Goal: Information Seeking & Learning: Learn about a topic

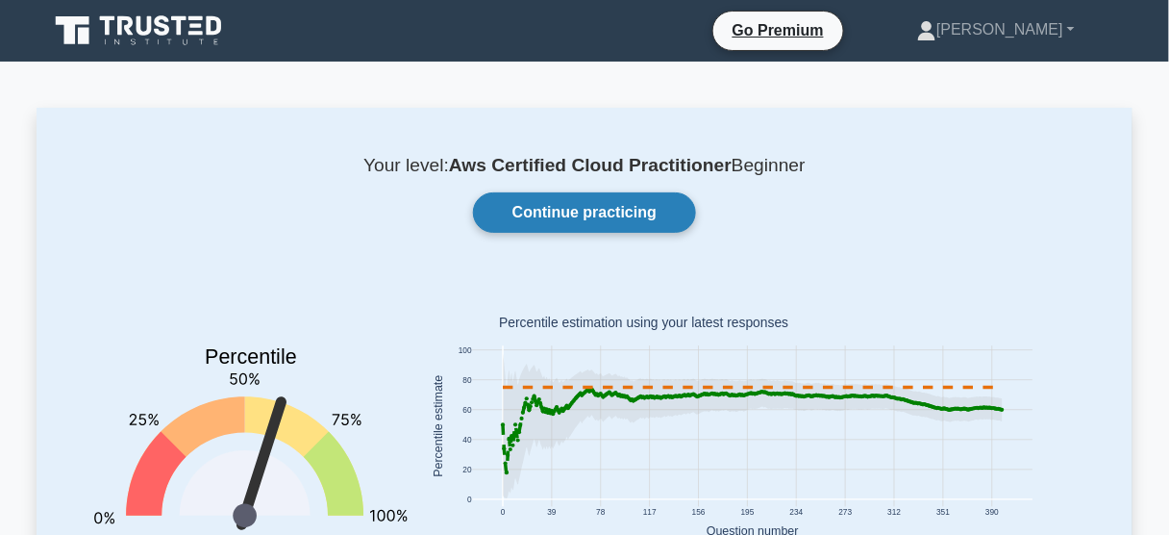
click at [565, 218] on link "Continue practicing" at bounding box center [584, 212] width 223 height 40
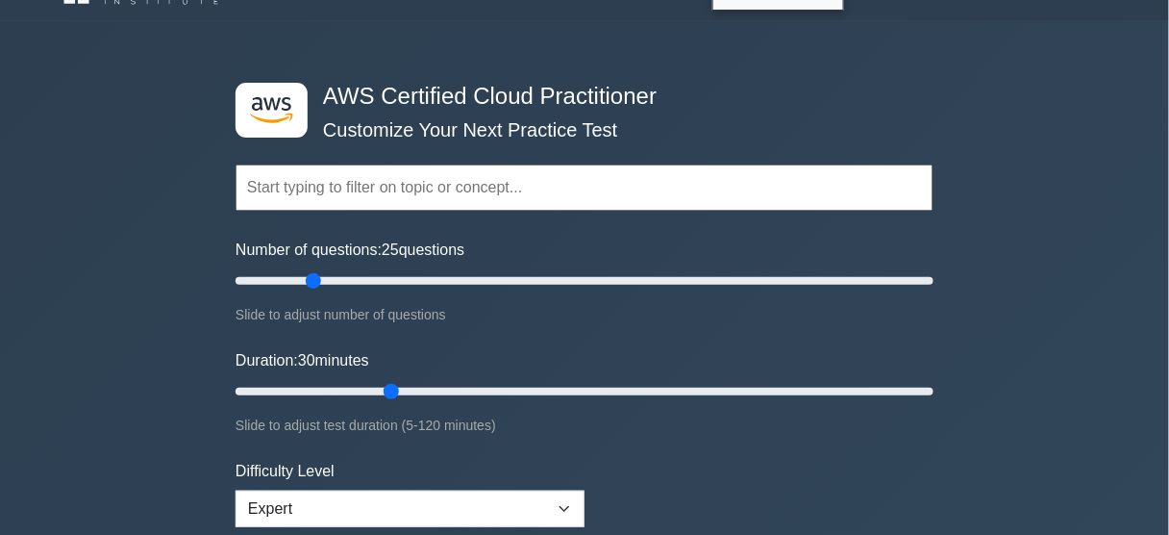
scroll to position [77, 0]
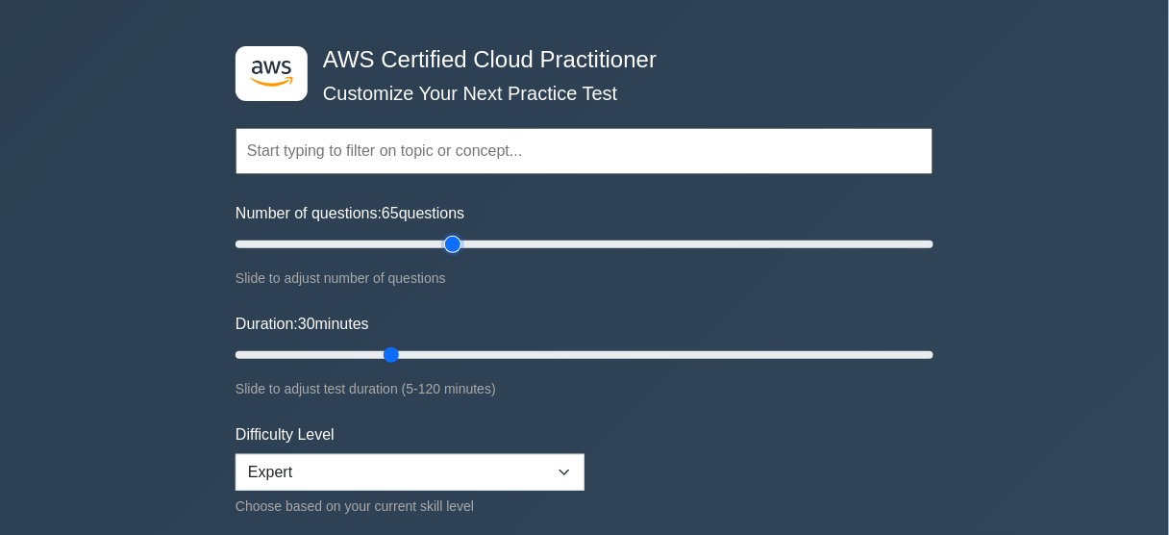
drag, startPoint x: 311, startPoint y: 240, endPoint x: 458, endPoint y: 252, distance: 147.6
type input "65"
click at [458, 252] on input "Number of questions: 65 questions" at bounding box center [585, 244] width 698 height 23
drag, startPoint x: 390, startPoint y: 350, endPoint x: 615, endPoint y: 345, distance: 225.0
type input "70"
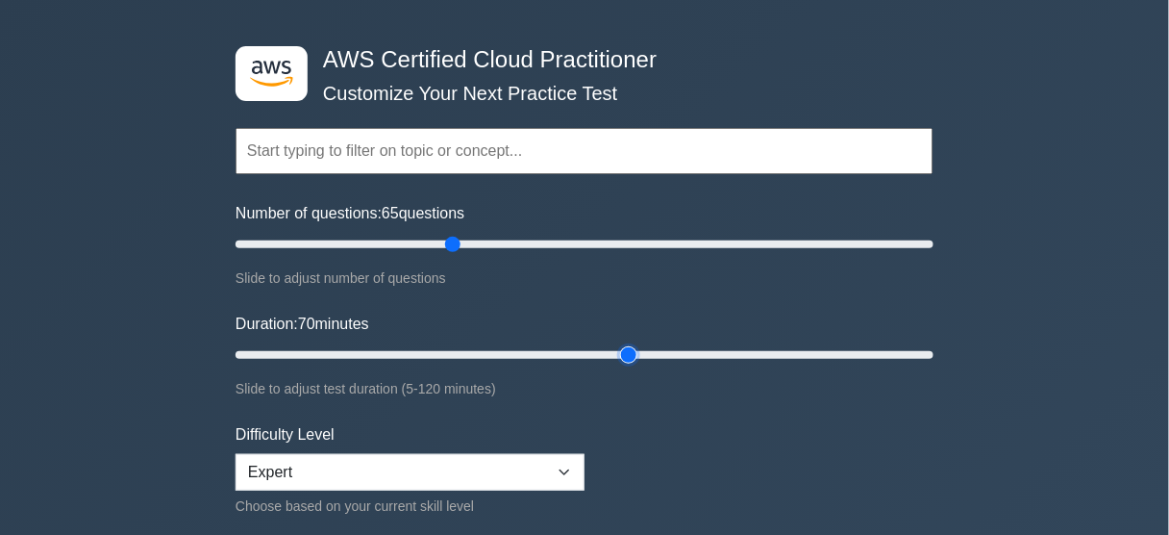
click at [615, 345] on input "Duration: 70 minutes" at bounding box center [585, 354] width 698 height 23
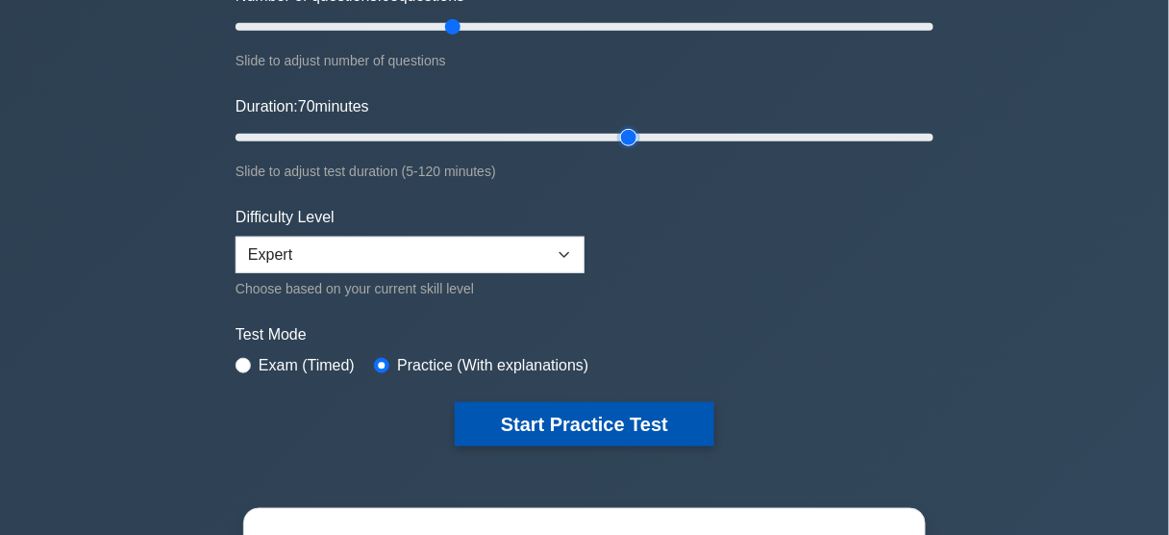
scroll to position [308, 0]
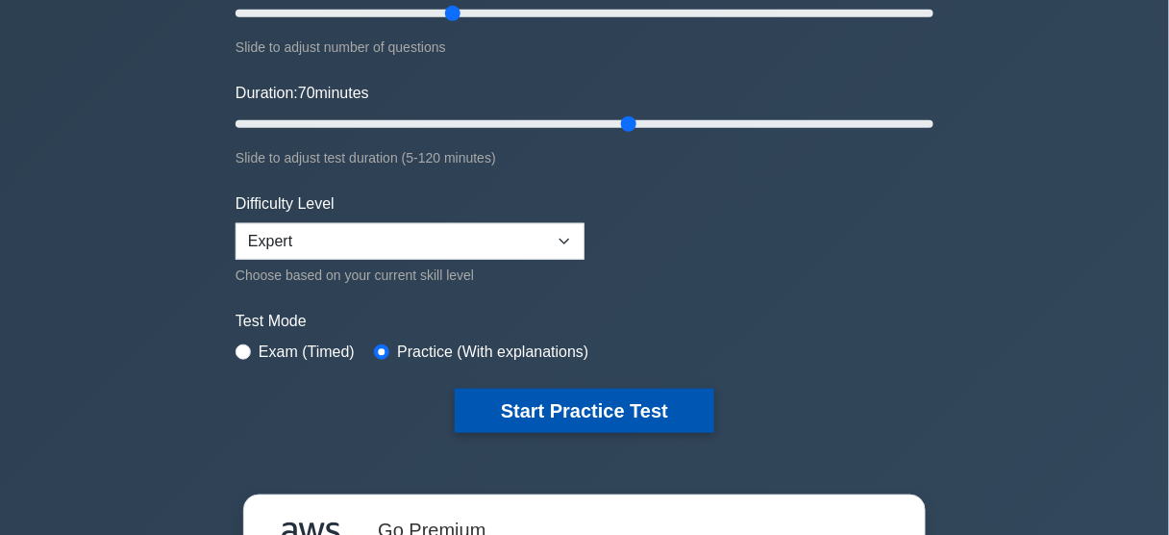
click at [596, 412] on button "Start Practice Test" at bounding box center [585, 410] width 260 height 44
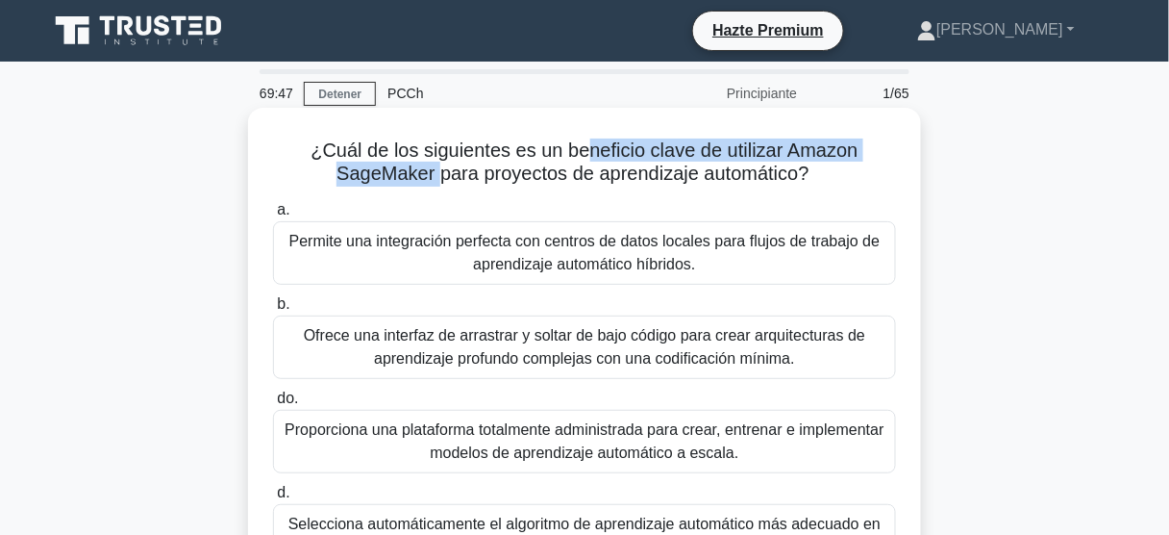
drag, startPoint x: 605, startPoint y: 155, endPoint x: 434, endPoint y: 185, distance: 173.7
click at [434, 184] on font "¿Cuál de los siguientes es un beneficio clave de utilizar Amazon SageMaker para…" at bounding box center [584, 161] width 547 height 44
drag, startPoint x: 514, startPoint y: 179, endPoint x: 836, endPoint y: 181, distance: 321.1
click at [836, 181] on h5 "¿Cuál de los siguientes es un beneficio clave de utilizar Amazon SageMaker para…" at bounding box center [584, 162] width 627 height 48
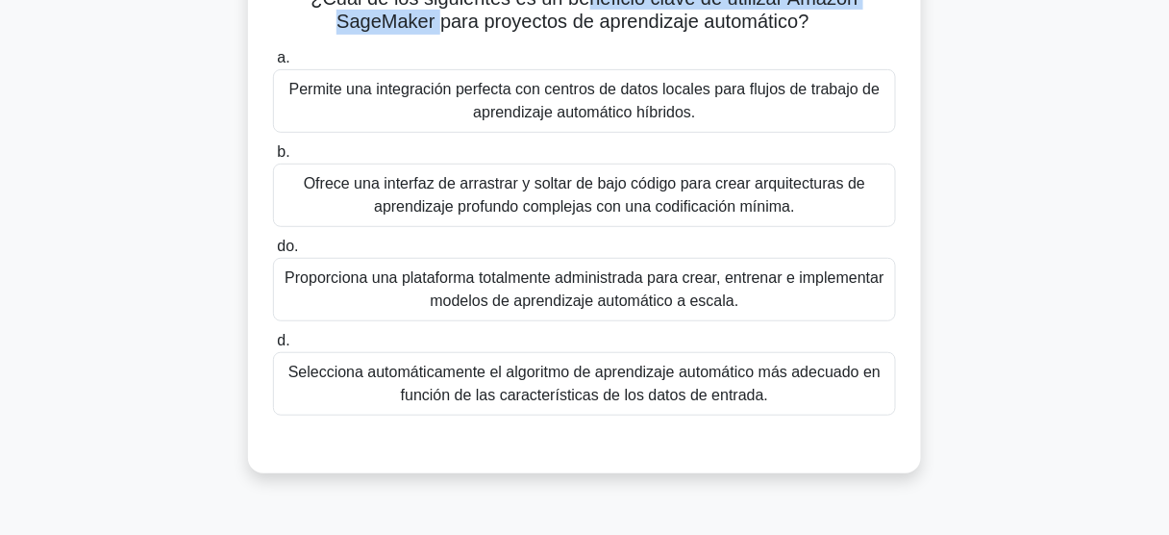
scroll to position [154, 0]
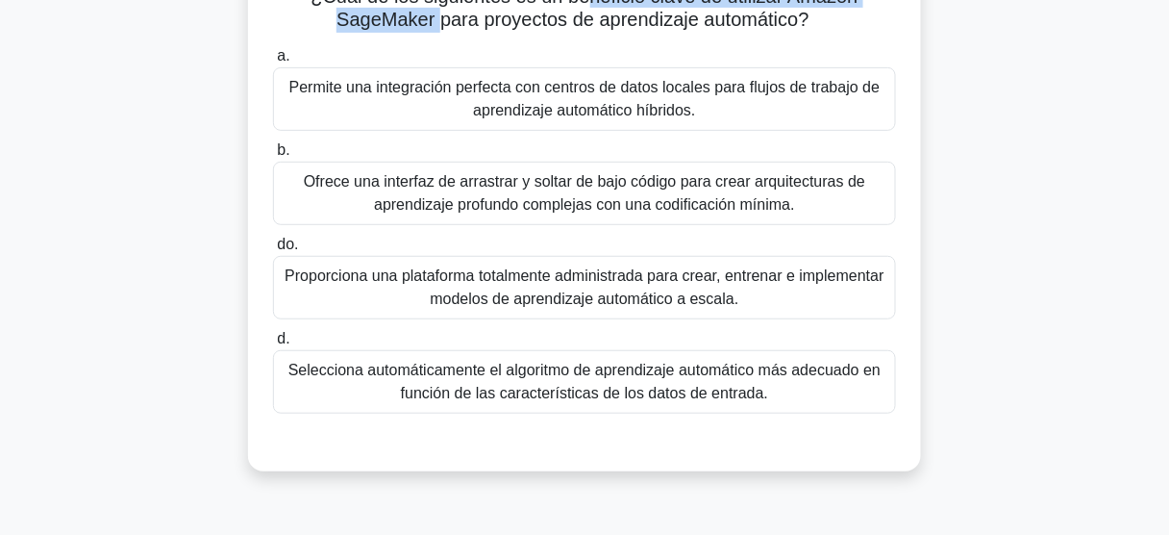
drag, startPoint x: 704, startPoint y: 115, endPoint x: 493, endPoint y: 71, distance: 215.2
click at [493, 71] on div "Permite una integración perfecta con centros de datos locales para flujos de tr…" at bounding box center [584, 98] width 623 height 63
click at [510, 71] on div "Permite una integración perfecta con centros de datos locales para flujos de tr…" at bounding box center [584, 98] width 623 height 63
click at [273, 62] on input "a. Permite una integración perfecta con centros de datos locales para flujos de…" at bounding box center [273, 56] width 0 height 12
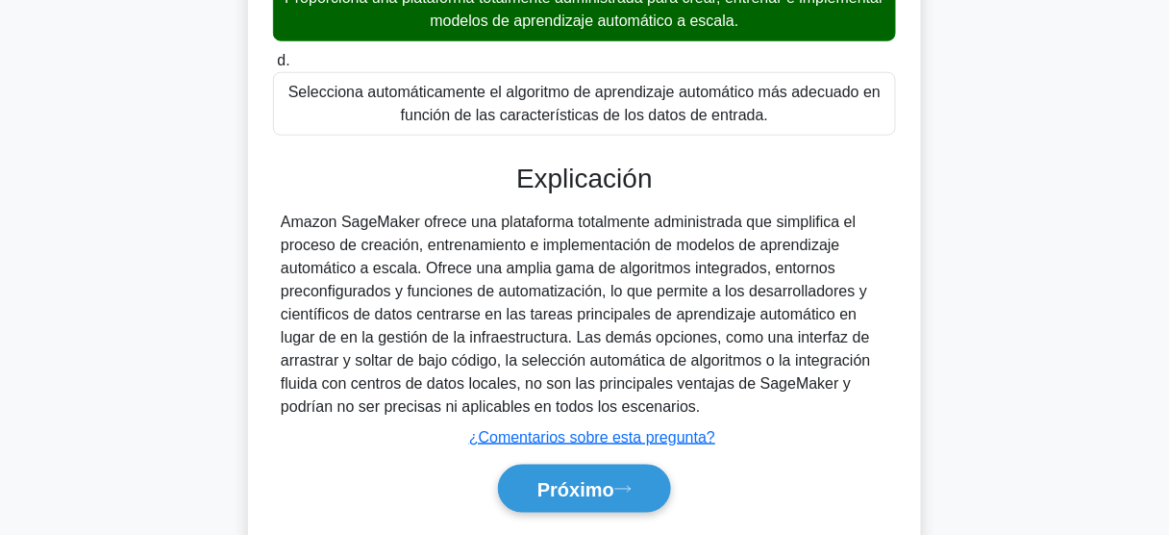
scroll to position [462, 0]
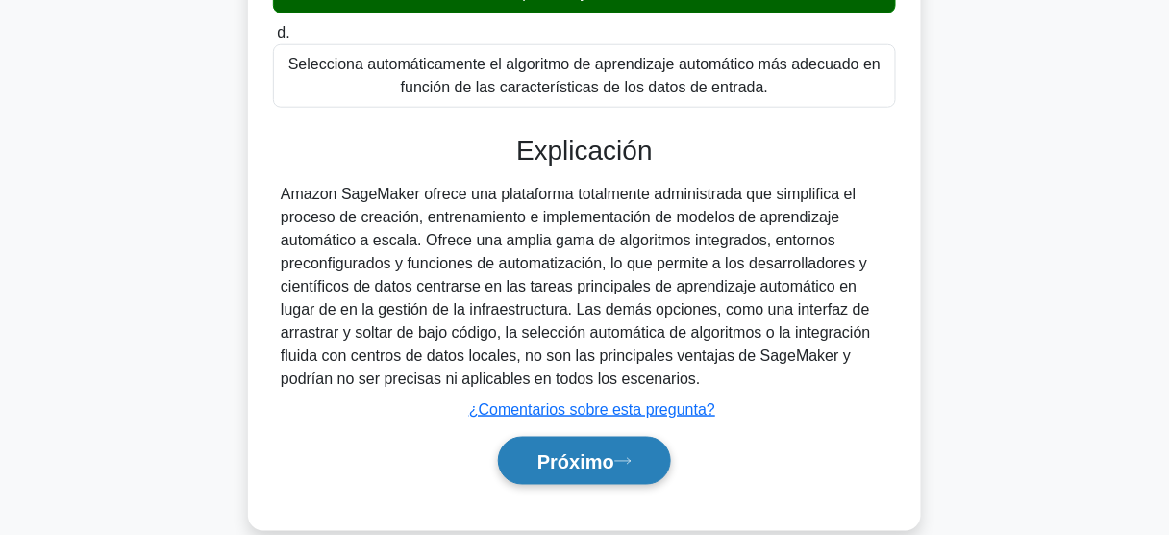
click at [611, 451] on font "Próximo" at bounding box center [575, 461] width 77 height 21
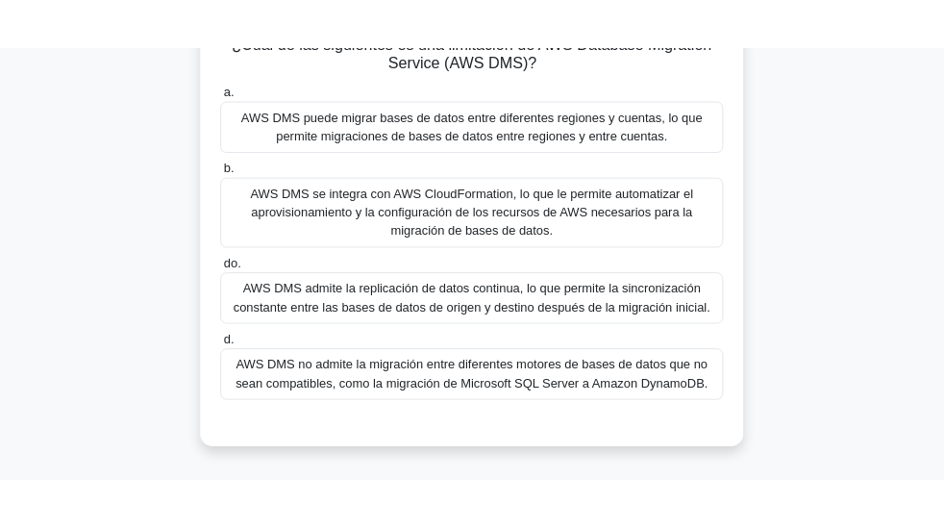
scroll to position [0, 0]
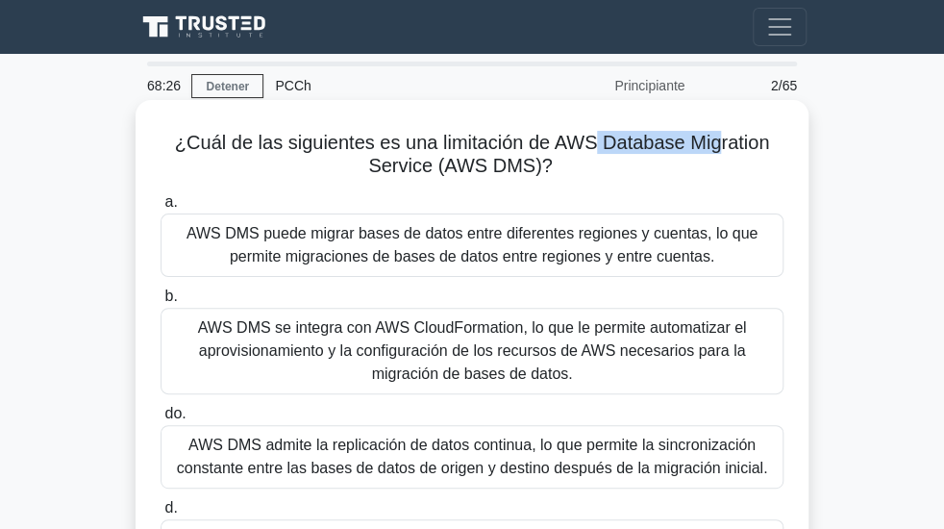
drag, startPoint x: 589, startPoint y: 153, endPoint x: 715, endPoint y: 150, distance: 126.0
click at [715, 150] on font "¿Cuál de las siguientes es una limitación de AWS Database Migration Service (AW…" at bounding box center [472, 154] width 594 height 44
click at [570, 150] on font "¿Cuál de las siguientes es una limitación de AWS Database Migration Service (AW…" at bounding box center [472, 154] width 594 height 44
drag, startPoint x: 565, startPoint y: 150, endPoint x: 773, endPoint y: 156, distance: 207.8
click at [773, 156] on h5 "¿Cuál de las siguientes es una limitación de AWS Database Migration Service (AW…" at bounding box center [472, 155] width 627 height 48
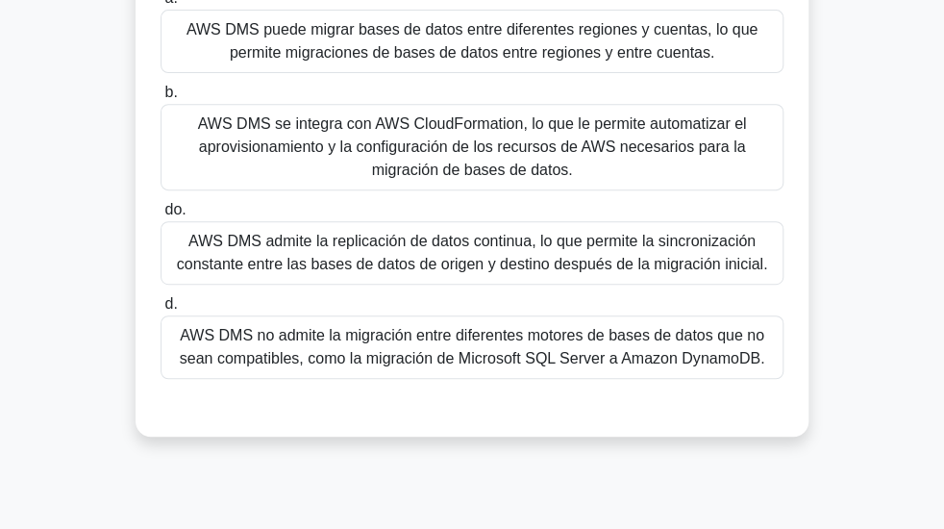
scroll to position [231, 0]
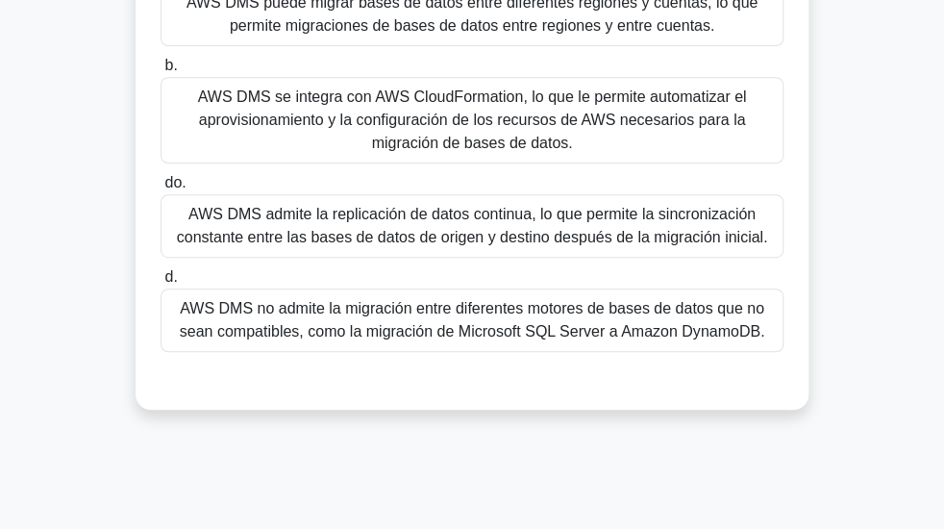
click at [515, 320] on font "AWS DMS no admite la migración entre diferentes motores de bases de datos que n…" at bounding box center [473, 319] width 586 height 39
click at [161, 284] on input "d. AWS DMS no admite la migración entre diferentes motores de bases de datos qu…" at bounding box center [161, 277] width 0 height 12
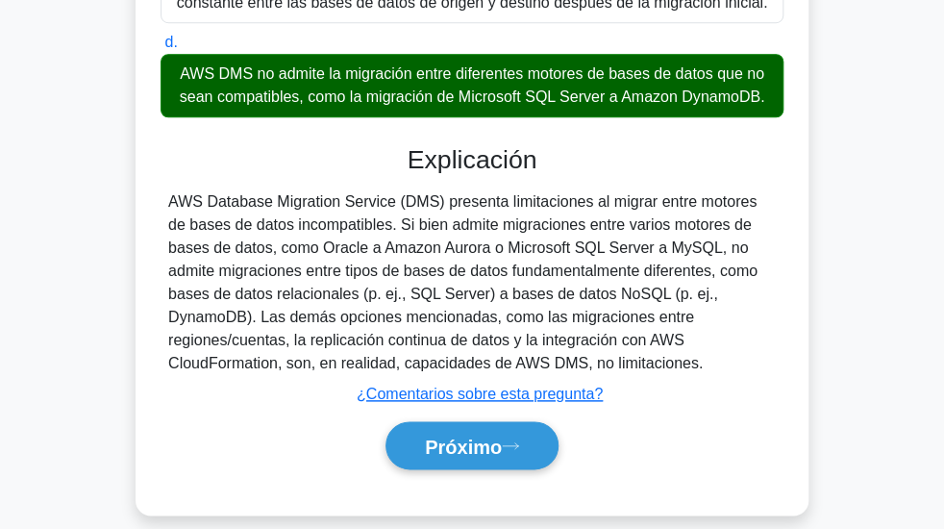
scroll to position [511, 0]
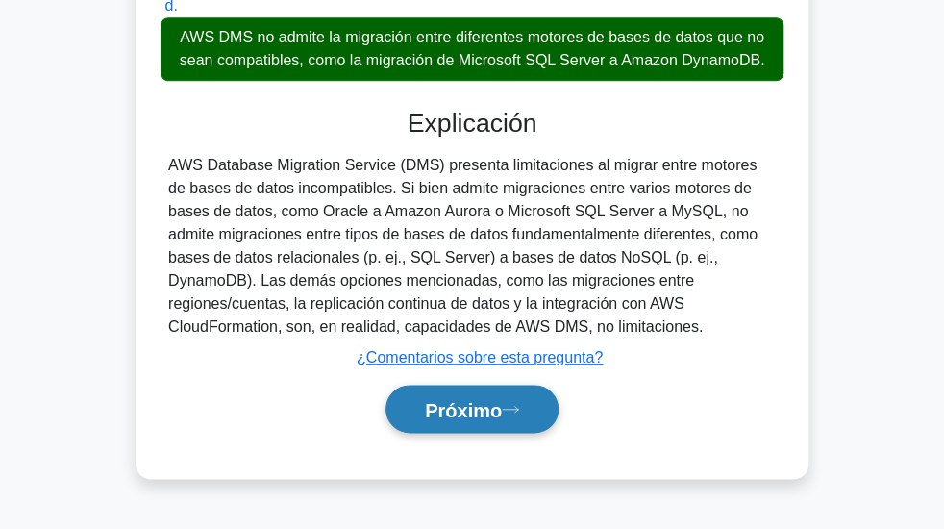
click at [491, 401] on font "Próximo" at bounding box center [463, 409] width 77 height 21
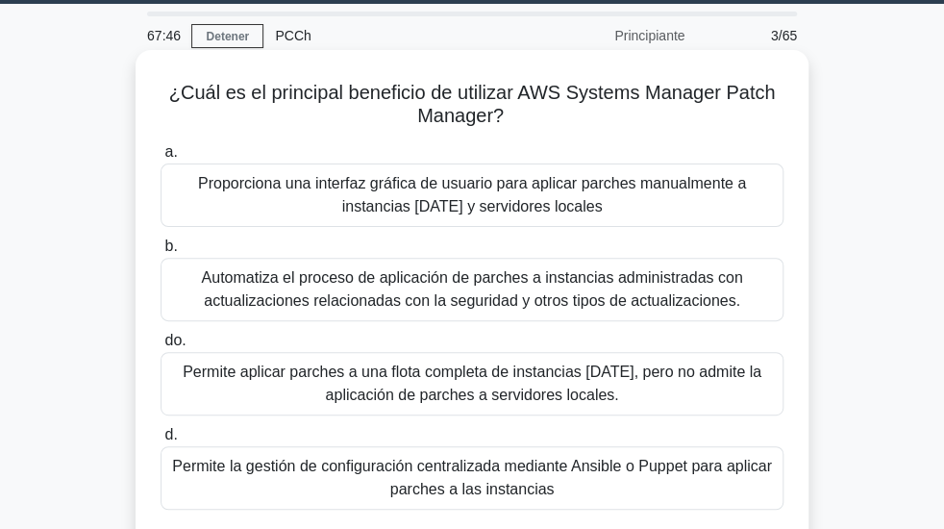
scroll to position [49, 0]
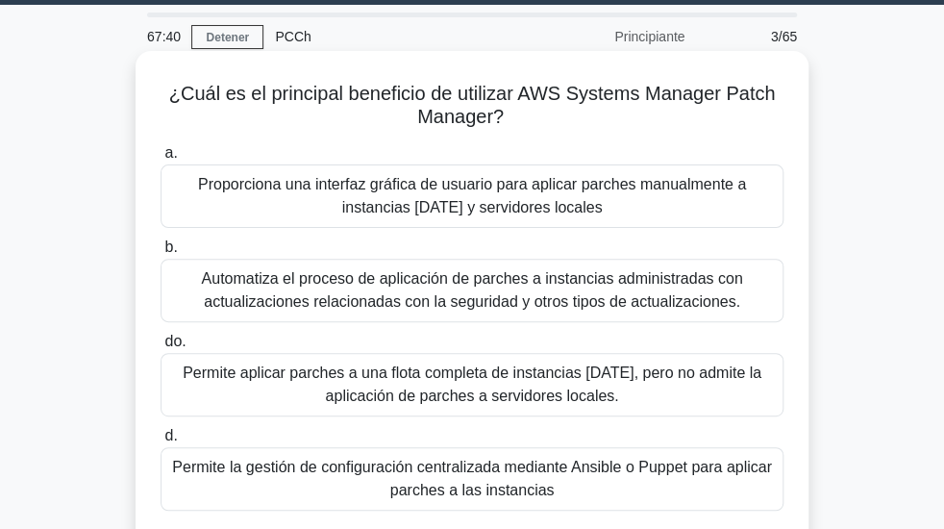
drag, startPoint x: 262, startPoint y: 104, endPoint x: 535, endPoint y: 130, distance: 273.3
click at [535, 130] on h5 "¿Cuál es el principal beneficio de utilizar AWS Systems Manager Patch Manager? …" at bounding box center [472, 106] width 627 height 48
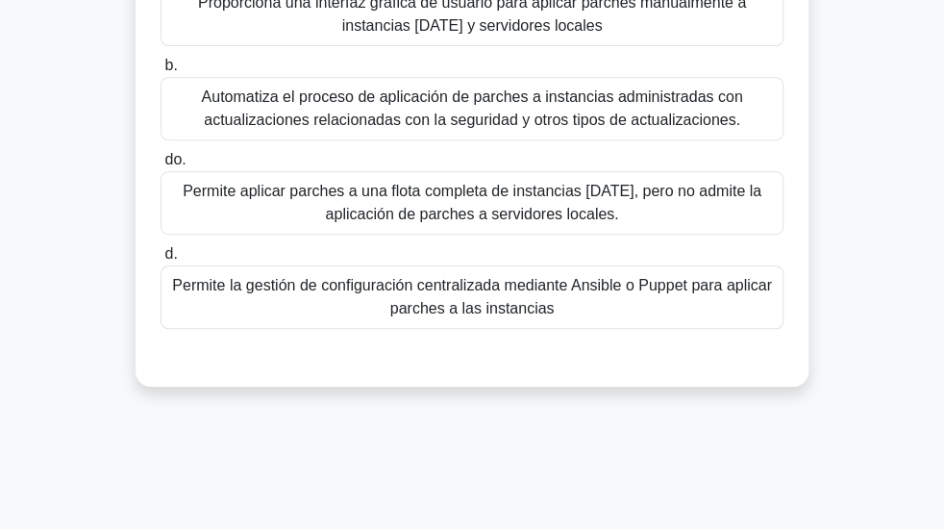
scroll to position [154, 0]
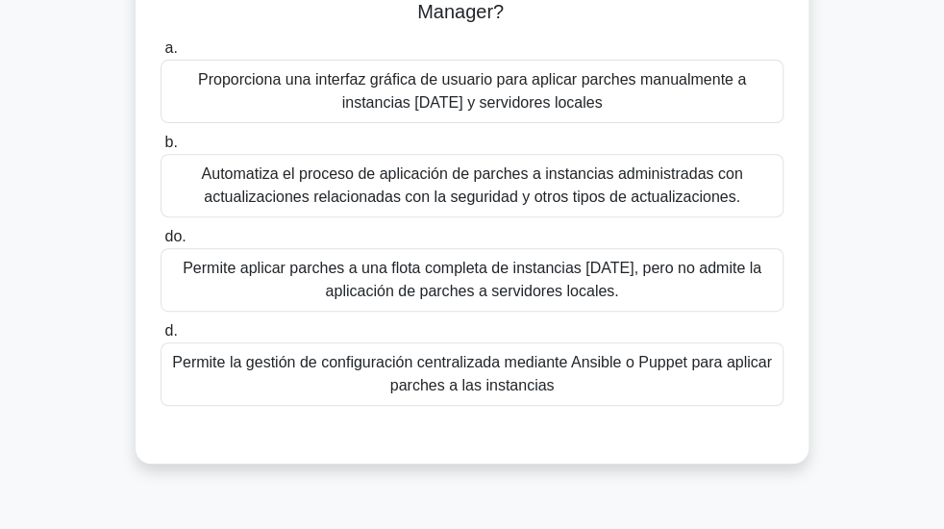
click at [531, 284] on font "Permite aplicar parches a una flota completa de instancias EC2, pero no admite …" at bounding box center [472, 279] width 579 height 39
click at [161, 243] on input "do. Permite aplicar parches a una flota completa de instancias EC2, pero no adm…" at bounding box center [161, 237] width 0 height 12
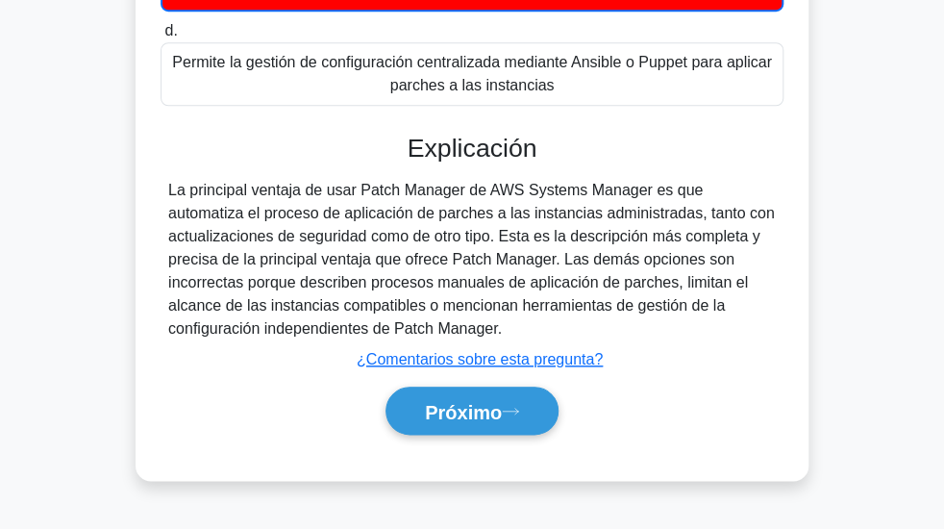
scroll to position [462, 0]
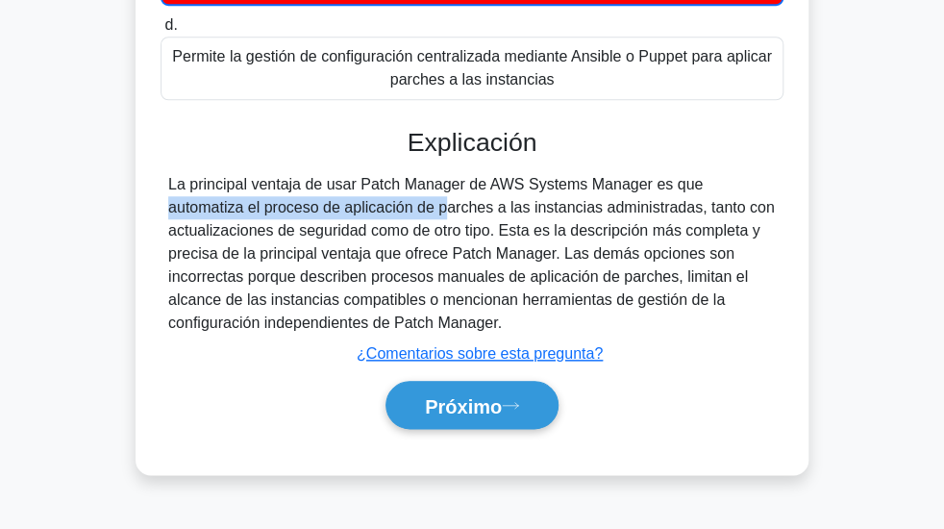
drag, startPoint x: 586, startPoint y: 196, endPoint x: 193, endPoint y: 212, distance: 393.6
click at [236, 210] on font "La principal ventaja de usar Patch Manager de AWS Systems Manager es que automa…" at bounding box center [471, 253] width 607 height 155
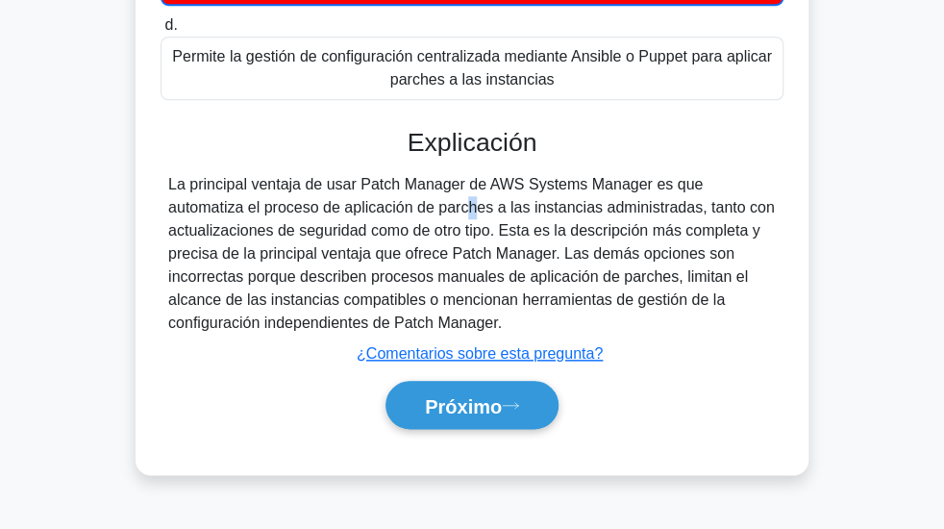
click at [276, 215] on font "La principal ventaja de usar Patch Manager de AWS Systems Manager es que automa…" at bounding box center [471, 253] width 607 height 155
drag, startPoint x: 246, startPoint y: 214, endPoint x: 423, endPoint y: 221, distance: 177.0
click at [423, 221] on font "La principal ventaja de usar Patch Manager de AWS Systems Manager es que automa…" at bounding box center [471, 253] width 607 height 155
click at [433, 221] on font "La principal ventaja de usar Patch Manager de AWS Systems Manager es que automa…" at bounding box center [471, 253] width 607 height 155
drag, startPoint x: 413, startPoint y: 217, endPoint x: 611, endPoint y: 215, distance: 198.1
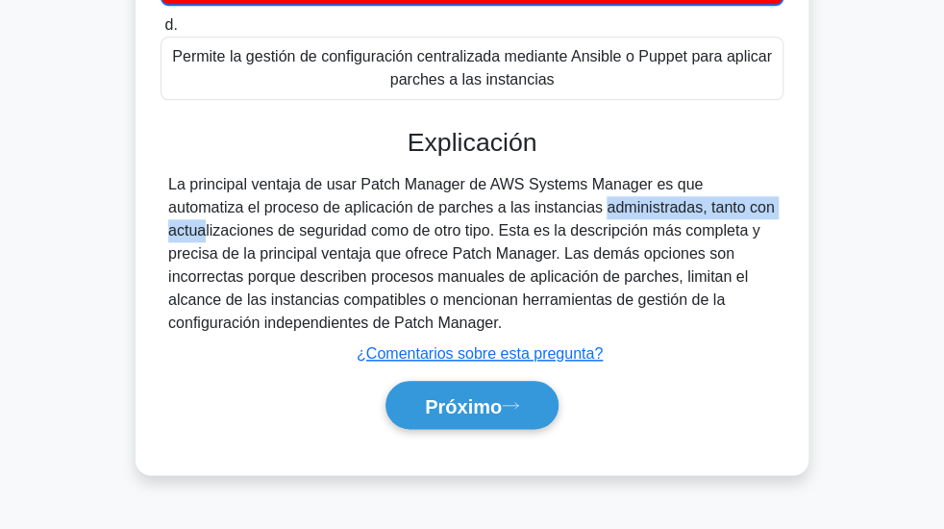
click at [611, 215] on font "La principal ventaja de usar Patch Manager de AWS Systems Manager es que automa…" at bounding box center [471, 253] width 607 height 155
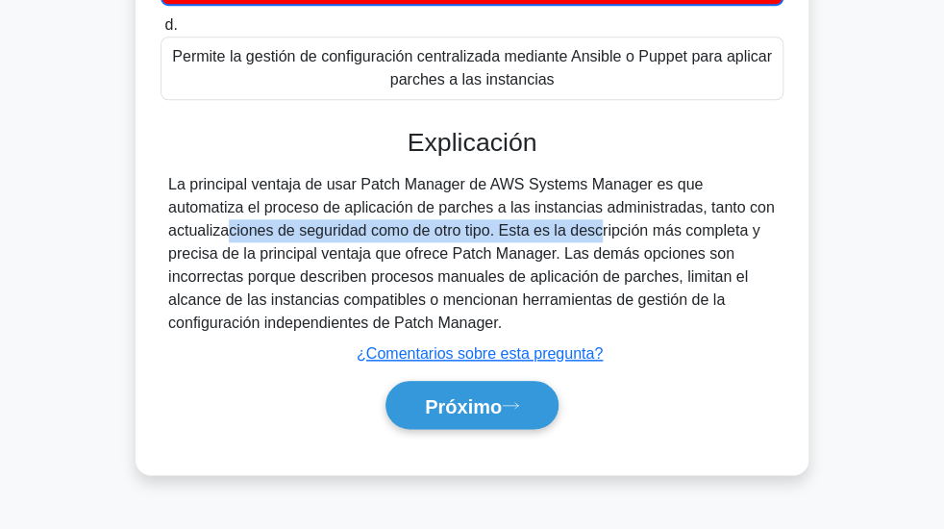
drag, startPoint x: 633, startPoint y: 217, endPoint x: 487, endPoint y: 239, distance: 146.9
click at [487, 239] on font "La principal ventaja de usar Patch Manager de AWS Systems Manager es que automa…" at bounding box center [471, 253] width 607 height 155
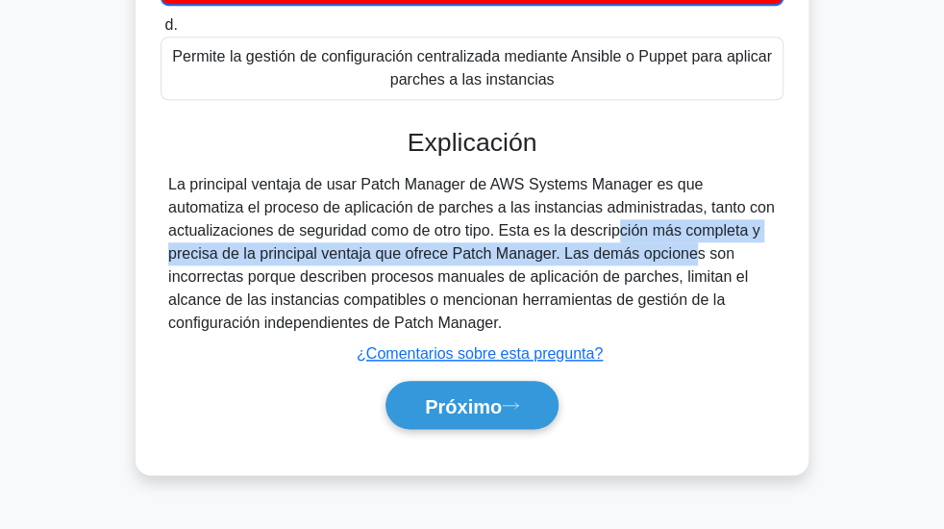
drag, startPoint x: 507, startPoint y: 240, endPoint x: 561, endPoint y: 263, distance: 58.6
click at [561, 263] on font "La principal ventaja de usar Patch Manager de AWS Systems Manager es que automa…" at bounding box center [471, 253] width 607 height 155
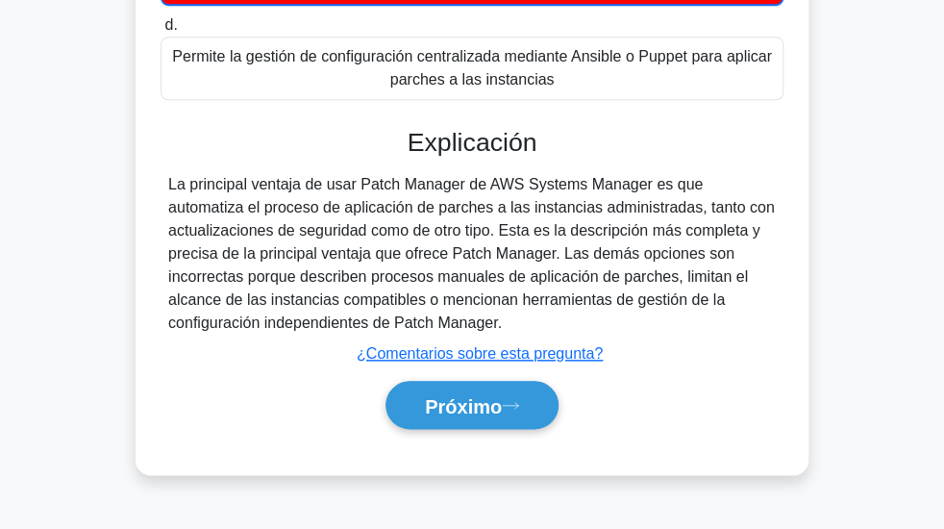
click at [581, 264] on font "La principal ventaja de usar Patch Manager de AWS Systems Manager es que automa…" at bounding box center [471, 253] width 607 height 155
drag, startPoint x: 403, startPoint y: 260, endPoint x: 550, endPoint y: 258, distance: 147.1
click at [550, 258] on font "La principal ventaja de usar Patch Manager de AWS Systems Manager es que automa…" at bounding box center [471, 253] width 607 height 155
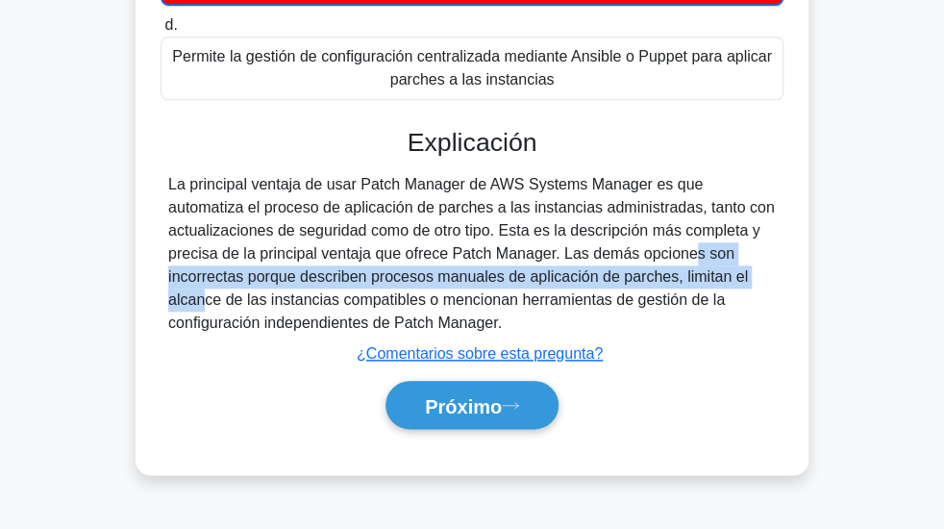
drag, startPoint x: 559, startPoint y: 261, endPoint x: 673, endPoint y: 285, distance: 116.9
click at [673, 285] on font "La principal ventaja de usar Patch Manager de AWS Systems Manager es que automa…" at bounding box center [471, 253] width 607 height 155
click at [321, 292] on font "La principal ventaja de usar Patch Manager de AWS Systems Manager es que automa…" at bounding box center [471, 253] width 607 height 155
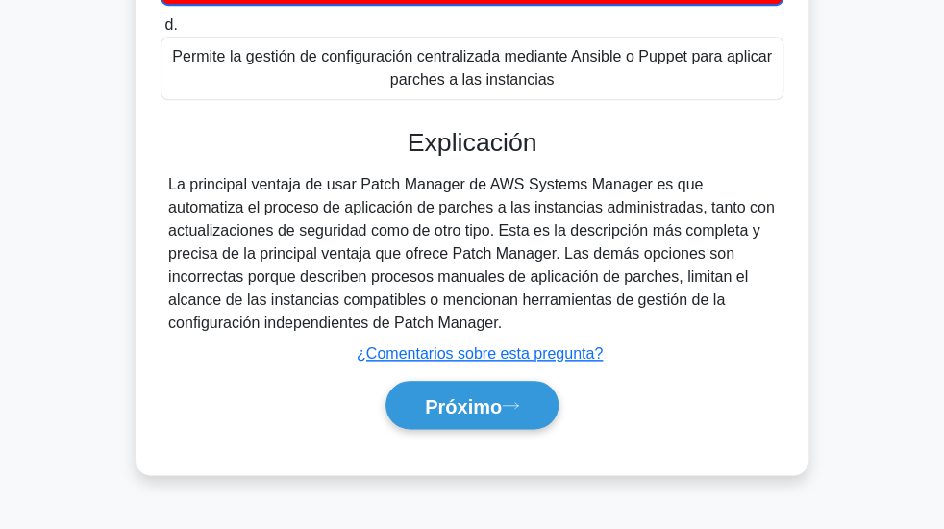
drag, startPoint x: 430, startPoint y: 292, endPoint x: 488, endPoint y: 290, distance: 58.7
click at [434, 292] on font "La principal ventaja de usar Patch Manager de AWS Systems Manager es que automa…" at bounding box center [471, 253] width 607 height 155
drag, startPoint x: 700, startPoint y: 285, endPoint x: 526, endPoint y: 335, distance: 181.1
click at [526, 335] on div "La principal ventaja de usar Patch Manager de AWS Systems Manager es que automa…" at bounding box center [472, 254] width 608 height 162
click at [524, 311] on font "La principal ventaja de usar Patch Manager de AWS Systems Manager es que automa…" at bounding box center [471, 253] width 607 height 155
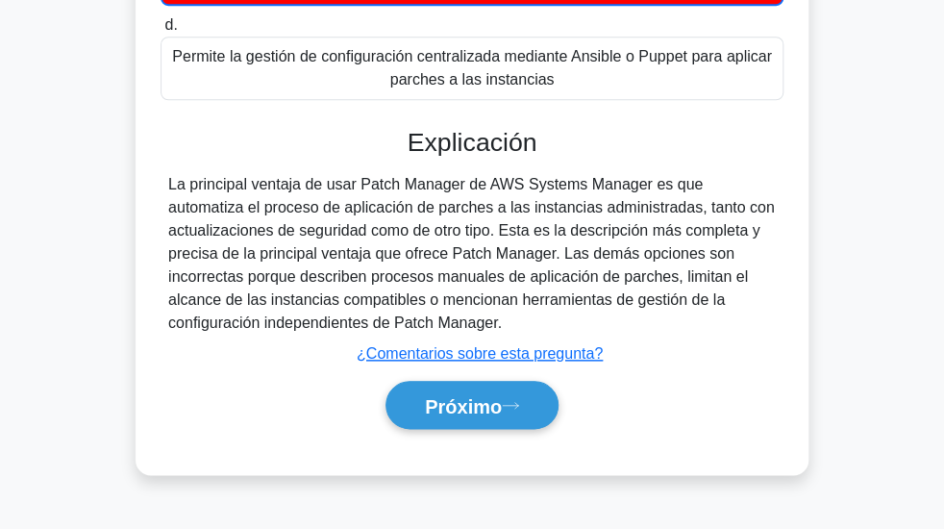
drag, startPoint x: 546, startPoint y: 309, endPoint x: 502, endPoint y: 336, distance: 51.8
click at [502, 335] on div "La principal ventaja de usar Patch Manager de AWS Systems Manager es que automa…" at bounding box center [472, 254] width 608 height 162
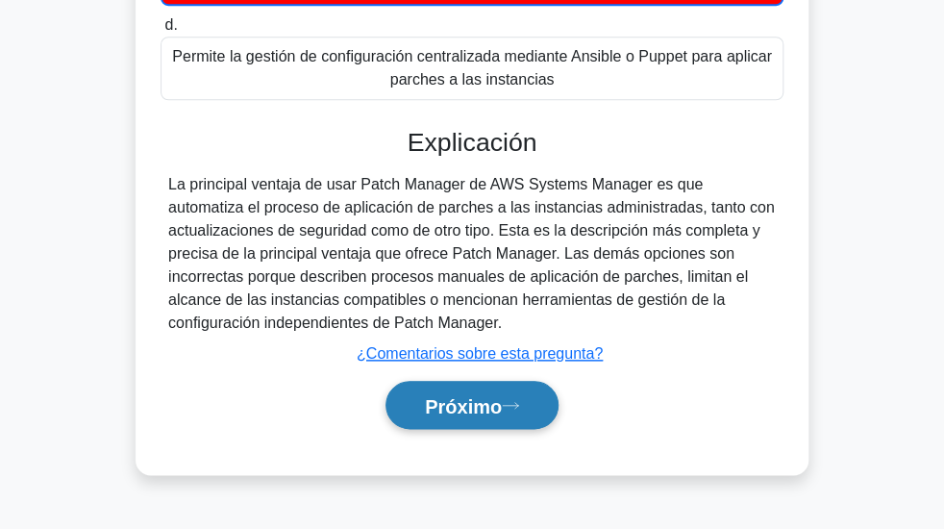
click at [459, 404] on font "Próximo" at bounding box center [463, 405] width 77 height 21
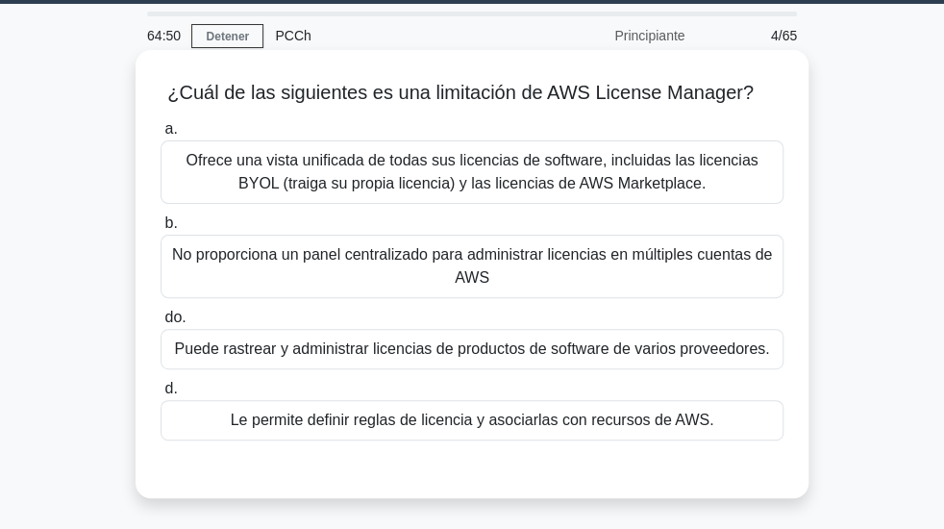
scroll to position [77, 0]
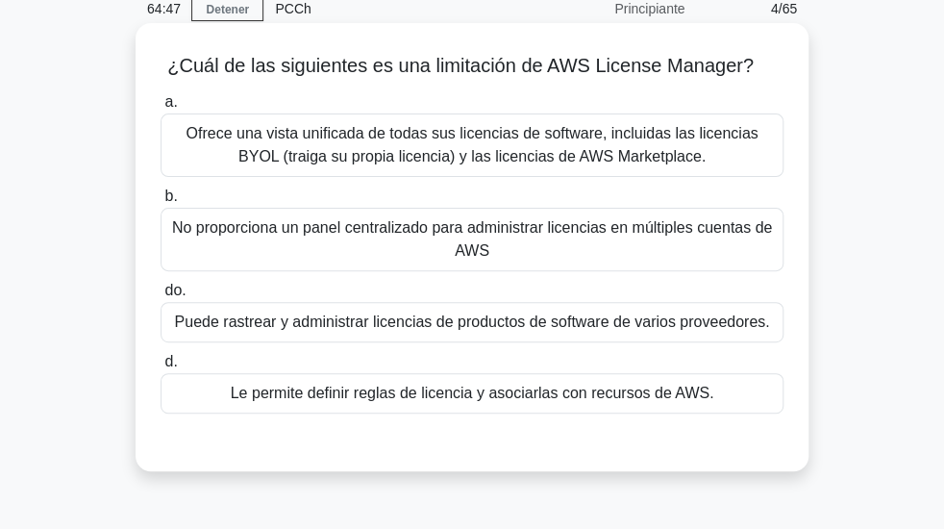
drag, startPoint x: 510, startPoint y: 71, endPoint x: 758, endPoint y: 74, distance: 248.1
click at [758, 74] on h5 "¿Cuál de las siguientes es una limitación de AWS License Manager? .spinner_0XTQ…" at bounding box center [472, 66] width 627 height 25
click at [292, 250] on font "No proporciona un panel centralizado para administrar licencias en múltiples cu…" at bounding box center [472, 239] width 606 height 46
click at [161, 203] on input "b. No proporciona un panel centralizado para administrar licencias en múltiples…" at bounding box center [161, 196] width 0 height 12
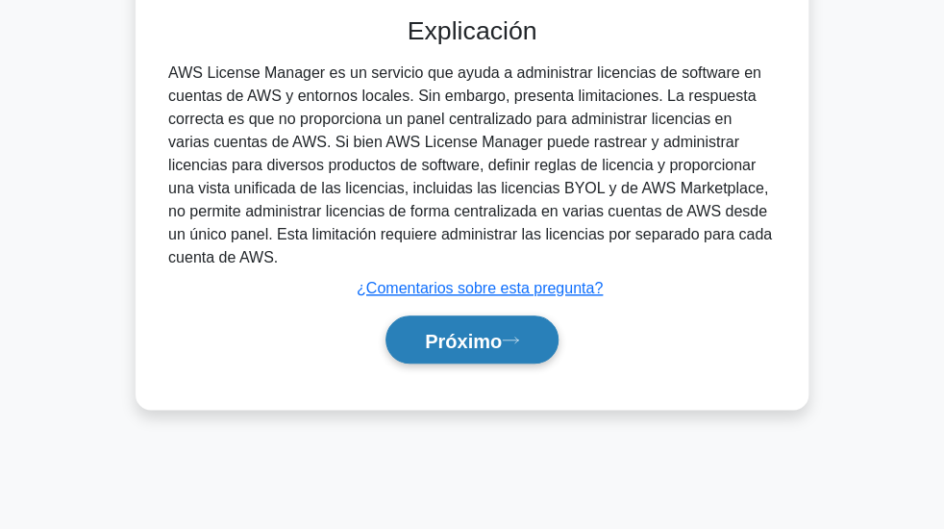
click at [467, 338] on font "Próximo" at bounding box center [463, 340] width 77 height 21
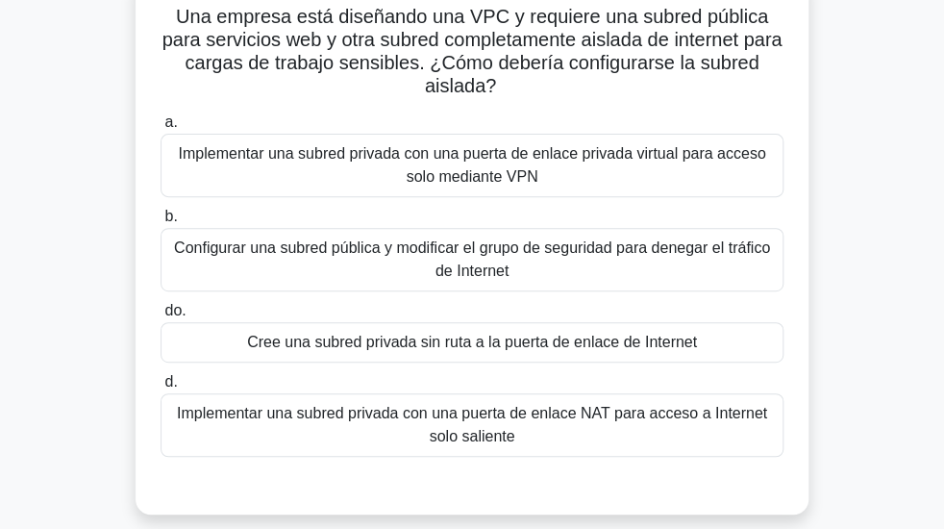
scroll to position [49, 0]
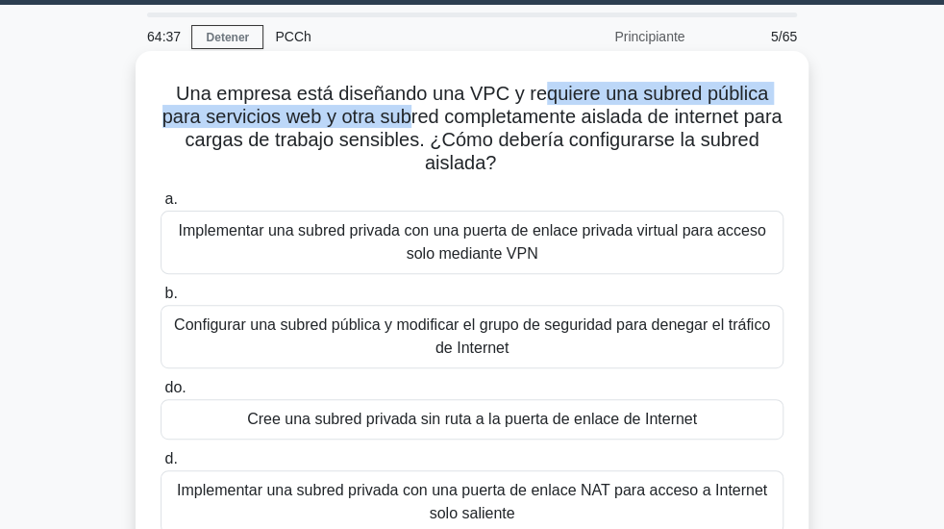
drag, startPoint x: 481, startPoint y: 114, endPoint x: 551, endPoint y: 112, distance: 70.2
click at [550, 112] on font "Una empresa está diseñando una VPC y requiere una subred pública para servicios…" at bounding box center [472, 128] width 620 height 90
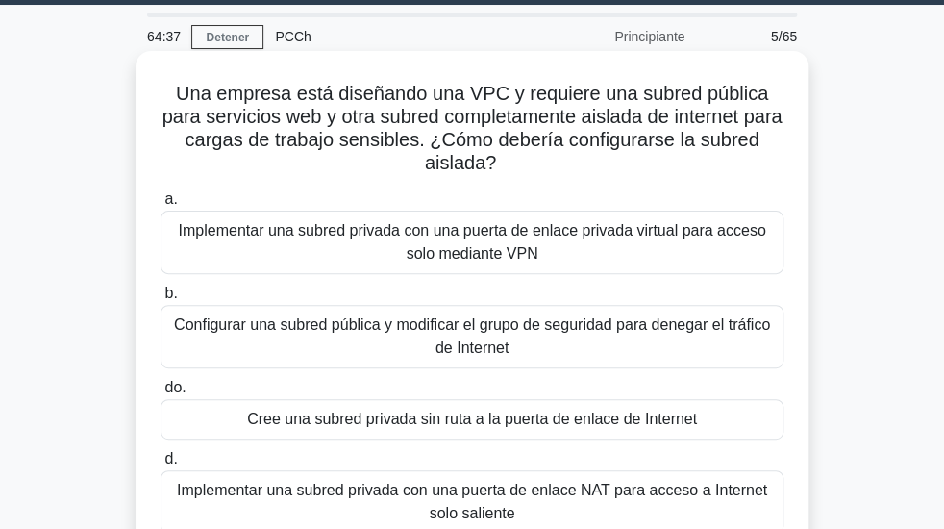
click at [542, 111] on font "Una empresa está diseñando una VPC y requiere una subred pública para servicios…" at bounding box center [472, 128] width 620 height 90
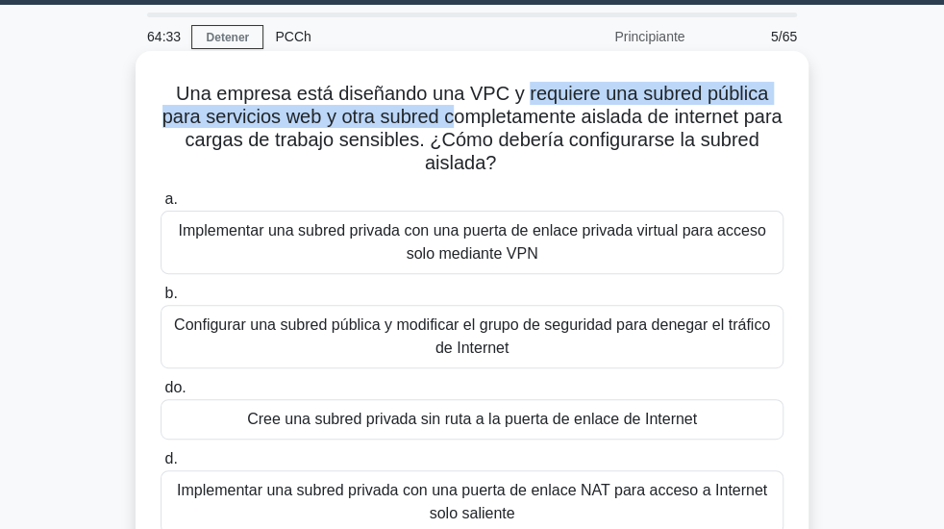
drag, startPoint x: 524, startPoint y: 107, endPoint x: 477, endPoint y: 130, distance: 52.5
click at [477, 130] on font "Una empresa está diseñando una VPC y requiere una subred pública para servicios…" at bounding box center [472, 128] width 620 height 90
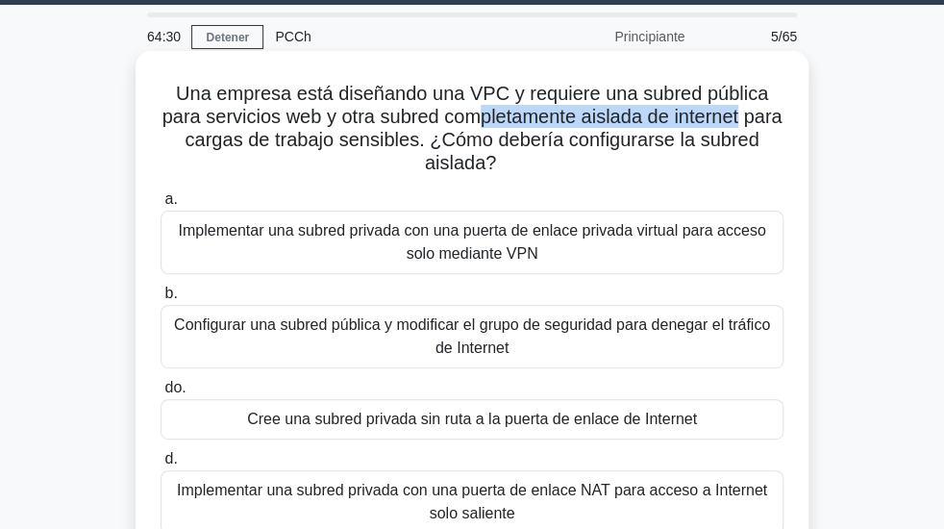
drag, startPoint x: 503, startPoint y: 126, endPoint x: 793, endPoint y: 129, distance: 290.4
click at [793, 129] on div "Una empresa está diseñando una VPC y requiere una subred pública para servicios…" at bounding box center [472, 321] width 658 height 525
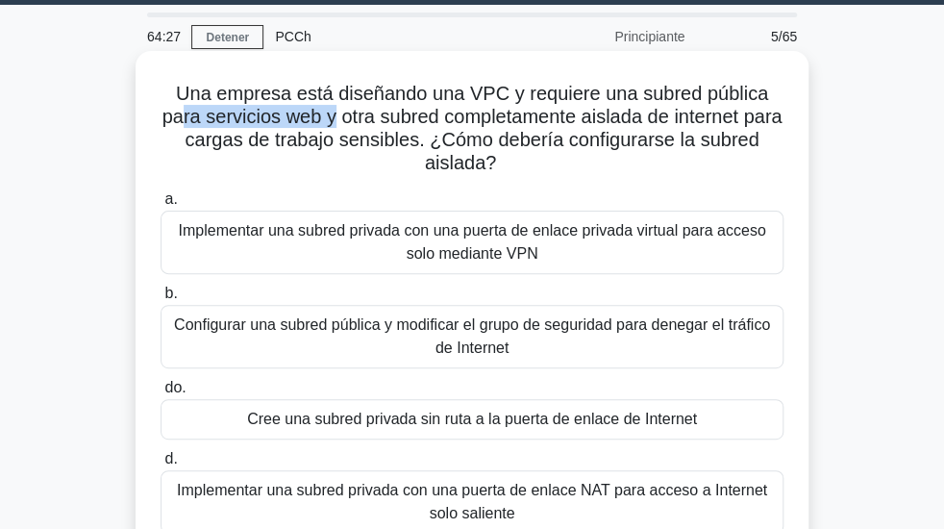
drag, startPoint x: 197, startPoint y: 125, endPoint x: 363, endPoint y: 126, distance: 166.3
click at [359, 126] on font "Una empresa está diseñando una VPC y requiere una subred pública para servicios…" at bounding box center [472, 128] width 620 height 90
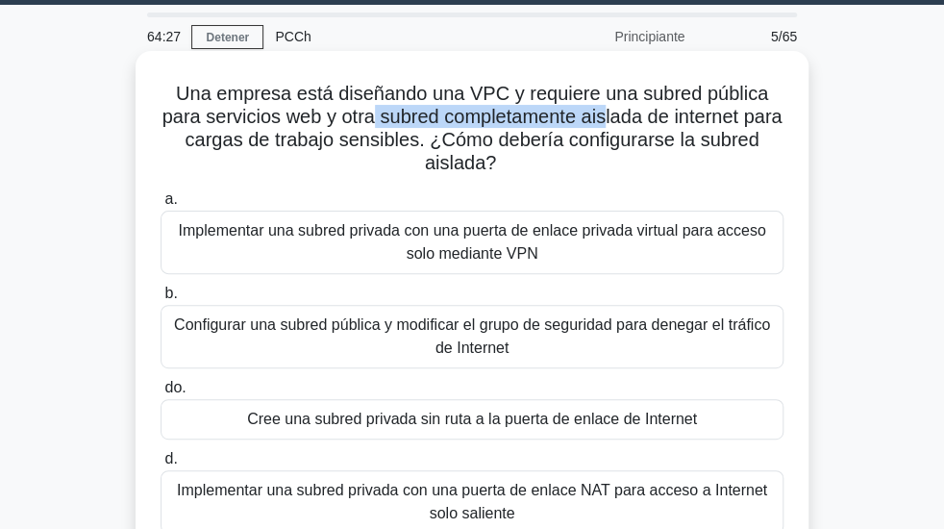
drag, startPoint x: 392, startPoint y: 126, endPoint x: 663, endPoint y: 131, distance: 271.2
click at [640, 126] on font "Una empresa está diseñando una VPC y requiere una subred pública para servicios…" at bounding box center [472, 128] width 620 height 90
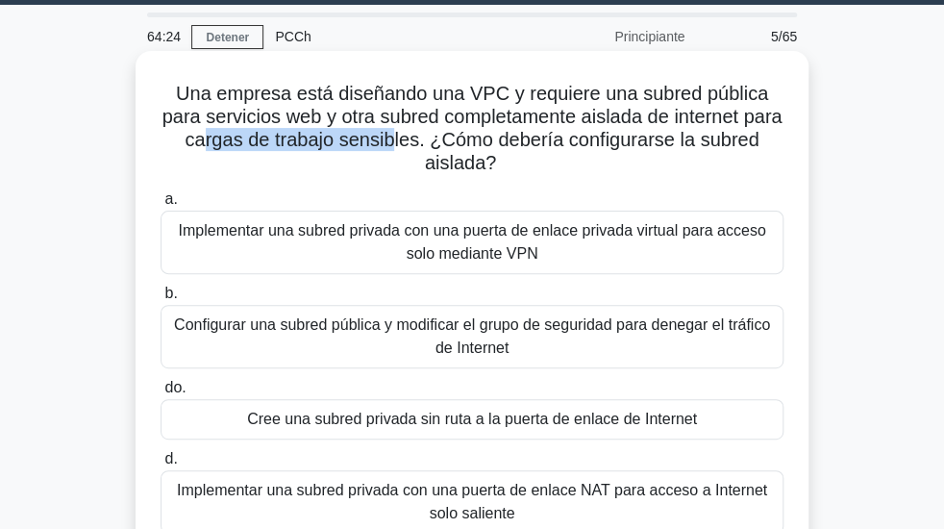
drag, startPoint x: 292, startPoint y: 154, endPoint x: 421, endPoint y: 153, distance: 128.8
click at [419, 153] on font "Una empresa está diseñando una VPC y requiere una subred pública para servicios…" at bounding box center [472, 128] width 620 height 90
drag, startPoint x: 512, startPoint y: 151, endPoint x: 690, endPoint y: 167, distance: 178.6
click at [690, 167] on h5 "Una empresa está diseñando una VPC y requiere una subred pública para servicios…" at bounding box center [472, 129] width 627 height 94
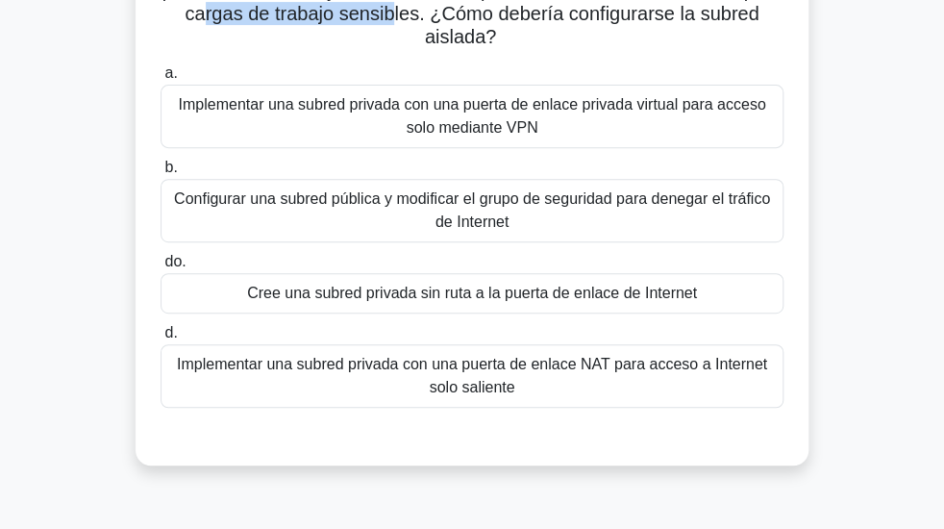
scroll to position [203, 0]
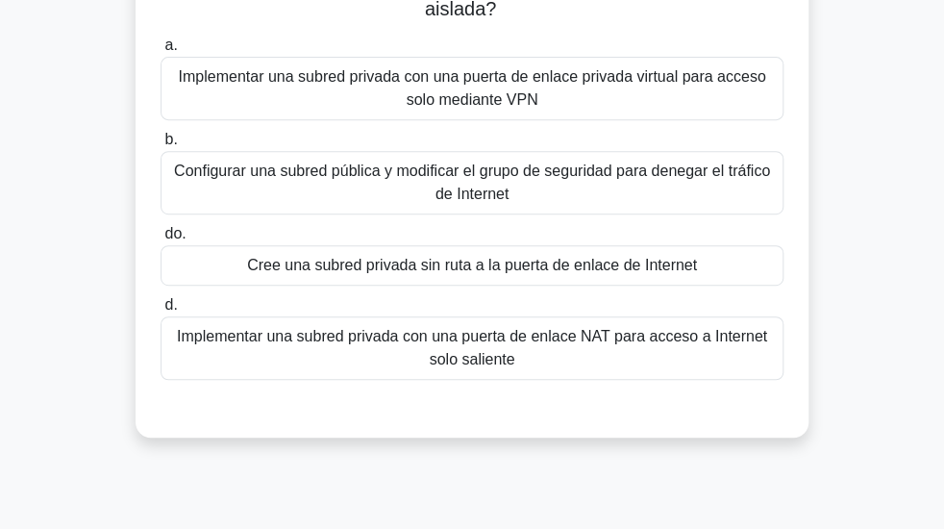
click at [500, 185] on font "Configurar una subred pública y modificar el grupo de seguridad para denegar el…" at bounding box center [472, 181] width 596 height 39
click at [161, 146] on input "b. Configurar una subred pública y modificar el grupo de seguridad para denegar…" at bounding box center [161, 140] width 0 height 12
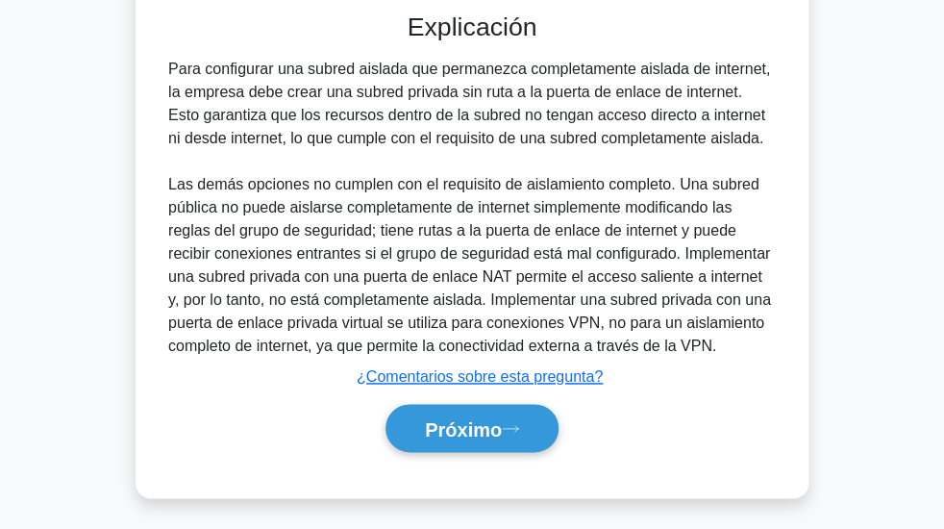
scroll to position [611, 0]
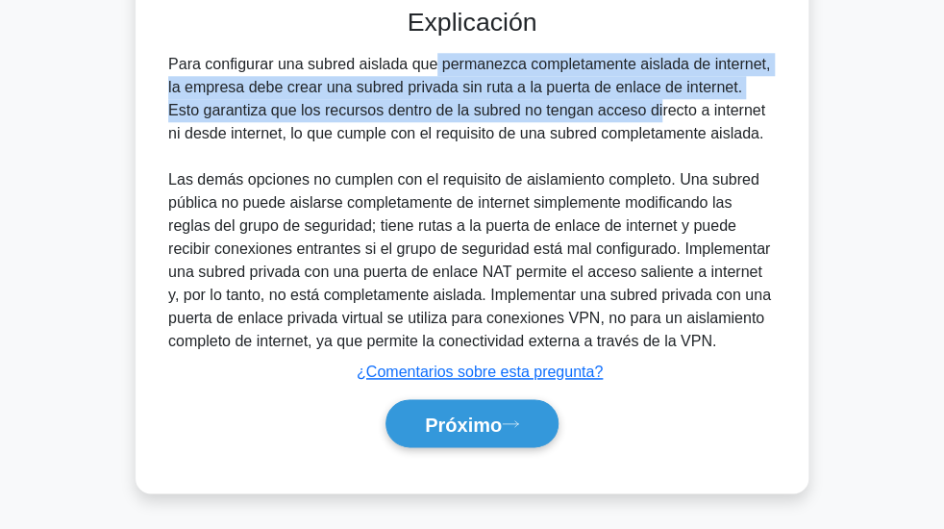
drag, startPoint x: 318, startPoint y: 71, endPoint x: 554, endPoint y: 141, distance: 245.8
click at [542, 134] on font "Para configurar una subred aislada que permanezca completamente aislada de inte…" at bounding box center [469, 99] width 602 height 86
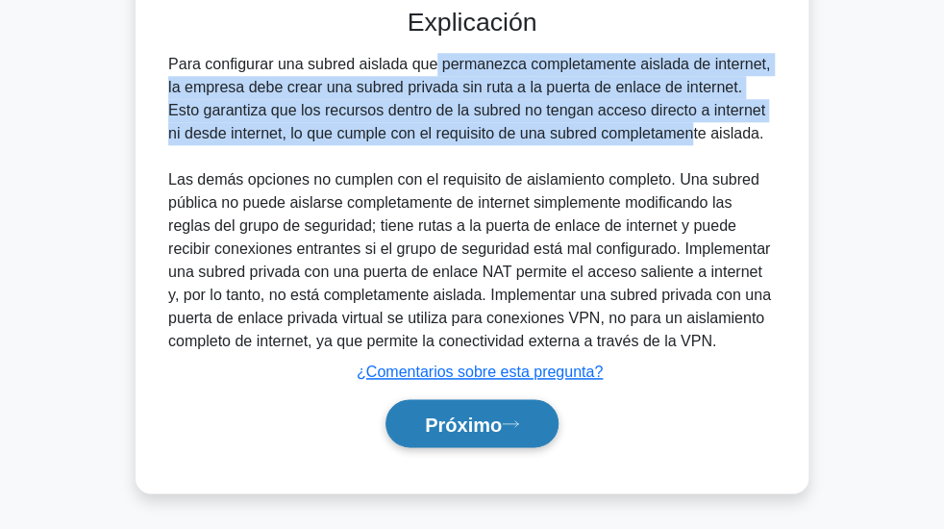
click at [475, 412] on font "Próximo" at bounding box center [463, 422] width 77 height 21
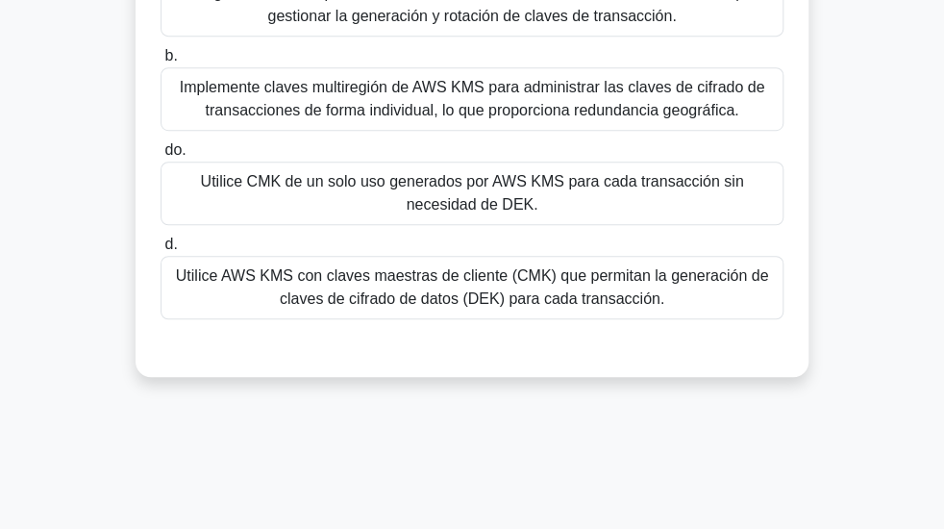
scroll to position [126, 0]
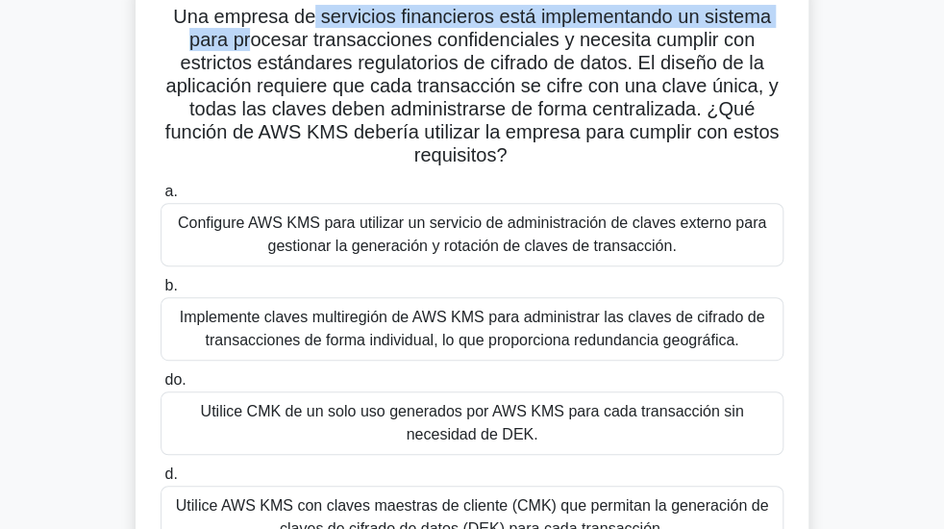
drag, startPoint x: 377, startPoint y: 23, endPoint x: 250, endPoint y: 40, distance: 128.1
click at [250, 40] on font "Una empresa de servicios financieros está implementando un sistema para procesa…" at bounding box center [471, 86] width 613 height 160
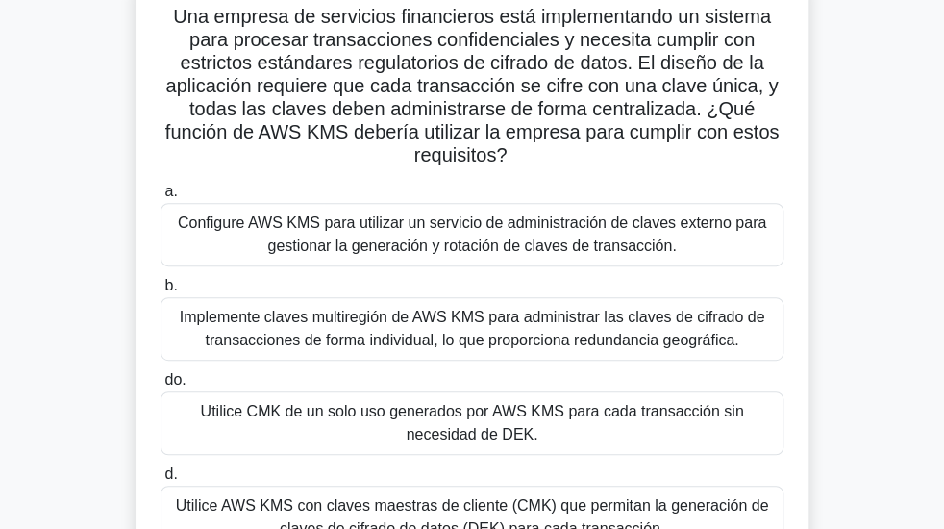
click at [399, 50] on font "Una empresa de servicios financieros está implementando un sistema para procesa…" at bounding box center [471, 86] width 613 height 160
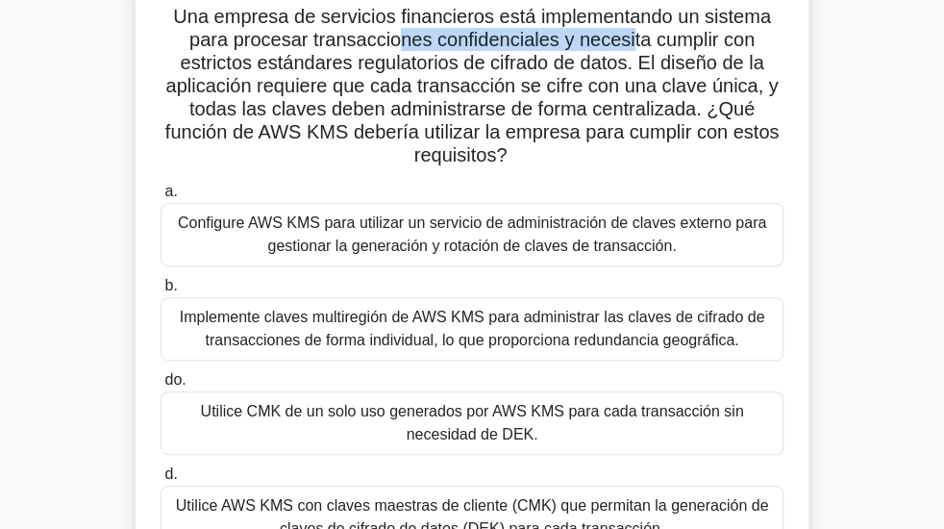
drag, startPoint x: 424, startPoint y: 49, endPoint x: 635, endPoint y: 53, distance: 210.6
click at [635, 53] on font "Una empresa de servicios financieros está implementando un sistema para procesa…" at bounding box center [471, 86] width 613 height 160
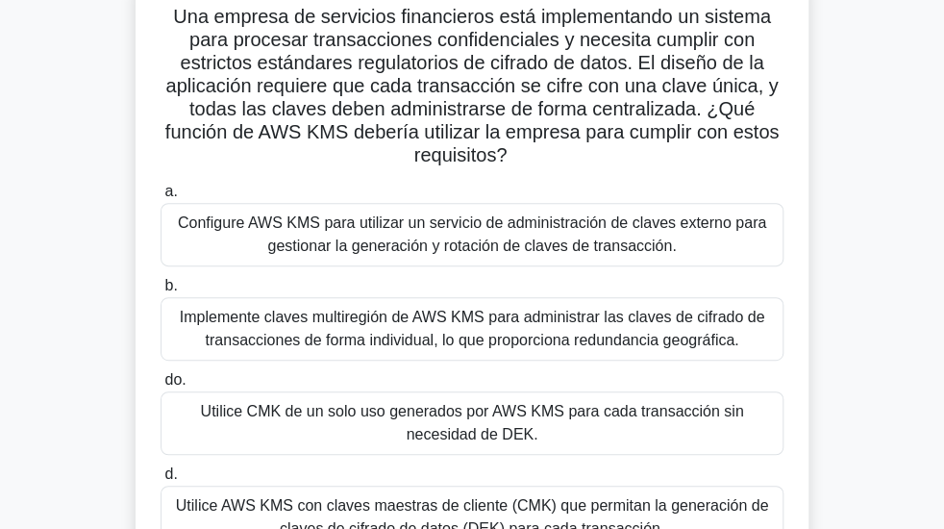
click at [638, 54] on font "Una empresa de servicios financieros está implementando un sistema para procesa…" at bounding box center [471, 86] width 613 height 160
drag, startPoint x: 578, startPoint y: 52, endPoint x: 777, endPoint y: 58, distance: 199.1
click at [777, 58] on h5 "Una empresa de servicios financieros está implementando un sistema para procesa…" at bounding box center [472, 86] width 627 height 163
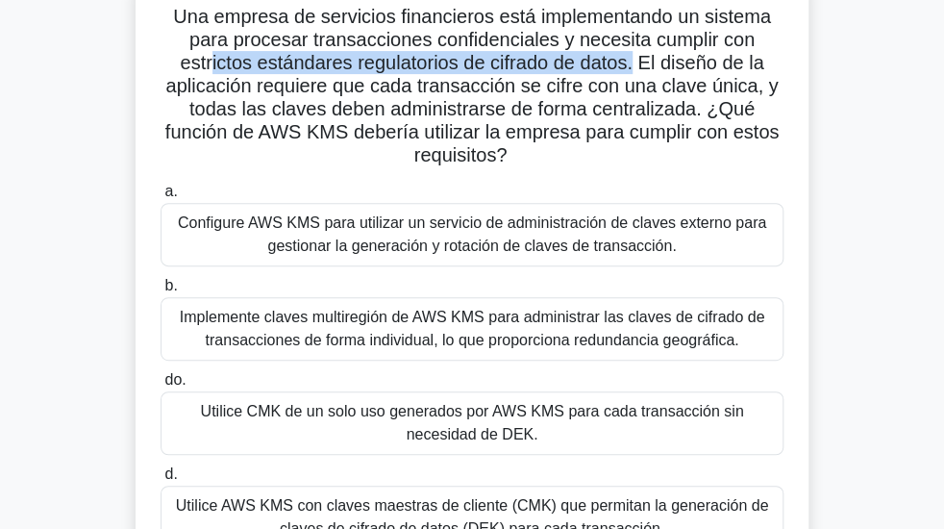
drag, startPoint x: 214, startPoint y: 75, endPoint x: 637, endPoint y: 73, distance: 423.0
click at [637, 73] on font "Una empresa de servicios financieros está implementando un sistema para procesa…" at bounding box center [471, 86] width 613 height 160
drag, startPoint x: 646, startPoint y: 68, endPoint x: 262, endPoint y: 72, distance: 384.6
click at [301, 72] on font "Una empresa de servicios financieros está implementando un sistema para procesa…" at bounding box center [471, 86] width 613 height 160
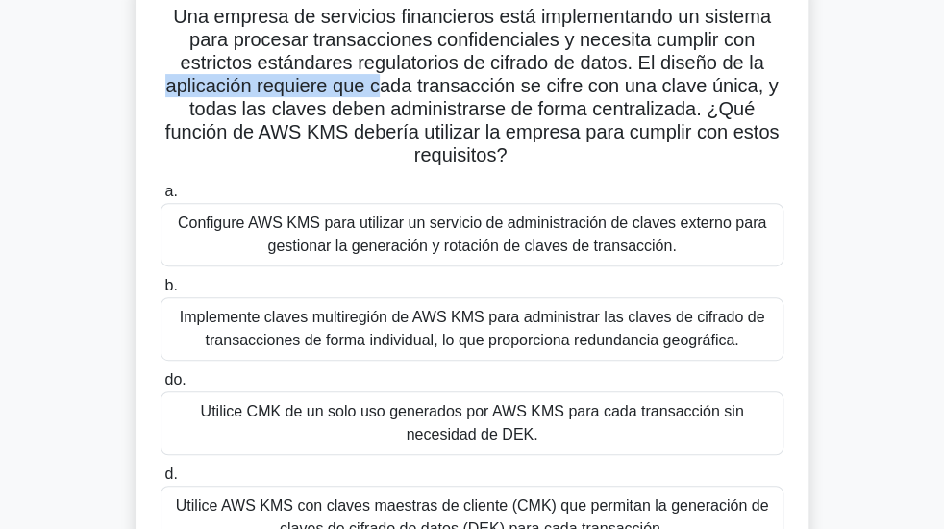
drag, startPoint x: 166, startPoint y: 97, endPoint x: 390, endPoint y: 94, distance: 224.0
click at [390, 94] on font "Una empresa de servicios financieros está implementando un sistema para procesa…" at bounding box center [471, 86] width 613 height 160
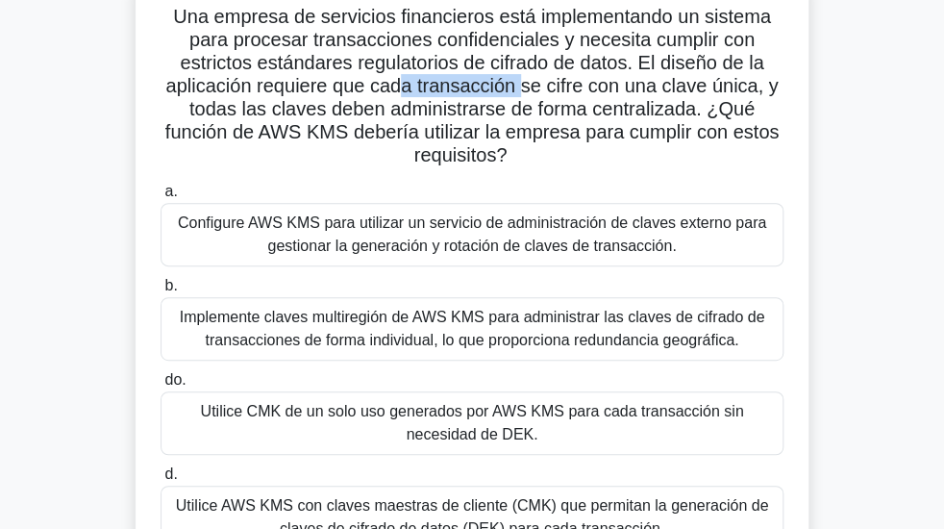
drag, startPoint x: 421, startPoint y: 94, endPoint x: 531, endPoint y: 94, distance: 109.6
click at [527, 94] on font "Una empresa de servicios financieros está implementando un sistema para procesa…" at bounding box center [471, 86] width 613 height 160
drag, startPoint x: 571, startPoint y: 99, endPoint x: 586, endPoint y: 100, distance: 14.5
click at [579, 100] on font "Una empresa de servicios financieros está implementando un sistema para procesa…" at bounding box center [471, 86] width 613 height 160
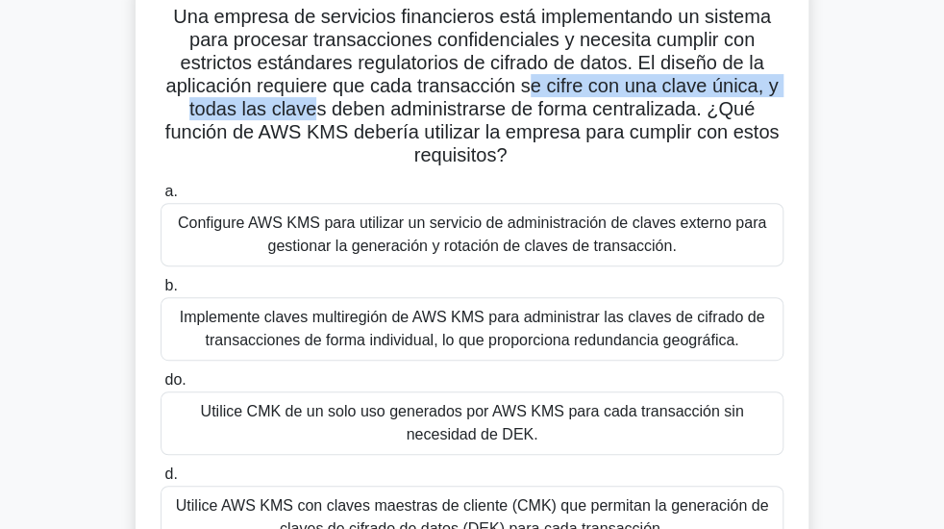
drag, startPoint x: 560, startPoint y: 99, endPoint x: 239, endPoint y: 112, distance: 320.4
click at [271, 108] on font "Una empresa de servicios financieros está implementando un sistema para procesa…" at bounding box center [471, 86] width 613 height 160
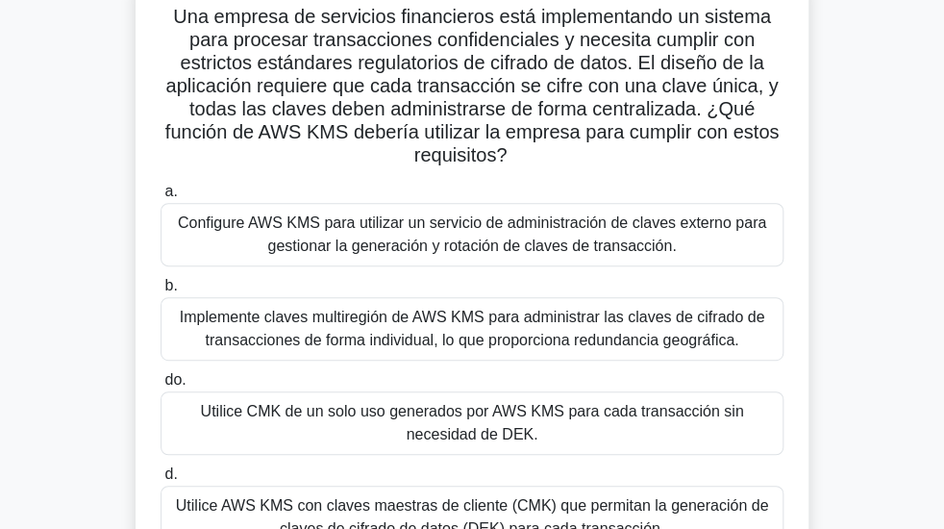
click at [287, 115] on font "Una empresa de servicios financieros está implementando un sistema para procesa…" at bounding box center [471, 86] width 613 height 160
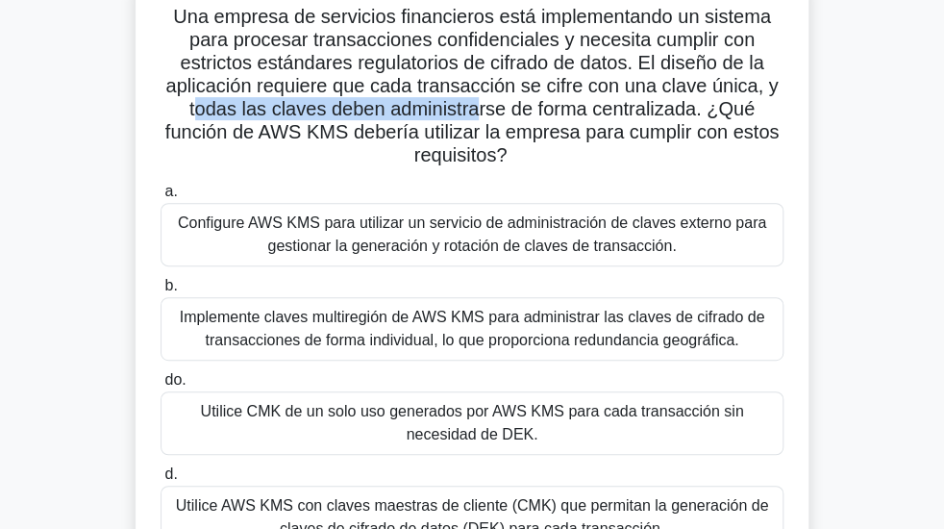
drag, startPoint x: 210, startPoint y: 112, endPoint x: 495, endPoint y: 114, distance: 285.6
click at [485, 114] on font "Una empresa de servicios financieros está implementando un sistema para procesa…" at bounding box center [471, 86] width 613 height 160
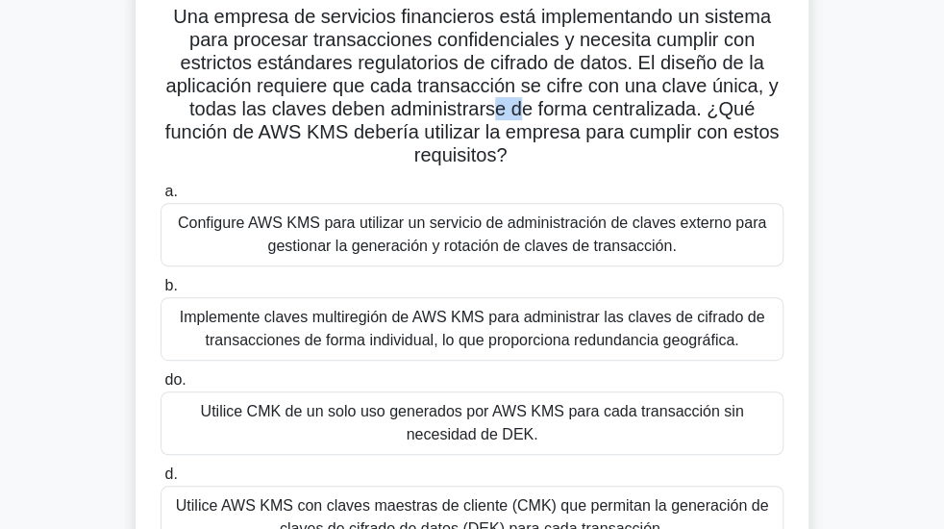
drag, startPoint x: 503, startPoint y: 114, endPoint x: 523, endPoint y: 114, distance: 20.2
click at [523, 114] on font "Una empresa de servicios financieros está implementando un sistema para procesa…" at bounding box center [471, 86] width 613 height 160
drag, startPoint x: 269, startPoint y: 141, endPoint x: 495, endPoint y: 142, distance: 225.9
click at [494, 142] on font "Una empresa de servicios financieros está implementando un sistema para procesa…" at bounding box center [471, 86] width 613 height 160
click at [513, 142] on font "Una empresa de servicios financieros está implementando un sistema para procesa…" at bounding box center [471, 86] width 613 height 160
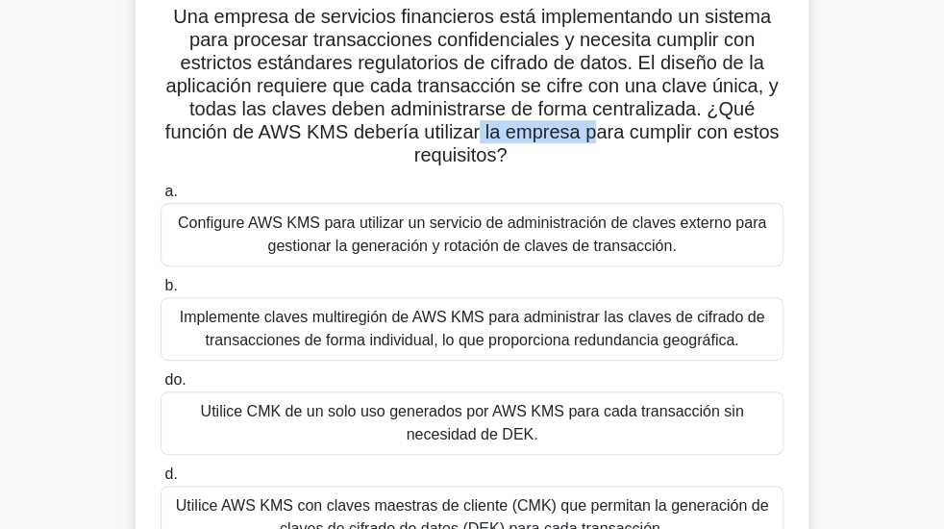
drag, startPoint x: 497, startPoint y: 139, endPoint x: 574, endPoint y: 150, distance: 77.6
click at [583, 148] on font "Una empresa de servicios financieros está implementando un sistema para procesa…" at bounding box center [471, 86] width 613 height 160
drag, startPoint x: 594, startPoint y: 33, endPoint x: 477, endPoint y: 50, distance: 118.6
click at [681, 33] on font "Una empresa de servicios financieros está implementando un sistema para procesa…" at bounding box center [471, 86] width 613 height 160
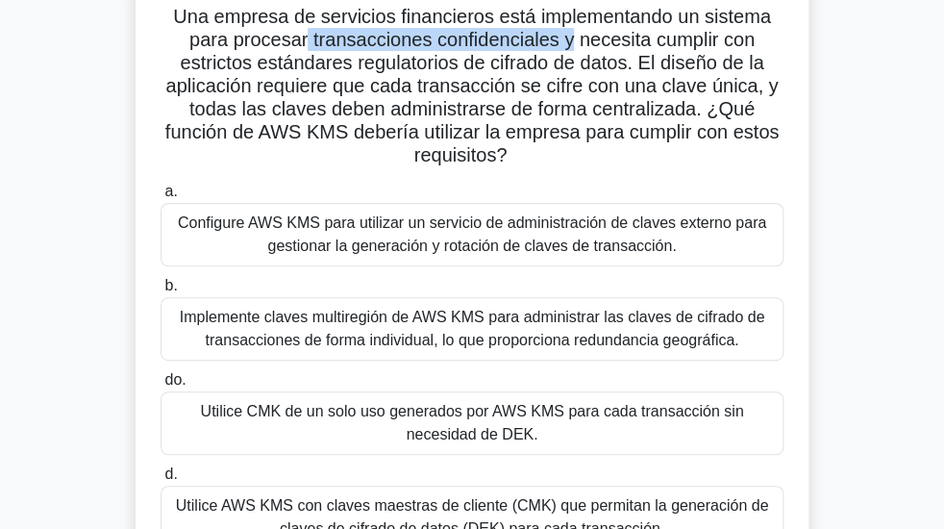
drag, startPoint x: 303, startPoint y: 53, endPoint x: 578, endPoint y: 56, distance: 275.0
click at [575, 54] on font "Una empresa de servicios financieros está implementando un sistema para procesa…" at bounding box center [471, 86] width 613 height 160
click at [428, 52] on font "Una empresa de servicios financieros está implementando un sistema para procesa…" at bounding box center [471, 86] width 613 height 160
click at [563, 53] on font "Una empresa de servicios financieros está implementando un sistema para procesa…" at bounding box center [471, 86] width 613 height 160
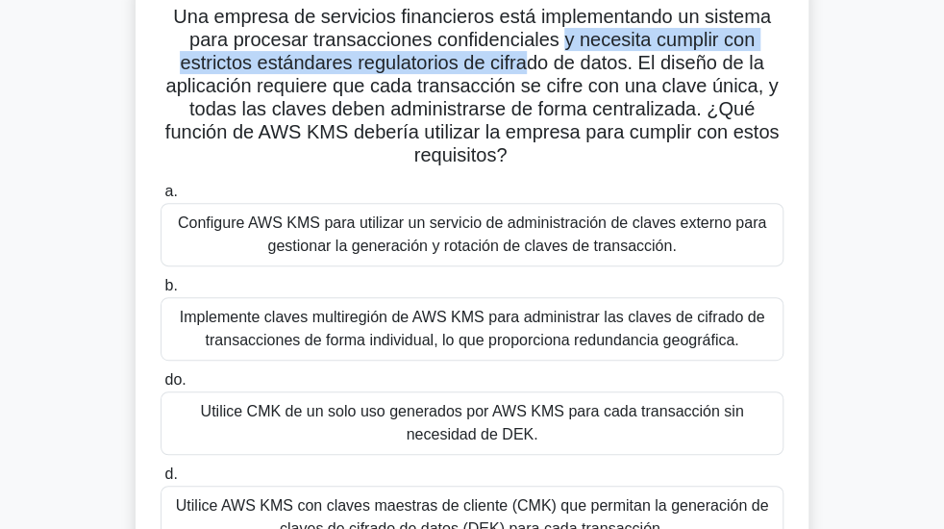
drag, startPoint x: 600, startPoint y: 47, endPoint x: 546, endPoint y: 78, distance: 62.0
click at [542, 78] on font "Una empresa de servicios financieros está implementando un sistema para procesa…" at bounding box center [471, 86] width 613 height 160
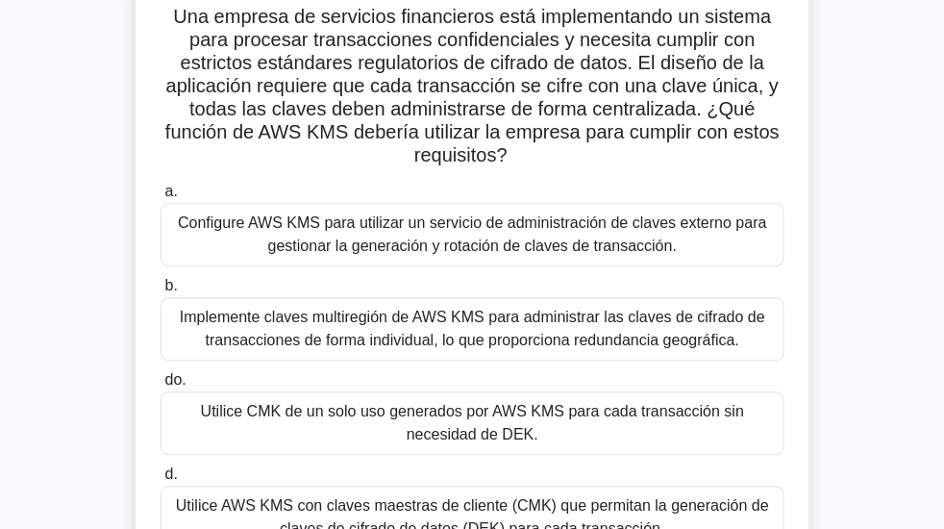
click at [661, 76] on font "Una empresa de servicios financieros está implementando un sistema para procesa…" at bounding box center [471, 86] width 613 height 160
drag, startPoint x: 711, startPoint y: 75, endPoint x: 257, endPoint y: 89, distance: 454.0
click at [257, 89] on font "Una empresa de servicios financieros está implementando un sistema para procesa…" at bounding box center [471, 86] width 613 height 160
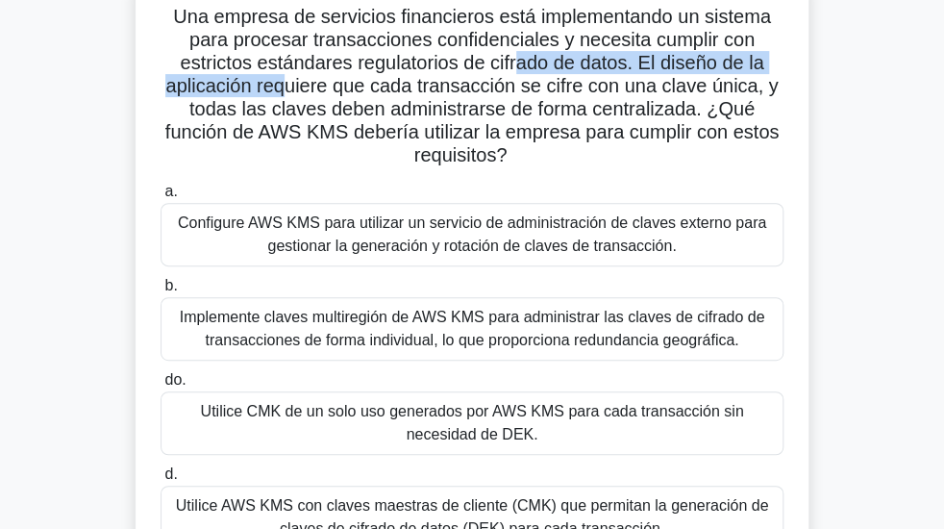
drag, startPoint x: 309, startPoint y: 87, endPoint x: 550, endPoint y: 82, distance: 241.4
click at [547, 82] on font "Una empresa de servicios financieros está implementando un sistema para procesa…" at bounding box center [471, 86] width 613 height 160
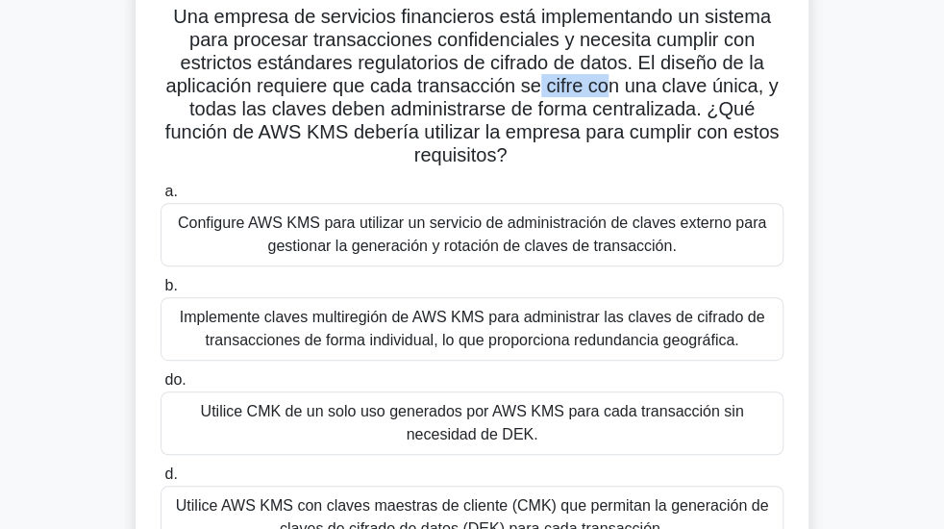
drag, startPoint x: 557, startPoint y: 99, endPoint x: 615, endPoint y: 99, distance: 58.6
click at [615, 99] on font "Una empresa de servicios financieros está implementando un sistema para procesa…" at bounding box center [471, 86] width 613 height 160
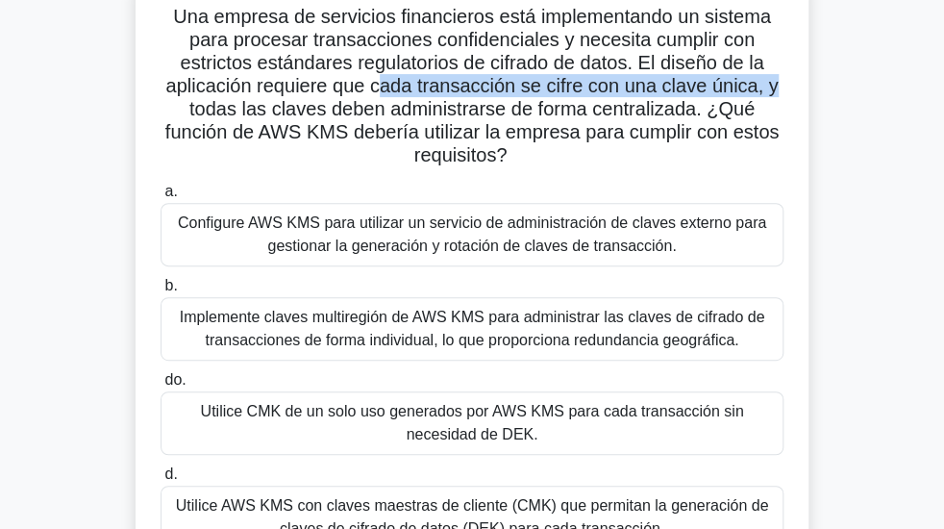
drag, startPoint x: 446, startPoint y: 96, endPoint x: 779, endPoint y: 95, distance: 332.7
click at [779, 95] on font "Una empresa de servicios financieros está implementando un sistema para procesa…" at bounding box center [471, 86] width 613 height 160
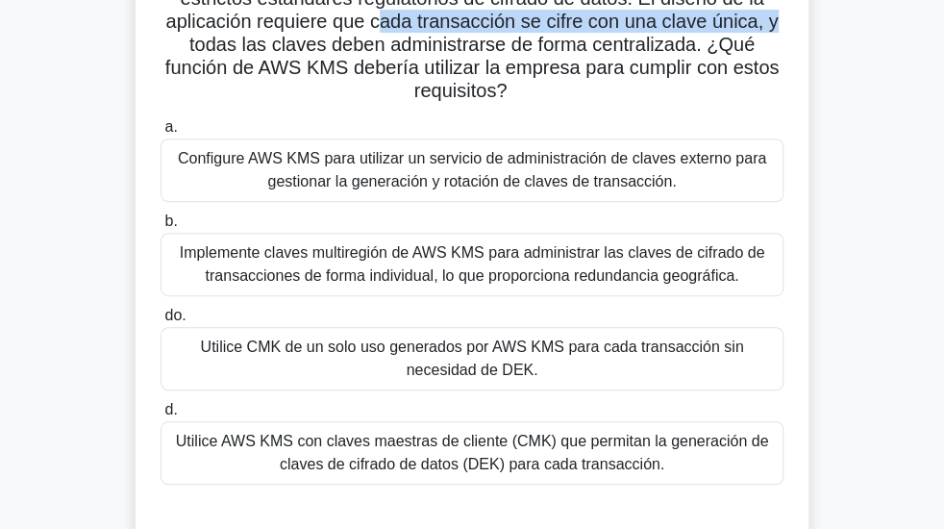
scroll to position [49, 0]
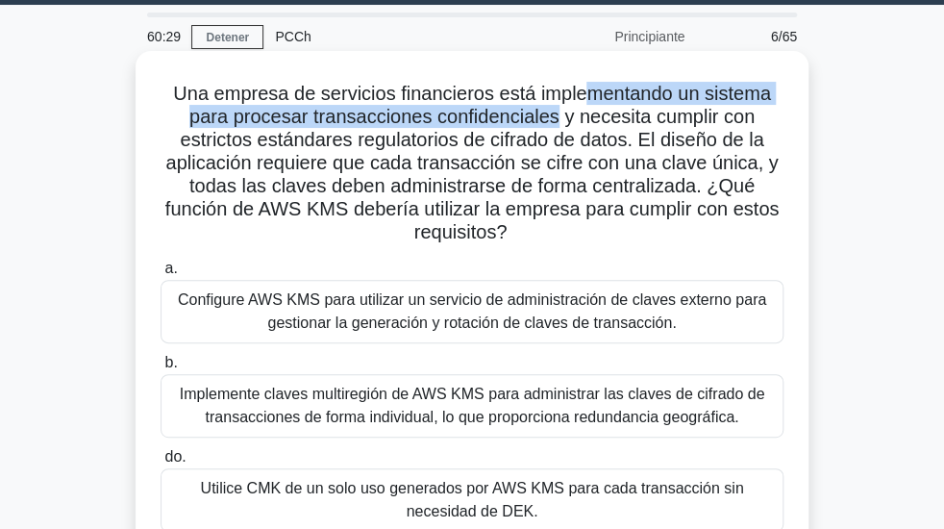
drag, startPoint x: 589, startPoint y: 104, endPoint x: 557, endPoint y: 128, distance: 40.6
click at [557, 128] on font "Una empresa de servicios financieros está implementando un sistema para procesa…" at bounding box center [471, 163] width 613 height 160
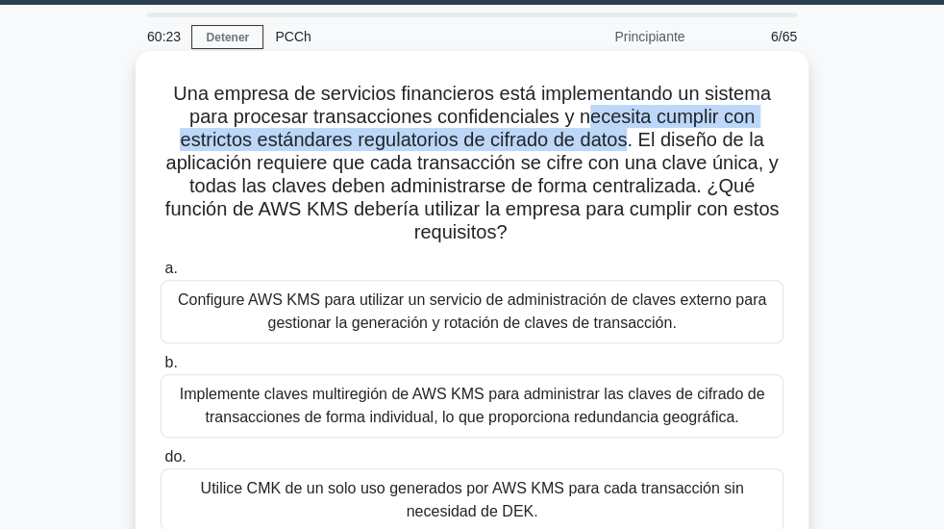
drag, startPoint x: 584, startPoint y: 127, endPoint x: 635, endPoint y: 155, distance: 58.1
click at [635, 155] on font "Una empresa de servicios financieros está implementando un sistema para procesa…" at bounding box center [471, 163] width 613 height 160
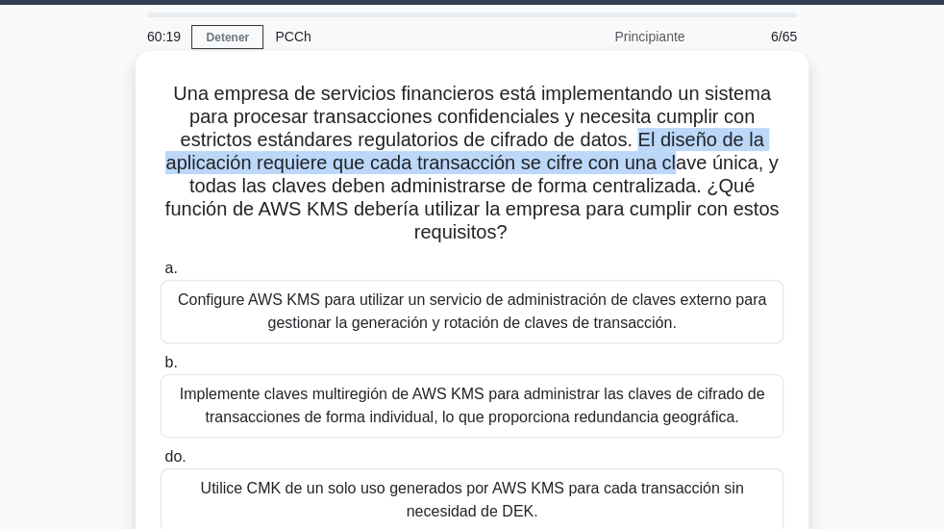
drag, startPoint x: 644, startPoint y: 148, endPoint x: 677, endPoint y: 169, distance: 38.9
click at [677, 169] on font "Una empresa de servicios financieros está implementando un sistema para procesa…" at bounding box center [471, 163] width 613 height 160
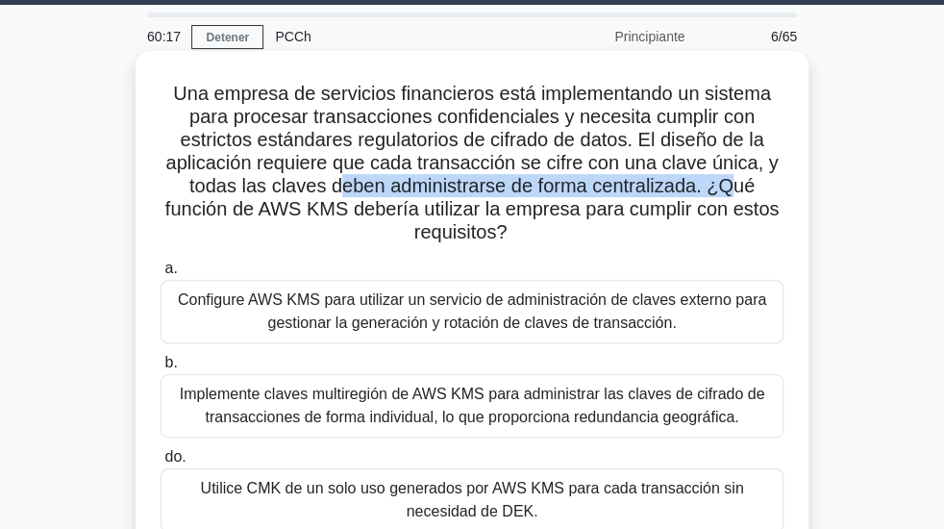
drag, startPoint x: 338, startPoint y: 196, endPoint x: 729, endPoint y: 204, distance: 390.4
click at [729, 204] on font "Una empresa de servicios financieros está implementando un sistema para procesa…" at bounding box center [471, 163] width 613 height 160
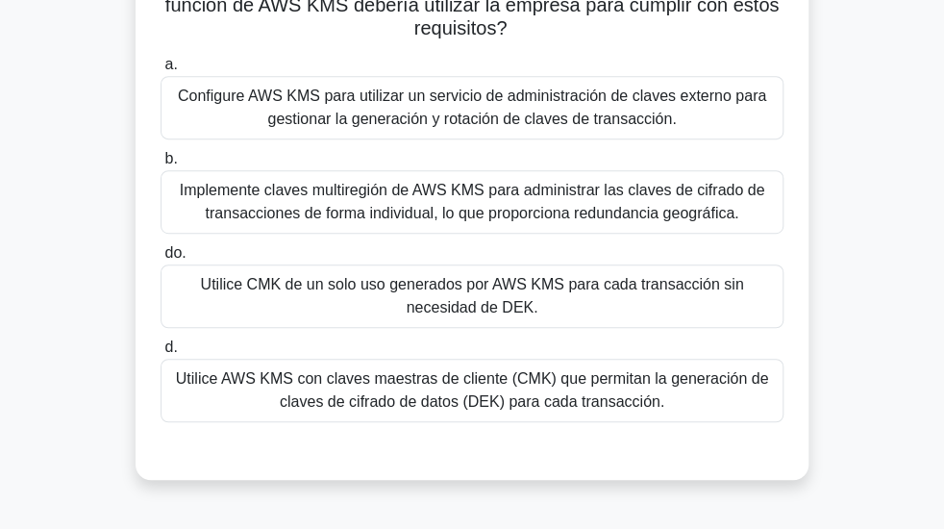
scroll to position [280, 0]
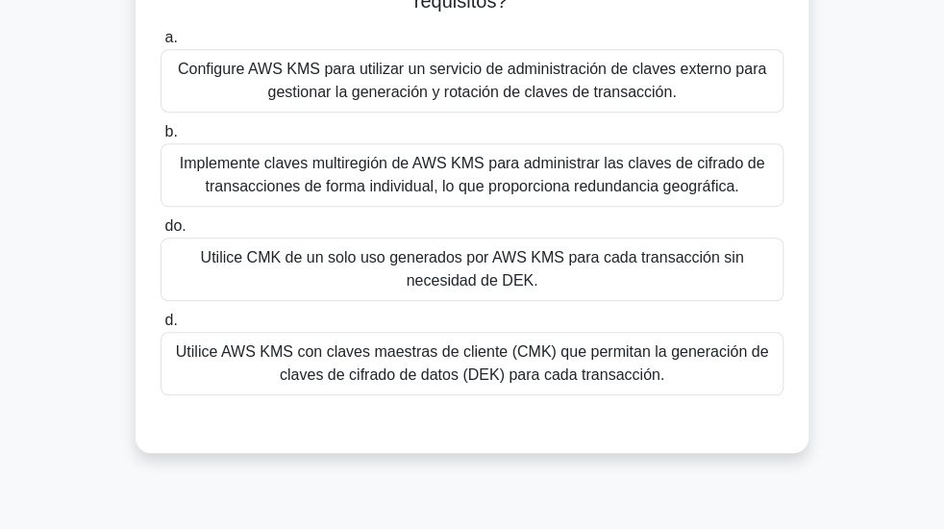
click at [561, 270] on font "Utilice CMK de un solo uso generados por AWS KMS para cada transacción sin nece…" at bounding box center [471, 268] width 543 height 39
click at [161, 233] on input "do. Utilice CMK de un solo uso generados por AWS KMS para cada transacción sin …" at bounding box center [161, 226] width 0 height 12
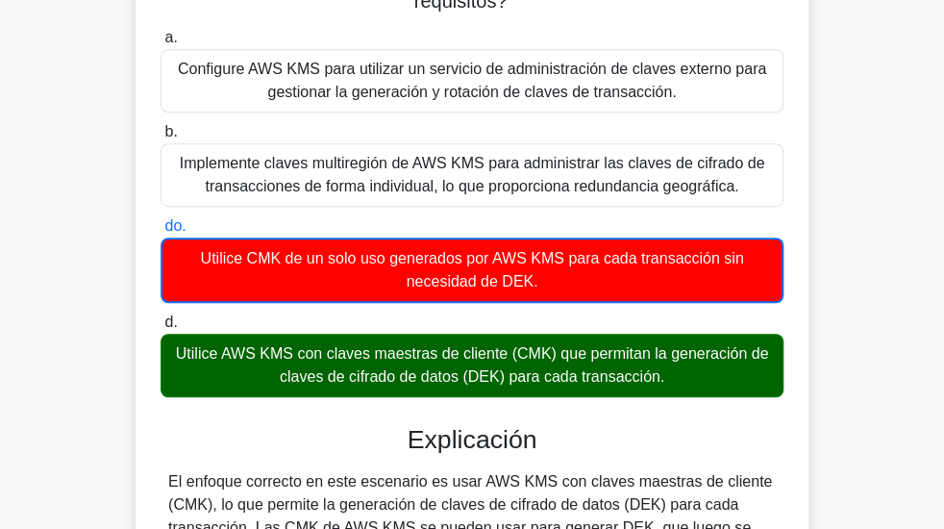
scroll to position [434, 0]
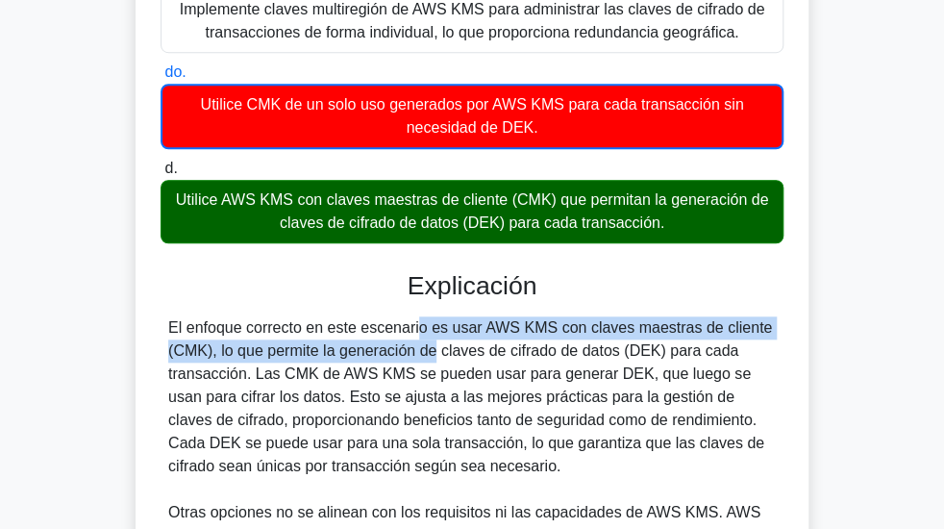
drag, startPoint x: 296, startPoint y: 332, endPoint x: 328, endPoint y: 358, distance: 41.0
click at [327, 358] on font "El enfoque correcto en este escenario es usar AWS KMS con claves maestras de cl…" at bounding box center [470, 396] width 604 height 155
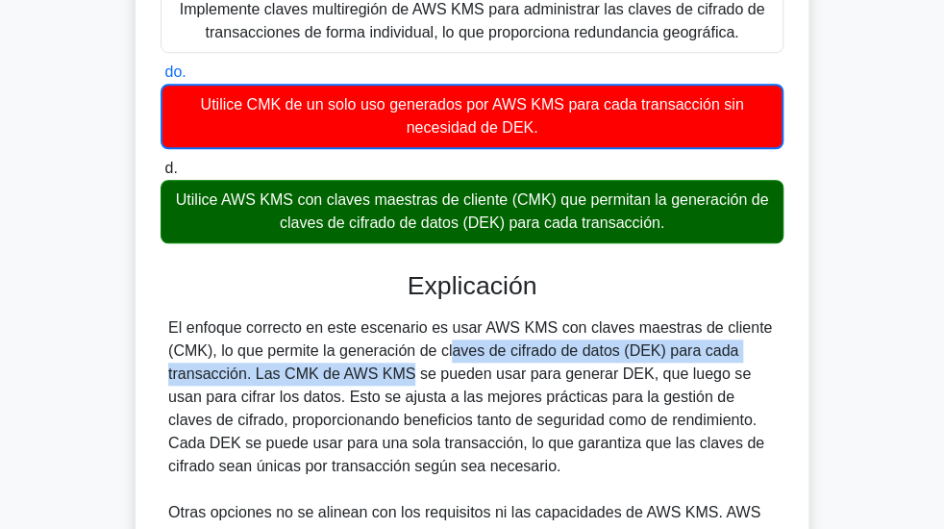
drag, startPoint x: 331, startPoint y: 360, endPoint x: 258, endPoint y: 377, distance: 75.1
click at [258, 377] on font "El enfoque correcto en este escenario es usar AWS KMS con claves maestras de cl…" at bounding box center [470, 396] width 604 height 155
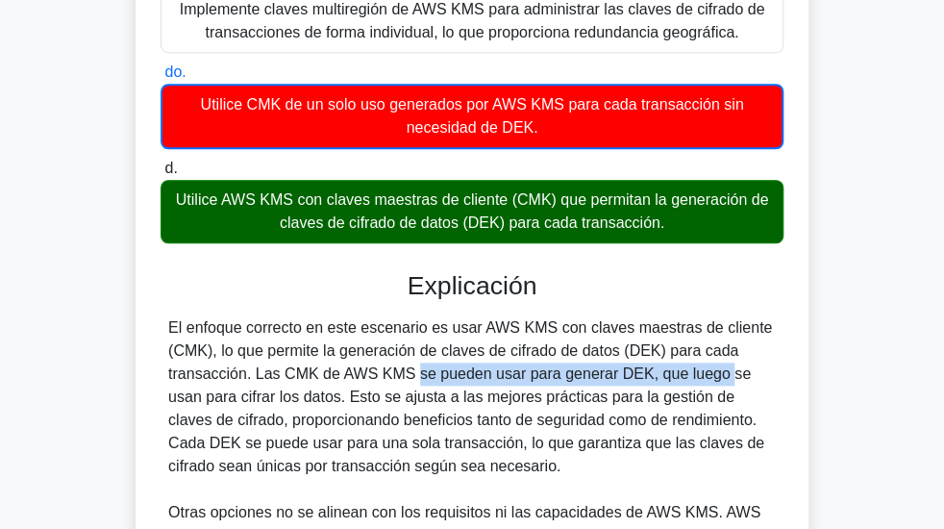
drag, startPoint x: 269, startPoint y: 379, endPoint x: 454, endPoint y: 377, distance: 184.6
click at [566, 381] on font "El enfoque correcto en este escenario es usar AWS KMS con claves maestras de cl…" at bounding box center [470, 396] width 604 height 155
click at [342, 384] on font "El enfoque correcto en este escenario es usar AWS KMS con claves maestras de cl…" at bounding box center [470, 396] width 604 height 155
click at [307, 382] on font "El enfoque correcto en este escenario es usar AWS KMS con claves maestras de cl…" at bounding box center [470, 396] width 604 height 155
click at [350, 382] on font "El enfoque correcto en este escenario es usar AWS KMS con claves maestras de cl…" at bounding box center [470, 396] width 604 height 155
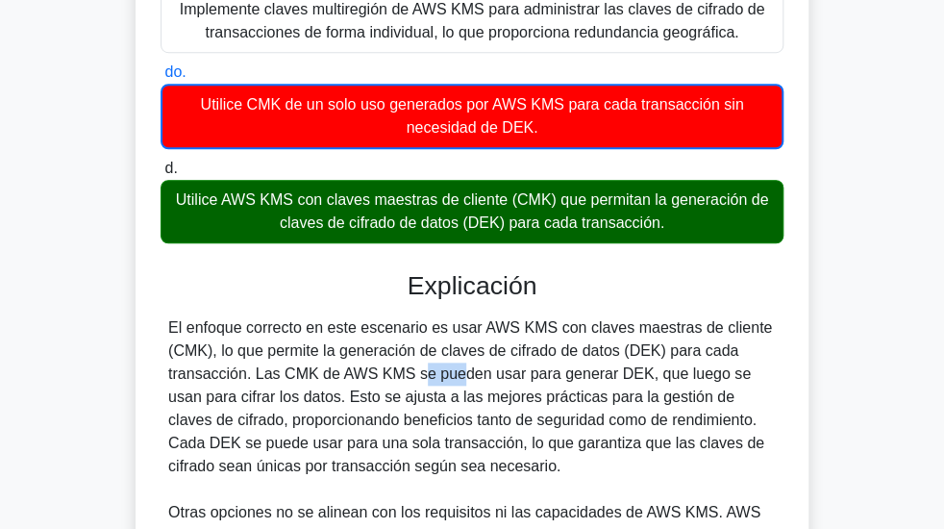
drag, startPoint x: 276, startPoint y: 386, endPoint x: 312, endPoint y: 385, distance: 36.5
click at [312, 385] on font "El enfoque correcto en este escenario es usar AWS KMS con claves maestras de cl…" at bounding box center [470, 396] width 604 height 155
drag, startPoint x: 542, startPoint y: 381, endPoint x: 631, endPoint y: 386, distance: 88.6
click at [631, 386] on font "El enfoque correcto en este escenario es usar AWS KMS con claves maestras de cl…" at bounding box center [470, 396] width 604 height 155
click at [559, 387] on font "El enfoque correcto en este escenario es usar AWS KMS con claves maestras de cl…" at bounding box center [470, 396] width 604 height 155
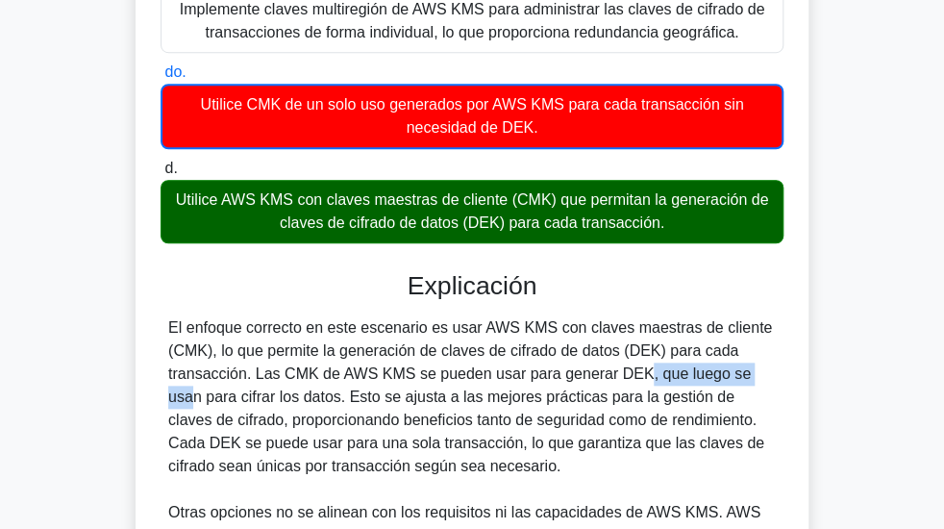
drag, startPoint x: 508, startPoint y: 382, endPoint x: 635, endPoint y: 380, distance: 126.9
click at [635, 380] on font "El enfoque correcto en este escenario es usar AWS KMS con claves maestras de cl…" at bounding box center [470, 396] width 604 height 155
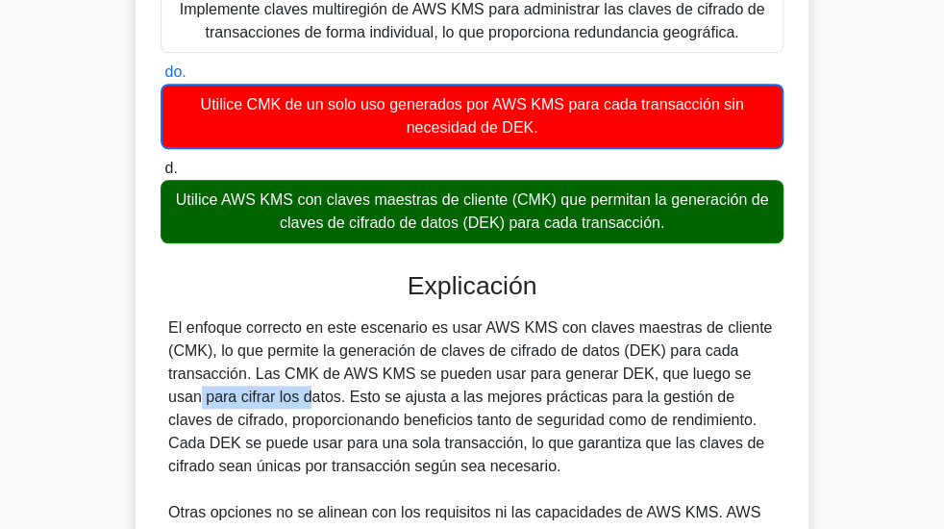
drag, startPoint x: 642, startPoint y: 381, endPoint x: 148, endPoint y: 412, distance: 495.2
click at [136, 410] on div "Una empresa de servicios financieros está implementando un sistema para procesa…" at bounding box center [472, 234] width 673 height 1136
drag, startPoint x: 236, startPoint y: 404, endPoint x: 353, endPoint y: 404, distance: 117.3
click at [338, 404] on font "El enfoque correcto en este escenario es usar AWS KMS con claves maestras de cl…" at bounding box center [470, 396] width 604 height 155
drag, startPoint x: 374, startPoint y: 407, endPoint x: 388, endPoint y: 407, distance: 14.4
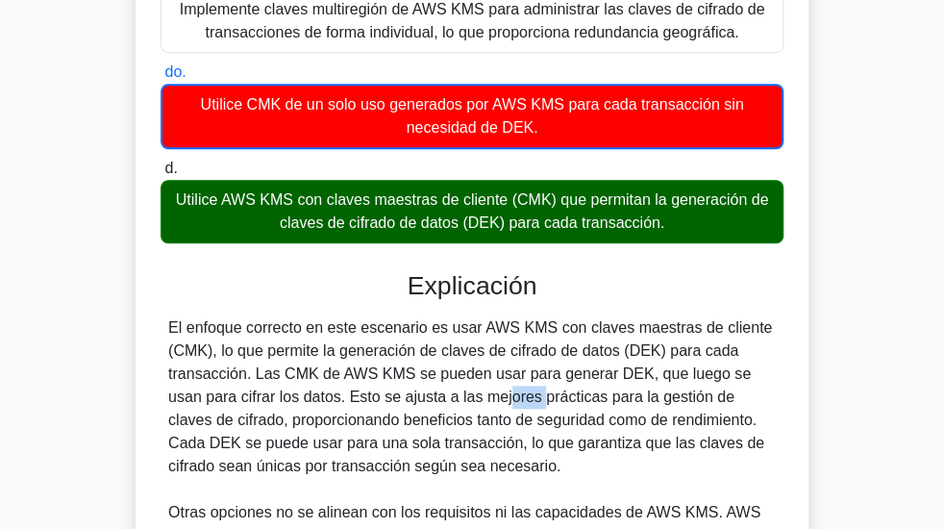
click at [388, 407] on font "El enfoque correcto en este escenario es usar AWS KMS con claves maestras de cl…" at bounding box center [470, 396] width 604 height 155
drag, startPoint x: 403, startPoint y: 410, endPoint x: 453, endPoint y: 410, distance: 50.0
click at [453, 410] on font "El enfoque correcto en este escenario es usar AWS KMS con claves maestras de cl…" at bounding box center [470, 396] width 604 height 155
drag, startPoint x: 466, startPoint y: 410, endPoint x: 573, endPoint y: 408, distance: 106.7
click at [565, 408] on font "El enfoque correcto en este escenario es usar AWS KMS con claves maestras de cl…" at bounding box center [470, 396] width 604 height 155
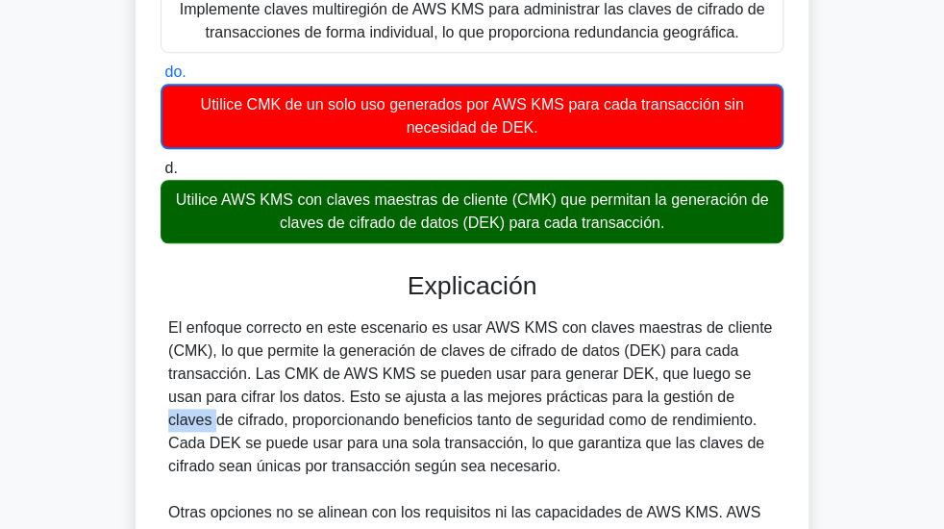
drag, startPoint x: 586, startPoint y: 408, endPoint x: 636, endPoint y: 408, distance: 49.0
click at [634, 408] on font "El enfoque correcto en este escenario es usar AWS KMS con claves maestras de cl…" at bounding box center [470, 396] width 604 height 155
drag, startPoint x: 664, startPoint y: 399, endPoint x: 748, endPoint y: 400, distance: 83.7
click at [748, 400] on font "El enfoque correcto en este escenario es usar AWS KMS con claves maestras de cl…" at bounding box center [470, 396] width 604 height 155
click at [203, 429] on font "El enfoque correcto en este escenario es usar AWS KMS con claves maestras de cl…" at bounding box center [470, 396] width 604 height 155
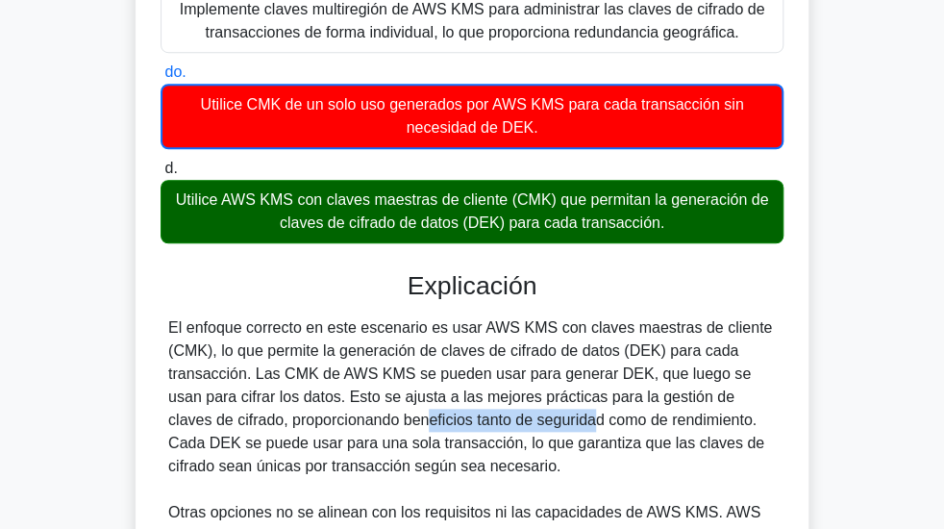
drag, startPoint x: 267, startPoint y: 430, endPoint x: 446, endPoint y: 431, distance: 178.8
click at [438, 431] on font "El enfoque correcto en este escenario es usar AWS KMS con claves maestras de cl…" at bounding box center [470, 396] width 604 height 155
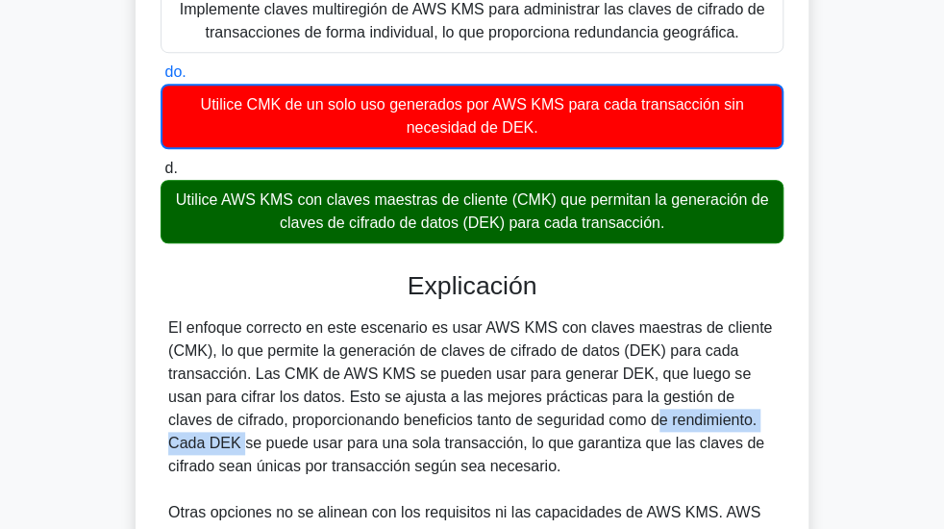
drag, startPoint x: 466, startPoint y: 431, endPoint x: 665, endPoint y: 429, distance: 199.0
click at [656, 429] on font "El enfoque correcto en este escenario es usar AWS KMS con claves maestras de cl…" at bounding box center [470, 396] width 604 height 155
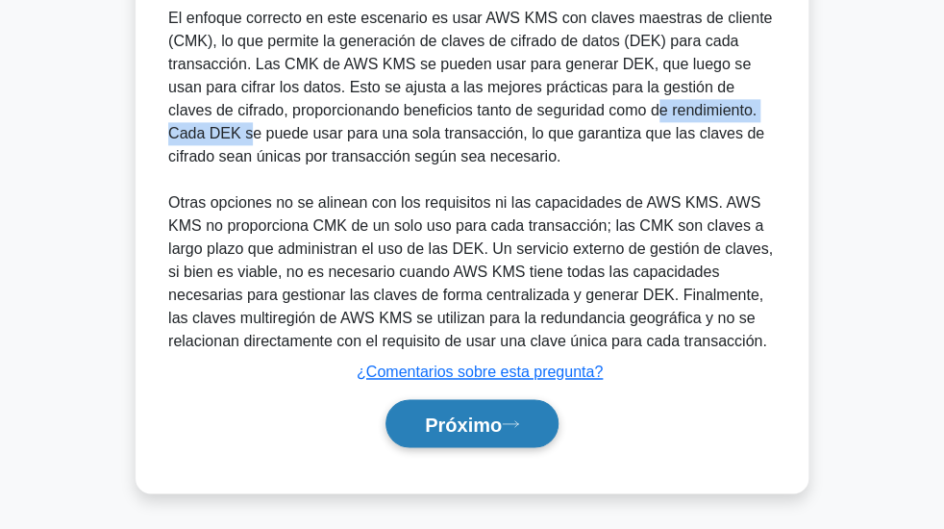
click at [487, 419] on font "Próximo" at bounding box center [463, 423] width 77 height 21
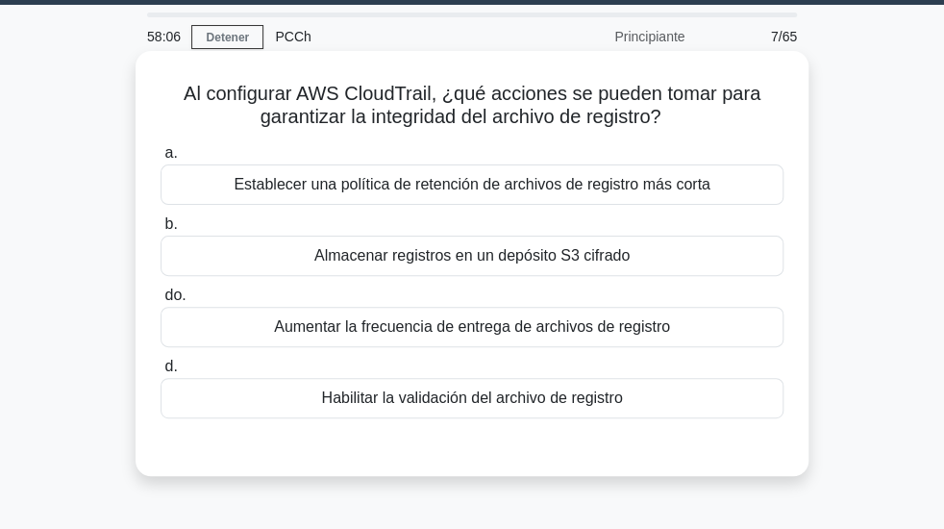
scroll to position [77, 0]
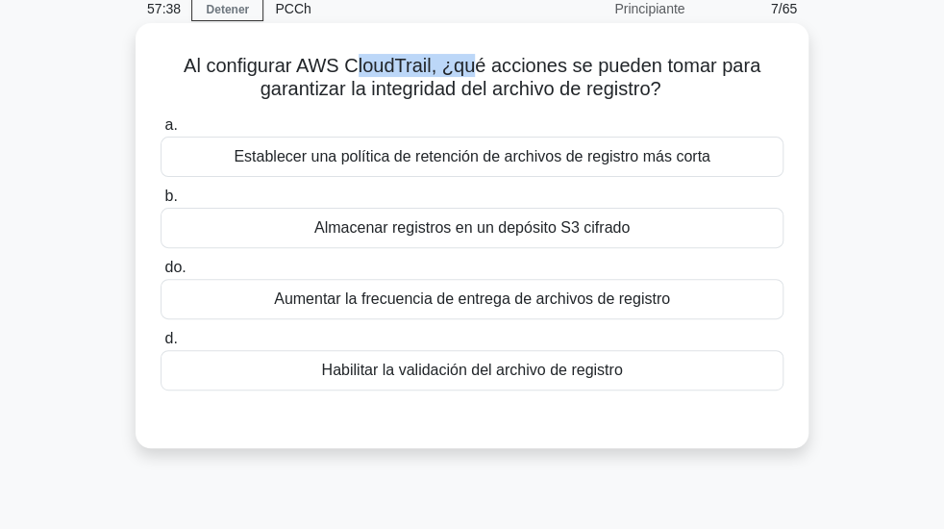
drag, startPoint x: 378, startPoint y: 78, endPoint x: 469, endPoint y: 80, distance: 91.4
click at [476, 77] on font "Al configurar AWS CloudTrail, ¿qué acciones se pueden tomar para garantizar la …" at bounding box center [472, 77] width 577 height 44
drag, startPoint x: 556, startPoint y: 75, endPoint x: 587, endPoint y: 87, distance: 33.8
click at [592, 86] on font "Al configurar AWS CloudTrail, ¿qué acciones se pueden tomar para garantizar la …" at bounding box center [472, 77] width 577 height 44
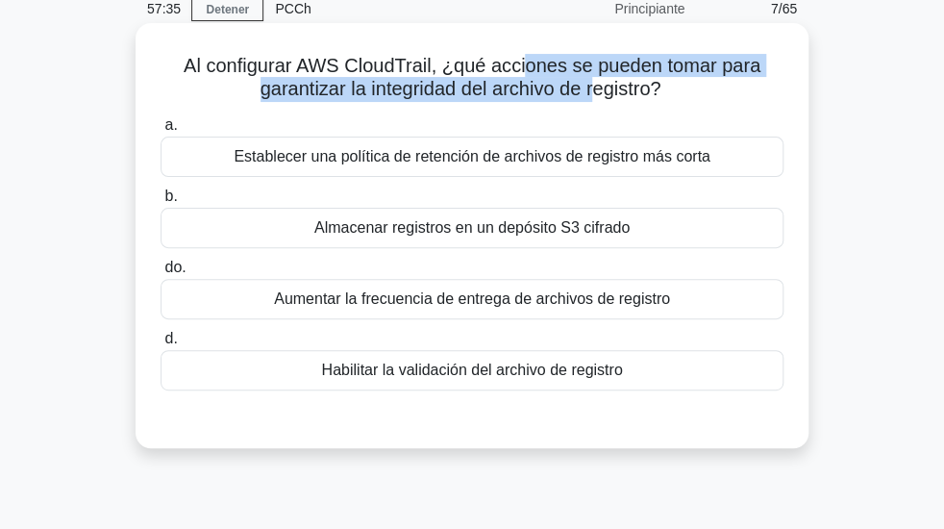
click at [364, 99] on font "Al configurar AWS CloudTrail, ¿qué acciones se pueden tomar para garantizar la …" at bounding box center [472, 77] width 577 height 44
drag, startPoint x: 433, startPoint y: 100, endPoint x: 696, endPoint y: 99, distance: 263.4
click at [696, 99] on h5 "Al configurar AWS CloudTrail, ¿qué acciones se pueden tomar para garantizar la …" at bounding box center [472, 78] width 627 height 48
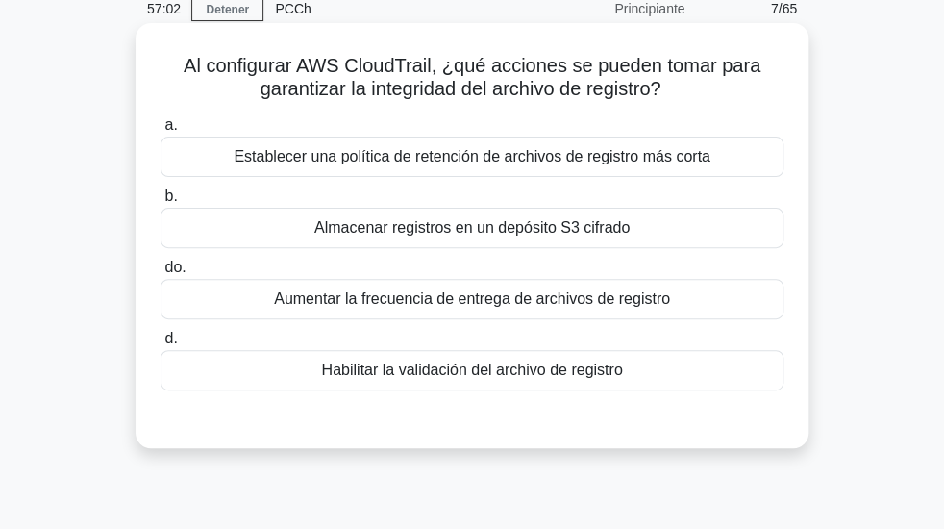
click at [689, 369] on div "Habilitar la validación del archivo de registro" at bounding box center [472, 370] width 623 height 40
click at [161, 345] on input "d. Habilitar la validación del archivo de registro" at bounding box center [161, 339] width 0 height 12
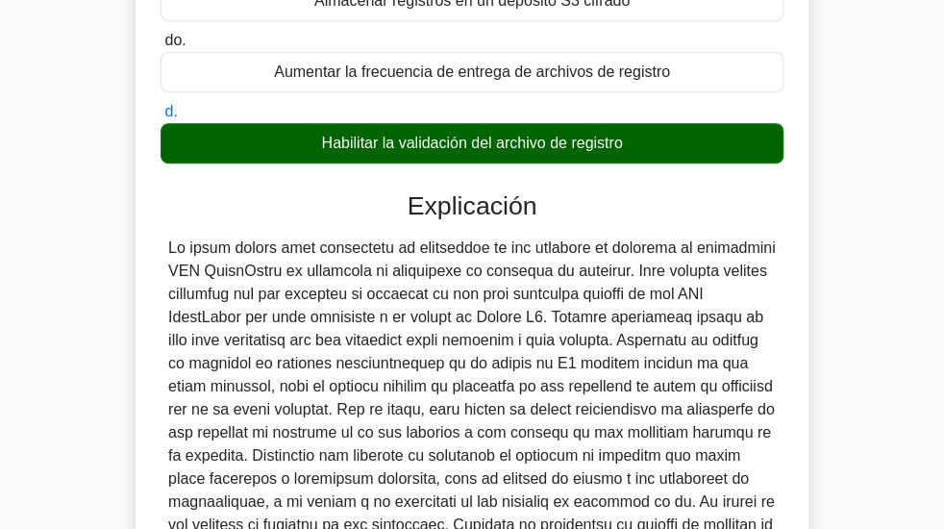
scroll to position [308, 0]
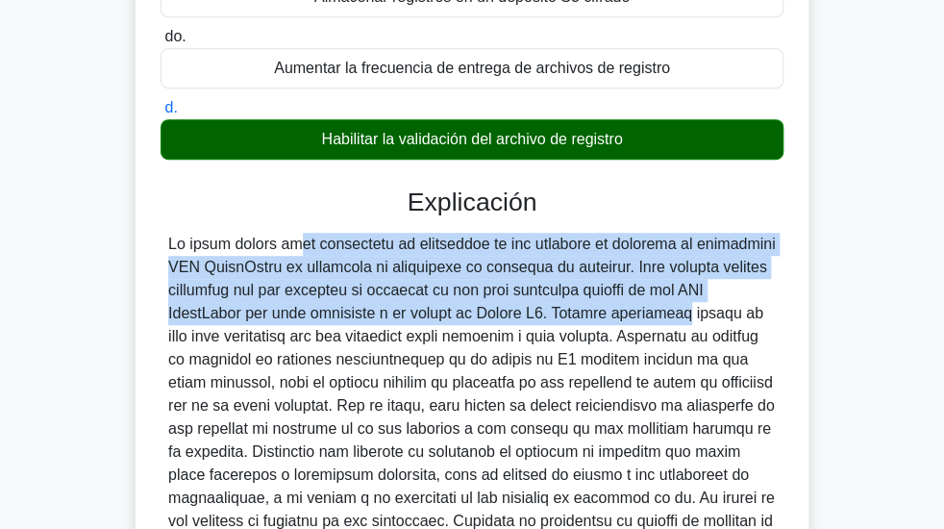
drag, startPoint x: 234, startPoint y: 258, endPoint x: 573, endPoint y: 323, distance: 345.6
click at [573, 323] on font at bounding box center [471, 452] width 607 height 432
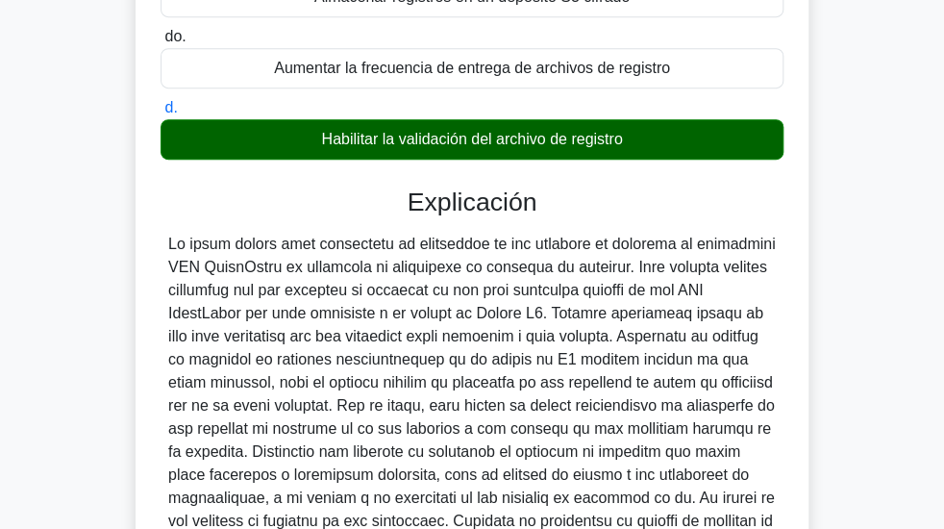
click at [583, 315] on font at bounding box center [471, 452] width 607 height 432
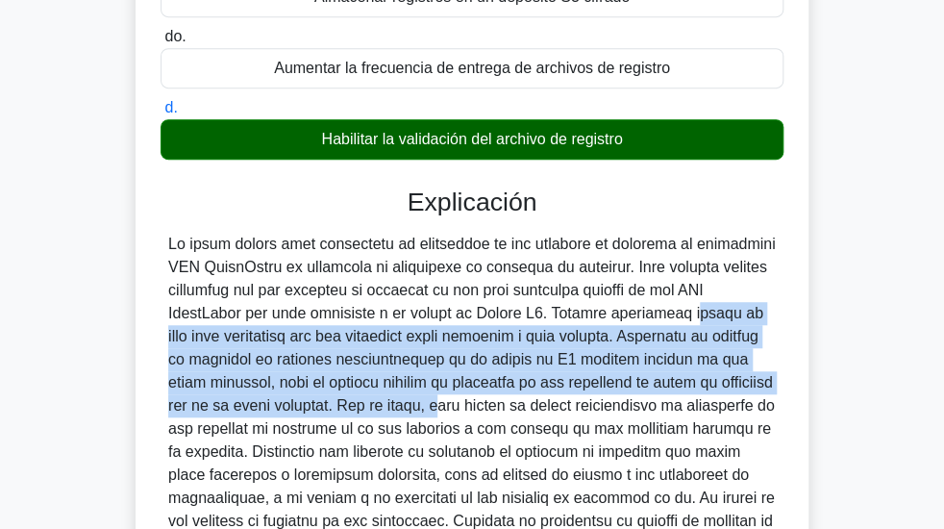
drag, startPoint x: 581, startPoint y: 317, endPoint x: 288, endPoint y: 417, distance: 308.9
click at [288, 417] on font at bounding box center [471, 452] width 607 height 432
drag, startPoint x: 364, startPoint y: 388, endPoint x: 389, endPoint y: 388, distance: 25.0
click at [365, 388] on font at bounding box center [471, 452] width 607 height 432
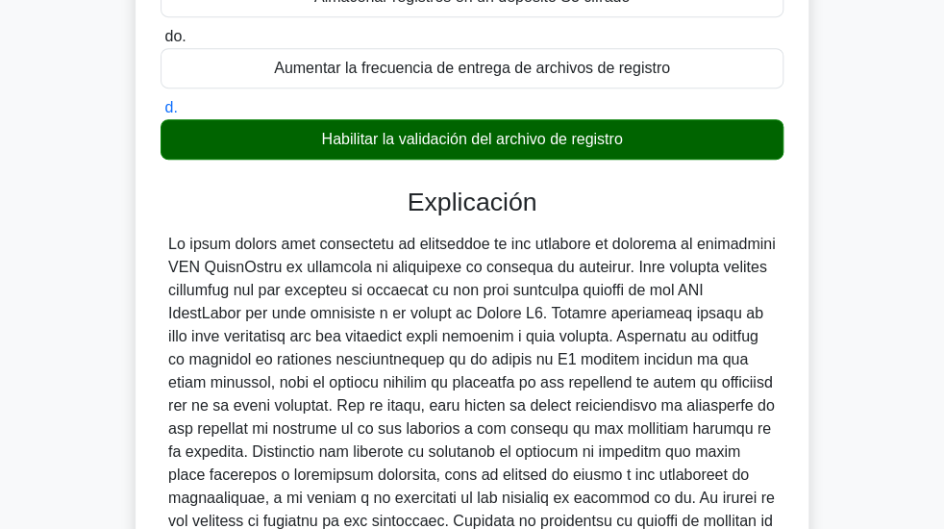
click at [301, 417] on font at bounding box center [471, 452] width 607 height 432
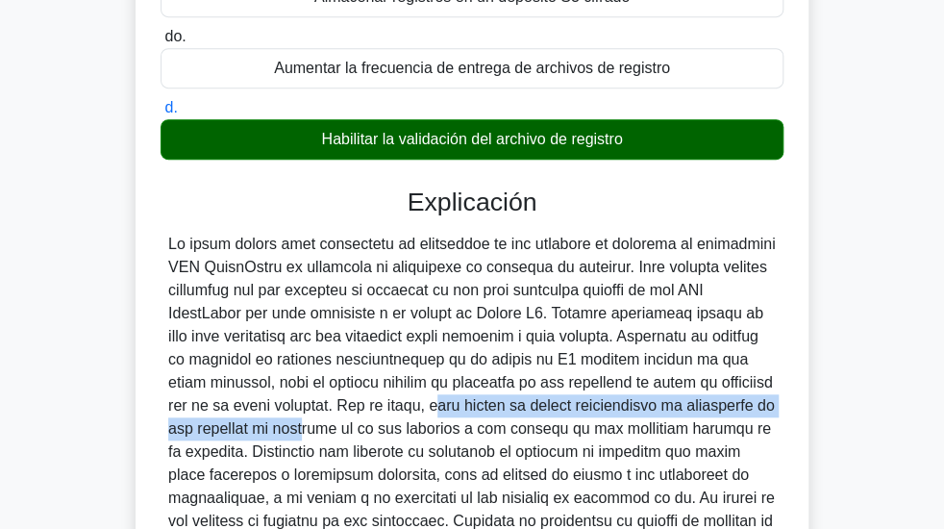
drag, startPoint x: 288, startPoint y: 412, endPoint x: 769, endPoint y: 416, distance: 480.7
click at [769, 416] on div at bounding box center [472, 452] width 608 height 438
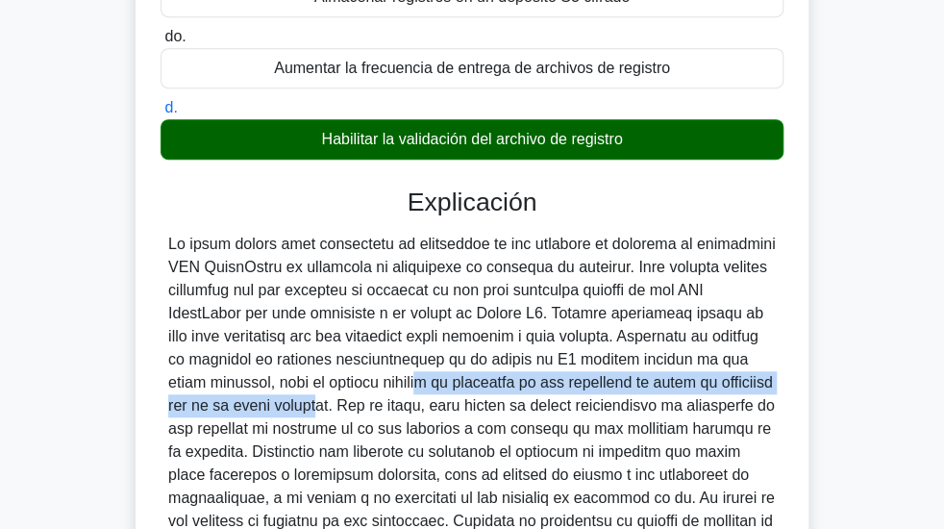
drag, startPoint x: 274, startPoint y: 390, endPoint x: 763, endPoint y: 381, distance: 489.5
click at [763, 381] on font at bounding box center [471, 452] width 607 height 432
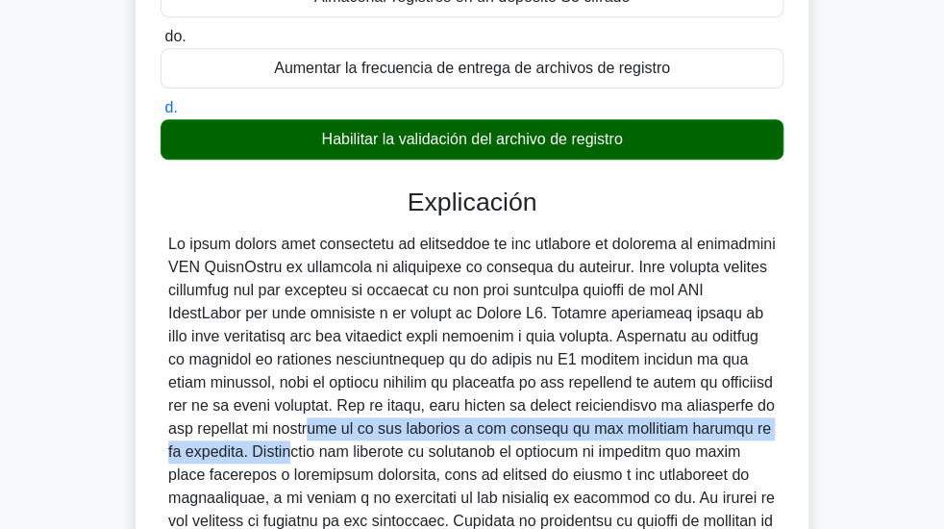
drag, startPoint x: 169, startPoint y: 436, endPoint x: 734, endPoint y: 440, distance: 564.4
click at [734, 440] on font at bounding box center [471, 452] width 607 height 432
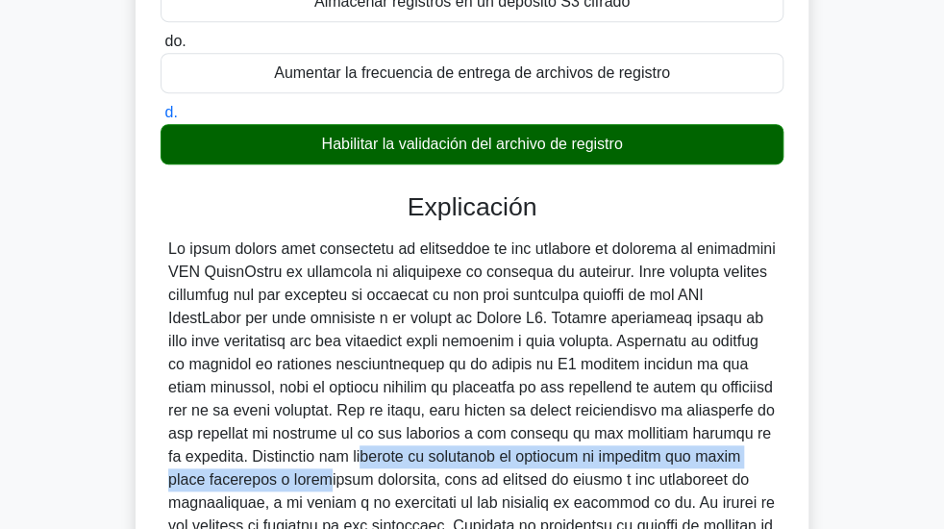
drag, startPoint x: 245, startPoint y: 464, endPoint x: 88, endPoint y: 481, distance: 157.6
click at [126, 481] on div "Al configurar AWS CloudTrail, ¿qué acciones se pueden tomar para garantizar la …" at bounding box center [472, 318] width 692 height 1042
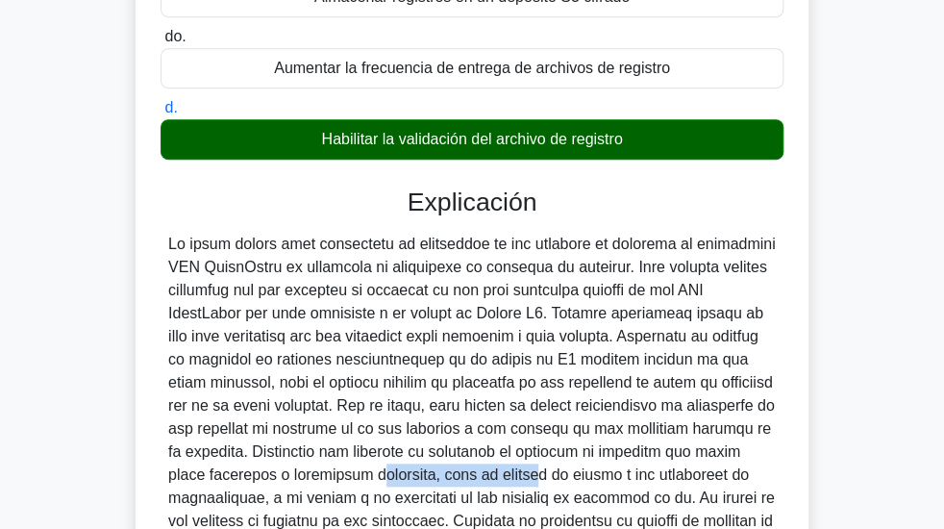
drag, startPoint x: 242, startPoint y: 484, endPoint x: 392, endPoint y: 485, distance: 150.0
click at [392, 485] on font at bounding box center [471, 452] width 607 height 432
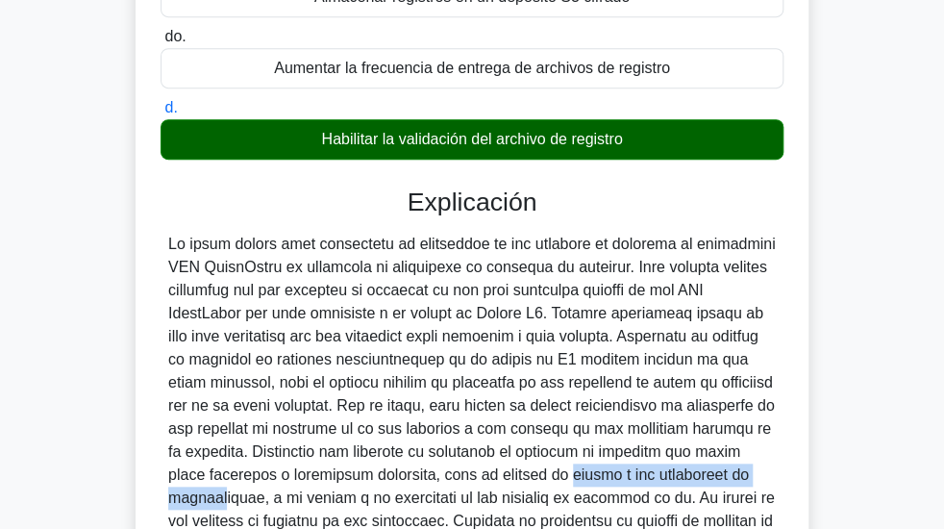
drag, startPoint x: 425, startPoint y: 487, endPoint x: 650, endPoint y: 491, distance: 225.0
click at [650, 491] on font at bounding box center [471, 452] width 607 height 432
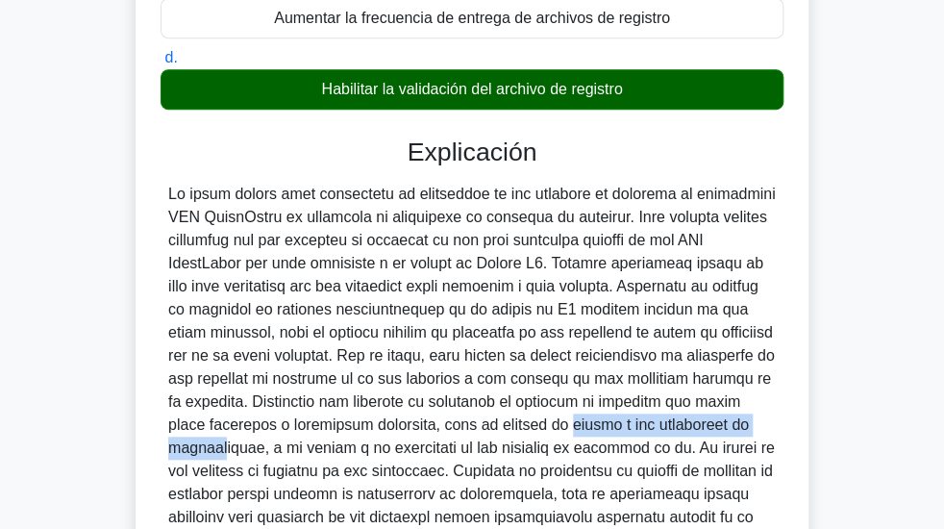
scroll to position [385, 0]
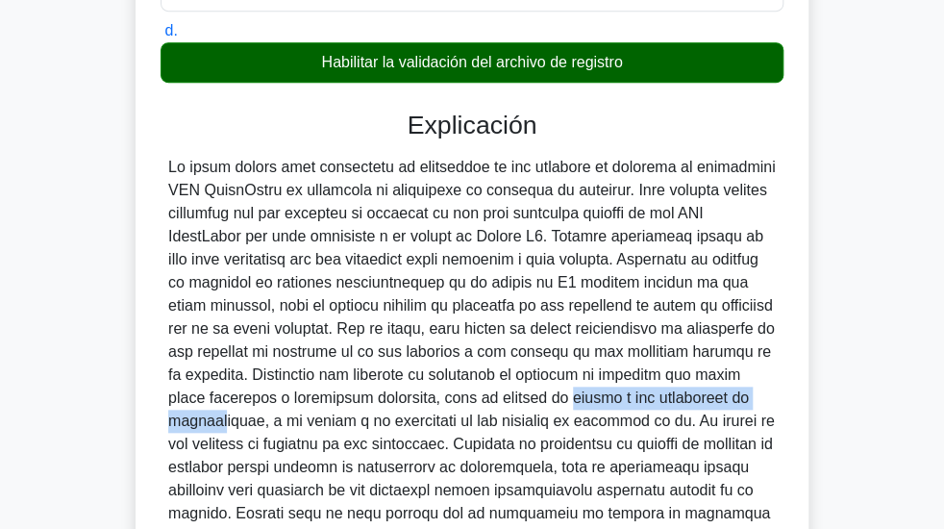
click at [651, 408] on font at bounding box center [471, 375] width 607 height 432
click at [641, 405] on font at bounding box center [471, 375] width 607 height 432
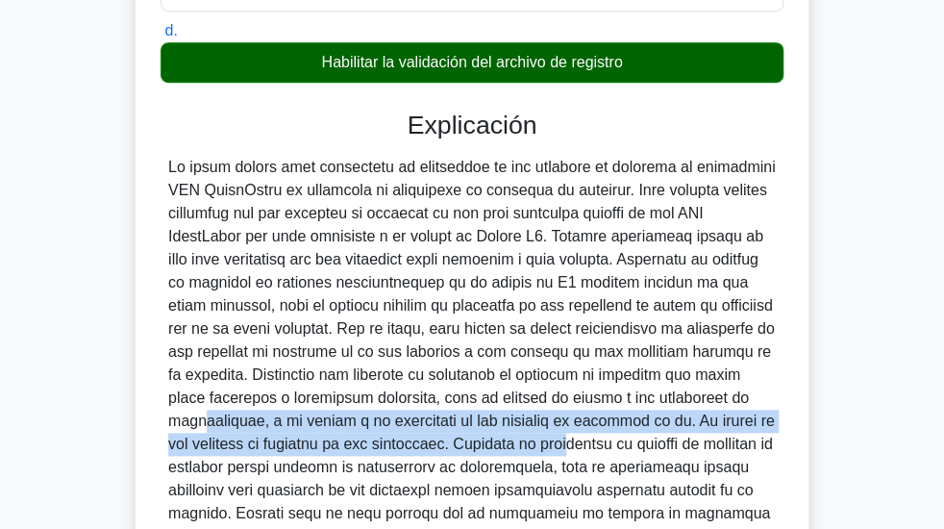
drag, startPoint x: 631, startPoint y: 405, endPoint x: 435, endPoint y: 458, distance: 203.1
click at [435, 458] on font at bounding box center [471, 375] width 607 height 432
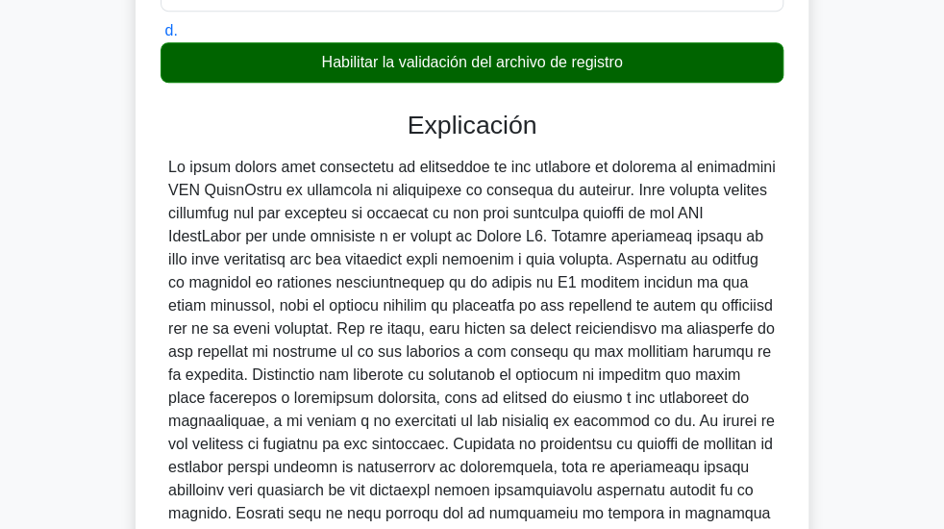
click at [473, 457] on font at bounding box center [471, 375] width 607 height 432
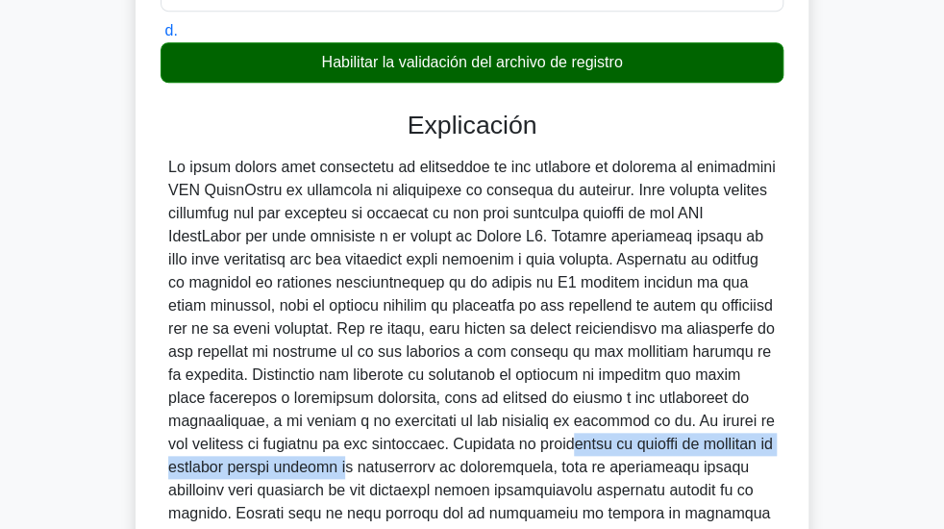
drag, startPoint x: 437, startPoint y: 454, endPoint x: 223, endPoint y: 485, distance: 215.7
click at [223, 484] on font at bounding box center [471, 375] width 607 height 432
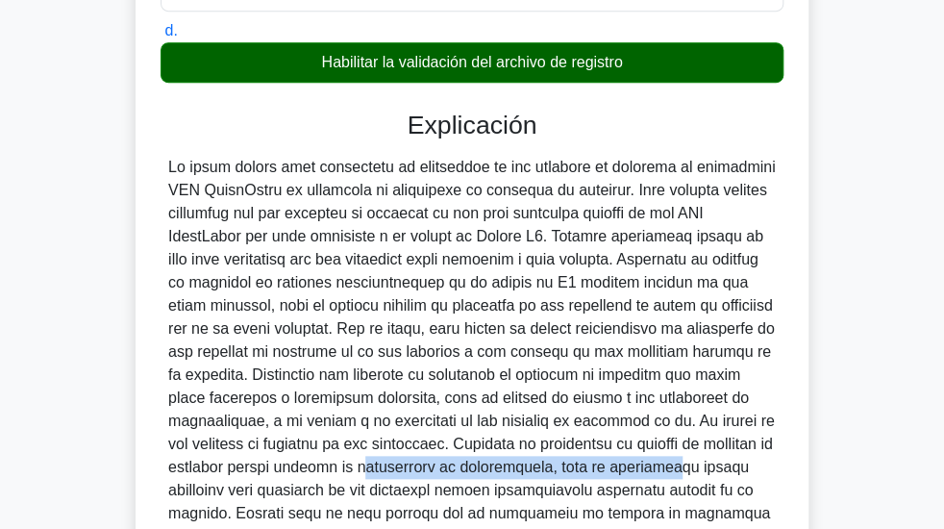
drag, startPoint x: 245, startPoint y: 477, endPoint x: 541, endPoint y: 481, distance: 296.2
click at [541, 481] on font at bounding box center [471, 375] width 607 height 432
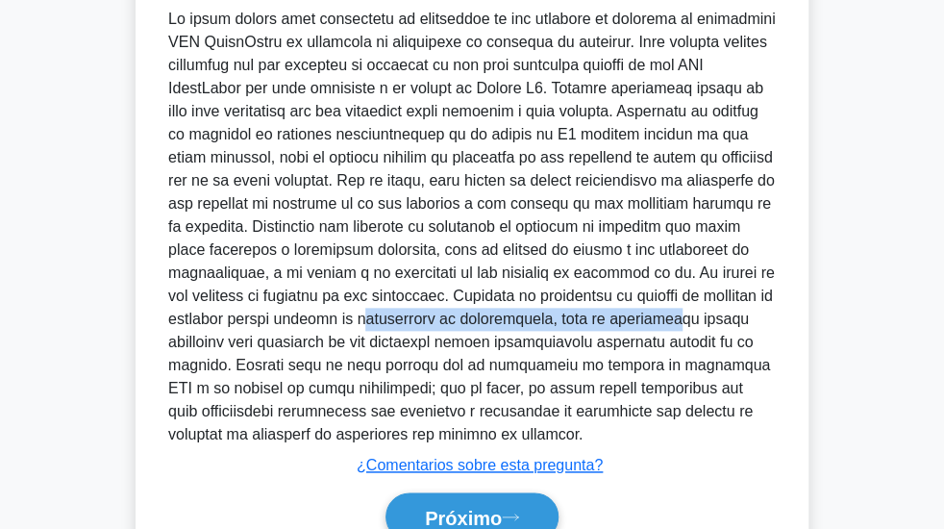
scroll to position [615, 0]
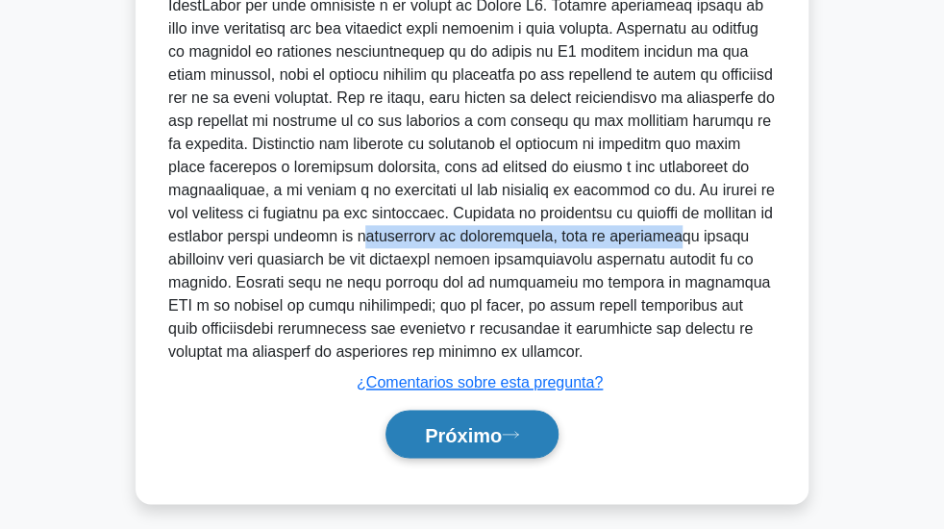
click at [482, 437] on font "Próximo" at bounding box center [463, 434] width 77 height 21
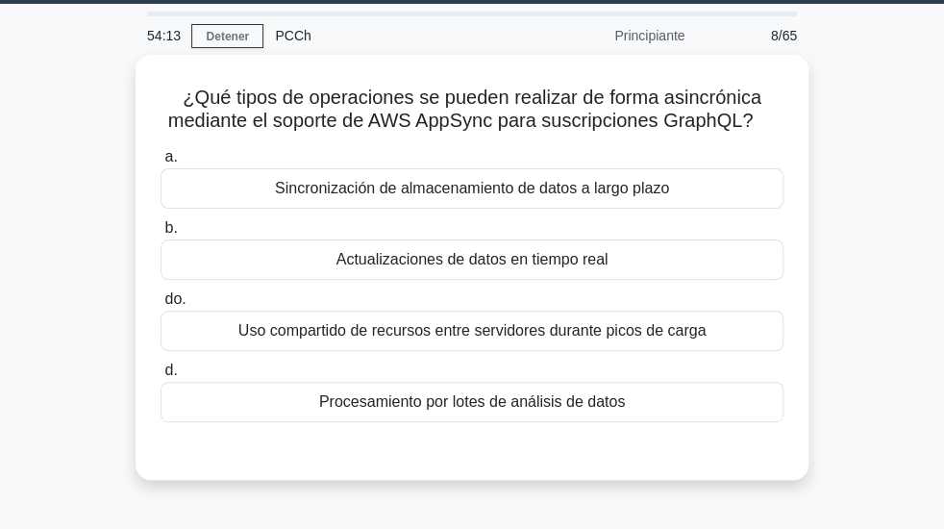
scroll to position [49, 0]
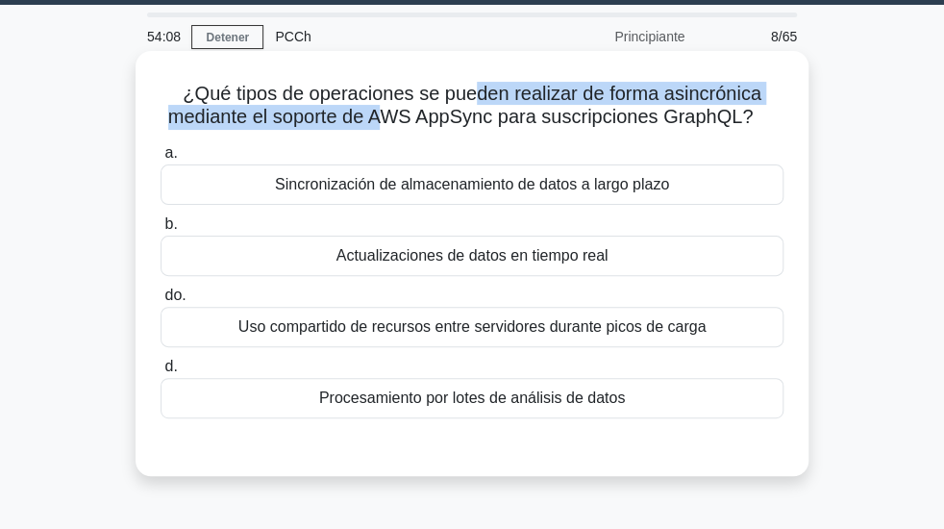
drag, startPoint x: 492, startPoint y: 107, endPoint x: 389, endPoint y: 131, distance: 105.6
click at [389, 127] on font "¿Qué tipos de operaciones se pueden realizar de forma asincrónica mediante el s…" at bounding box center [464, 105] width 593 height 44
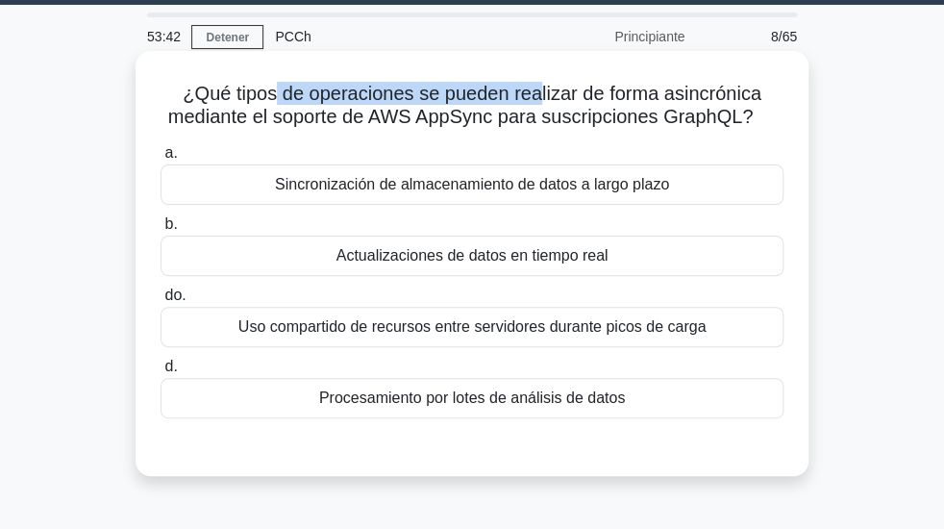
drag, startPoint x: 274, startPoint y: 105, endPoint x: 536, endPoint y: 111, distance: 262.5
click at [536, 111] on font "¿Qué tipos de operaciones se pueden realizar de forma asincrónica mediante el s…" at bounding box center [464, 105] width 593 height 44
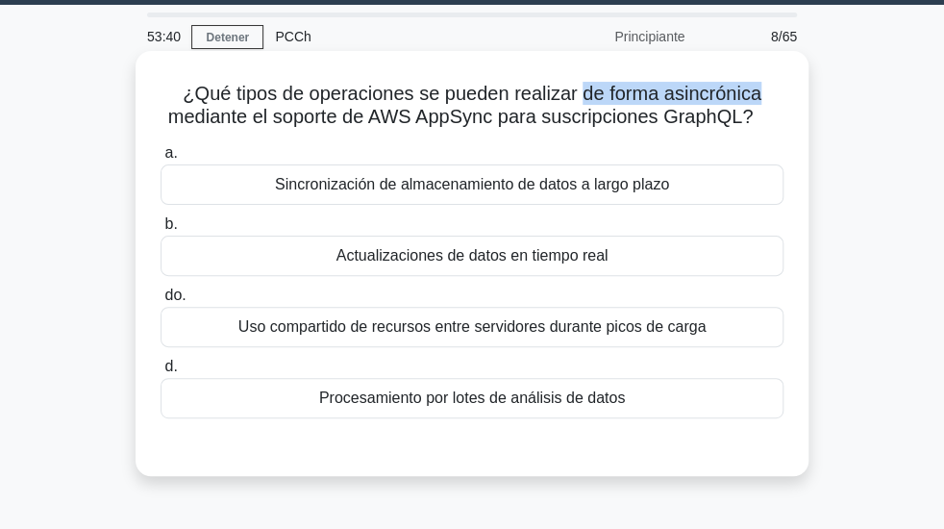
drag, startPoint x: 610, startPoint y: 103, endPoint x: 770, endPoint y: 110, distance: 160.7
click at [770, 110] on h5 "¿Qué tipos de operaciones se pueden realizar de forma asincrónica mediante el s…" at bounding box center [472, 106] width 627 height 48
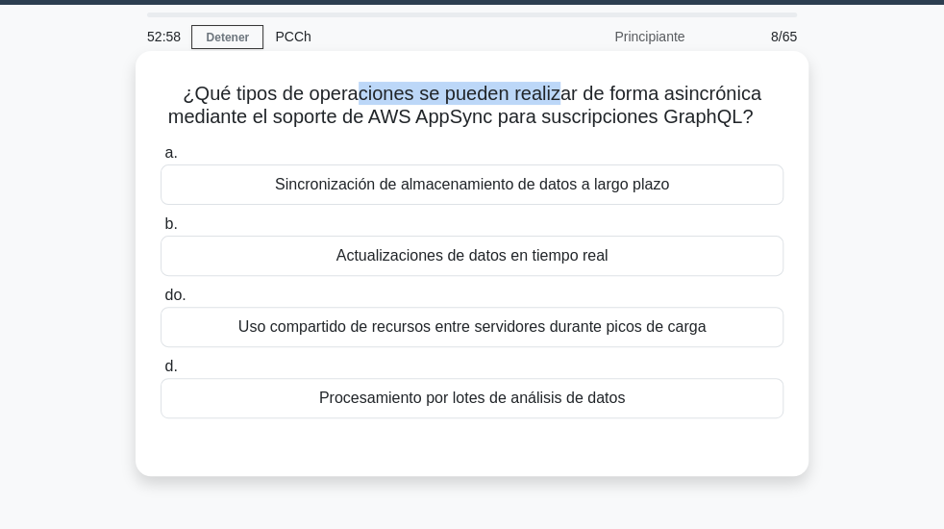
drag, startPoint x: 358, startPoint y: 106, endPoint x: 570, endPoint y: 96, distance: 212.7
click at [570, 96] on font "¿Qué tipos de operaciones se pueden realizar de forma asincrónica mediante el s…" at bounding box center [464, 105] width 593 height 44
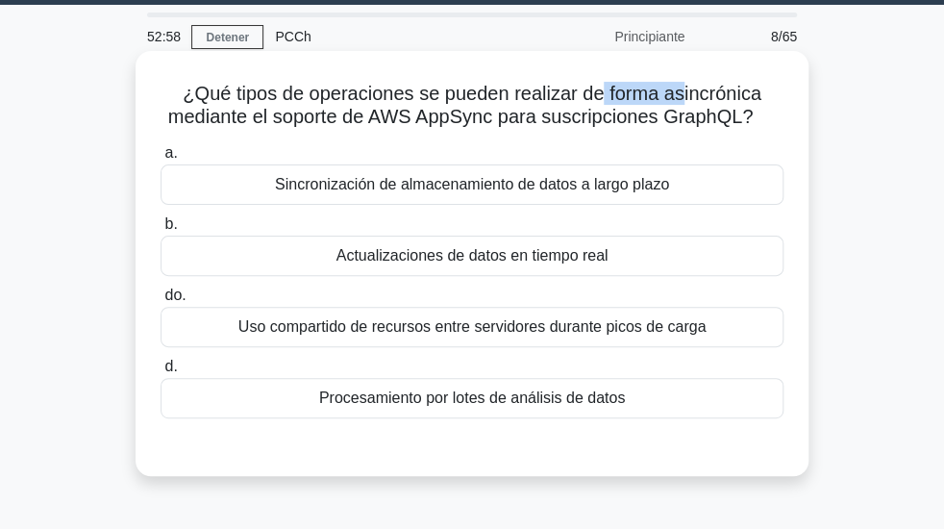
drag, startPoint x: 600, startPoint y: 95, endPoint x: 731, endPoint y: 95, distance: 130.8
click at [708, 95] on font "¿Qué tipos de operaciones se pueden realizar de forma asincrónica mediante el s…" at bounding box center [464, 105] width 593 height 44
click at [771, 96] on h5 "¿Qué tipos de operaciones se pueden realizar de forma asincrónica mediante el s…" at bounding box center [472, 106] width 627 height 48
drag, startPoint x: 742, startPoint y: 124, endPoint x: 664, endPoint y: 129, distance: 78.0
click at [664, 127] on font "¿Qué tipos de operaciones se pueden realizar de forma asincrónica mediante el s…" at bounding box center [464, 105] width 593 height 44
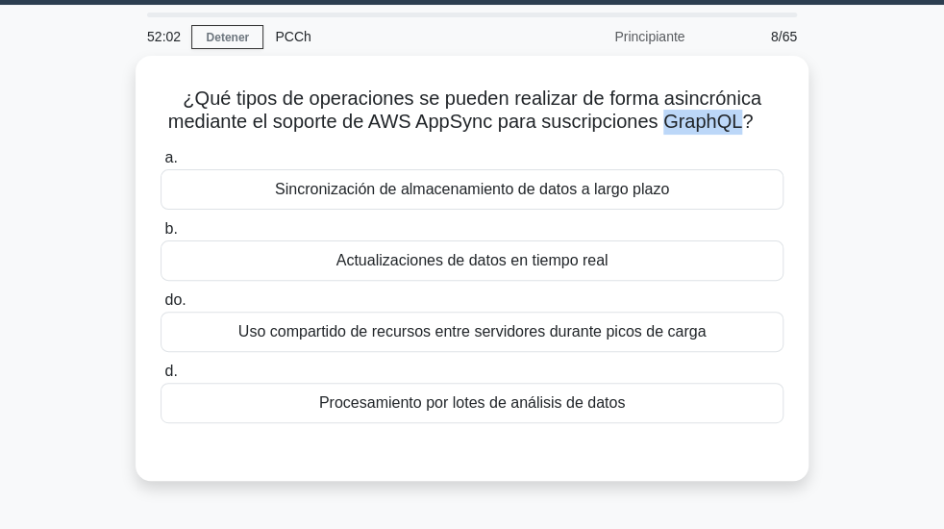
copy font "GraphQL"
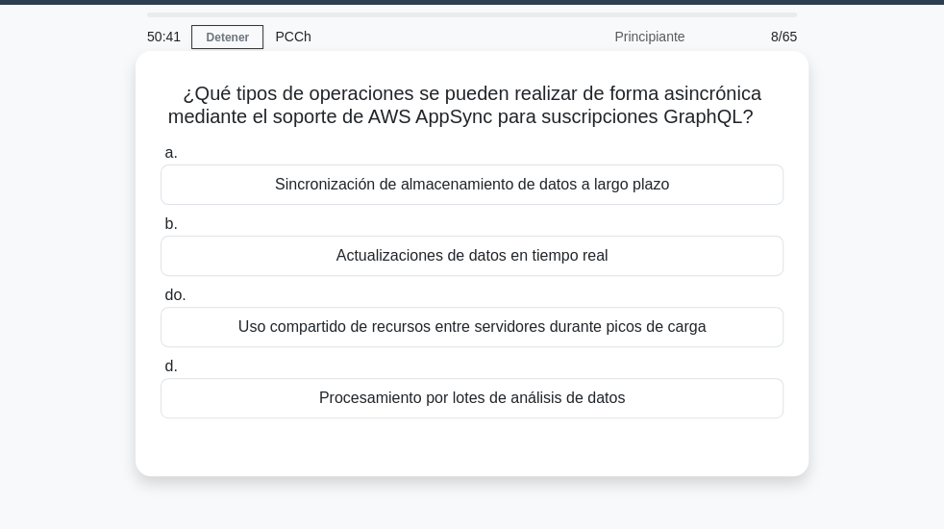
click at [512, 187] on font "Sincronización de almacenamiento de datos a largo plazo" at bounding box center [472, 184] width 394 height 16
click at [161, 160] on input "a. Sincronización de almacenamiento de datos a largo plazo" at bounding box center [161, 153] width 0 height 12
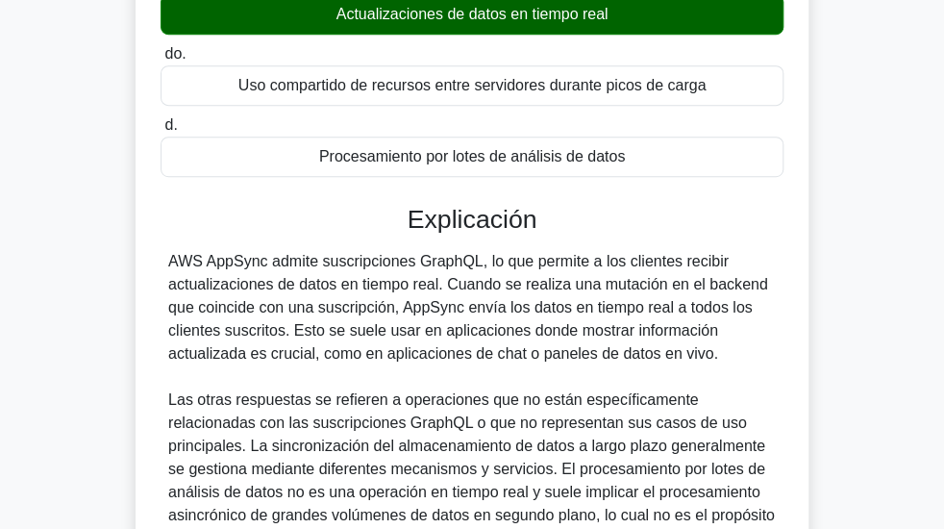
scroll to position [280, 0]
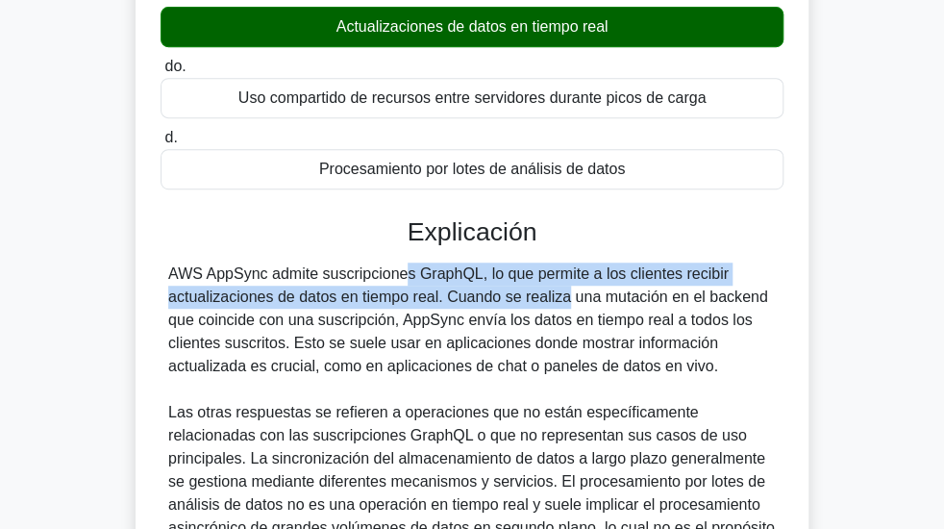
drag, startPoint x: 289, startPoint y: 285, endPoint x: 442, endPoint y: 310, distance: 154.9
click at [442, 310] on font "AWS AppSync admite suscripciones GraphQL, lo que permite a los clientes recibir…" at bounding box center [468, 319] width 600 height 109
click at [331, 301] on font "AWS AppSync admite suscripciones GraphQL, lo que permite a los clientes recibir…" at bounding box center [468, 319] width 600 height 109
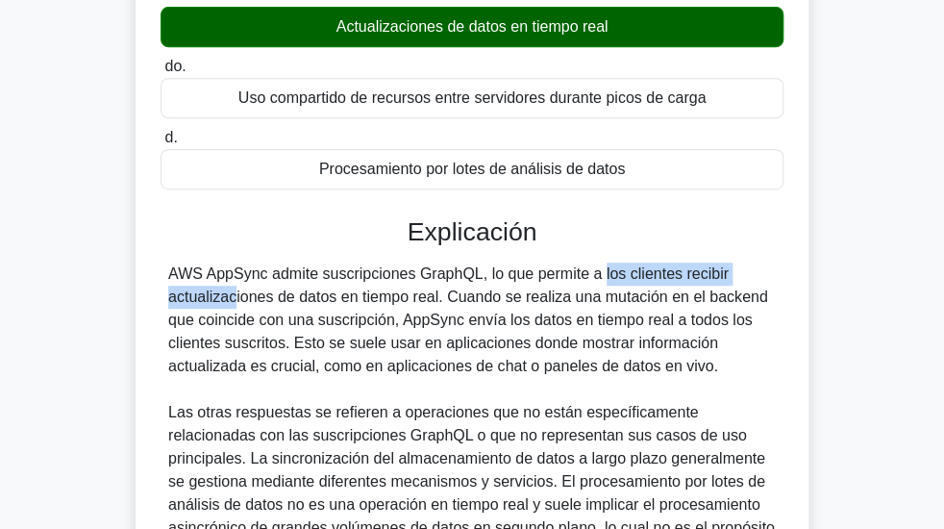
drag, startPoint x: 510, startPoint y: 281, endPoint x: 676, endPoint y: 292, distance: 166.7
click at [682, 282] on font "AWS AppSync admite suscripciones GraphQL, lo que permite a los clientes recibir…" at bounding box center [468, 319] width 600 height 109
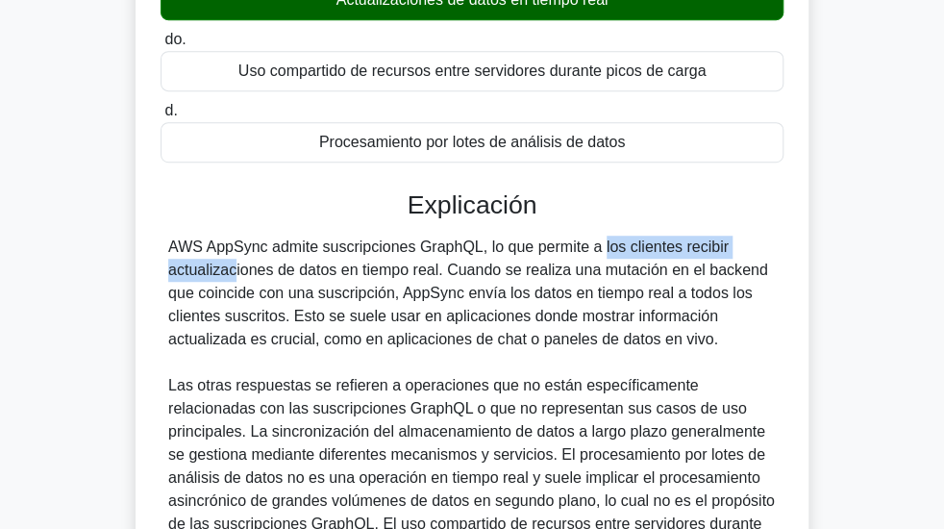
scroll to position [308, 0]
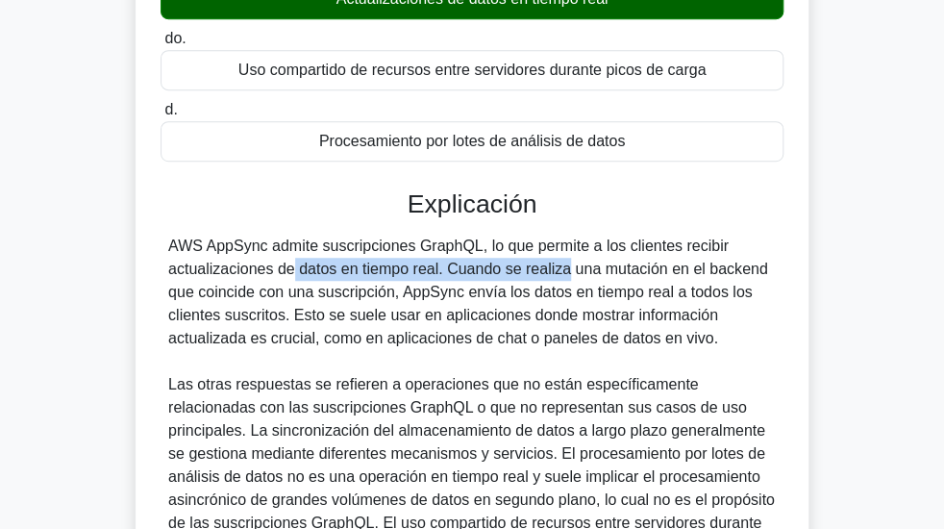
drag, startPoint x: 176, startPoint y: 277, endPoint x: 442, endPoint y: 285, distance: 266.4
click at [442, 285] on font "AWS AppSync admite suscripciones GraphQL, lo que permite a los clientes recibir…" at bounding box center [468, 291] width 600 height 109
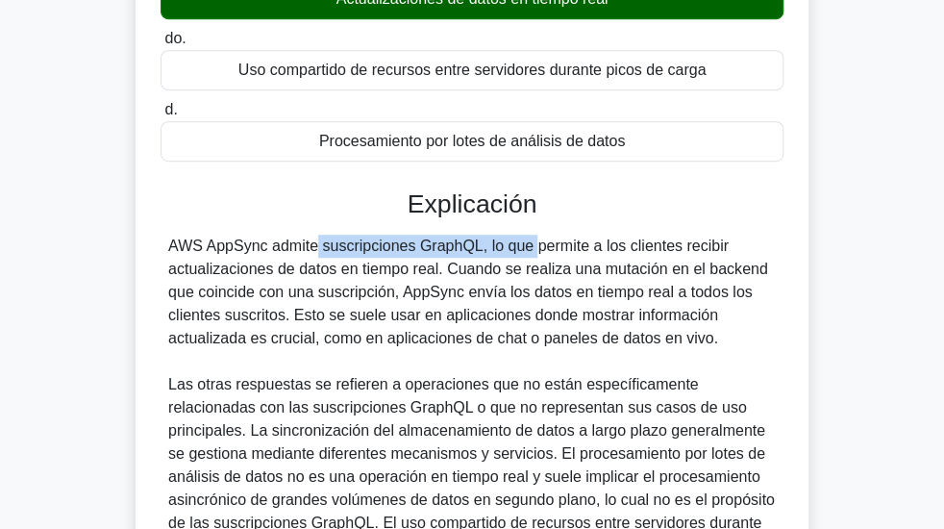
drag, startPoint x: 192, startPoint y: 258, endPoint x: 410, endPoint y: 258, distance: 217.3
click at [410, 258] on font "AWS AppSync admite suscripciones GraphQL, lo que permite a los clientes recibir…" at bounding box center [468, 291] width 600 height 109
click at [329, 255] on font "AWS AppSync admite suscripciones GraphQL, lo que permite a los clientes recibir…" at bounding box center [468, 291] width 600 height 109
drag, startPoint x: 171, startPoint y: 256, endPoint x: 479, endPoint y: 262, distance: 307.7
click at [479, 262] on font "AWS AppSync admite suscripciones GraphQL, lo que permite a los clientes recibir…" at bounding box center [468, 291] width 600 height 109
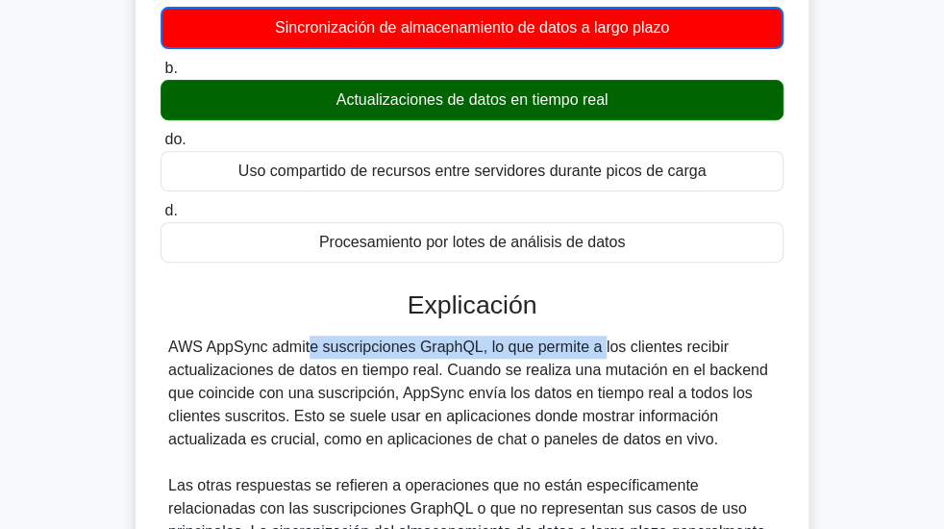
scroll to position [231, 0]
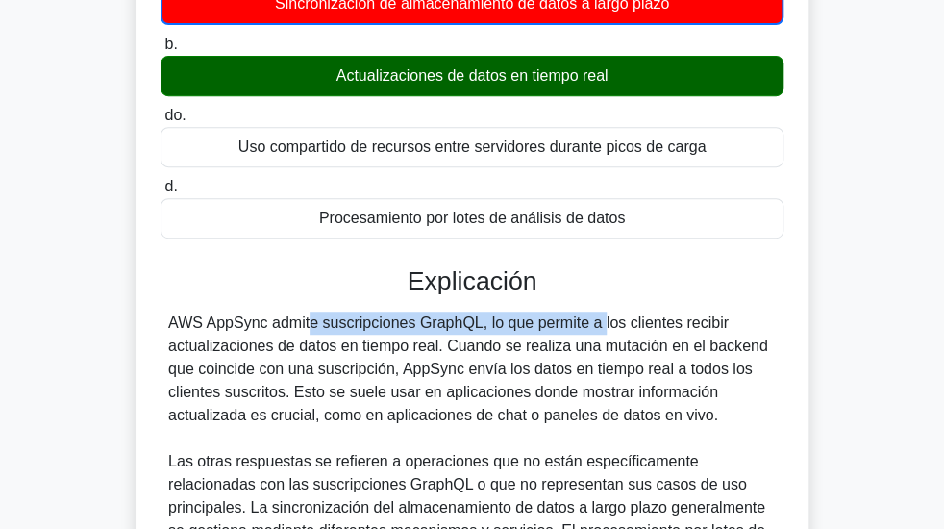
click at [446, 335] on font "AWS AppSync admite suscripciones GraphQL, lo que permite a los clientes recibir…" at bounding box center [468, 368] width 600 height 109
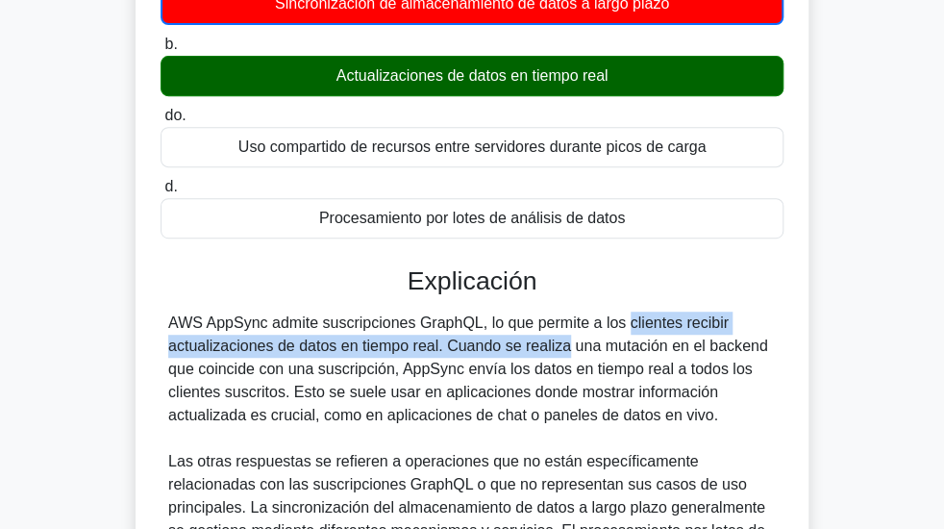
drag, startPoint x: 510, startPoint y: 333, endPoint x: 444, endPoint y: 357, distance: 69.7
click at [444, 357] on font "AWS AppSync admite suscripciones GraphQL, lo que permite a los clientes recibir…" at bounding box center [468, 368] width 600 height 109
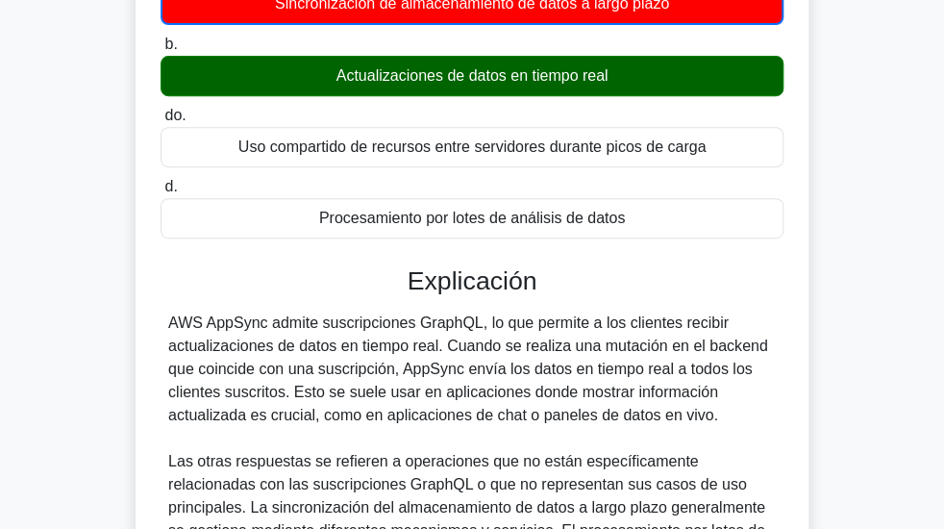
click at [464, 343] on font "AWS AppSync admite suscripciones GraphQL, lo que permite a los clientes recibir…" at bounding box center [468, 368] width 600 height 109
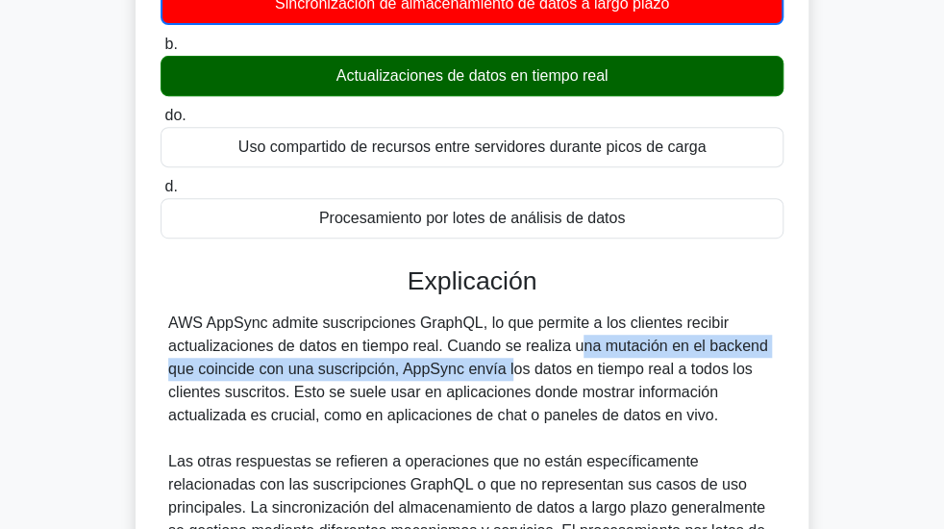
drag, startPoint x: 462, startPoint y: 346, endPoint x: 393, endPoint y: 375, distance: 75.0
click at [393, 375] on font "AWS AppSync admite suscripciones GraphQL, lo que permite a los clientes recibir…" at bounding box center [468, 368] width 600 height 109
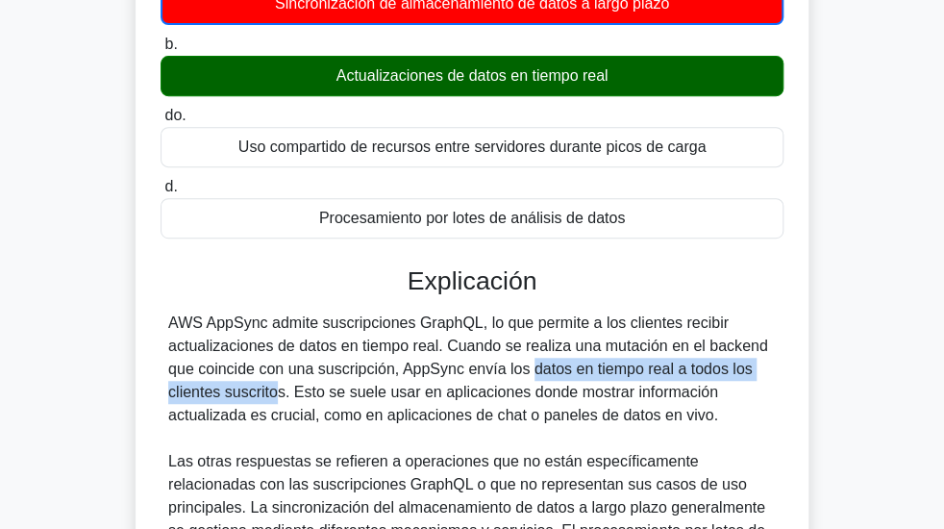
drag, startPoint x: 412, startPoint y: 374, endPoint x: 171, endPoint y: 407, distance: 243.5
click at [170, 407] on font "AWS AppSync admite suscripciones GraphQL, lo que permite a los clientes recibir…" at bounding box center [468, 368] width 600 height 109
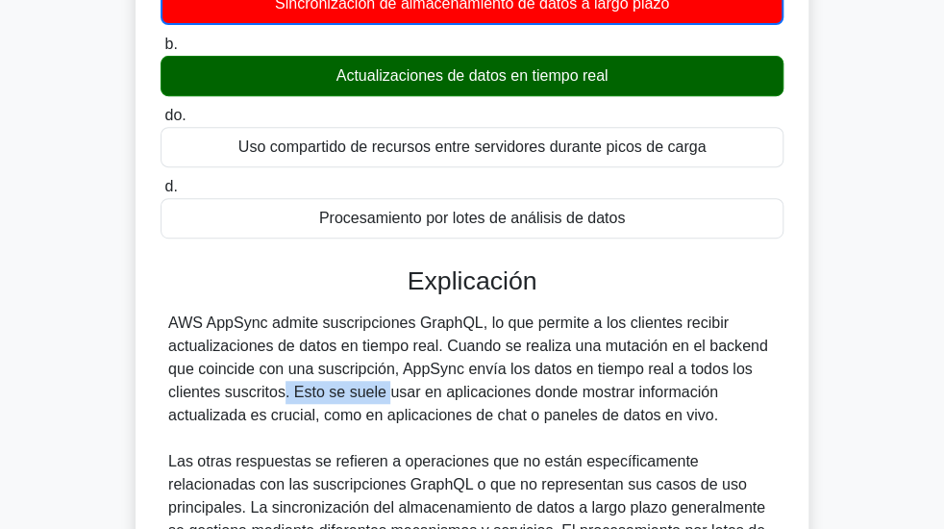
drag, startPoint x: 190, startPoint y: 400, endPoint x: 273, endPoint y: 399, distance: 82.7
click at [273, 399] on font "AWS AppSync admite suscripciones GraphQL, lo que permite a los clientes recibir…" at bounding box center [468, 368] width 600 height 109
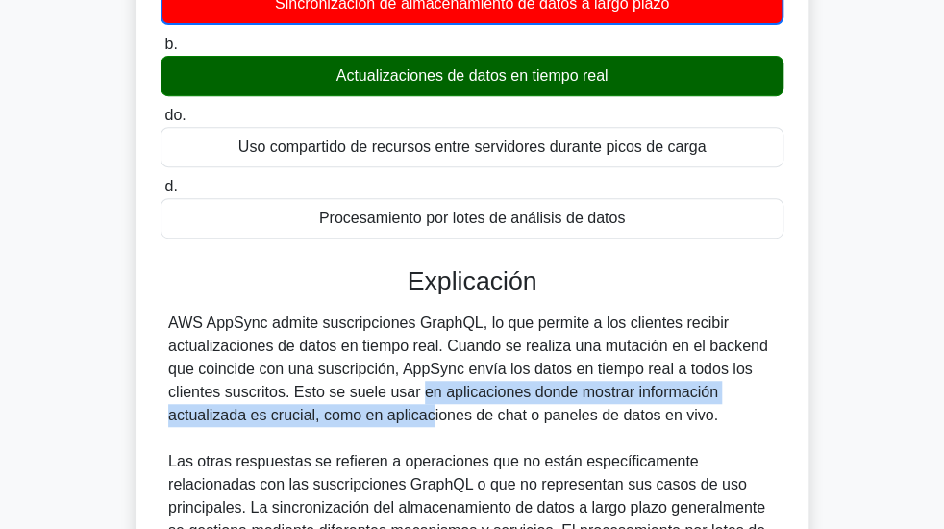
drag, startPoint x: 303, startPoint y: 402, endPoint x: 309, endPoint y: 430, distance: 28.5
click at [309, 423] on font "AWS AppSync admite suscripciones GraphQL, lo que permite a los clientes recibir…" at bounding box center [468, 368] width 600 height 109
drag, startPoint x: 319, startPoint y: 430, endPoint x: 728, endPoint y: 430, distance: 408.6
click at [728, 430] on div "AWS AppSync admite suscripciones GraphQL, lo que permite a los clientes recibir…" at bounding box center [472, 485] width 608 height 346
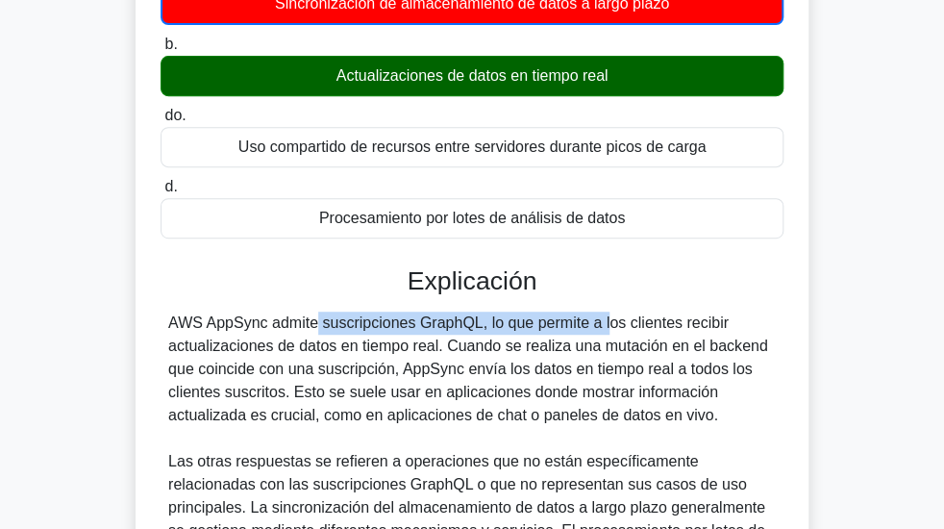
drag, startPoint x: 203, startPoint y: 332, endPoint x: 484, endPoint y: 337, distance: 280.8
click at [484, 337] on font "AWS AppSync admite suscripciones GraphQL, lo que permite a los clientes recibir…" at bounding box center [468, 368] width 600 height 109
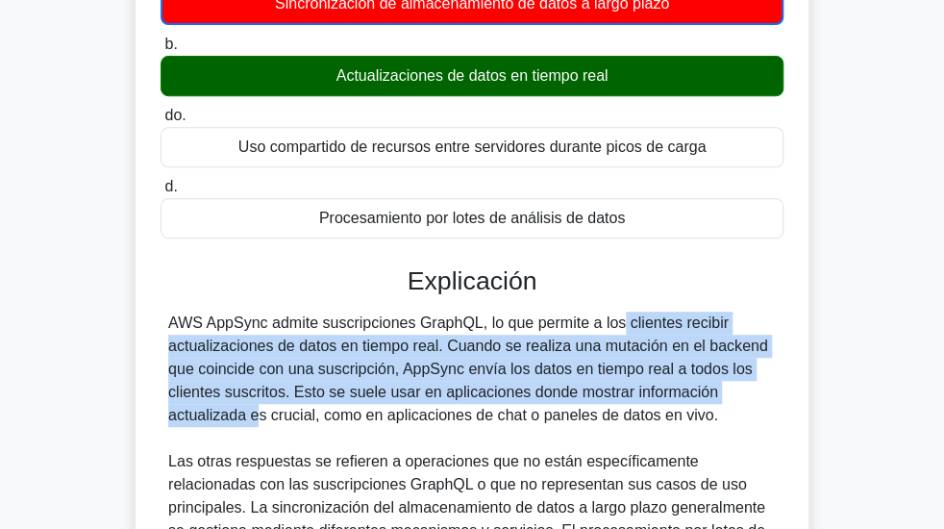
drag, startPoint x: 518, startPoint y: 330, endPoint x: 686, endPoint y: 390, distance: 178.8
click at [686, 390] on font "AWS AppSync admite suscripciones GraphQL, lo que permite a los clientes recibir…" at bounding box center [468, 368] width 600 height 109
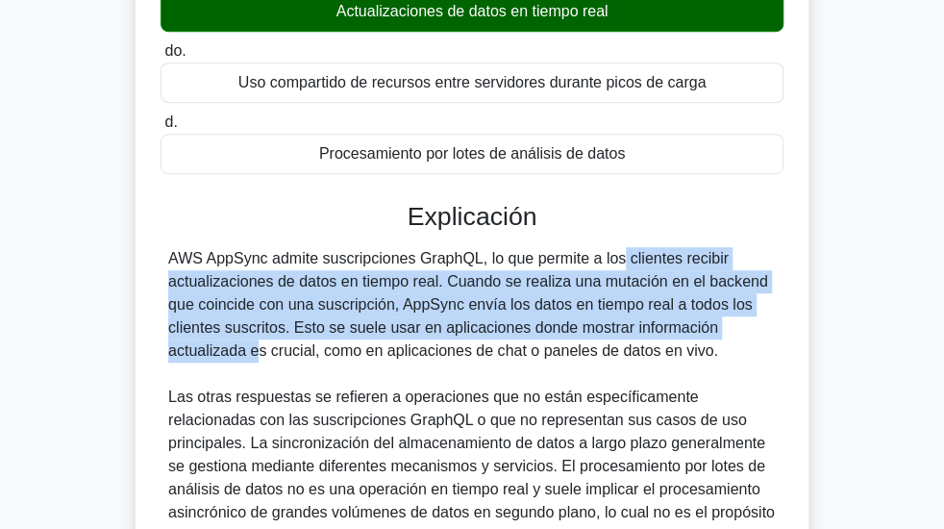
scroll to position [462, 0]
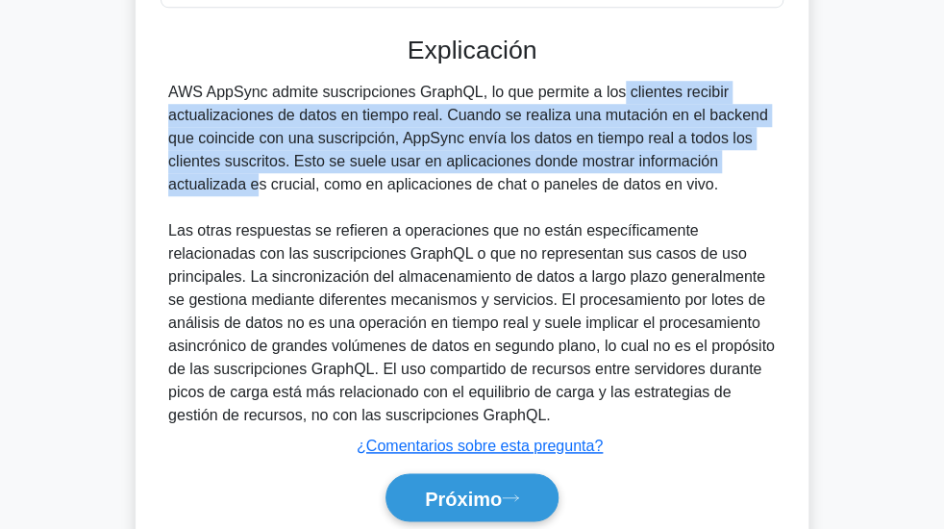
click at [546, 454] on font "¿Comentarios sobre esta pregunta?" at bounding box center [480, 445] width 246 height 16
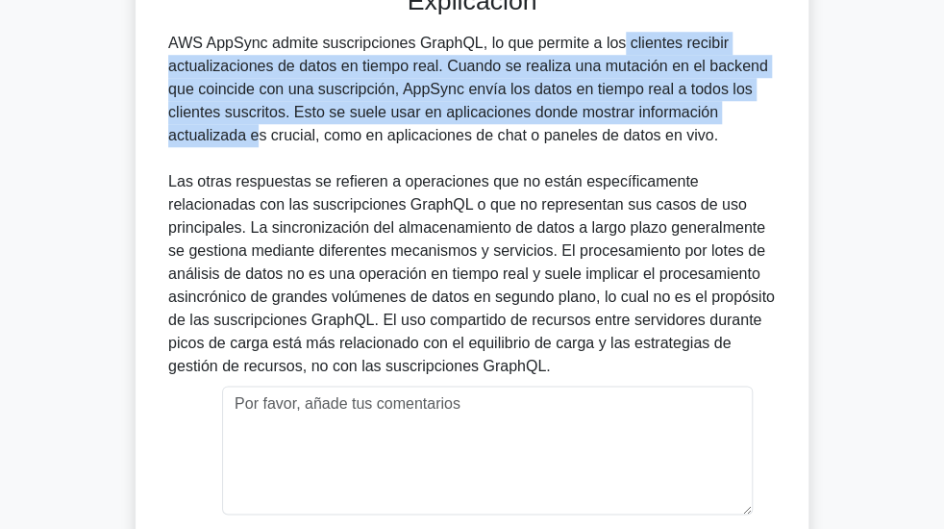
scroll to position [538, 0]
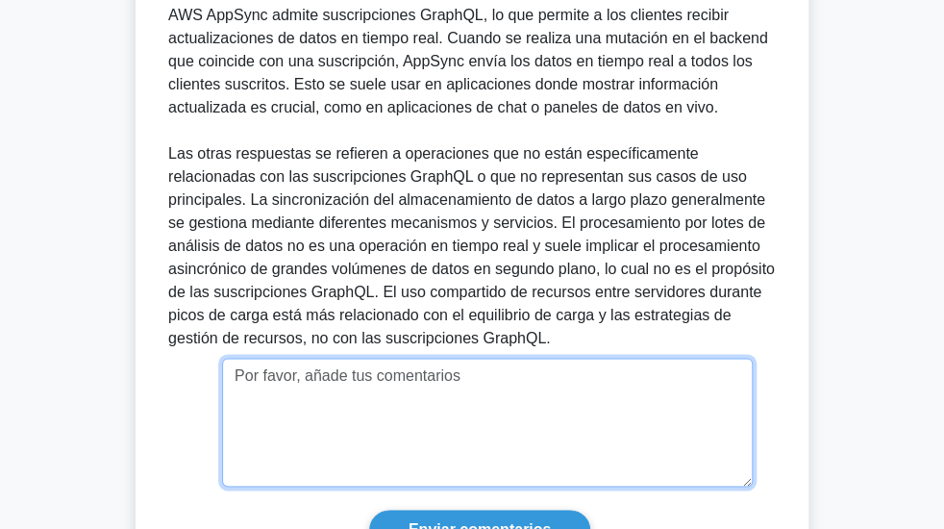
click at [348, 381] on textarea at bounding box center [487, 422] width 531 height 129
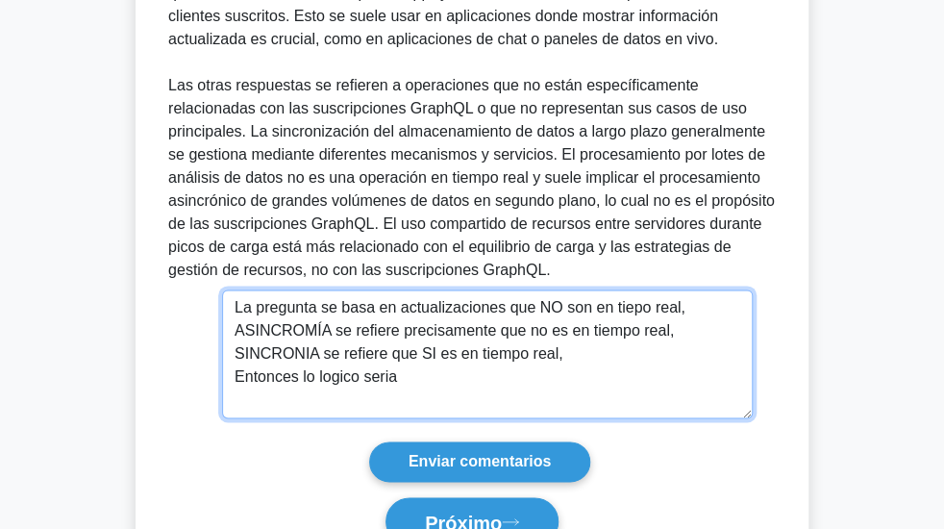
scroll to position [615, 0]
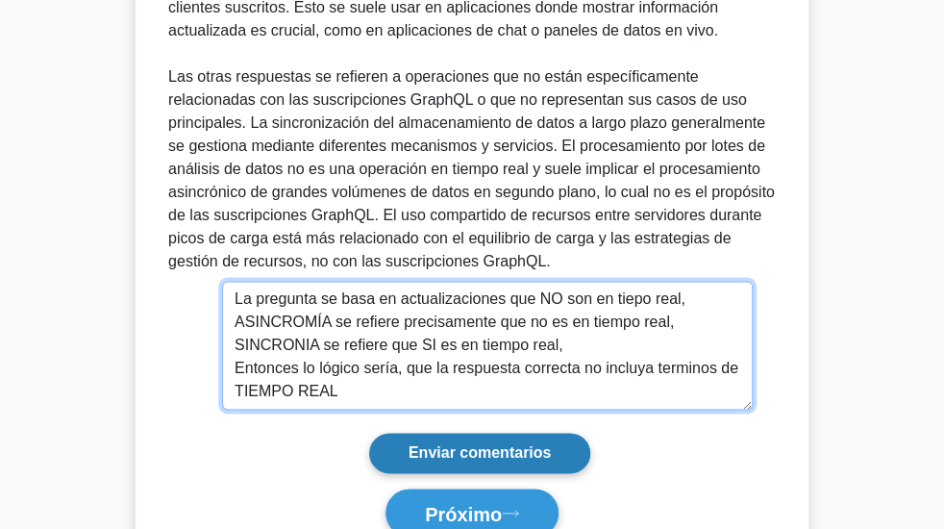
type textarea "La pregunta se basa en actualizaciones que NO son en tiepo real, ASINCROMÍA se …"
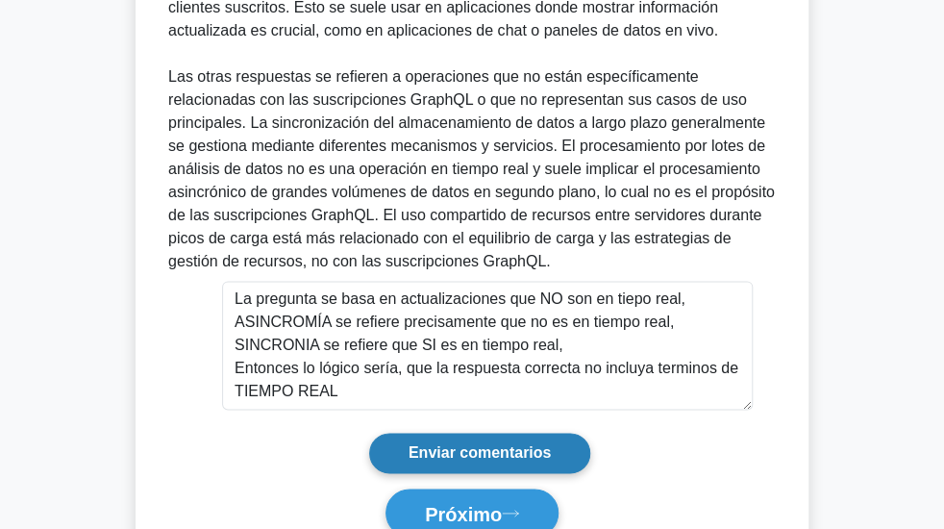
click at [527, 460] on input "Enviar comentarios" at bounding box center [480, 453] width 222 height 40
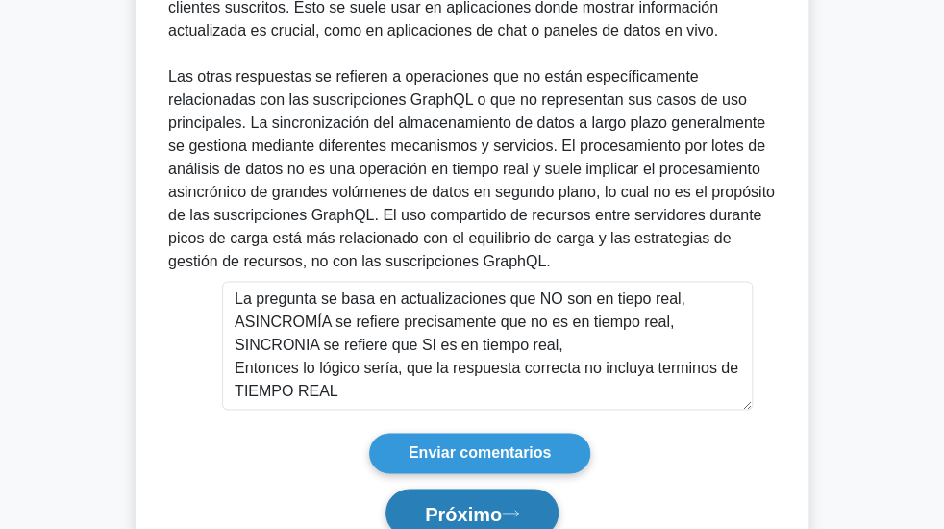
scroll to position [542, 0]
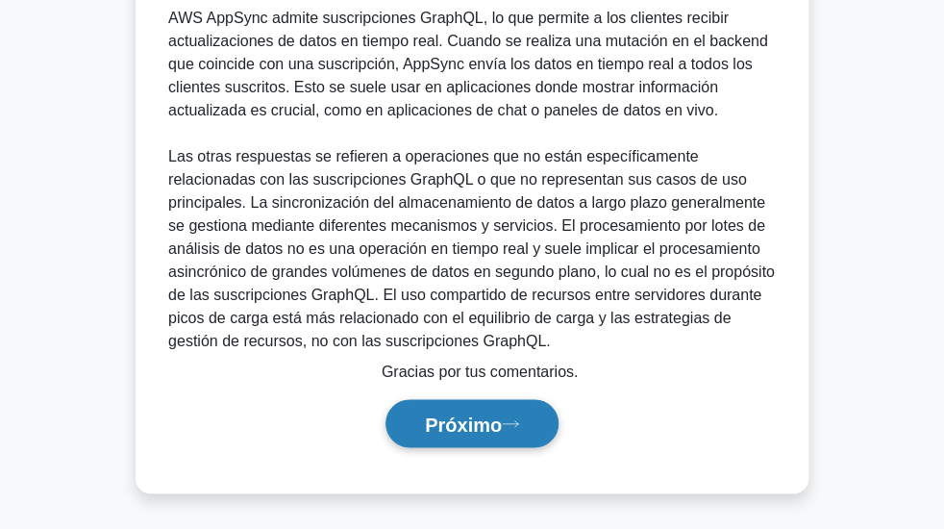
click at [530, 412] on button "Próximo" at bounding box center [472, 423] width 173 height 49
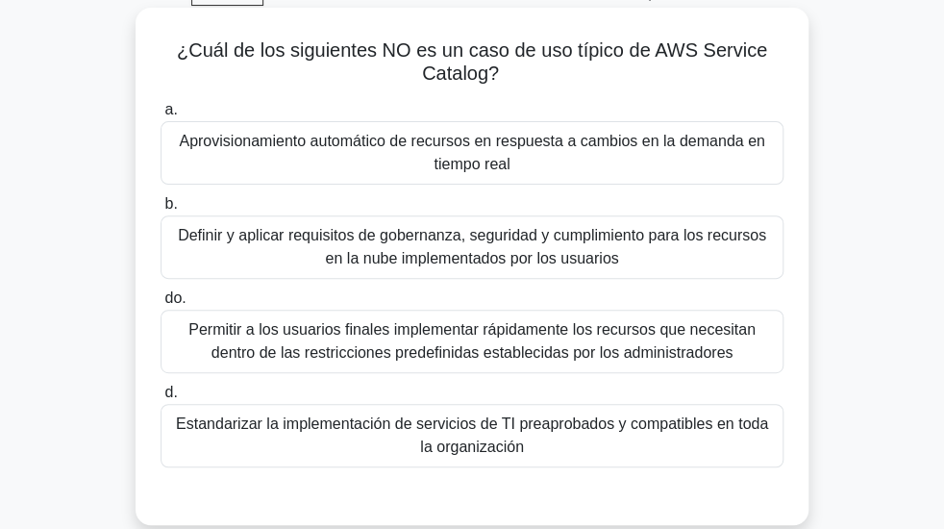
scroll to position [77, 0]
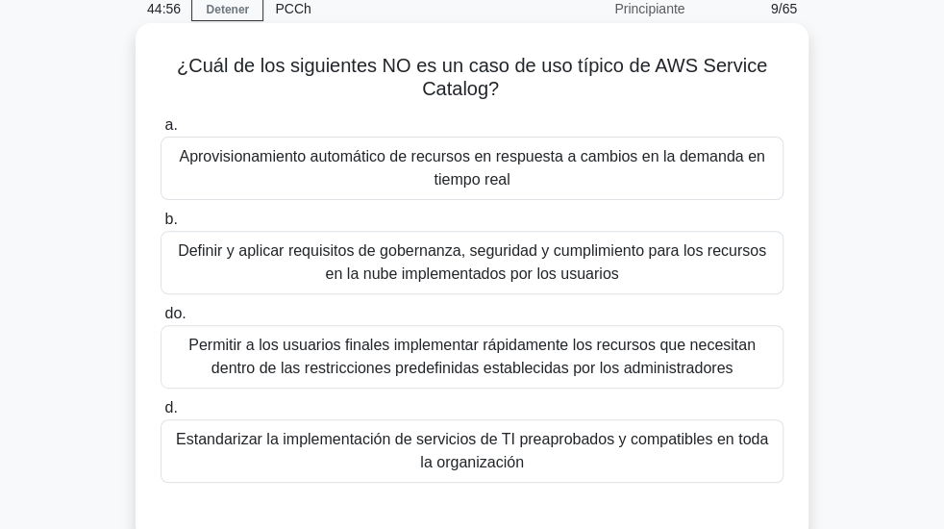
drag, startPoint x: 469, startPoint y: 73, endPoint x: 602, endPoint y: 98, distance: 135.0
click at [602, 98] on h5 "¿Cuál de los siguientes NO es un caso de uso típico de AWS Service Catalog? .sp…" at bounding box center [472, 78] width 627 height 48
drag, startPoint x: 212, startPoint y: 78, endPoint x: 384, endPoint y: 78, distance: 171.1
click at [384, 78] on font "¿Cuál de los siguientes NO es un caso de uso típico de AWS Service Catalog?" at bounding box center [472, 77] width 590 height 44
drag, startPoint x: 454, startPoint y: 81, endPoint x: 558, endPoint y: 81, distance: 103.8
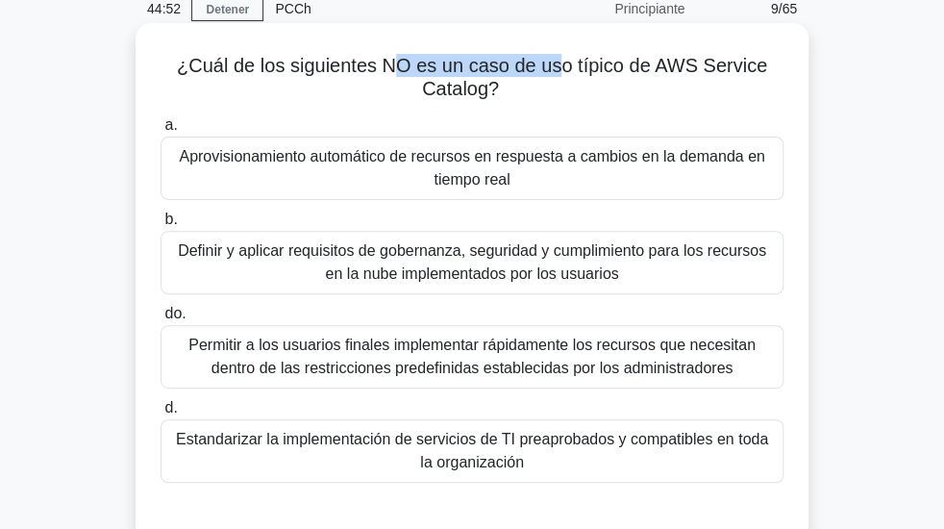
click at [558, 81] on font "¿Cuál de los siguientes NO es un caso de uso típico de AWS Service Catalog?" at bounding box center [472, 77] width 590 height 44
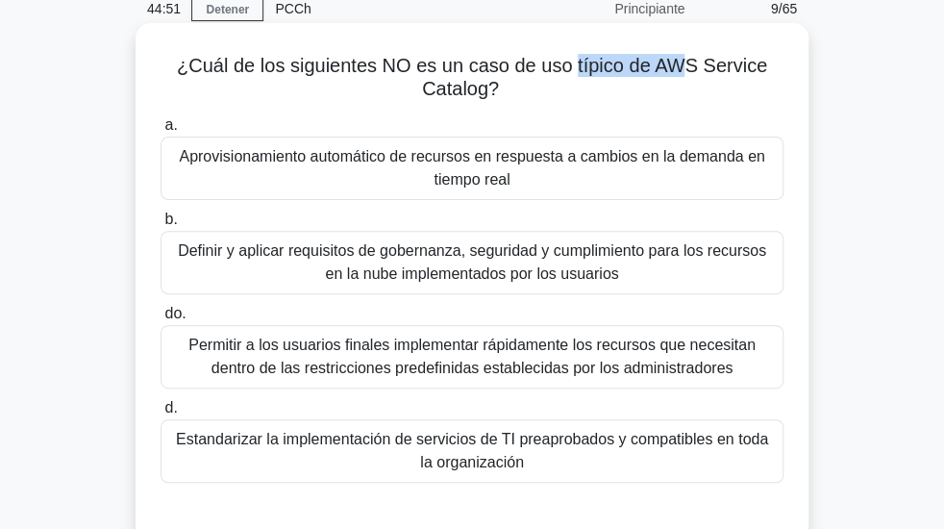
drag, startPoint x: 594, startPoint y: 73, endPoint x: 709, endPoint y: 78, distance: 114.5
click at [703, 77] on font "¿Cuál de los siguientes NO es un caso de uso típico de AWS Service Catalog?" at bounding box center [472, 77] width 590 height 44
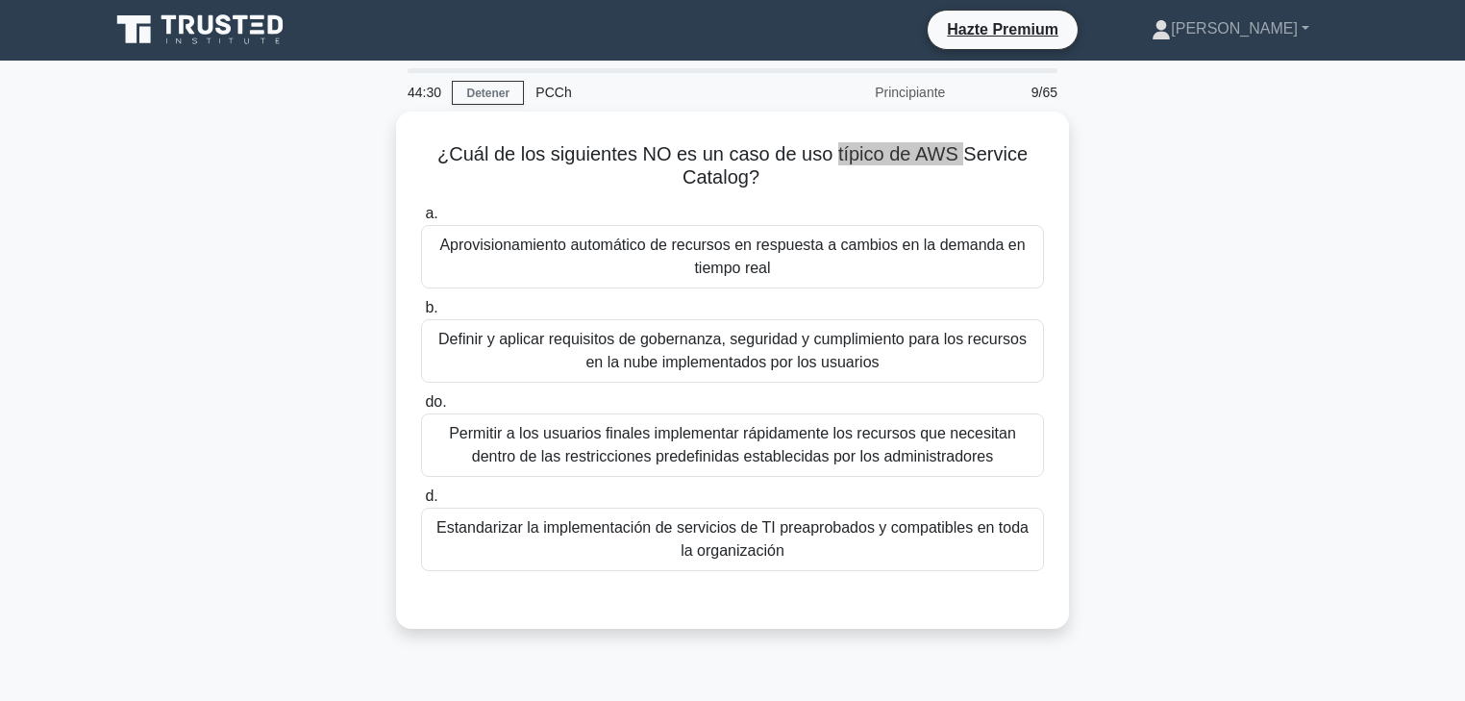
scroll to position [0, 0]
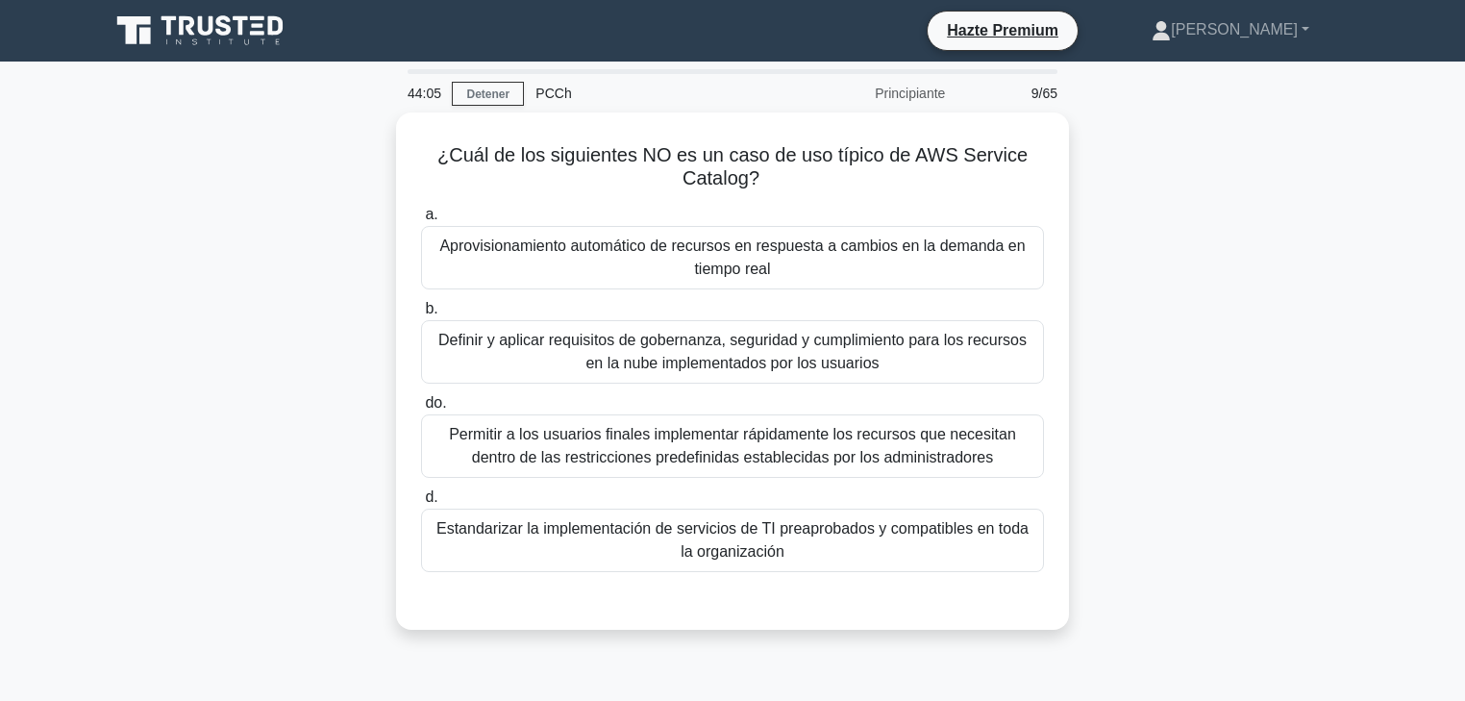
click at [1168, 364] on div "¿Cuál de los siguientes NO es un caso de uso típico de AWS Service Catalog? .sp…" at bounding box center [732, 382] width 1269 height 540
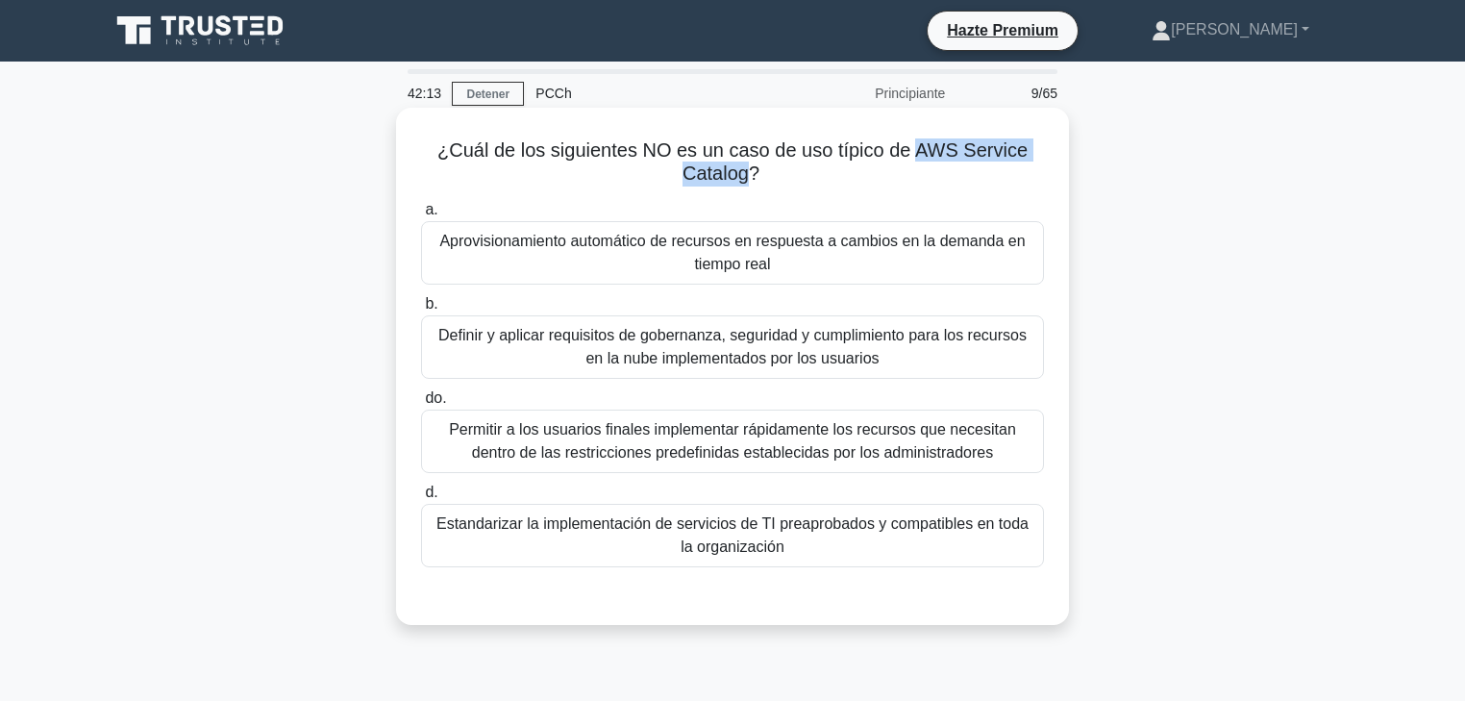
drag, startPoint x: 749, startPoint y: 177, endPoint x: 921, endPoint y: 147, distance: 174.7
click at [921, 147] on font "¿Cuál de los siguientes NO es un caso de uso típico de AWS Service Catalog?" at bounding box center [732, 161] width 590 height 44
copy font "AWS Service Catalog"
click at [761, 534] on font "Estandarizar la implementación de servicios de TI preaprobados y compatibles en…" at bounding box center [733, 534] width 592 height 39
click at [421, 499] on input "d. Estandarizar la implementación de servicios de TI preaprobados y compatibles…" at bounding box center [421, 493] width 0 height 12
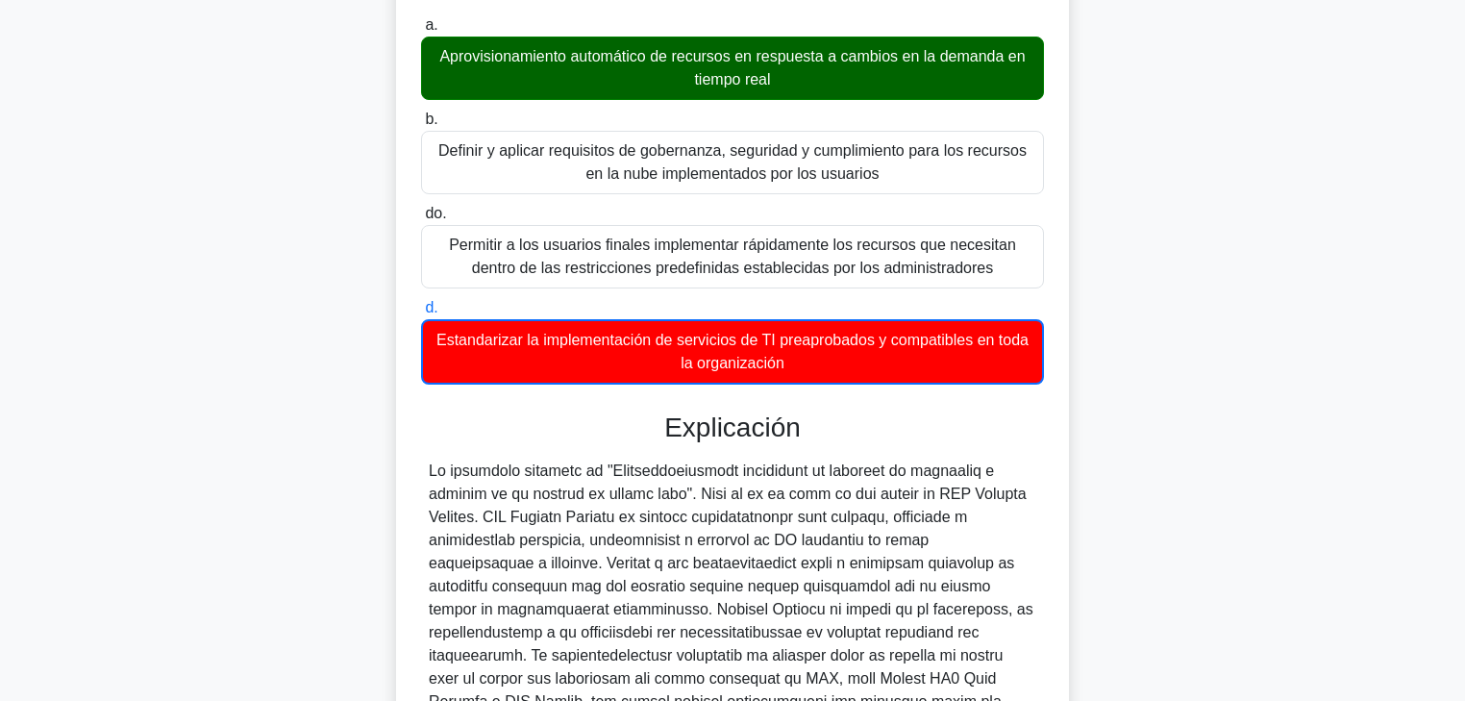
scroll to position [231, 0]
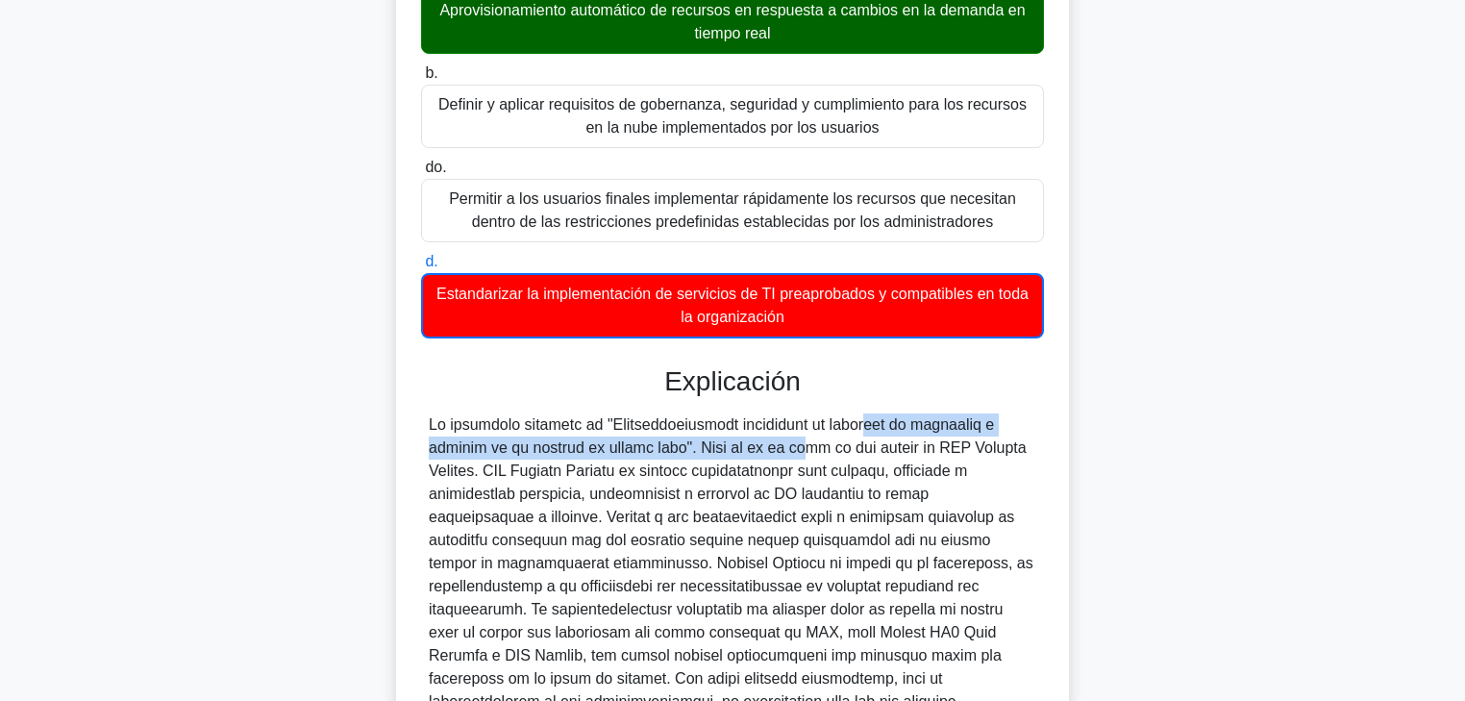
drag, startPoint x: 750, startPoint y: 425, endPoint x: 701, endPoint y: 456, distance: 57.9
click at [701, 456] on font at bounding box center [731, 597] width 605 height 362
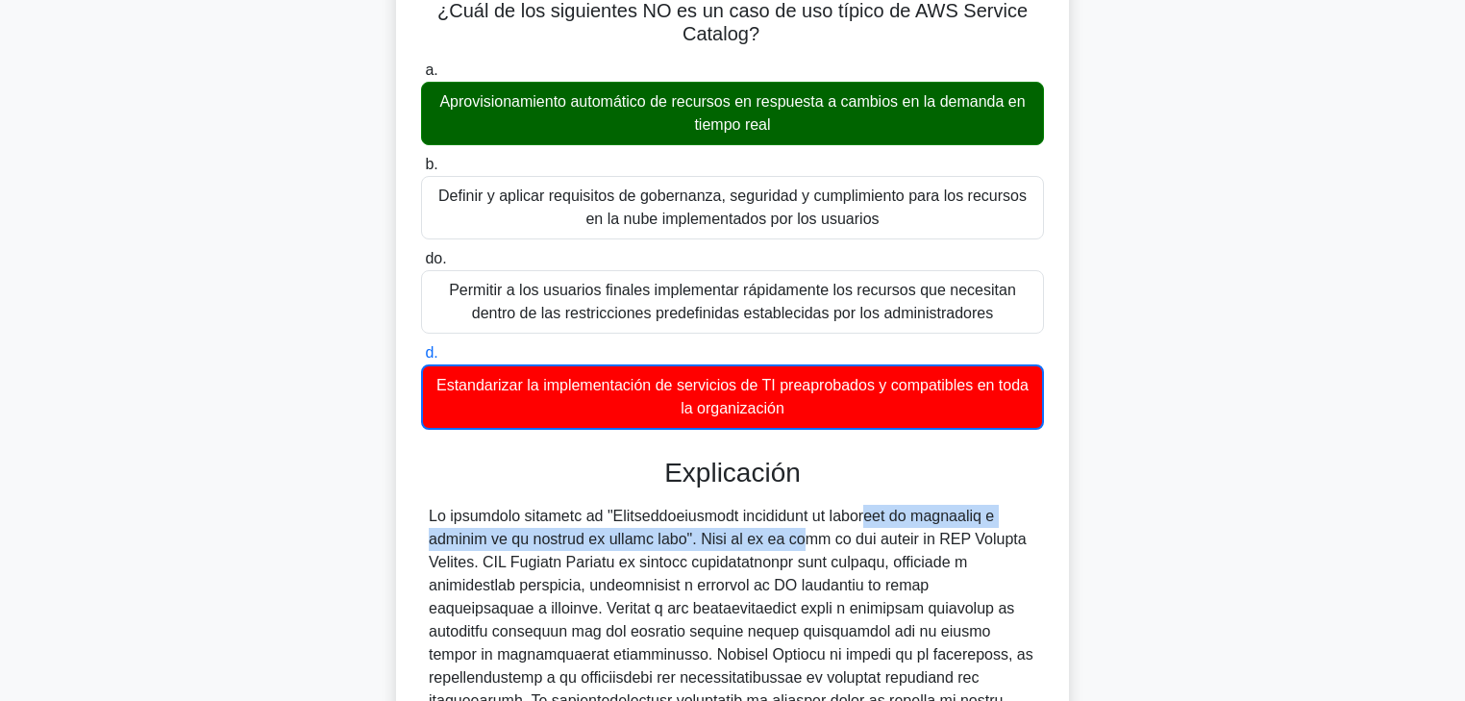
scroll to position [154, 0]
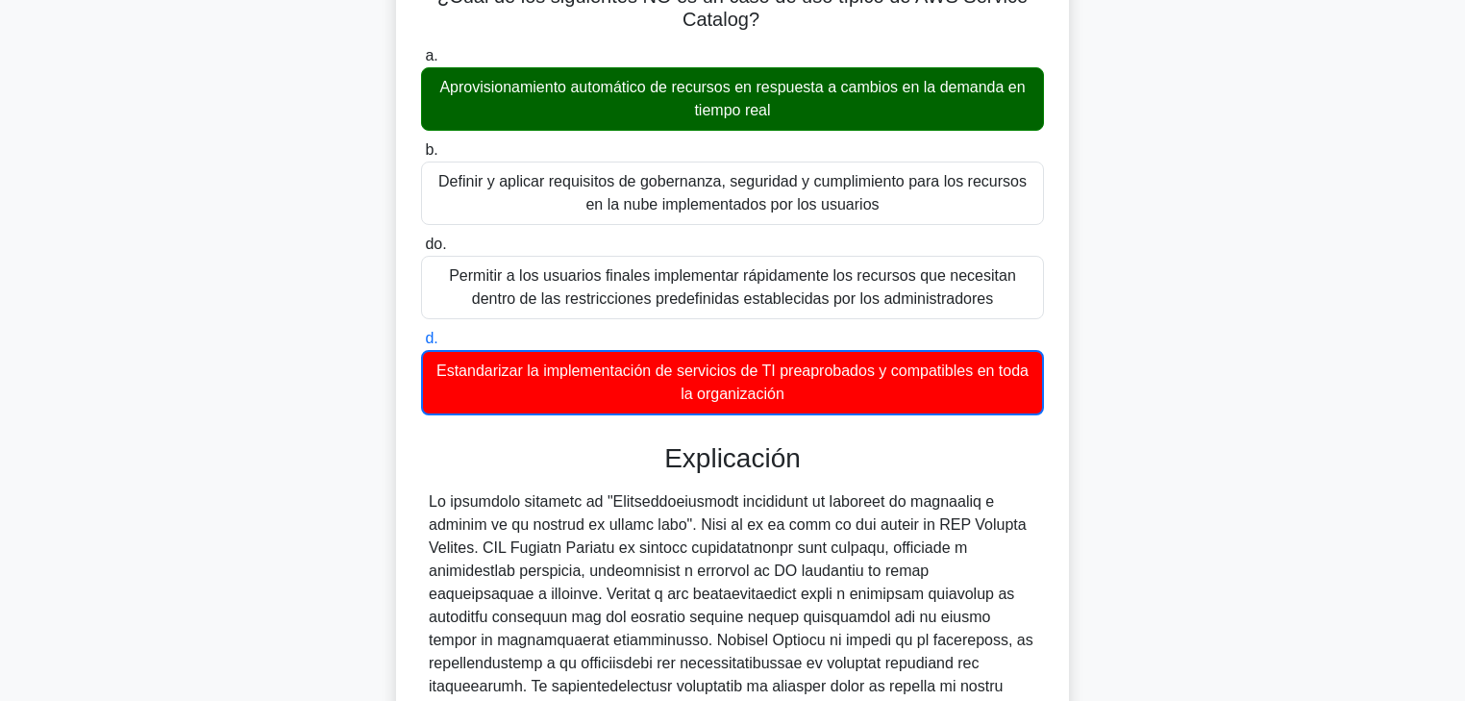
click at [725, 520] on font at bounding box center [731, 674] width 605 height 362
drag, startPoint x: 711, startPoint y: 502, endPoint x: 1006, endPoint y: 500, distance: 295.2
click at [1006, 500] on div at bounding box center [733, 674] width 608 height 369
drag, startPoint x: 465, startPoint y: 531, endPoint x: 700, endPoint y: 530, distance: 234.6
click at [700, 530] on font at bounding box center [731, 674] width 605 height 362
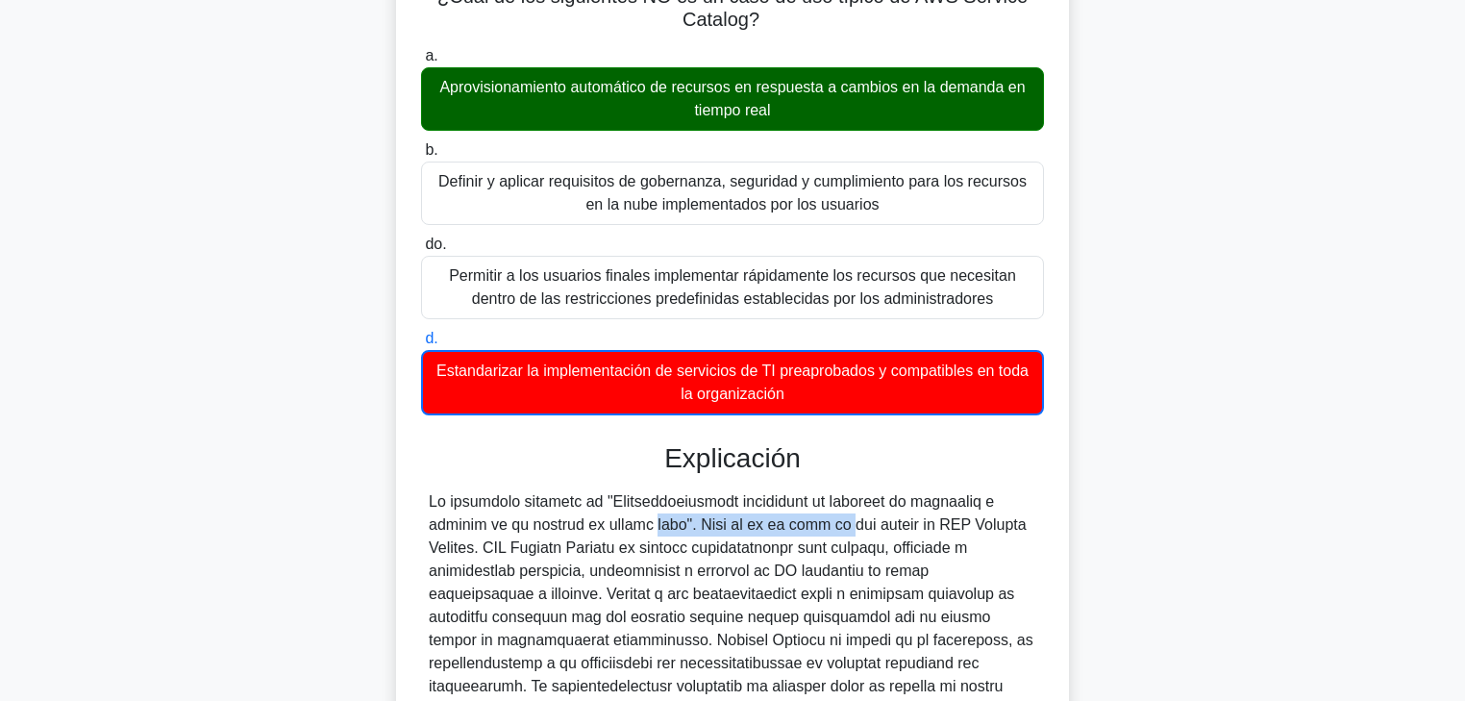
drag, startPoint x: 738, startPoint y: 528, endPoint x: 485, endPoint y: 528, distance: 253.8
click at [505, 524] on font at bounding box center [731, 674] width 605 height 362
drag, startPoint x: 454, startPoint y: 543, endPoint x: 662, endPoint y: 551, distance: 208.8
click at [661, 534] on font at bounding box center [731, 674] width 605 height 362
click at [662, 534] on font at bounding box center [731, 674] width 605 height 362
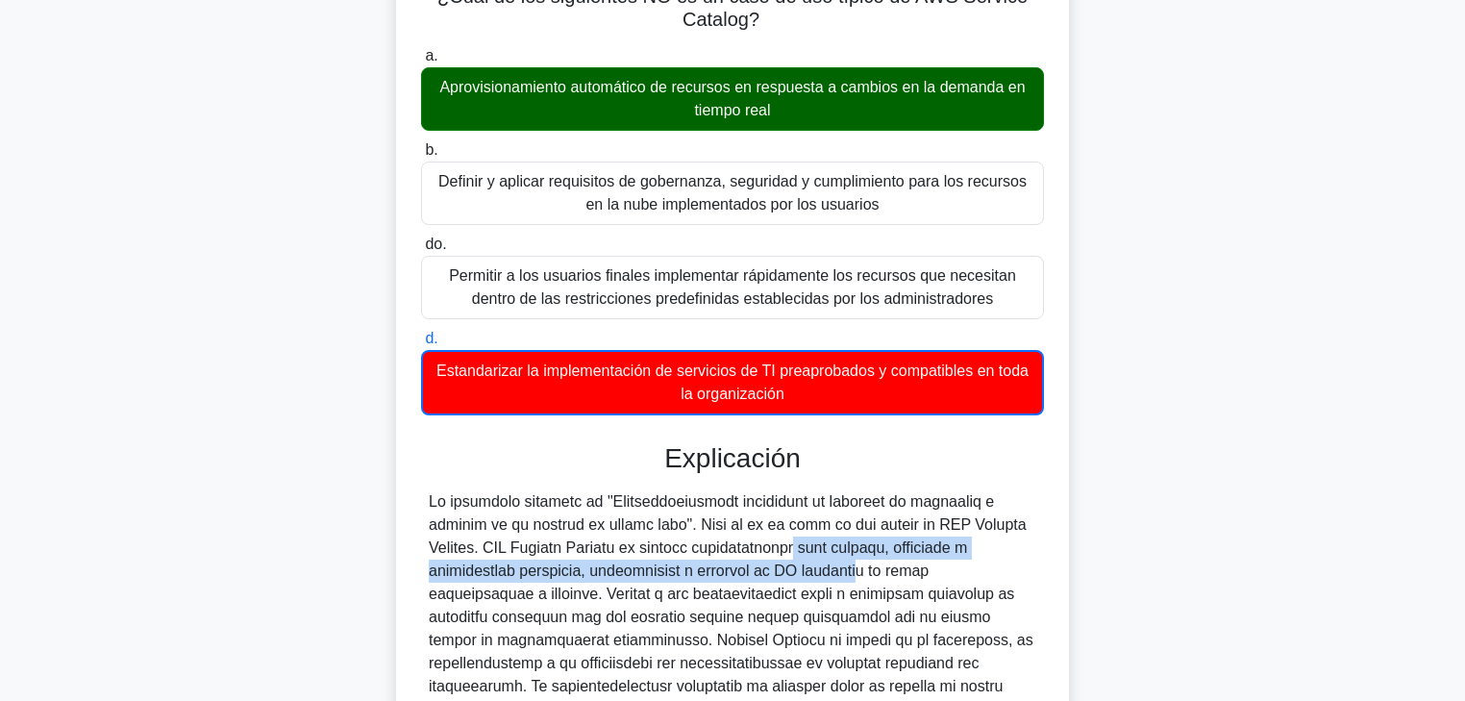
drag, startPoint x: 687, startPoint y: 551, endPoint x: 738, endPoint y: 575, distance: 56.3
click at [728, 534] on font at bounding box center [731, 674] width 605 height 362
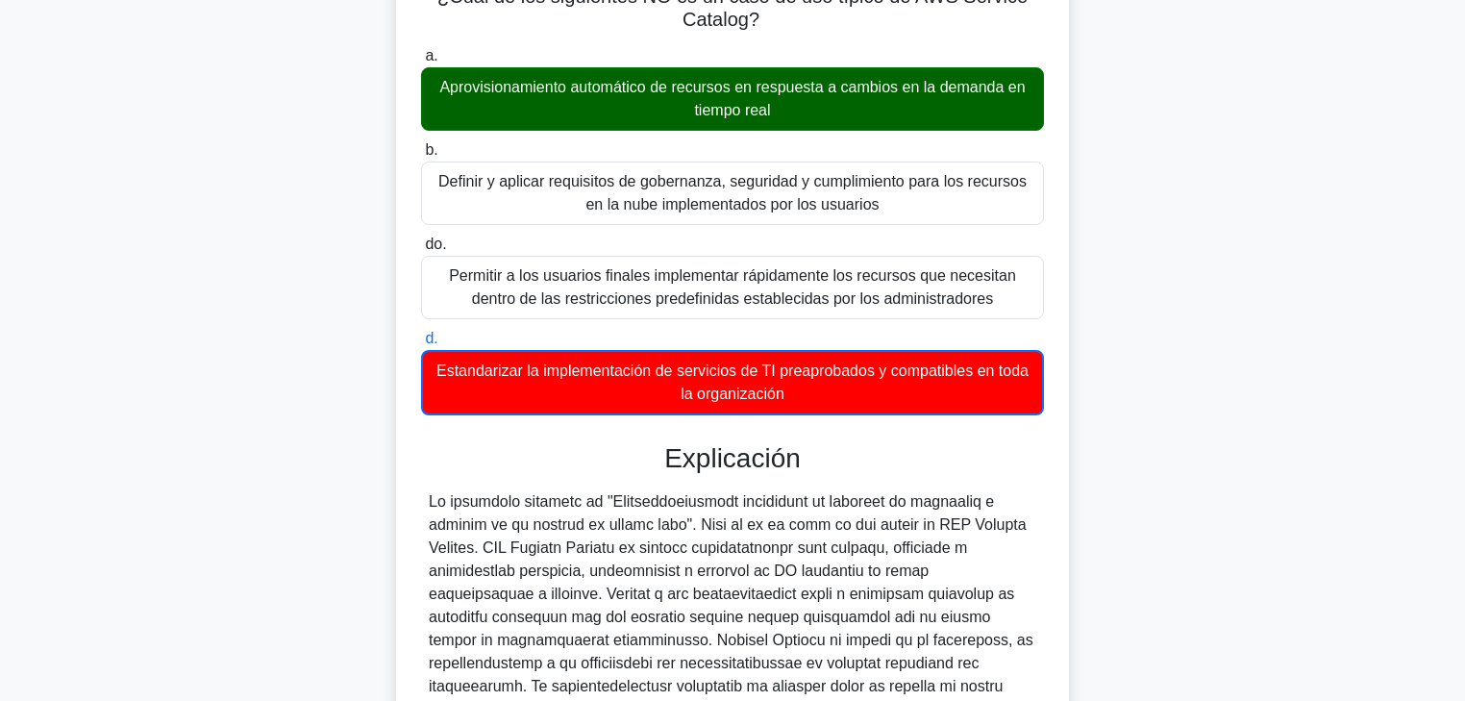
click at [738, 534] on font at bounding box center [731, 674] width 605 height 362
click at [740, 534] on font at bounding box center [731, 674] width 605 height 362
drag, startPoint x: 668, startPoint y: 573, endPoint x: 1056, endPoint y: 580, distance: 387.5
click at [1056, 534] on div "¿Cuál de los siguientes NO es un caso de uso típico de AWS Service Catalog? .sp…" at bounding box center [733, 477] width 658 height 1031
drag, startPoint x: 489, startPoint y: 596, endPoint x: 506, endPoint y: 596, distance: 16.3
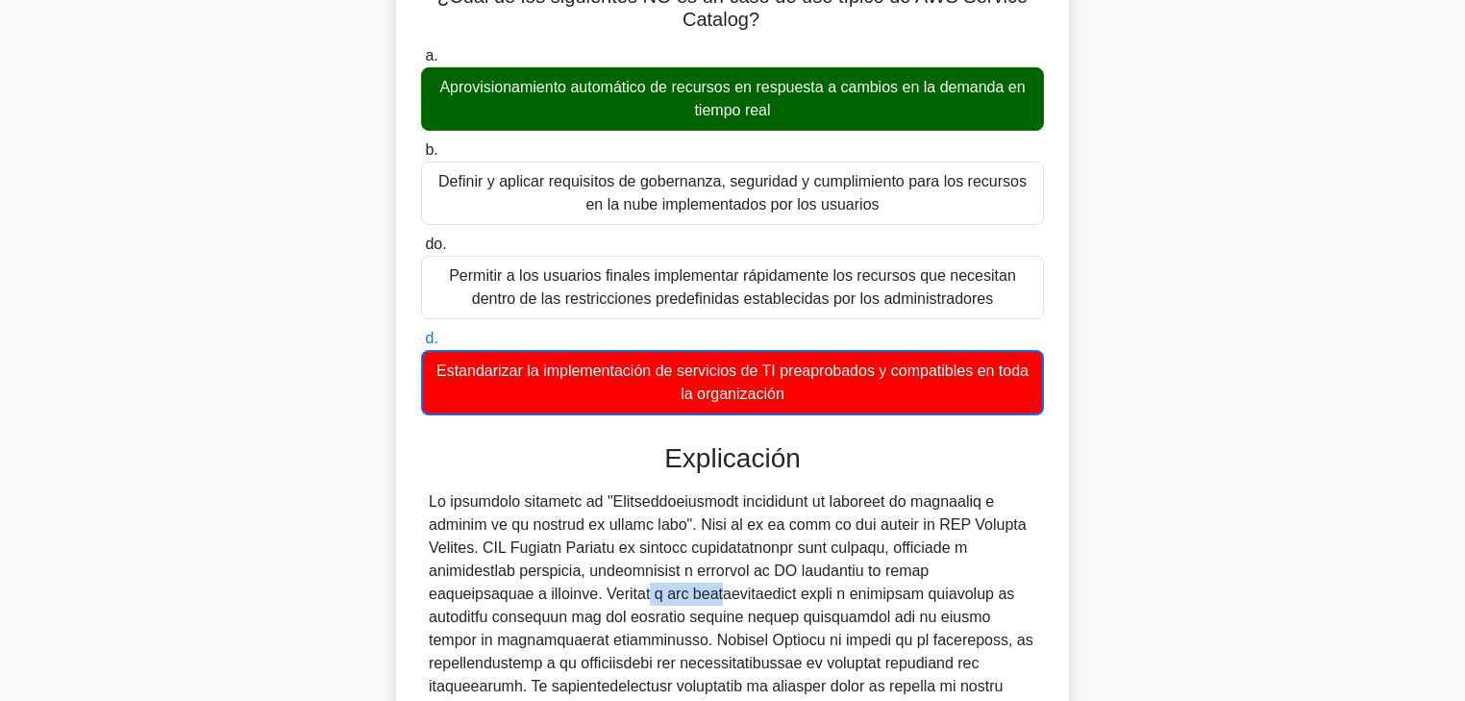
click at [506, 534] on div at bounding box center [732, 674] width 623 height 369
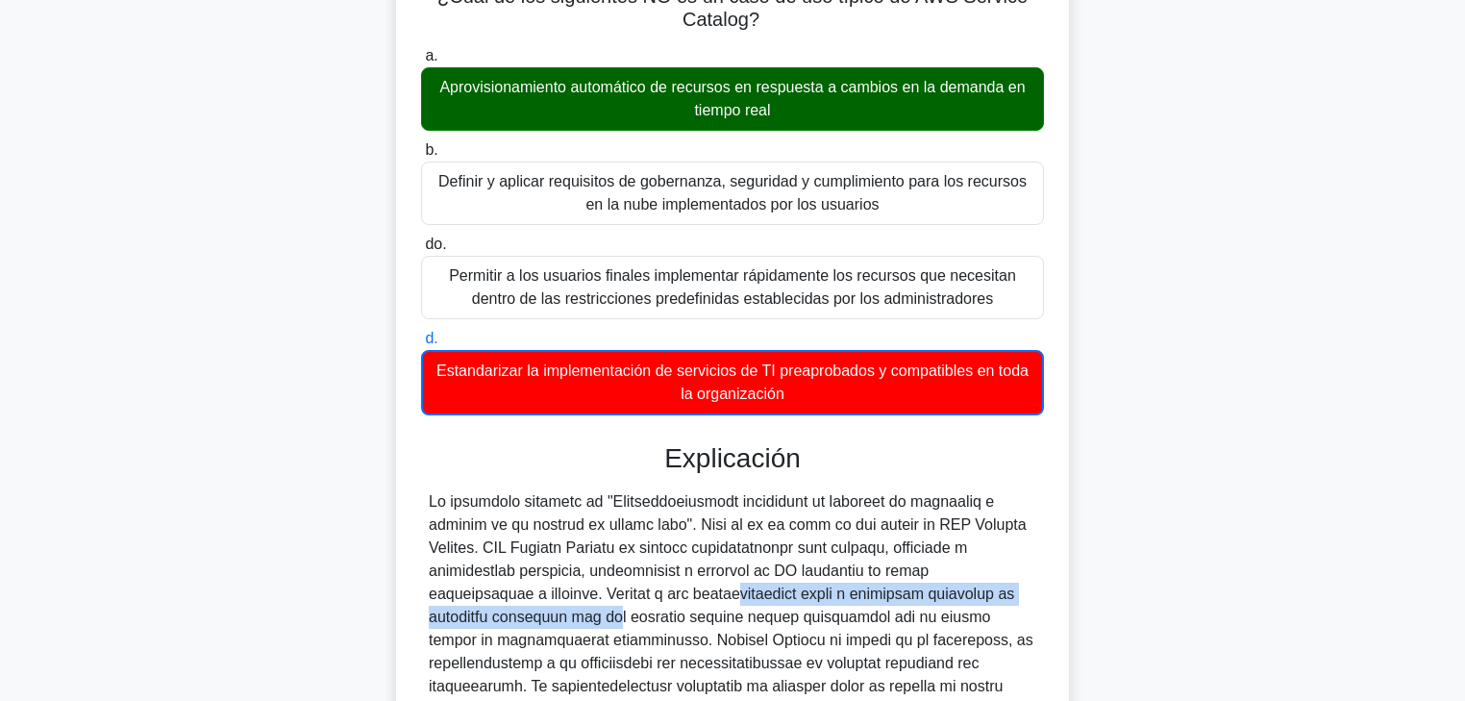
drag, startPoint x: 563, startPoint y: 596, endPoint x: 981, endPoint y: 596, distance: 417.3
click at [981, 534] on div at bounding box center [733, 674] width 608 height 369
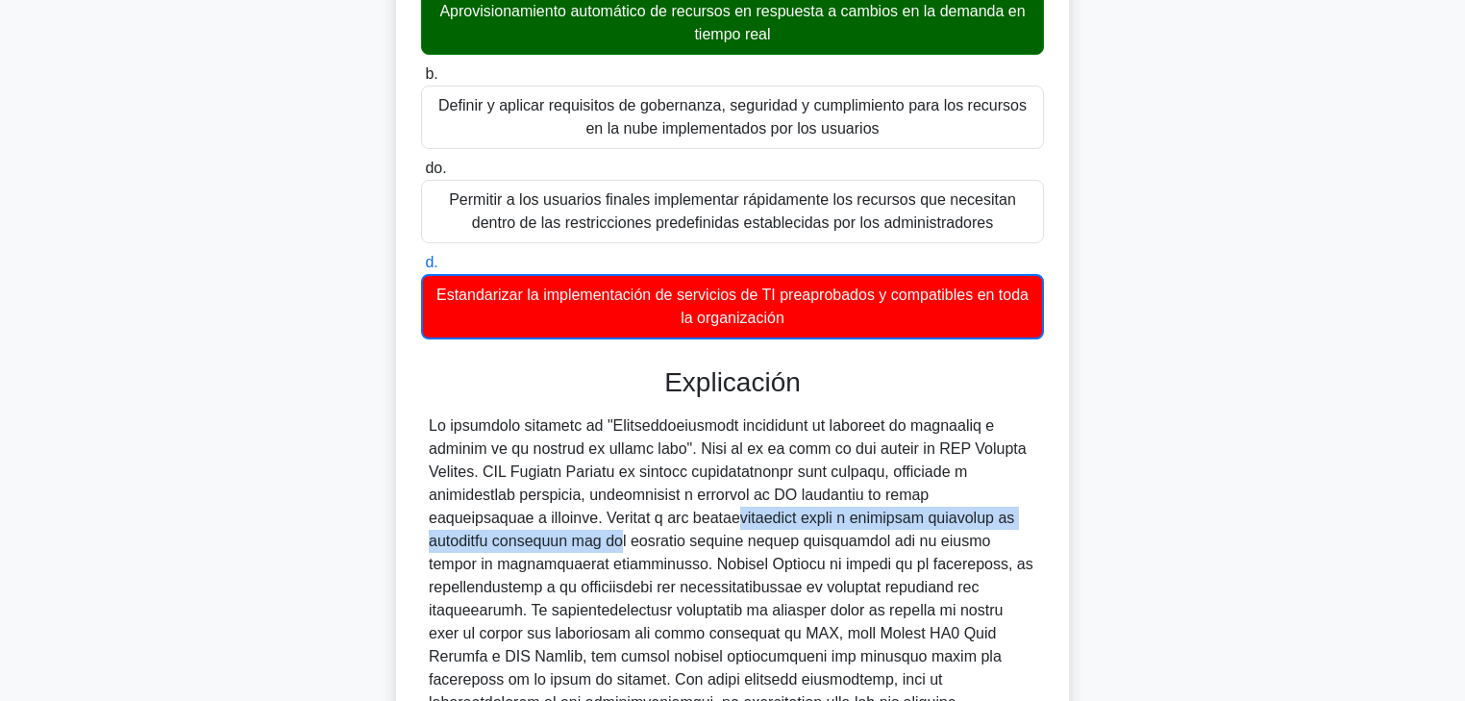
scroll to position [231, 0]
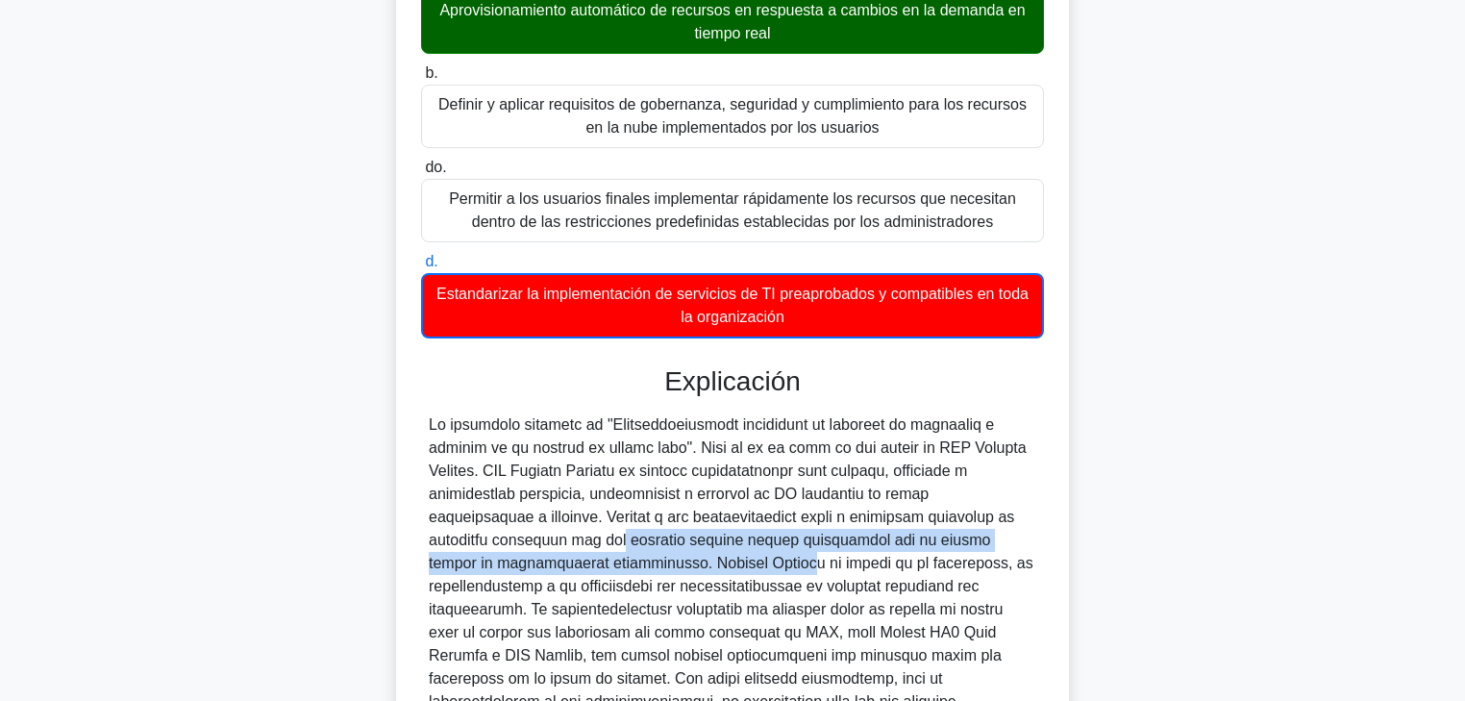
drag, startPoint x: 427, startPoint y: 547, endPoint x: 597, endPoint y: 568, distance: 171.5
click at [597, 534] on div at bounding box center [732, 597] width 623 height 369
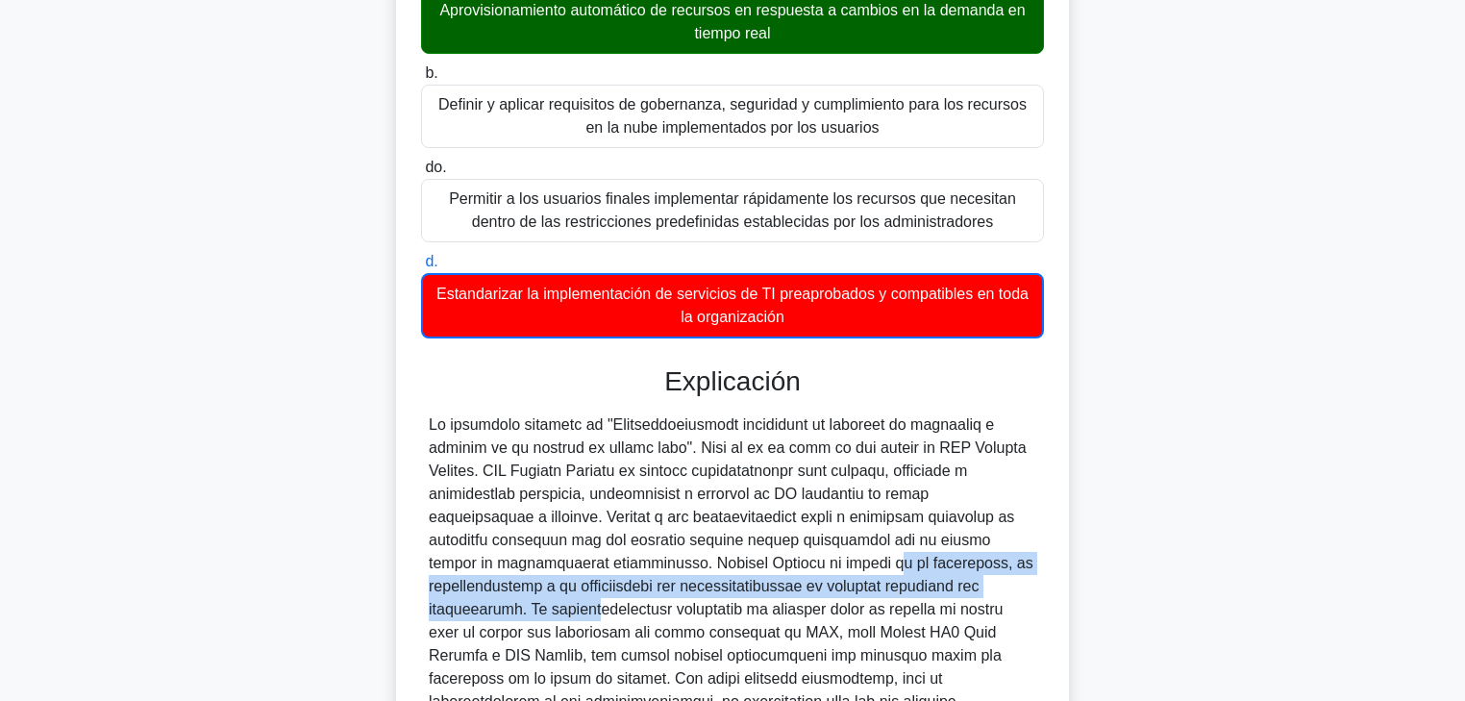
drag, startPoint x: 682, startPoint y: 573, endPoint x: 931, endPoint y: 578, distance: 249.1
click at [931, 534] on div at bounding box center [733, 597] width 608 height 369
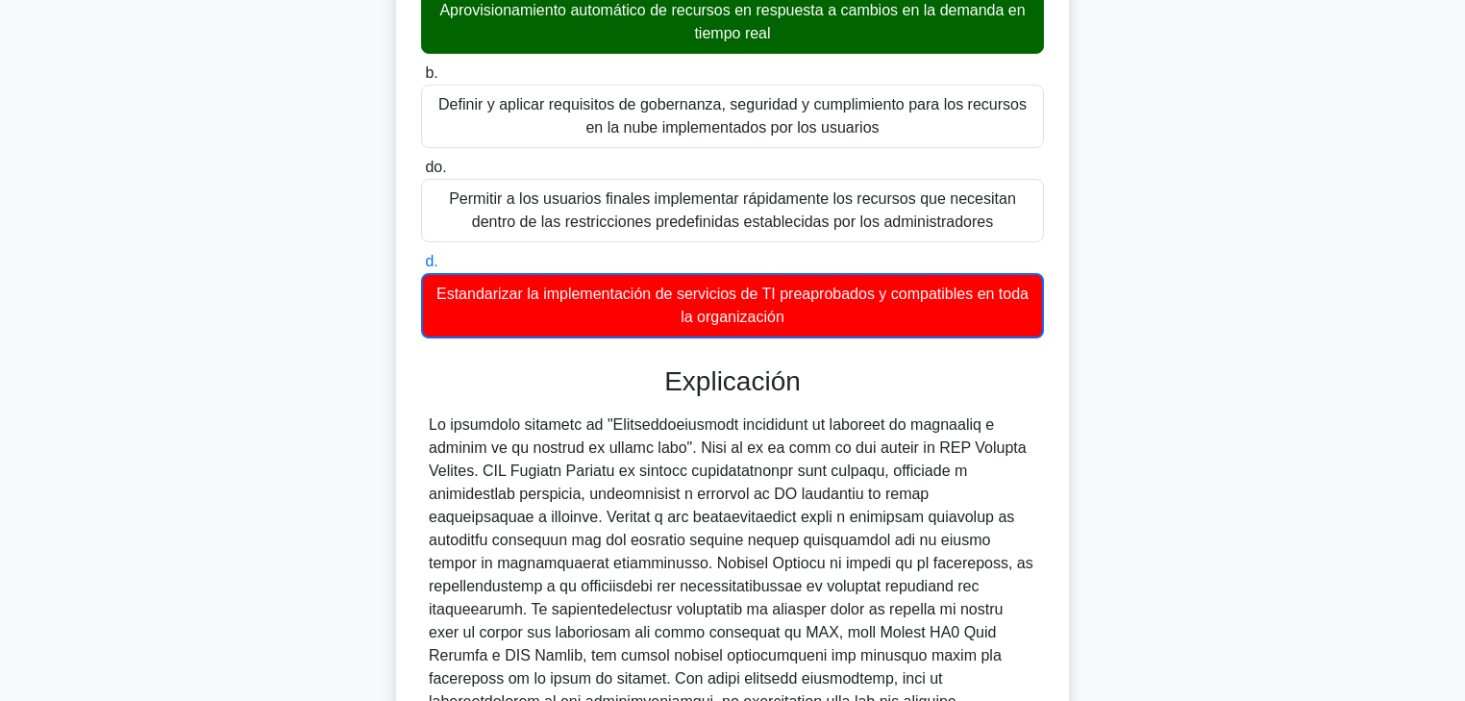
click at [950, 534] on font at bounding box center [731, 597] width 605 height 362
drag, startPoint x: 920, startPoint y: 590, endPoint x: 714, endPoint y: 612, distance: 206.9
click at [715, 534] on font at bounding box center [731, 597] width 605 height 362
click at [736, 534] on font at bounding box center [731, 597] width 605 height 362
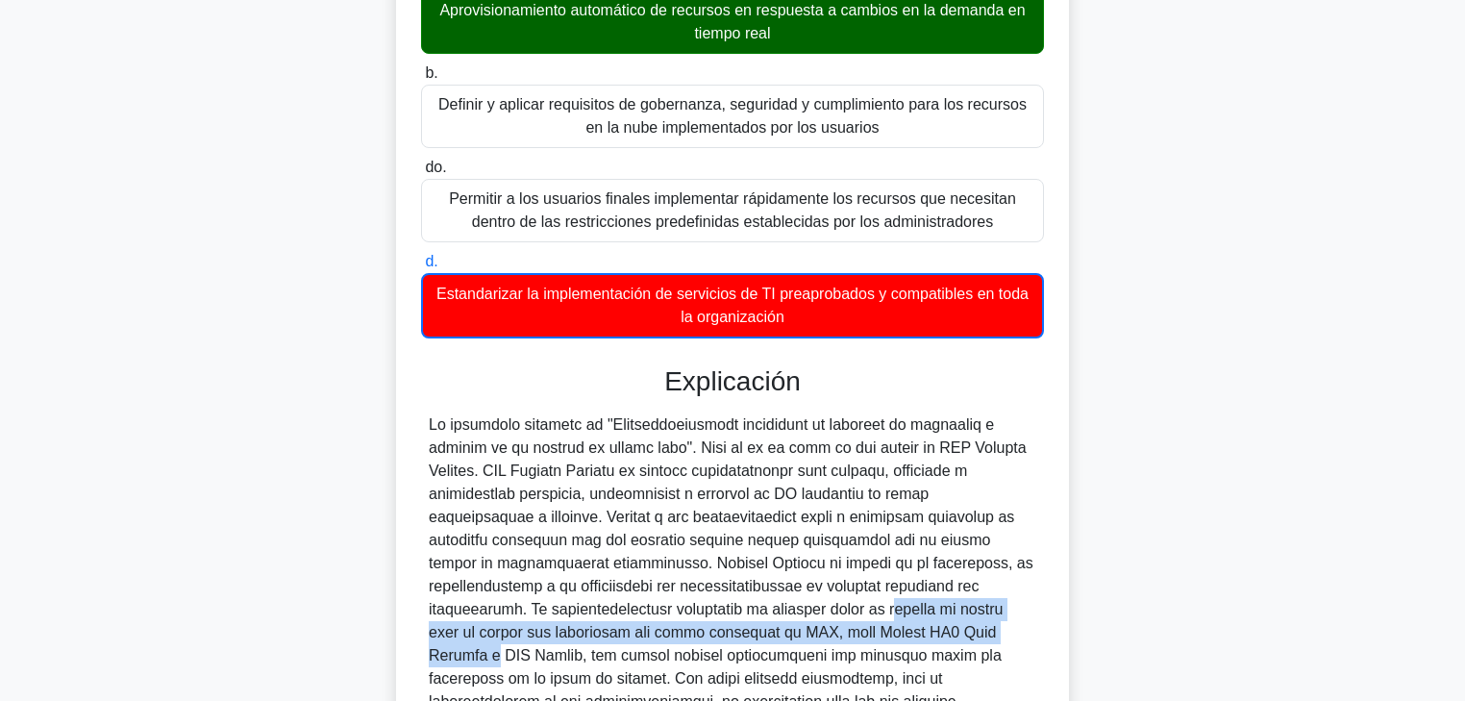
drag, startPoint x: 673, startPoint y: 615, endPoint x: 857, endPoint y: 629, distance: 184.1
click at [857, 534] on font at bounding box center [731, 597] width 605 height 362
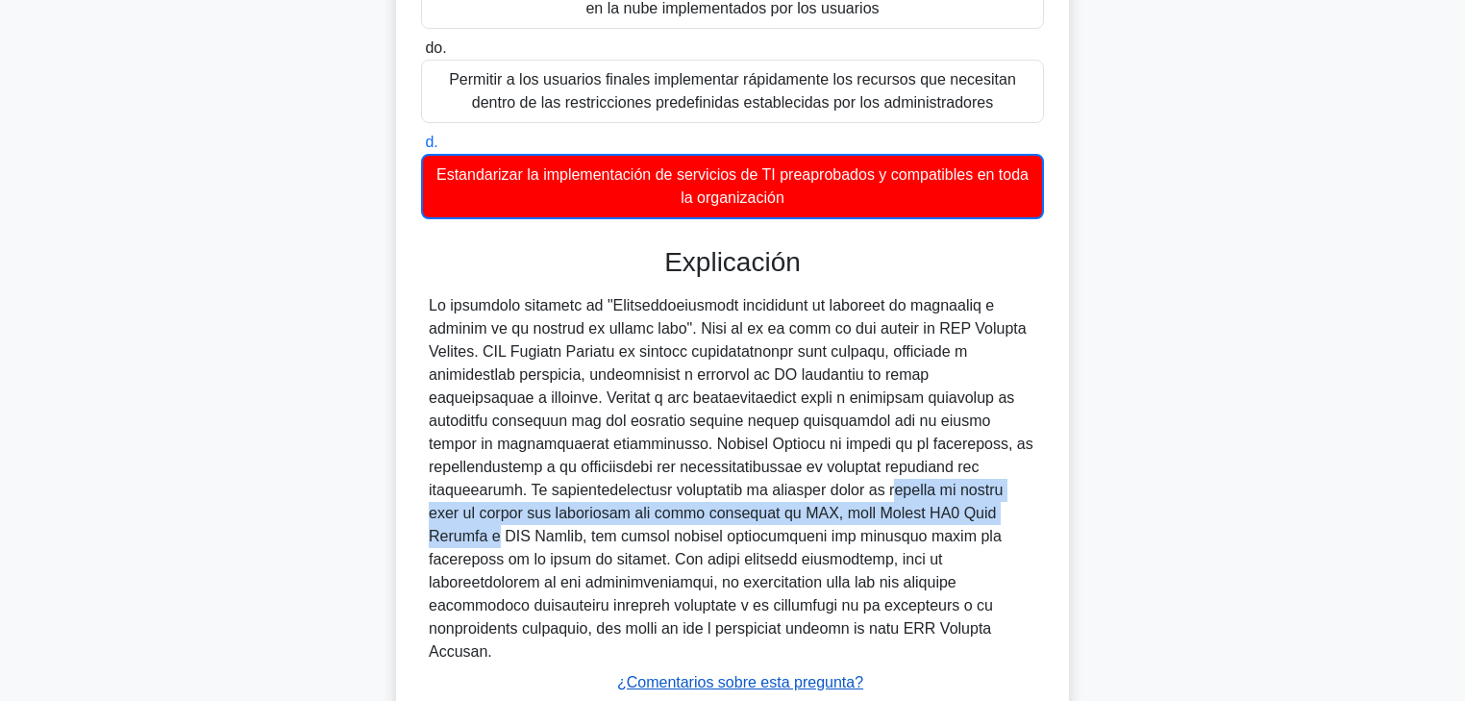
scroll to position [385, 0]
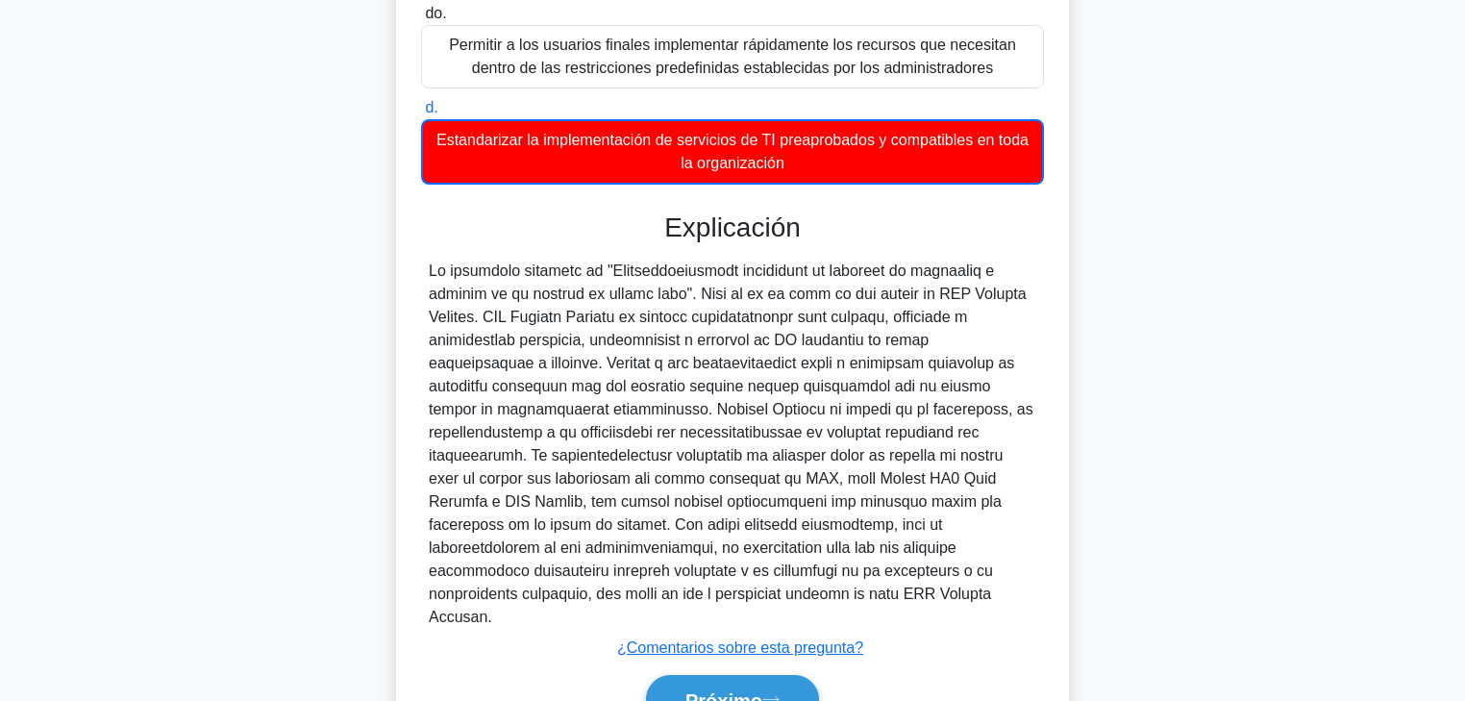
click at [561, 458] on font at bounding box center [731, 443] width 605 height 362
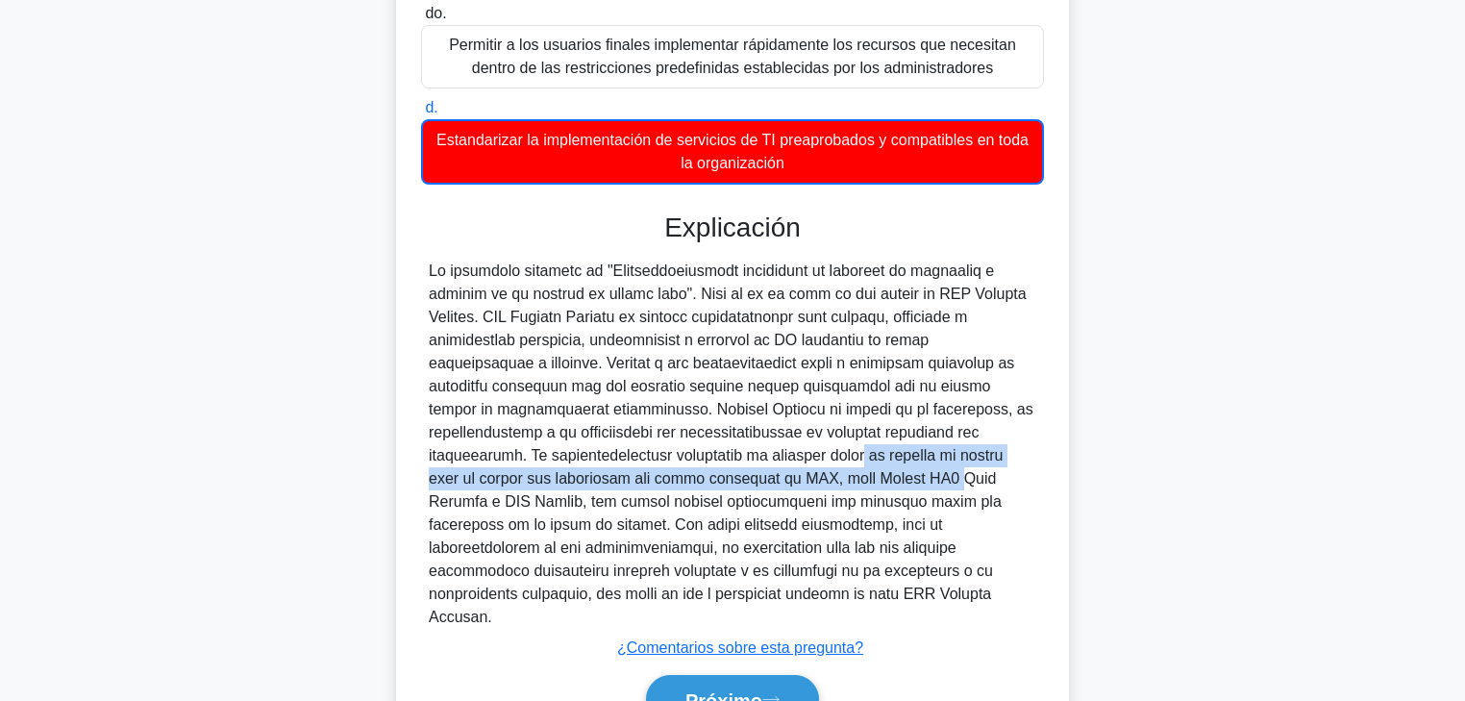
drag, startPoint x: 650, startPoint y: 461, endPoint x: 742, endPoint y: 482, distance: 94.7
click at [742, 482] on font at bounding box center [731, 443] width 605 height 362
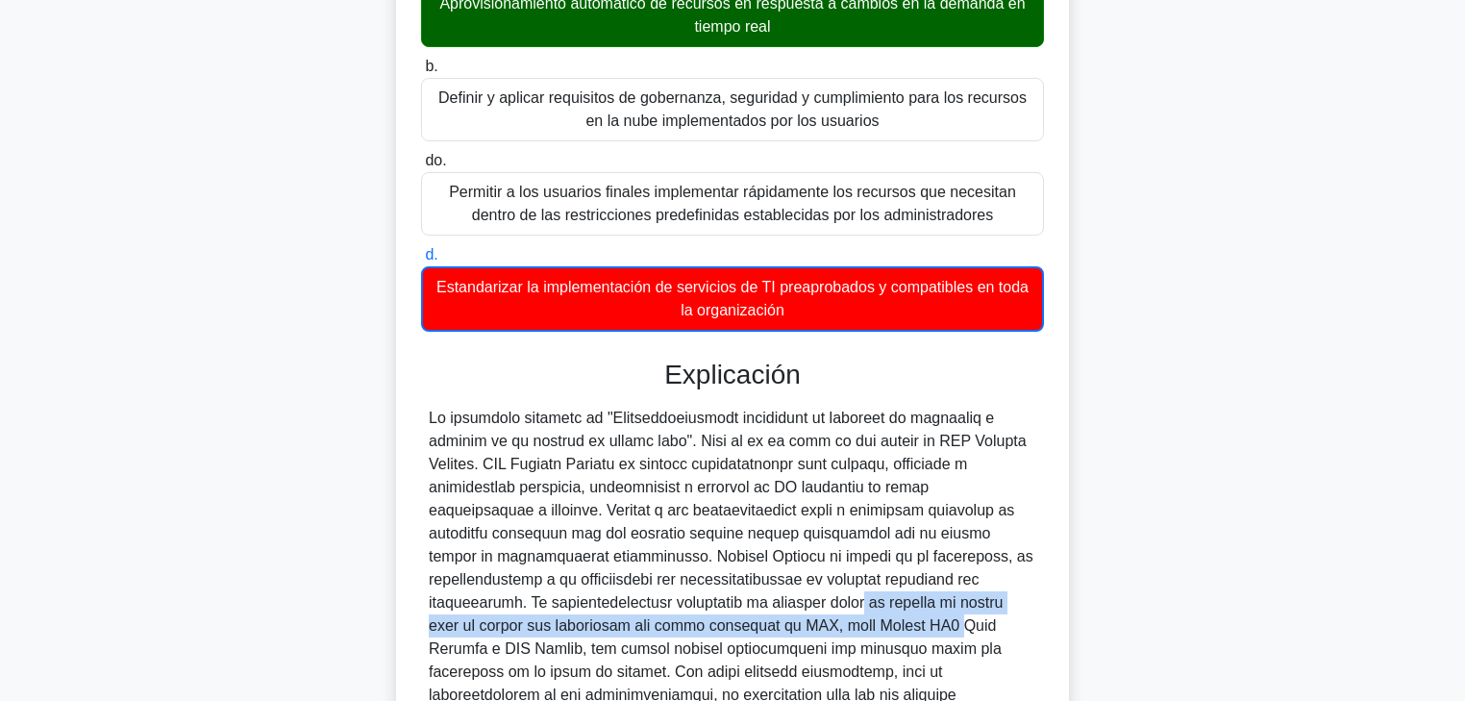
scroll to position [308, 0]
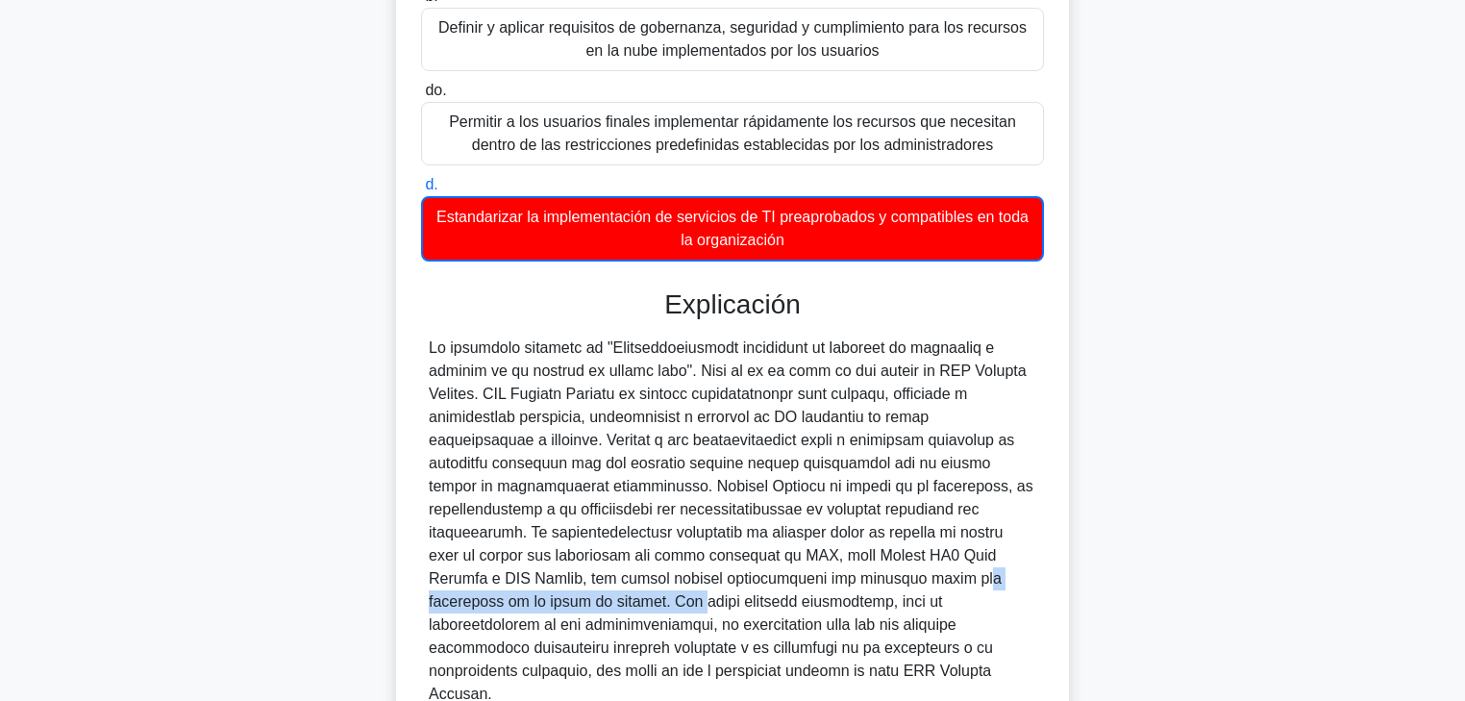
drag, startPoint x: 758, startPoint y: 574, endPoint x: 1046, endPoint y: 573, distance: 288.4
click at [1046, 534] on div "¿Cuál de los siguientes NO es un caso de uso típico de AWS Service Catalog? .sp…" at bounding box center [733, 323] width 658 height 1031
drag, startPoint x: 490, startPoint y: 581, endPoint x: 1042, endPoint y: 577, distance: 551.9
click at [1042, 534] on div at bounding box center [732, 521] width 623 height 369
drag, startPoint x: 506, startPoint y: 605, endPoint x: 885, endPoint y: 674, distance: 385.1
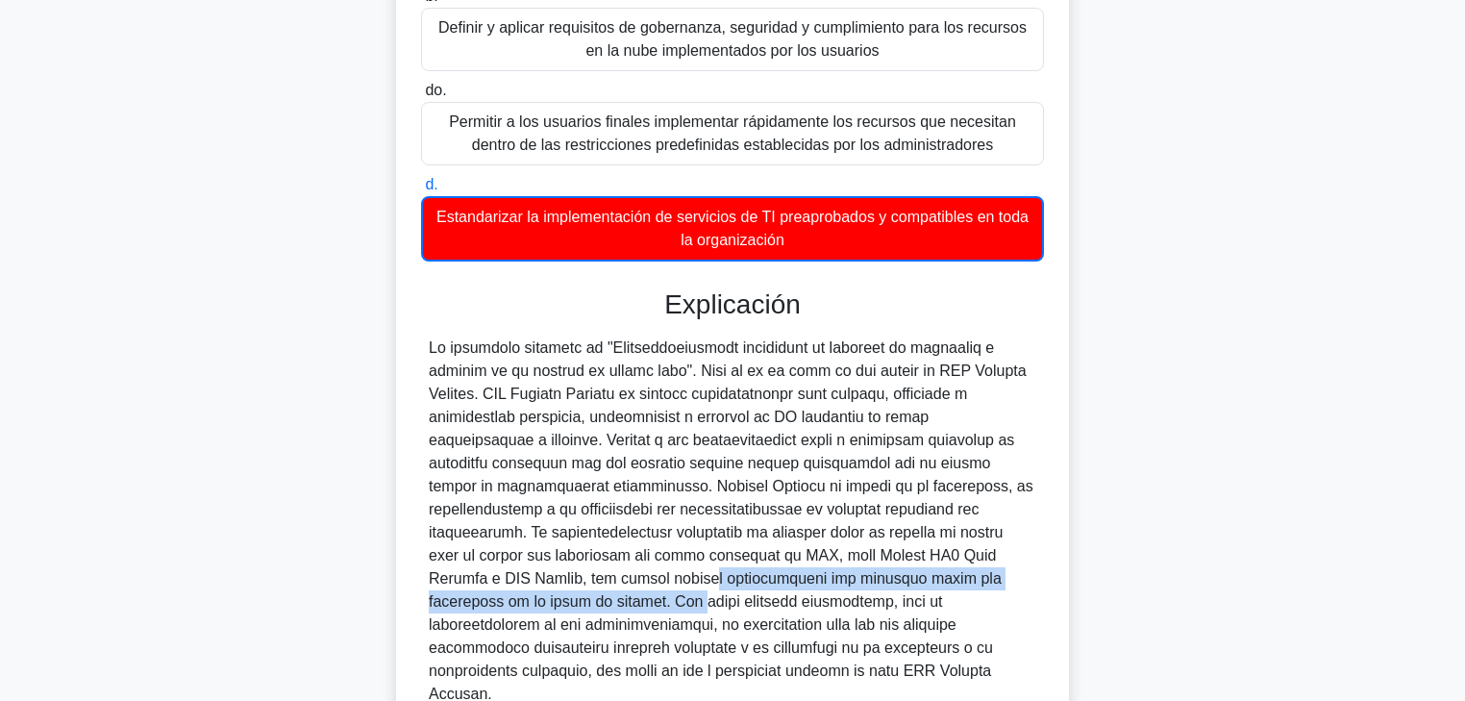
click at [885, 534] on div at bounding box center [733, 521] width 608 height 369
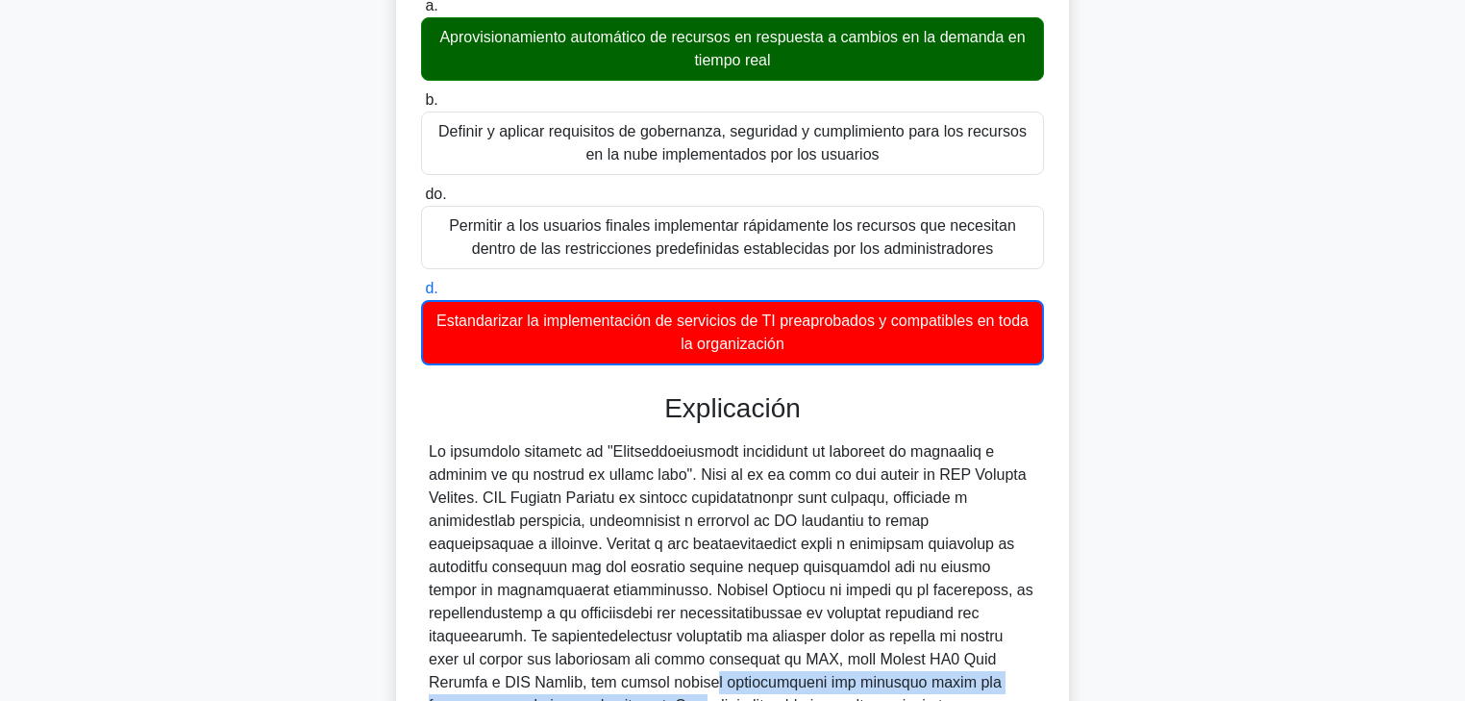
scroll to position [0, 0]
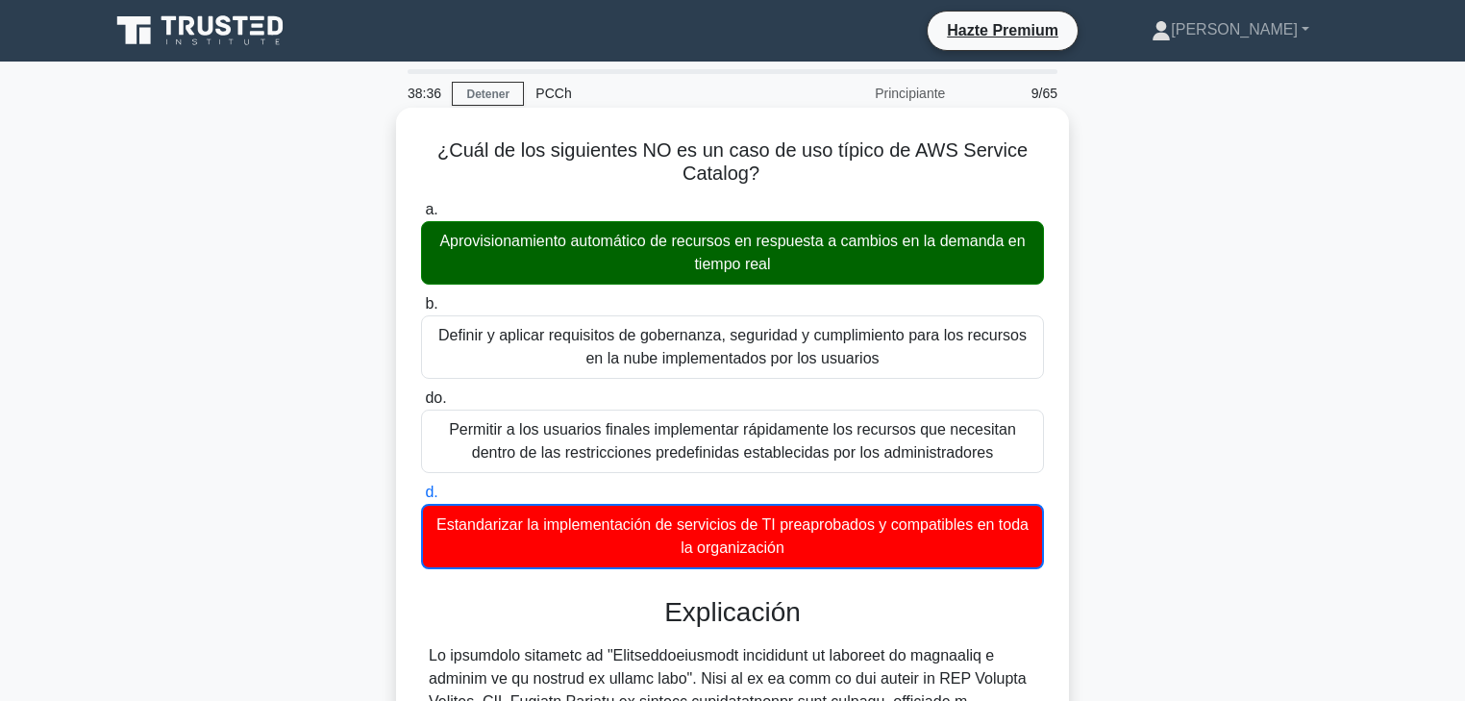
drag, startPoint x: 471, startPoint y: 339, endPoint x: 1030, endPoint y: 349, distance: 558.7
click at [1029, 349] on font "Definir y aplicar requisitos de gobernanza, seguridad y cumplimiento para los r…" at bounding box center [733, 347] width 606 height 46
drag, startPoint x: 536, startPoint y: 434, endPoint x: 980, endPoint y: 449, distance: 443.5
click at [980, 449] on font "Permitir a los usuarios finales implementar rápidamente los recursos que necesi…" at bounding box center [732, 440] width 567 height 39
drag, startPoint x: 498, startPoint y: 527, endPoint x: 1036, endPoint y: 551, distance: 539.0
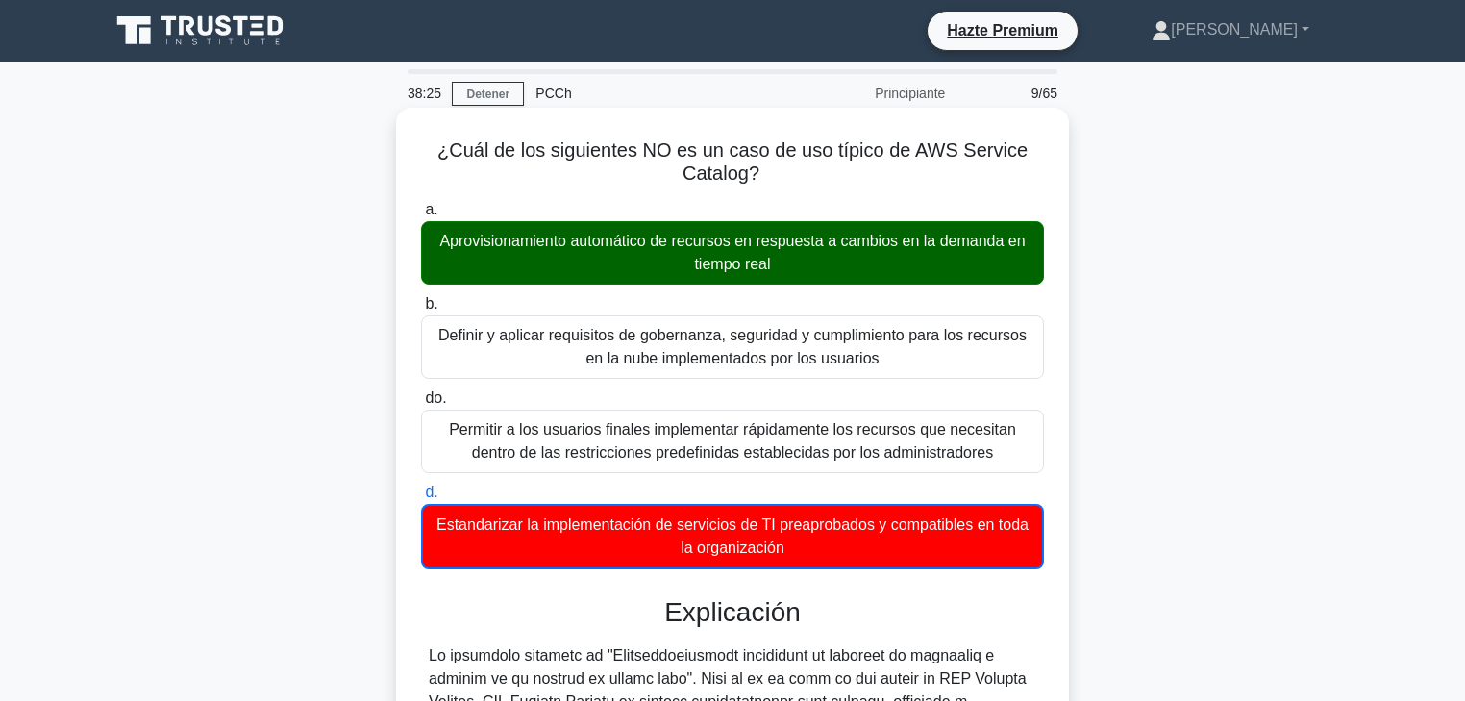
click at [1036, 534] on div "Estandarizar la implementación de servicios de TI preaprobados y compatibles en…" at bounding box center [732, 536] width 623 height 65
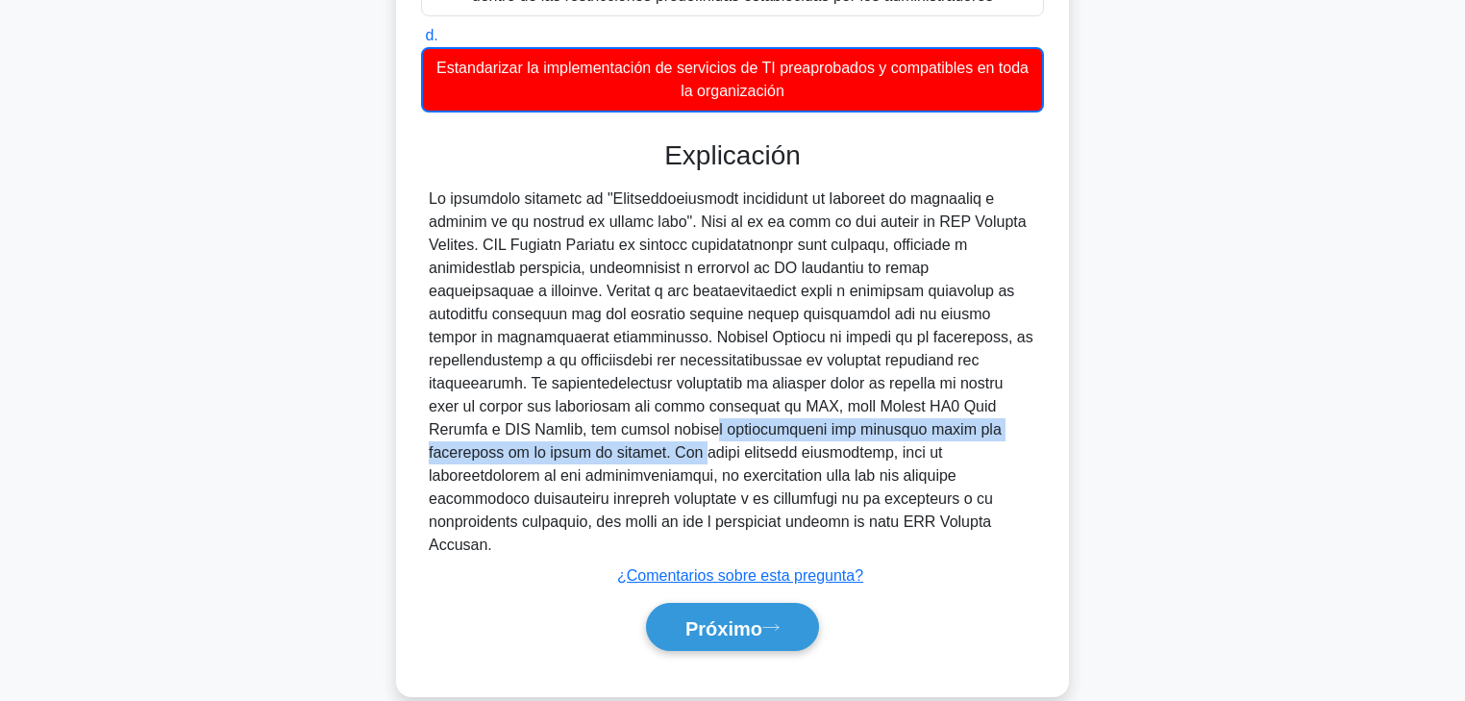
scroll to position [464, 0]
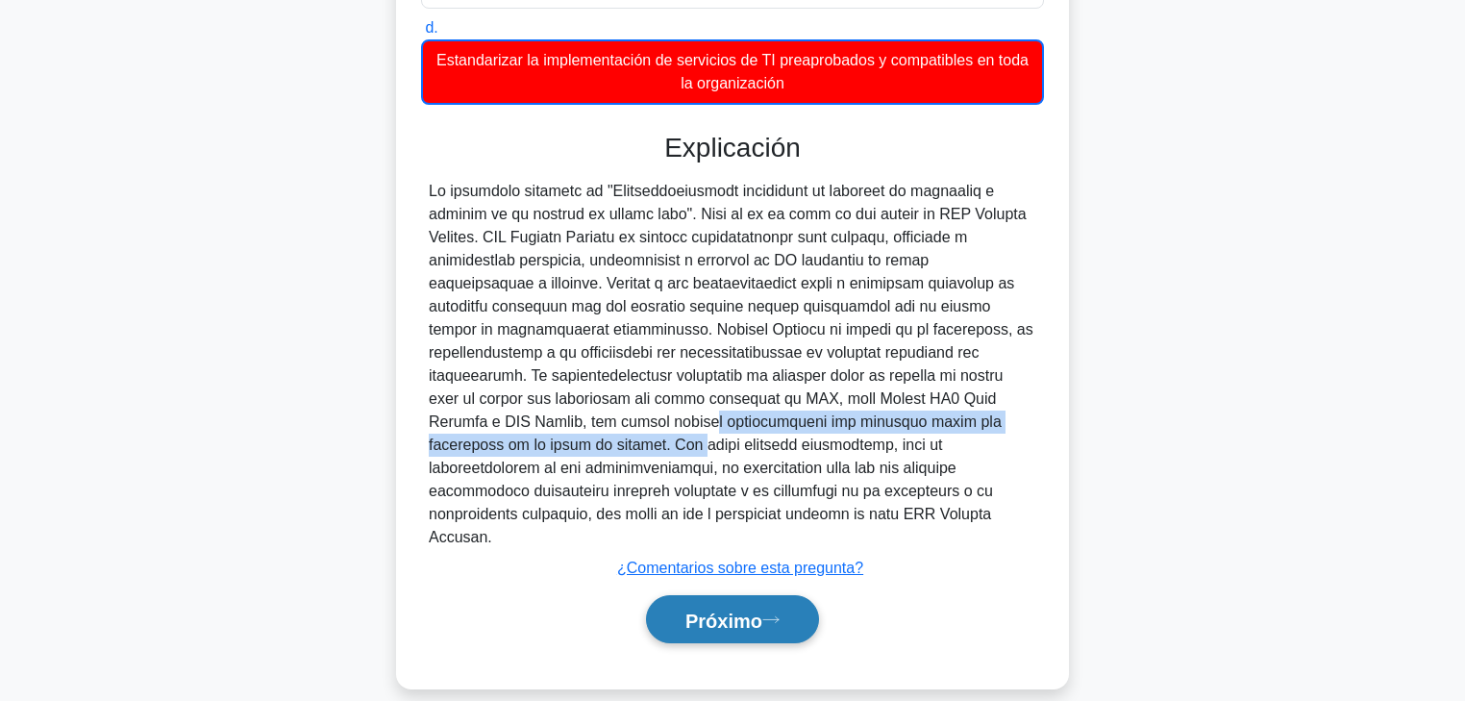
click at [716, 534] on font "Próximo" at bounding box center [724, 620] width 77 height 21
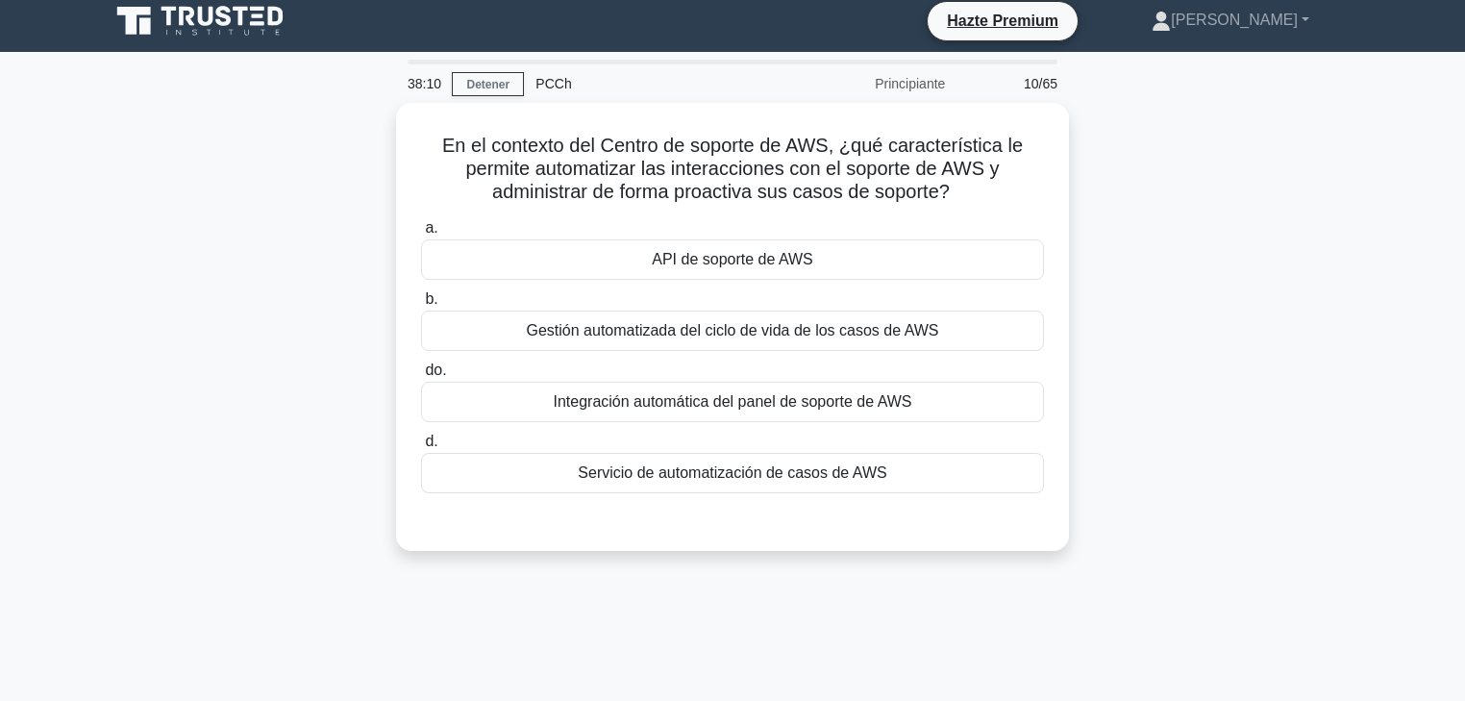
scroll to position [0, 0]
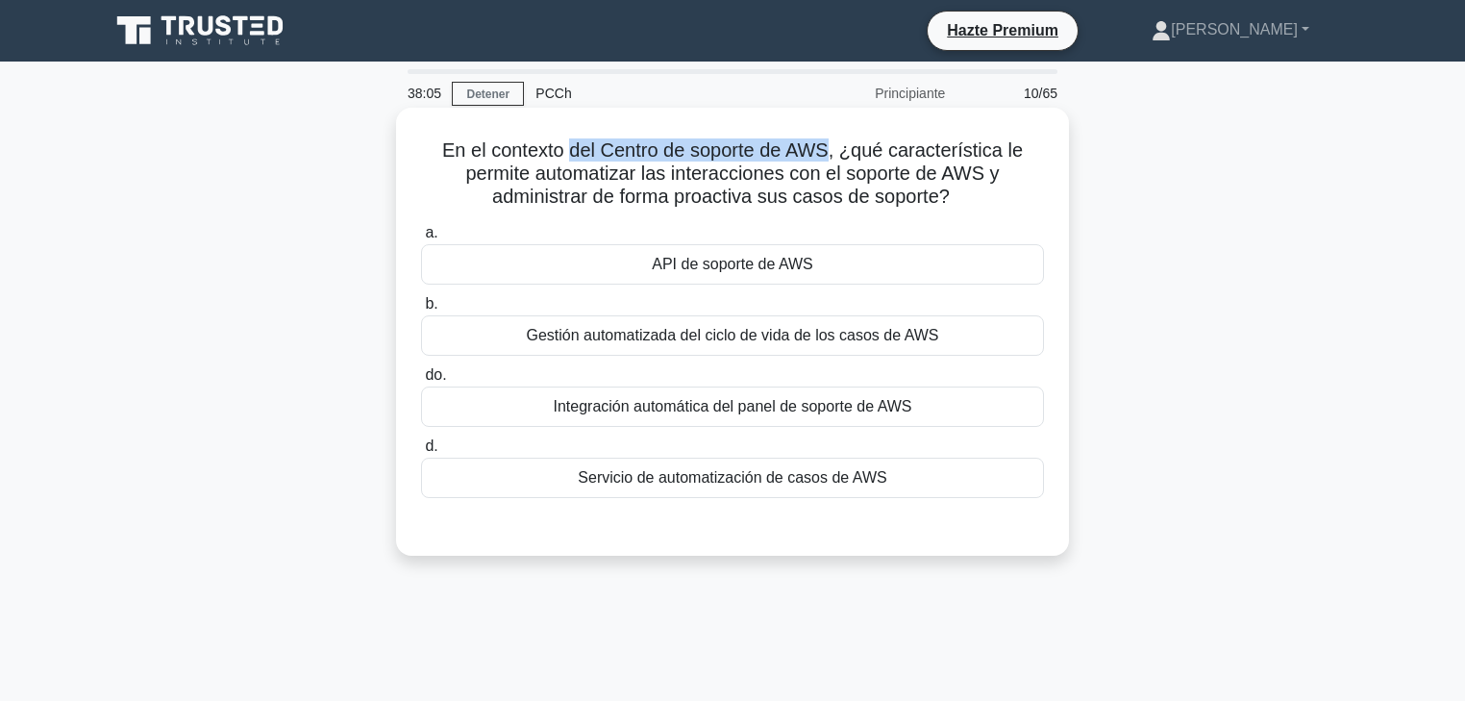
drag, startPoint x: 572, startPoint y: 154, endPoint x: 836, endPoint y: 156, distance: 263.4
click at [836, 156] on font "En el contexto del Centro de soporte de AWS, ¿qué característica le permite aut…" at bounding box center [732, 172] width 581 height 67
drag, startPoint x: 438, startPoint y: 149, endPoint x: 838, endPoint y: 149, distance: 400.0
click at [838, 149] on h5 "En el contexto del Centro de soporte de AWS, ¿qué característica le permite aut…" at bounding box center [732, 173] width 627 height 71
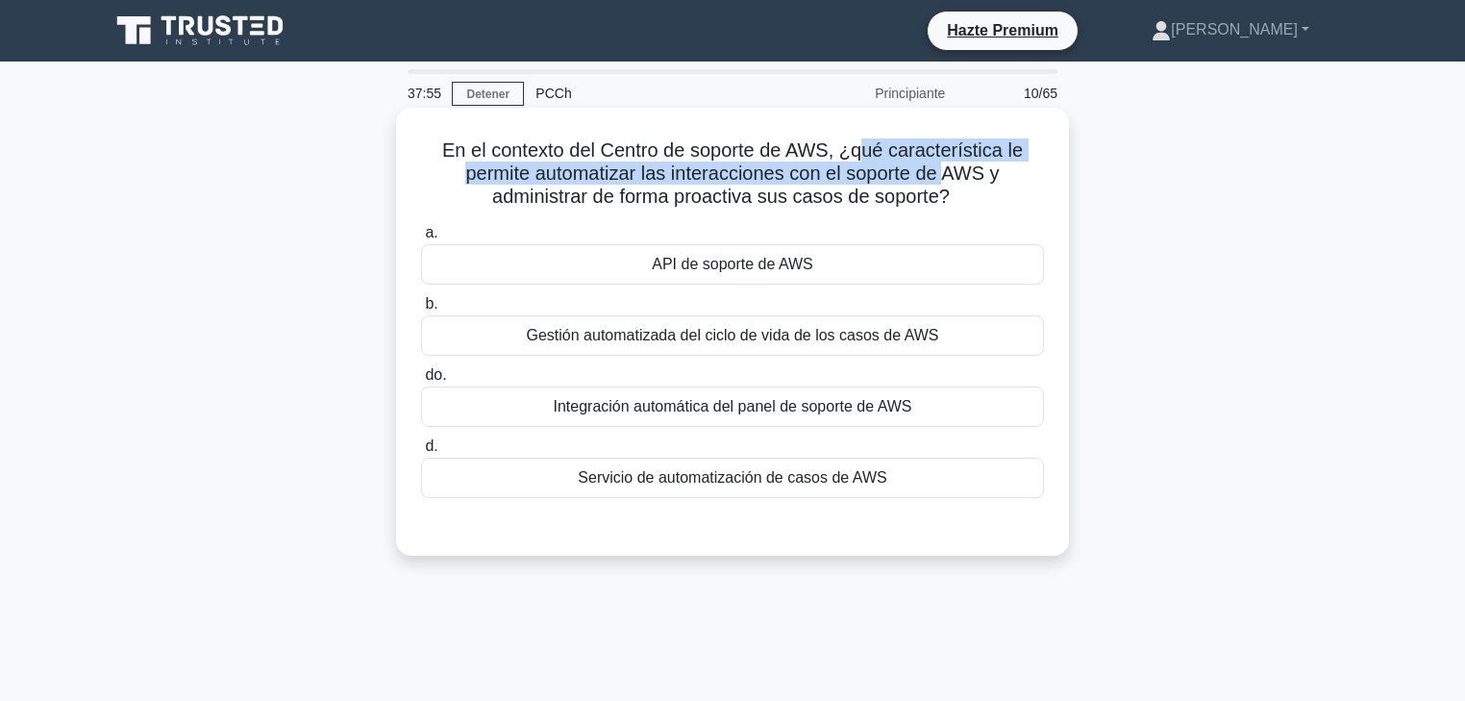
drag, startPoint x: 933, startPoint y: 153, endPoint x: 950, endPoint y: 180, distance: 32.0
click at [950, 180] on font "En el contexto del Centro de soporte de AWS, ¿qué característica le permite aut…" at bounding box center [732, 172] width 581 height 67
click at [772, 184] on font "En el contexto del Centro de soporte de AWS, ¿qué característica le permite aut…" at bounding box center [732, 172] width 581 height 67
drag, startPoint x: 546, startPoint y: 175, endPoint x: 831, endPoint y: 181, distance: 284.7
click at [802, 174] on font "En el contexto del Centro de soporte de AWS, ¿qué característica le permite aut…" at bounding box center [732, 172] width 581 height 67
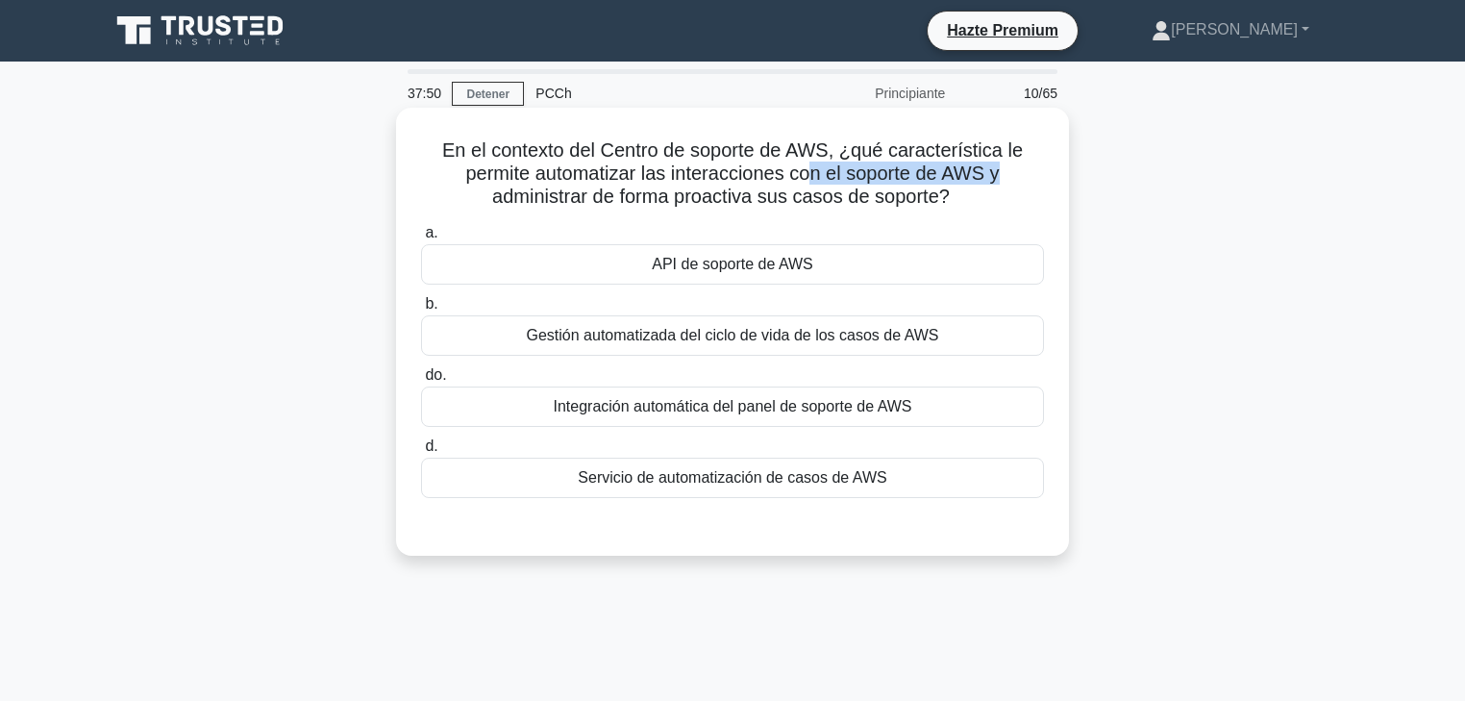
drag, startPoint x: 815, startPoint y: 171, endPoint x: 1006, endPoint y: 170, distance: 190.4
click at [1006, 170] on h5 "En el contexto del Centro de soporte de AWS, ¿qué característica le permite aut…" at bounding box center [732, 173] width 627 height 71
drag, startPoint x: 569, startPoint y: 200, endPoint x: 742, endPoint y: 198, distance: 173.1
click at [742, 198] on font "En el contexto del Centro de soporte de AWS, ¿qué característica le permite aut…" at bounding box center [732, 172] width 581 height 67
drag, startPoint x: 754, startPoint y: 197, endPoint x: 940, endPoint y: 197, distance: 186.5
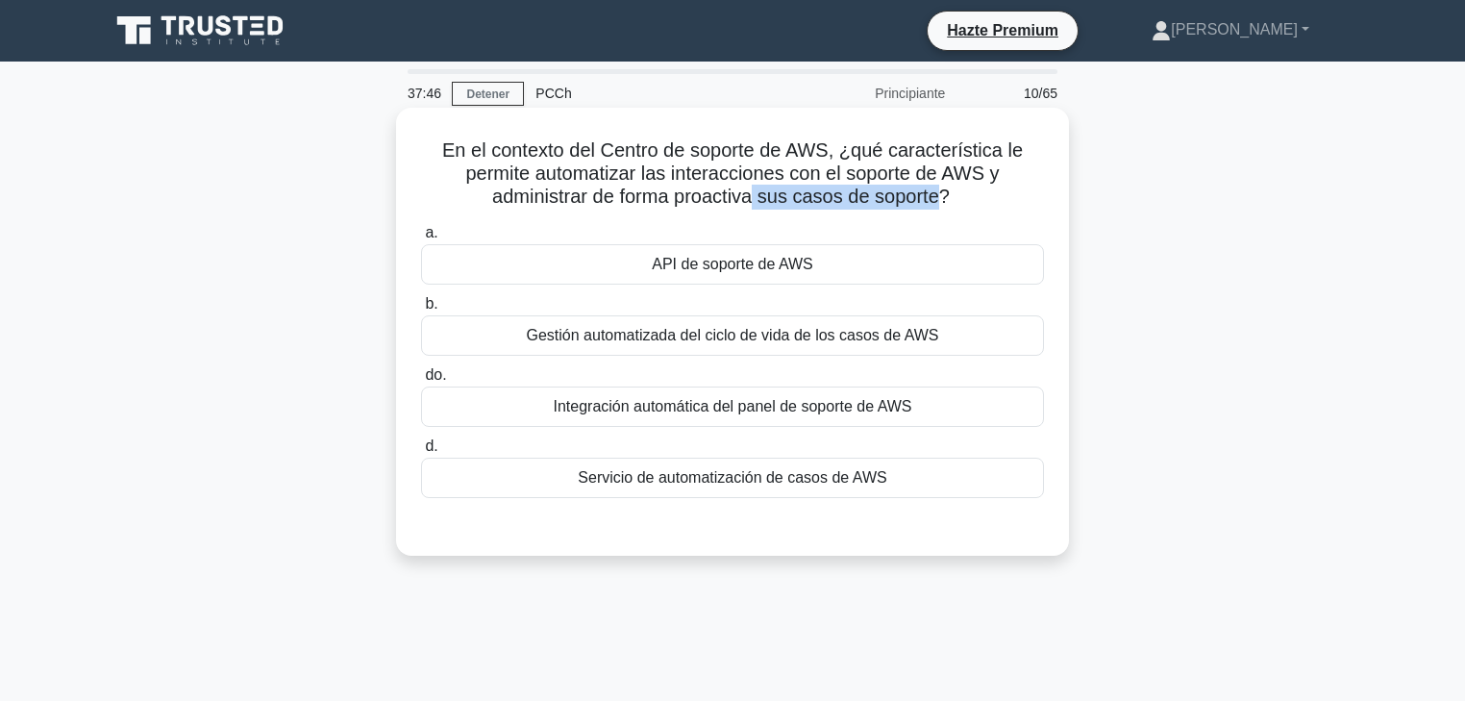
click at [940, 197] on font "En el contexto del Centro de soporte de AWS, ¿qué característica le permite aut…" at bounding box center [732, 172] width 581 height 67
drag, startPoint x: 502, startPoint y: 198, endPoint x: 936, endPoint y: 192, distance: 434.6
click at [936, 192] on font "En el contexto del Centro de soporte de AWS, ¿qué característica le permite aut…" at bounding box center [732, 172] width 581 height 67
click at [682, 264] on font "API de soporte de AWS" at bounding box center [733, 264] width 162 height 16
click at [421, 239] on input "a. API de soporte de AWS" at bounding box center [421, 233] width 0 height 12
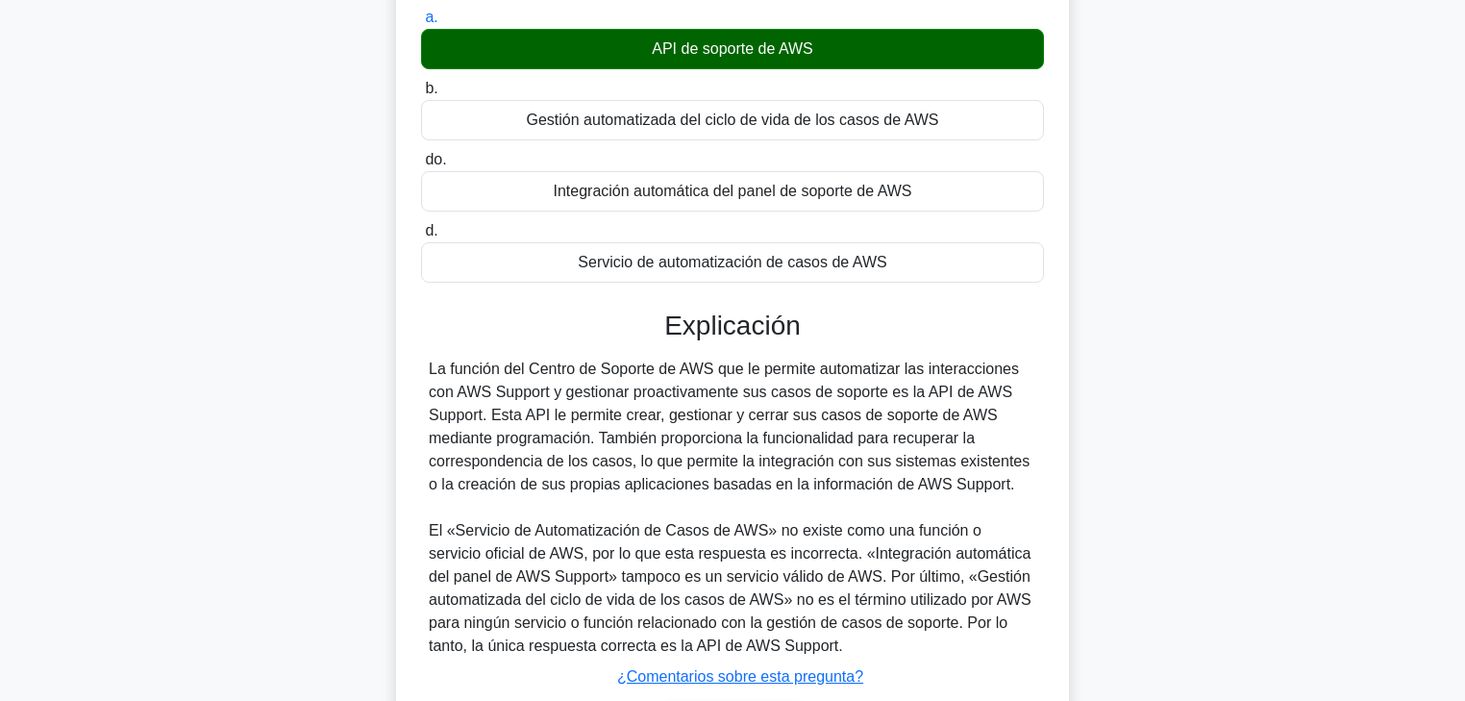
scroll to position [231, 0]
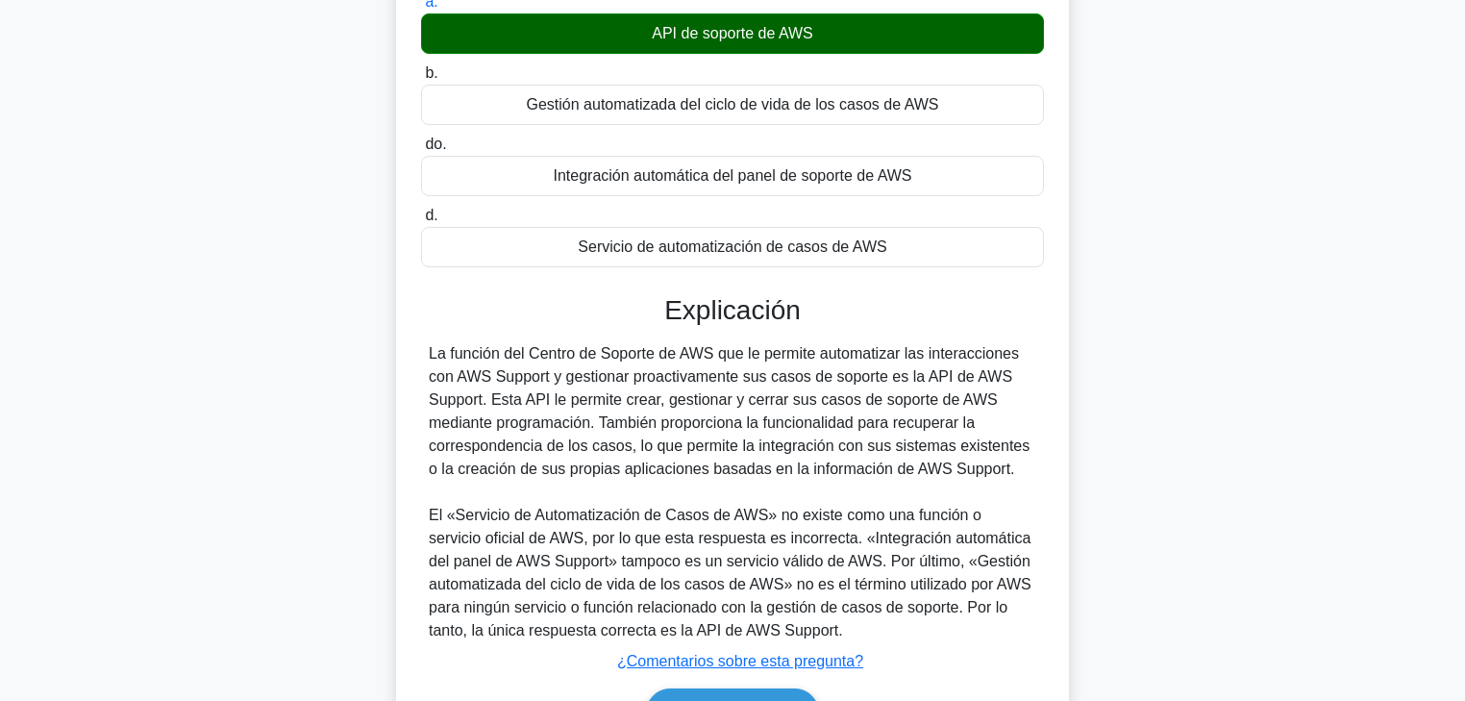
click at [905, 381] on font "La función del Centro de Soporte de AWS que le permite automatizar las interacc…" at bounding box center [729, 411] width 601 height 132
drag, startPoint x: 720, startPoint y: 381, endPoint x: 990, endPoint y: 382, distance: 270.2
click at [990, 382] on font "La función del Centro de Soporte de AWS que le permite automatizar las interacc…" at bounding box center [729, 411] width 601 height 132
drag, startPoint x: 537, startPoint y: 404, endPoint x: 687, endPoint y: 403, distance: 150.0
click at [687, 403] on font "La función del Centro de Soporte de AWS que le permite automatizar las interacc…" at bounding box center [729, 411] width 601 height 132
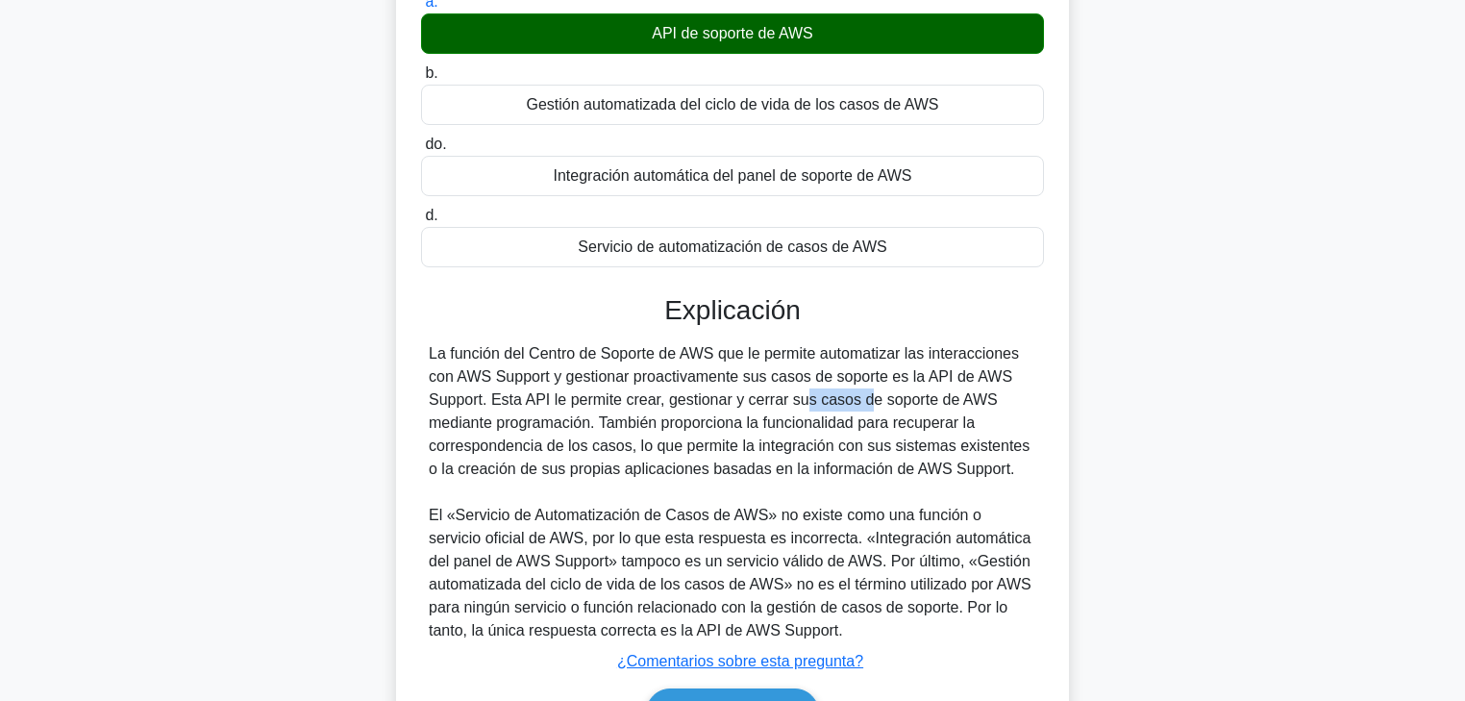
drag, startPoint x: 692, startPoint y: 403, endPoint x: 785, endPoint y: 401, distance: 92.3
click at [764, 402] on font "La función del Centro de Soporte de AWS que le permite automatizar las interacc…" at bounding box center [729, 411] width 601 height 132
drag, startPoint x: 846, startPoint y: 400, endPoint x: 899, endPoint y: 399, distance: 52.9
click at [899, 399] on font "La función del Centro de Soporte de AWS que le permite automatizar las interacc…" at bounding box center [729, 411] width 601 height 132
drag, startPoint x: 961, startPoint y: 399, endPoint x: 995, endPoint y: 396, distance: 34.7
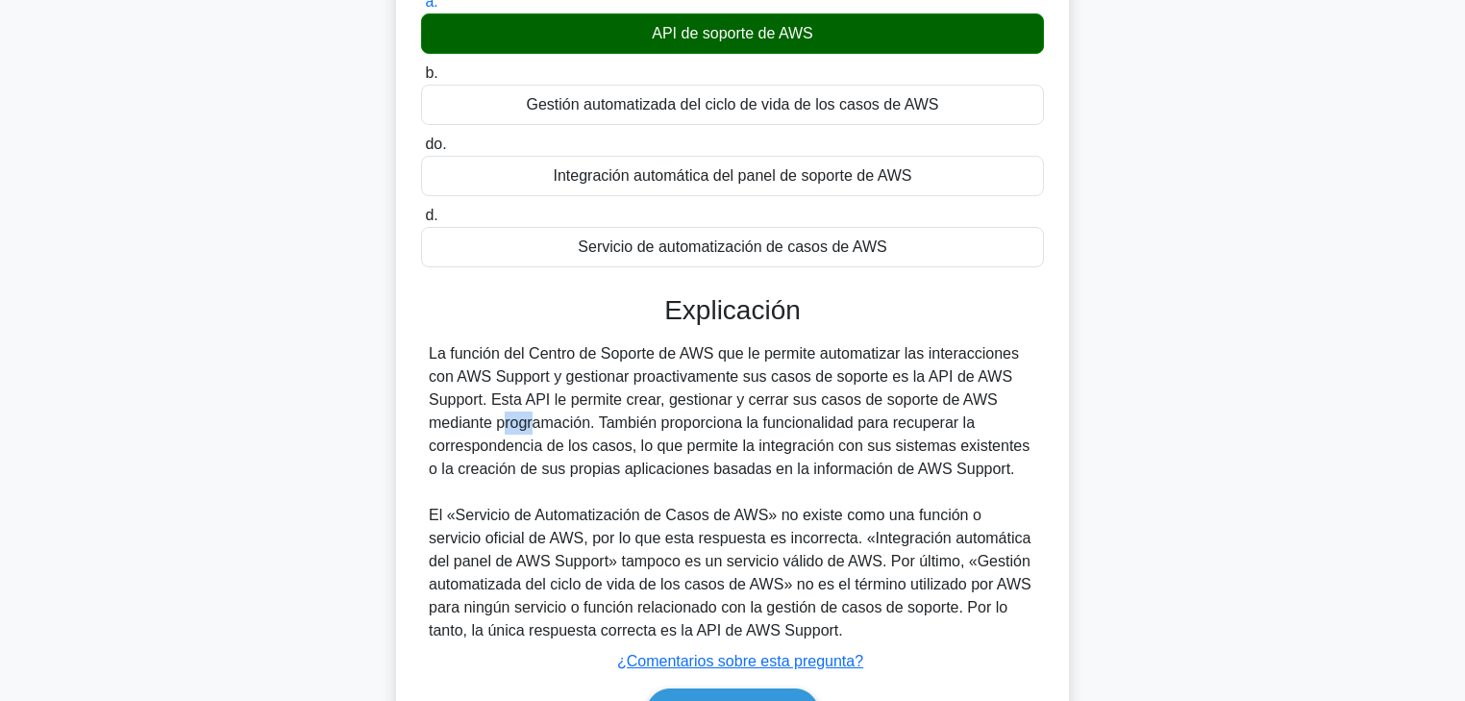
click at [1000, 396] on div "La función del Centro de Soporte de AWS que le permite automatizar las interacc…" at bounding box center [733, 492] width 608 height 300
drag, startPoint x: 524, startPoint y: 431, endPoint x: 637, endPoint y: 431, distance: 113.5
click at [634, 431] on font "La función del Centro de Soporte de AWS que le permite automatizar las interacc…" at bounding box center [729, 411] width 601 height 132
drag, startPoint x: 791, startPoint y: 428, endPoint x: 812, endPoint y: 432, distance: 21.5
click at [858, 431] on font "La función del Centro de Soporte de AWS que le permite automatizar las interacc…" at bounding box center [729, 411] width 601 height 132
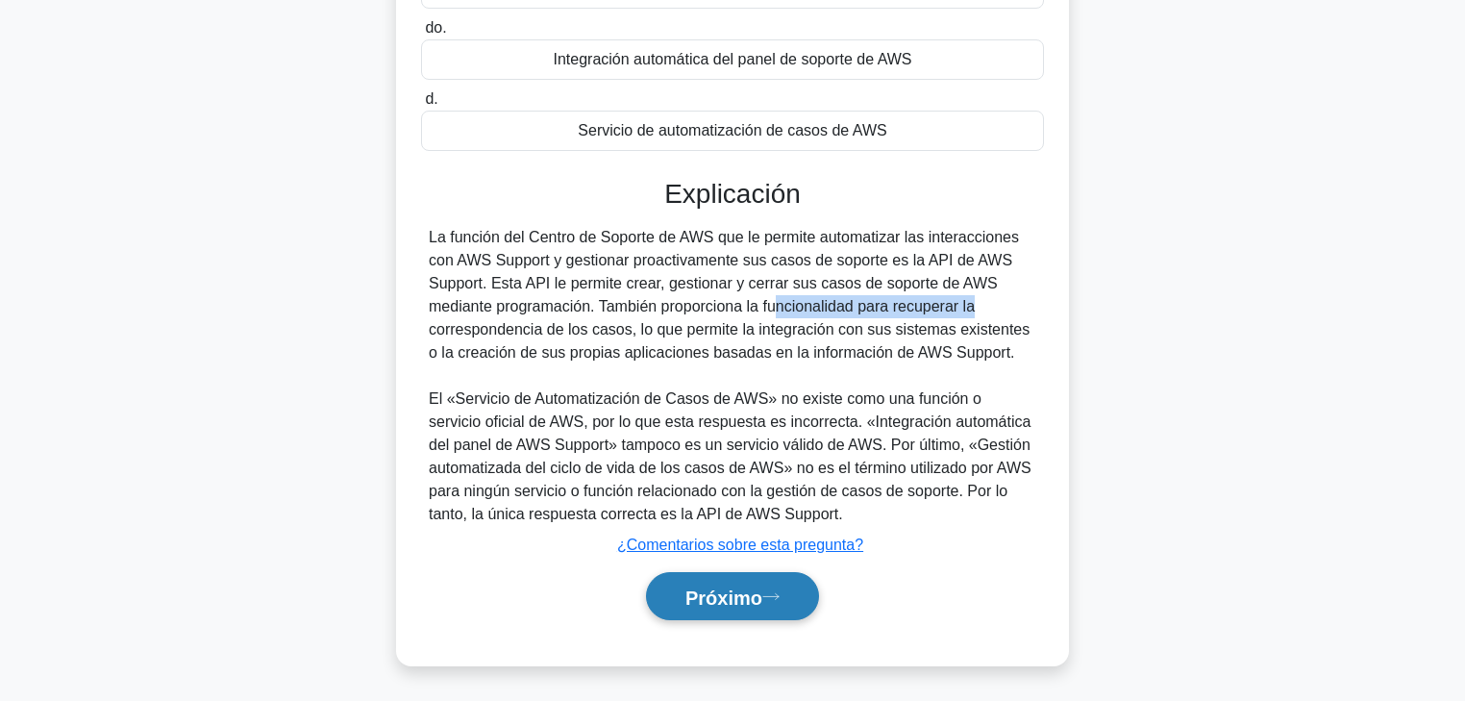
click at [743, 534] on font "Próximo" at bounding box center [724, 596] width 77 height 21
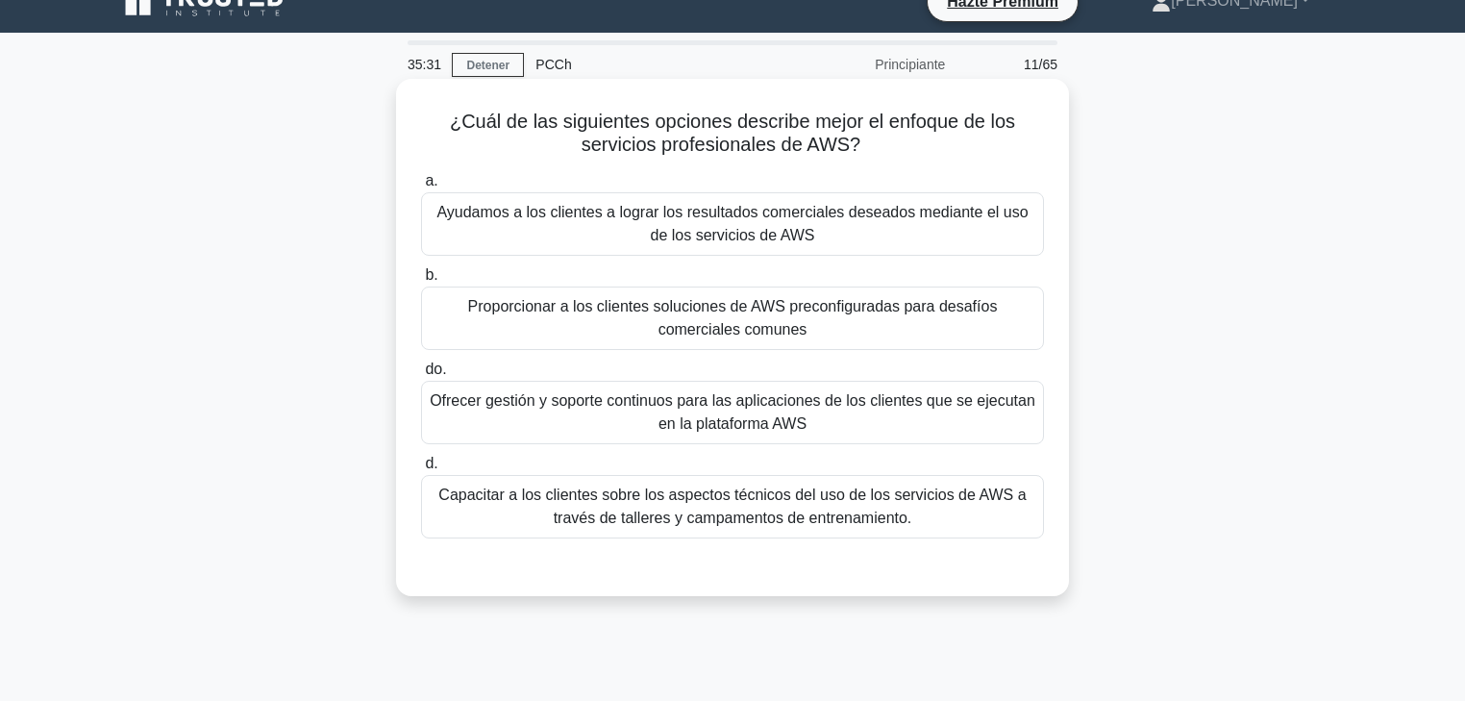
scroll to position [0, 0]
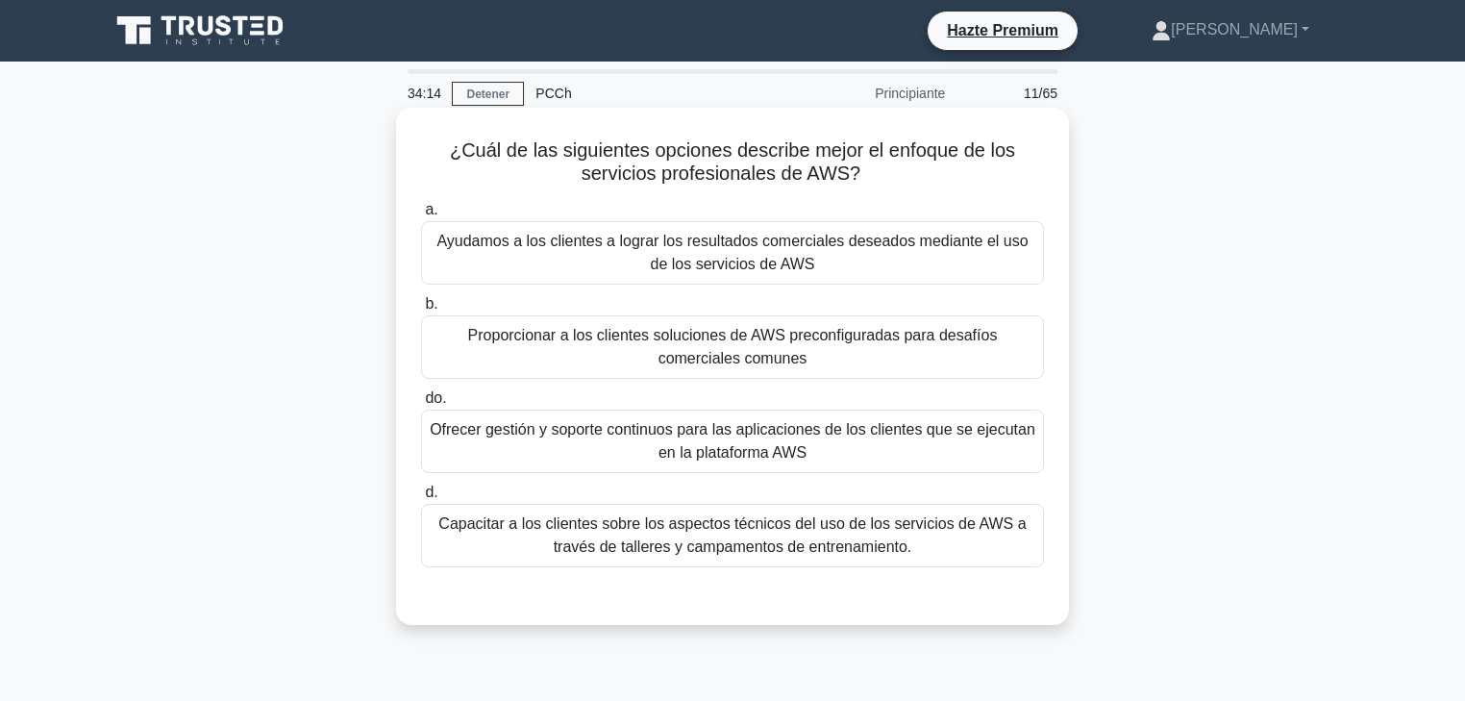
click at [881, 227] on div "Ayudamos a los clientes a lograr los resultados comerciales deseados mediante e…" at bounding box center [732, 252] width 623 height 63
click at [421, 216] on input "a. Ayudamos a los clientes a lograr los resultados comerciales deseados mediant…" at bounding box center [421, 210] width 0 height 12
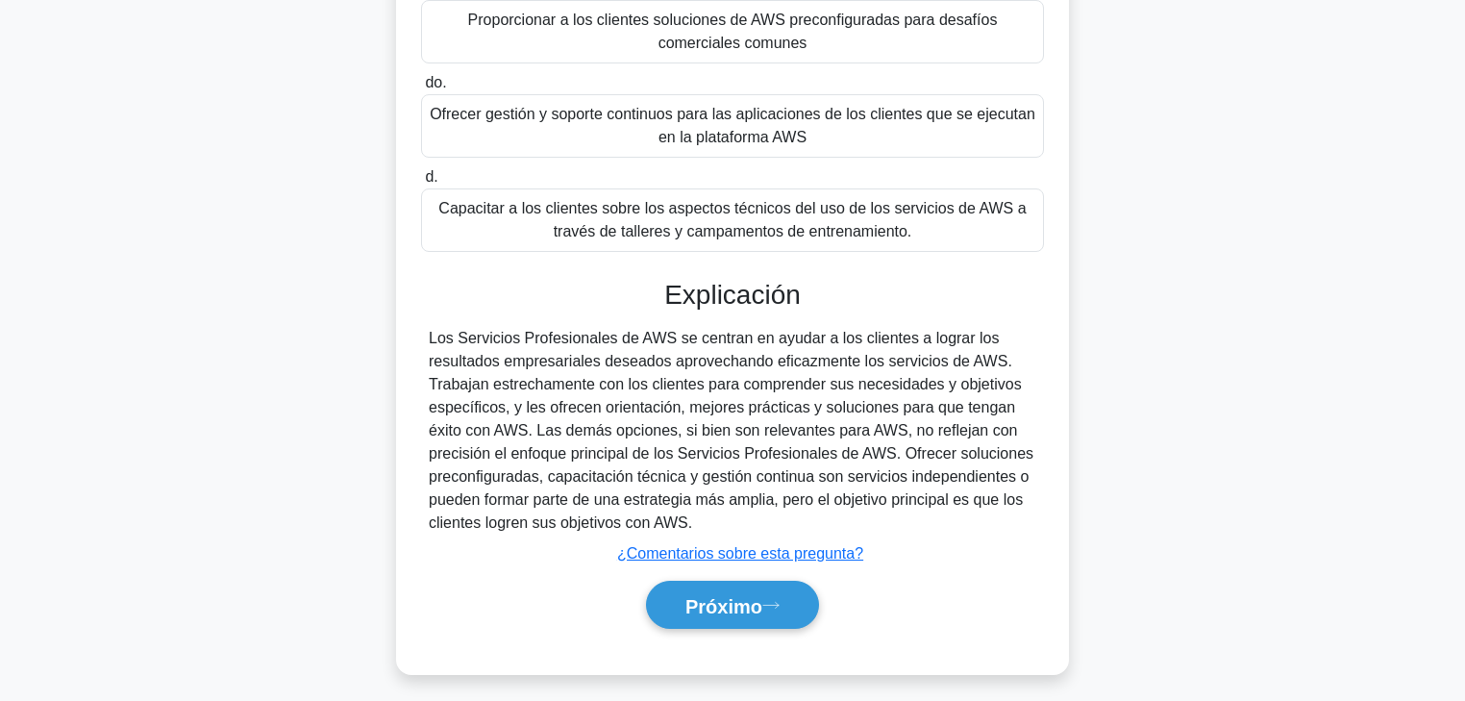
scroll to position [338, 0]
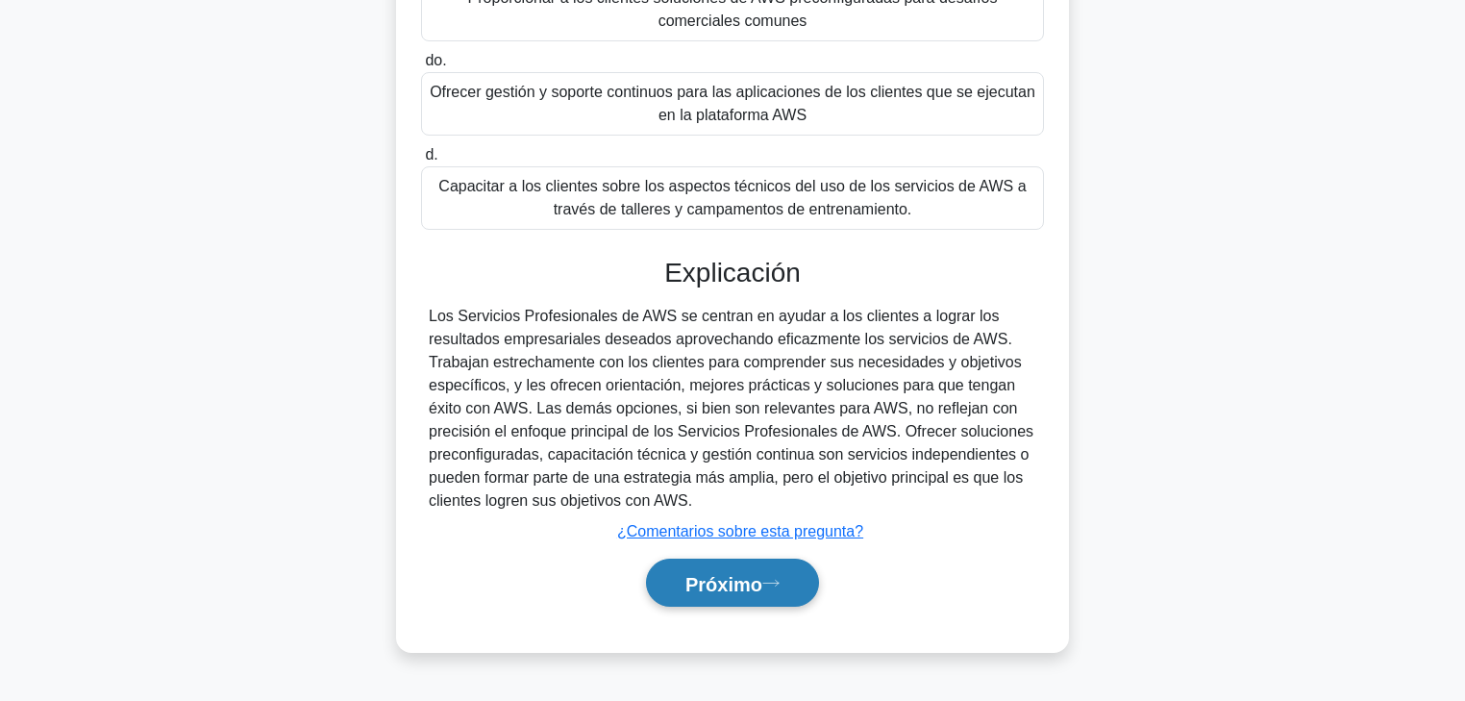
click at [763, 534] on button "Próximo" at bounding box center [732, 583] width 173 height 49
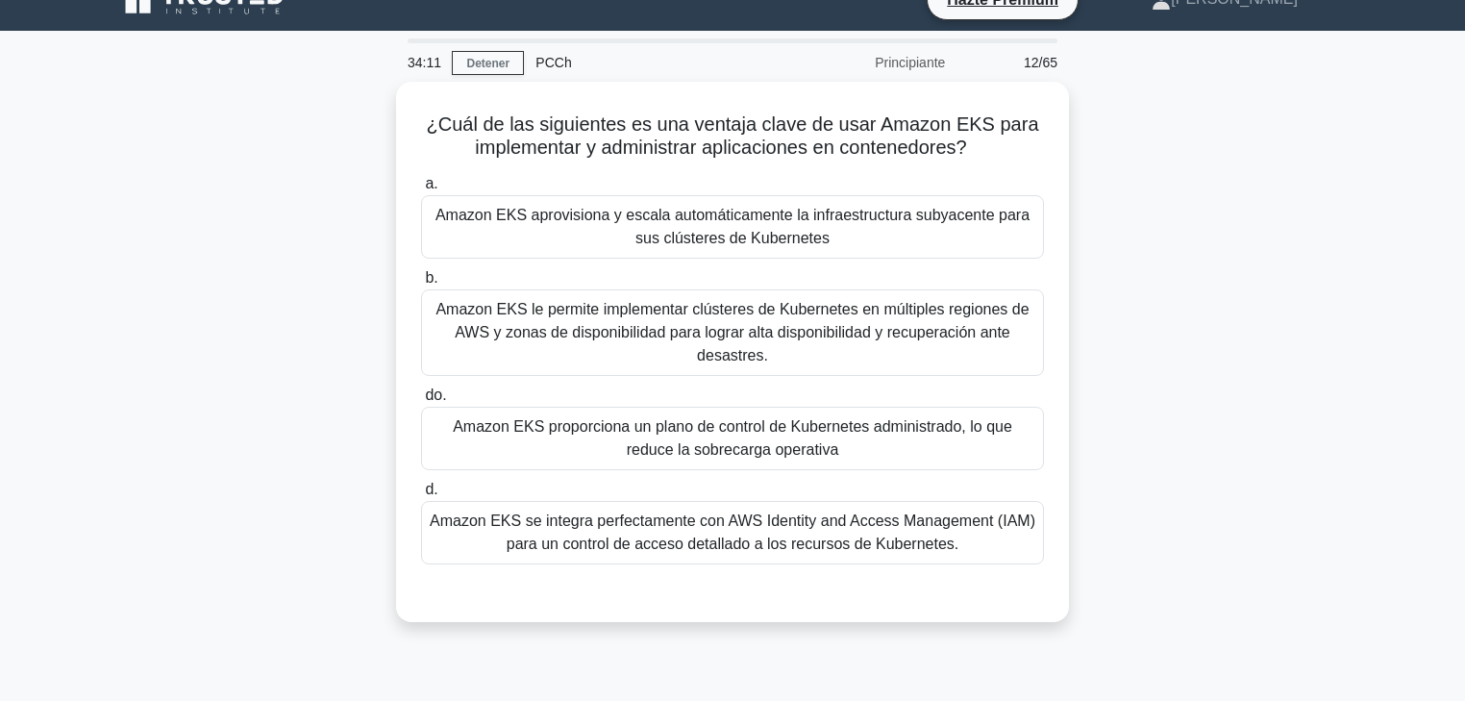
scroll to position [0, 0]
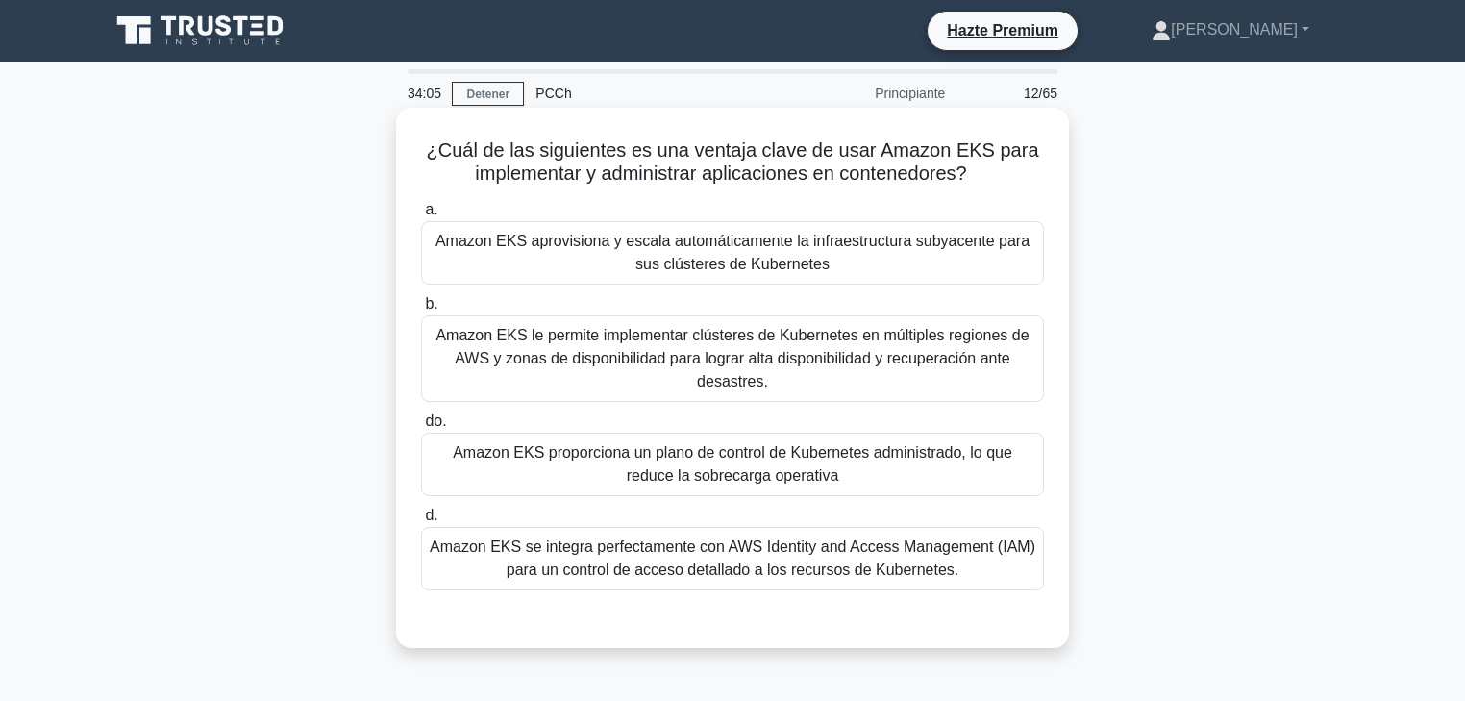
drag, startPoint x: 688, startPoint y: 162, endPoint x: 995, endPoint y: 181, distance: 307.3
click at [995, 181] on h5 "¿Cuál de las siguientes es una ventaja clave de usar Amazon EKS para implementa…" at bounding box center [732, 162] width 627 height 48
click at [668, 168] on font "¿Cuál de las siguientes es una ventaja clave de usar Amazon EKS para implementa…" at bounding box center [732, 161] width 612 height 44
drag, startPoint x: 727, startPoint y: 162, endPoint x: 987, endPoint y: 162, distance: 260.6
click at [987, 162] on h5 "¿Cuál de las siguientes es una ventaja clave de usar Amazon EKS para implementa…" at bounding box center [732, 162] width 627 height 48
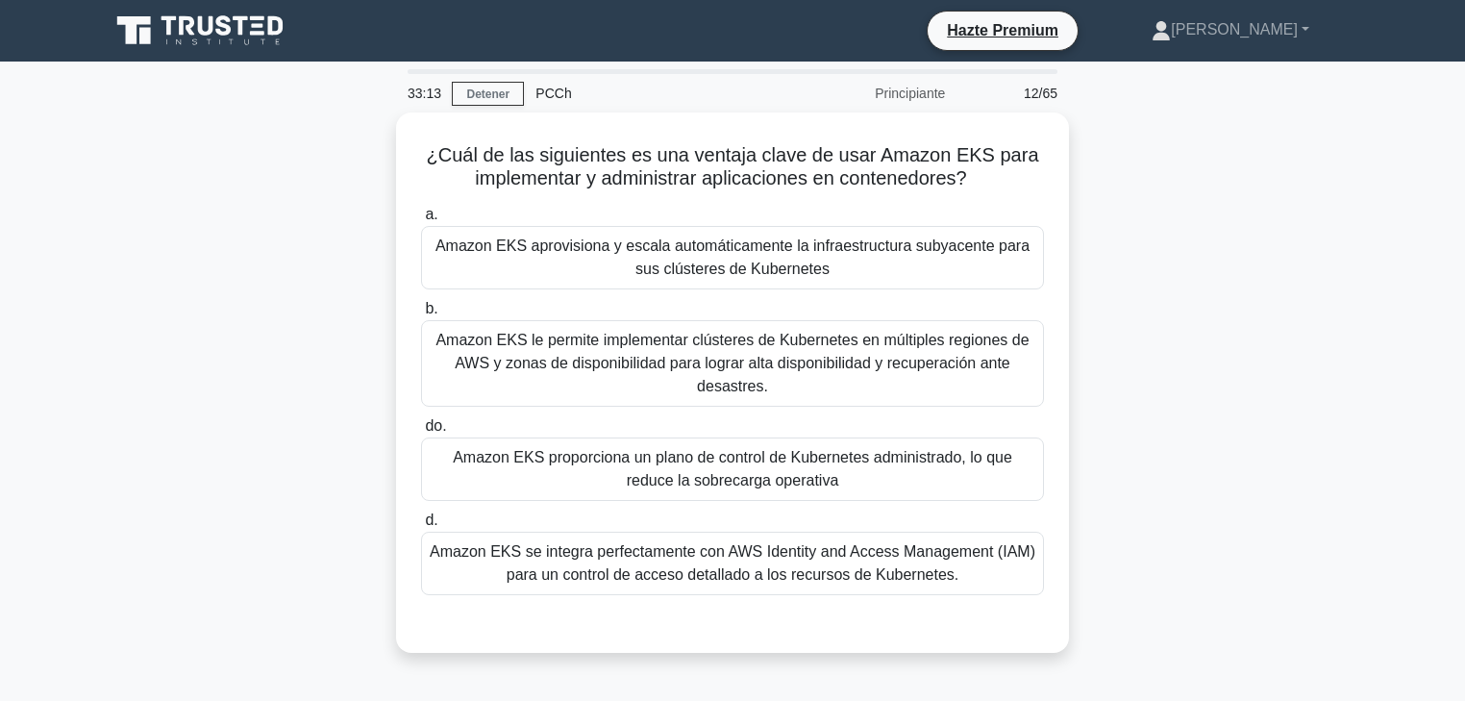
click at [1168, 364] on div "¿Cuál de las siguientes es una ventaja clave de usar Amazon EKS para implementa…" at bounding box center [732, 393] width 1269 height 563
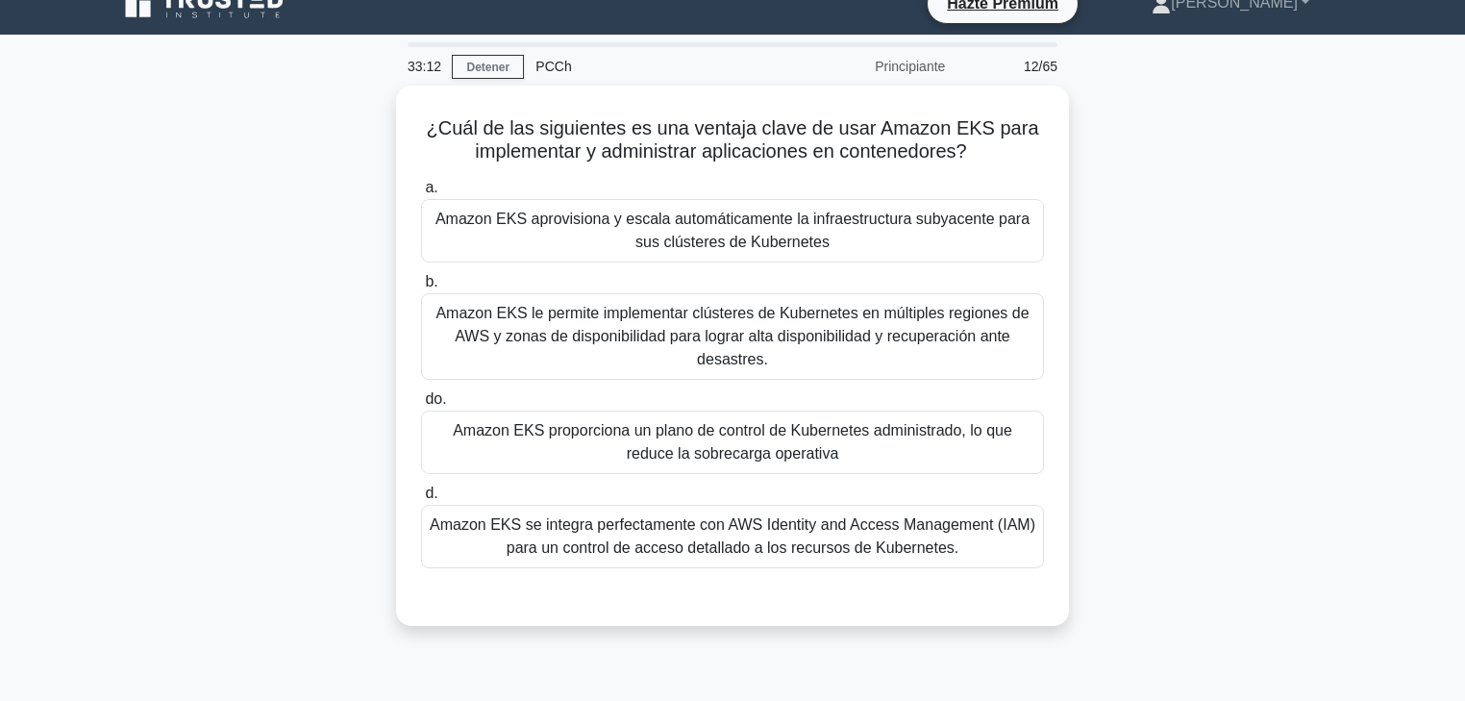
scroll to position [77, 0]
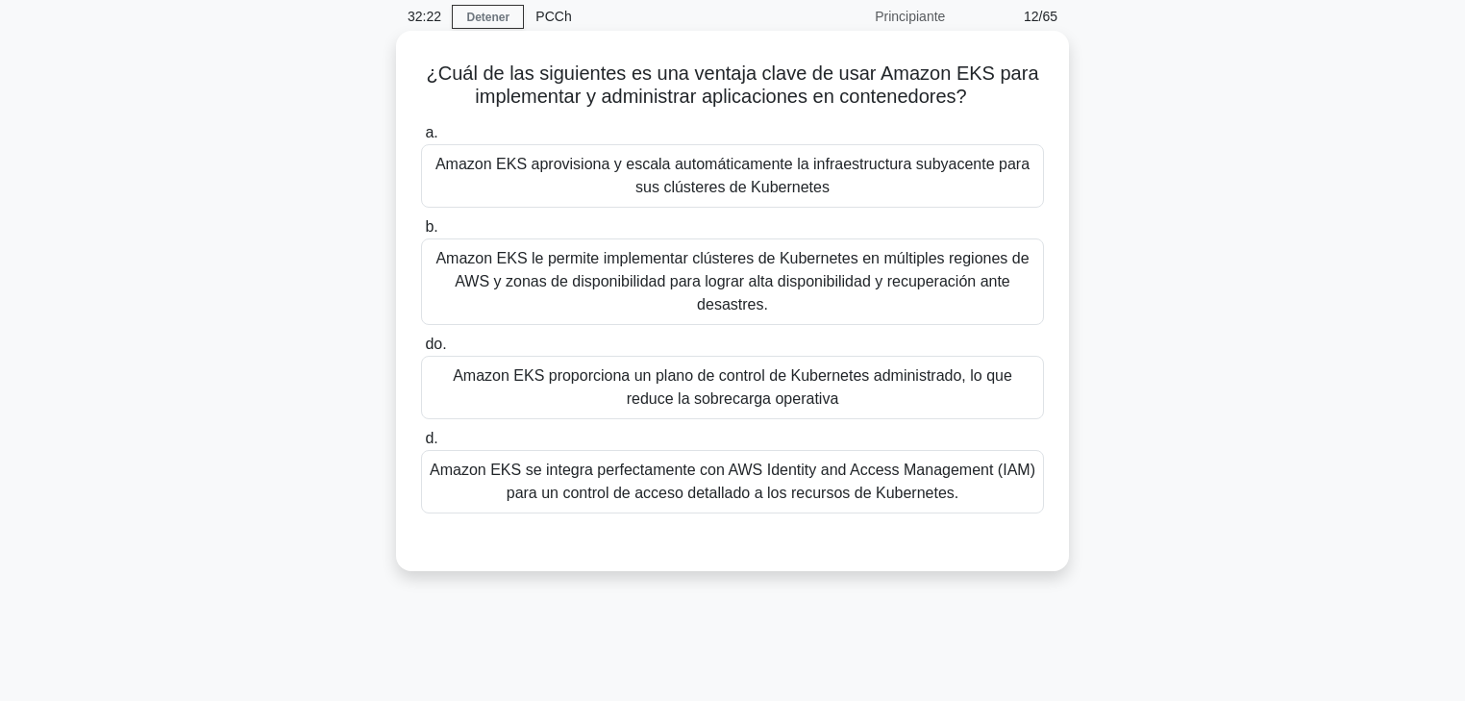
click at [869, 150] on div "Amazon EKS aprovisiona y escala automáticamente la infraestructura subyacente p…" at bounding box center [732, 175] width 623 height 63
click at [421, 139] on input "a. Amazon EKS aprovisiona y escala automáticamente la infraestructura subyacent…" at bounding box center [421, 133] width 0 height 12
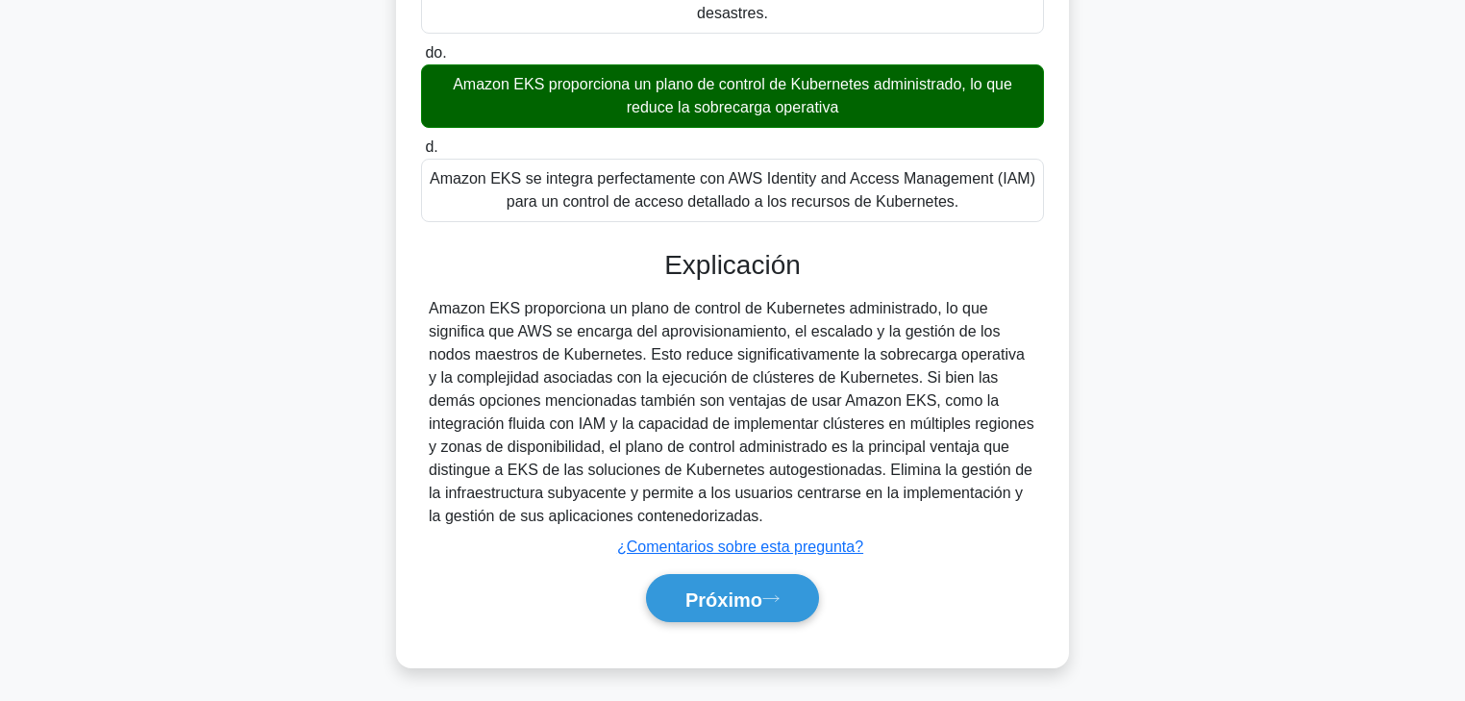
scroll to position [372, 0]
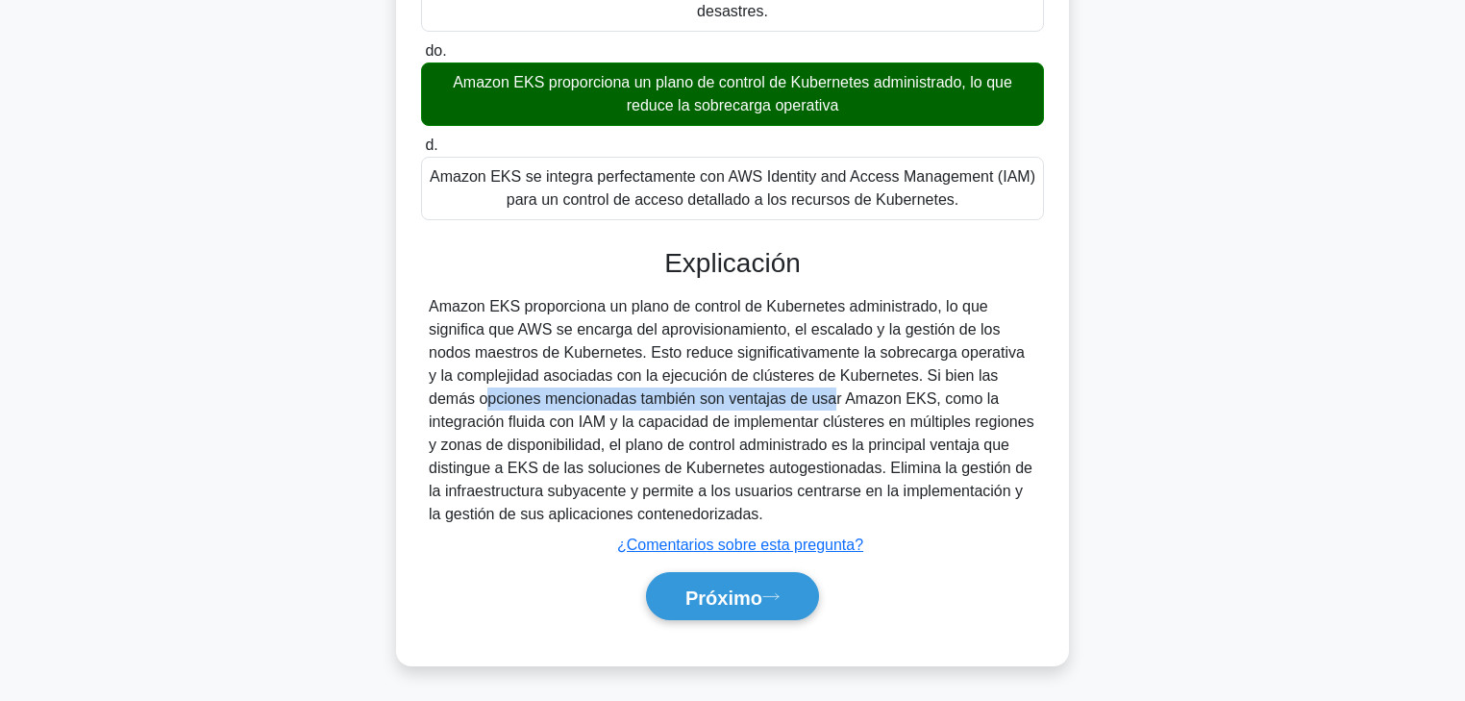
drag, startPoint x: 1008, startPoint y: 382, endPoint x: 672, endPoint y: 398, distance: 335.9
click at [672, 397] on font "Amazon EKS proporciona un plano de control de Kubernetes administrado, lo que s…" at bounding box center [732, 410] width 606 height 224
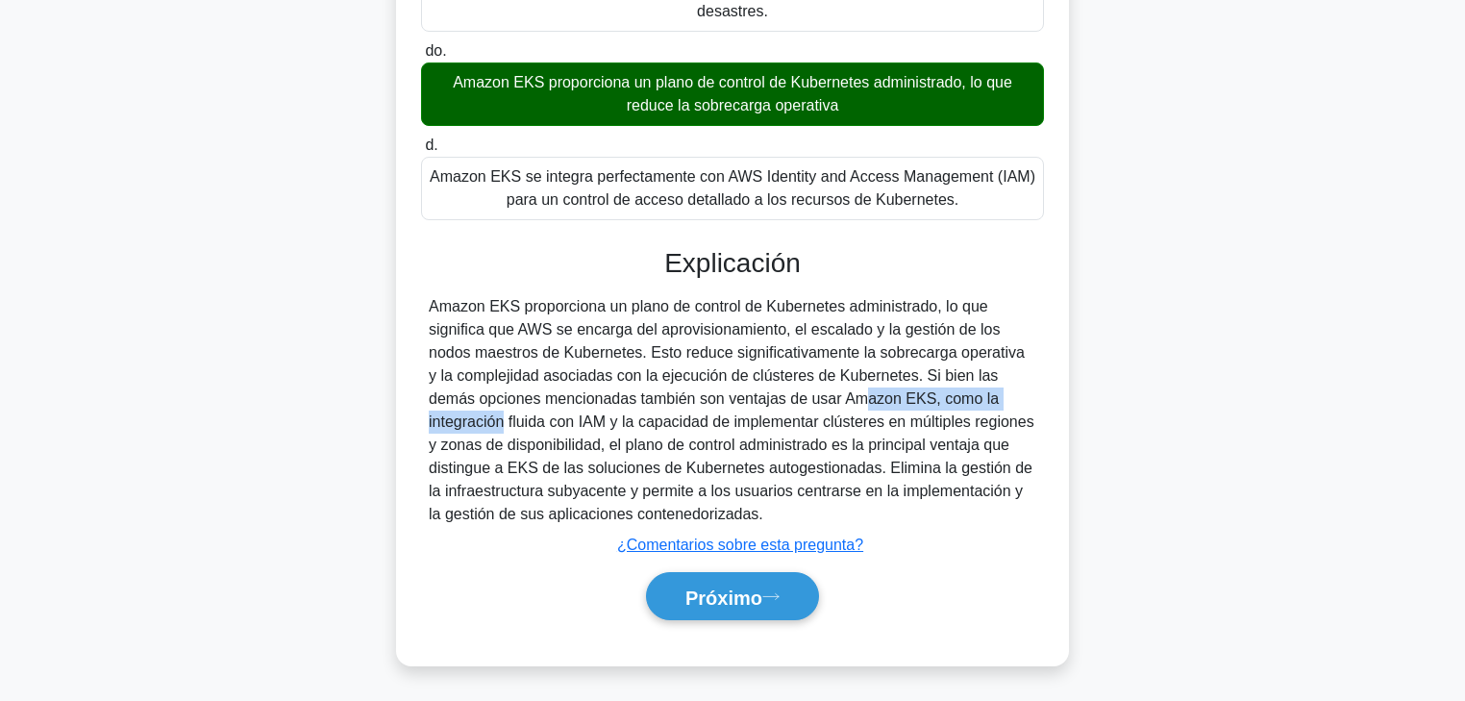
drag, startPoint x: 730, startPoint y: 399, endPoint x: 900, endPoint y: 399, distance: 170.2
click at [900, 399] on font "Amazon EKS proporciona un plano de control de Kubernetes administrado, lo que s…" at bounding box center [732, 410] width 606 height 224
click at [896, 399] on font "Amazon EKS proporciona un plano de control de Kubernetes administrado, lo que s…" at bounding box center [732, 410] width 606 height 224
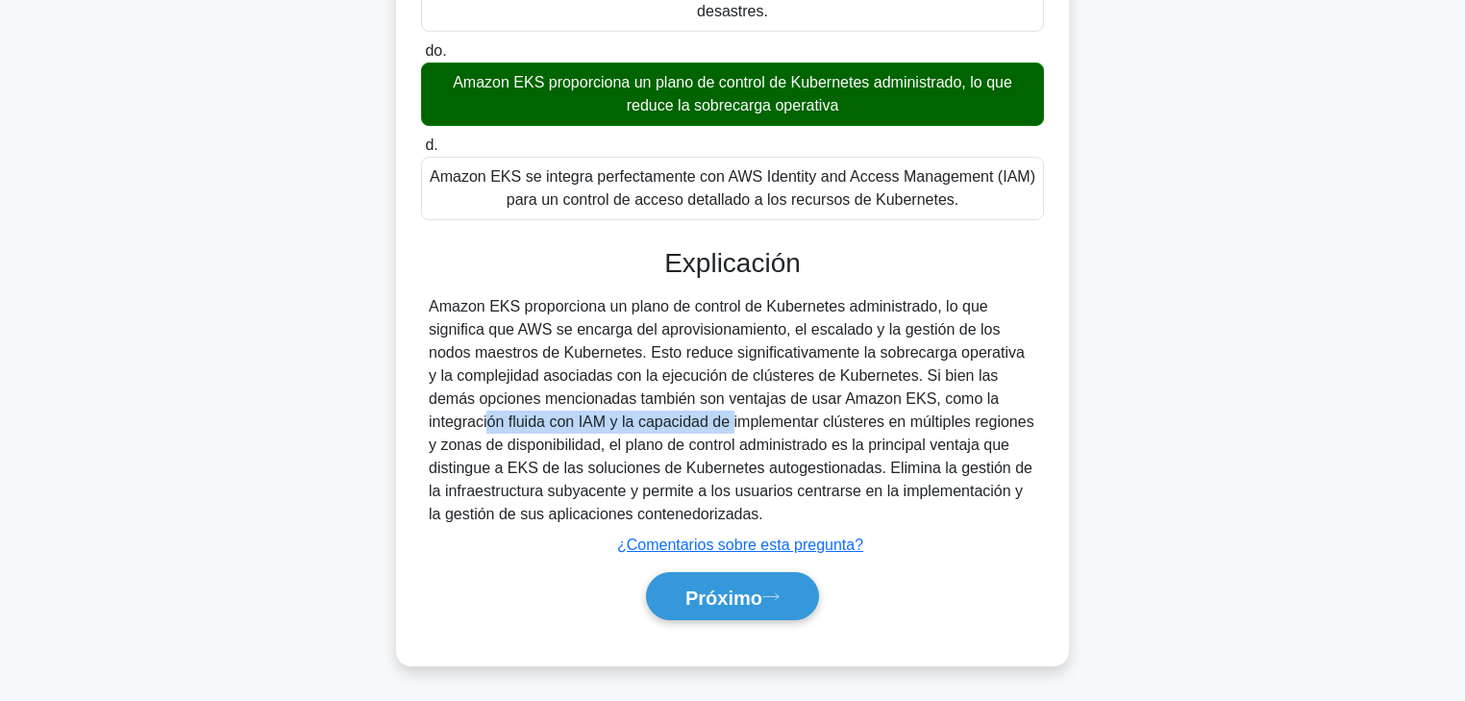
drag, startPoint x: 881, startPoint y: 399, endPoint x: 540, endPoint y: 425, distance: 341.3
click at [540, 425] on font "Amazon EKS proporciona un plano de control de Kubernetes administrado, lo que s…" at bounding box center [732, 410] width 606 height 224
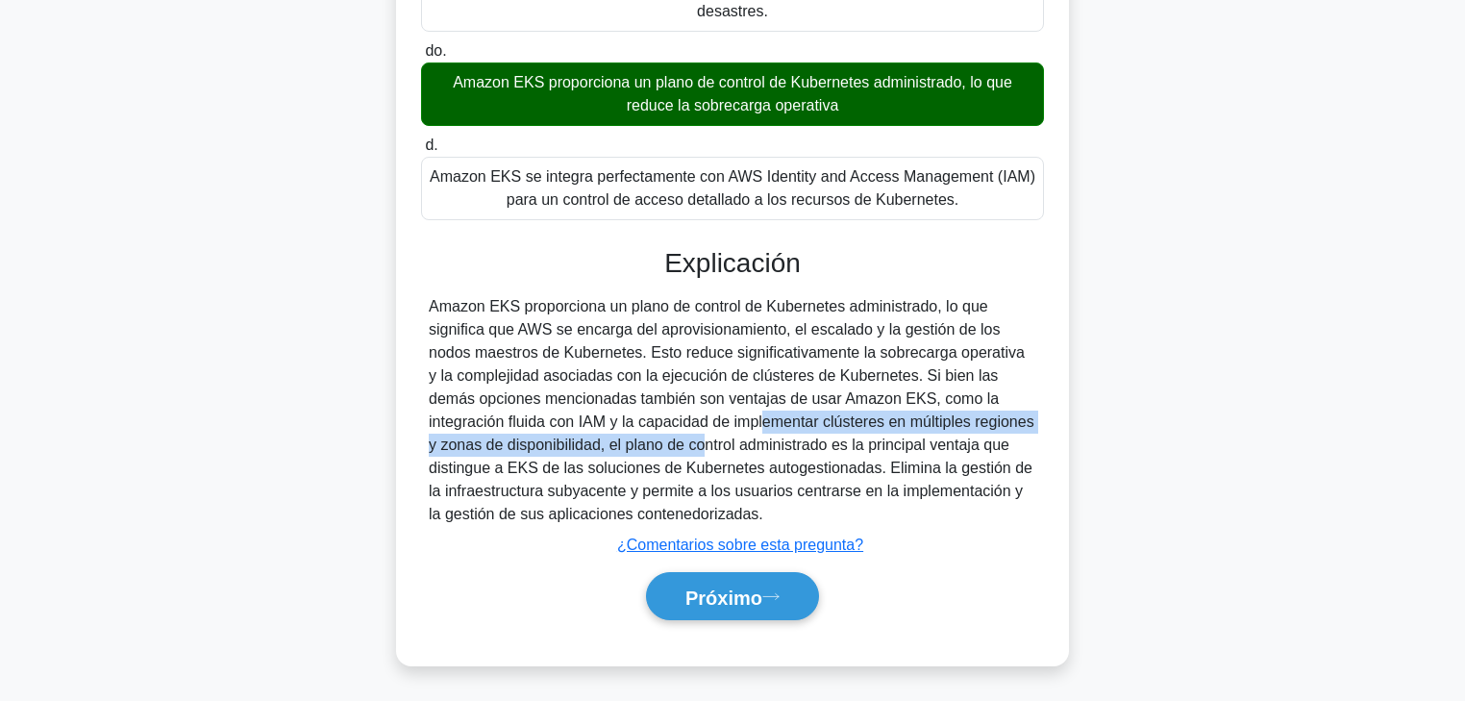
drag, startPoint x: 593, startPoint y: 421, endPoint x: 514, endPoint y: 438, distance: 80.7
click at [514, 438] on font "Amazon EKS proporciona un plano de control de Kubernetes administrado, lo que s…" at bounding box center [732, 410] width 606 height 224
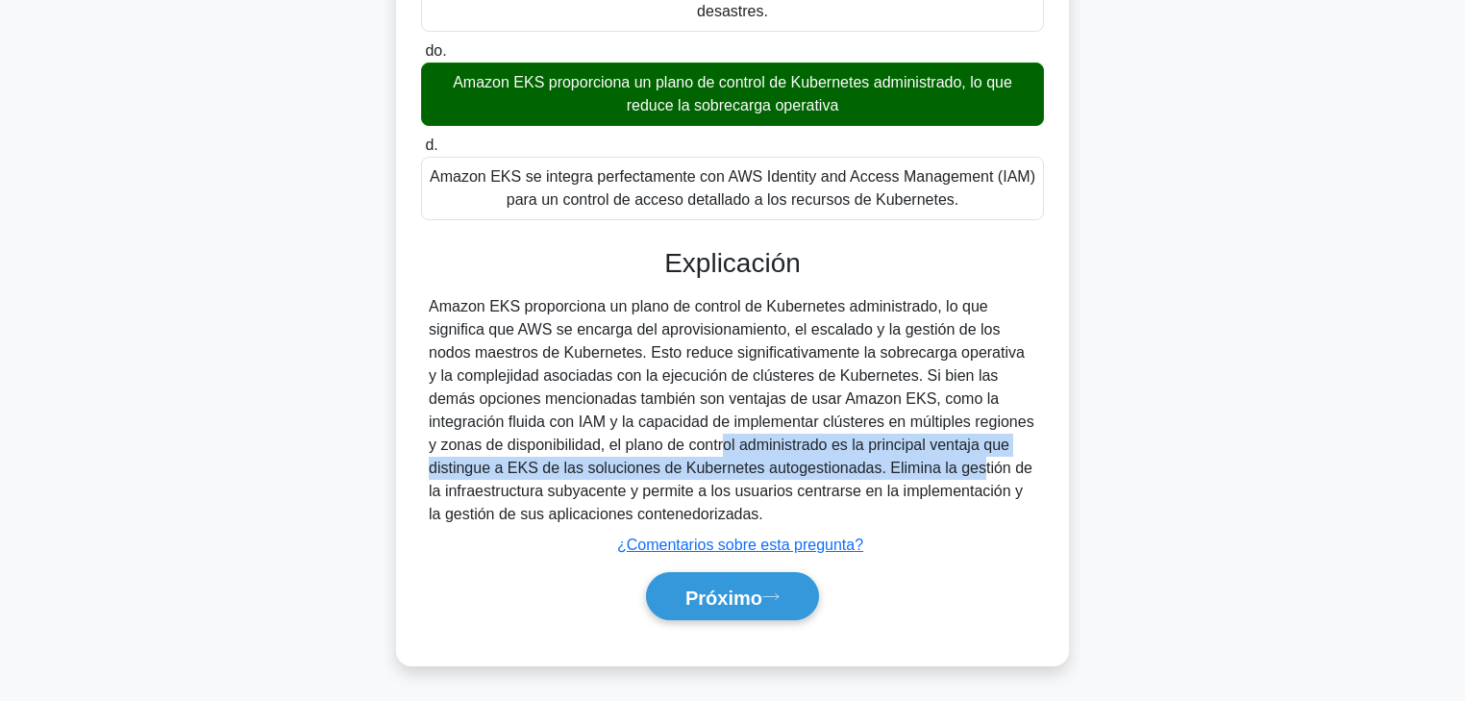
drag, startPoint x: 539, startPoint y: 442, endPoint x: 785, endPoint y: 472, distance: 247.0
click at [785, 472] on font "Amazon EKS proporciona un plano de control de Kubernetes administrado, lo que s…" at bounding box center [732, 410] width 606 height 224
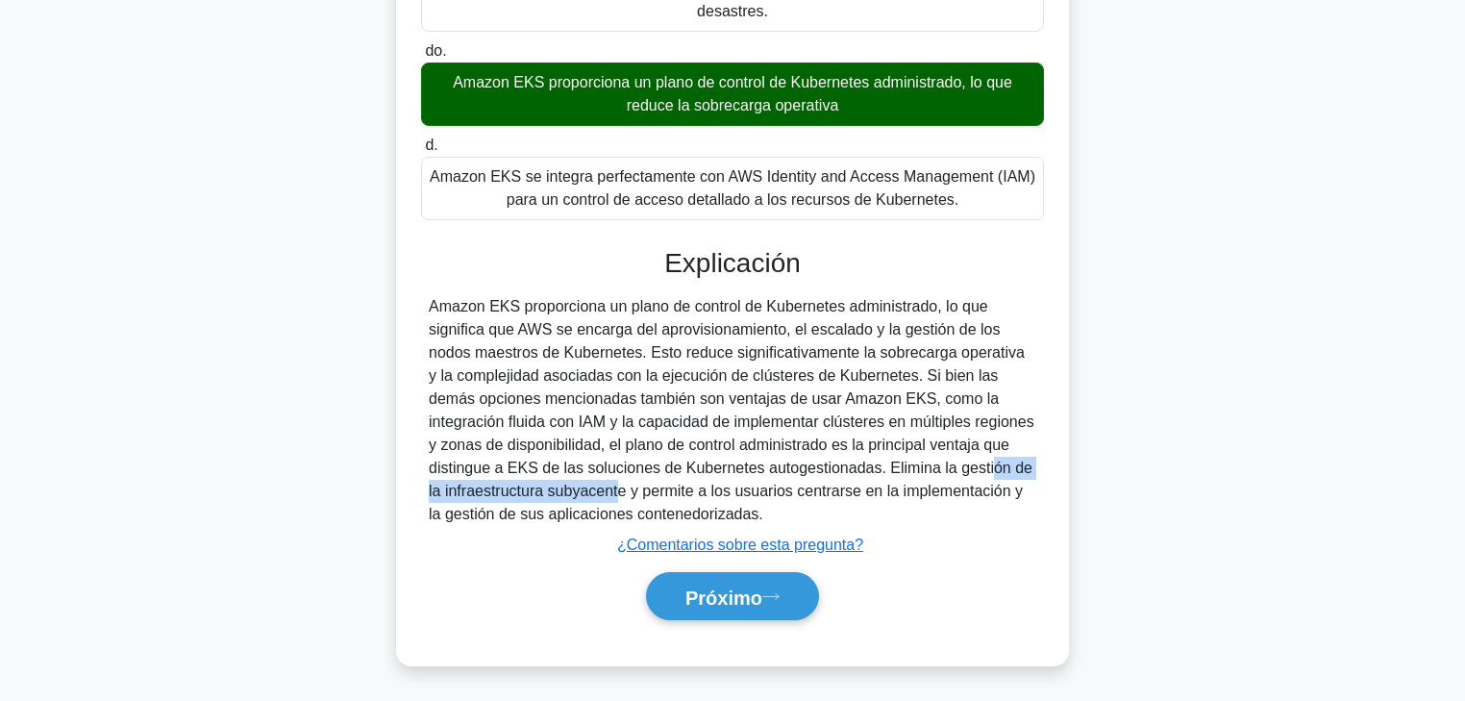
drag, startPoint x: 800, startPoint y: 465, endPoint x: 504, endPoint y: 488, distance: 297.0
click at [504, 486] on font "Amazon EKS proporciona un plano de control de Kubernetes administrado, lo que s…" at bounding box center [732, 410] width 606 height 224
drag, startPoint x: 520, startPoint y: 488, endPoint x: 619, endPoint y: 491, distance: 99.1
click at [619, 491] on font "Amazon EKS proporciona un plano de control de Kubernetes administrado, lo que s…" at bounding box center [732, 410] width 606 height 224
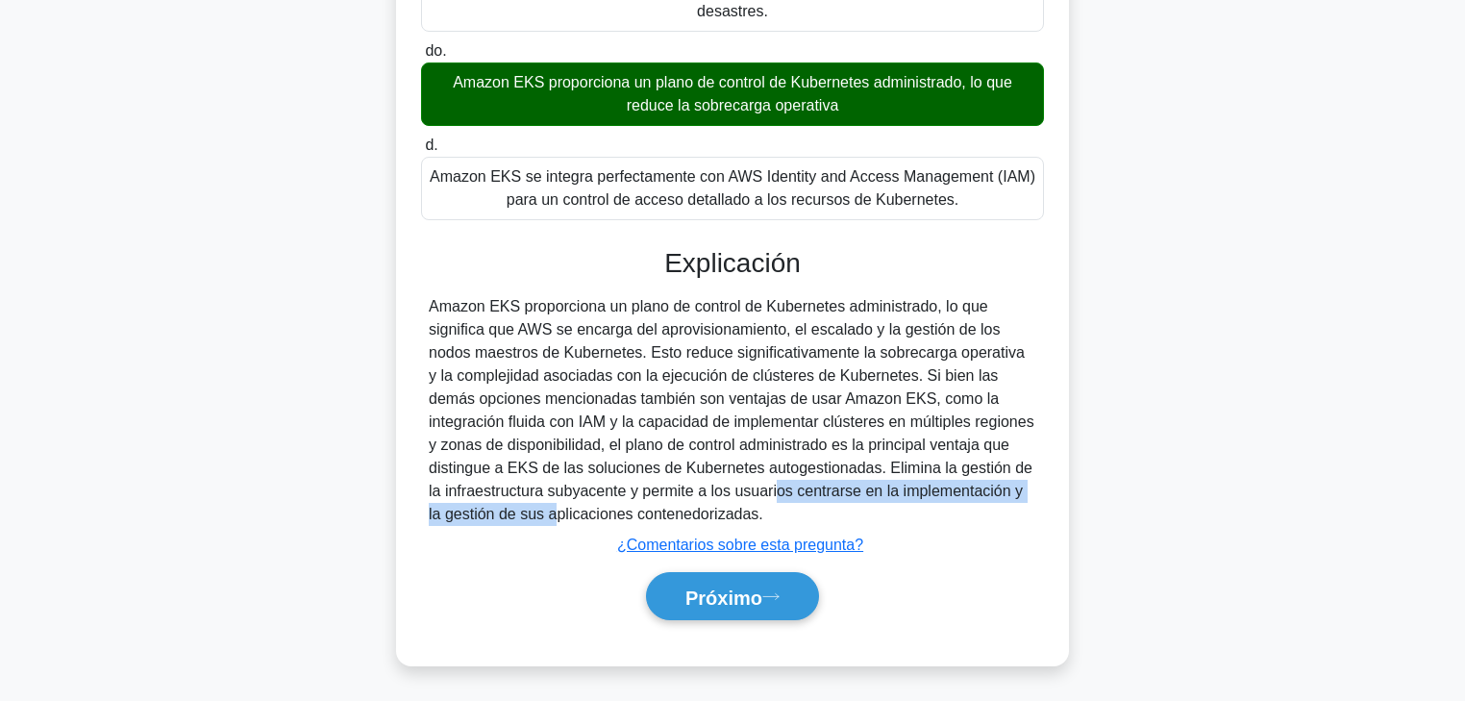
drag, startPoint x: 660, startPoint y: 493, endPoint x: 1046, endPoint y: 497, distance: 386.5
click at [1046, 497] on div "¿Cuál de las siguientes es una ventaja clave de usar Amazon EKS para implementa…" at bounding box center [733, 200] width 658 height 915
drag, startPoint x: 430, startPoint y: 515, endPoint x: 757, endPoint y: 516, distance: 326.9
click at [757, 516] on div "Amazon EKS proporciona un plano de control de Kubernetes administrado, lo que s…" at bounding box center [733, 410] width 608 height 231
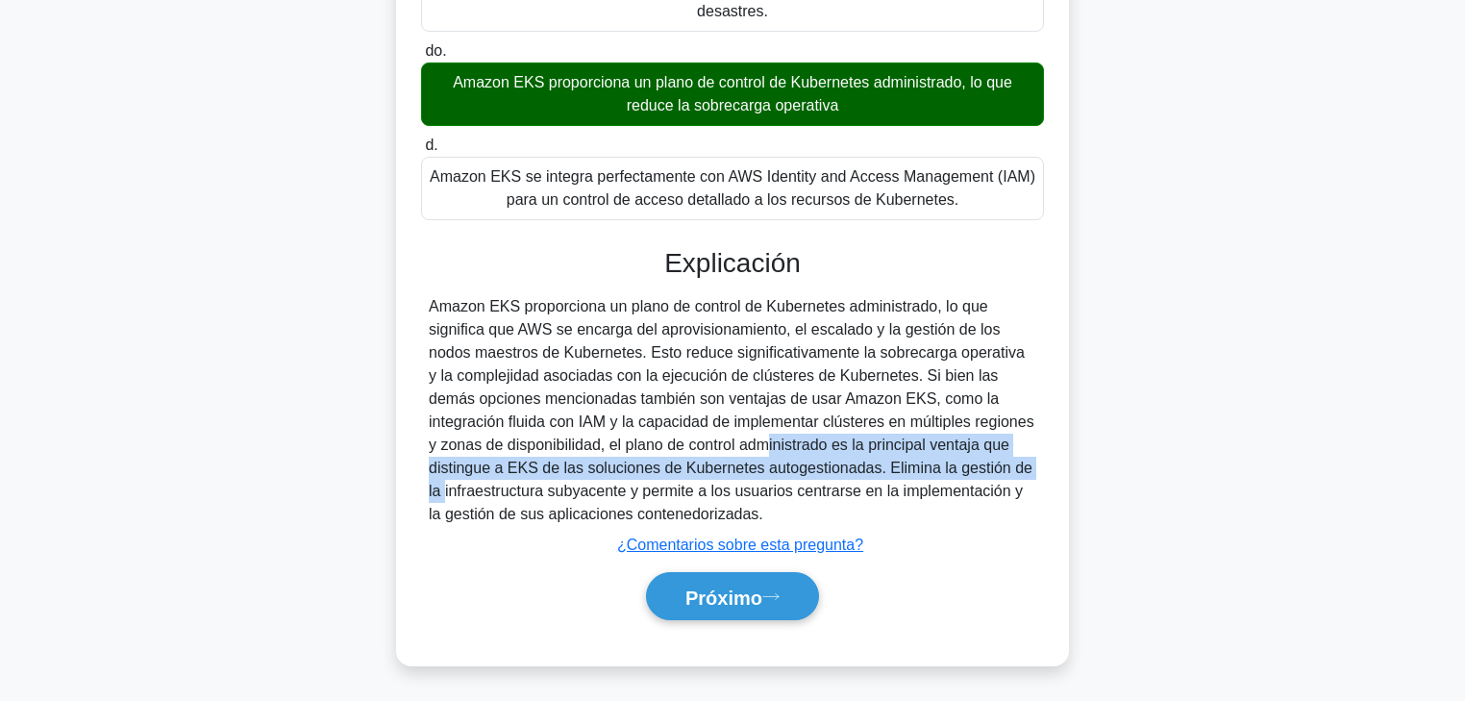
drag, startPoint x: 576, startPoint y: 449, endPoint x: 851, endPoint y: 456, distance: 275.1
click at [851, 456] on font "Amazon EKS proporciona un plano de control de Kubernetes administrado, lo que s…" at bounding box center [732, 410] width 606 height 224
click at [813, 454] on font "Amazon EKS proporciona un plano de control de Kubernetes administrado, lo que s…" at bounding box center [732, 410] width 606 height 224
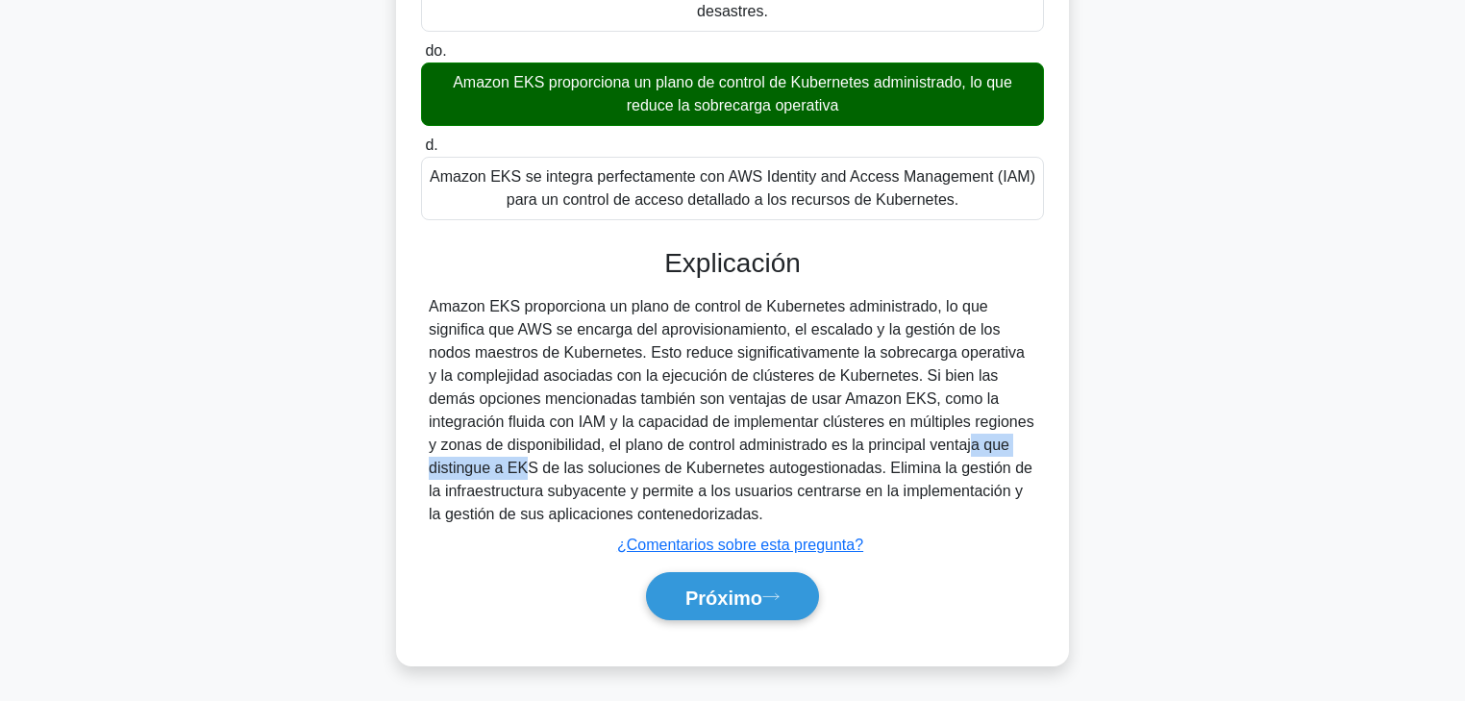
drag, startPoint x: 788, startPoint y: 445, endPoint x: 915, endPoint y: 446, distance: 126.9
click at [915, 446] on font "Amazon EKS proporciona un plano de control de Kubernetes administrado, lo que s…" at bounding box center [732, 410] width 606 height 224
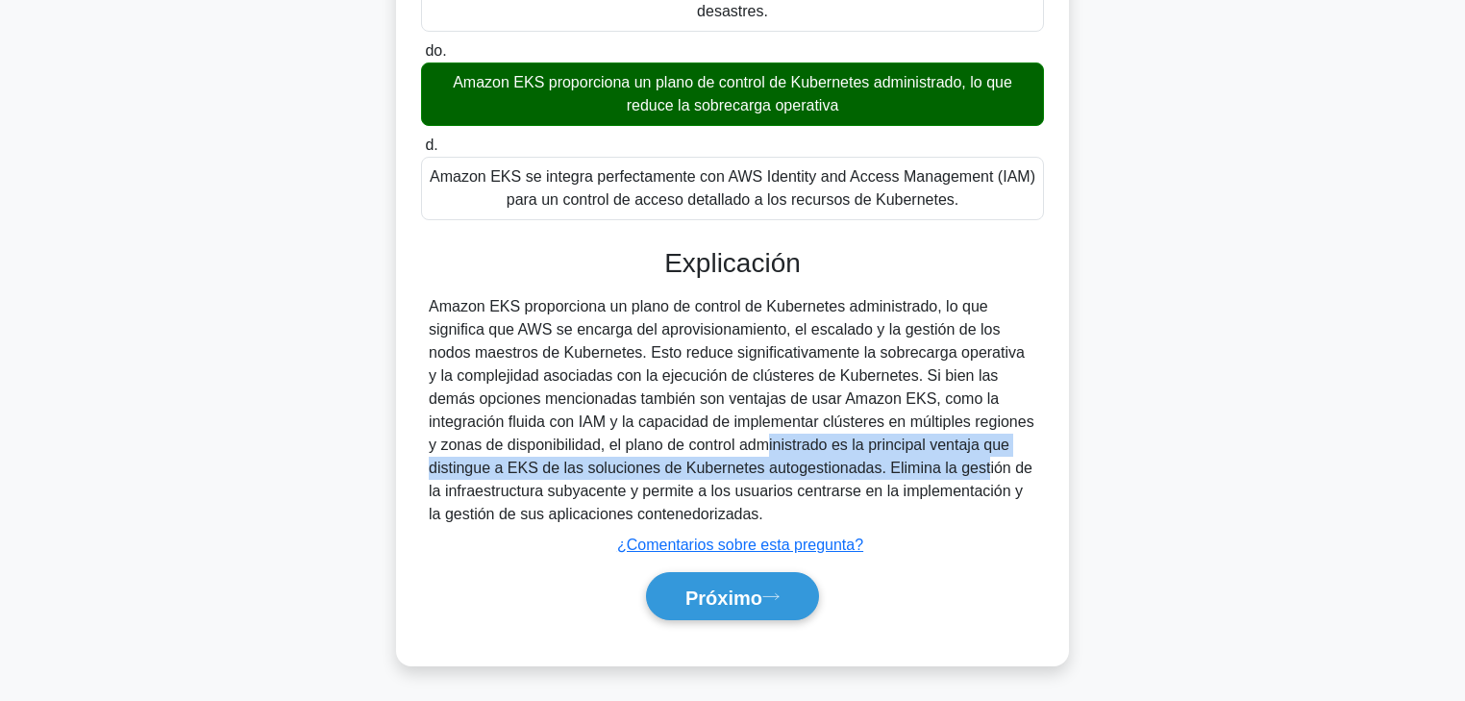
drag, startPoint x: 586, startPoint y: 445, endPoint x: 792, endPoint y: 476, distance: 209.0
click at [792, 471] on font "Amazon EKS proporciona un plano de control de Kubernetes administrado, lo que s…" at bounding box center [732, 410] width 606 height 224
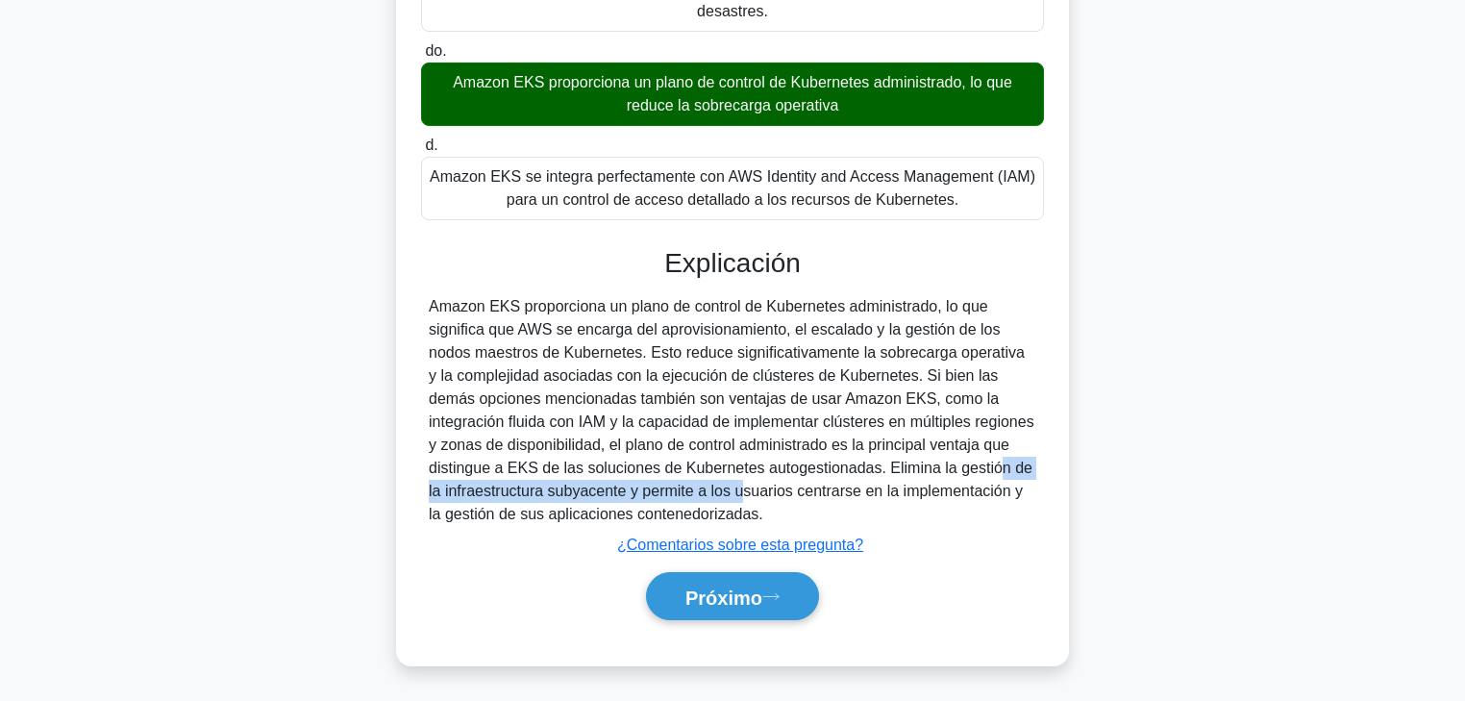
drag, startPoint x: 800, startPoint y: 470, endPoint x: 613, endPoint y: 487, distance: 187.2
click at [613, 487] on font "Amazon EKS proporciona un plano de control de Kubernetes administrado, lo que s…" at bounding box center [732, 410] width 606 height 224
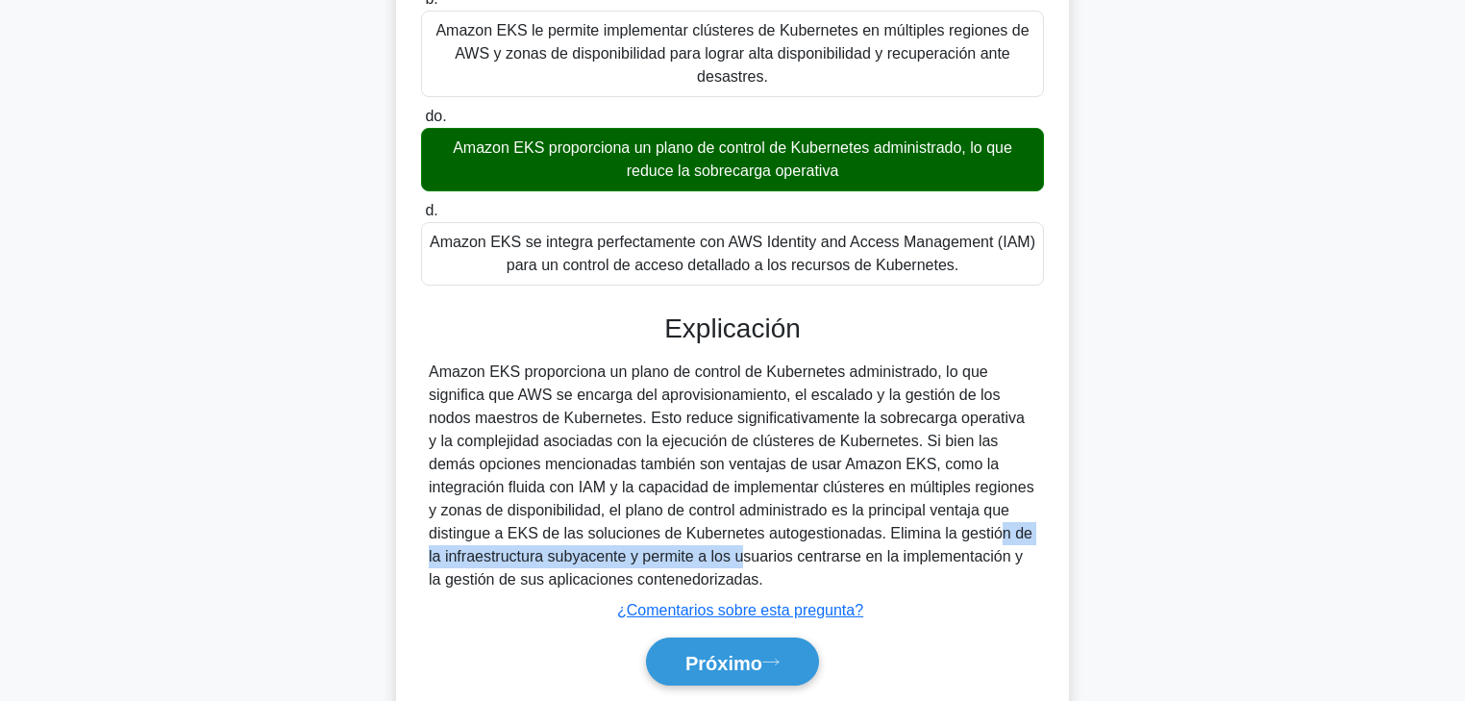
scroll to position [308, 0]
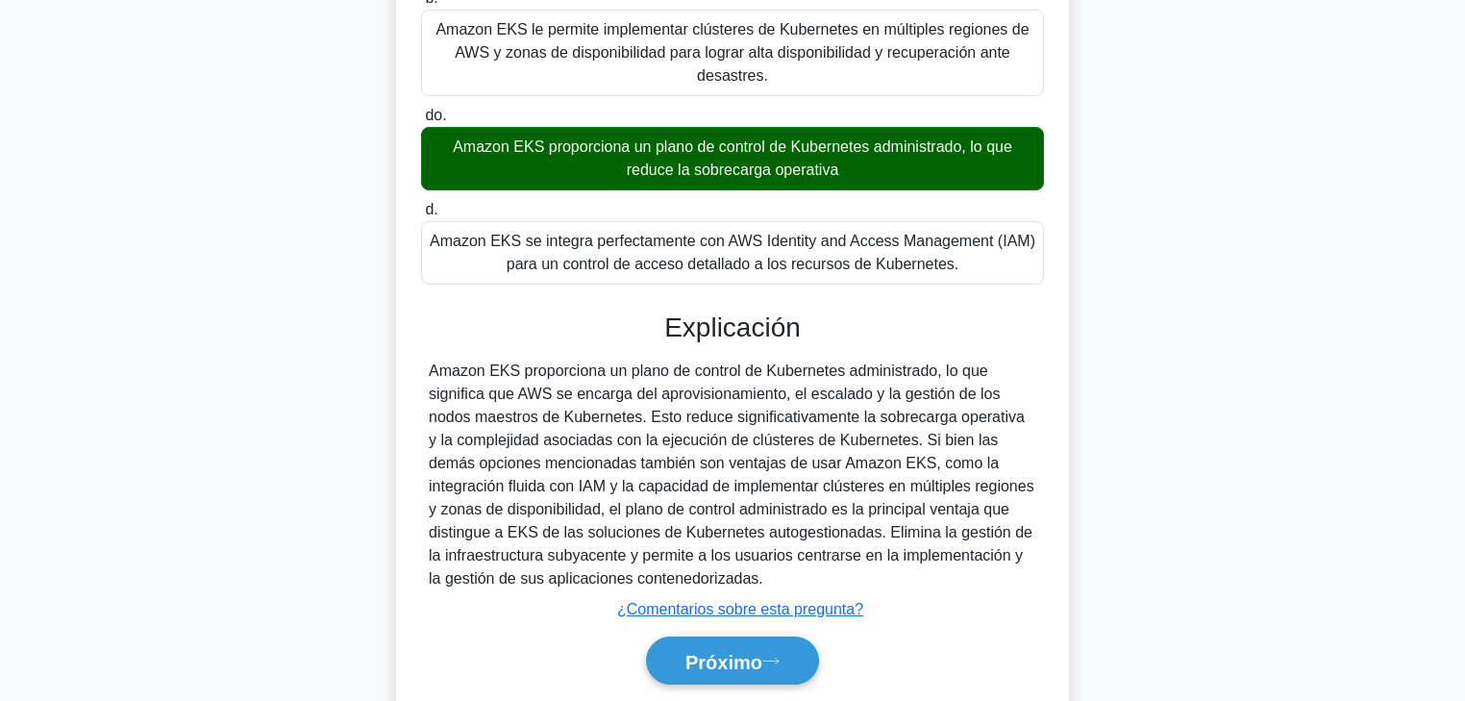
drag, startPoint x: 496, startPoint y: 530, endPoint x: 508, endPoint y: 531, distance: 11.6
click at [504, 531] on font "Amazon EKS proporciona un plano de control de Kubernetes administrado, lo que s…" at bounding box center [732, 474] width 606 height 224
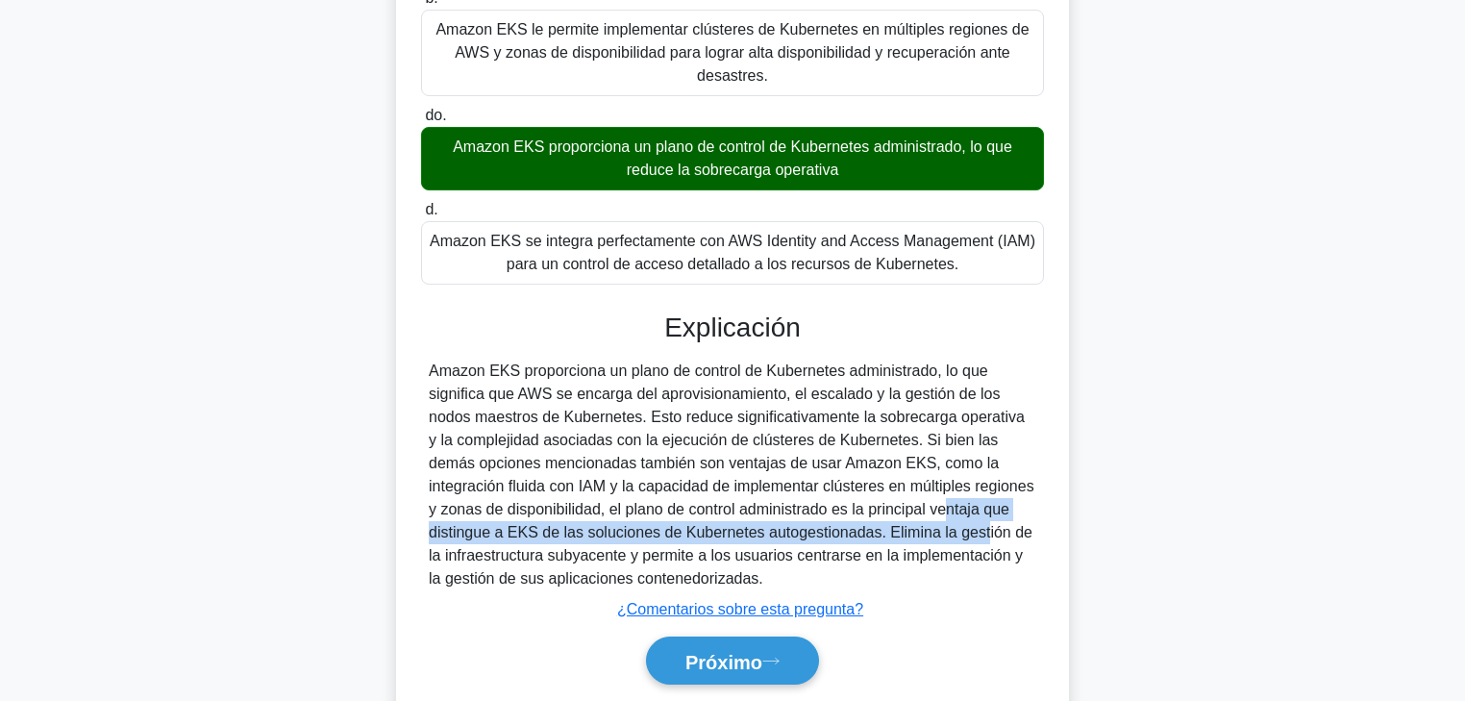
drag, startPoint x: 796, startPoint y: 512, endPoint x: 789, endPoint y: 534, distance: 22.2
click at [789, 534] on font "Amazon EKS proporciona un plano de control de Kubernetes administrado, lo que s…" at bounding box center [732, 474] width 606 height 224
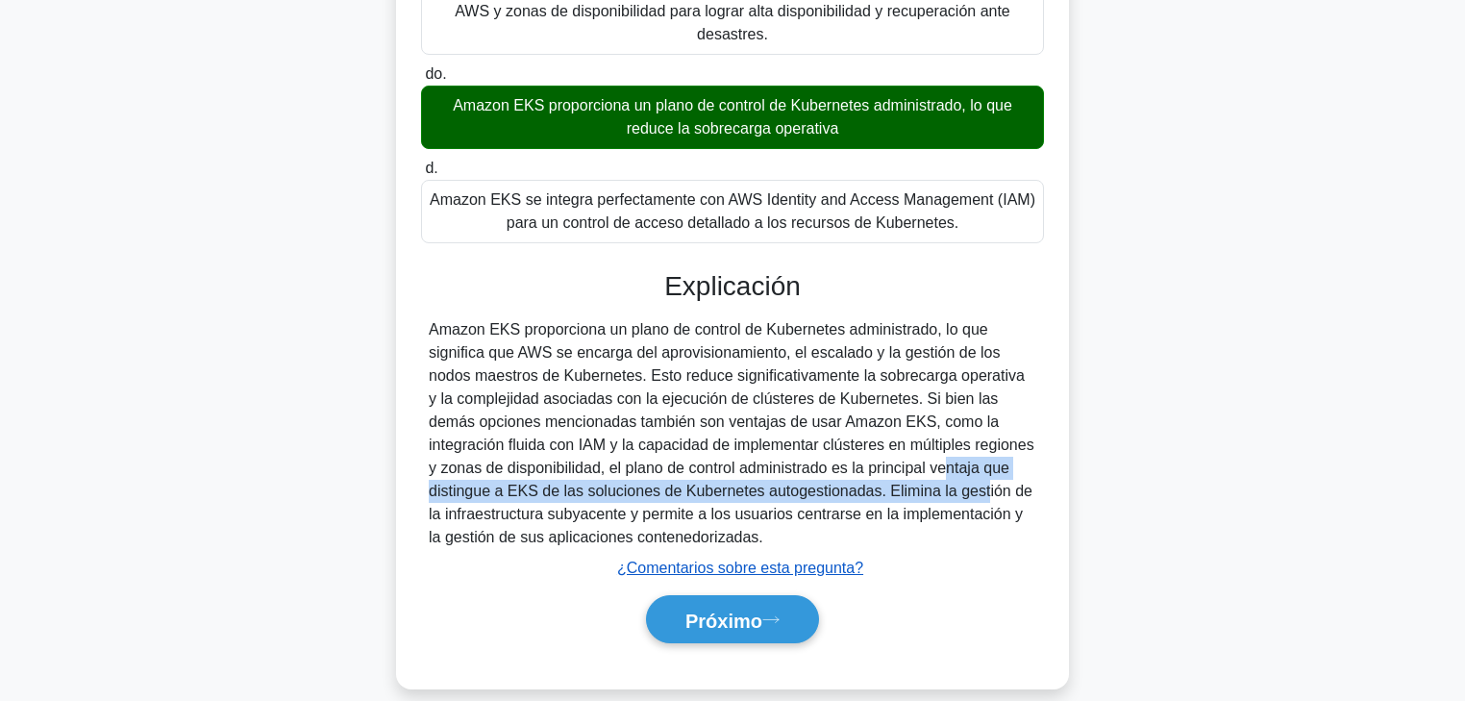
scroll to position [372, 0]
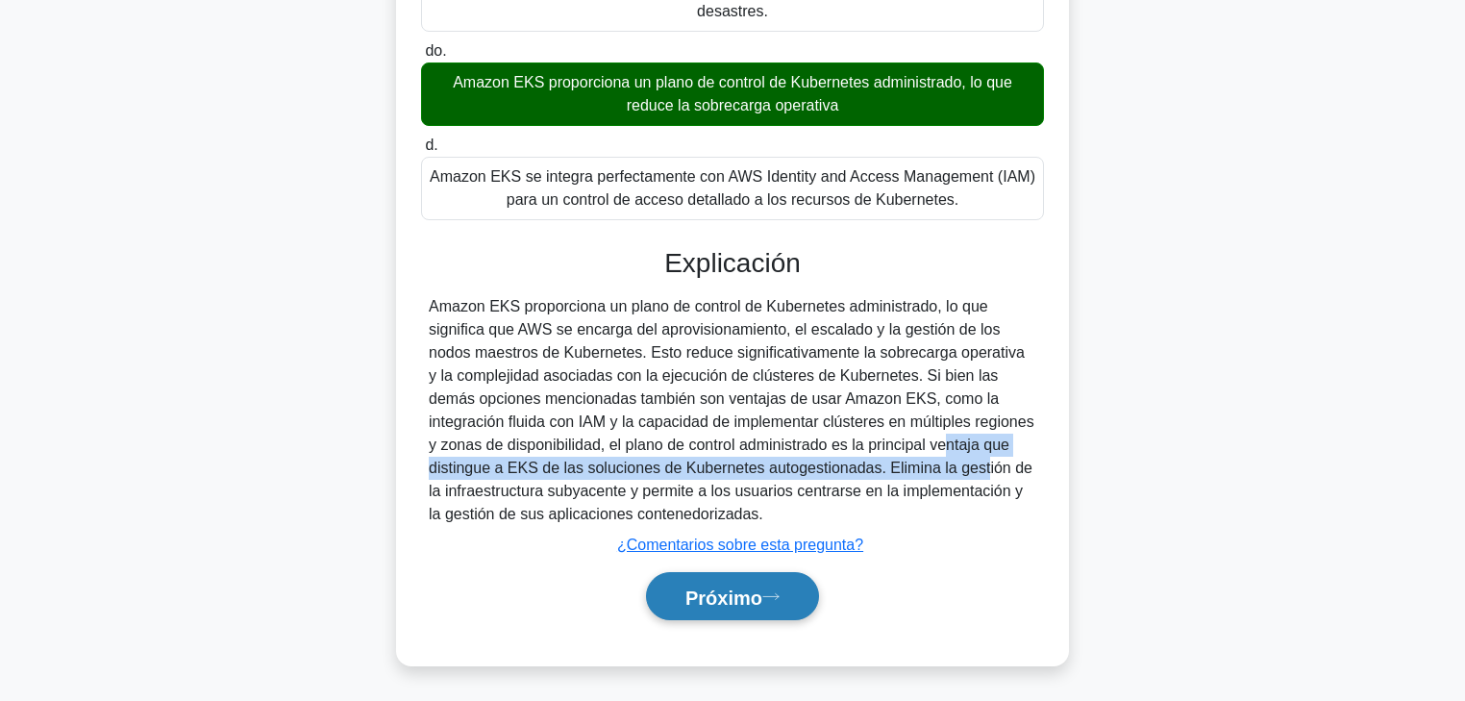
click at [762, 534] on font "Próximo" at bounding box center [724, 596] width 77 height 21
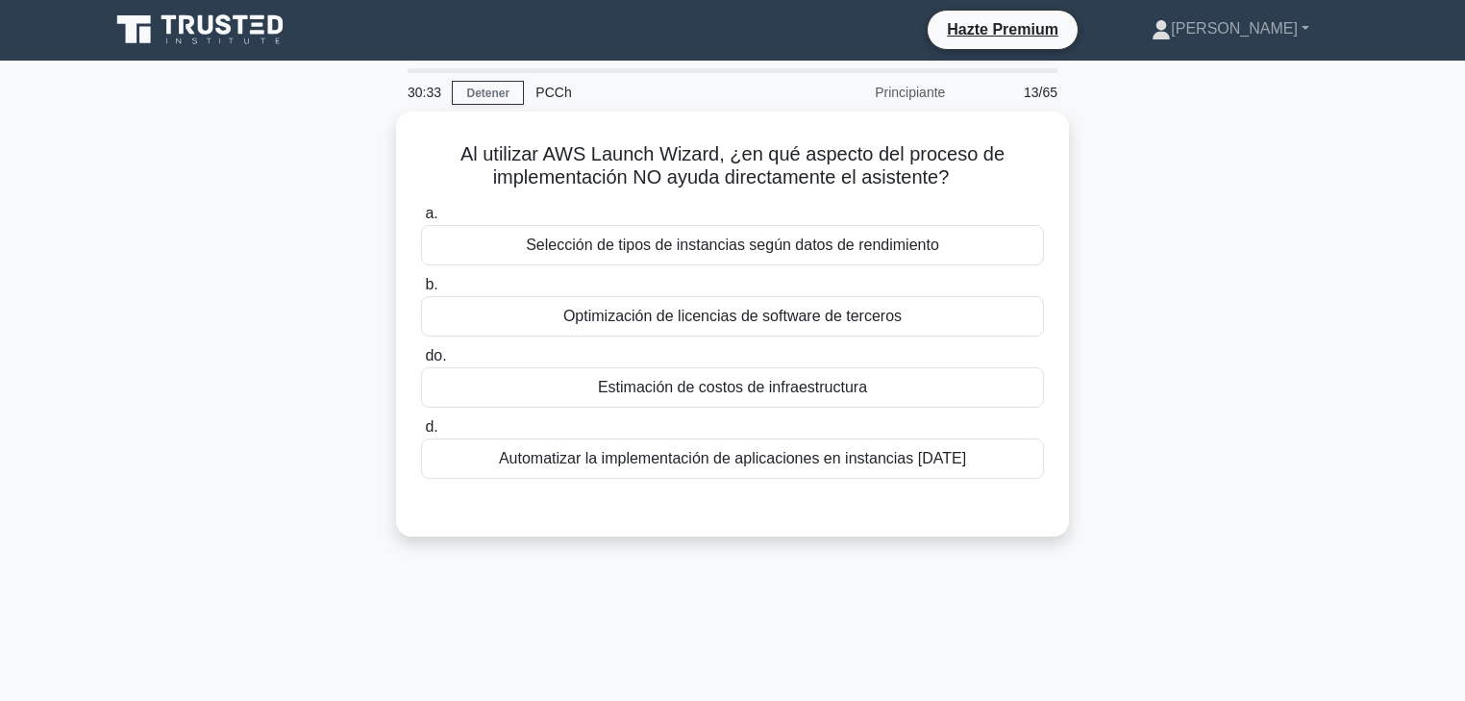
scroll to position [0, 0]
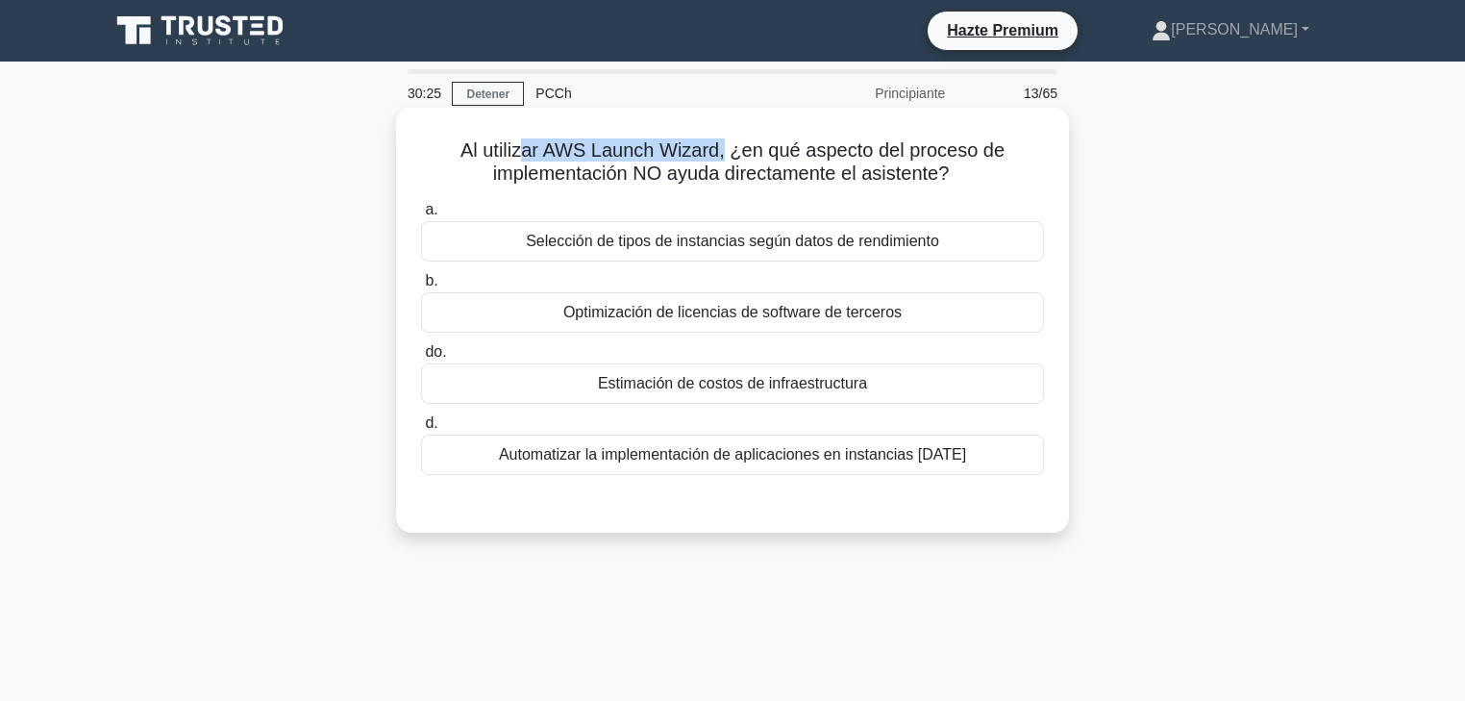
drag, startPoint x: 554, startPoint y: 152, endPoint x: 725, endPoint y: 155, distance: 171.2
click at [725, 155] on font "Al utilizar AWS Launch Wizard, ¿en qué aspecto del proceso de implementación NO…" at bounding box center [733, 161] width 544 height 44
drag, startPoint x: 788, startPoint y: 156, endPoint x: 996, endPoint y: 158, distance: 207.7
click at [996, 158] on font "Al utilizar AWS Launch Wizard, ¿en qué aspecto del proceso de implementación NO…" at bounding box center [733, 161] width 544 height 44
drag, startPoint x: 518, startPoint y: 177, endPoint x: 635, endPoint y: 176, distance: 116.3
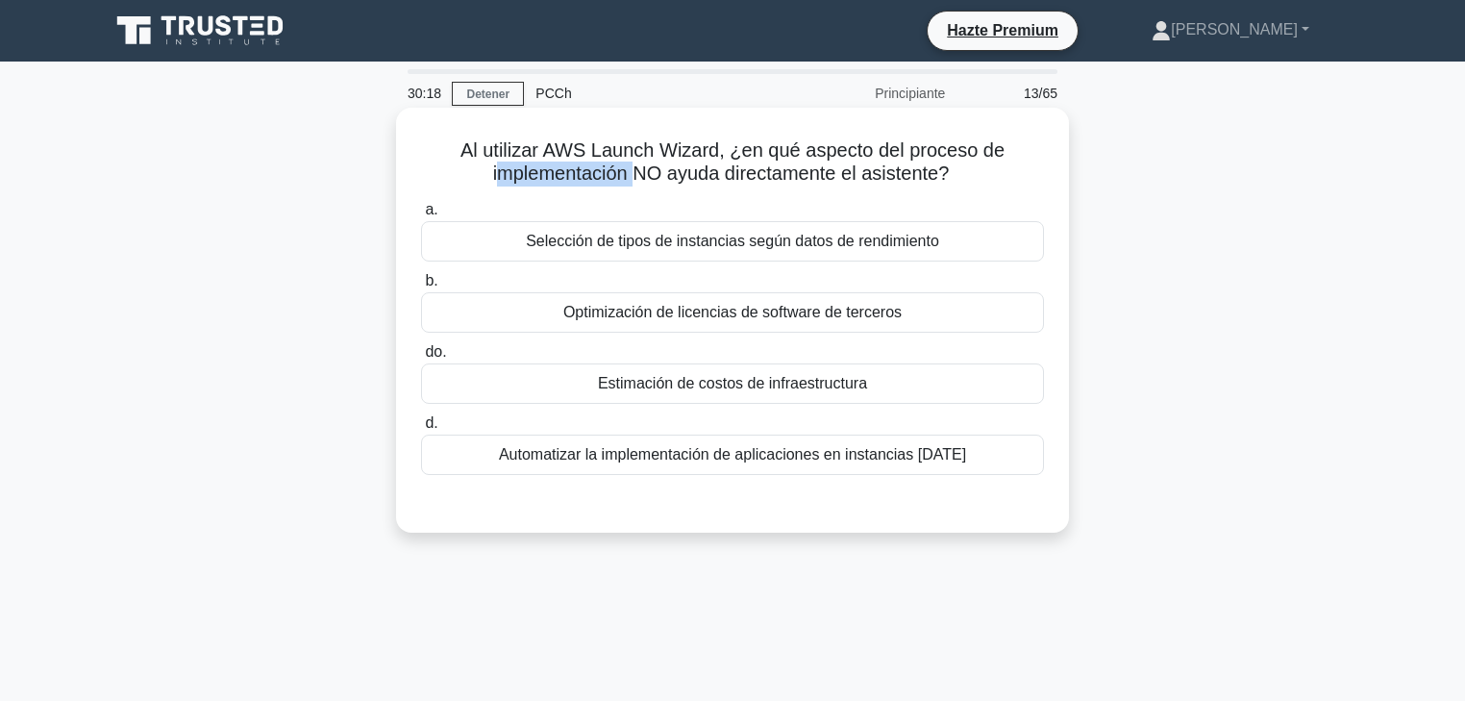
click at [635, 176] on font "Al utilizar AWS Launch Wizard, ¿en qué aspecto del proceso de implementación NO…" at bounding box center [733, 161] width 544 height 44
drag, startPoint x: 649, startPoint y: 173, endPoint x: 755, endPoint y: 172, distance: 105.8
click at [745, 173] on font "Al utilizar AWS Launch Wizard, ¿en qué aspecto del proceso de implementación NO…" at bounding box center [733, 161] width 544 height 44
drag, startPoint x: 800, startPoint y: 170, endPoint x: 940, endPoint y: 171, distance: 140.4
click at [940, 171] on font "Al utilizar AWS Launch Wizard, ¿en qué aspecto del proceso de implementación NO…" at bounding box center [733, 161] width 544 height 44
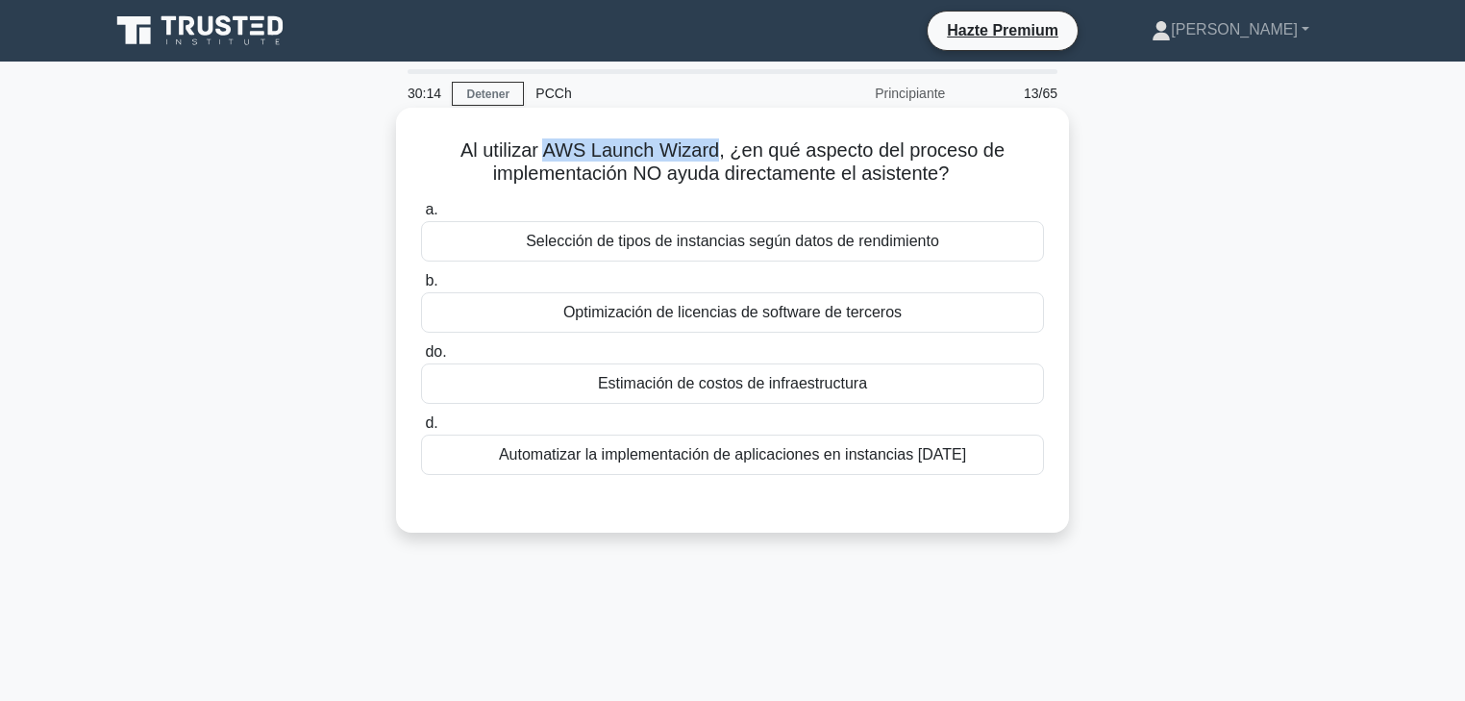
drag, startPoint x: 720, startPoint y: 147, endPoint x: 550, endPoint y: 150, distance: 170.2
click at [550, 150] on font "Al utilizar AWS Launch Wizard, ¿en qué aspecto del proceso de implementación NO…" at bounding box center [733, 161] width 544 height 44
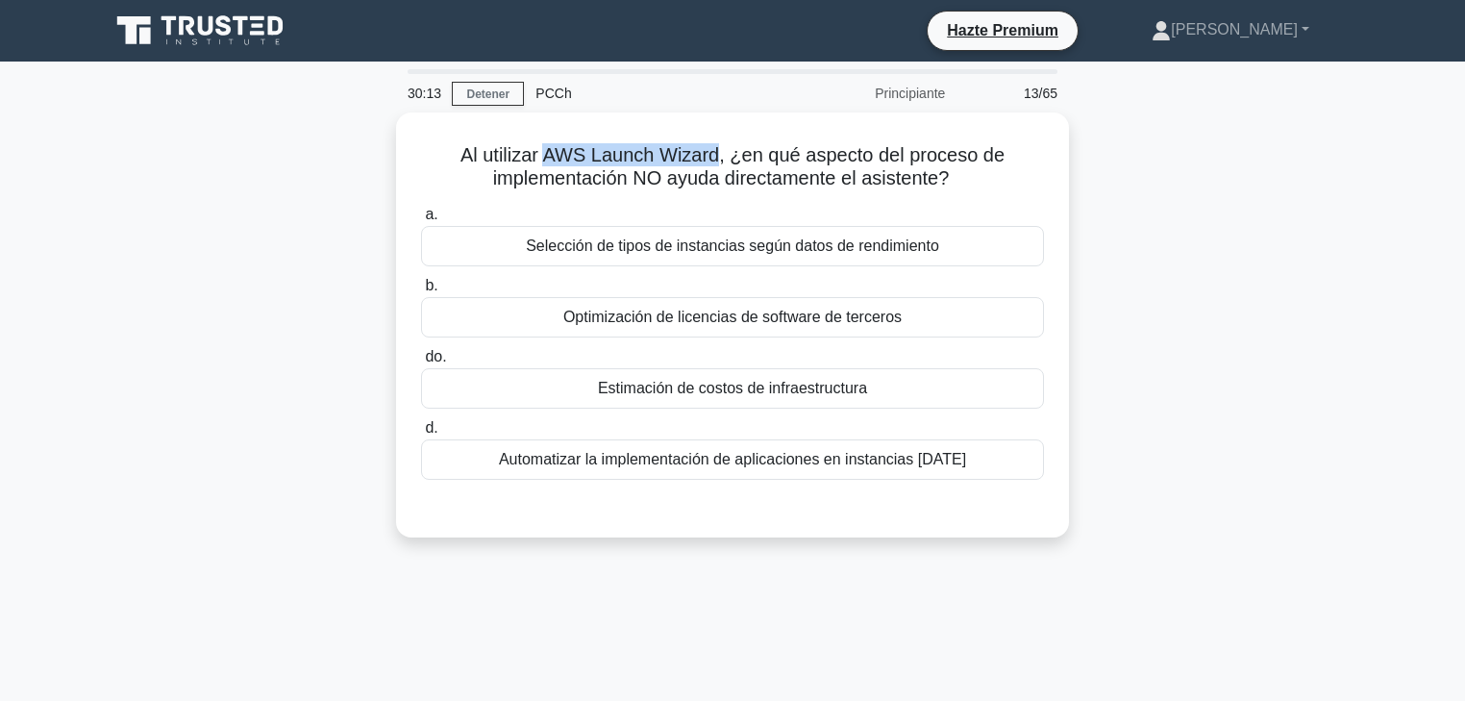
copy font "AWS Launch Wizard"
click at [1168, 238] on div "Al utilizar AWS Launch Wizard, ¿en qué aspecto del proceso de implementación NO…" at bounding box center [732, 336] width 1269 height 448
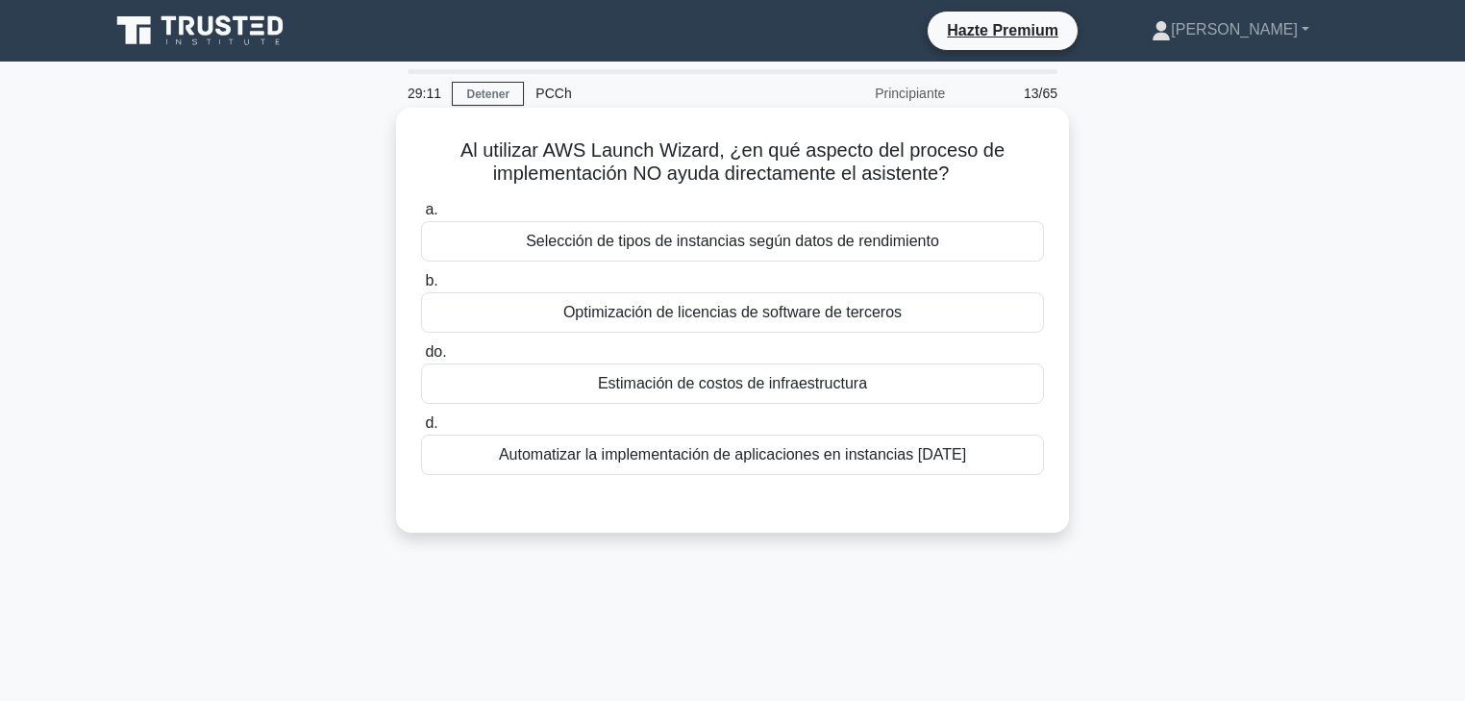
click at [813, 379] on font "Estimación de costos de infraestructura" at bounding box center [732, 383] width 269 height 16
click at [421, 359] on input "do. Estimación de costos de infraestructura" at bounding box center [421, 352] width 0 height 12
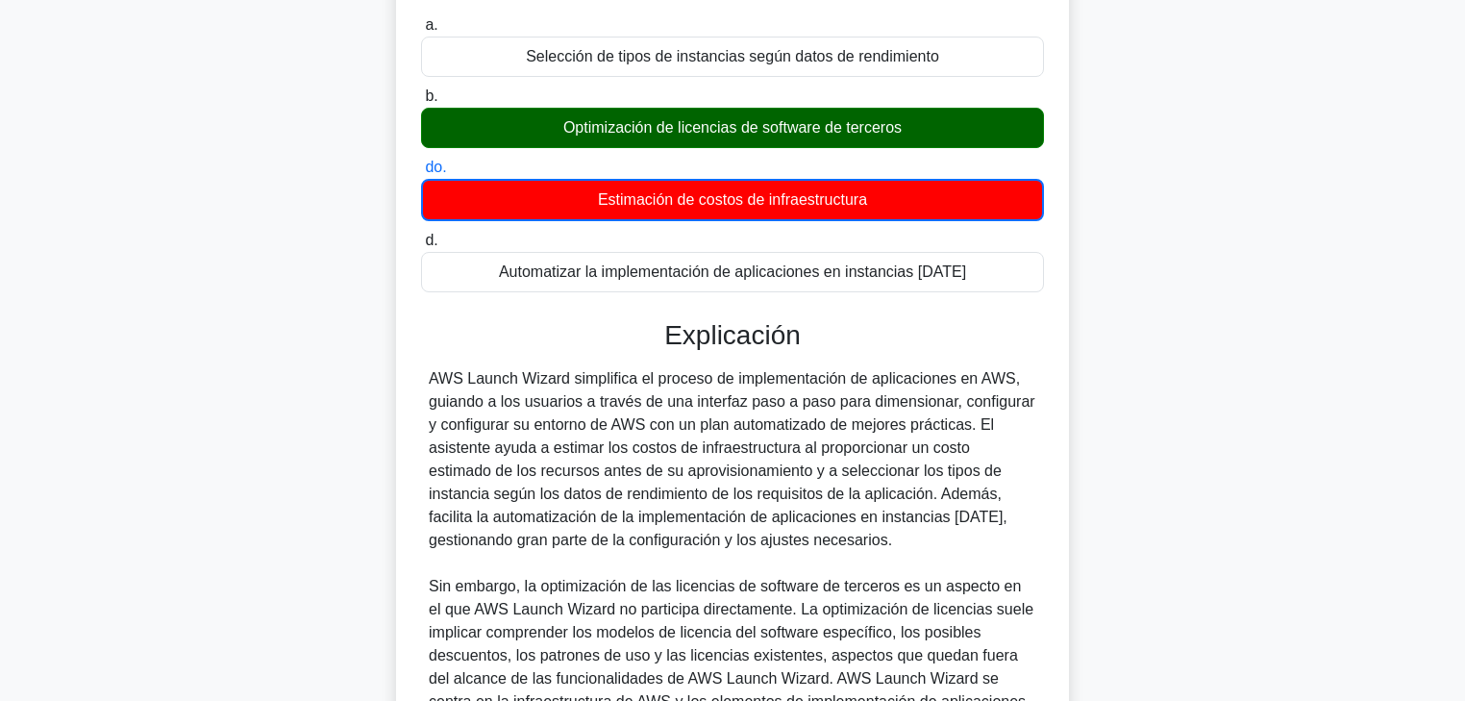
scroll to position [231, 0]
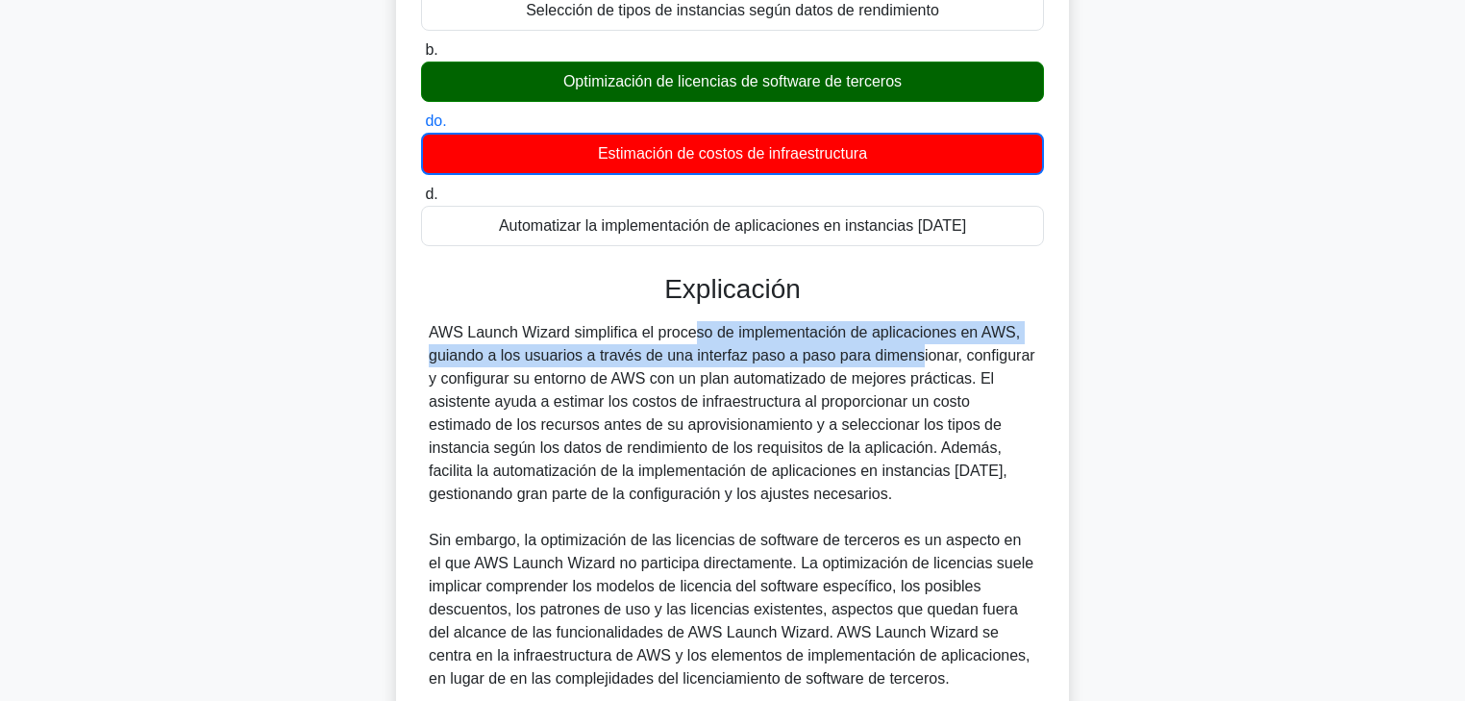
drag, startPoint x: 581, startPoint y: 333, endPoint x: 788, endPoint y: 362, distance: 209.7
click at [788, 362] on font "AWS Launch Wizard simplifica el proceso de implementación de aplicaciones en AW…" at bounding box center [732, 413] width 607 height 178
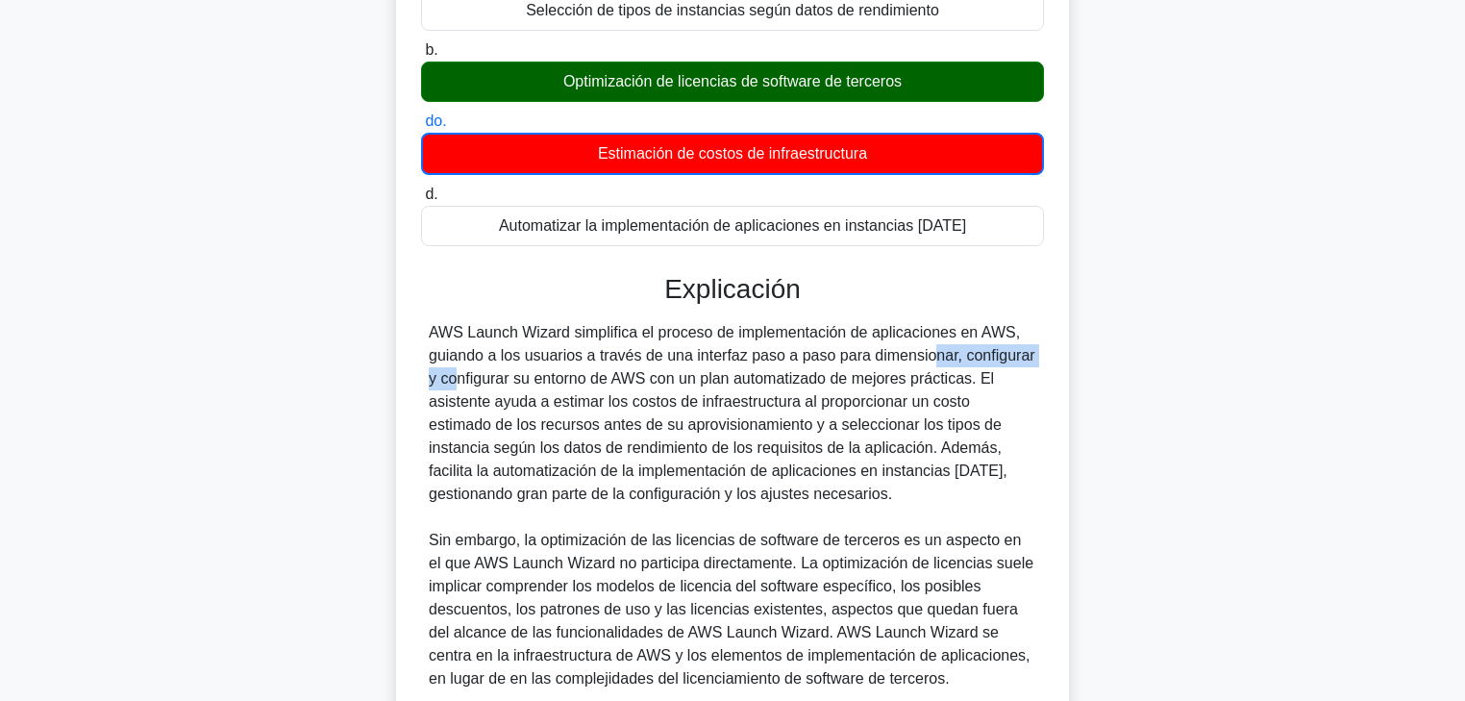
drag, startPoint x: 819, startPoint y: 362, endPoint x: 949, endPoint y: 362, distance: 129.8
click at [949, 362] on font "AWS Launch Wizard simplifica el proceso de implementación de aplicaciones en AW…" at bounding box center [732, 413] width 607 height 178
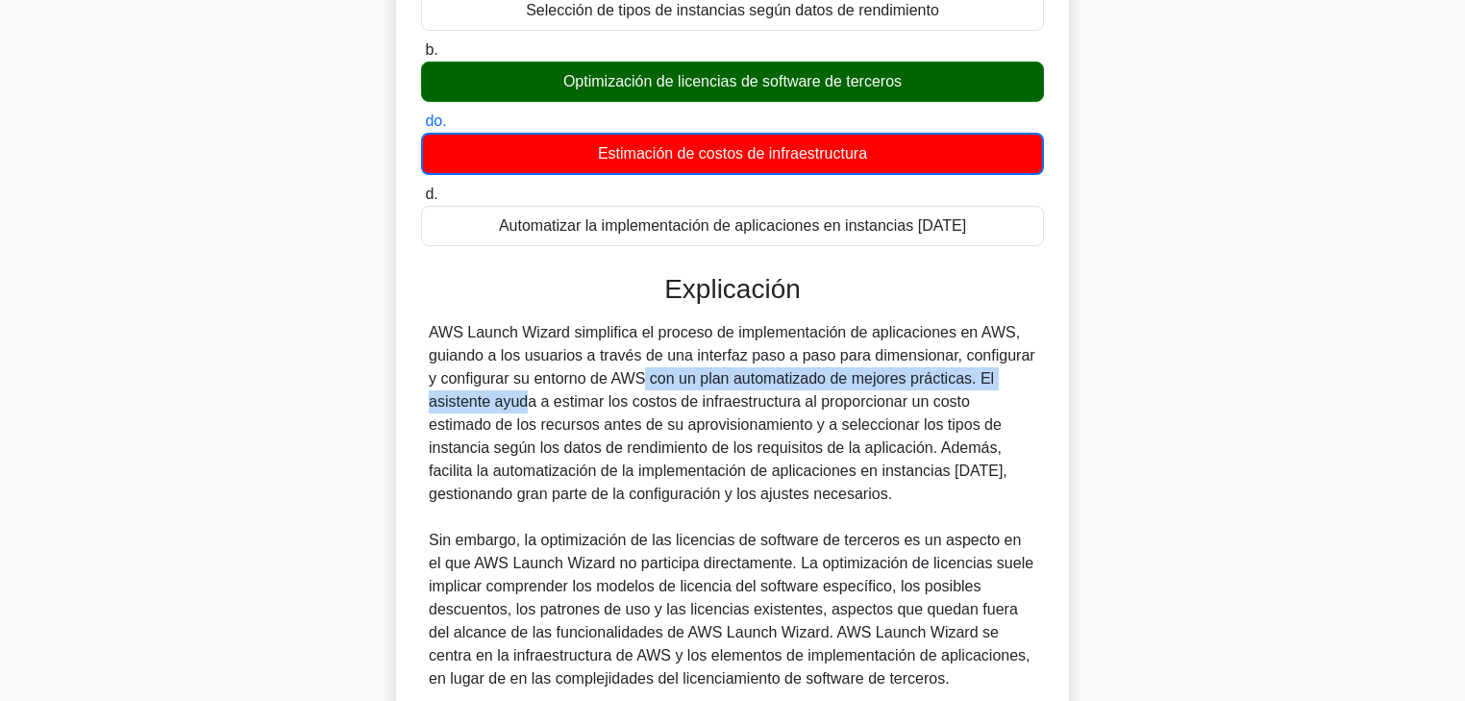
drag, startPoint x: 515, startPoint y: 382, endPoint x: 977, endPoint y: 380, distance: 461.5
click at [977, 380] on font "AWS Launch Wizard simplifica el proceso de implementación de aplicaciones en AW…" at bounding box center [732, 413] width 607 height 178
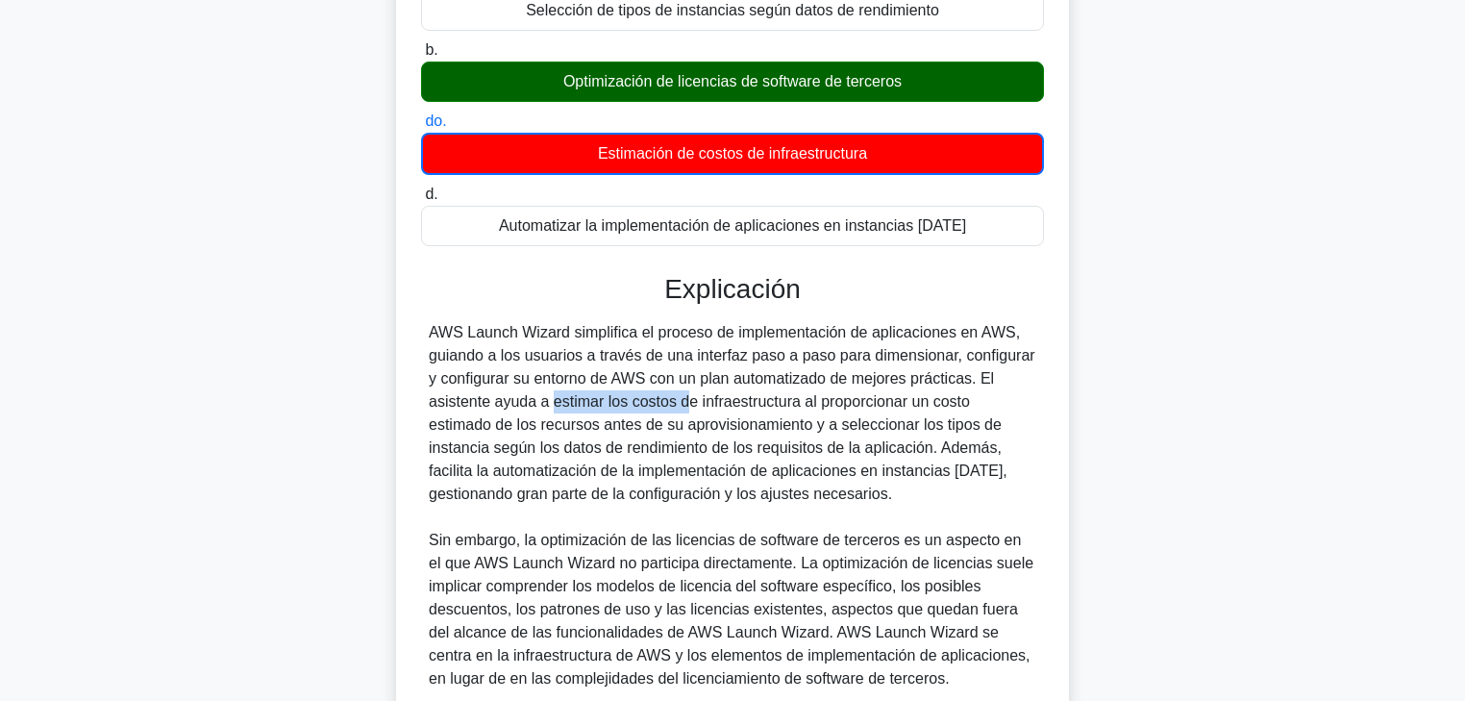
drag, startPoint x: 436, startPoint y: 404, endPoint x: 570, endPoint y: 402, distance: 134.6
click at [570, 402] on font "AWS Launch Wizard simplifica el proceso de implementación de aplicaciones en AW…" at bounding box center [732, 413] width 607 height 178
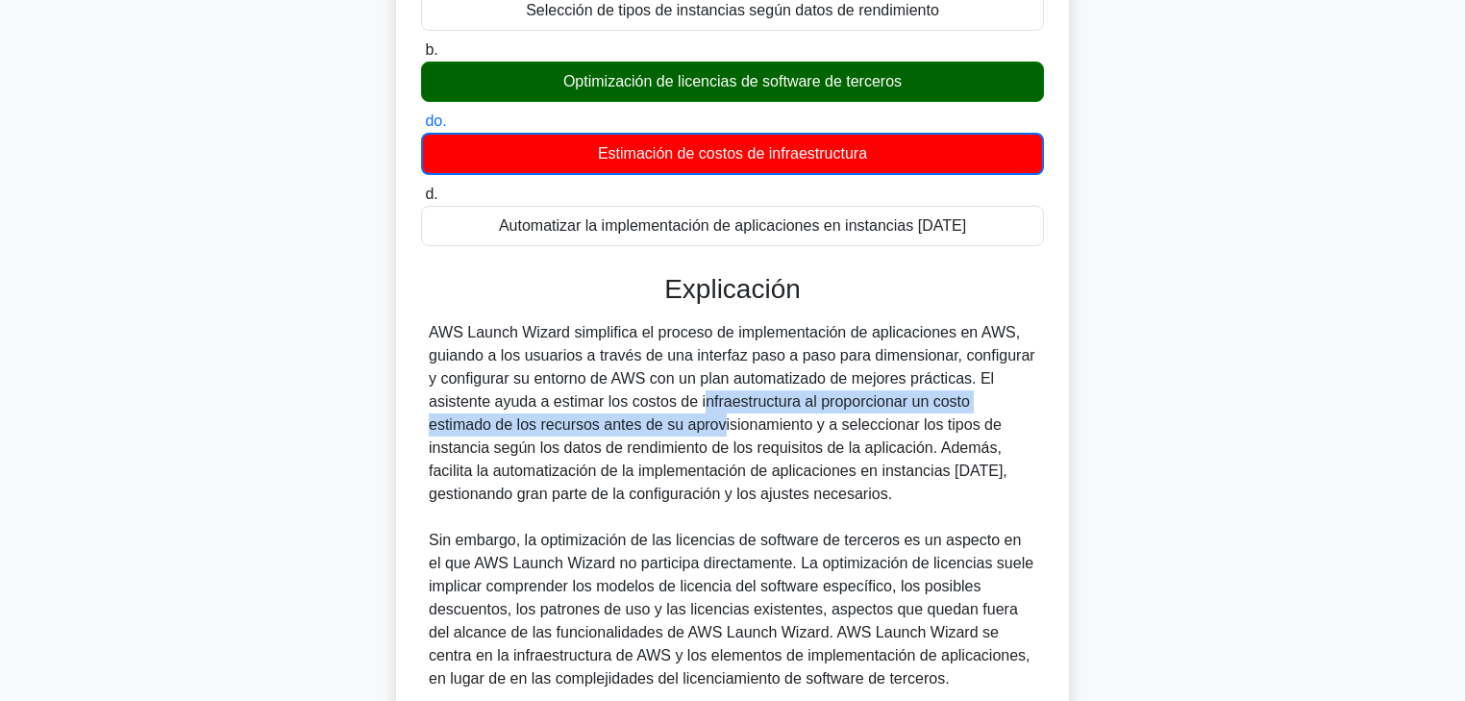
drag, startPoint x: 609, startPoint y: 408, endPoint x: 533, endPoint y: 425, distance: 77.9
click at [533, 425] on font "AWS Launch Wizard simplifica el proceso de implementación de aplicaciones en AW…" at bounding box center [732, 413] width 607 height 178
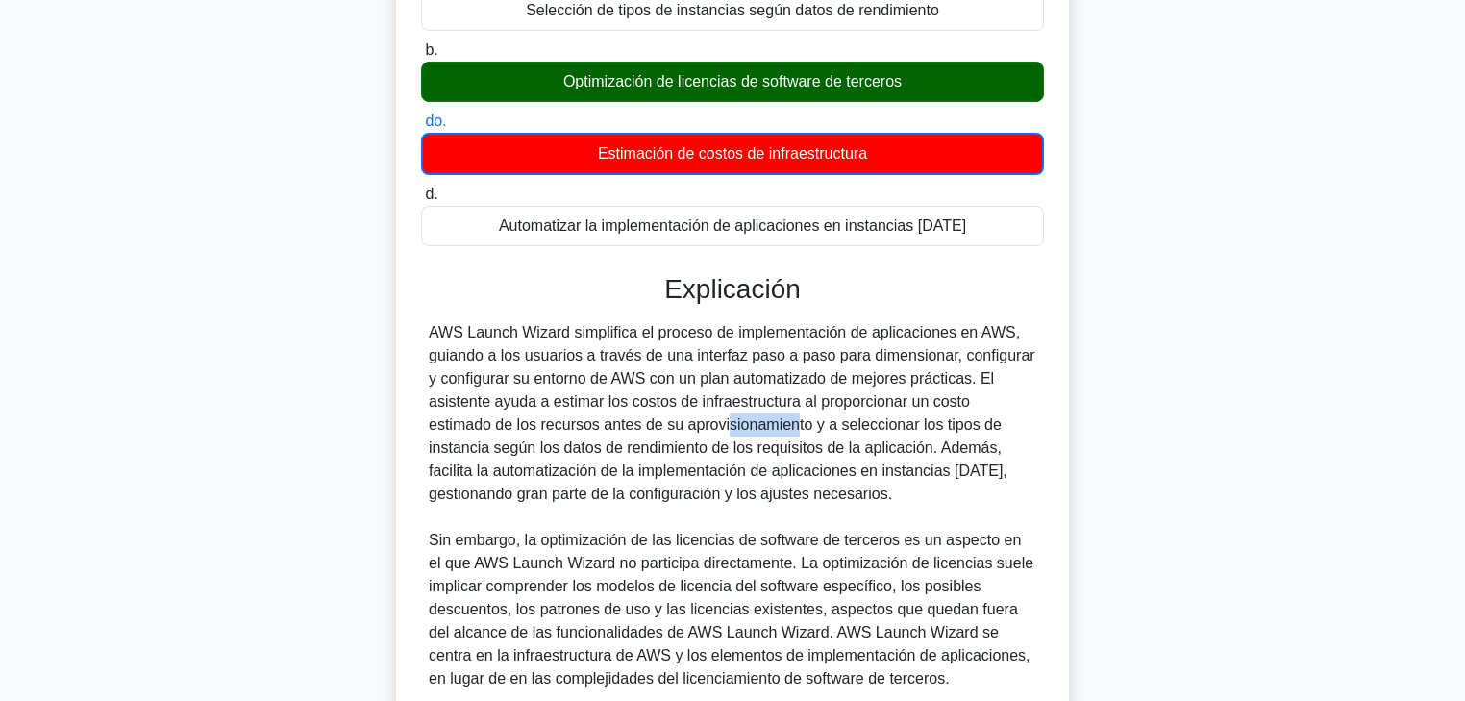
drag, startPoint x: 545, startPoint y: 429, endPoint x: 608, endPoint y: 429, distance: 62.5
click at [608, 429] on font "AWS Launch Wizard simplifica el proceso de implementación de aplicaciones en AW…" at bounding box center [732, 413] width 607 height 178
drag, startPoint x: 457, startPoint y: 406, endPoint x: 787, endPoint y: 412, distance: 330.8
click at [763, 404] on font "AWS Launch Wizard simplifica el proceso de implementación de aplicaciones en AW…" at bounding box center [732, 413] width 607 height 178
click at [786, 403] on font "AWS Launch Wizard simplifica el proceso de implementación de aplicaciones en AW…" at bounding box center [732, 413] width 607 height 178
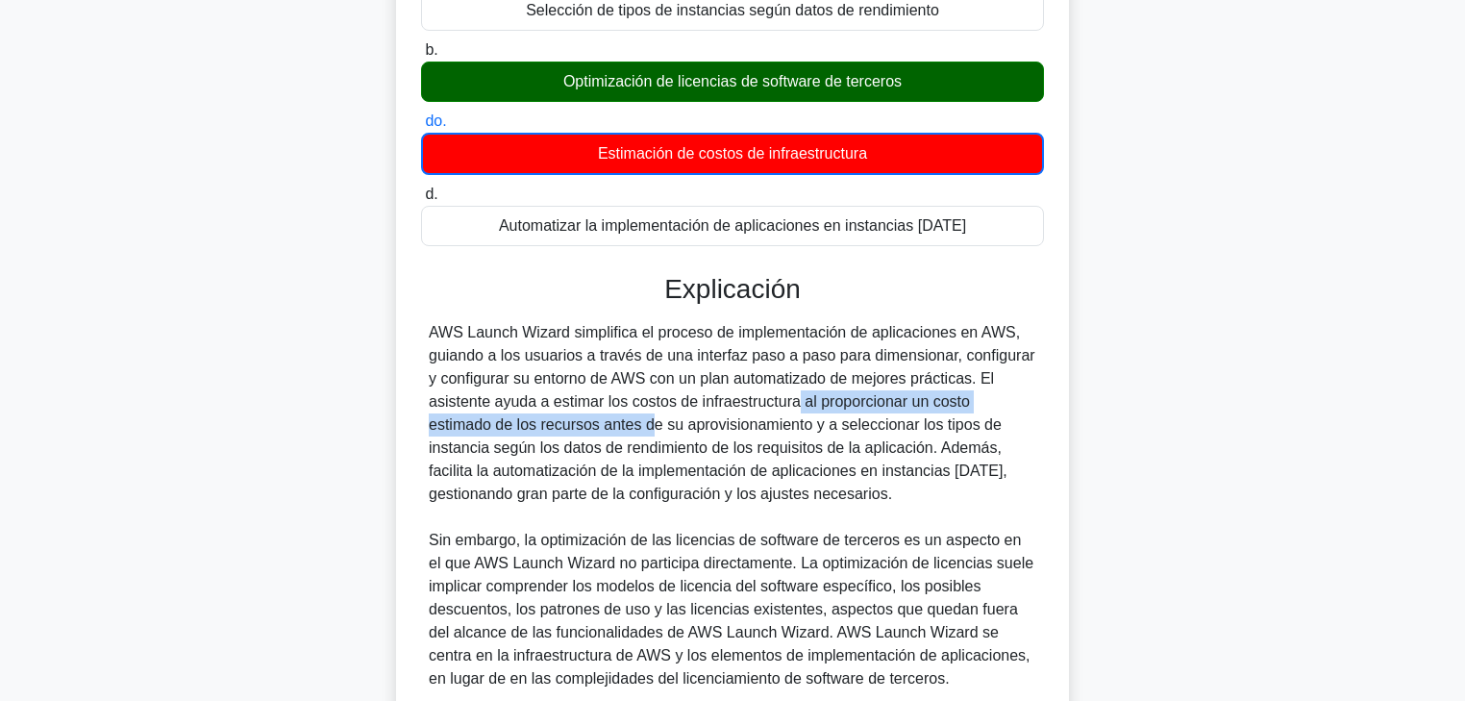
drag, startPoint x: 680, startPoint y: 402, endPoint x: 457, endPoint y: 427, distance: 224.5
click at [465, 423] on font "AWS Launch Wizard simplifica el proceso de implementación de aplicaciones en AW…" at bounding box center [732, 413] width 607 height 178
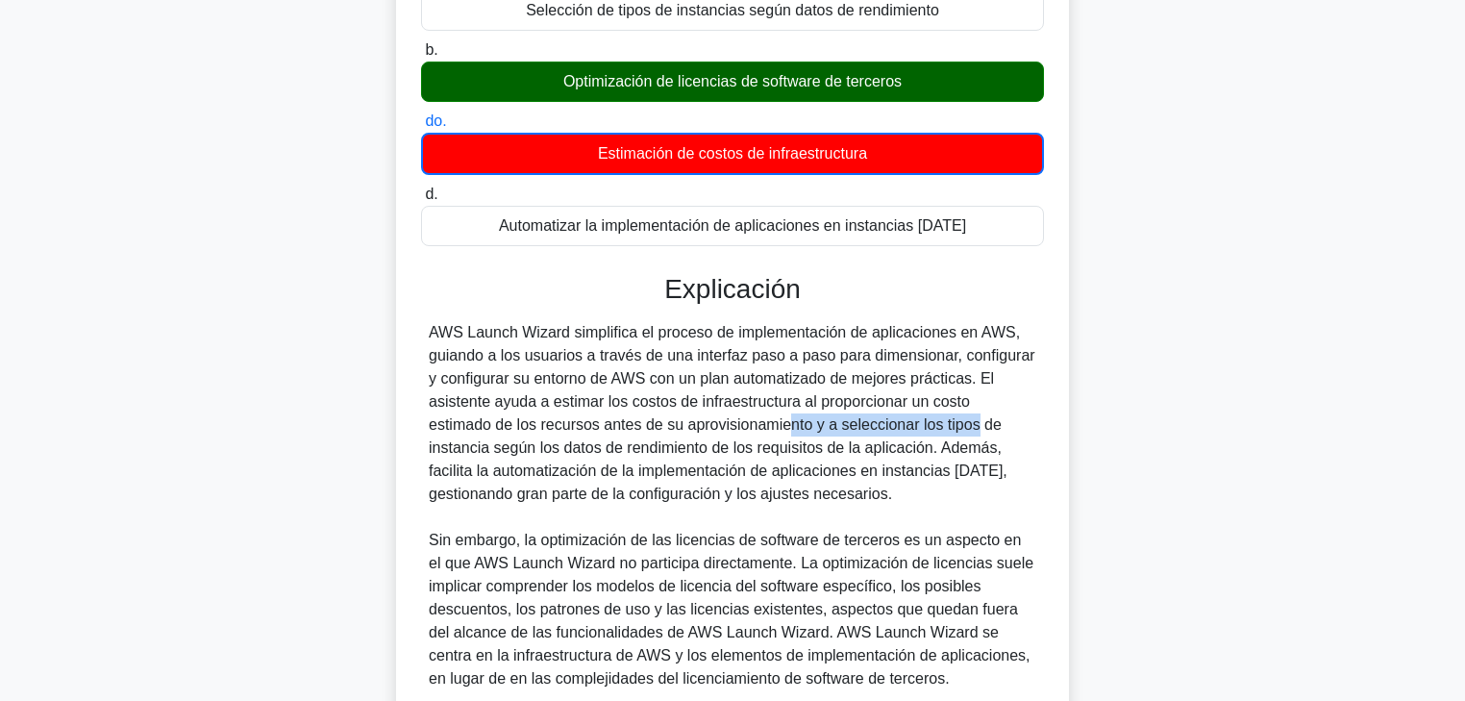
drag, startPoint x: 596, startPoint y: 427, endPoint x: 802, endPoint y: 426, distance: 205.8
click at [802, 426] on font "AWS Launch Wizard simplifica el proceso de implementación de aplicaciones en AW…" at bounding box center [732, 413] width 607 height 178
click at [799, 429] on font "AWS Launch Wizard simplifica el proceso de implementación de aplicaciones en AW…" at bounding box center [732, 413] width 607 height 178
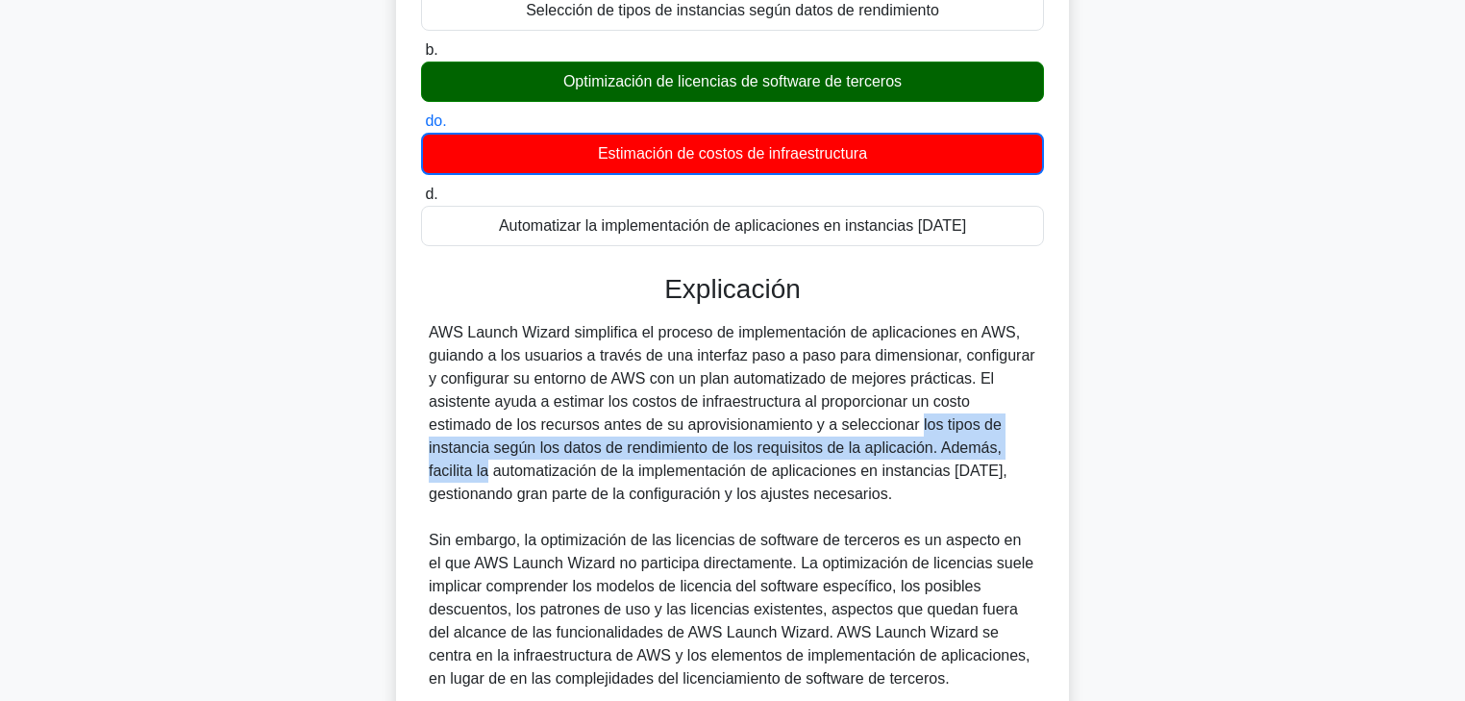
drag, startPoint x: 748, startPoint y: 431, endPoint x: 846, endPoint y: 448, distance: 99.6
click at [846, 448] on font "AWS Launch Wizard simplifica el proceso de implementación de aplicaciones en AW…" at bounding box center [732, 413] width 607 height 178
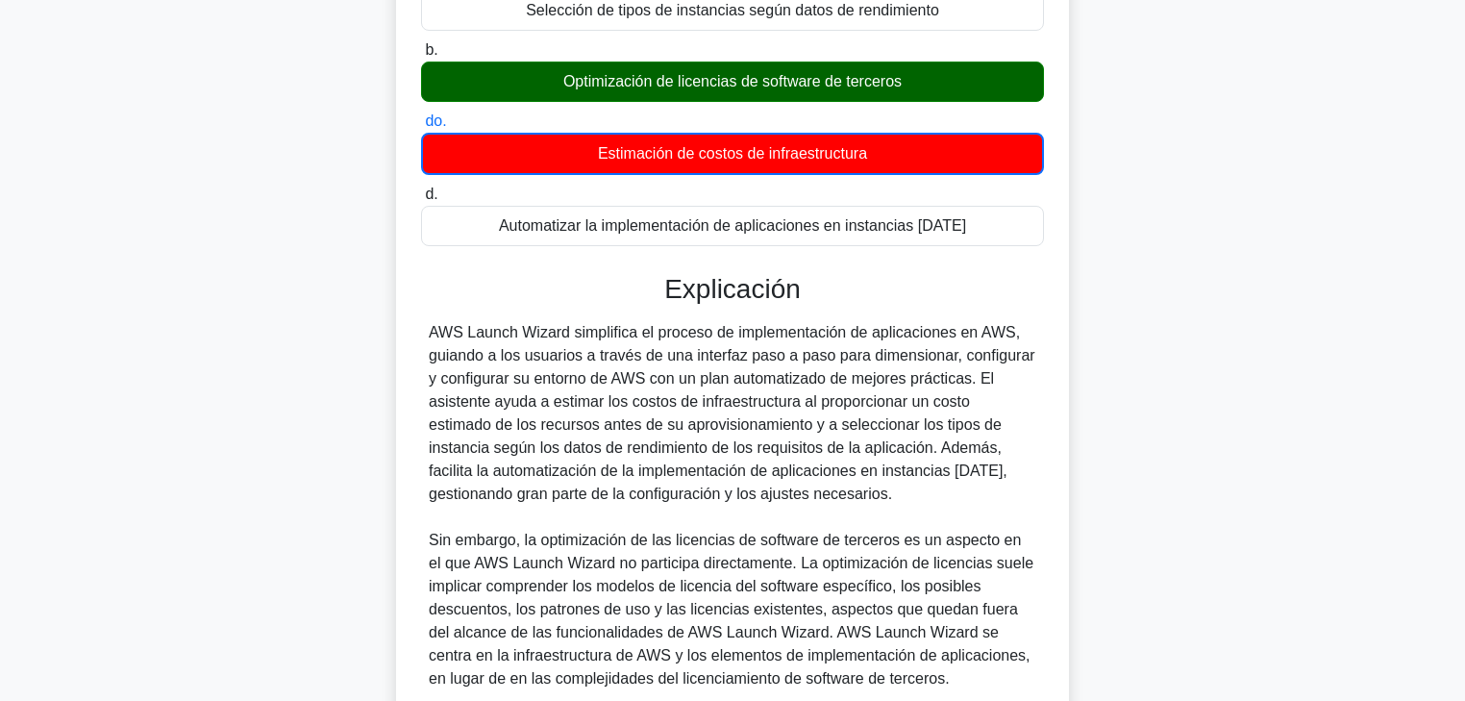
click at [877, 446] on font "AWS Launch Wizard simplifica el proceso de implementación de aplicaciones en AW…" at bounding box center [732, 413] width 607 height 178
drag, startPoint x: 948, startPoint y: 448, endPoint x: 777, endPoint y: 449, distance: 171.1
click at [847, 449] on font "AWS Launch Wizard simplifica el proceso de implementación de aplicaciones en AW…" at bounding box center [732, 413] width 607 height 178
drag, startPoint x: 485, startPoint y: 465, endPoint x: 830, endPoint y: 497, distance: 346.6
click at [830, 494] on div "AWS Launch Wizard simplifica el proceso de implementación de aplicaciones en AW…" at bounding box center [733, 505] width 608 height 369
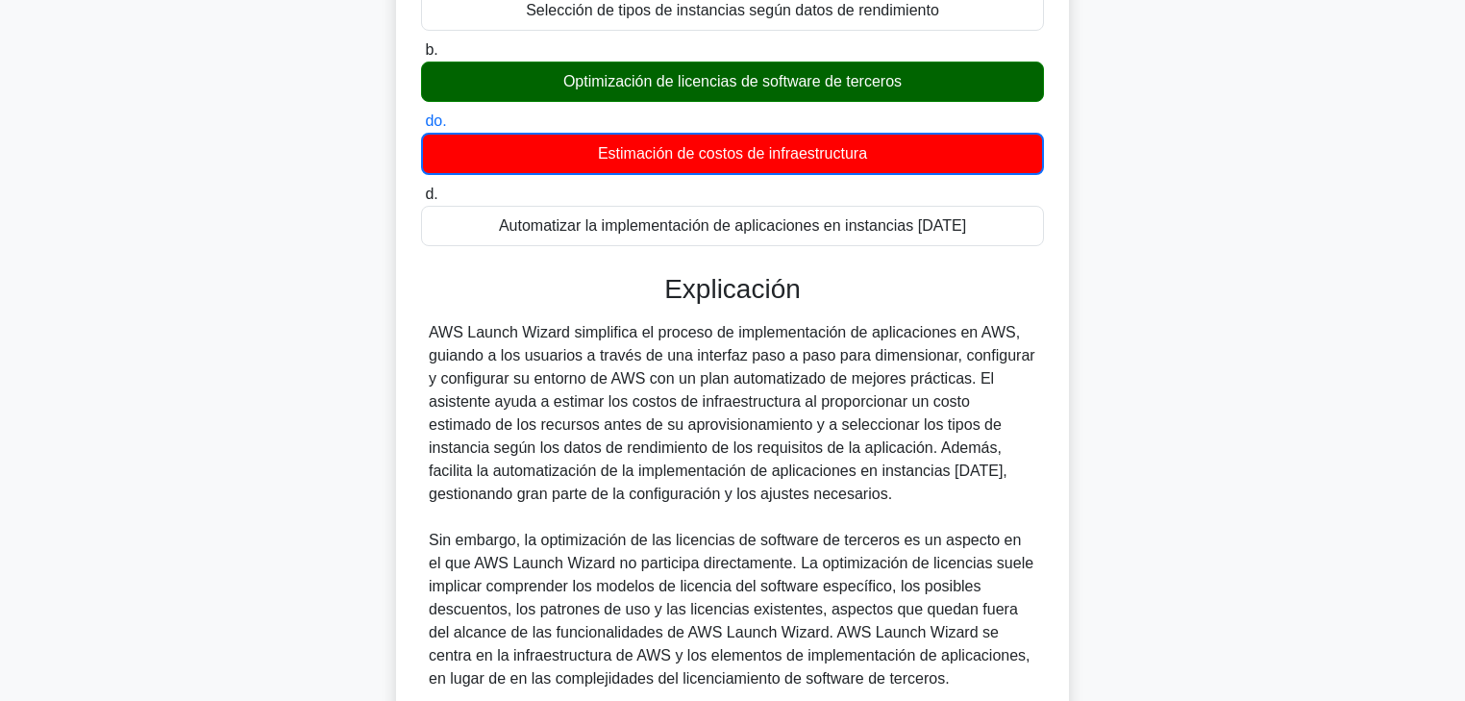
scroll to position [0, 0]
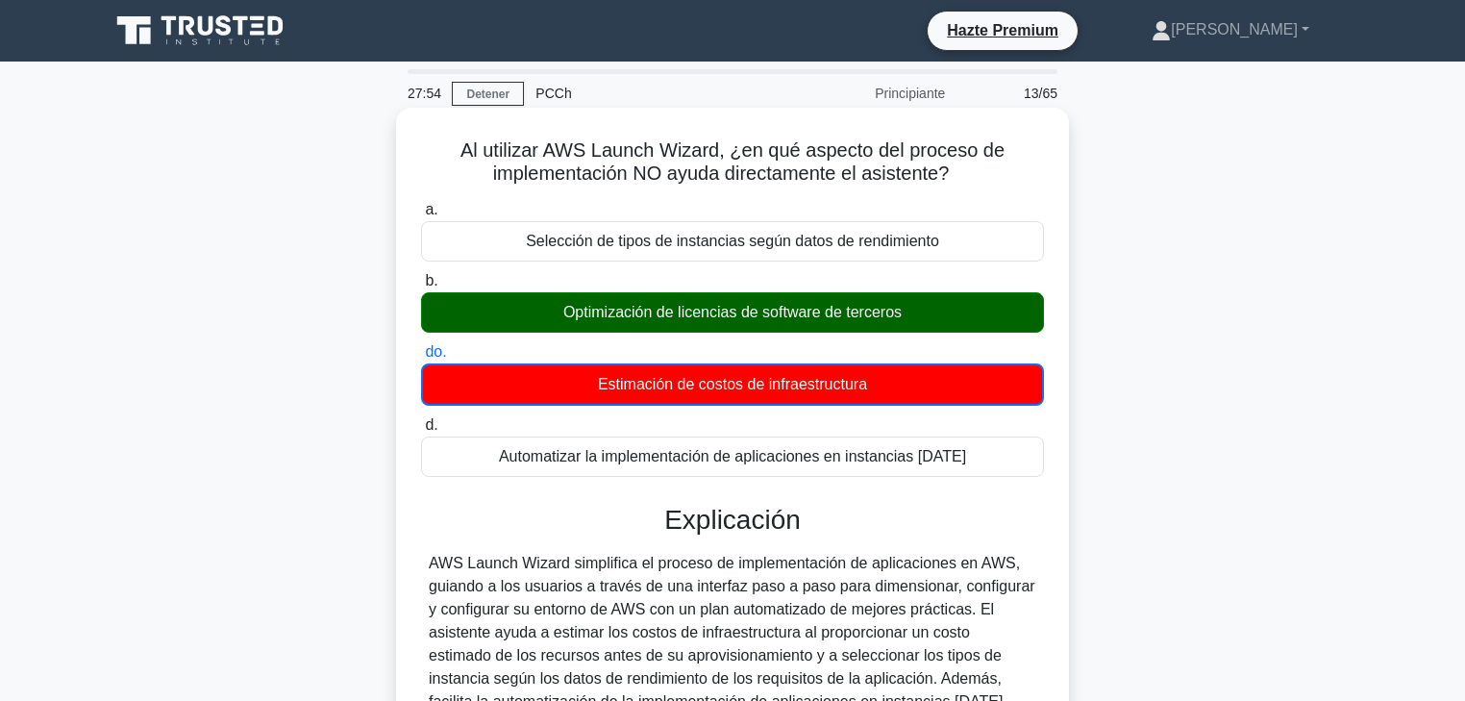
drag, startPoint x: 846, startPoint y: 391, endPoint x: 941, endPoint y: 392, distance: 95.2
click at [941, 392] on div "Estimación de costos de infraestructura" at bounding box center [732, 384] width 623 height 42
drag, startPoint x: 644, startPoint y: 247, endPoint x: 1000, endPoint y: 254, distance: 355.8
click at [1000, 254] on div "Selección de tipos de instancias según datos de rendimiento" at bounding box center [732, 241] width 623 height 40
drag, startPoint x: 716, startPoint y: 319, endPoint x: 926, endPoint y: 326, distance: 209.7
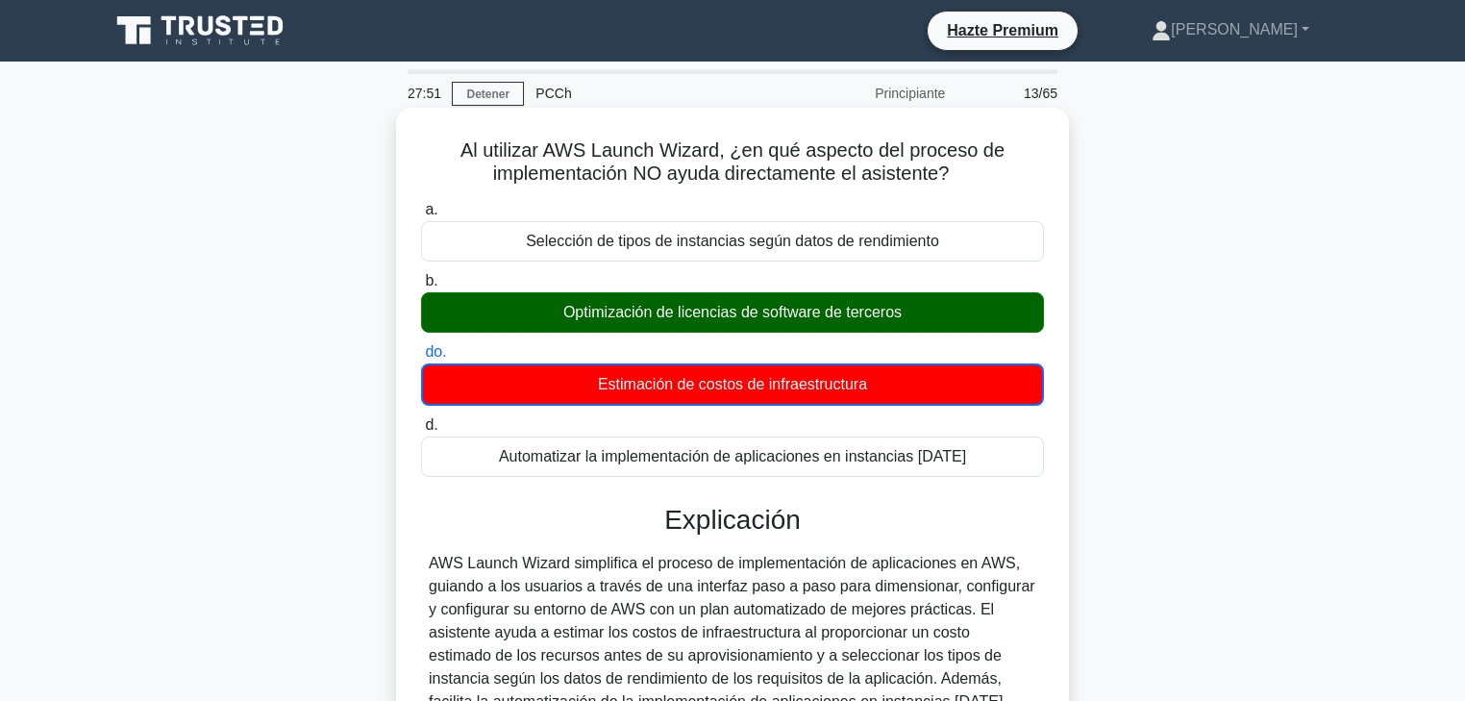
click at [926, 326] on div "Optimización de licencias de software de terceros" at bounding box center [732, 312] width 623 height 40
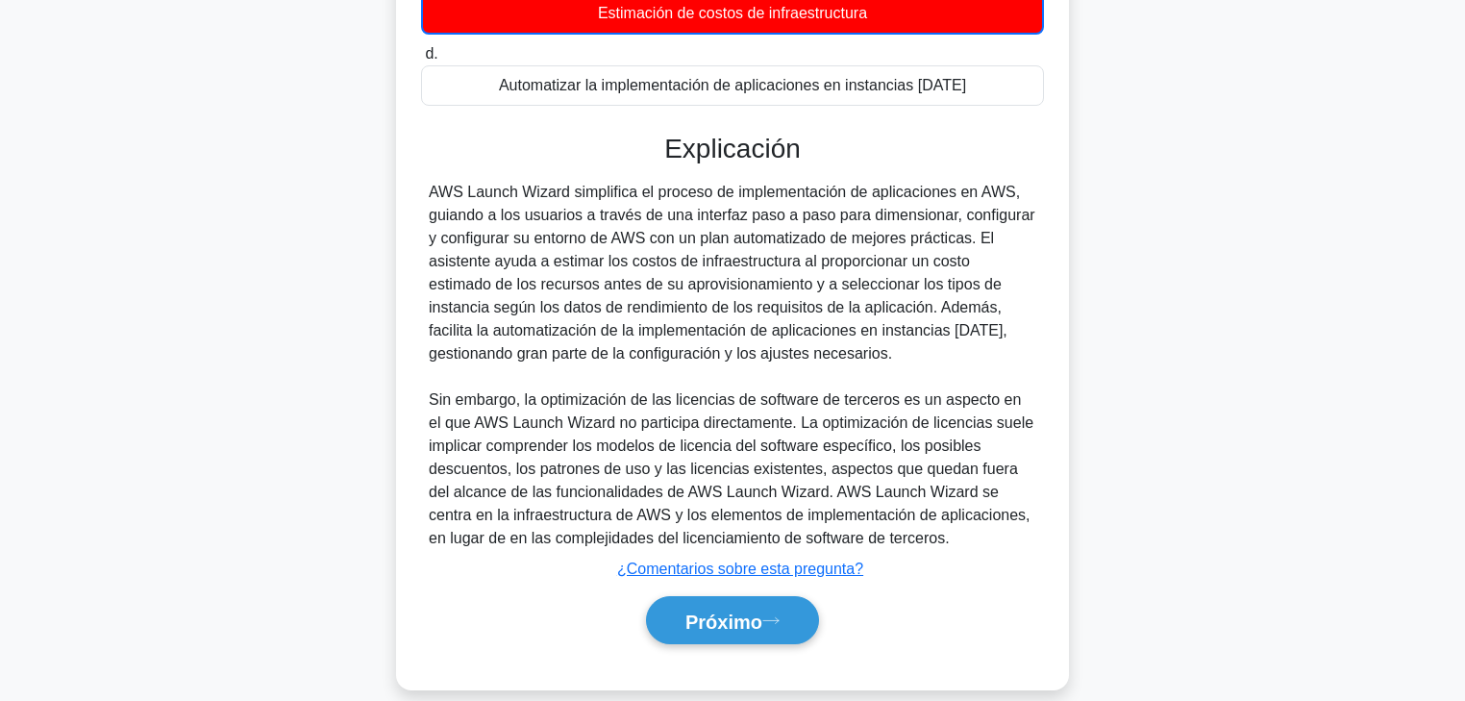
scroll to position [385, 0]
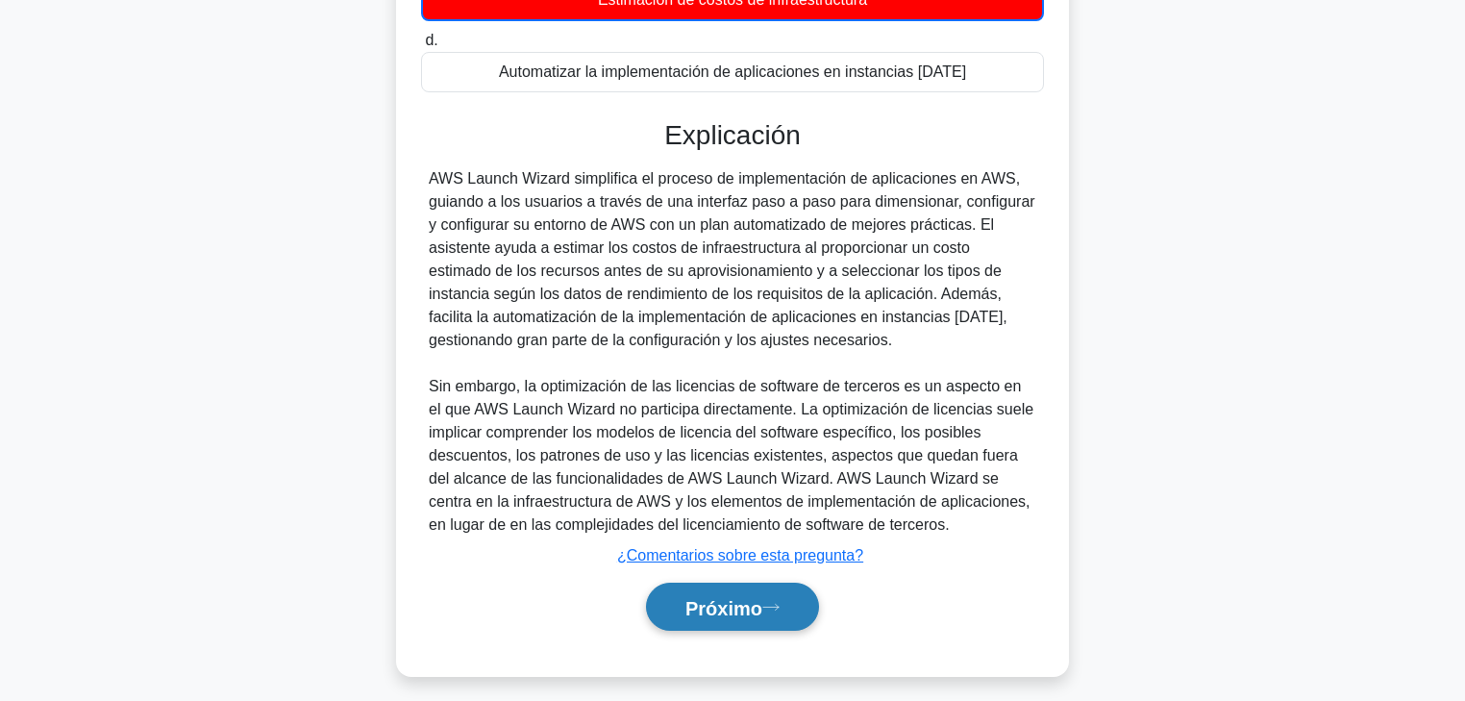
click at [744, 534] on font "Próximo" at bounding box center [724, 607] width 77 height 21
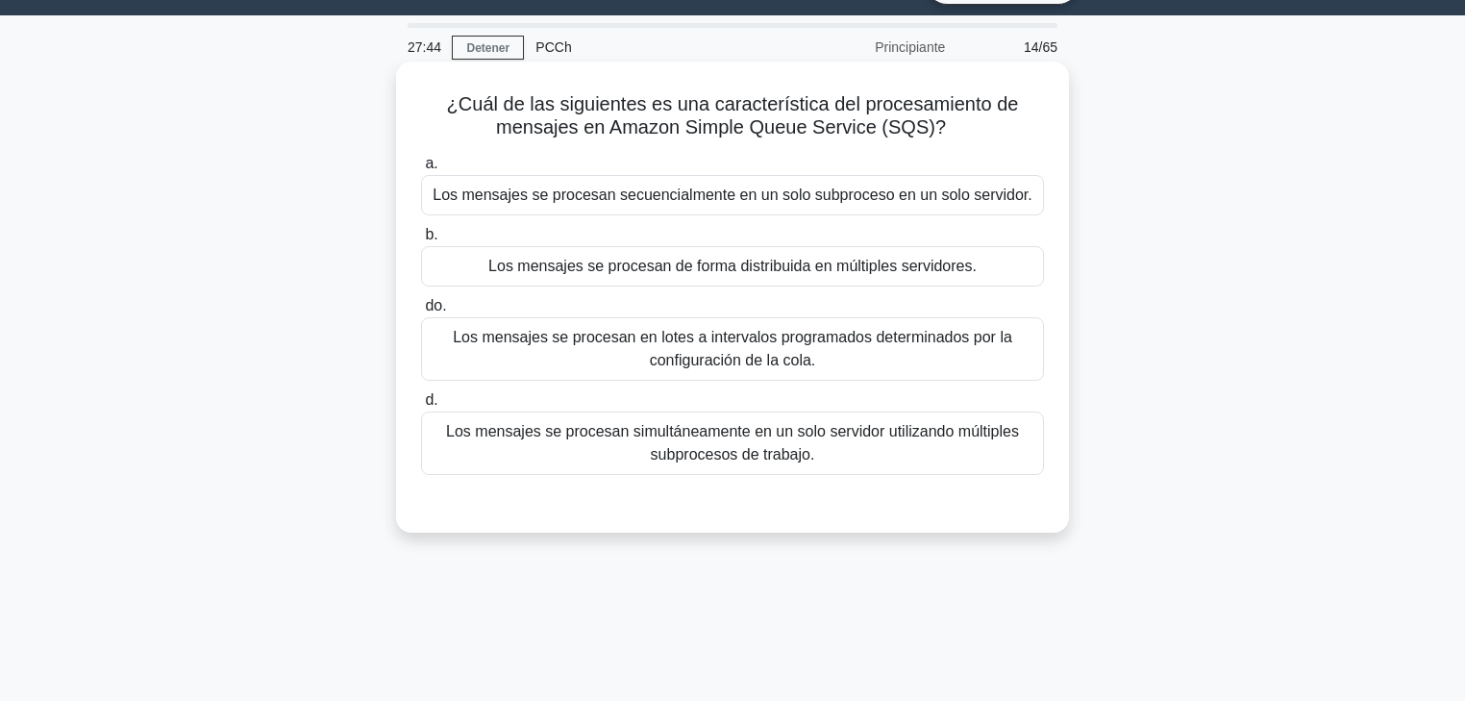
scroll to position [0, 0]
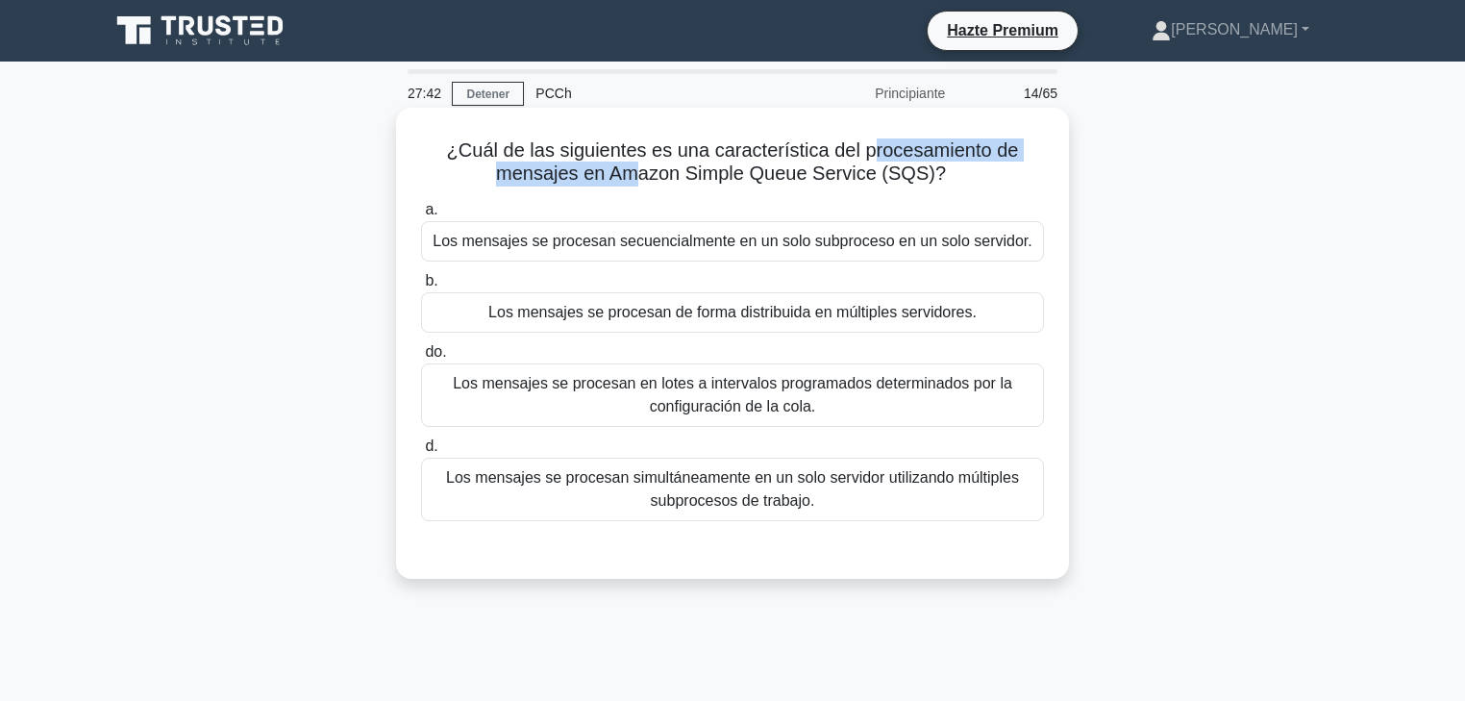
drag, startPoint x: 636, startPoint y: 162, endPoint x: 876, endPoint y: 158, distance: 240.4
click at [876, 158] on font "¿Cuál de las siguientes es una característica del procesamiento de mensajes en …" at bounding box center [733, 161] width 572 height 44
click at [764, 153] on font "¿Cuál de las siguientes es una característica del procesamiento de mensajes en …" at bounding box center [733, 161] width 572 height 44
drag, startPoint x: 730, startPoint y: 149, endPoint x: 892, endPoint y: 180, distance: 165.4
click at [892, 180] on font "¿Cuál de las siguientes es una característica del procesamiento de mensajes en …" at bounding box center [733, 161] width 572 height 44
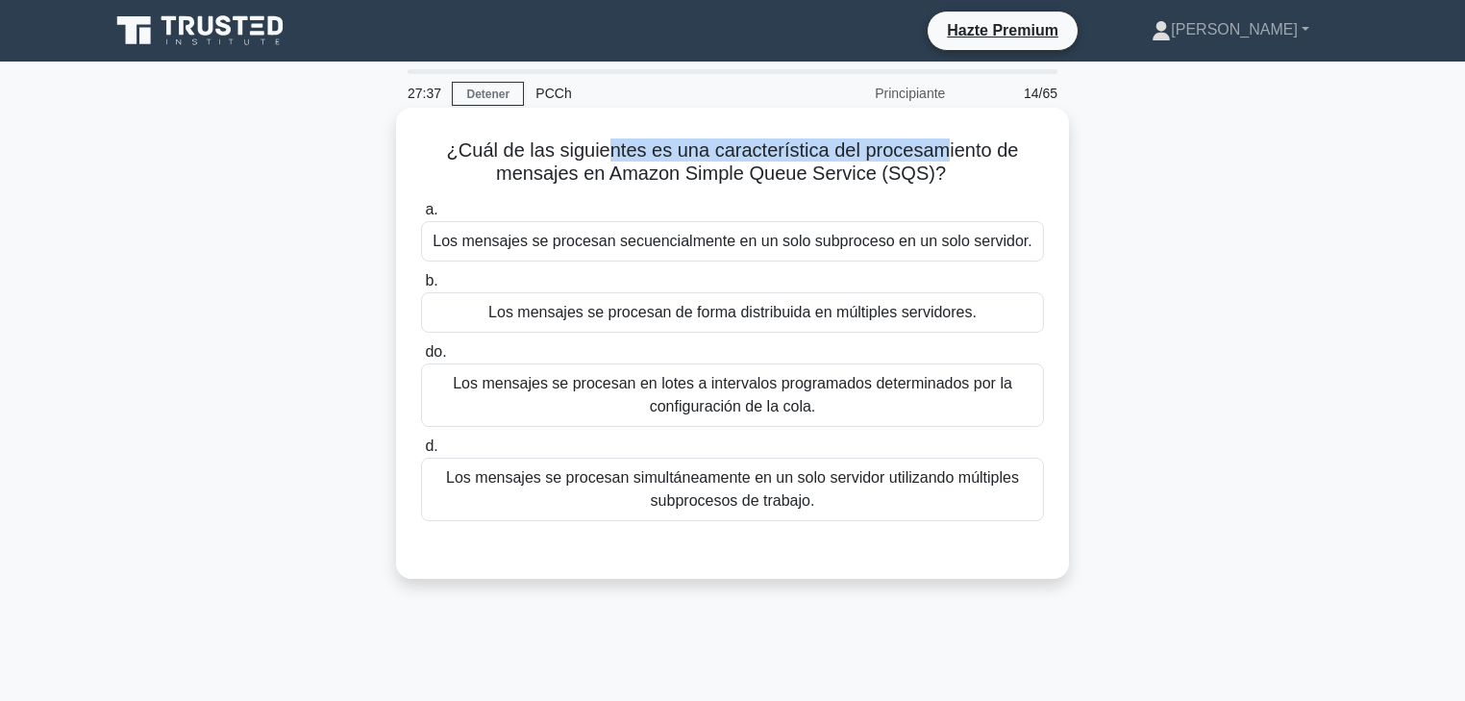
drag, startPoint x: 640, startPoint y: 149, endPoint x: 930, endPoint y: 153, distance: 289.4
click at [942, 150] on font "¿Cuál de las siguientes es una característica del procesamiento de mensajes en …" at bounding box center [733, 161] width 572 height 44
click at [757, 312] on font "Los mensajes se procesan de forma distribuida en múltiples servidores." at bounding box center [732, 312] width 488 height 16
click at [421, 287] on input "b. Los mensajes se procesan de forma distribuida en múltiples servidores." at bounding box center [421, 281] width 0 height 12
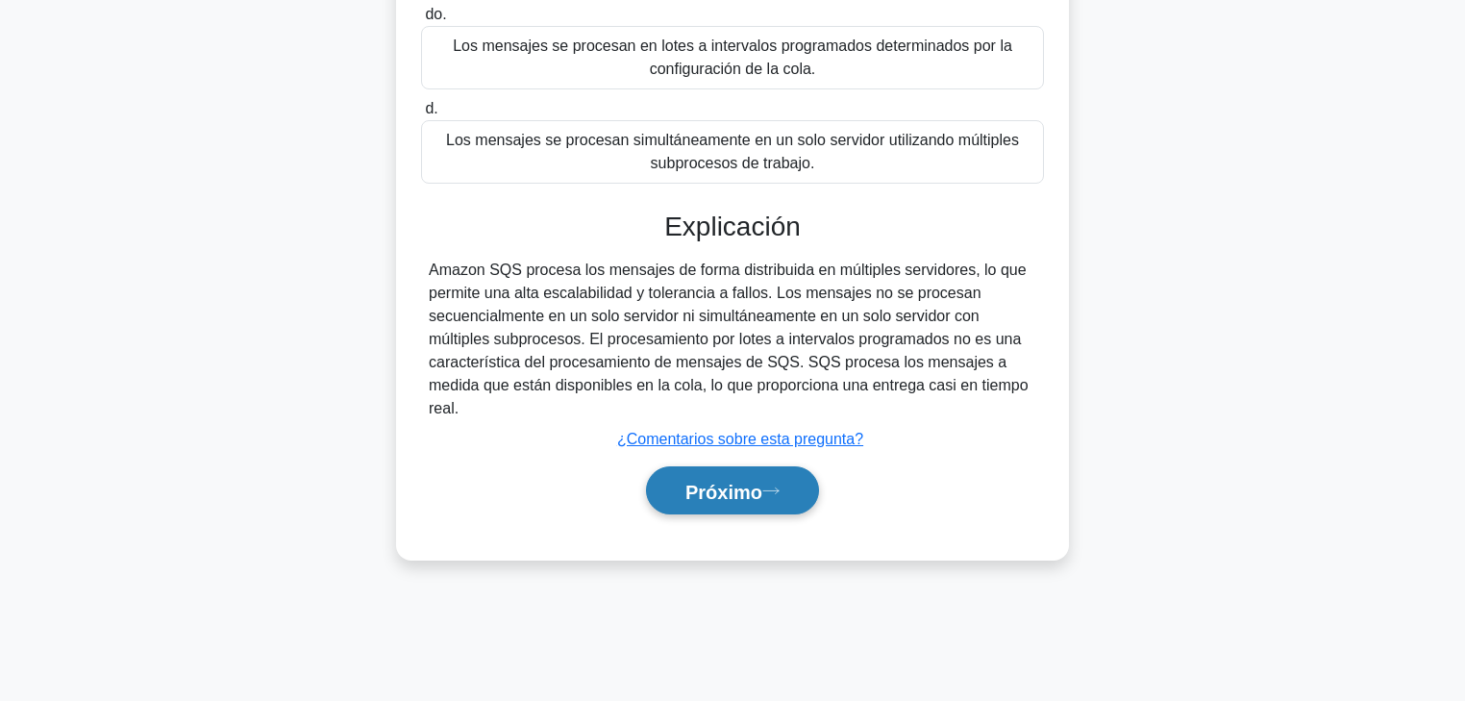
click at [758, 483] on font "Próximo" at bounding box center [724, 491] width 77 height 21
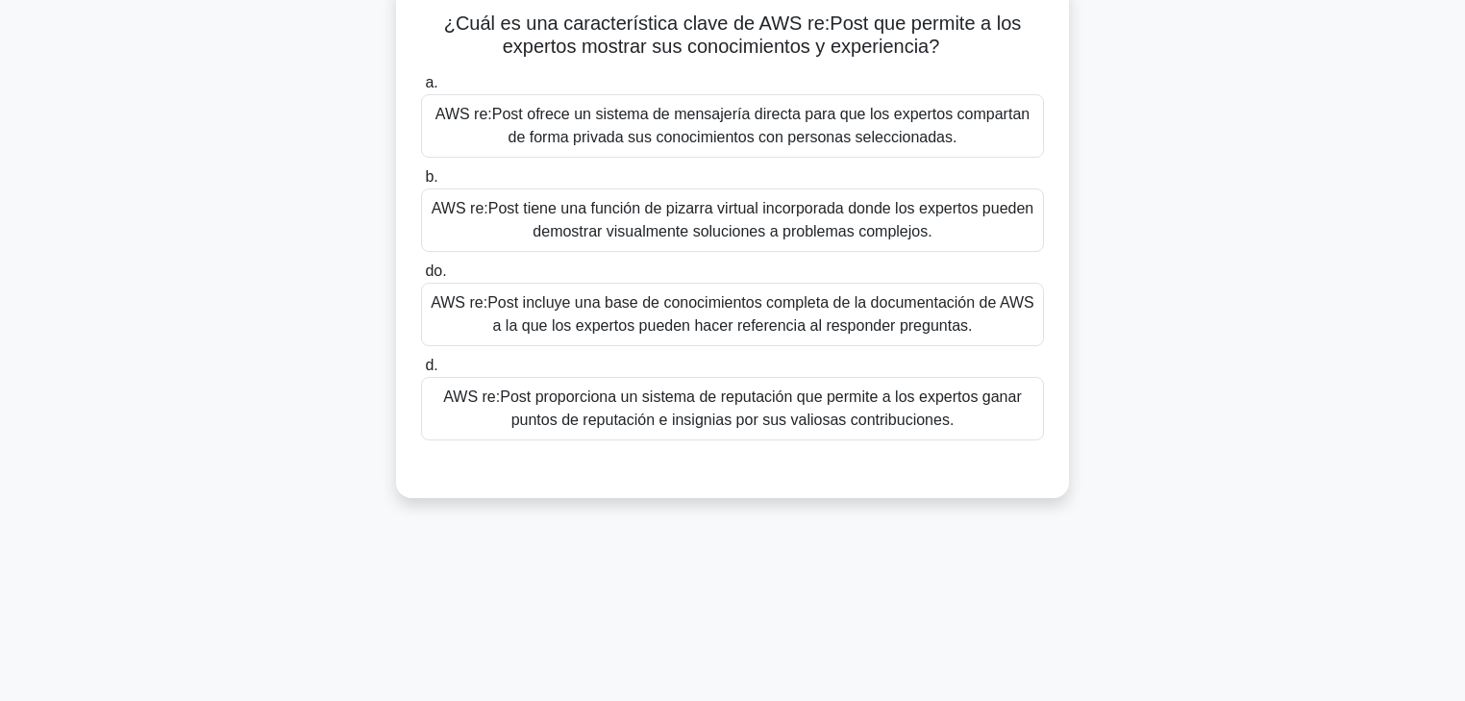
scroll to position [154, 0]
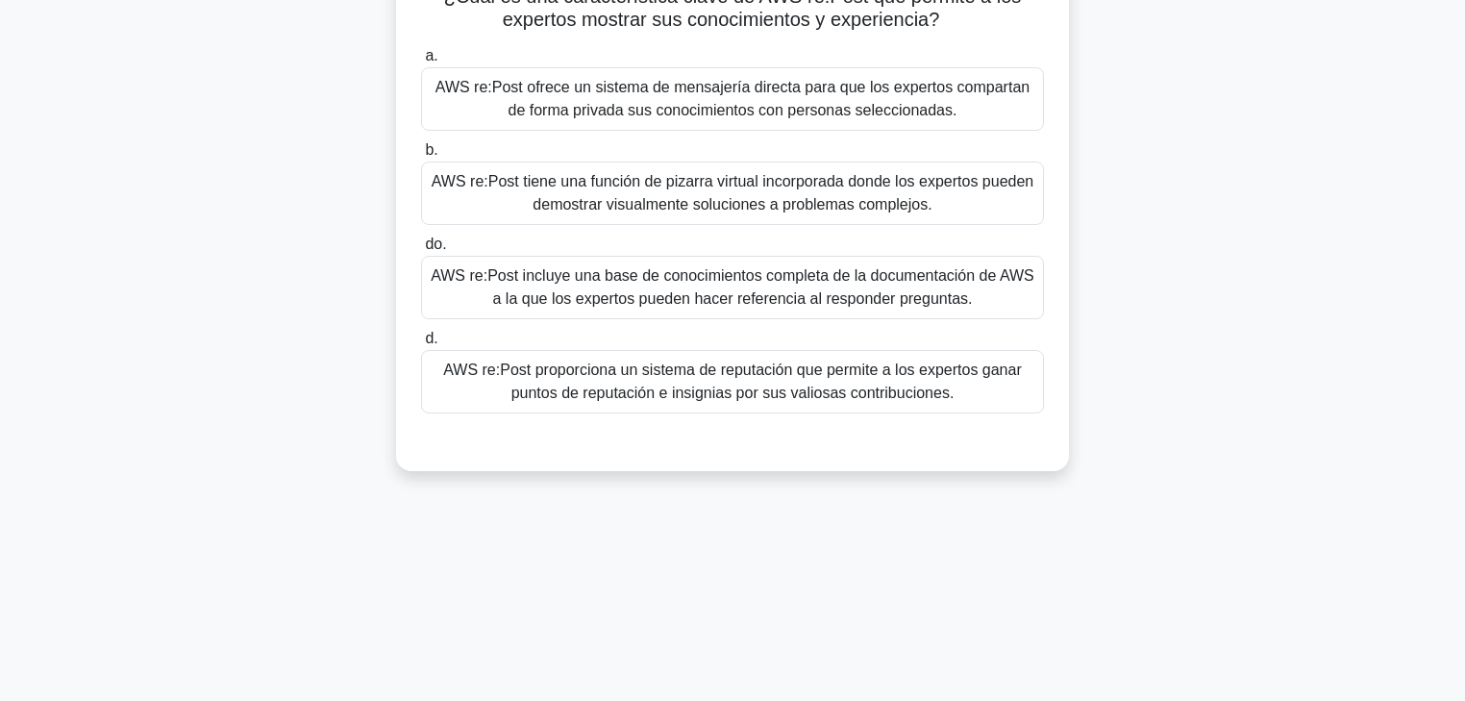
click at [799, 387] on font "AWS re:Post proporciona un sistema de reputación que permite a los expertos gan…" at bounding box center [732, 381] width 579 height 39
click at [421, 345] on input "d. AWS re:Post proporciona un sistema de reputación que permite a los expertos …" at bounding box center [421, 339] width 0 height 12
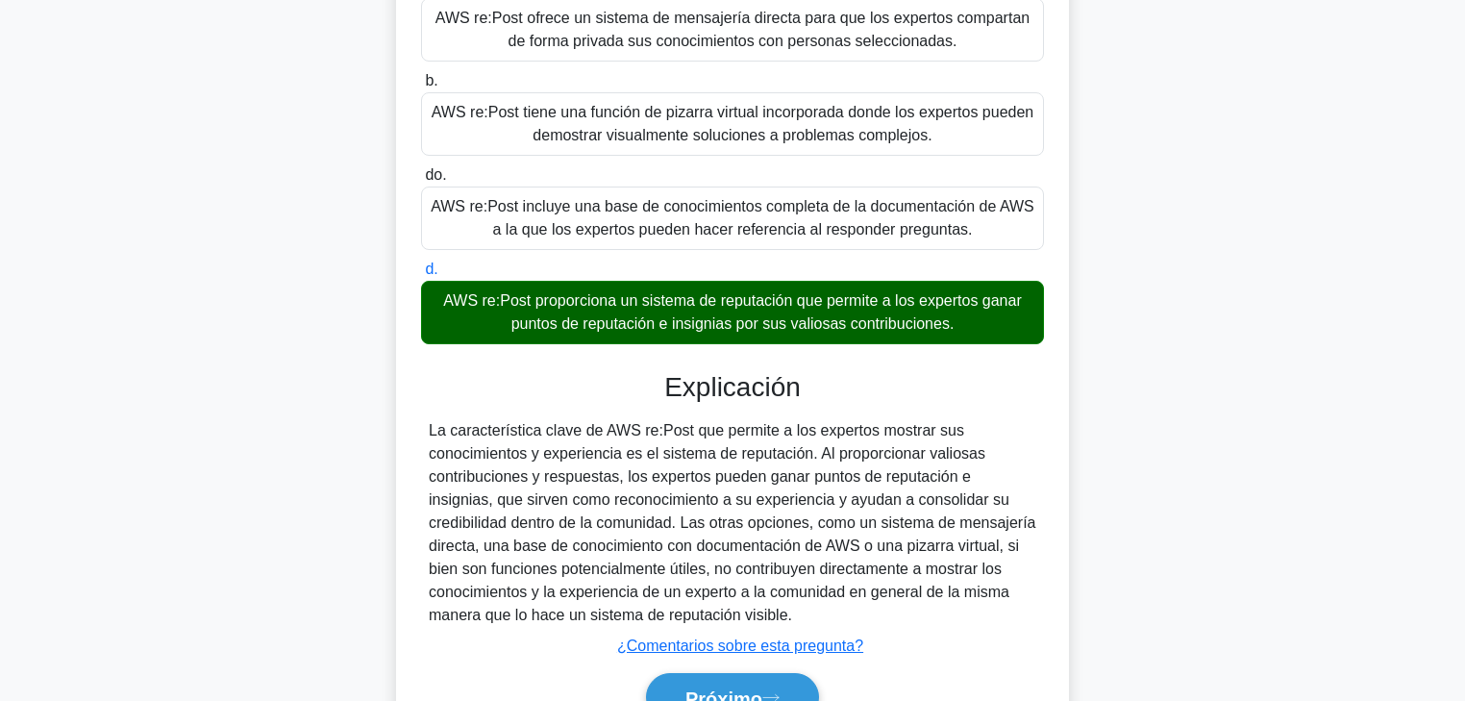
scroll to position [338, 0]
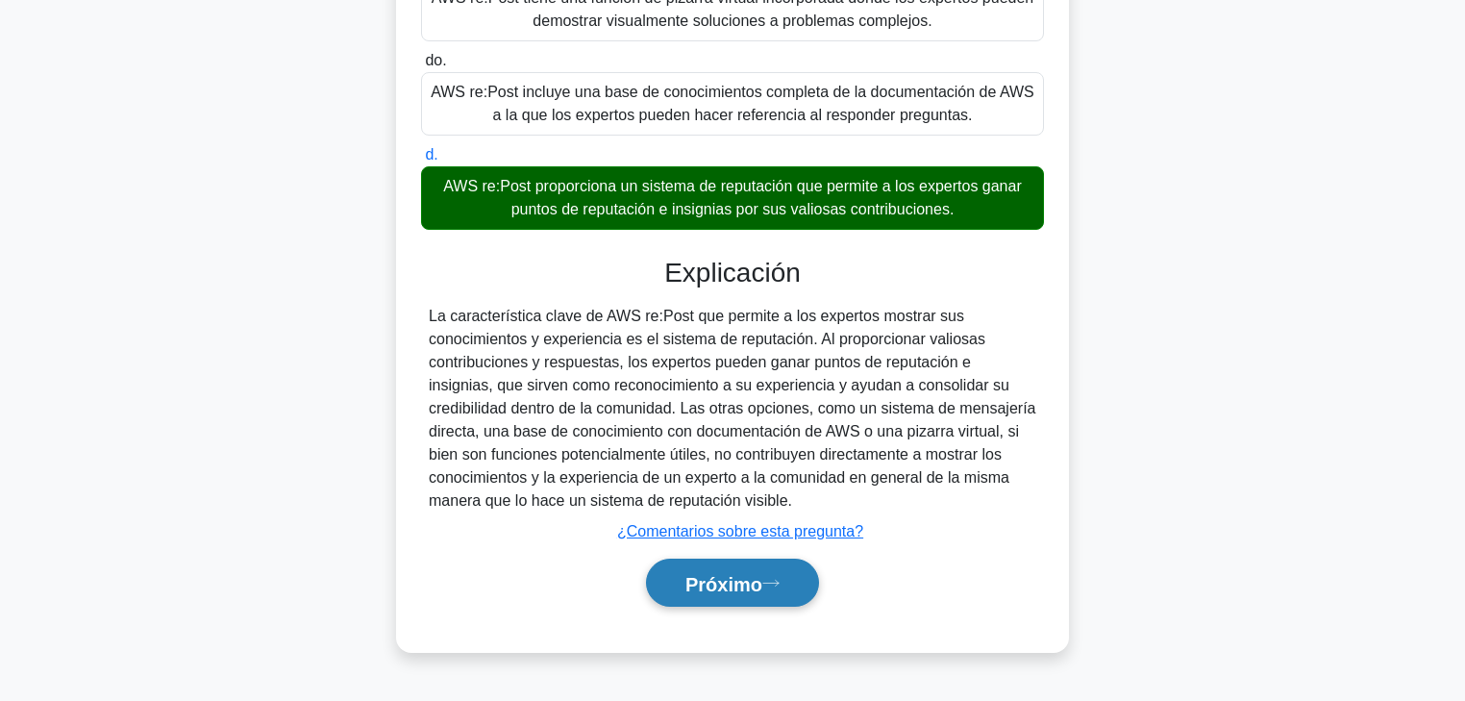
click at [810, 534] on button "Próximo" at bounding box center [732, 583] width 173 height 49
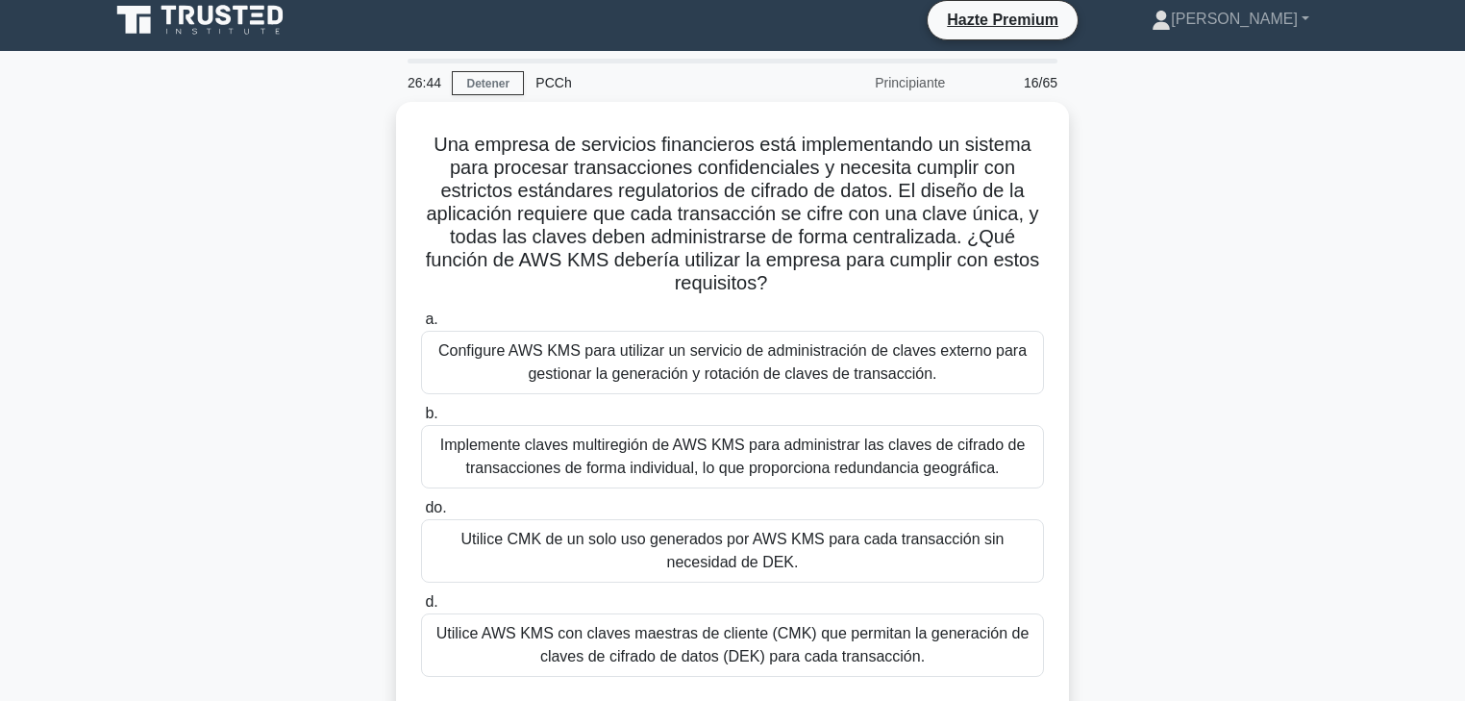
scroll to position [0, 0]
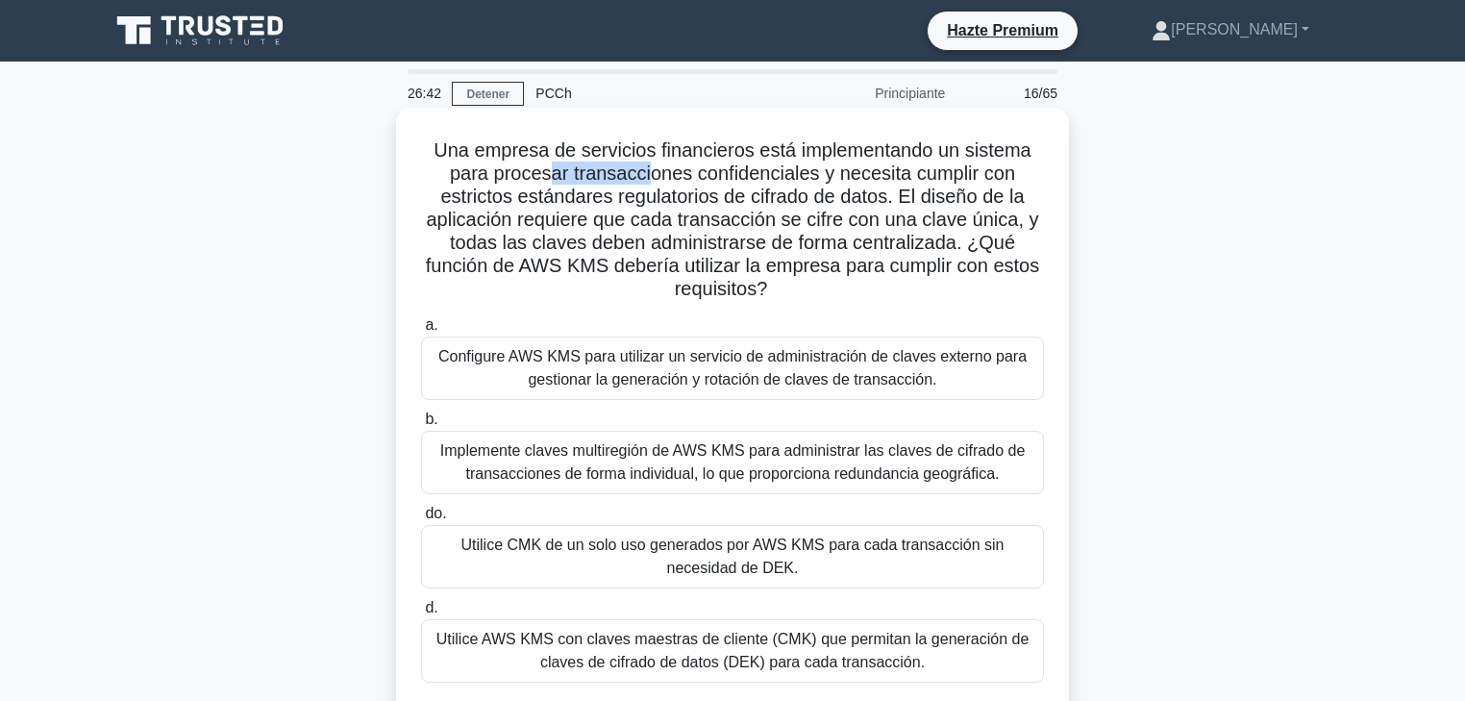
drag, startPoint x: 555, startPoint y: 173, endPoint x: 731, endPoint y: 169, distance: 176.0
click at [704, 166] on font "Una empresa de servicios financieros está implementando un sistema para procesa…" at bounding box center [732, 219] width 613 height 160
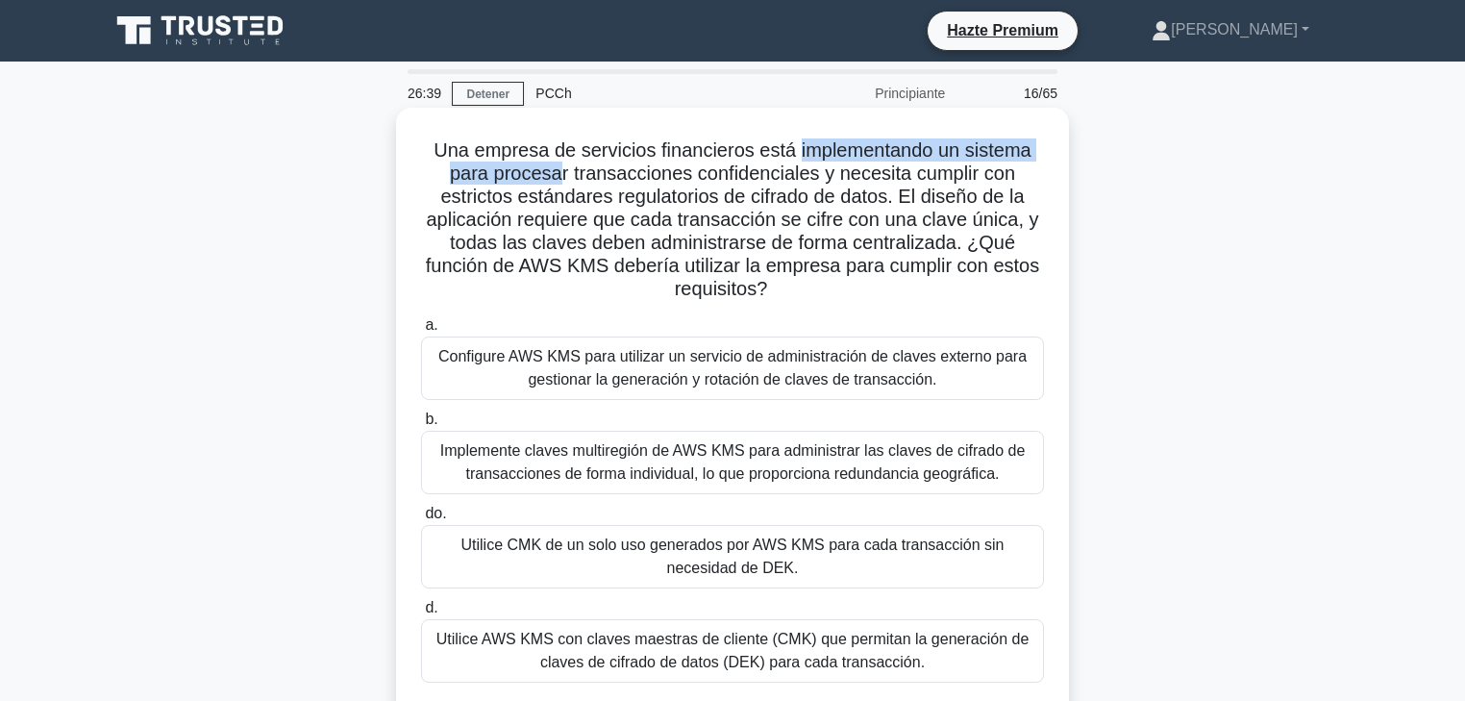
drag, startPoint x: 805, startPoint y: 153, endPoint x: 558, endPoint y: 181, distance: 248.7
click at [558, 181] on font "Una empresa de servicios financieros está implementando un sistema para procesa…" at bounding box center [732, 219] width 613 height 160
click at [573, 181] on font "Una empresa de servicios financieros está implementando un sistema para procesa…" at bounding box center [732, 219] width 613 height 160
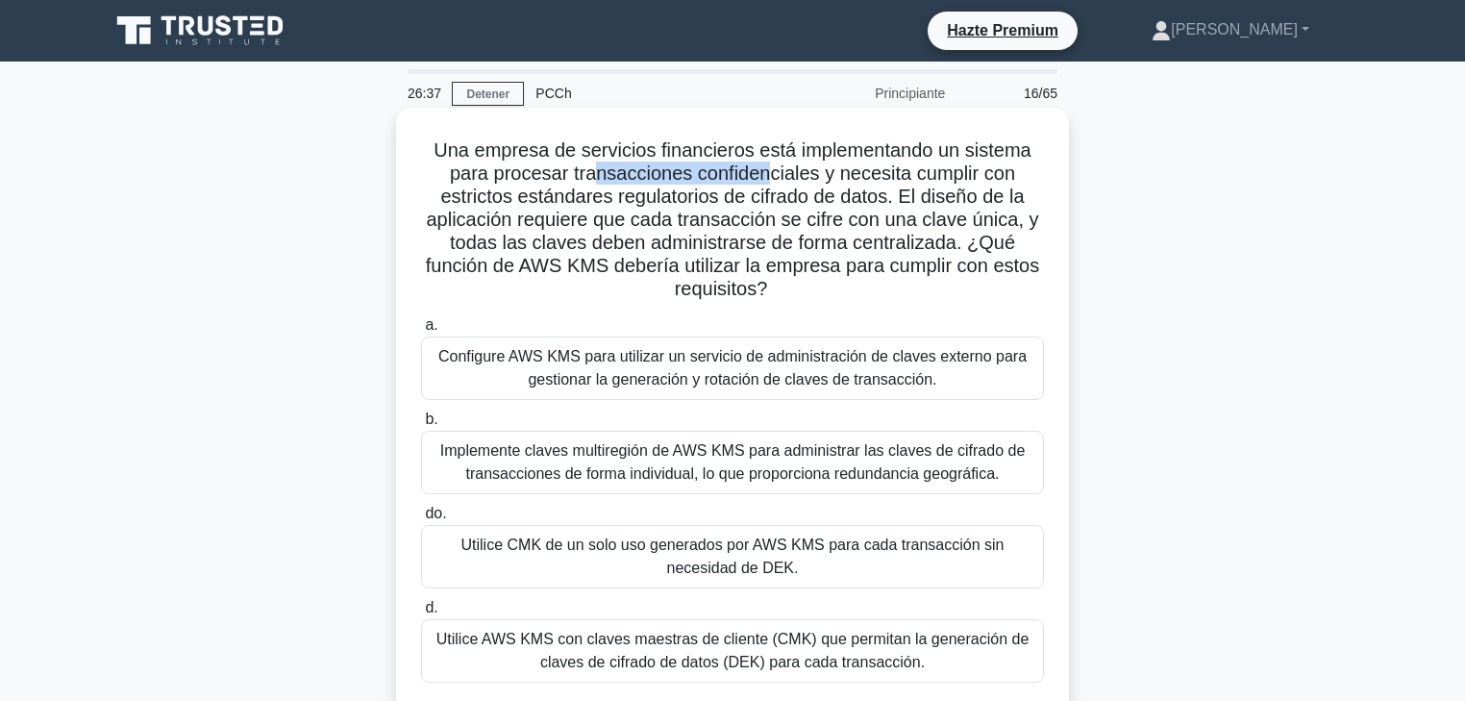
drag, startPoint x: 673, startPoint y: 174, endPoint x: 774, endPoint y: 172, distance: 101.0
click at [774, 172] on font "Una empresa de servicios financieros está implementando un sistema para procesa…" at bounding box center [732, 219] width 613 height 160
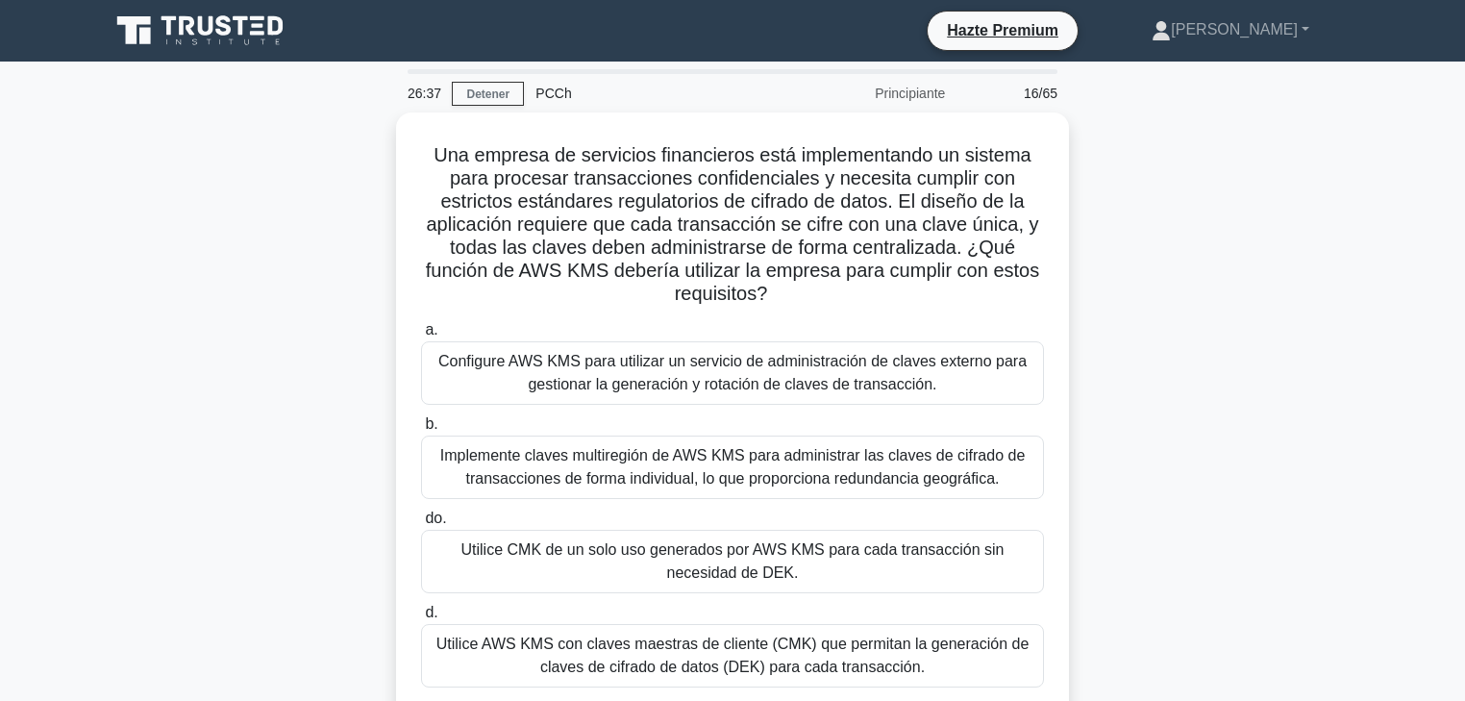
click at [927, 100] on font "Principiante" at bounding box center [910, 93] width 70 height 15
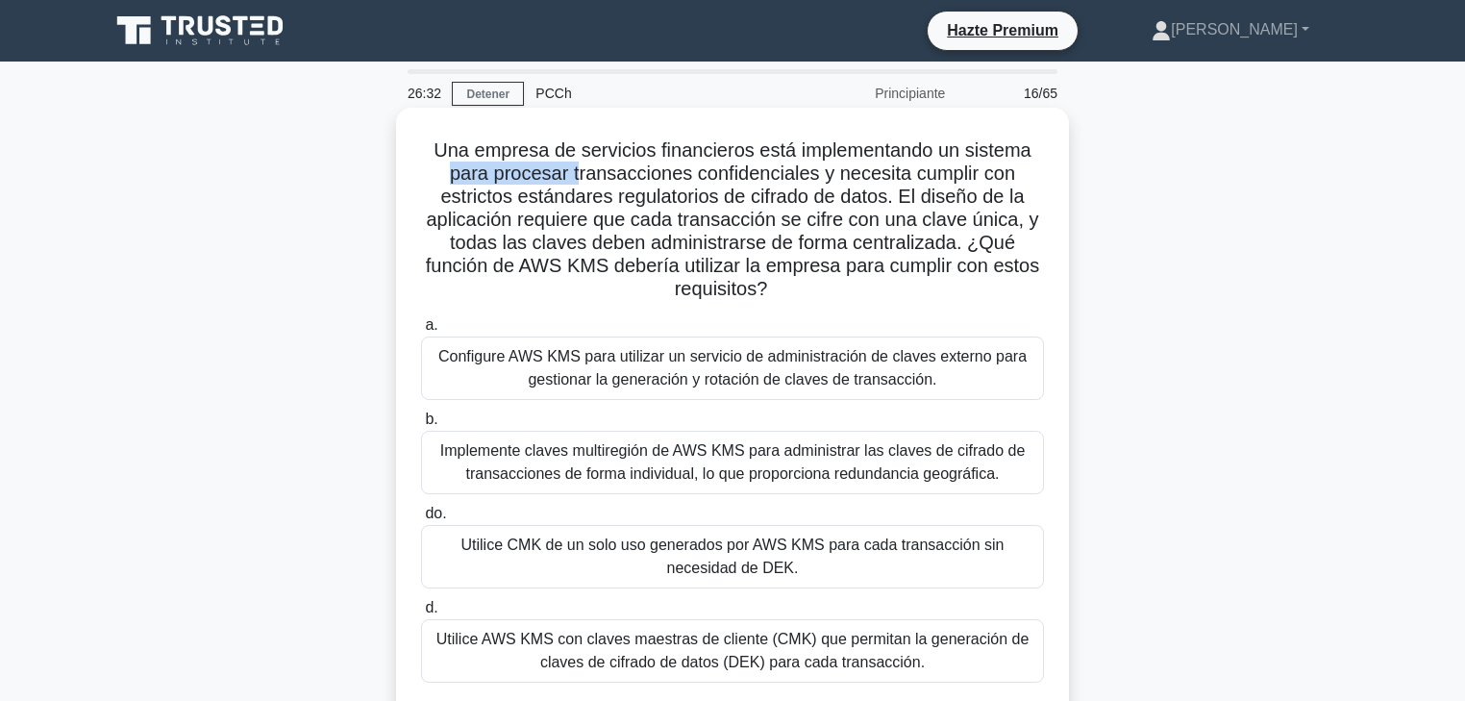
drag, startPoint x: 453, startPoint y: 173, endPoint x: 615, endPoint y: 177, distance: 162.5
click at [604, 177] on font "Una empresa de servicios financieros está implementando un sistema para procesa…" at bounding box center [732, 219] width 613 height 160
drag, startPoint x: 708, startPoint y: 178, endPoint x: 722, endPoint y: 178, distance: 14.4
click at [722, 178] on font "Una empresa de servicios financieros está implementando un sistema para procesa…" at bounding box center [732, 219] width 613 height 160
drag, startPoint x: 792, startPoint y: 175, endPoint x: 836, endPoint y: 175, distance: 44.2
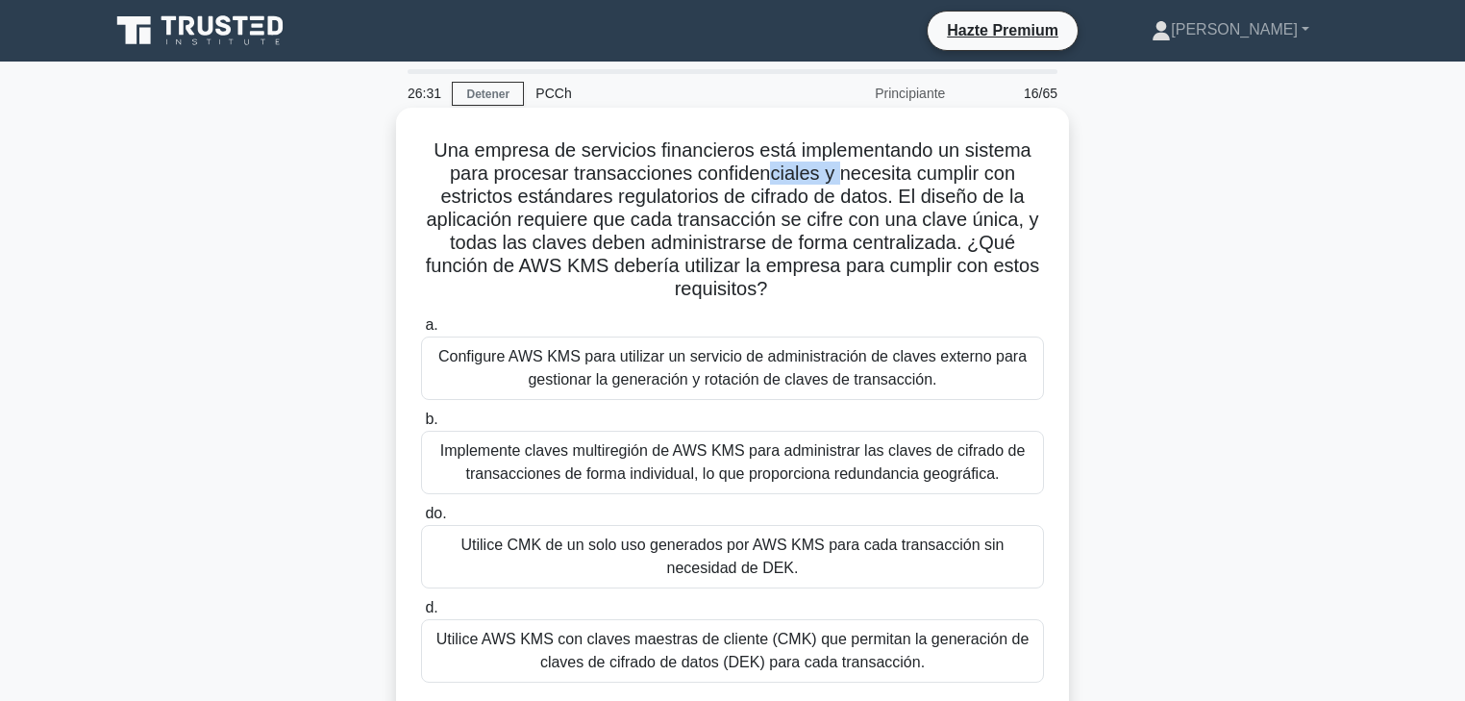
click at [836, 175] on font "Una empresa de servicios financieros está implementando un sistema para procesa…" at bounding box center [732, 219] width 613 height 160
drag, startPoint x: 500, startPoint y: 177, endPoint x: 821, endPoint y: 177, distance: 321.1
click at [821, 177] on font "Una empresa de servicios financieros está implementando un sistema para procesa…" at bounding box center [732, 219] width 613 height 160
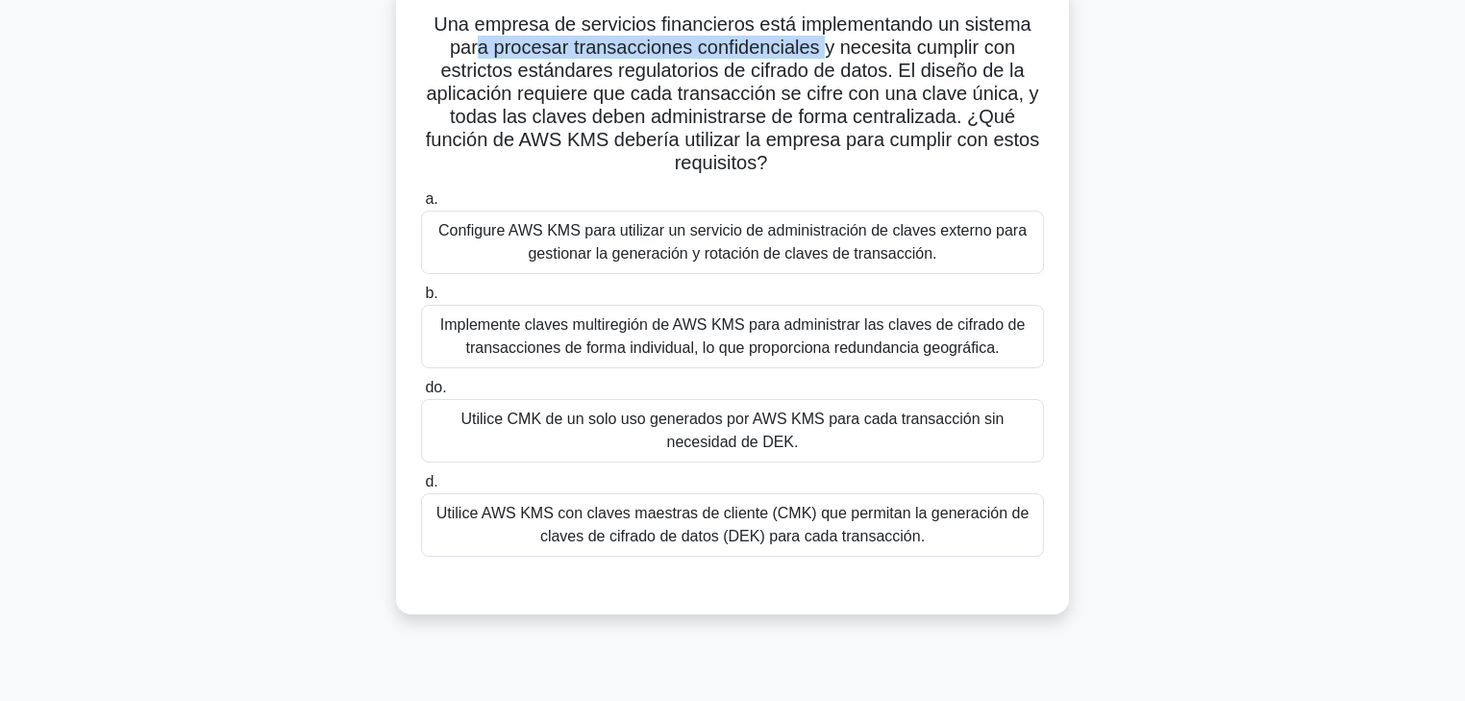
scroll to position [154, 0]
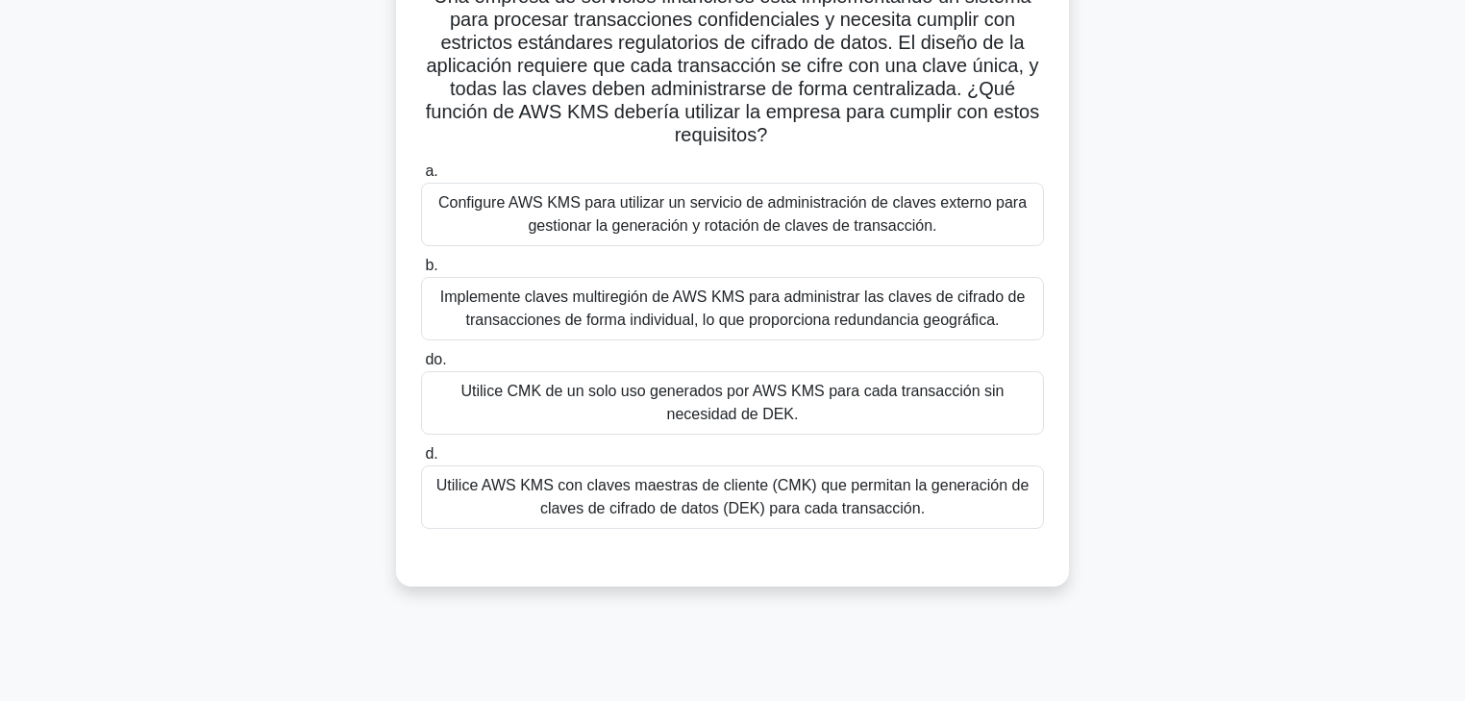
click at [788, 505] on font "Utilice AWS KMS con claves maestras de cliente (CMK) que permitan la generación…" at bounding box center [733, 496] width 593 height 39
click at [421, 461] on input "d. Utilice AWS KMS con claves maestras de cliente (CMK) que permitan la generac…" at bounding box center [421, 454] width 0 height 12
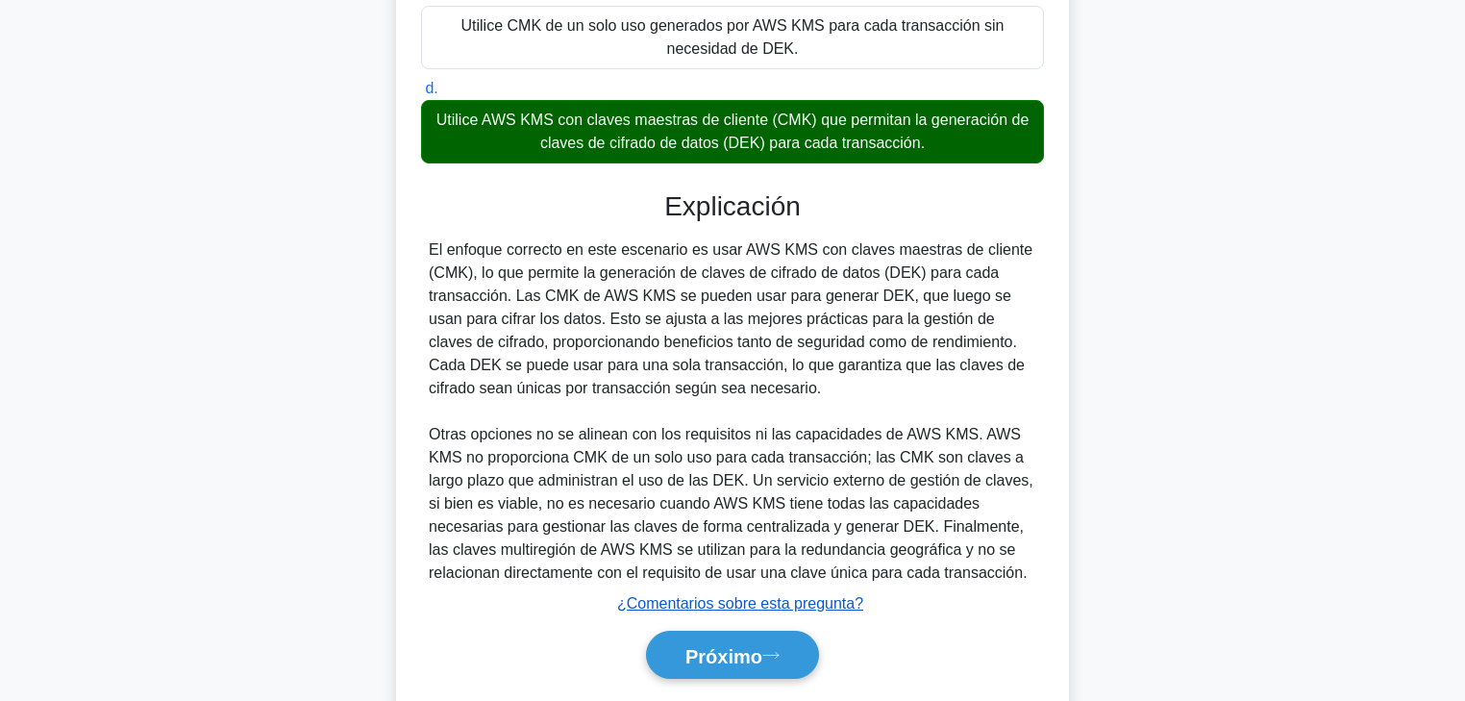
scroll to position [578, 0]
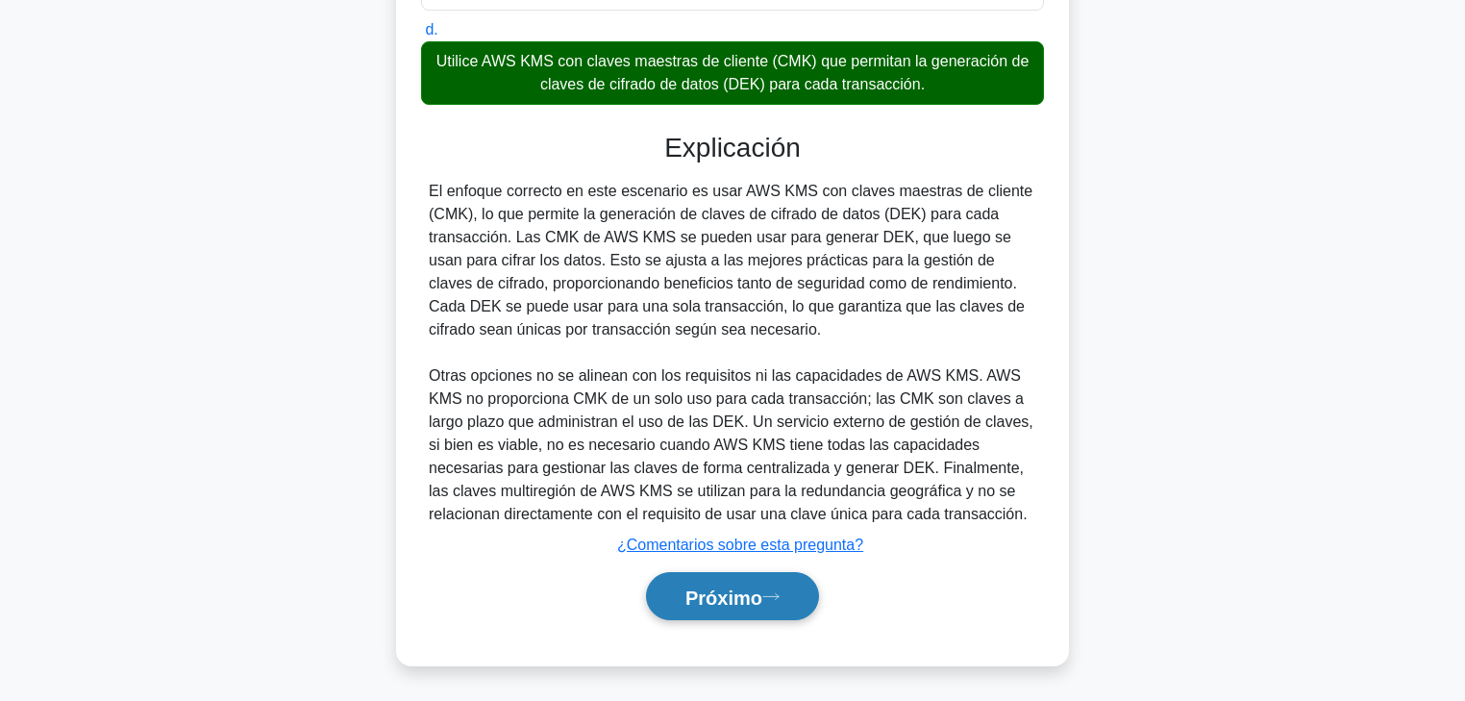
click at [772, 534] on button "Próximo" at bounding box center [732, 596] width 173 height 49
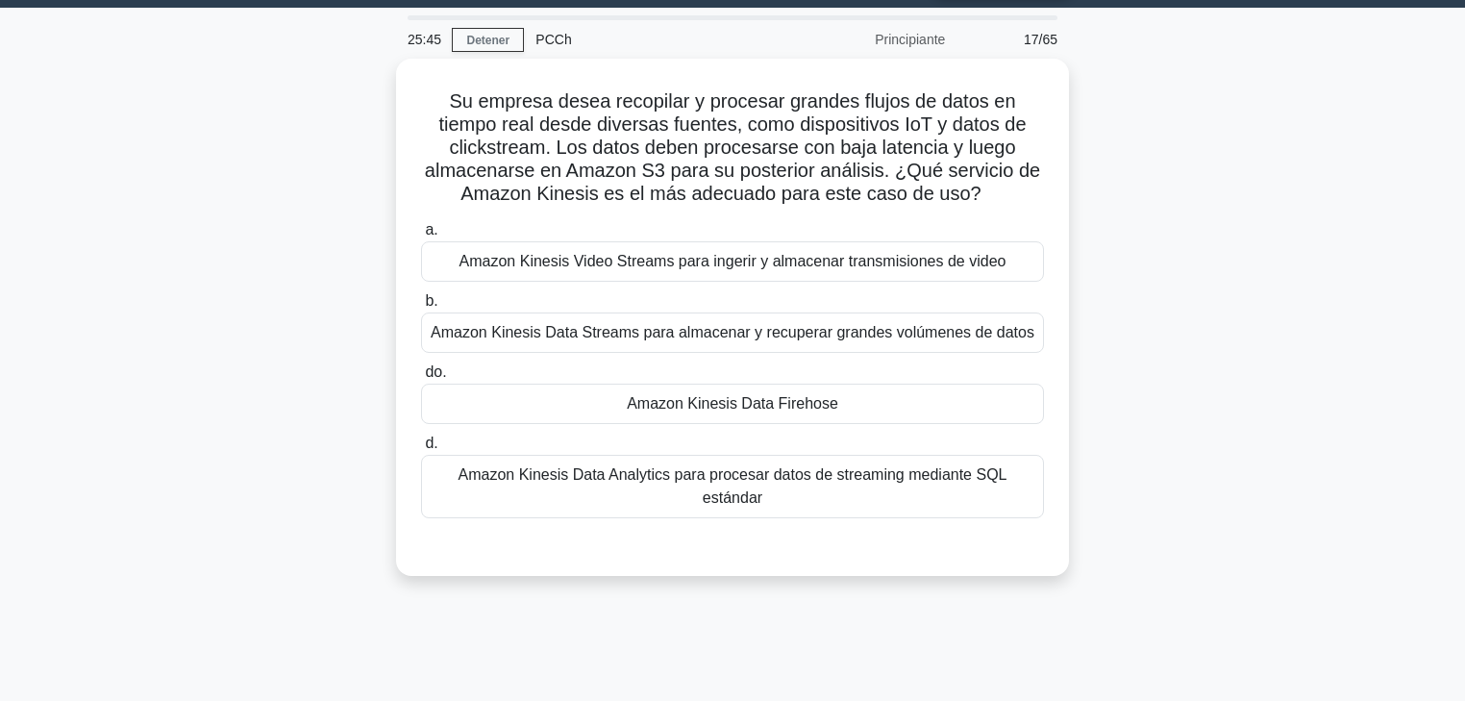
scroll to position [0, 0]
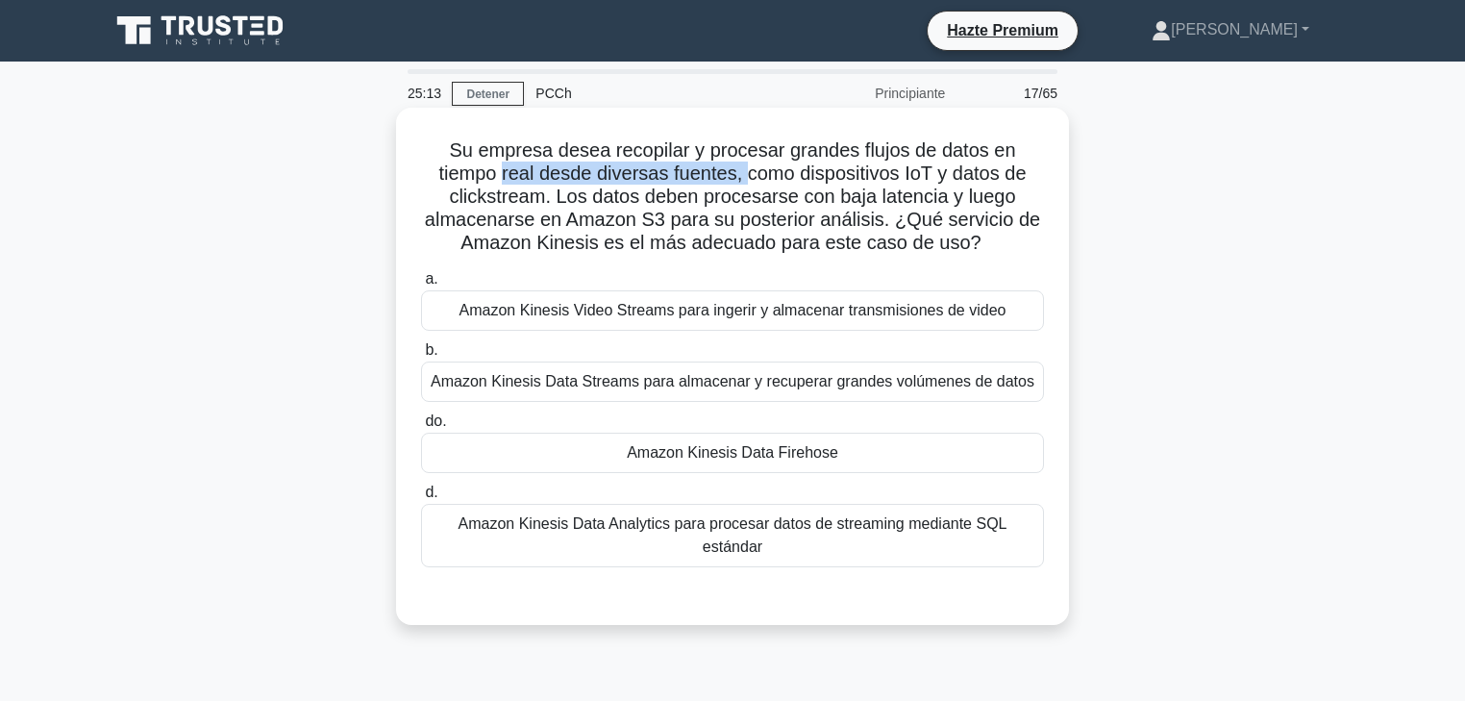
drag, startPoint x: 598, startPoint y: 179, endPoint x: 745, endPoint y: 181, distance: 147.1
click at [745, 181] on font "Su empresa desea recopilar y procesar grandes flujos de datos en tiempo real de…" at bounding box center [732, 195] width 615 height 113
drag, startPoint x: 761, startPoint y: 183, endPoint x: 497, endPoint y: 185, distance: 264.4
click at [500, 184] on font "Su empresa desea recopilar y procesar grandes flujos de datos en tiempo real de…" at bounding box center [732, 195] width 615 height 113
drag, startPoint x: 486, startPoint y: 188, endPoint x: 505, endPoint y: 204, distance: 24.6
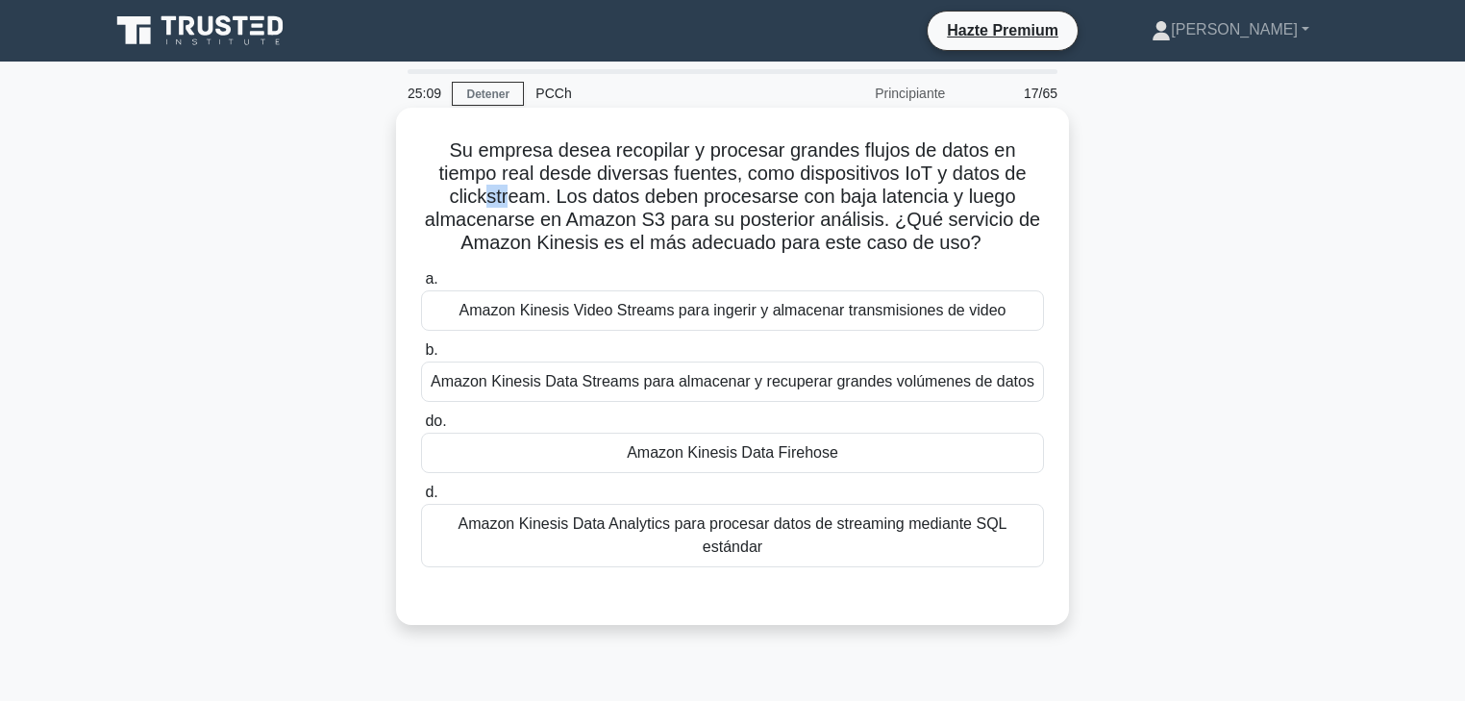
click at [505, 204] on font "Su empresa desea recopilar y procesar grandes flujos de datos en tiempo real de…" at bounding box center [732, 195] width 615 height 113
drag, startPoint x: 508, startPoint y: 227, endPoint x: 724, endPoint y: 226, distance: 216.3
click at [724, 226] on font "Su empresa desea recopilar y procesar grandes flujos de datos en tiempo real de…" at bounding box center [732, 195] width 615 height 113
click at [788, 458] on font "Amazon Kinesis Data Firehose" at bounding box center [733, 452] width 212 height 16
click at [421, 428] on input "do. Amazon Kinesis Data Firehose" at bounding box center [421, 421] width 0 height 12
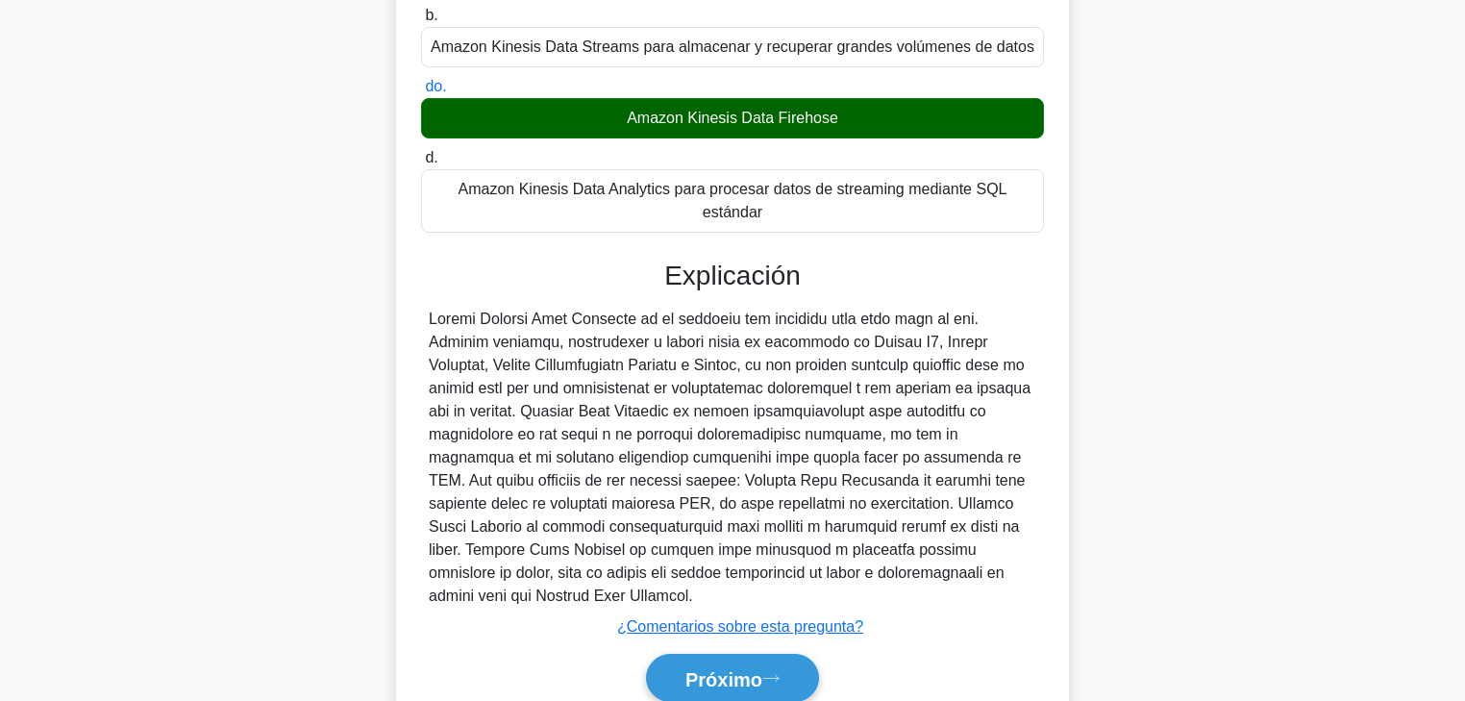
scroll to position [370, 0]
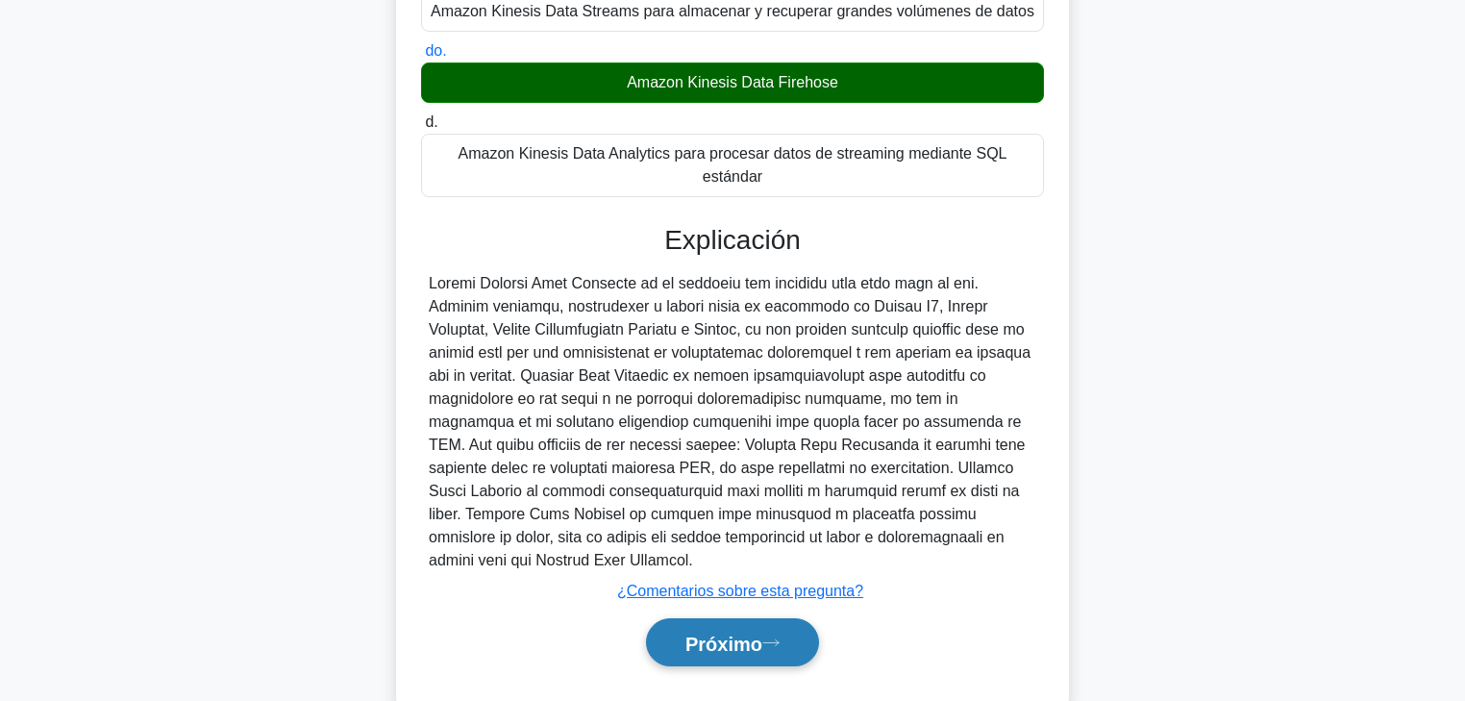
click at [761, 534] on button "Próximo" at bounding box center [732, 642] width 173 height 49
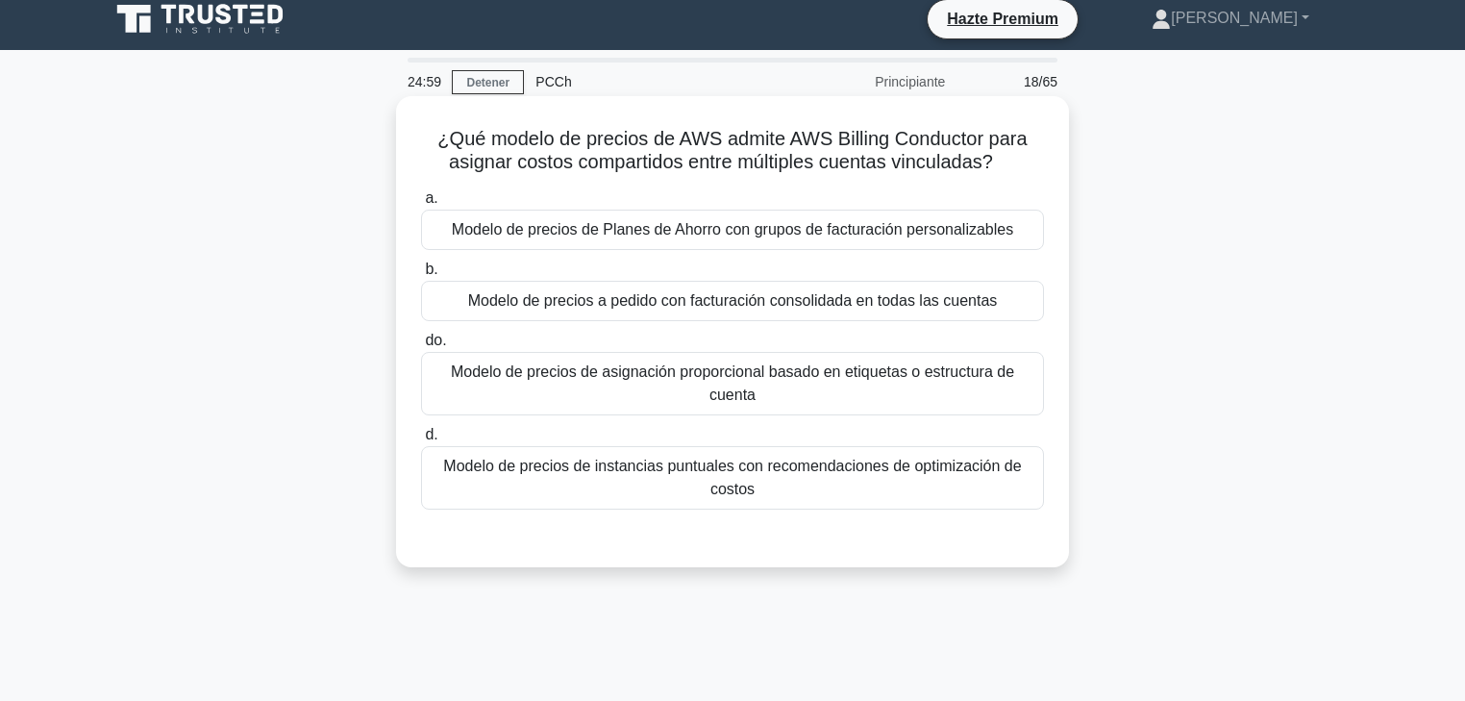
scroll to position [0, 0]
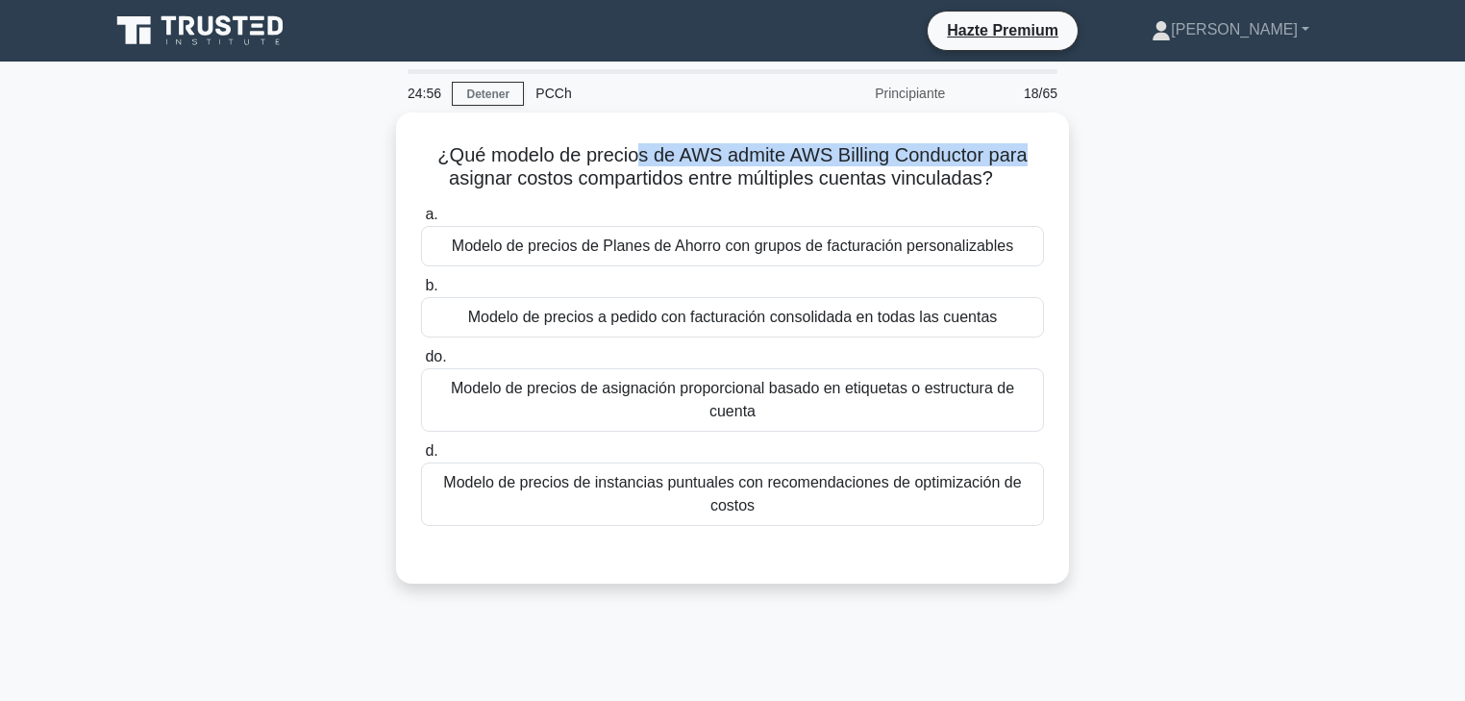
drag, startPoint x: 677, startPoint y: 148, endPoint x: 1072, endPoint y: 158, distance: 395.3
click at [1072, 158] on div "¿Qué modelo de precios de AWS admite AWS Billing Conductor para asignar costos …" at bounding box center [732, 359] width 1269 height 494
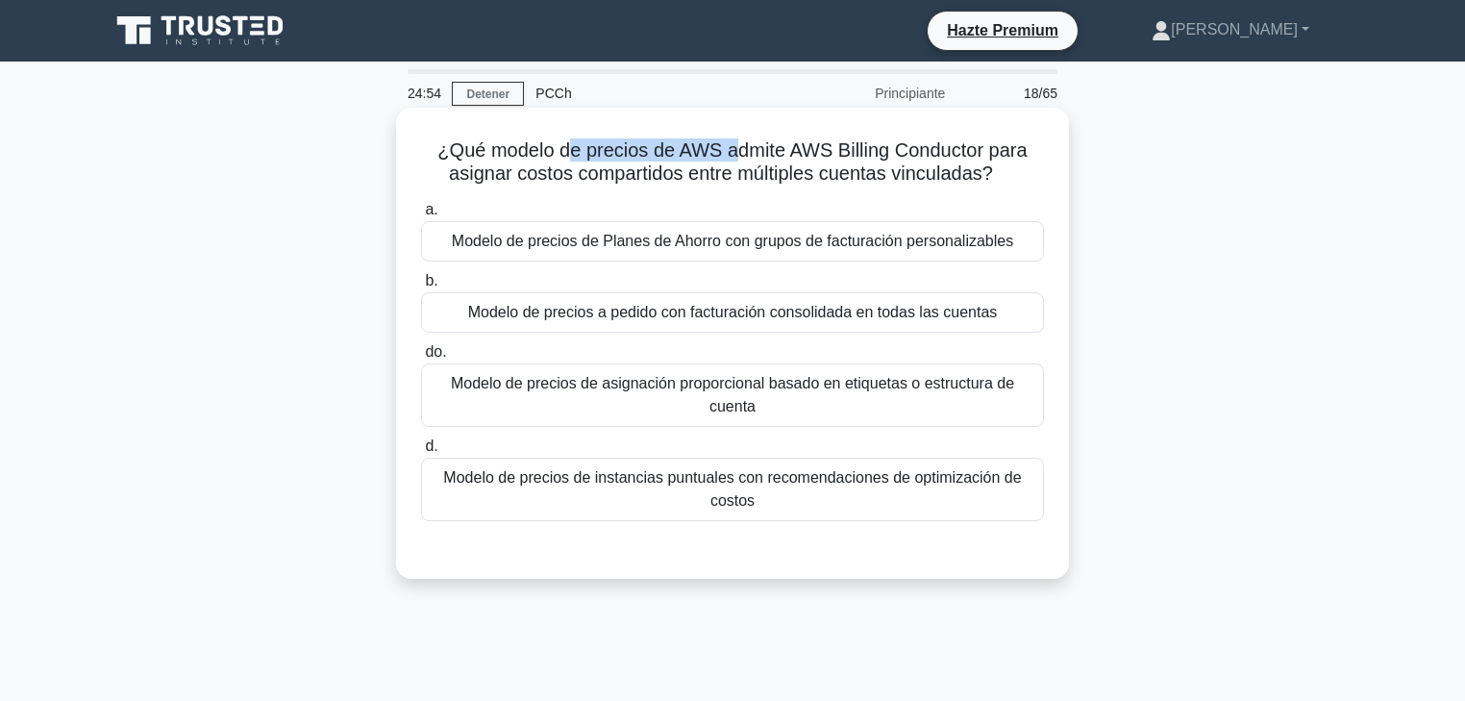
drag, startPoint x: 565, startPoint y: 158, endPoint x: 752, endPoint y: 163, distance: 186.6
click at [750, 160] on font "¿Qué modelo de precios de AWS admite AWS Billing Conductor para asignar costos …" at bounding box center [731, 161] width 589 height 44
drag, startPoint x: 996, startPoint y: 151, endPoint x: 1027, endPoint y: 178, distance: 40.9
click at [1027, 178] on h5 "¿Qué modelo de precios de AWS admite AWS Billing Conductor para asignar costos …" at bounding box center [732, 162] width 627 height 48
drag, startPoint x: 724, startPoint y: 158, endPoint x: 786, endPoint y: 157, distance: 61.5
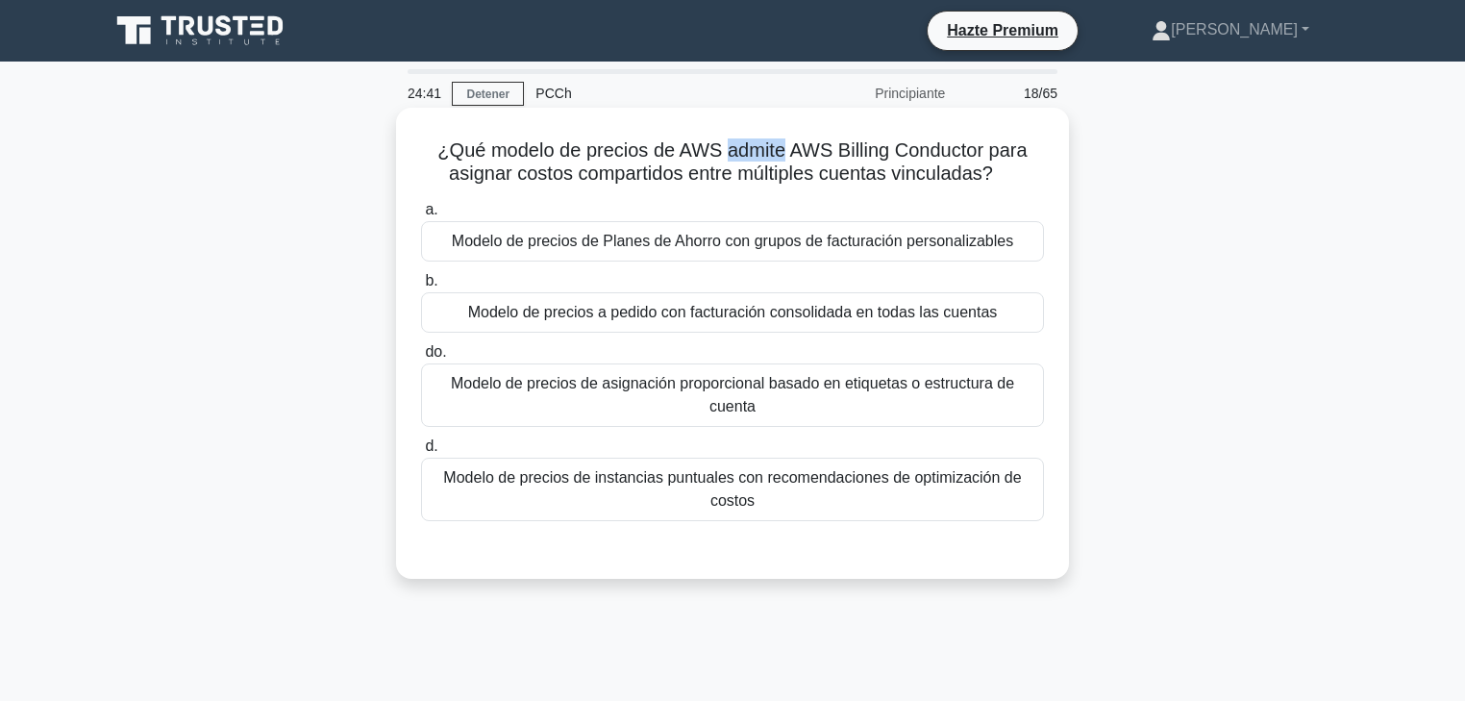
click at [786, 157] on font "¿Qué modelo de precios de AWS admite AWS Billing Conductor para asignar costos …" at bounding box center [731, 161] width 589 height 44
click at [830, 312] on font "Modelo de precios a pedido con facturación consolidada en todas las cuentas" at bounding box center [733, 312] width 530 height 16
click at [421, 287] on input "b. Modelo de precios a pedido con facturación consolidada en todas las cuentas" at bounding box center [421, 281] width 0 height 12
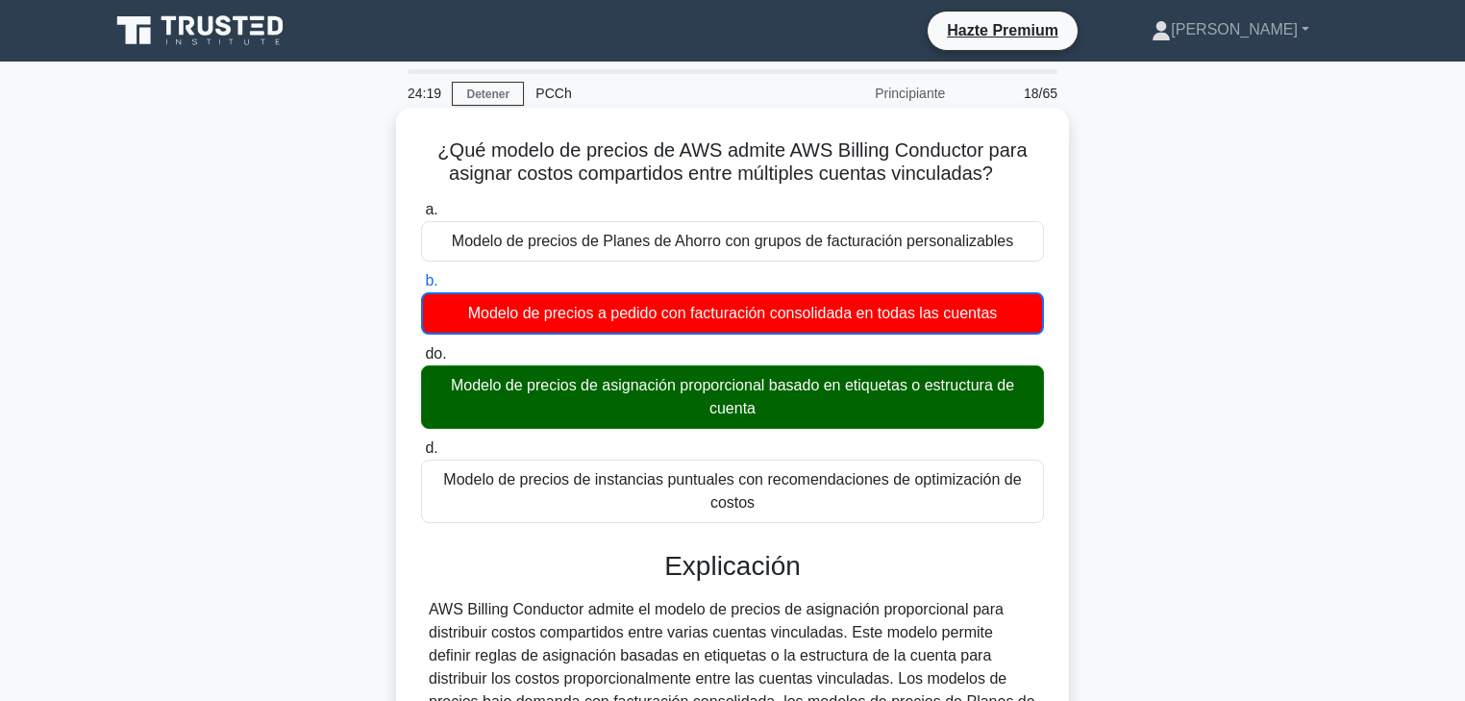
drag, startPoint x: 500, startPoint y: 389, endPoint x: 563, endPoint y: 389, distance: 63.5
click at [563, 389] on font "Modelo de precios de asignación proporcional basado en etiquetas o estructura d…" at bounding box center [732, 396] width 563 height 39
drag, startPoint x: 625, startPoint y: 389, endPoint x: 781, endPoint y: 385, distance: 155.8
click at [781, 385] on font "Modelo de precios de asignación proporcional basado en etiquetas o estructura d…" at bounding box center [732, 396] width 563 height 39
drag, startPoint x: 931, startPoint y: 384, endPoint x: 979, endPoint y: 384, distance: 48.1
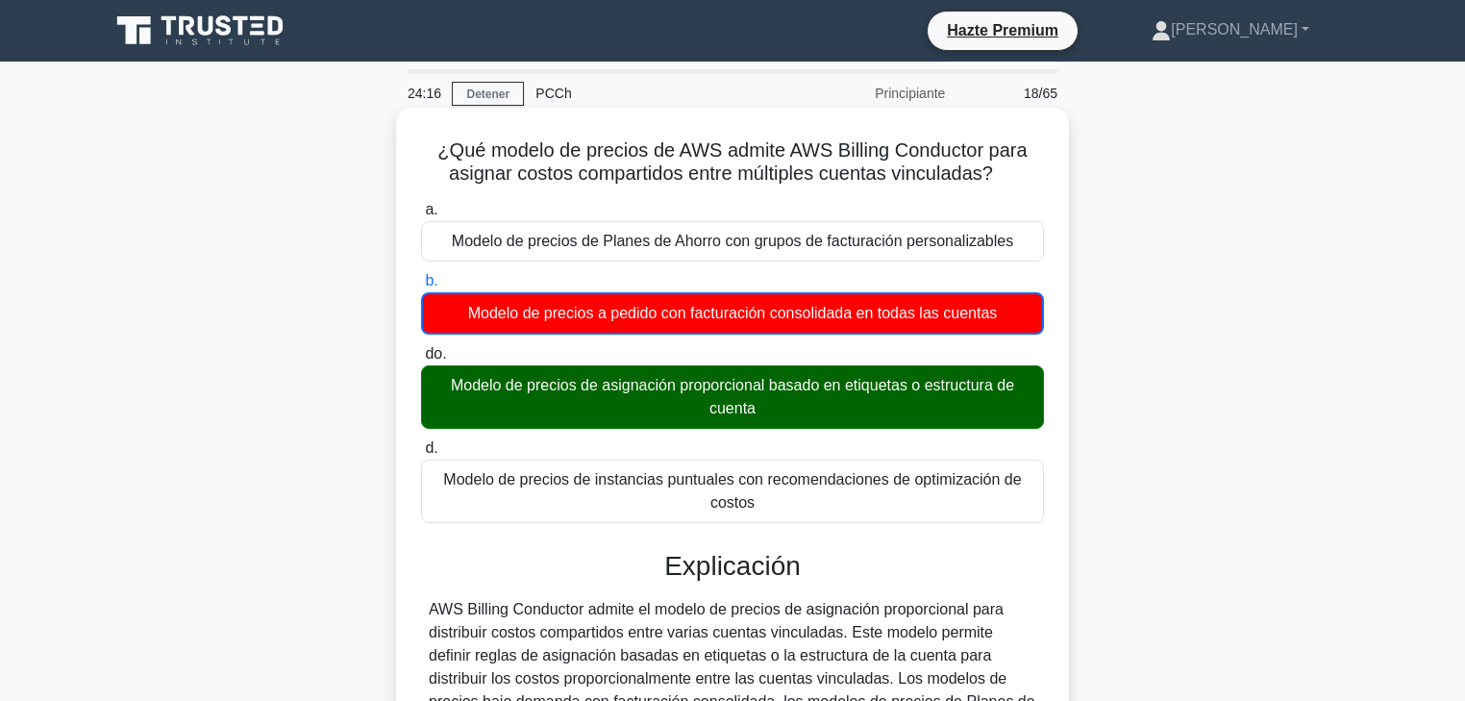
click at [979, 384] on font "Modelo de precios de asignación proporcional basado en etiquetas o estructura d…" at bounding box center [732, 396] width 563 height 39
drag, startPoint x: 712, startPoint y: 412, endPoint x: 687, endPoint y: 412, distance: 25.0
click at [687, 412] on font "Modelo de precios de asignación proporcional basado en etiquetas o estructura d…" at bounding box center [733, 397] width 606 height 46
drag, startPoint x: 891, startPoint y: 387, endPoint x: 724, endPoint y: 407, distance: 168.4
click at [724, 407] on font "Modelo de precios de asignación proporcional basado en etiquetas o estructura d…" at bounding box center [732, 396] width 563 height 39
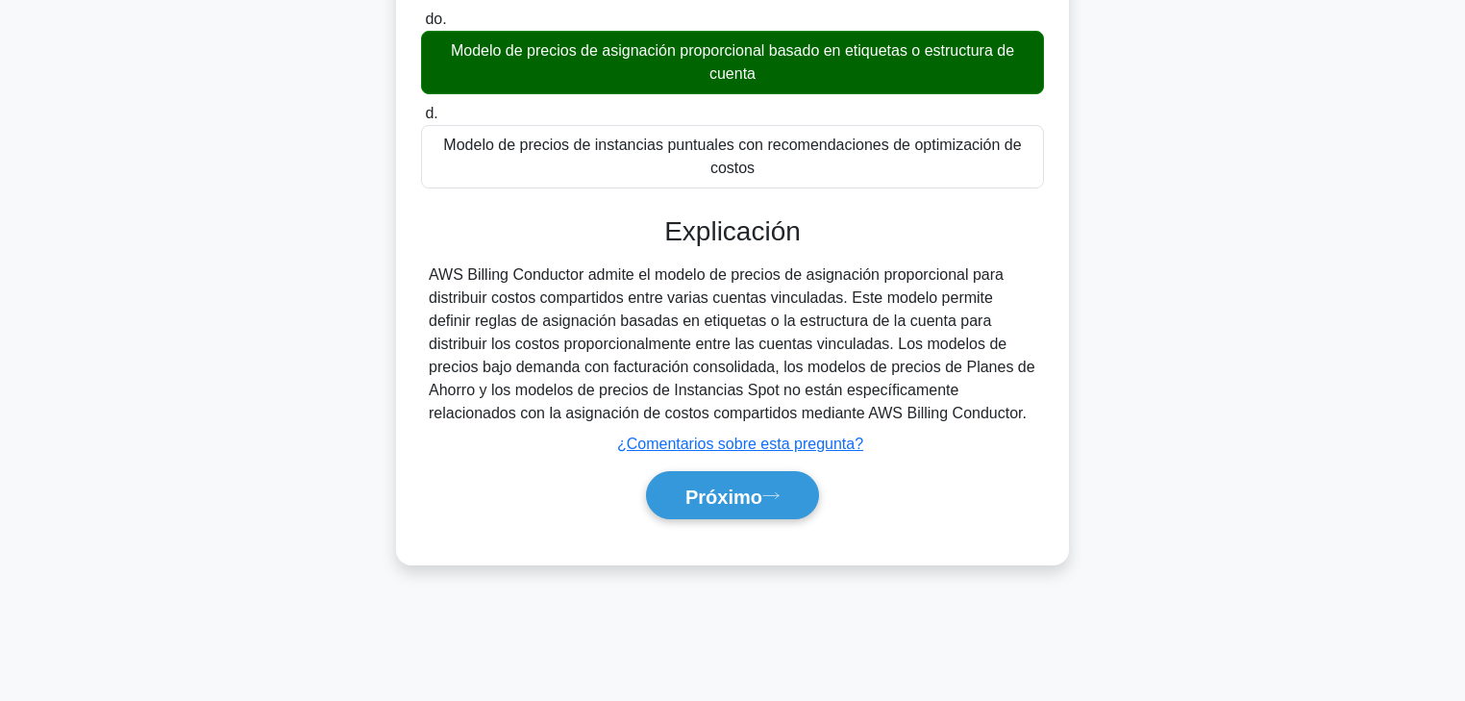
scroll to position [338, 0]
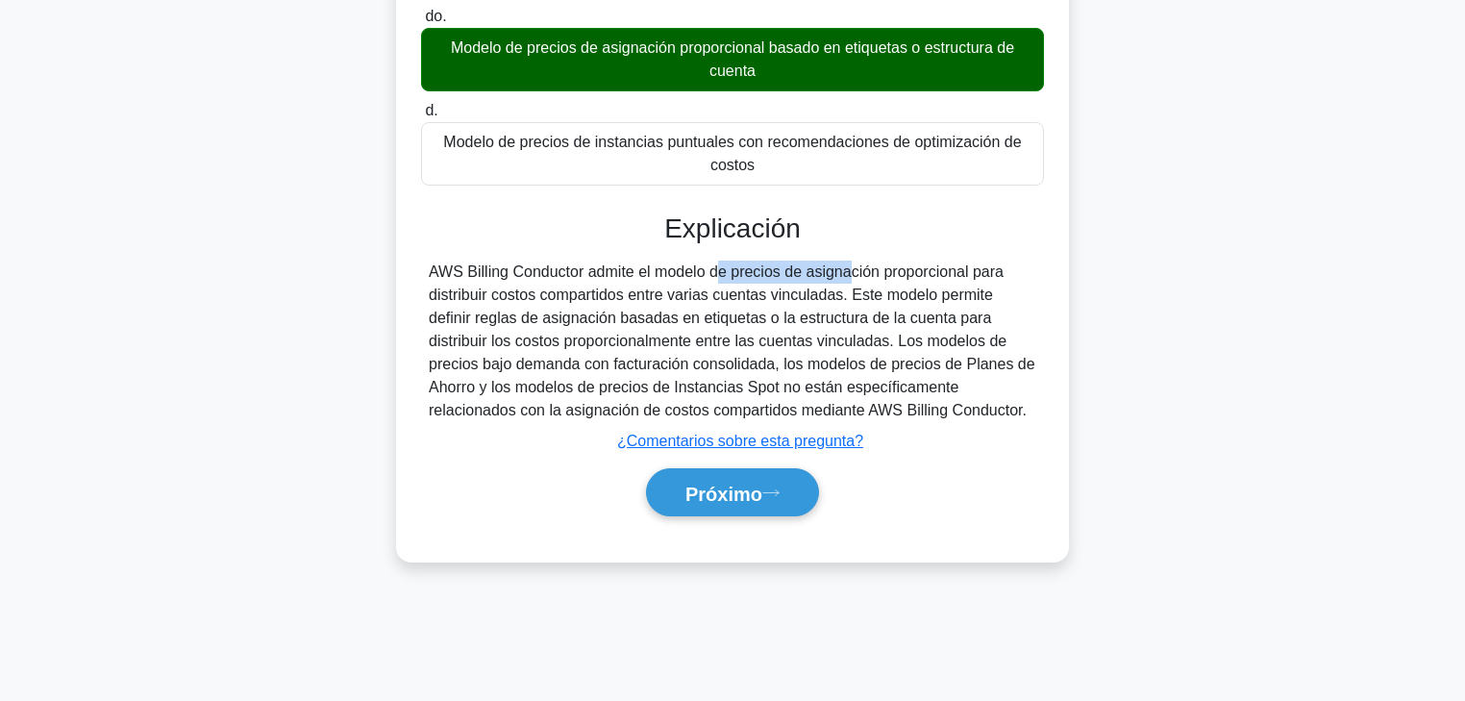
drag, startPoint x: 627, startPoint y: 269, endPoint x: 765, endPoint y: 275, distance: 138.6
click at [765, 275] on font "AWS Billing Conductor admite el modelo de precios de asignación proporcional pa…" at bounding box center [732, 340] width 607 height 155
click at [802, 279] on font "AWS Billing Conductor admite el modelo de precios de asignación proporcional pa…" at bounding box center [732, 340] width 607 height 155
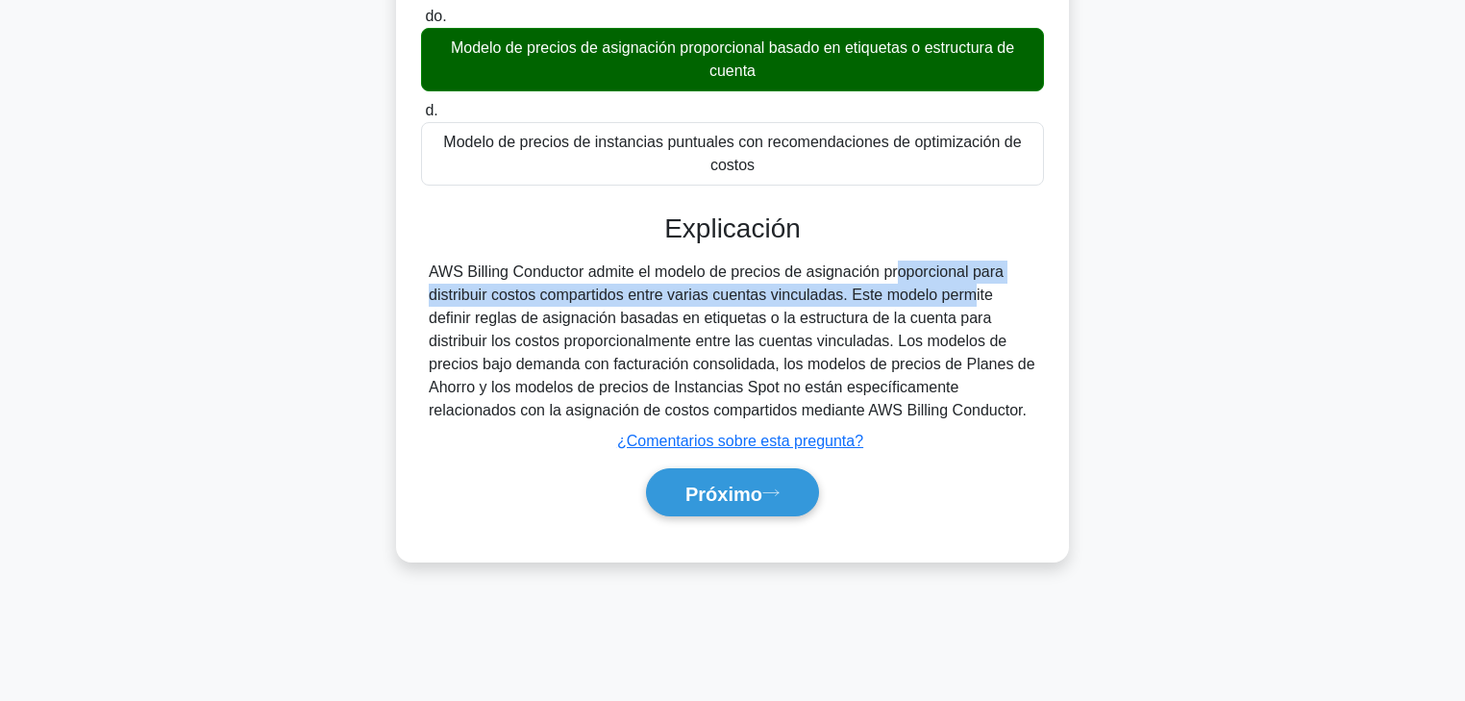
drag, startPoint x: 780, startPoint y: 276, endPoint x: 841, endPoint y: 297, distance: 65.1
click at [841, 297] on font "AWS Billing Conductor admite el modelo de precios de asignación proporcional pa…" at bounding box center [732, 340] width 607 height 155
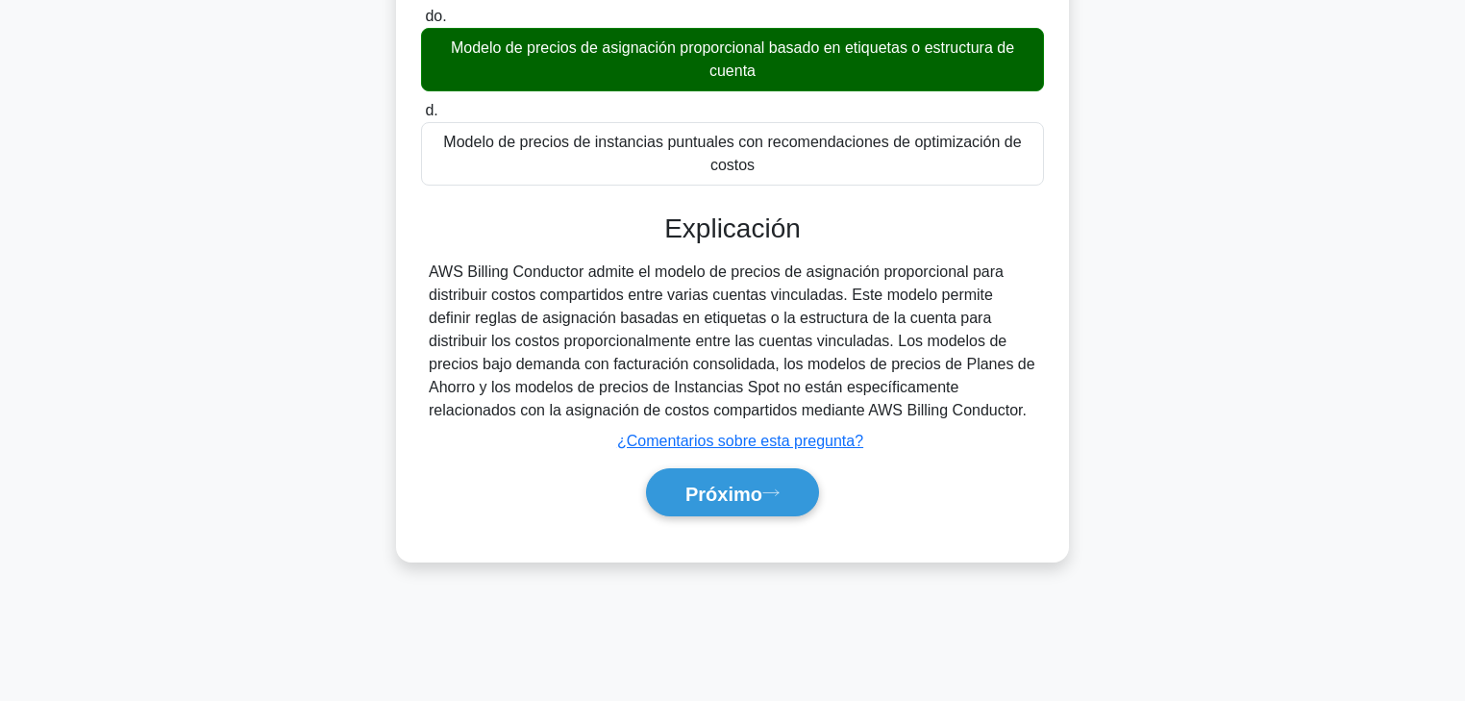
click at [938, 295] on font "AWS Billing Conductor admite el modelo de precios de asignación proporcional pa…" at bounding box center [732, 340] width 607 height 155
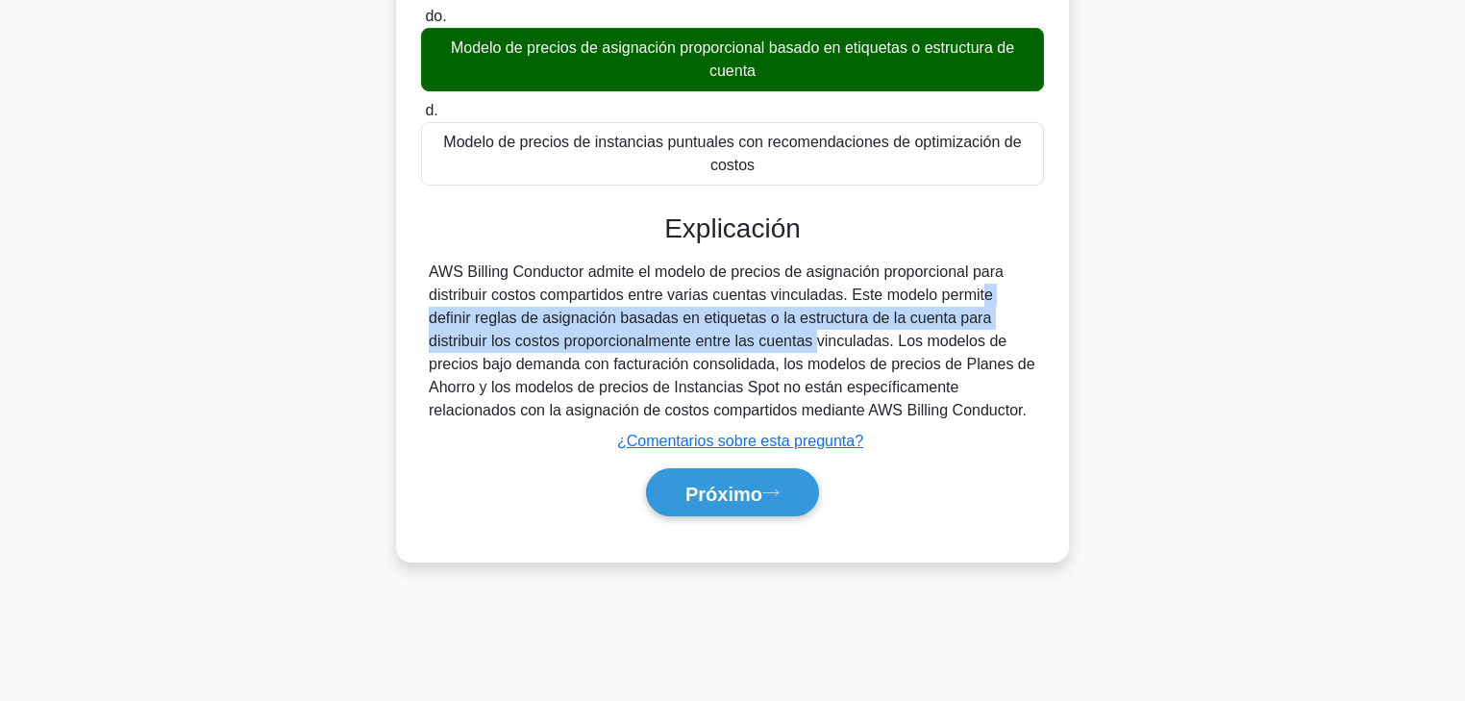
drag, startPoint x: 853, startPoint y: 292, endPoint x: 631, endPoint y: 342, distance: 227.7
click at [631, 341] on font "AWS Billing Conductor admite el modelo de precios de asignación proporcional pa…" at bounding box center [732, 340] width 607 height 155
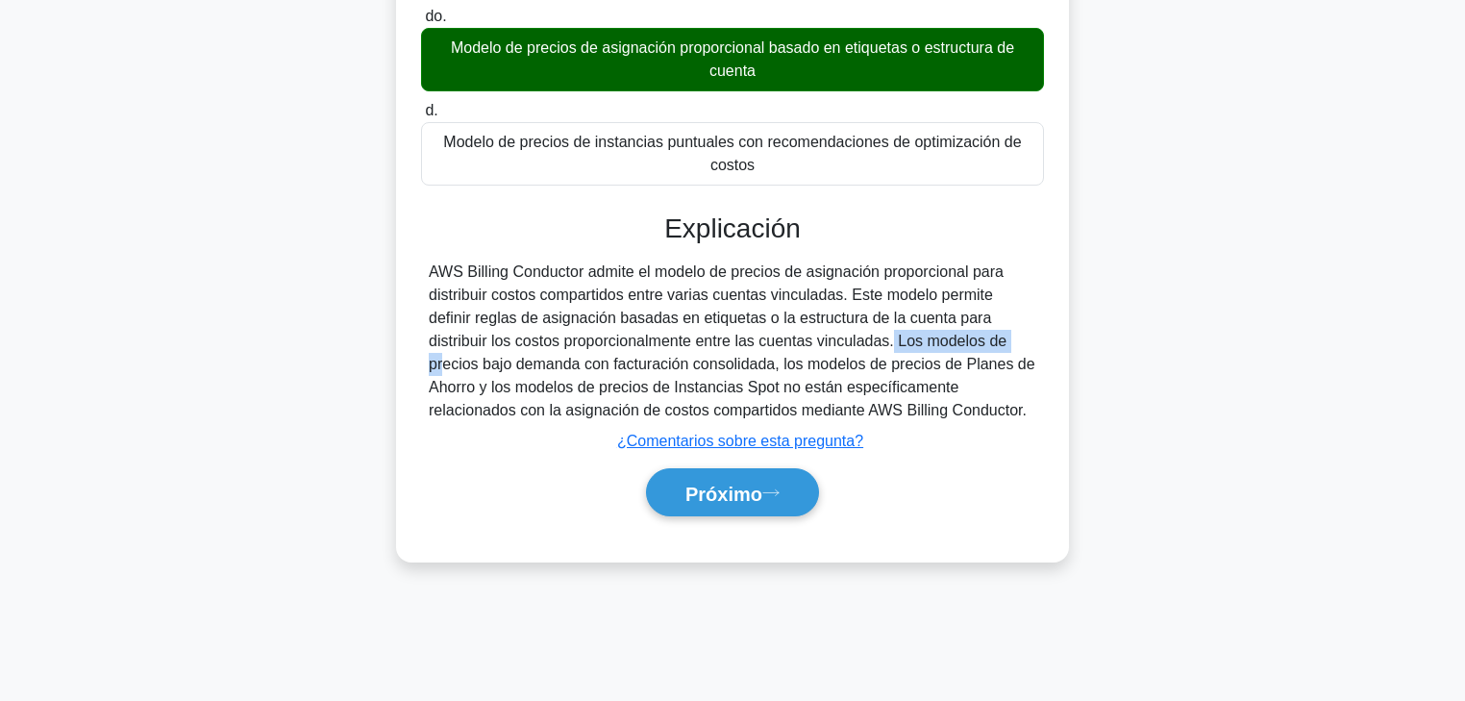
drag, startPoint x: 692, startPoint y: 342, endPoint x: 811, endPoint y: 342, distance: 119.2
click at [811, 342] on font "AWS Billing Conductor admite el modelo de precios de asignación proporcional pa…" at bounding box center [732, 340] width 607 height 155
click at [722, 489] on font "Próximo" at bounding box center [724, 493] width 77 height 21
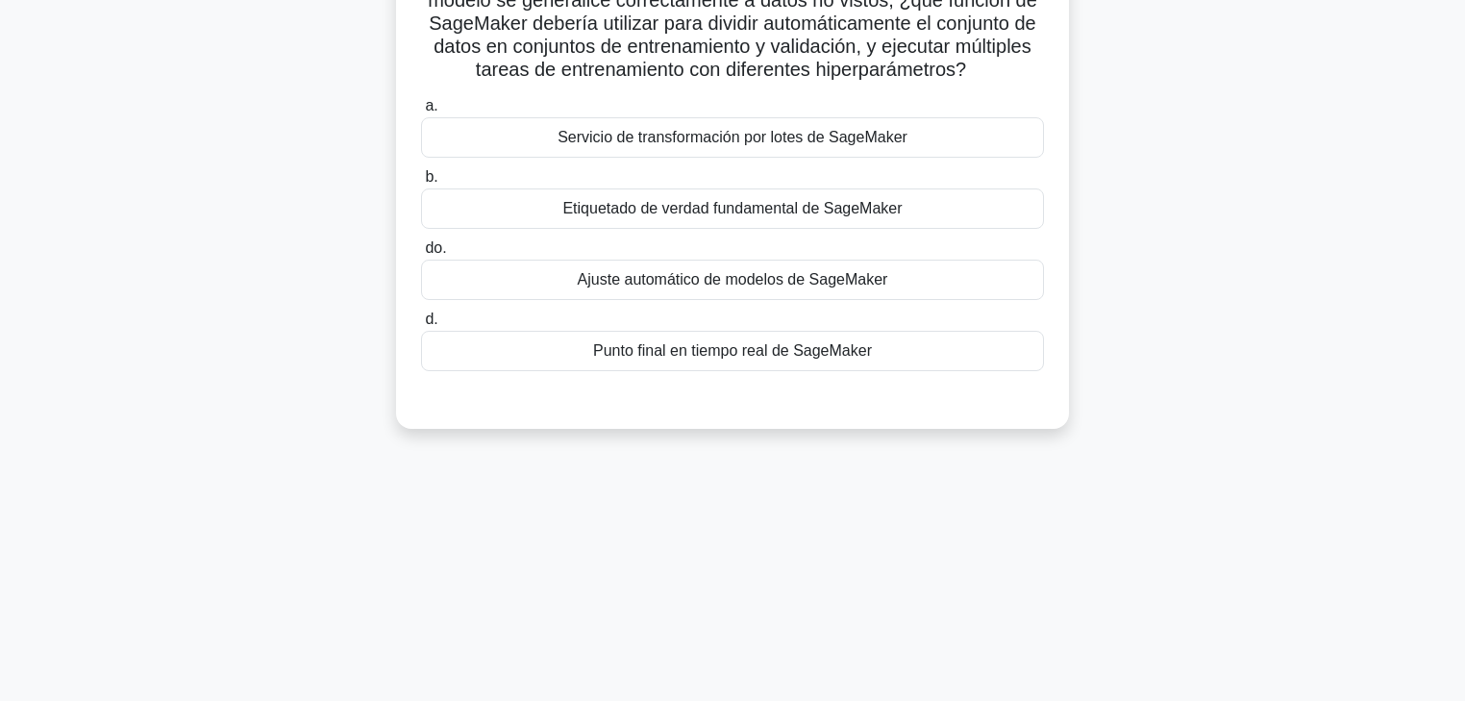
scroll to position [31, 0]
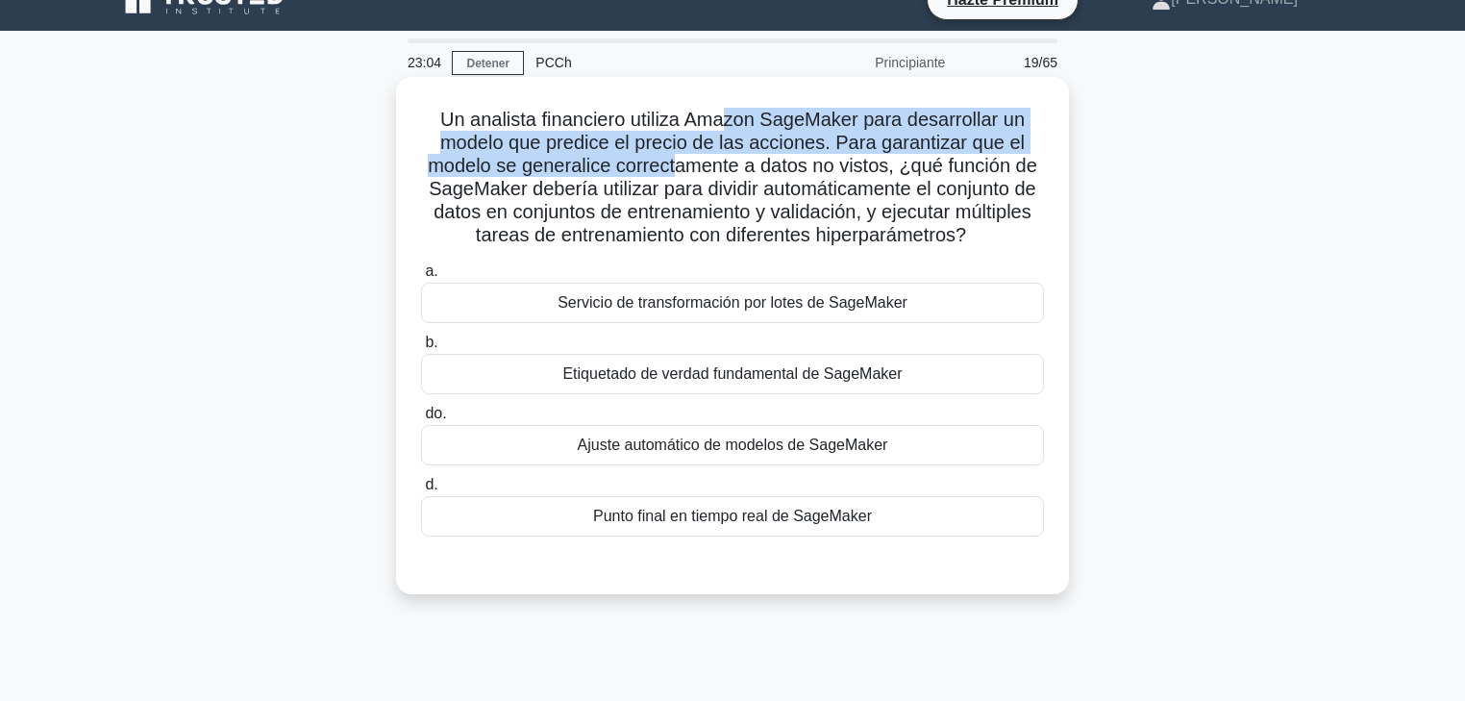
drag, startPoint x: 727, startPoint y: 116, endPoint x: 679, endPoint y: 177, distance: 77.3
click at [679, 177] on font "Un analista financiero utiliza Amazon SageMaker para desarrollar un modelo que …" at bounding box center [733, 177] width 610 height 137
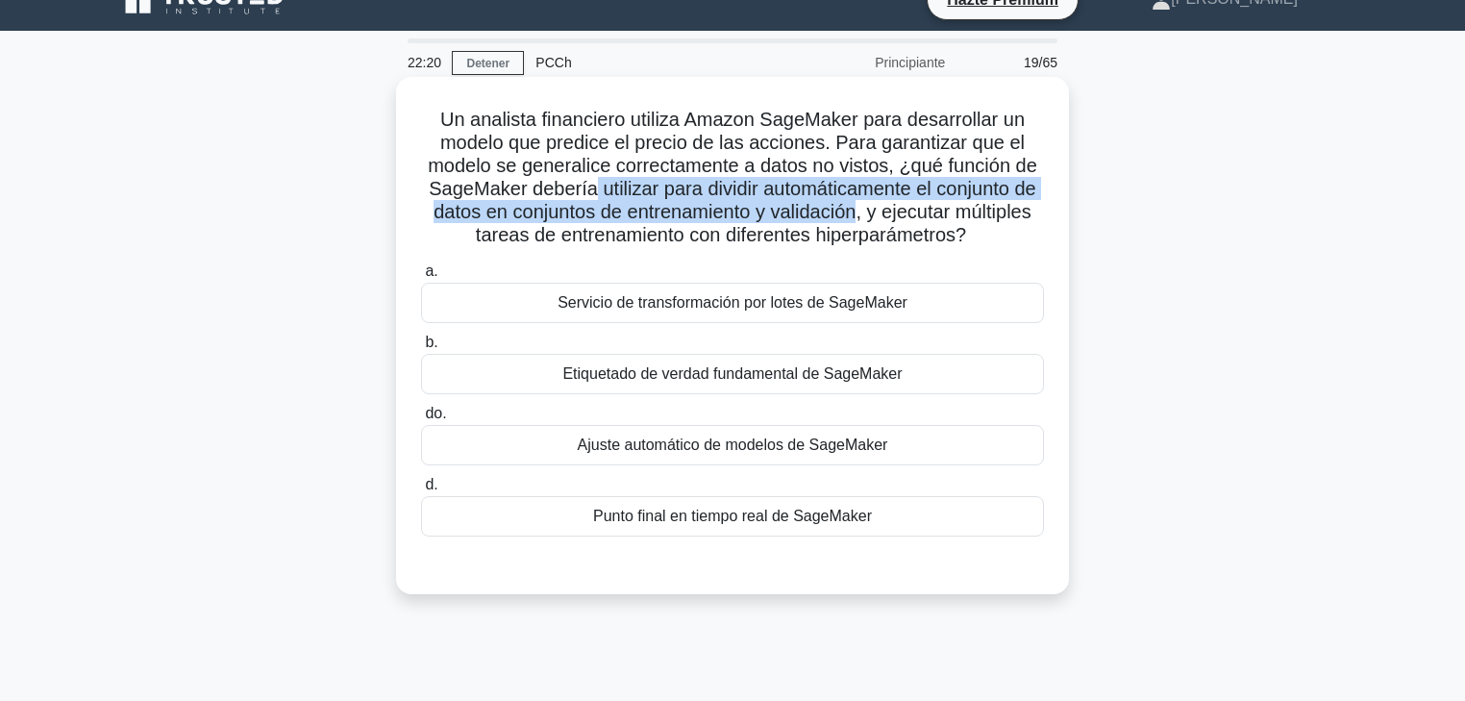
drag, startPoint x: 585, startPoint y: 198, endPoint x: 861, endPoint y: 218, distance: 276.7
click at [861, 218] on font "Un analista financiero utiliza Amazon SageMaker para desarrollar un modelo que …" at bounding box center [733, 177] width 610 height 137
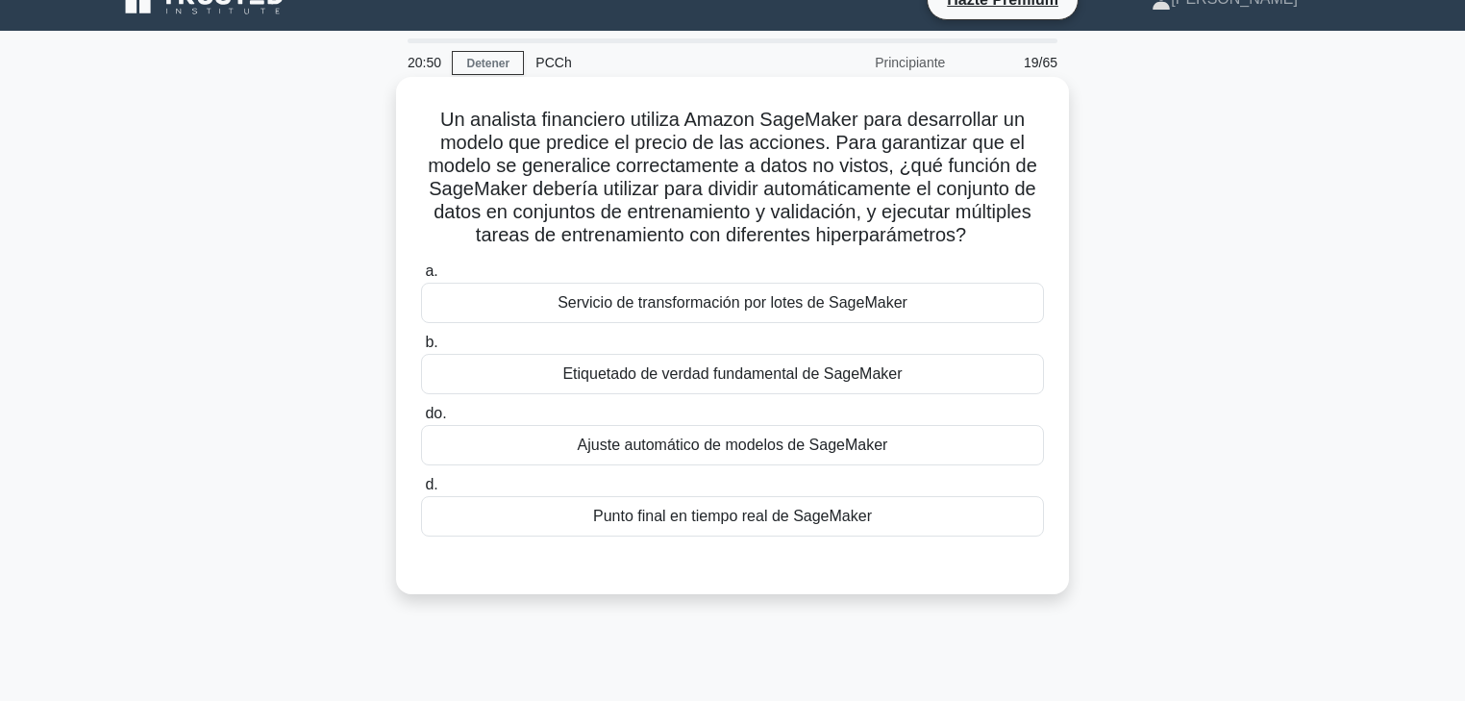
click at [844, 311] on font "Servicio de transformación por lotes de SageMaker" at bounding box center [733, 302] width 350 height 16
click at [421, 278] on input "a. Servicio de transformación por lotes de SageMaker" at bounding box center [421, 271] width 0 height 12
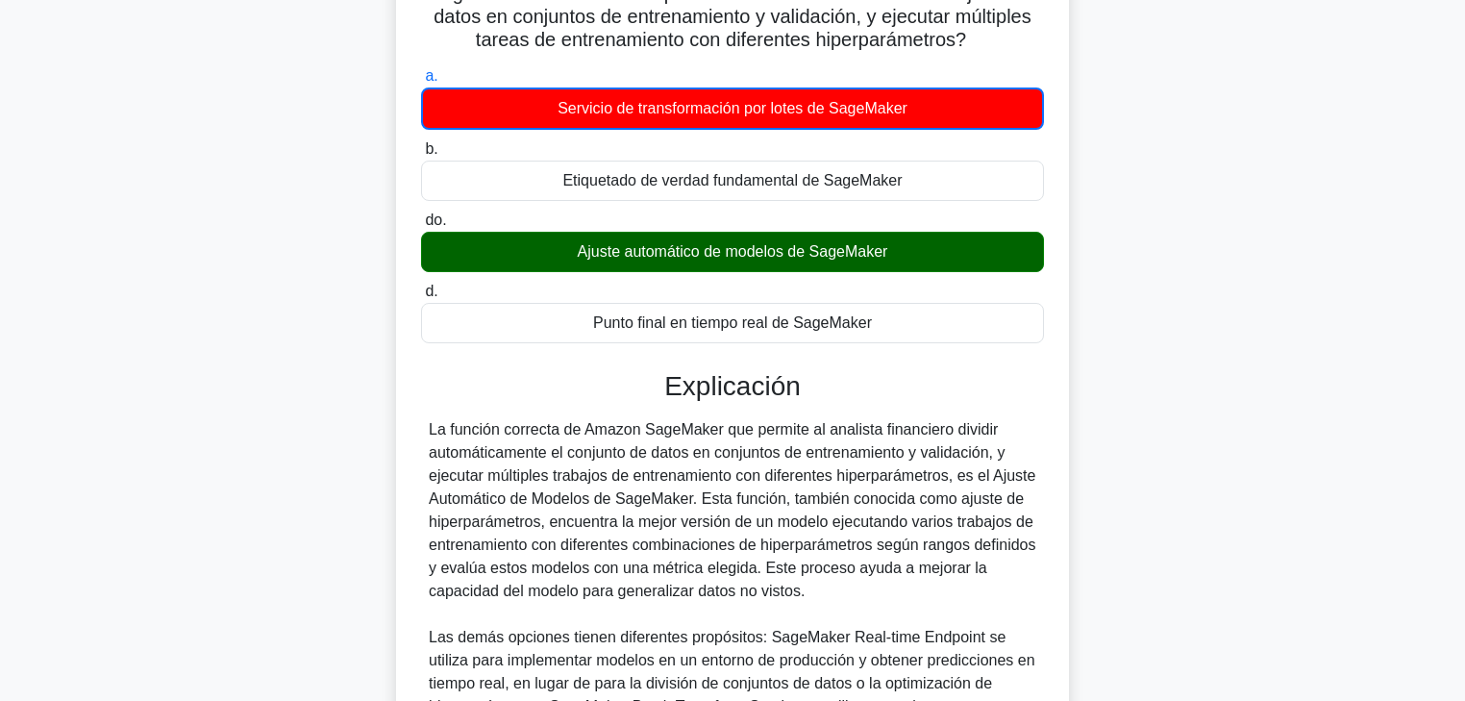
scroll to position [262, 0]
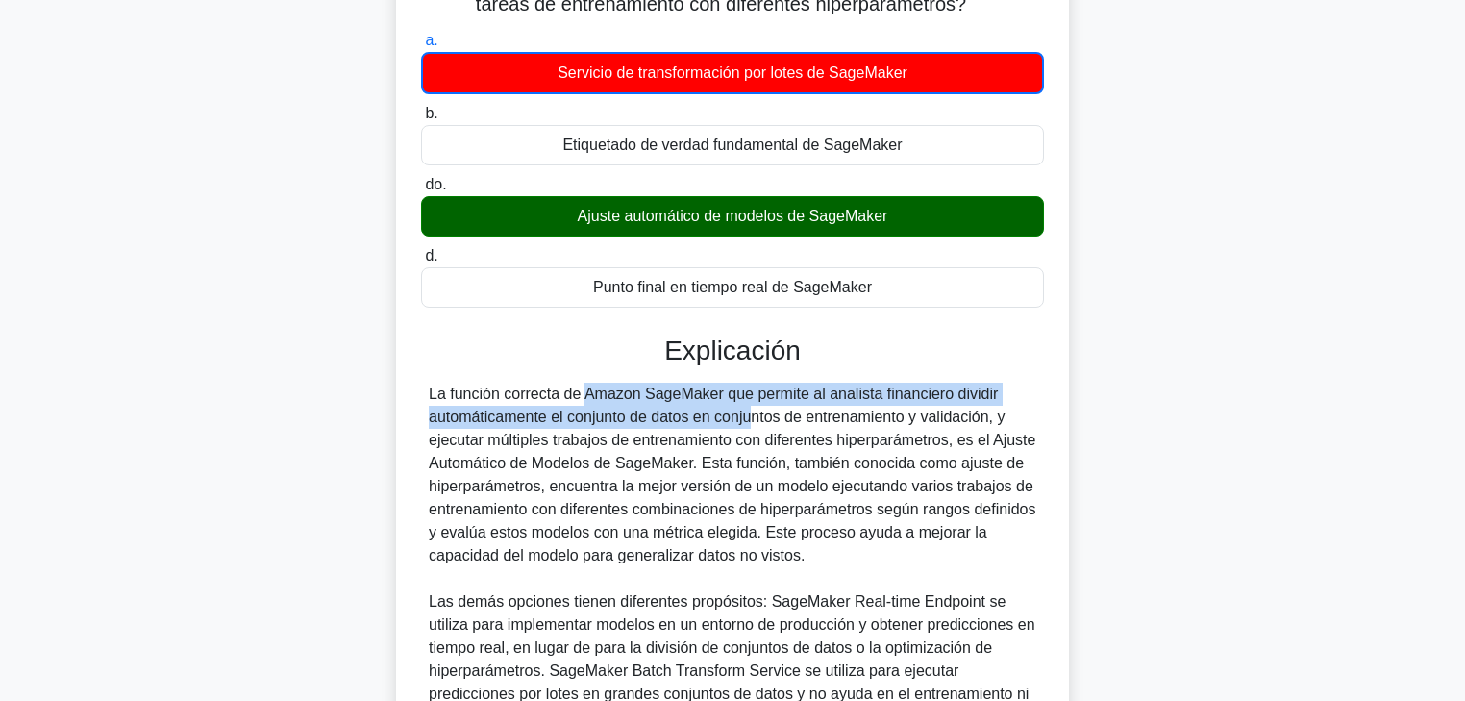
drag, startPoint x: 552, startPoint y: 400, endPoint x: 652, endPoint y: 424, distance: 102.8
click at [650, 419] on font "La función correcta de Amazon SageMaker que permite al analista financiero divi…" at bounding box center [733, 475] width 608 height 178
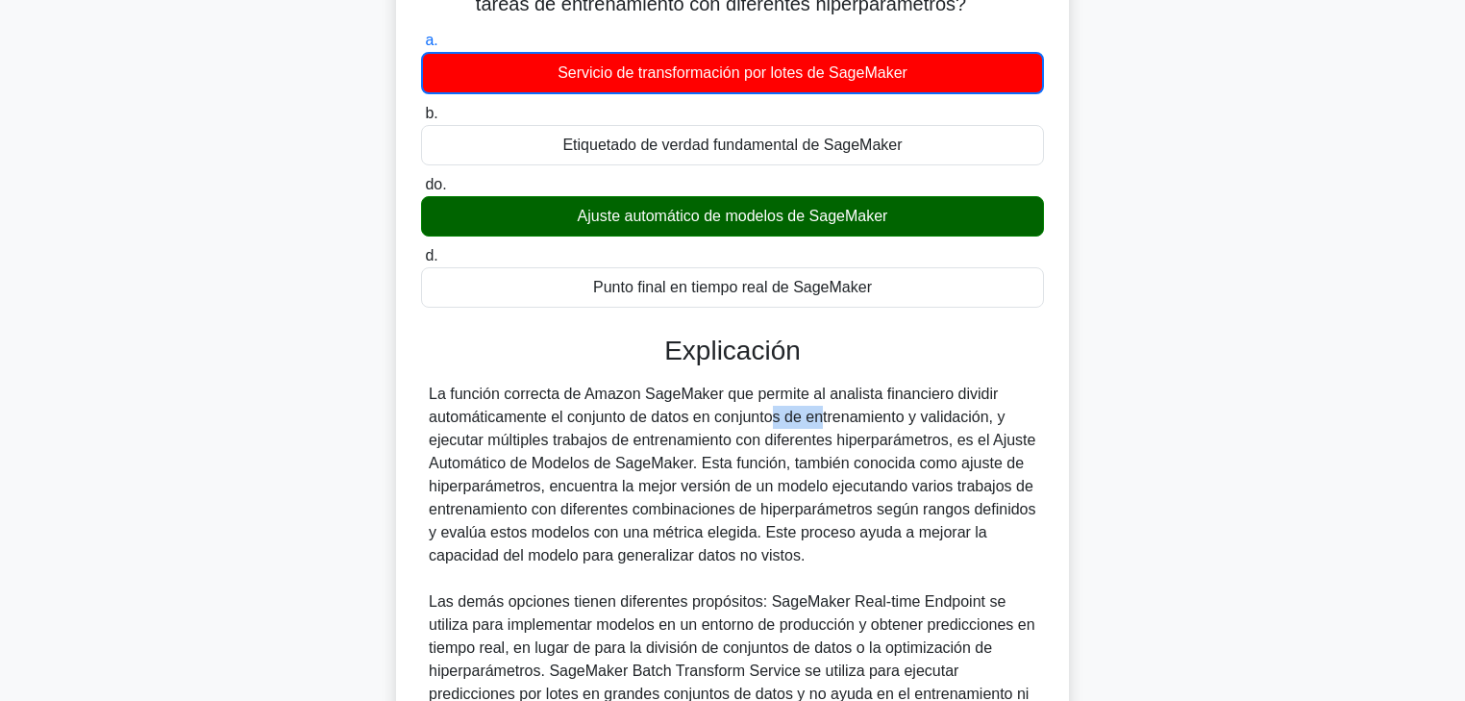
drag, startPoint x: 652, startPoint y: 424, endPoint x: 708, endPoint y: 424, distance: 55.8
click at [708, 424] on font "La función correcta de Amazon SageMaker que permite al analista financiero divi…" at bounding box center [733, 475] width 608 height 178
drag, startPoint x: 719, startPoint y: 423, endPoint x: 1014, endPoint y: 412, distance: 295.4
click at [1014, 412] on div "La función correcta de Amazon SageMaker que permite al analista financiero divi…" at bounding box center [733, 590] width 608 height 415
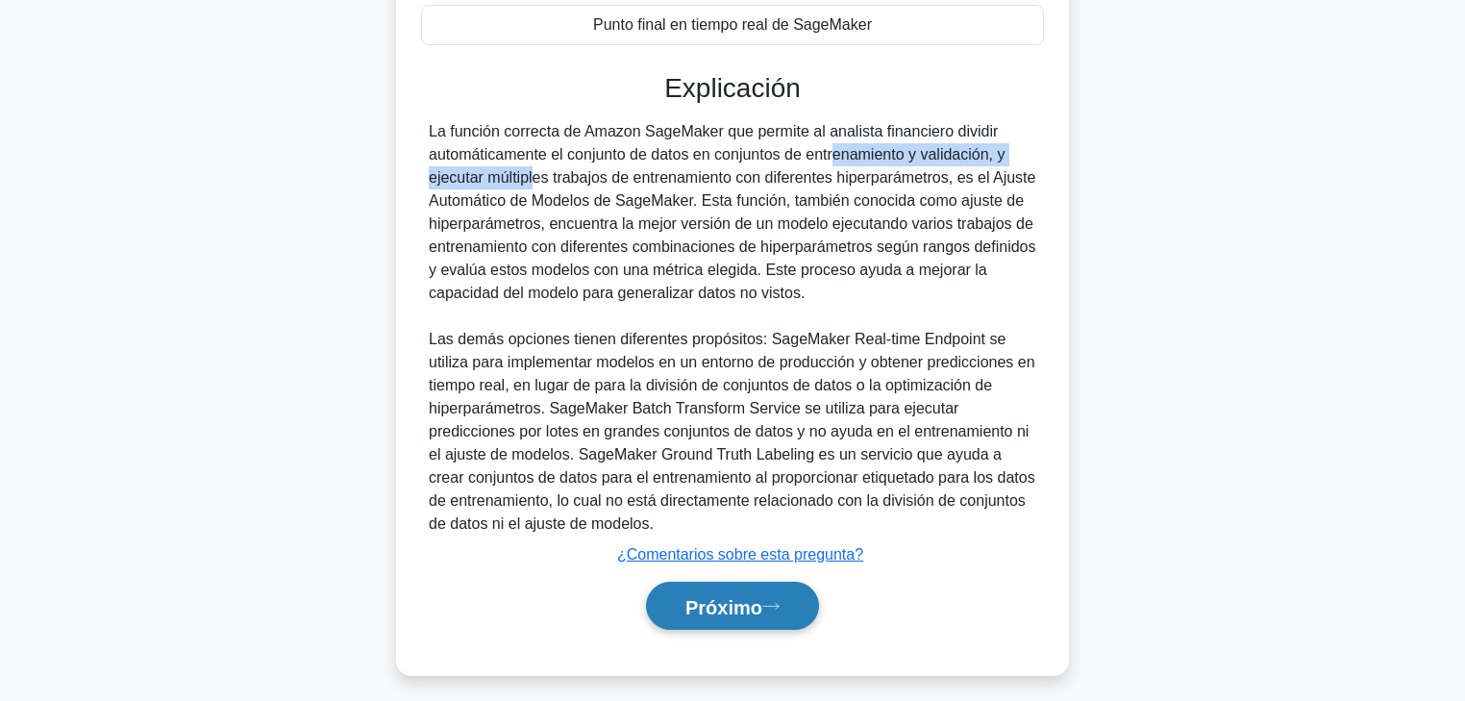
scroll to position [534, 0]
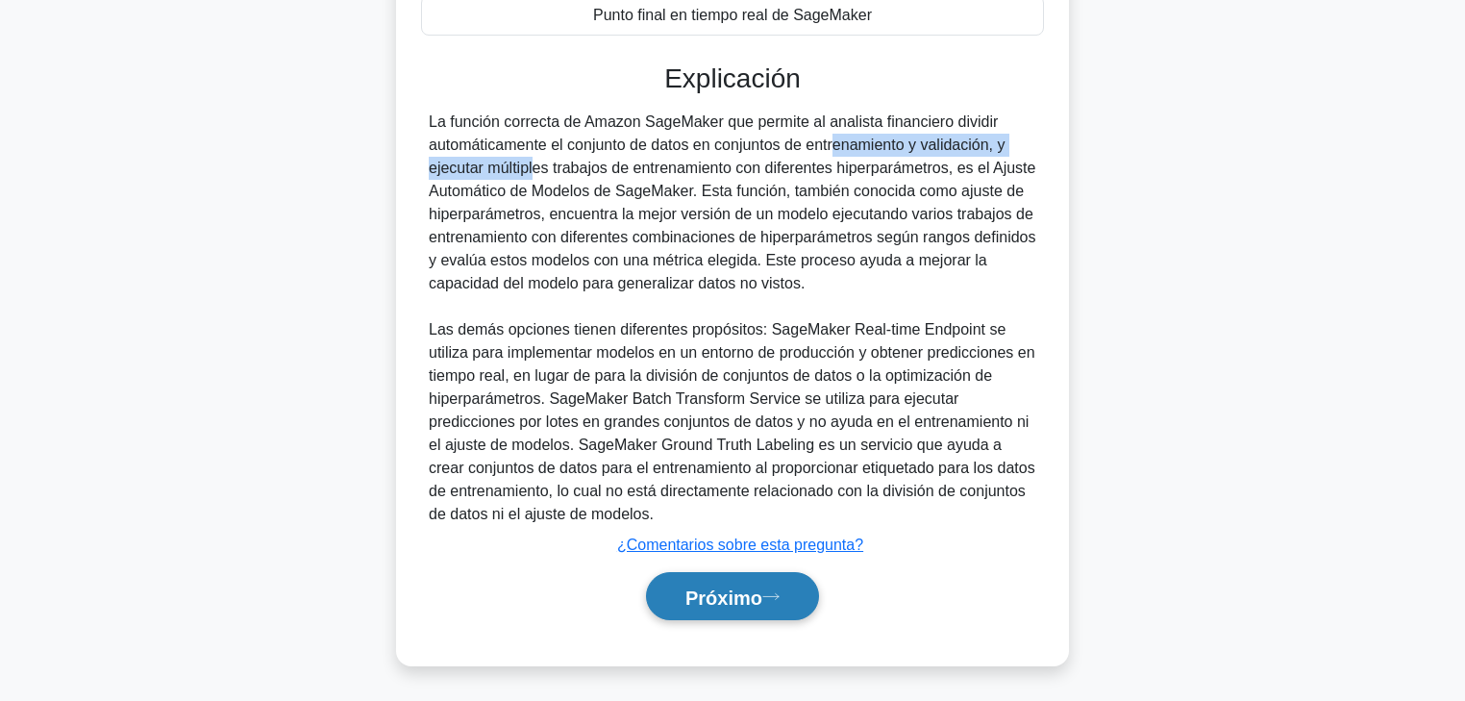
click at [761, 534] on button "Próximo" at bounding box center [732, 596] width 173 height 49
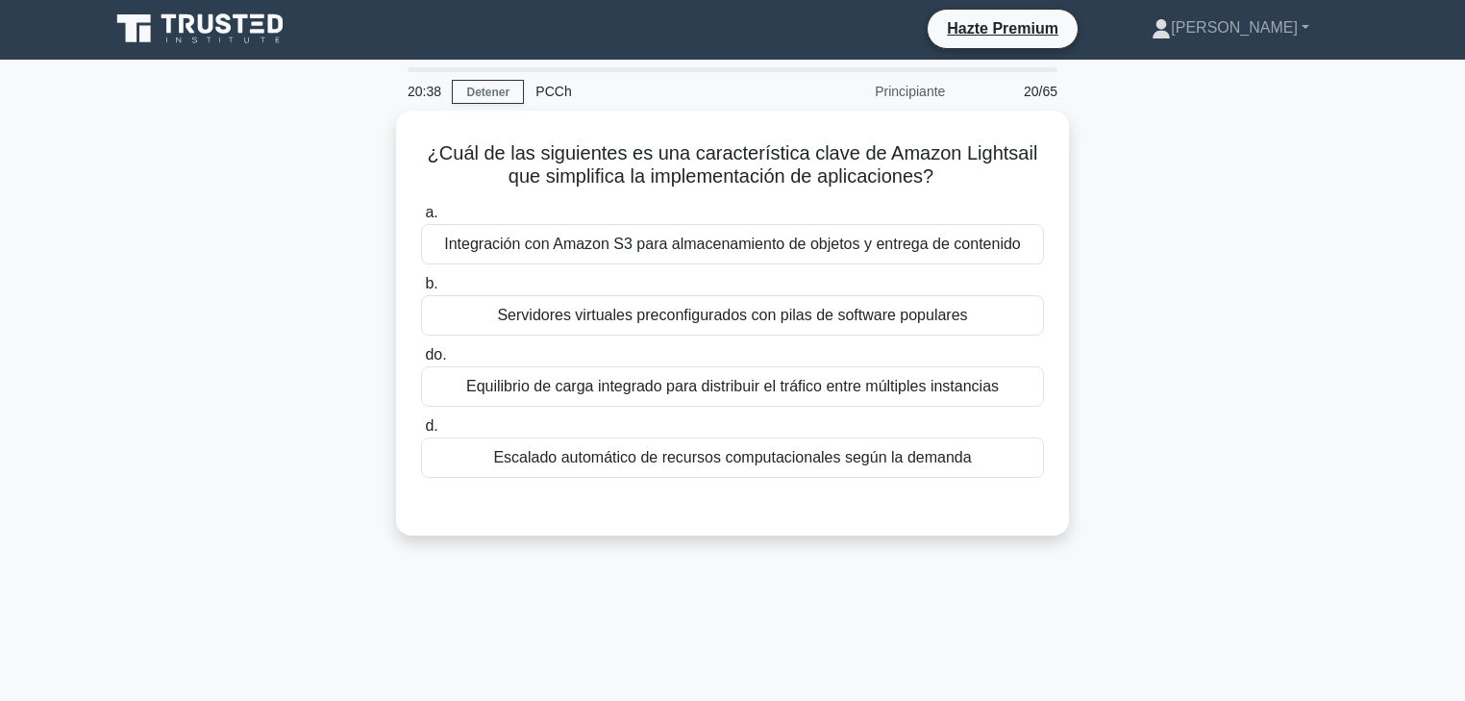
scroll to position [0, 0]
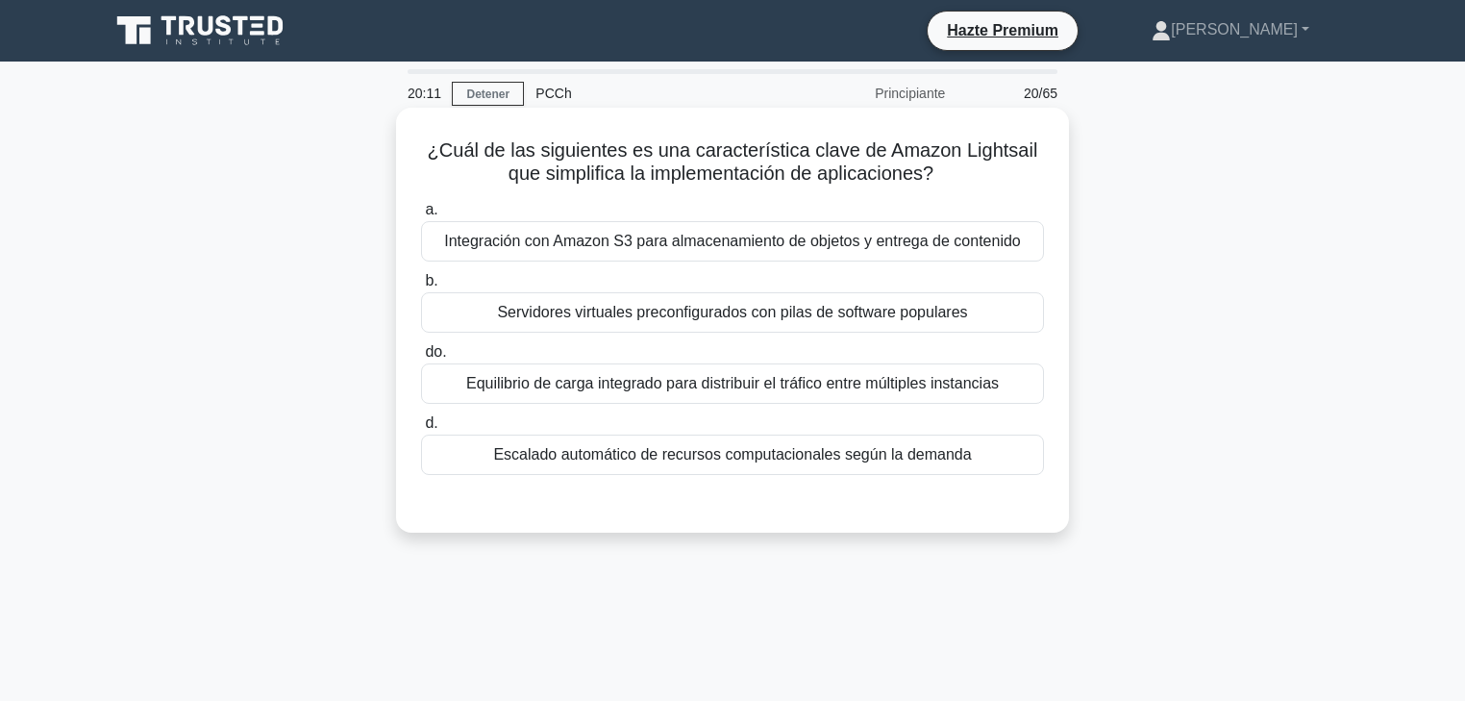
click at [800, 318] on font "Servidores virtuales preconfigurados con pilas de software populares" at bounding box center [732, 312] width 470 height 16
click at [421, 287] on input "b. Servidores virtuales preconfigurados con pilas de software populares" at bounding box center [421, 281] width 0 height 12
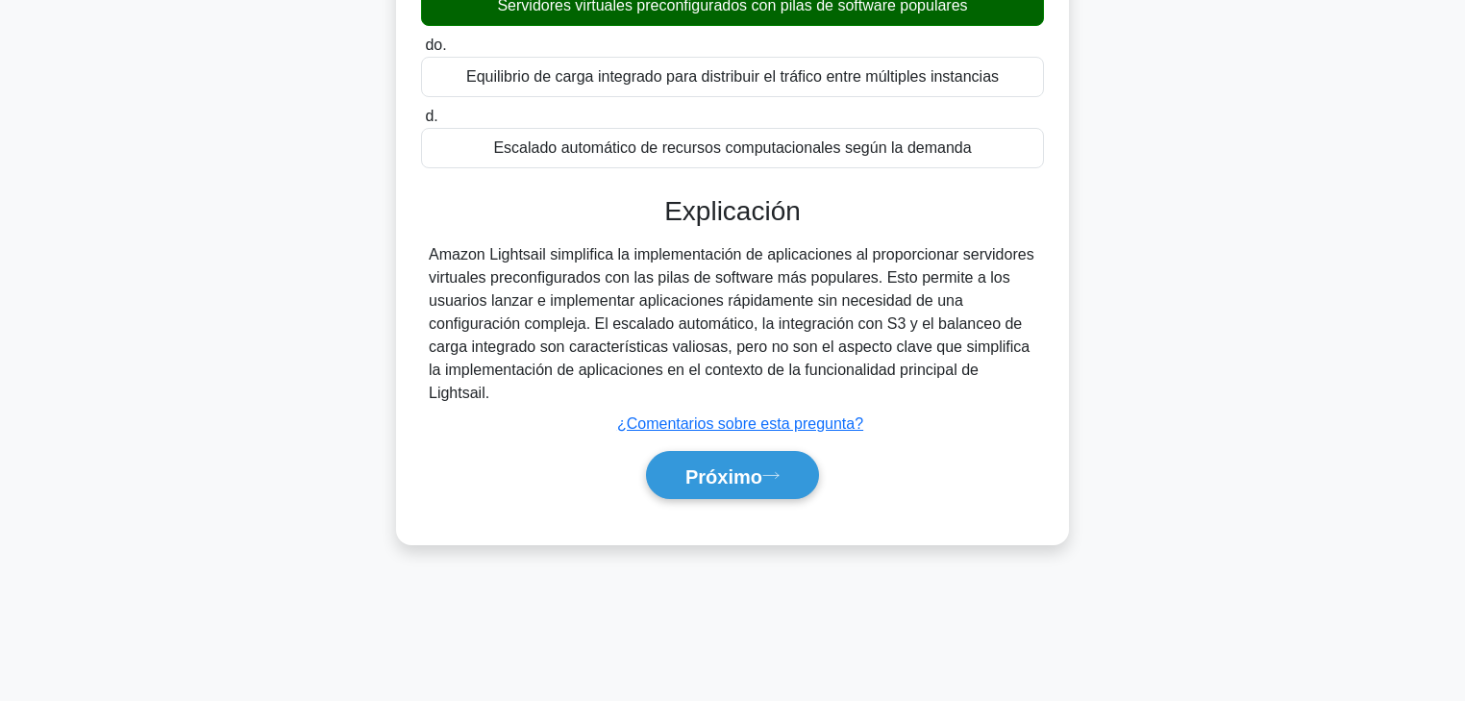
scroll to position [338, 0]
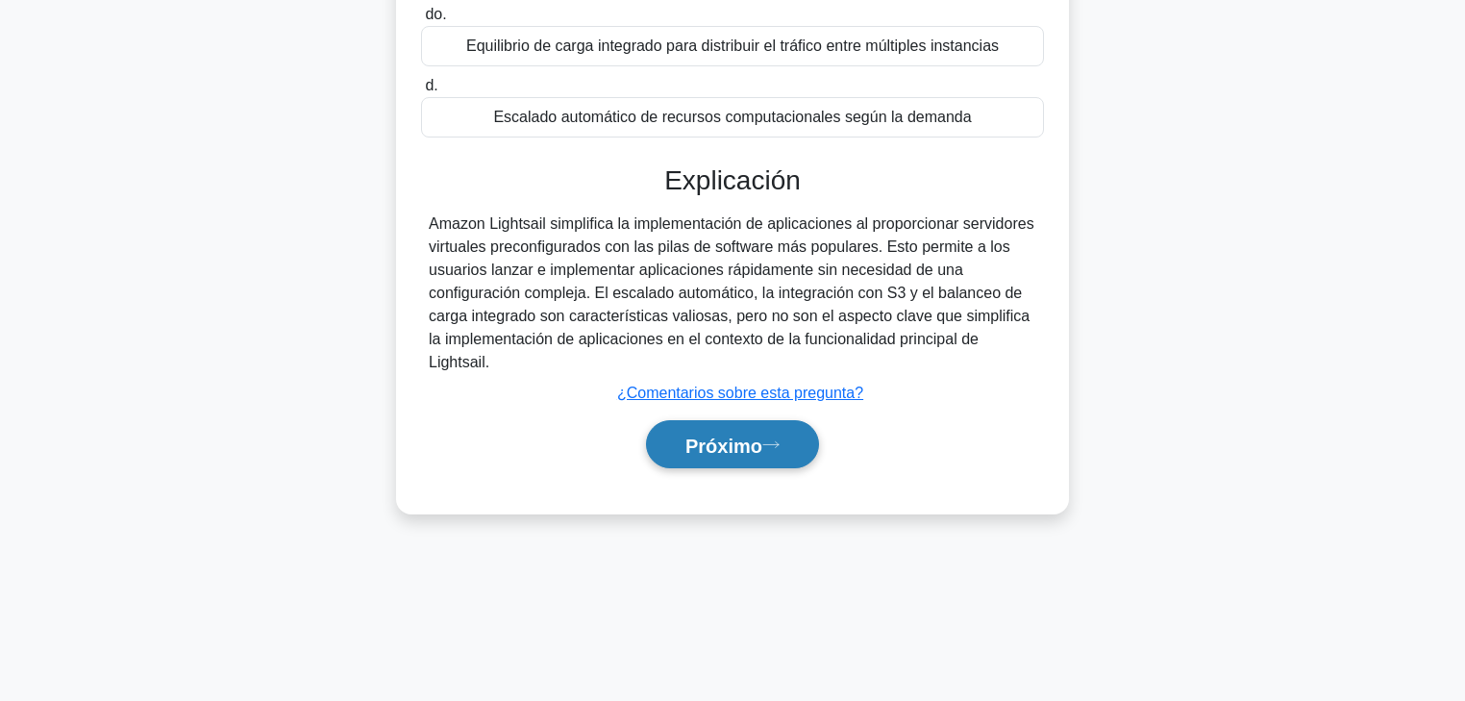
click at [726, 435] on font "Próximo" at bounding box center [724, 445] width 77 height 21
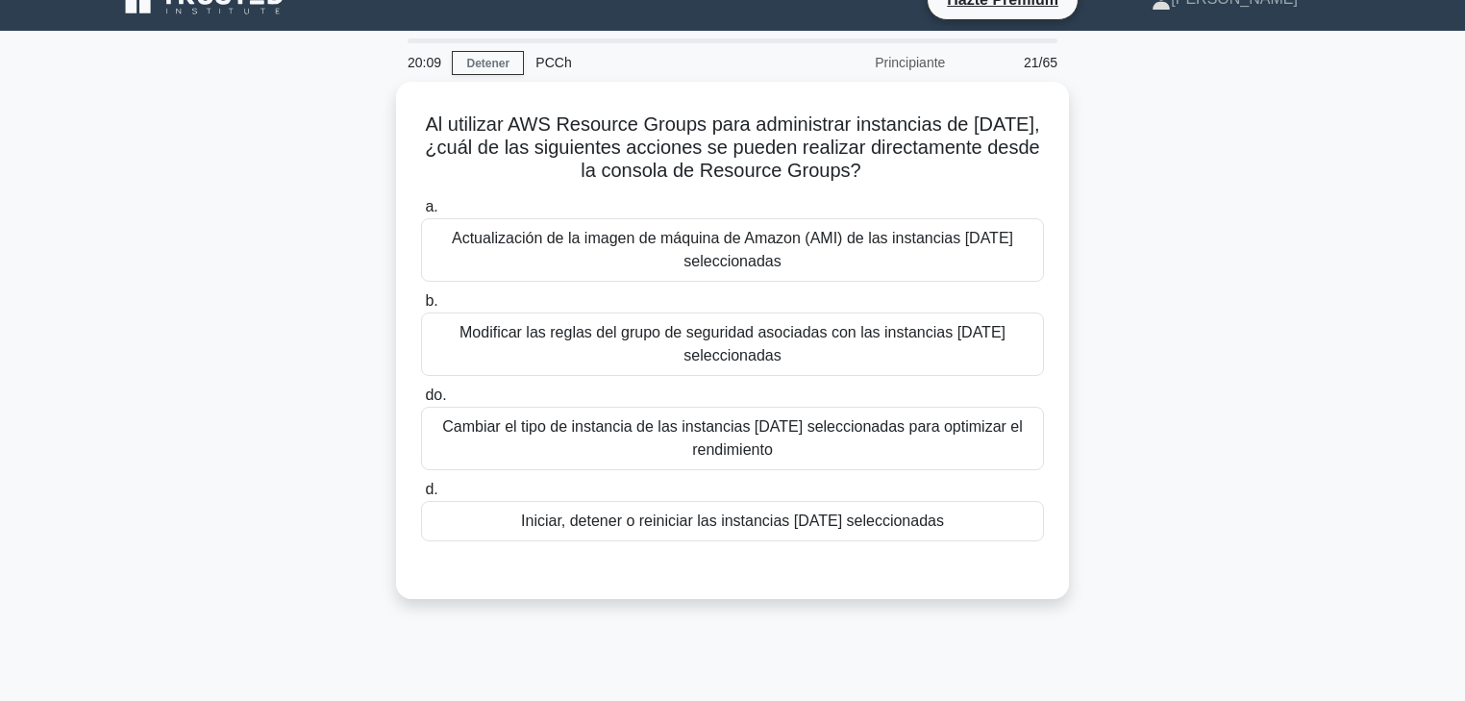
scroll to position [0, 0]
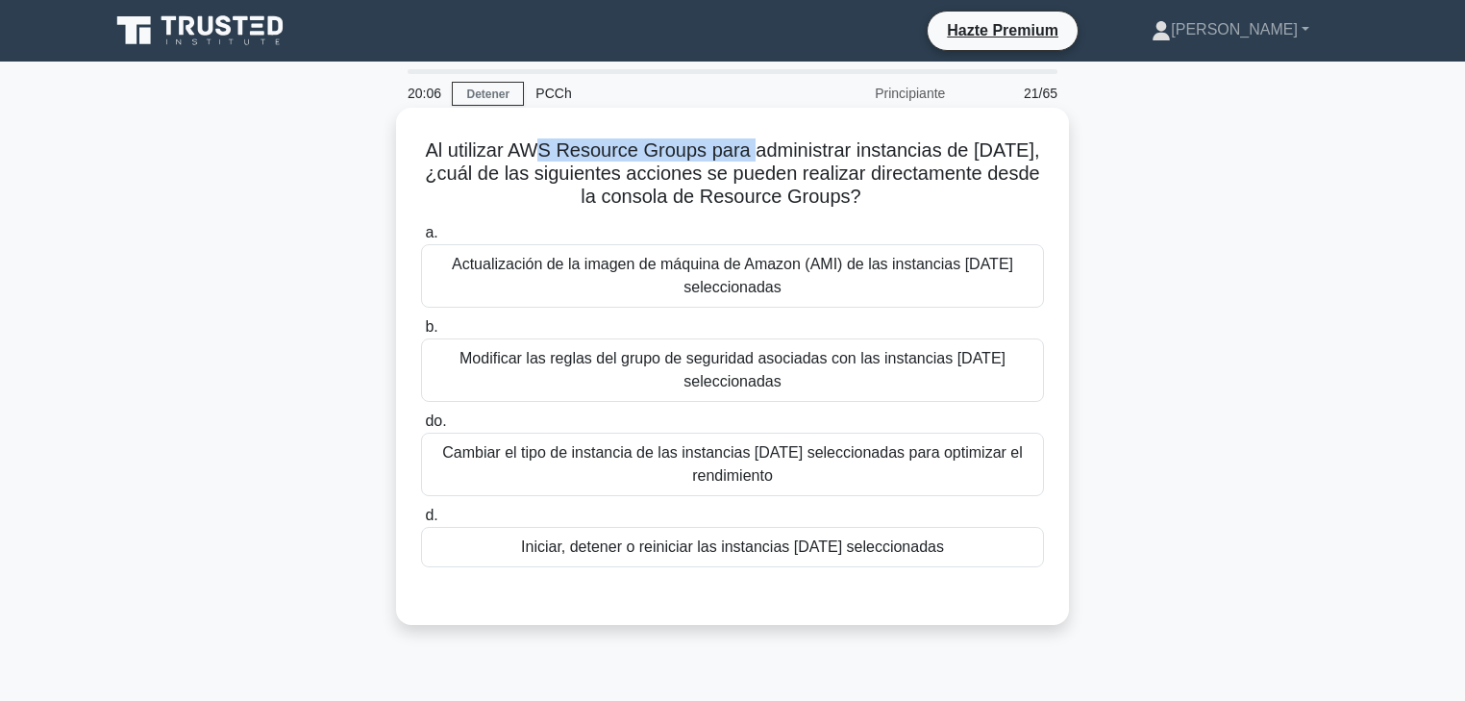
drag, startPoint x: 558, startPoint y: 148, endPoint x: 766, endPoint y: 140, distance: 208.8
click at [766, 140] on font "Al utilizar AWS Resource Groups para administrar instancias de EC2, ¿cuál de la…" at bounding box center [732, 172] width 614 height 67
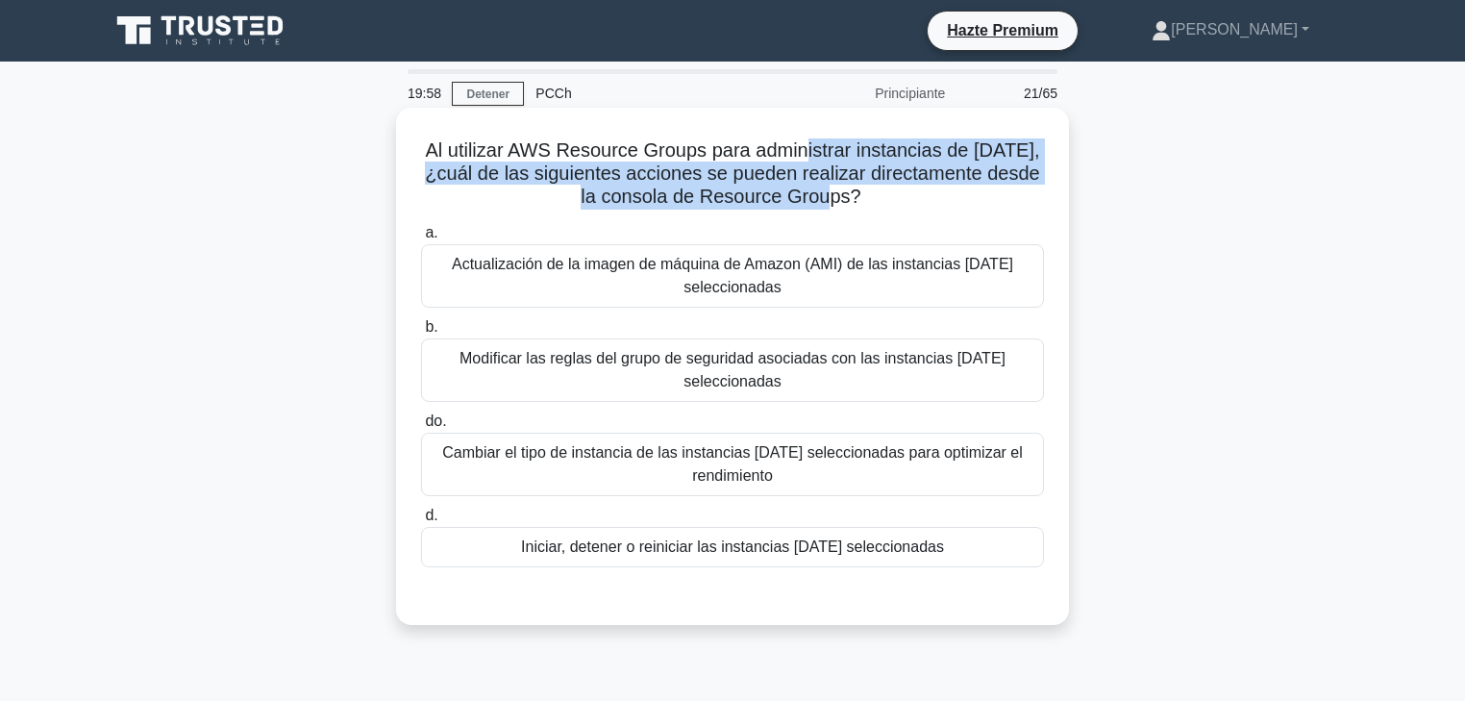
drag, startPoint x: 824, startPoint y: 150, endPoint x: 853, endPoint y: 197, distance: 55.2
click at [853, 197] on font "Al utilizar AWS Resource Groups para administrar instancias de EC2, ¿cuál de la…" at bounding box center [732, 172] width 614 height 67
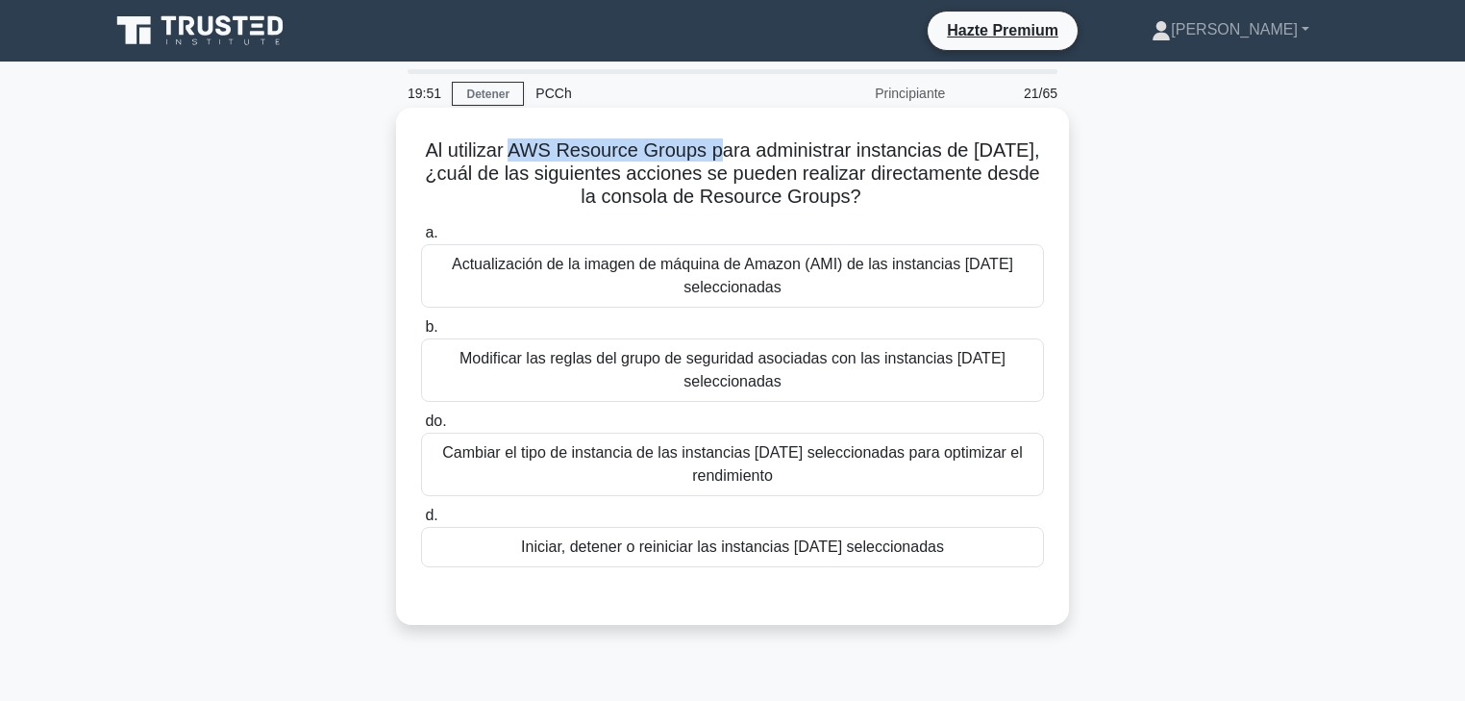
drag, startPoint x: 545, startPoint y: 154, endPoint x: 732, endPoint y: 152, distance: 186.5
click at [732, 152] on font "Al utilizar AWS Resource Groups para administrar instancias de EC2, ¿cuál de la…" at bounding box center [732, 172] width 614 height 67
drag, startPoint x: 774, startPoint y: 158, endPoint x: 1019, endPoint y: 160, distance: 245.2
click at [1035, 160] on font "Al utilizar AWS Resource Groups para administrar instancias de EC2, ¿cuál de la…" at bounding box center [732, 172] width 614 height 67
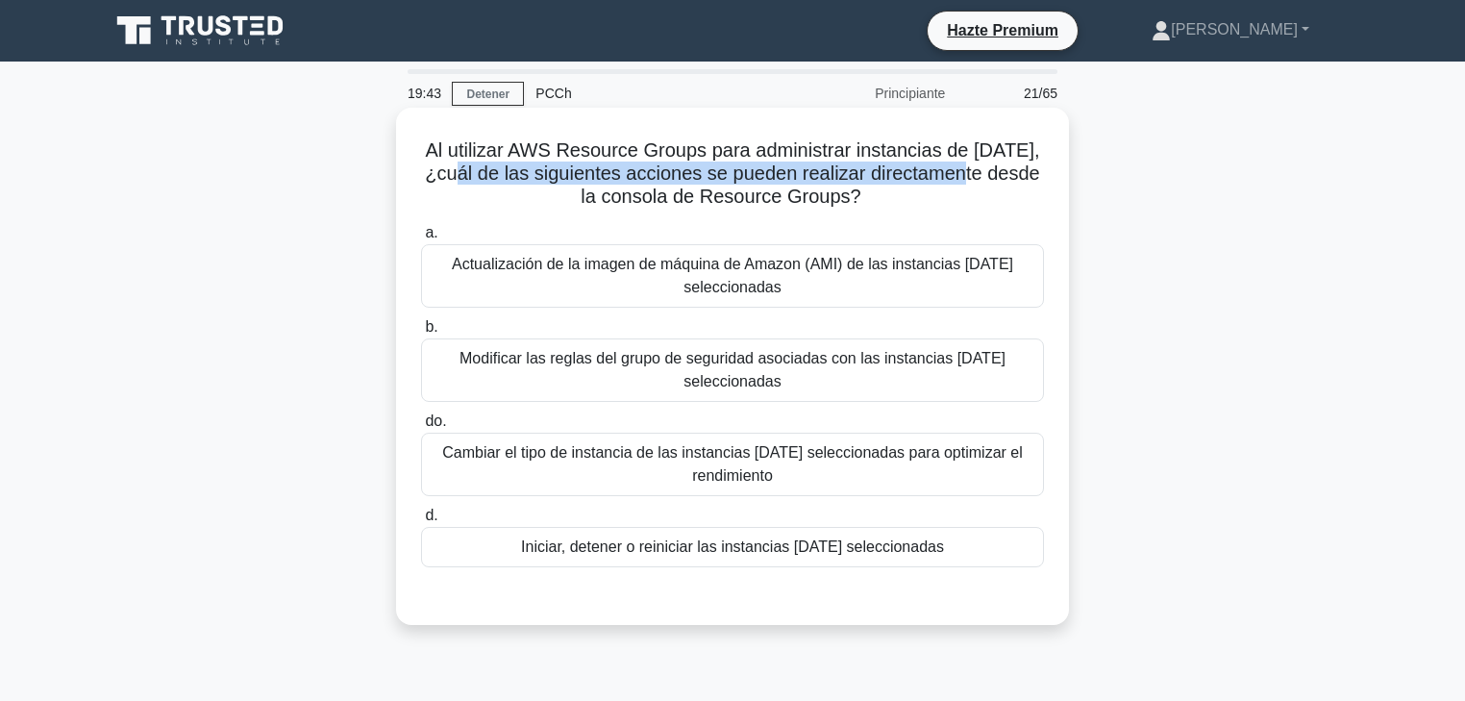
drag, startPoint x: 486, startPoint y: 180, endPoint x: 991, endPoint y: 177, distance: 505.7
click at [991, 177] on font "Al utilizar AWS Resource Groups para administrar instancias de EC2, ¿cuál de la…" at bounding box center [732, 172] width 614 height 67
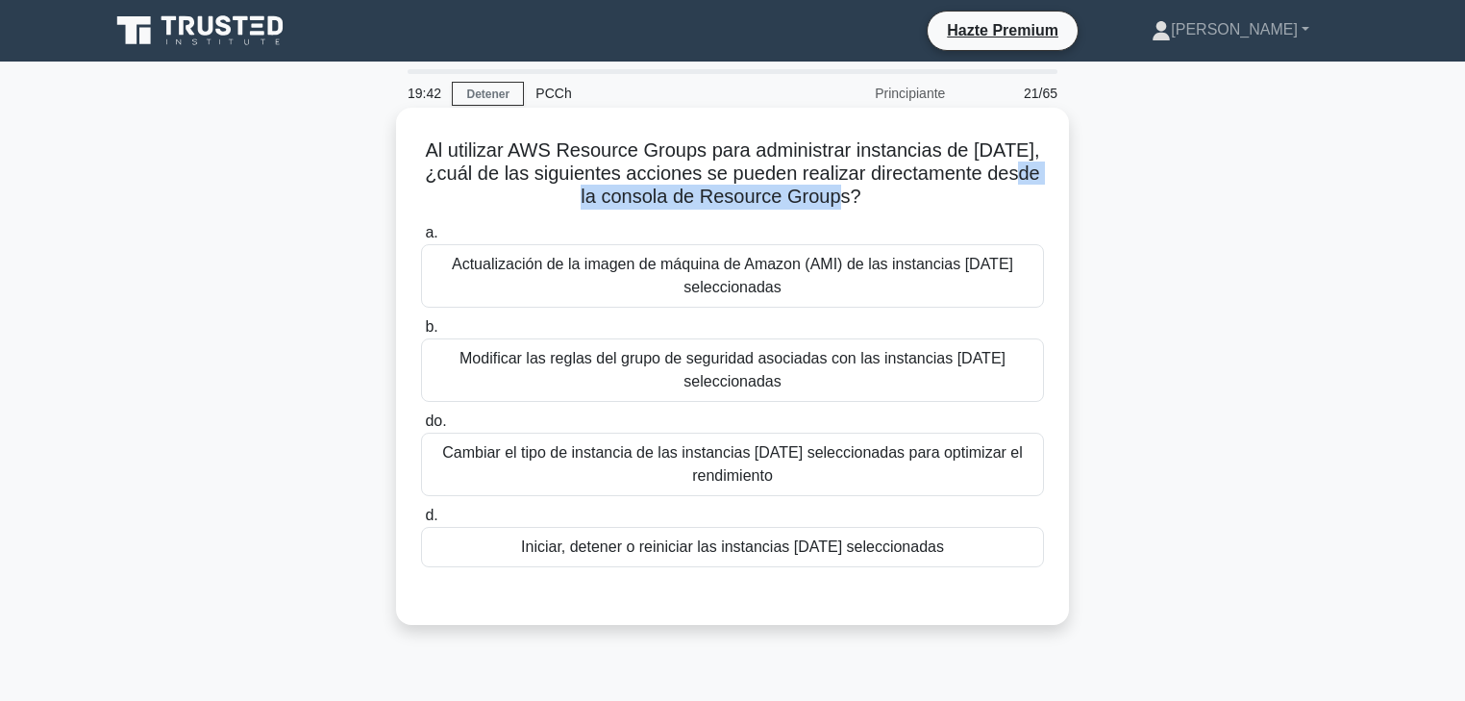
drag, startPoint x: 873, startPoint y: 186, endPoint x: 580, endPoint y: 196, distance: 293.4
click at [580, 196] on h5 "Al utilizar AWS Resource Groups para administrar instancias de EC2, ¿cuál de la…" at bounding box center [732, 173] width 627 height 71
click at [741, 377] on font "Modificar las reglas del grupo de seguridad asociadas con las instancias EC2 se…" at bounding box center [733, 369] width 546 height 39
click at [421, 334] on input "b. Modificar las reglas del grupo de seguridad asociadas con las instancias EC2…" at bounding box center [421, 327] width 0 height 12
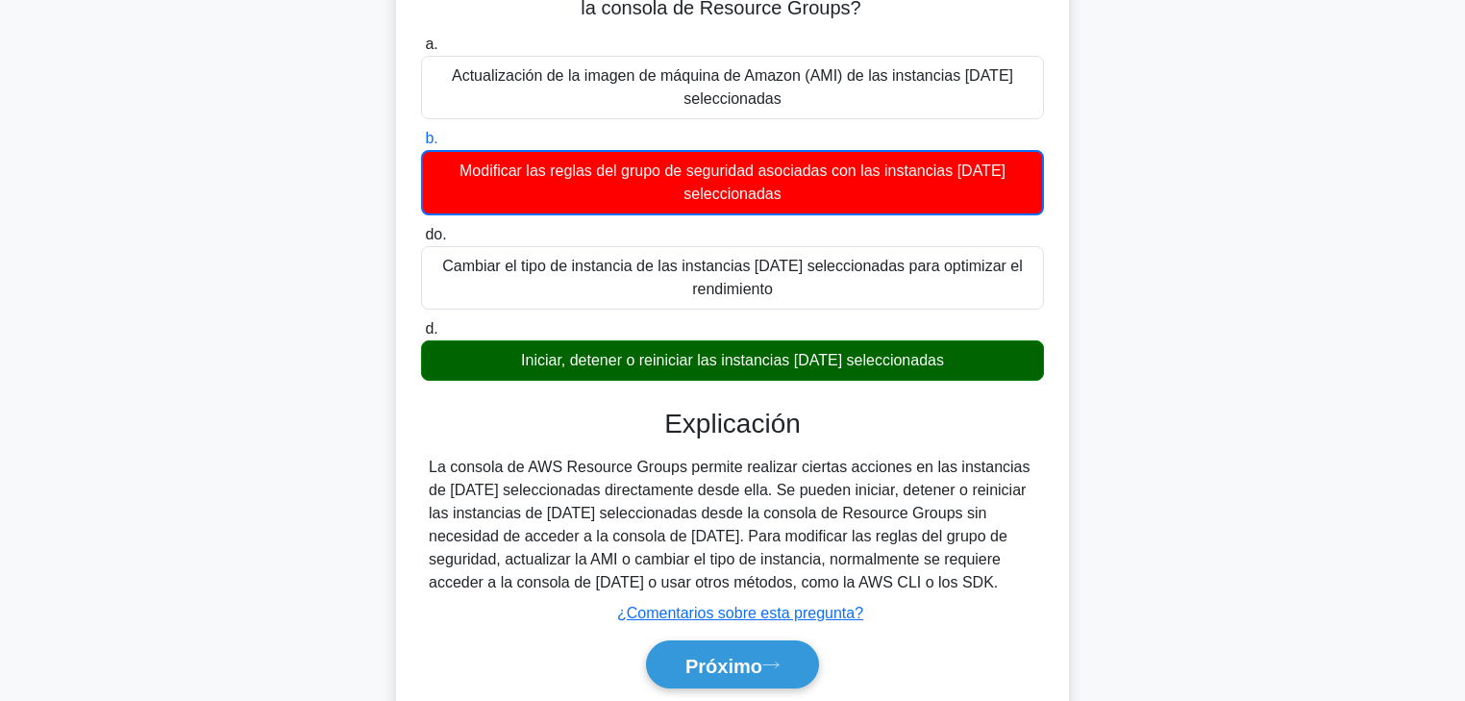
scroll to position [231, 0]
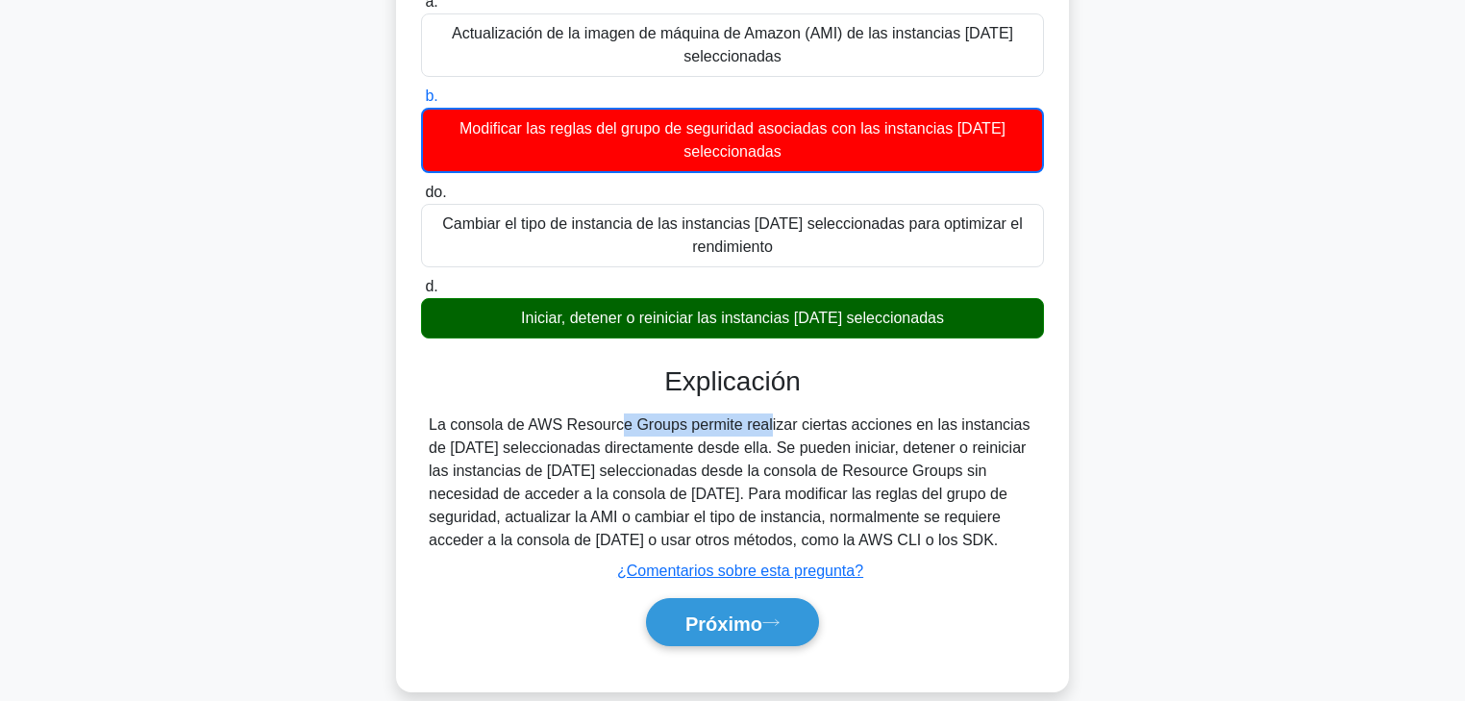
drag, startPoint x: 485, startPoint y: 427, endPoint x: 643, endPoint y: 427, distance: 158.6
click at [643, 427] on font "La consola de AWS Resource Groups permite realizar ciertas acciones en las inst…" at bounding box center [729, 482] width 601 height 132
click at [517, 426] on font "La consola de AWS Resource Groups permite realizar ciertas acciones en las inst…" at bounding box center [729, 482] width 601 height 132
drag, startPoint x: 536, startPoint y: 427, endPoint x: 604, endPoint y: 427, distance: 68.3
click at [604, 427] on font "La consola de AWS Resource Groups permite realizar ciertas acciones en las inst…" at bounding box center [729, 482] width 601 height 132
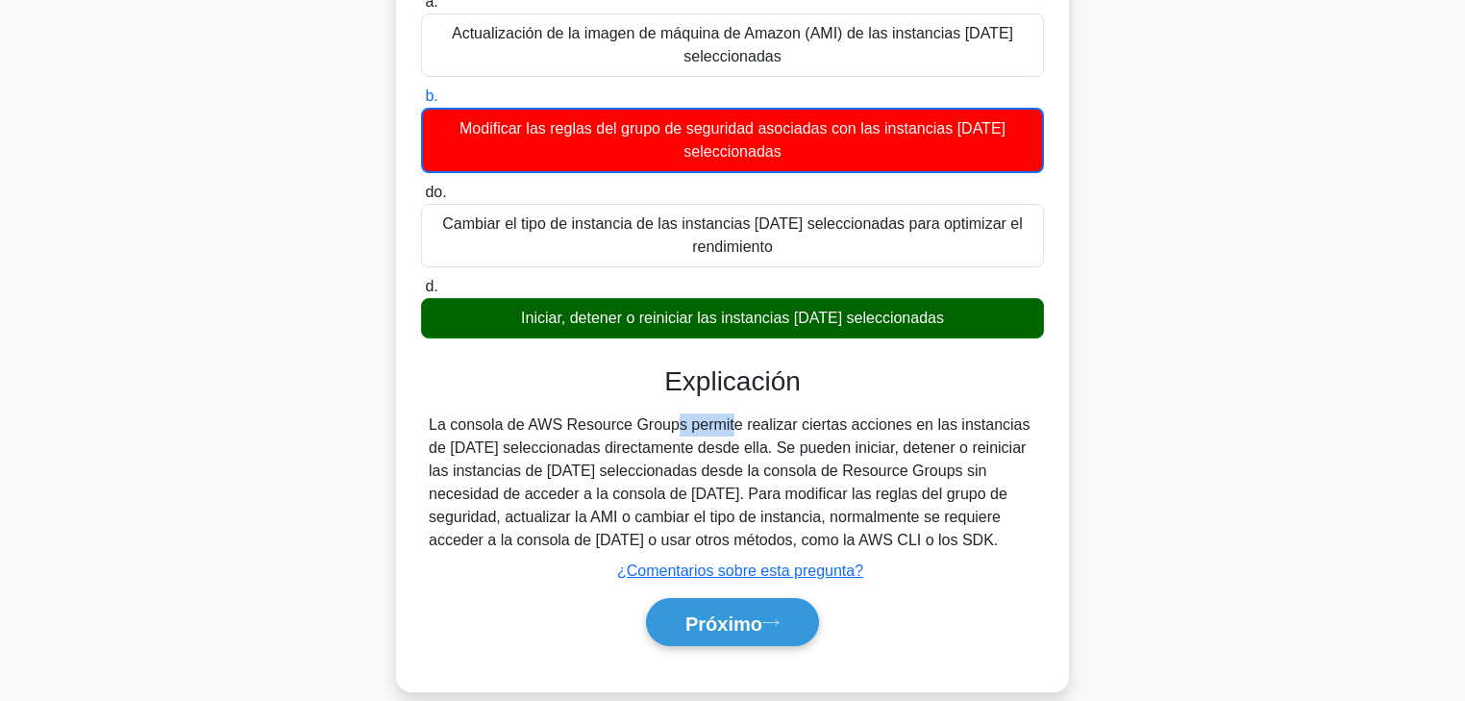
click at [560, 427] on font "La consola de AWS Resource Groups permite realizar ciertas acciones en las inst…" at bounding box center [729, 482] width 601 height 132
drag, startPoint x: 454, startPoint y: 423, endPoint x: 570, endPoint y: 423, distance: 116.3
click at [570, 423] on font "La consola de AWS Resource Groups permite realizar ciertas acciones en las inst…" at bounding box center [729, 482] width 601 height 132
drag, startPoint x: 576, startPoint y: 424, endPoint x: 616, endPoint y: 425, distance: 40.4
click at [616, 425] on font "La consola de AWS Resource Groups permite realizar ciertas acciones en las inst…" at bounding box center [729, 482] width 601 height 132
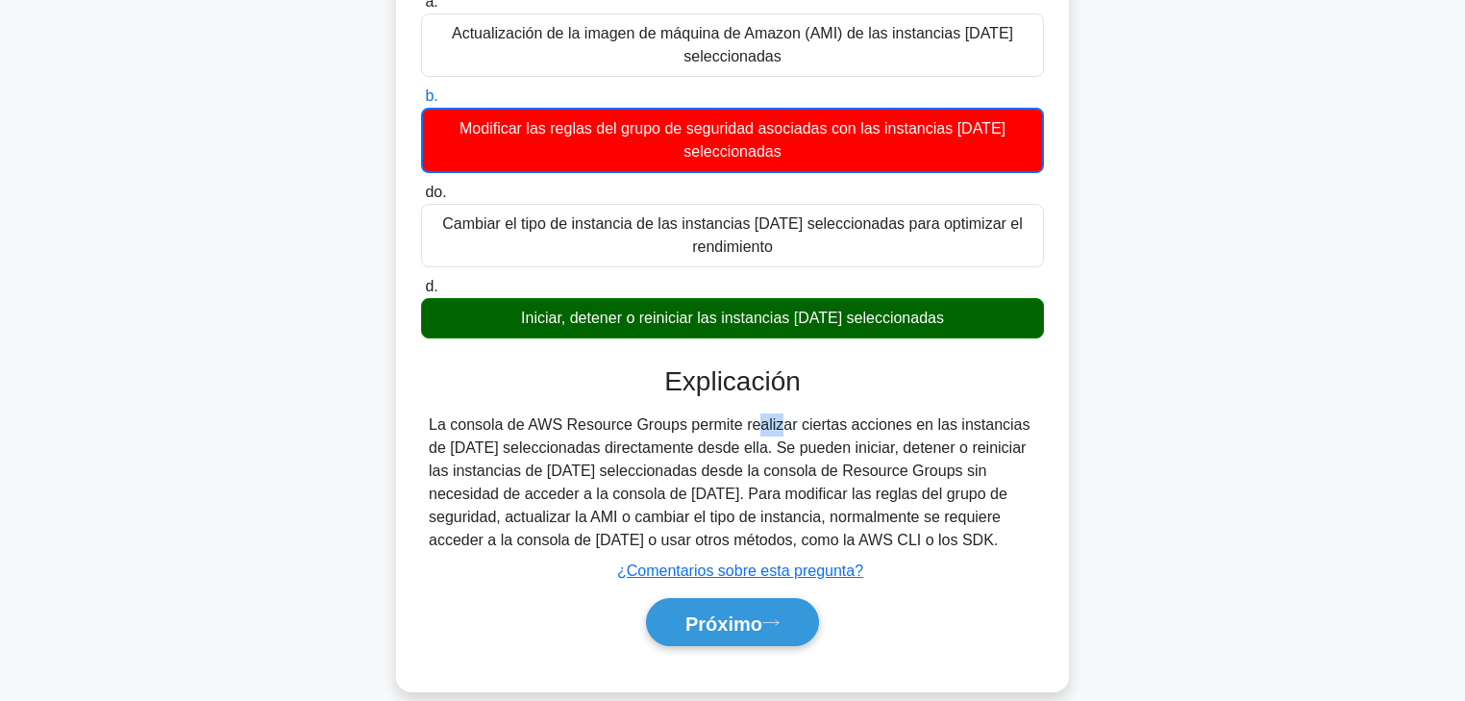
drag, startPoint x: 631, startPoint y: 425, endPoint x: 674, endPoint y: 425, distance: 43.3
click at [670, 425] on font "La consola de AWS Resource Groups permite realizar ciertas acciones en las inst…" at bounding box center [729, 482] width 601 height 132
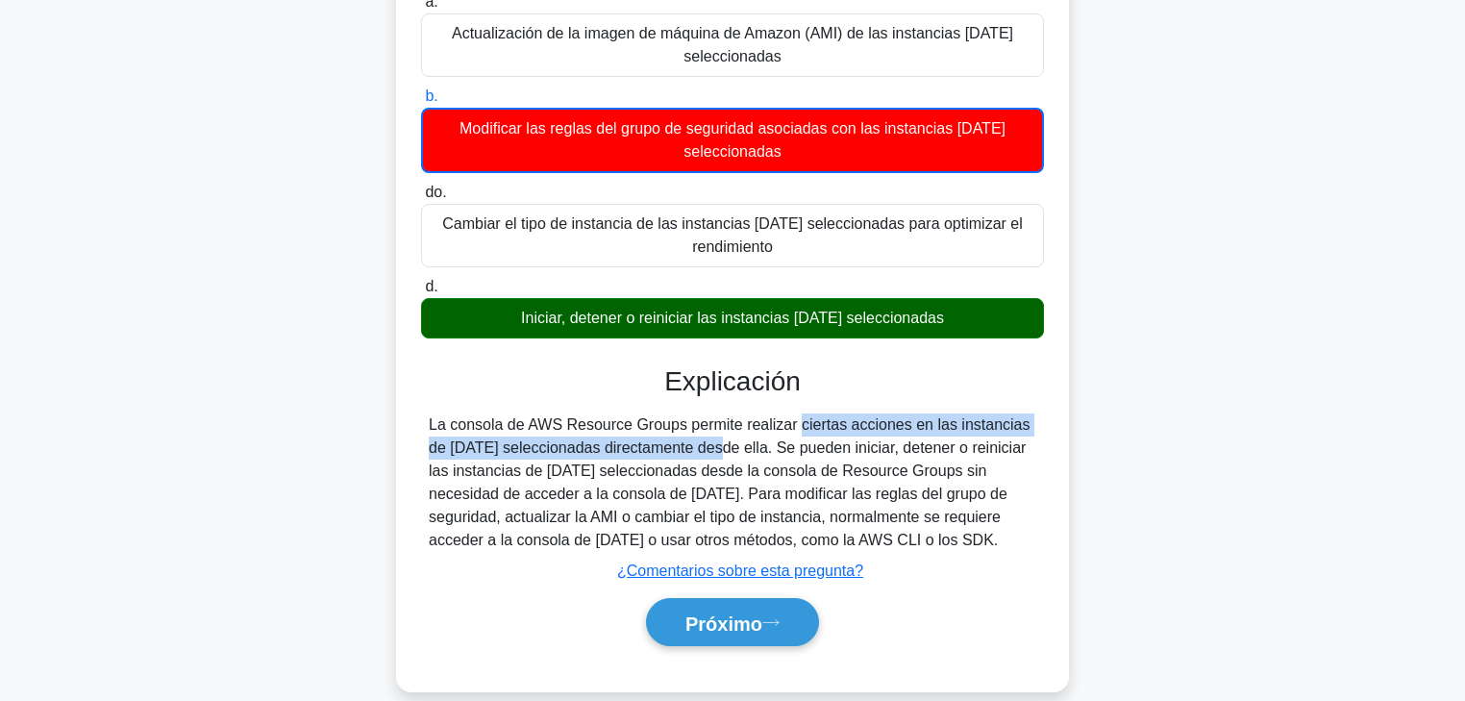
drag, startPoint x: 699, startPoint y: 425, endPoint x: 497, endPoint y: 388, distance: 205.2
click at [571, 451] on font "La consola de AWS Resource Groups permite realizar ciertas acciones en las inst…" at bounding box center [729, 482] width 601 height 132
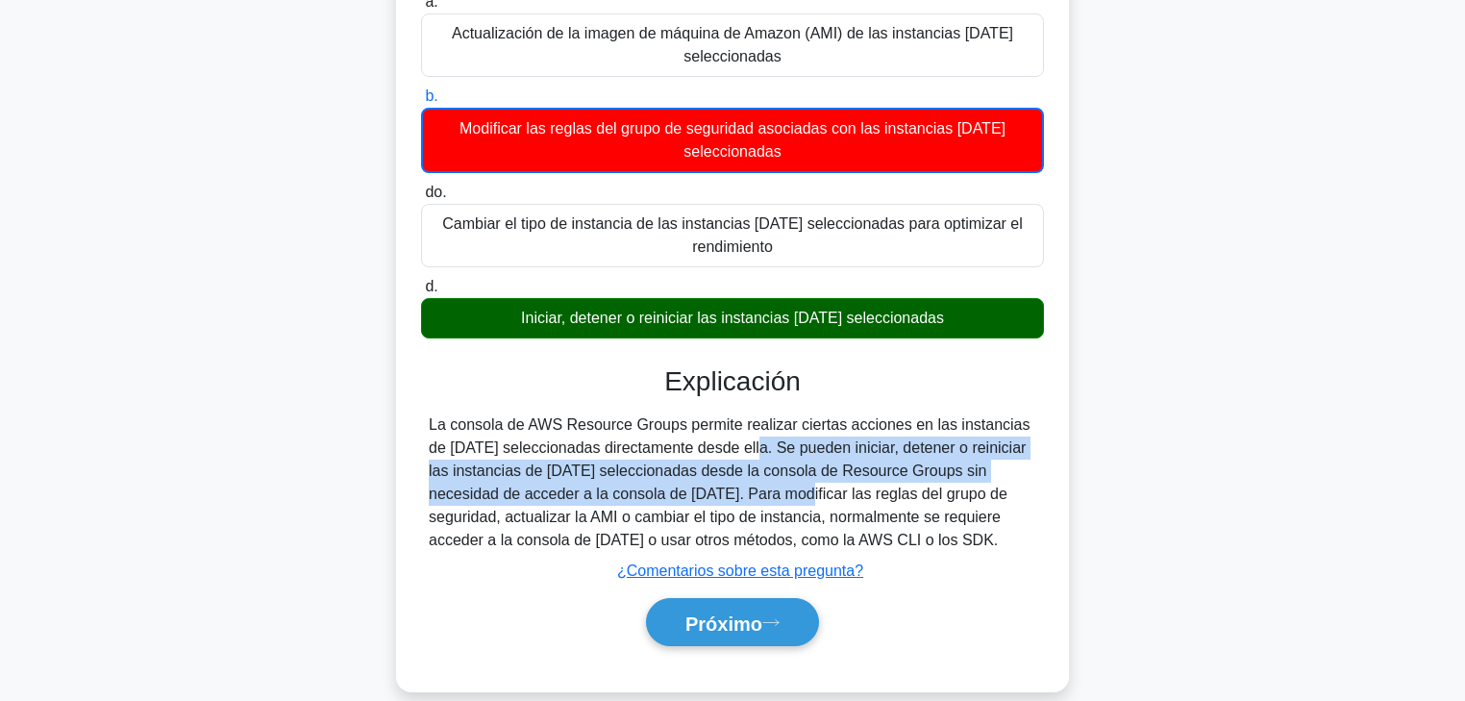
drag, startPoint x: 619, startPoint y: 446, endPoint x: 623, endPoint y: 496, distance: 50.1
click at [623, 496] on font "La consola de AWS Resource Groups permite realizar ciertas acciones en las inst…" at bounding box center [729, 482] width 601 height 132
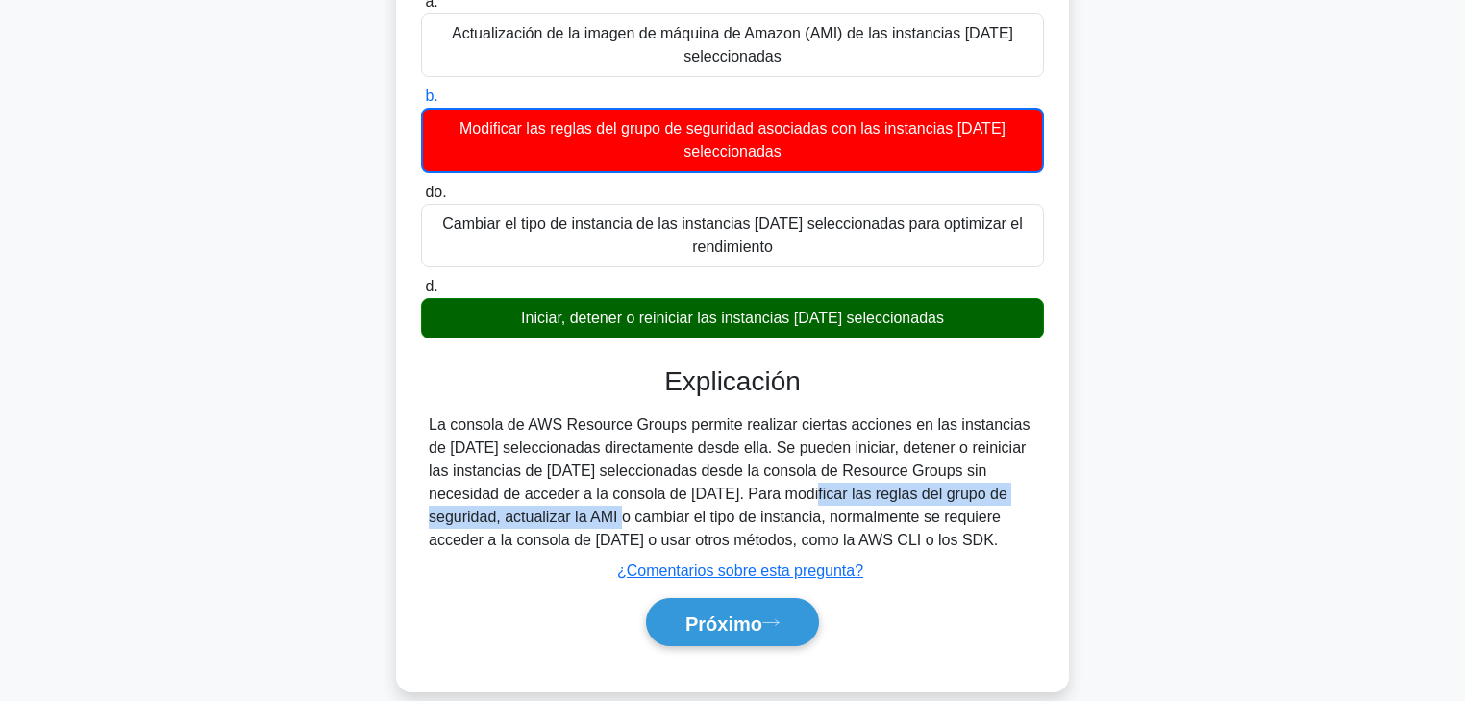
drag, startPoint x: 633, startPoint y: 496, endPoint x: 1037, endPoint y: 500, distance: 404.8
click at [1037, 500] on div "La consola de AWS Resource Groups permite realizar ciertas acciones en las inst…" at bounding box center [732, 482] width 623 height 138
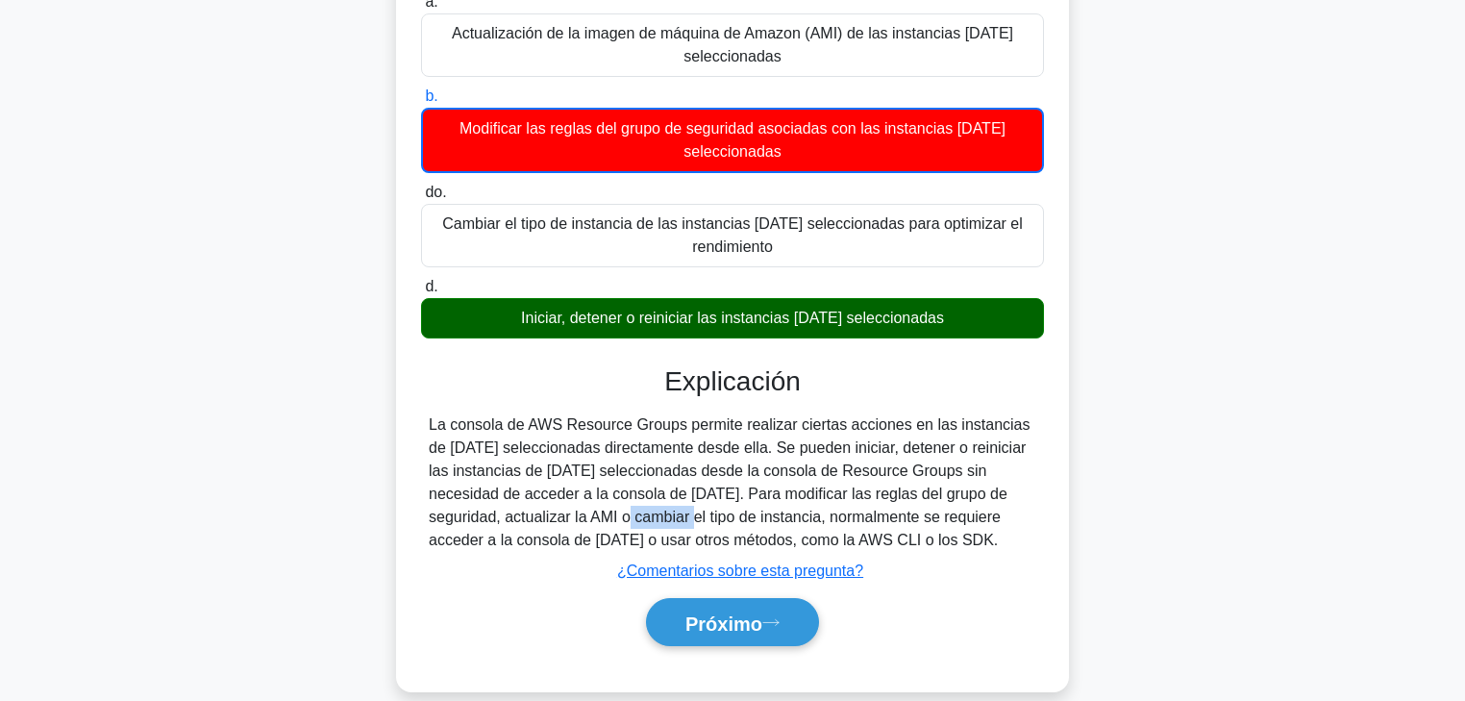
drag, startPoint x: 426, startPoint y: 522, endPoint x: 491, endPoint y: 520, distance: 65.4
click at [491, 520] on div "La consola de AWS Resource Groups permite realizar ciertas acciones en las inst…" at bounding box center [732, 482] width 623 height 138
drag, startPoint x: 508, startPoint y: 520, endPoint x: 712, endPoint y: 519, distance: 204.8
click at [712, 519] on font "La consola de AWS Resource Groups permite realizar ciertas acciones en las inst…" at bounding box center [729, 482] width 601 height 132
click at [696, 513] on font "La consola de AWS Resource Groups permite realizar ciertas acciones en las inst…" at bounding box center [729, 482] width 601 height 132
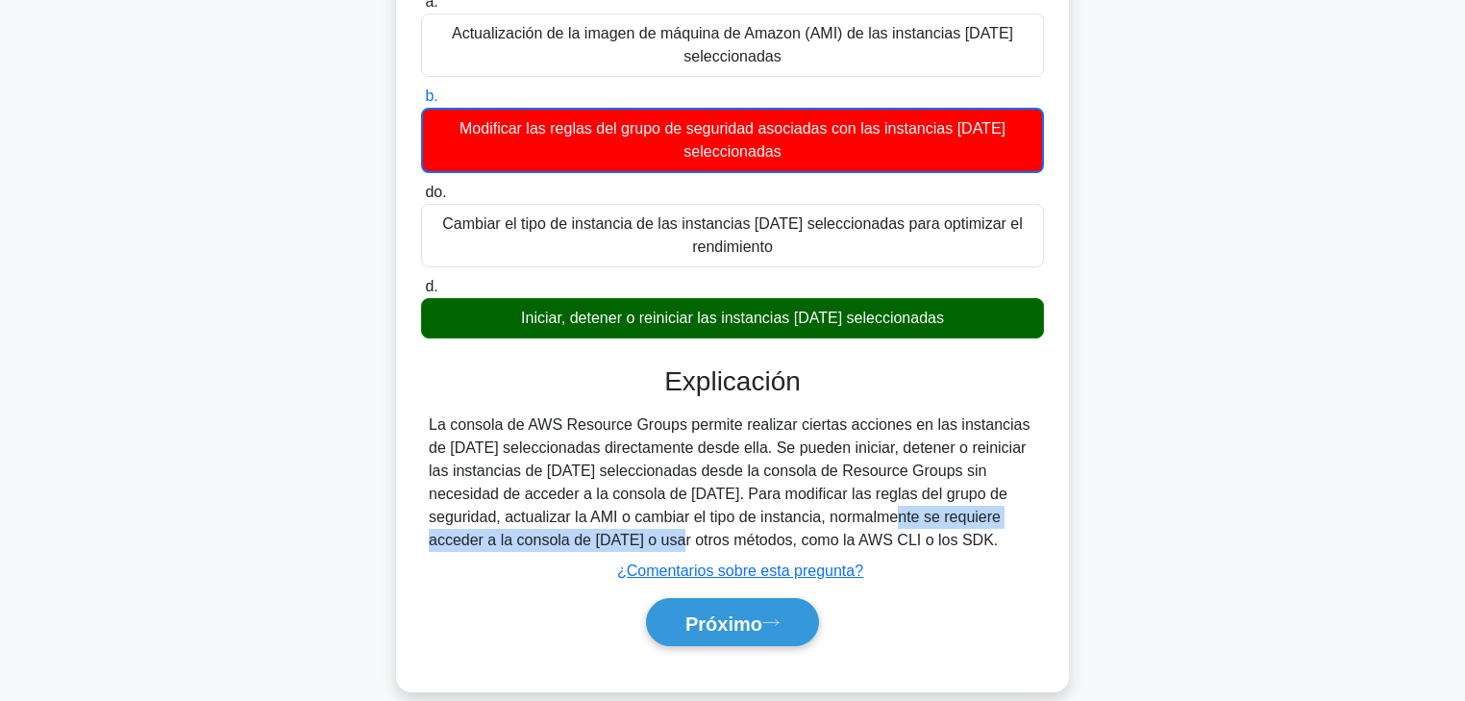
drag, startPoint x: 685, startPoint y: 512, endPoint x: 460, endPoint y: 538, distance: 226.5
click at [460, 534] on font "La consola de AWS Resource Groups permite realizar ciertas acciones en las inst…" at bounding box center [729, 482] width 601 height 132
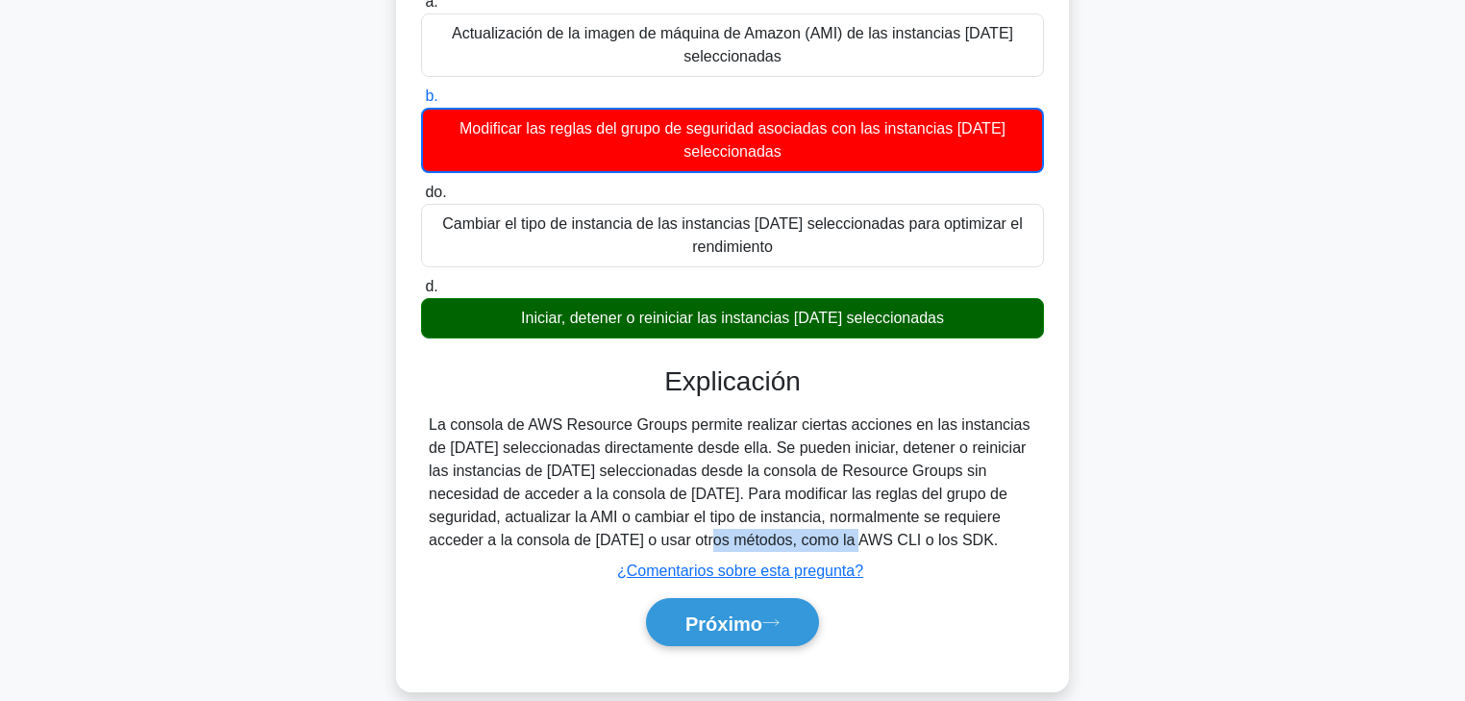
drag, startPoint x: 522, startPoint y: 542, endPoint x: 648, endPoint y: 543, distance: 126.0
click at [643, 534] on font "La consola de AWS Resource Groups permite realizar ciertas acciones en las inst…" at bounding box center [729, 482] width 601 height 132
click at [658, 534] on font "La consola de AWS Resource Groups permite realizar ciertas acciones en las inst…" at bounding box center [729, 482] width 601 height 132
drag, startPoint x: 612, startPoint y: 541, endPoint x: 723, endPoint y: 542, distance: 110.6
click at [723, 534] on font "La consola de AWS Resource Groups permite realizar ciertas acciones en las inst…" at bounding box center [729, 482] width 601 height 132
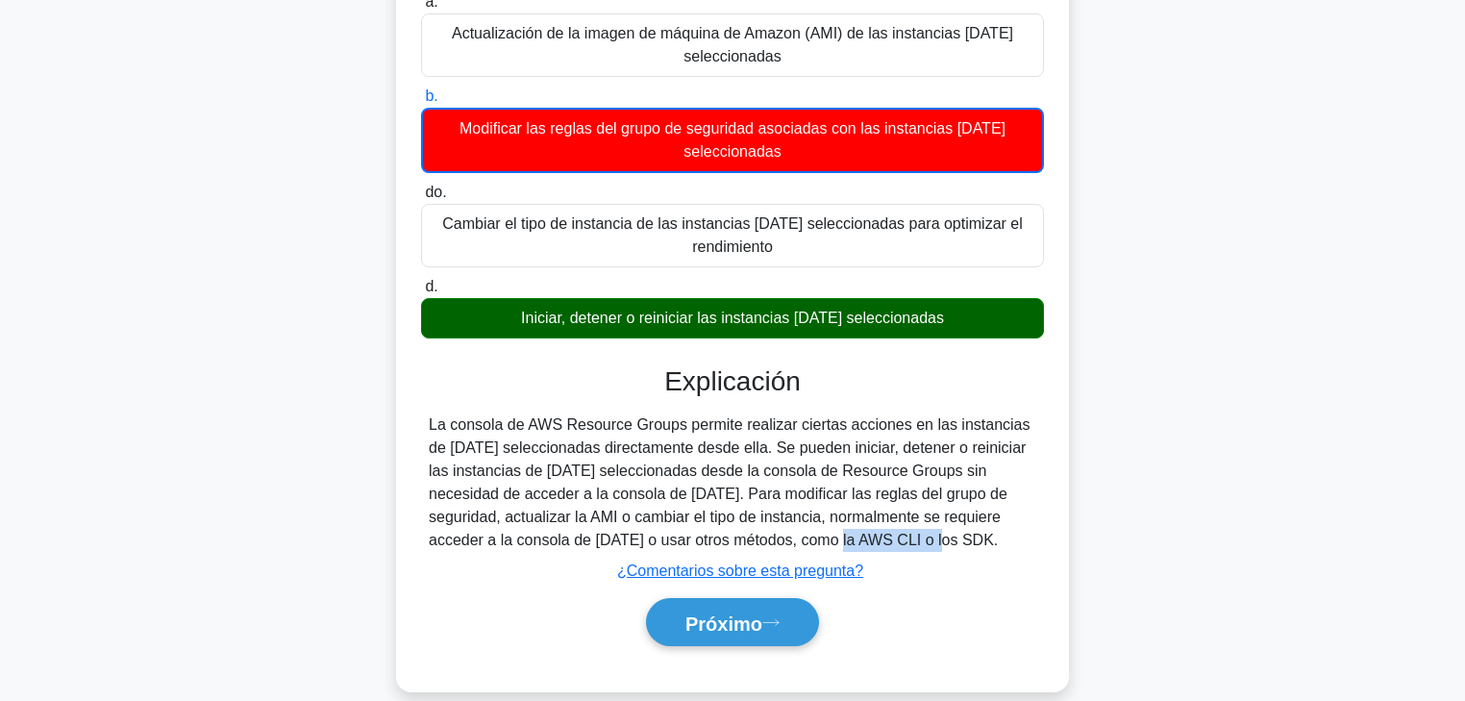
drag, startPoint x: 727, startPoint y: 542, endPoint x: 823, endPoint y: 545, distance: 96.2
click at [823, 534] on div "La consola de AWS Resource Groups permite realizar ciertas acciones en las inst…" at bounding box center [733, 482] width 608 height 138
click at [700, 531] on font "La consola de AWS Resource Groups permite realizar ciertas acciones en las inst…" at bounding box center [729, 482] width 601 height 132
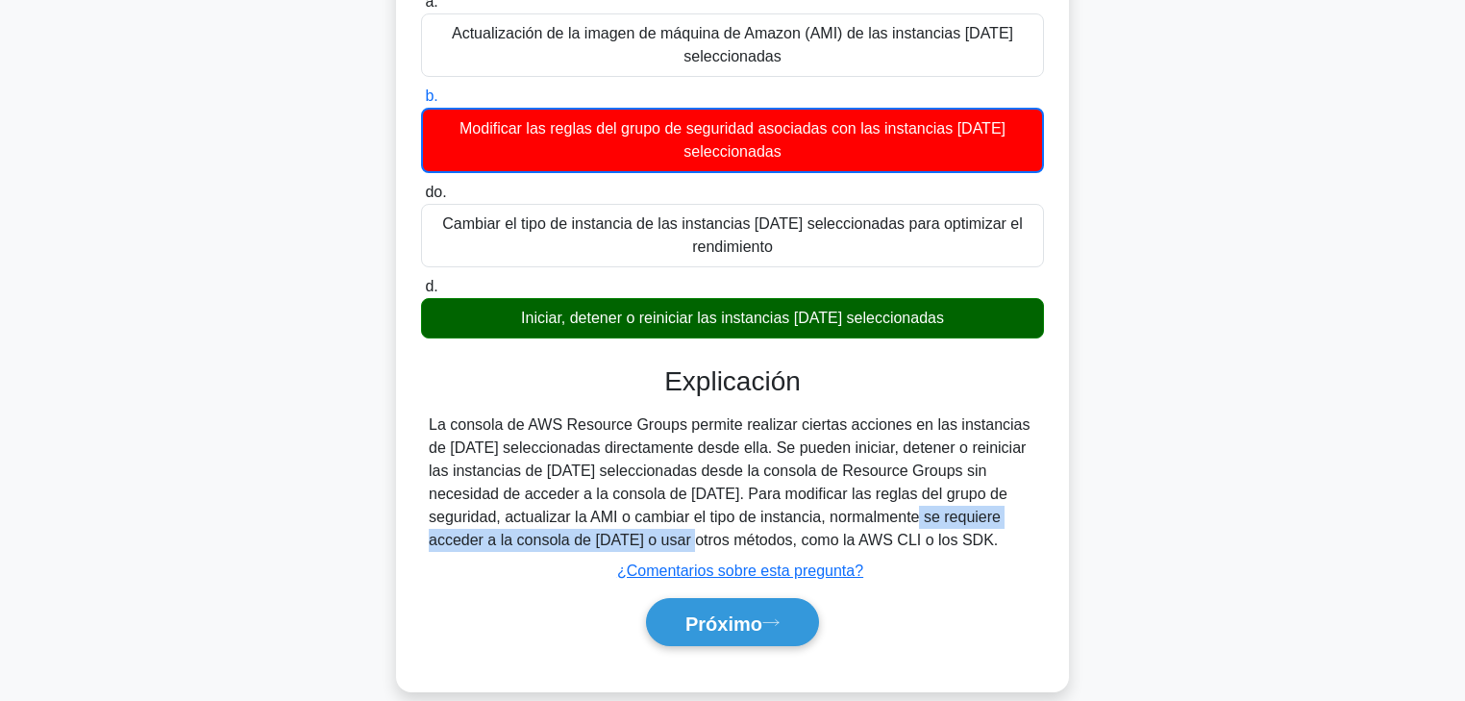
drag, startPoint x: 711, startPoint y: 519, endPoint x: 471, endPoint y: 541, distance: 240.4
click at [471, 534] on font "La consola de AWS Resource Groups permite realizar ciertas acciones en las inst…" at bounding box center [729, 482] width 601 height 132
drag, startPoint x: 809, startPoint y: 536, endPoint x: 454, endPoint y: 542, distance: 354.8
click at [454, 534] on div "La consola de AWS Resource Groups permite realizar ciertas acciones en las inst…" at bounding box center [733, 482] width 608 height 138
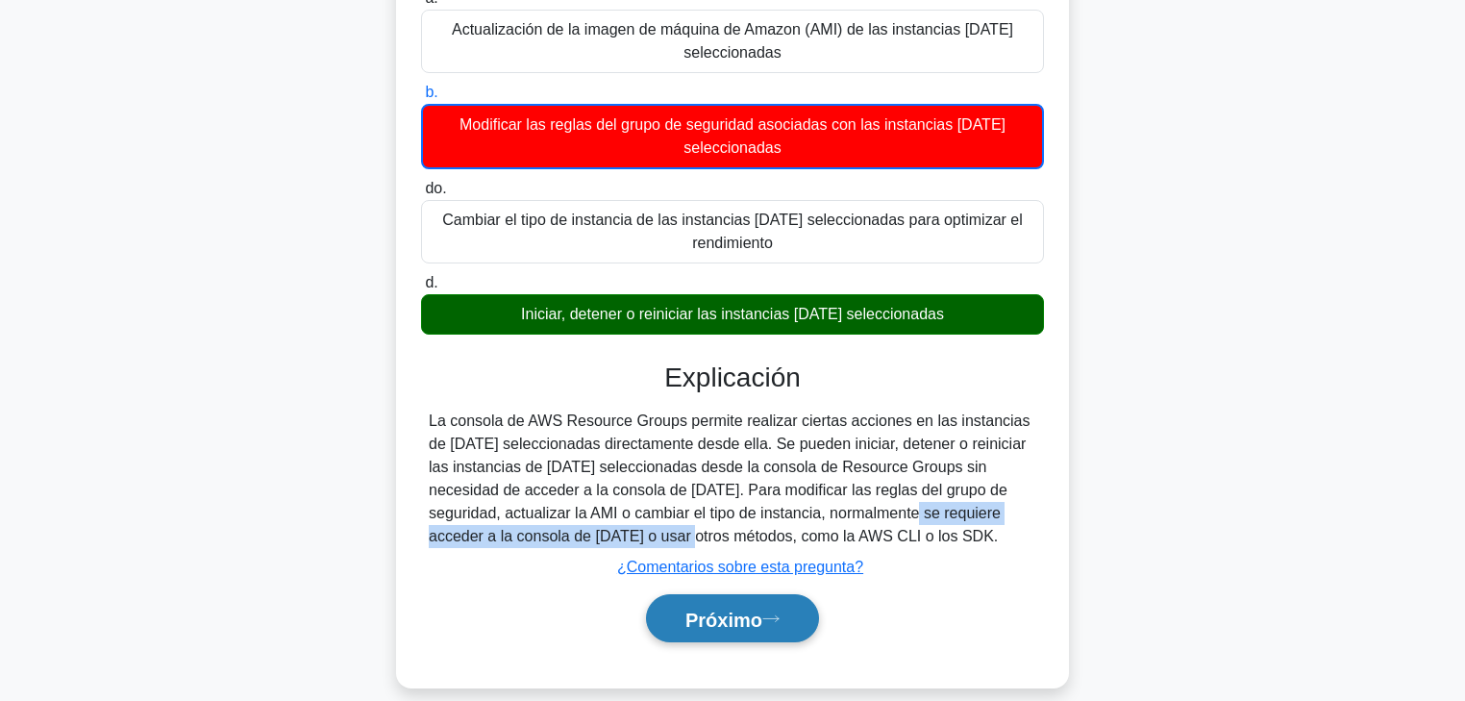
scroll to position [308, 0]
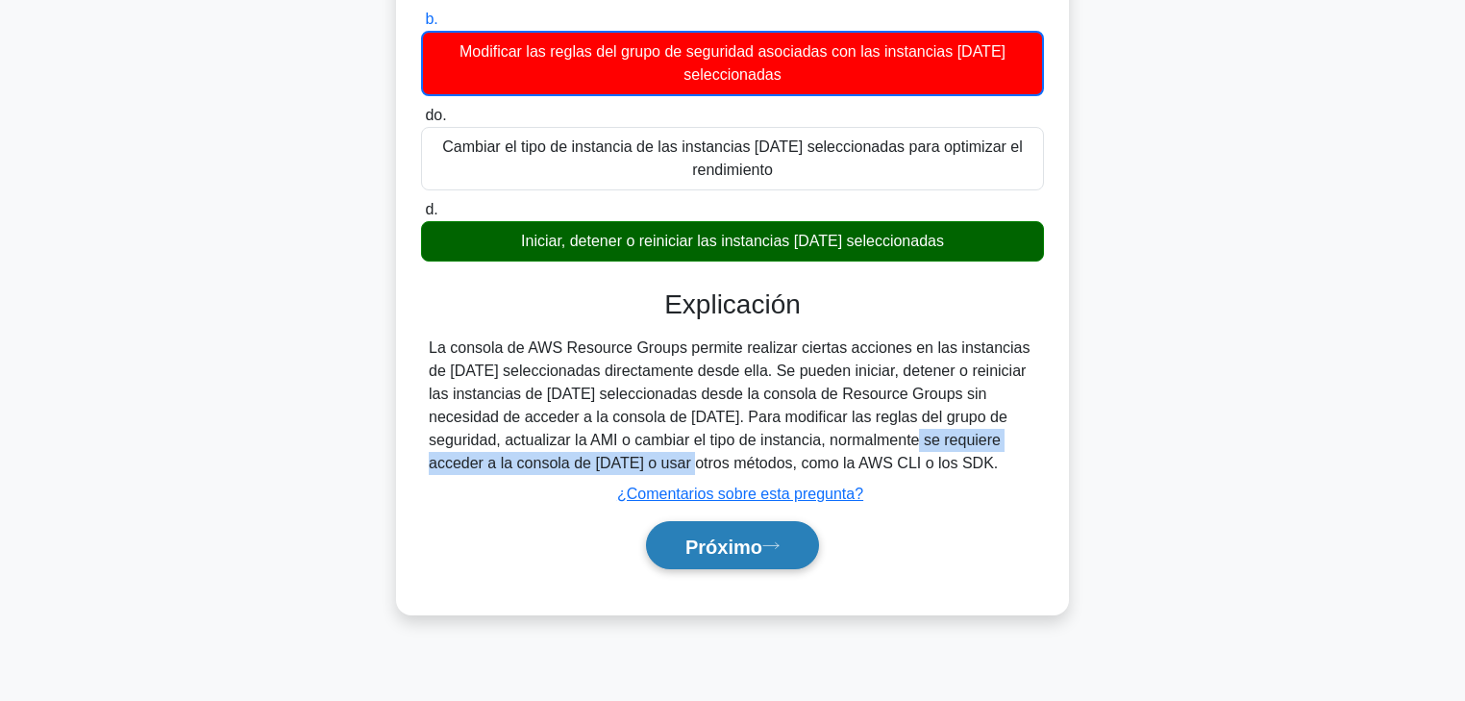
click at [758, 534] on font "Próximo" at bounding box center [724, 546] width 77 height 21
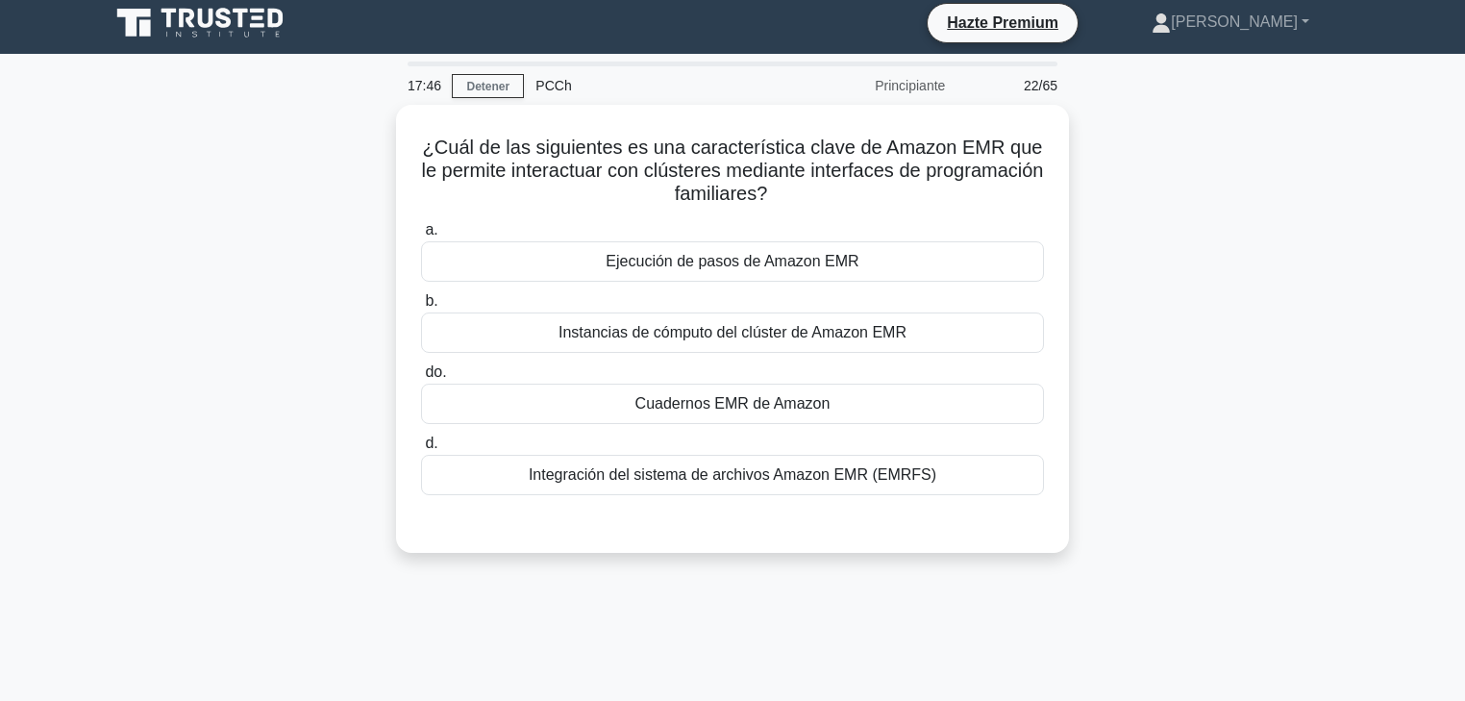
scroll to position [0, 0]
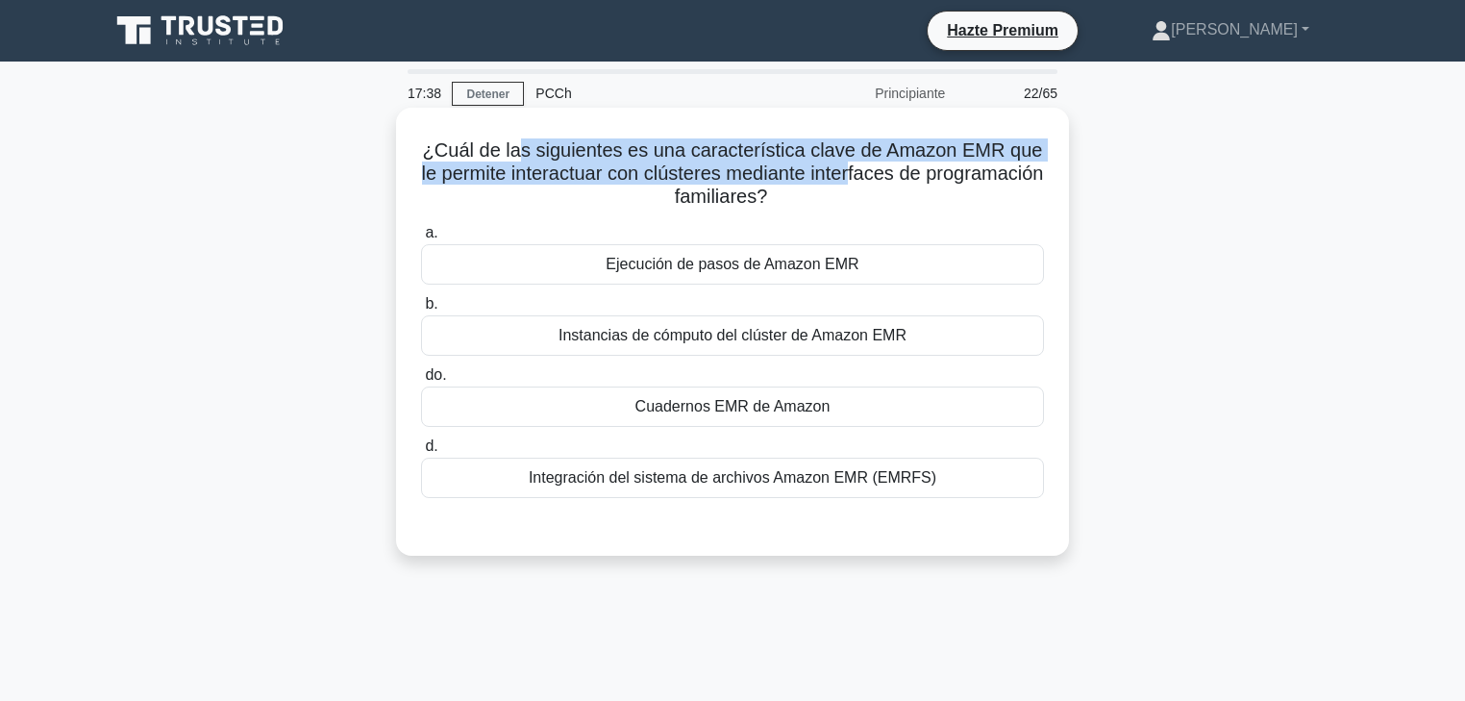
drag, startPoint x: 523, startPoint y: 154, endPoint x: 921, endPoint y: 177, distance: 398.7
click at [921, 177] on font "¿Cuál de las siguientes es una característica clave de Amazon EMR que le permit…" at bounding box center [733, 172] width 622 height 67
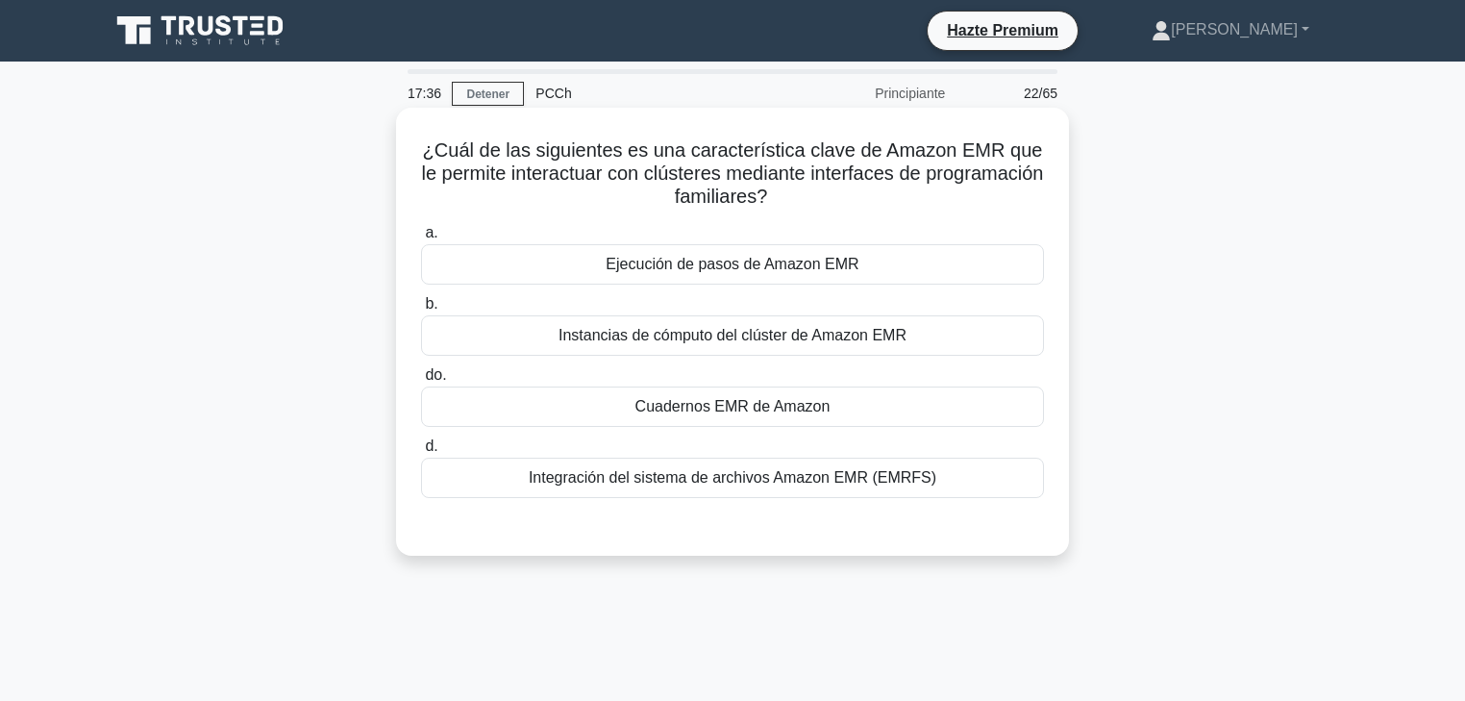
click at [790, 199] on icon ".spinner_0XTQ{transform-origin:center;animation:spinner_y6GP .75s linear infini…" at bounding box center [778, 198] width 23 height 23
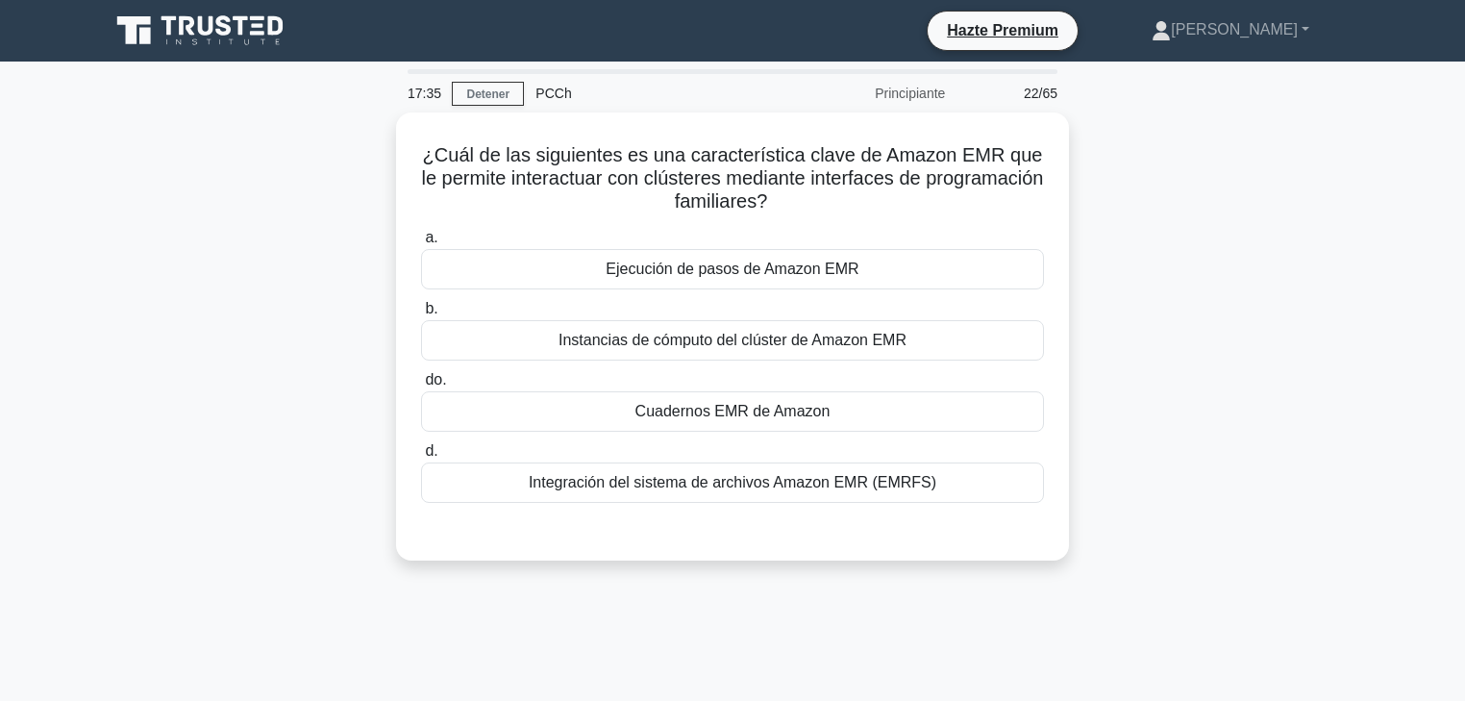
drag, startPoint x: 846, startPoint y: 196, endPoint x: 387, endPoint y: 147, distance: 462.2
click at [387, 147] on div "¿Cuál de las siguientes es una característica clave de Amazon EMR que le permit…" at bounding box center [732, 347] width 1269 height 471
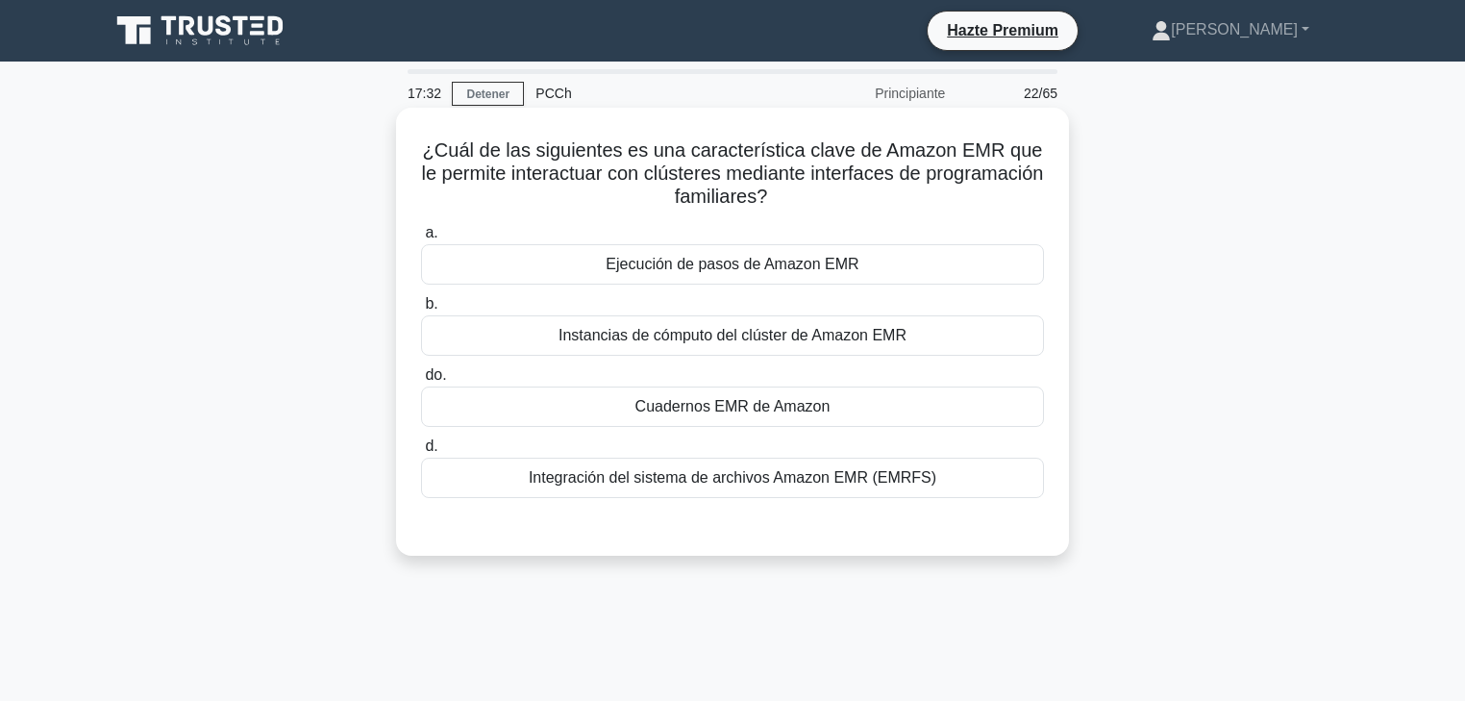
click at [784, 162] on font "¿Cuál de las siguientes es una característica clave de Amazon EMR que le permit…" at bounding box center [733, 172] width 622 height 67
drag, startPoint x: 862, startPoint y: 153, endPoint x: 700, endPoint y: 153, distance: 162.5
click at [700, 153] on font "¿Cuál de las siguientes es una característica clave de Amazon EMR que le permit…" at bounding box center [733, 172] width 622 height 67
click at [781, 404] on font "Cuadernos EMR de Amazon" at bounding box center [733, 406] width 195 height 16
click at [421, 382] on input "do. Cuadernos EMR de Amazon" at bounding box center [421, 375] width 0 height 12
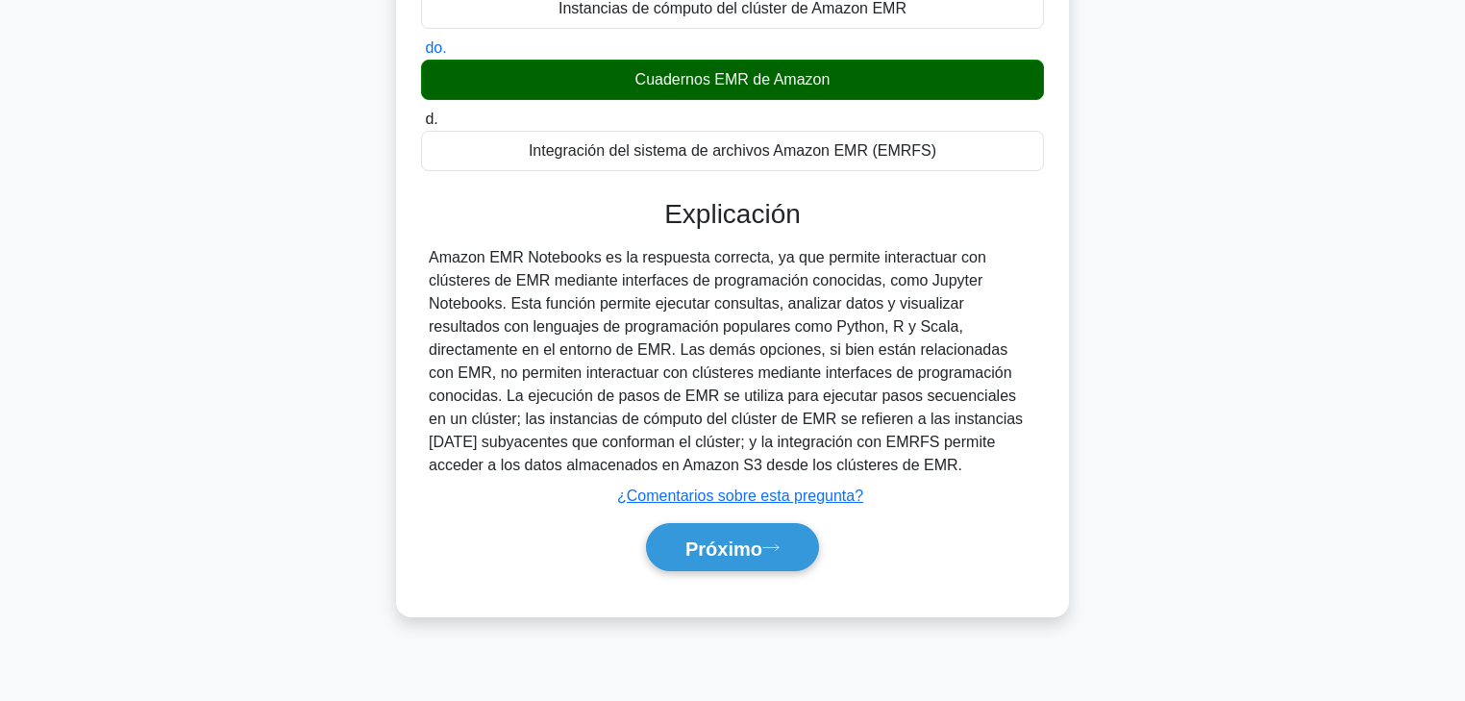
scroll to position [338, 0]
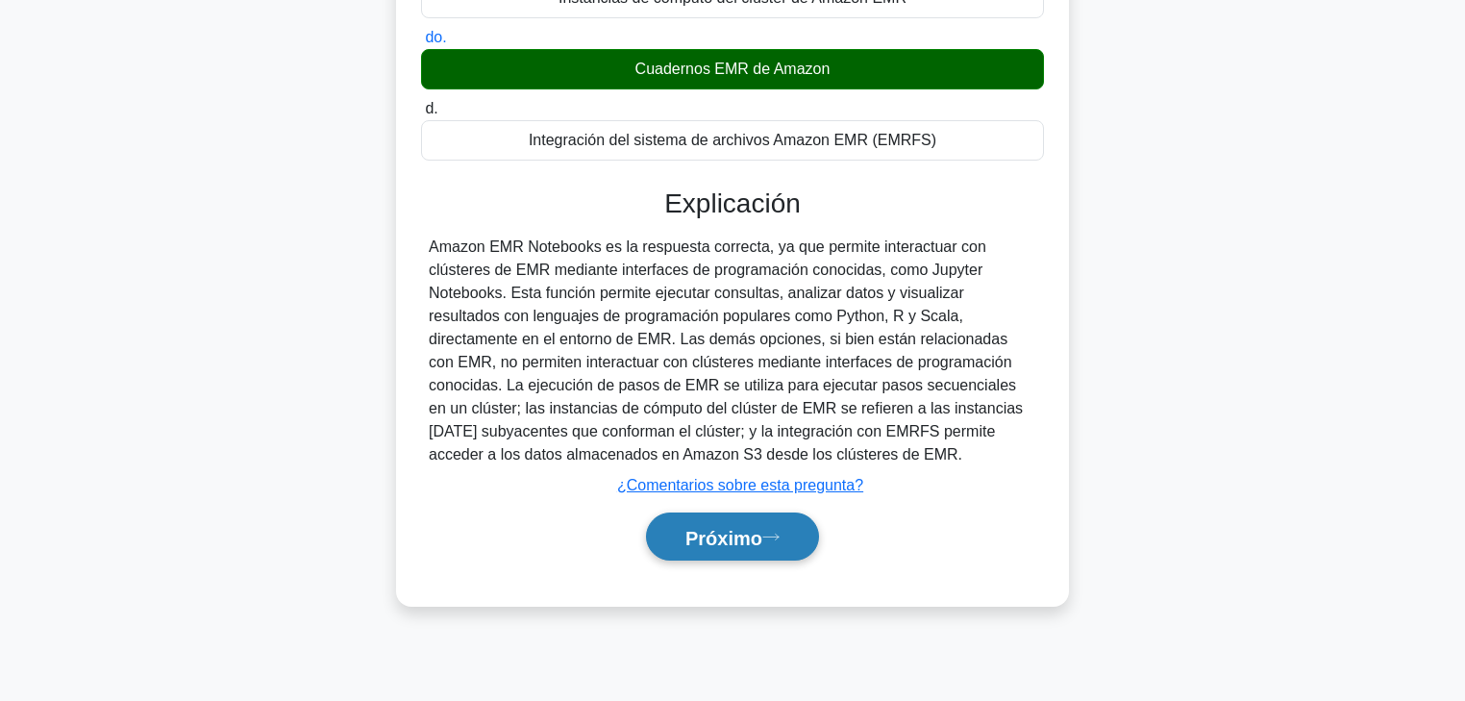
click at [790, 529] on button "Próximo" at bounding box center [732, 536] width 173 height 49
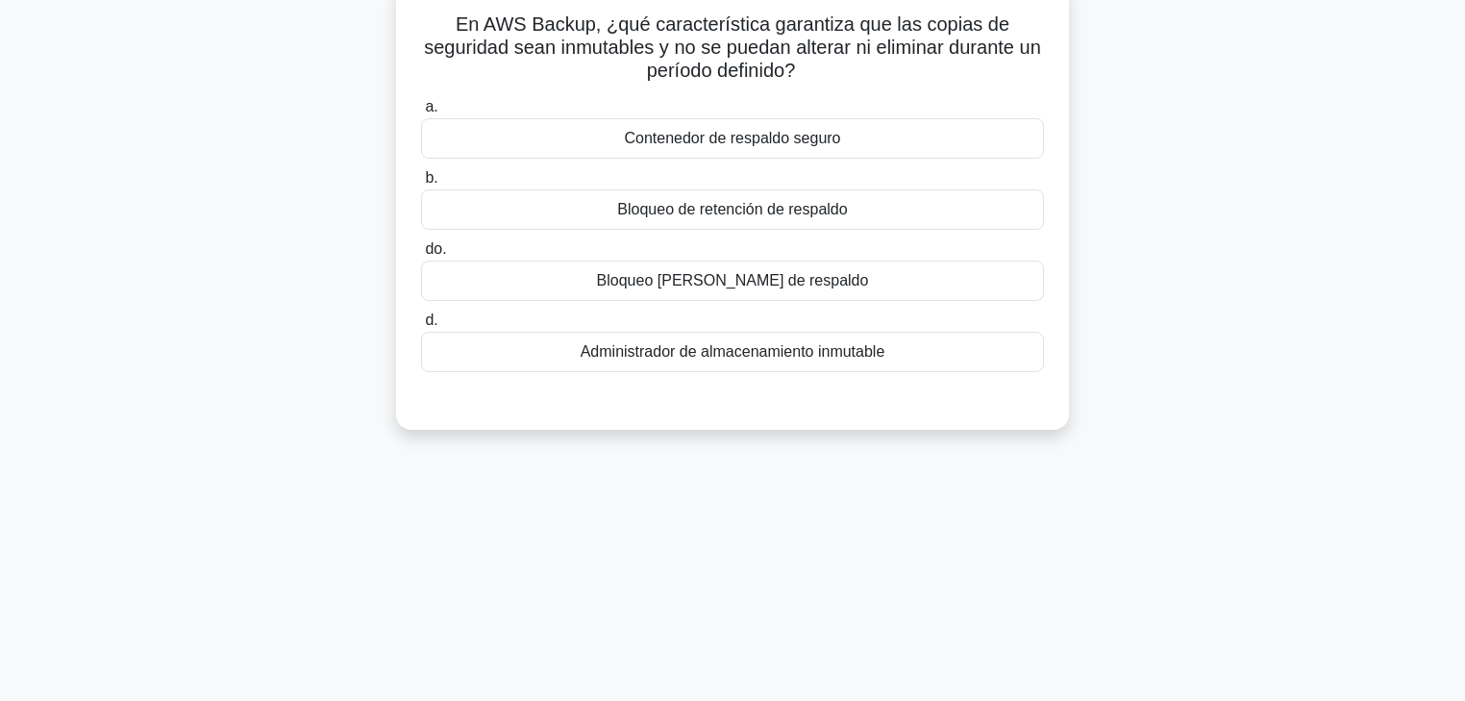
scroll to position [0, 0]
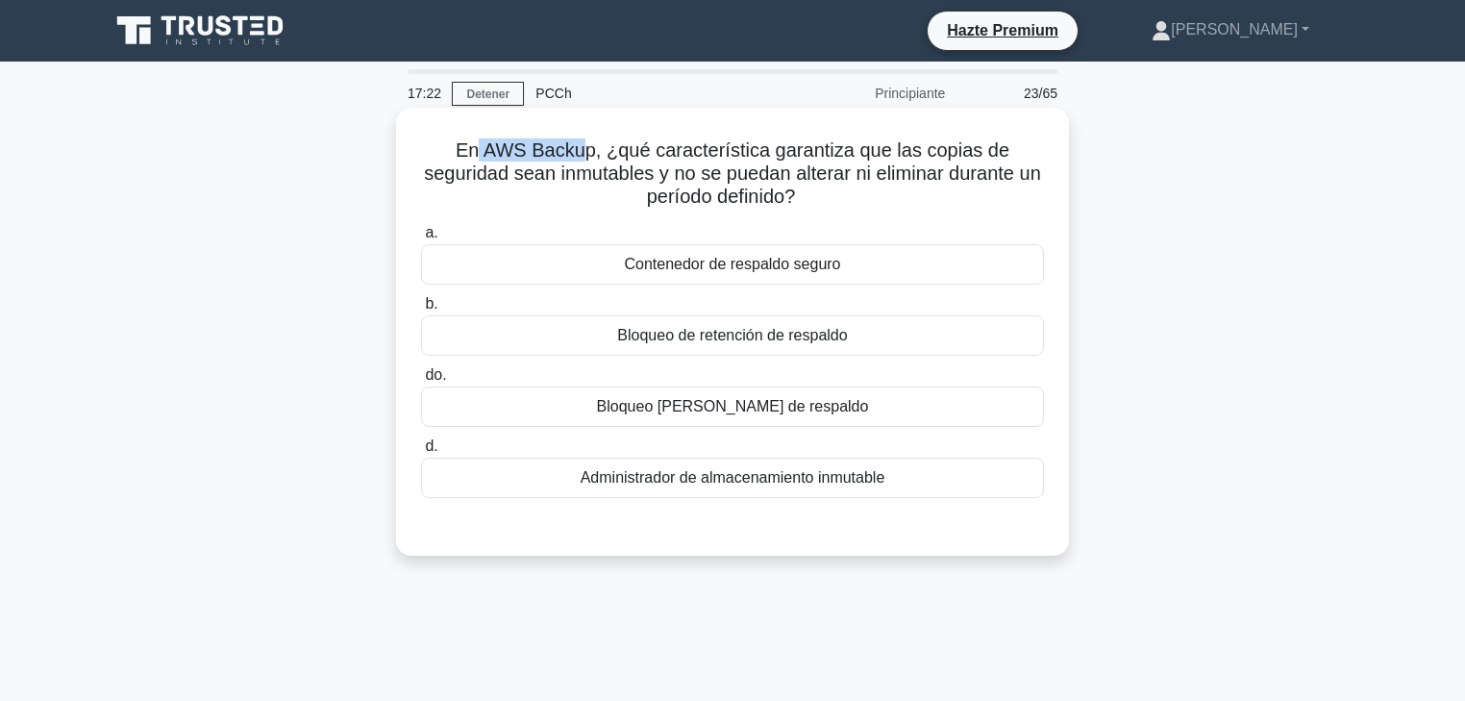
drag, startPoint x: 485, startPoint y: 154, endPoint x: 588, endPoint y: 151, distance: 103.9
click at [588, 151] on font "En AWS Backup, ¿qué característica garantiza que las copias de seguridad sean i…" at bounding box center [732, 172] width 617 height 67
drag, startPoint x: 610, startPoint y: 148, endPoint x: 898, endPoint y: 153, distance: 288.5
click at [898, 153] on font "En AWS Backup, ¿qué característica garantiza que las copias de seguridad sean i…" at bounding box center [732, 172] width 617 height 67
click at [623, 154] on font "En AWS Backup, ¿qué característica garantiza que las copias de seguridad sean i…" at bounding box center [732, 172] width 617 height 67
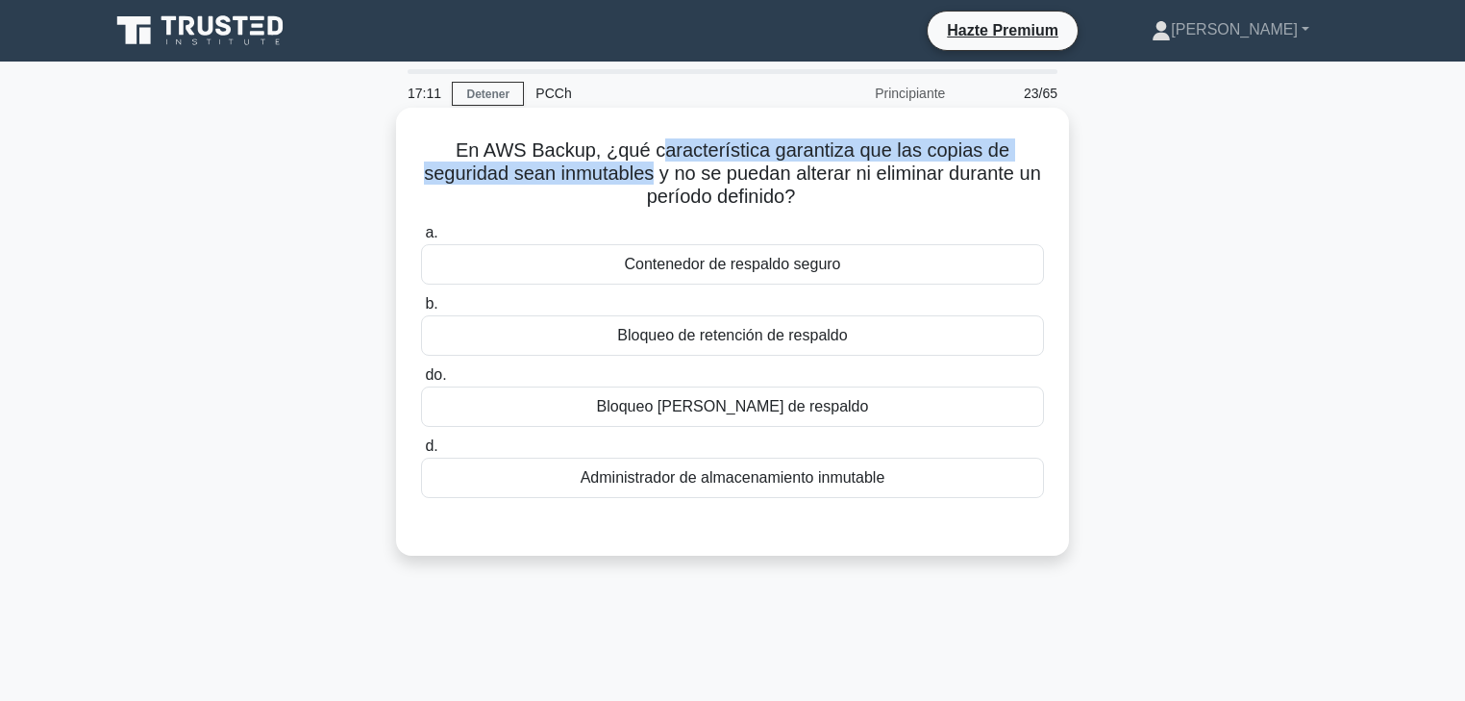
drag, startPoint x: 673, startPoint y: 154, endPoint x: 661, endPoint y: 181, distance: 29.3
click at [661, 181] on font "En AWS Backup, ¿qué característica garantiza que las copias de seguridad sean i…" at bounding box center [732, 172] width 617 height 67
drag, startPoint x: 686, startPoint y: 181, endPoint x: 833, endPoint y: 198, distance: 148.1
click at [833, 198] on h5 "En AWS Backup, ¿qué característica garantiza que las copias de seguridad sean i…" at bounding box center [732, 173] width 627 height 71
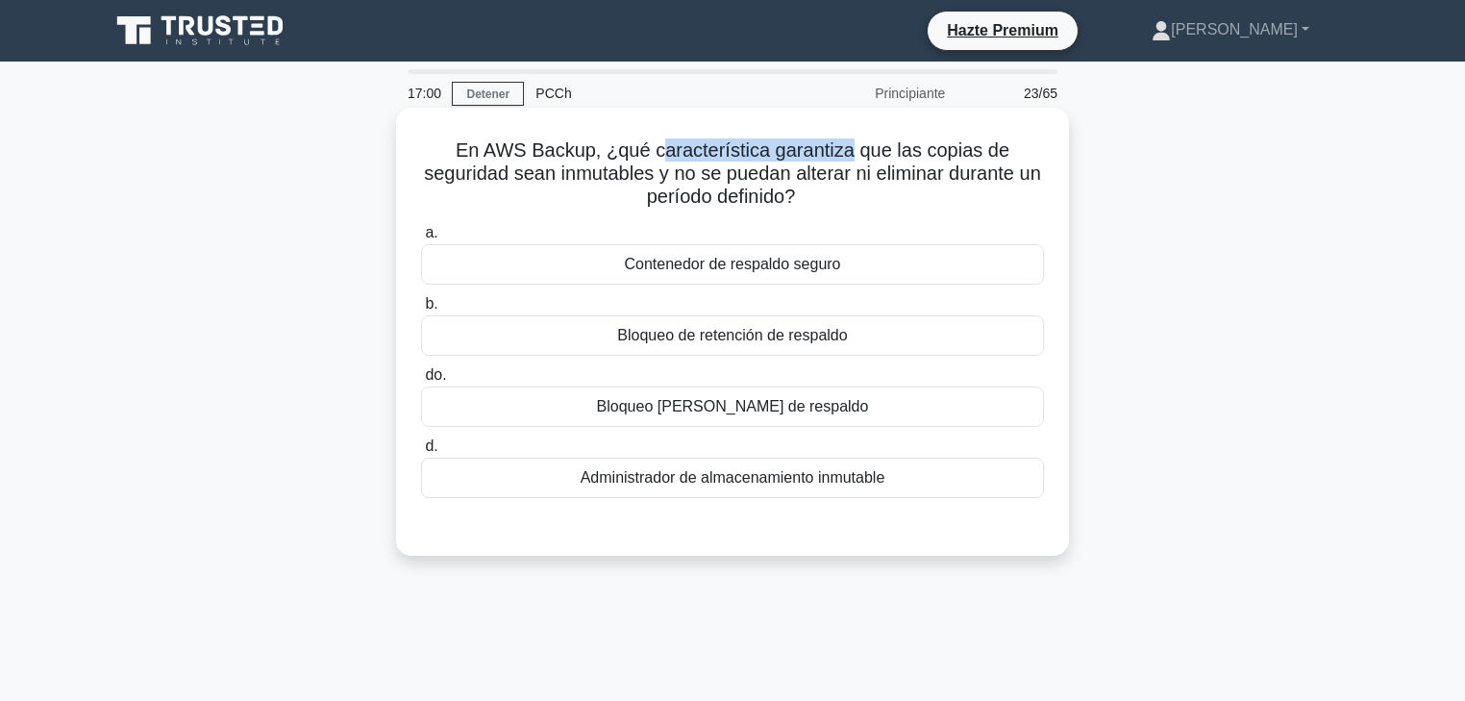
drag, startPoint x: 697, startPoint y: 152, endPoint x: 850, endPoint y: 158, distance: 153.0
click at [850, 158] on font "En AWS Backup, ¿qué característica garantiza que las copias de seguridad sean i…" at bounding box center [732, 172] width 617 height 67
click at [804, 411] on font "Bloqueo de bóveda de respaldo" at bounding box center [733, 406] width 272 height 16
click at [421, 382] on input "do. Bloqueo de bóveda de respaldo" at bounding box center [421, 375] width 0 height 12
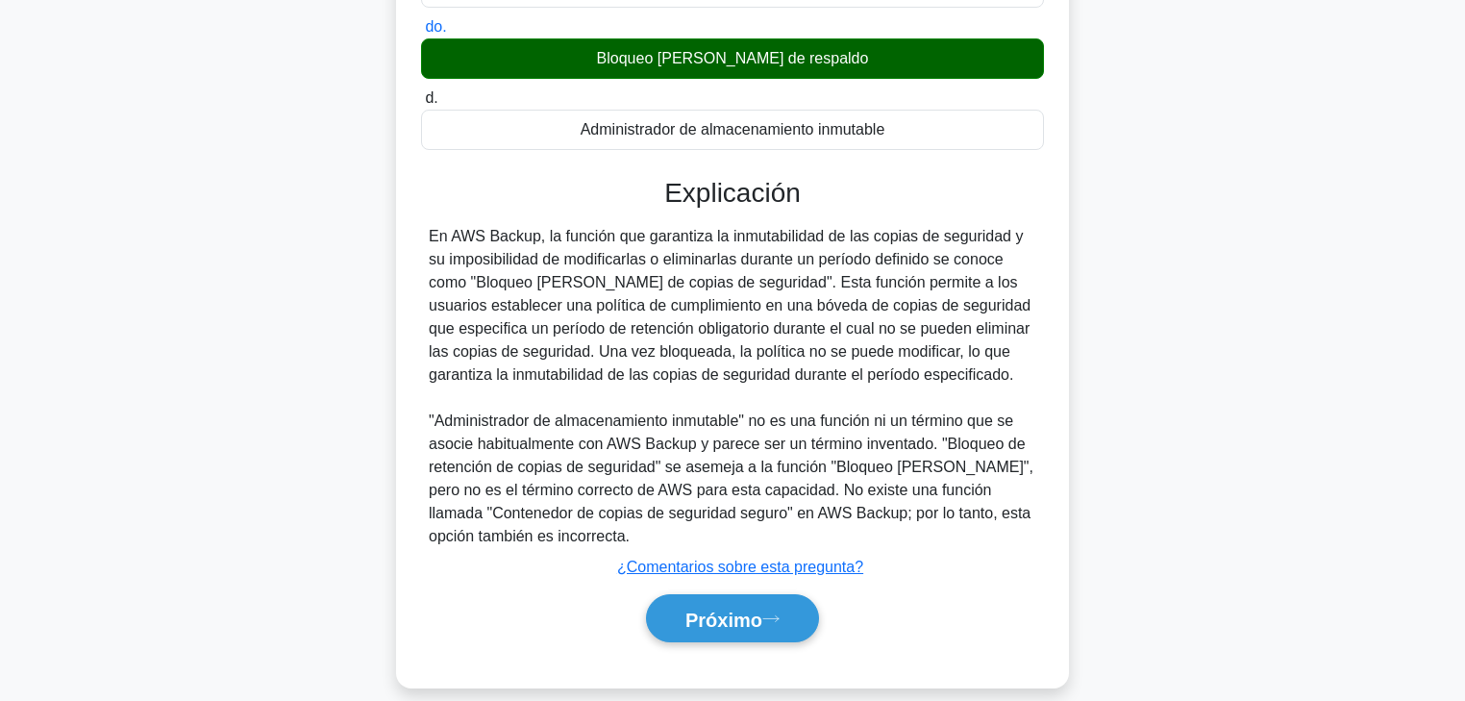
scroll to position [370, 0]
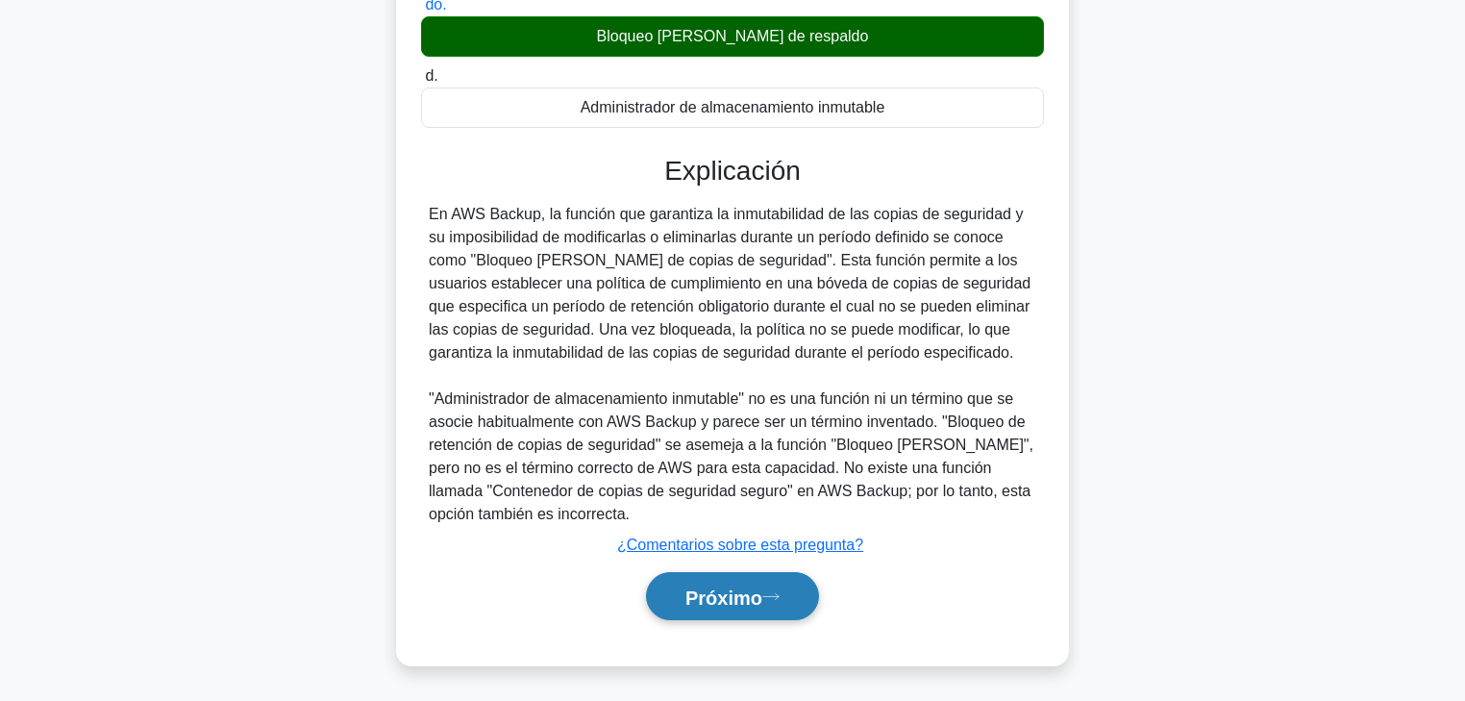
click at [780, 534] on icon at bounding box center [770, 596] width 17 height 11
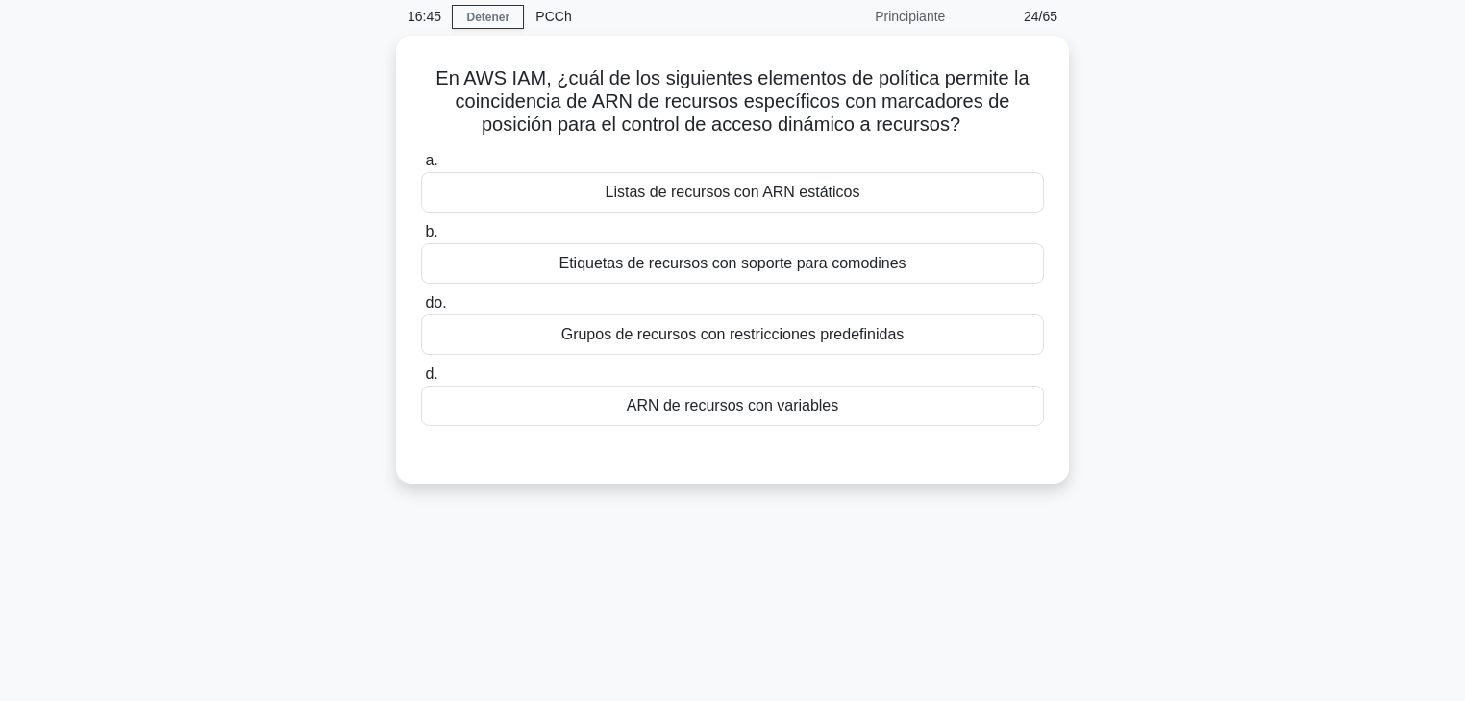
scroll to position [0, 0]
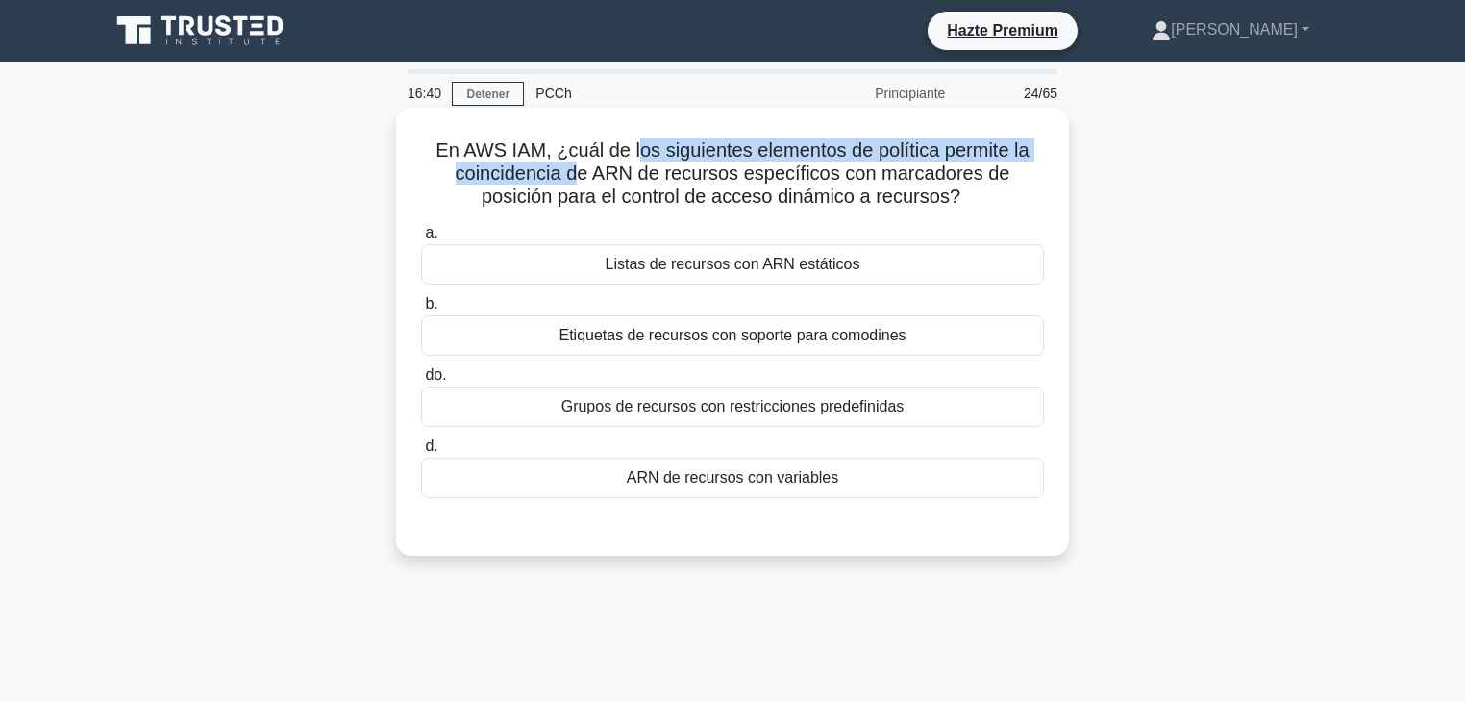
drag, startPoint x: 654, startPoint y: 150, endPoint x: 577, endPoint y: 177, distance: 81.5
click at [577, 177] on font "En AWS IAM, ¿cuál de los siguientes elementos de política permite la coincidenc…" at bounding box center [732, 172] width 593 height 67
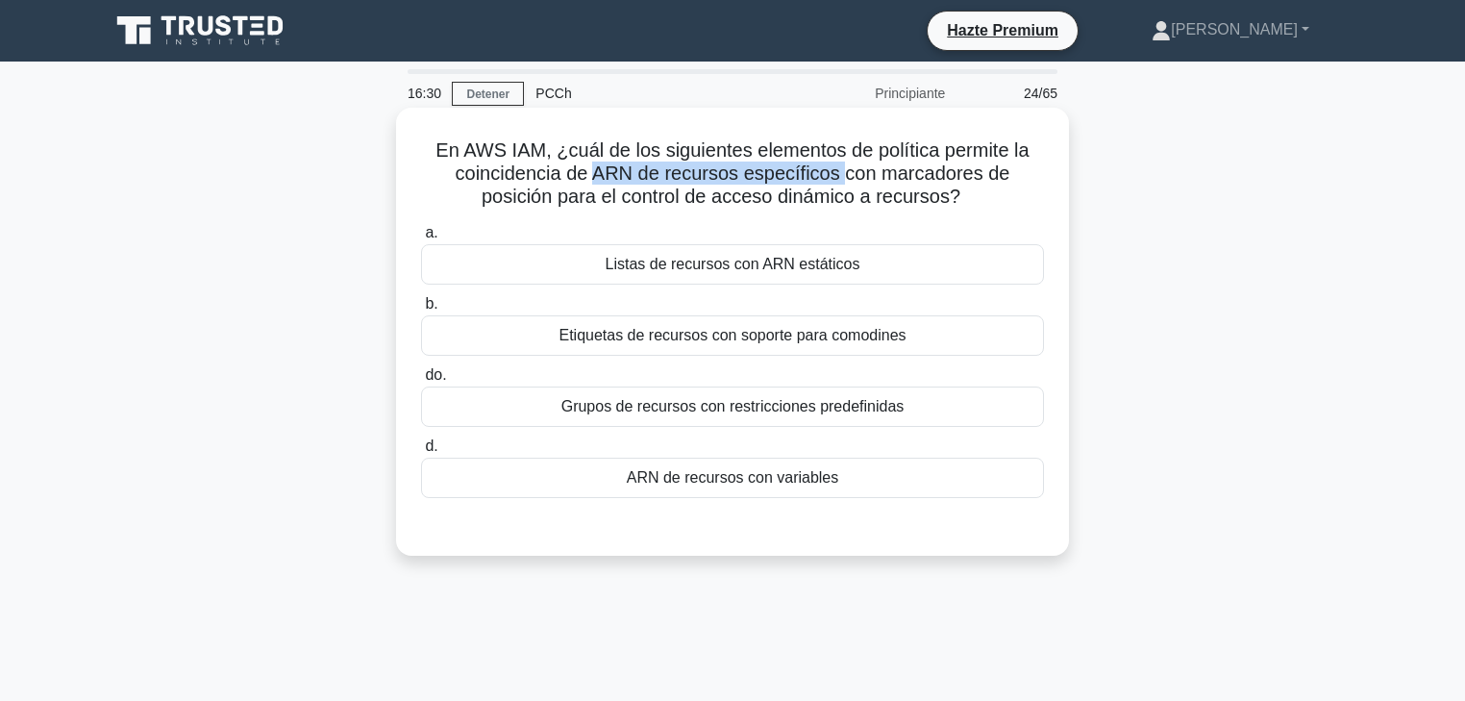
drag, startPoint x: 611, startPoint y: 174, endPoint x: 846, endPoint y: 177, distance: 234.6
click at [846, 177] on font "En AWS IAM, ¿cuál de los siguientes elementos de política permite la coincidenc…" at bounding box center [732, 172] width 593 height 67
click at [855, 181] on font "En AWS IAM, ¿cuál de los siguientes elementos de política permite la coincidenc…" at bounding box center [732, 172] width 593 height 67
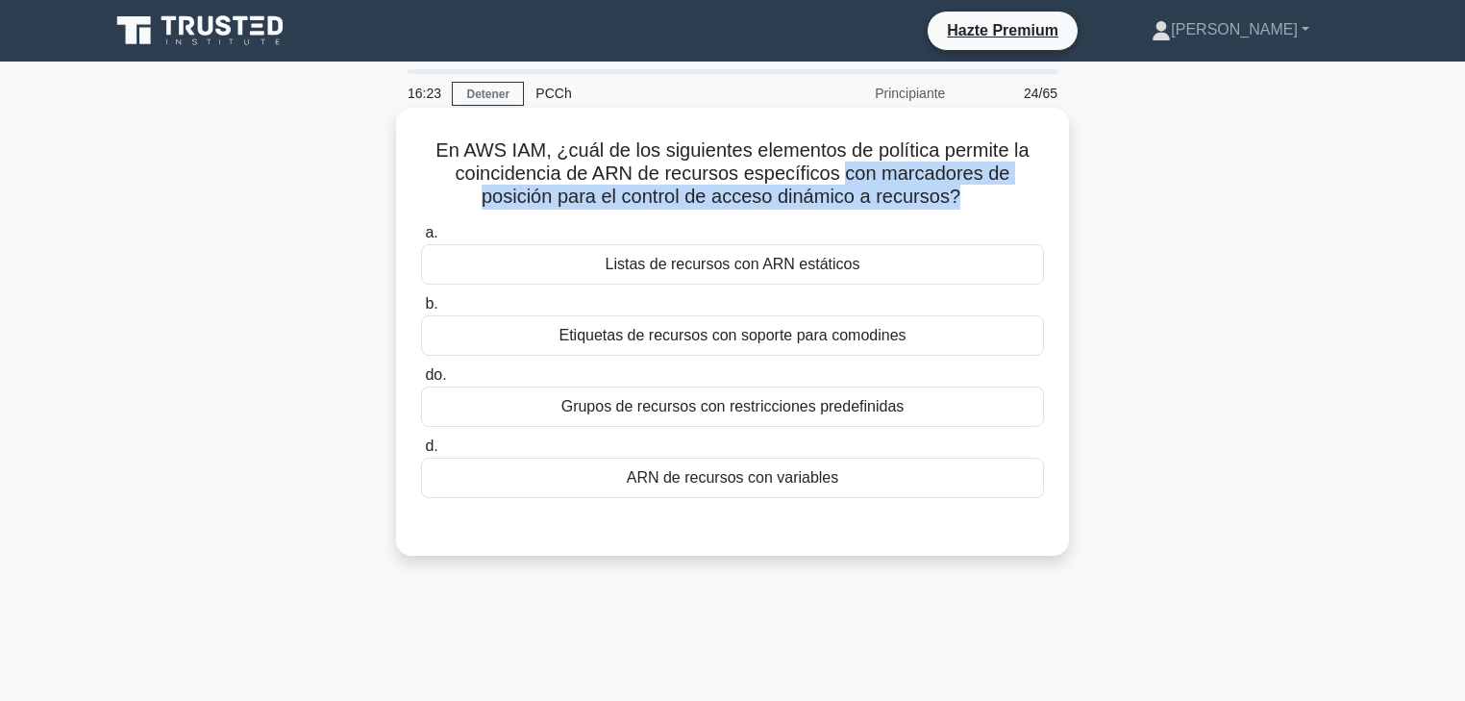
drag, startPoint x: 845, startPoint y: 177, endPoint x: 961, endPoint y: 203, distance: 119.2
click at [961, 203] on font "En AWS IAM, ¿cuál de los siguientes elementos de política permite la coincidenc…" at bounding box center [732, 172] width 593 height 67
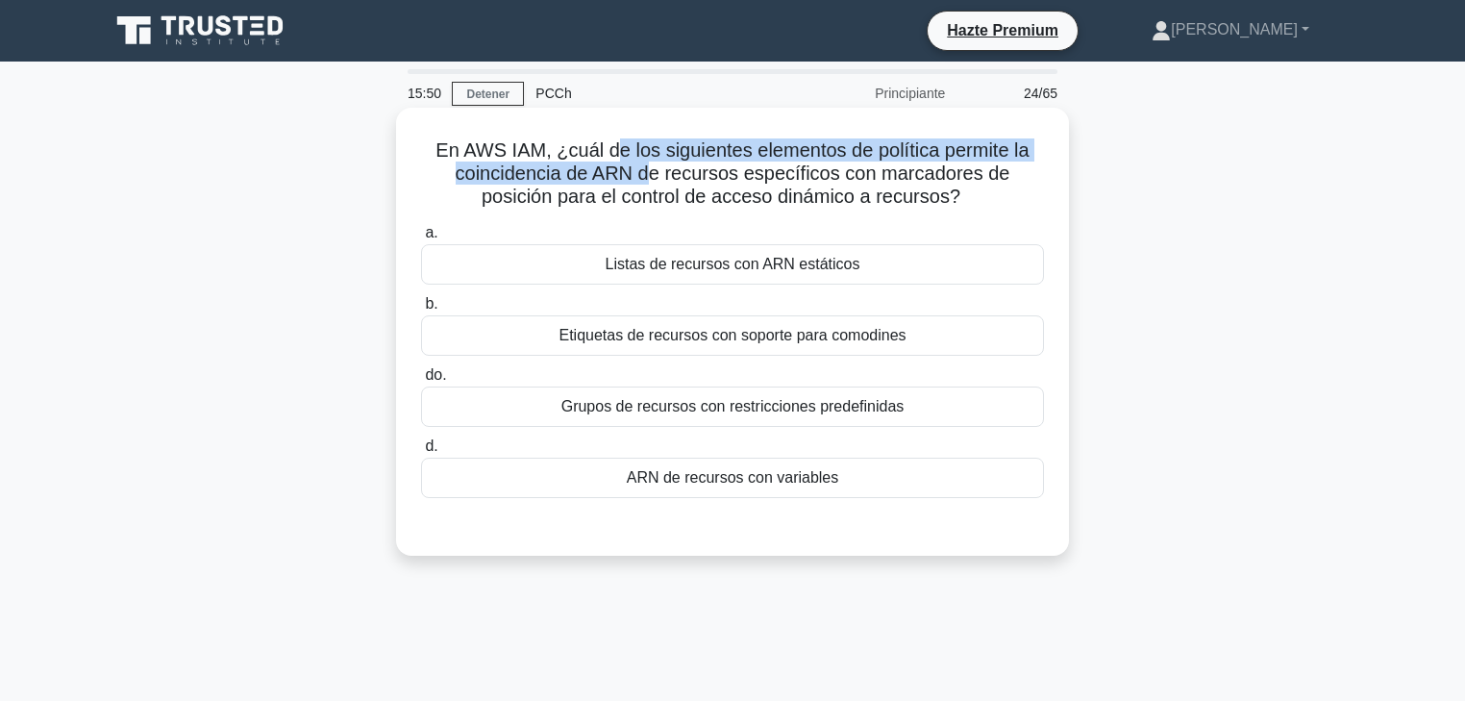
drag, startPoint x: 685, startPoint y: 154, endPoint x: 656, endPoint y: 169, distance: 32.7
click at [656, 169] on font "En AWS IAM, ¿cuál de los siguientes elementos de política permite la coincidenc…" at bounding box center [732, 172] width 593 height 67
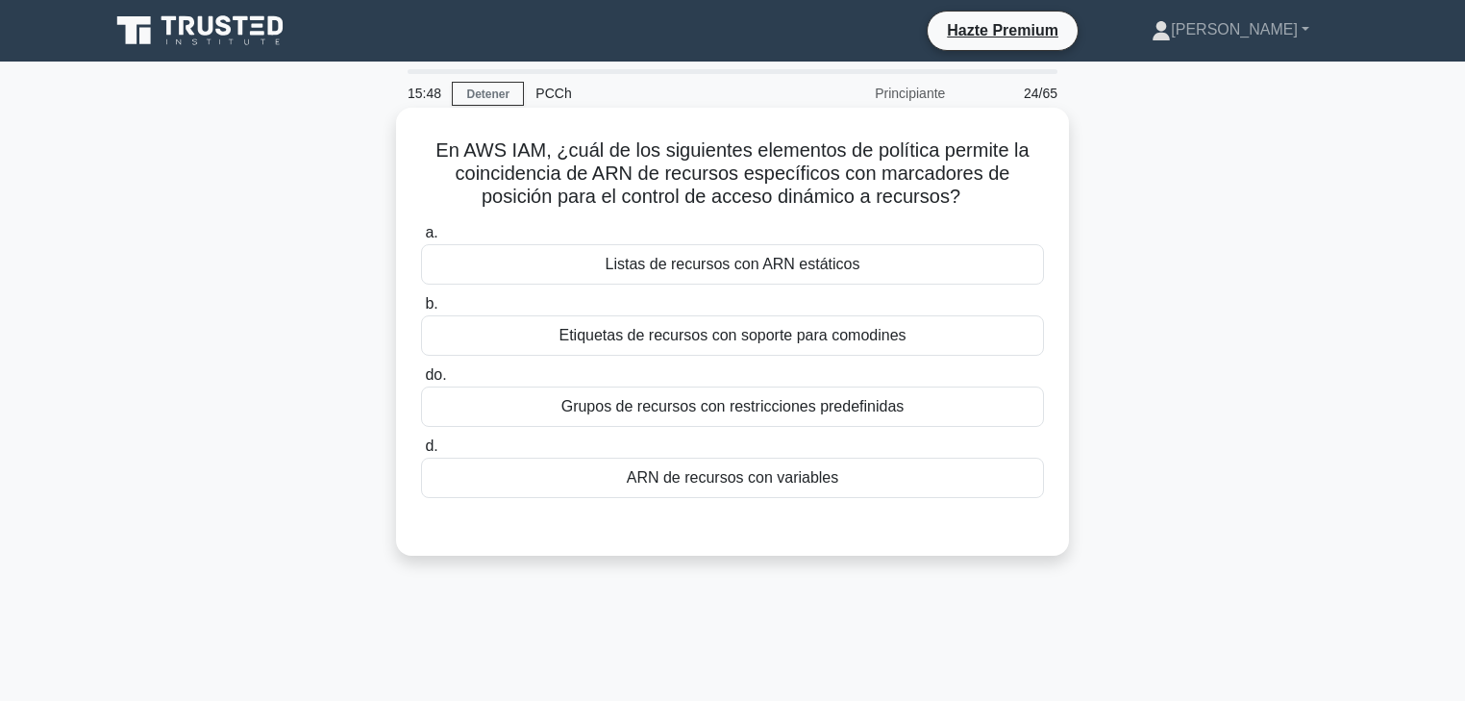
click at [673, 172] on font "En AWS IAM, ¿cuál de los siguientes elementos de política permite la coincidenc…" at bounding box center [732, 172] width 593 height 67
drag, startPoint x: 653, startPoint y: 175, endPoint x: 992, endPoint y: 194, distance: 339.9
click at [992, 194] on h5 "En AWS IAM, ¿cuál de los siguientes elementos de política permite la coincidenc…" at bounding box center [732, 173] width 627 height 71
click at [981, 197] on icon ".spinner_0XTQ{transform-origin:center;animation:spinner_y6GP .75s linear infini…" at bounding box center [972, 198] width 23 height 23
click at [742, 486] on font "ARN de recursos con variables" at bounding box center [733, 477] width 212 height 16
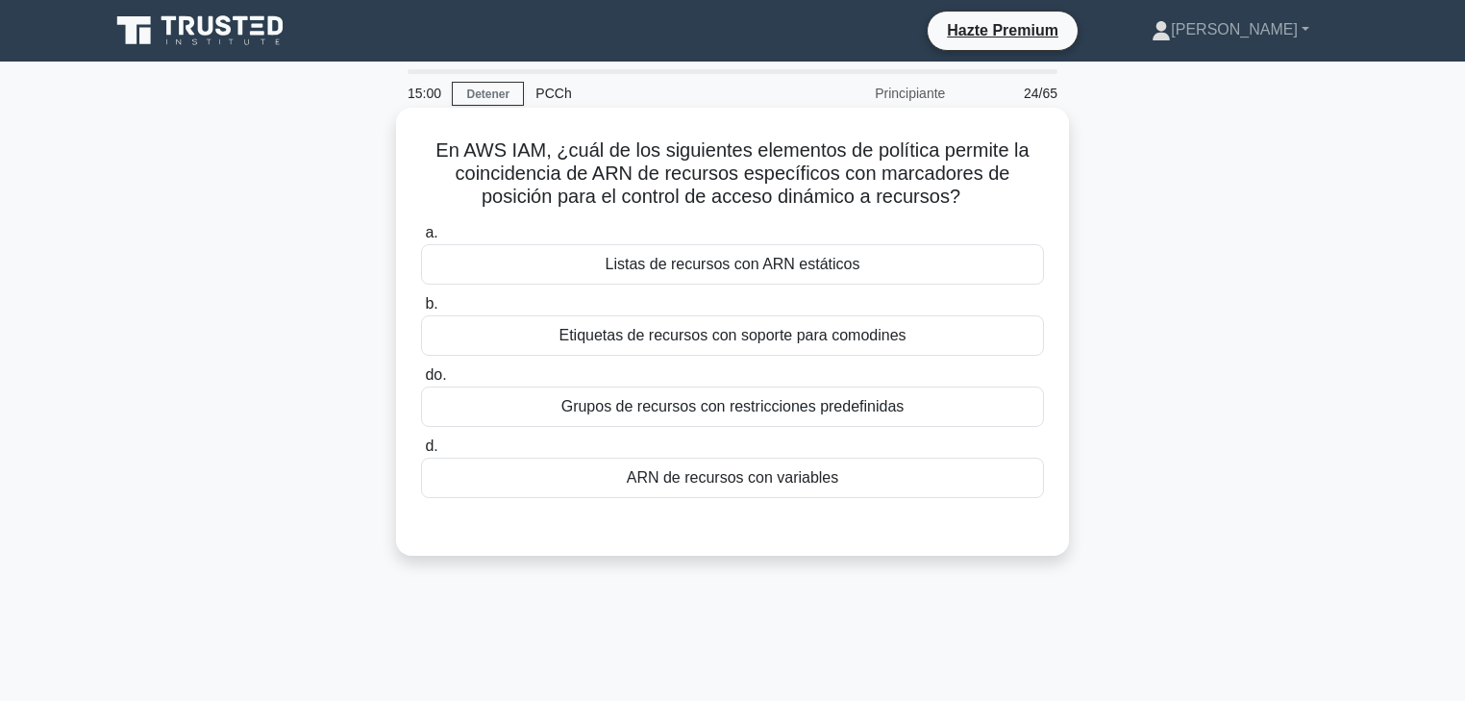
click at [421, 453] on input "d. ARN de recursos con variables" at bounding box center [421, 446] width 0 height 12
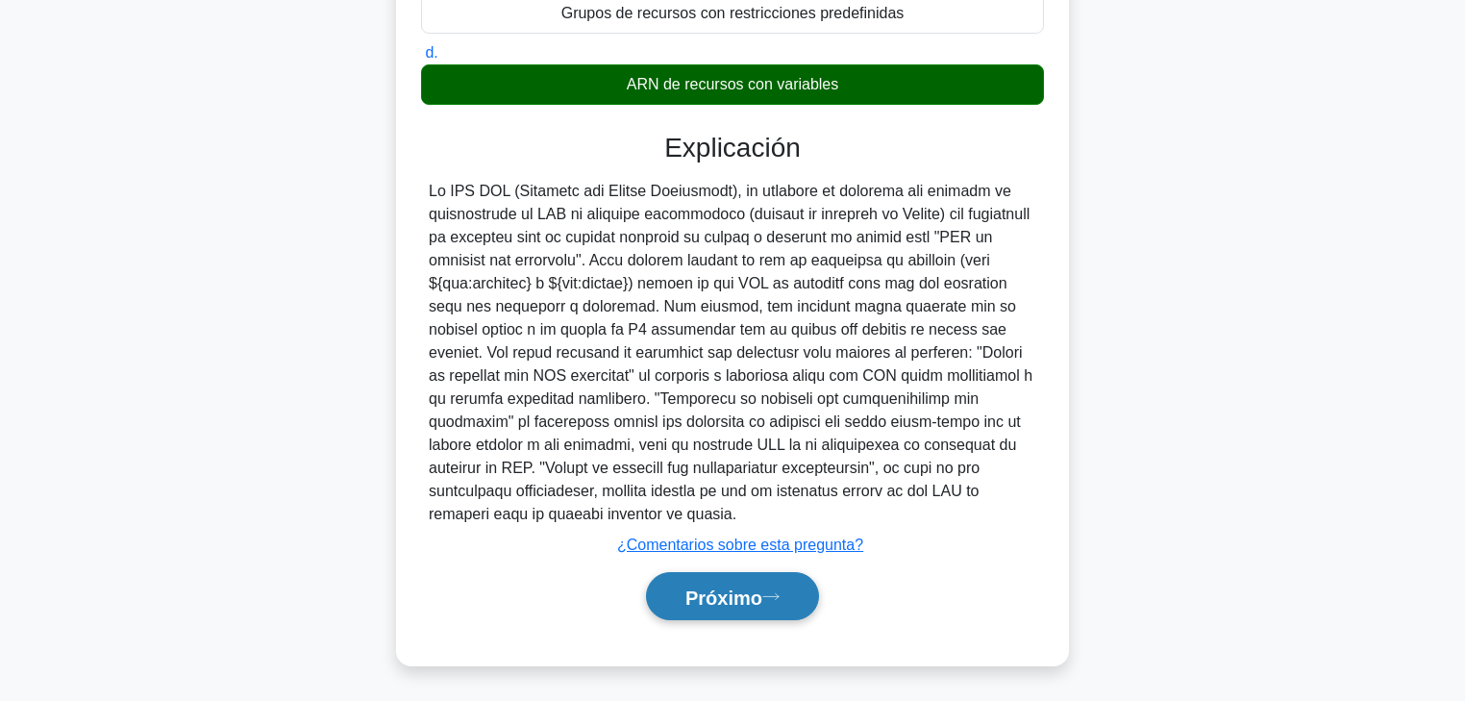
click at [751, 534] on font "Próximo" at bounding box center [724, 596] width 77 height 21
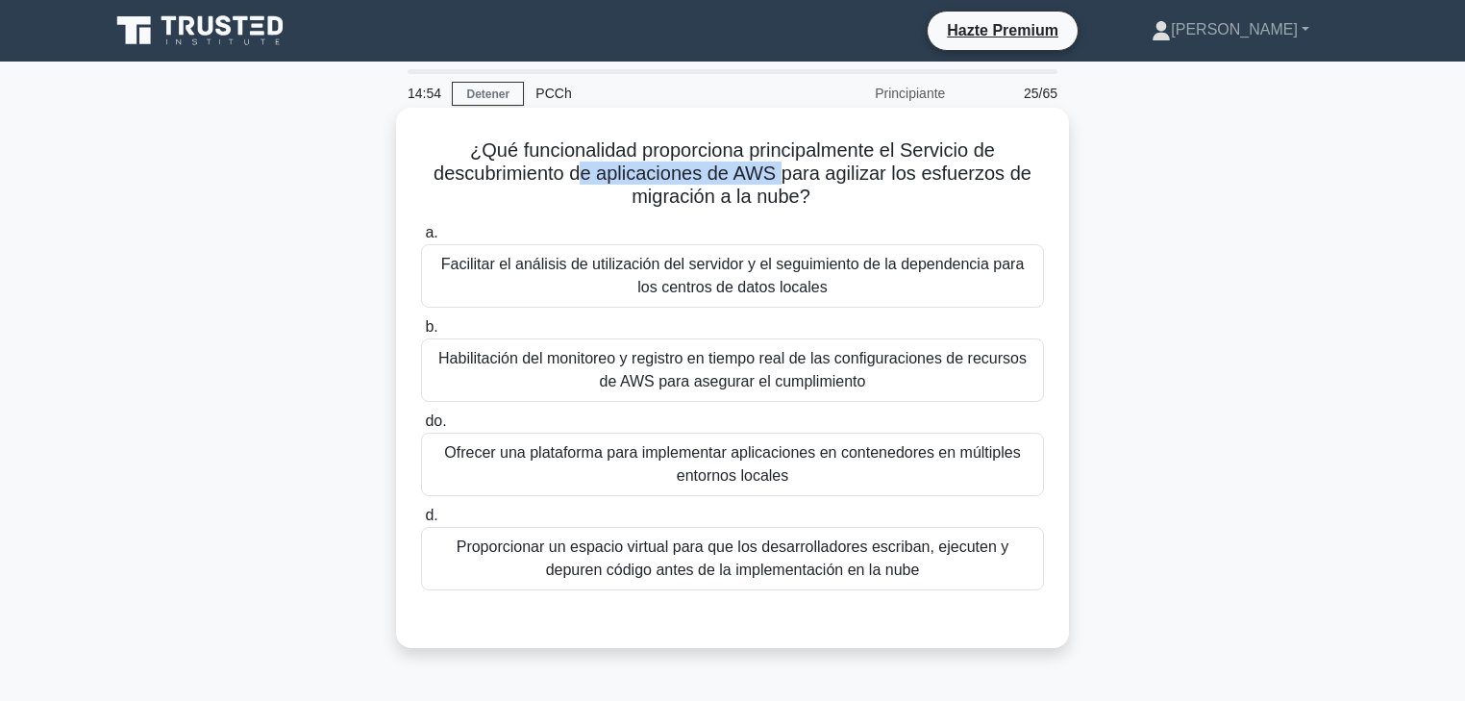
drag, startPoint x: 811, startPoint y: 162, endPoint x: 581, endPoint y: 165, distance: 230.8
click at [581, 165] on font "¿Qué funcionalidad proporciona principalmente el Servicio de descubrimiento de …" at bounding box center [733, 172] width 598 height 67
drag, startPoint x: 511, startPoint y: 165, endPoint x: 523, endPoint y: 165, distance: 11.5
click at [523, 165] on font "¿Qué funcionalidad proporciona principalmente el Servicio de descubrimiento de …" at bounding box center [733, 172] width 598 height 67
drag, startPoint x: 590, startPoint y: 172, endPoint x: 702, endPoint y: 174, distance: 111.5
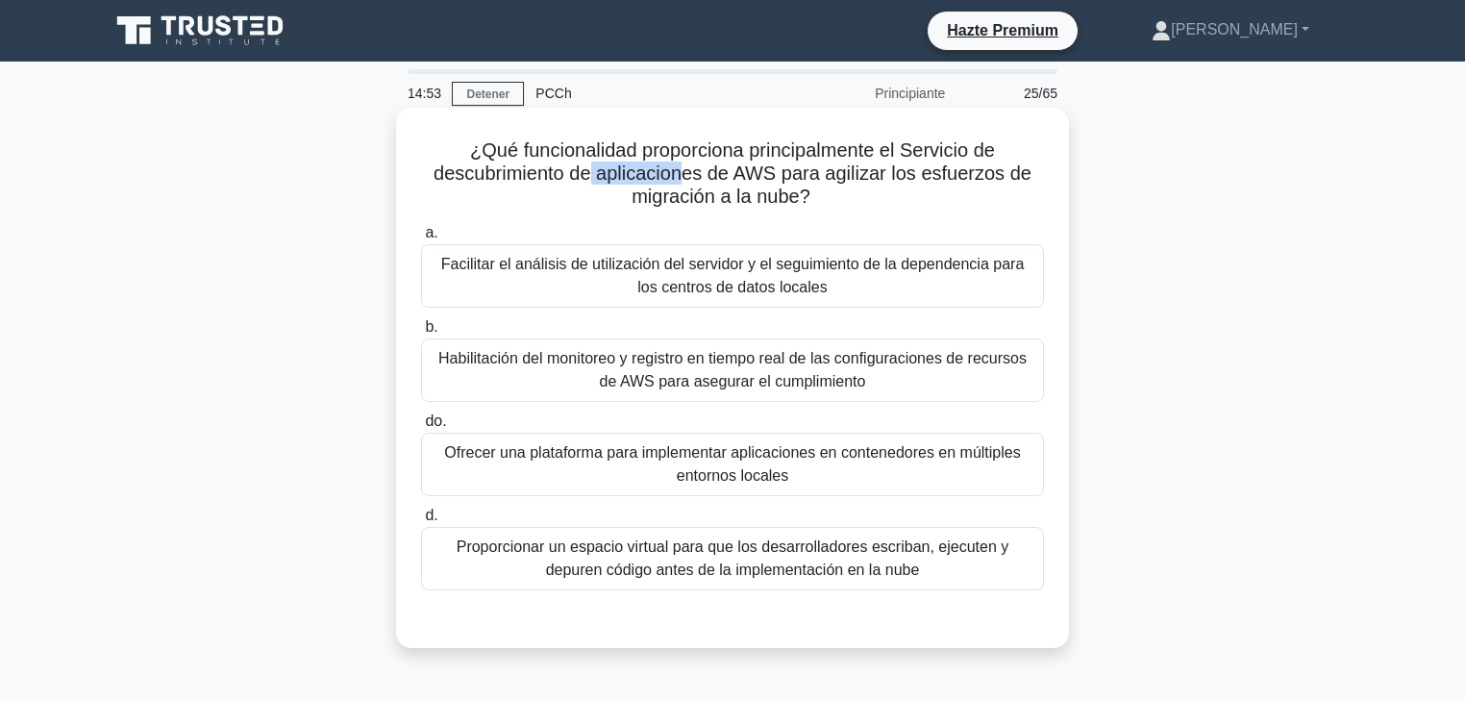
click at [700, 174] on font "¿Qué funcionalidad proporciona principalmente el Servicio de descubrimiento de …" at bounding box center [733, 172] width 598 height 67
drag, startPoint x: 730, startPoint y: 176, endPoint x: 777, endPoint y: 176, distance: 47.1
click at [777, 176] on font "¿Qué funcionalidad proporciona principalmente el Servicio de descubrimiento de …" at bounding box center [733, 172] width 598 height 67
drag, startPoint x: 813, startPoint y: 177, endPoint x: 1047, endPoint y: 184, distance: 233.7
click at [1047, 184] on div "¿Qué funcionalidad proporciona principalmente el Servicio de descubrimiento de …" at bounding box center [733, 377] width 658 height 525
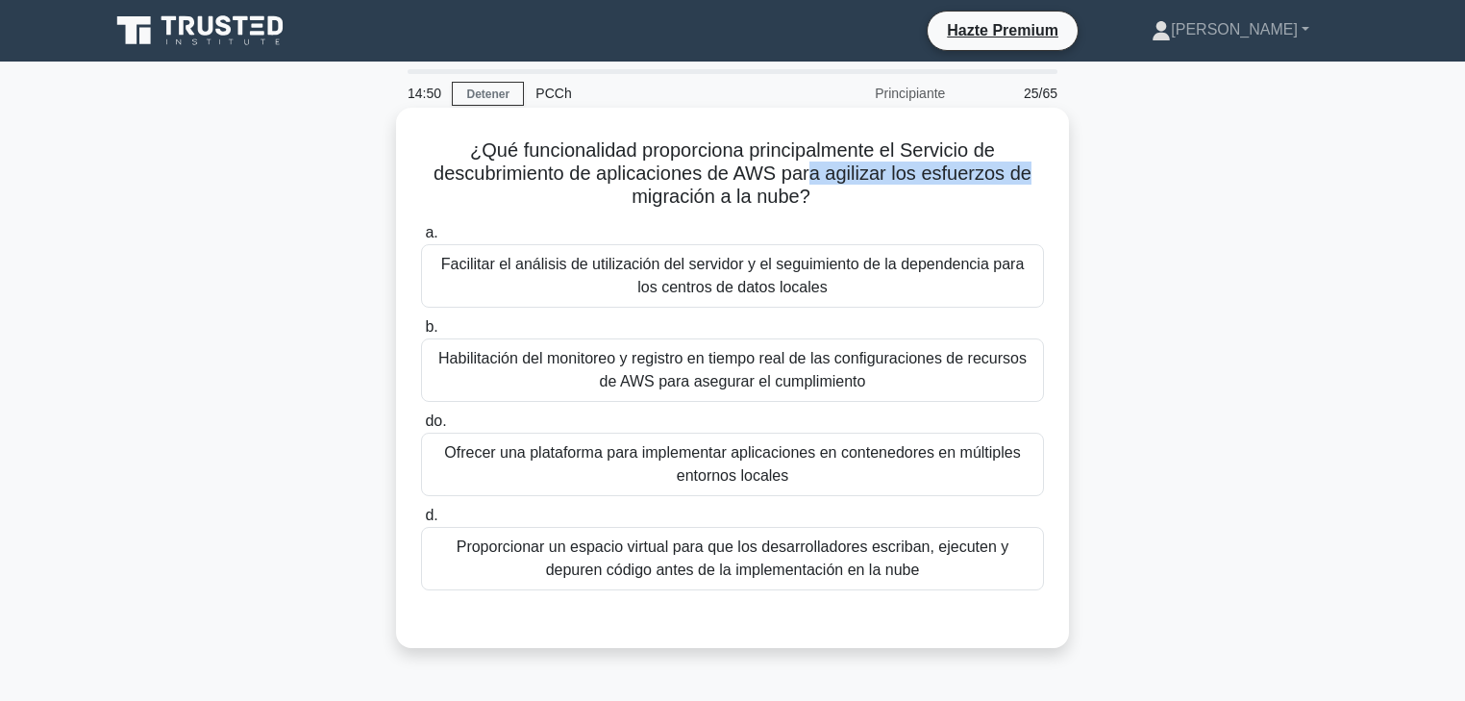
drag, startPoint x: 781, startPoint y: 200, endPoint x: 815, endPoint y: 200, distance: 34.6
click at [815, 200] on h5 "¿Qué funcionalidad proporciona principalmente el Servicio de descubrimiento de …" at bounding box center [732, 173] width 627 height 71
drag, startPoint x: 648, startPoint y: 162, endPoint x: 886, endPoint y: 150, distance: 238.7
click at [886, 150] on font "¿Qué funcionalidad proporciona principalmente el Servicio de descubrimiento de …" at bounding box center [733, 172] width 598 height 67
click at [692, 157] on font "¿Qué funcionalidad proporciona principalmente el Servicio de descubrimiento de …" at bounding box center [733, 172] width 598 height 67
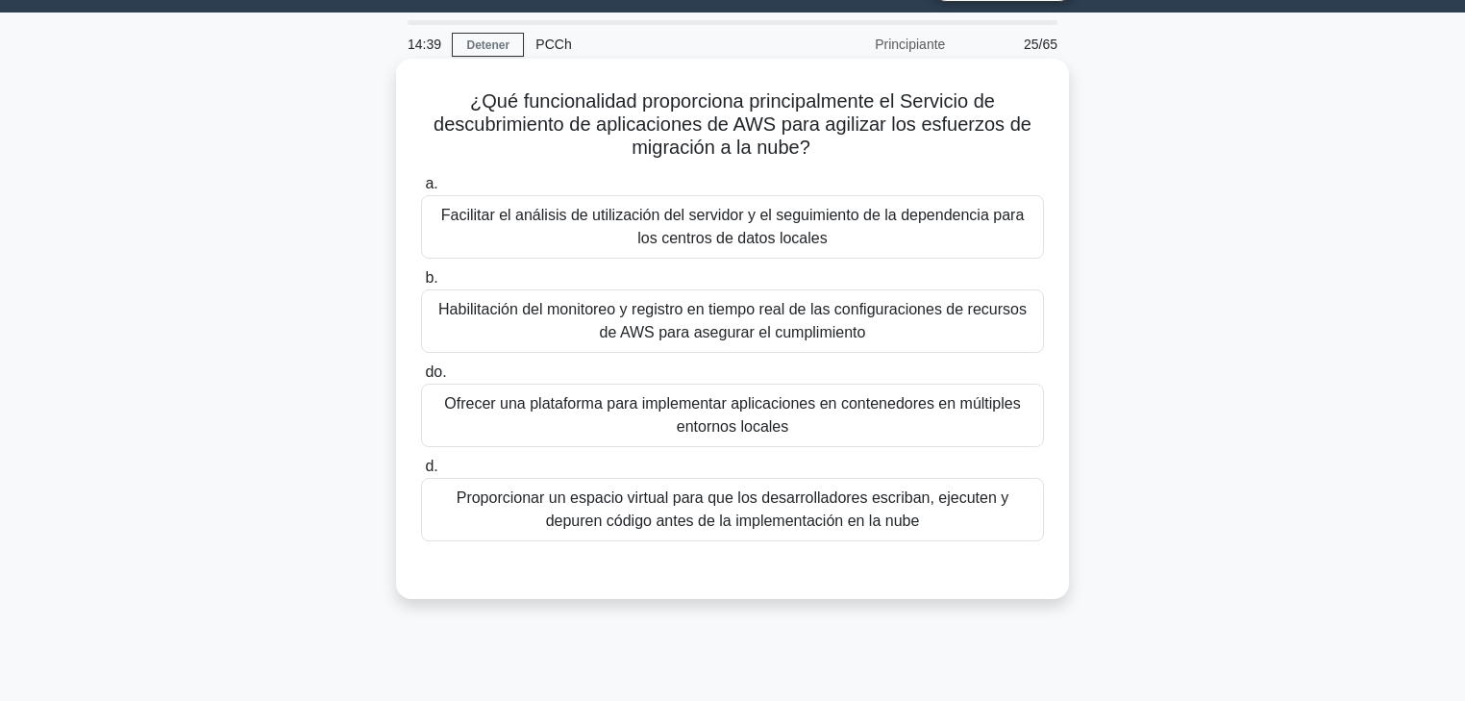
scroll to position [77, 0]
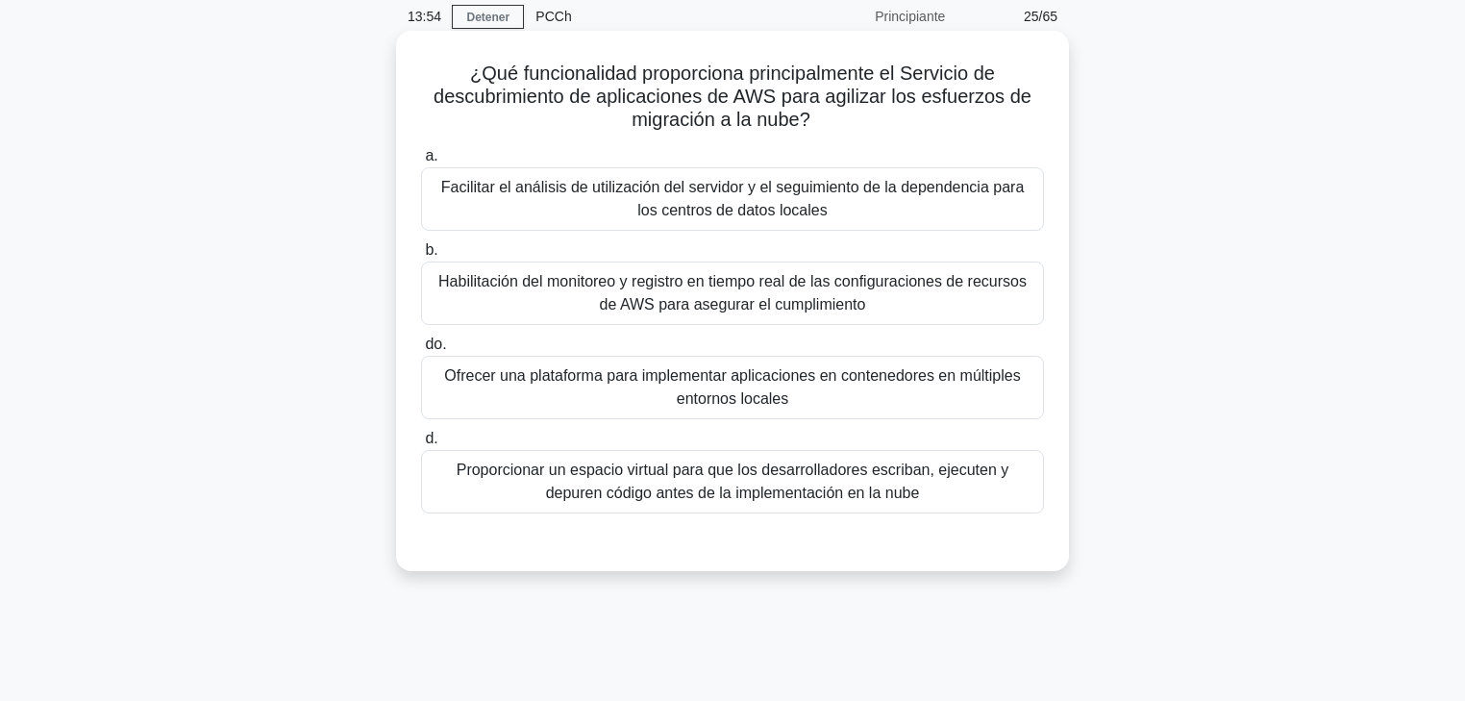
click at [722, 297] on font "Habilitación del monitoreo y registro en tiempo real de las configuraciones de …" at bounding box center [732, 292] width 588 height 39
click at [421, 257] on input "b. Habilitación del monitoreo y registro en tiempo real de las configuraciones …" at bounding box center [421, 250] width 0 height 12
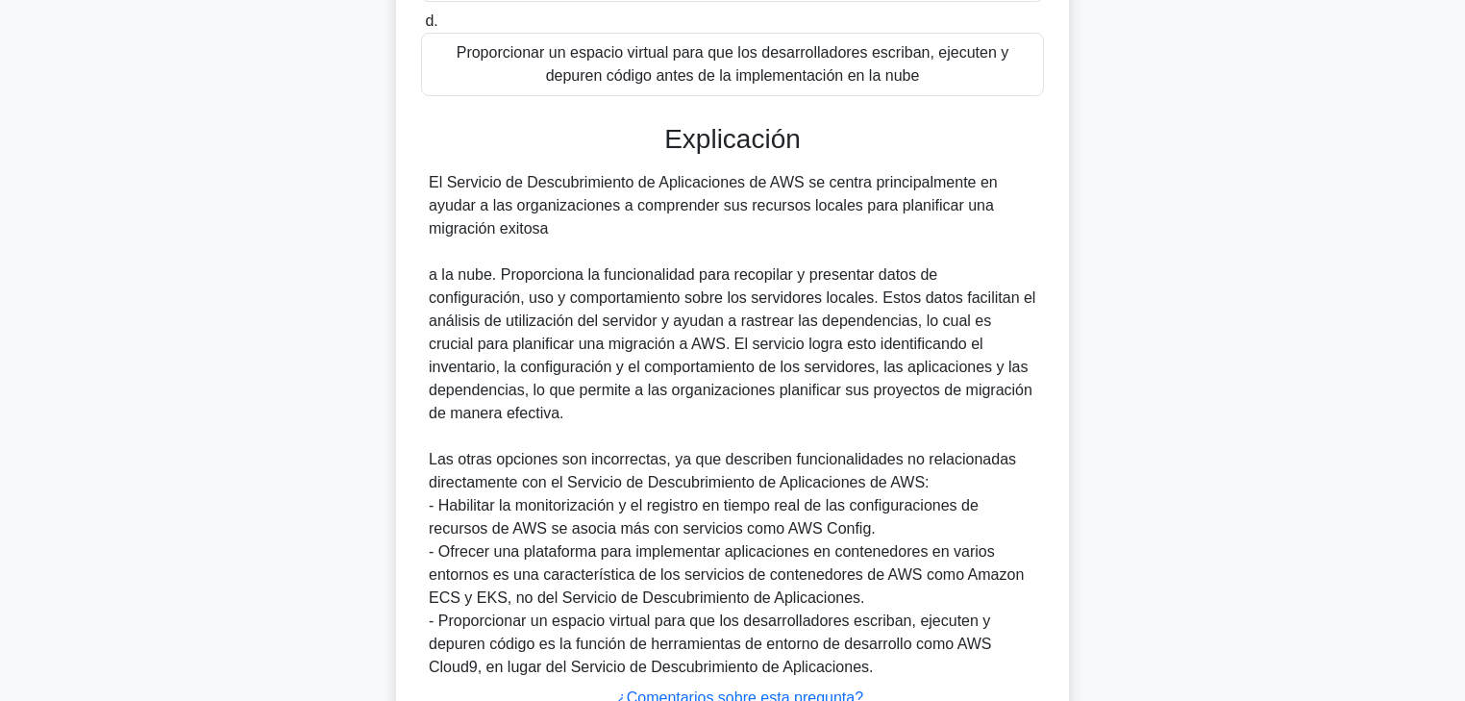
scroll to position [495, 0]
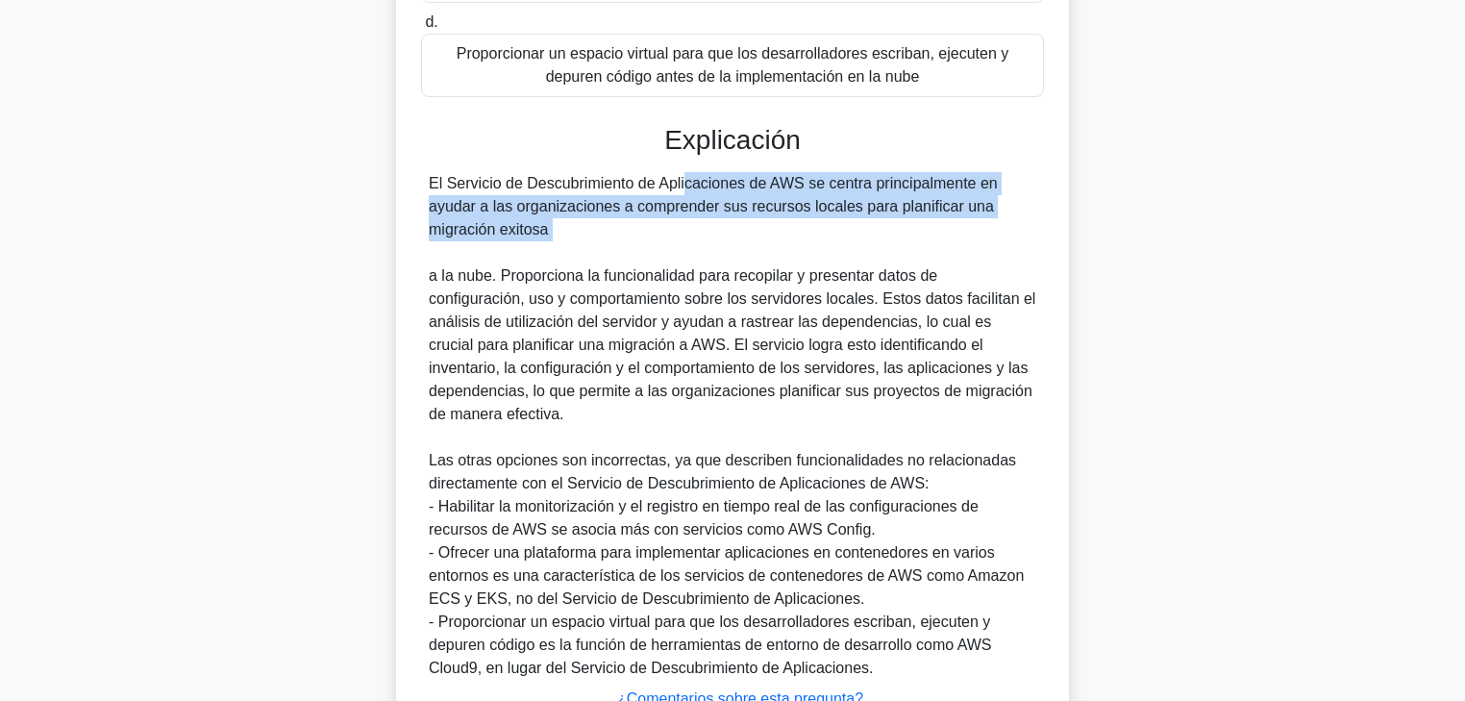
drag, startPoint x: 633, startPoint y: 185, endPoint x: 979, endPoint y: 251, distance: 352.4
click at [979, 251] on div "El Servicio de Descubrimiento de Aplicaciones de AWS se centra principalmente e…" at bounding box center [733, 426] width 608 height 508
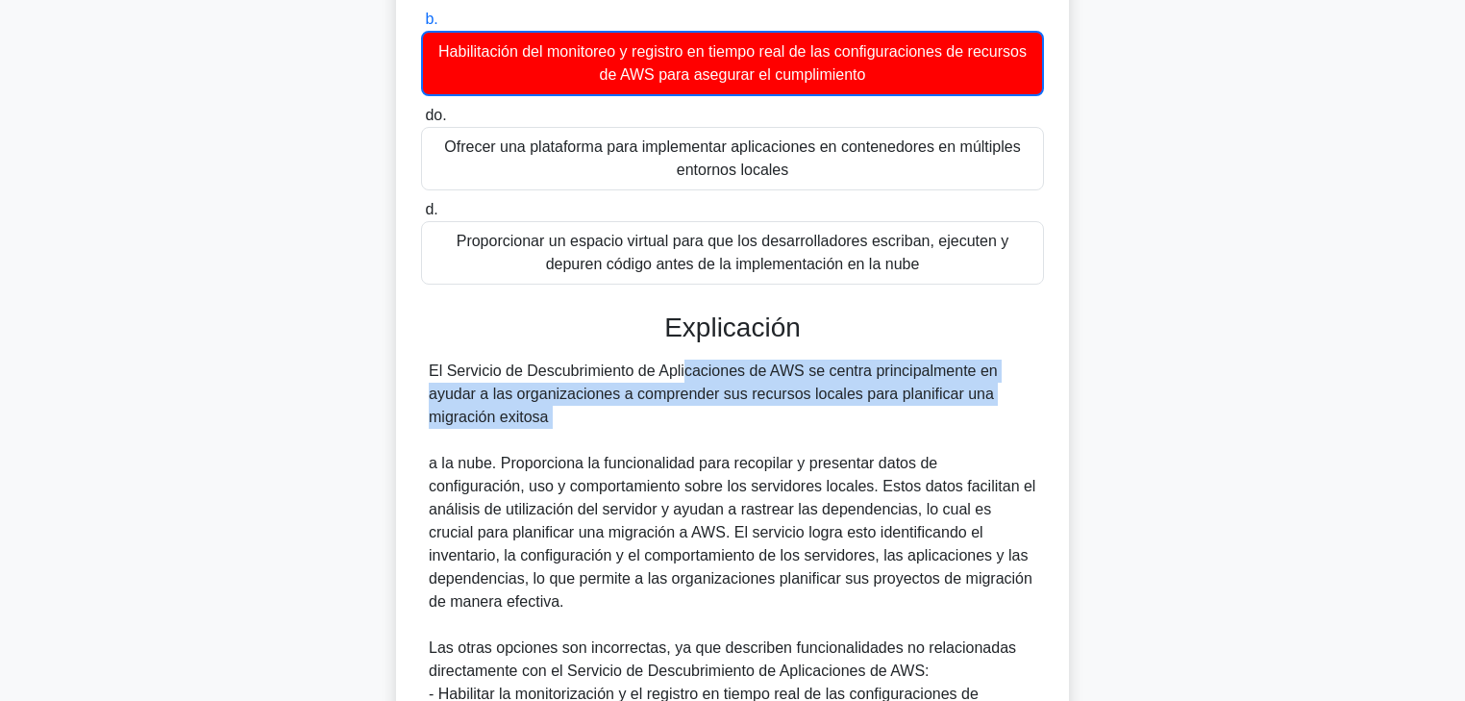
scroll to position [615, 0]
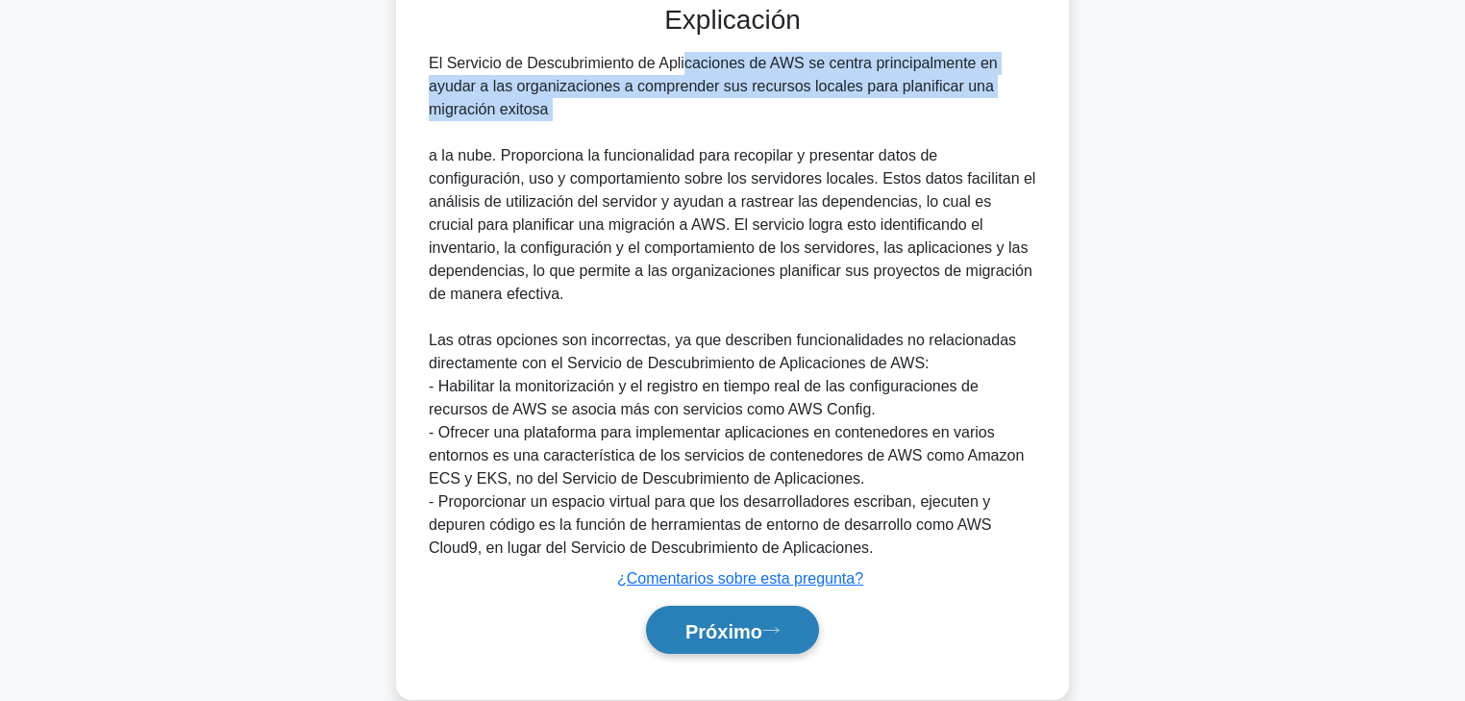
click at [762, 534] on font "Próximo" at bounding box center [724, 630] width 77 height 21
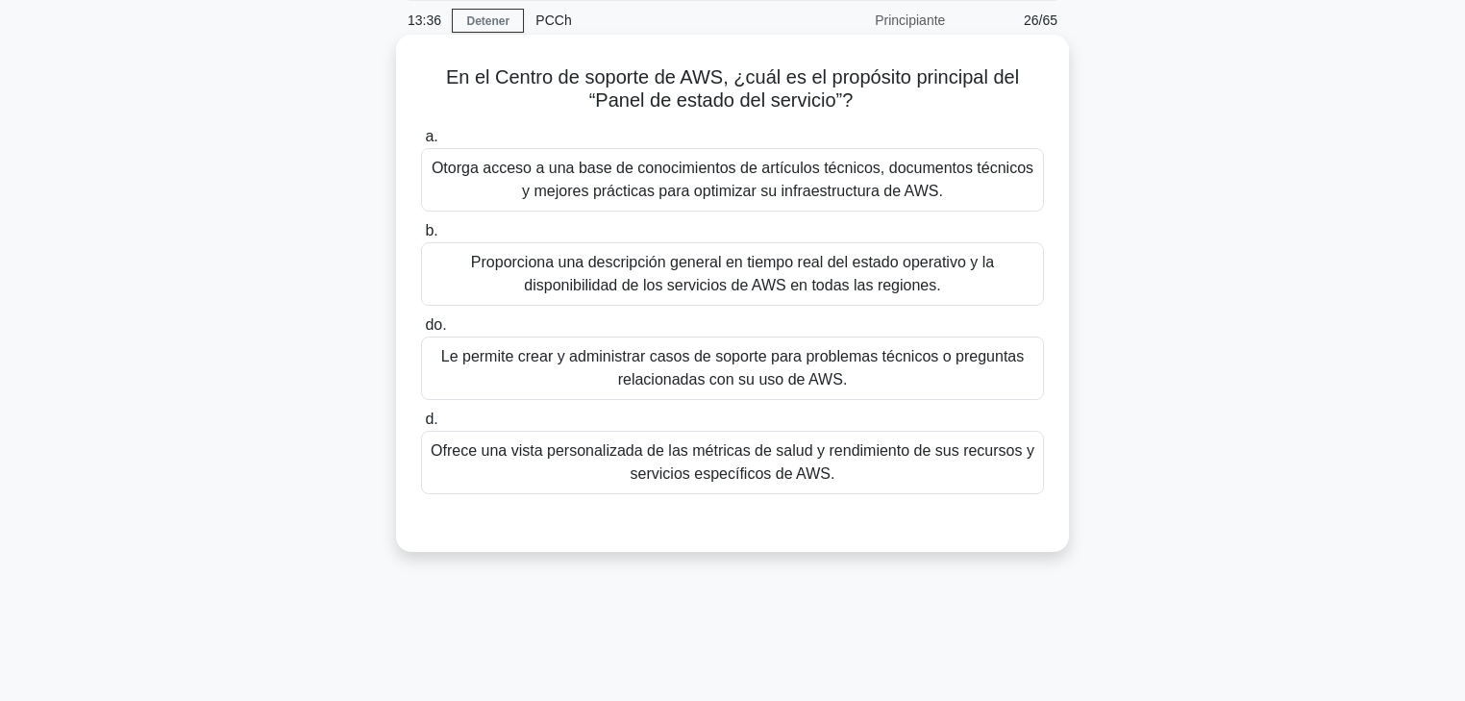
scroll to position [0, 0]
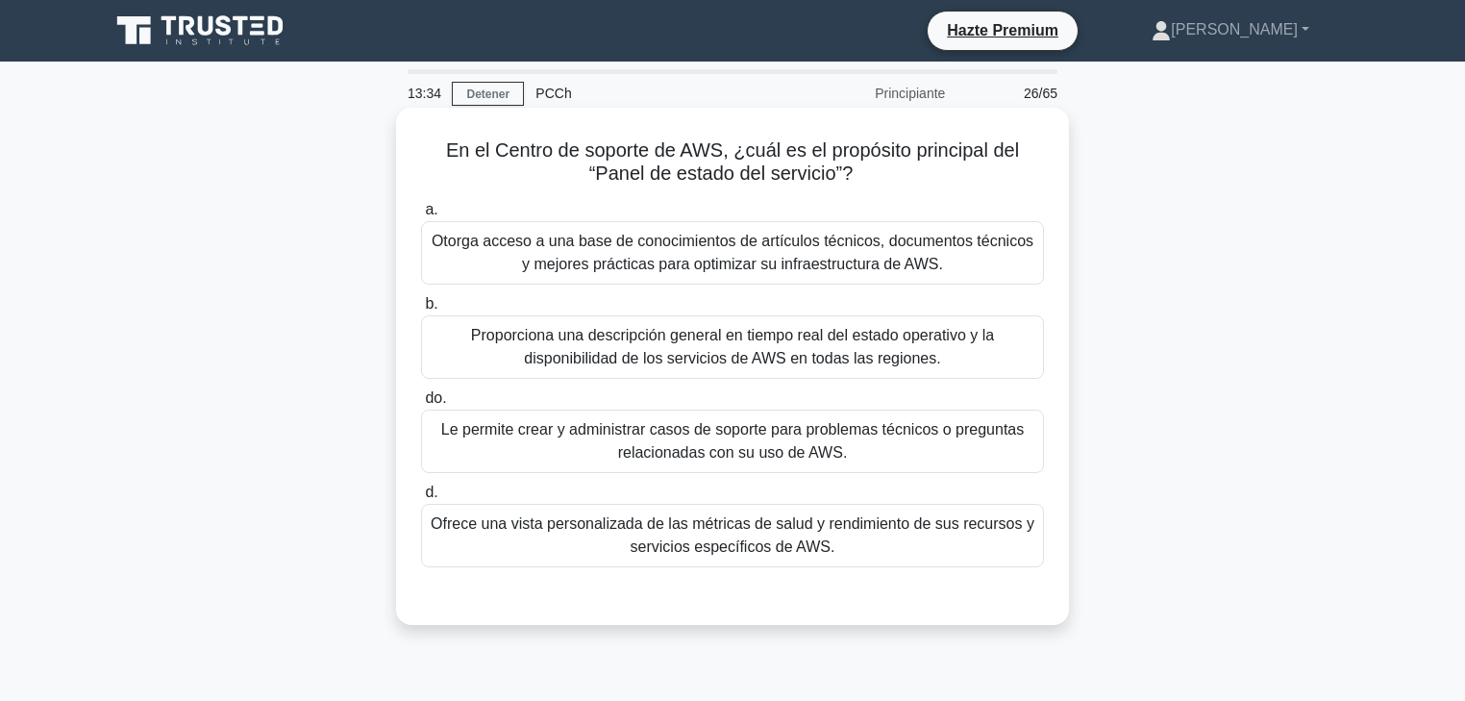
drag, startPoint x: 588, startPoint y: 239, endPoint x: 763, endPoint y: 242, distance: 175.0
click at [763, 242] on font "Otorga acceso a una base de conocimientos de artículos técnicos, documentos téc…" at bounding box center [733, 252] width 602 height 39
drag, startPoint x: 458, startPoint y: 241, endPoint x: 634, endPoint y: 240, distance: 176.0
click at [618, 238] on font "Otorga acceso a una base de conocimientos de artículos técnicos, documentos téc…" at bounding box center [733, 252] width 602 height 39
drag, startPoint x: 675, startPoint y: 241, endPoint x: 766, endPoint y: 238, distance: 91.4
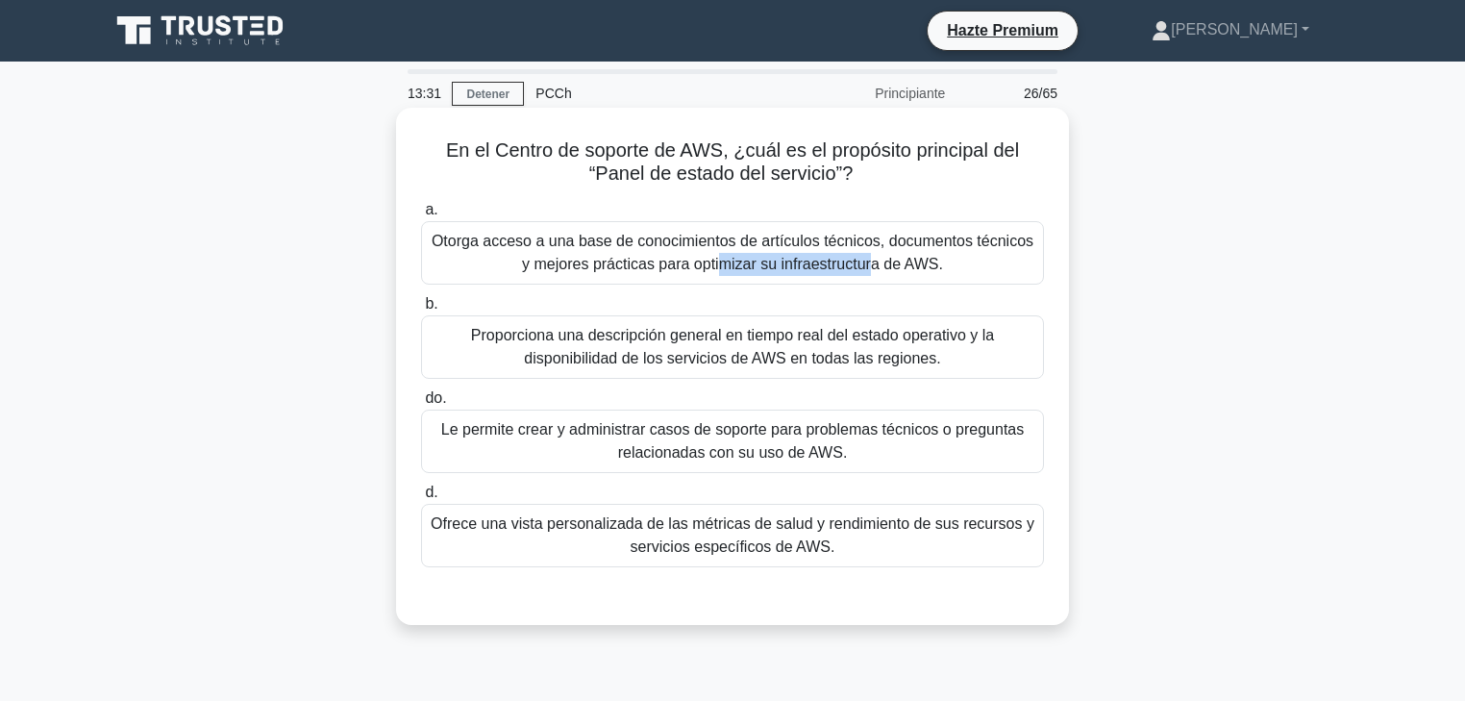
click at [766, 238] on font "Otorga acceso a una base de conocimientos de artículos técnicos, documentos téc…" at bounding box center [733, 252] width 602 height 39
click at [811, 239] on font "Otorga acceso a una base de conocimientos de artículos técnicos, documentos téc…" at bounding box center [733, 252] width 602 height 39
click at [421, 216] on input "a. Otorga acceso a una base de conocimientos de artículos técnicos, documentos …" at bounding box center [421, 210] width 0 height 12
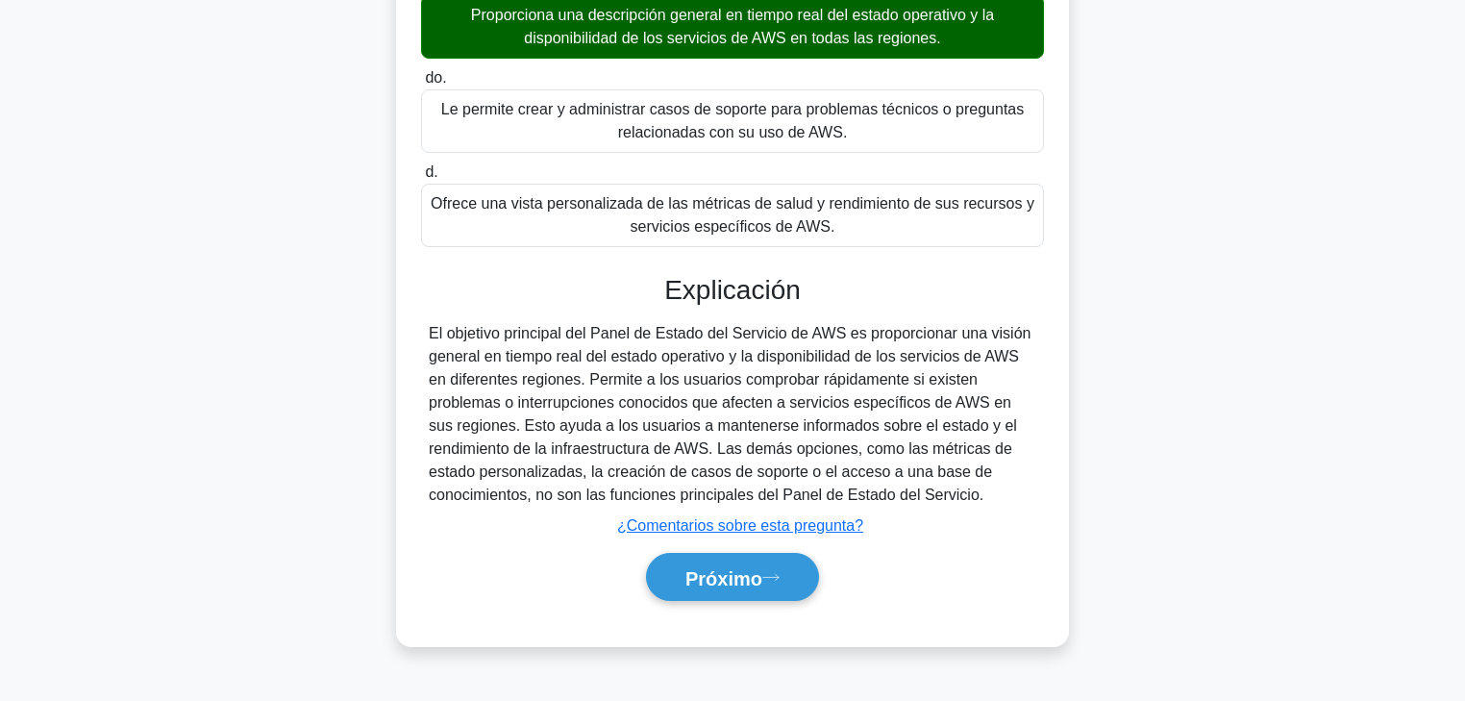
scroll to position [338, 0]
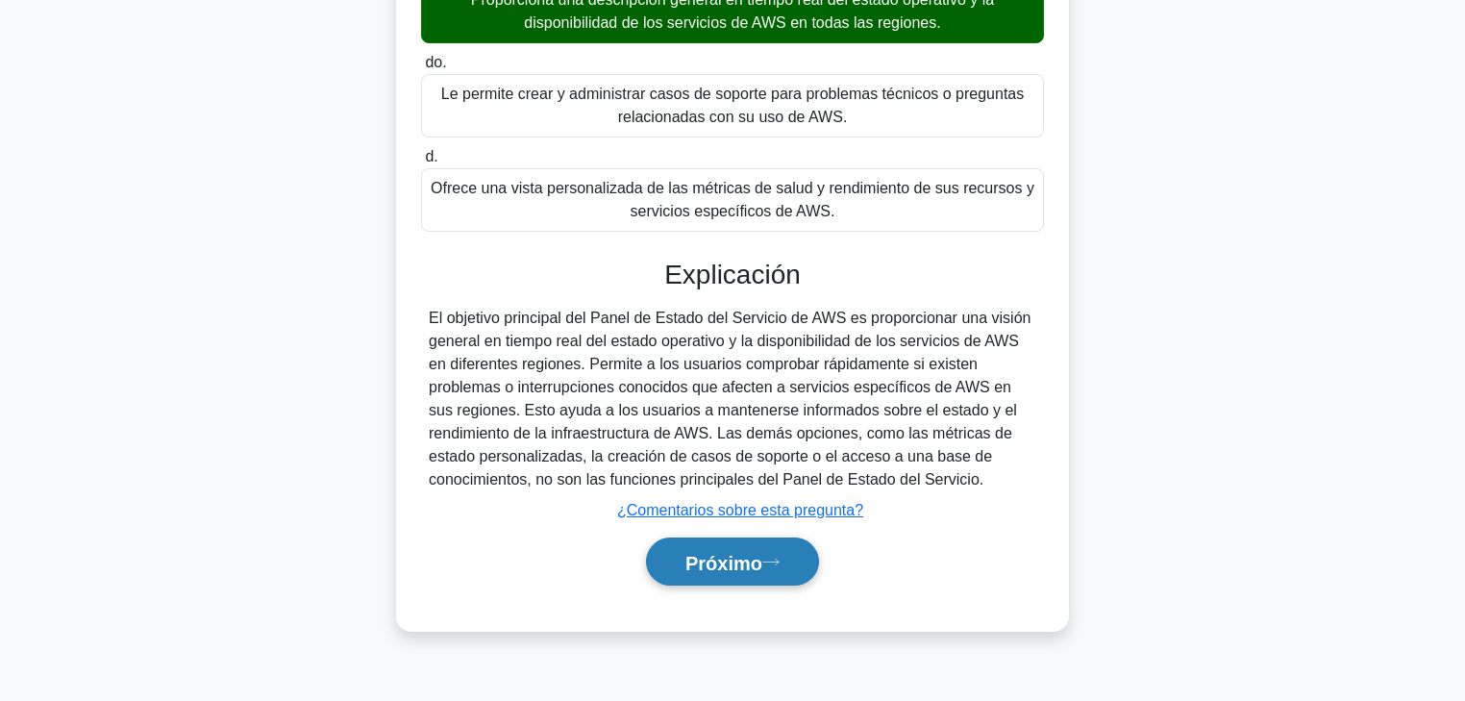
click at [759, 534] on font "Próximo" at bounding box center [724, 562] width 77 height 21
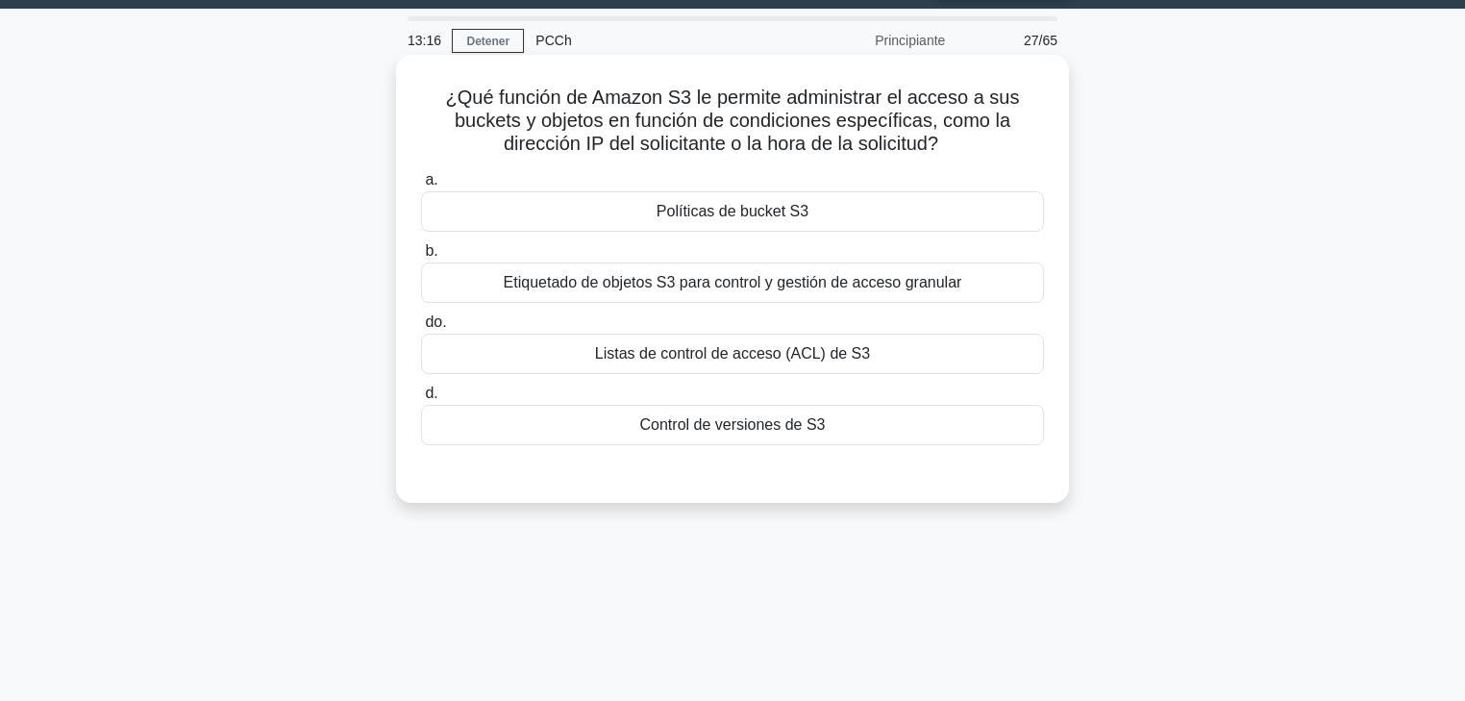
scroll to position [0, 0]
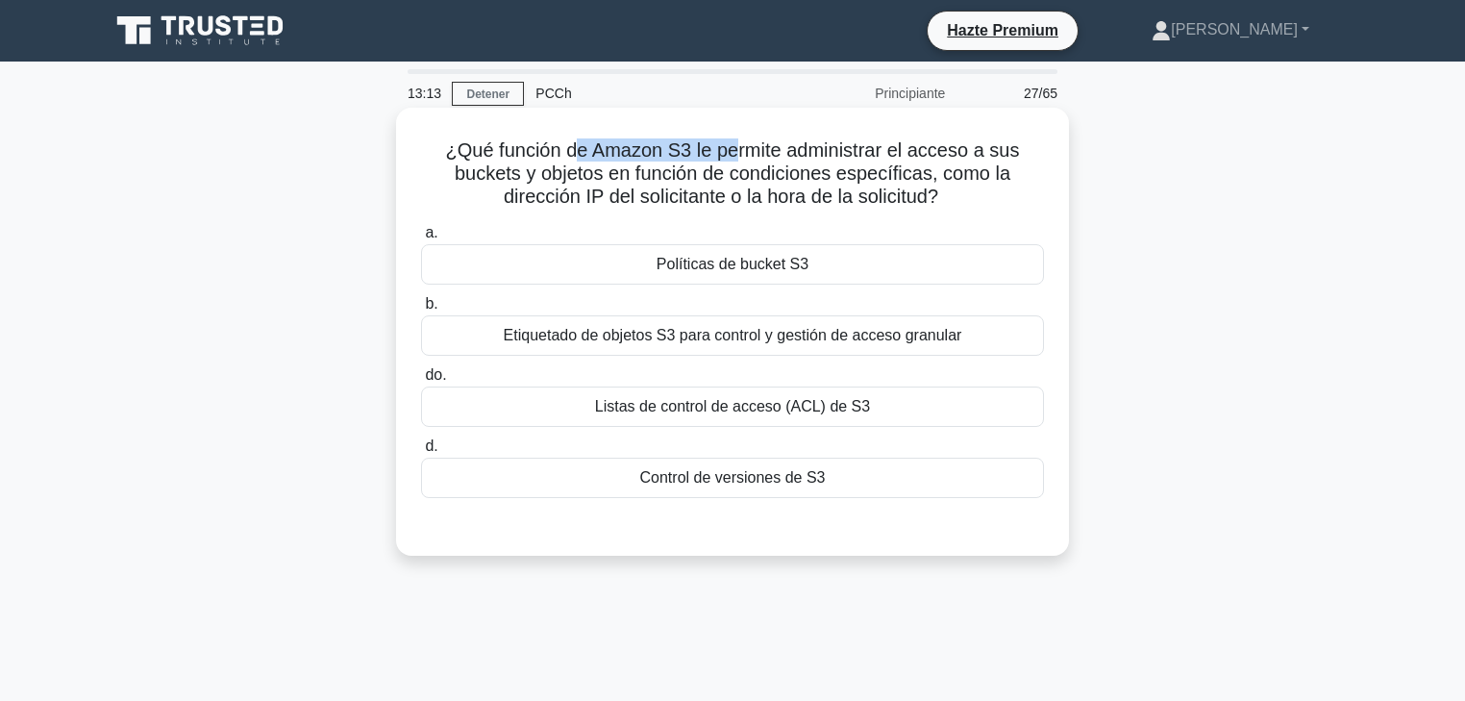
drag, startPoint x: 697, startPoint y: 151, endPoint x: 735, endPoint y: 150, distance: 37.5
click at [735, 150] on font "¿Qué función de Amazon S3 le permite administrar el acceso a sus buckets y obje…" at bounding box center [733, 172] width 574 height 67
drag, startPoint x: 481, startPoint y: 160, endPoint x: 710, endPoint y: 153, distance: 228.9
click at [710, 153] on font "¿Qué función de Amazon S3 le permite administrar el acceso a sus buckets y obje…" at bounding box center [733, 172] width 574 height 67
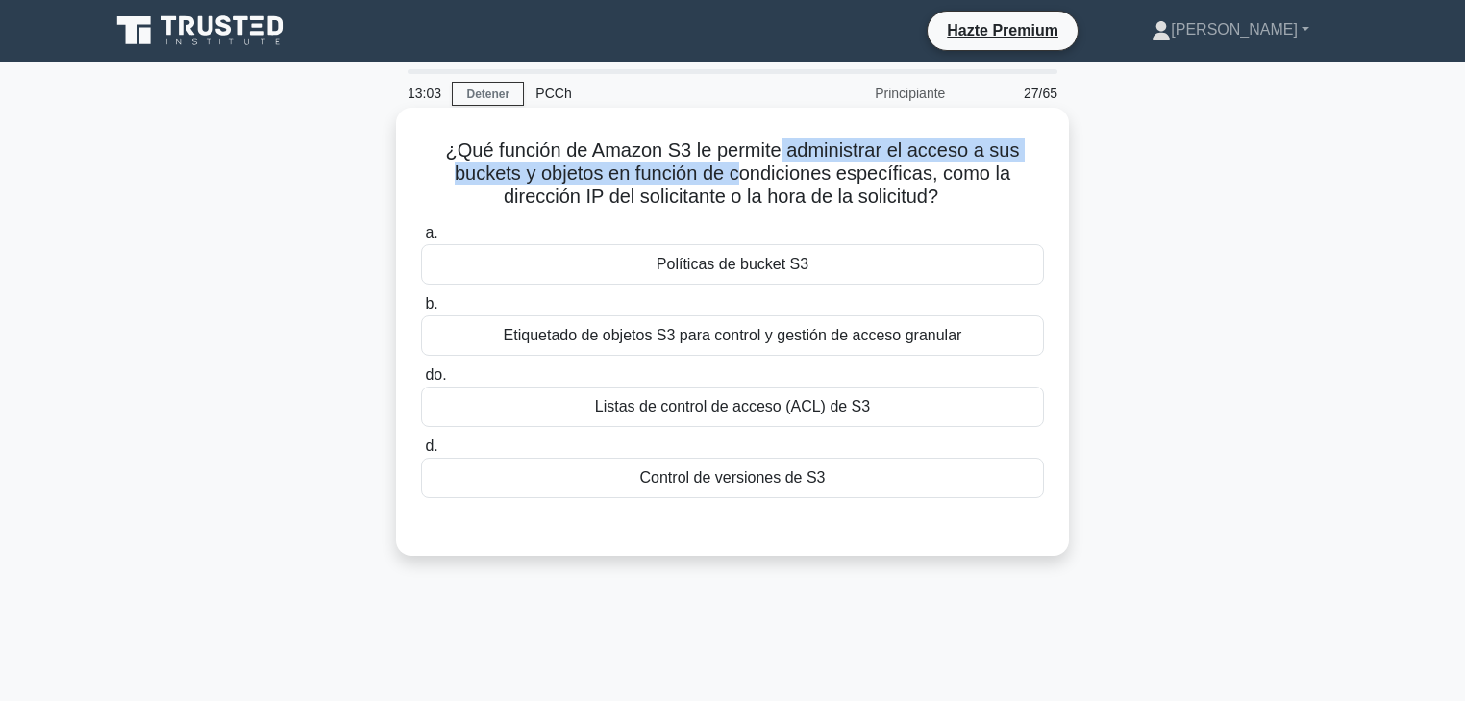
drag, startPoint x: 782, startPoint y: 156, endPoint x: 737, endPoint y: 178, distance: 49.4
click at [737, 178] on font "¿Qué función de Amazon S3 le permite administrar el acceso a sus buckets y obje…" at bounding box center [733, 172] width 574 height 67
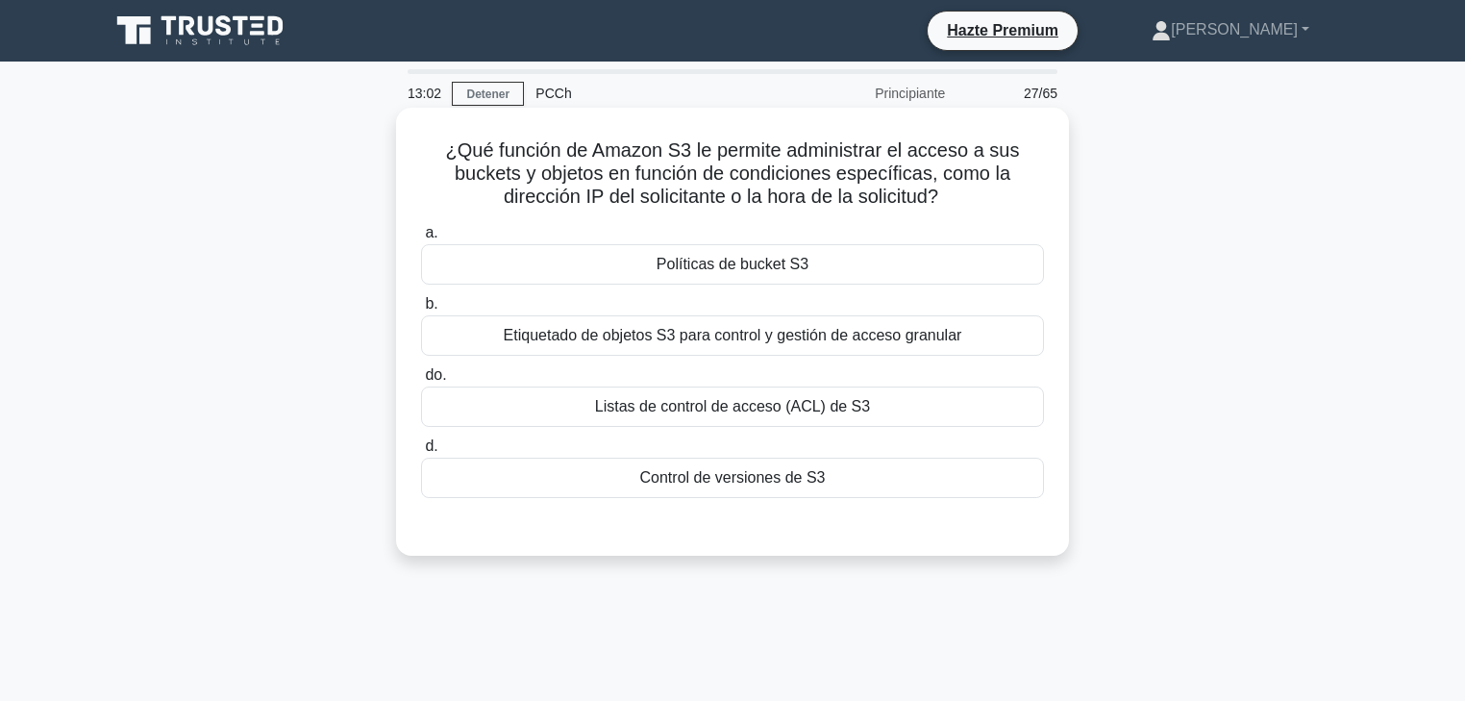
click at [761, 253] on div "Políticas de bucket S3" at bounding box center [732, 264] width 623 height 40
click at [421, 239] on input "a. Políticas de bucket S3" at bounding box center [421, 233] width 0 height 12
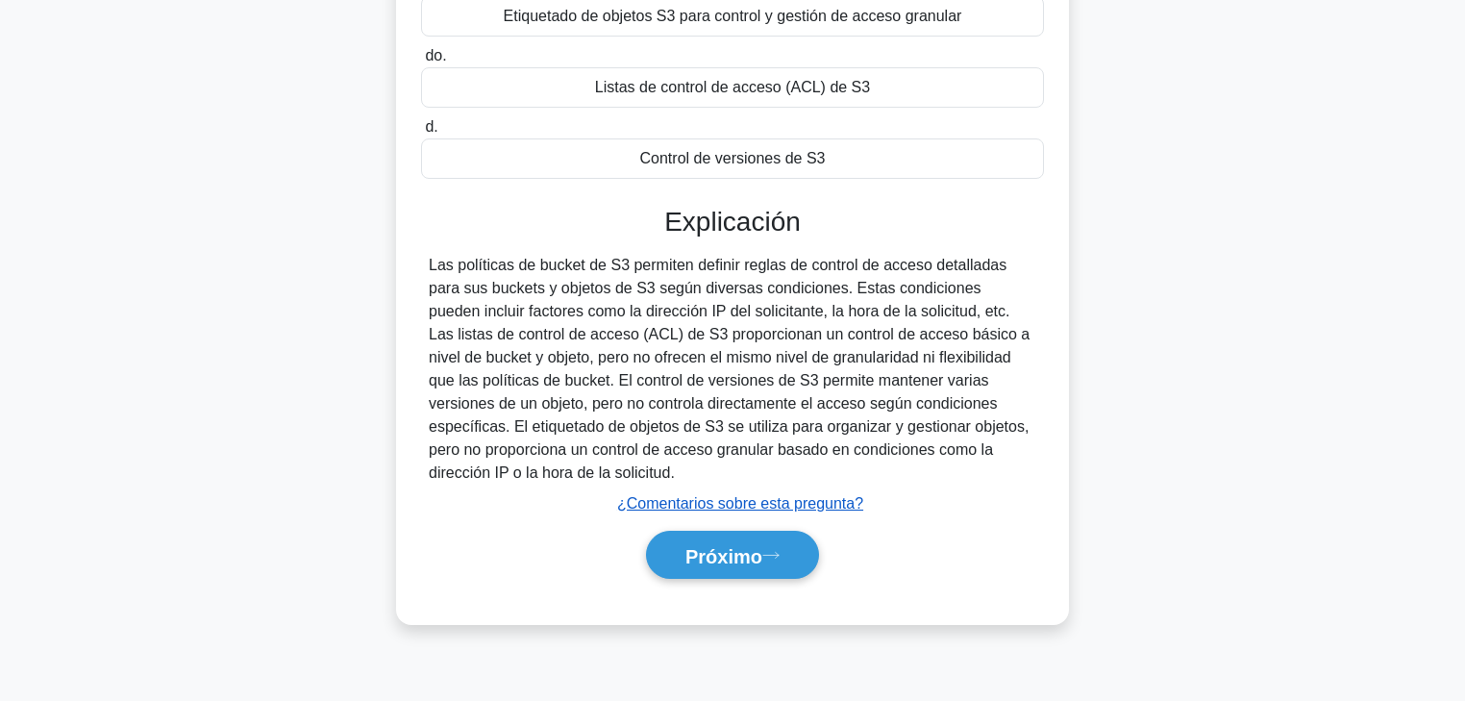
scroll to position [338, 0]
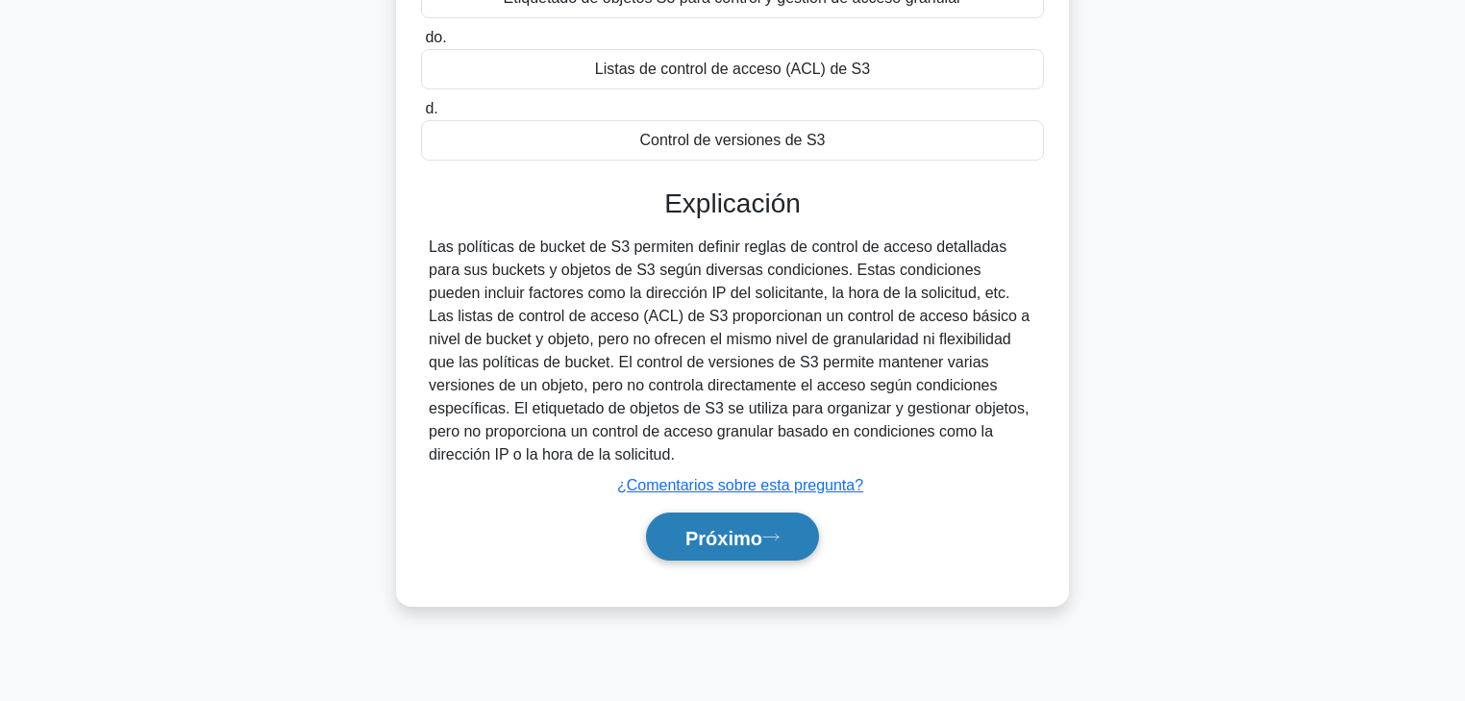
click at [736, 534] on font "Próximo" at bounding box center [724, 537] width 77 height 21
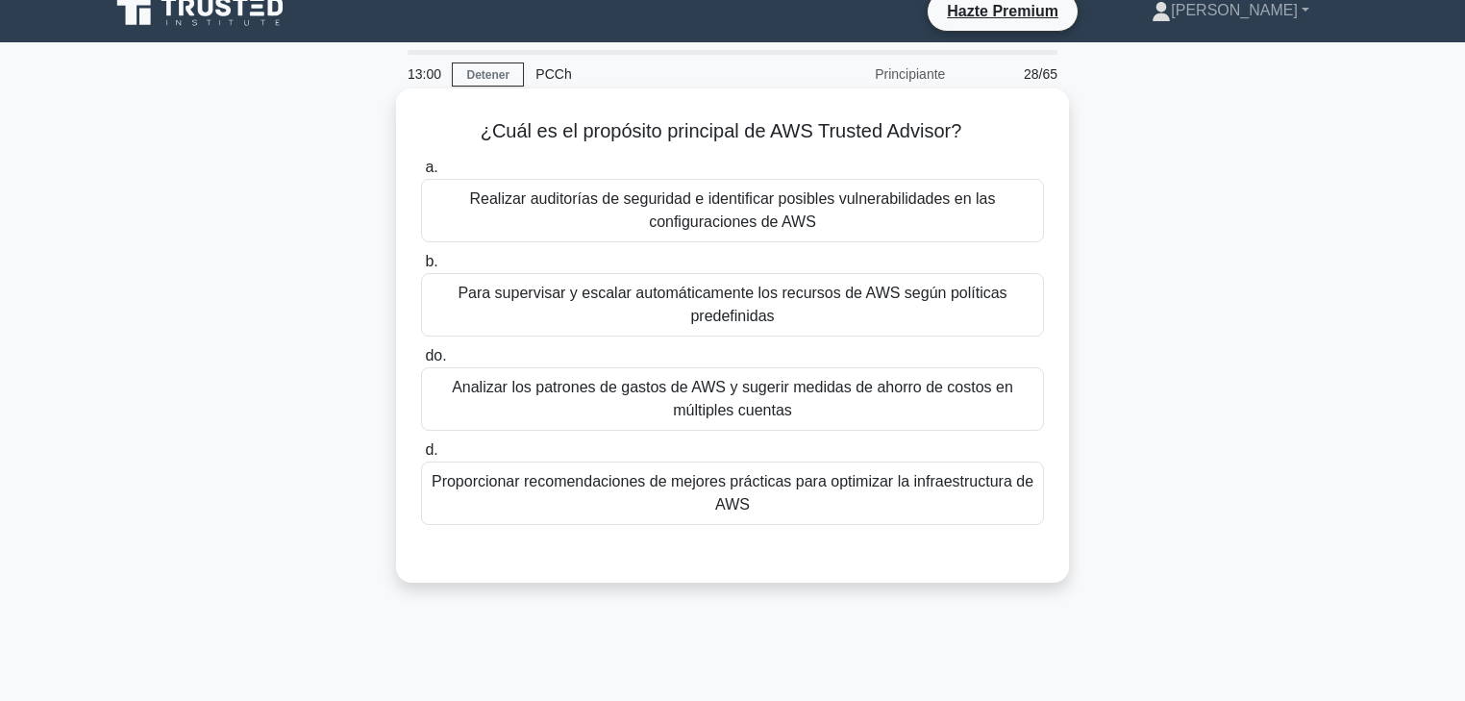
scroll to position [0, 0]
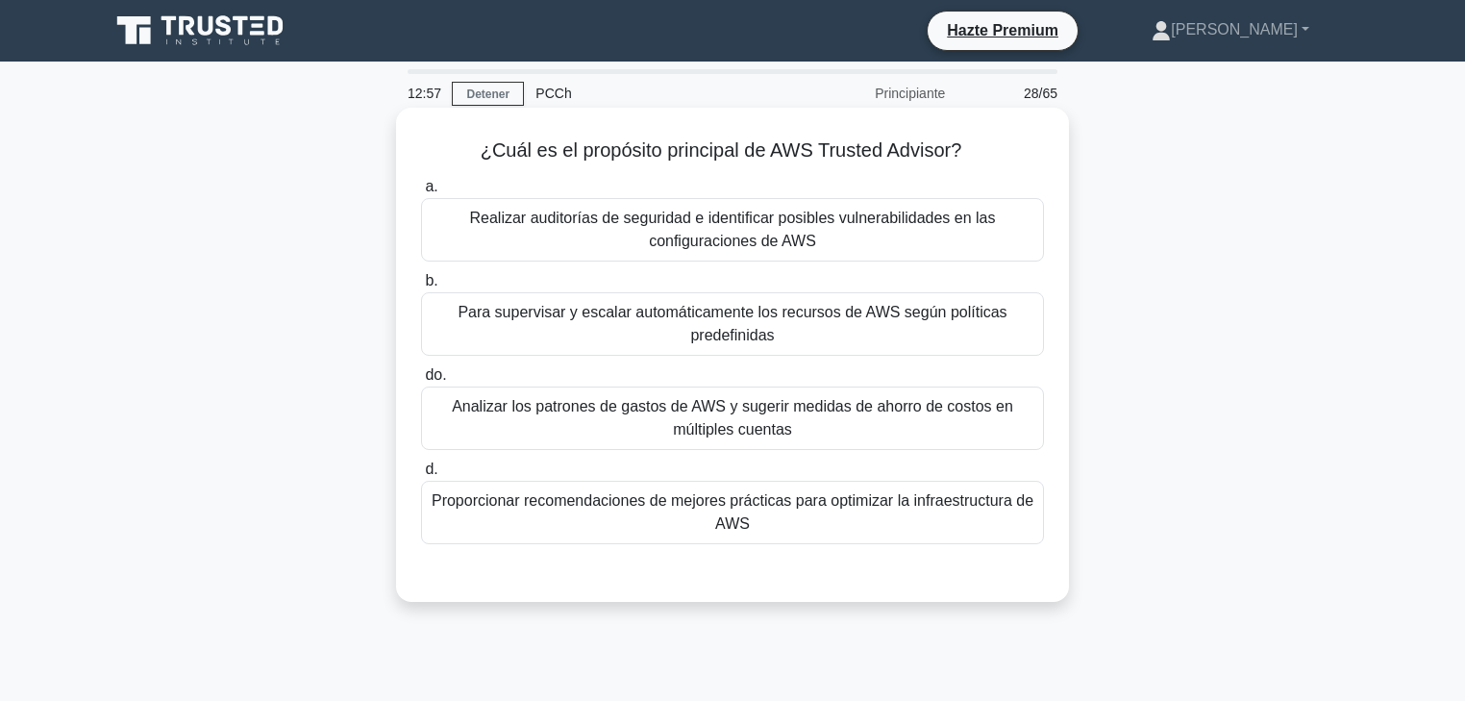
drag, startPoint x: 685, startPoint y: 154, endPoint x: 1023, endPoint y: 153, distance: 338.4
click at [1023, 153] on h5 "¿Cuál es el propósito principal de AWS Trusted Advisor? .spinner_0XTQ{transform…" at bounding box center [732, 150] width 627 height 25
click at [797, 509] on font "Proporcionar recomendaciones de mejores prácticas para optimizar la infraestruc…" at bounding box center [733, 511] width 602 height 39
click at [421, 476] on input "d. Proporcionar recomendaciones de mejores prácticas para optimizar la infraest…" at bounding box center [421, 469] width 0 height 12
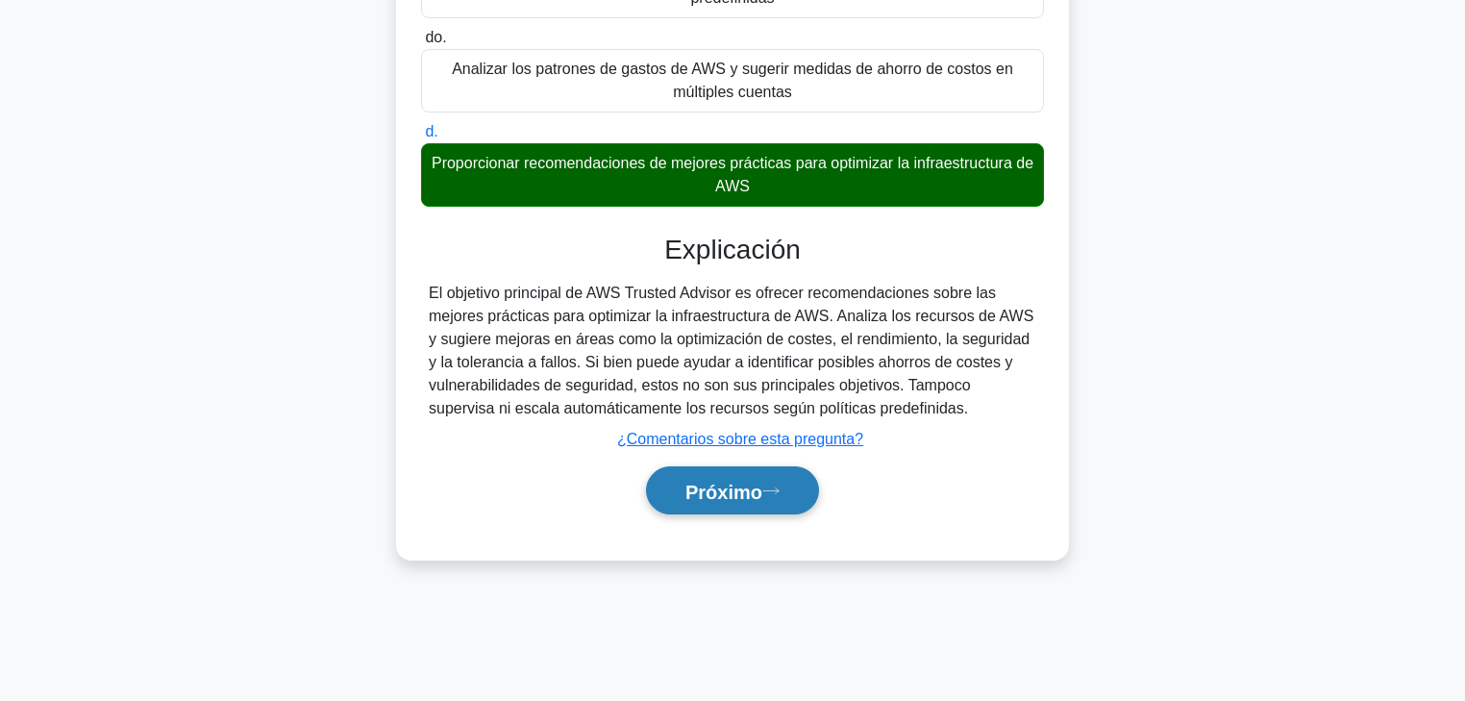
click at [758, 496] on font "Próximo" at bounding box center [724, 491] width 77 height 21
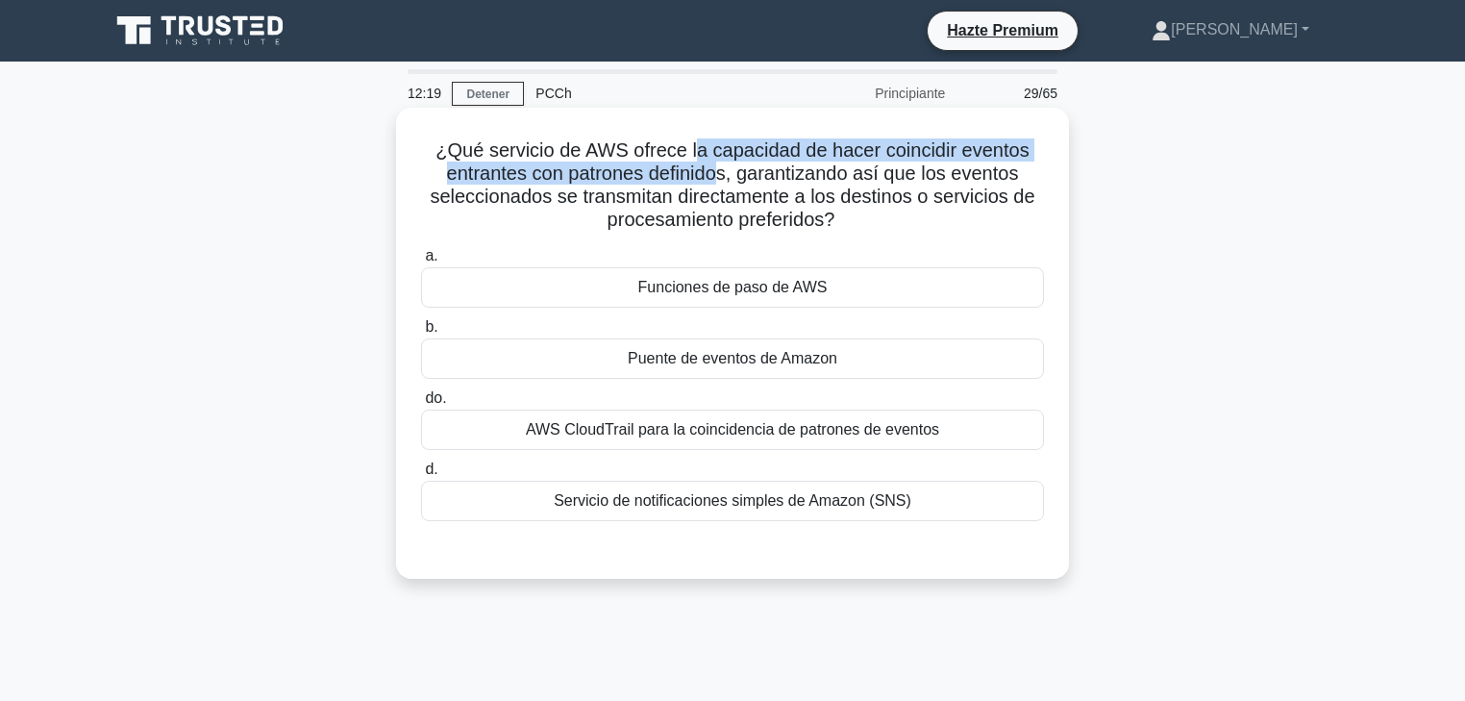
drag, startPoint x: 697, startPoint y: 154, endPoint x: 723, endPoint y: 176, distance: 34.1
click at [723, 176] on font "¿Qué servicio de AWS ofrece la capacidad de hacer coincidir eventos entrantes c…" at bounding box center [732, 184] width 605 height 90
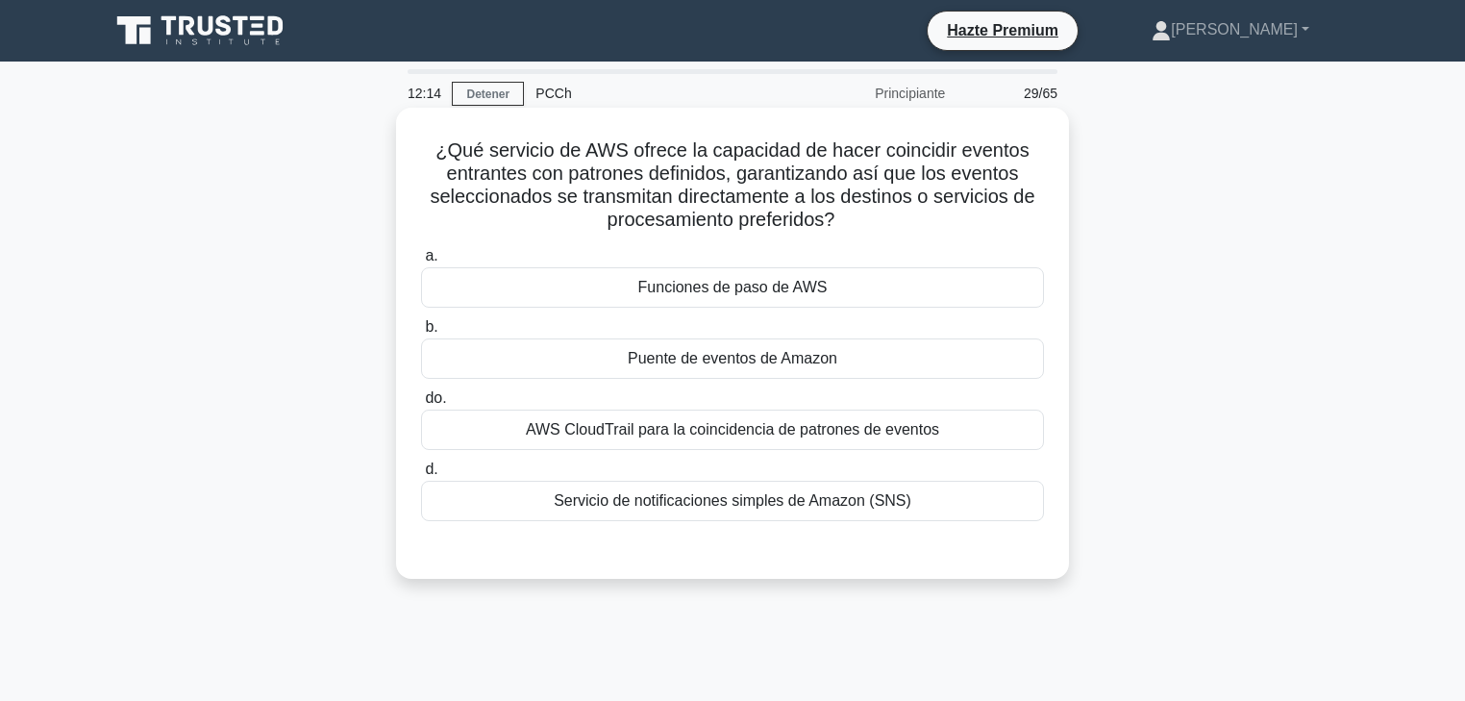
click at [874, 436] on font "AWS CloudTrail para la coincidencia de patrones de eventos" at bounding box center [732, 429] width 413 height 16
click at [421, 405] on input "do. AWS CloudTrail para la coincidencia de patrones de eventos" at bounding box center [421, 398] width 0 height 12
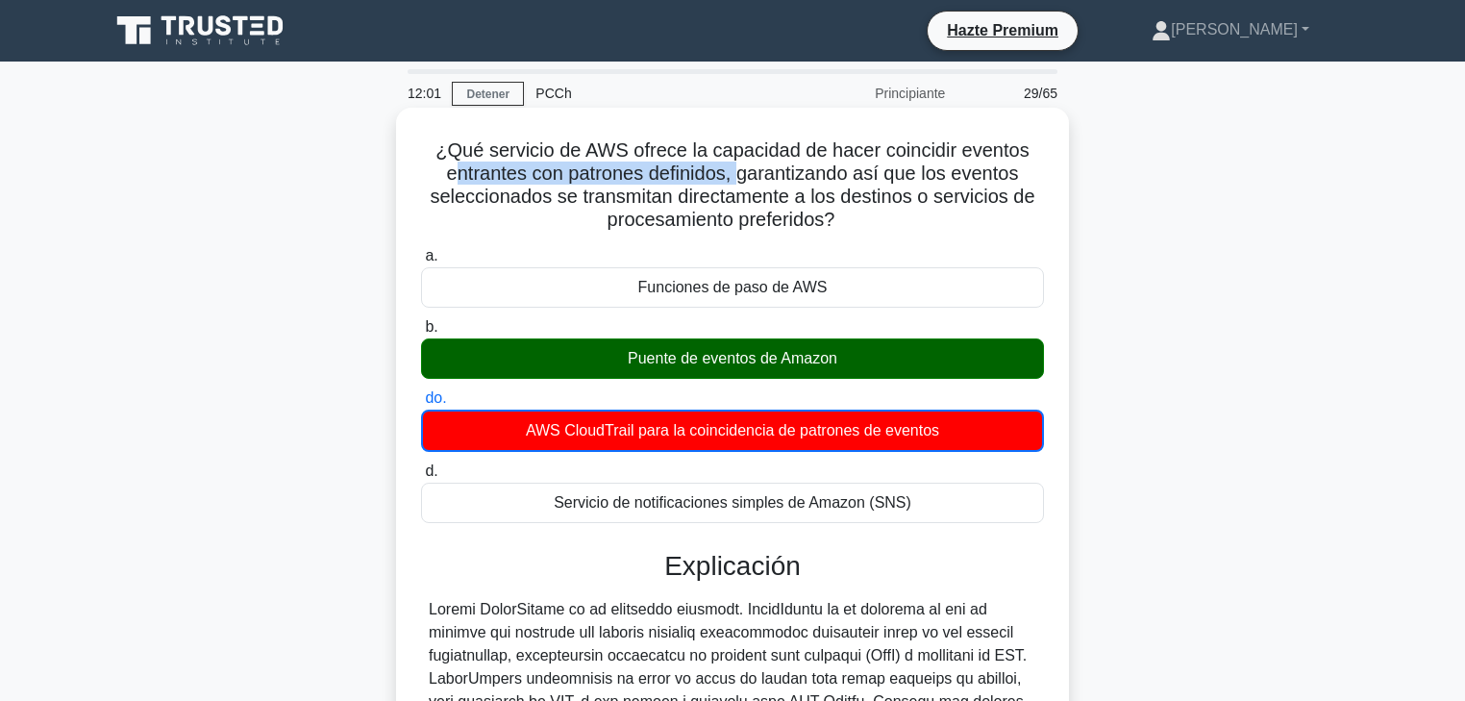
drag, startPoint x: 462, startPoint y: 174, endPoint x: 737, endPoint y: 171, distance: 276.0
click at [737, 171] on font "¿Qué servicio de AWS ofrece la capacidad de hacer coincidir eventos entrantes c…" at bounding box center [732, 184] width 605 height 90
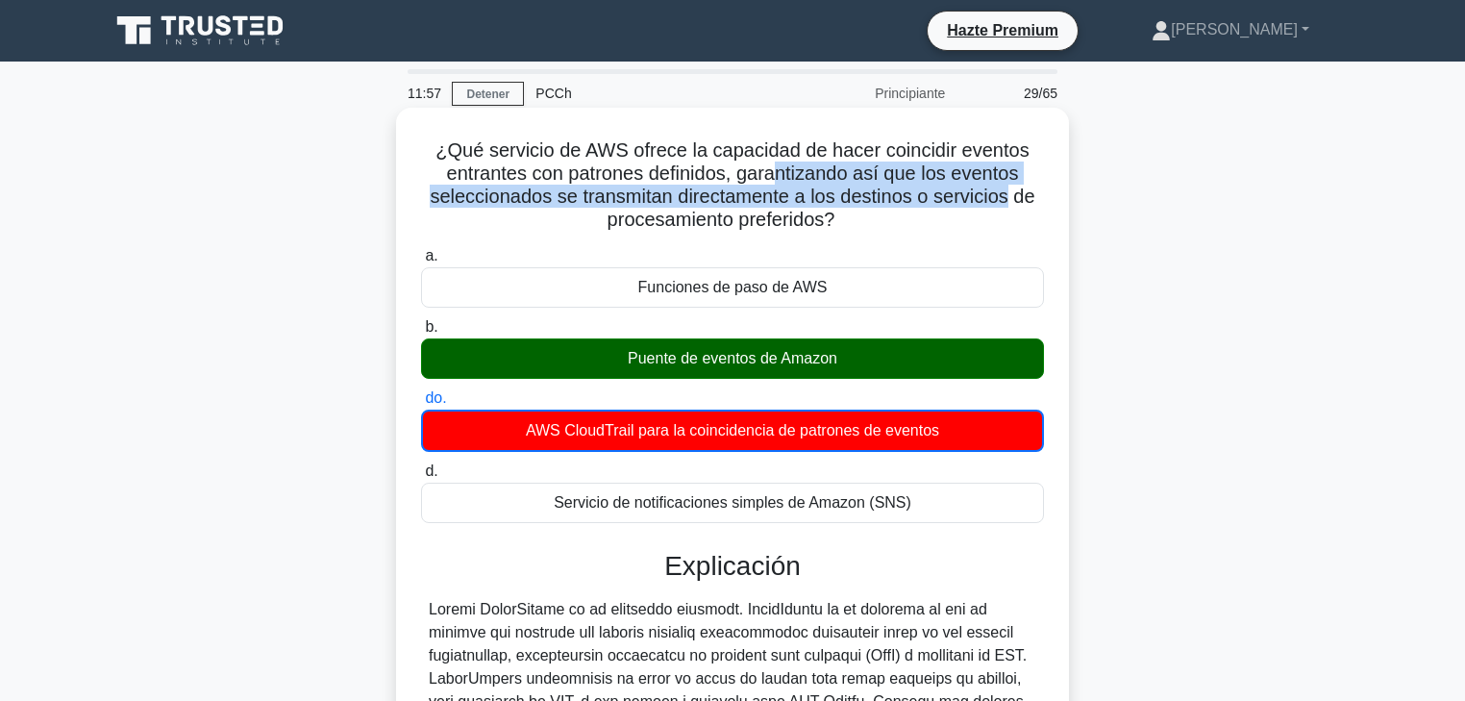
drag, startPoint x: 777, startPoint y: 172, endPoint x: 1012, endPoint y: 198, distance: 237.0
click at [1012, 198] on font "¿Qué servicio de AWS ofrece la capacidad de hacer coincidir eventos entrantes c…" at bounding box center [732, 184] width 605 height 90
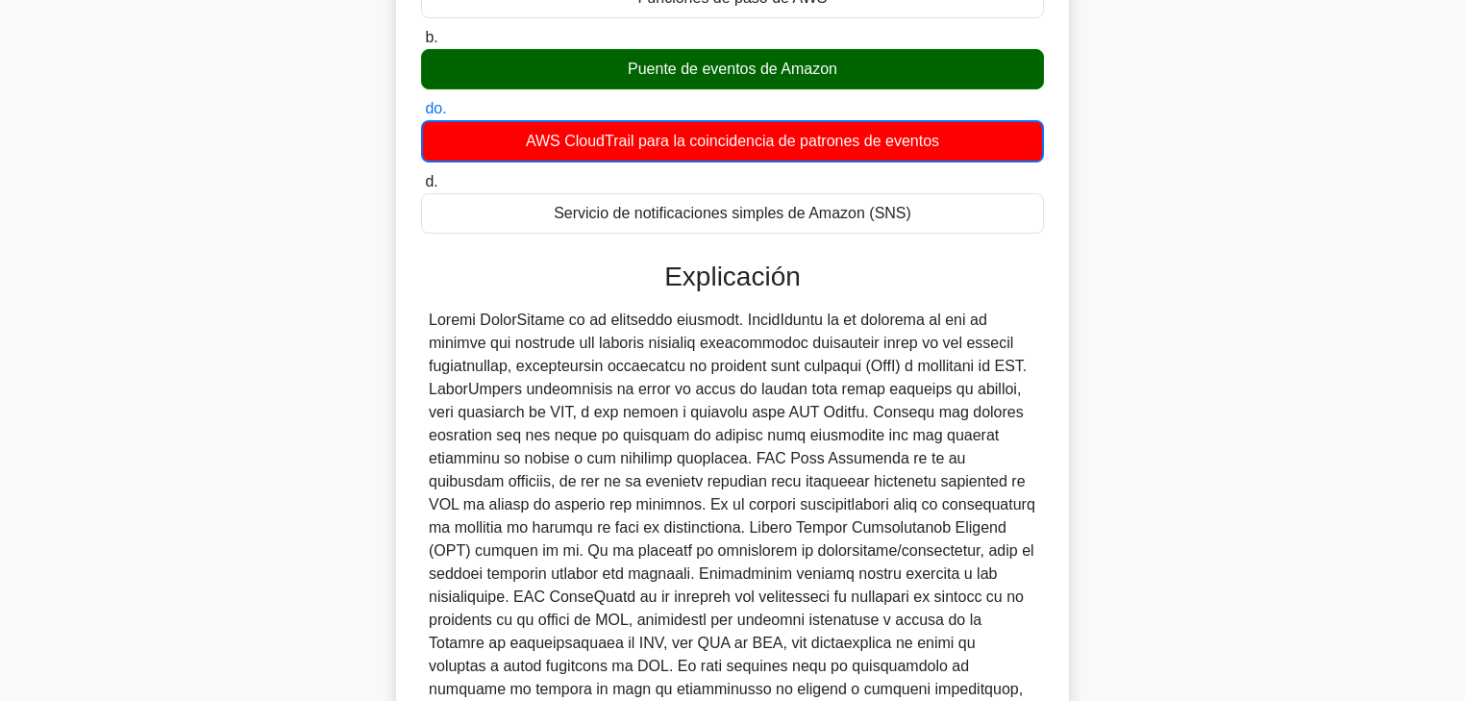
scroll to position [308, 0]
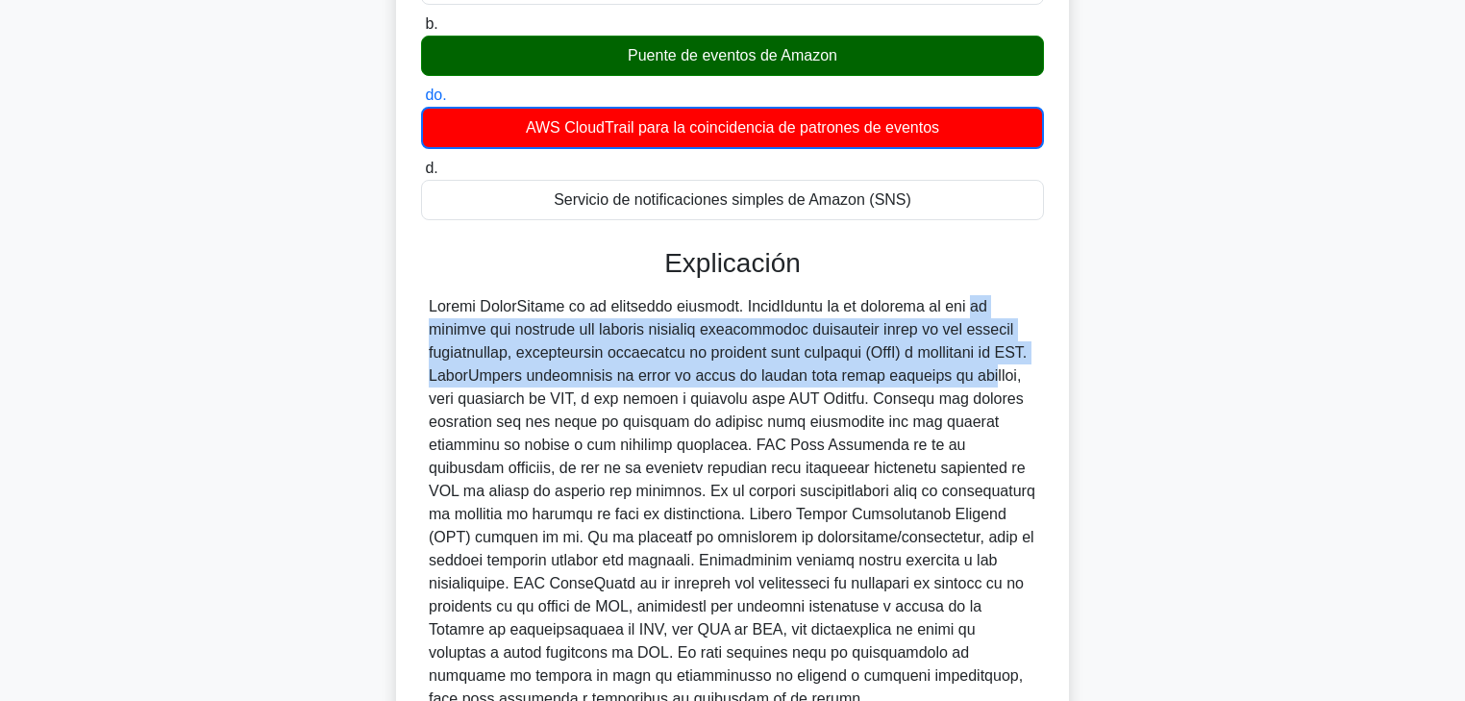
drag, startPoint x: 863, startPoint y: 304, endPoint x: 894, endPoint y: 371, distance: 74.0
click at [894, 371] on font at bounding box center [732, 502] width 607 height 409
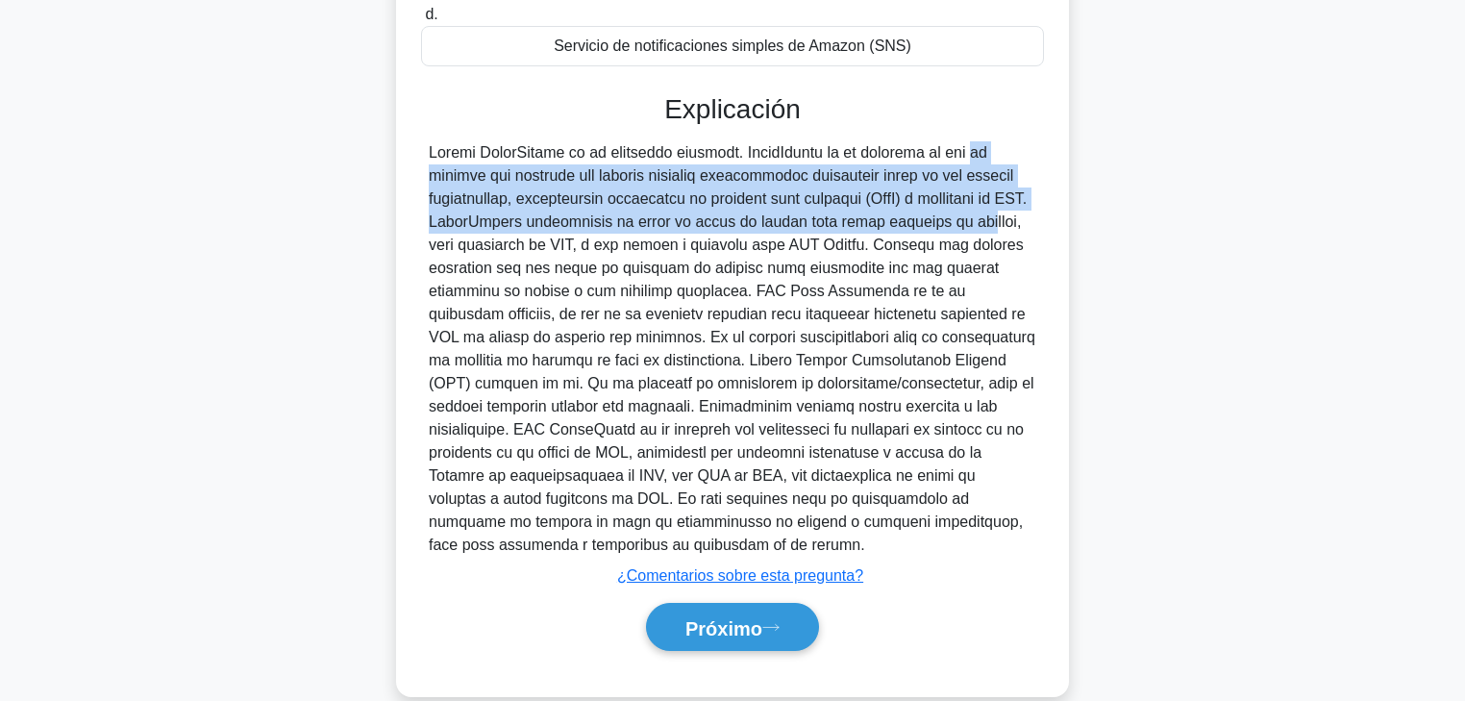
scroll to position [487, 0]
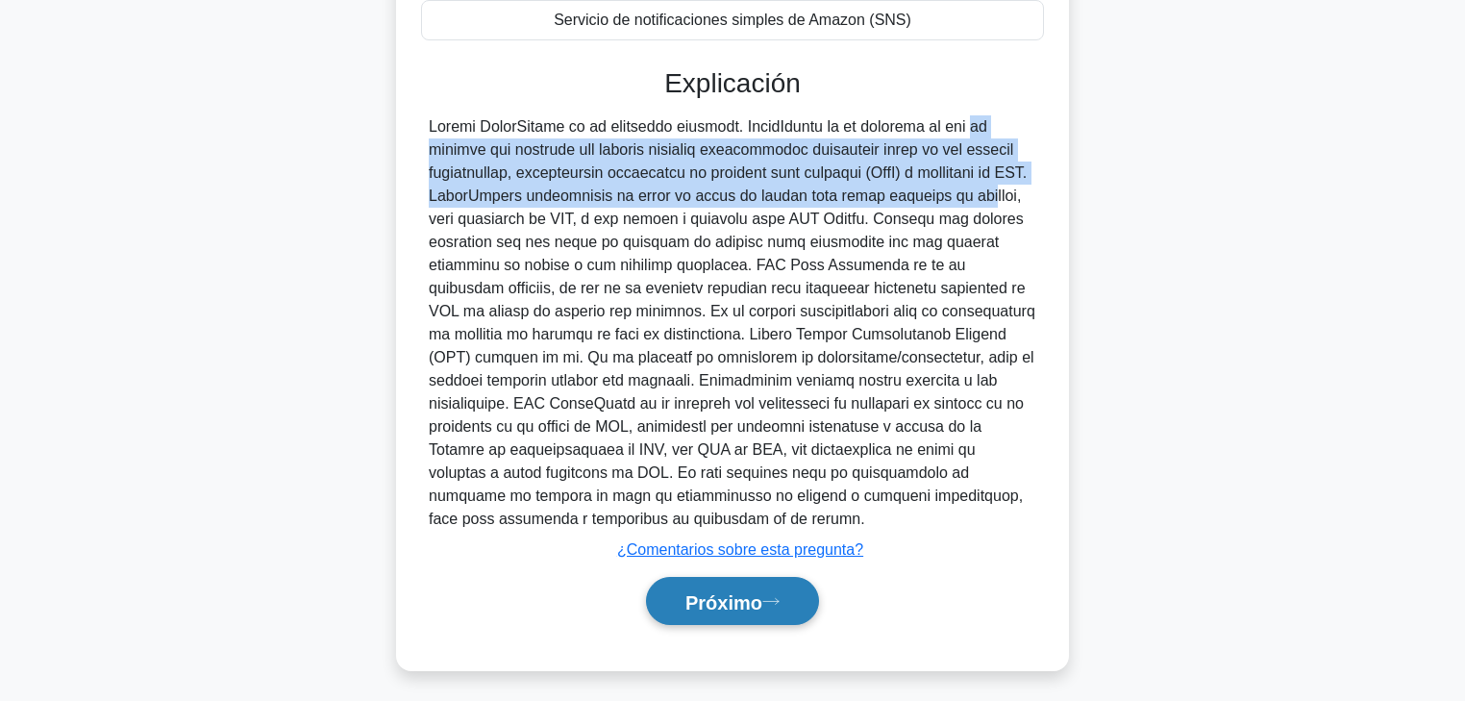
click at [769, 534] on icon at bounding box center [770, 601] width 17 height 11
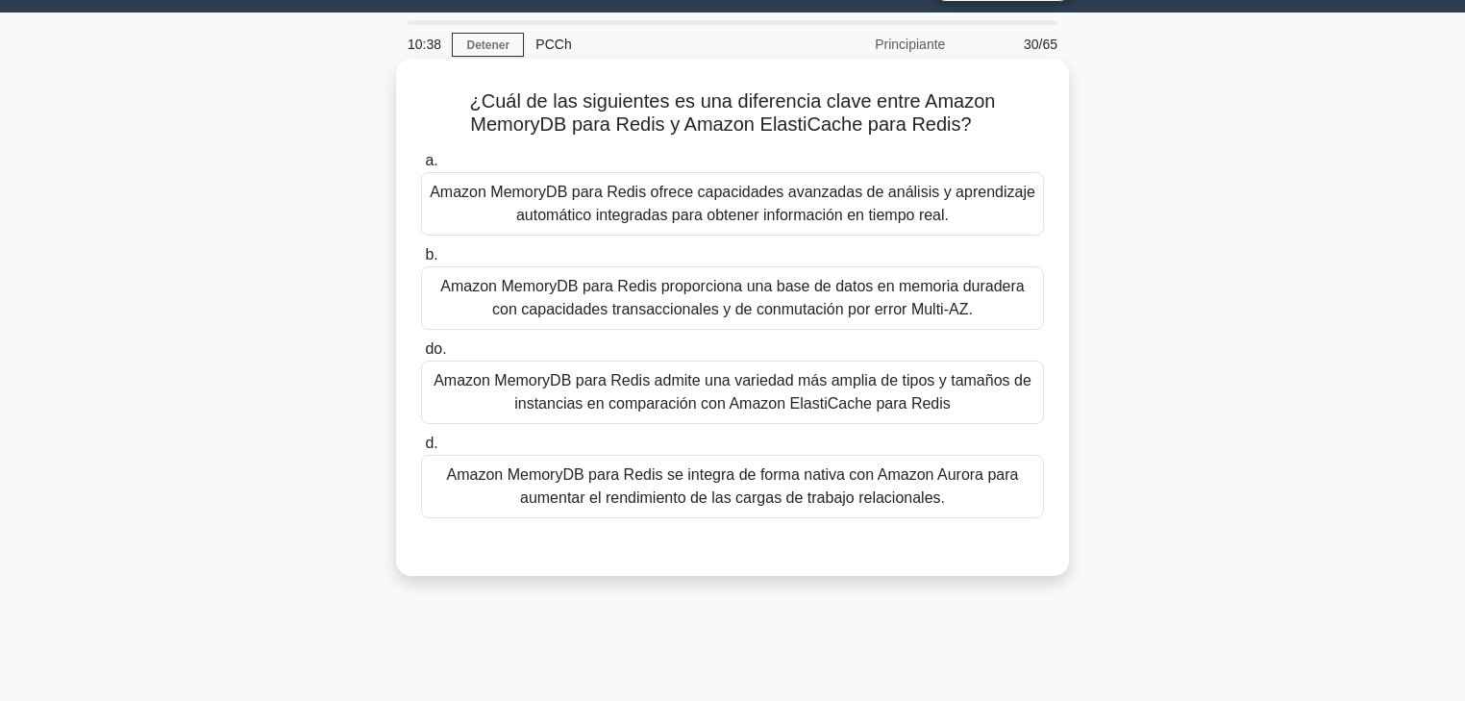
scroll to position [77, 0]
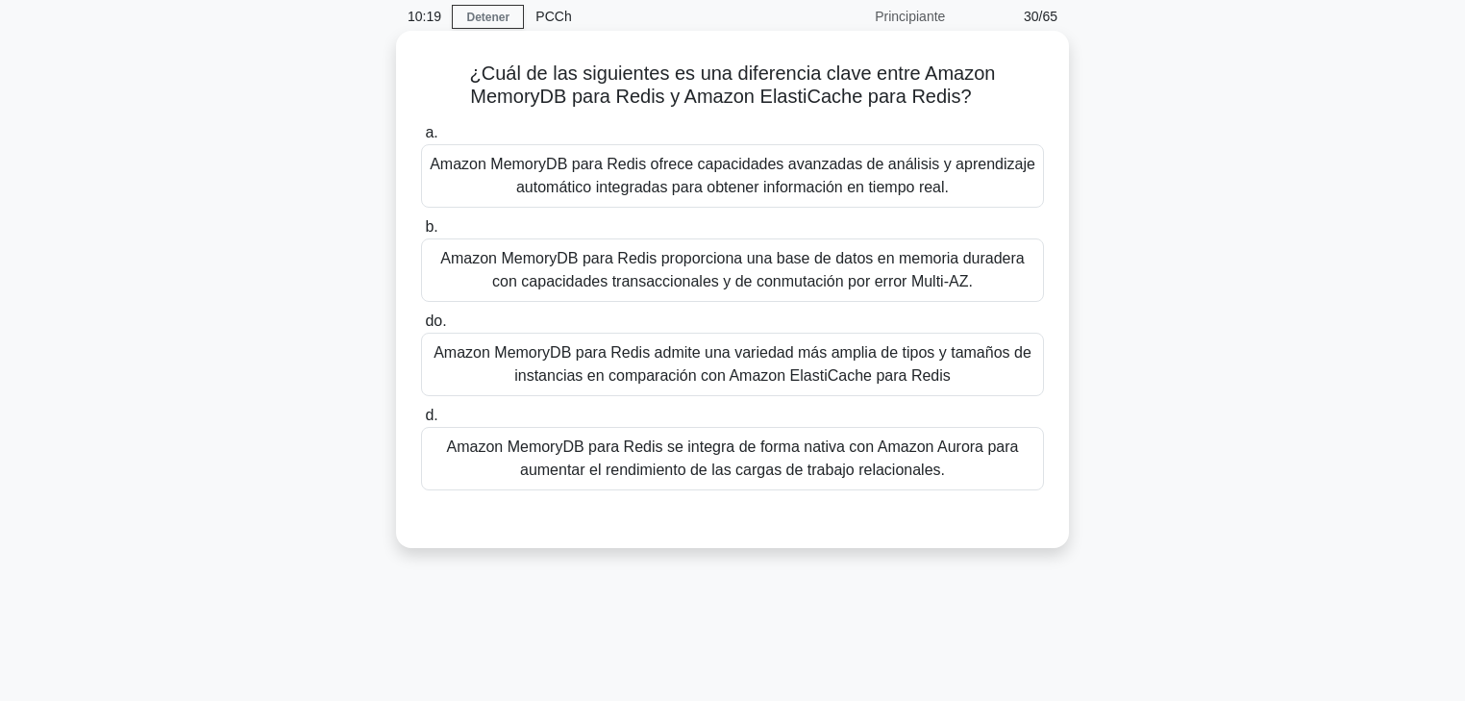
click at [810, 384] on font "Amazon MemoryDB para Redis admite una variedad más amplia de tipos y tamaños de…" at bounding box center [733, 363] width 598 height 39
click at [421, 328] on input "do. Amazon MemoryDB para Redis admite una variedad más amplia de tipos y tamaño…" at bounding box center [421, 321] width 0 height 12
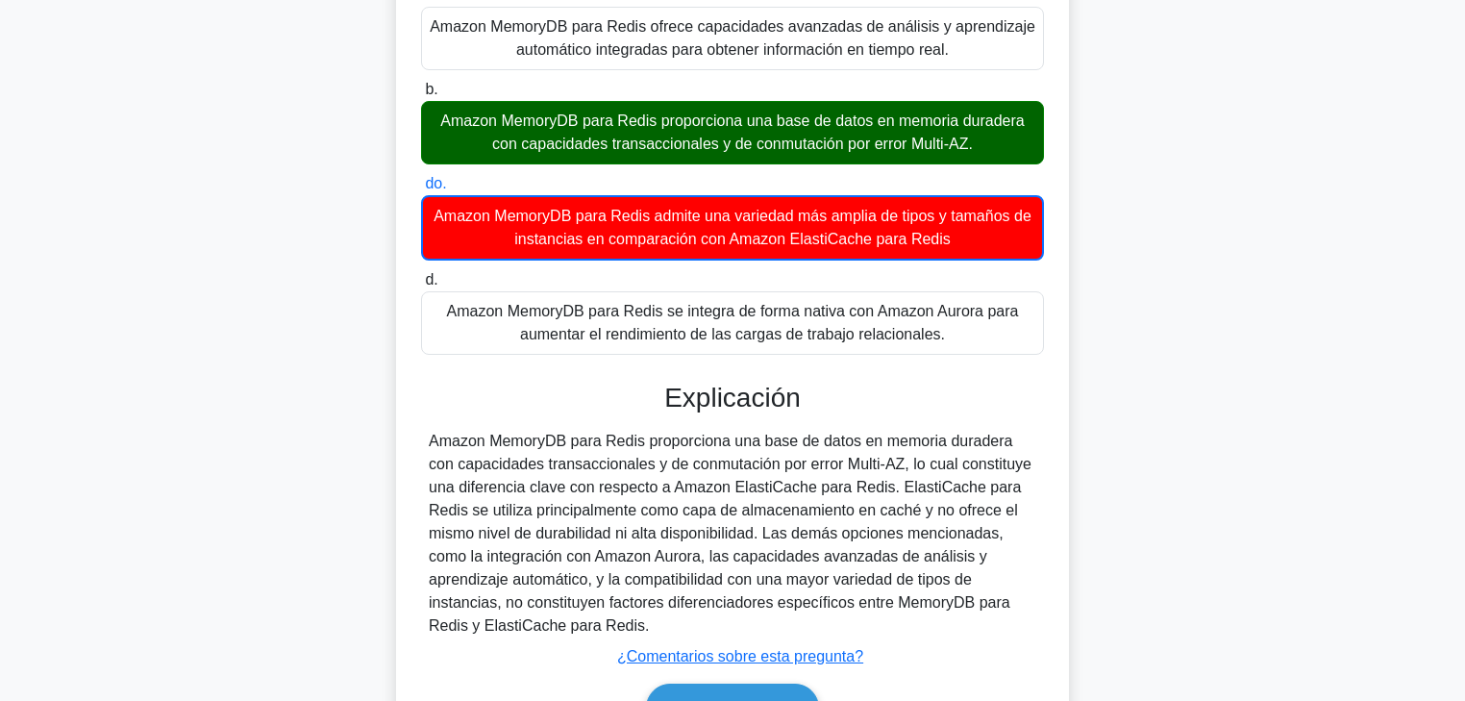
scroll to position [338, 0]
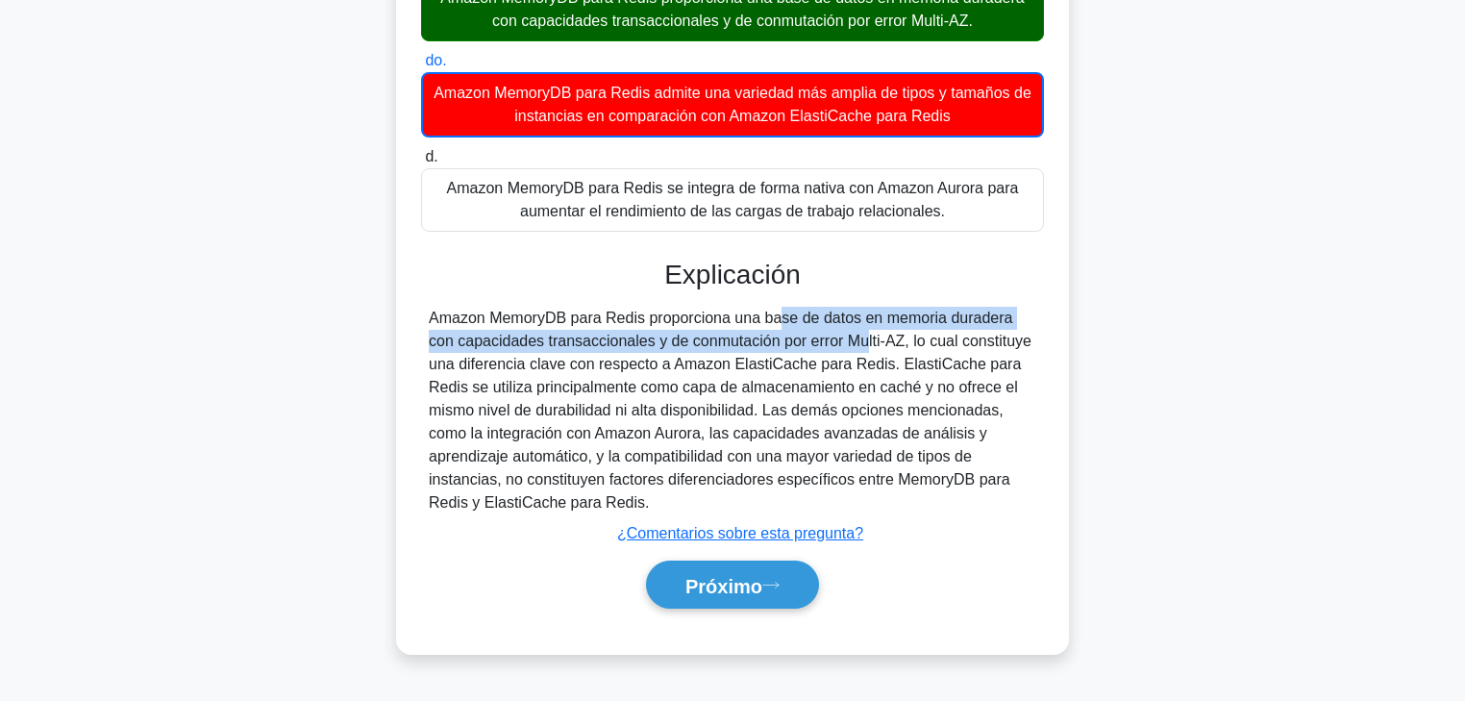
drag, startPoint x: 681, startPoint y: 324, endPoint x: 736, endPoint y: 355, distance: 63.7
click at [736, 354] on font "Amazon MemoryDB para Redis proporciona una base de datos en memoria duradera co…" at bounding box center [730, 410] width 603 height 201
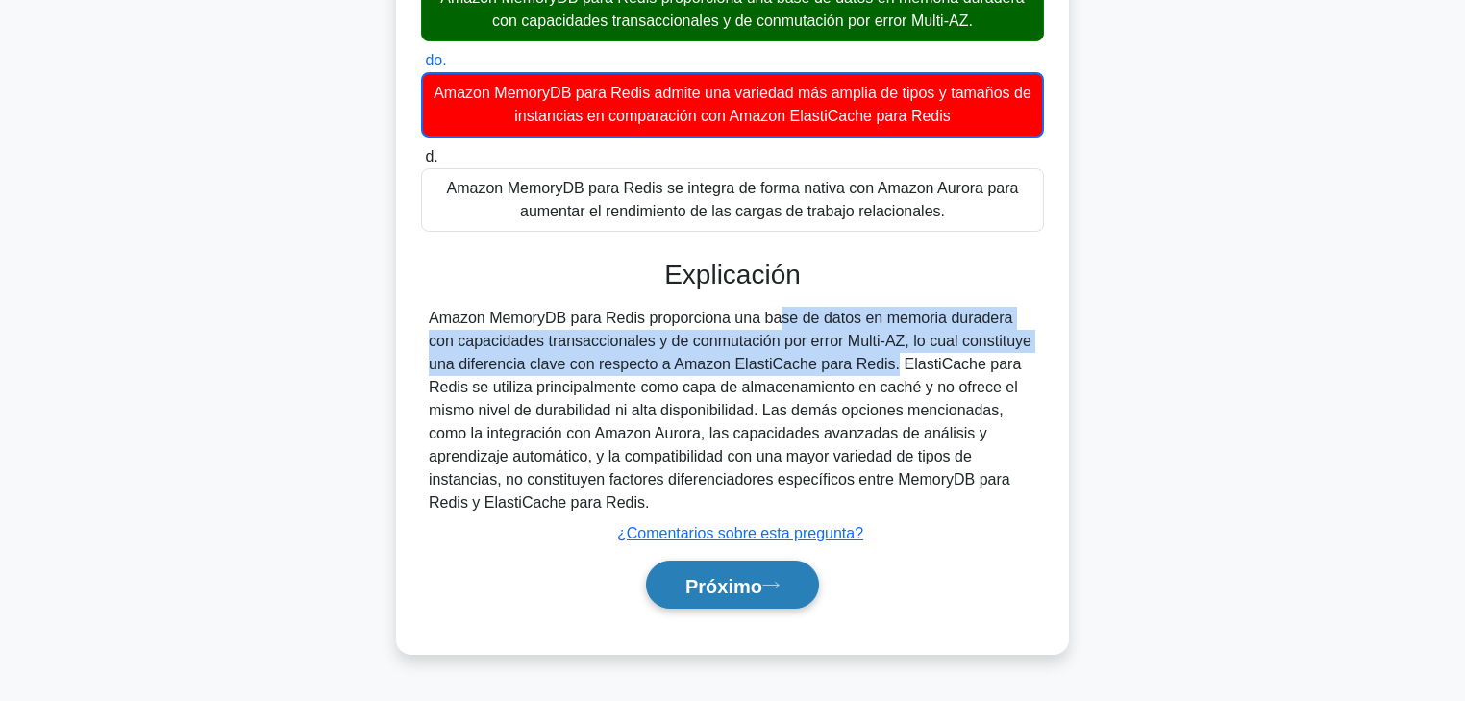
click at [736, 534] on font "Próximo" at bounding box center [724, 585] width 77 height 21
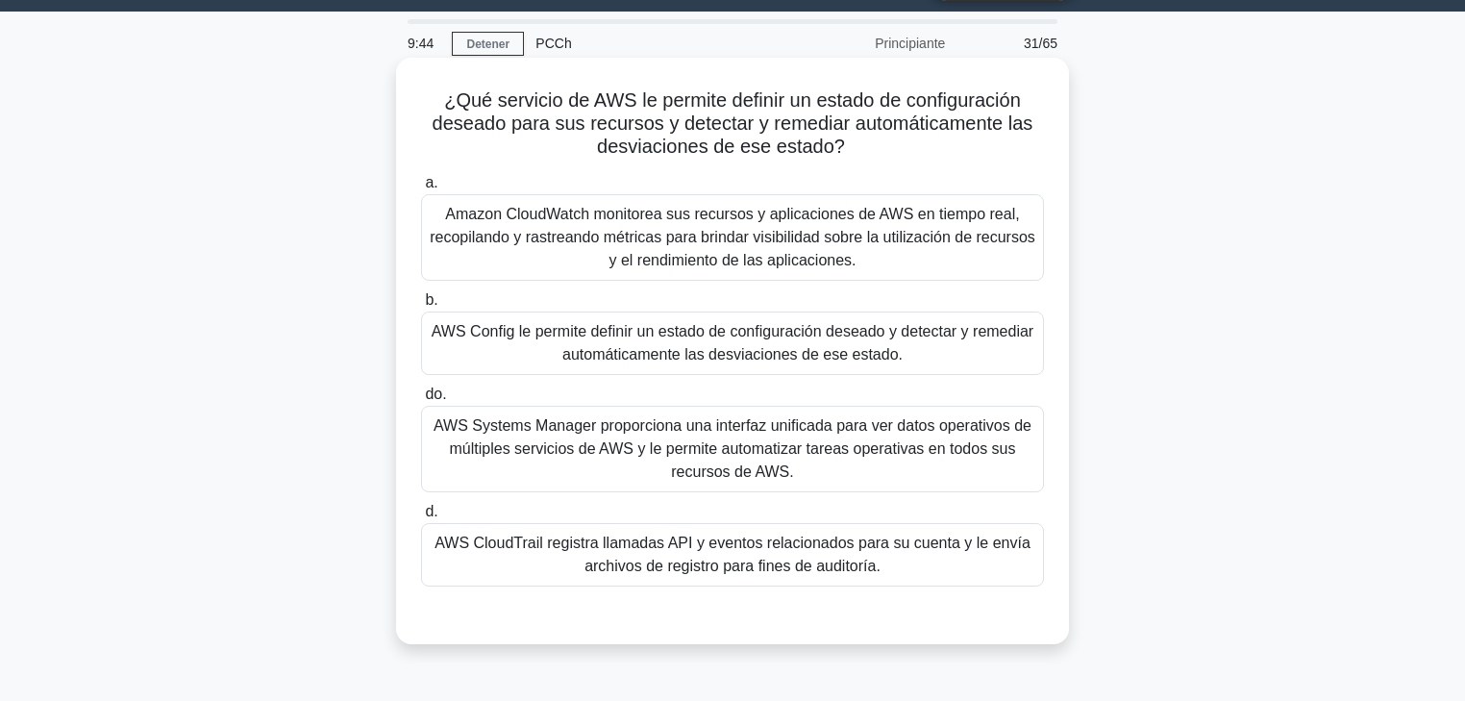
scroll to position [77, 0]
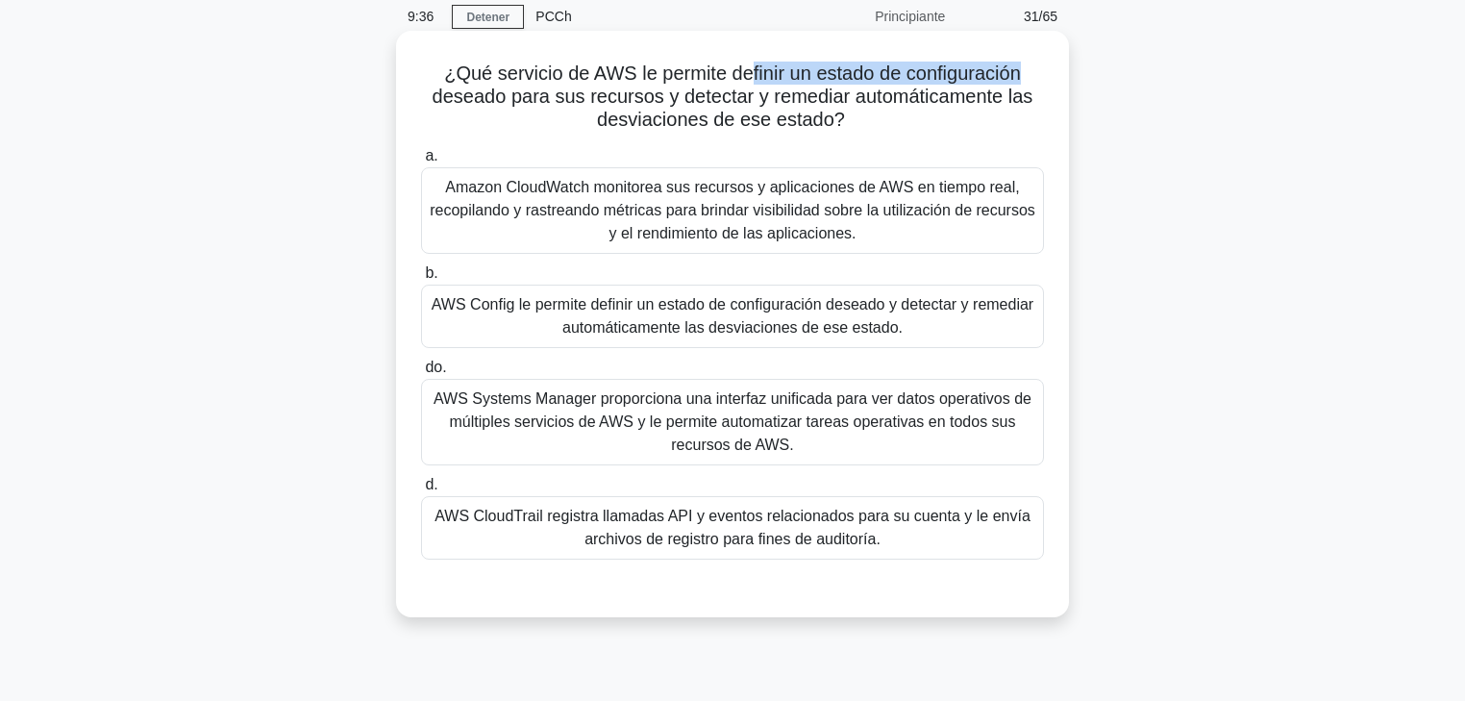
drag, startPoint x: 763, startPoint y: 73, endPoint x: 1045, endPoint y: 82, distance: 281.8
click at [1045, 82] on h5 "¿Qué servicio de AWS le permite definir un estado de configuración deseado para…" at bounding box center [732, 97] width 627 height 71
click at [618, 311] on font "AWS Config le permite definir un estado de configuración deseado y detectar y r…" at bounding box center [733, 315] width 602 height 39
click at [421, 280] on input "b. AWS Config le permite definir un estado de configuración deseado y detectar …" at bounding box center [421, 273] width 0 height 12
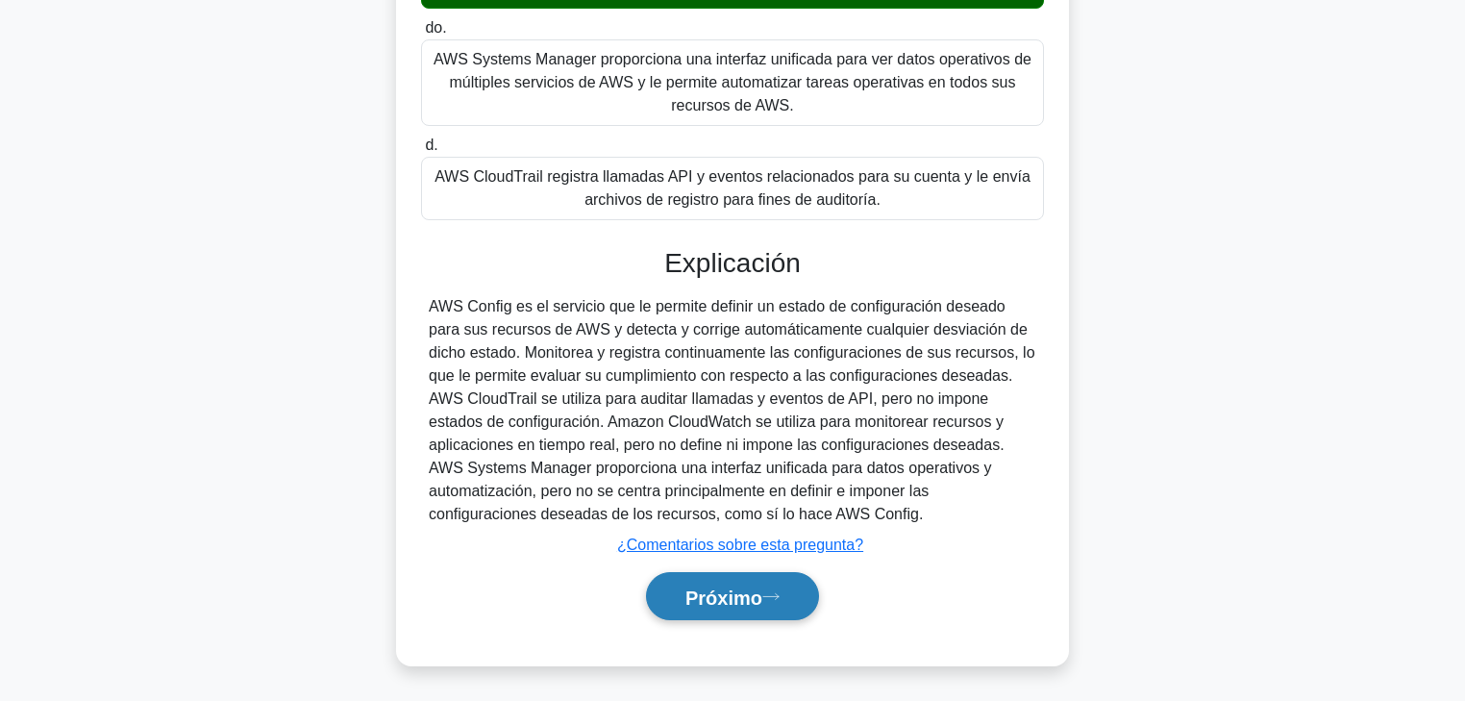
click at [754, 534] on font "Próximo" at bounding box center [724, 596] width 77 height 21
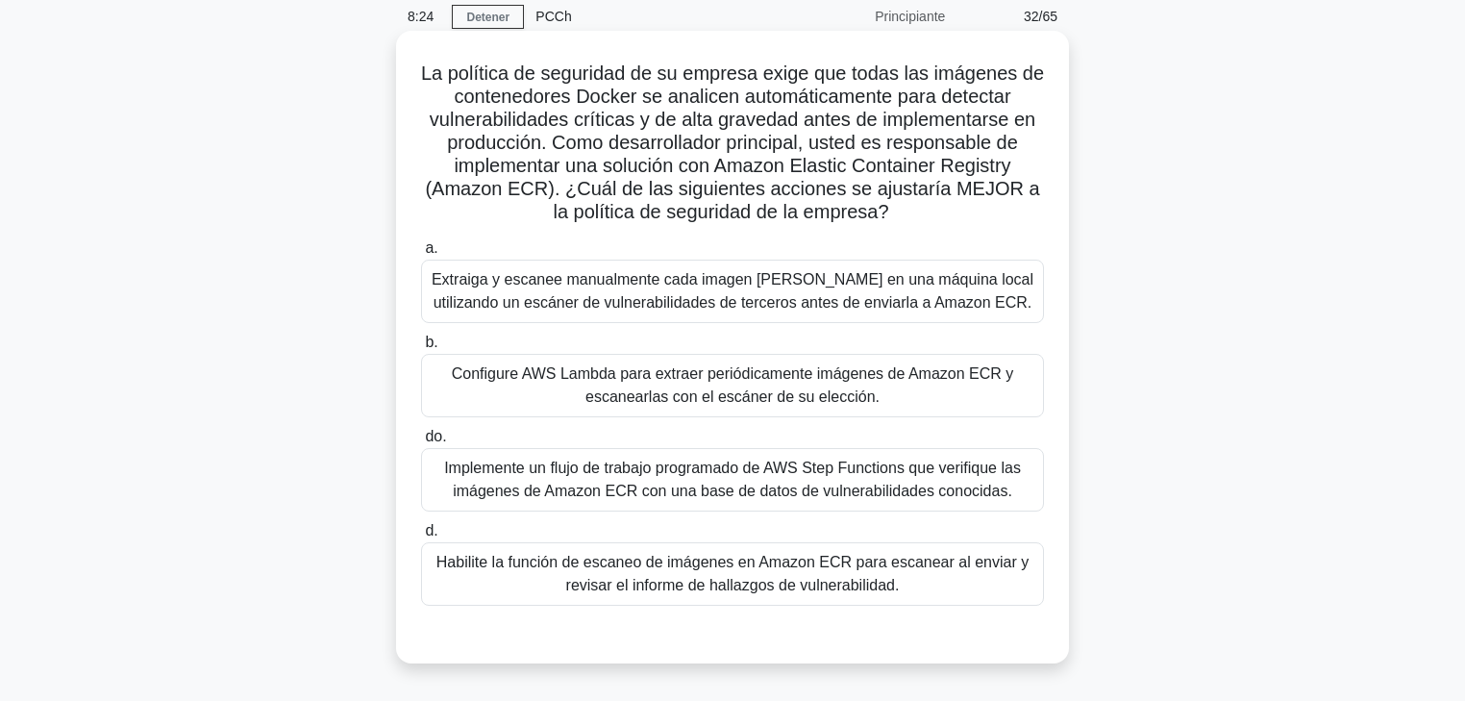
click at [740, 534] on font "Habilite la función de escaneo de imágenes en Amazon ECR para escanear al envia…" at bounding box center [733, 573] width 592 height 39
click at [421, 534] on input "d. Habilite la función de escaneo de imágenes en Amazon ECR para escanear al en…" at bounding box center [421, 531] width 0 height 12
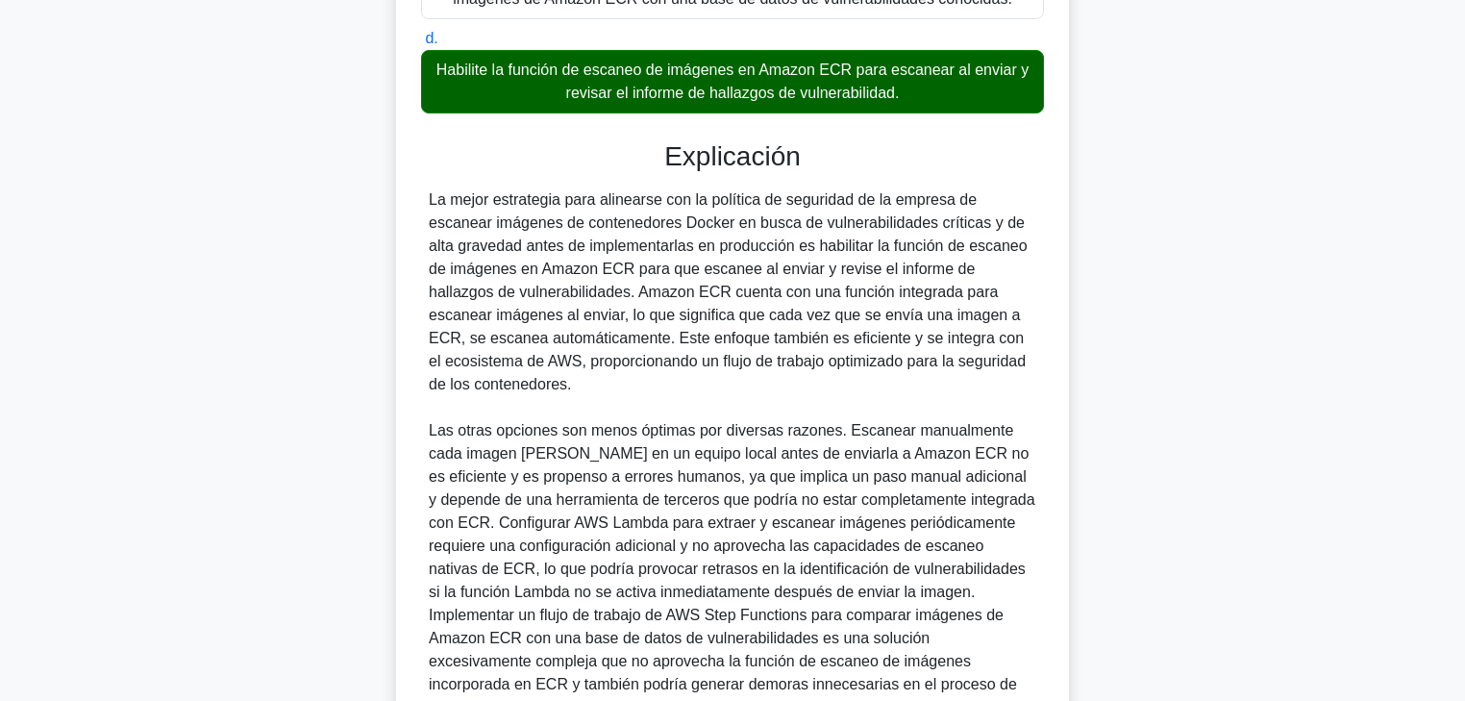
scroll to position [739, 0]
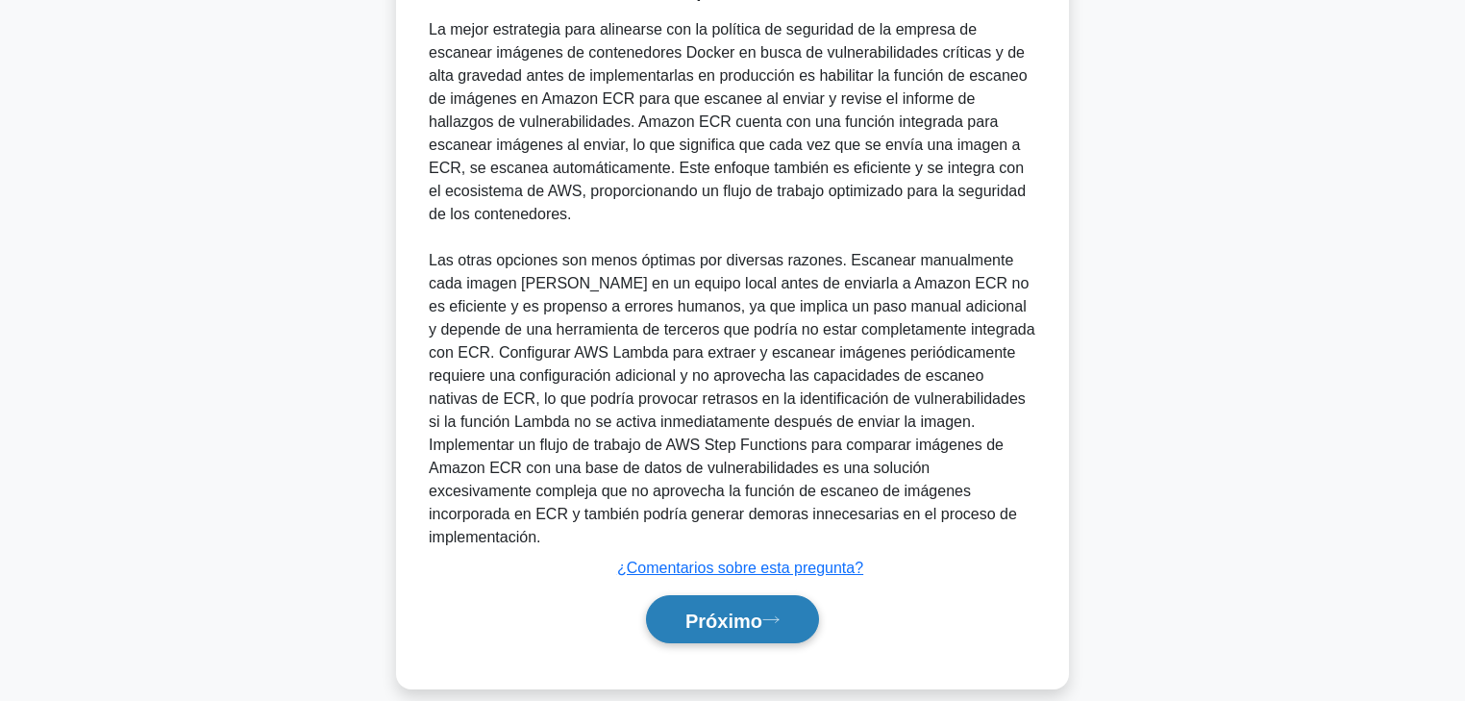
click at [747, 534] on font "Próximo" at bounding box center [724, 620] width 77 height 21
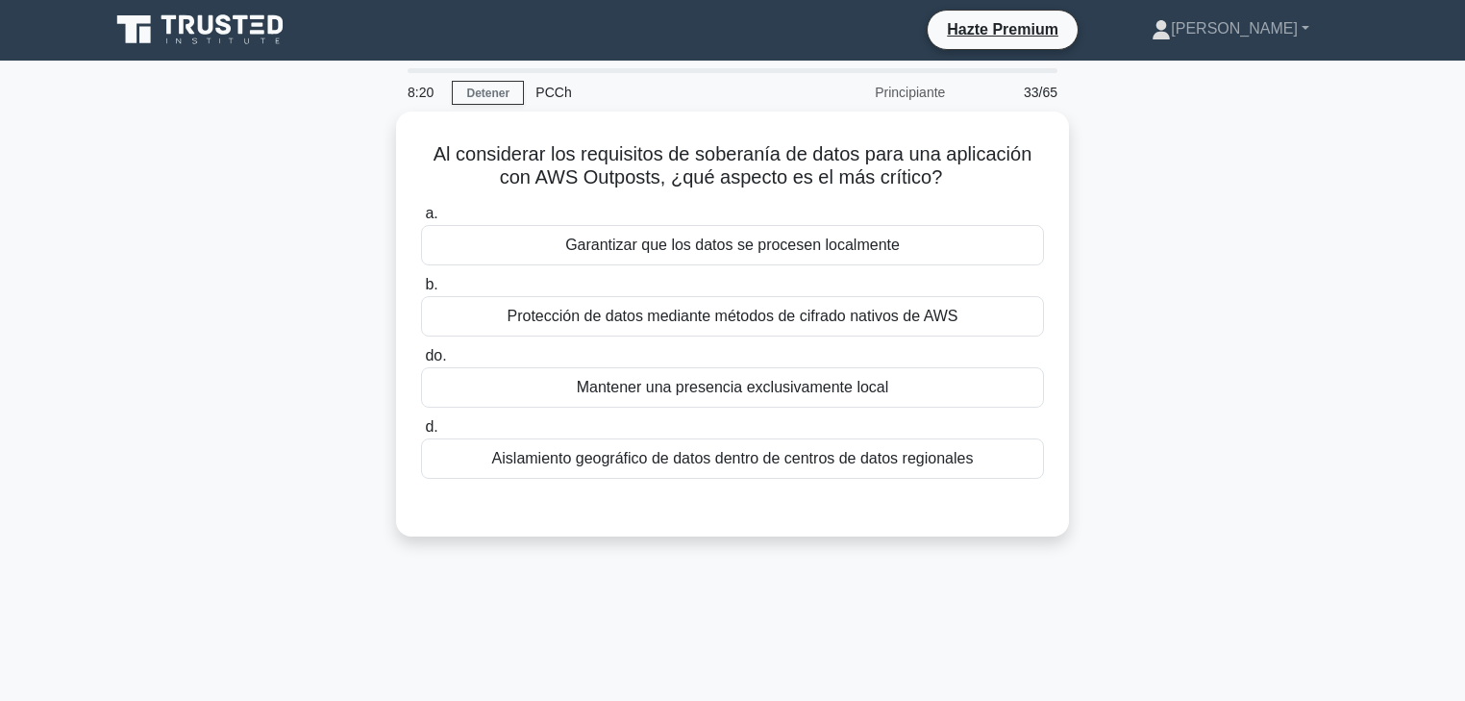
scroll to position [0, 0]
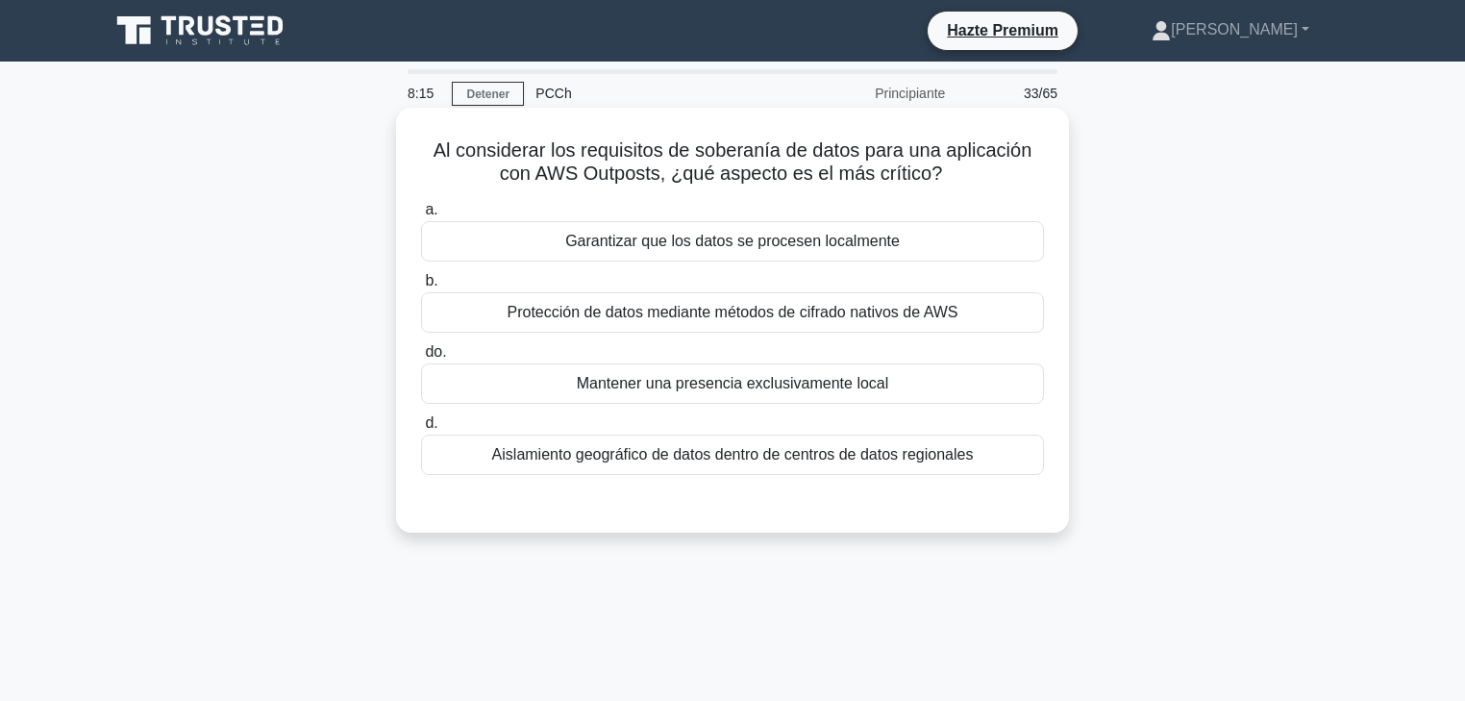
drag, startPoint x: 536, startPoint y: 148, endPoint x: 987, endPoint y: 181, distance: 452.1
click at [987, 181] on h5 "Al considerar los requisitos de soberanía de datos para una aplicación con AWS …" at bounding box center [732, 162] width 627 height 48
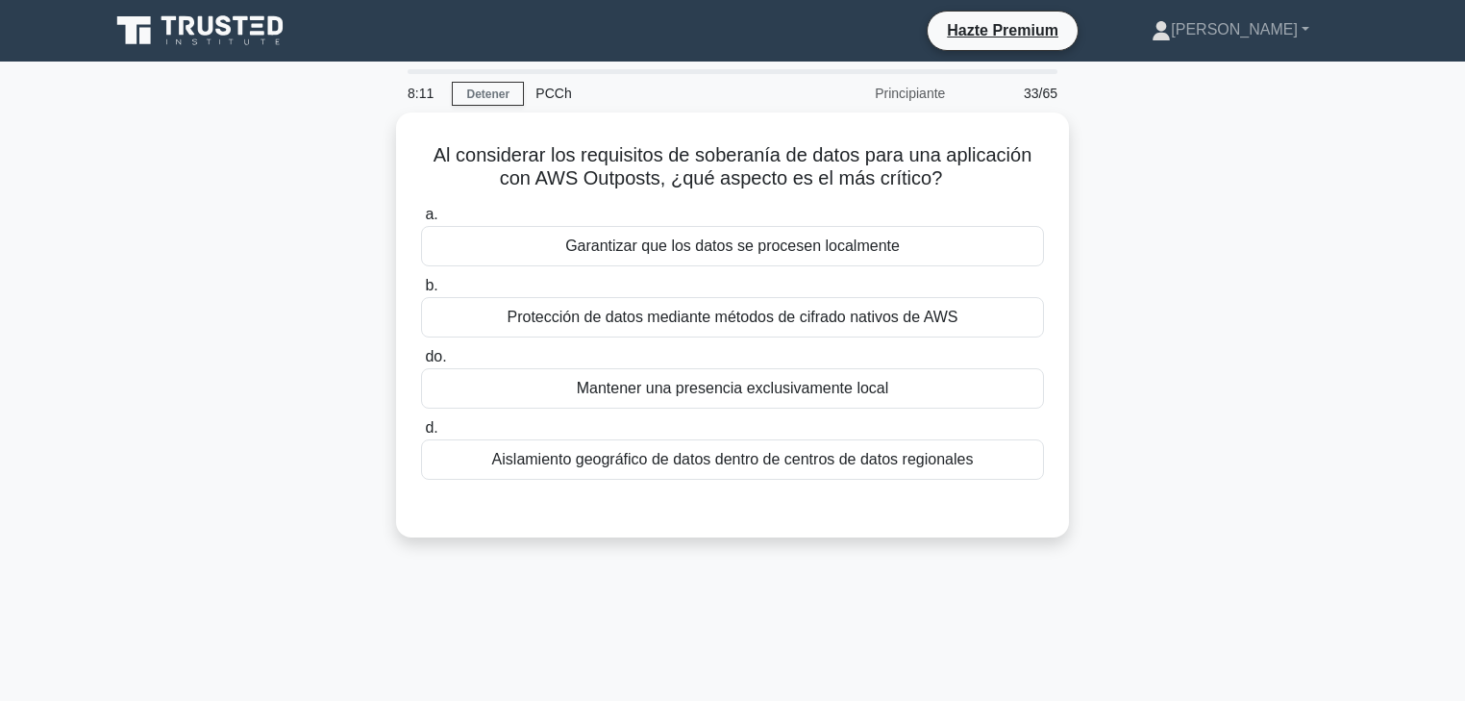
click at [345, 192] on div "Al considerar los requisitos de soberanía de datos para una aplicación con AWS …" at bounding box center [732, 336] width 1269 height 448
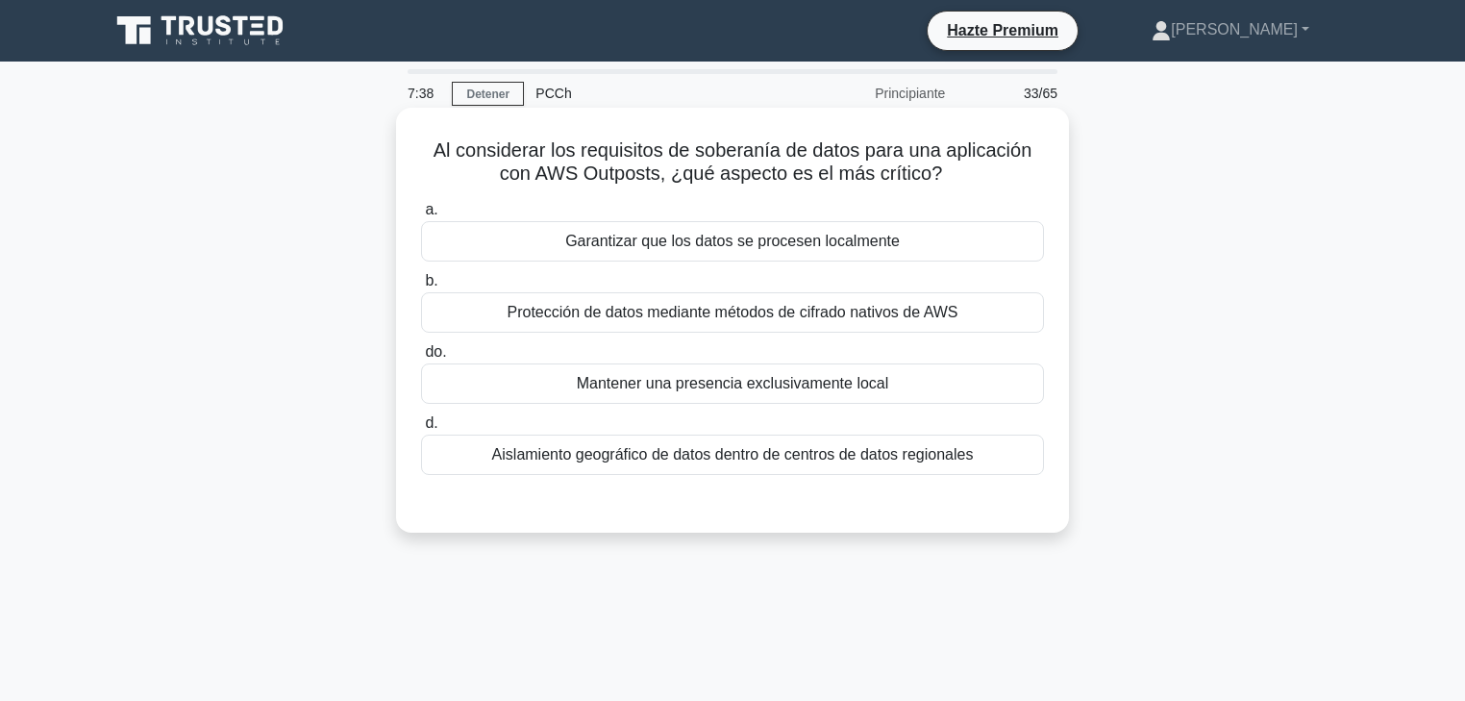
click at [782, 380] on font "Mantener una presencia exclusivamente local" at bounding box center [733, 383] width 312 height 16
click at [421, 359] on input "do. Mantener una presencia exclusivamente local" at bounding box center [421, 352] width 0 height 12
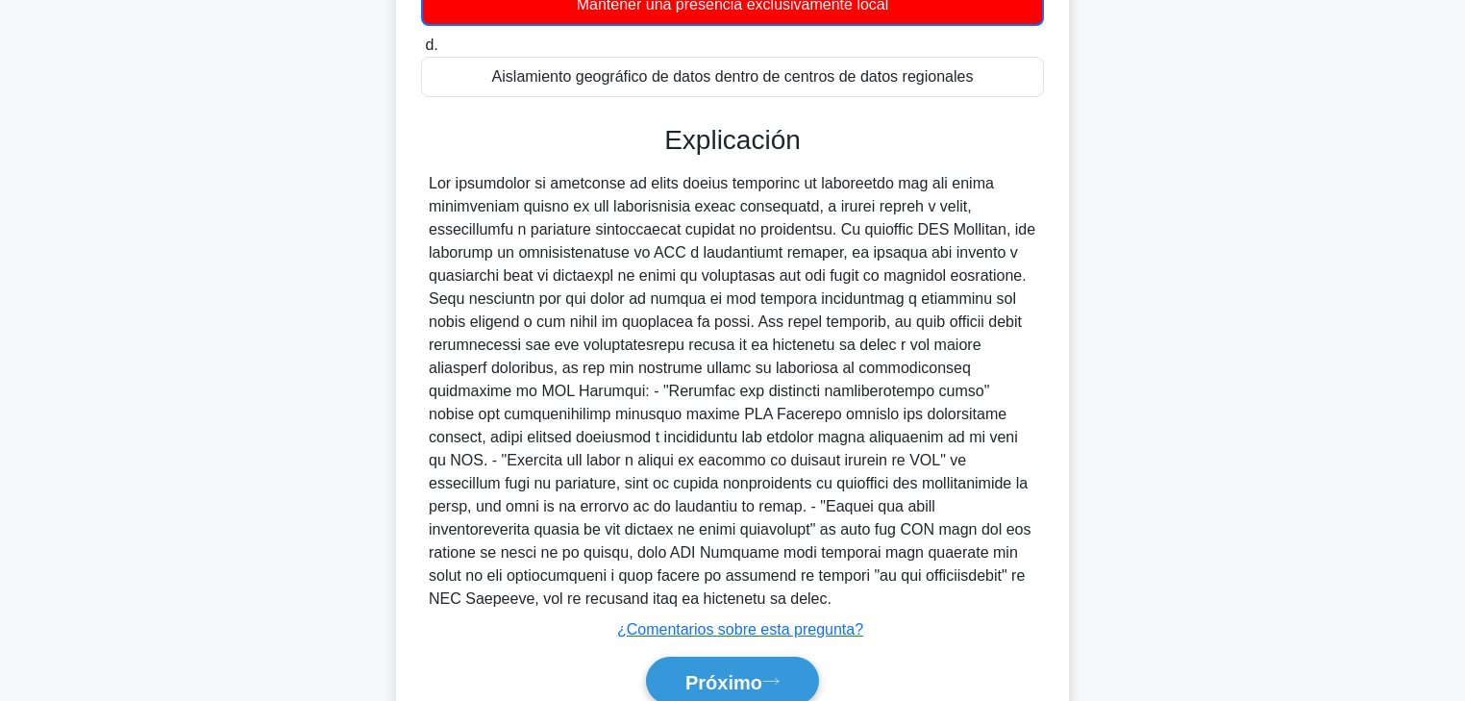
scroll to position [464, 0]
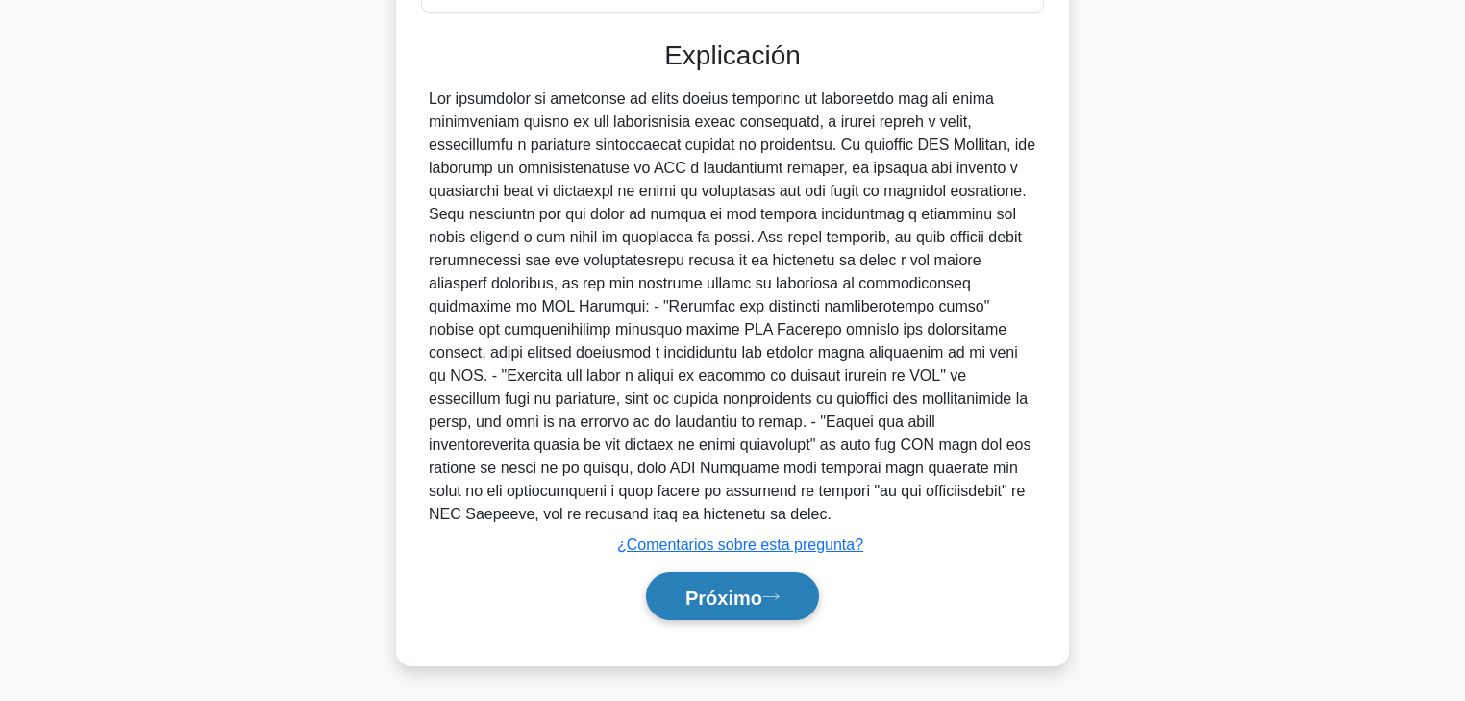
click at [735, 534] on font "Próximo" at bounding box center [724, 596] width 77 height 21
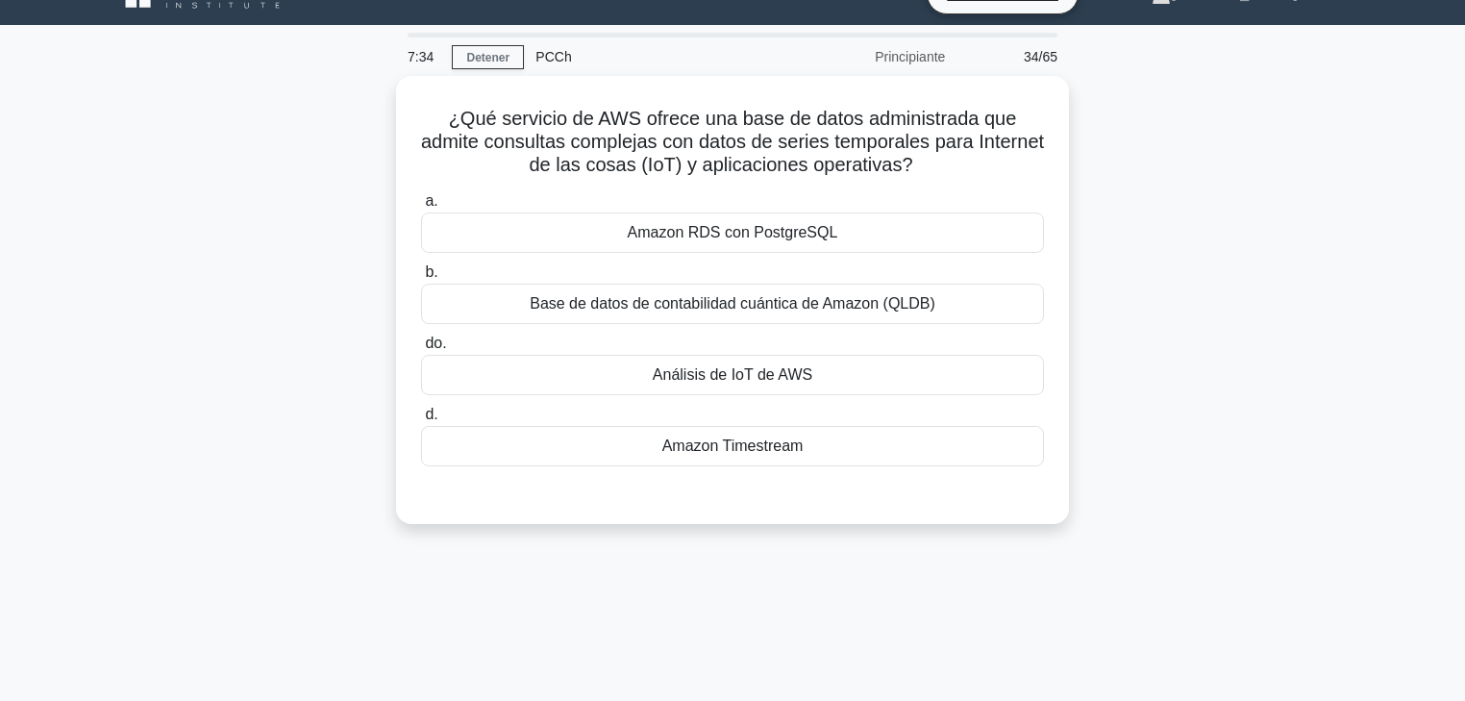
scroll to position [0, 0]
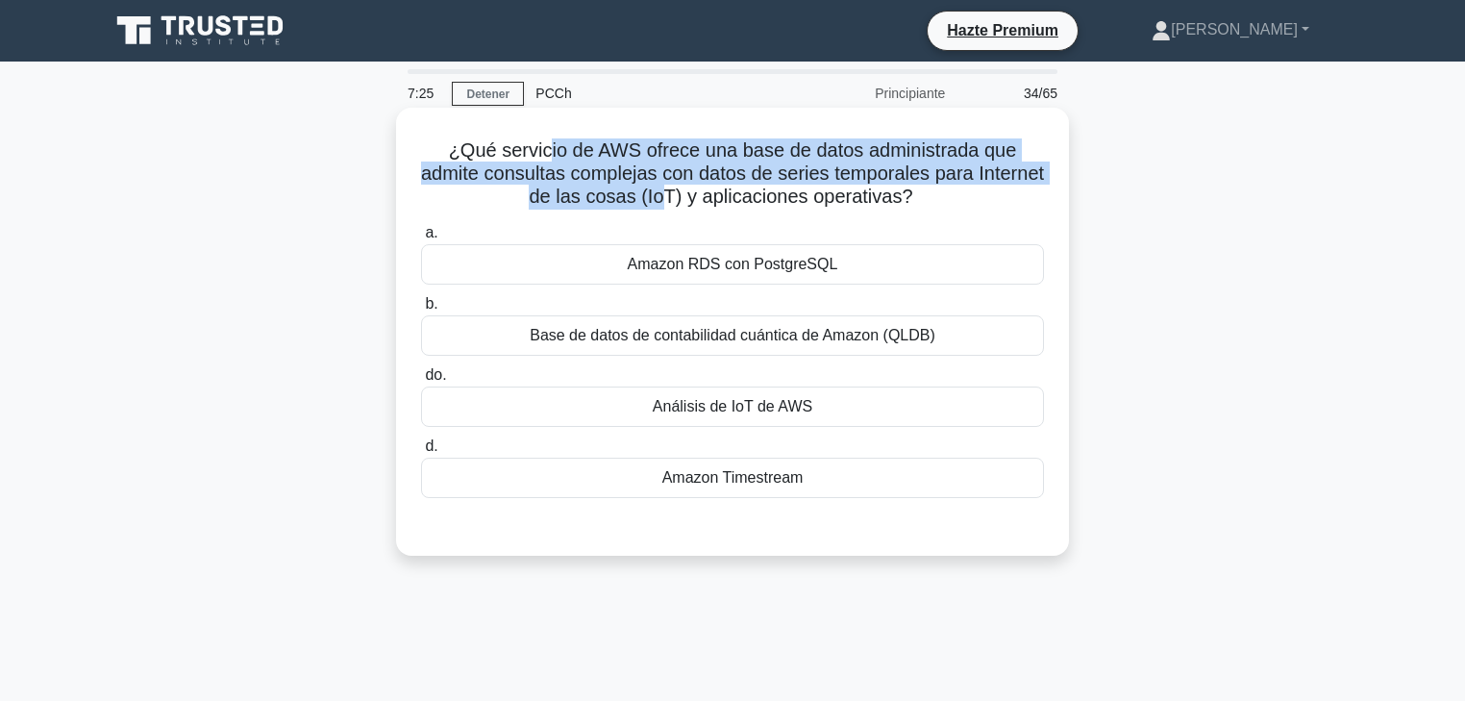
drag, startPoint x: 604, startPoint y: 150, endPoint x: 694, endPoint y: 198, distance: 102.4
click at [694, 198] on font "¿Qué servicio de AWS ofrece una base de datos administrada que admite consultas…" at bounding box center [732, 172] width 623 height 67
drag, startPoint x: 714, startPoint y: 198, endPoint x: 981, endPoint y: 201, distance: 266.3
click at [981, 201] on h5 "¿Qué servicio de AWS ofrece una base de datos administrada que admite consultas…" at bounding box center [732, 173] width 627 height 71
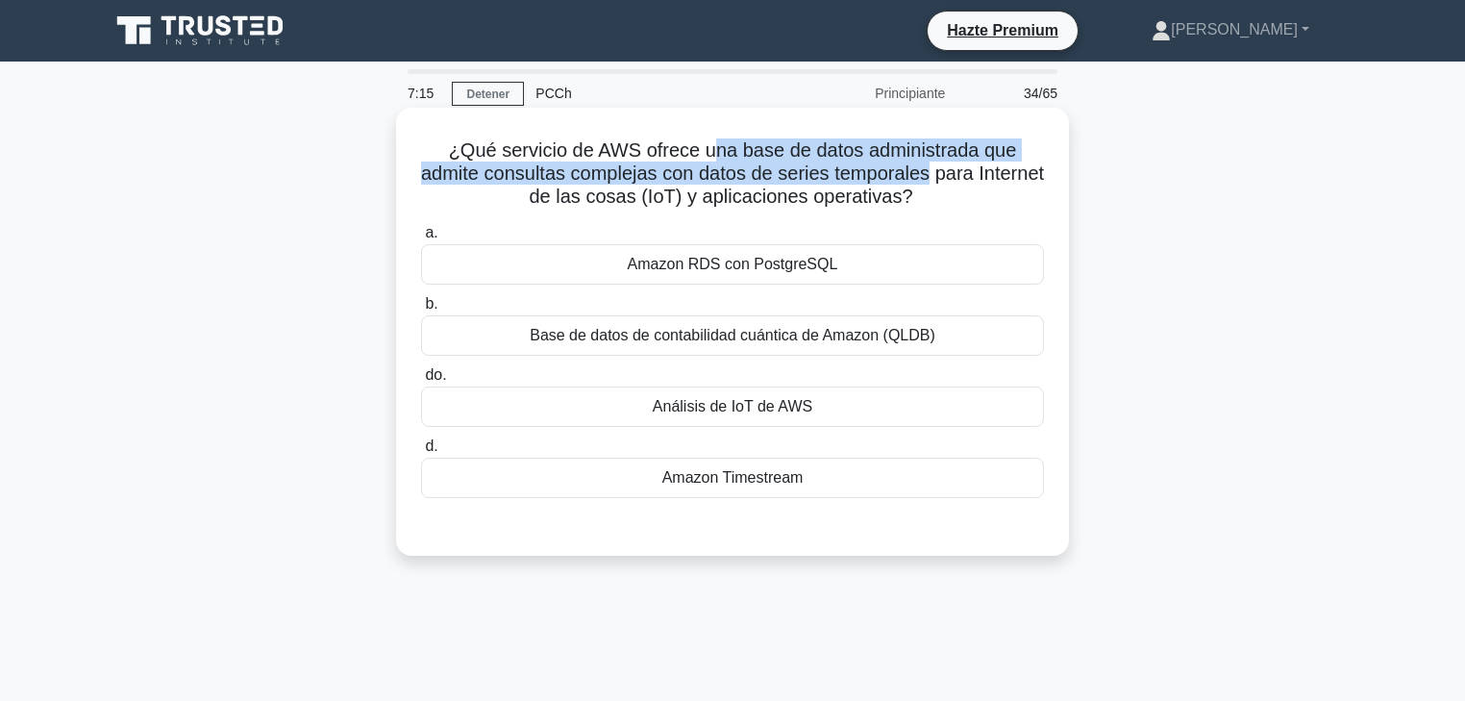
drag, startPoint x: 711, startPoint y: 152, endPoint x: 968, endPoint y: 178, distance: 258.0
click at [968, 178] on font "¿Qué servicio de AWS ofrece una base de datos administrada que admite consultas…" at bounding box center [732, 172] width 623 height 67
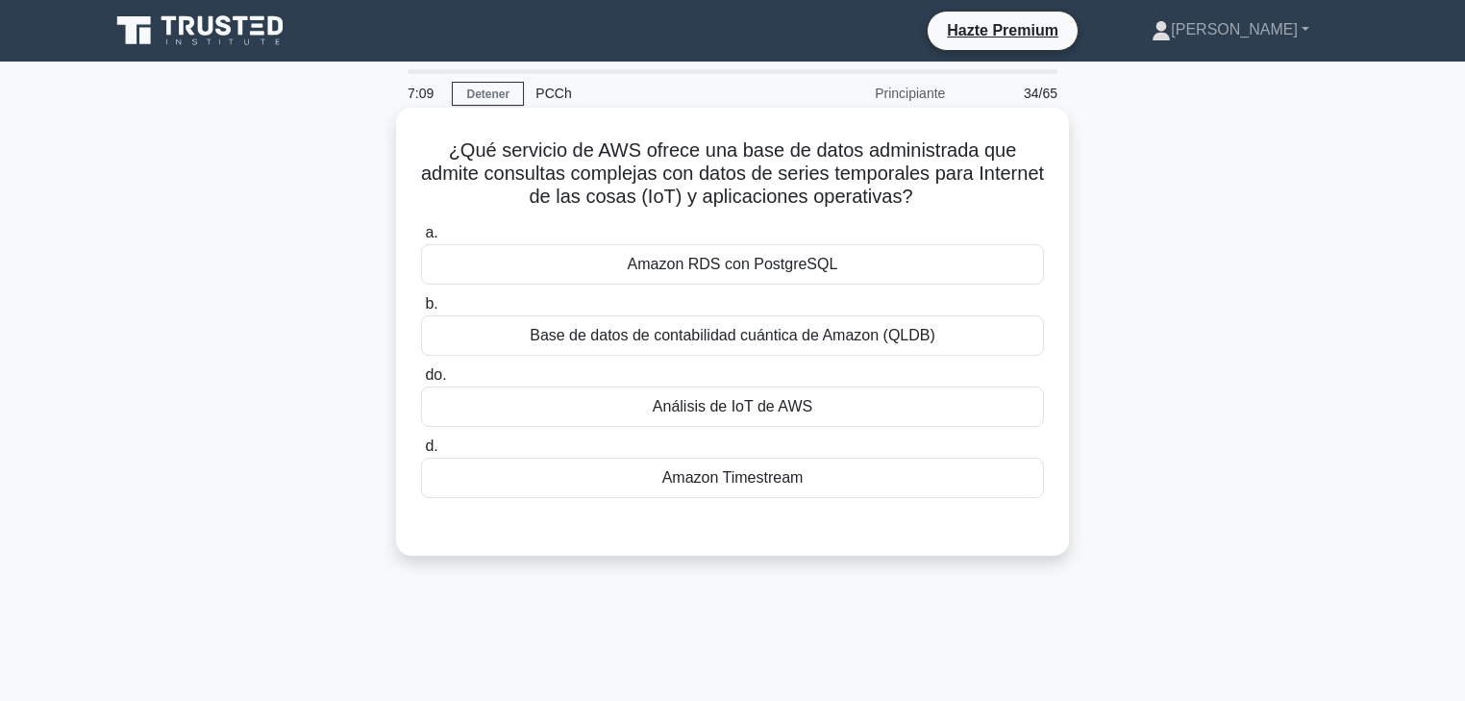
click at [736, 412] on font "Análisis de IoT de AWS" at bounding box center [733, 406] width 160 height 16
click at [421, 382] on input "do. Análisis de IoT de AWS" at bounding box center [421, 375] width 0 height 12
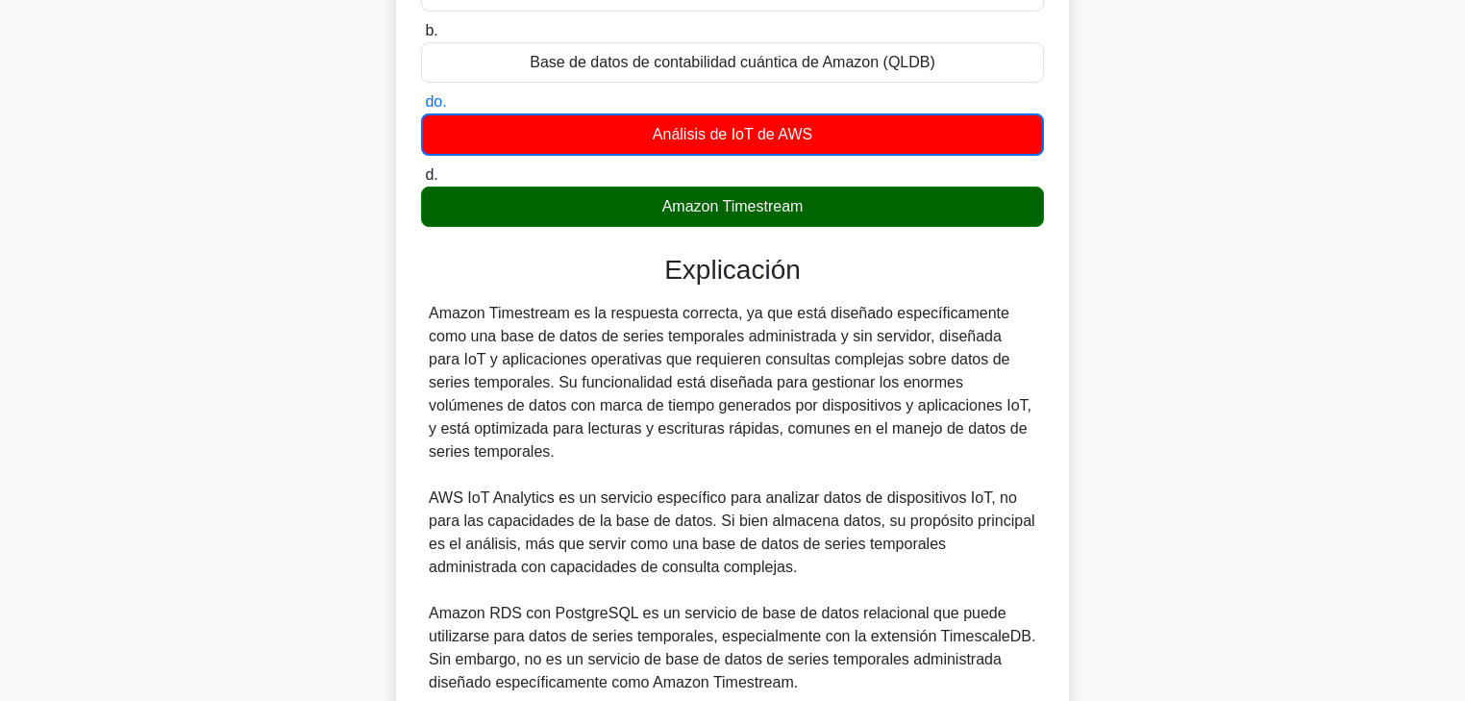
scroll to position [231, 0]
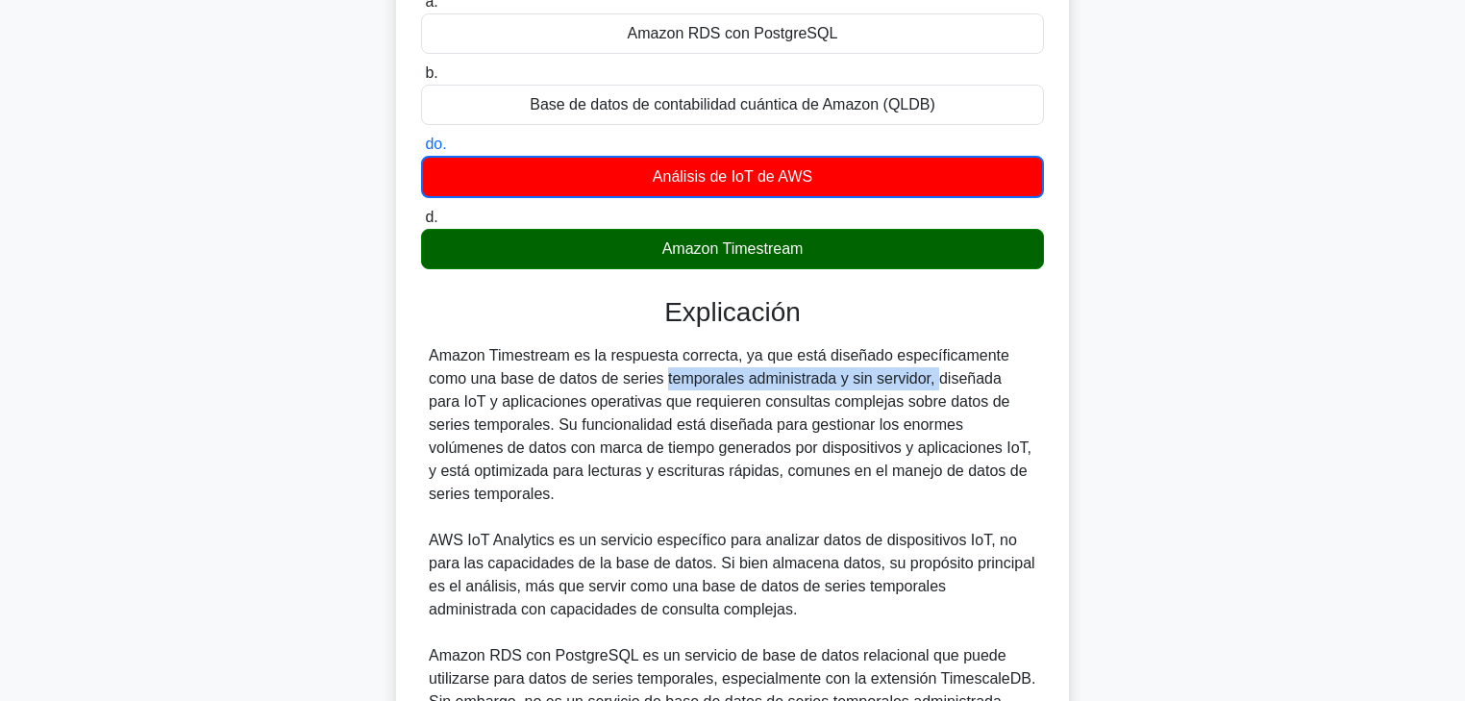
drag, startPoint x: 592, startPoint y: 376, endPoint x: 832, endPoint y: 380, distance: 239.4
click at [832, 380] on font "Amazon Timestream es la respuesta correcta, ya que está diseñado específicament…" at bounding box center [730, 424] width 603 height 155
drag, startPoint x: 860, startPoint y: 381, endPoint x: 954, endPoint y: 385, distance: 94.3
click at [954, 385] on font "Amazon Timestream es la respuesta correcta, ya que está diseñado específicament…" at bounding box center [730, 424] width 603 height 155
click at [991, 380] on font "Amazon Timestream es la respuesta correcta, ya que está diseñado específicament…" at bounding box center [730, 424] width 603 height 155
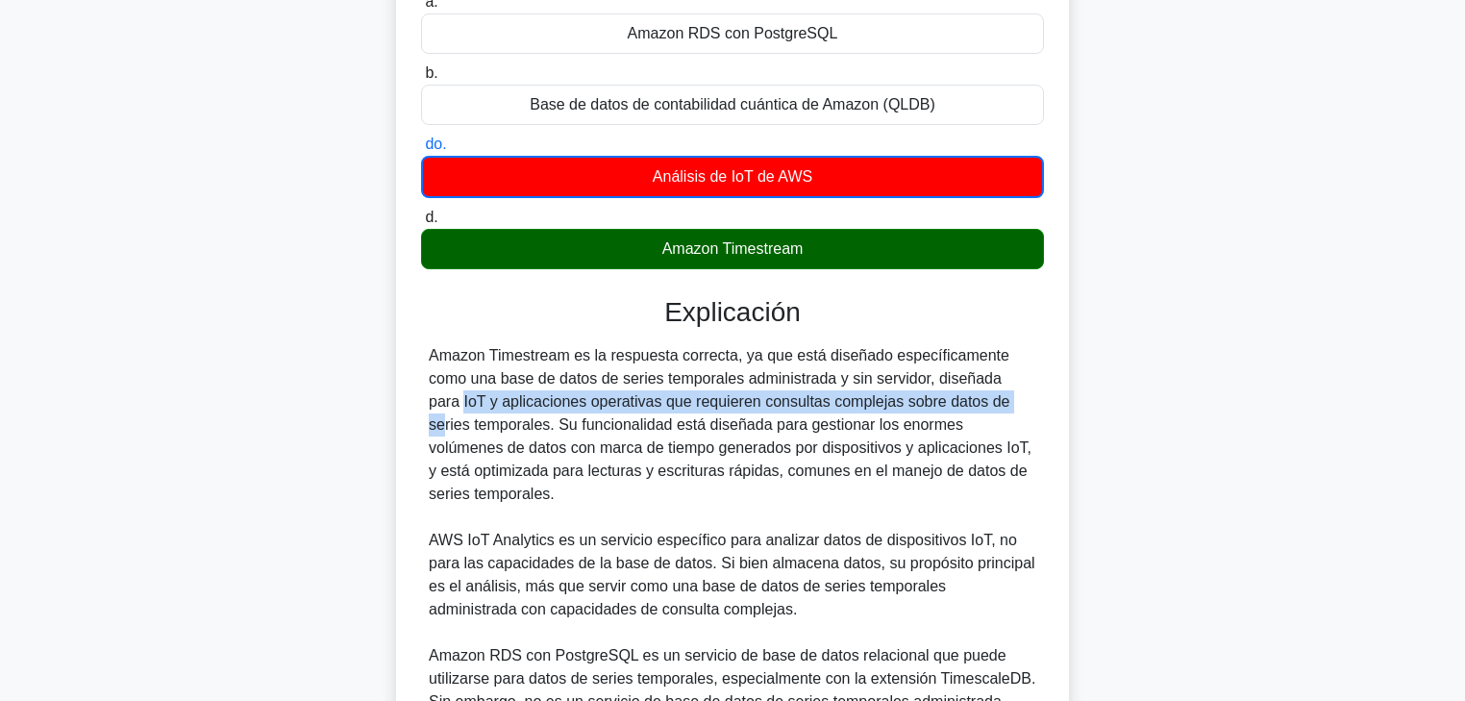
drag, startPoint x: 921, startPoint y: 372, endPoint x: 905, endPoint y: 404, distance: 35.7
click at [874, 404] on font "Amazon Timestream es la respuesta correcta, ya que está diseñado específicament…" at bounding box center [730, 424] width 603 height 155
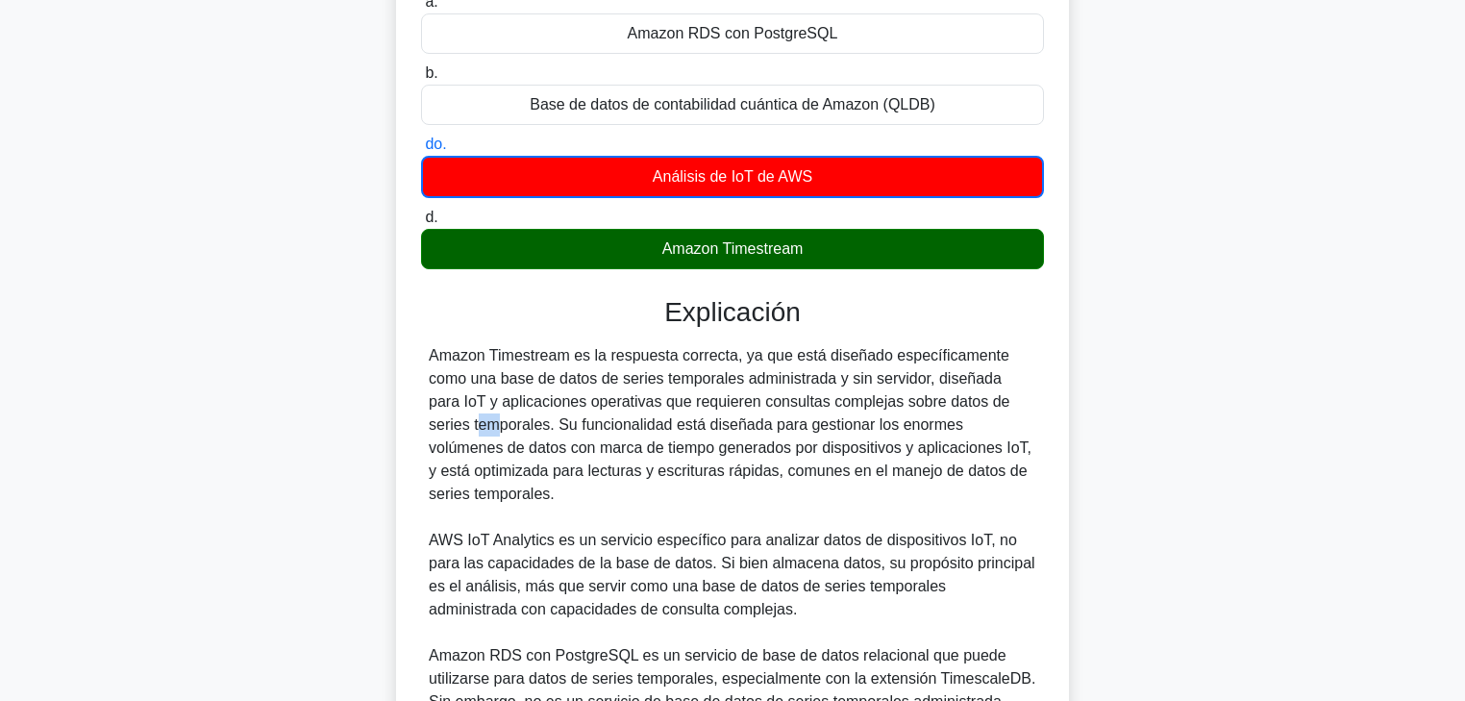
click at [924, 404] on font "Amazon Timestream es la respuesta correcta, ya que está diseñado específicament…" at bounding box center [730, 424] width 603 height 155
drag, startPoint x: 845, startPoint y: 399, endPoint x: 912, endPoint y: 400, distance: 67.3
click at [912, 400] on font "Amazon Timestream es la respuesta correcta, ya que está diseñado específicament…" at bounding box center [730, 424] width 603 height 155
drag, startPoint x: 927, startPoint y: 405, endPoint x: 961, endPoint y: 407, distance: 33.7
click at [929, 405] on font "Amazon Timestream es la respuesta correcta, ya que está diseñado específicament…" at bounding box center [730, 424] width 603 height 155
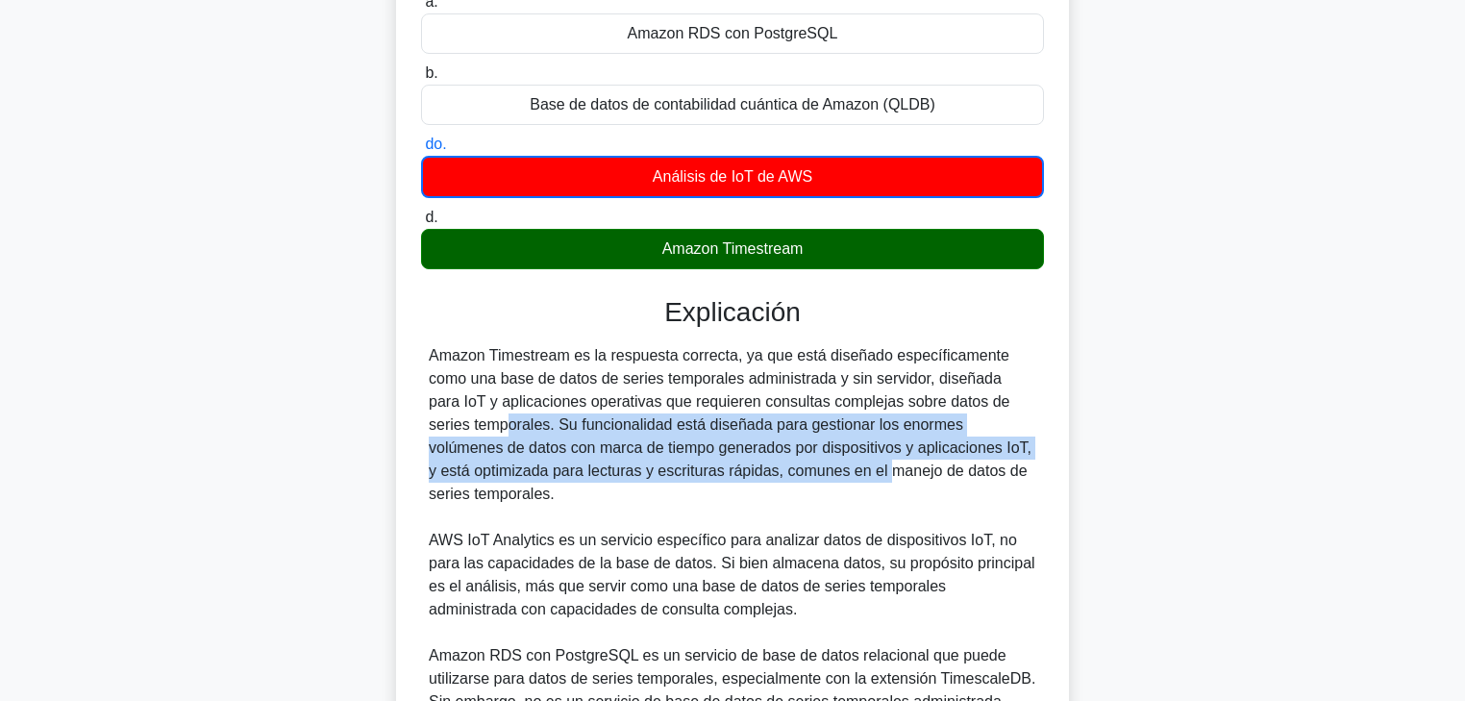
drag, startPoint x: 929, startPoint y: 402, endPoint x: 708, endPoint y: 488, distance: 237.5
click at [722, 483] on div "Amazon Timestream es la respuesta correcta, ya que está diseñado específicament…" at bounding box center [733, 621] width 608 height 554
click at [803, 487] on div "Amazon Timestream es la respuesta correcta, ya que está diseñado específicament…" at bounding box center [733, 621] width 608 height 554
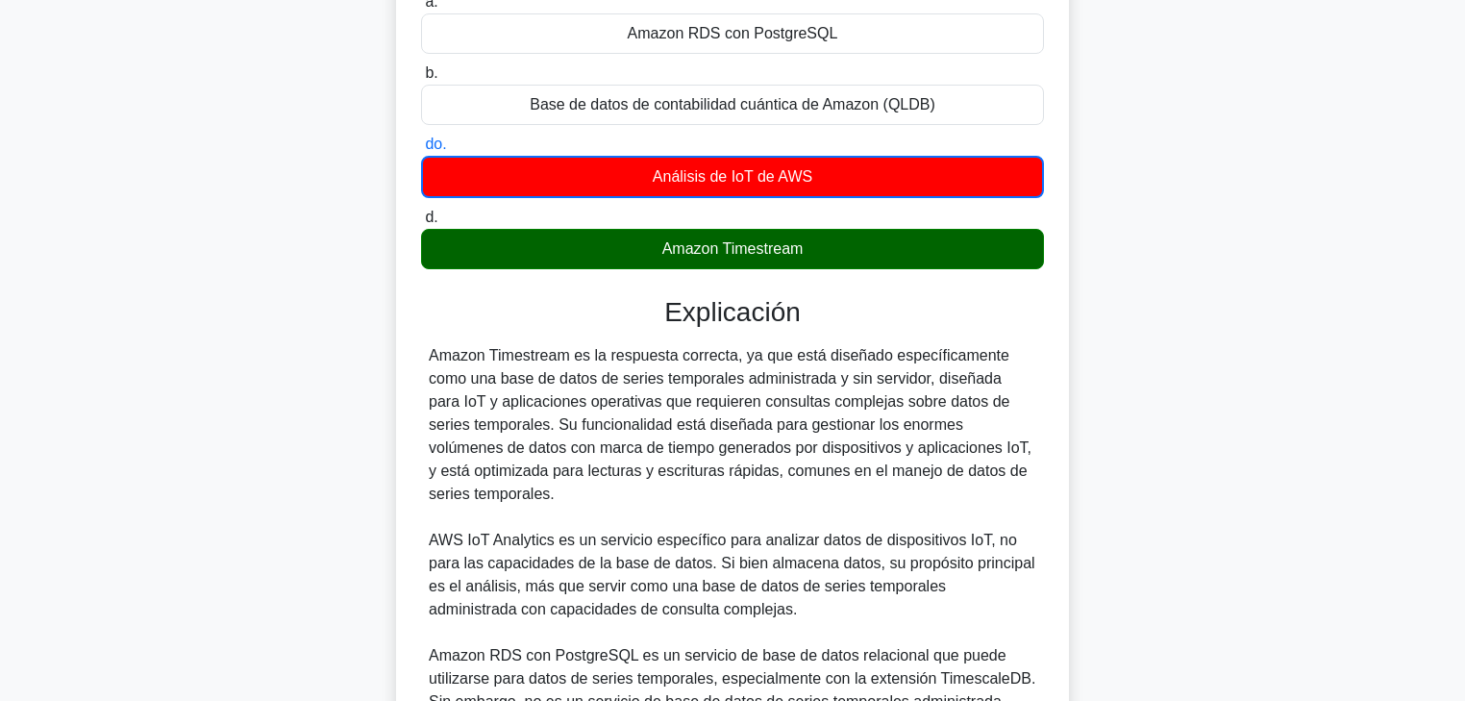
drag, startPoint x: 808, startPoint y: 468, endPoint x: 942, endPoint y: 488, distance: 136.1
click at [942, 488] on div "Amazon Timestream es la respuesta correcta, ya que está diseñado específicament…" at bounding box center [733, 621] width 608 height 554
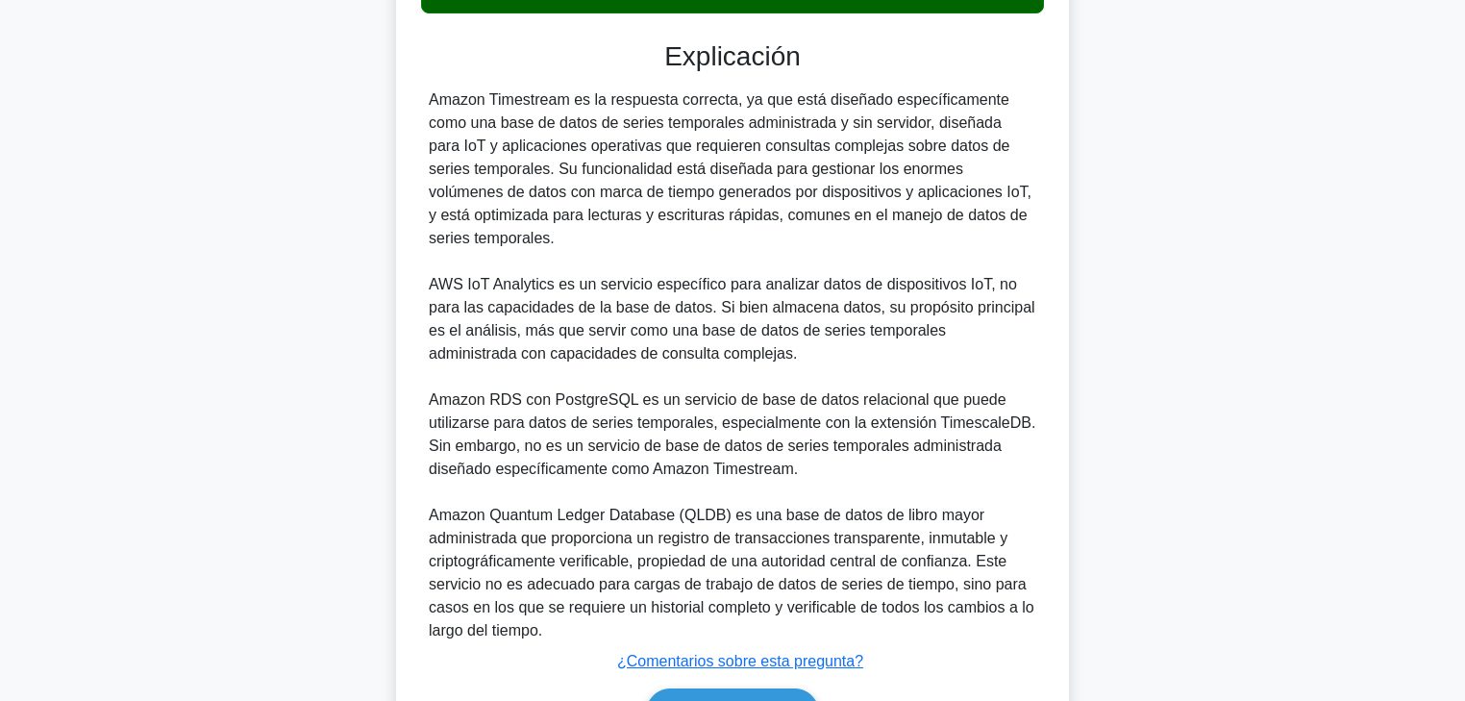
scroll to position [603, 0]
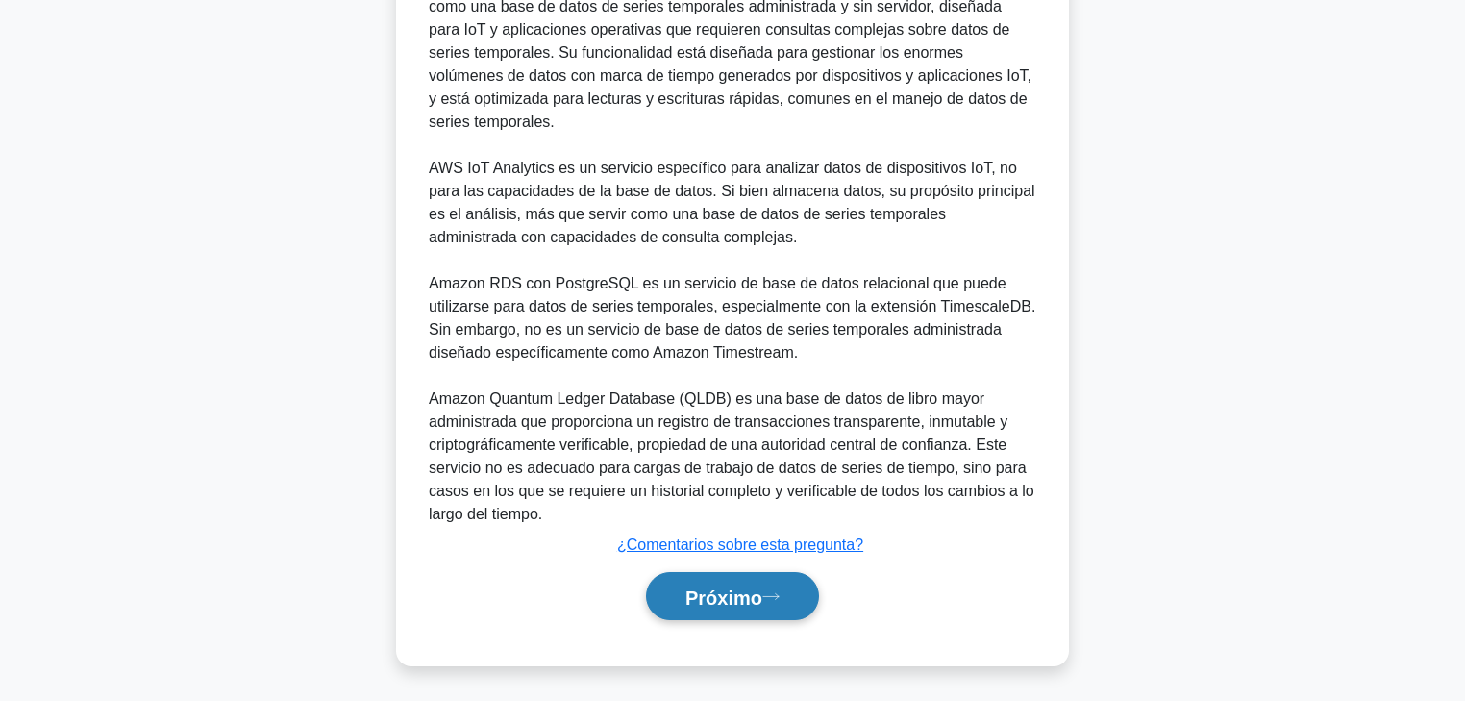
click at [731, 534] on font "Próximo" at bounding box center [724, 596] width 77 height 21
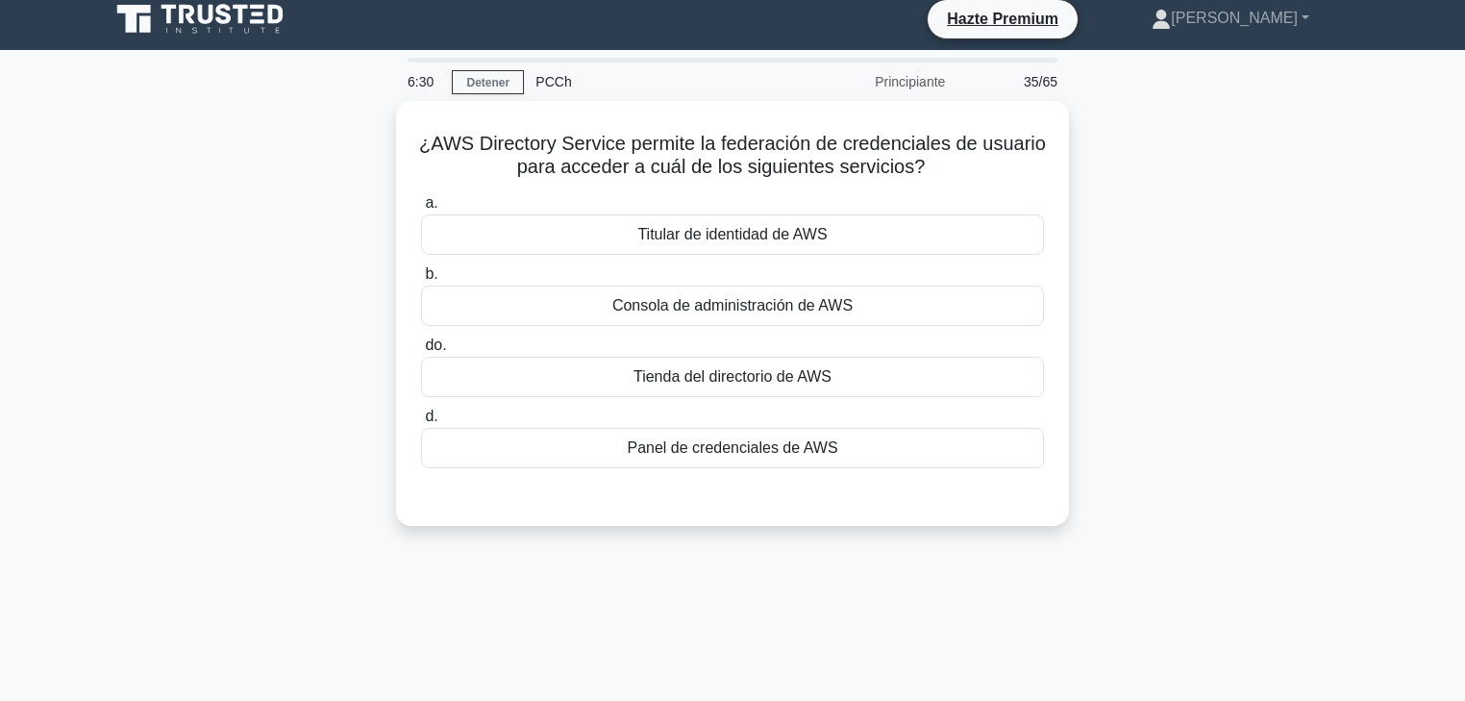
scroll to position [0, 0]
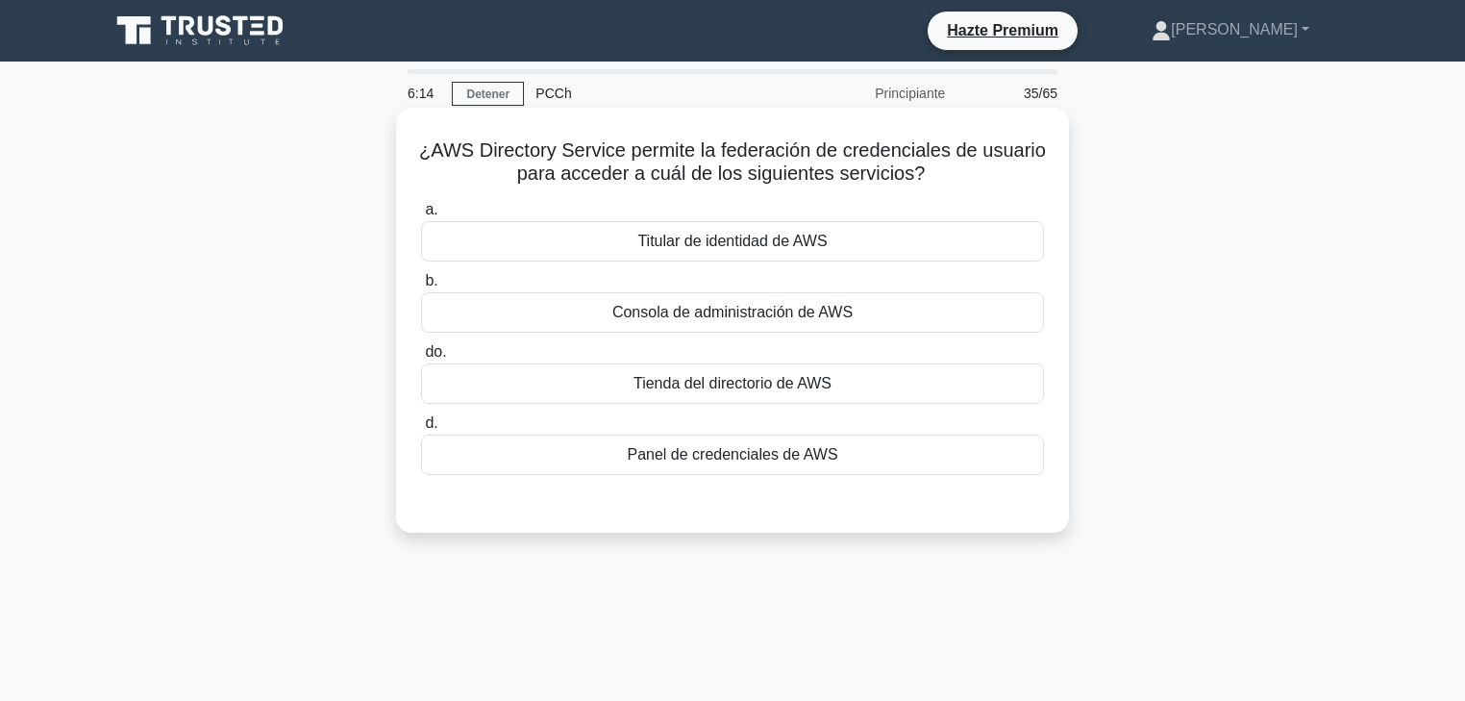
click at [757, 313] on font "Consola de administración de AWS" at bounding box center [732, 312] width 240 height 16
click at [421, 287] on input "b. Consola de administración de AWS" at bounding box center [421, 281] width 0 height 12
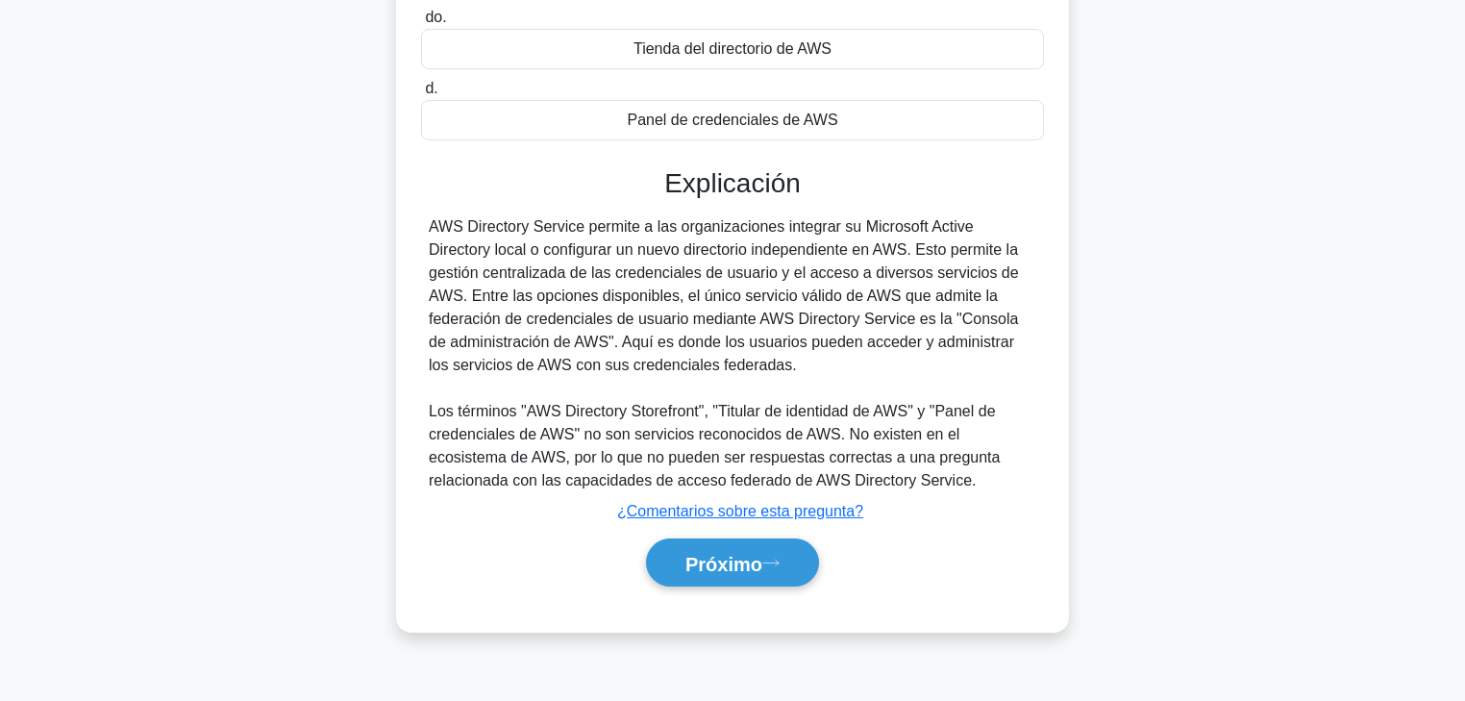
scroll to position [338, 0]
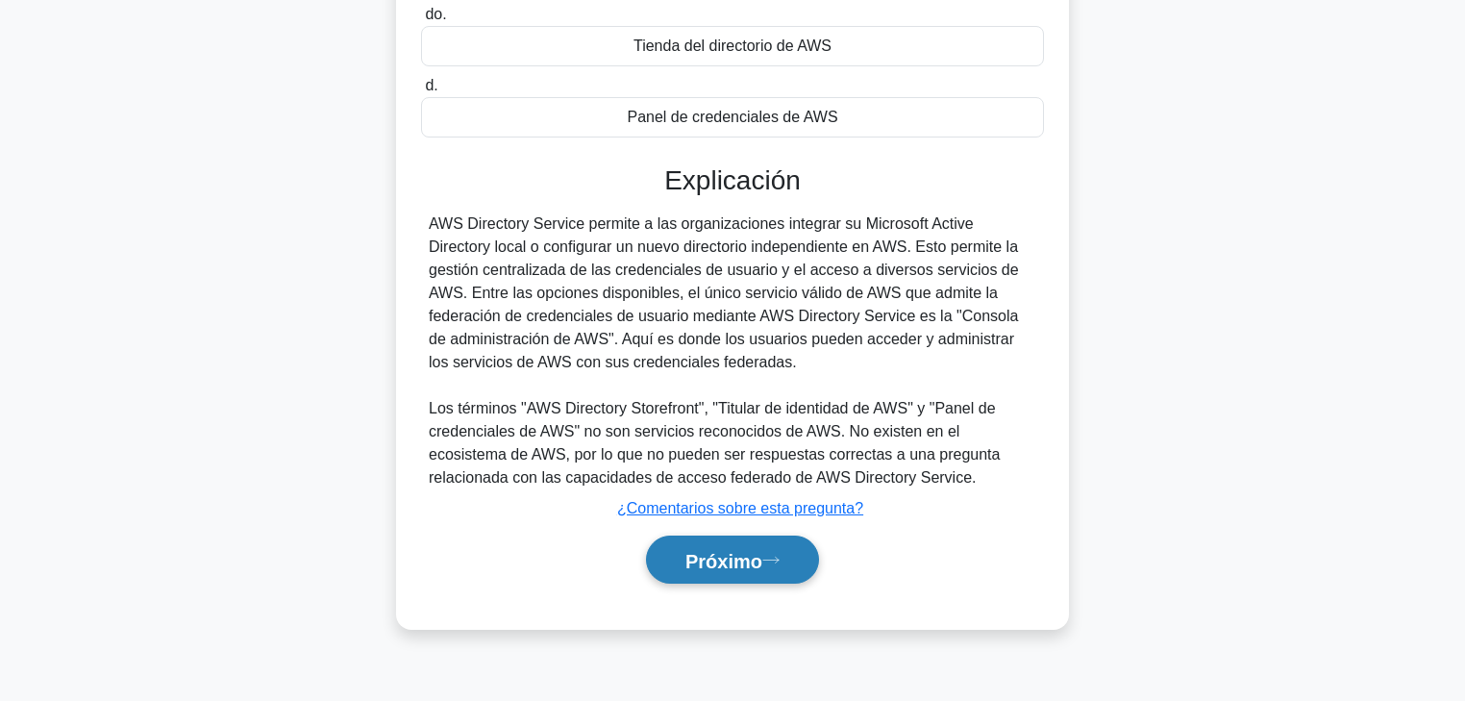
click at [761, 534] on font "Próximo" at bounding box center [724, 560] width 77 height 21
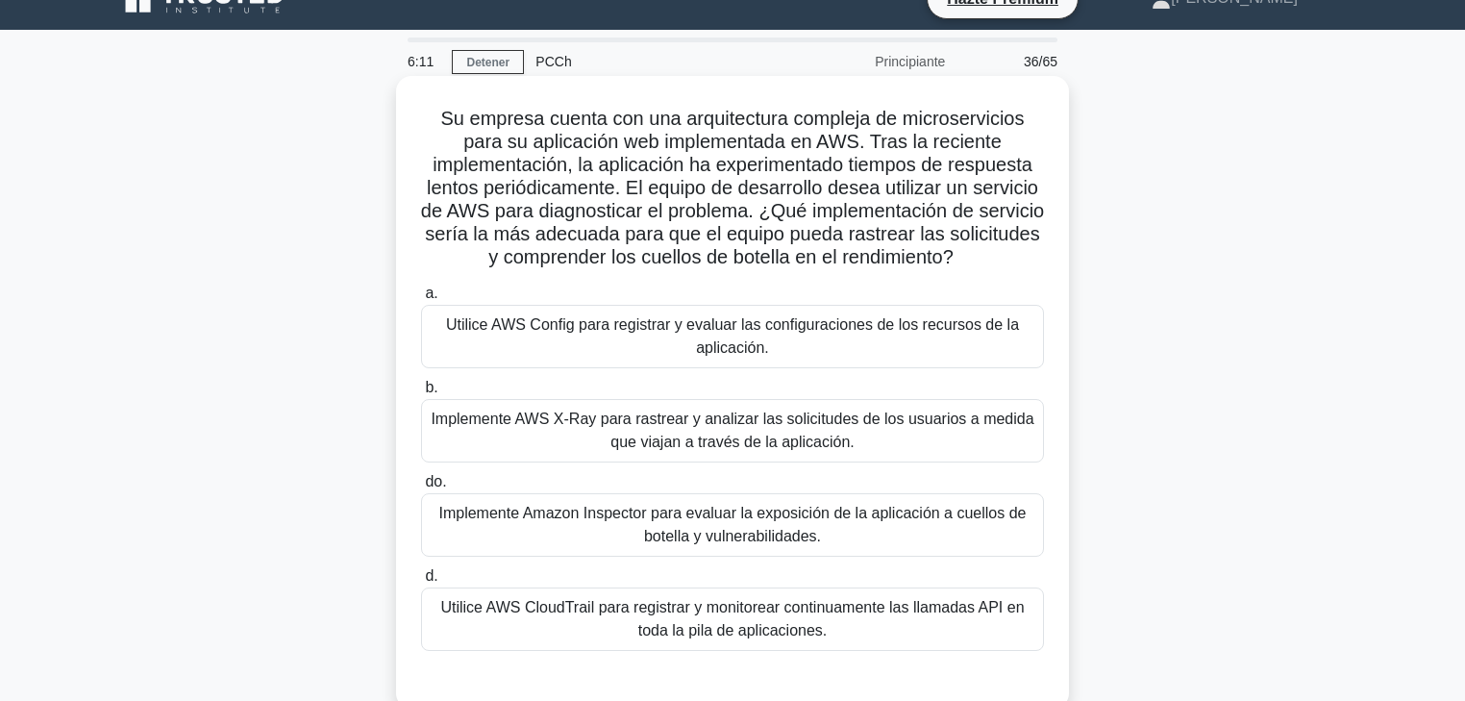
scroll to position [31, 0]
drag, startPoint x: 819, startPoint y: 145, endPoint x: 873, endPoint y: 144, distance: 53.9
click at [873, 144] on font "Su empresa cuenta con una arquitectura compleja de microservicios para su aplic…" at bounding box center [732, 189] width 623 height 160
drag, startPoint x: 936, startPoint y: 146, endPoint x: 874, endPoint y: 151, distance: 61.7
click at [970, 149] on font "Su empresa cuenta con una arquitectura compleja de microservicios para su aplic…" at bounding box center [732, 189] width 623 height 160
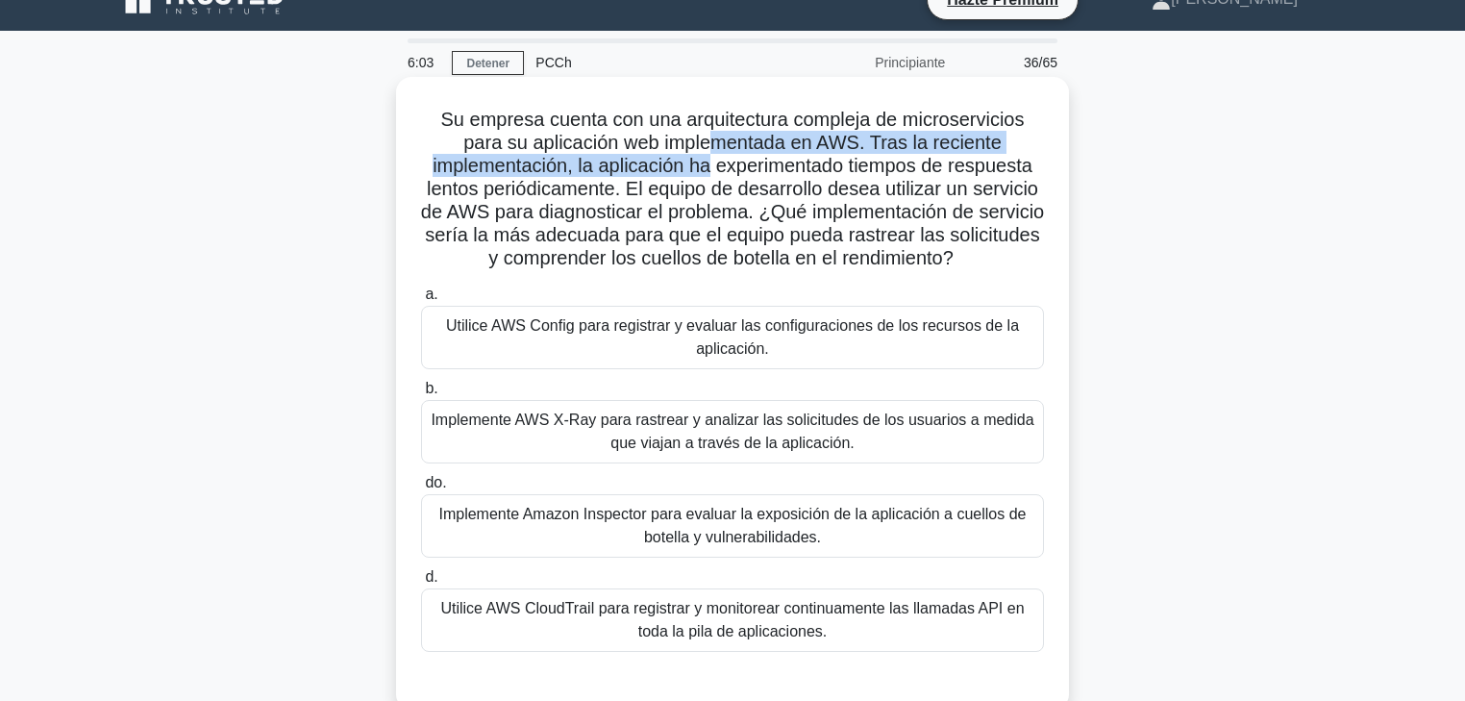
drag, startPoint x: 583, startPoint y: 155, endPoint x: 773, endPoint y: 169, distance: 190.9
click at [761, 169] on font "Su empresa cuenta con una arquitectura compleja de microservicios para su aplic…" at bounding box center [732, 189] width 623 height 160
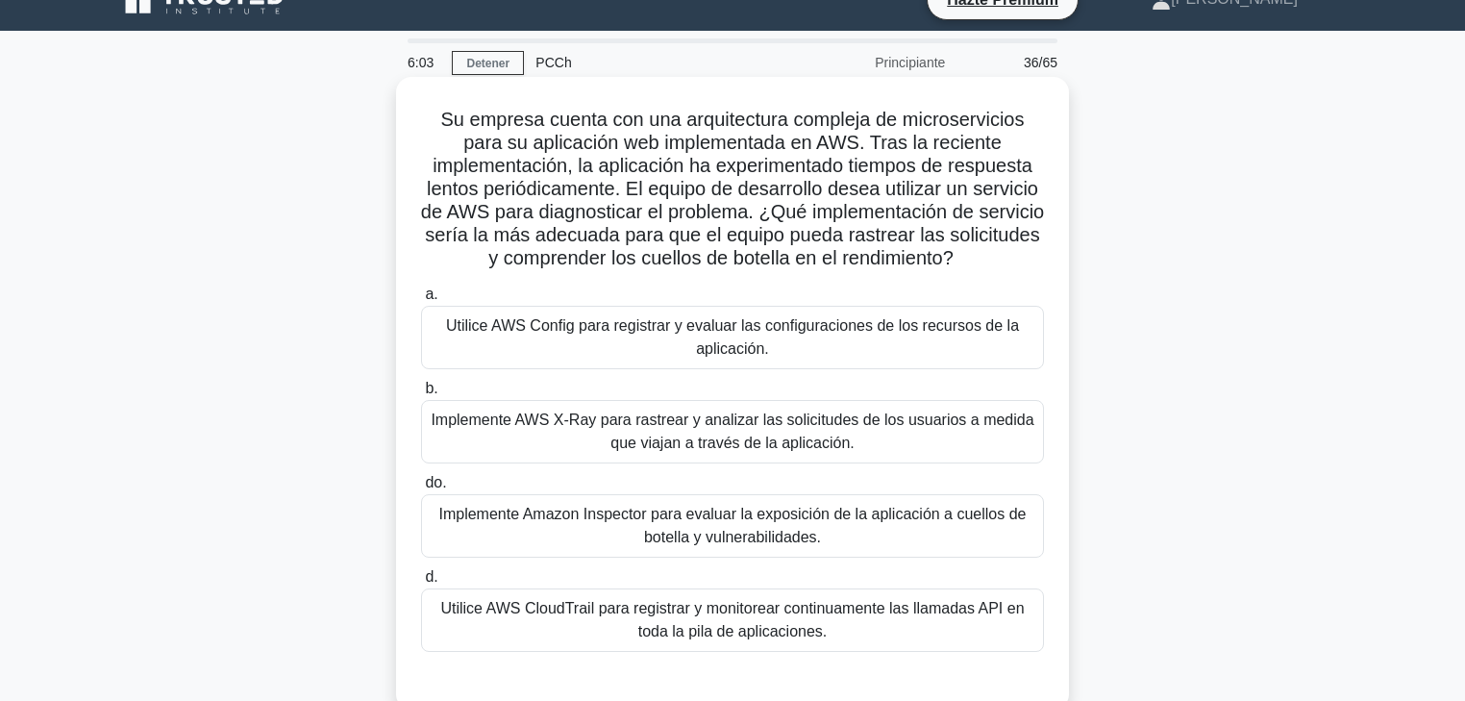
click at [773, 169] on font "Su empresa cuenta con una arquitectura compleja de microservicios para su aplic…" at bounding box center [732, 189] width 623 height 160
drag, startPoint x: 772, startPoint y: 169, endPoint x: 806, endPoint y: 169, distance: 33.7
click at [800, 169] on font "Su empresa cuenta con una arquitectura compleja de microservicios para su aplic…" at bounding box center [732, 189] width 623 height 160
click at [917, 165] on font "Su empresa cuenta con una arquitectura compleja de microservicios para su aplic…" at bounding box center [732, 189] width 623 height 160
click at [1033, 168] on font "Su empresa cuenta con una arquitectura compleja de microservicios para su aplic…" at bounding box center [732, 189] width 623 height 160
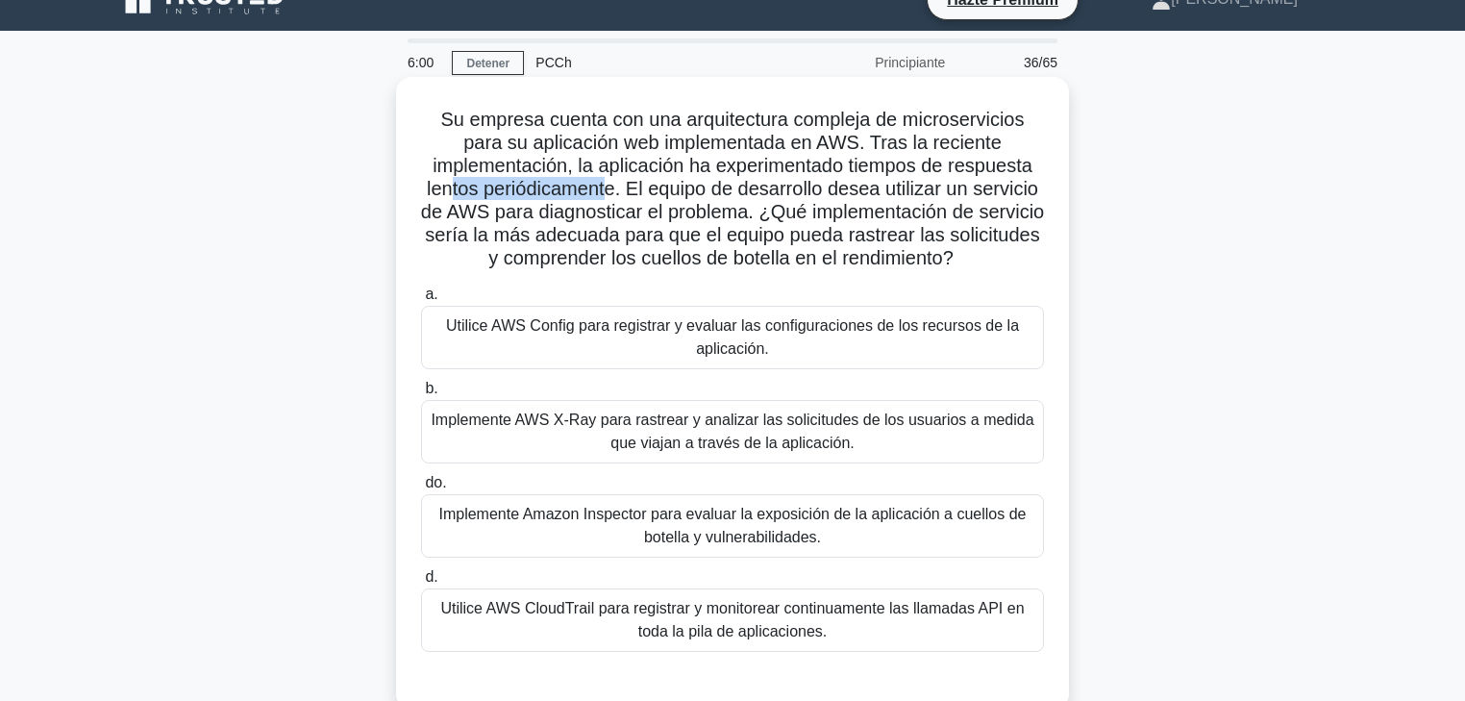
drag, startPoint x: 449, startPoint y: 187, endPoint x: 618, endPoint y: 189, distance: 169.2
click at [614, 189] on font "Su empresa cuenta con una arquitectura compleja de microservicios para su aplic…" at bounding box center [732, 189] width 623 height 160
drag, startPoint x: 694, startPoint y: 188, endPoint x: 800, endPoint y: 189, distance: 105.8
click at [795, 189] on font "Su empresa cuenta con una arquitectura compleja de microservicios para su aplic…" at bounding box center [732, 189] width 623 height 160
drag, startPoint x: 939, startPoint y: 193, endPoint x: 1043, endPoint y: 195, distance: 103.9
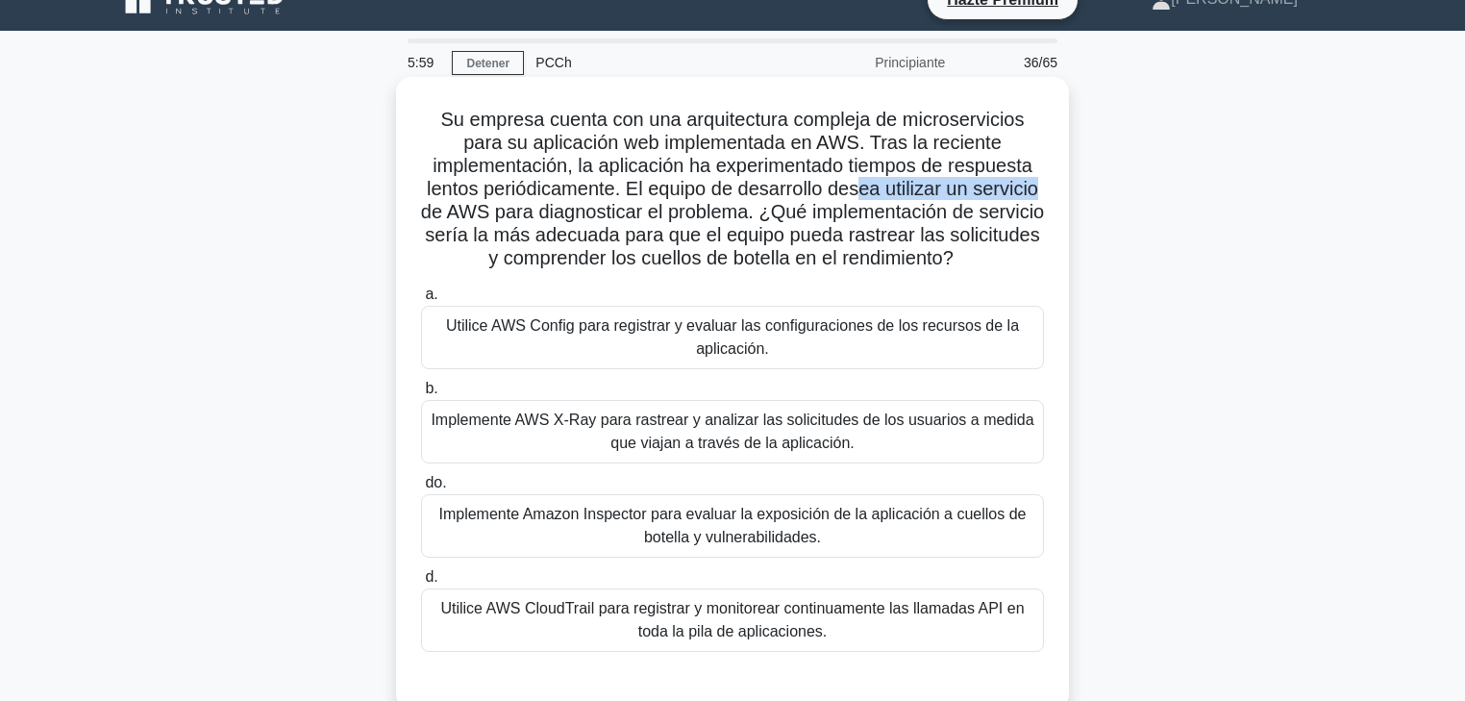
click at [1043, 195] on font "Su empresa cuenta con una arquitectura compleja de microservicios para su aplic…" at bounding box center [732, 189] width 623 height 160
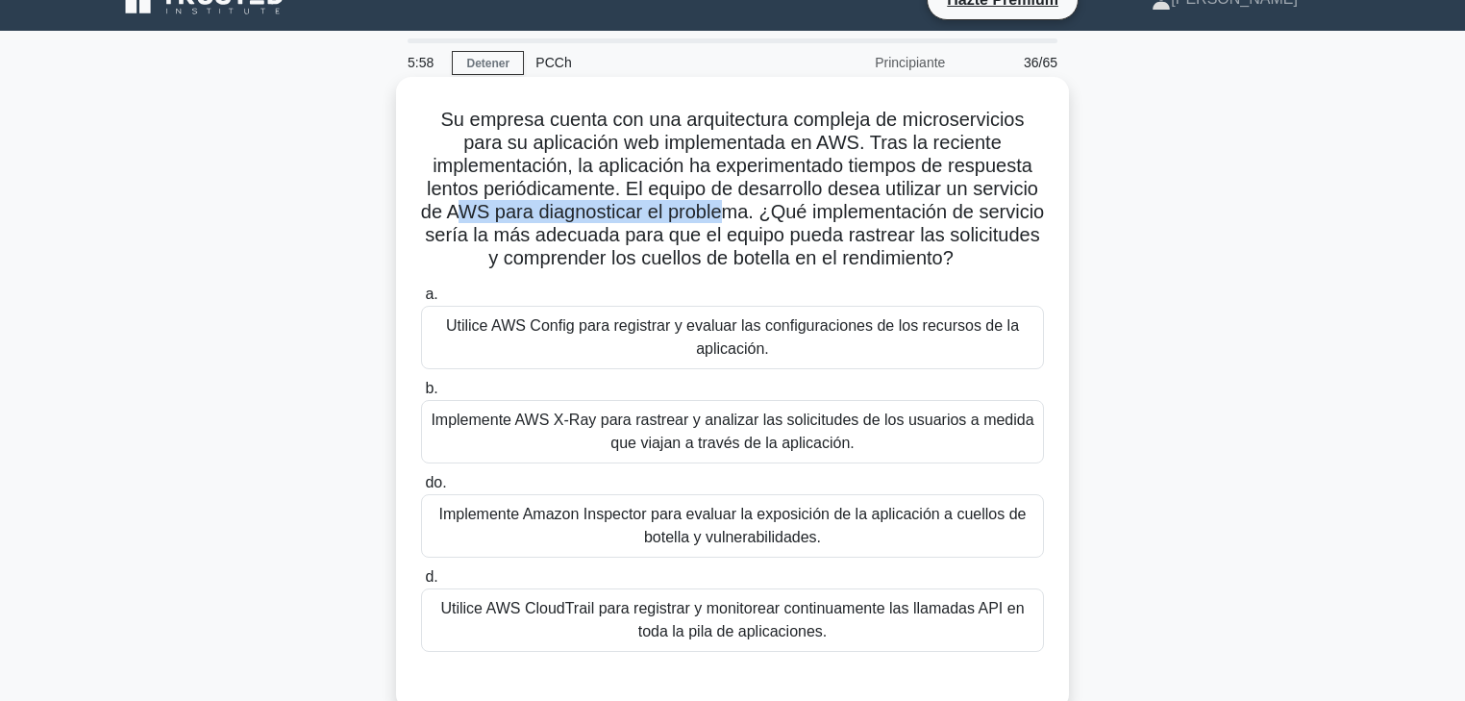
drag, startPoint x: 586, startPoint y: 215, endPoint x: 831, endPoint y: 215, distance: 245.2
click at [796, 215] on font "Su empresa cuenta con una arquitectura compleja de microservicios para su aplic…" at bounding box center [732, 189] width 623 height 160
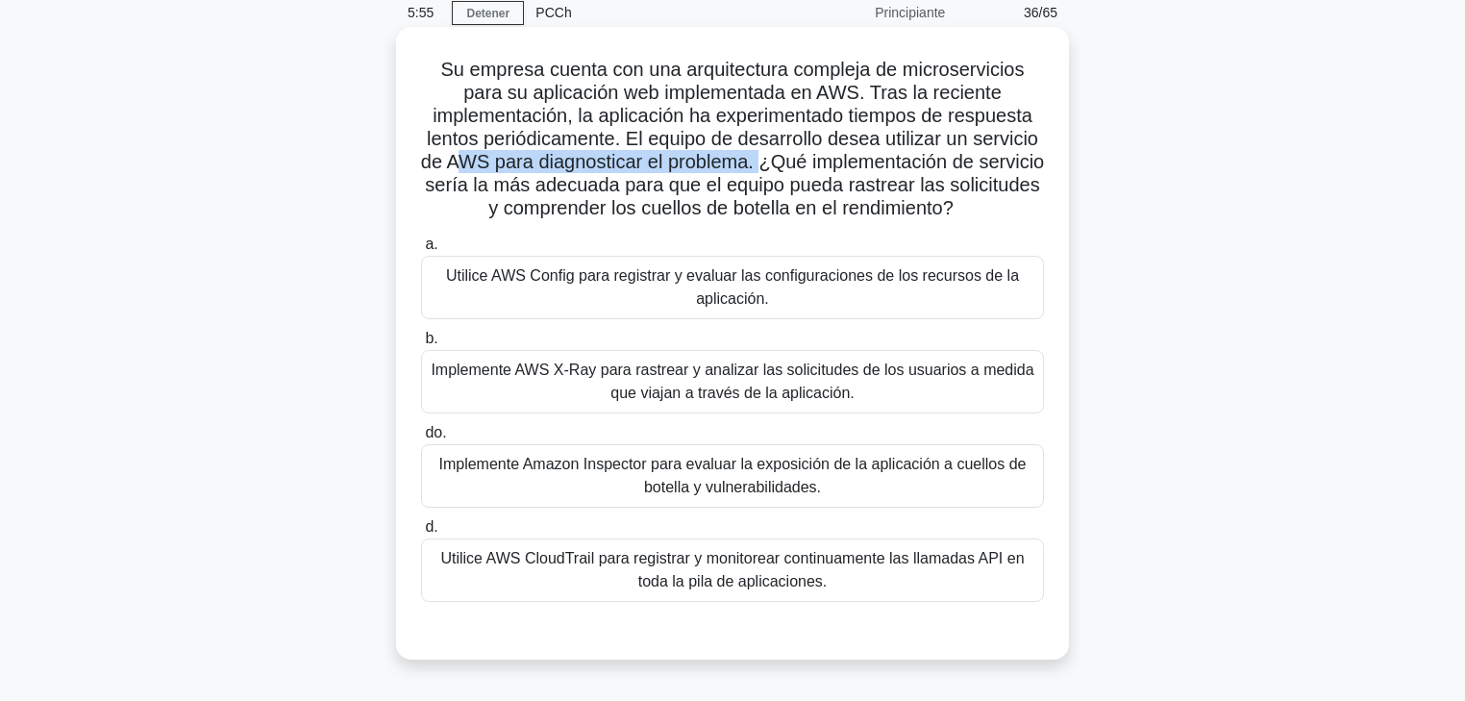
scroll to position [108, 0]
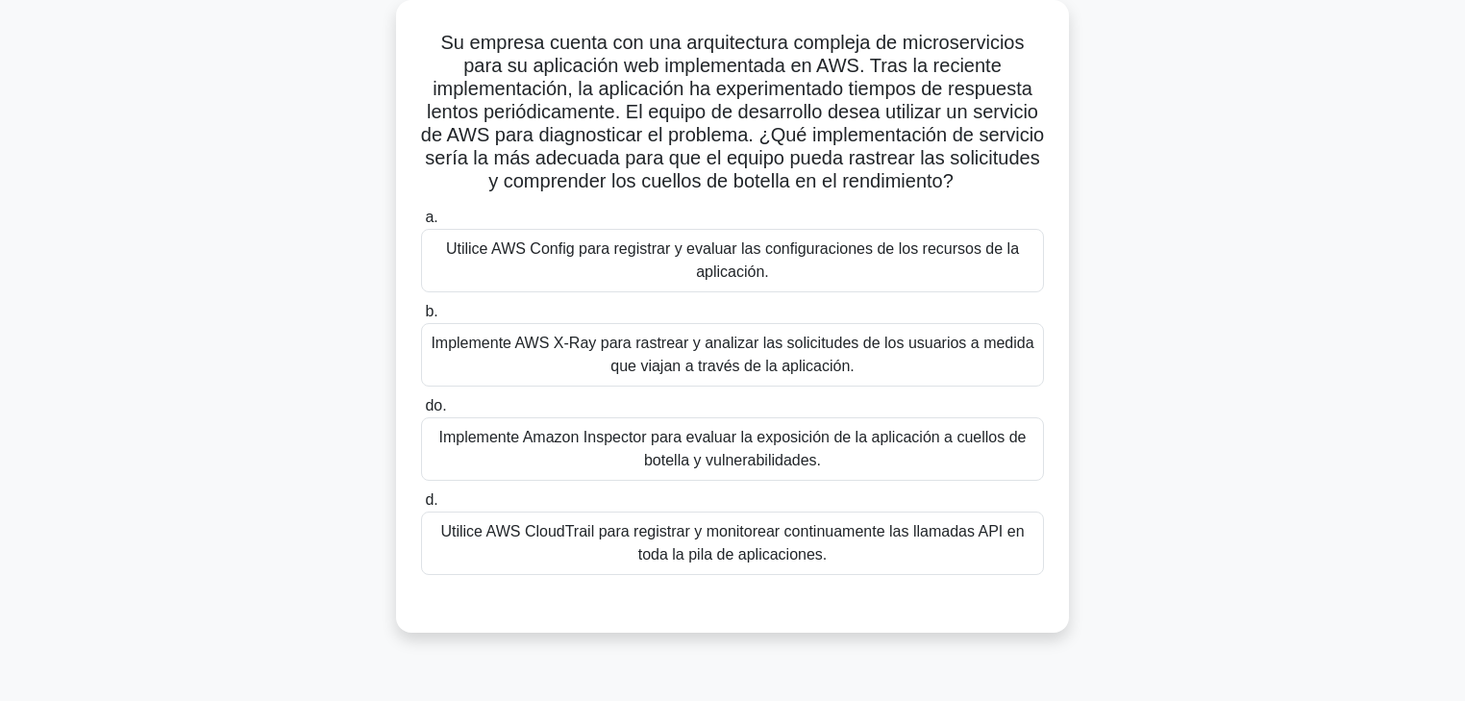
click at [628, 373] on font "Implemente AWS X-Ray para rastrear y analizar las solicitudes de los usuarios a…" at bounding box center [732, 354] width 603 height 39
click at [421, 318] on input "b. Implemente AWS X-Ray para rastrear y analizar las solicitudes de los usuario…" at bounding box center [421, 312] width 0 height 12
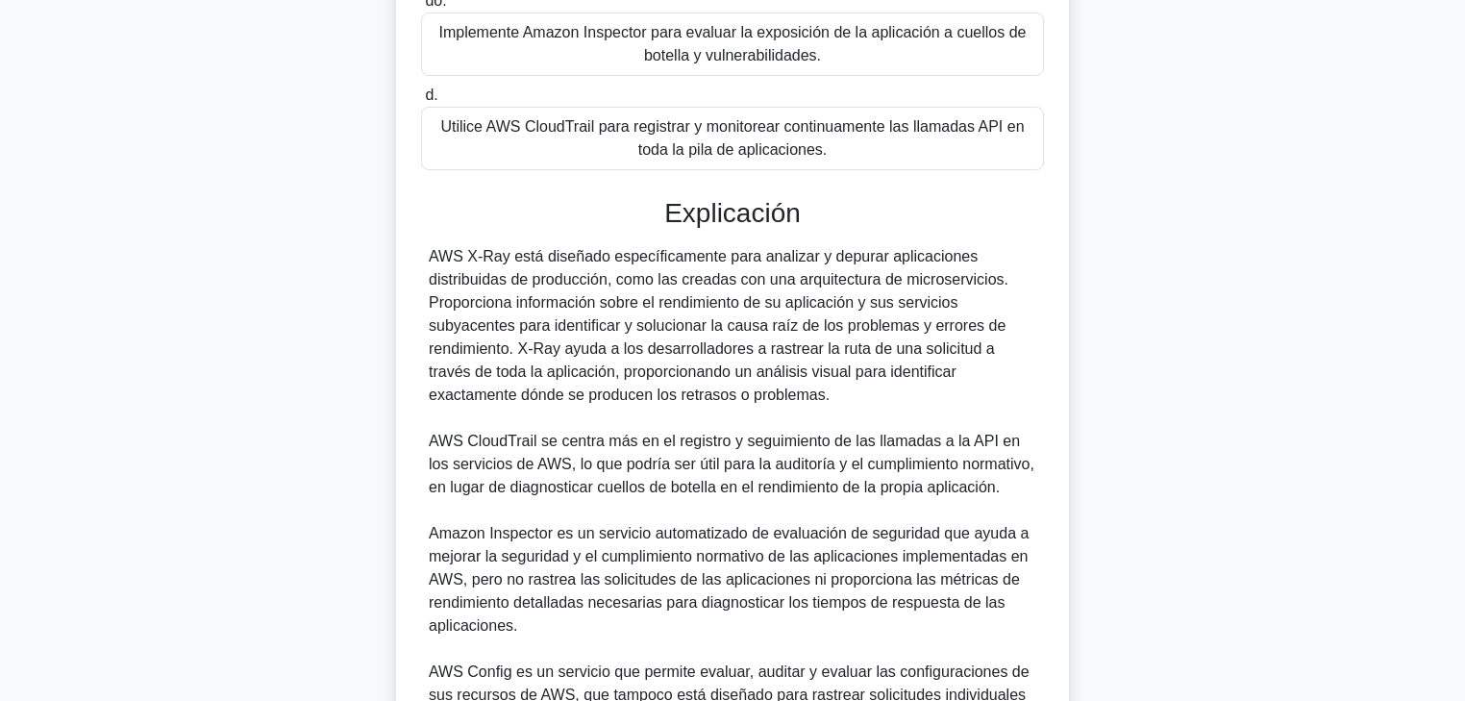
scroll to position [716, 0]
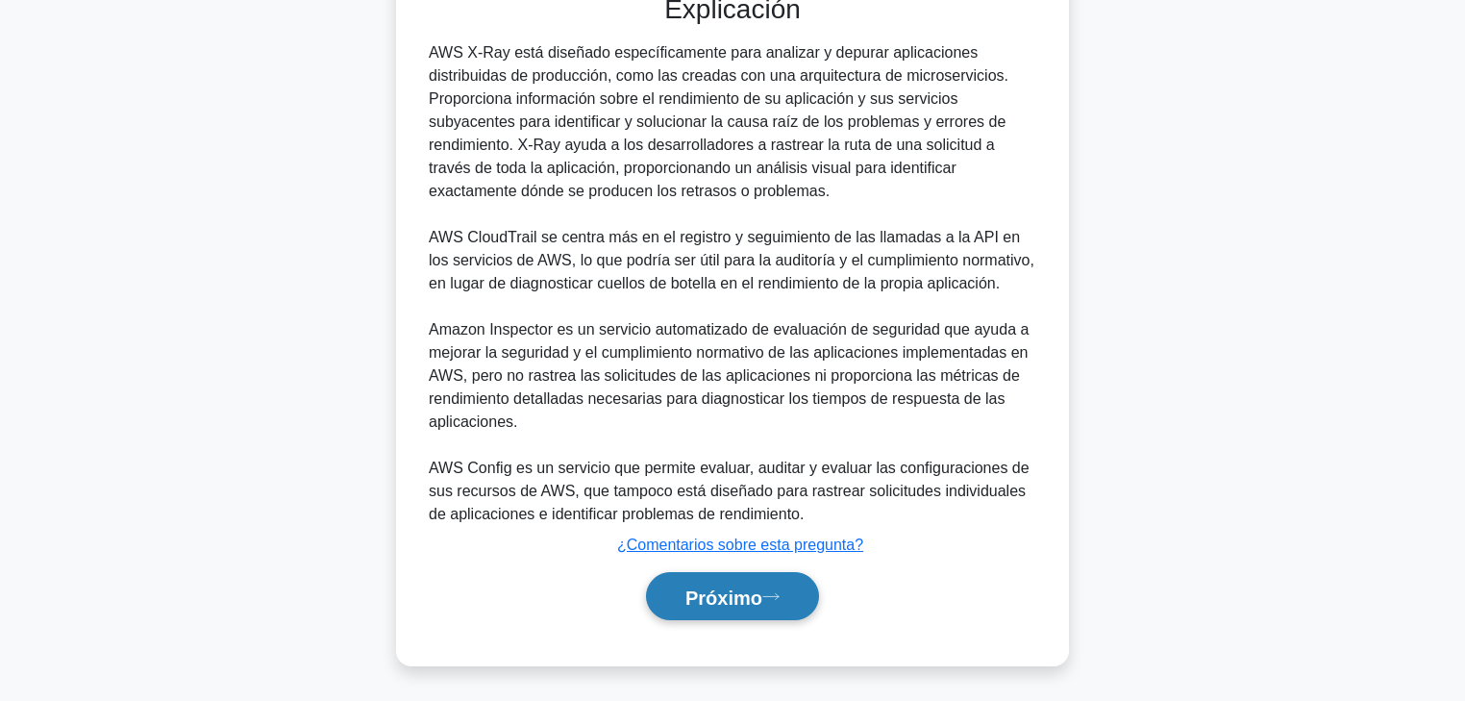
click at [772, 534] on icon at bounding box center [770, 596] width 17 height 11
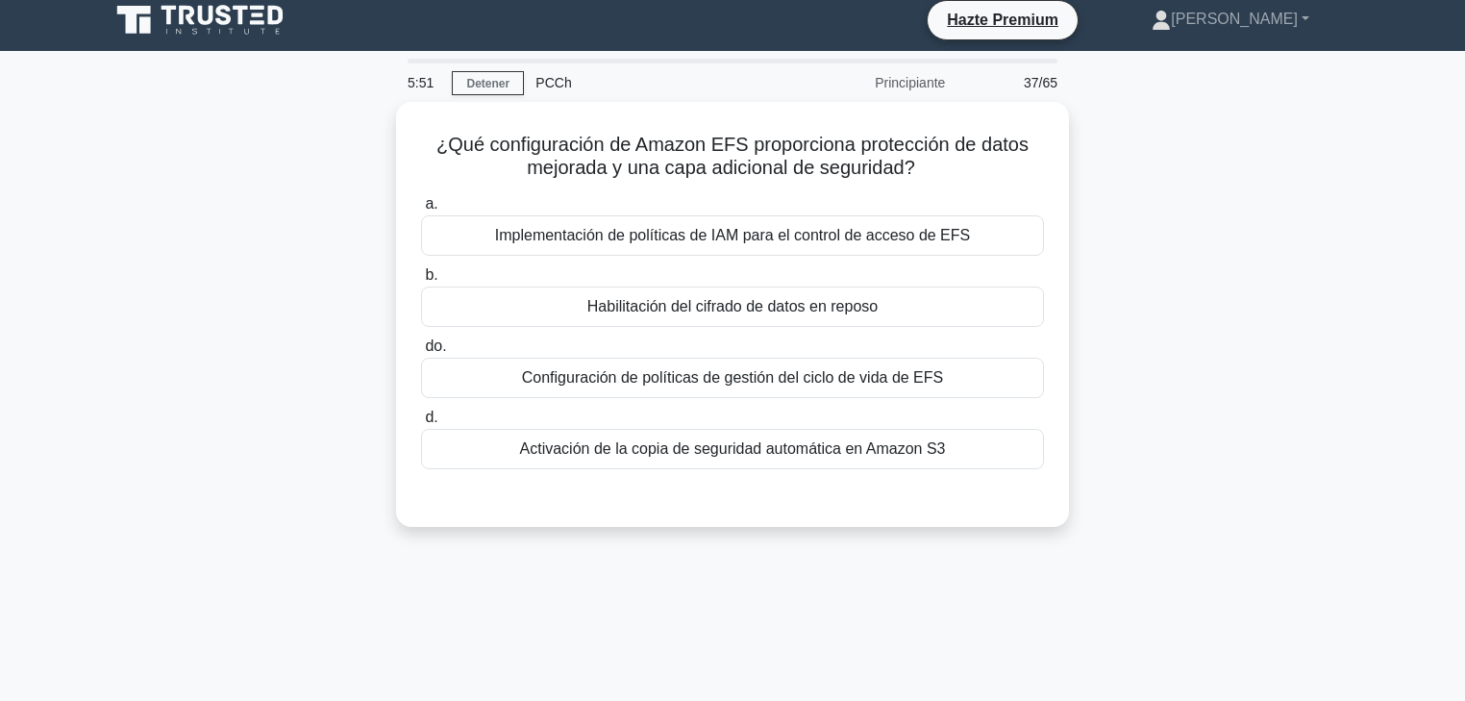
scroll to position [0, 0]
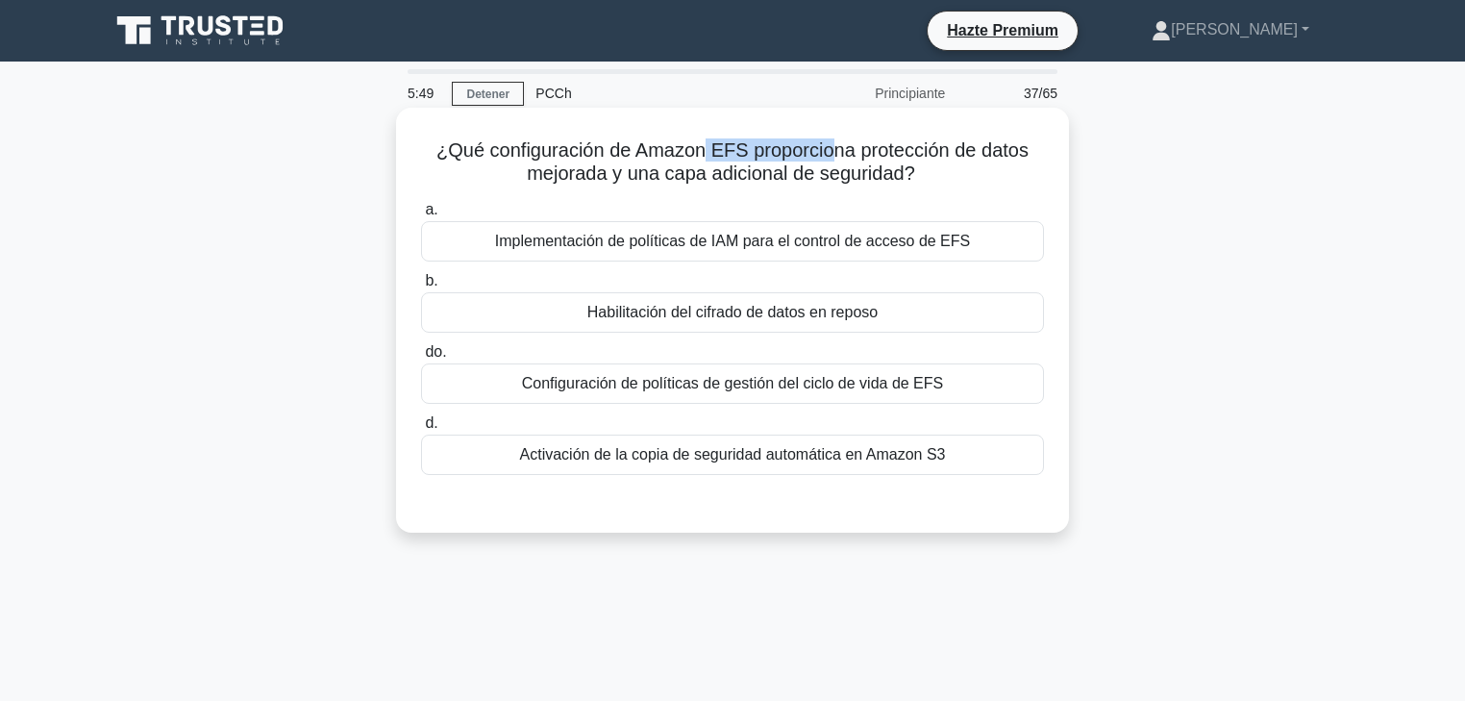
drag, startPoint x: 765, startPoint y: 154, endPoint x: 836, endPoint y: 158, distance: 71.3
click at [836, 158] on font "¿Qué configuración de Amazon EFS proporciona protección de datos mejorada y una…" at bounding box center [733, 161] width 592 height 44
click at [861, 162] on font "¿Qué configuración de Amazon EFS proporciona protección de datos mejorada y una…" at bounding box center [733, 161] width 592 height 44
drag, startPoint x: 800, startPoint y: 146, endPoint x: 637, endPoint y: 166, distance: 163.7
click at [637, 166] on font "¿Qué configuración de Amazon EFS proporciona protección de datos mejorada y una…" at bounding box center [733, 161] width 592 height 44
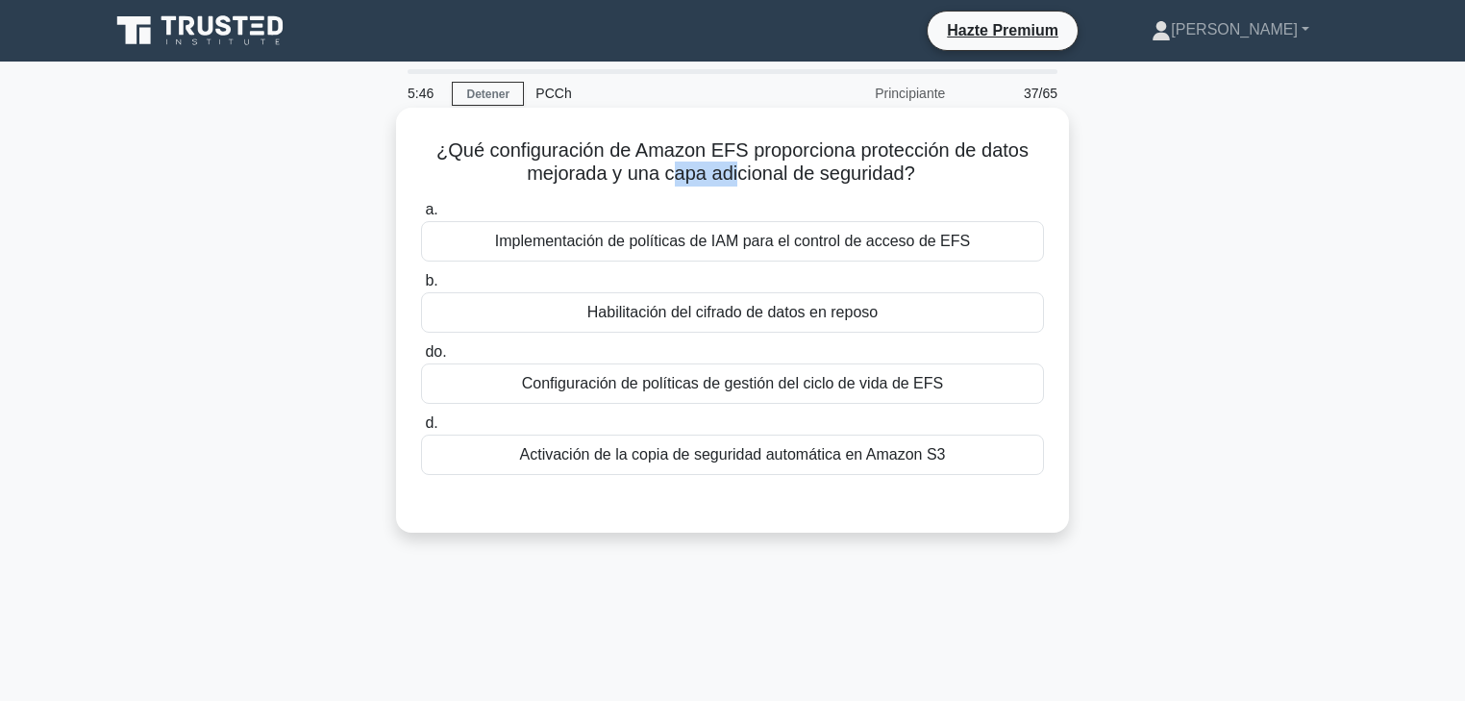
drag, startPoint x: 676, startPoint y: 169, endPoint x: 739, endPoint y: 177, distance: 63.9
click at [742, 177] on font "¿Qué configuración de Amazon EFS proporciona protección de datos mejorada y una…" at bounding box center [733, 161] width 592 height 44
drag, startPoint x: 852, startPoint y: 181, endPoint x: 930, endPoint y: 182, distance: 77.9
click at [930, 182] on h5 "¿Qué configuración de Amazon EFS proporciona protección de datos mejorada y una…" at bounding box center [732, 162] width 627 height 48
click at [754, 310] on font "Habilitación del cifrado de datos en reposo" at bounding box center [732, 312] width 290 height 16
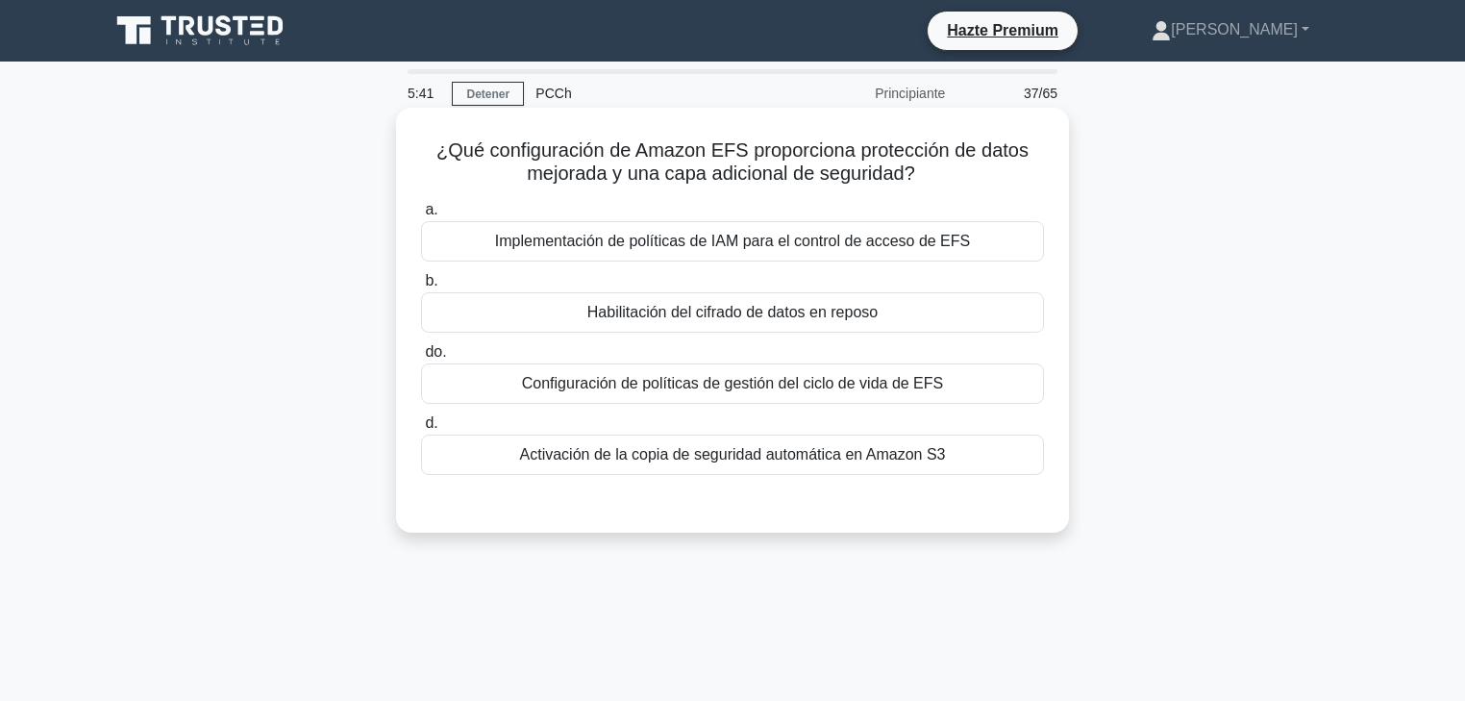
click at [421, 287] on input "b. Habilitación del cifrado de datos en reposo" at bounding box center [421, 281] width 0 height 12
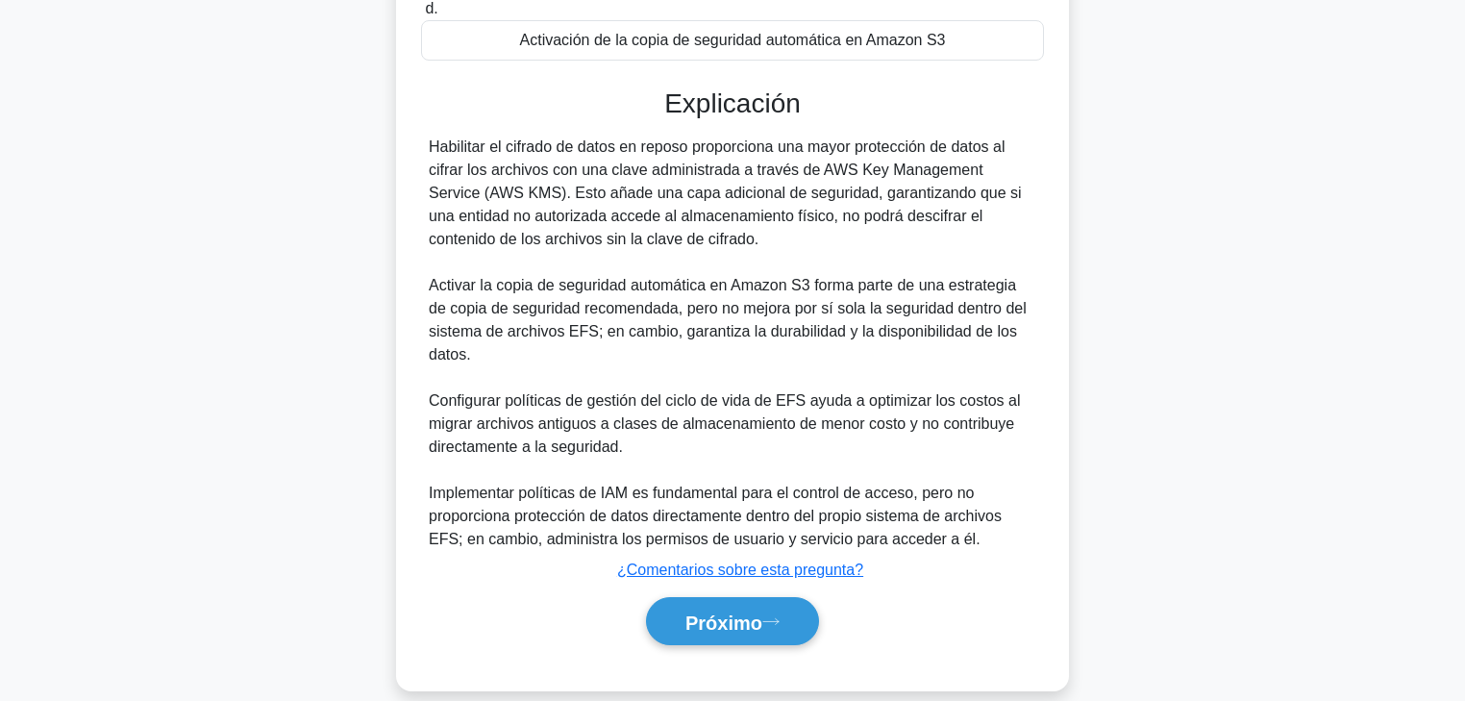
scroll to position [439, 0]
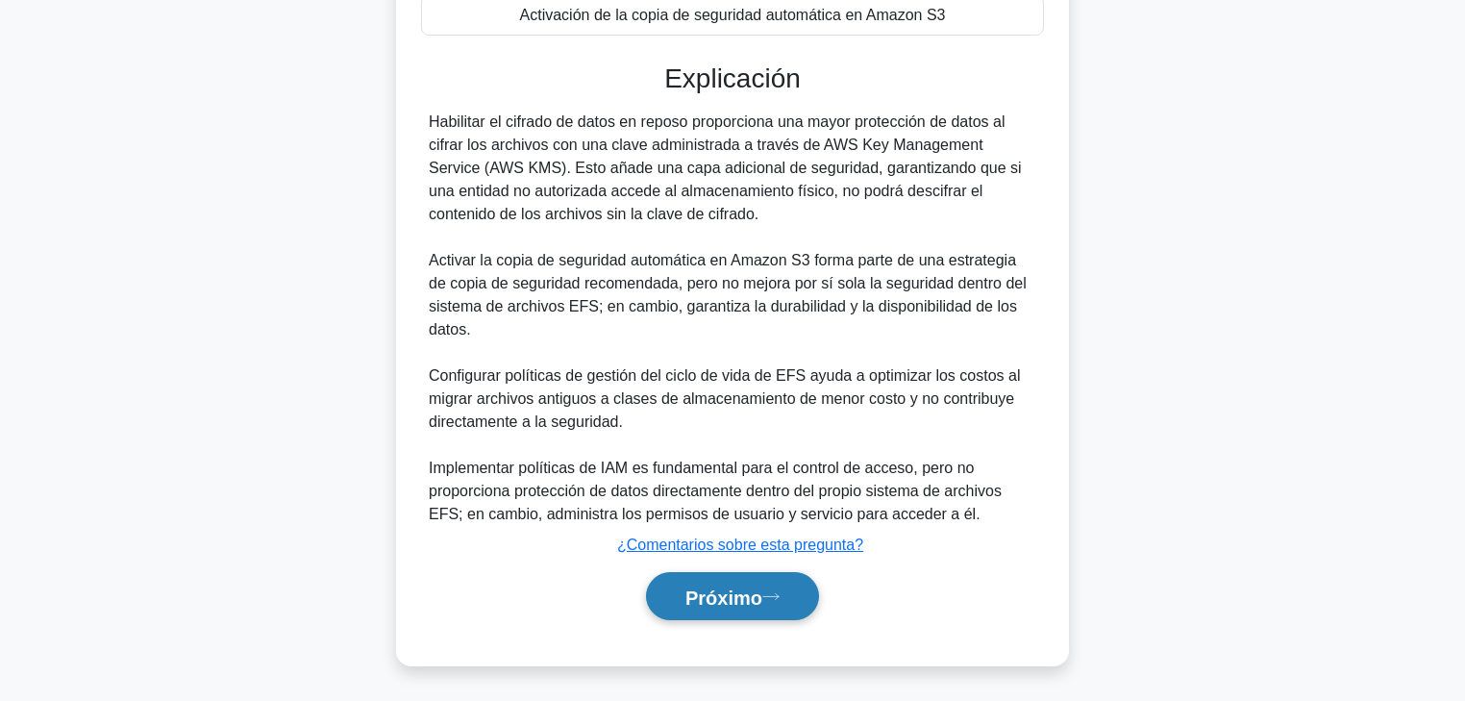
click at [745, 534] on font "Próximo" at bounding box center [724, 596] width 77 height 21
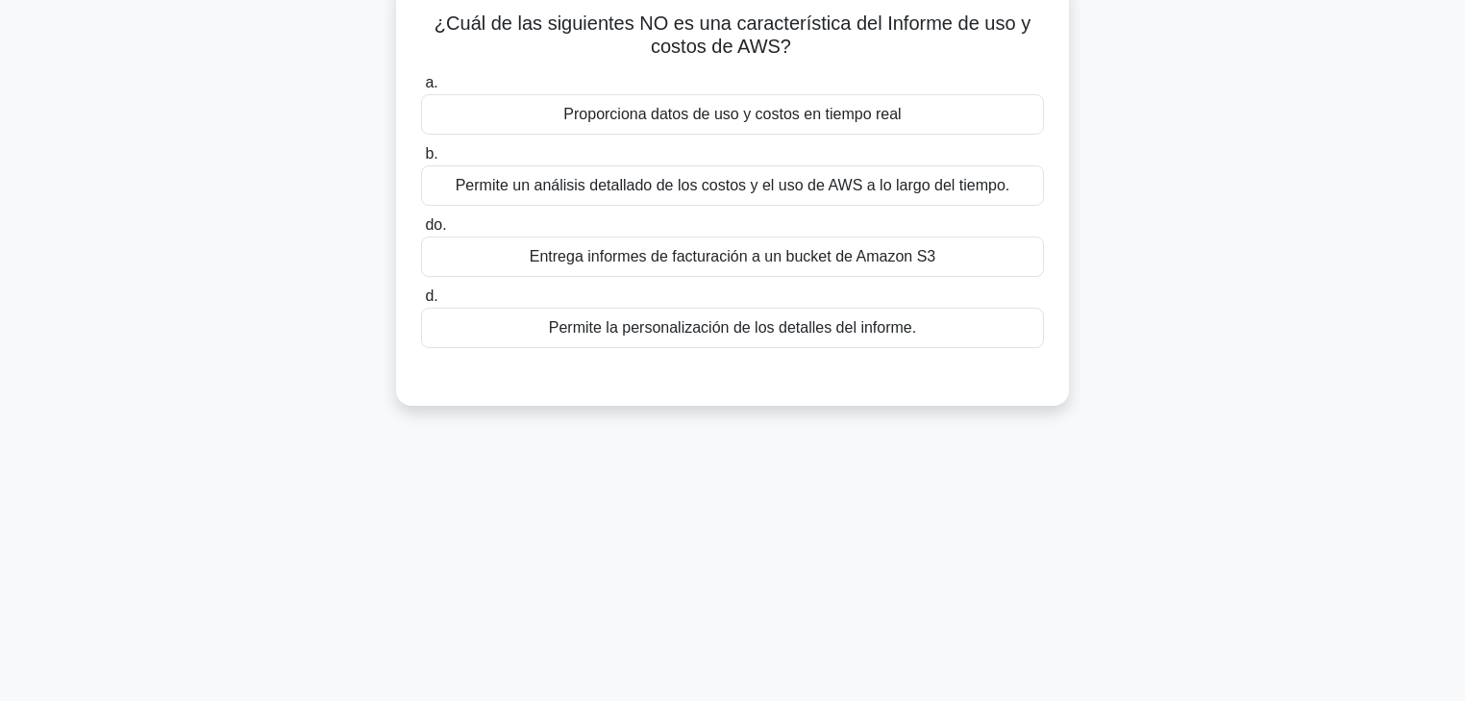
scroll to position [0, 0]
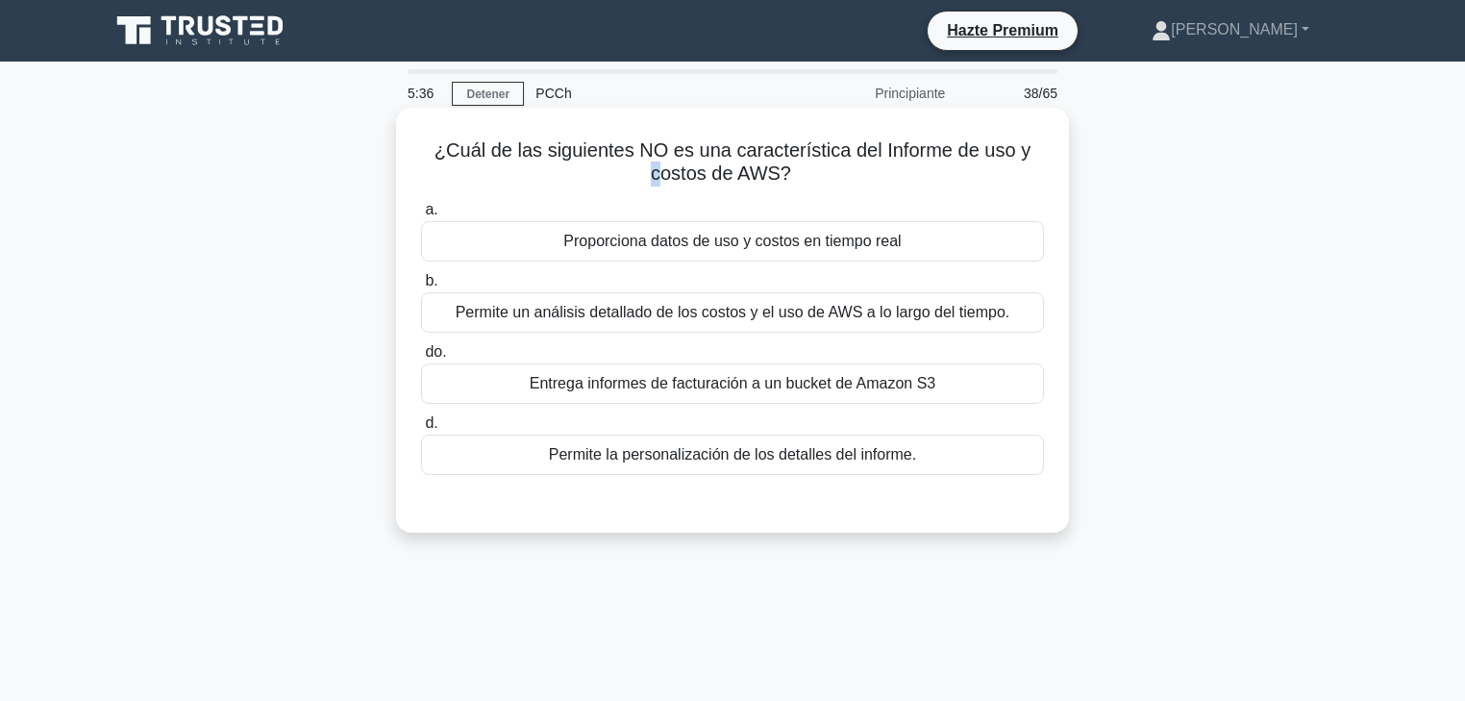
drag, startPoint x: 601, startPoint y: 176, endPoint x: 657, endPoint y: 177, distance: 55.8
click at [657, 177] on h5 "¿Cuál de las siguientes NO es una característica del Informe de uso y costos de…" at bounding box center [732, 162] width 627 height 48
drag, startPoint x: 721, startPoint y: 146, endPoint x: 947, endPoint y: 153, distance: 226.0
click at [947, 153] on font "¿Cuál de las siguientes NO es una característica del Informe de uso y costos de…" at bounding box center [733, 161] width 596 height 44
click at [950, 158] on font "¿Cuál de las siguientes NO es una característica del Informe de uso y costos de…" at bounding box center [733, 161] width 596 height 44
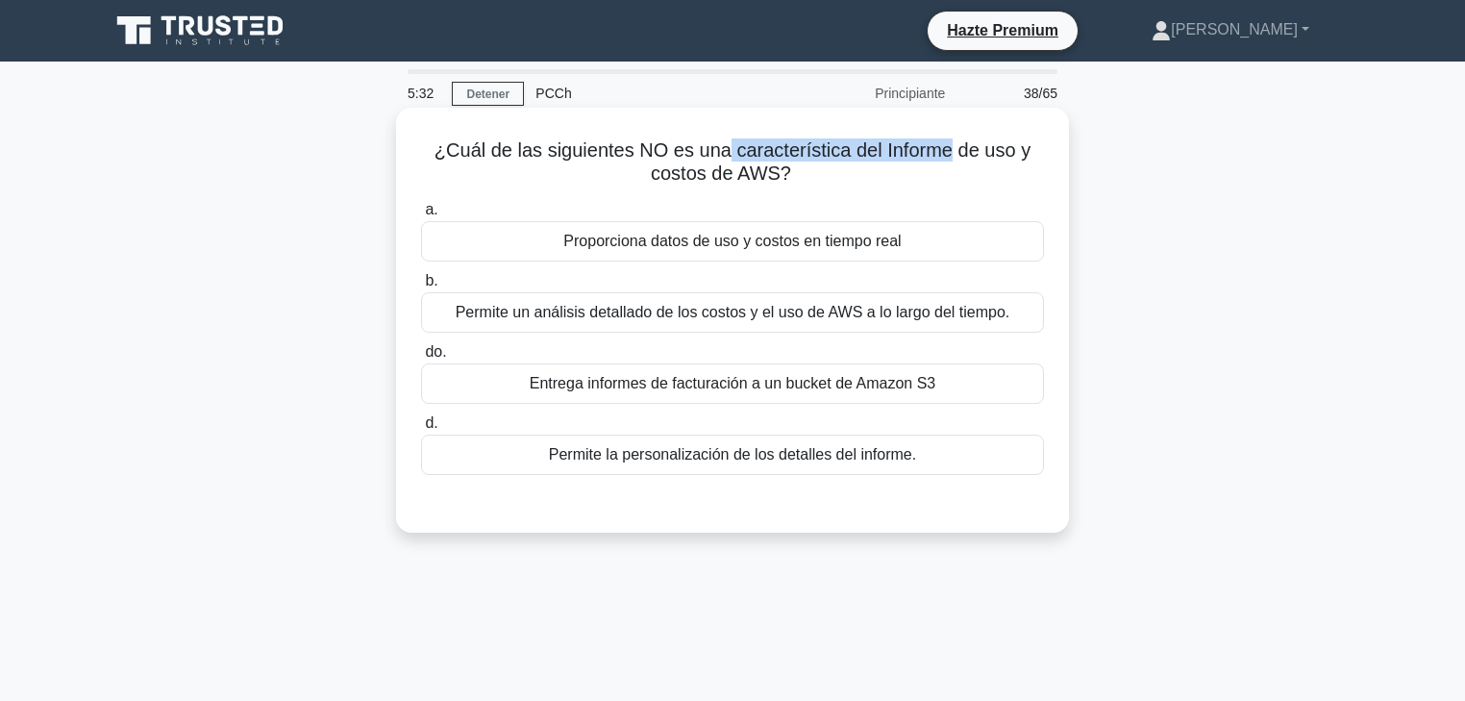
drag, startPoint x: 915, startPoint y: 153, endPoint x: 819, endPoint y: 169, distance: 97.5
click at [819, 169] on h5 "¿Cuál de las siguientes NO es una característica del Informe de uso y costos de…" at bounding box center [732, 162] width 627 height 48
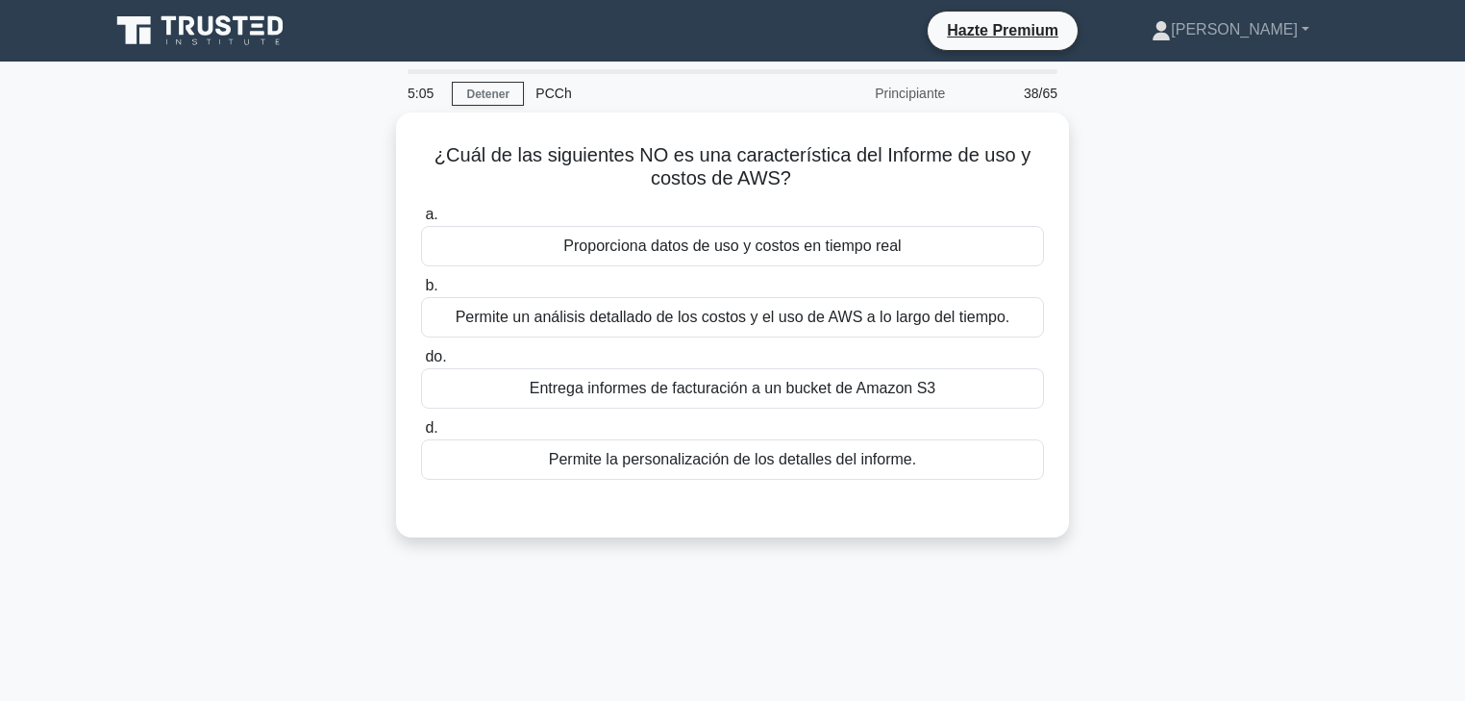
click at [1152, 396] on div "¿Cuál de las siguientes NO es una característica del Informe de uso y costos de…" at bounding box center [732, 336] width 1269 height 448
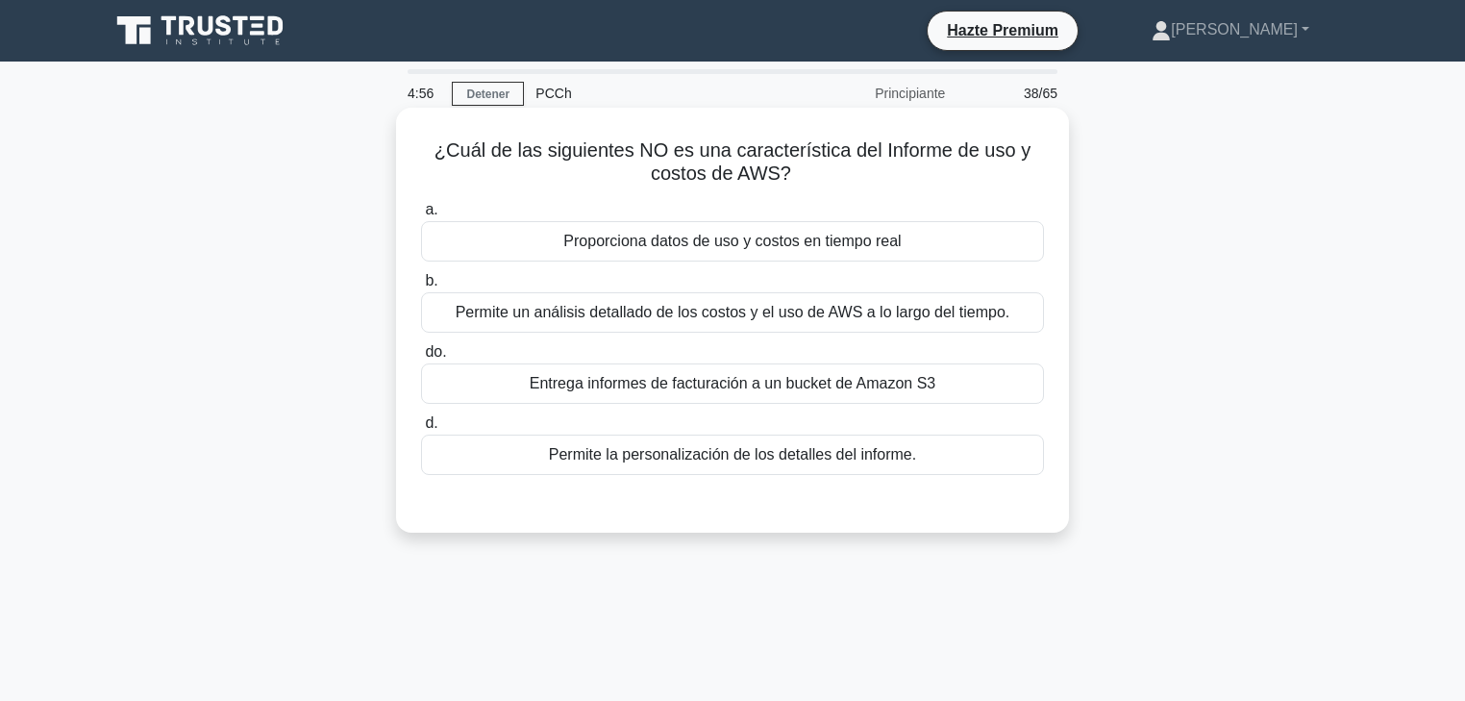
click at [962, 319] on font "Permite un análisis detallado de los costos y el uso de AWS a lo largo del tiem…" at bounding box center [733, 312] width 555 height 16
click at [421, 287] on input "b. Permite un análisis detallado de los costos y el uso de AWS a lo largo del t…" at bounding box center [421, 281] width 0 height 12
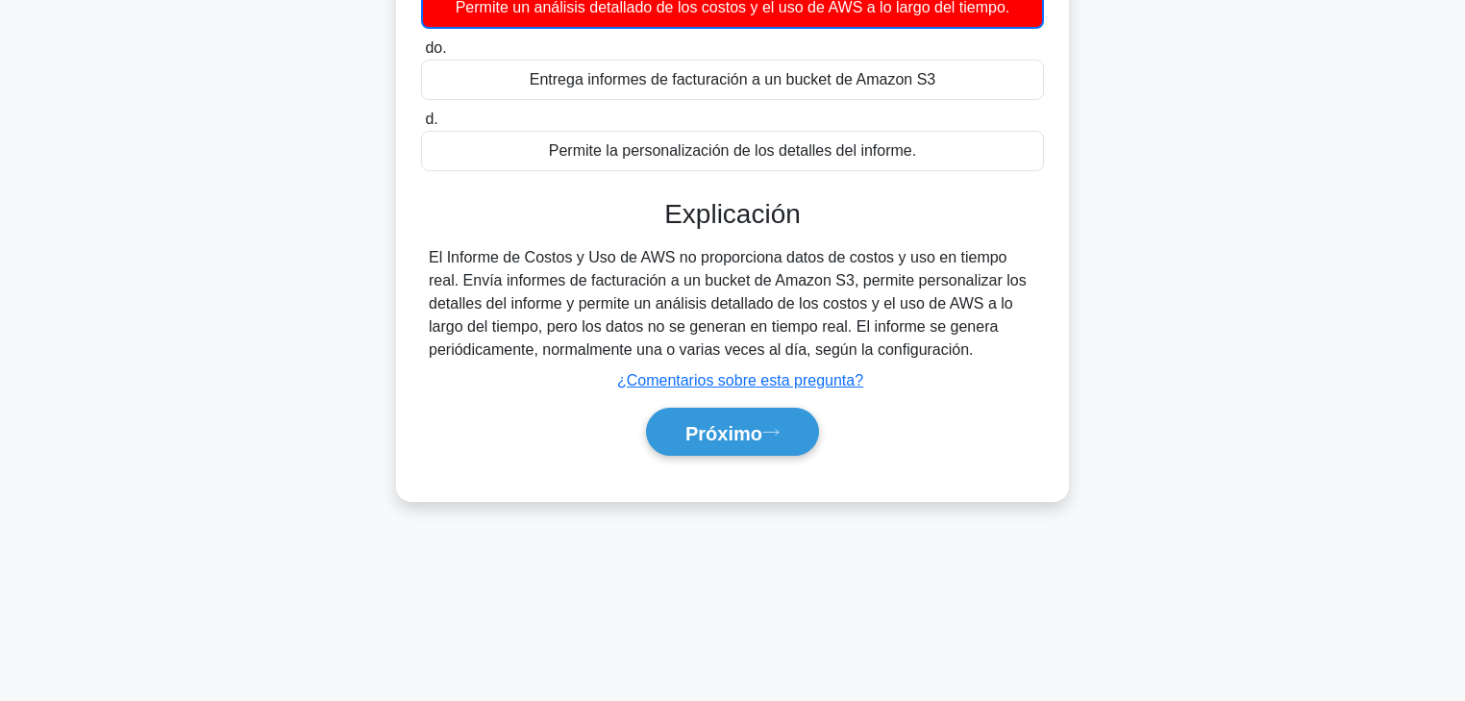
scroll to position [308, 0]
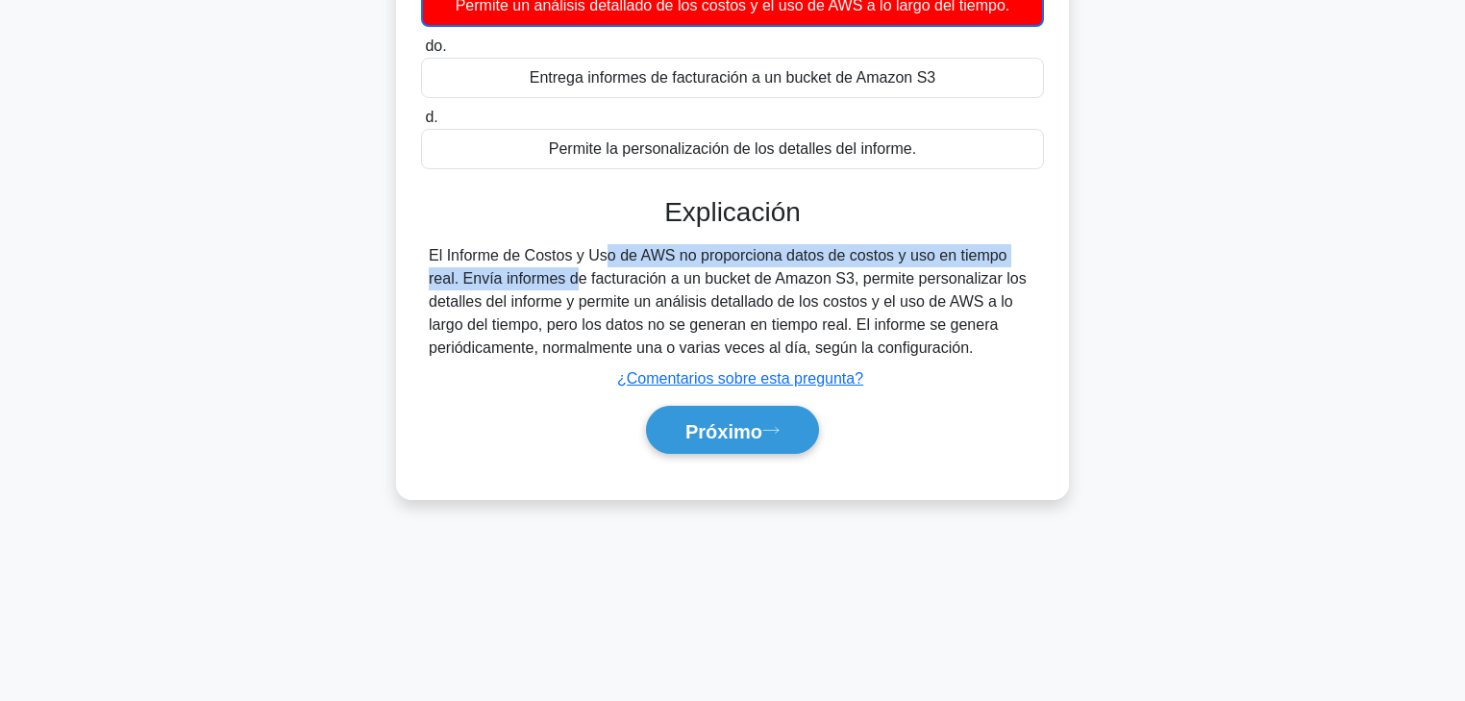
drag, startPoint x: 484, startPoint y: 255, endPoint x: 1035, endPoint y: 260, distance: 550.9
click at [1035, 260] on div "El Informe de Costos y Uso de AWS no proporciona datos de costos y uso en tiemp…" at bounding box center [733, 301] width 608 height 115
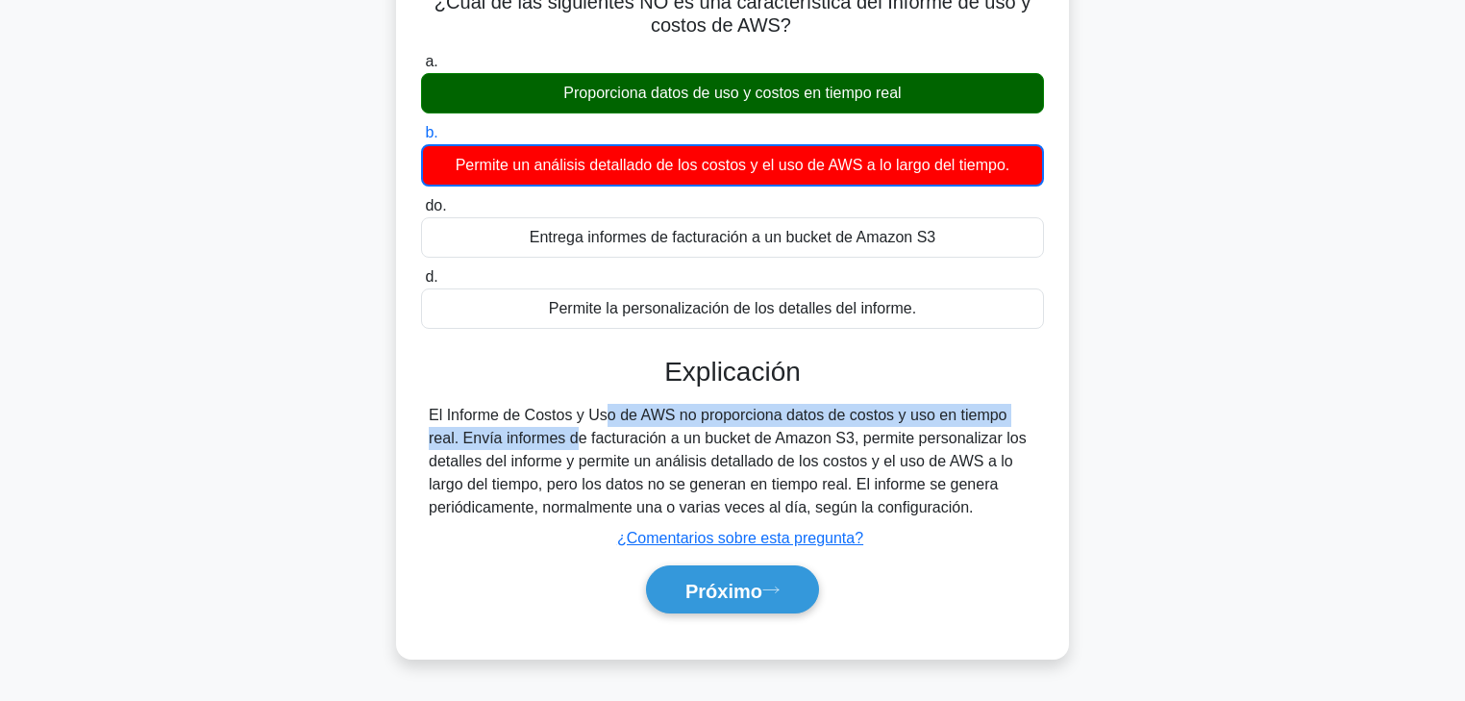
scroll to position [154, 0]
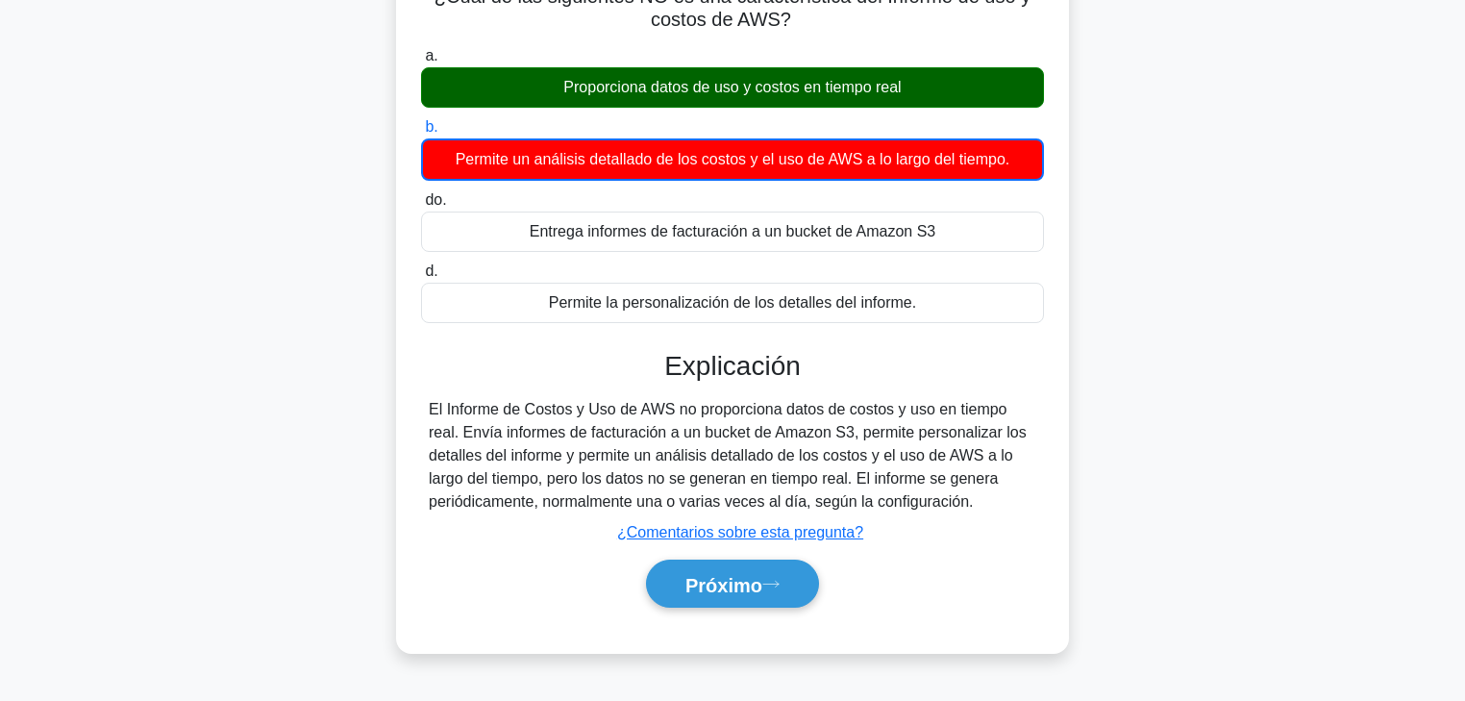
click at [470, 437] on font "El Informe de Costos y Uso de AWS no proporciona datos de costos y uso en tiemp…" at bounding box center [728, 455] width 598 height 109
drag, startPoint x: 732, startPoint y: 410, endPoint x: 820, endPoint y: 412, distance: 88.5
click at [820, 412] on font "El Informe de Costos y Uso de AWS no proporciona datos de costos y uso en tiemp…" at bounding box center [728, 455] width 598 height 109
click at [759, 534] on font "Próximo" at bounding box center [724, 584] width 77 height 21
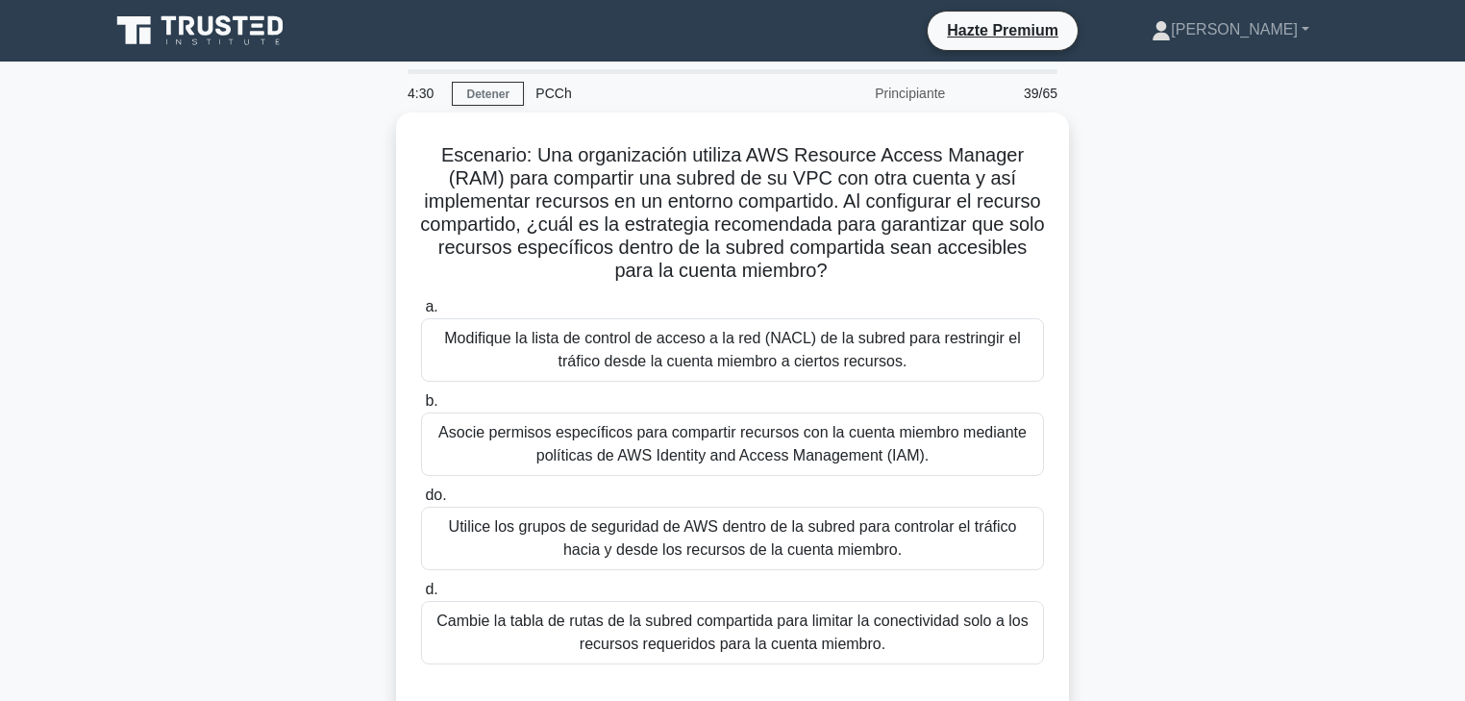
scroll to position [0, 0]
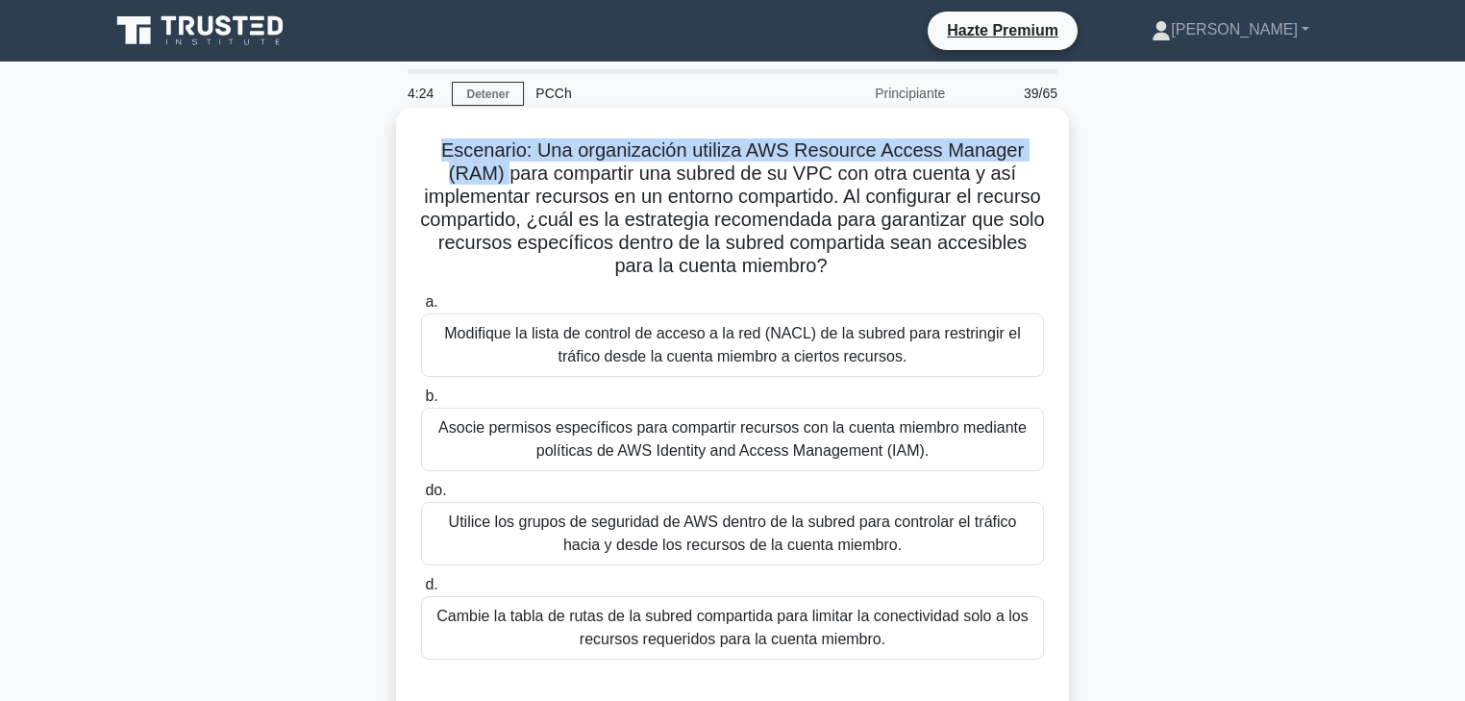
drag, startPoint x: 445, startPoint y: 150, endPoint x: 511, endPoint y: 175, distance: 70.9
click at [511, 175] on font "Escenario: Una organización utiliza AWS Resource Access Manager (RAM) para comp…" at bounding box center [732, 207] width 624 height 137
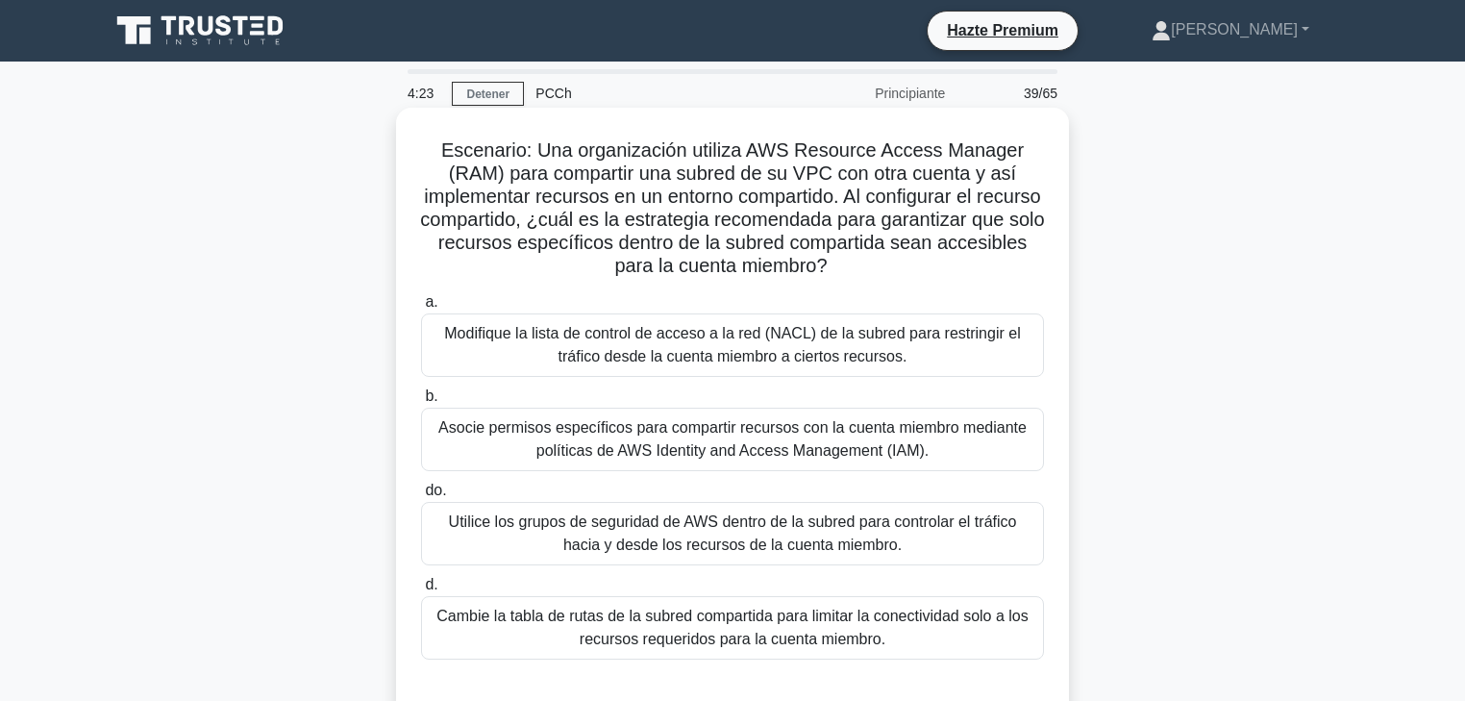
click at [575, 176] on font "Escenario: Una organización utiliza AWS Resource Access Manager (RAM) para comp…" at bounding box center [732, 207] width 624 height 137
drag, startPoint x: 592, startPoint y: 177, endPoint x: 873, endPoint y: 185, distance: 280.9
click at [873, 181] on font "Escenario: Una organización utiliza AWS Resource Access Manager (RAM) para comp…" at bounding box center [732, 207] width 624 height 137
click at [923, 183] on font "Escenario: Una organización utiliza AWS Resource Access Manager (RAM) para comp…" at bounding box center [732, 207] width 624 height 137
drag, startPoint x: 873, startPoint y: 175, endPoint x: 1027, endPoint y: 179, distance: 153.9
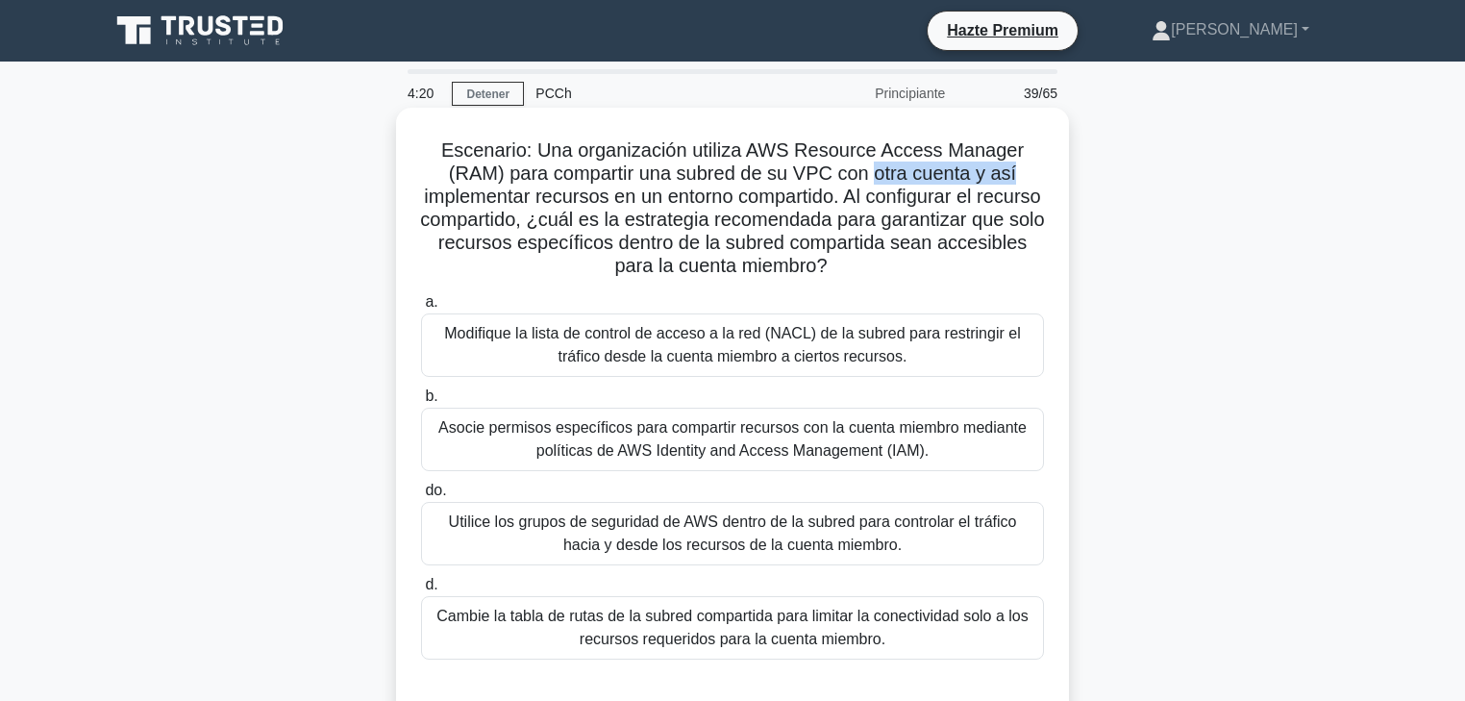
click at [1051, 179] on div "Escenario: Una organización utiliza AWS Resource Access Manager (RAM) para comp…" at bounding box center [733, 412] width 658 height 594
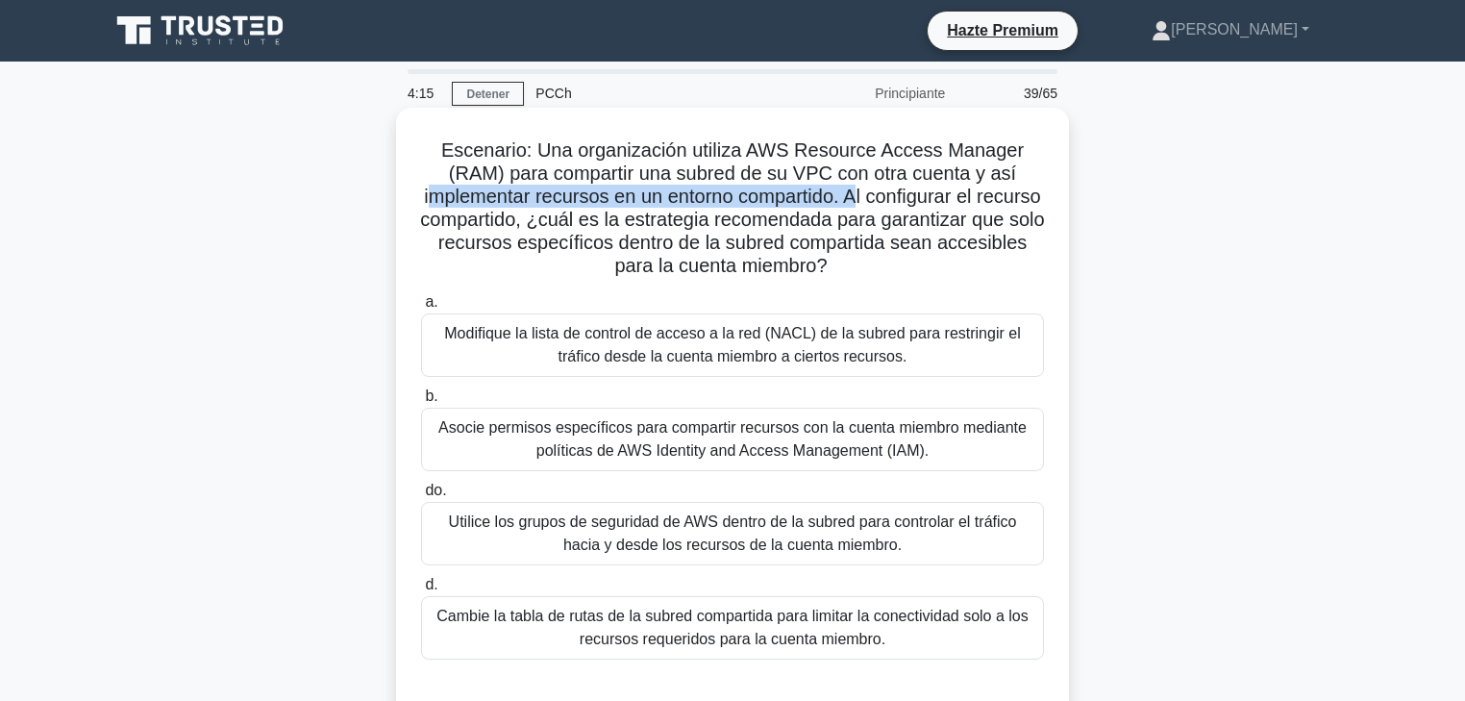
drag, startPoint x: 470, startPoint y: 199, endPoint x: 895, endPoint y: 201, distance: 425.0
click at [895, 201] on font "Escenario: Una organización utiliza AWS Resource Access Manager (RAM) para comp…" at bounding box center [732, 207] width 624 height 137
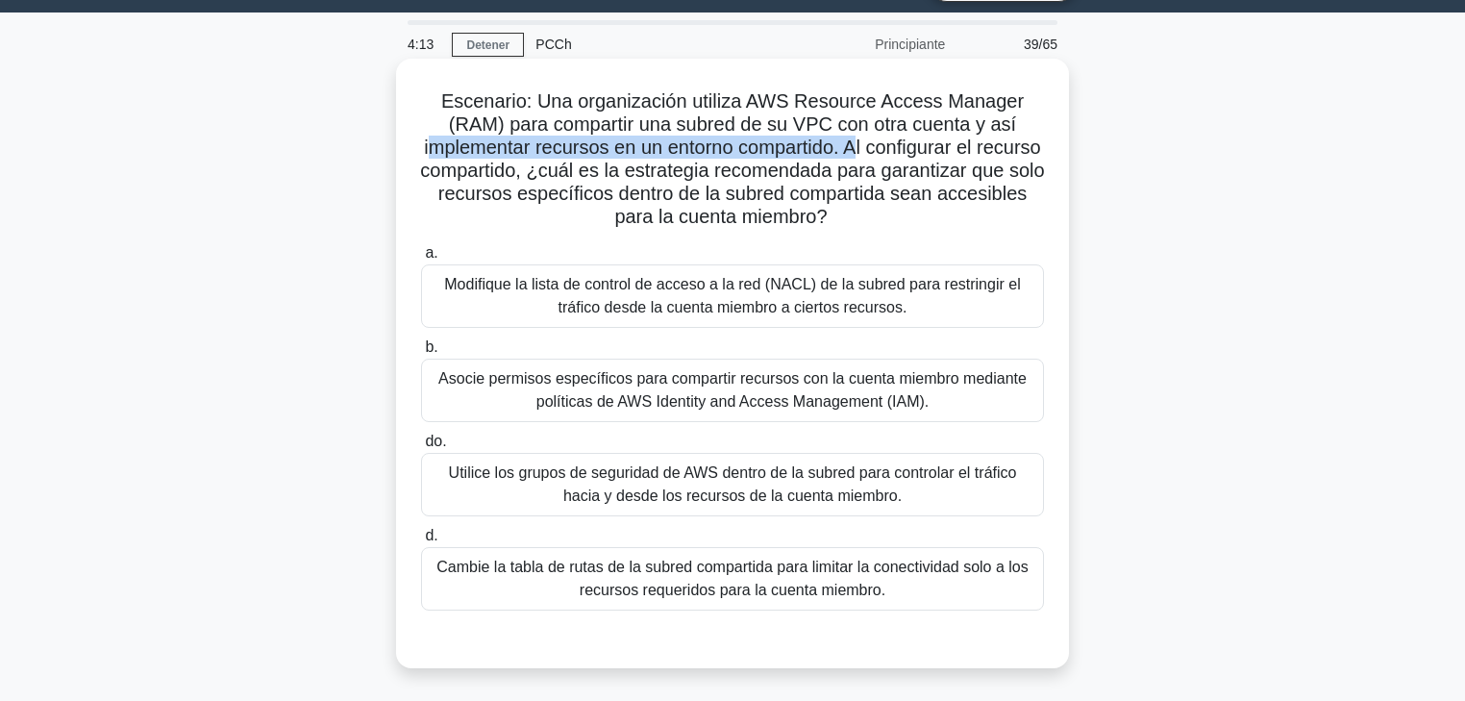
scroll to position [77, 0]
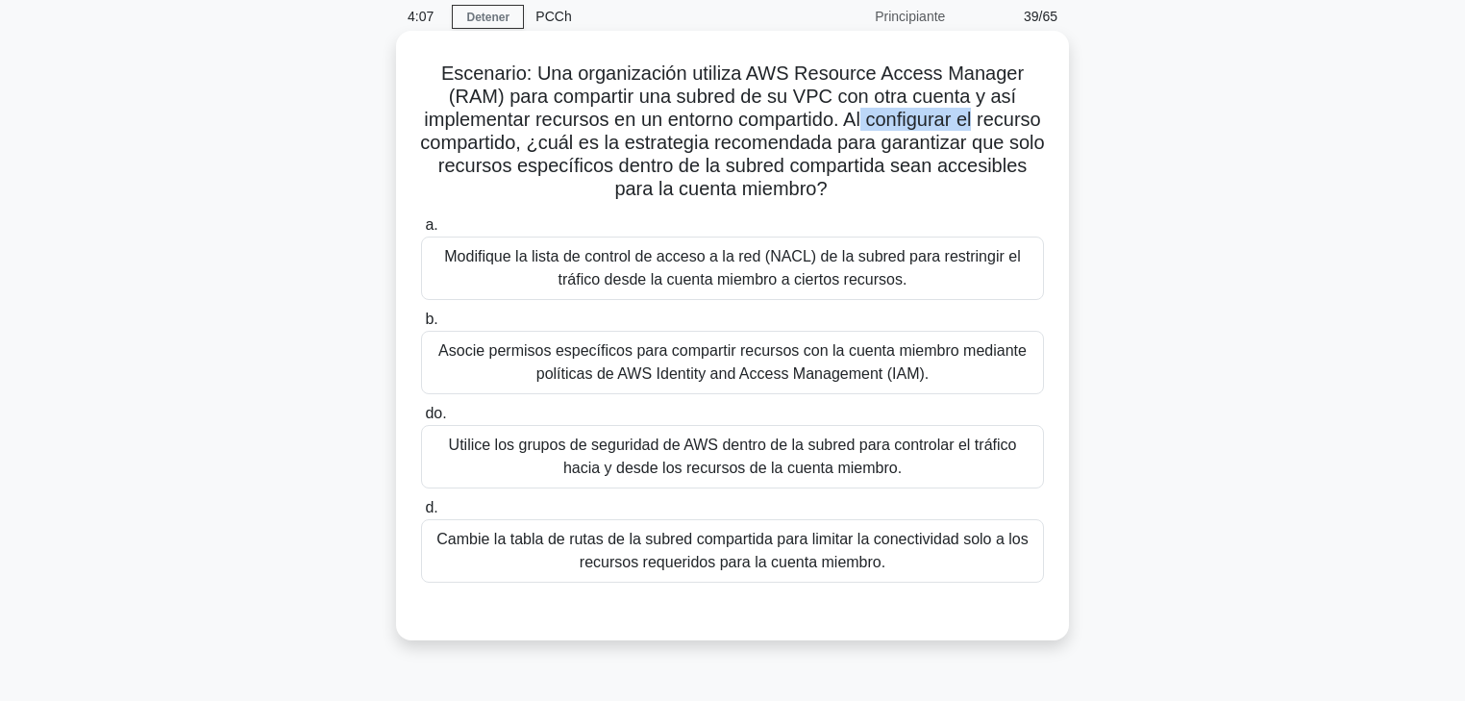
drag, startPoint x: 900, startPoint y: 121, endPoint x: 1046, endPoint y: 125, distance: 146.2
click at [1046, 125] on div "Escenario: Una organización utiliza AWS Resource Access Manager (RAM) para comp…" at bounding box center [733, 335] width 658 height 594
drag, startPoint x: 425, startPoint y: 142, endPoint x: 600, endPoint y: 142, distance: 175.0
click at [600, 142] on font "Escenario: Una organización utiliza AWS Resource Access Manager (RAM) para comp…" at bounding box center [732, 130] width 624 height 137
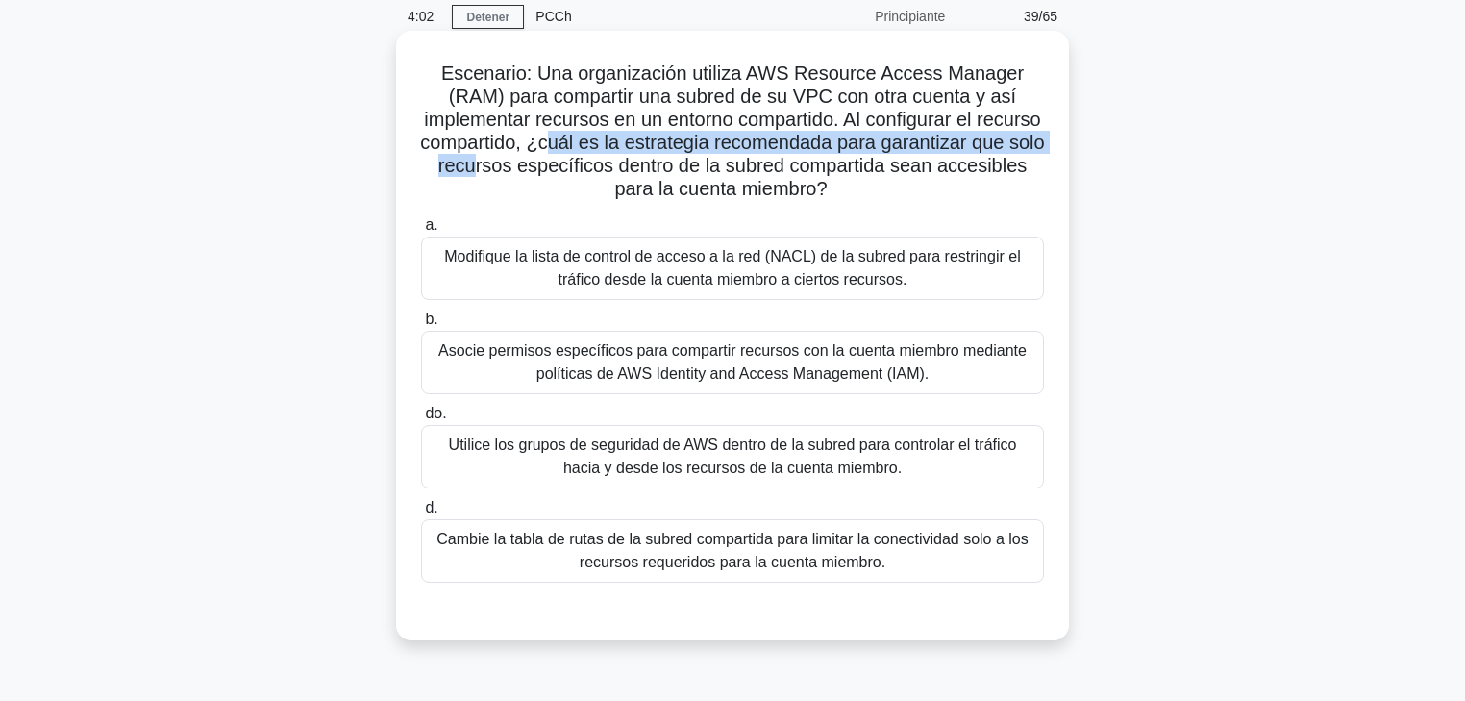
drag, startPoint x: 619, startPoint y: 143, endPoint x: 561, endPoint y: 164, distance: 62.3
click at [561, 164] on font "Escenario: Una organización utiliza AWS Resource Access Manager (RAM) para comp…" at bounding box center [732, 130] width 624 height 137
click at [537, 165] on font "Escenario: Una organización utiliza AWS Resource Access Manager (RAM) para comp…" at bounding box center [732, 130] width 624 height 137
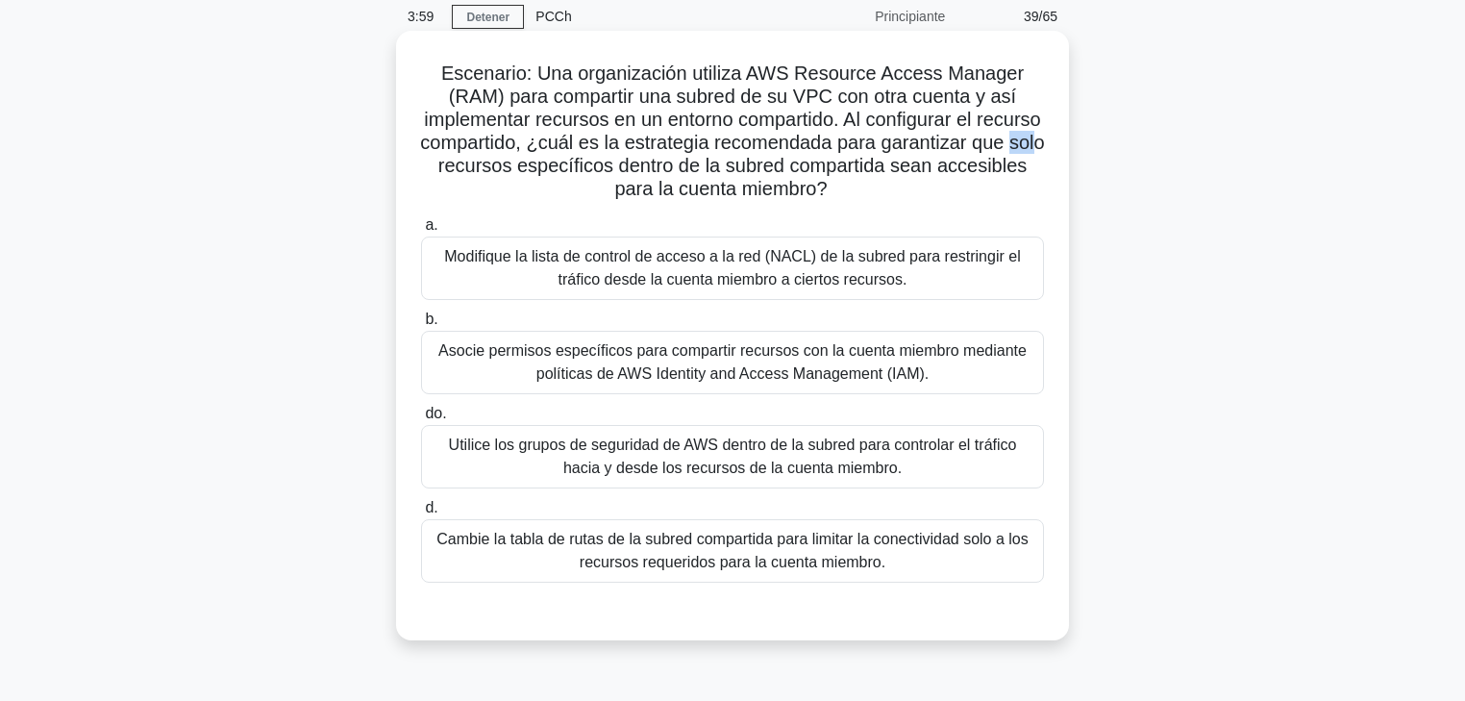
drag, startPoint x: 480, startPoint y: 165, endPoint x: 504, endPoint y: 165, distance: 24.0
click at [504, 165] on font "Escenario: Una organización utiliza AWS Resource Access Manager (RAM) para comp…" at bounding box center [732, 130] width 624 height 137
drag, startPoint x: 562, startPoint y: 165, endPoint x: 601, endPoint y: 166, distance: 38.5
click at [601, 166] on font "Escenario: Una organización utiliza AWS Resource Access Manager (RAM) para comp…" at bounding box center [732, 130] width 624 height 137
drag, startPoint x: 619, startPoint y: 166, endPoint x: 687, endPoint y: 166, distance: 68.3
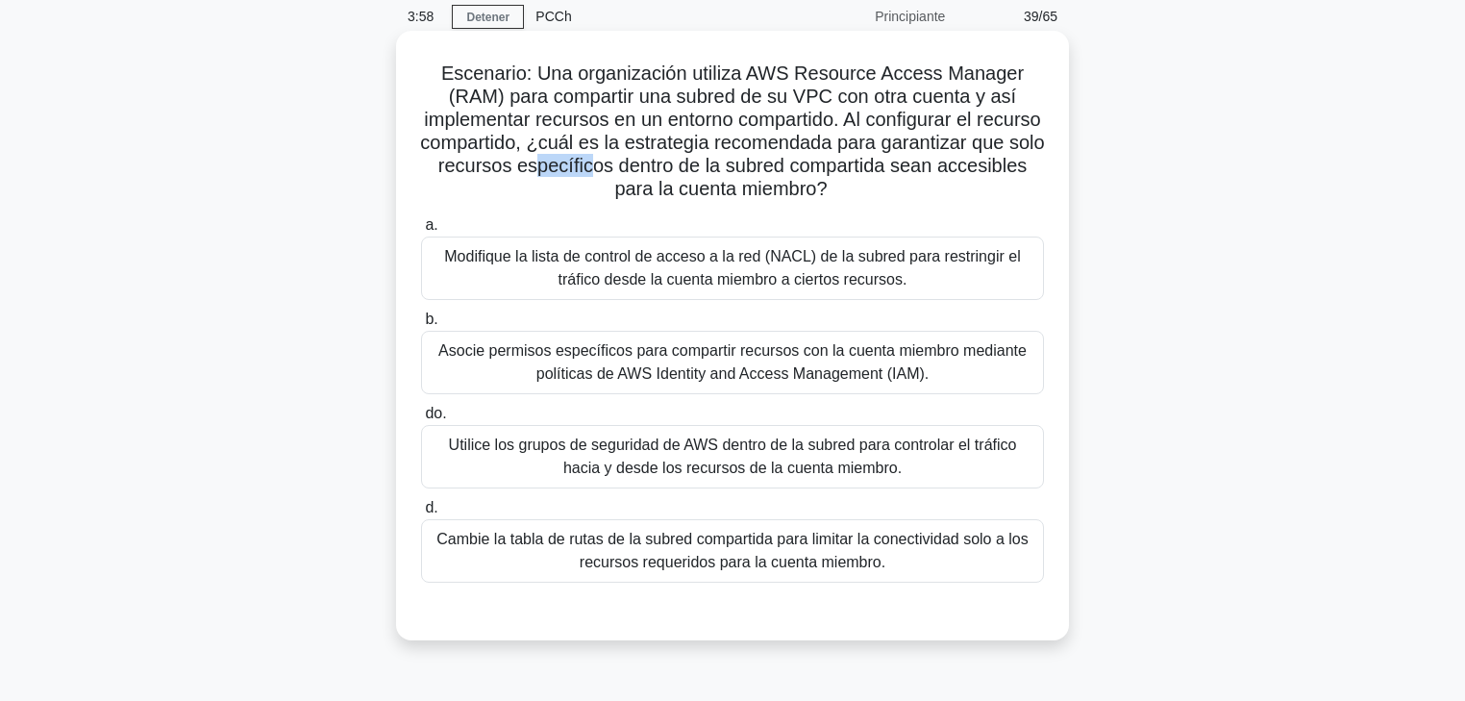
click at [675, 166] on font "Escenario: Una organización utiliza AWS Resource Access Manager (RAM) para comp…" at bounding box center [732, 130] width 624 height 137
drag, startPoint x: 706, startPoint y: 162, endPoint x: 983, endPoint y: 168, distance: 277.0
click at [983, 168] on font "Escenario: Una organización utiliza AWS Resource Access Manager (RAM) para comp…" at bounding box center [732, 130] width 624 height 137
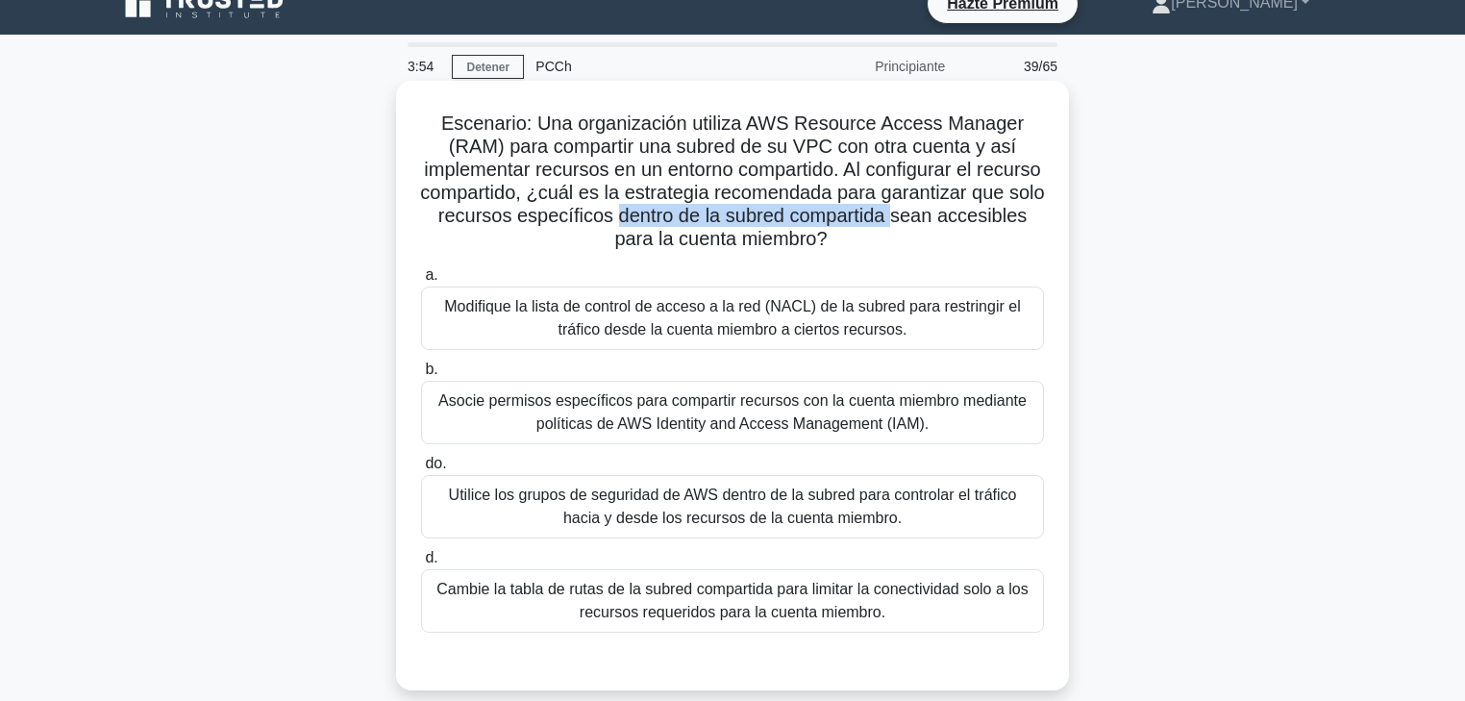
scroll to position [0, 0]
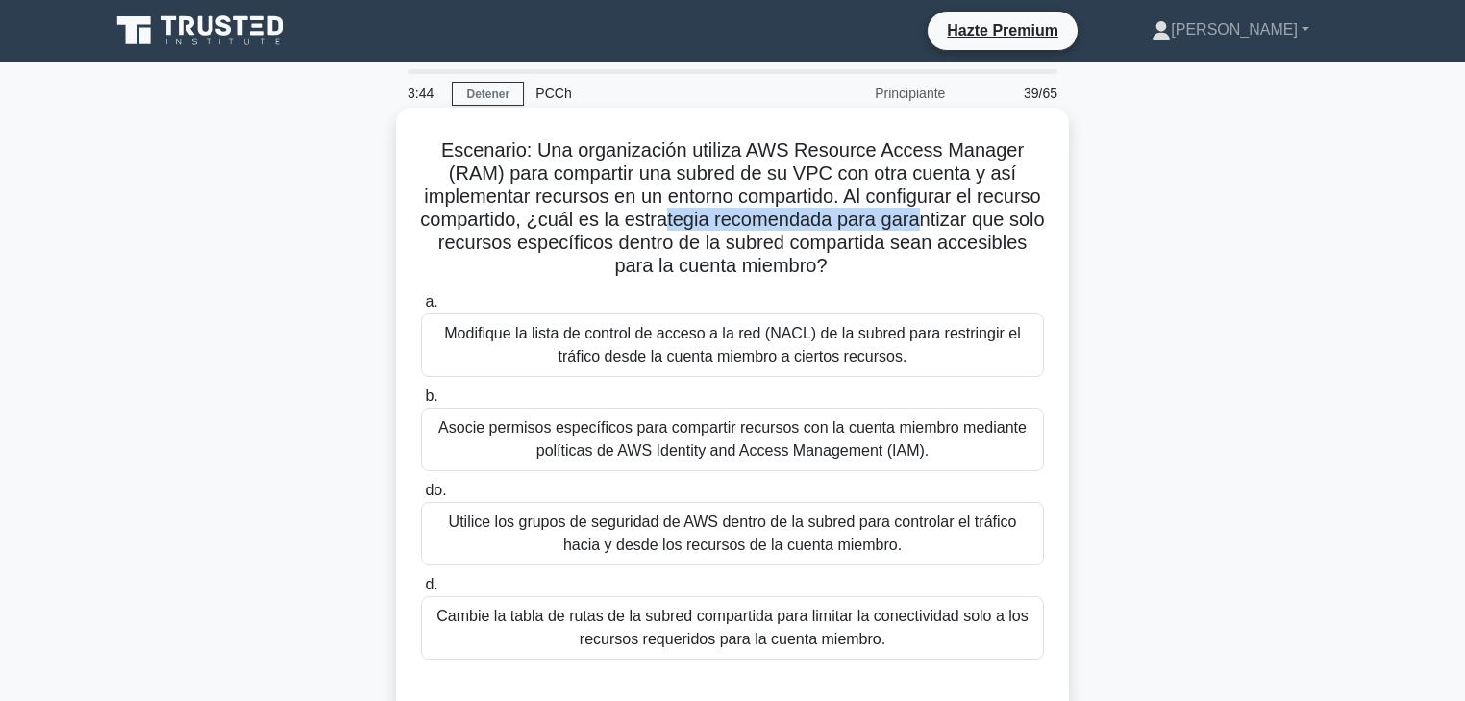
drag, startPoint x: 757, startPoint y: 221, endPoint x: 996, endPoint y: 222, distance: 239.4
click at [996, 222] on font "Escenario: Una organización utiliza AWS Resource Access Manager (RAM) para comp…" at bounding box center [732, 207] width 624 height 137
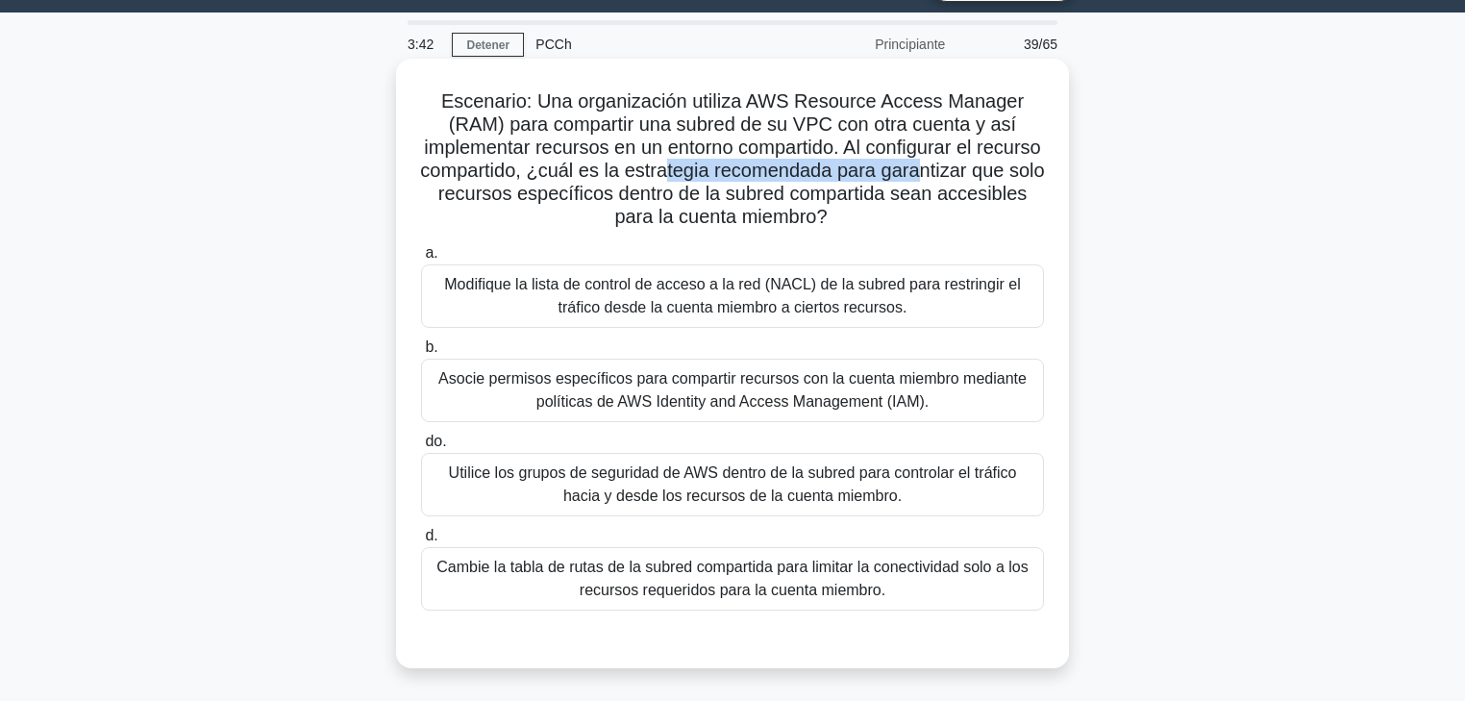
scroll to position [77, 0]
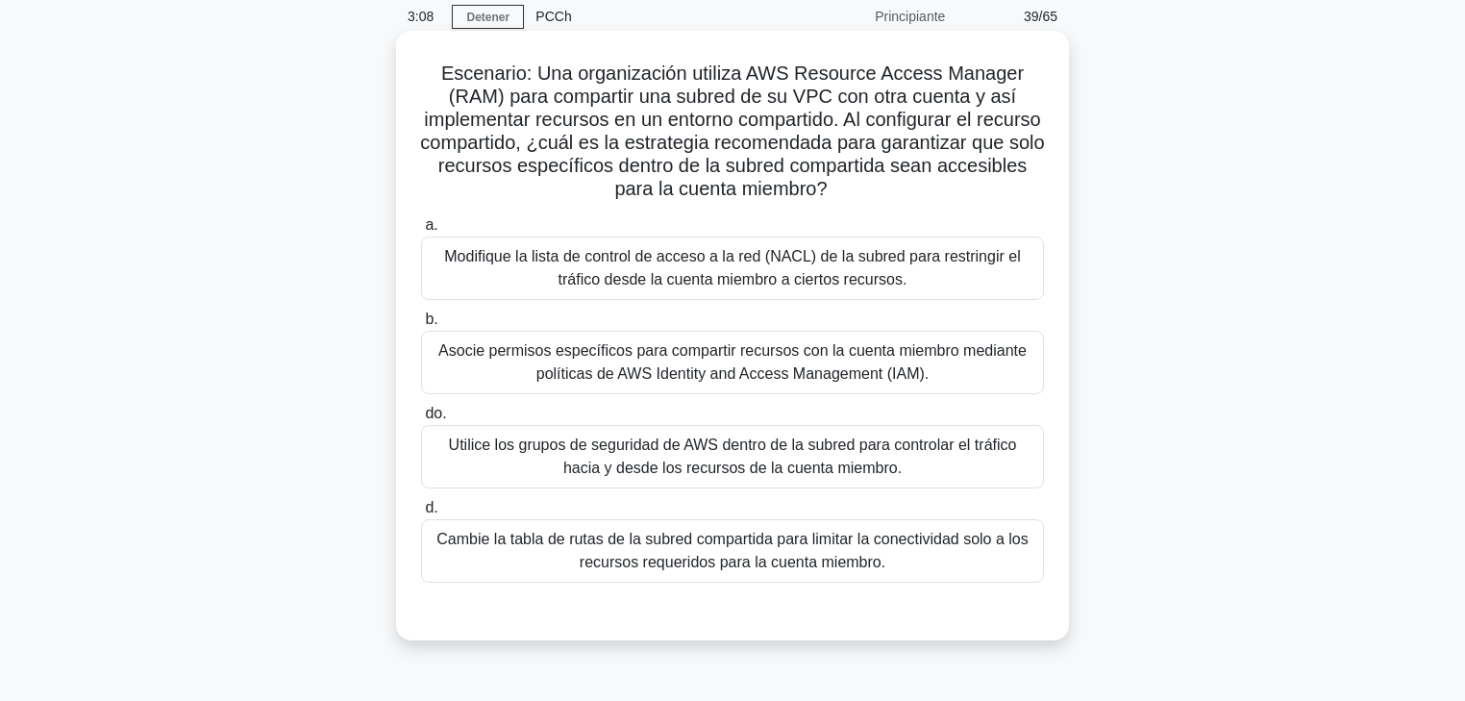
click at [723, 449] on font "Utilice los grupos de seguridad de AWS dentro de la subred para controlar el tr…" at bounding box center [733, 456] width 568 height 39
click at [421, 420] on input "do. Utilice los grupos de seguridad de AWS dentro de la subred para controlar e…" at bounding box center [421, 414] width 0 height 12
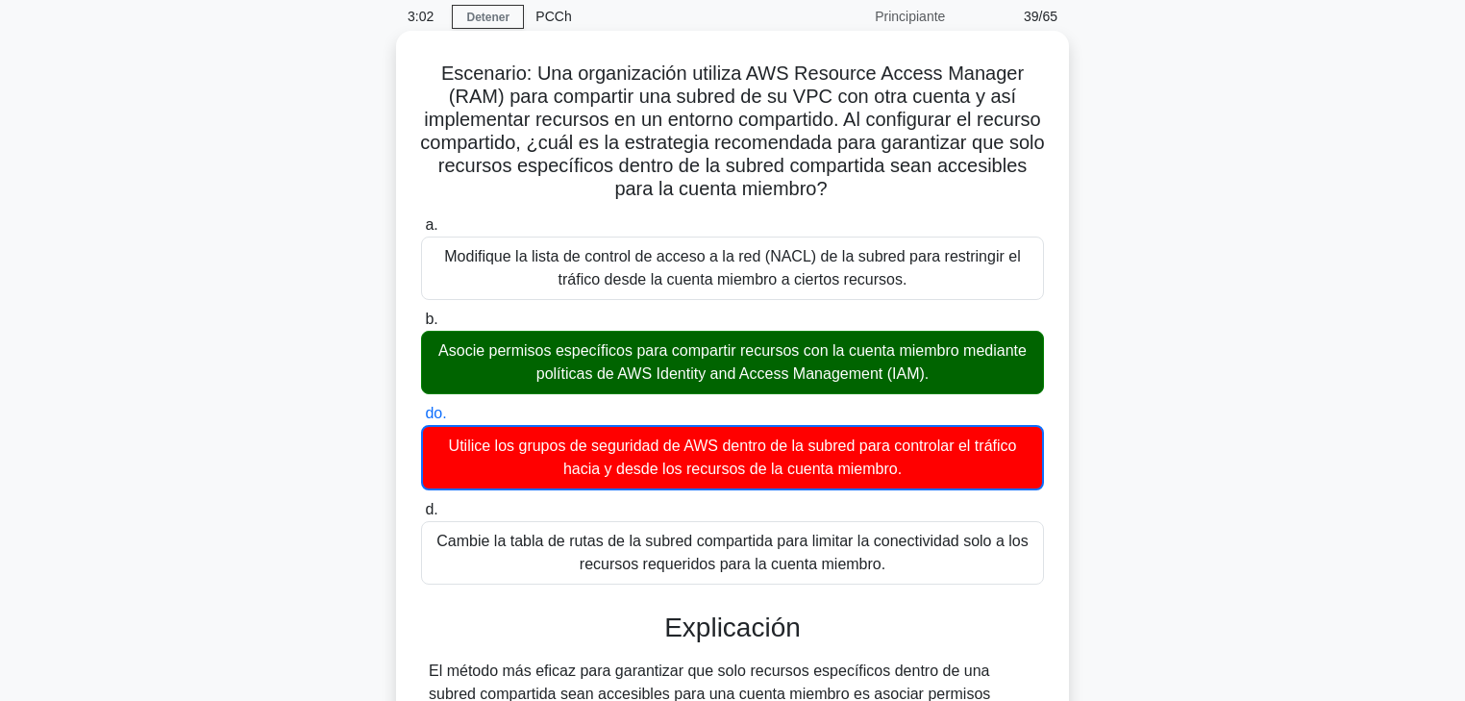
drag, startPoint x: 638, startPoint y: 356, endPoint x: 945, endPoint y: 380, distance: 307.6
click at [945, 380] on font "Asocie permisos específicos para compartir recursos con la cuenta miembro media…" at bounding box center [733, 362] width 606 height 46
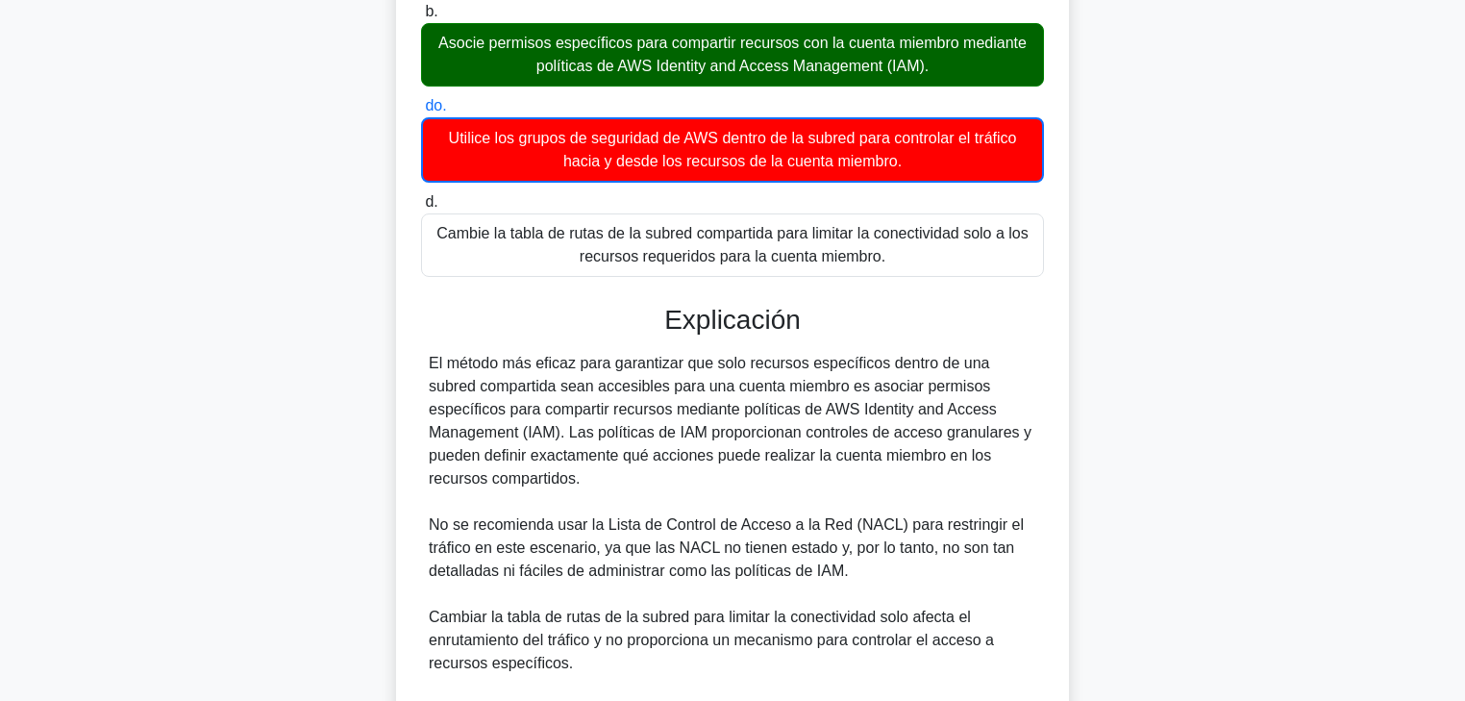
scroll to position [462, 0]
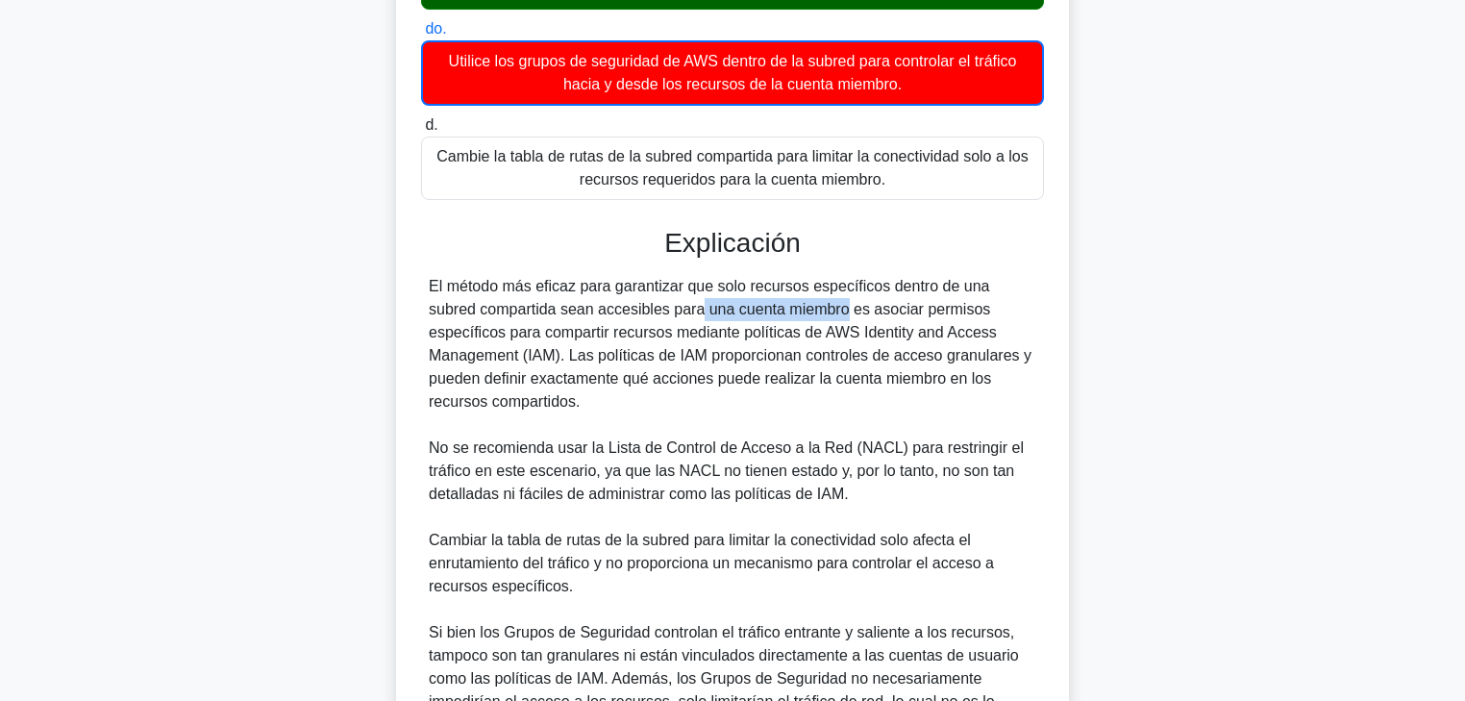
drag, startPoint x: 541, startPoint y: 299, endPoint x: 749, endPoint y: 301, distance: 207.7
click at [742, 301] on font "El método más eficaz para garantizar que solo recursos específicos dentro de un…" at bounding box center [730, 344] width 603 height 132
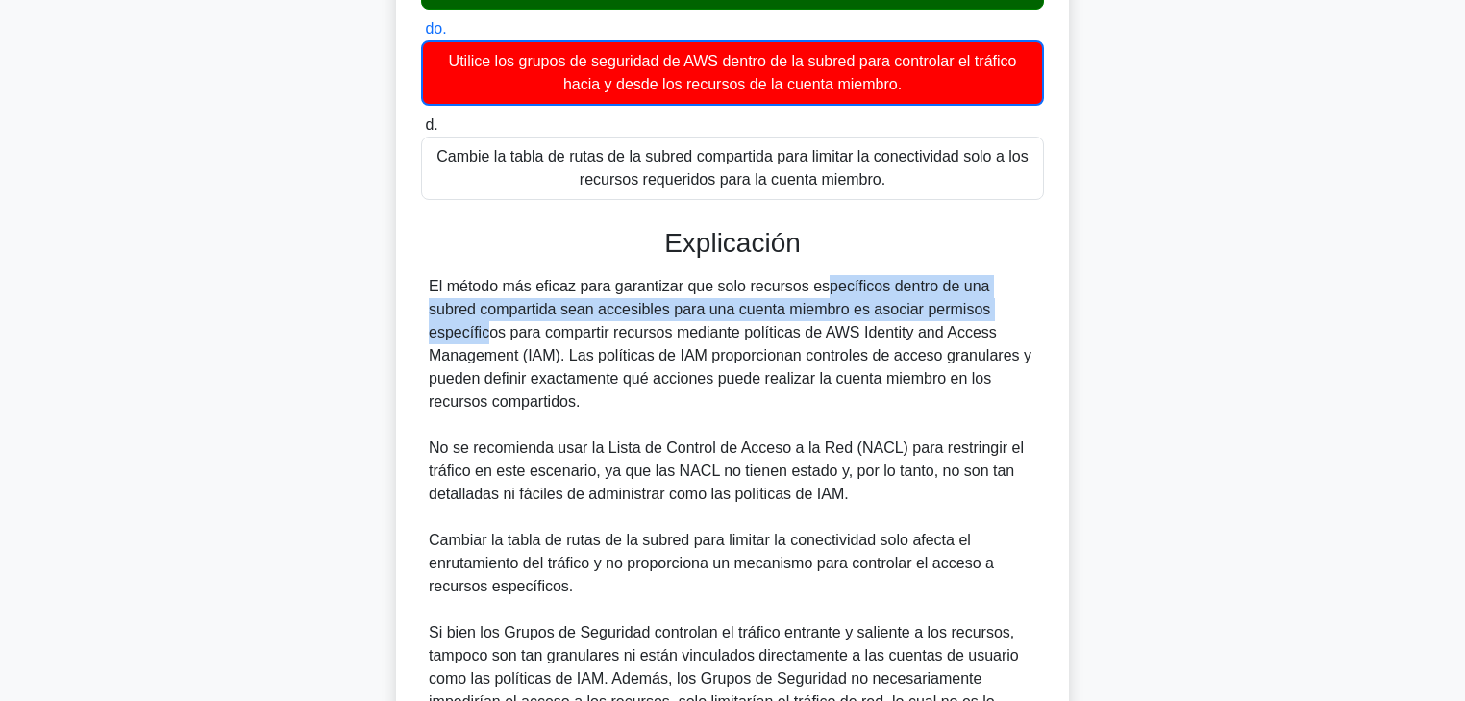
drag, startPoint x: 710, startPoint y: 287, endPoint x: 881, endPoint y: 319, distance: 174.1
click at [882, 315] on font "El método más eficaz para garantizar que solo recursos específicos dentro de un…" at bounding box center [730, 344] width 603 height 132
click at [618, 320] on font "El método más eficaz para garantizar que solo recursos específicos dentro de un…" at bounding box center [730, 344] width 603 height 132
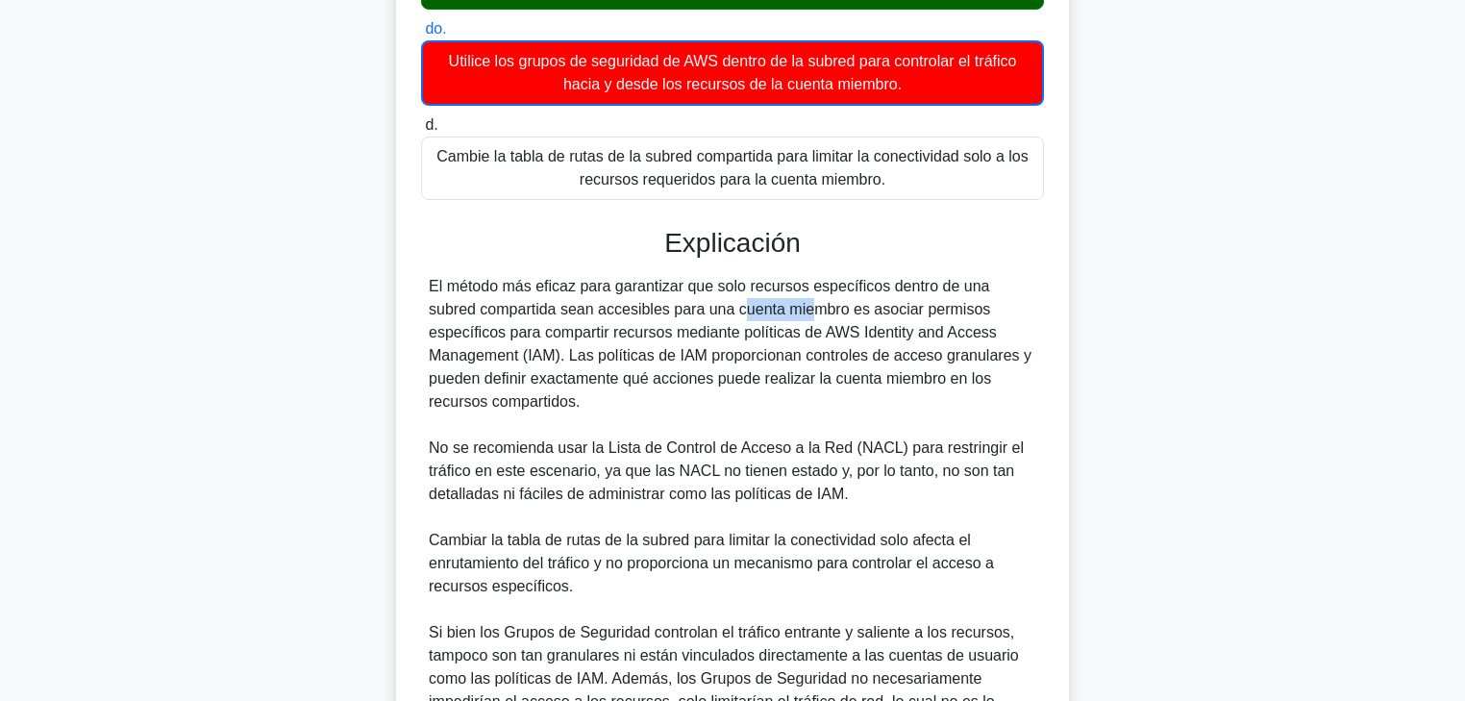
drag, startPoint x: 617, startPoint y: 312, endPoint x: 635, endPoint y: 312, distance: 17.3
click at [635, 312] on font "El método más eficaz para garantizar que solo recursos específicos dentro de un…" at bounding box center [730, 344] width 603 height 132
drag, startPoint x: 711, startPoint y: 311, endPoint x: 811, endPoint y: 311, distance: 101.0
click at [806, 311] on font "El método más eficaz para garantizar que solo recursos específicos dentro de un…" at bounding box center [730, 344] width 603 height 132
drag, startPoint x: 861, startPoint y: 308, endPoint x: 923, endPoint y: 308, distance: 62.5
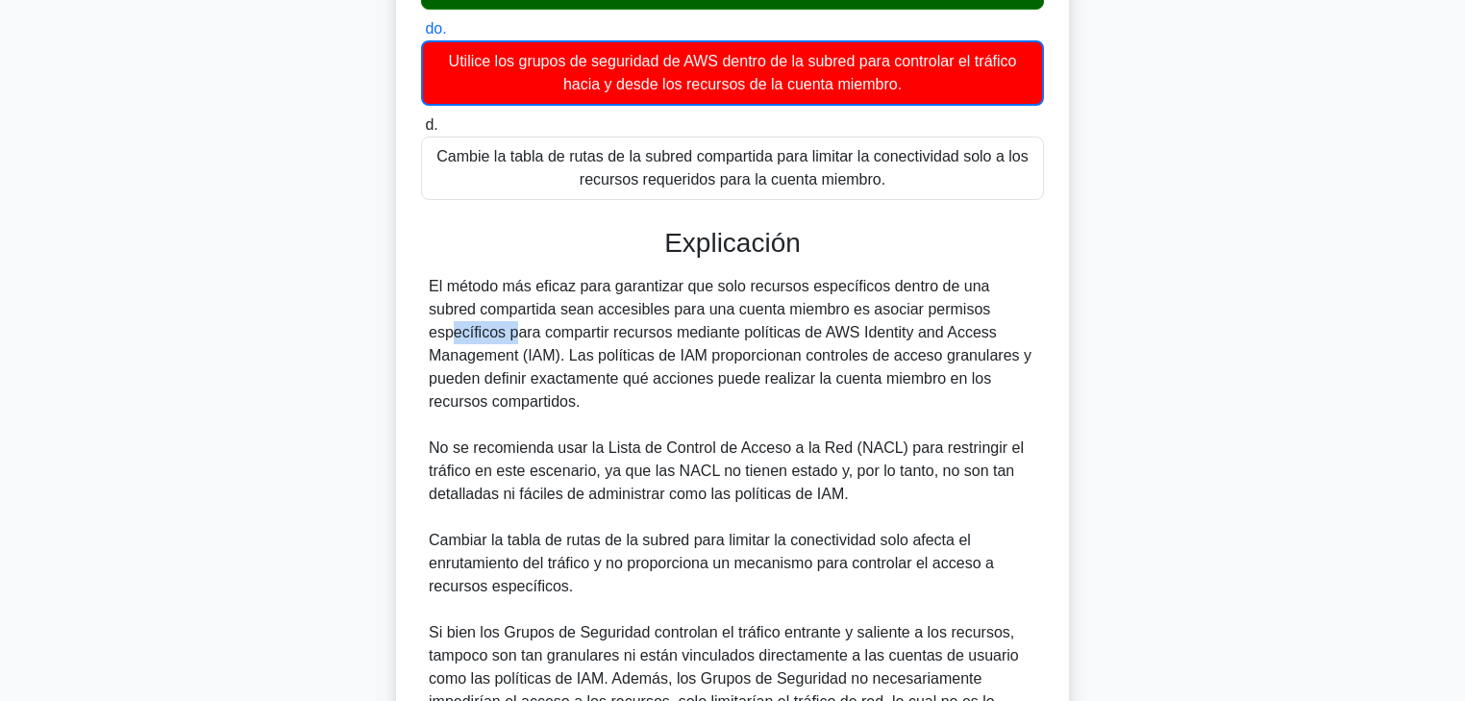
click at [911, 308] on font "El método más eficaz para garantizar que solo recursos específicos dentro de un…" at bounding box center [730, 344] width 603 height 132
drag, startPoint x: 961, startPoint y: 308, endPoint x: 1011, endPoint y: 312, distance: 50.1
click at [1018, 309] on div "El método más eficaz para garantizar que solo recursos específicos dentro de un…" at bounding box center [733, 506] width 608 height 462
drag, startPoint x: 437, startPoint y: 337, endPoint x: 642, endPoint y: 343, distance: 205.9
click at [642, 342] on div "El método más eficaz para garantizar que solo recursos específicos dentro de un…" at bounding box center [733, 506] width 608 height 462
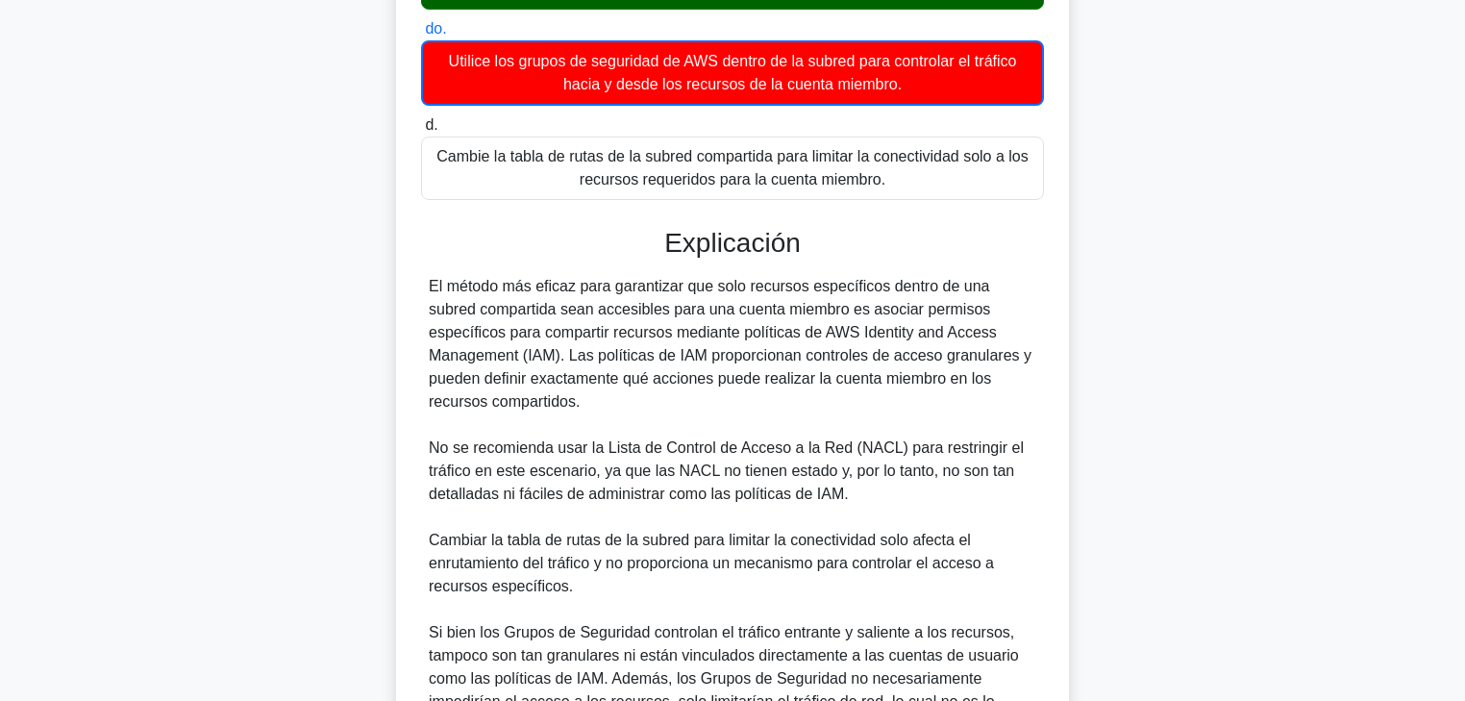
click at [642, 343] on font "El método más eficaz para garantizar que solo recursos específicos dentro de un…" at bounding box center [730, 344] width 603 height 132
drag, startPoint x: 600, startPoint y: 333, endPoint x: 706, endPoint y: 335, distance: 105.8
click at [706, 329] on font "El método más eficaz para garantizar que solo recursos específicos dentro de un…" at bounding box center [730, 344] width 603 height 132
drag, startPoint x: 845, startPoint y: 329, endPoint x: 812, endPoint y: 329, distance: 32.7
click at [850, 329] on font "El método más eficaz para garantizar que solo recursos específicos dentro de un…" at bounding box center [730, 344] width 603 height 132
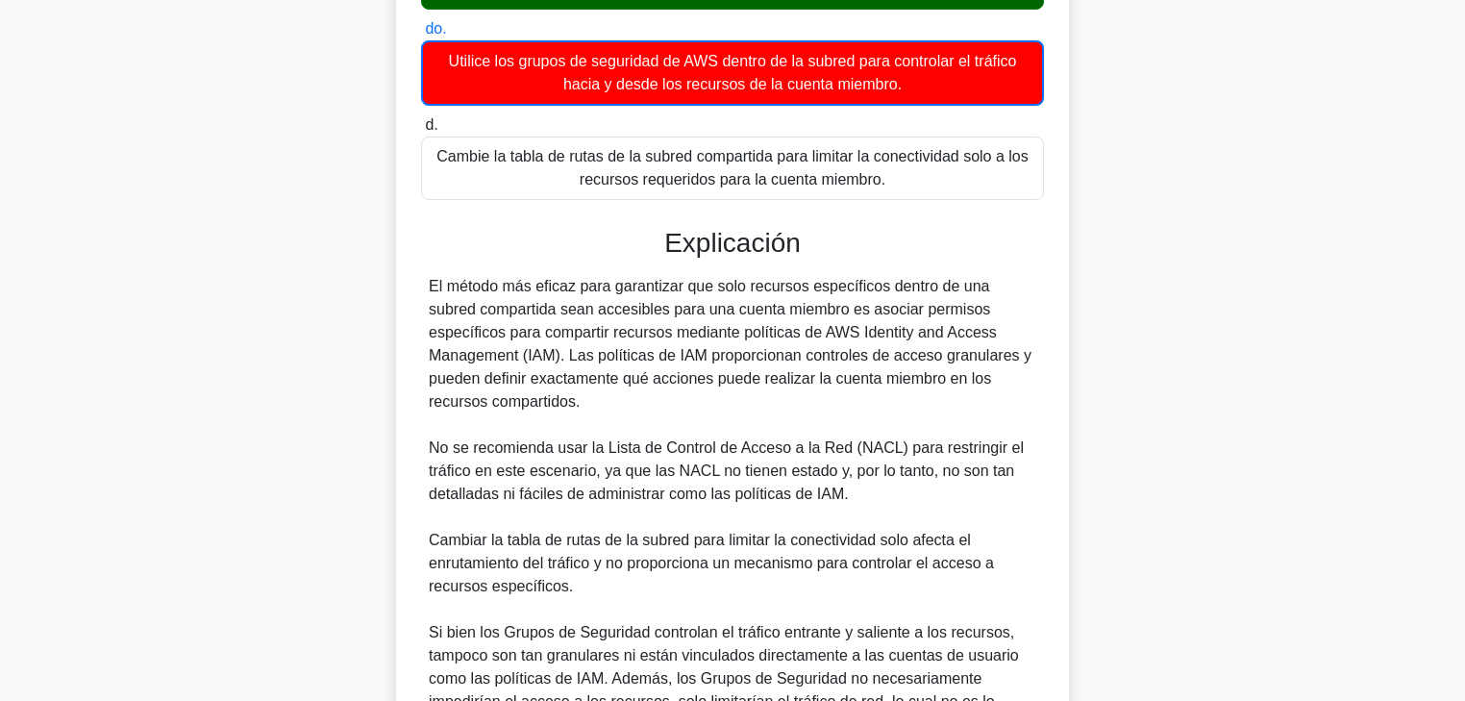
click at [535, 342] on div "El método más eficaz para garantizar que solo recursos específicos dentro de un…" at bounding box center [733, 506] width 608 height 462
drag, startPoint x: 526, startPoint y: 352, endPoint x: 611, endPoint y: 354, distance: 85.6
click at [607, 352] on font "El método más eficaz para garantizar que solo recursos específicos dentro de un…" at bounding box center [730, 344] width 603 height 132
click at [667, 352] on font "El método más eficaz para garantizar que solo recursos específicos dentro de un…" at bounding box center [730, 344] width 603 height 132
drag, startPoint x: 749, startPoint y: 352, endPoint x: 848, endPoint y: 357, distance: 99.1
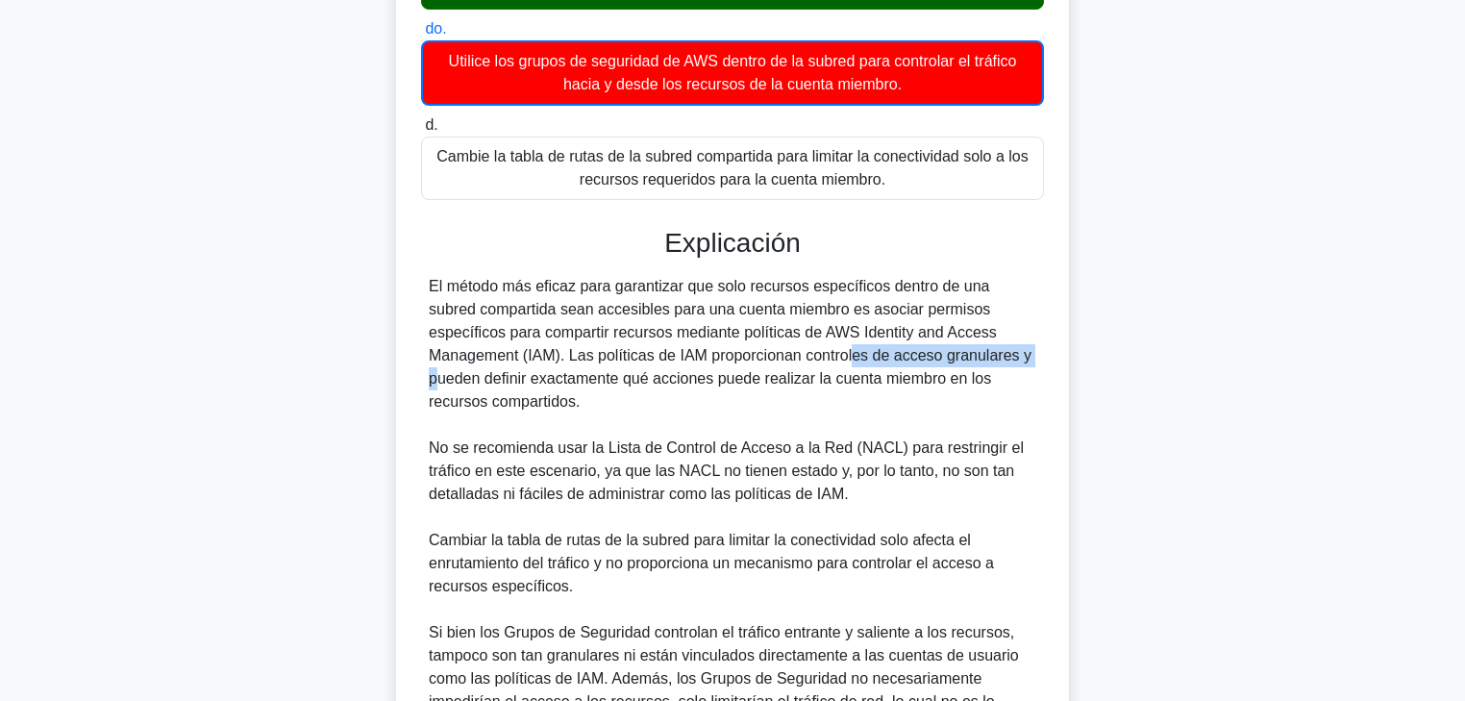
click at [835, 352] on font "El método más eficaz para garantizar que solo recursos específicos dentro de un…" at bounding box center [730, 344] width 603 height 132
click at [866, 355] on font "El método más eficaz para garantizar que solo recursos específicos dentro de un…" at bounding box center [730, 344] width 603 height 132
drag, startPoint x: 856, startPoint y: 358, endPoint x: 1002, endPoint y: 358, distance: 146.1
click at [1002, 358] on font "El método más eficaz para garantizar que solo recursos específicos dentro de un…" at bounding box center [730, 344] width 603 height 132
click at [953, 360] on font "El método más eficaz para garantizar que solo recursos específicos dentro de un…" at bounding box center [730, 344] width 603 height 132
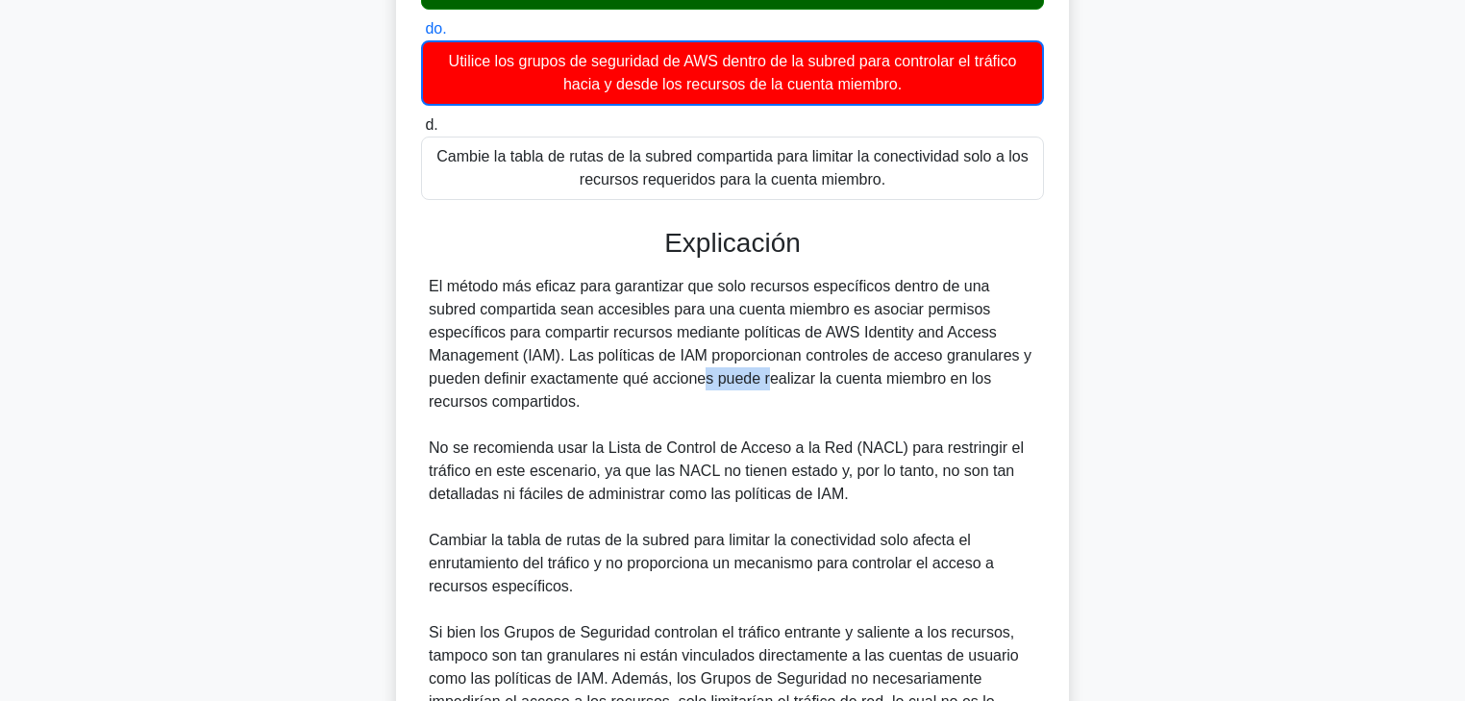
drag, startPoint x: 518, startPoint y: 379, endPoint x: 580, endPoint y: 380, distance: 61.5
click at [565, 379] on font "El método más eficaz para garantizar que solo recursos específicos dentro de un…" at bounding box center [730, 344] width 603 height 132
drag, startPoint x: 682, startPoint y: 378, endPoint x: 658, endPoint y: 379, distance: 24.1
click at [682, 379] on font "El método más eficaz para garantizar que solo recursos específicos dentro de un…" at bounding box center [730, 344] width 603 height 132
drag, startPoint x: 581, startPoint y: 379, endPoint x: 785, endPoint y: 379, distance: 203.8
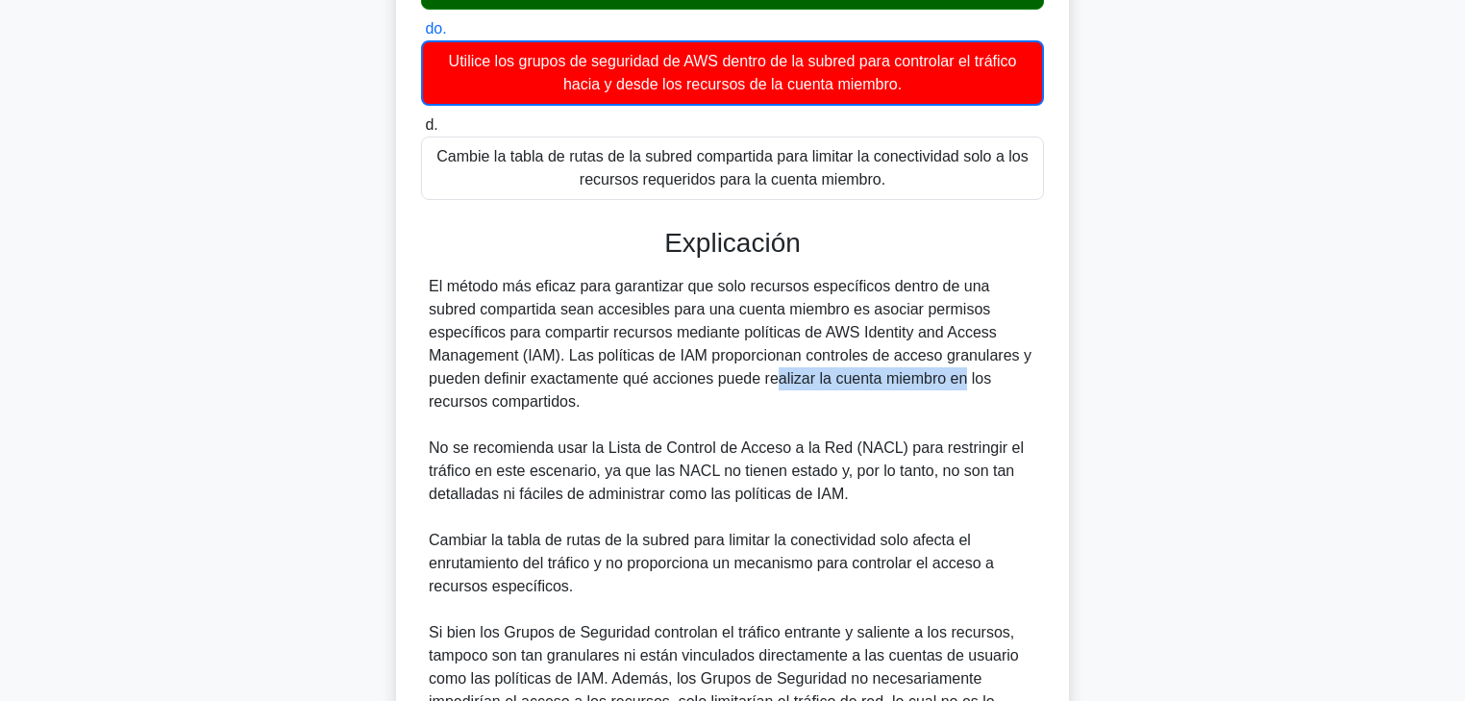
click at [769, 379] on font "El método más eficaz para garantizar que solo recursos específicos dentro de un…" at bounding box center [730, 344] width 603 height 132
click at [807, 375] on font "El método más eficaz para garantizar que solo recursos específicos dentro de un…" at bounding box center [730, 344] width 603 height 132
drag, startPoint x: 768, startPoint y: 376, endPoint x: 953, endPoint y: 377, distance: 184.6
click at [952, 377] on div "El método más eficaz para garantizar que solo recursos específicos dentro de un…" at bounding box center [733, 506] width 608 height 462
click at [635, 416] on div "El método más eficaz para garantizar que solo recursos específicos dentro de un…" at bounding box center [733, 506] width 608 height 462
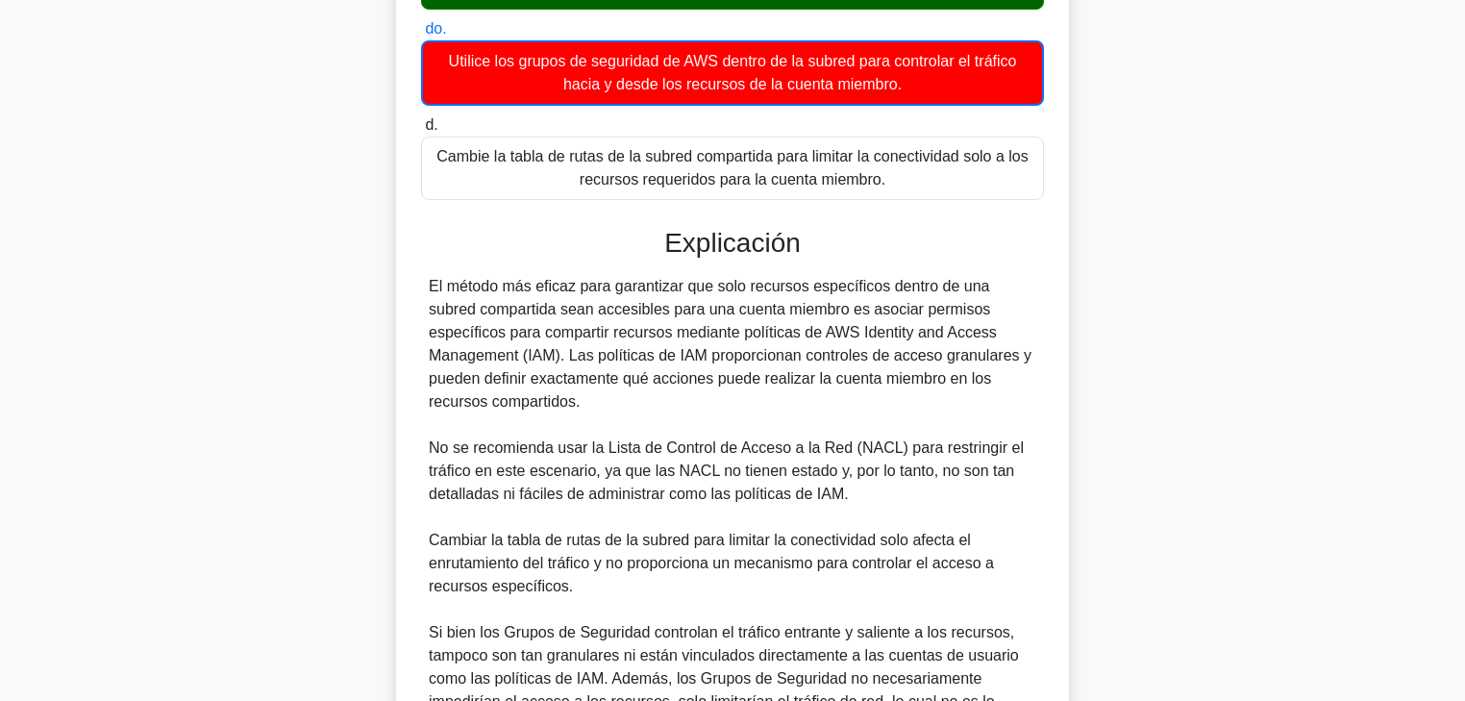
scroll to position [538, 0]
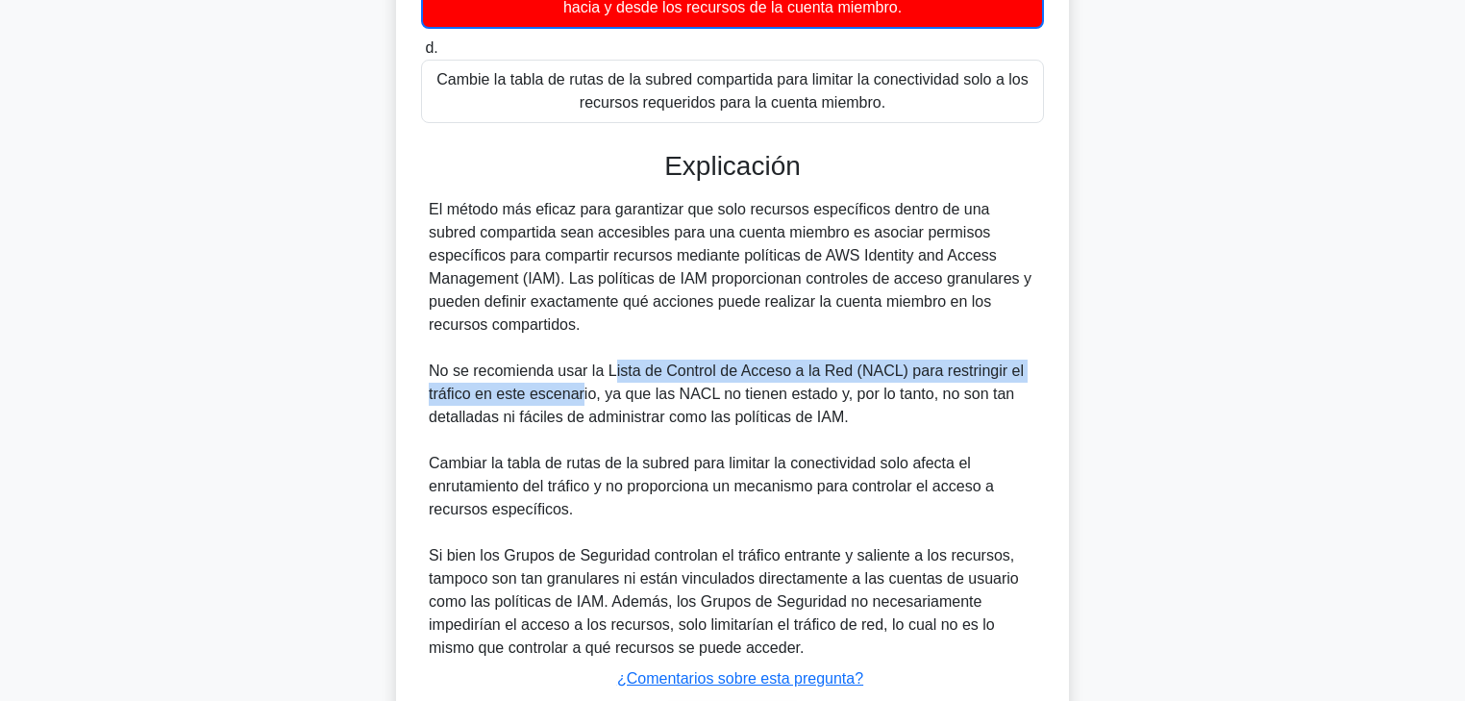
drag, startPoint x: 615, startPoint y: 377, endPoint x: 581, endPoint y: 396, distance: 39.6
click at [581, 396] on font "No se recomienda usar la Lista de Control de Acceso a la Red (NACL) para restri…" at bounding box center [726, 393] width 595 height 62
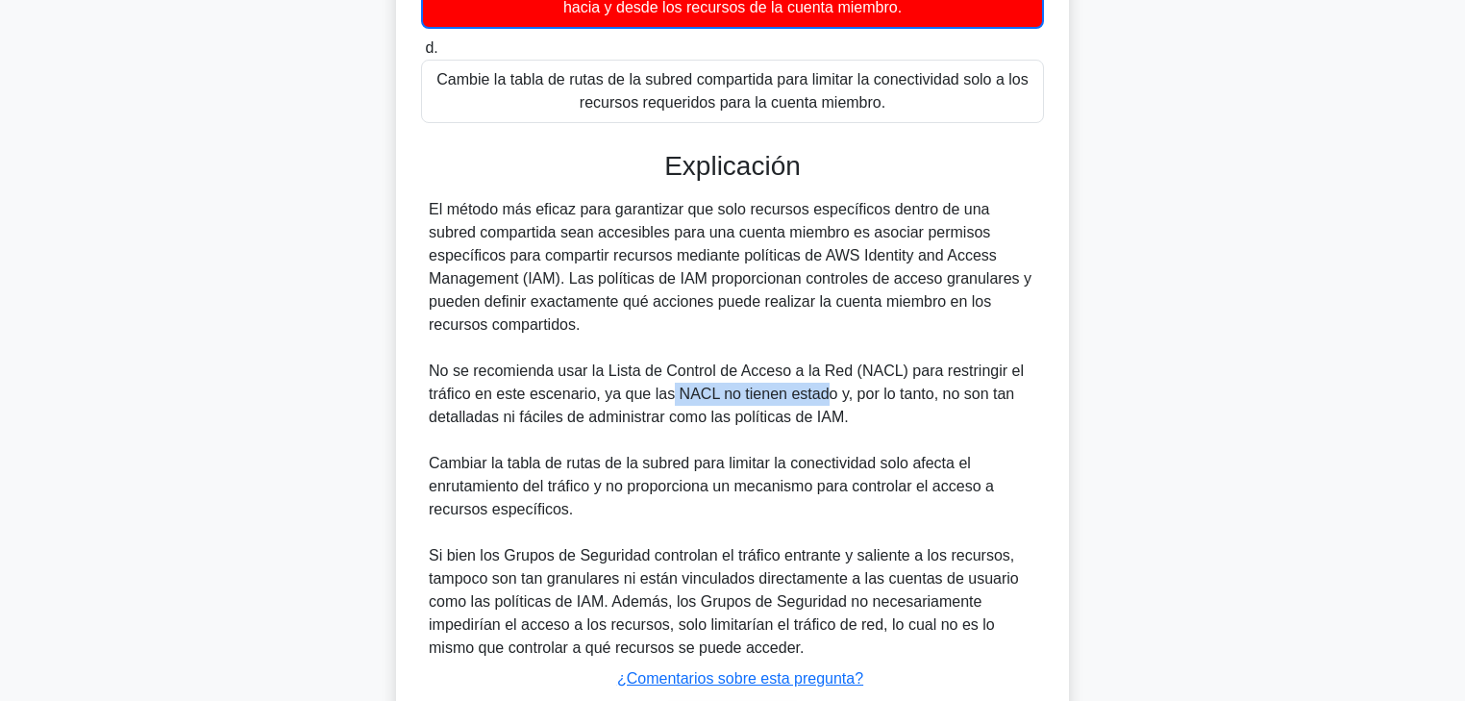
drag, startPoint x: 686, startPoint y: 396, endPoint x: 853, endPoint y: 389, distance: 167.4
click at [849, 395] on font "No se recomienda usar la Lista de Control de Acceso a la Red (NACL) para restri…" at bounding box center [726, 393] width 595 height 62
click at [875, 388] on font "No se recomienda usar la Lista de Control de Acceso a la Red (NACL) para restri…" at bounding box center [726, 393] width 595 height 62
drag, startPoint x: 834, startPoint y: 391, endPoint x: 861, endPoint y: 391, distance: 26.9
click at [861, 391] on font "No se recomienda usar la Lista de Control de Acceso a la Red (NACL) para restri…" at bounding box center [726, 393] width 595 height 62
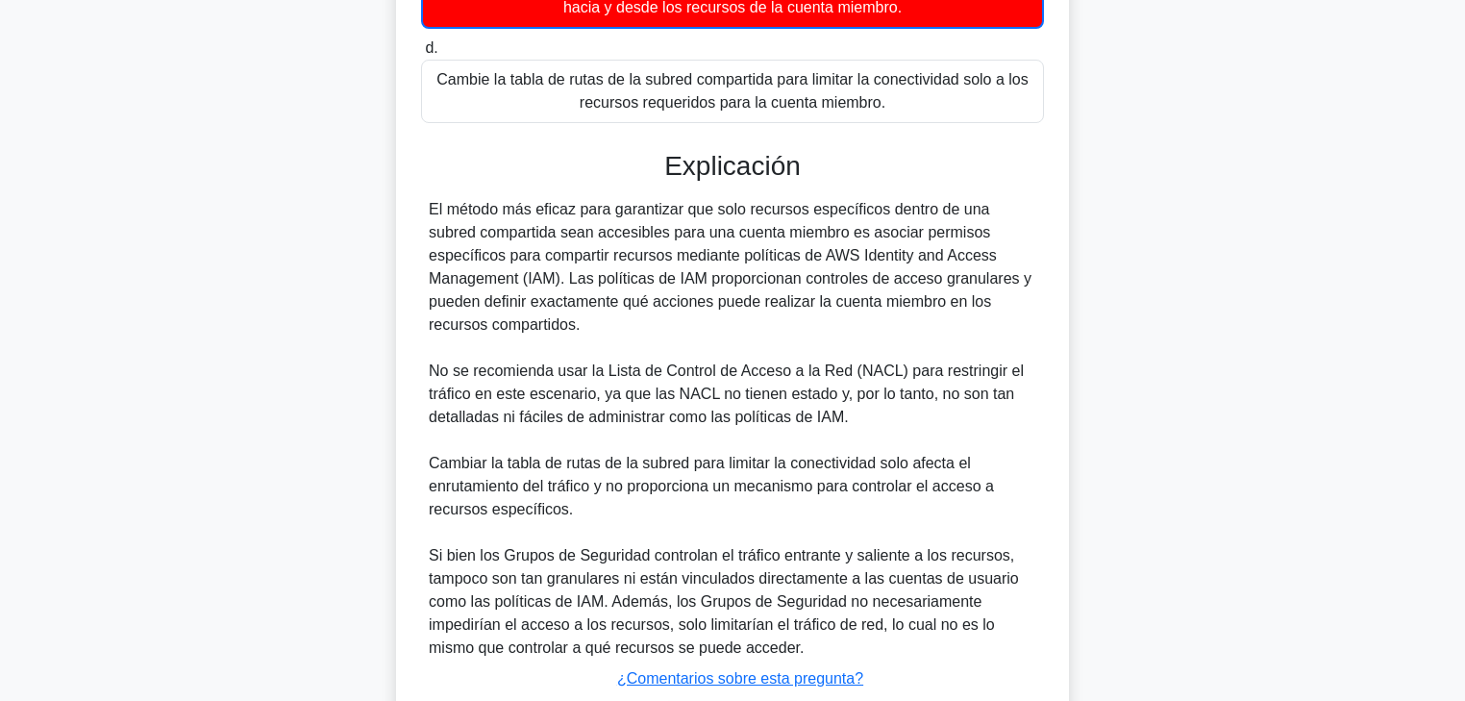
click at [880, 395] on font "No se recomienda usar la Lista de Control de Acceso a la Red (NACL) para restri…" at bounding box center [726, 393] width 595 height 62
drag, startPoint x: 850, startPoint y: 394, endPoint x: 654, endPoint y: 397, distance: 196.2
click at [974, 397] on font "No se recomienda usar la Lista de Control de Acceso a la Red (NACL) para restri…" at bounding box center [726, 393] width 595 height 62
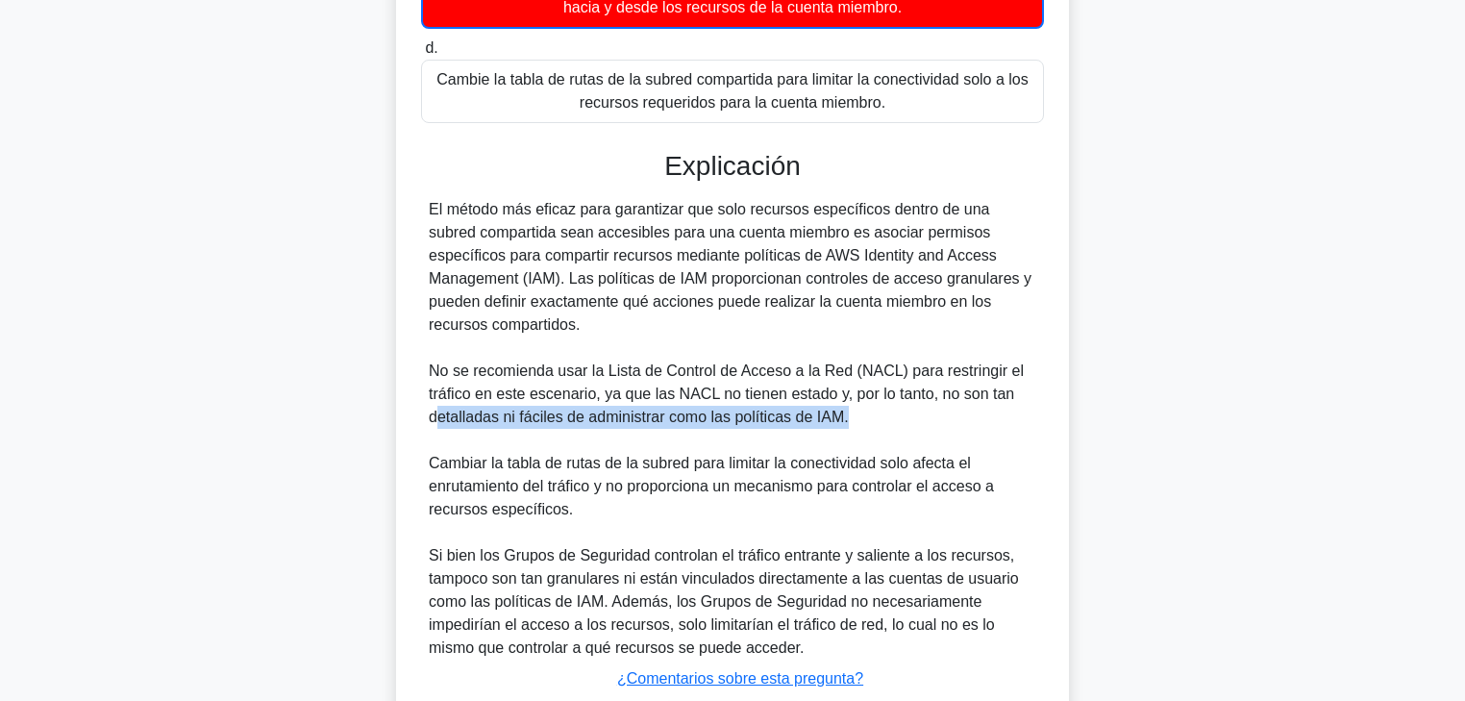
drag, startPoint x: 447, startPoint y: 415, endPoint x: 876, endPoint y: 419, distance: 428.8
click at [875, 419] on div "El método más eficaz para garantizar que solo recursos específicos dentro de un…" at bounding box center [733, 429] width 608 height 462
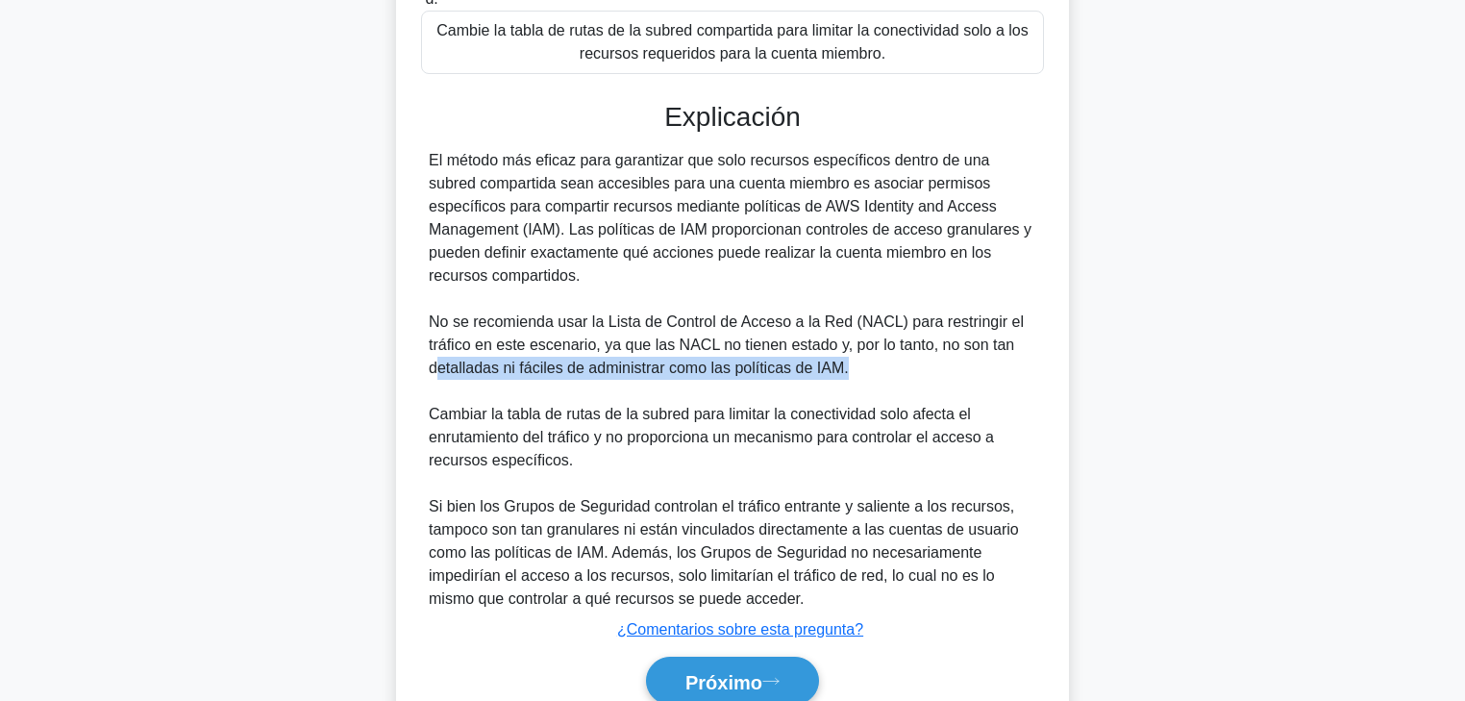
scroll to position [615, 0]
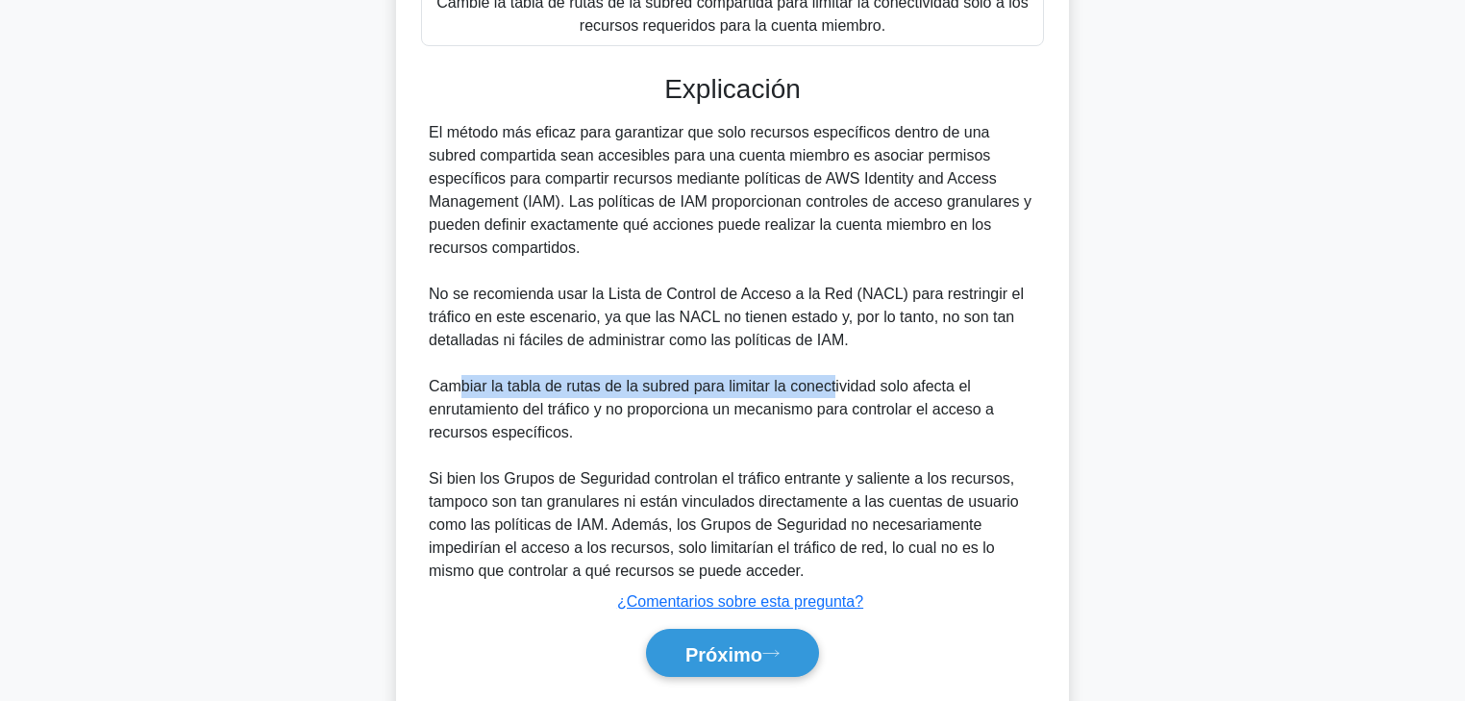
drag, startPoint x: 493, startPoint y: 389, endPoint x: 832, endPoint y: 395, distance: 338.5
click at [832, 389] on font "Cambiar la tabla de rutas de la subred para limitar la conectividad solo afecta…" at bounding box center [711, 409] width 565 height 62
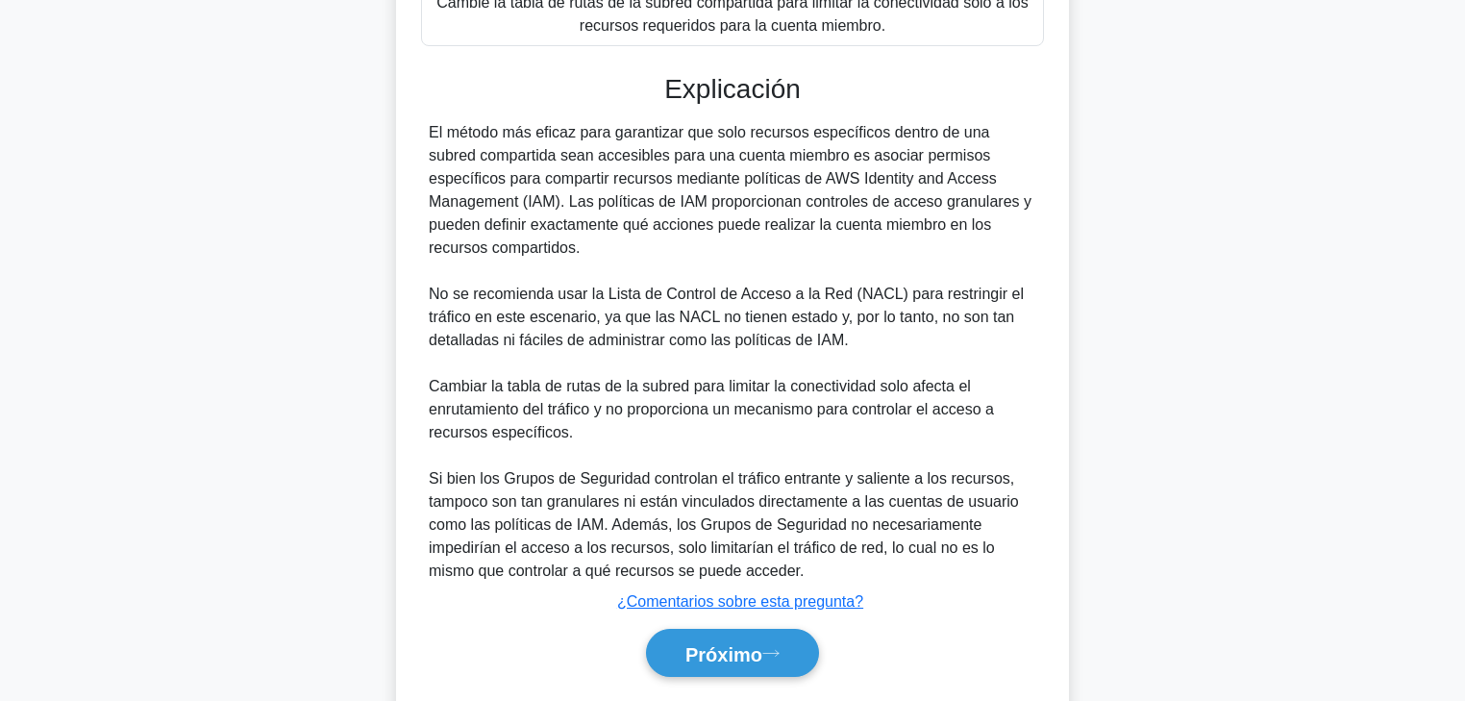
click at [862, 398] on font "Cambiar la tabla de rutas de la subred para limitar la conectividad solo afecta…" at bounding box center [711, 409] width 565 height 62
click at [947, 395] on font "Cambiar la tabla de rutas de la subred para limitar la conectividad solo afecta…" at bounding box center [711, 409] width 565 height 62
drag, startPoint x: 524, startPoint y: 408, endPoint x: 590, endPoint y: 408, distance: 66.3
click at [590, 408] on font "Cambiar la tabla de rutas de la subred para limitar la conectividad solo afecta…" at bounding box center [711, 409] width 565 height 62
drag, startPoint x: 646, startPoint y: 410, endPoint x: 935, endPoint y: 410, distance: 288.4
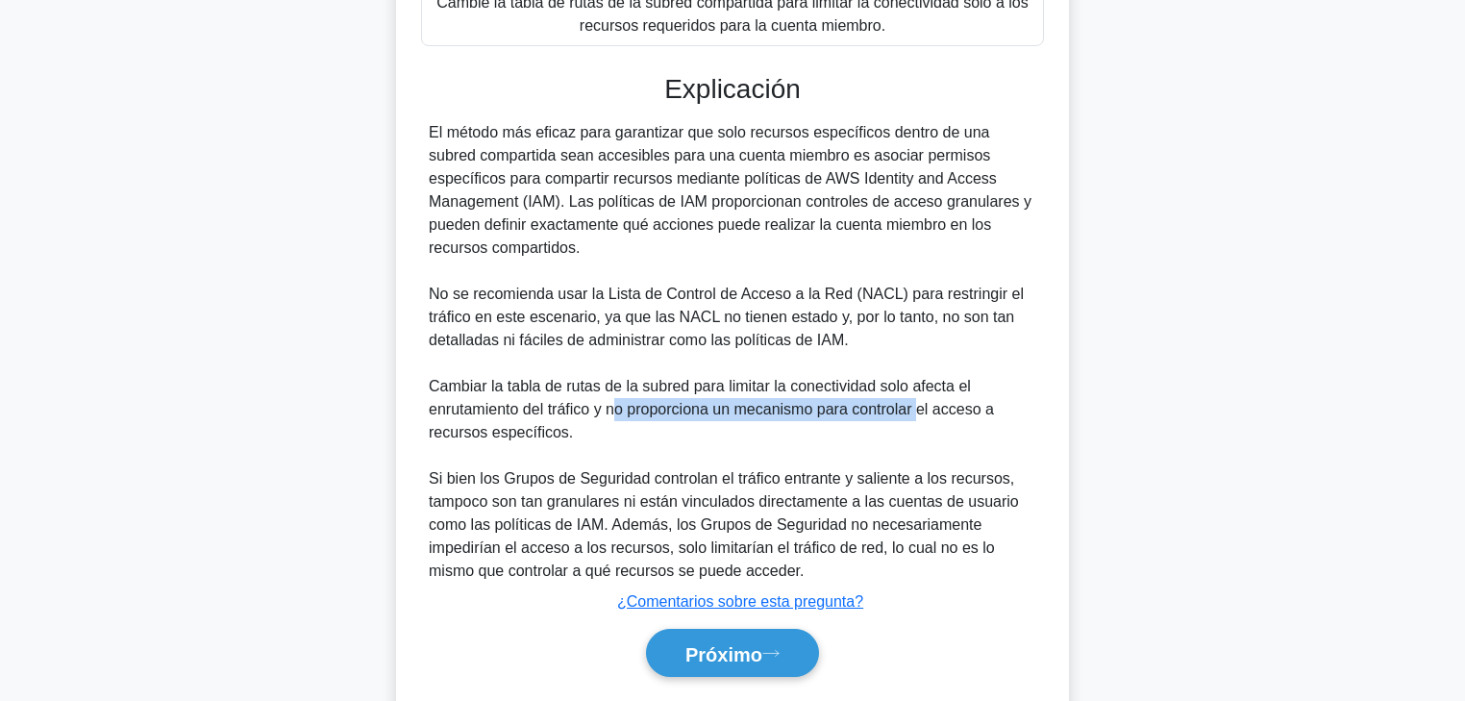
click at [924, 409] on font "Cambiar la tabla de rutas de la subred para limitar la conectividad solo afecta…" at bounding box center [711, 409] width 565 height 62
drag, startPoint x: 936, startPoint y: 408, endPoint x: 958, endPoint y: 418, distance: 23.6
click at [1032, 410] on div "El método más eficaz para garantizar que solo recursos específicos dentro de un…" at bounding box center [733, 352] width 608 height 462
drag, startPoint x: 546, startPoint y: 430, endPoint x: 623, endPoint y: 430, distance: 76.9
click at [622, 430] on div "El método más eficaz para garantizar que solo recursos específicos dentro de un…" at bounding box center [733, 352] width 608 height 462
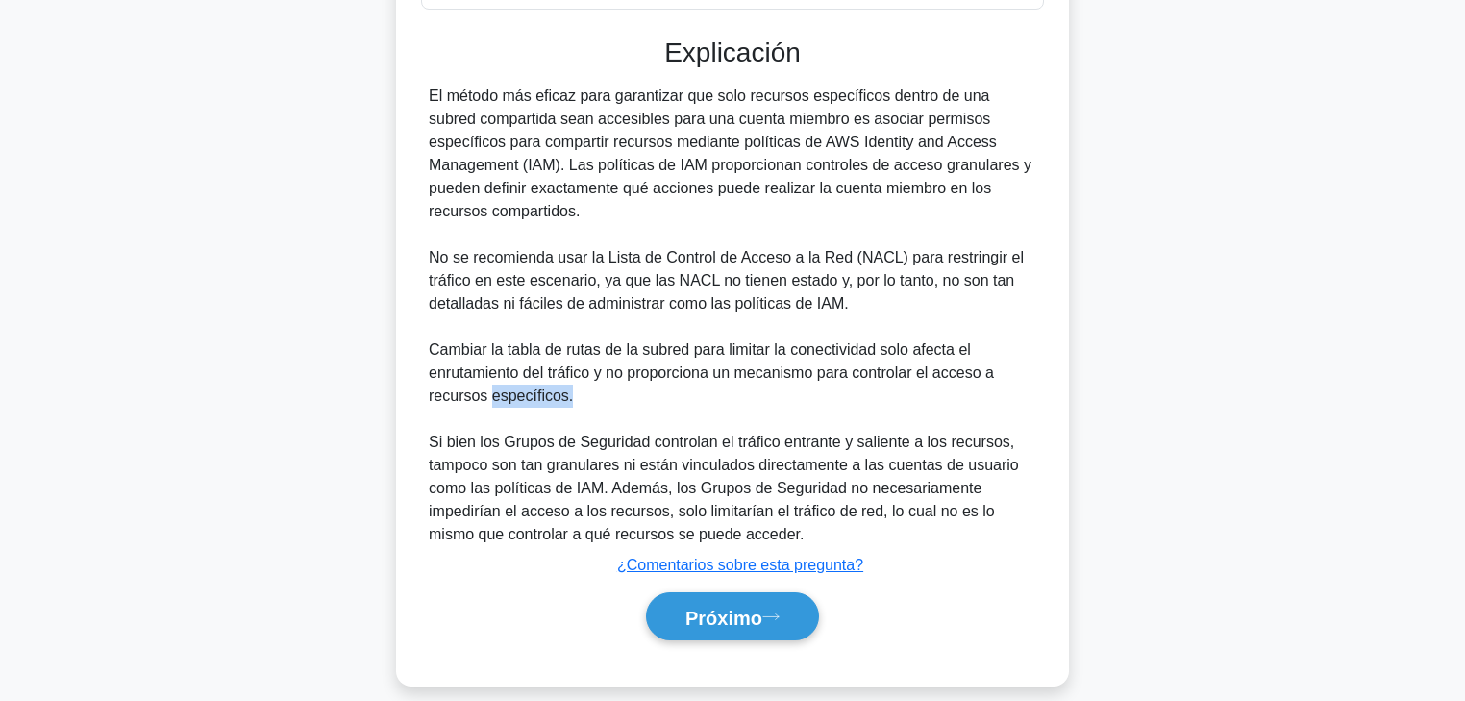
scroll to position [672, 0]
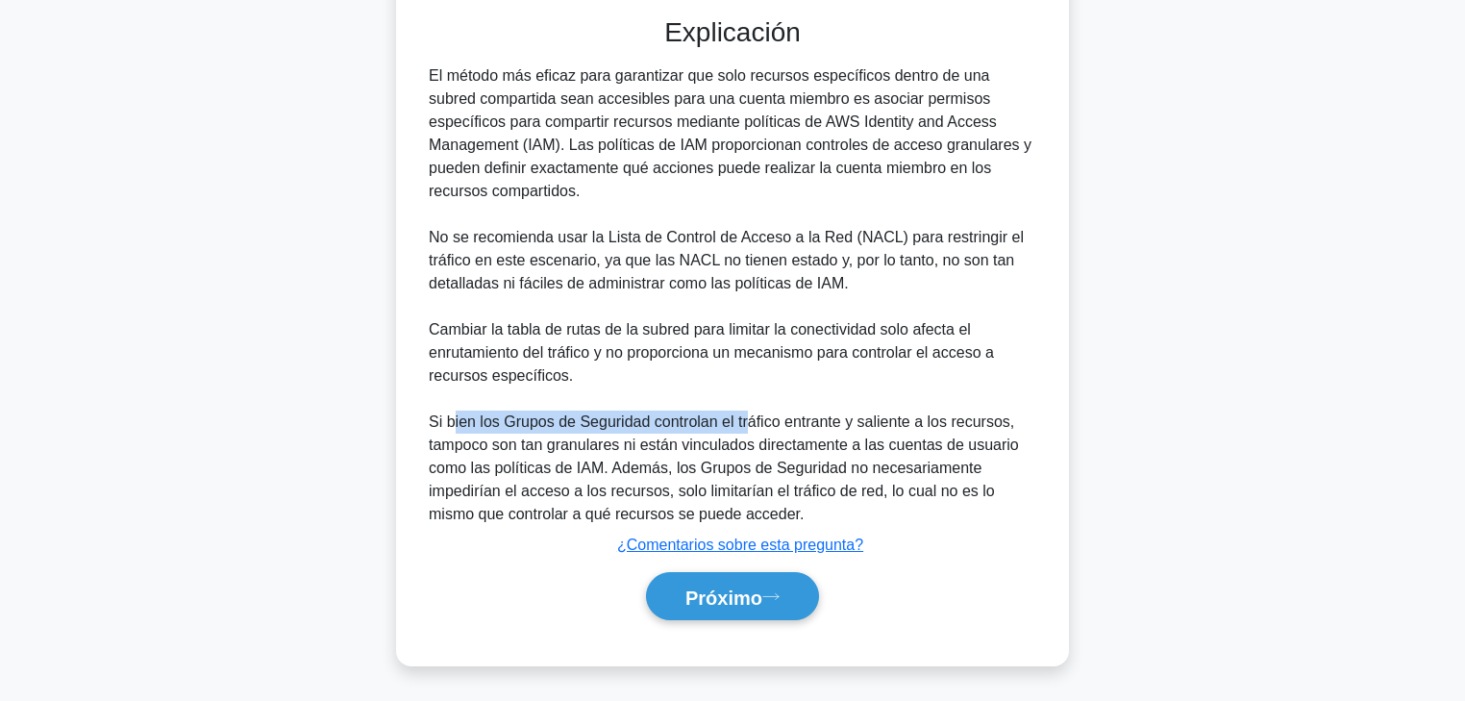
drag, startPoint x: 458, startPoint y: 416, endPoint x: 768, endPoint y: 420, distance: 310.6
click at [752, 419] on font "Si bien los Grupos de Seguridad controlan el tráfico entrante y saliente a los …" at bounding box center [724, 467] width 590 height 109
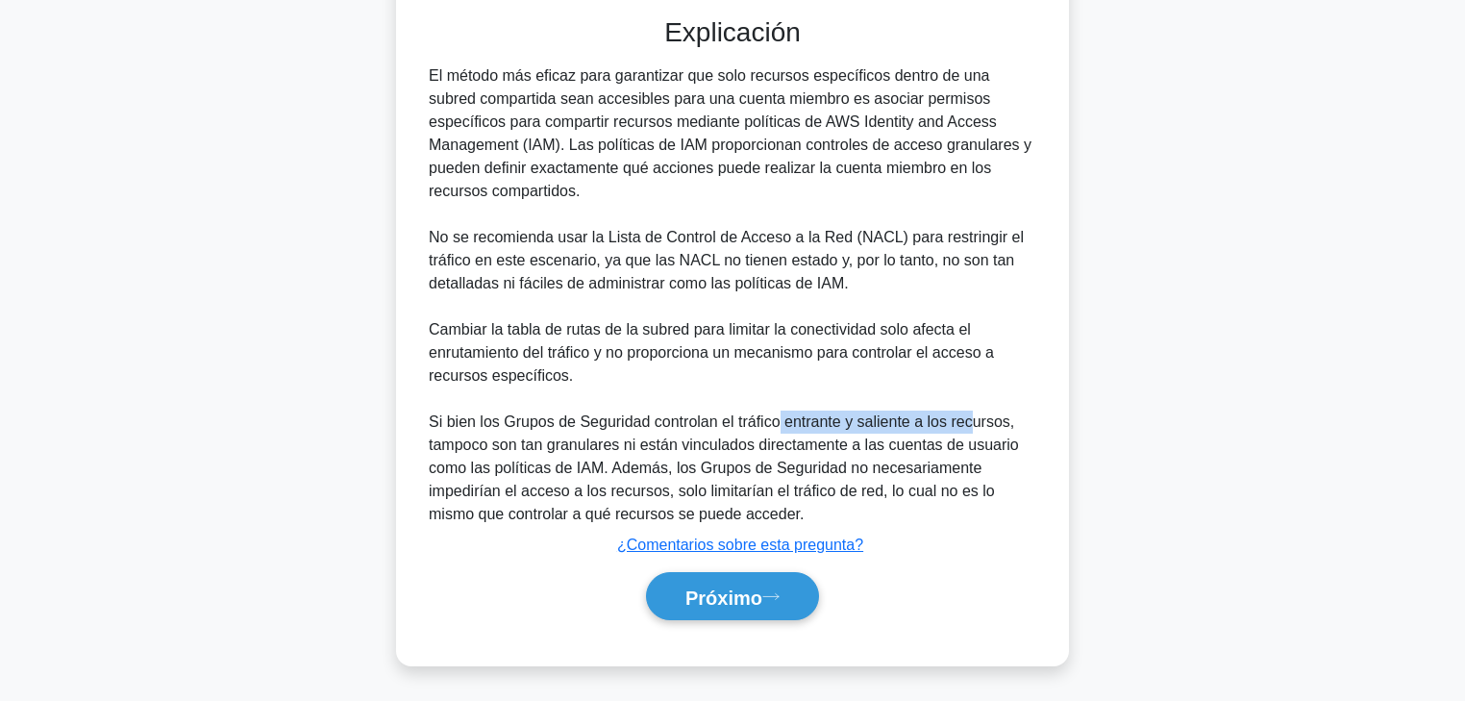
drag, startPoint x: 785, startPoint y: 420, endPoint x: 993, endPoint y: 421, distance: 208.6
click at [967, 420] on font "Si bien los Grupos de Seguridad controlan el tráfico entrante y saliente a los …" at bounding box center [724, 467] width 590 height 109
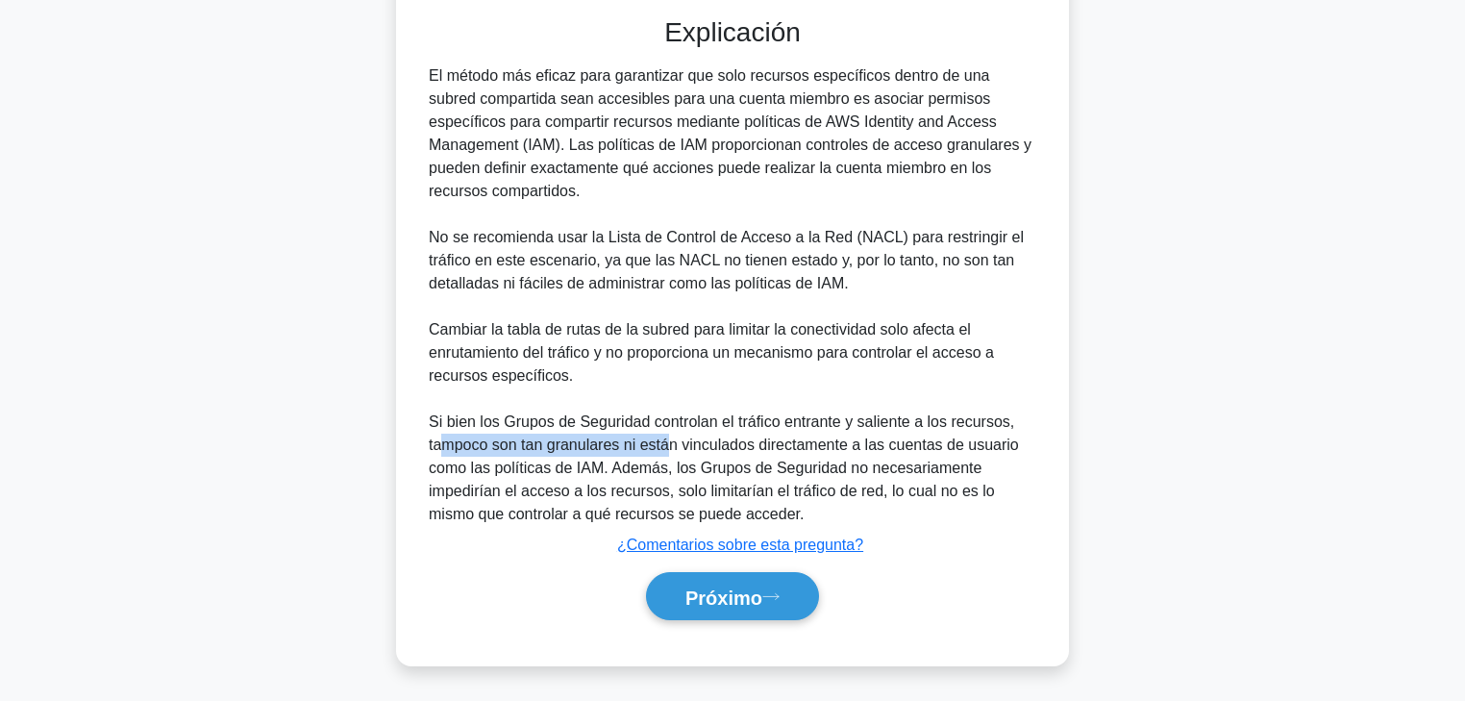
drag, startPoint x: 515, startPoint y: 438, endPoint x: 686, endPoint y: 438, distance: 170.2
click at [683, 438] on font "Si bien los Grupos de Seguridad controlan el tráfico entrante y saliente a los …" at bounding box center [724, 467] width 590 height 109
click at [728, 446] on font "Si bien los Grupos de Seguridad controlan el tráfico entrante y saliente a los …" at bounding box center [724, 467] width 590 height 109
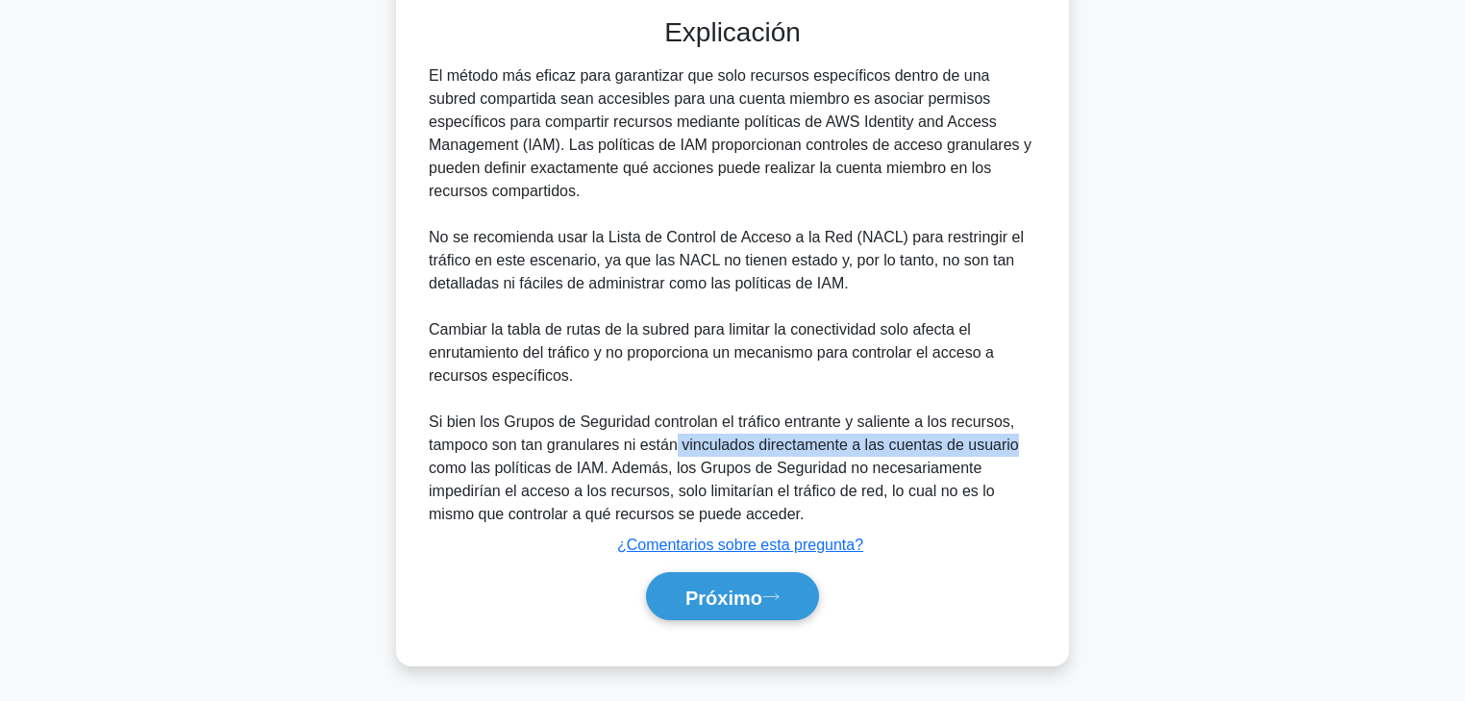
drag, startPoint x: 677, startPoint y: 443, endPoint x: 1026, endPoint y: 446, distance: 349.0
click at [1026, 446] on div "El método más eficaz para garantizar que solo recursos específicos dentro de un…" at bounding box center [733, 295] width 608 height 462
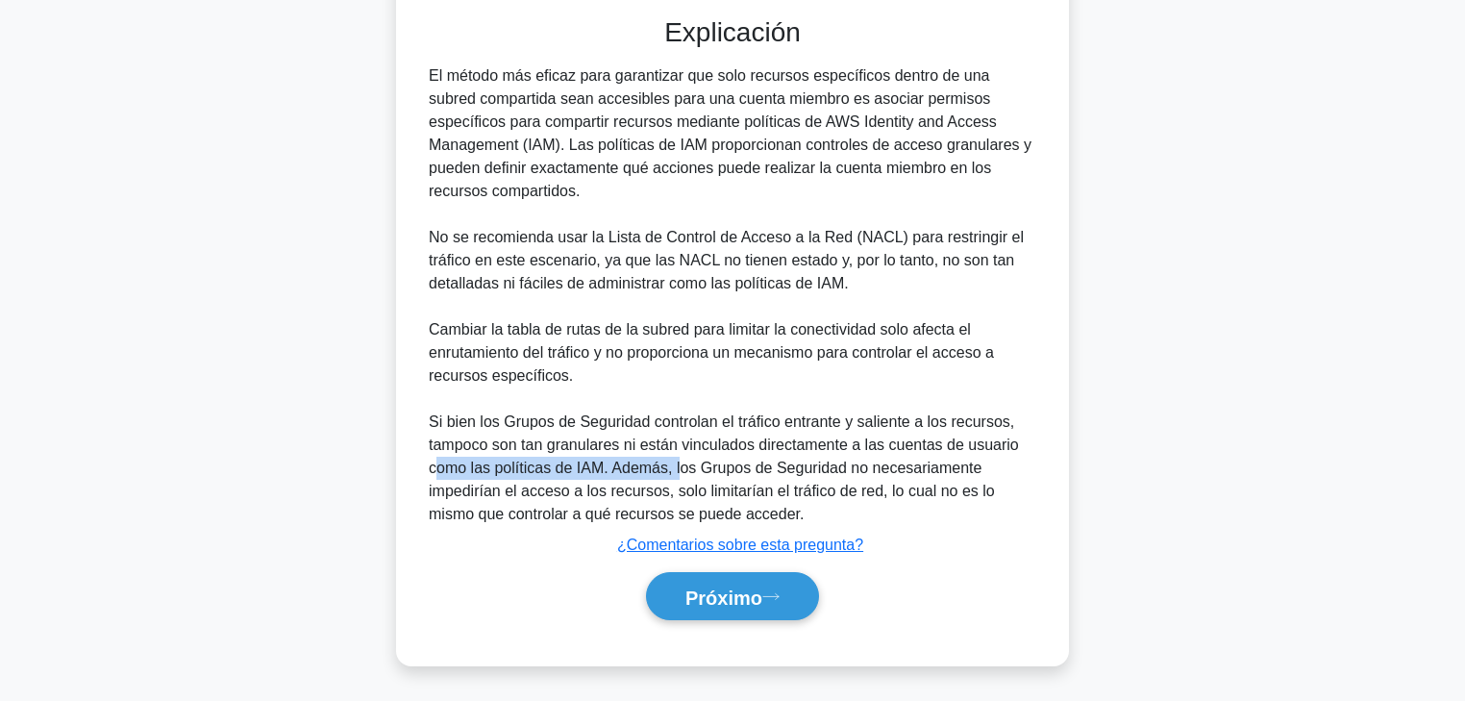
drag, startPoint x: 439, startPoint y: 469, endPoint x: 688, endPoint y: 469, distance: 249.0
click at [689, 469] on font "Si bien los Grupos de Seguridad controlan el tráfico entrante y saliente a los …" at bounding box center [724, 467] width 590 height 109
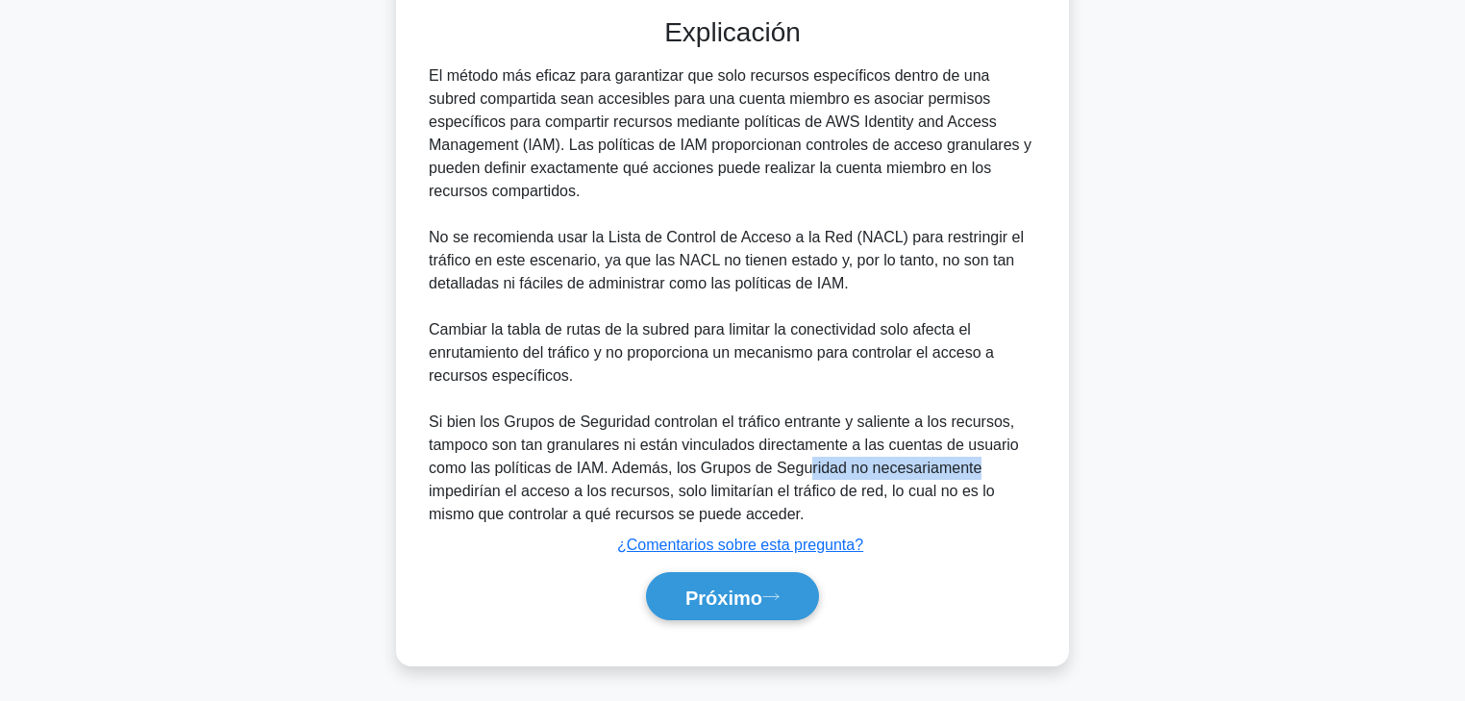
drag, startPoint x: 852, startPoint y: 472, endPoint x: 975, endPoint y: 472, distance: 123.1
click at [975, 472] on div "El método más eficaz para garantizar que solo recursos específicos dentro de un…" at bounding box center [733, 295] width 608 height 462
click at [734, 534] on font "Próximo" at bounding box center [724, 596] width 77 height 21
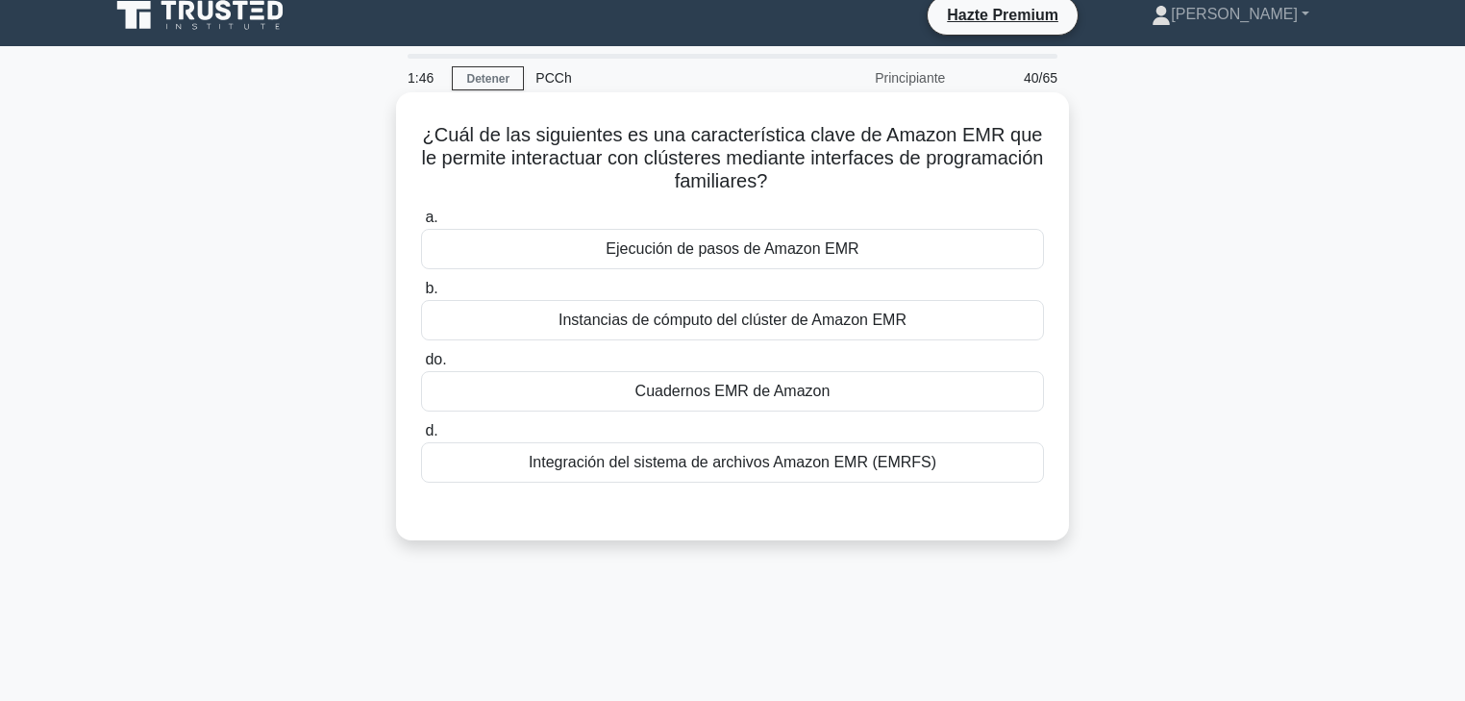
scroll to position [0, 0]
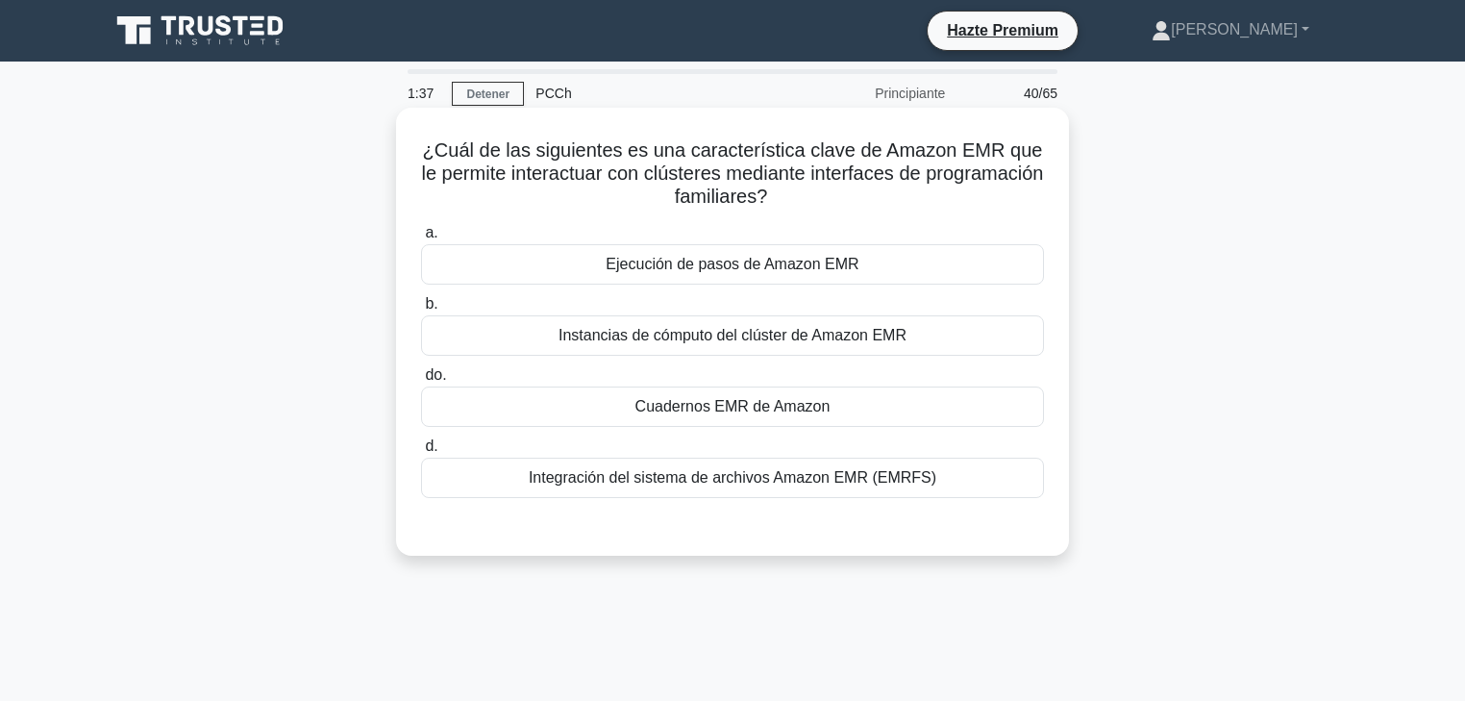
click at [773, 393] on div "Cuadernos EMR de Amazon" at bounding box center [732, 407] width 623 height 40
click at [421, 382] on input "do. Cuadernos EMR de Amazon" at bounding box center [421, 375] width 0 height 12
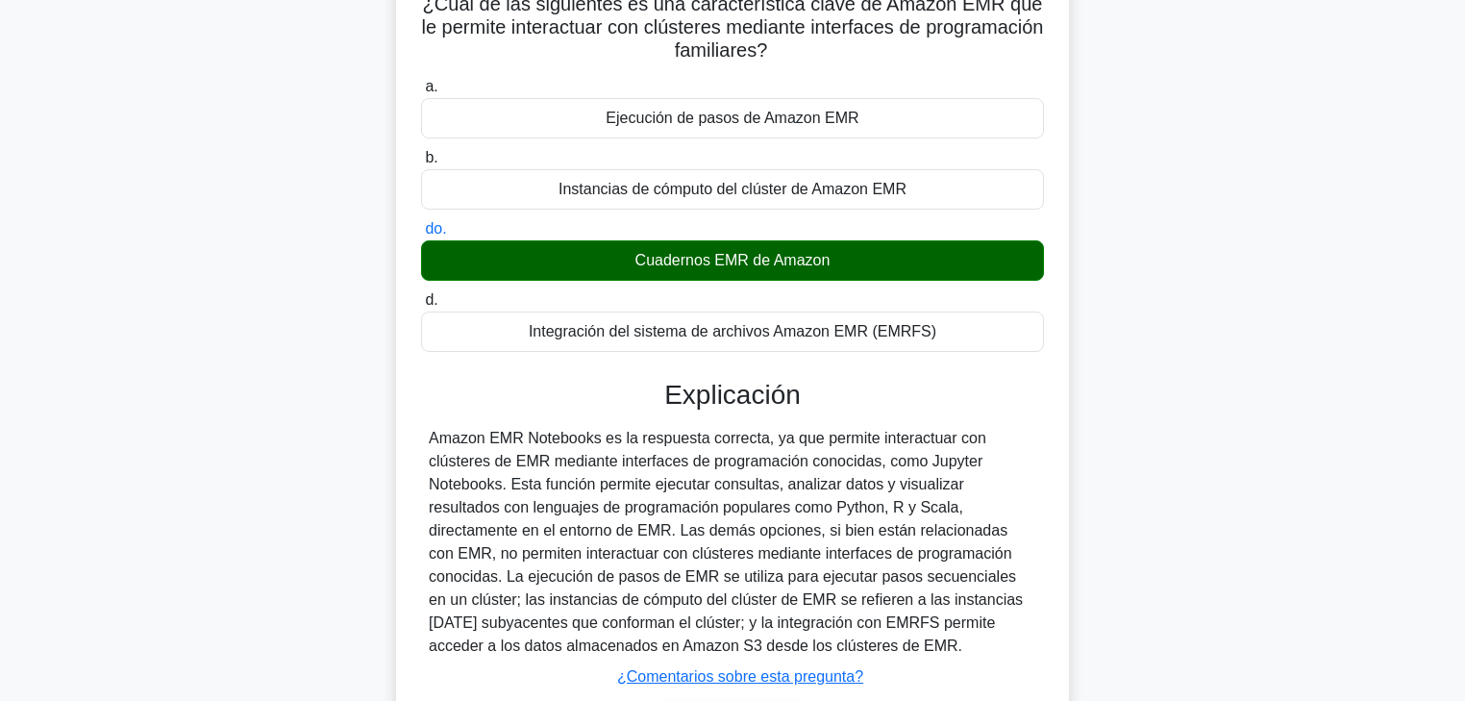
scroll to position [338, 0]
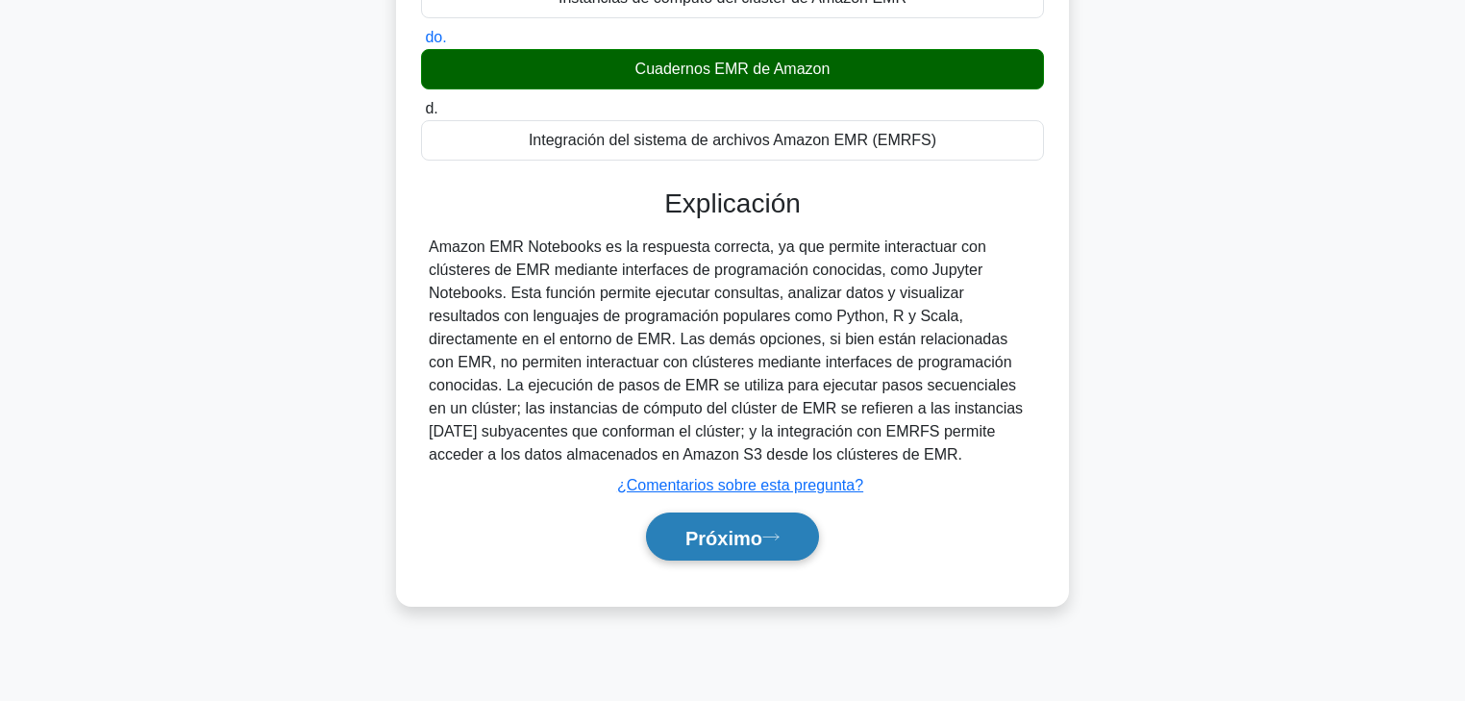
click at [811, 524] on button "Próximo" at bounding box center [732, 536] width 173 height 49
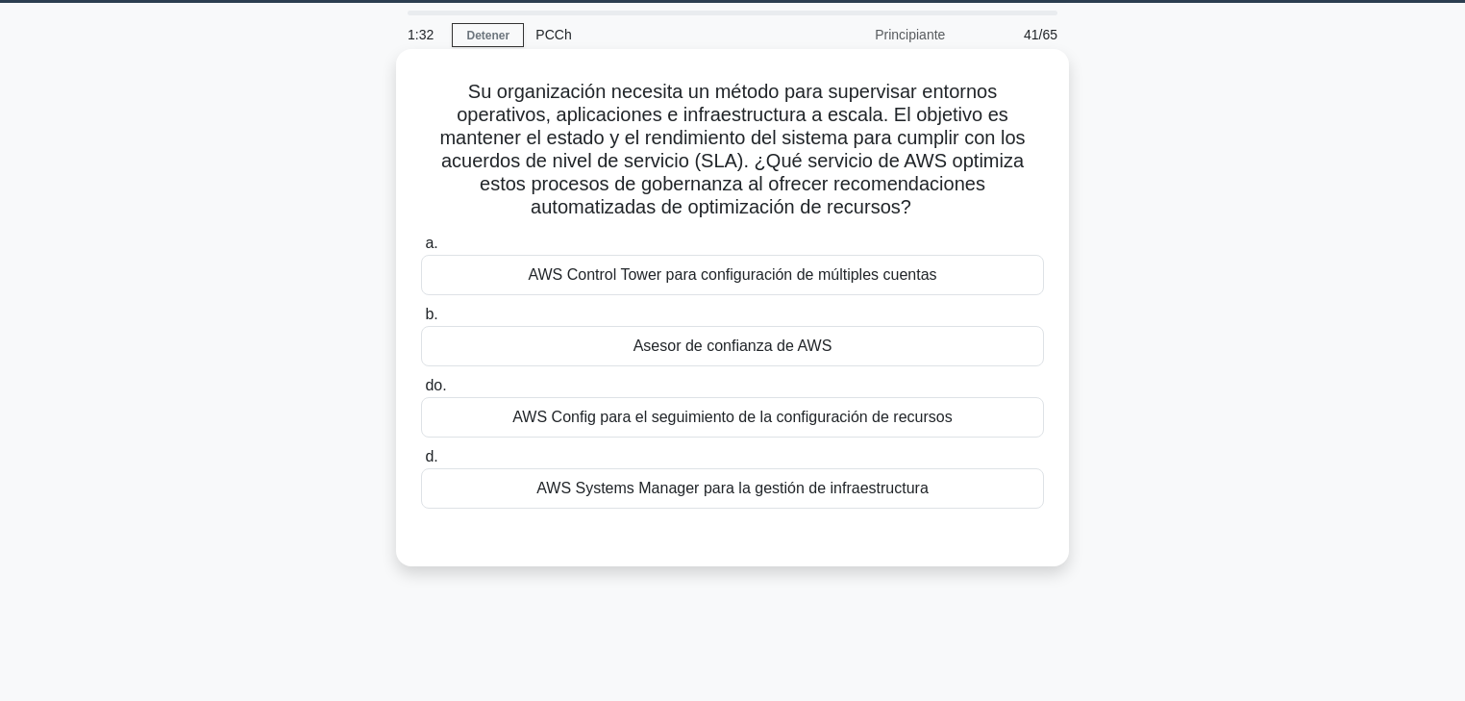
scroll to position [0, 0]
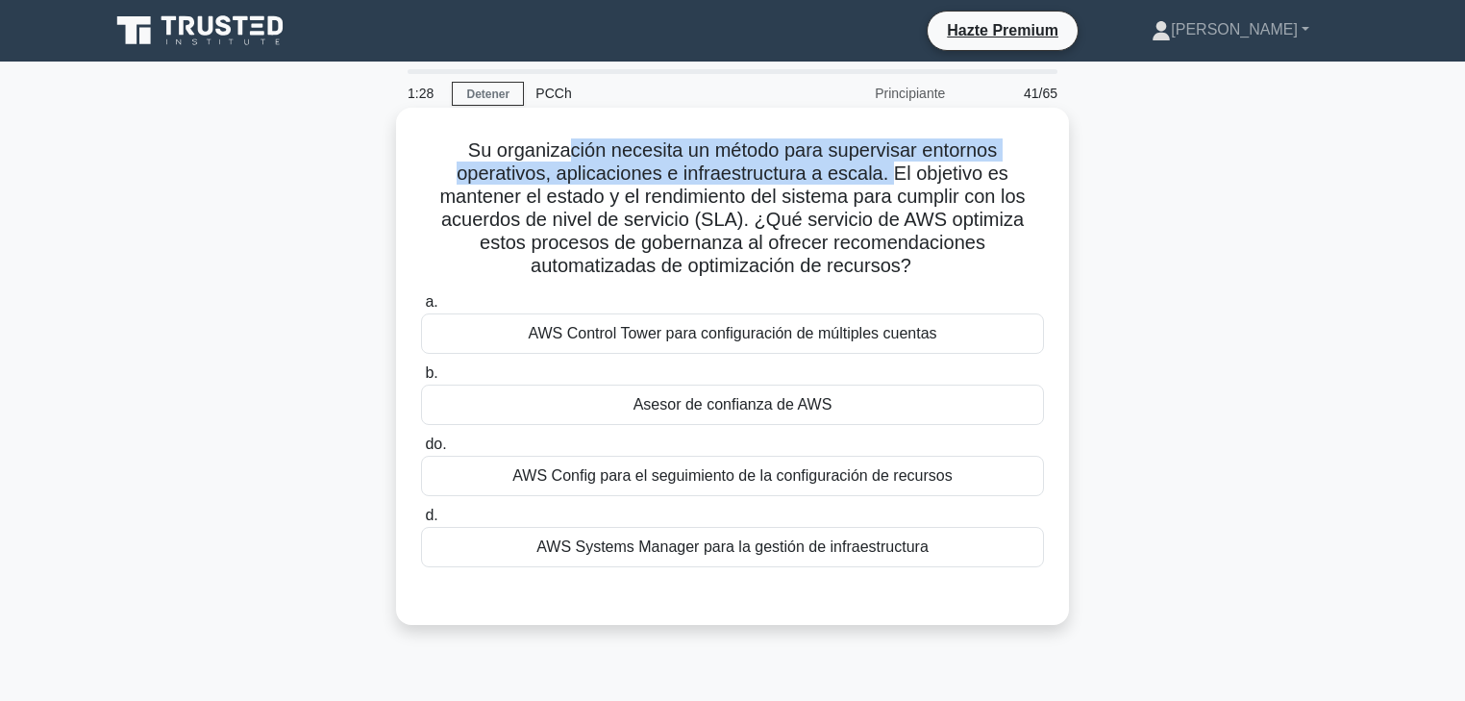
drag, startPoint x: 568, startPoint y: 158, endPoint x: 895, endPoint y: 179, distance: 327.6
click at [892, 177] on font "Su organización necesita un método para supervisar entornos operativos, aplicac…" at bounding box center [732, 207] width 586 height 137
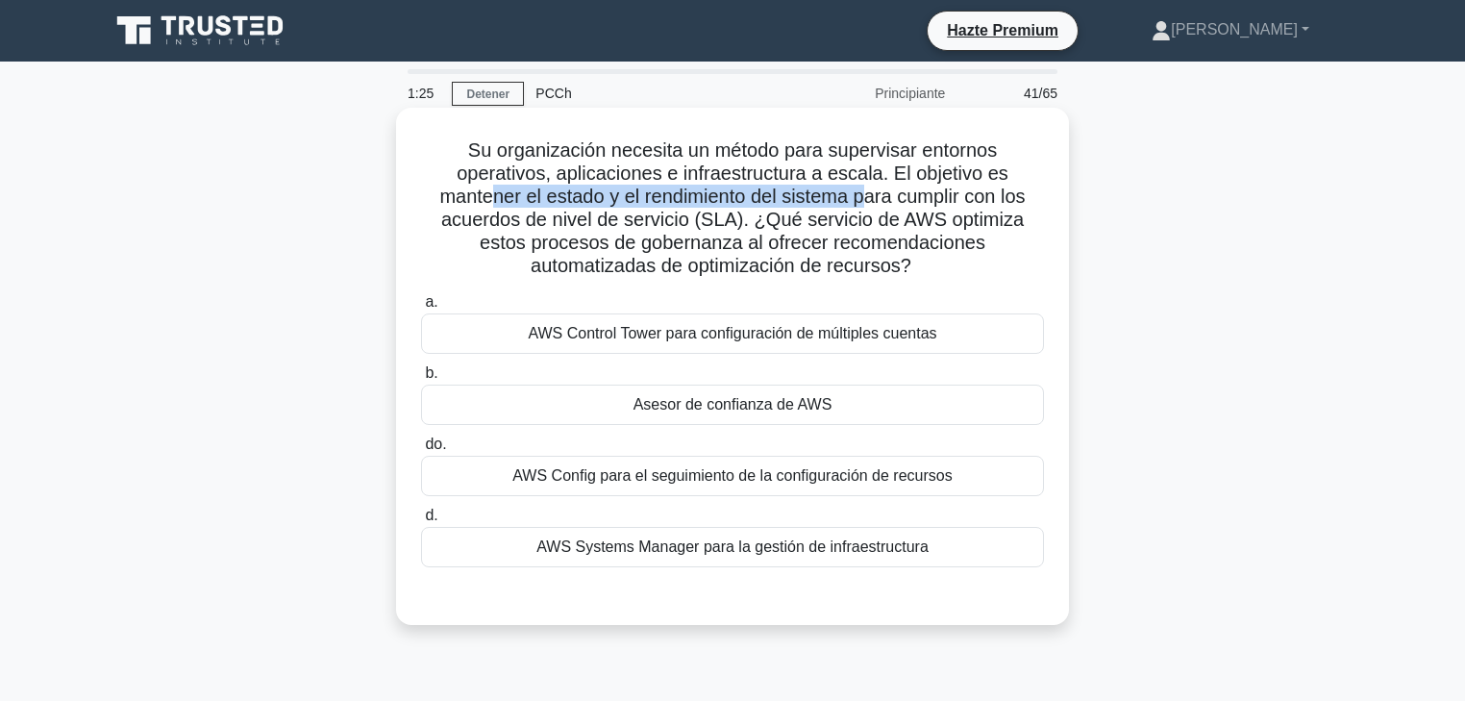
drag, startPoint x: 523, startPoint y: 198, endPoint x: 870, endPoint y: 198, distance: 347.1
click at [870, 198] on font "Su organización necesita un método para supervisar entornos operativos, aplicac…" at bounding box center [732, 207] width 586 height 137
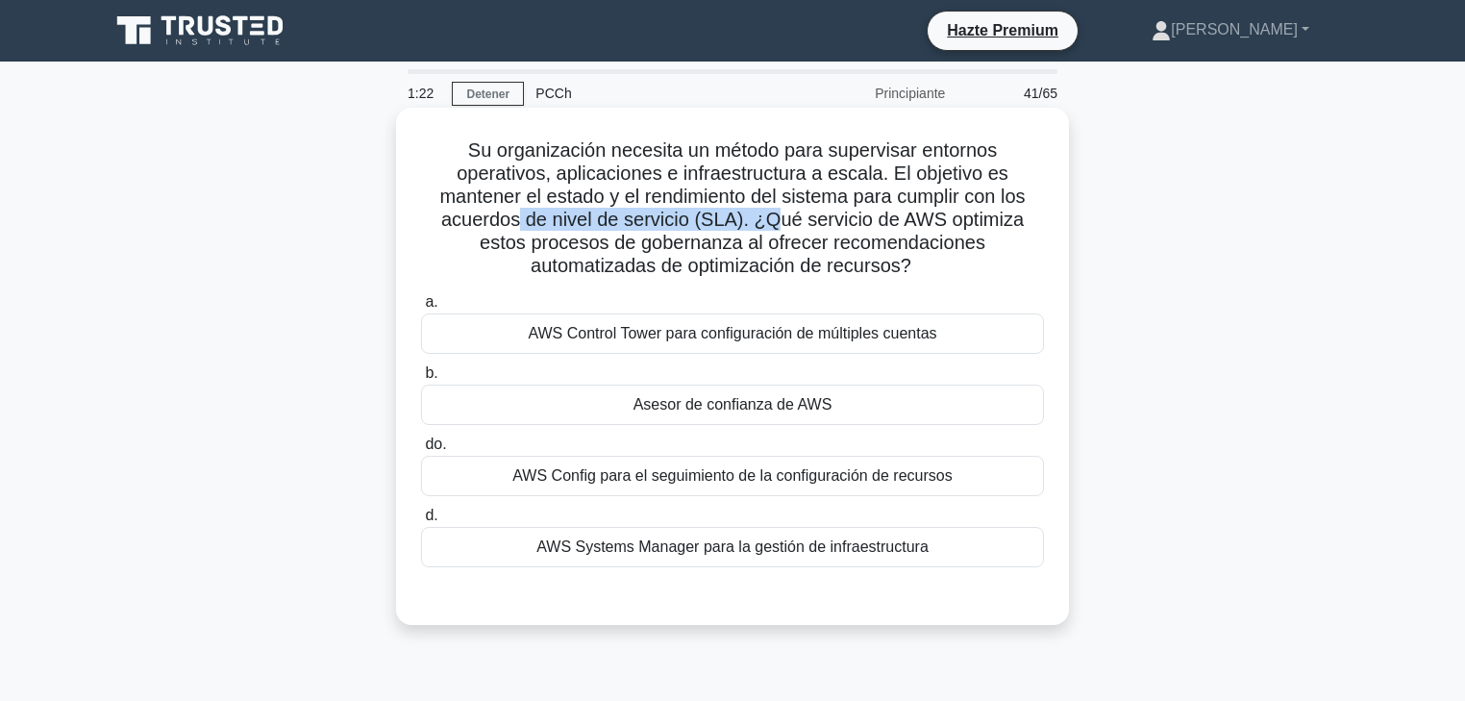
drag, startPoint x: 561, startPoint y: 227, endPoint x: 777, endPoint y: 231, distance: 215.4
click at [777, 230] on font "Su organización necesita un método para supervisar entornos operativos, aplicac…" at bounding box center [732, 207] width 586 height 137
click at [631, 223] on font "Su organización necesita un método para supervisar entornos operativos, aplicac…" at bounding box center [732, 207] width 586 height 137
drag, startPoint x: 761, startPoint y: 222, endPoint x: 966, endPoint y: 267, distance: 209.7
click at [966, 267] on h5 "Su organización necesita un método para supervisar entornos operativos, aplicac…" at bounding box center [732, 208] width 627 height 140
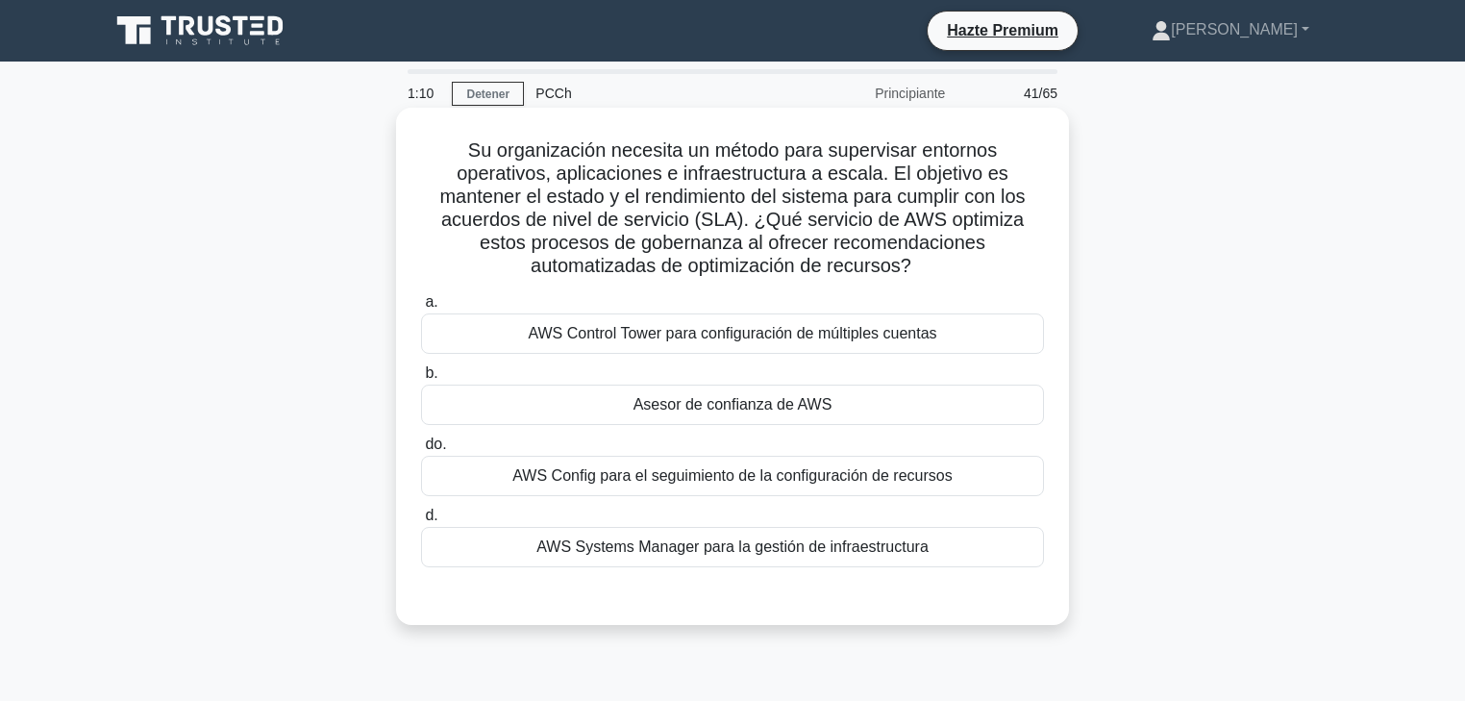
click at [746, 405] on font "Asesor de confianza de AWS" at bounding box center [733, 404] width 199 height 16
click at [421, 380] on input "b. Asesor de confianza de AWS" at bounding box center [421, 373] width 0 height 12
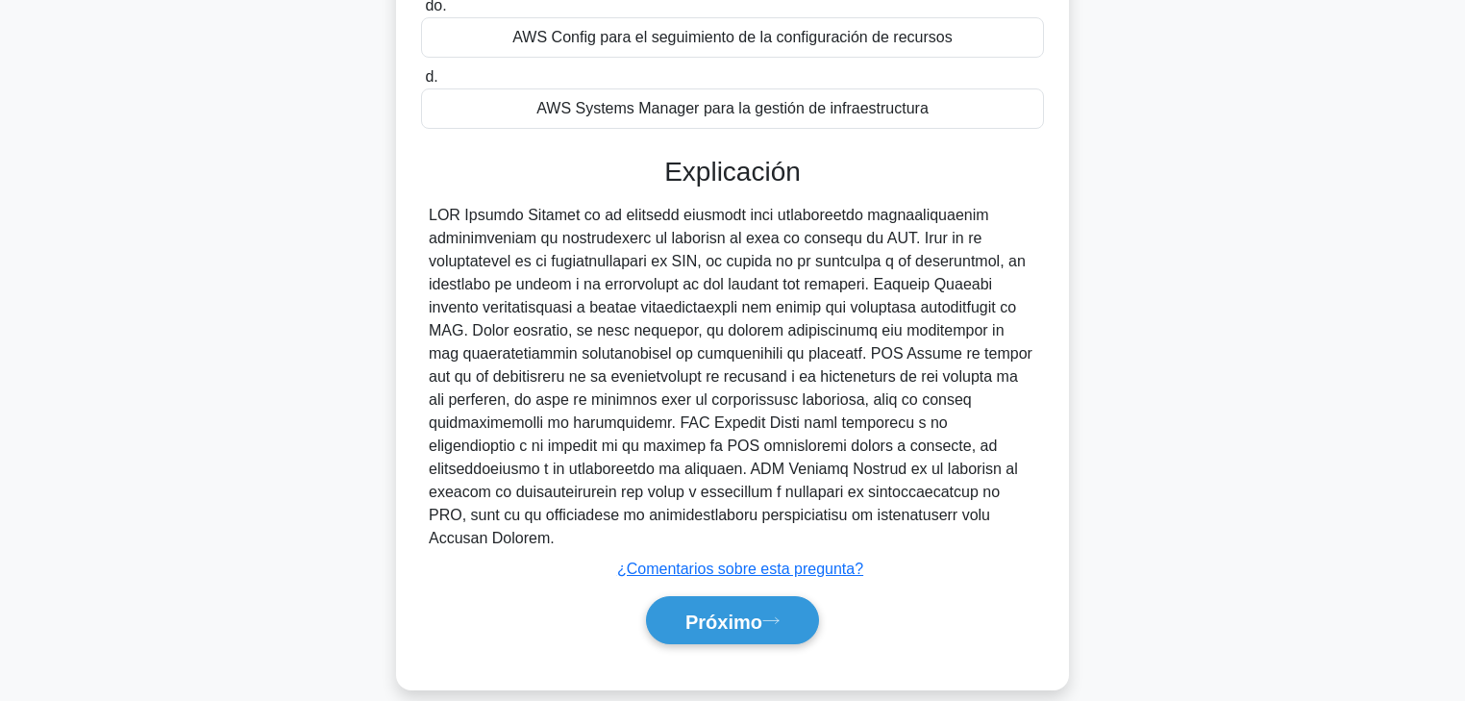
scroll to position [439, 0]
click at [746, 534] on font "Próximo" at bounding box center [724, 620] width 77 height 21
click at [800, 534] on button "Próximo" at bounding box center [732, 619] width 173 height 49
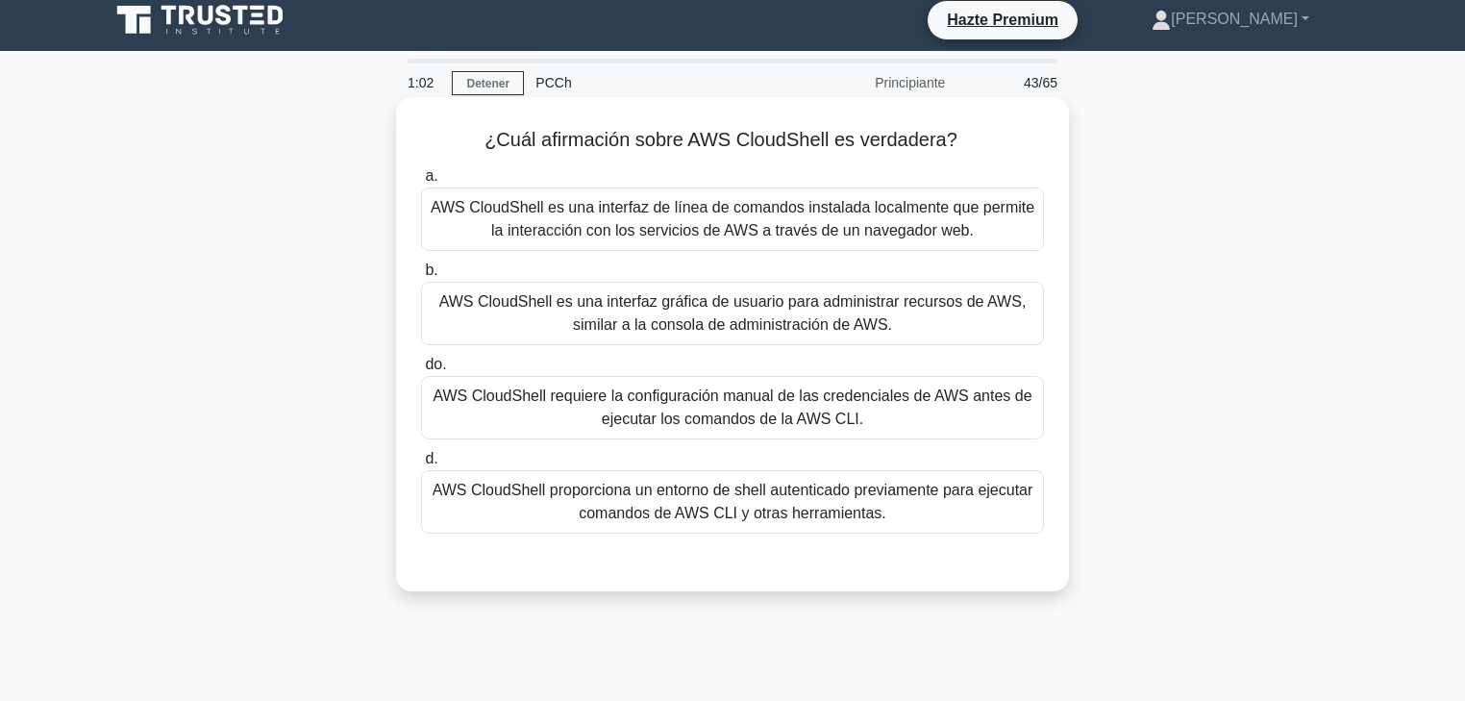
scroll to position [0, 0]
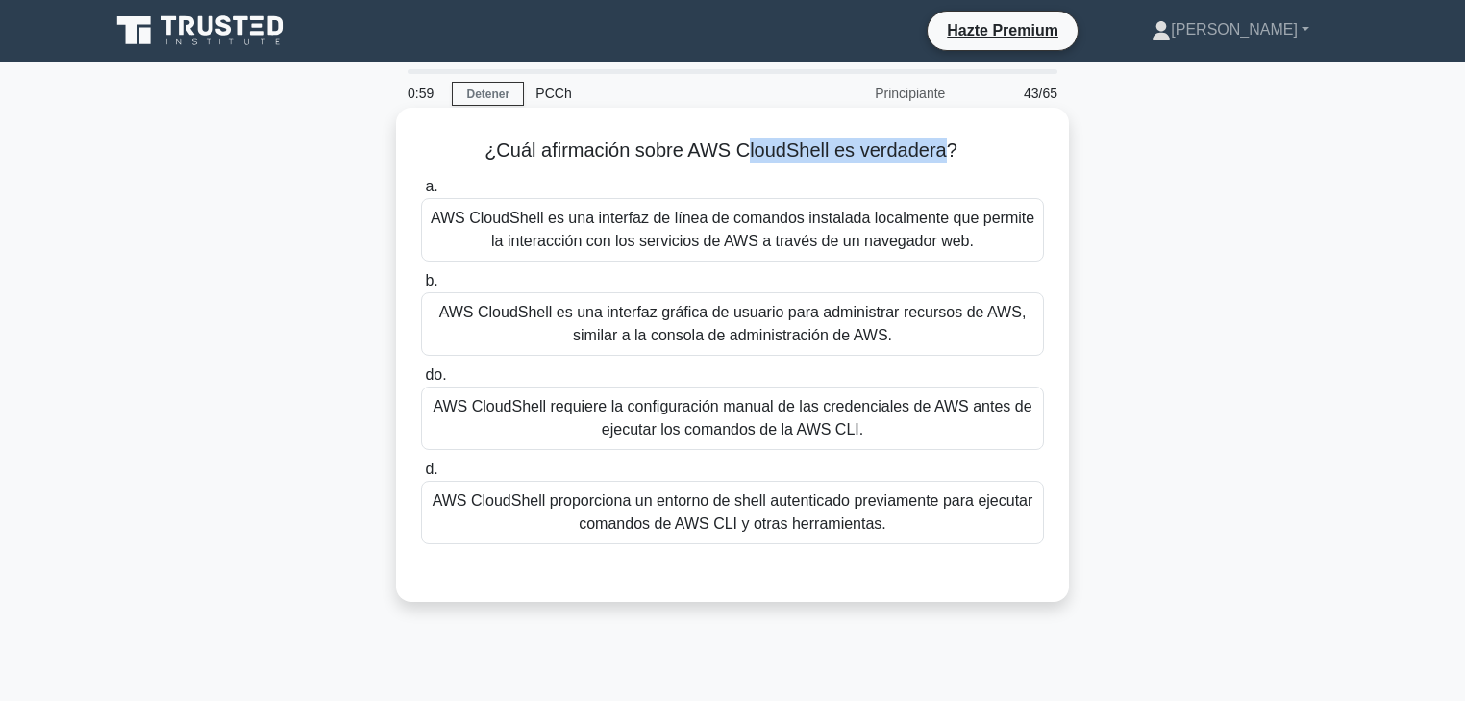
drag, startPoint x: 744, startPoint y: 150, endPoint x: 946, endPoint y: 154, distance: 201.9
click at [946, 154] on font "¿Cuál afirmación sobre AWS CloudShell es verdadera?" at bounding box center [721, 149] width 473 height 21
click at [860, 513] on font "AWS CloudShell proporciona un entorno de shell autenticado previamente para eje…" at bounding box center [733, 511] width 601 height 39
click at [421, 476] on input "d. AWS CloudShell proporciona un entorno de shell autenticado previamente para …" at bounding box center [421, 469] width 0 height 12
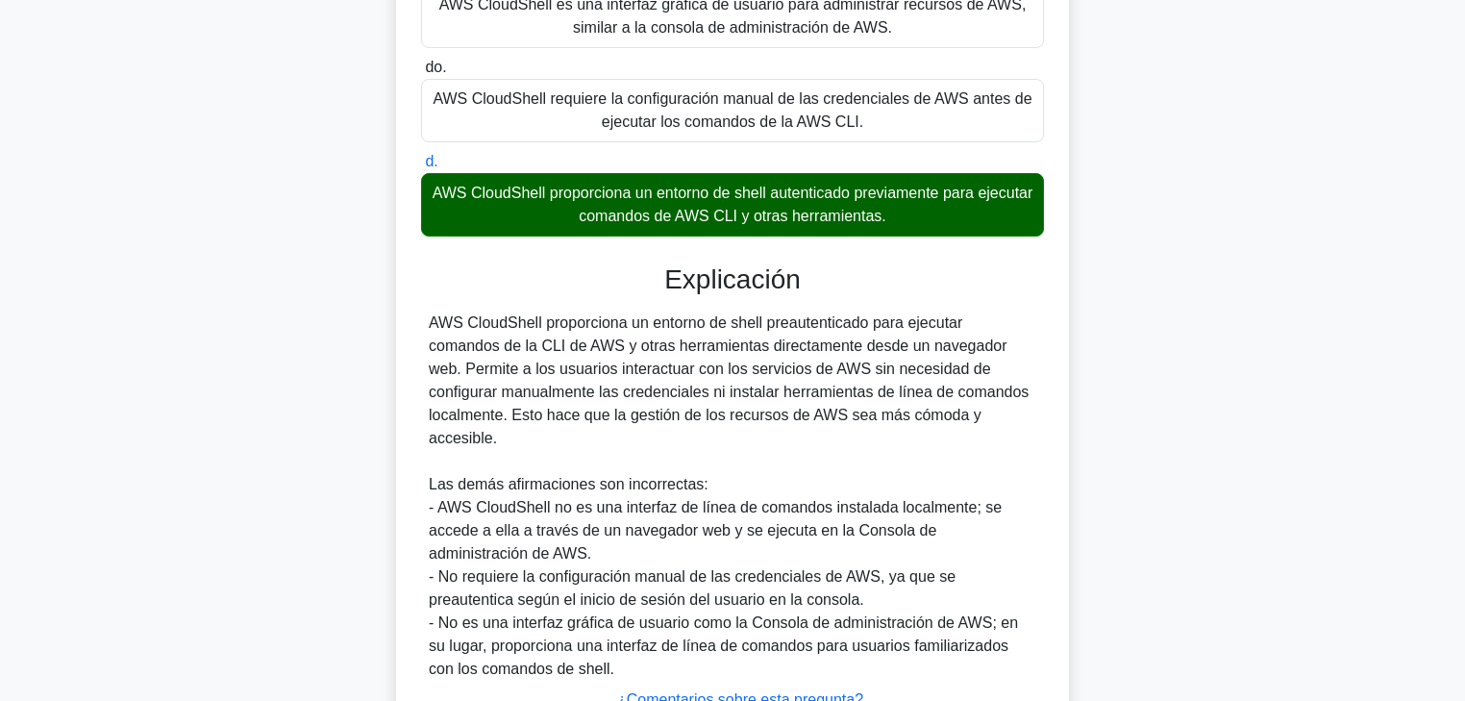
scroll to position [439, 0]
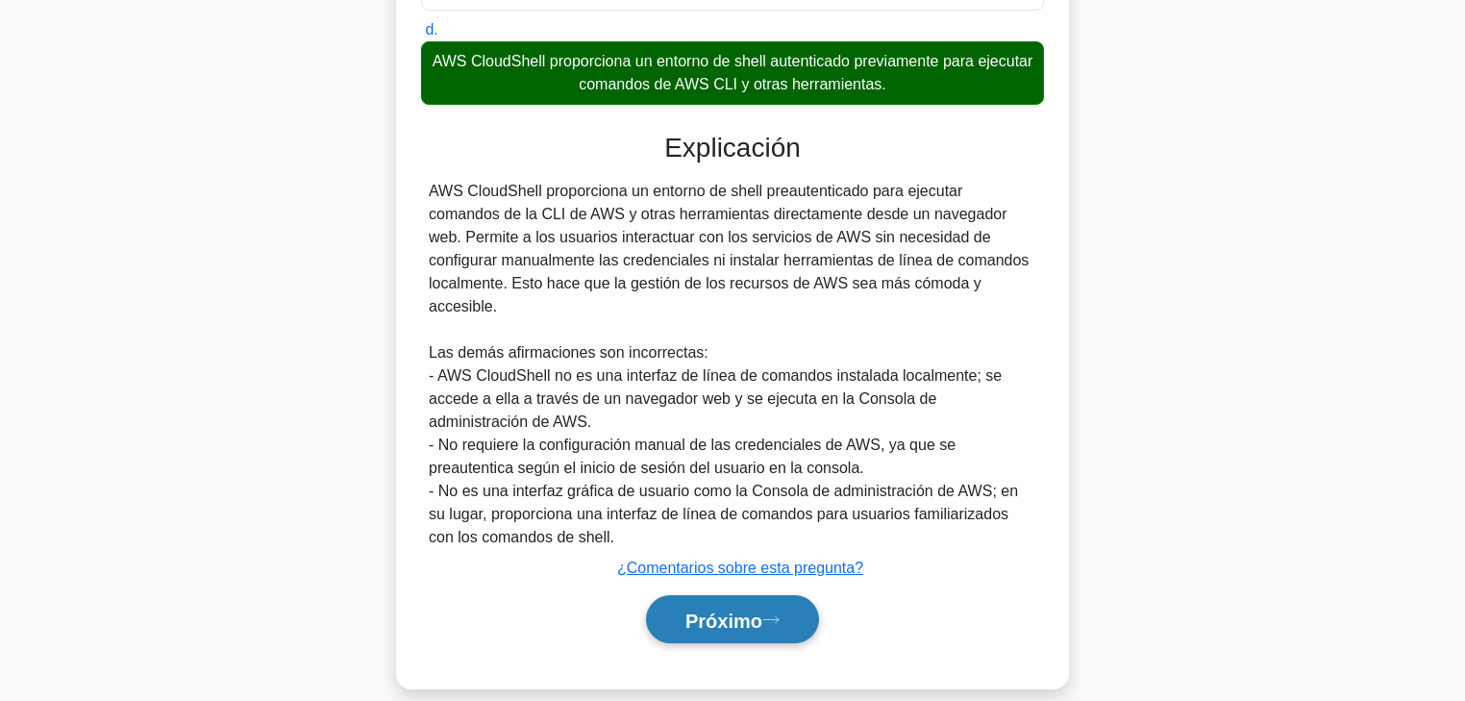
click at [773, 534] on button "Próximo" at bounding box center [732, 619] width 173 height 49
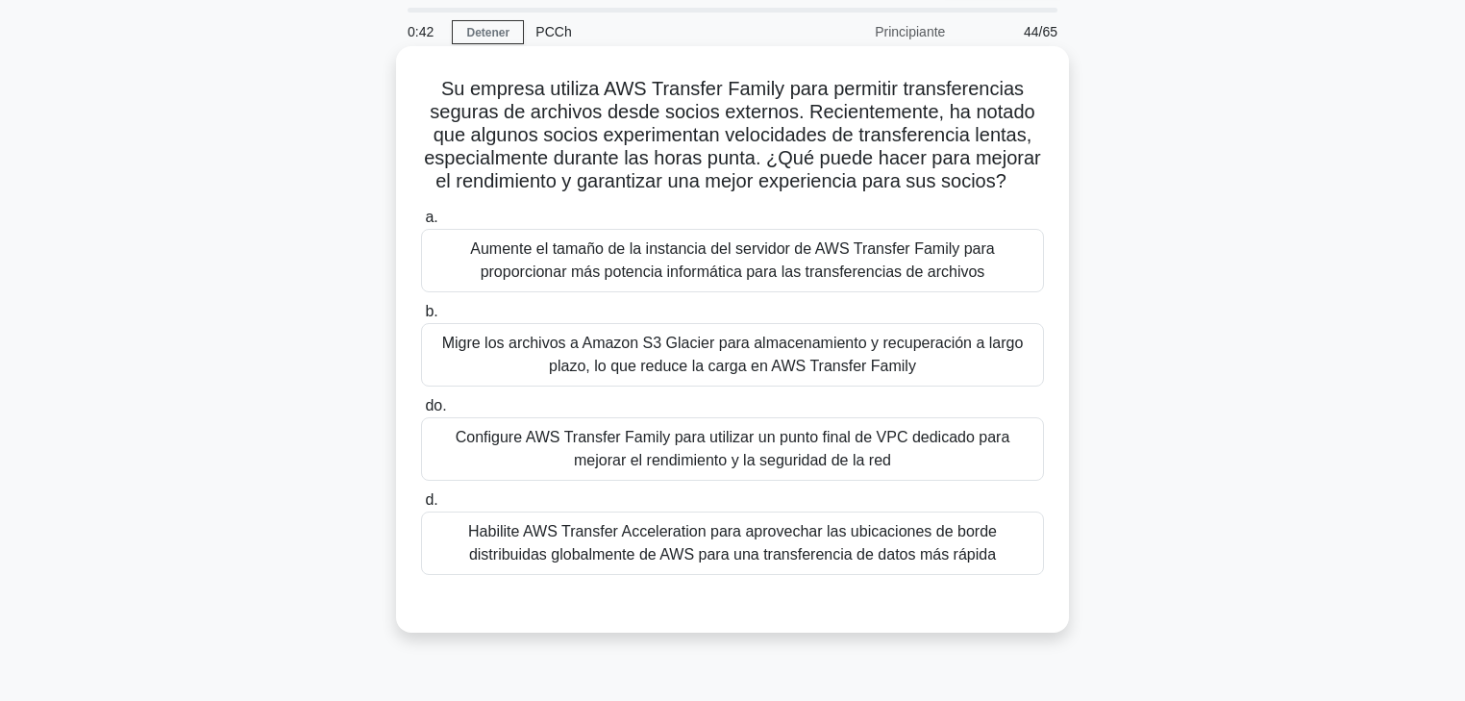
scroll to position [0, 0]
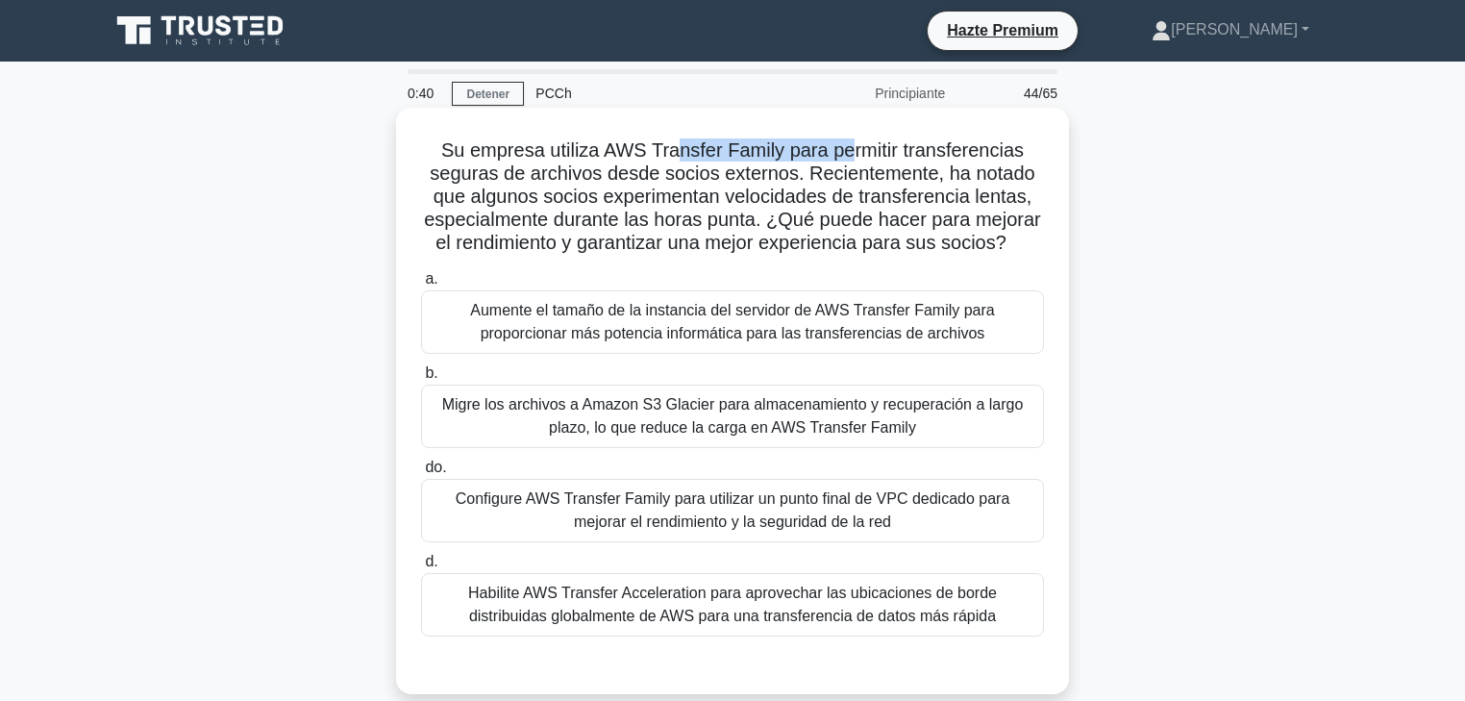
drag, startPoint x: 715, startPoint y: 154, endPoint x: 848, endPoint y: 155, distance: 132.7
click at [848, 155] on font "Su empresa utiliza AWS Transfer Family para permitir transferencias seguras de …" at bounding box center [732, 195] width 617 height 113
drag, startPoint x: 914, startPoint y: 157, endPoint x: 1026, endPoint y: 161, distance: 111.6
click at [1026, 161] on font "Su empresa utiliza AWS Transfer Family para permitir transferencias seguras de …" at bounding box center [732, 195] width 617 height 113
drag, startPoint x: 622, startPoint y: 176, endPoint x: 707, endPoint y: 176, distance: 84.6
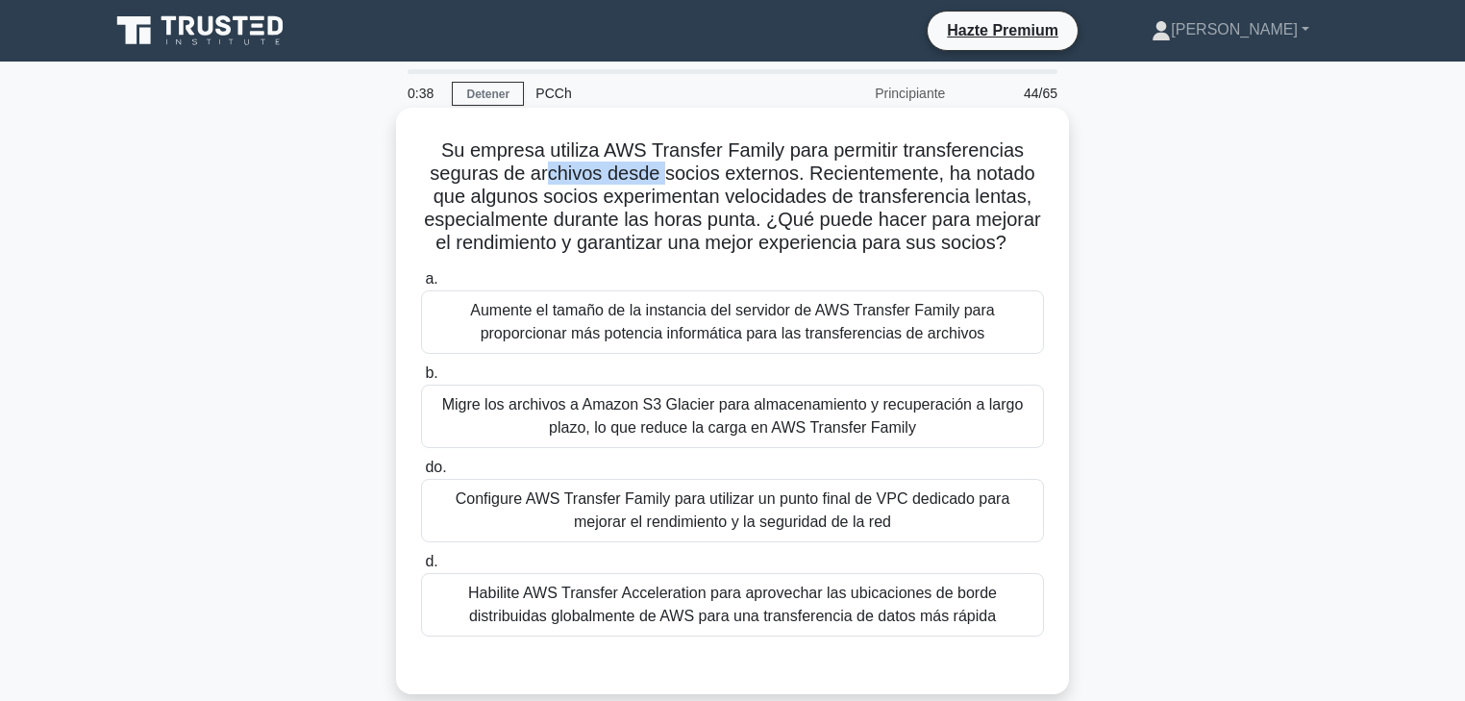
click at [682, 176] on font "Su empresa utiliza AWS Transfer Family para permitir transferencias seguras de …" at bounding box center [732, 195] width 617 height 113
drag, startPoint x: 750, startPoint y: 177, endPoint x: 826, endPoint y: 177, distance: 76.0
click at [818, 177] on font "Su empresa utiliza AWS Transfer Family para permitir transferencias seguras de …" at bounding box center [732, 195] width 617 height 113
drag, startPoint x: 875, startPoint y: 173, endPoint x: 958, endPoint y: 180, distance: 83.0
click at [998, 179] on font "Su empresa utiliza AWS Transfer Family para permitir transferencias seguras de …" at bounding box center [732, 195] width 617 height 113
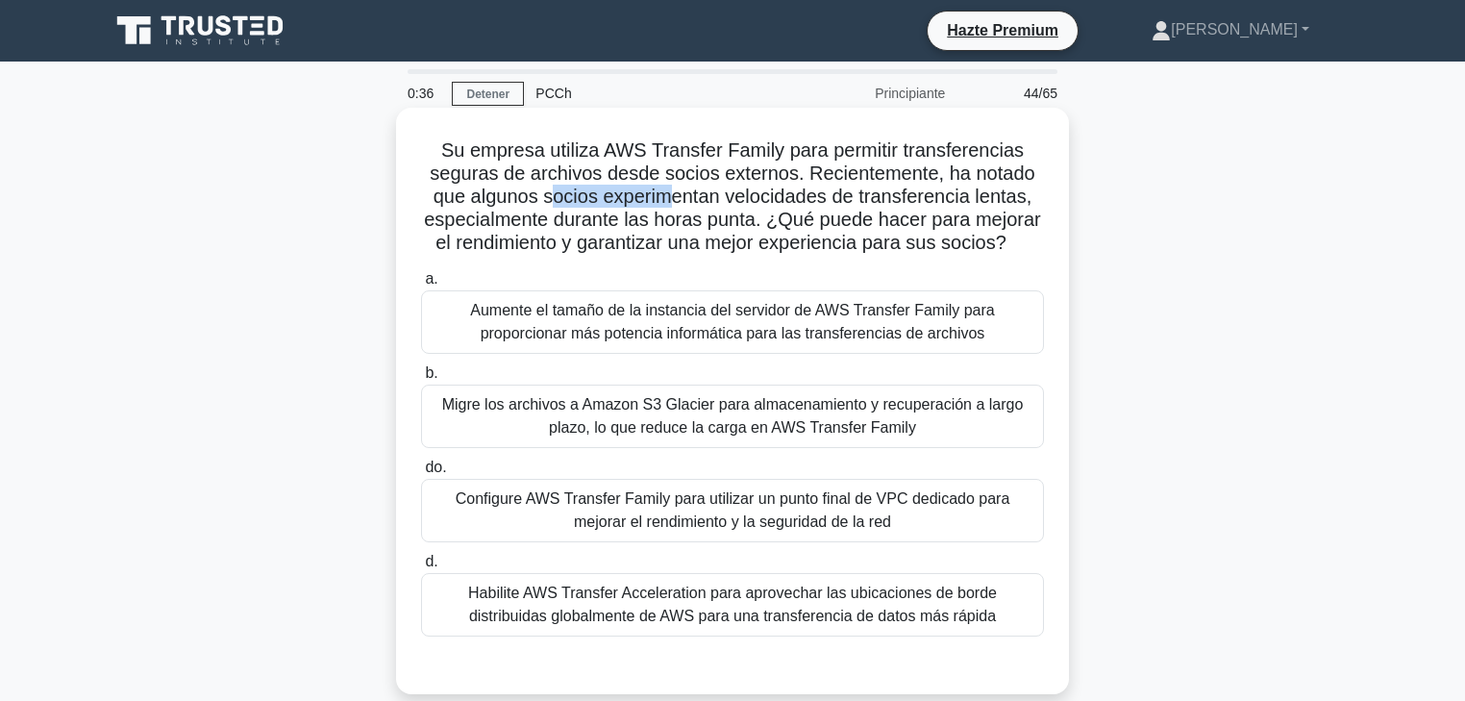
drag, startPoint x: 592, startPoint y: 196, endPoint x: 716, endPoint y: 152, distance: 131.7
click at [723, 192] on font "Su empresa utiliza AWS Transfer Family para permitir transferencias seguras de …" at bounding box center [732, 195] width 617 height 113
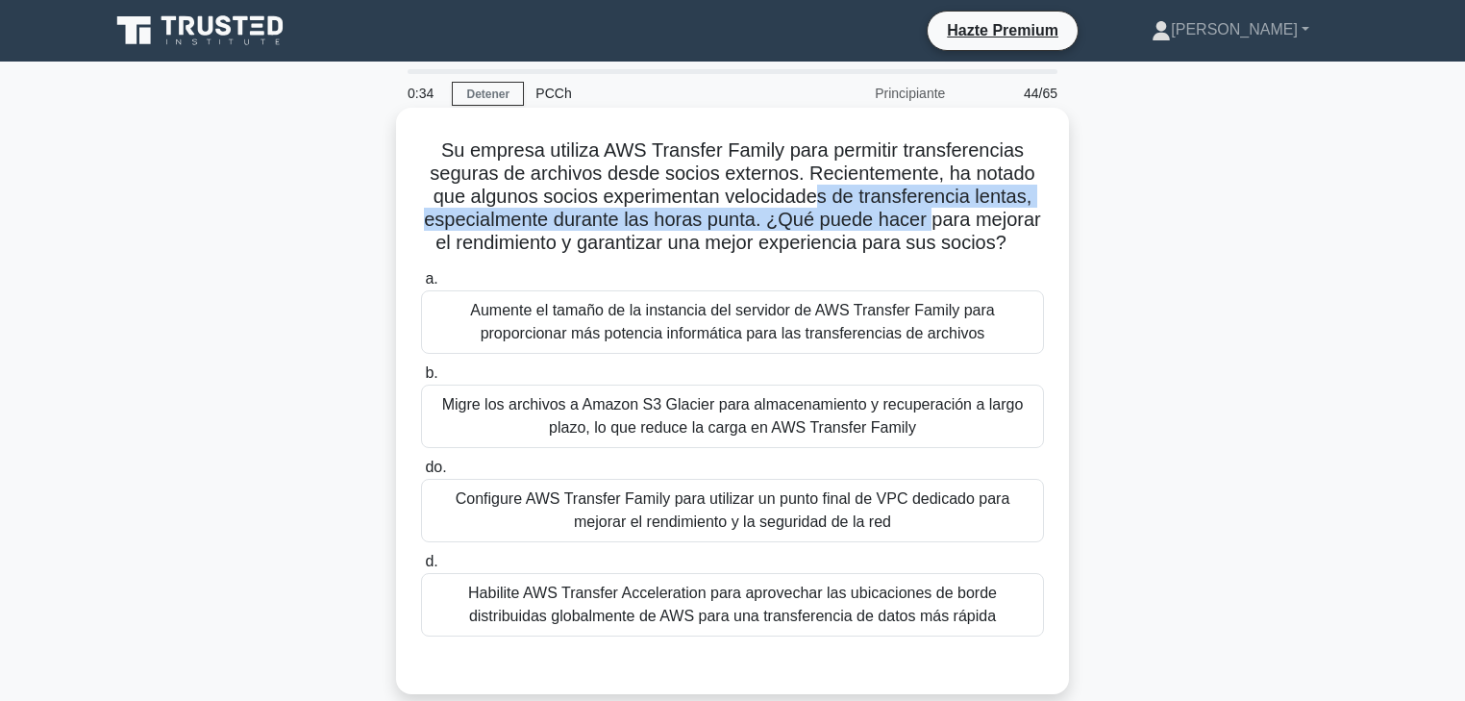
drag, startPoint x: 829, startPoint y: 203, endPoint x: 952, endPoint y: 208, distance: 123.2
click at [942, 209] on font "Su empresa utiliza AWS Transfer Family para permitir transferencias seguras de …" at bounding box center [732, 195] width 617 height 113
click at [584, 227] on font "Su empresa utiliza AWS Transfer Family para permitir transferencias seguras de …" at bounding box center [732, 195] width 617 height 113
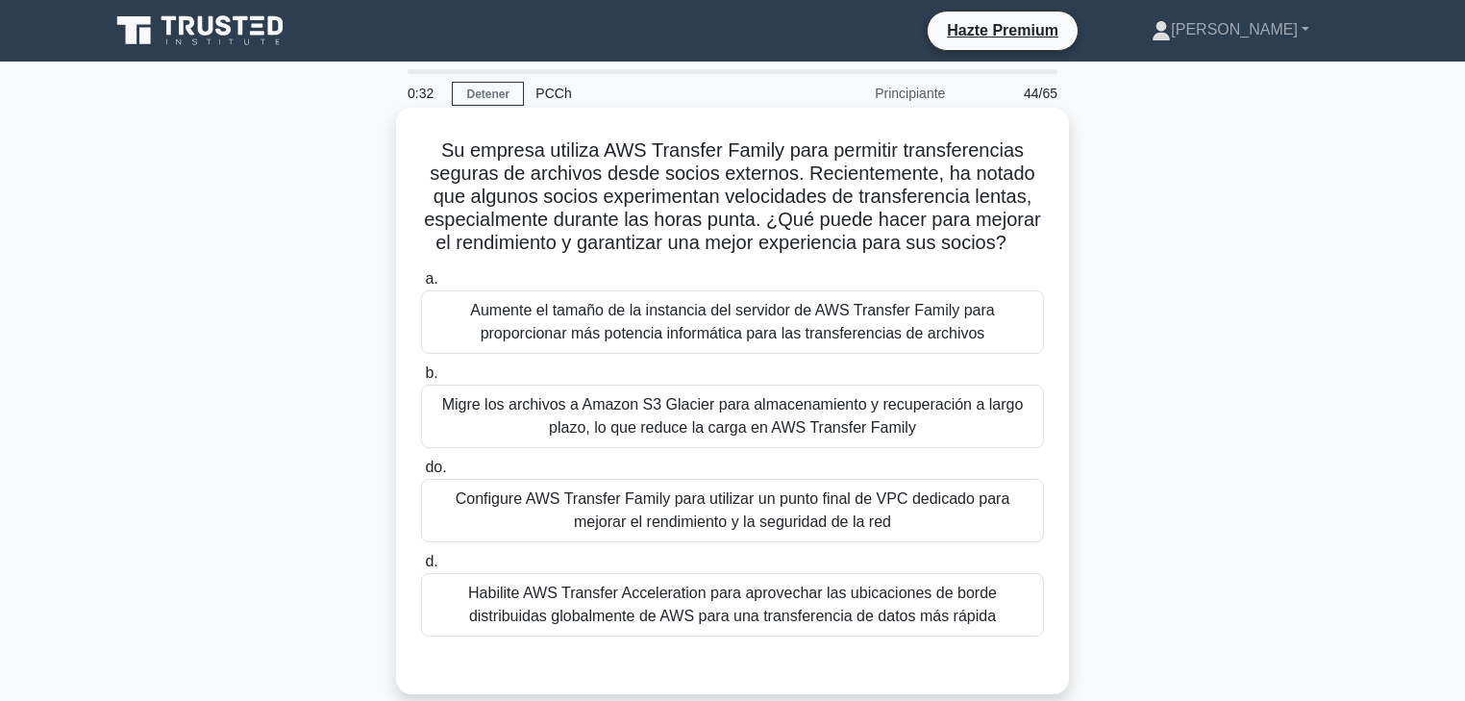
drag, startPoint x: 667, startPoint y: 227, endPoint x: 739, endPoint y: 229, distance: 72.1
click at [680, 227] on font "Su empresa utiliza AWS Transfer Family para permitir transferencias seguras de …" at bounding box center [732, 195] width 617 height 113
drag, startPoint x: 859, startPoint y: 221, endPoint x: 952, endPoint y: 227, distance: 93.4
click at [995, 221] on font "Su empresa utiliza AWS Transfer Family para permitir transferencias seguras de …" at bounding box center [732, 195] width 617 height 113
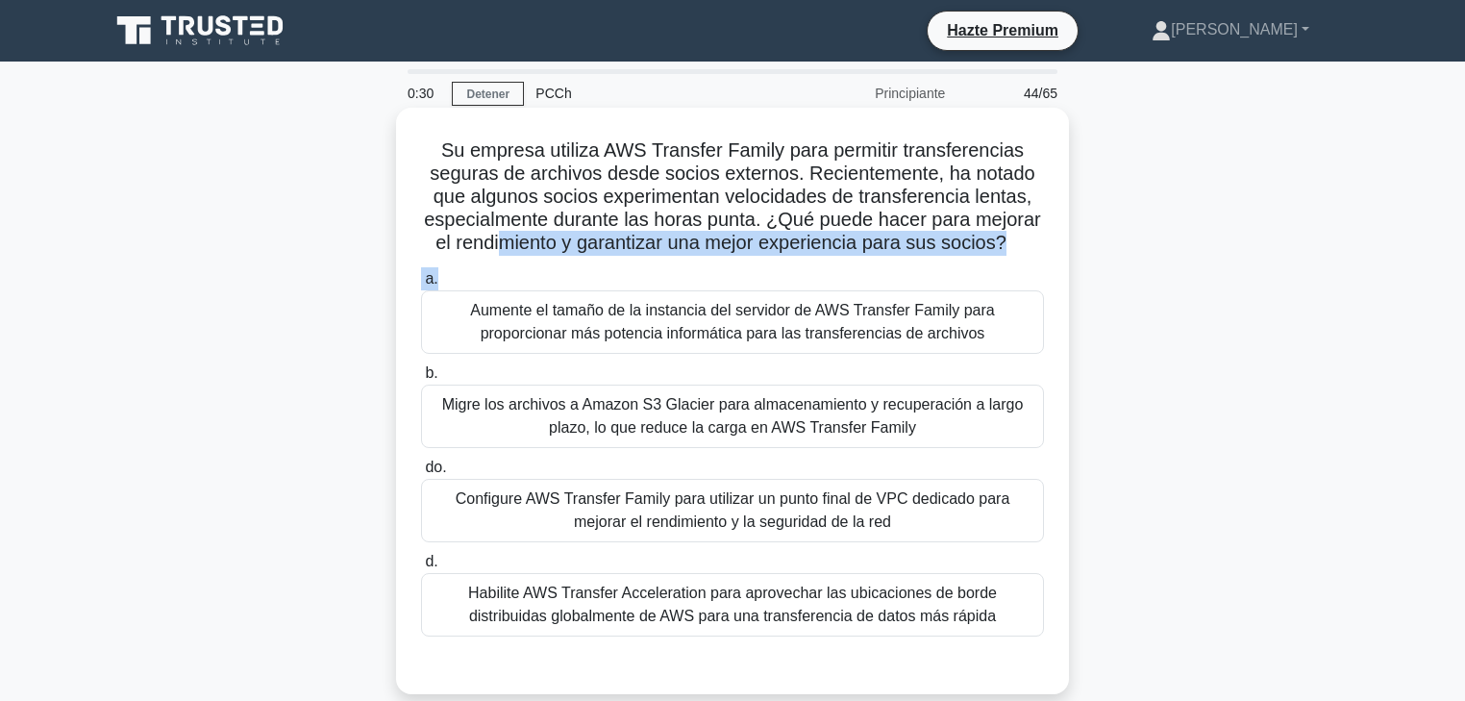
drag, startPoint x: 537, startPoint y: 247, endPoint x: 1009, endPoint y: 265, distance: 471.5
click at [1009, 265] on div "Su empresa utiliza AWS Transfer Family para permitir transferencias seguras de …" at bounding box center [733, 400] width 658 height 571
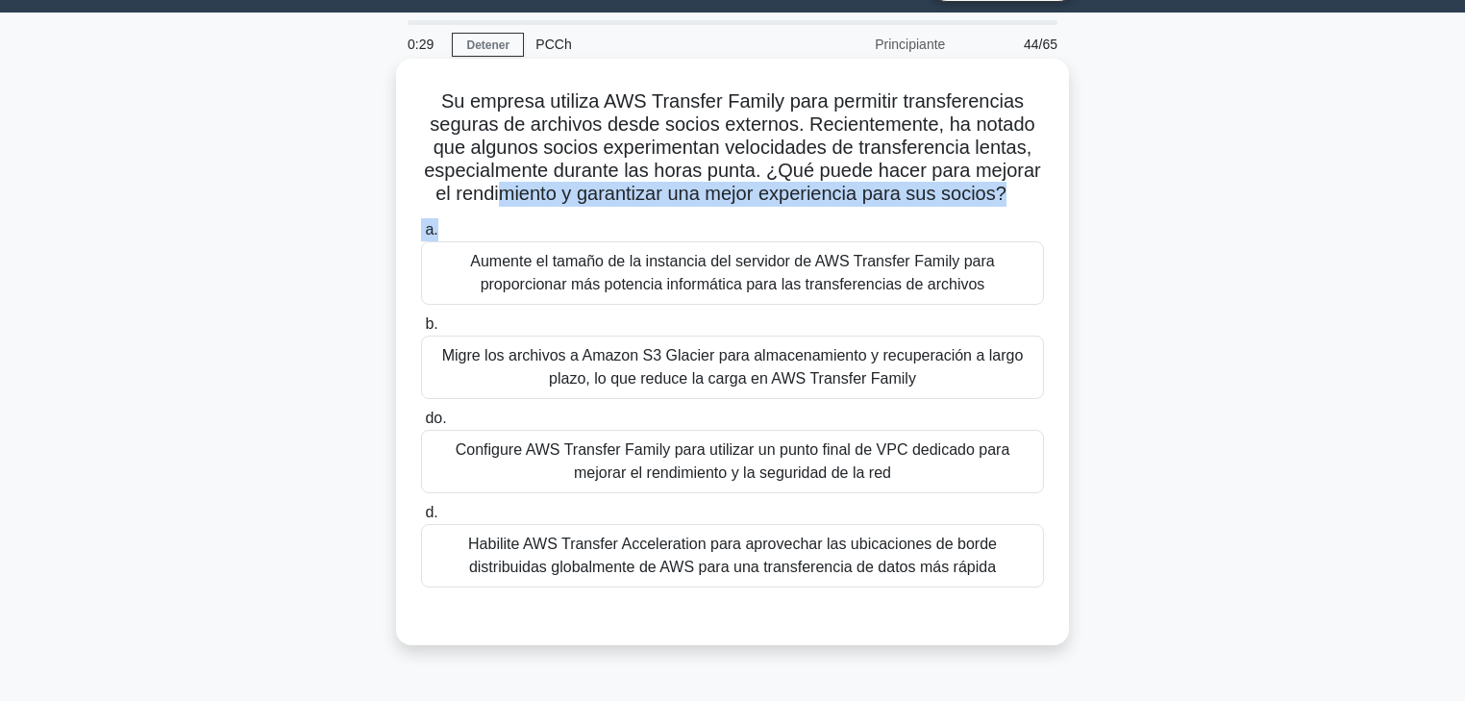
scroll to position [77, 0]
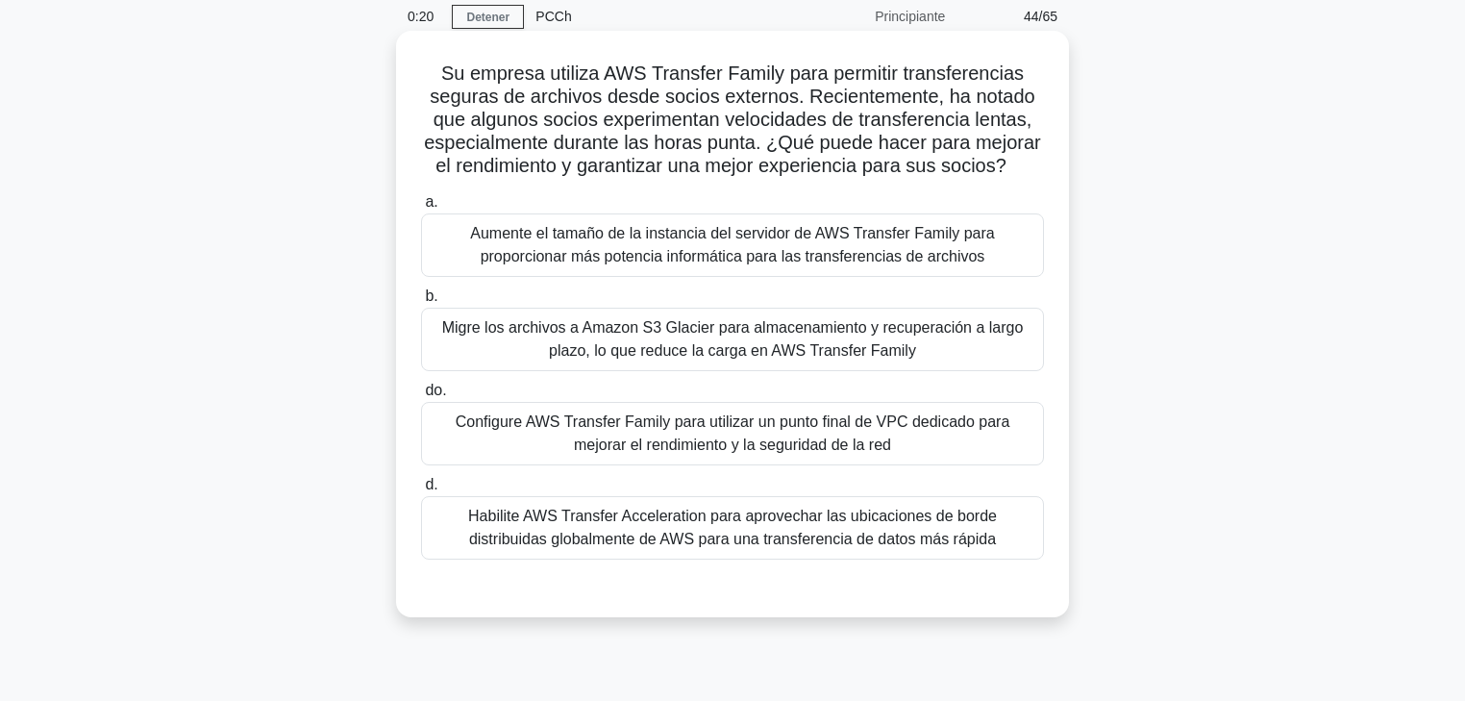
click at [758, 437] on font "Configure AWS Transfer Family para utilizar un punto final de VPC dedicado para…" at bounding box center [733, 432] width 555 height 39
click at [421, 397] on input "do. Configure AWS Transfer Family para utilizar un punto final de VPC dedicado …" at bounding box center [421, 391] width 0 height 12
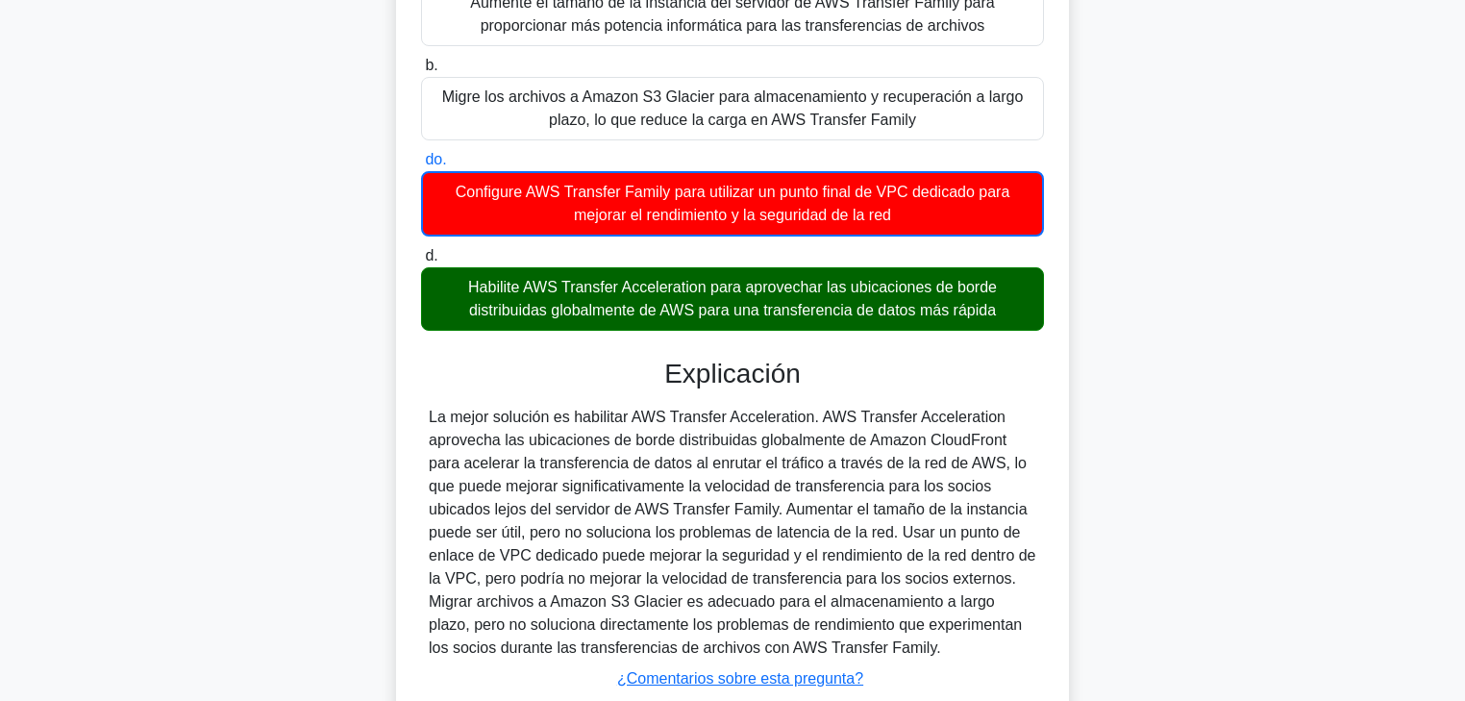
scroll to position [441, 0]
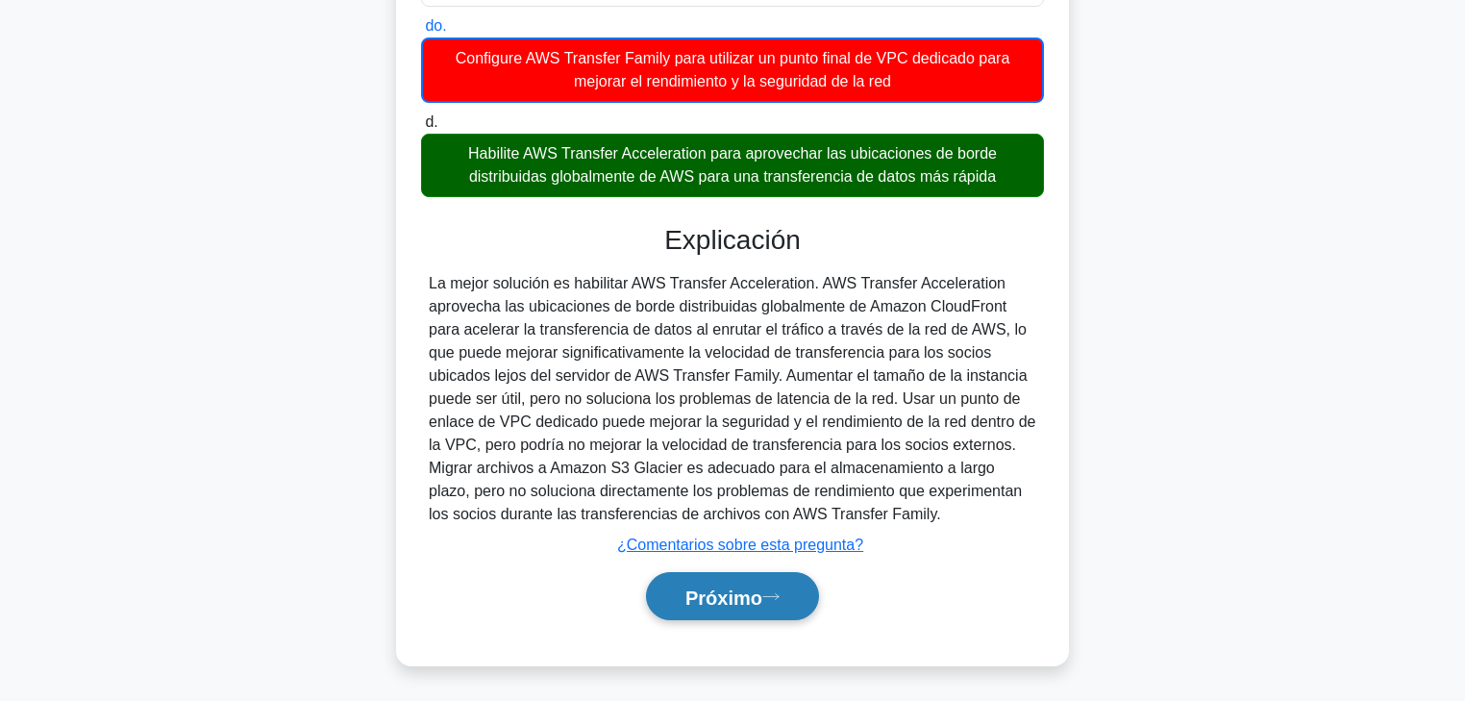
click at [762, 534] on font "Próximo" at bounding box center [724, 596] width 77 height 21
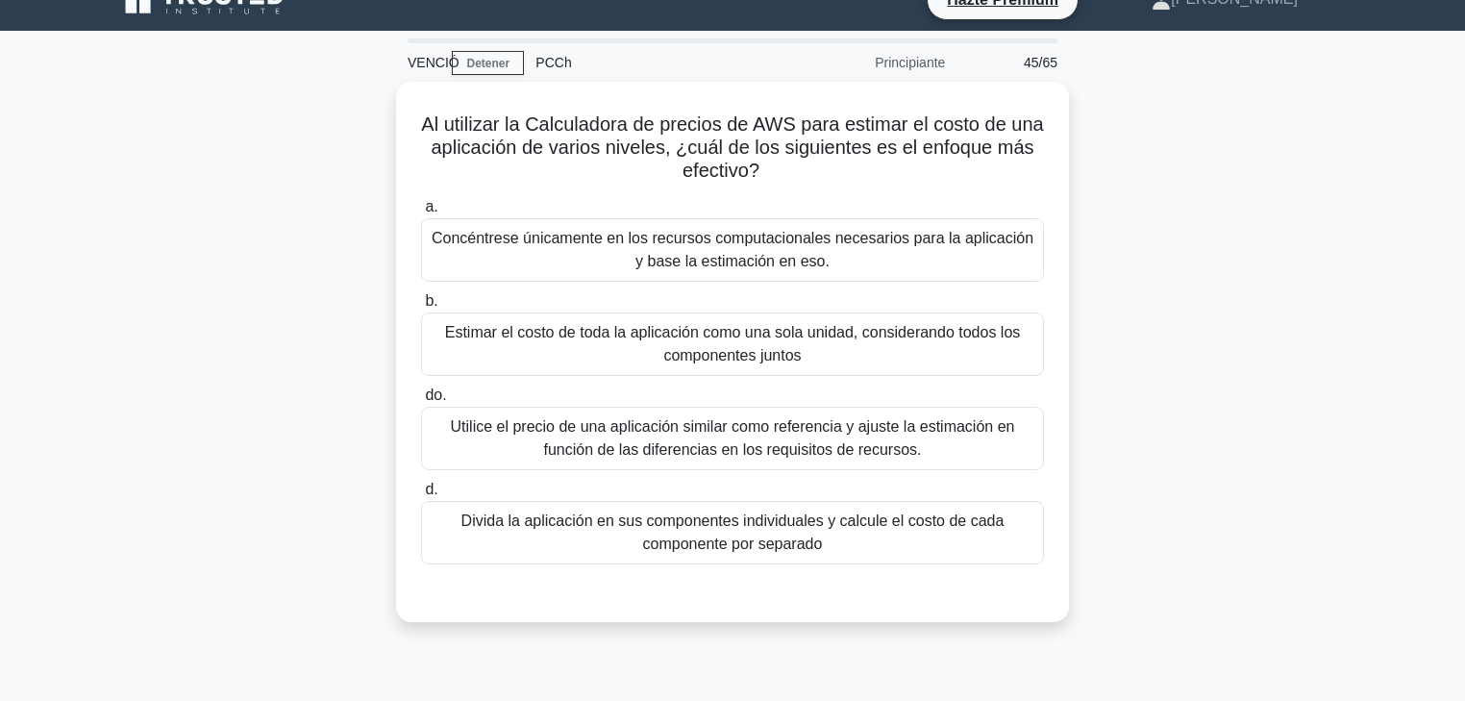
scroll to position [0, 0]
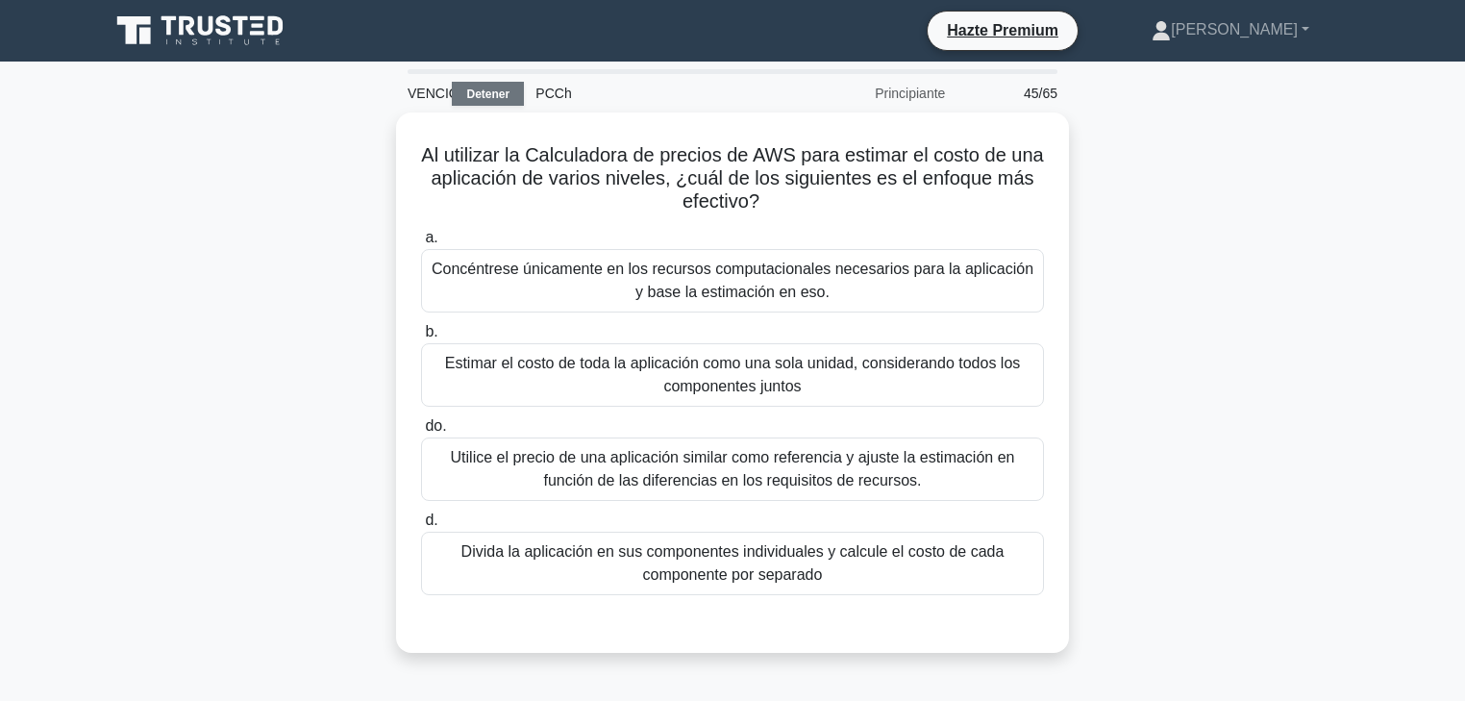
click at [496, 92] on font "Detener" at bounding box center [487, 93] width 43 height 13
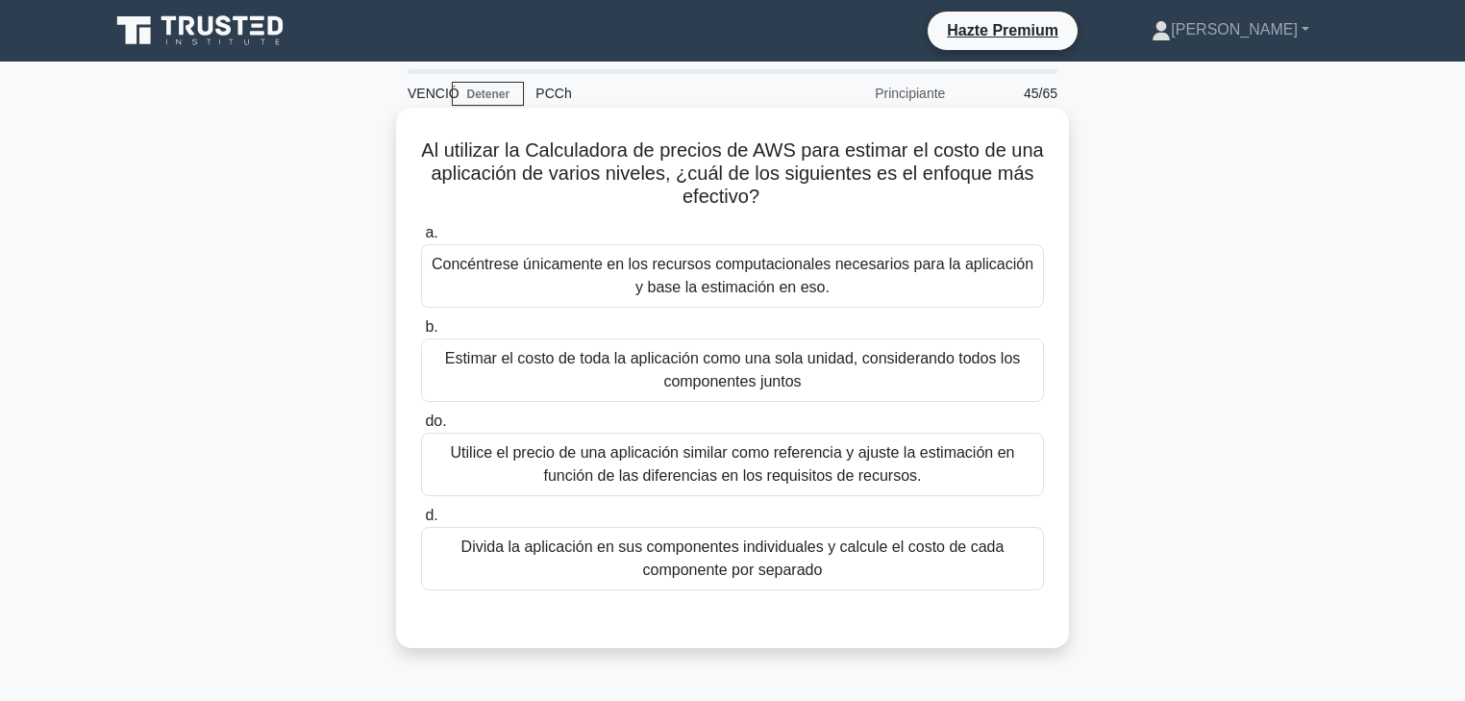
drag, startPoint x: 529, startPoint y: 151, endPoint x: 785, endPoint y: 201, distance: 260.6
click at [785, 201] on h5 "Al utilizar la Calculadora de precios de AWS para estimar el costo de una aplic…" at bounding box center [732, 173] width 627 height 71
click at [810, 534] on font "Divida la aplicación en sus componentes individuales y calcule el costo de cada…" at bounding box center [733, 557] width 543 height 39
click at [421, 522] on input "d. Divida la aplicación en sus componentes individuales y calcule el costo de c…" at bounding box center [421, 516] width 0 height 12
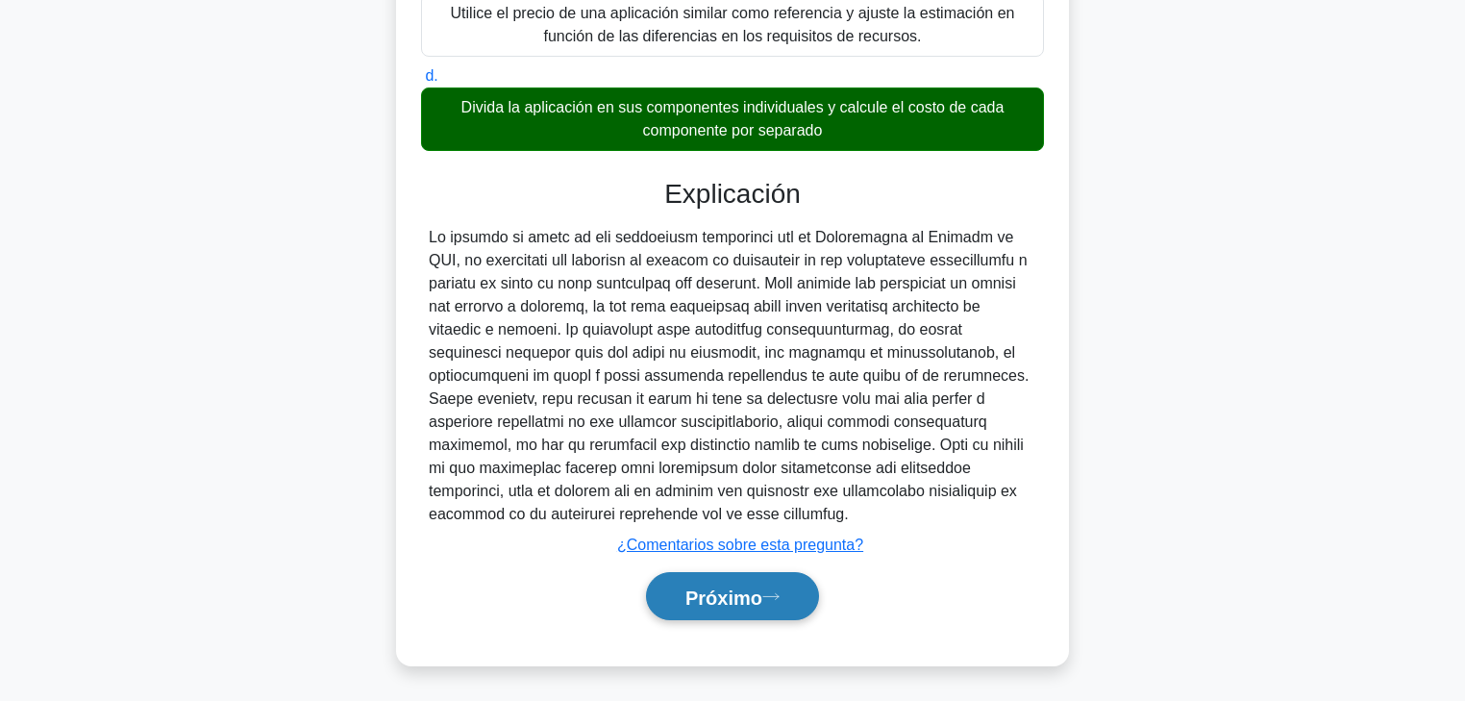
click at [769, 534] on icon at bounding box center [770, 596] width 17 height 11
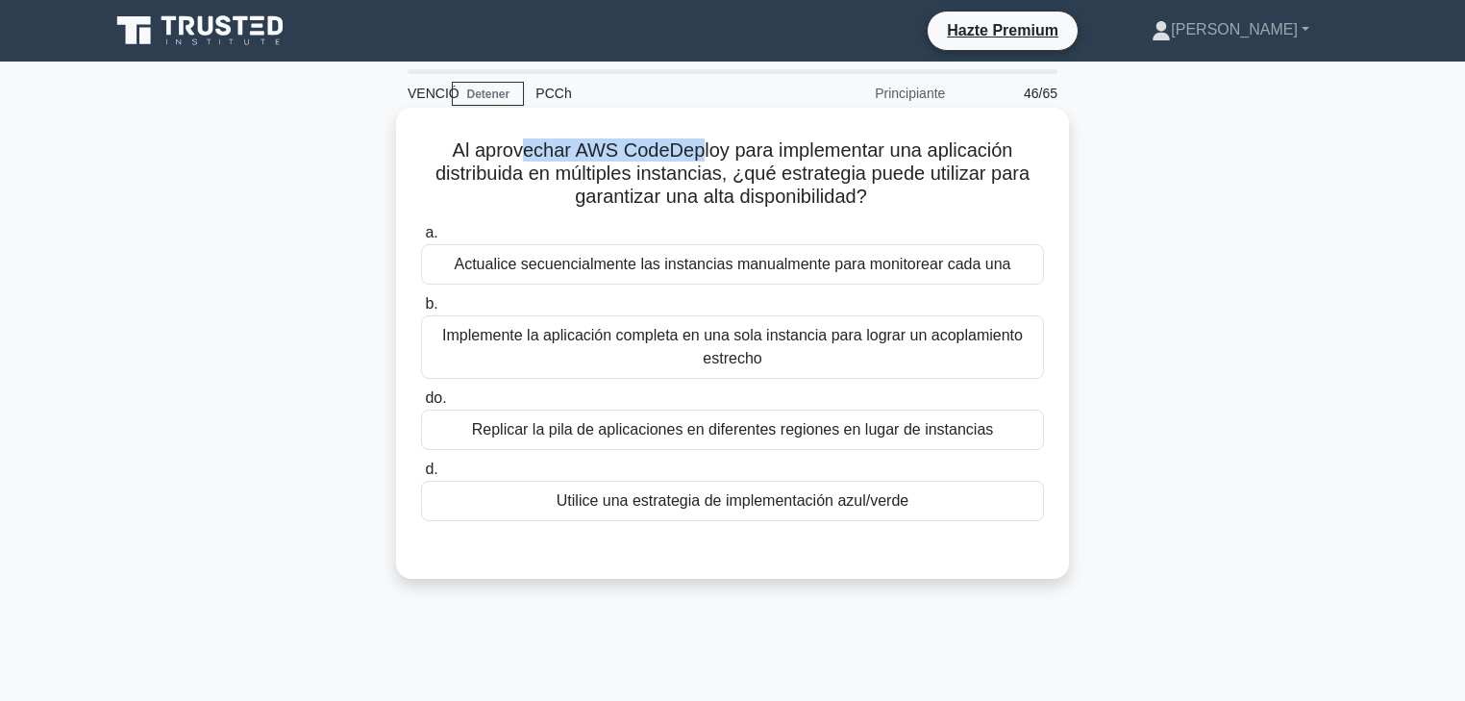
drag, startPoint x: 523, startPoint y: 152, endPoint x: 700, endPoint y: 154, distance: 176.9
click at [700, 154] on font "Al aprovechar AWS CodeDeploy para implementar una aplicación distribuida en múl…" at bounding box center [733, 172] width 594 height 67
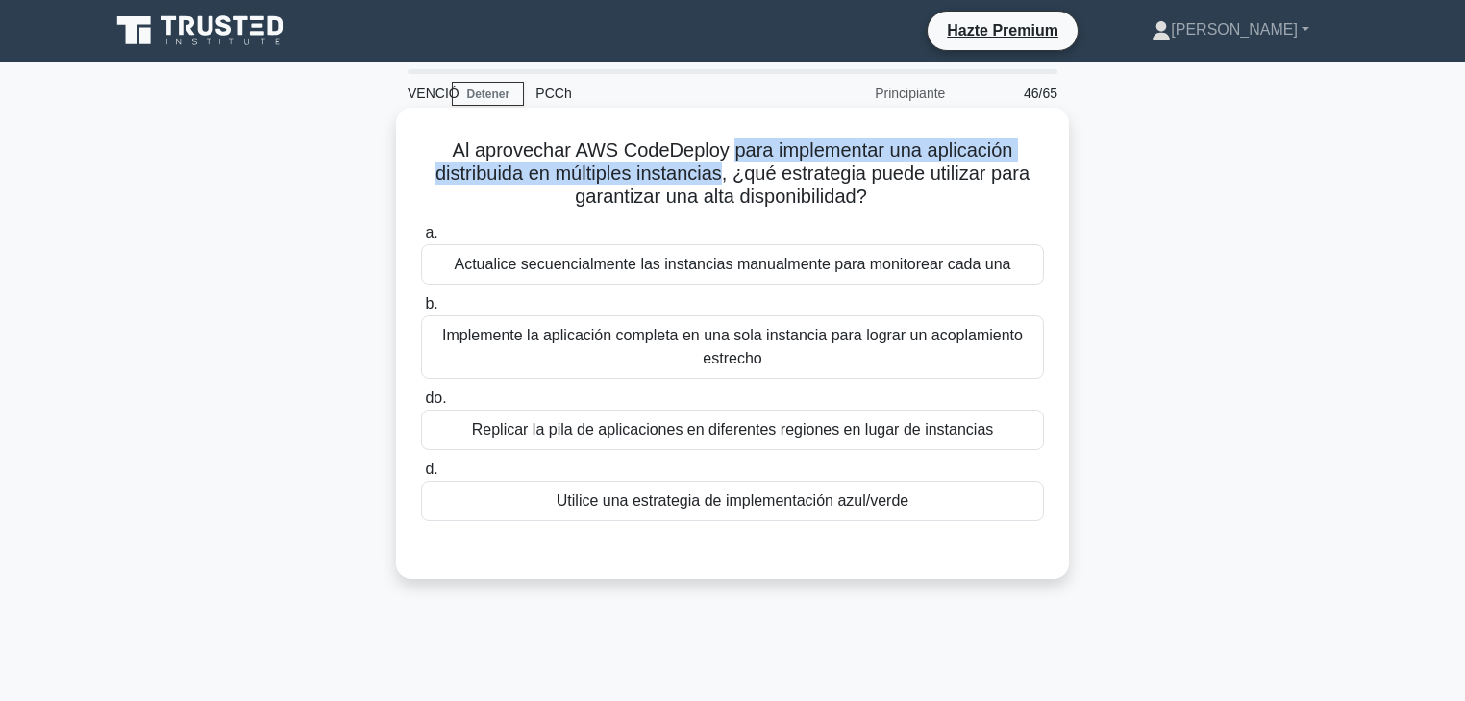
drag, startPoint x: 767, startPoint y: 154, endPoint x: 721, endPoint y: 181, distance: 53.4
click at [721, 181] on font "Al aprovechar AWS CodeDeploy para implementar una aplicación distribuida en múl…" at bounding box center [733, 172] width 594 height 67
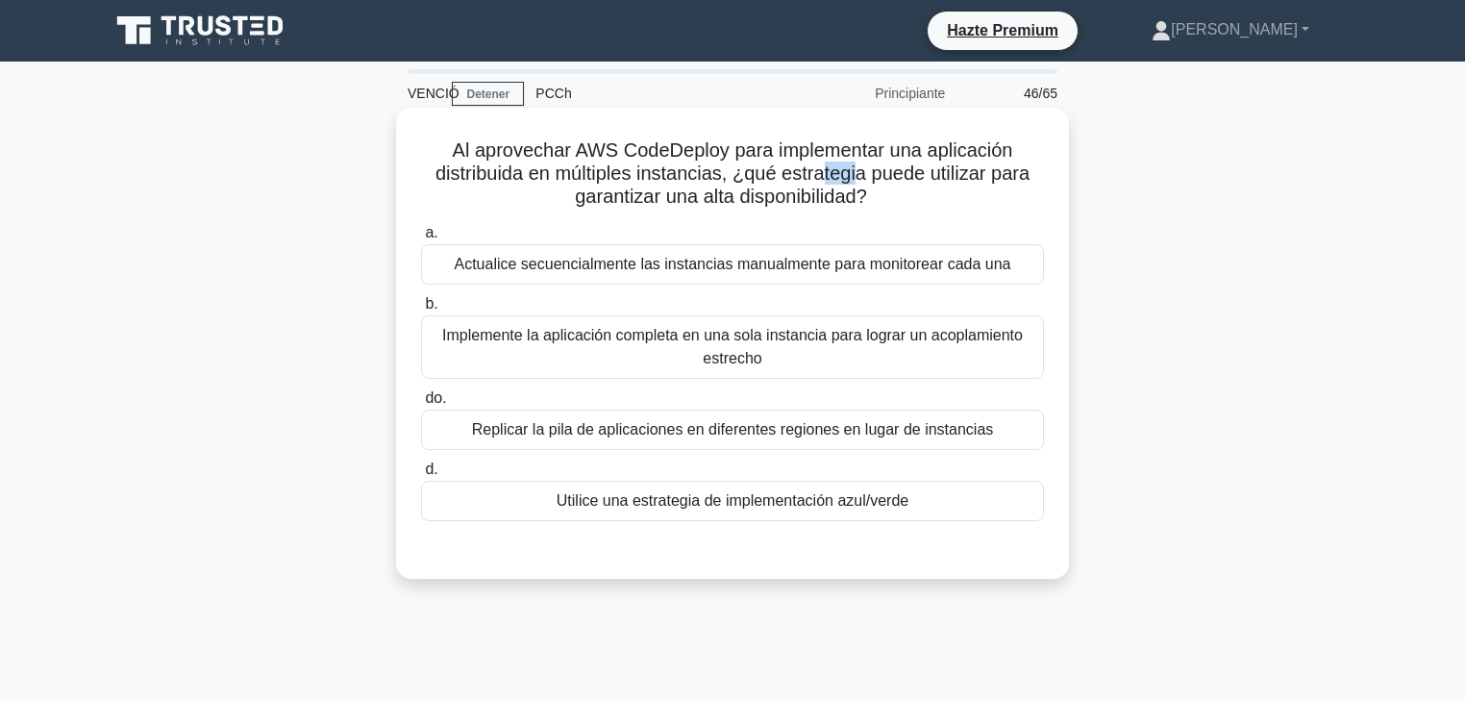
drag, startPoint x: 824, startPoint y: 176, endPoint x: 923, endPoint y: 172, distance: 99.1
click at [905, 173] on font "Al aprovechar AWS CodeDeploy para implementar una aplicación distribuida en múl…" at bounding box center [733, 172] width 594 height 67
drag, startPoint x: 1041, startPoint y: 176, endPoint x: 818, endPoint y: 195, distance: 223.9
click at [868, 191] on h5 "Al aprovechar AWS CodeDeploy para implementar una aplicación distribuida en múl…" at bounding box center [732, 173] width 627 height 71
click at [761, 498] on font "Utilice una estrategia de implementación azul/verde" at bounding box center [733, 500] width 352 height 16
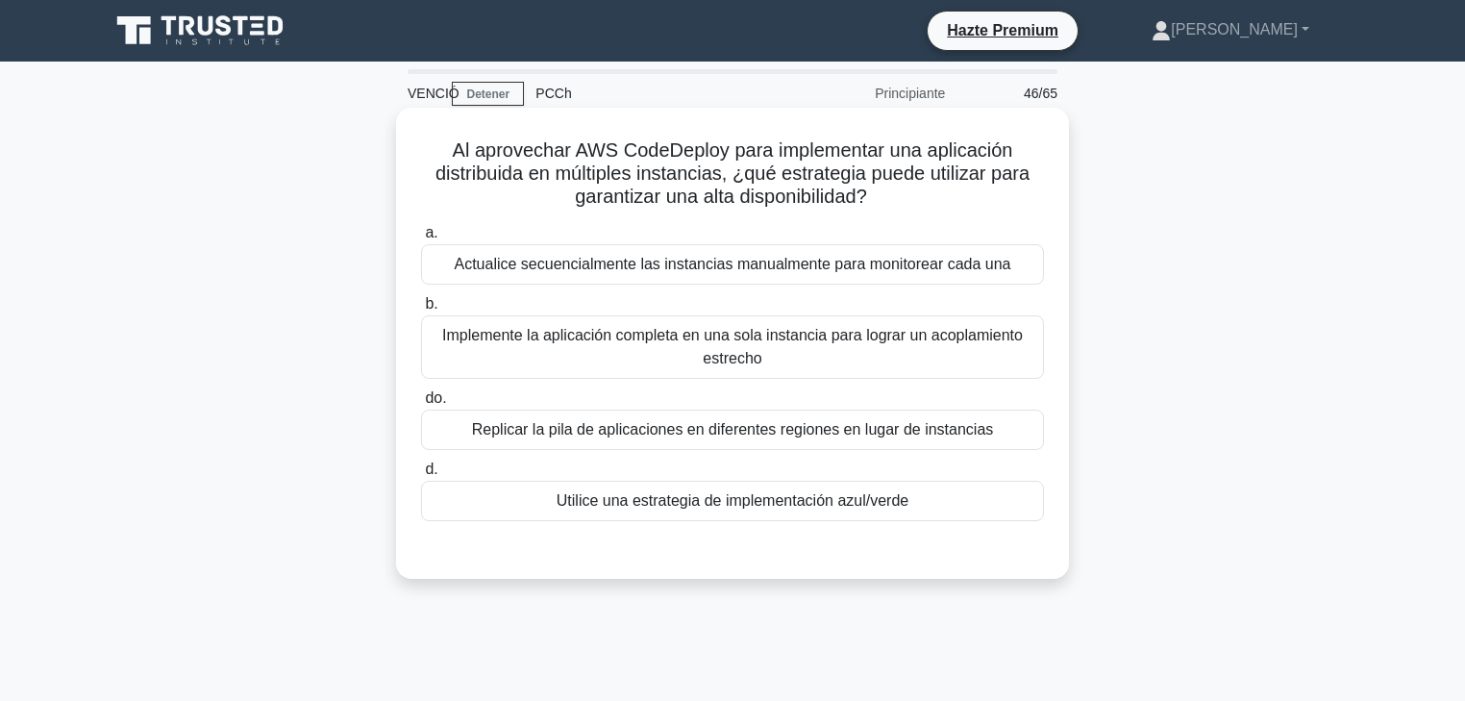
click at [421, 476] on input "d. Utilice una estrategia de implementación azul/verde" at bounding box center [421, 469] width 0 height 12
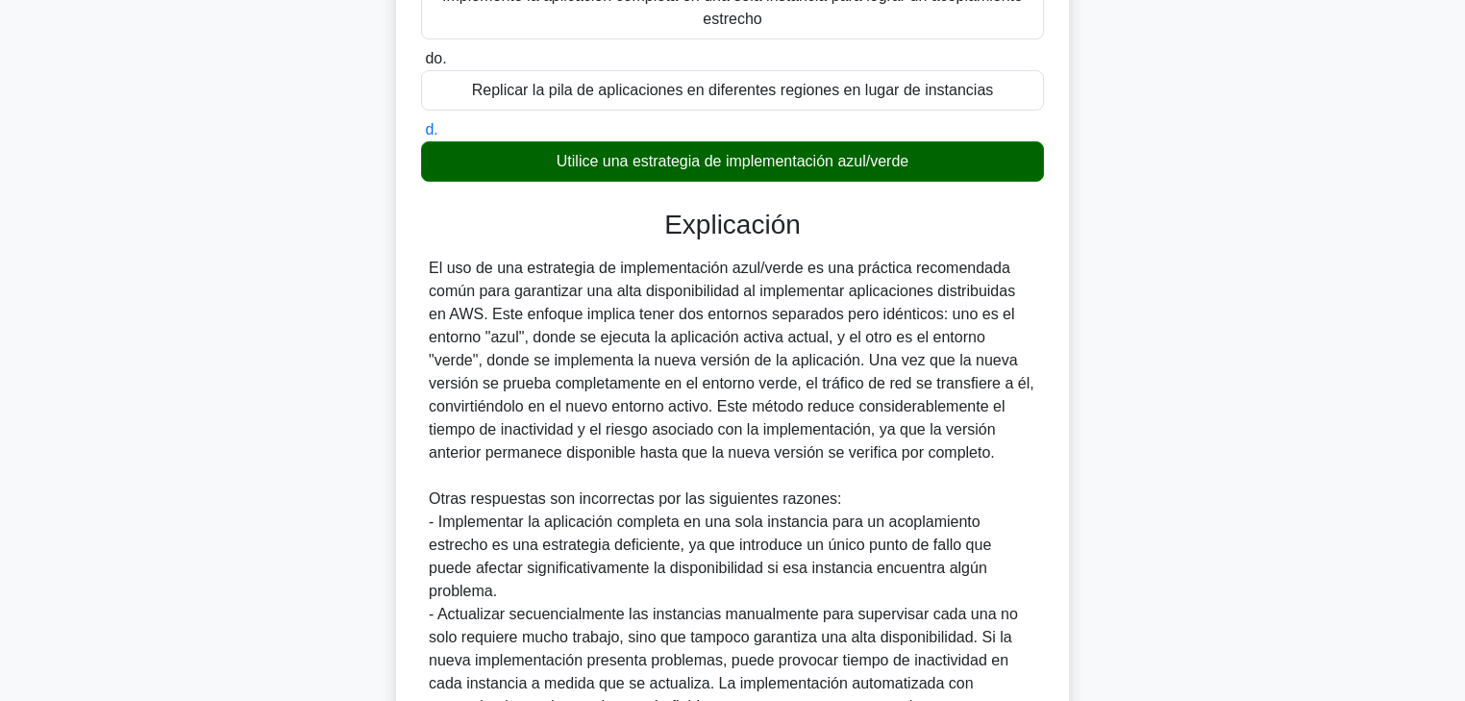
scroll to position [385, 0]
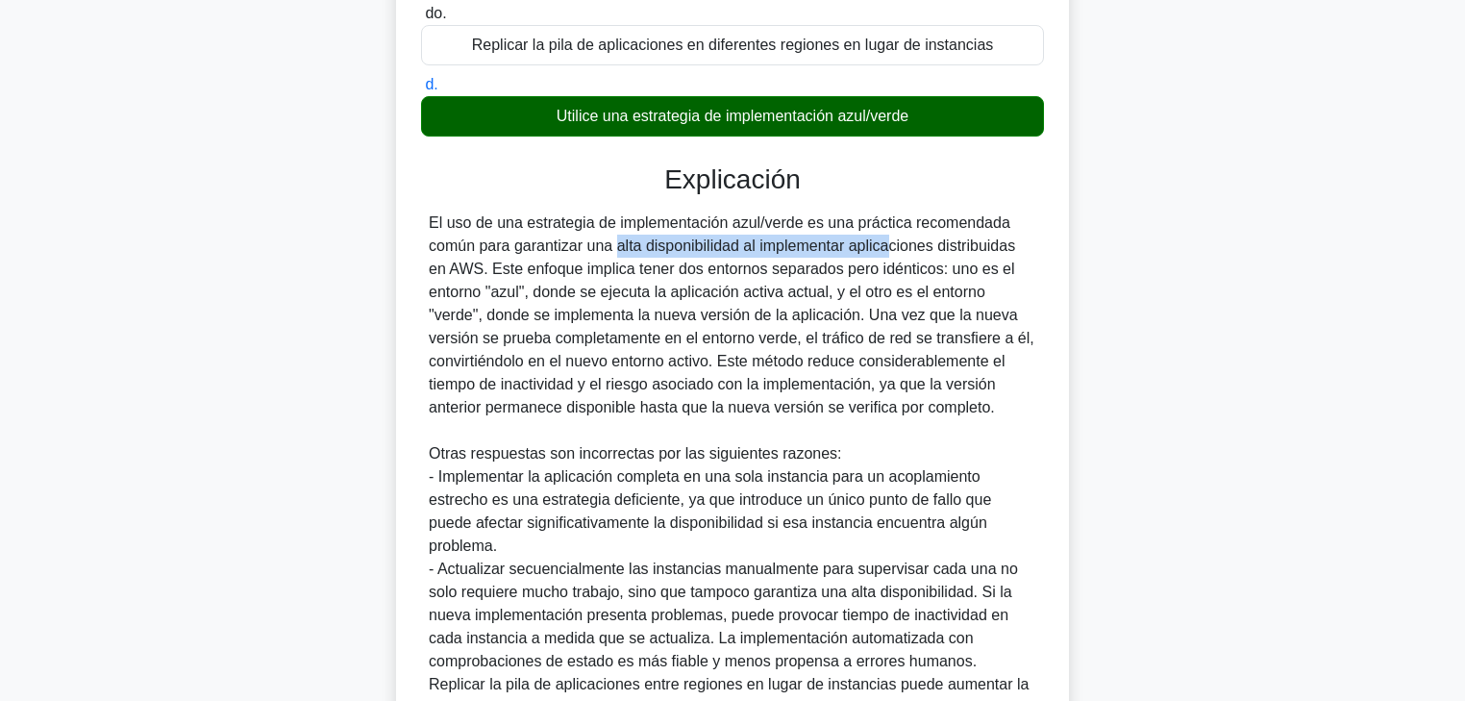
drag, startPoint x: 539, startPoint y: 251, endPoint x: 762, endPoint y: 249, distance: 223.1
click at [762, 249] on font "El uso de una estrategia de implementación azul/verde es una práctica recomenda…" at bounding box center [732, 314] width 606 height 201
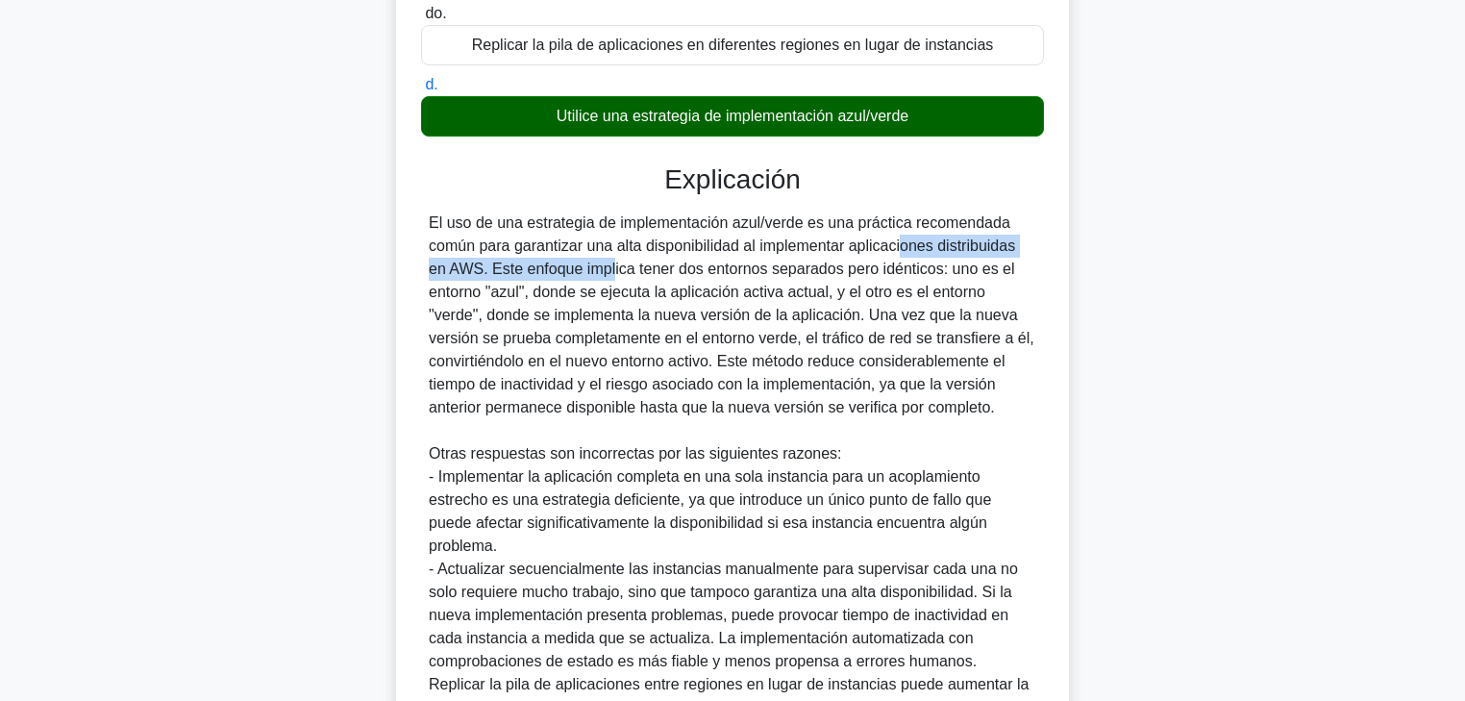
drag, startPoint x: 817, startPoint y: 246, endPoint x: 491, endPoint y: 265, distance: 326.5
click at [491, 265] on font "El uso de una estrategia de implementación azul/verde es una práctica recomenda…" at bounding box center [732, 314] width 606 height 201
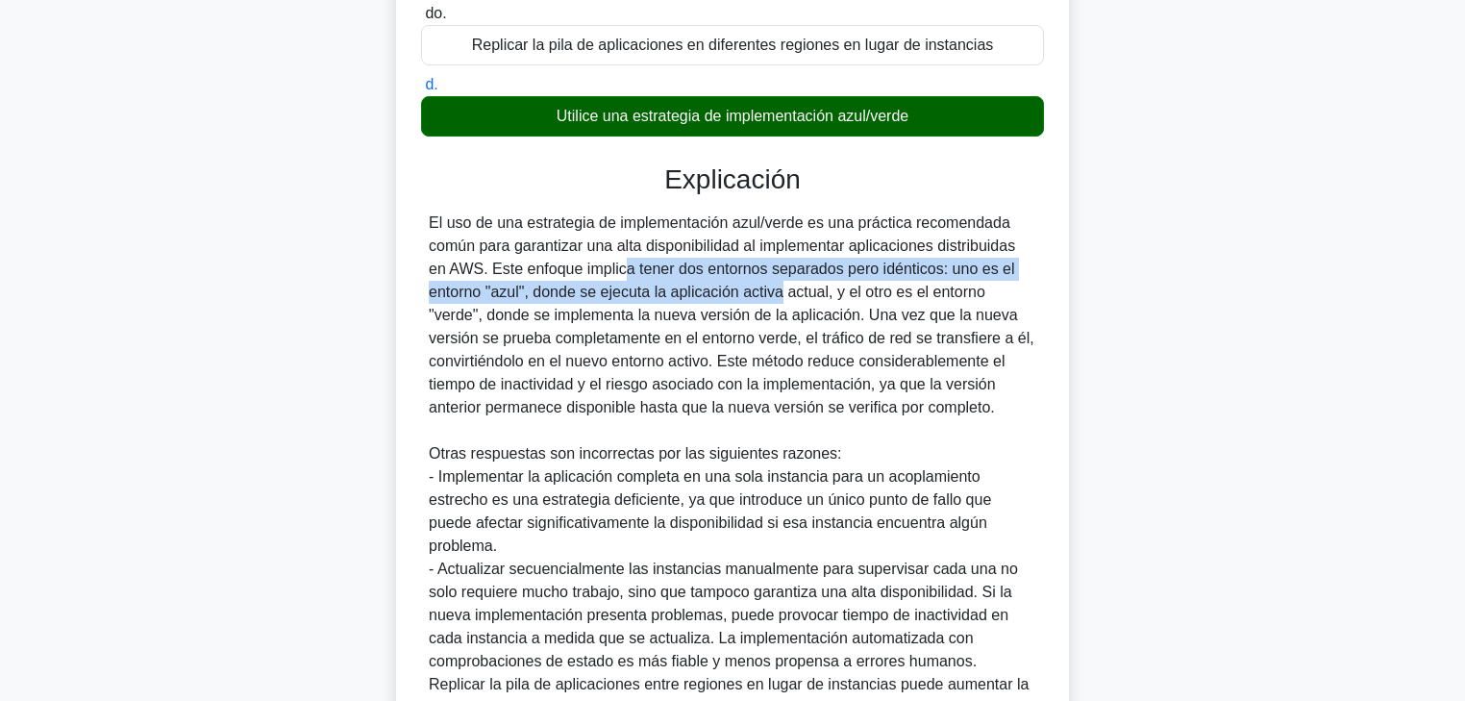
drag, startPoint x: 500, startPoint y: 265, endPoint x: 670, endPoint y: 286, distance: 171.4
click at [670, 286] on font "El uso de una estrategia de implementación azul/verde es una práctica recomenda…" at bounding box center [732, 314] width 606 height 201
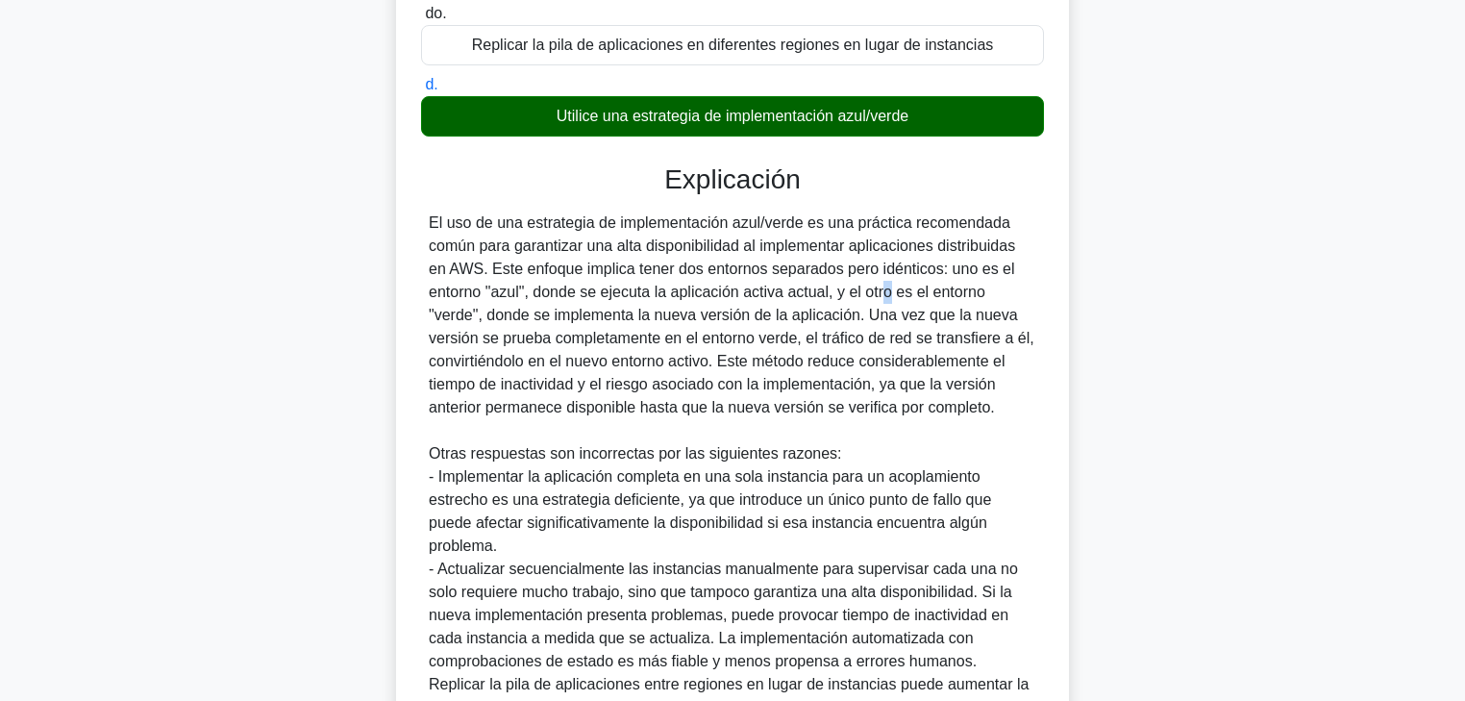
click at [781, 291] on font "El uso de una estrategia de implementación azul/verde es una práctica recomenda…" at bounding box center [732, 314] width 606 height 201
drag, startPoint x: 736, startPoint y: 292, endPoint x: 833, endPoint y: 301, distance: 96.5
click at [833, 301] on font "El uso de una estrategia de implementación azul/verde es una práctica recomenda…" at bounding box center [732, 314] width 606 height 201
drag, startPoint x: 868, startPoint y: 301, endPoint x: 959, endPoint y: 302, distance: 90.4
click at [959, 302] on div "El uso de una estrategia de implementación azul/verde es una práctica recomenda…" at bounding box center [733, 489] width 608 height 554
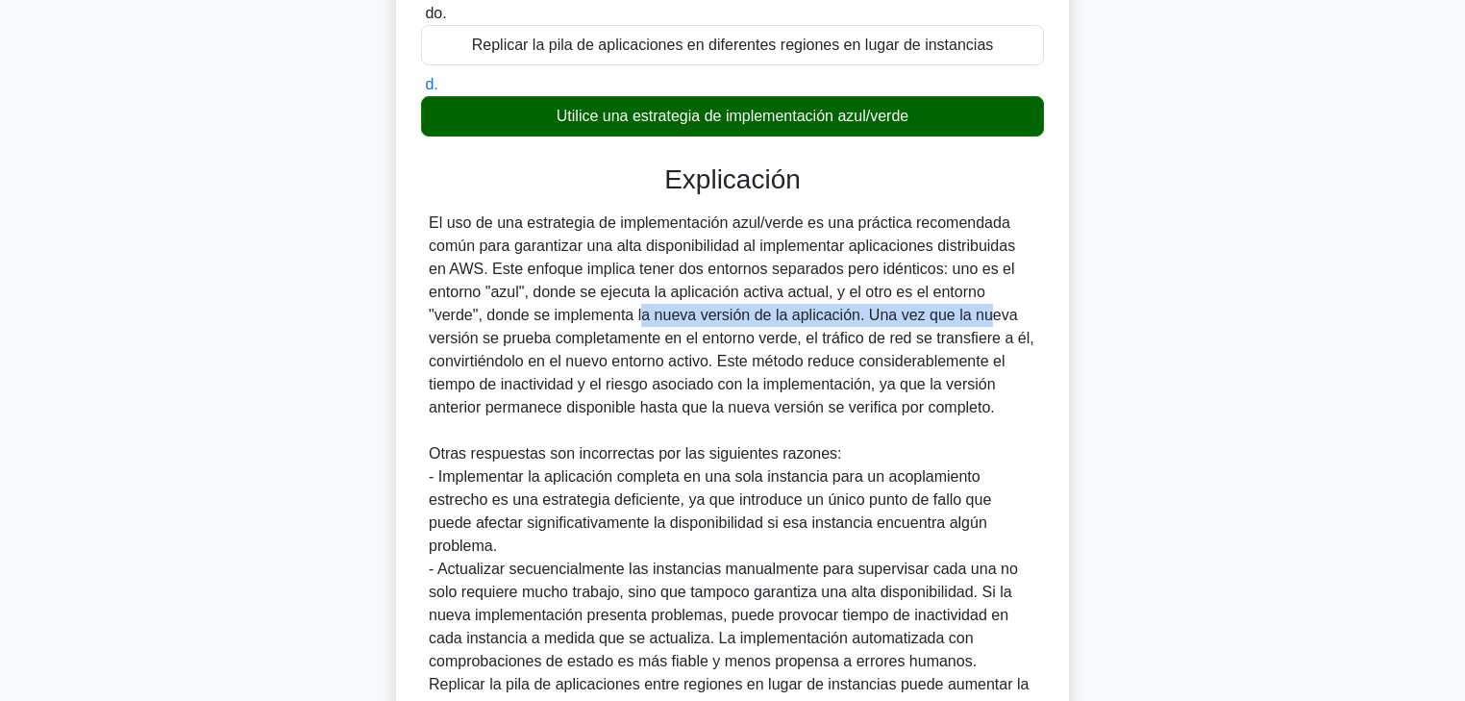
drag, startPoint x: 523, startPoint y: 322, endPoint x: 855, endPoint y: 323, distance: 331.7
click at [865, 319] on font "El uso de una estrategia de implementación azul/verde es una práctica recomenda…" at bounding box center [732, 314] width 606 height 201
click at [855, 323] on font "El uso de una estrategia de implementación azul/verde es una práctica recomenda…" at bounding box center [732, 314] width 606 height 201
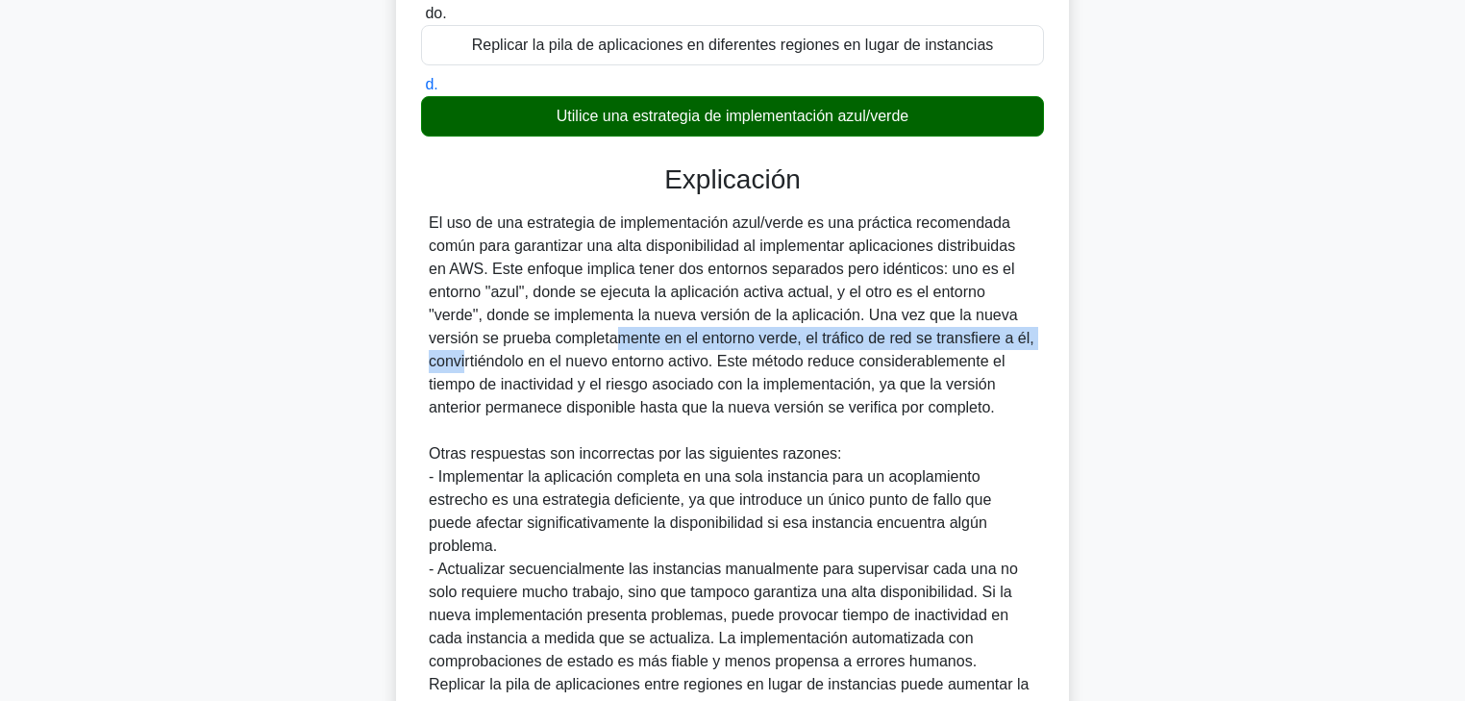
drag, startPoint x: 526, startPoint y: 338, endPoint x: 700, endPoint y: 341, distance: 174.0
click at [832, 344] on font "El uso de una estrategia de implementación azul/verde es una práctica recomenda…" at bounding box center [732, 314] width 606 height 201
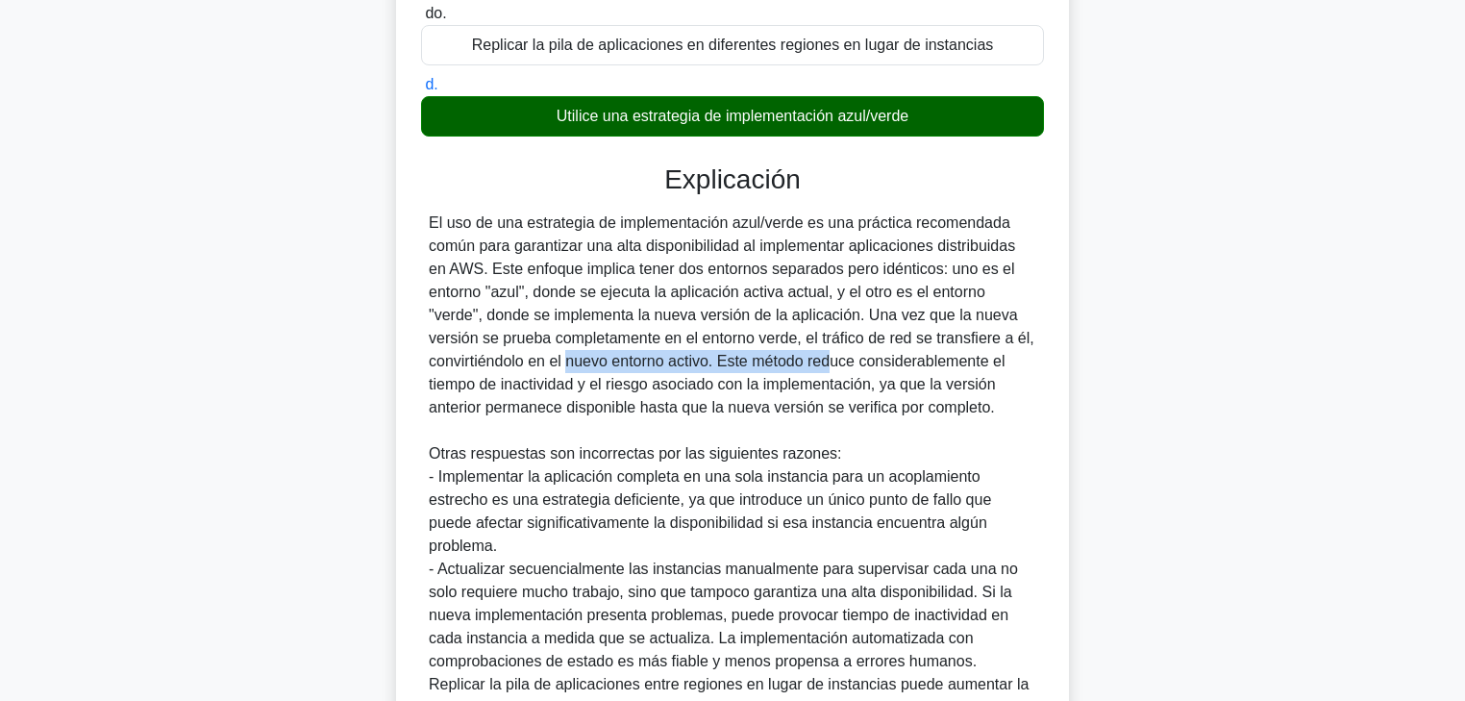
drag, startPoint x: 481, startPoint y: 367, endPoint x: 711, endPoint y: 369, distance: 230.8
click at [711, 369] on font "El uso de una estrategia de implementación azul/verde es una práctica recomenda…" at bounding box center [732, 314] width 606 height 201
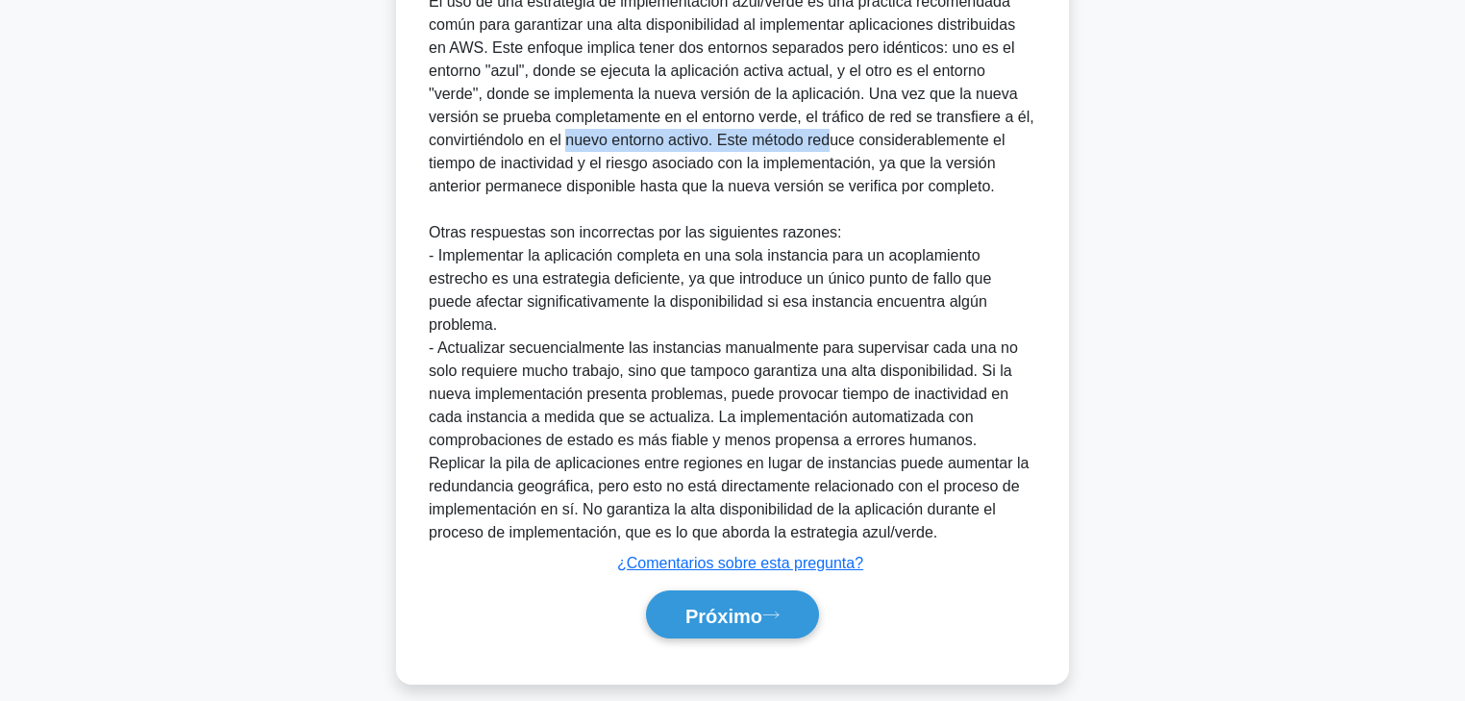
scroll to position [624, 0]
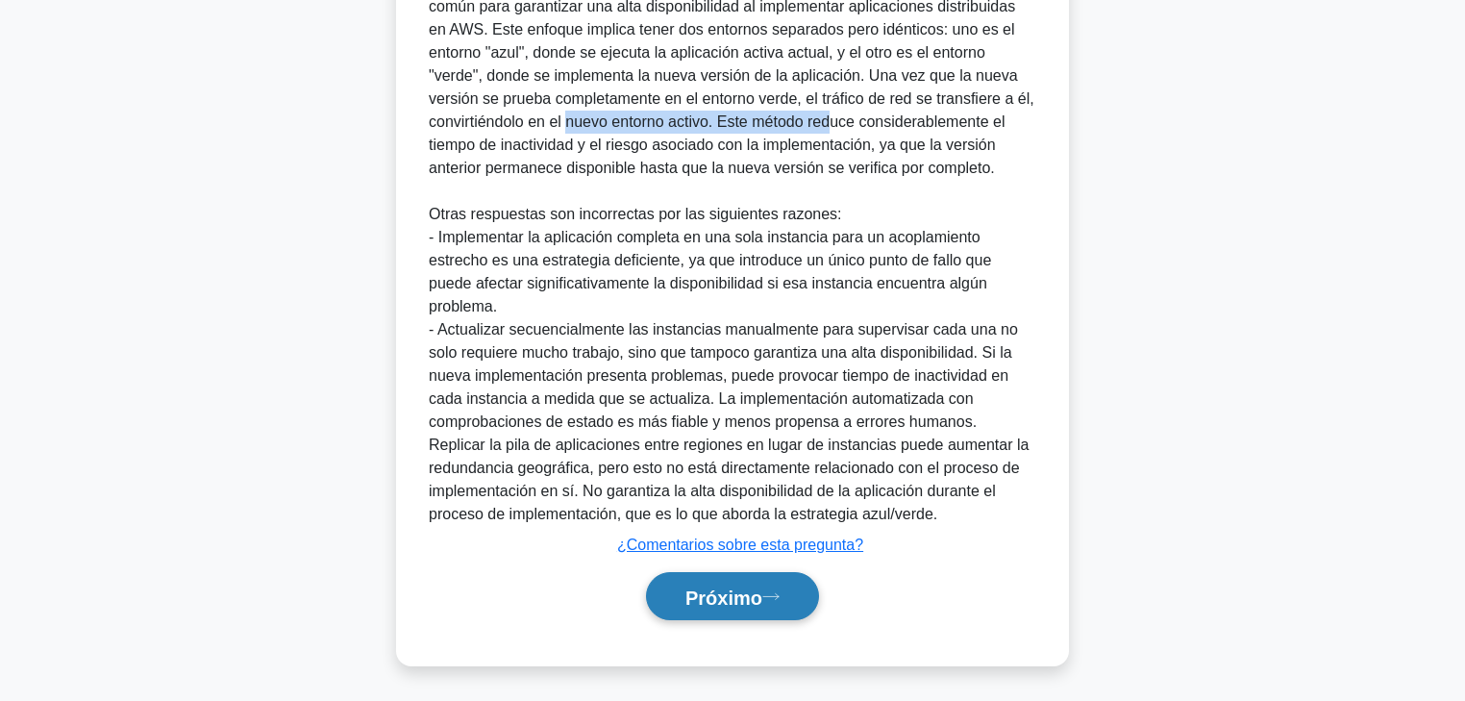
click at [746, 534] on button "Próximo" at bounding box center [732, 596] width 173 height 49
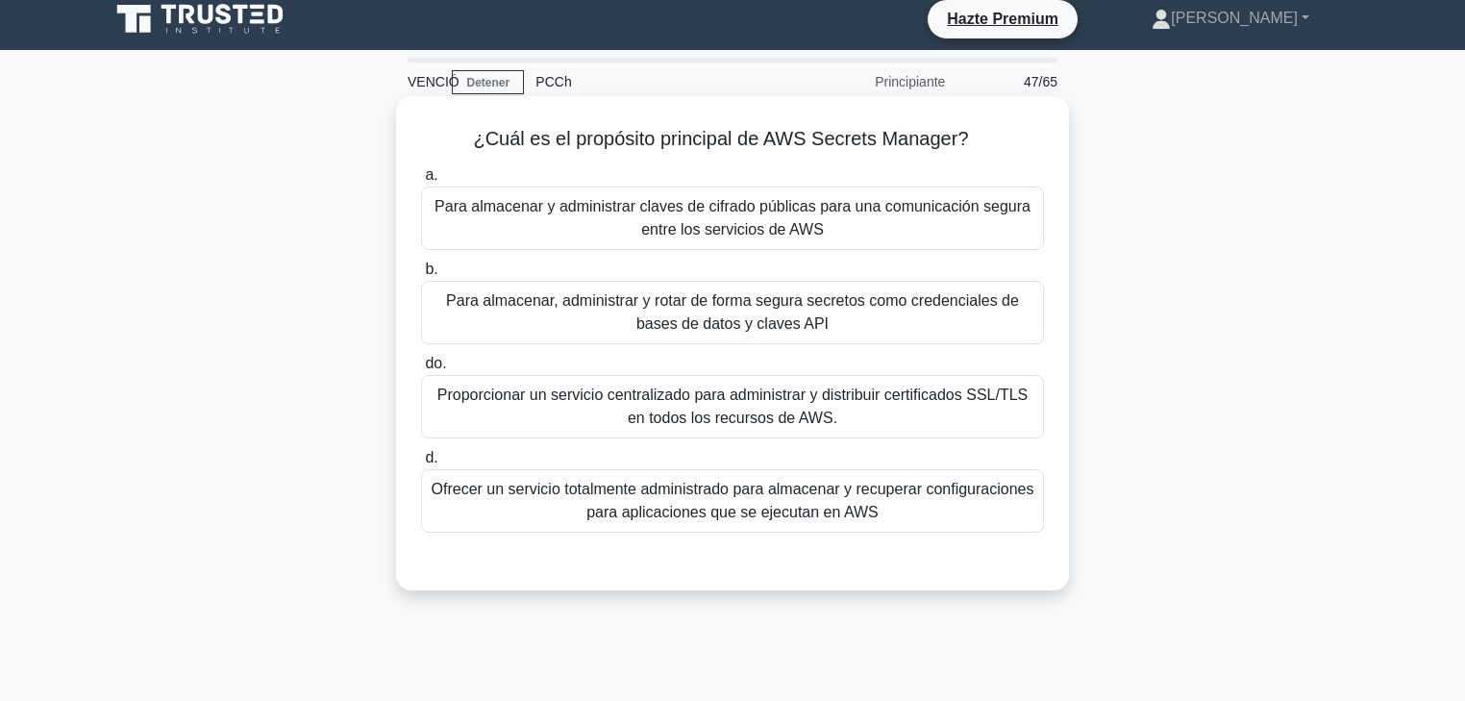
scroll to position [0, 0]
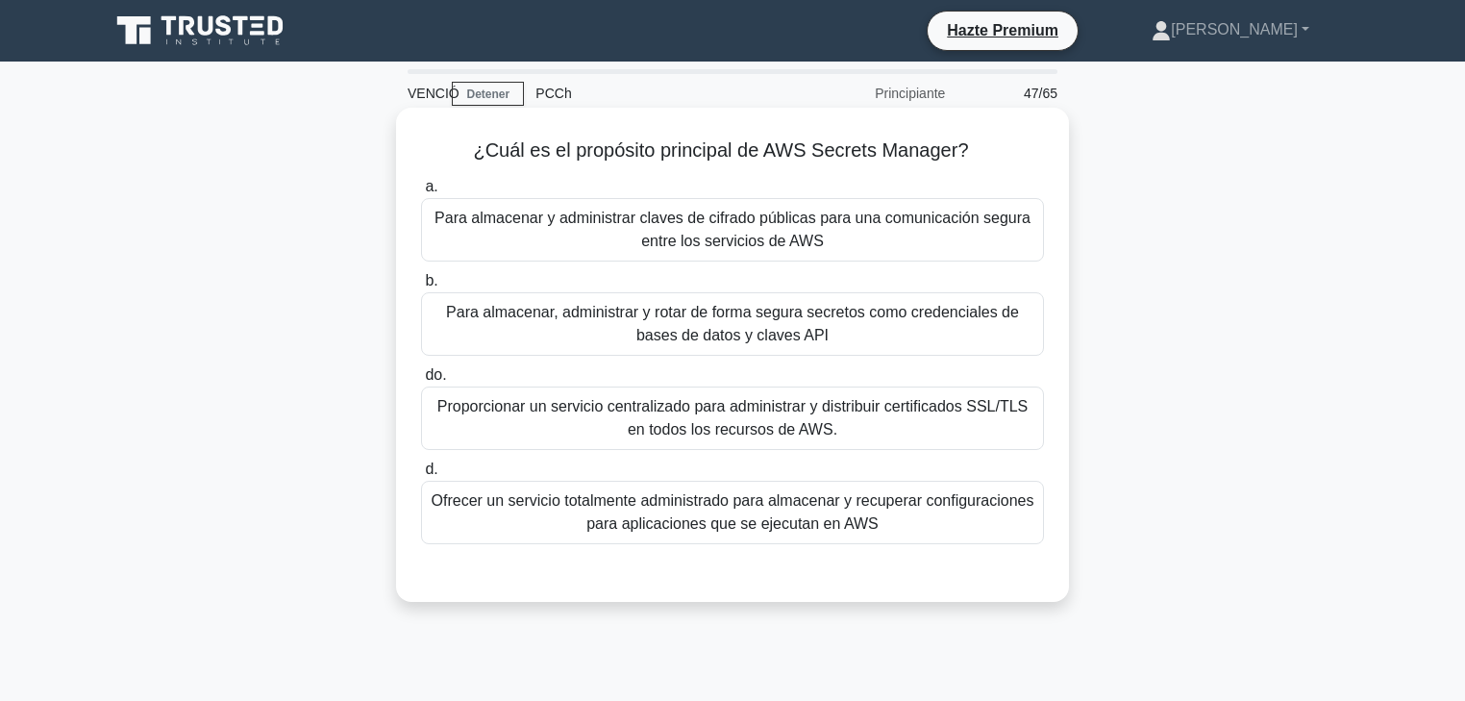
drag, startPoint x: 629, startPoint y: 148, endPoint x: 997, endPoint y: 158, distance: 368.4
click at [997, 158] on h5 "¿Cuál es el propósito principal de AWS Secrets Manager? .spinner_0XTQ{transform…" at bounding box center [732, 150] width 627 height 25
click at [871, 345] on font "Para almacenar, administrar y rotar de forma segura secretos como credenciales …" at bounding box center [733, 324] width 606 height 46
click at [421, 287] on input "b. Para almacenar, administrar y rotar de forma segura secretos como credencial…" at bounding box center [421, 281] width 0 height 12
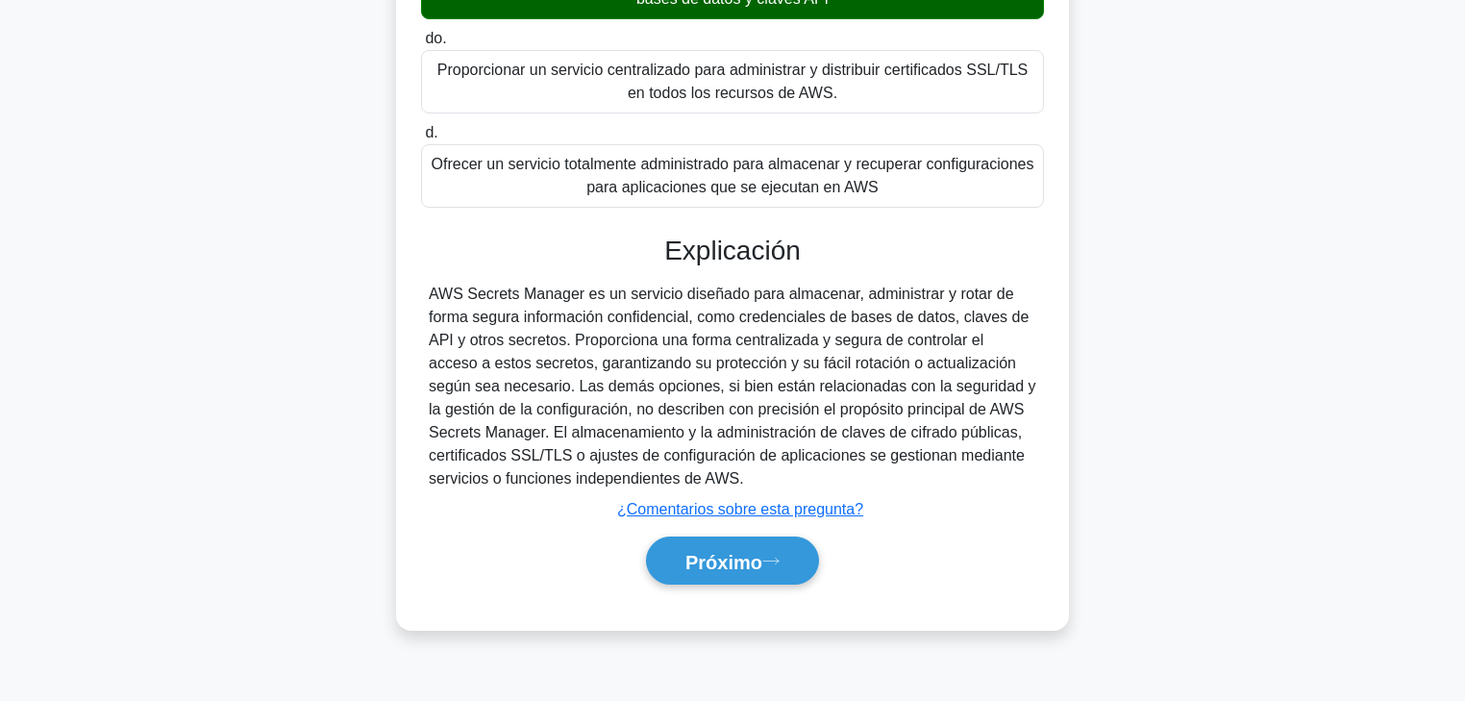
scroll to position [338, 0]
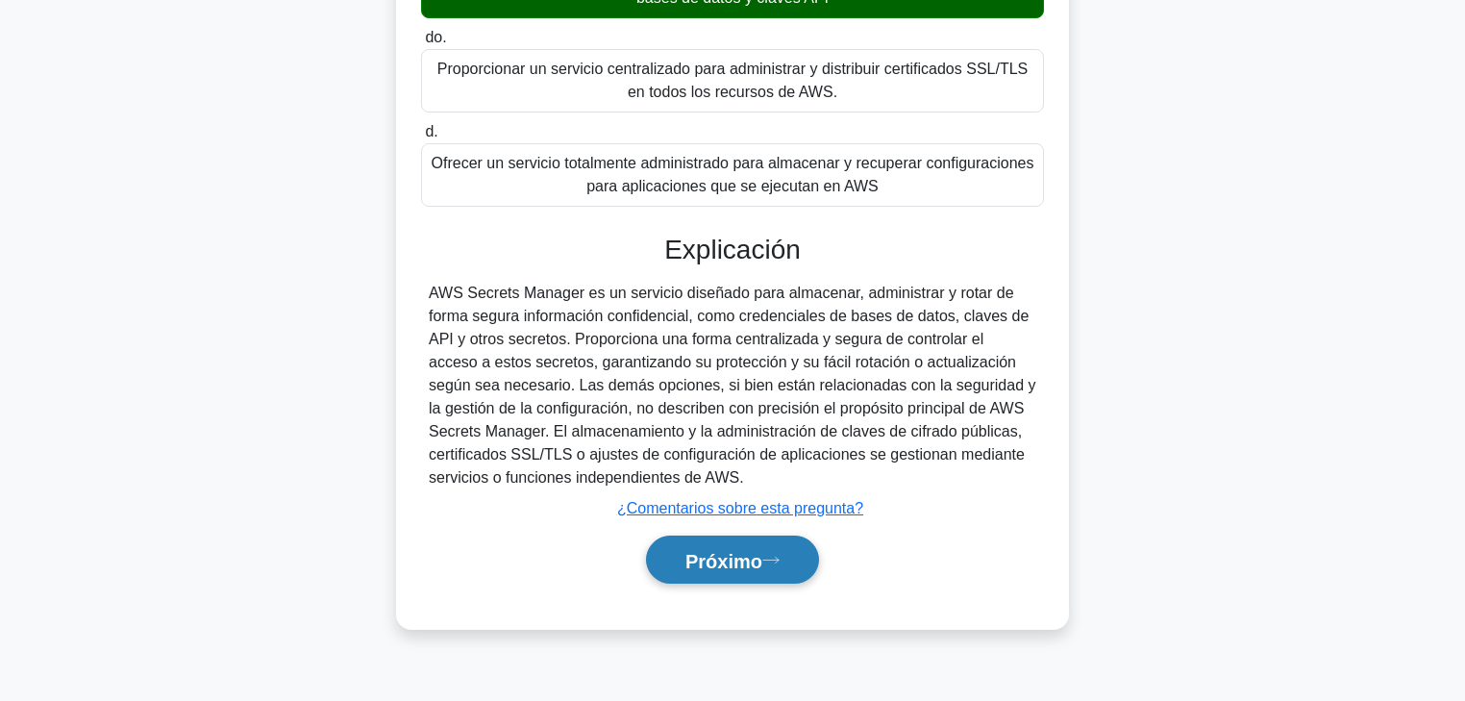
click at [795, 534] on button "Próximo" at bounding box center [732, 560] width 173 height 49
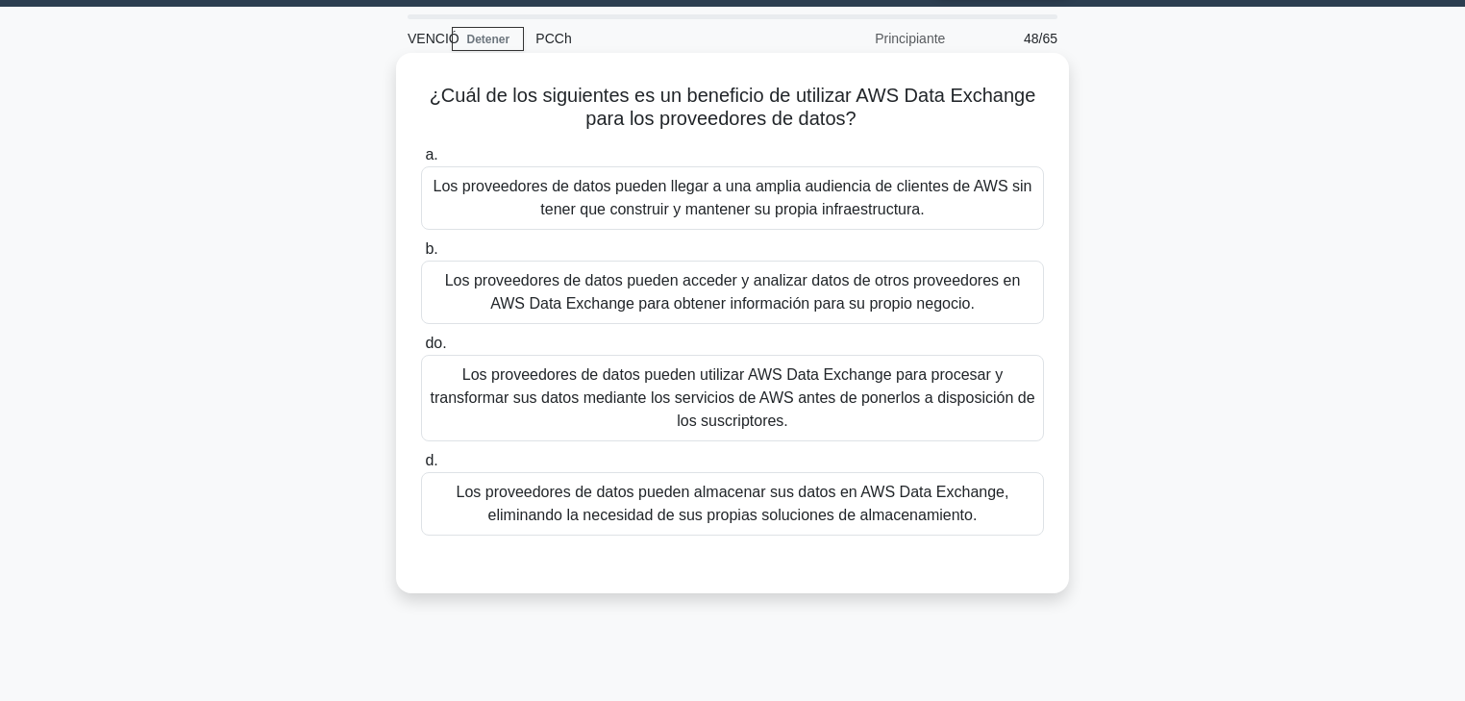
scroll to position [0, 0]
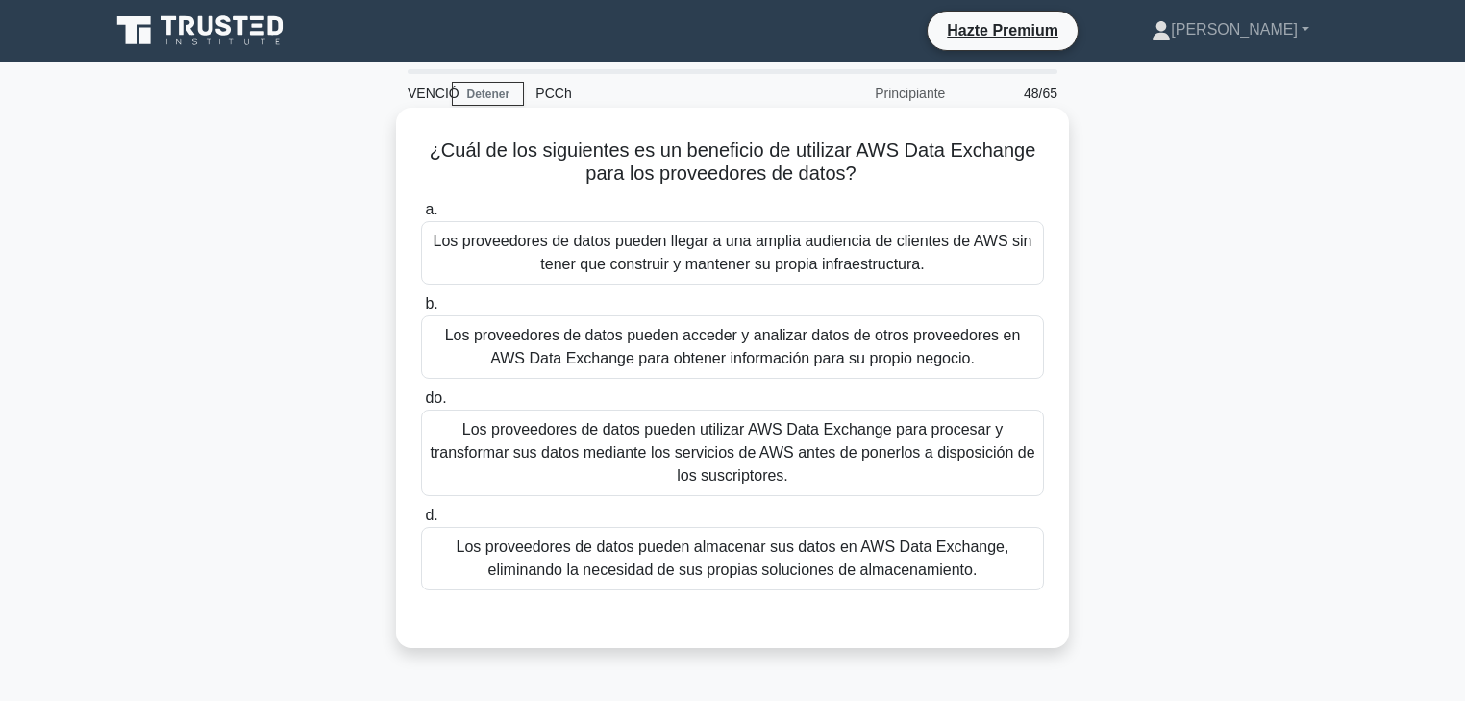
drag, startPoint x: 510, startPoint y: 149, endPoint x: 1047, endPoint y: 165, distance: 537.7
click at [1047, 165] on div "¿Cuál de los siguientes es un beneficio de utilizar AWS Data Exchange para los …" at bounding box center [733, 377] width 658 height 525
click at [960, 266] on font "Los proveedores de datos pueden llegar a una amplia audiencia de clientes de AW…" at bounding box center [733, 253] width 606 height 46
click at [421, 216] on input "a. Los proveedores de datos pueden llegar a una amplia audiencia de clientes de…" at bounding box center [421, 210] width 0 height 12
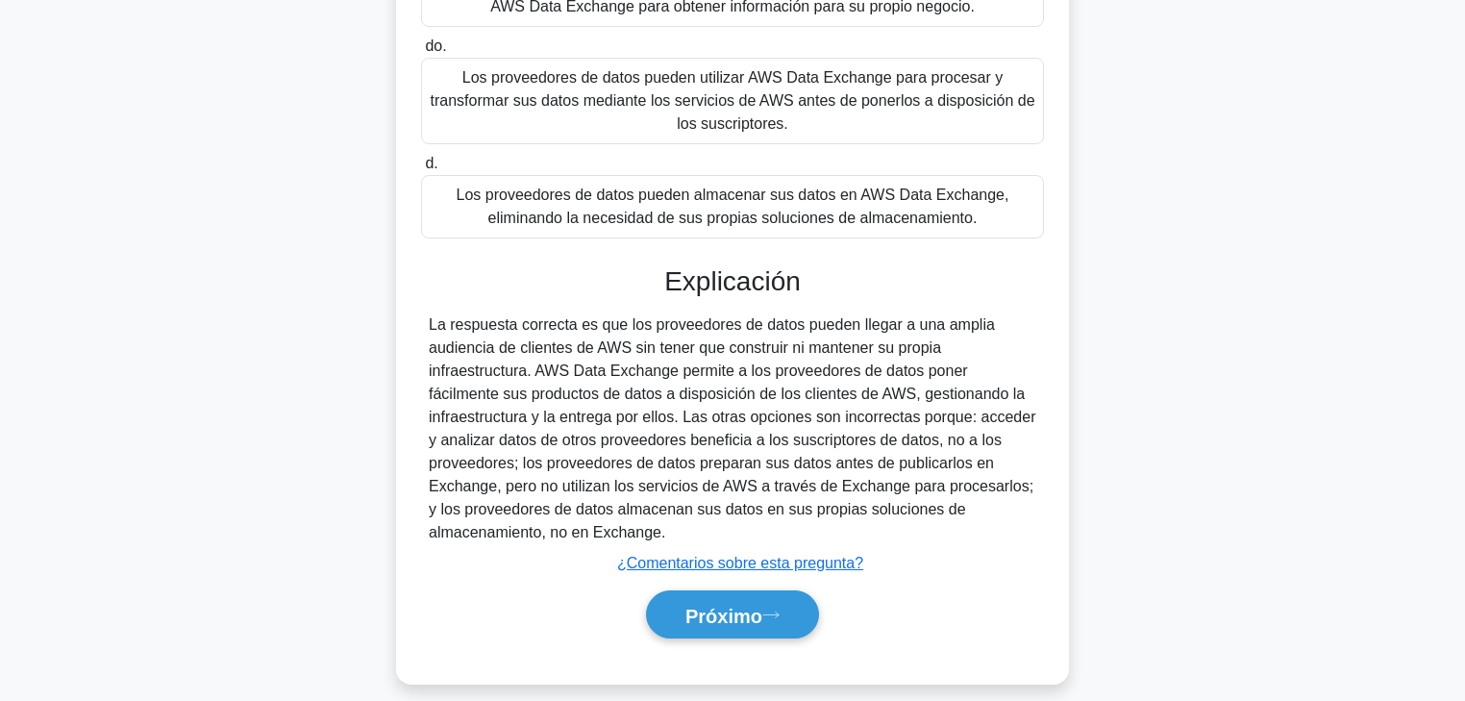
scroll to position [370, 0]
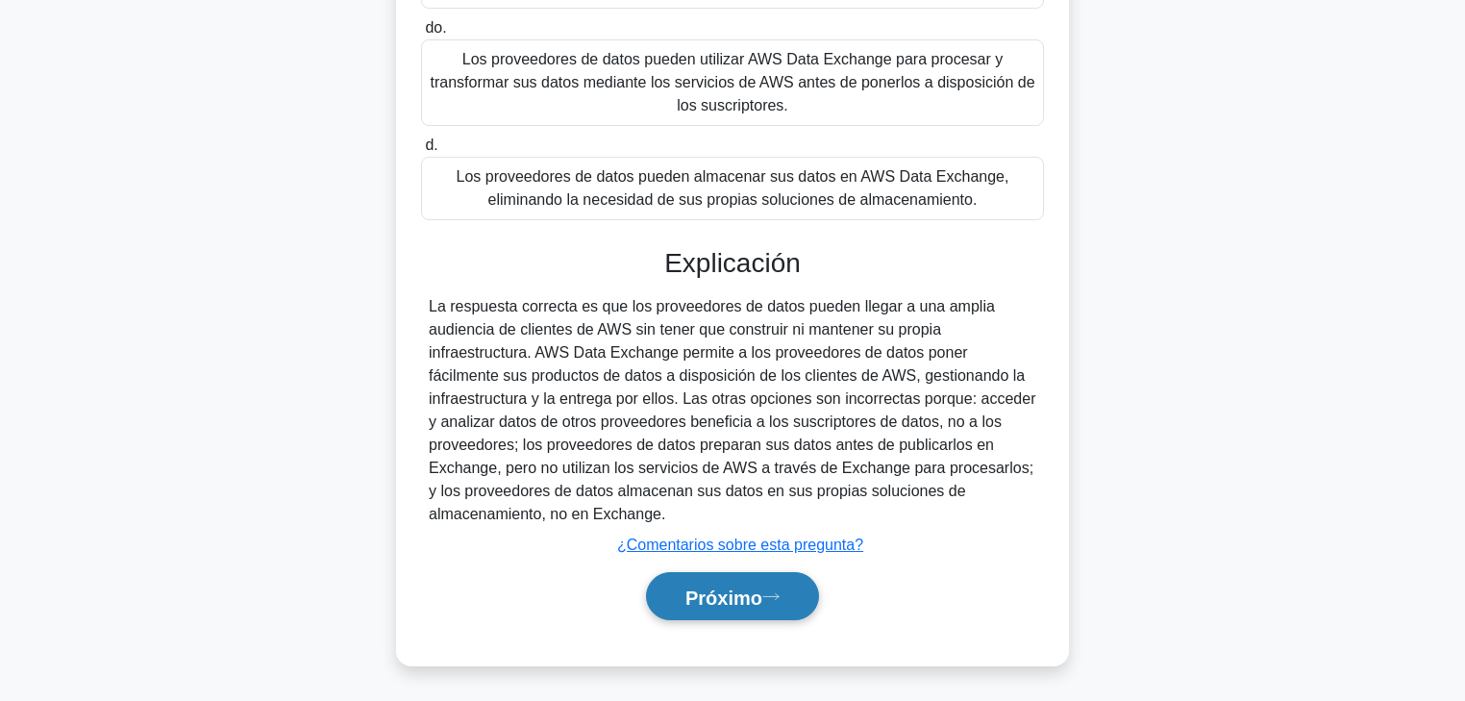
click at [761, 534] on font "Próximo" at bounding box center [724, 596] width 77 height 21
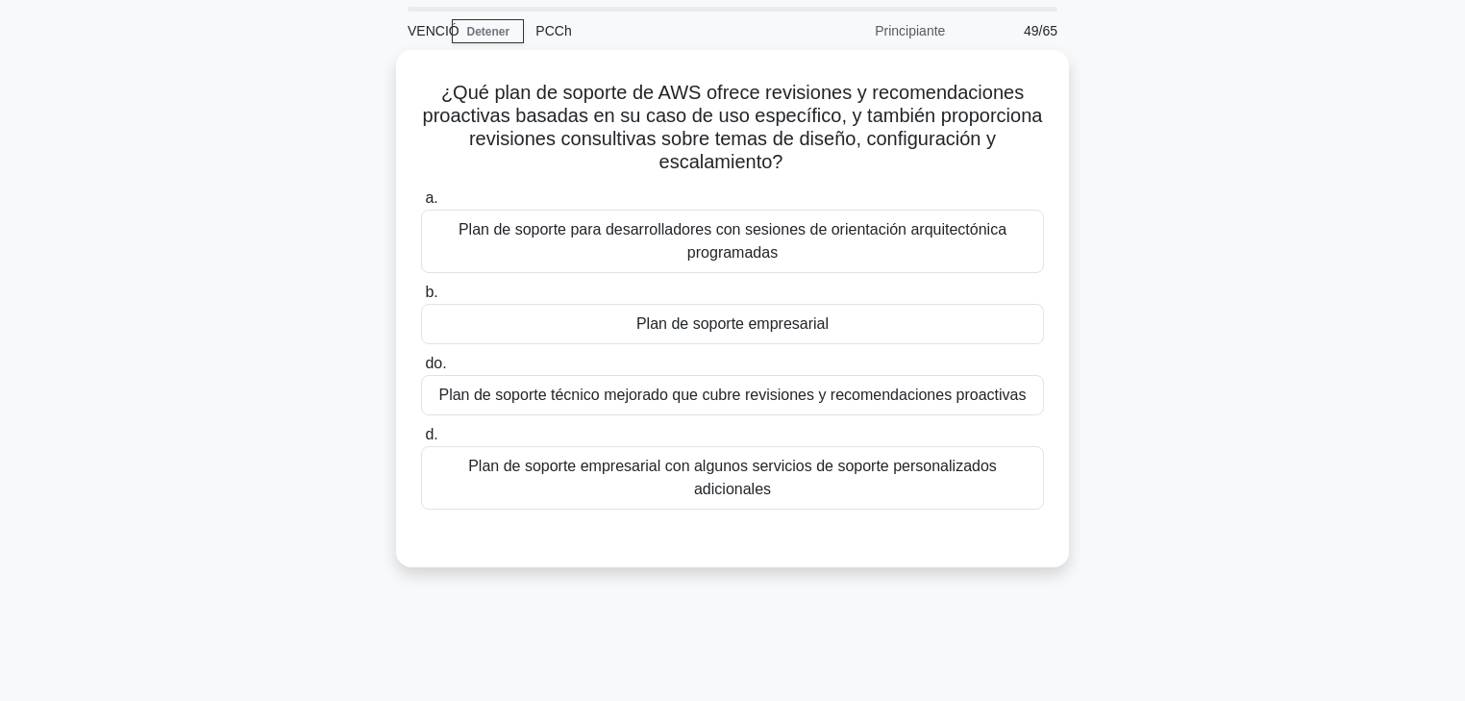
scroll to position [0, 0]
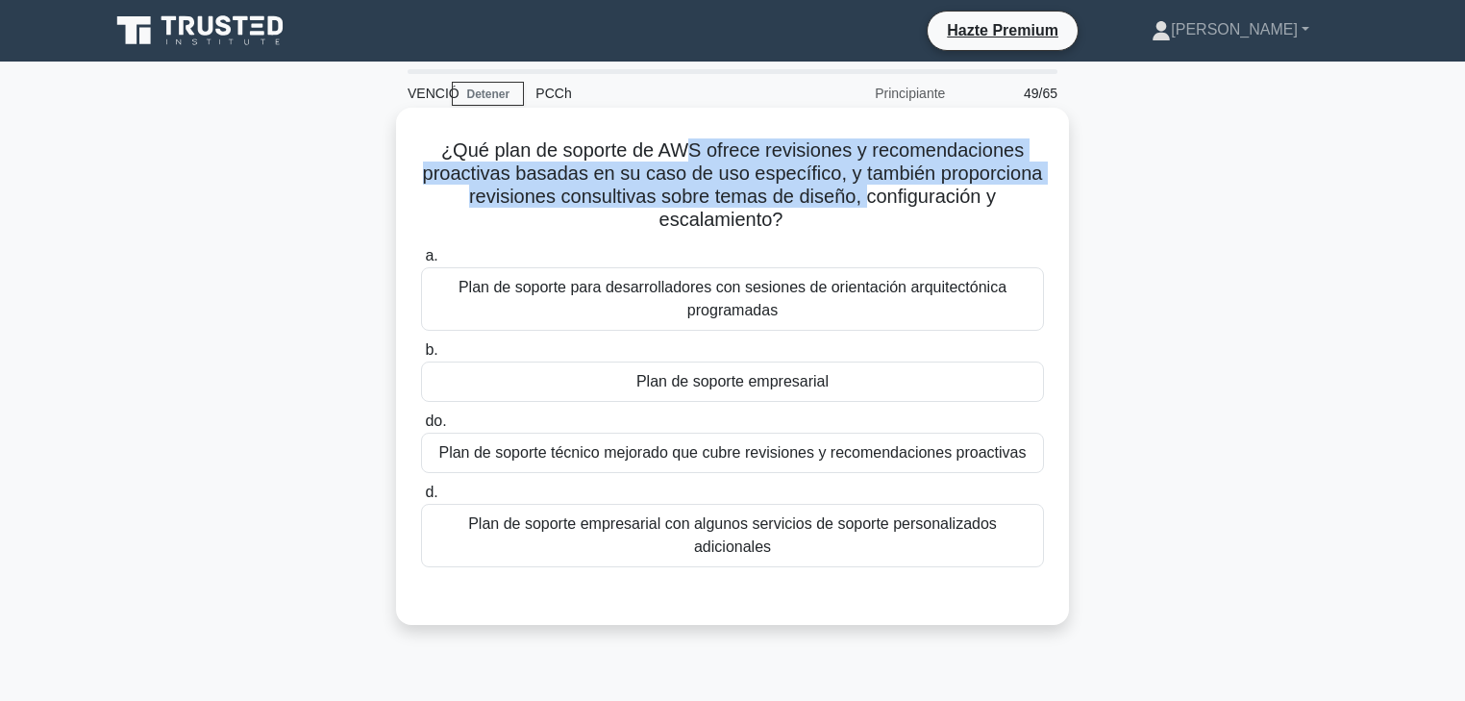
drag, startPoint x: 683, startPoint y: 150, endPoint x: 861, endPoint y: 186, distance: 182.3
click at [861, 186] on font "¿Qué plan de soporte de AWS ofrece revisiones y recomendaciones proactivas basa…" at bounding box center [733, 184] width 620 height 90
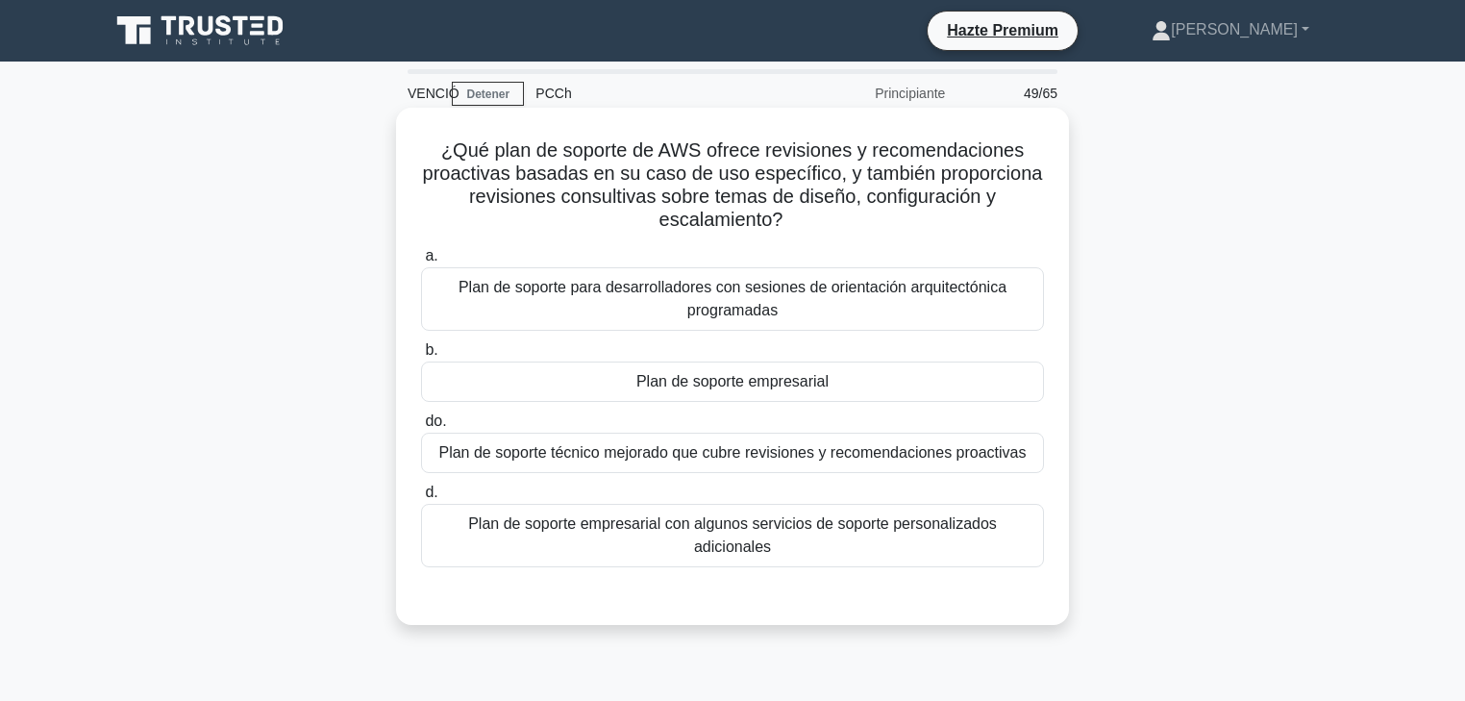
click at [534, 158] on font "¿Qué plan de soporte de AWS ofrece revisiones y recomendaciones proactivas basa…" at bounding box center [733, 184] width 620 height 90
drag, startPoint x: 667, startPoint y: 149, endPoint x: 755, endPoint y: 149, distance: 87.5
click at [754, 149] on font "¿Qué plan de soporte de AWS ofrece revisiones y recomendaciones proactivas basa…" at bounding box center [733, 184] width 620 height 90
drag, startPoint x: 546, startPoint y: 157, endPoint x: 699, endPoint y: 158, distance: 152.9
click at [697, 158] on font "¿Qué plan de soporte de AWS ofrece revisiones y recomendaciones proactivas basa…" at bounding box center [733, 184] width 620 height 90
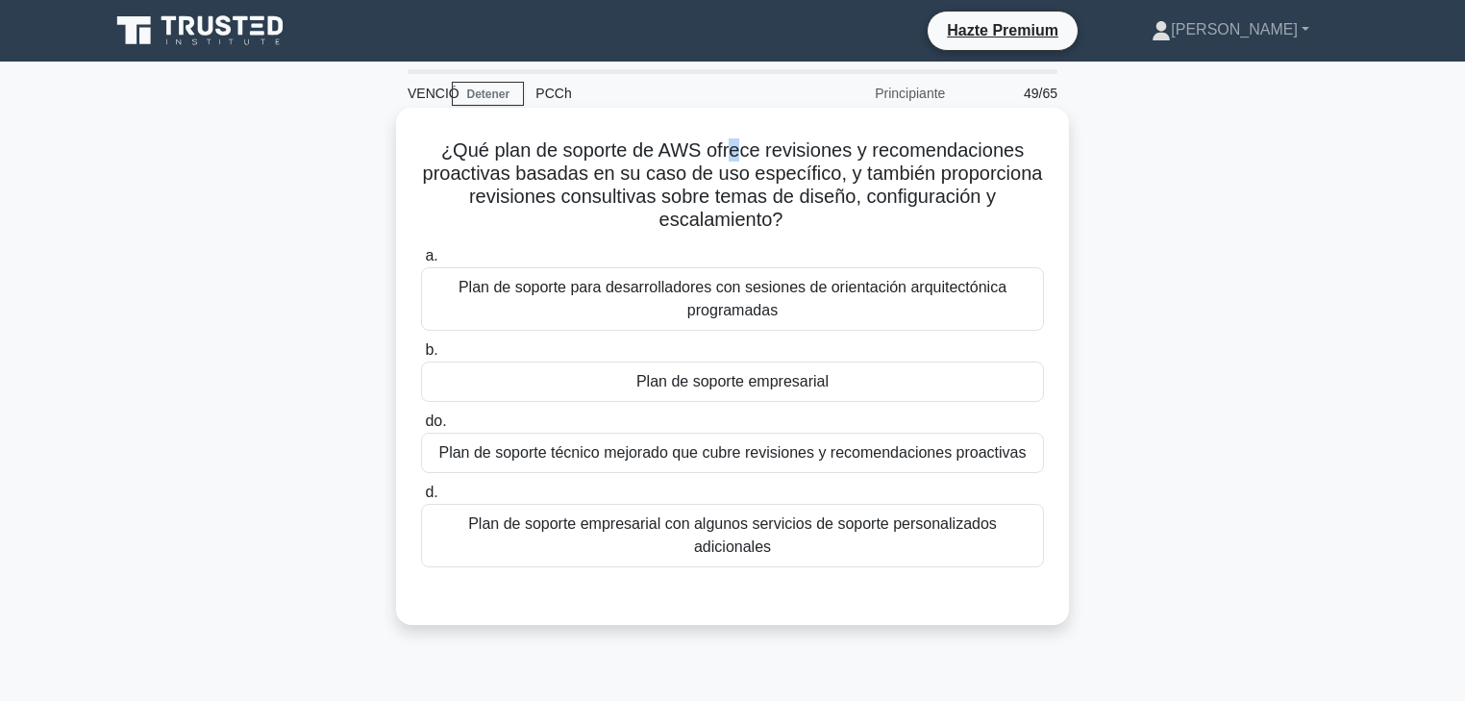
drag, startPoint x: 734, startPoint y: 154, endPoint x: 745, endPoint y: 154, distance: 11.5
click at [743, 154] on font "¿Qué plan de soporte de AWS ofrece revisiones y recomendaciones proactivas basa…" at bounding box center [733, 184] width 620 height 90
drag, startPoint x: 512, startPoint y: 151, endPoint x: 722, endPoint y: 146, distance: 209.7
click at [722, 146] on font "¿Qué plan de soporte de AWS ofrece revisiones y recomendaciones proactivas basa…" at bounding box center [733, 184] width 620 height 90
drag, startPoint x: 782, startPoint y: 148, endPoint x: 892, endPoint y: 147, distance: 110.6
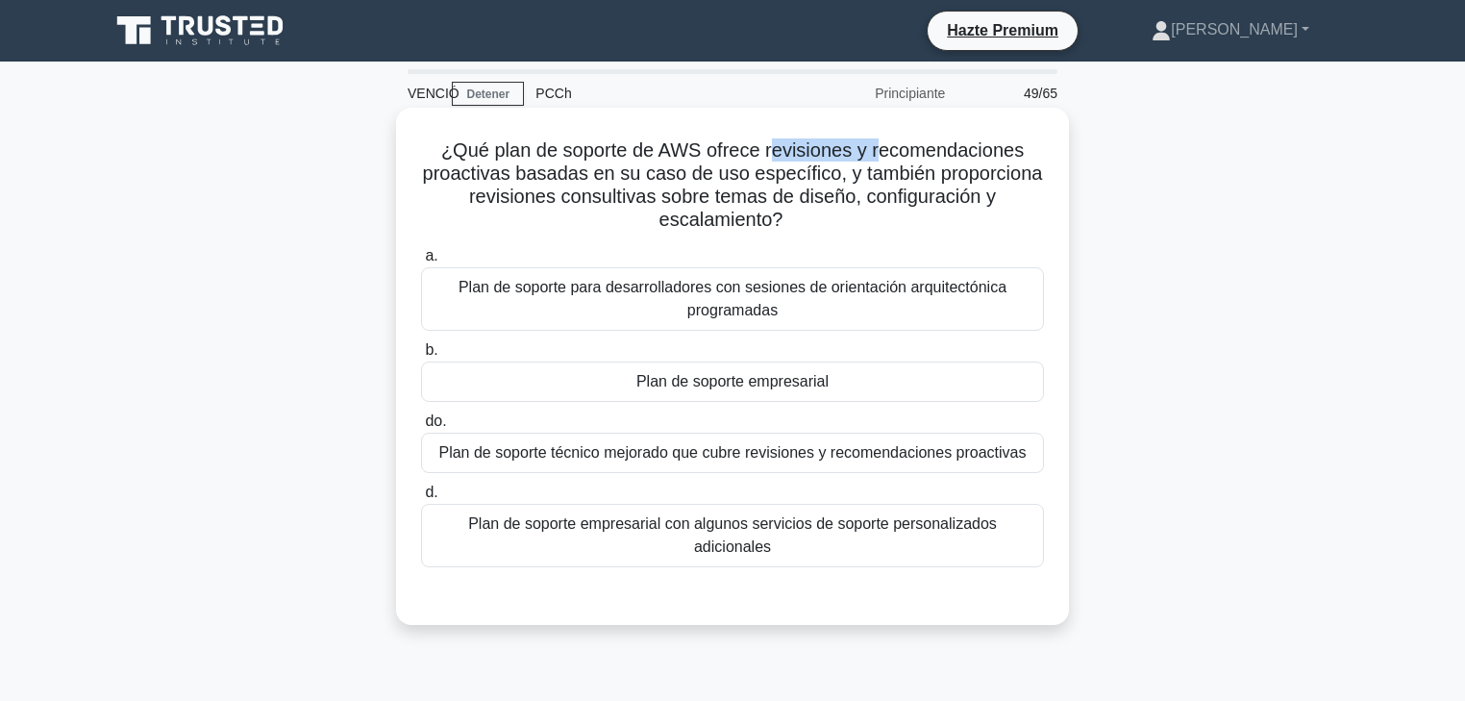
click at [892, 147] on font "¿Qué plan de soporte de AWS ofrece revisiones y recomendaciones proactivas basa…" at bounding box center [733, 184] width 620 height 90
click at [1031, 150] on h5 "¿Qué plan de soporte de AWS ofrece revisiones y recomendaciones proactivas basa…" at bounding box center [732, 185] width 627 height 94
drag, startPoint x: 481, startPoint y: 176, endPoint x: 550, endPoint y: 171, distance: 69.4
click at [522, 171] on font "¿Qué plan de soporte de AWS ofrece revisiones y recomendaciones proactivas basa…" at bounding box center [733, 184] width 620 height 90
drag, startPoint x: 571, startPoint y: 171, endPoint x: 644, endPoint y: 173, distance: 73.1
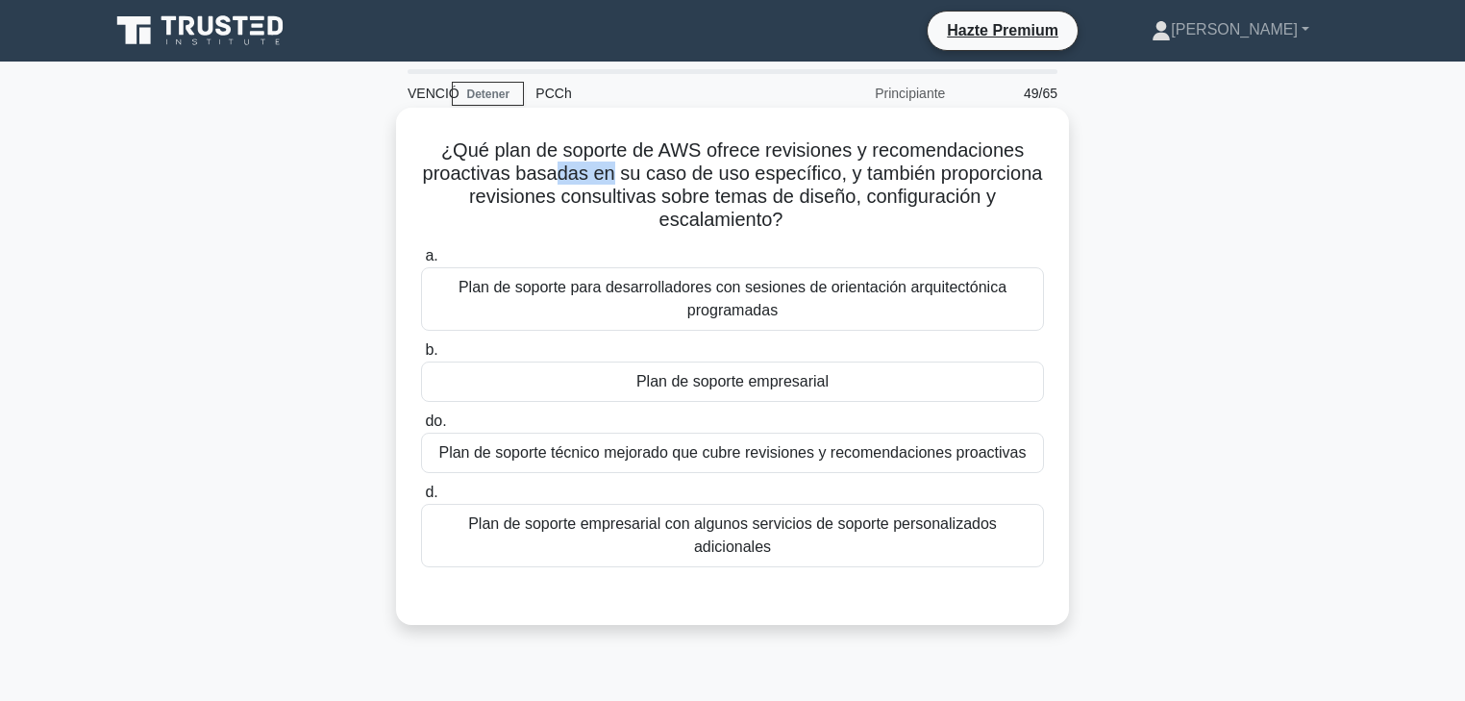
click at [624, 173] on font "¿Qué plan de soporte de AWS ofrece revisiones y recomendaciones proactivas basa…" at bounding box center [733, 184] width 620 height 90
click at [706, 175] on font "¿Qué plan de soporte de AWS ofrece revisiones y recomendaciones proactivas basa…" at bounding box center [733, 184] width 620 height 90
drag, startPoint x: 773, startPoint y: 181, endPoint x: 786, endPoint y: 182, distance: 12.5
click at [786, 182] on font "¿Qué plan de soporte de AWS ofrece revisiones y recomendaciones proactivas basa…" at bounding box center [733, 184] width 620 height 90
click at [767, 385] on font "Plan de soporte empresarial" at bounding box center [732, 381] width 192 height 16
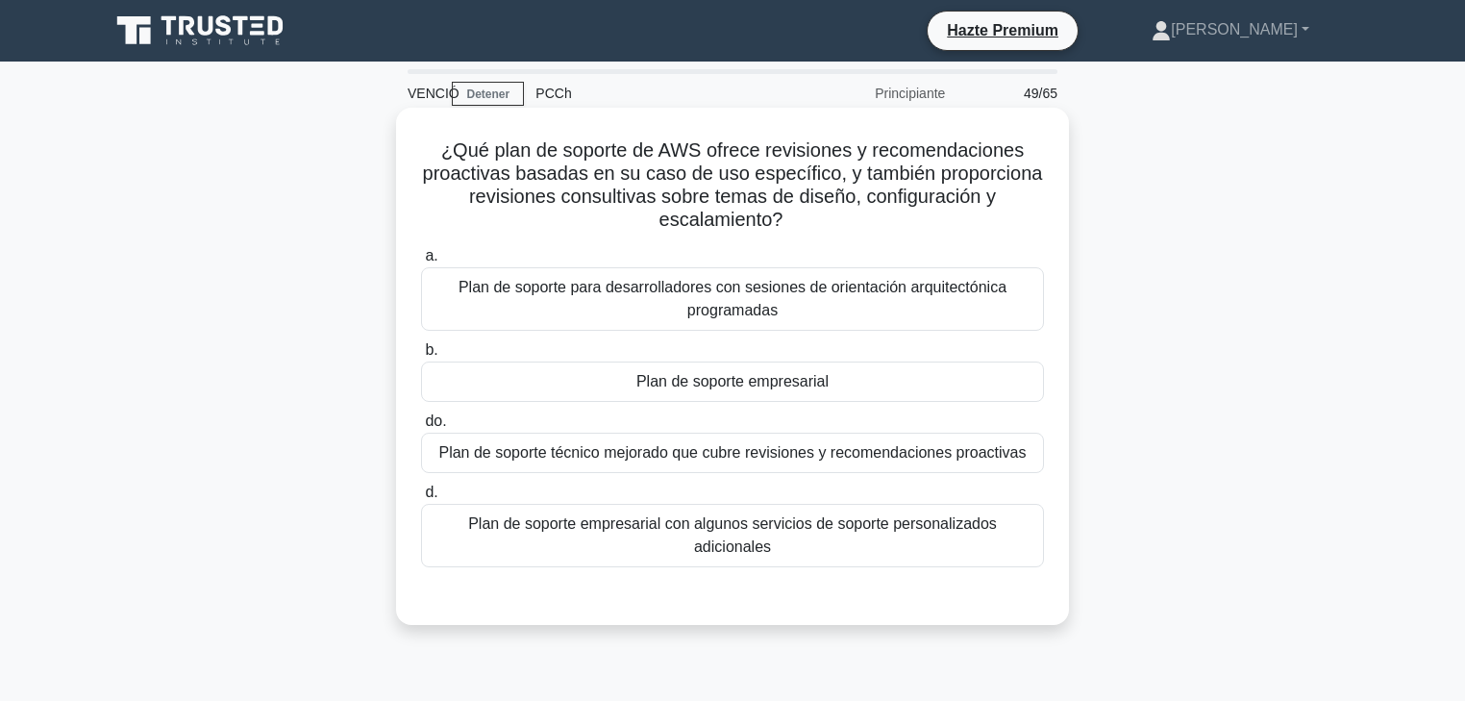
click at [421, 357] on input "b. Plan de soporte empresarial" at bounding box center [421, 350] width 0 height 12
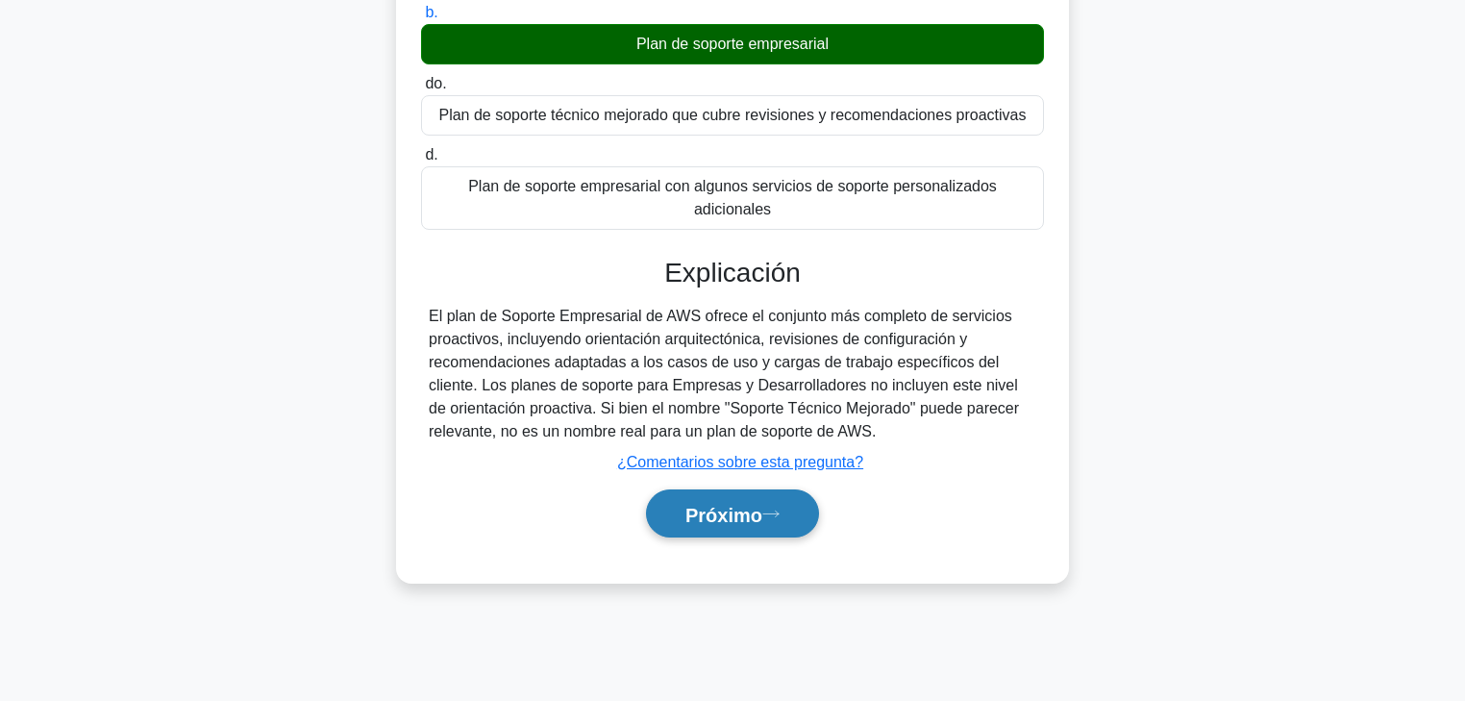
click at [735, 504] on font "Próximo" at bounding box center [724, 514] width 77 height 21
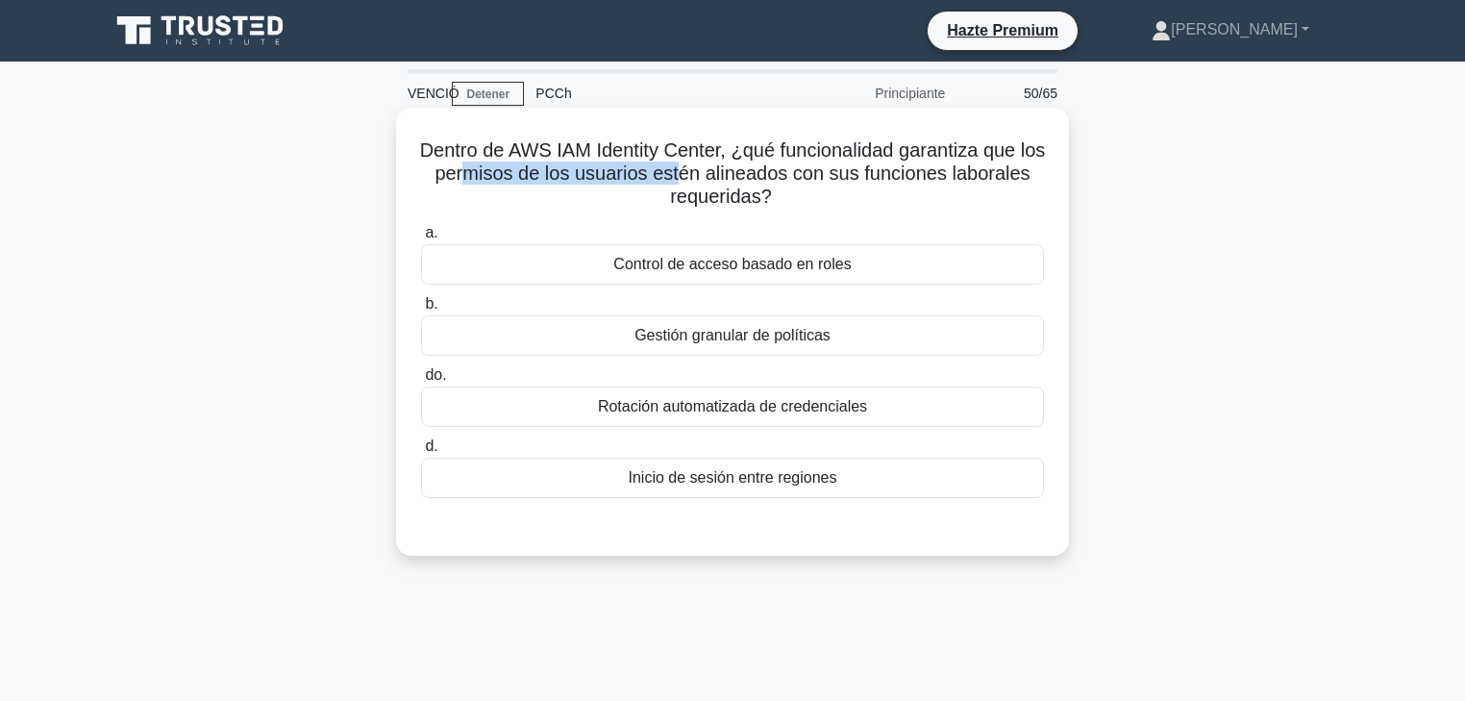
drag, startPoint x: 522, startPoint y: 180, endPoint x: 738, endPoint y: 181, distance: 216.3
click at [738, 181] on font "Dentro de AWS IAM Identity Center, ¿qué funcionalidad garantiza que los permiso…" at bounding box center [733, 172] width 626 height 67
drag, startPoint x: 810, startPoint y: 176, endPoint x: 857, endPoint y: 196, distance: 51.3
click at [857, 196] on h5 "Dentro de AWS IAM Identity Center, ¿qué funcionalidad garantiza que los permiso…" at bounding box center [732, 173] width 627 height 71
drag, startPoint x: 592, startPoint y: 146, endPoint x: 519, endPoint y: 146, distance: 73.1
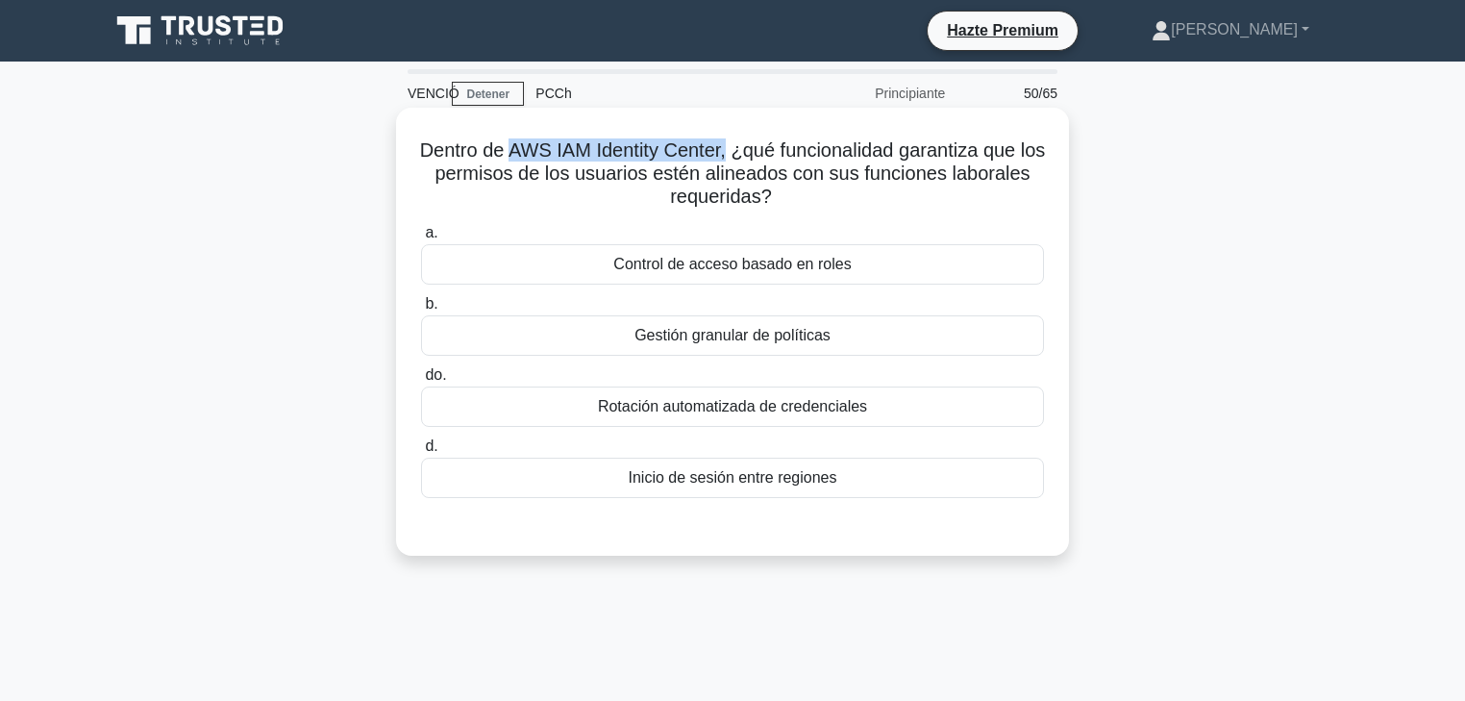
click at [519, 146] on font "Dentro de AWS IAM Identity Center, ¿qué funcionalidad garantiza que los permiso…" at bounding box center [733, 172] width 626 height 67
click at [825, 250] on div "Control de acceso basado en roles" at bounding box center [732, 264] width 623 height 40
click at [421, 239] on input "a. Control de acceso basado en roles" at bounding box center [421, 233] width 0 height 12
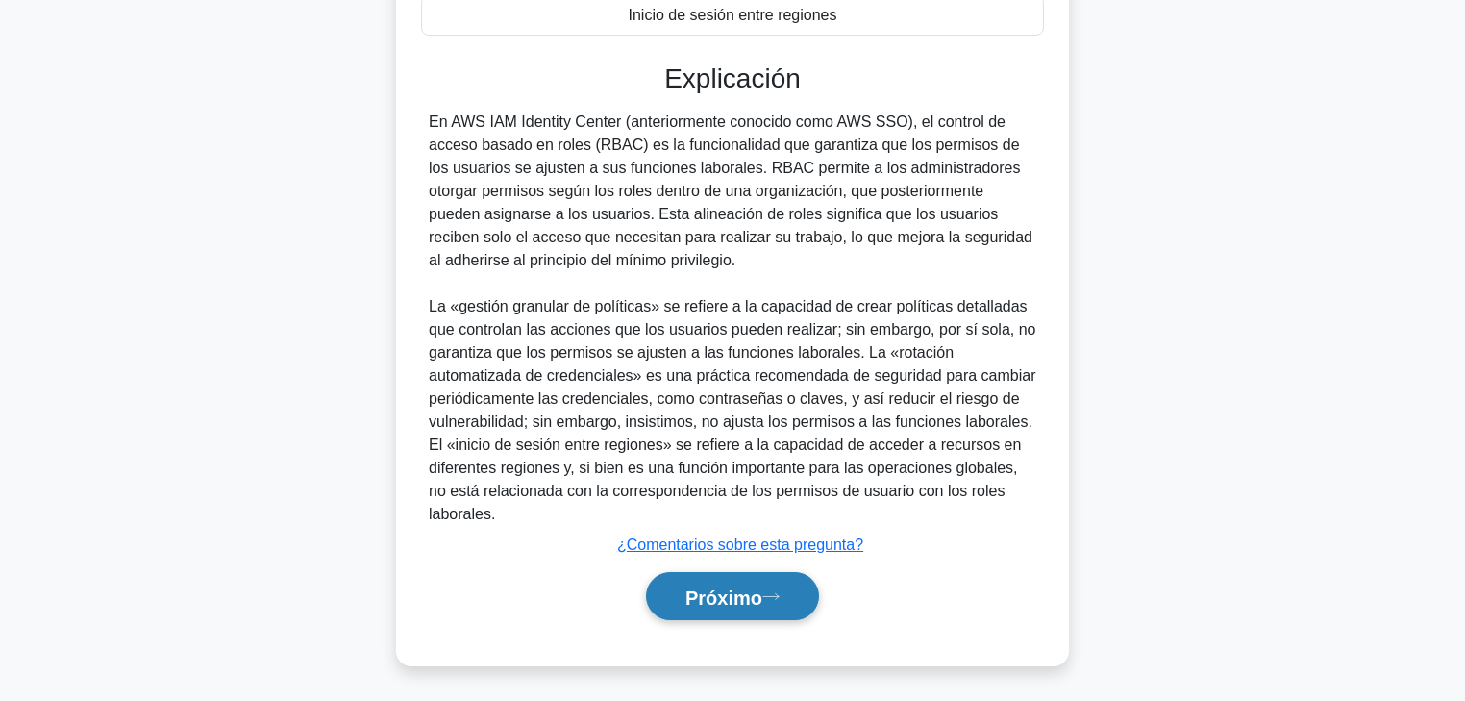
click at [770, 534] on icon at bounding box center [770, 596] width 17 height 11
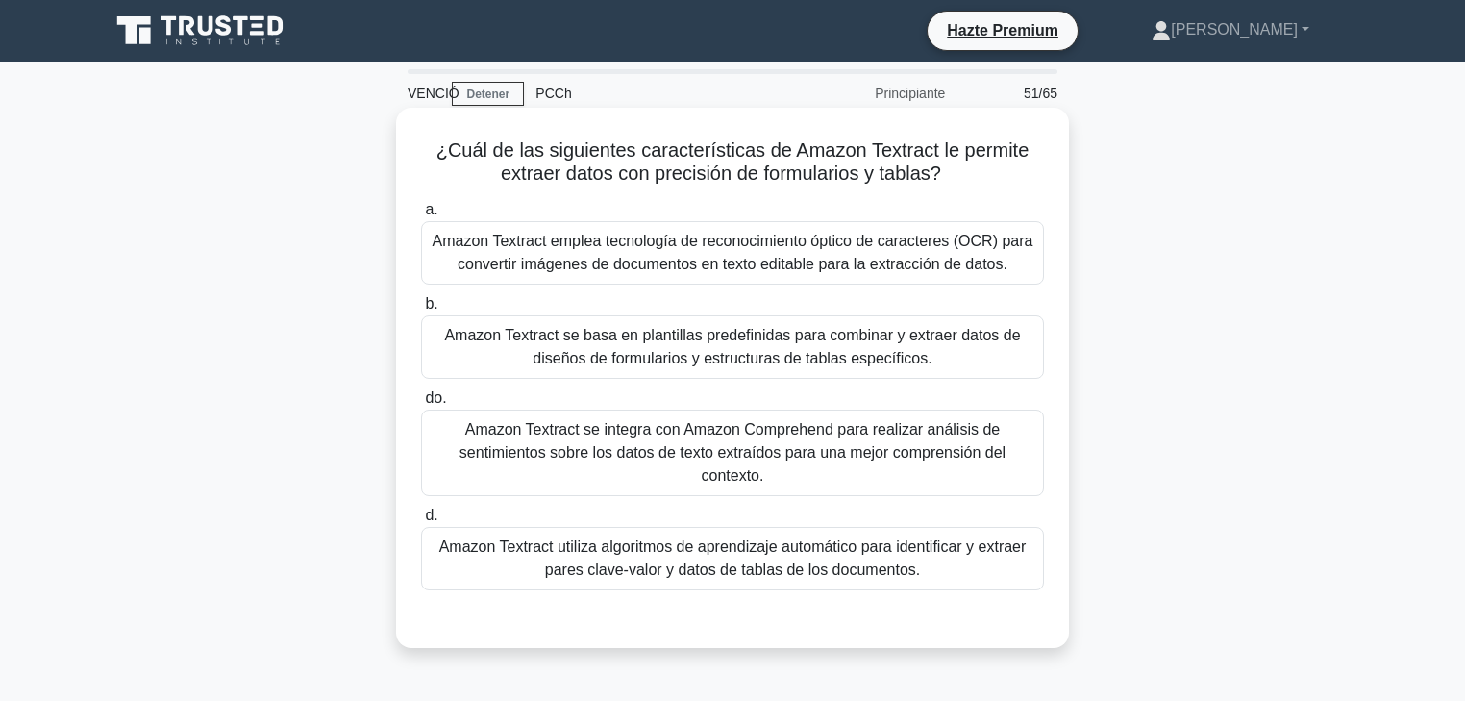
click at [753, 534] on font "Amazon Textract utiliza algoritmos de aprendizaje automático para identificar y…" at bounding box center [732, 557] width 587 height 39
click at [421, 522] on input "d. Amazon Textract utiliza algoritmos de aprendizaje automático para identifica…" at bounding box center [421, 516] width 0 height 12
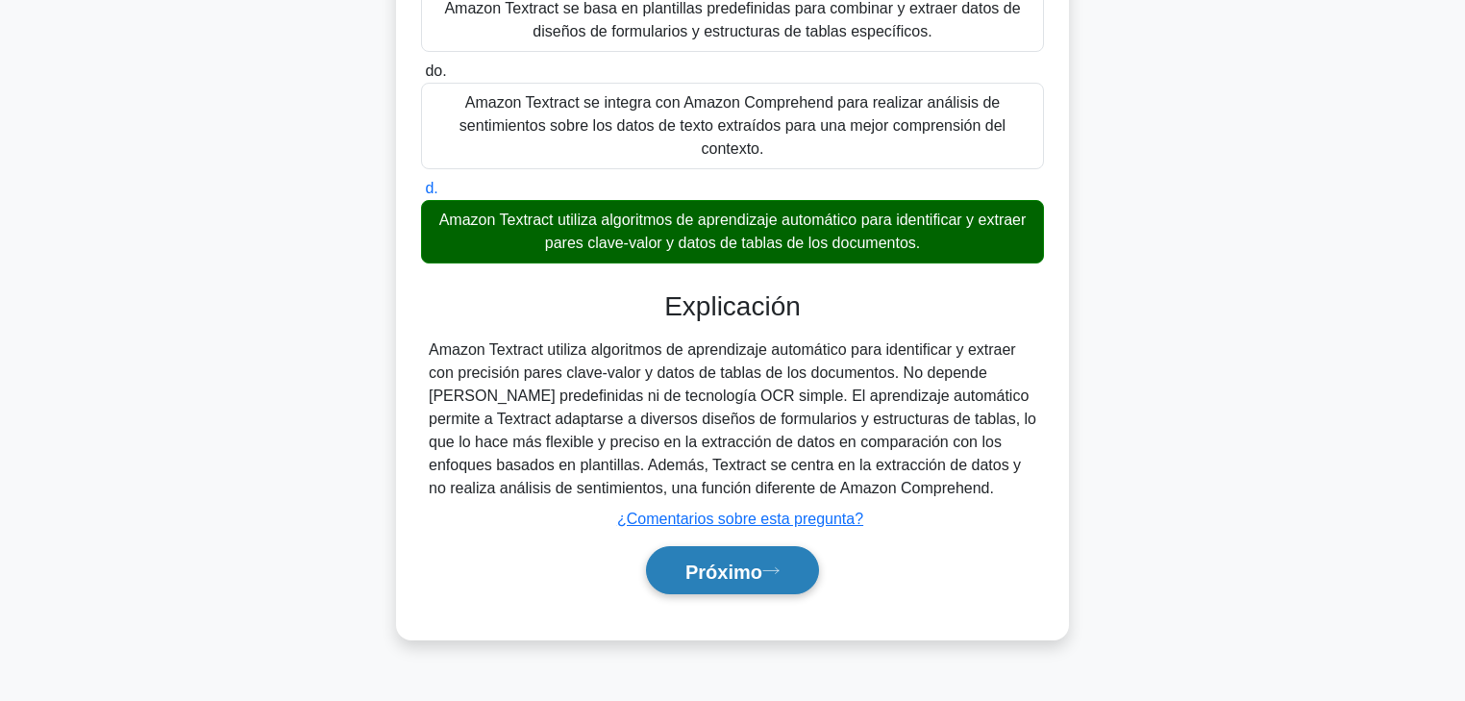
scroll to position [338, 0]
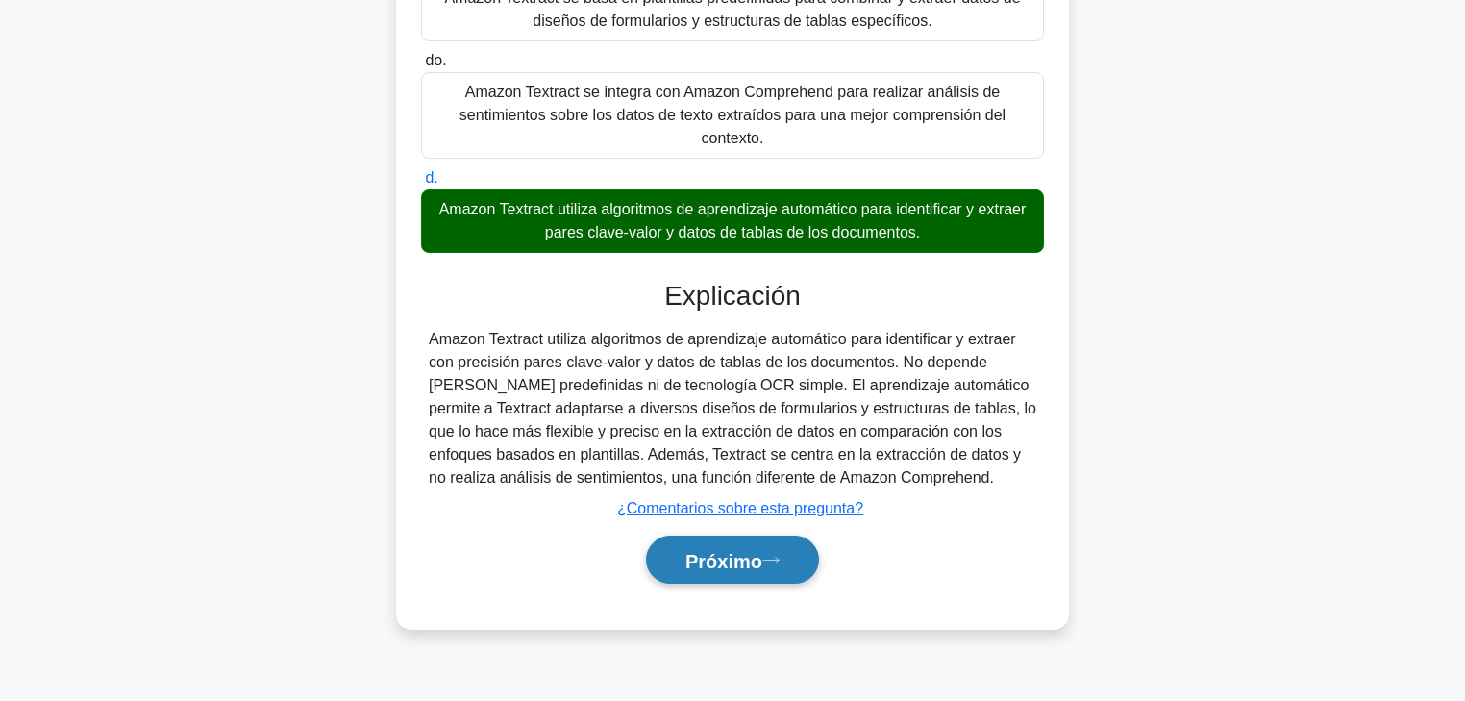
click at [696, 534] on font "Próximo" at bounding box center [724, 560] width 77 height 21
click at [751, 534] on font "Próximo" at bounding box center [724, 560] width 77 height 21
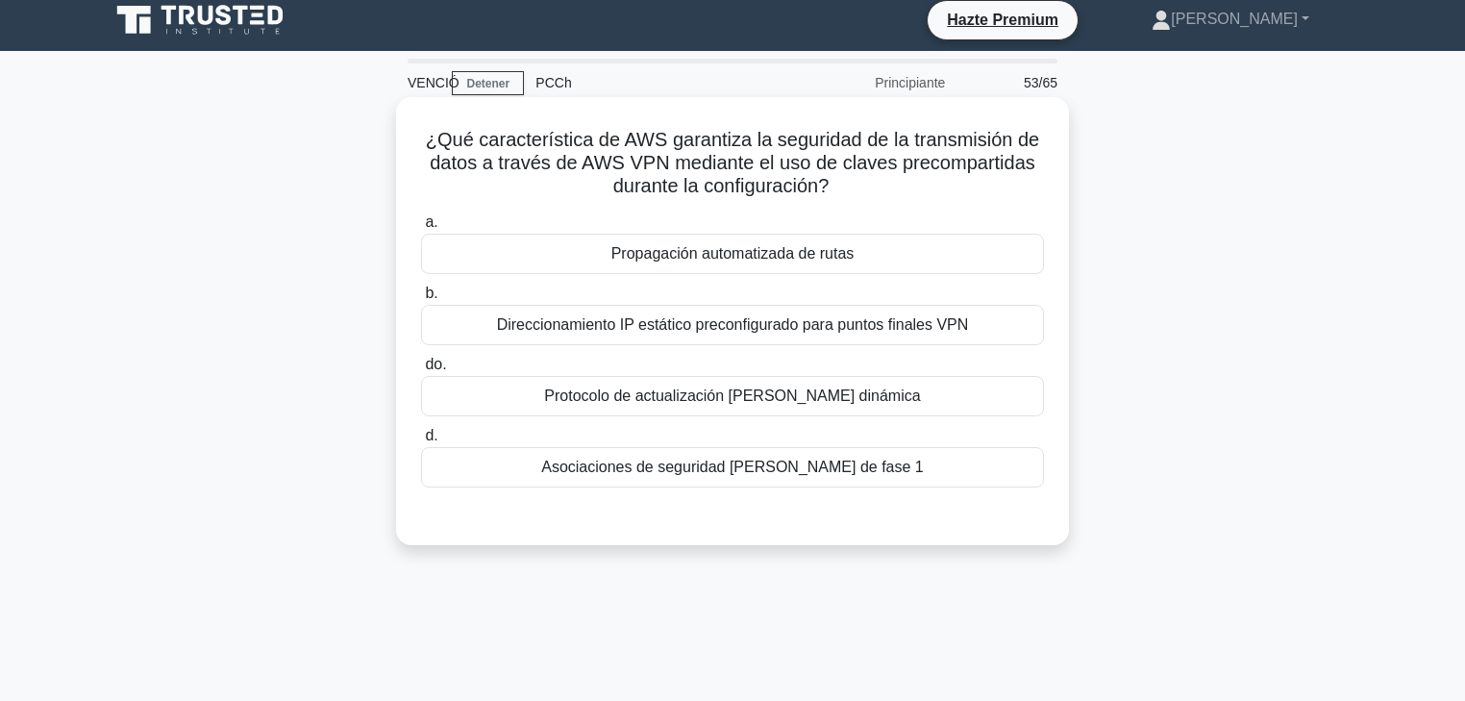
scroll to position [0, 0]
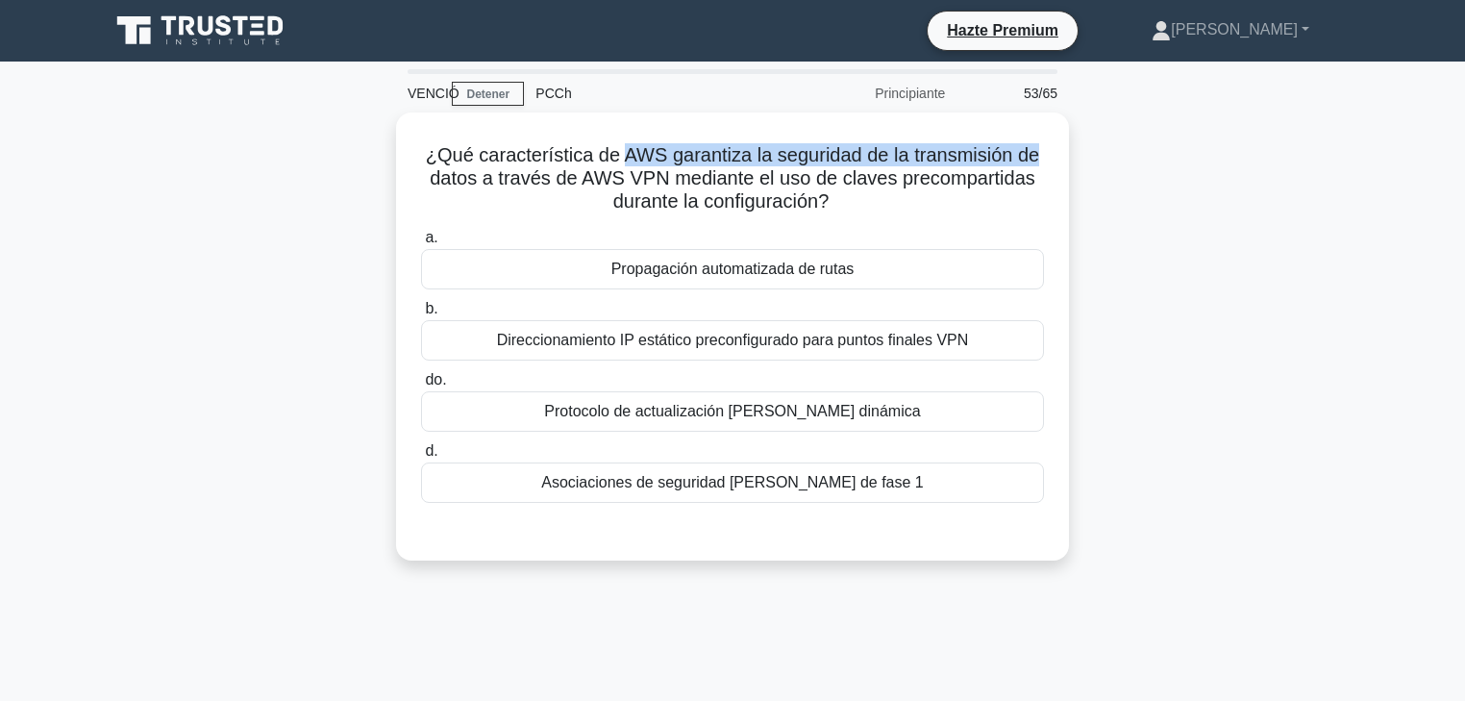
drag, startPoint x: 630, startPoint y: 155, endPoint x: 1077, endPoint y: 156, distance: 447.1
click at [1077, 156] on div "¿Qué característica de AWS garantiza la seguridad de la transmisión de datos a …" at bounding box center [732, 347] width 1269 height 471
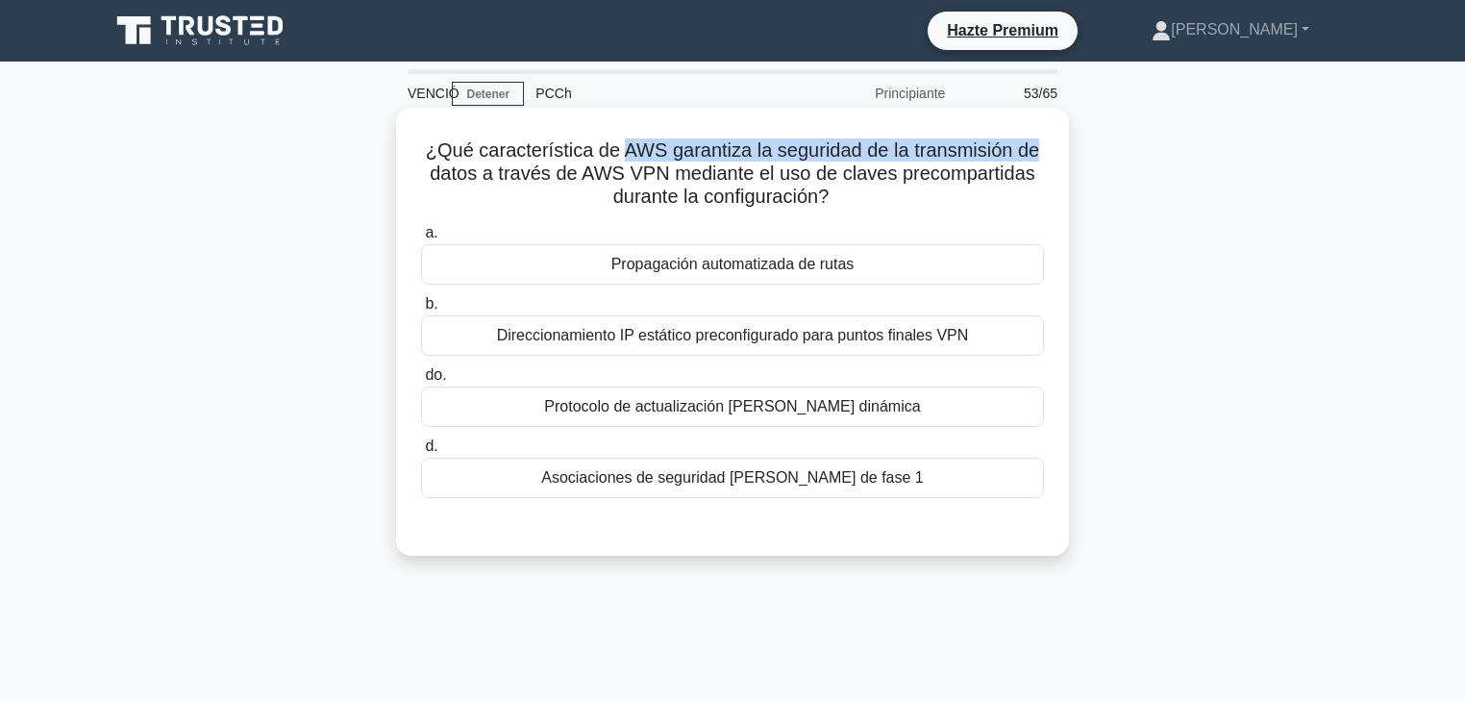
click at [565, 151] on font "¿Qué característica de AWS garantiza la seguridad de la transmisión de datos a …" at bounding box center [732, 172] width 613 height 67
drag, startPoint x: 725, startPoint y: 154, endPoint x: 1065, endPoint y: 161, distance: 340.4
click at [1065, 161] on div "¿Qué característica de AWS garantiza la seguridad de la transmisión de datos a …" at bounding box center [732, 332] width 673 height 448
drag, startPoint x: 473, startPoint y: 177, endPoint x: 488, endPoint y: 177, distance: 15.4
click at [488, 177] on font "¿Qué característica de AWS garantiza la seguridad de la transmisión de datos a …" at bounding box center [732, 172] width 613 height 67
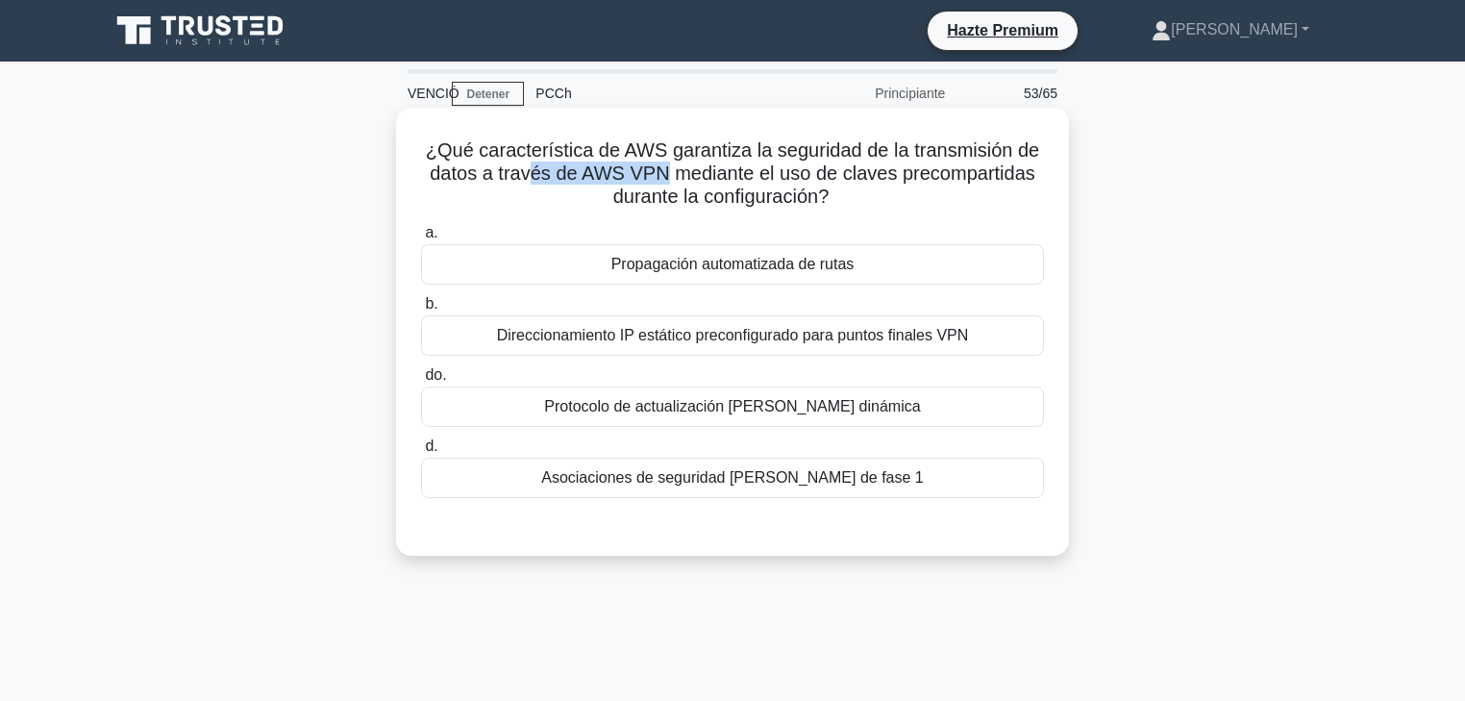
drag, startPoint x: 537, startPoint y: 173, endPoint x: 681, endPoint y: 179, distance: 143.4
click at [677, 177] on font "¿Qué característica de AWS garantiza la seguridad de la transmisión de datos a …" at bounding box center [732, 172] width 613 height 67
drag, startPoint x: 706, startPoint y: 173, endPoint x: 782, endPoint y: 177, distance: 76.1
click at [782, 177] on font "¿Qué característica de AWS garantiza la seguridad de la transmisión de datos a …" at bounding box center [732, 172] width 613 height 67
drag, startPoint x: 635, startPoint y: 200, endPoint x: 831, endPoint y: 199, distance: 196.1
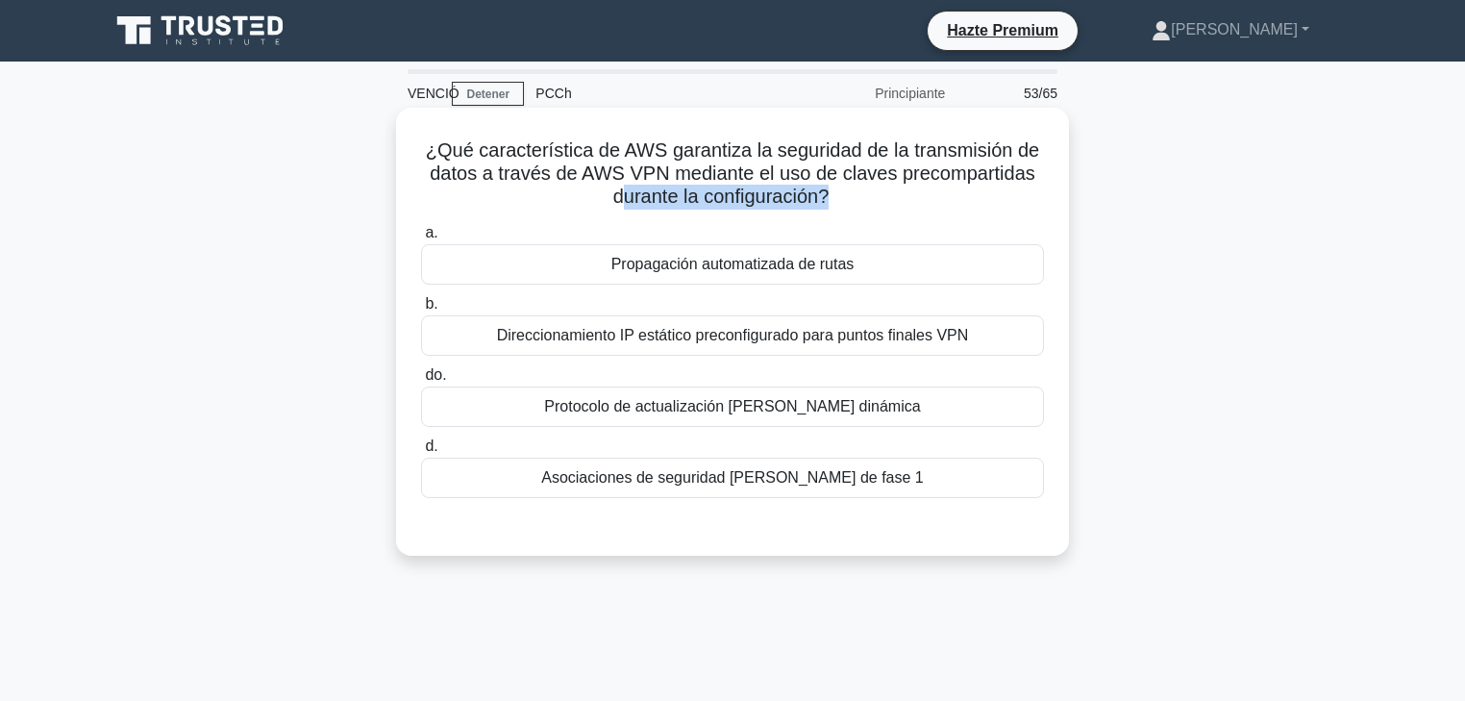
click at [831, 199] on font "¿Qué característica de AWS garantiza la seguridad de la transmisión de datos a …" at bounding box center [732, 172] width 613 height 67
drag, startPoint x: 854, startPoint y: 154, endPoint x: 947, endPoint y: 154, distance: 93.3
click at [936, 154] on font "¿Qué característica de AWS garantiza la seguridad de la transmisión de datos a …" at bounding box center [732, 172] width 613 height 67
drag, startPoint x: 983, startPoint y: 157, endPoint x: 952, endPoint y: 161, distance: 31.0
click at [958, 159] on font "¿Qué característica de AWS garantiza la seguridad de la transmisión de datos a …" at bounding box center [732, 172] width 613 height 67
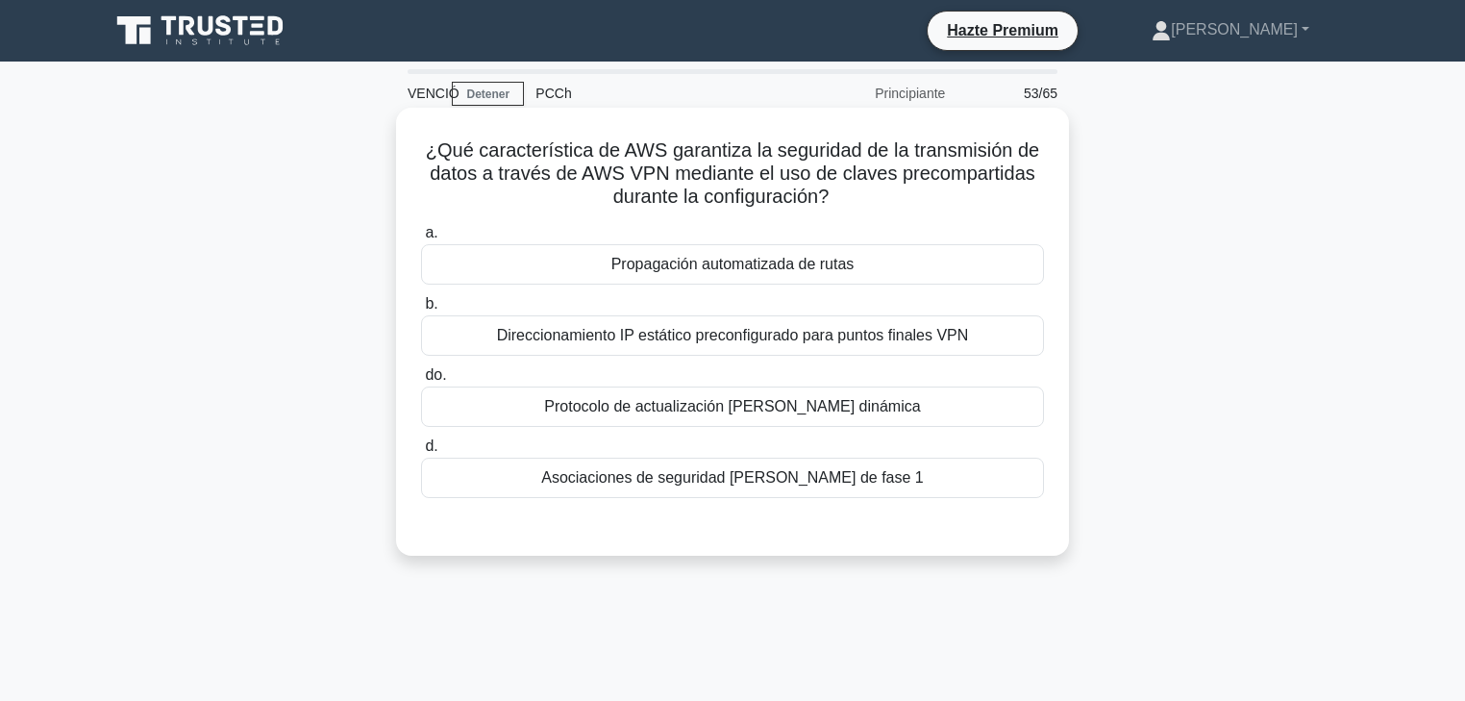
click at [837, 492] on div "Asociaciones de seguridad IKE de fase 1" at bounding box center [732, 478] width 623 height 40
click at [421, 453] on input "d. Asociaciones de seguridad IKE de fase 1" at bounding box center [421, 446] width 0 height 12
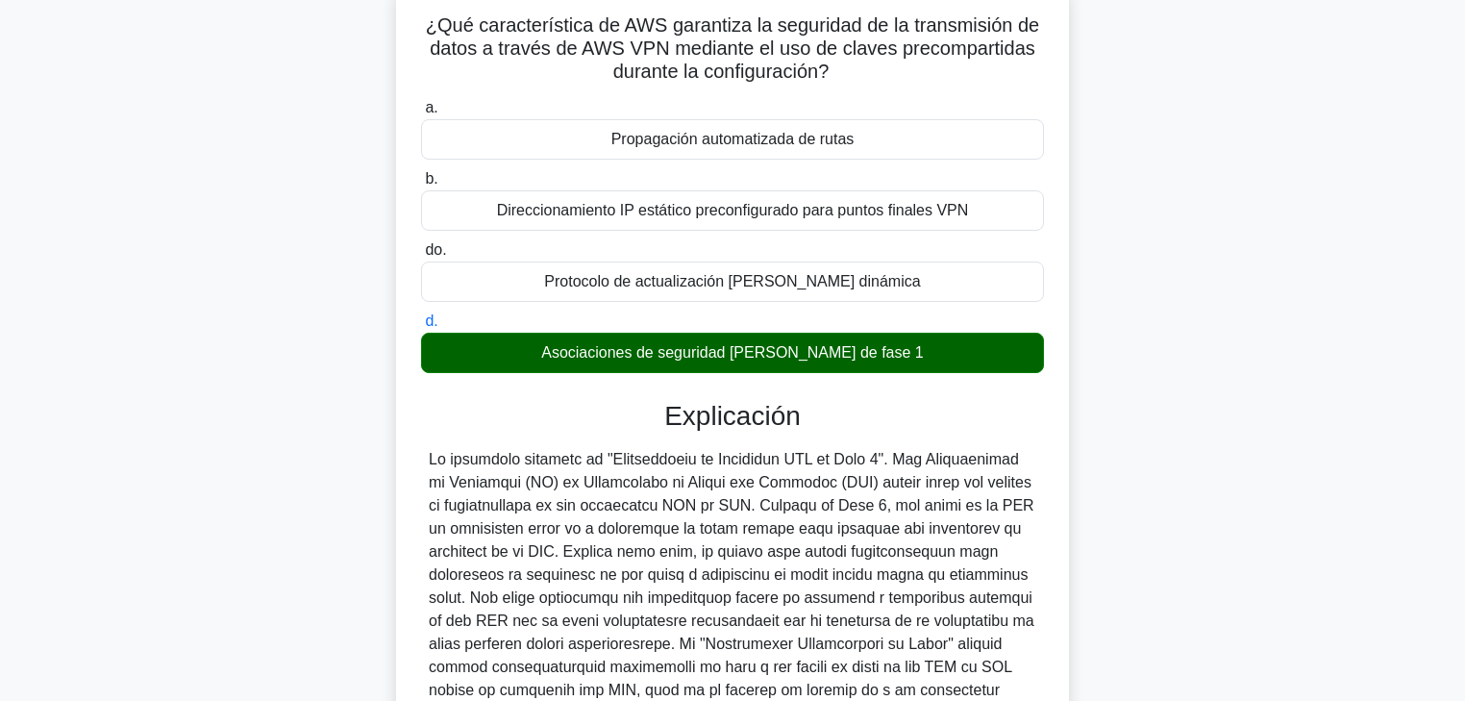
scroll to position [154, 0]
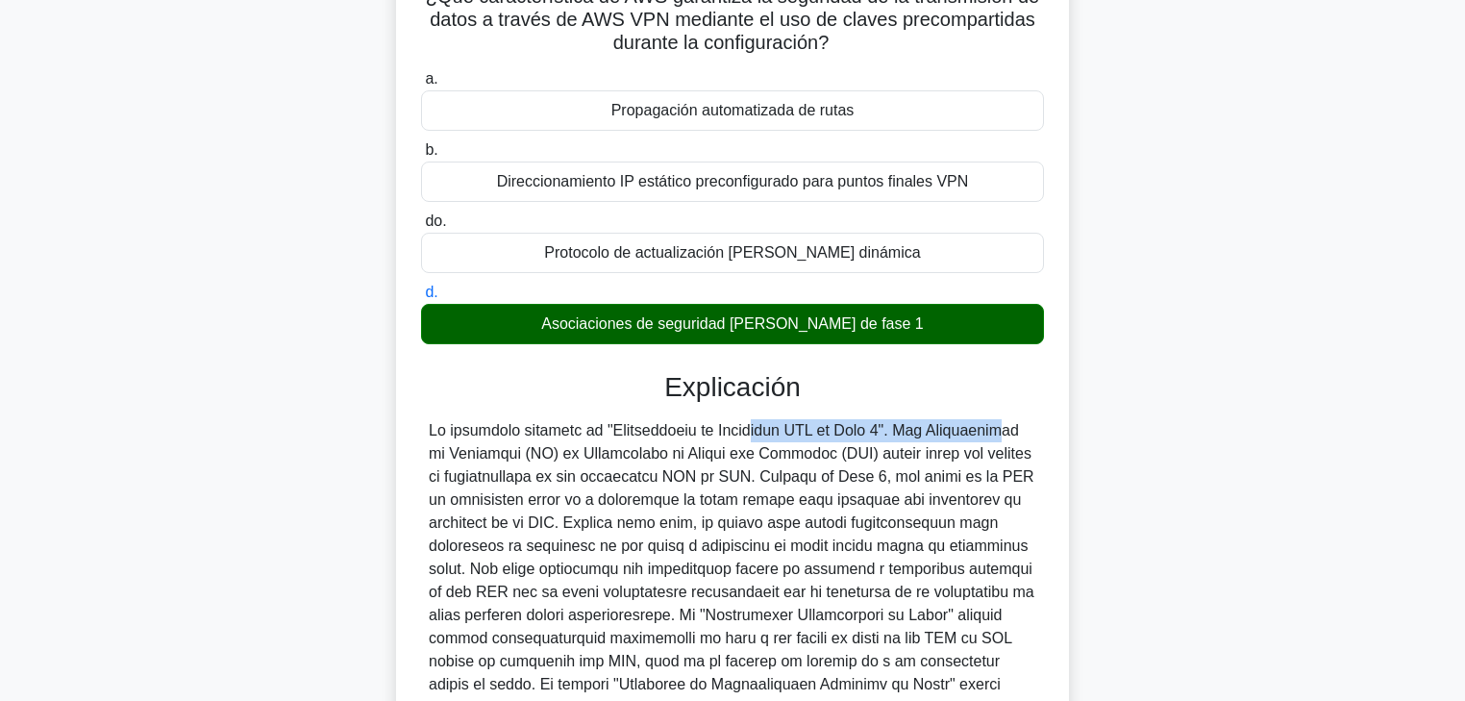
drag, startPoint x: 635, startPoint y: 434, endPoint x: 877, endPoint y: 435, distance: 242.3
click at [877, 435] on font at bounding box center [732, 638] width 607 height 432
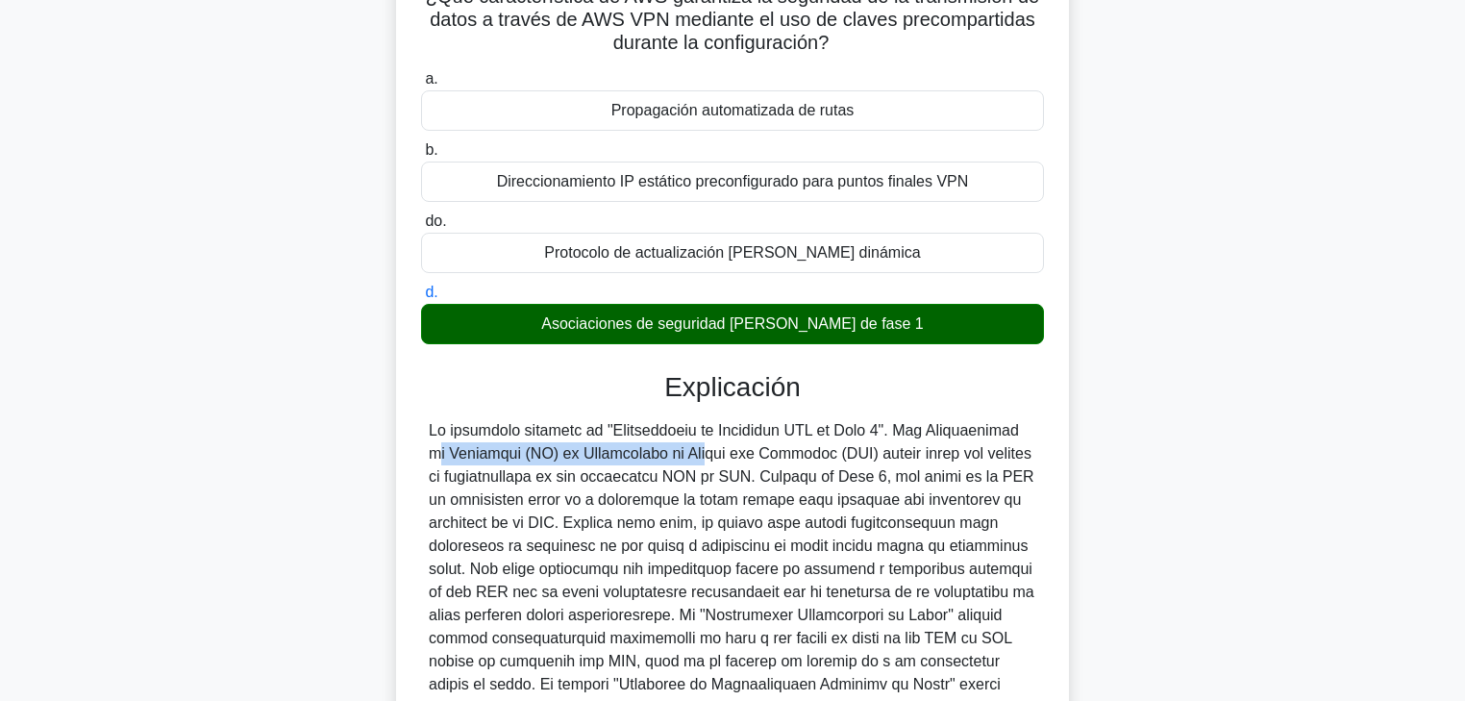
drag, startPoint x: 957, startPoint y: 438, endPoint x: 561, endPoint y: 454, distance: 395.5
click at [560, 453] on font at bounding box center [732, 638] width 607 height 432
click at [652, 452] on font at bounding box center [732, 638] width 607 height 432
click at [772, 453] on font at bounding box center [732, 638] width 607 height 432
drag, startPoint x: 735, startPoint y: 454, endPoint x: 810, endPoint y: 452, distance: 75.0
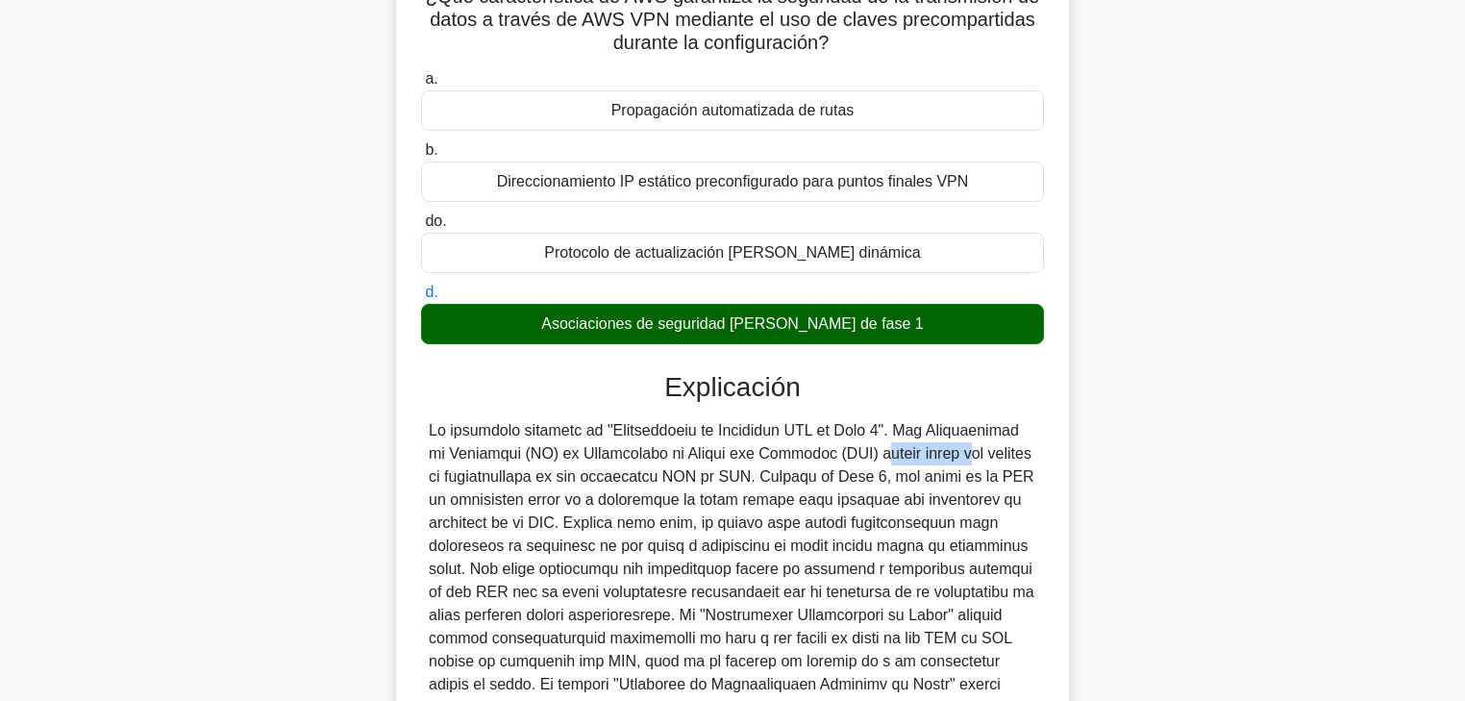
click at [810, 452] on font at bounding box center [732, 638] width 607 height 432
drag, startPoint x: 827, startPoint y: 450, endPoint x: 865, endPoint y: 448, distance: 38.5
click at [857, 449] on font at bounding box center [732, 638] width 607 height 432
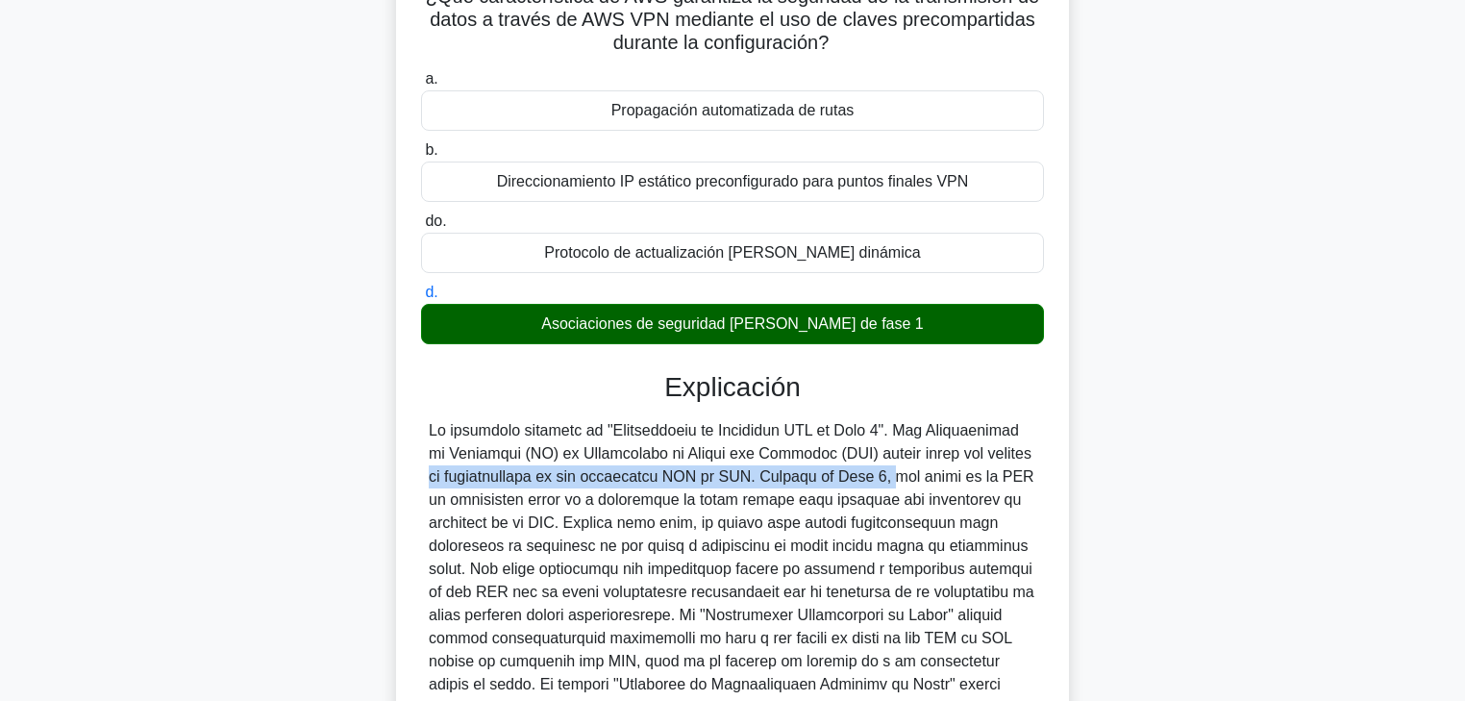
drag, startPoint x: 902, startPoint y: 452, endPoint x: 761, endPoint y: 475, distance: 142.3
click at [761, 475] on font at bounding box center [732, 638] width 607 height 432
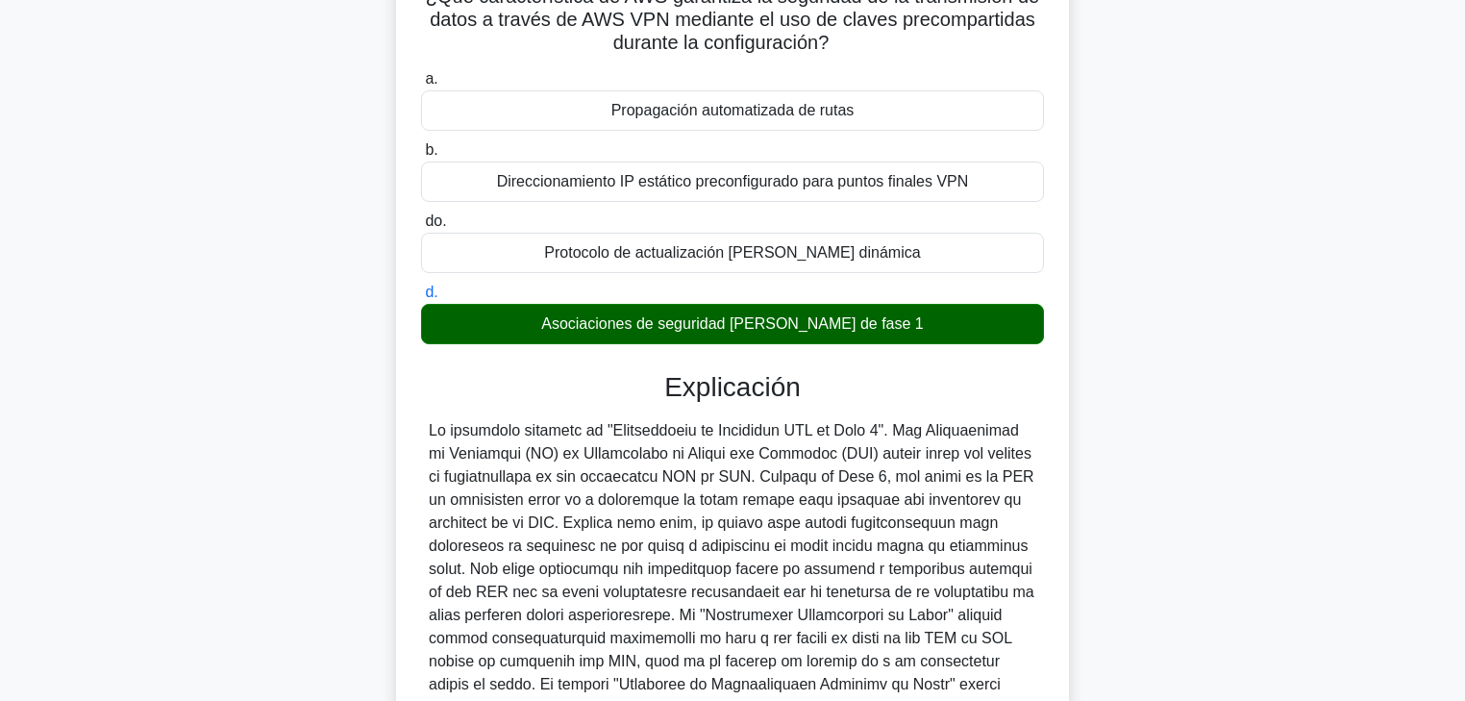
click at [784, 480] on font at bounding box center [732, 638] width 607 height 432
drag, startPoint x: 743, startPoint y: 479, endPoint x: 875, endPoint y: 480, distance: 131.7
click at [875, 480] on font at bounding box center [732, 638] width 607 height 432
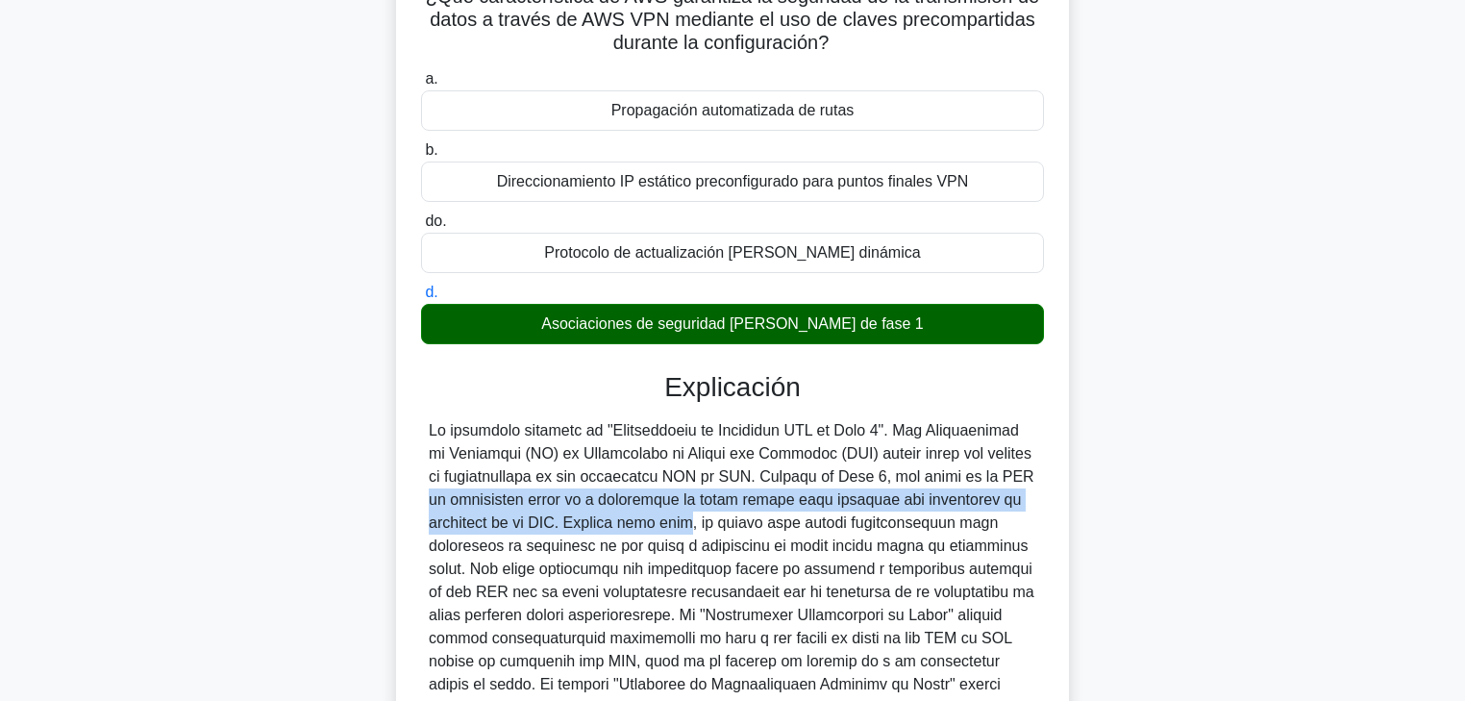
drag, startPoint x: 901, startPoint y: 480, endPoint x: 574, endPoint y: 522, distance: 329.6
click at [574, 522] on font at bounding box center [732, 638] width 607 height 432
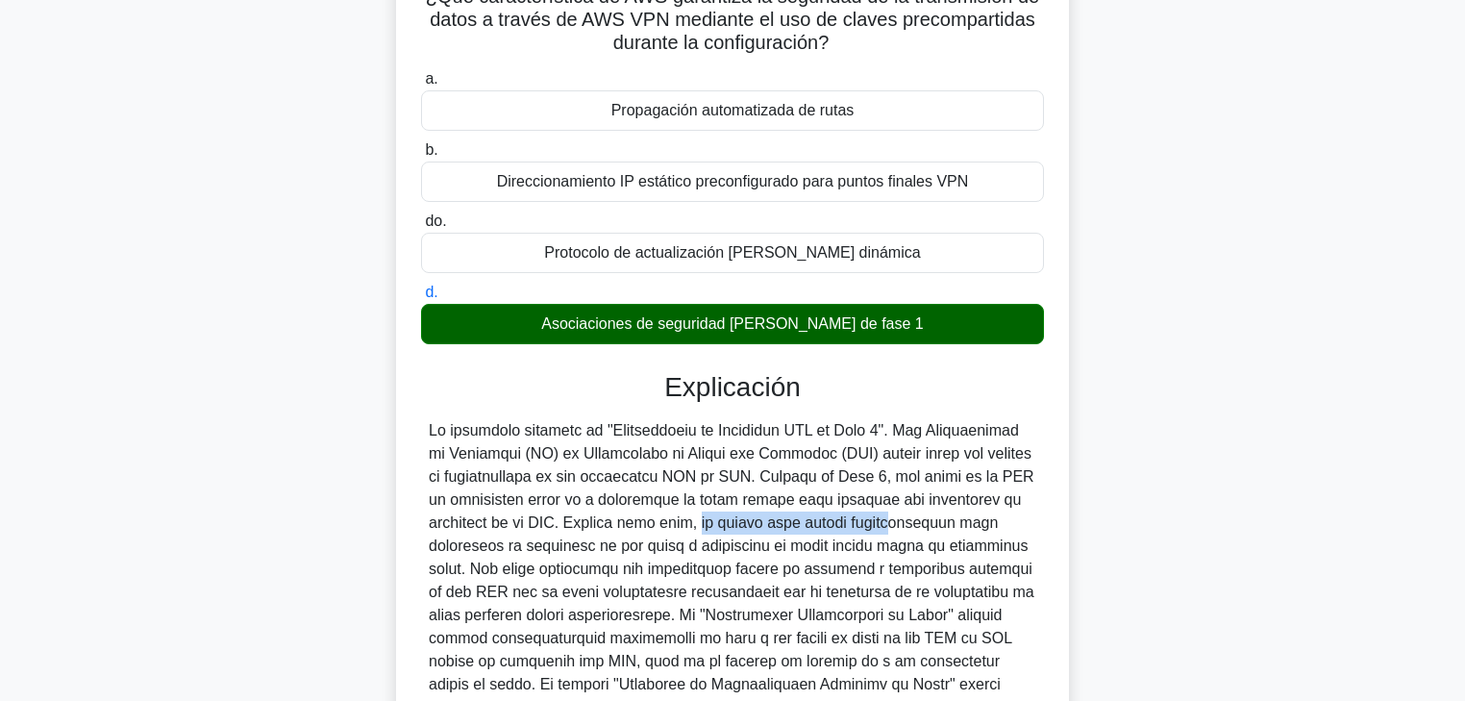
drag, startPoint x: 611, startPoint y: 525, endPoint x: 804, endPoint y: 526, distance: 193.3
click at [804, 526] on font at bounding box center [732, 638] width 607 height 432
click at [842, 526] on font at bounding box center [732, 638] width 607 height 432
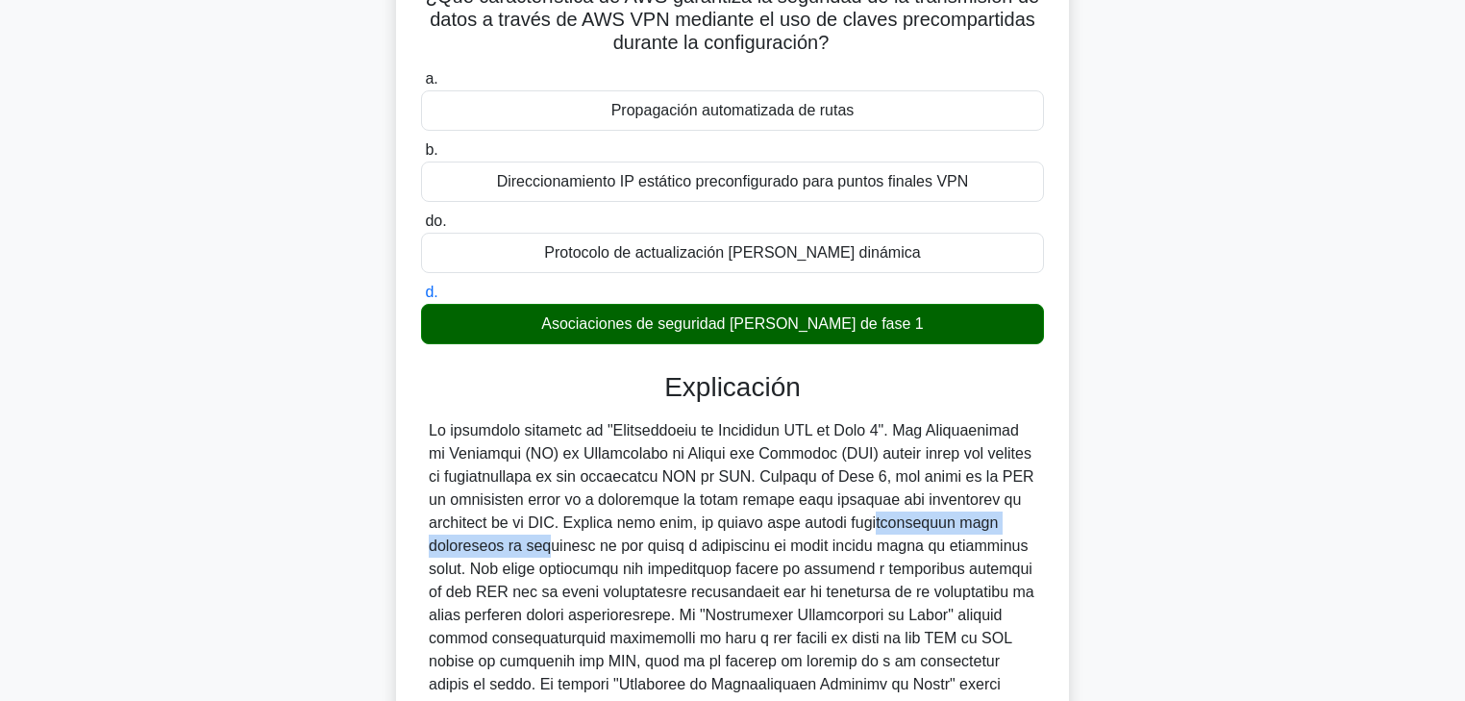
drag, startPoint x: 768, startPoint y: 524, endPoint x: 431, endPoint y: 543, distance: 338.0
click at [419, 534] on div "a. Propagación automatizada de rutas b. Direccionamiento IP estático preconfigu…" at bounding box center [732, 518] width 627 height 911
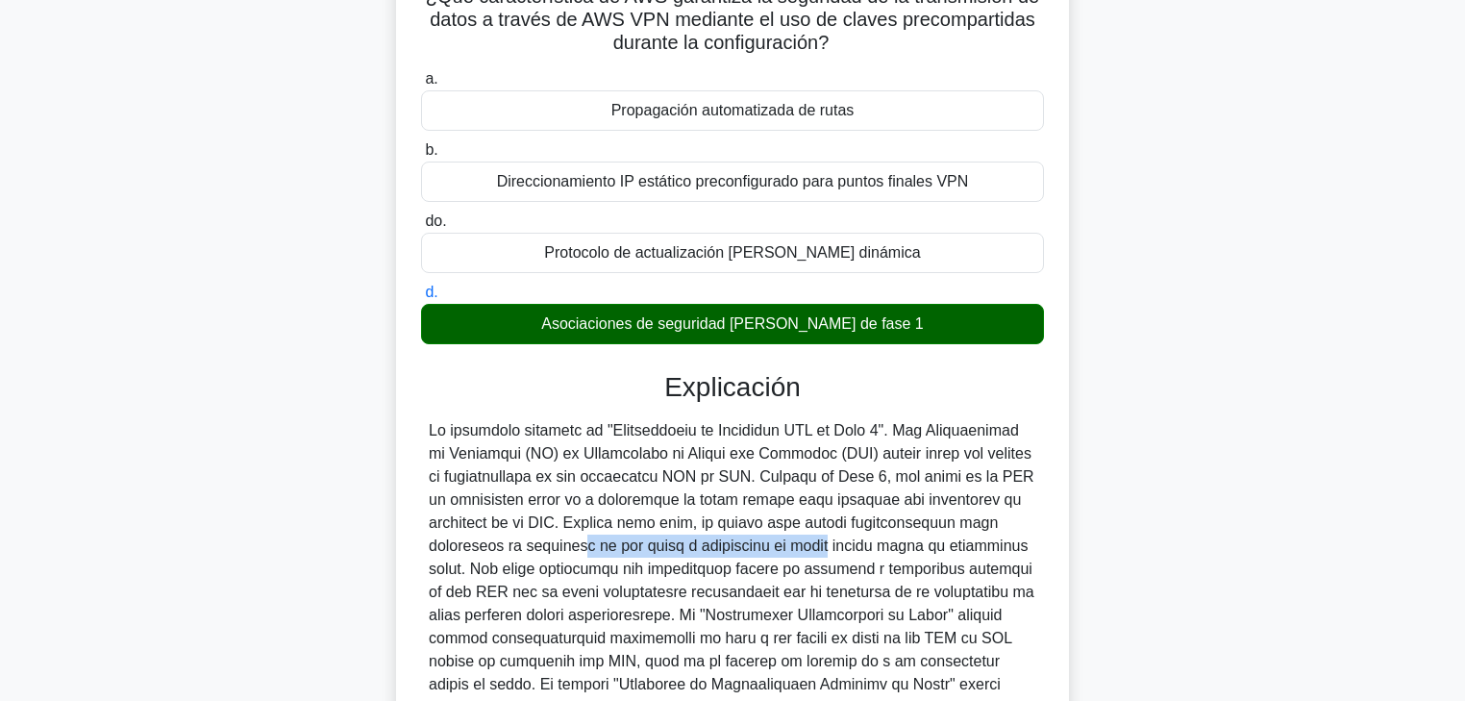
drag, startPoint x: 484, startPoint y: 541, endPoint x: 700, endPoint y: 540, distance: 216.3
click at [698, 534] on font at bounding box center [732, 638] width 607 height 432
click at [714, 534] on font at bounding box center [732, 638] width 607 height 432
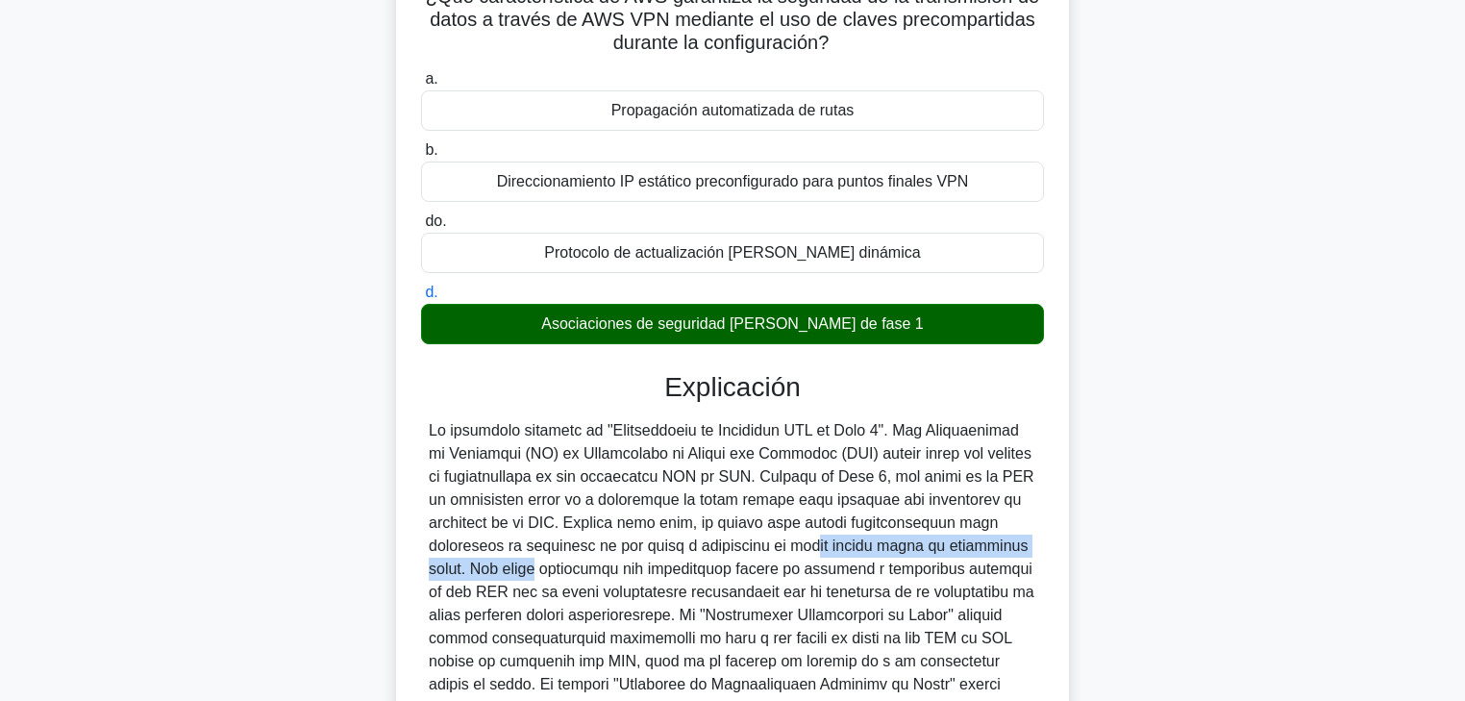
drag, startPoint x: 683, startPoint y: 546, endPoint x: 997, endPoint y: 547, distance: 314.4
click at [997, 534] on div at bounding box center [733, 638] width 608 height 438
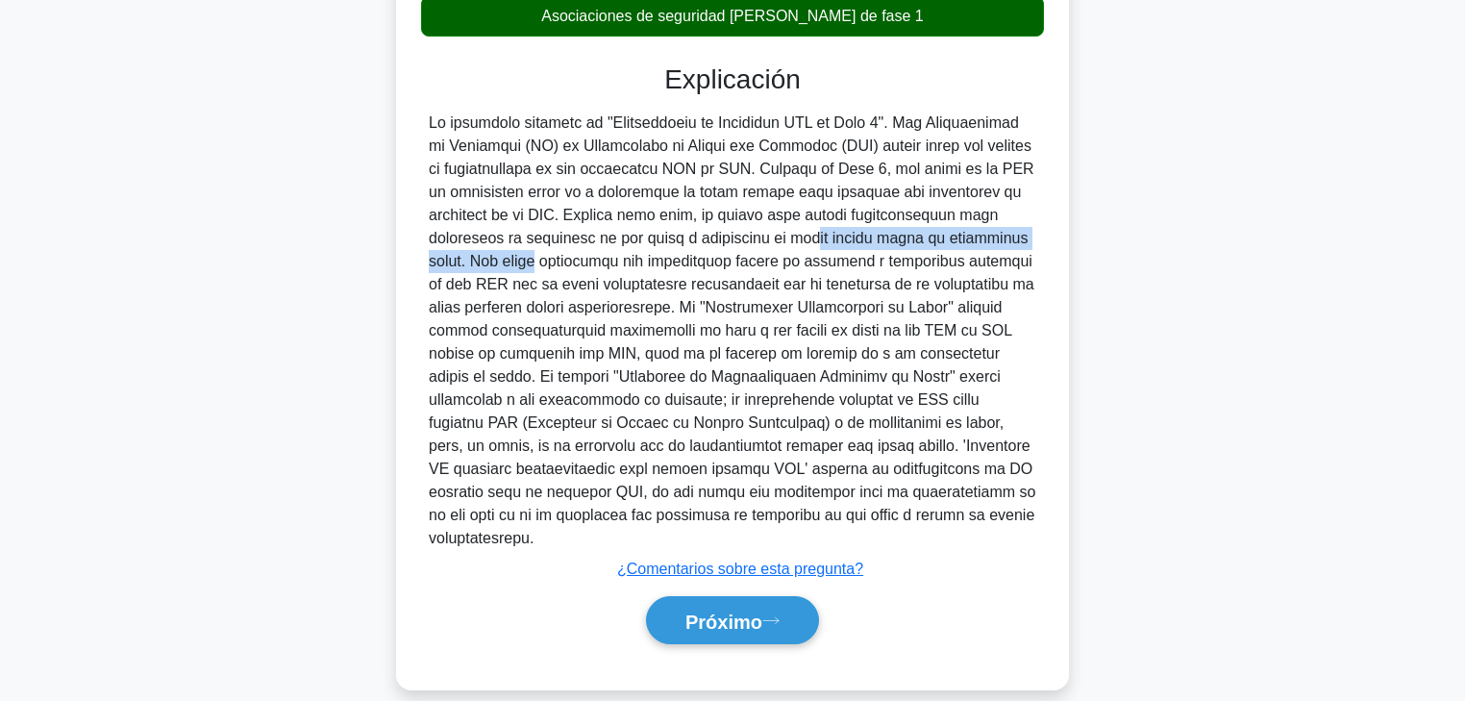
scroll to position [462, 0]
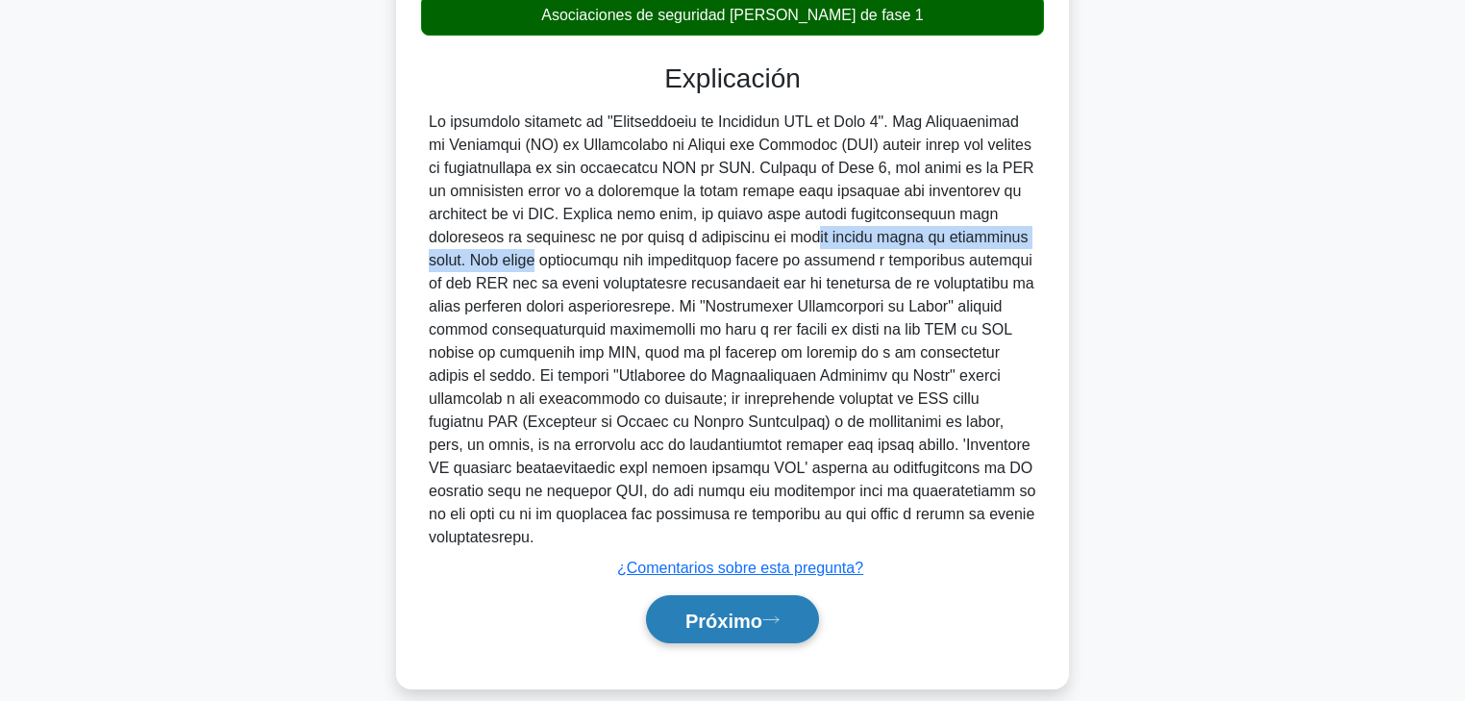
click at [754, 534] on font "Próximo" at bounding box center [724, 620] width 77 height 21
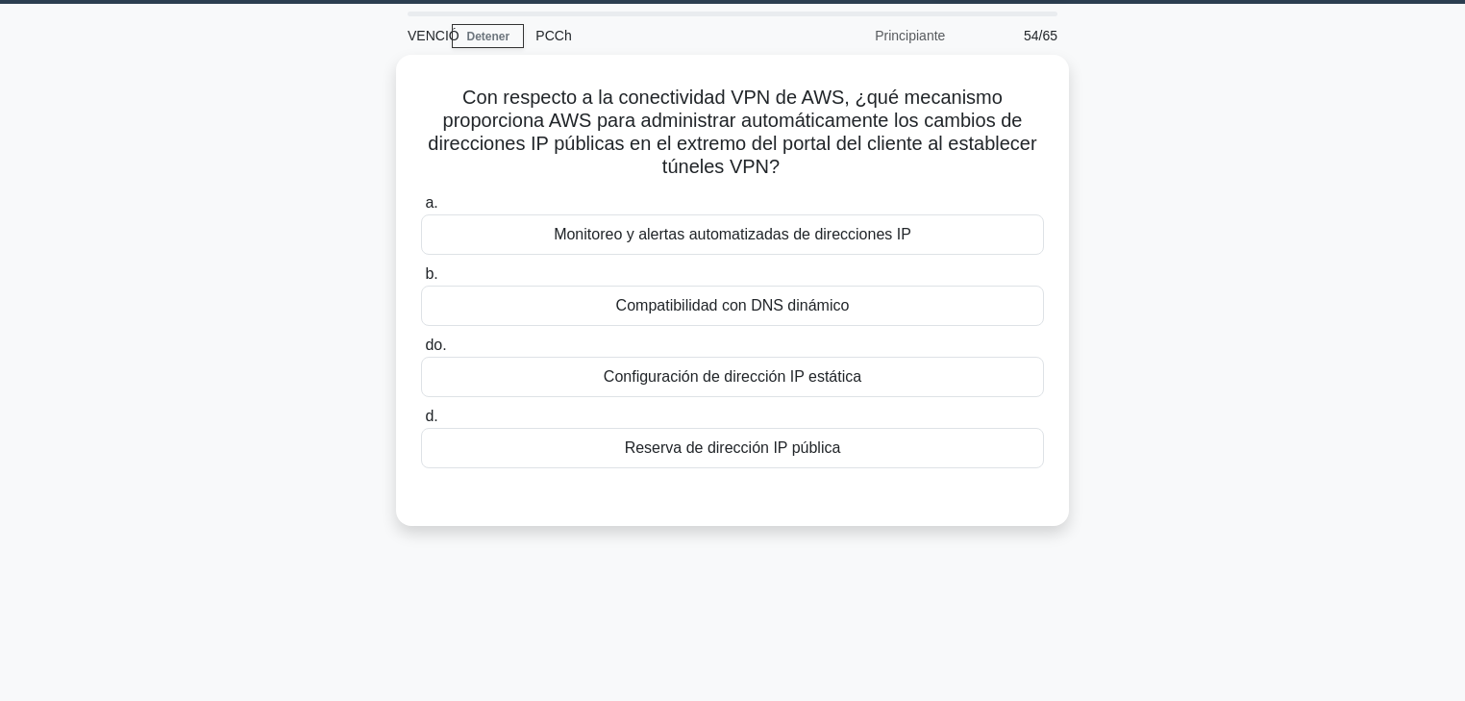
scroll to position [0, 0]
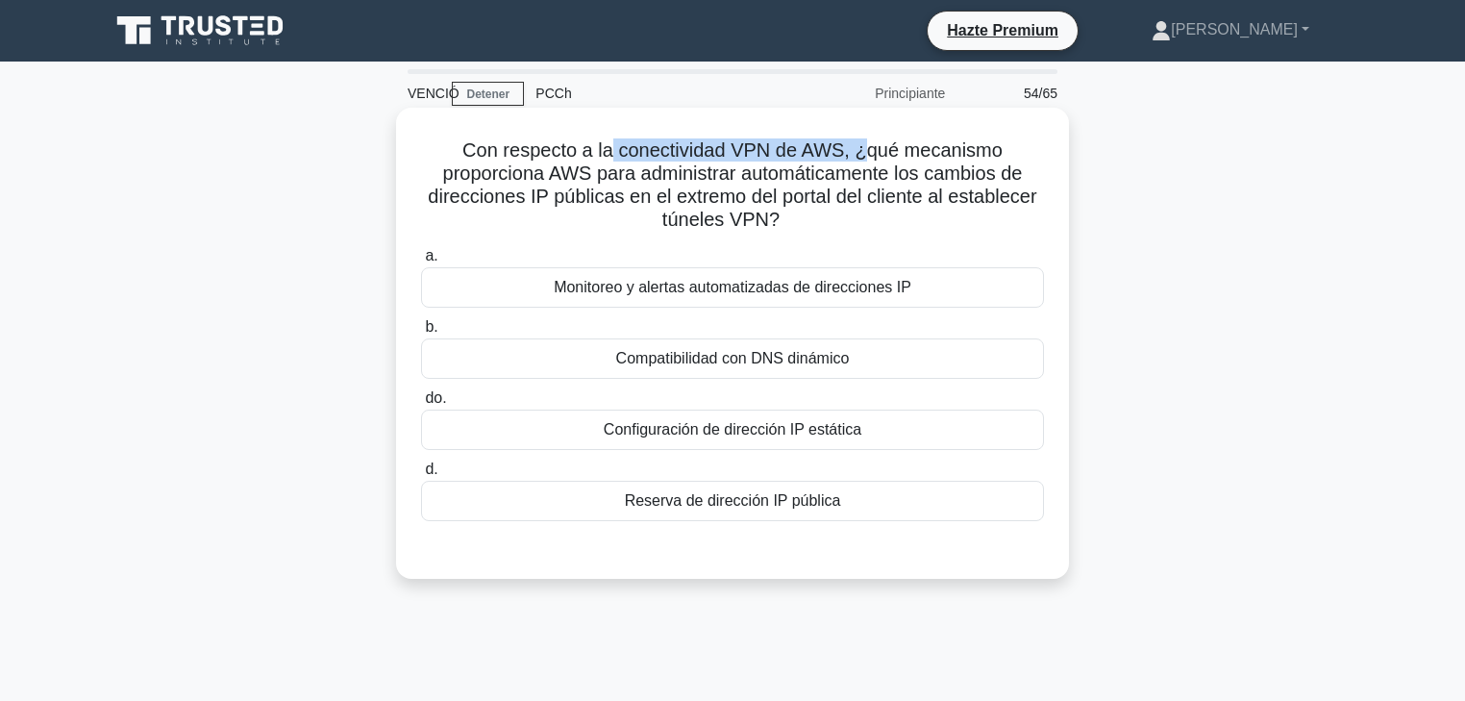
drag, startPoint x: 676, startPoint y: 157, endPoint x: 861, endPoint y: 161, distance: 185.6
click at [861, 161] on font "Con respecto a la conectividad VPN de AWS, ¿qué mecanismo proporciona AWS para …" at bounding box center [732, 184] width 609 height 90
click at [935, 159] on font "Con respecto a la conectividad VPN de AWS, ¿qué mecanismo proporciona AWS para …" at bounding box center [732, 184] width 609 height 90
drag, startPoint x: 506, startPoint y: 177, endPoint x: 633, endPoint y: 173, distance: 127.0
click at [629, 173] on font "Con respecto a la conectividad VPN de AWS, ¿qué mecanismo proporciona AWS para …" at bounding box center [732, 184] width 609 height 90
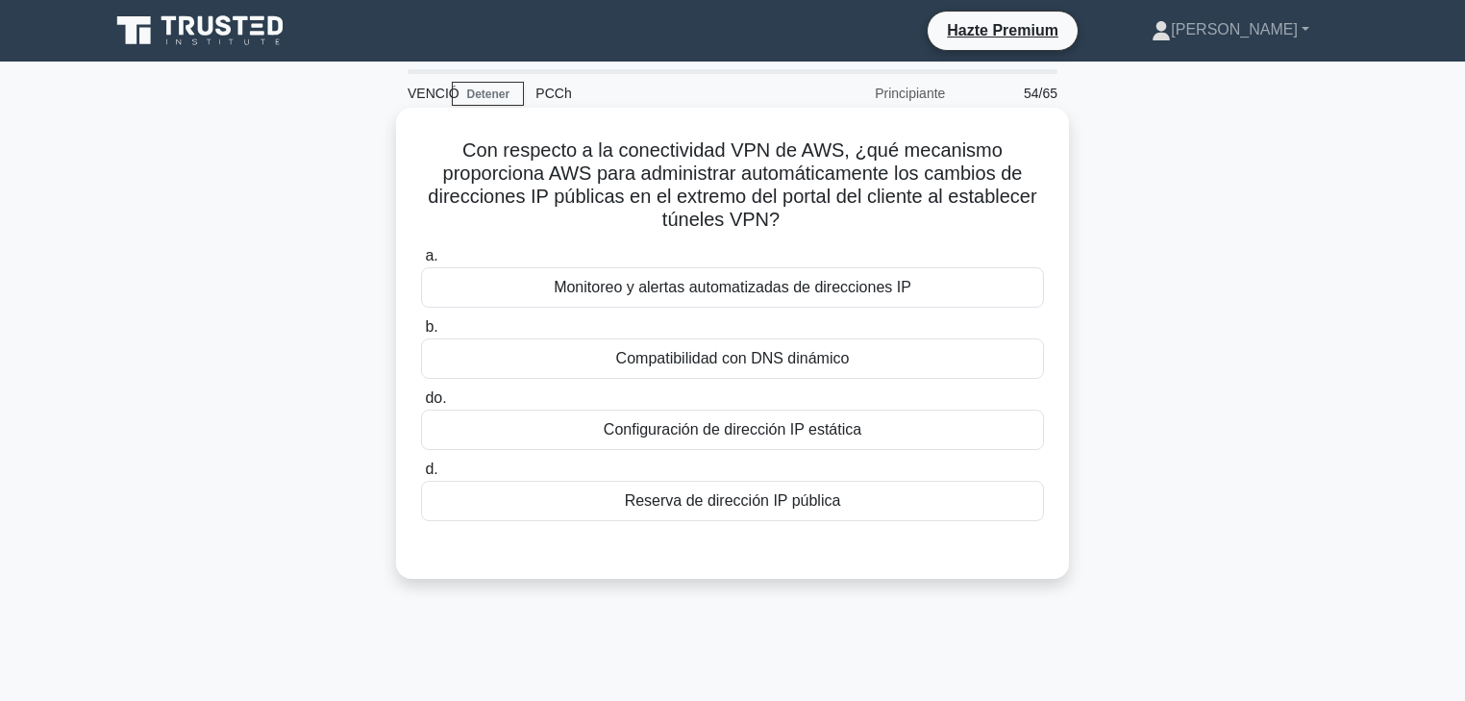
click at [640, 173] on font "Con respecto a la conectividad VPN de AWS, ¿qué mecanismo proporciona AWS para …" at bounding box center [732, 184] width 609 height 90
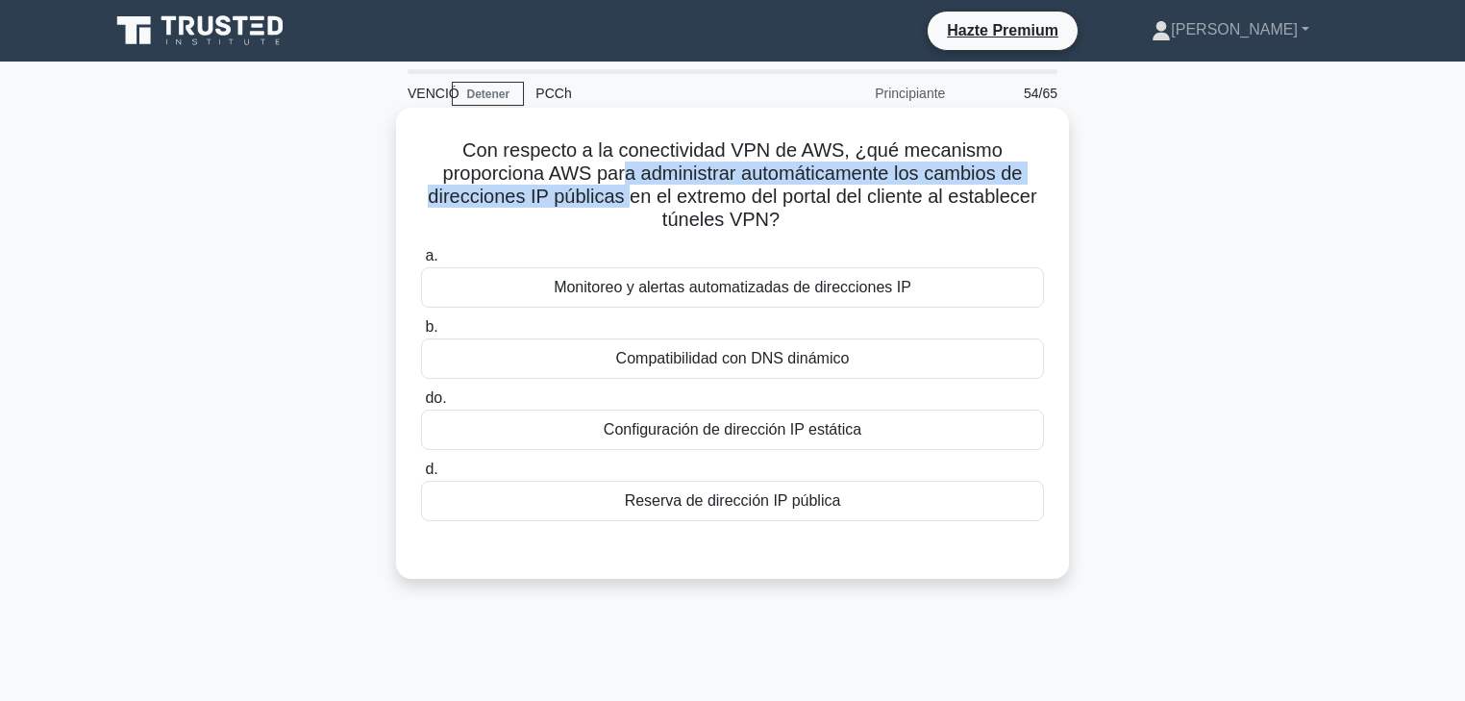
drag, startPoint x: 626, startPoint y: 177, endPoint x: 631, endPoint y: 197, distance: 20.8
click at [631, 196] on font "Con respecto a la conectividad VPN de AWS, ¿qué mecanismo proporciona AWS para …" at bounding box center [732, 184] width 609 height 90
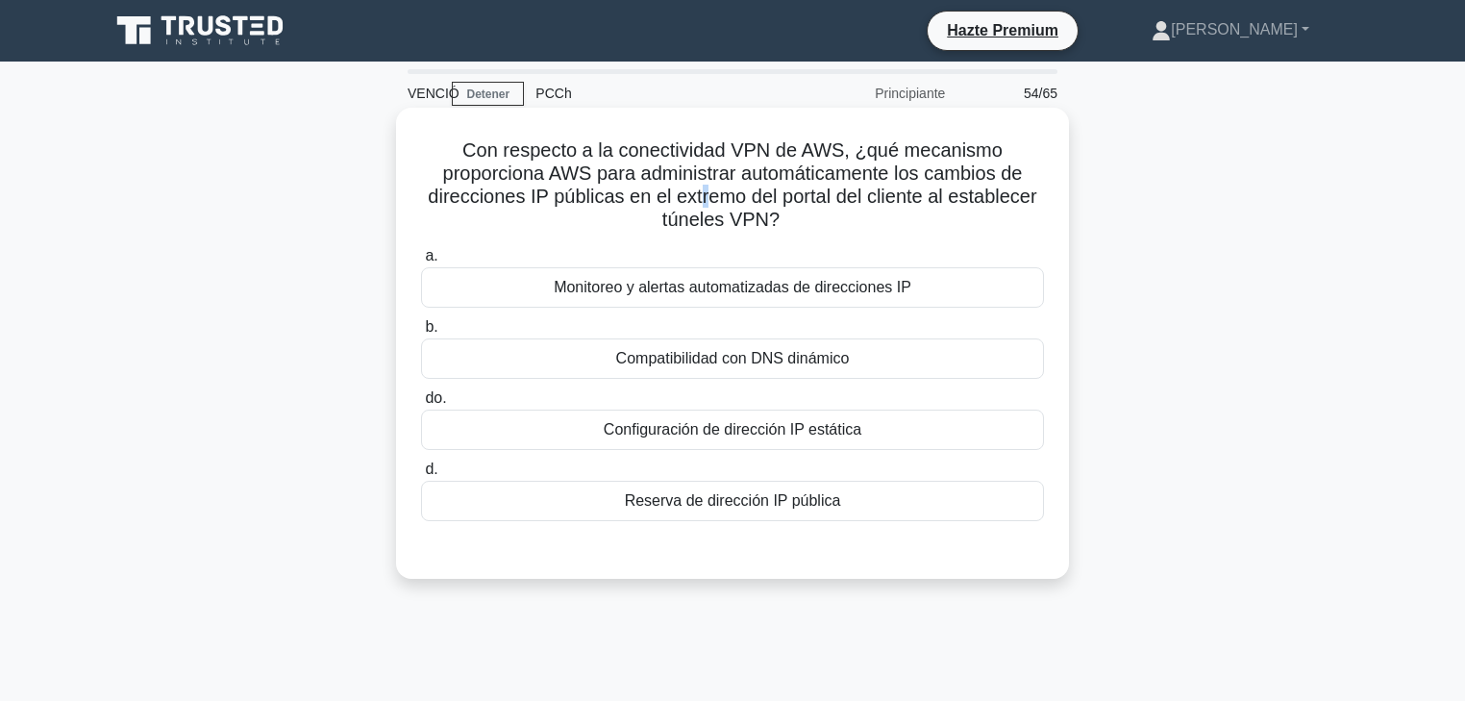
click at [720, 200] on font "Con respecto a la conectividad VPN de AWS, ¿qué mecanismo proporciona AWS para …" at bounding box center [732, 184] width 609 height 90
drag, startPoint x: 680, startPoint y: 200, endPoint x: 773, endPoint y: 215, distance: 94.5
click at [773, 215] on font "Con respecto a la conectividad VPN de AWS, ¿qué mecanismo proporciona AWS para …" at bounding box center [732, 184] width 609 height 90
click at [754, 354] on font "Compatibilidad con DNS dinámico" at bounding box center [733, 358] width 234 height 16
click at [421, 334] on input "b. Compatibilidad con DNS dinámico" at bounding box center [421, 327] width 0 height 12
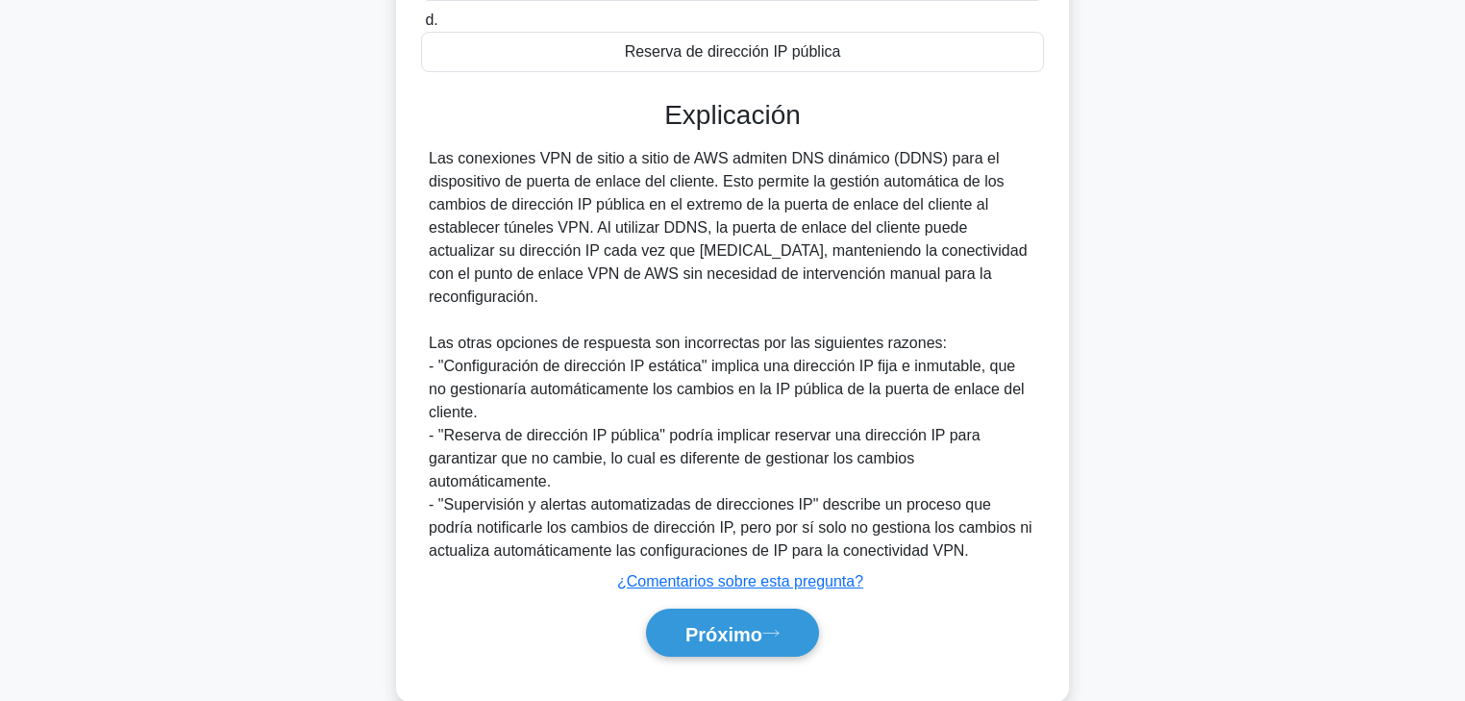
scroll to position [462, 0]
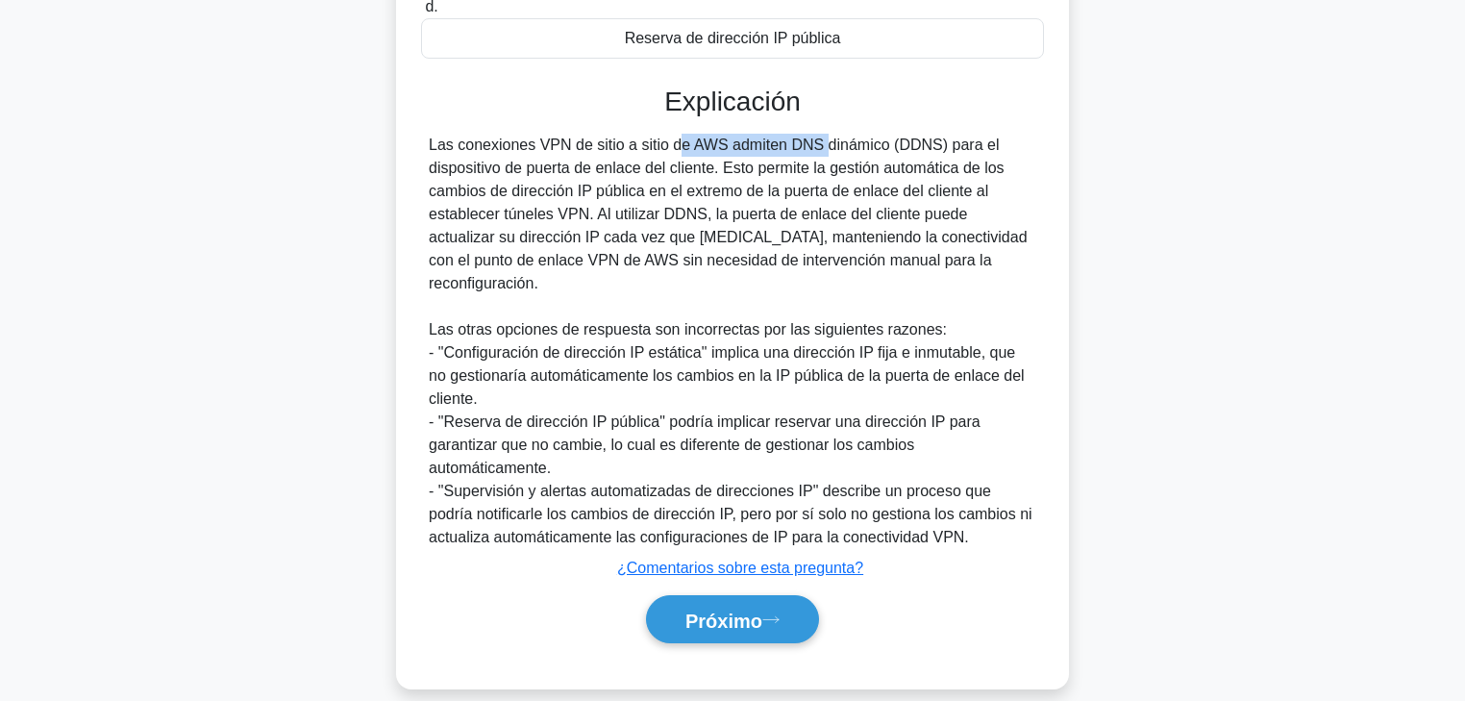
drag, startPoint x: 577, startPoint y: 149, endPoint x: 681, endPoint y: 148, distance: 103.8
click at [681, 148] on font "Las conexiones VPN de sitio a sitio de AWS admiten DNS dinámico (DDNS) para el …" at bounding box center [728, 214] width 599 height 155
drag, startPoint x: 696, startPoint y: 145, endPoint x: 726, endPoint y: 145, distance: 29.8
click at [726, 145] on font "Las conexiones VPN de sitio a sitio de AWS admiten DNS dinámico (DDNS) para el …" at bounding box center [728, 214] width 599 height 155
drag, startPoint x: 736, startPoint y: 145, endPoint x: 909, endPoint y: 143, distance: 172.1
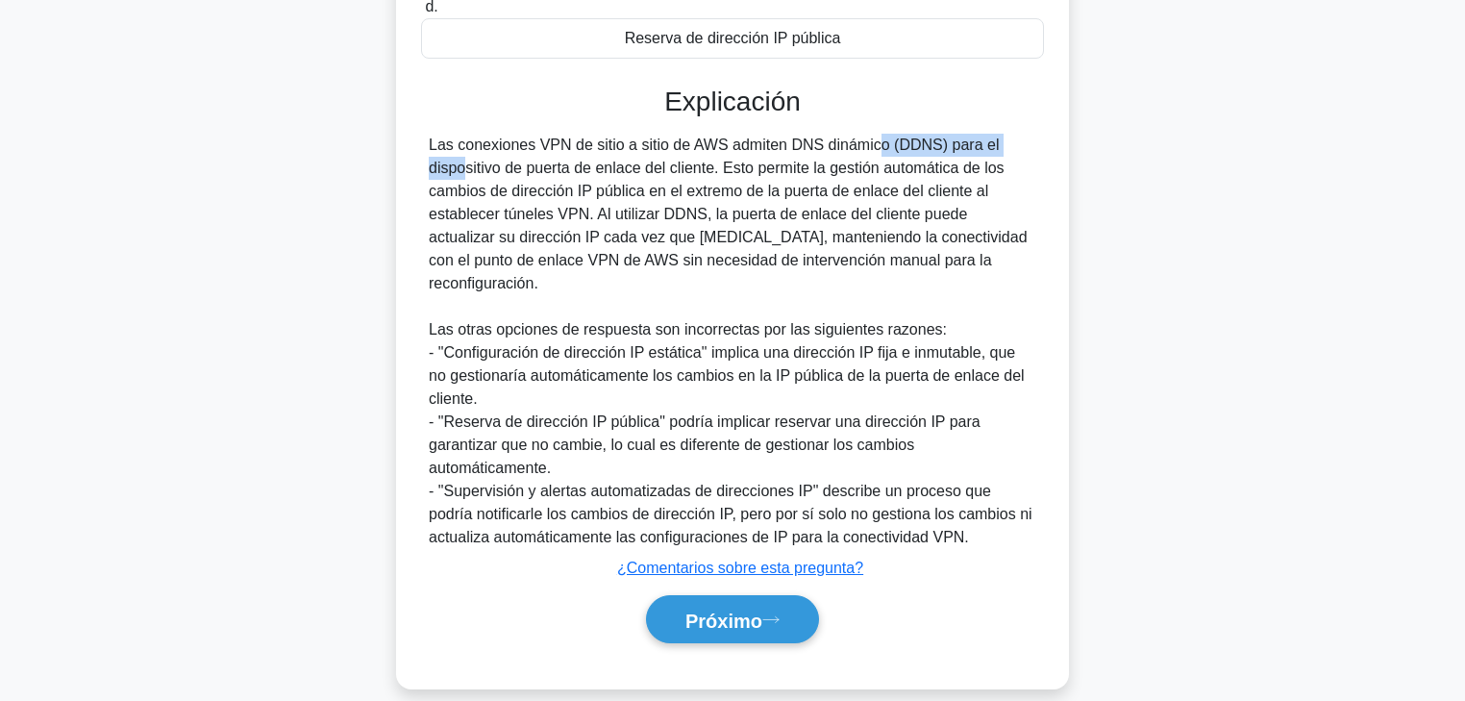
click at [909, 143] on font "Las conexiones VPN de sitio a sitio de AWS admiten DNS dinámico (DDNS) para el …" at bounding box center [728, 214] width 599 height 155
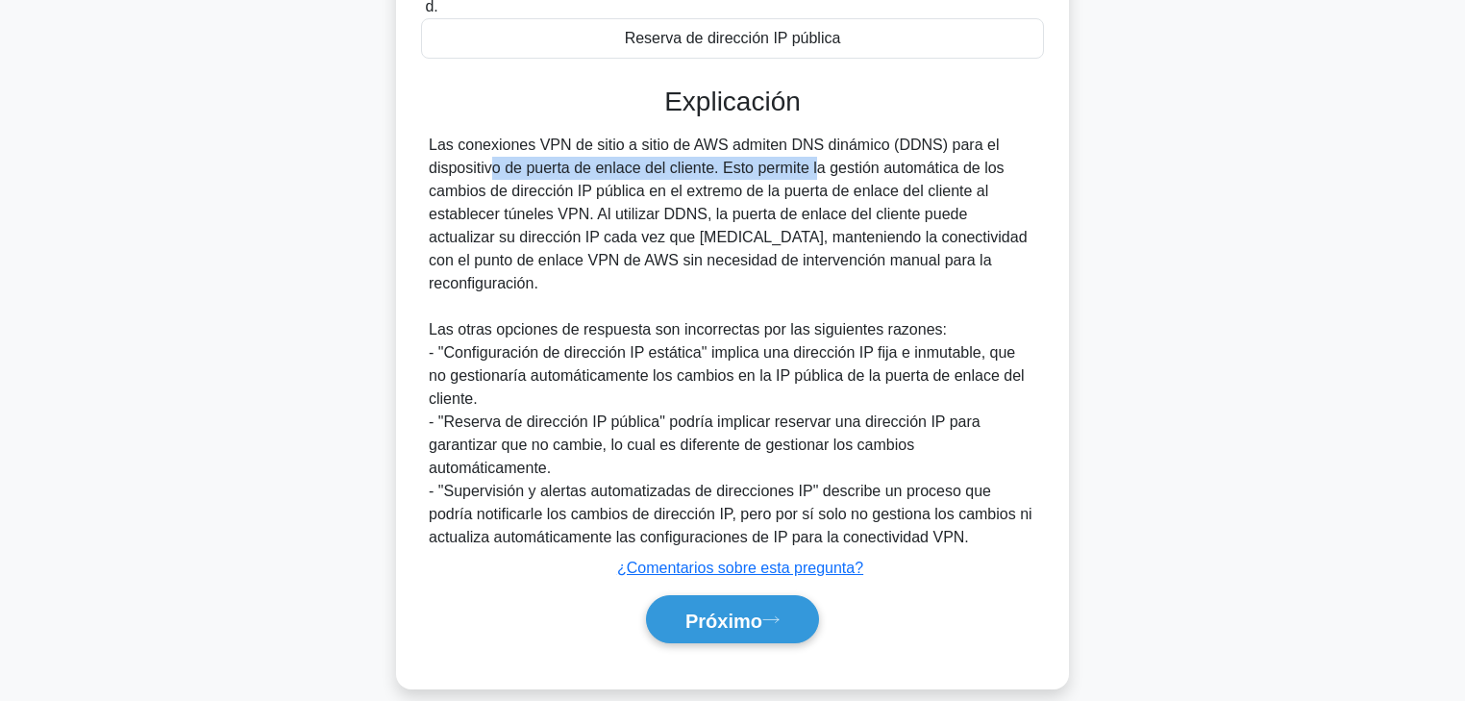
drag, startPoint x: 954, startPoint y: 140, endPoint x: 711, endPoint y: 167, distance: 243.8
click at [711, 166] on font "Las conexiones VPN de sitio a sitio de AWS admiten DNS dinámico (DDNS) para el …" at bounding box center [728, 214] width 599 height 155
click at [711, 168] on font "Las conexiones VPN de sitio a sitio de AWS admiten DNS dinámico (DDNS) para el …" at bounding box center [728, 214] width 599 height 155
drag, startPoint x: 653, startPoint y: 174, endPoint x: 700, endPoint y: 175, distance: 47.1
click at [688, 174] on font "Las conexiones VPN de sitio a sitio de AWS admiten DNS dinámico (DDNS) para el …" at bounding box center [728, 214] width 599 height 155
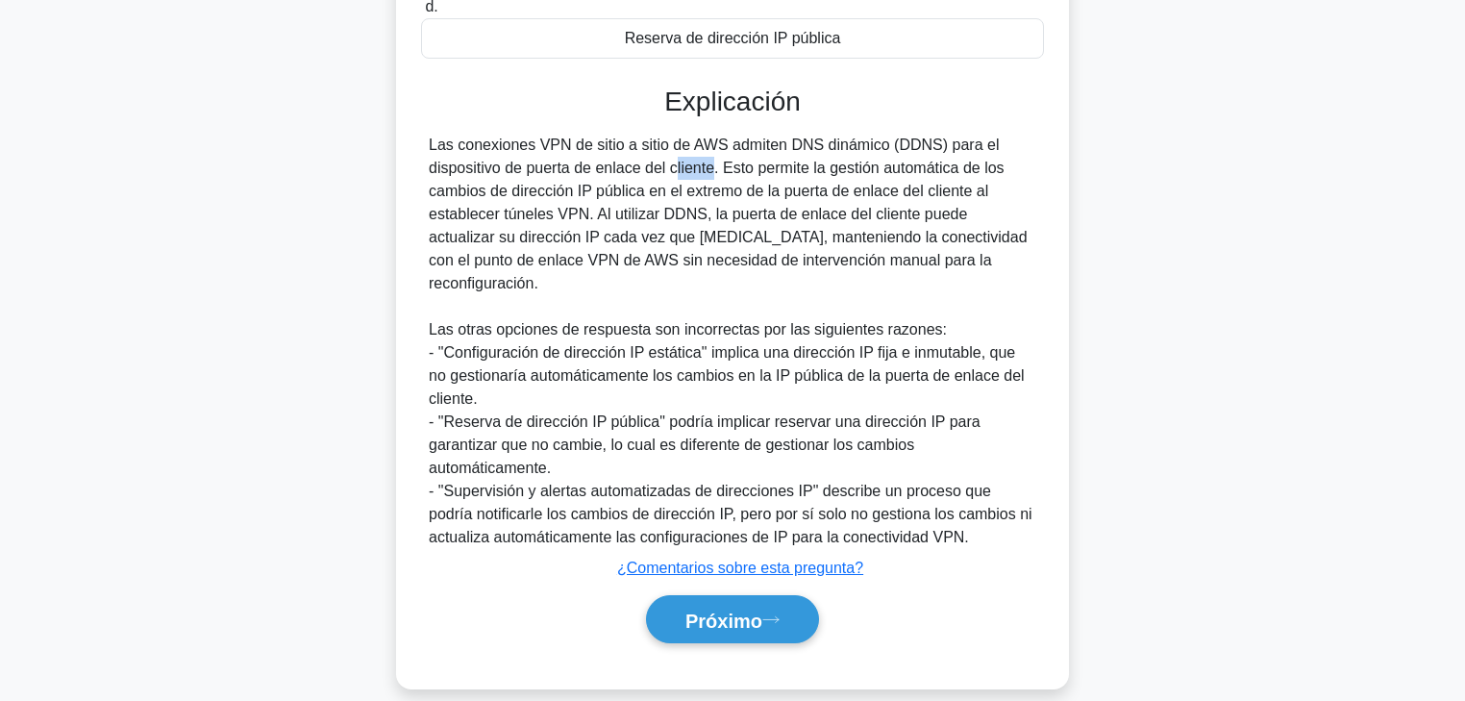
drag, startPoint x: 572, startPoint y: 167, endPoint x: 602, endPoint y: 168, distance: 29.8
click at [602, 168] on font "Las conexiones VPN de sitio a sitio de AWS admiten DNS dinámico (DDNS) para el …" at bounding box center [728, 214] width 599 height 155
drag, startPoint x: 651, startPoint y: 167, endPoint x: 713, endPoint y: 167, distance: 62.5
click at [713, 167] on font "Las conexiones VPN de sitio a sitio de AWS admiten DNS dinámico (DDNS) para el …" at bounding box center [728, 214] width 599 height 155
drag, startPoint x: 754, startPoint y: 167, endPoint x: 972, endPoint y: 169, distance: 218.3
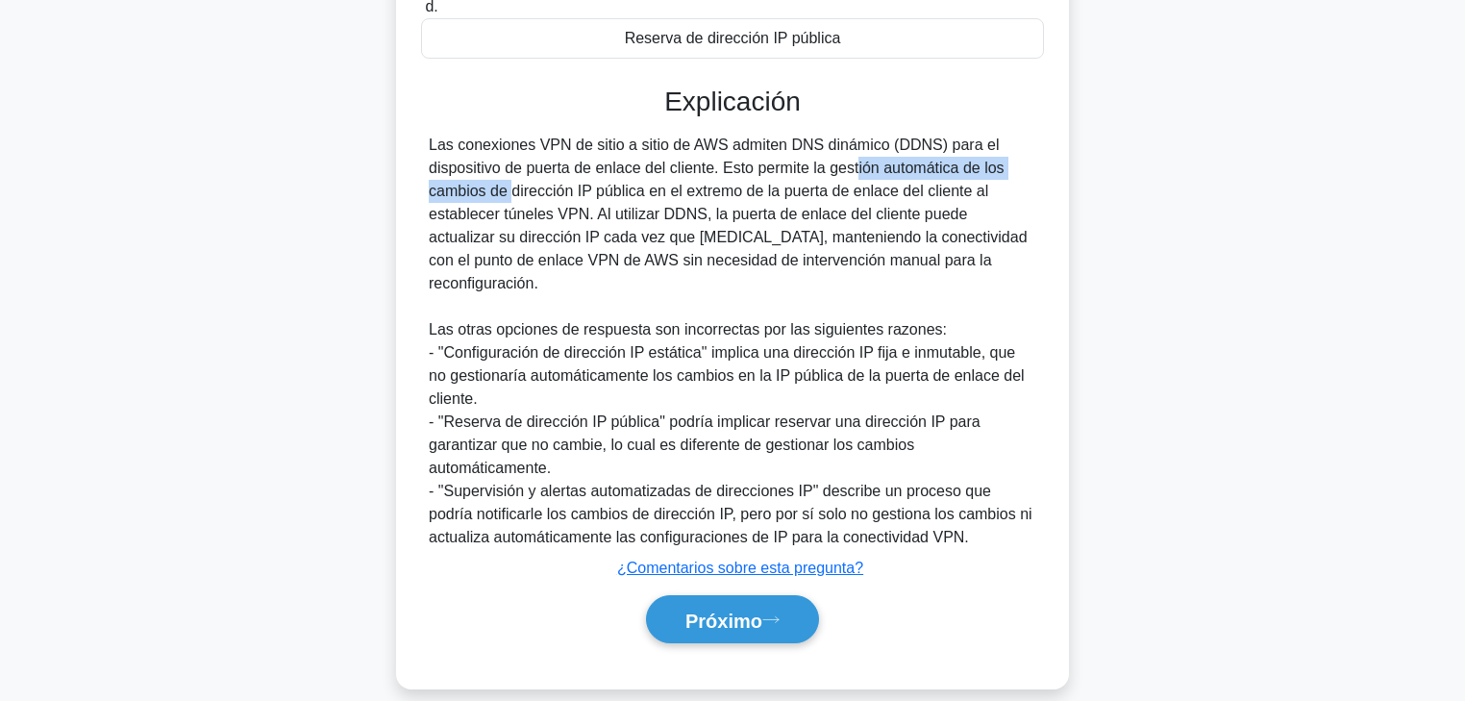
click at [972, 169] on font "Las conexiones VPN de sitio a sitio de AWS admiten DNS dinámico (DDNS) para el …" at bounding box center [728, 214] width 599 height 155
click at [747, 534] on button "Próximo" at bounding box center [732, 619] width 173 height 49
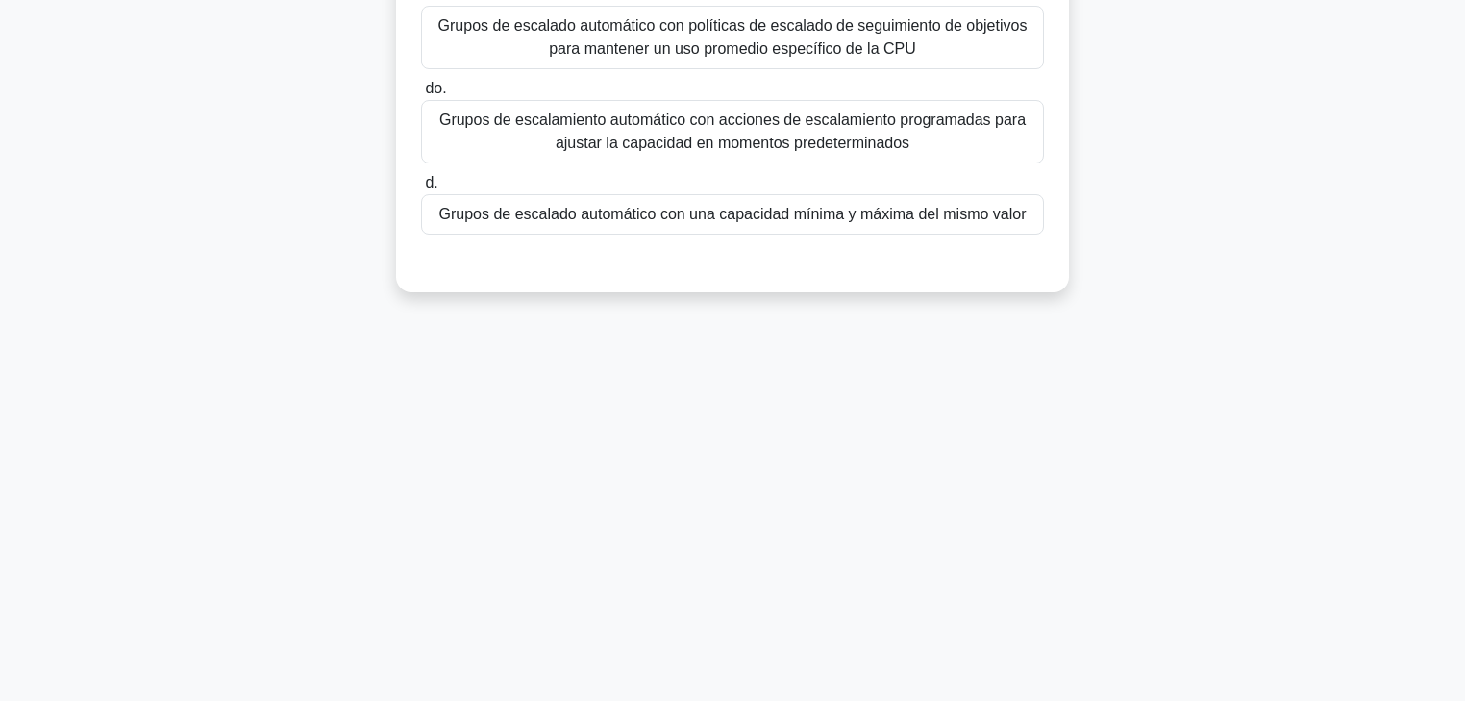
scroll to position [31, 0]
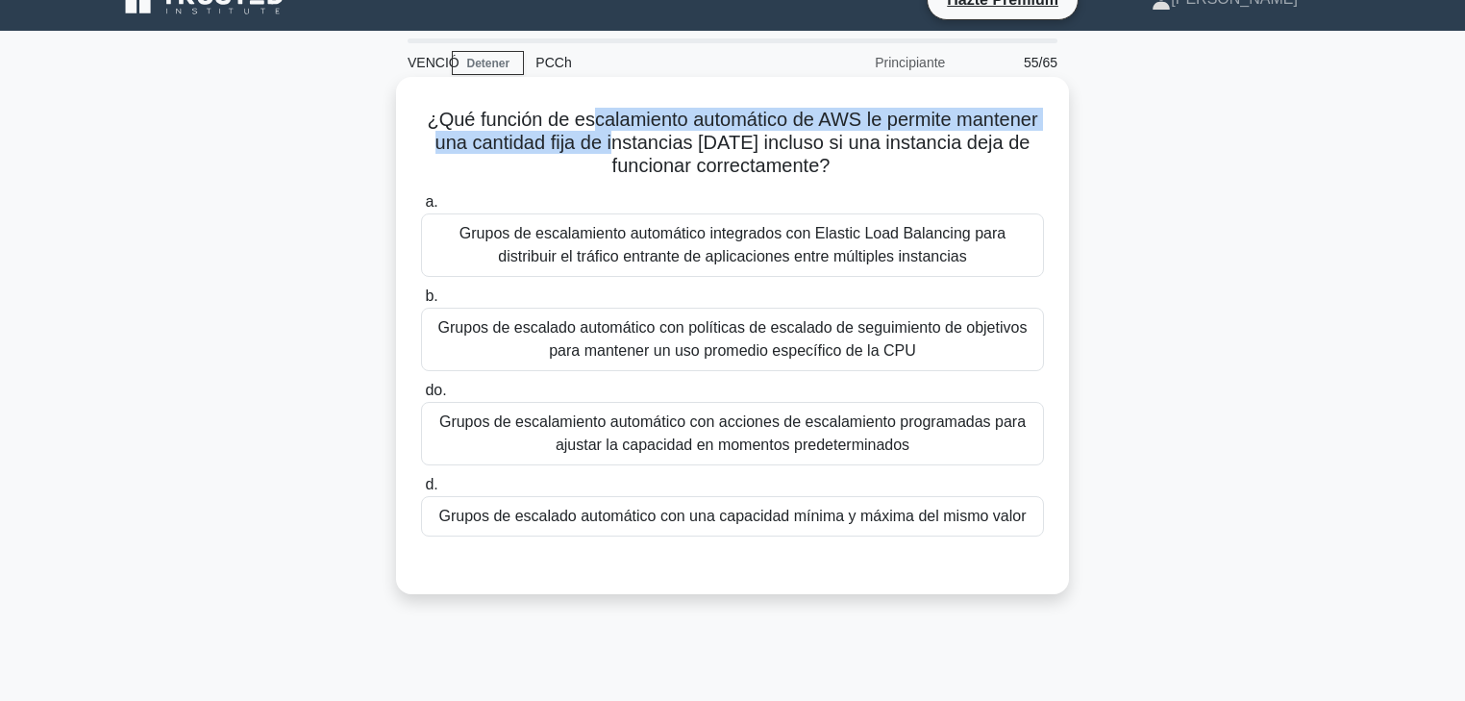
drag, startPoint x: 586, startPoint y: 123, endPoint x: 622, endPoint y: 142, distance: 41.3
click at [625, 141] on font "¿Qué función de escalamiento automático de AWS le permite mantener una cantidad…" at bounding box center [732, 142] width 611 height 67
click at [554, 143] on font "¿Qué función de escalamiento automático de AWS le permite mantener una cantidad…" at bounding box center [732, 142] width 611 height 67
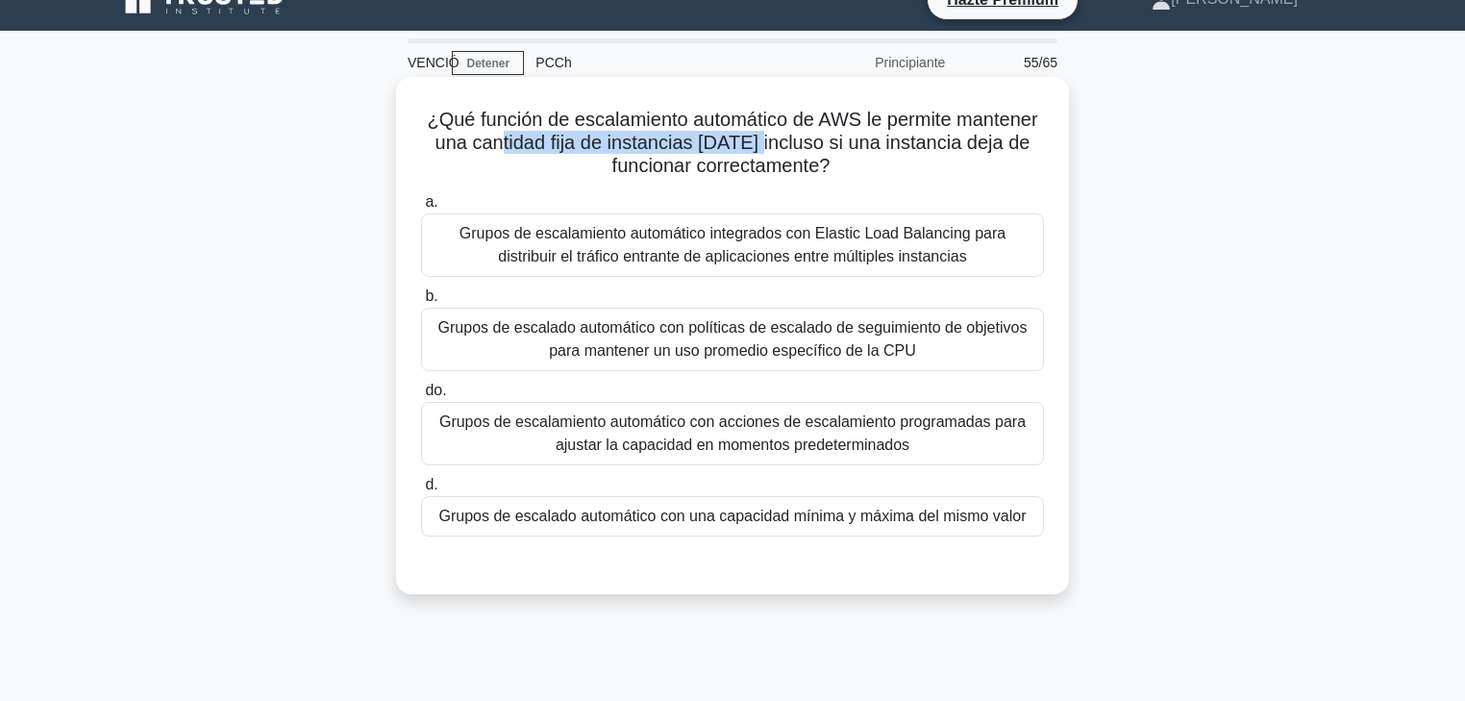
drag, startPoint x: 554, startPoint y: 142, endPoint x: 783, endPoint y: 150, distance: 229.0
click at [779, 142] on font "¿Qué función de escalamiento automático de AWS le permite mantener una cantidad…" at bounding box center [732, 142] width 611 height 67
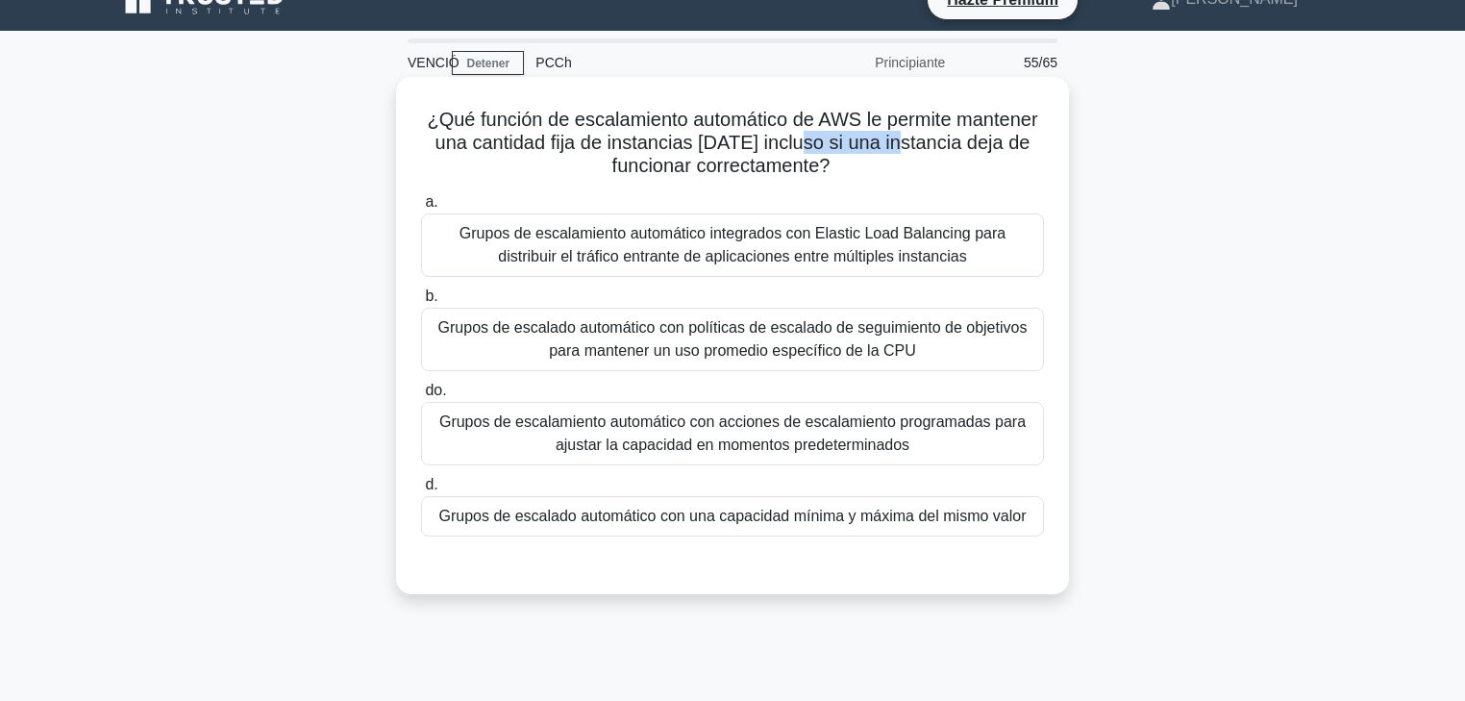
drag, startPoint x: 817, startPoint y: 143, endPoint x: 915, endPoint y: 143, distance: 98.1
click at [915, 143] on font "¿Qué función de escalamiento automático de AWS le permite mantener una cantidad…" at bounding box center [732, 142] width 611 height 67
drag, startPoint x: 938, startPoint y: 143, endPoint x: 952, endPoint y: 143, distance: 13.5
click at [943, 143] on font "¿Qué función de escalamiento automático de AWS le permite mantener una cantidad…" at bounding box center [732, 142] width 611 height 67
drag, startPoint x: 857, startPoint y: 140, endPoint x: 840, endPoint y: 160, distance: 25.2
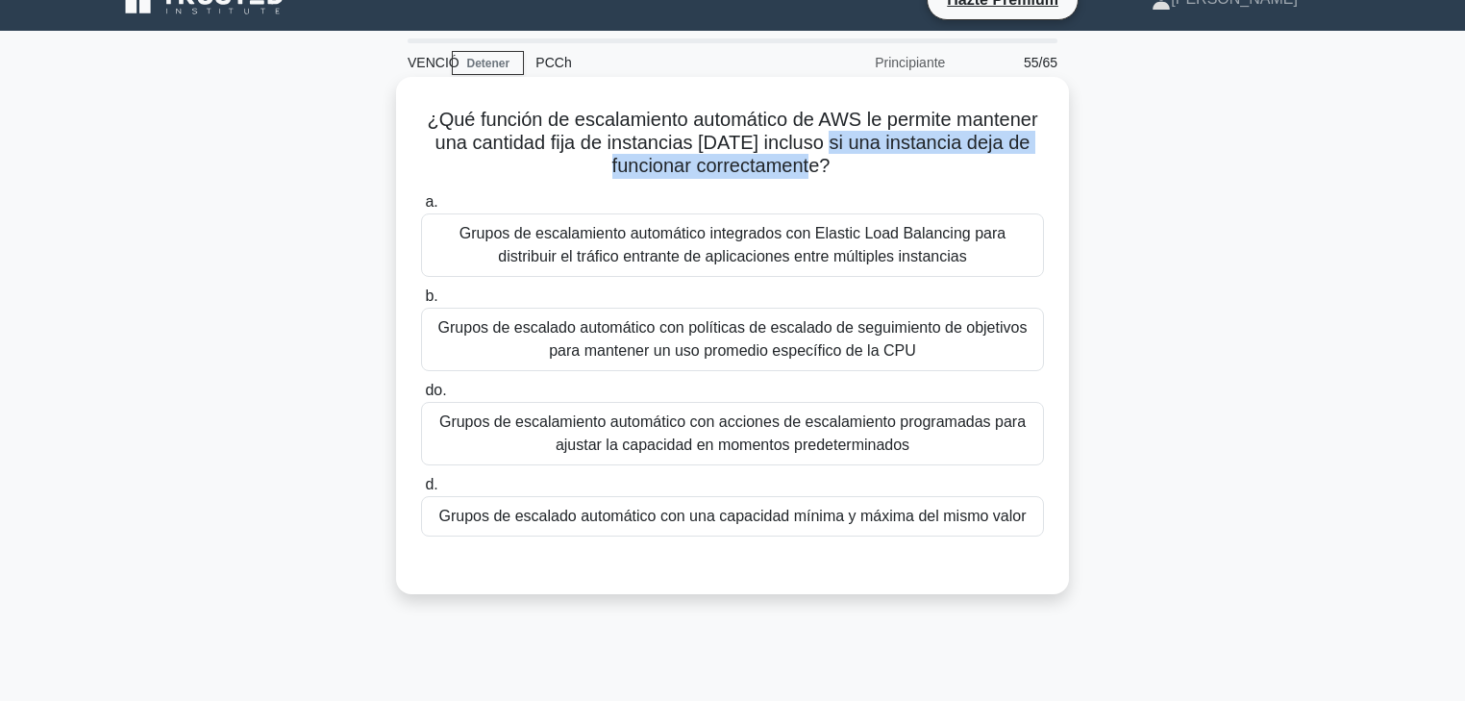
click at [840, 160] on h5 "¿Qué función de escalamiento automático de AWS le permite mantener una cantidad…" at bounding box center [732, 143] width 627 height 71
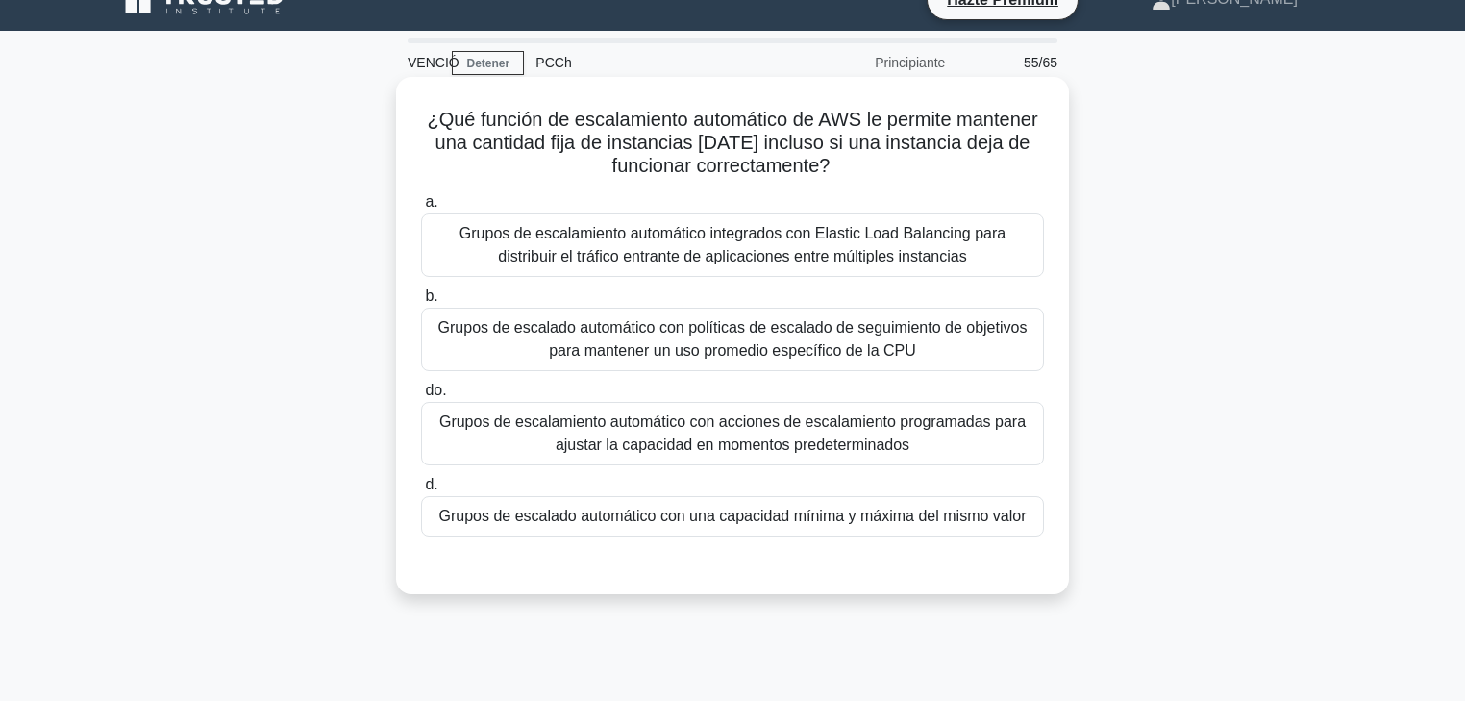
click at [912, 508] on font "Grupos de escalado automático con una capacidad mínima y máxima del mismo valor" at bounding box center [732, 516] width 587 height 16
click at [421, 491] on input "d. Grupos de escalado automático con una capacidad mínima y máxima del mismo va…" at bounding box center [421, 485] width 0 height 12
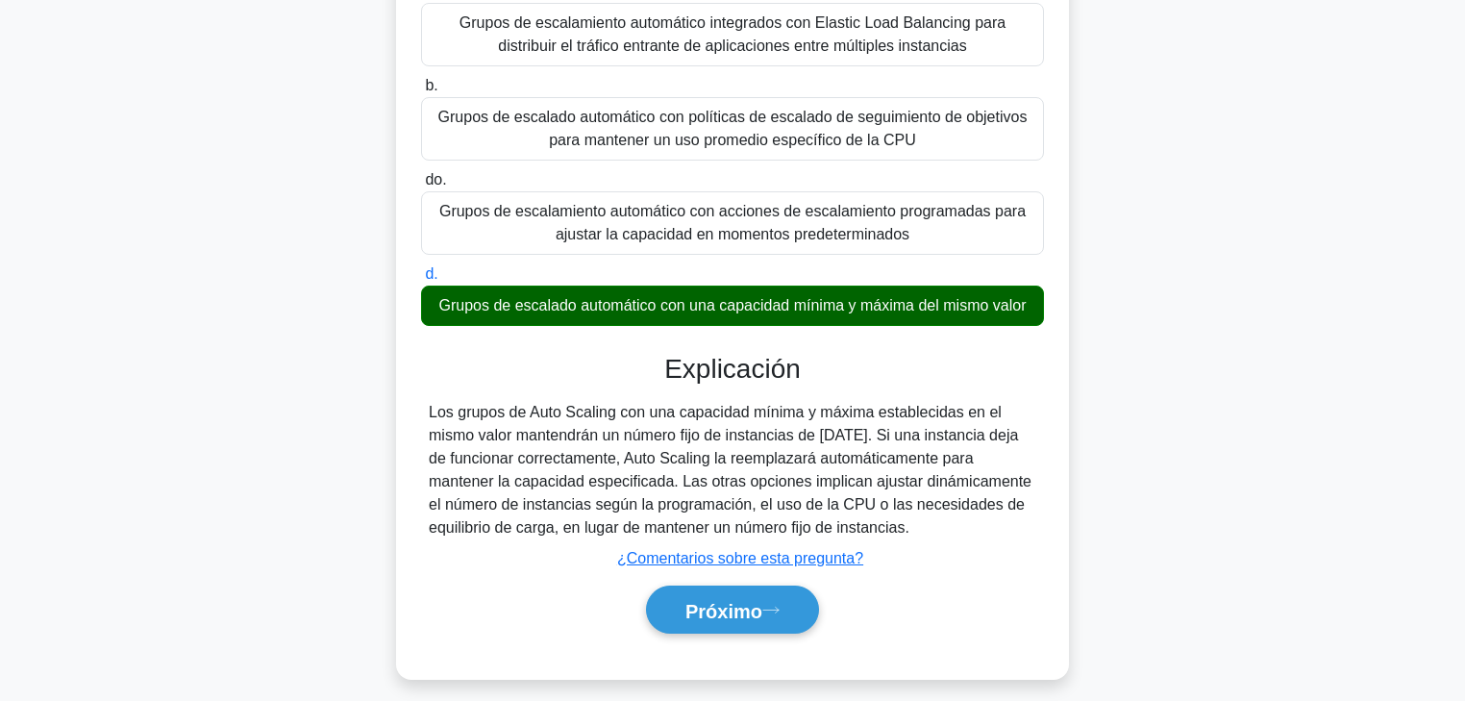
scroll to position [262, 0]
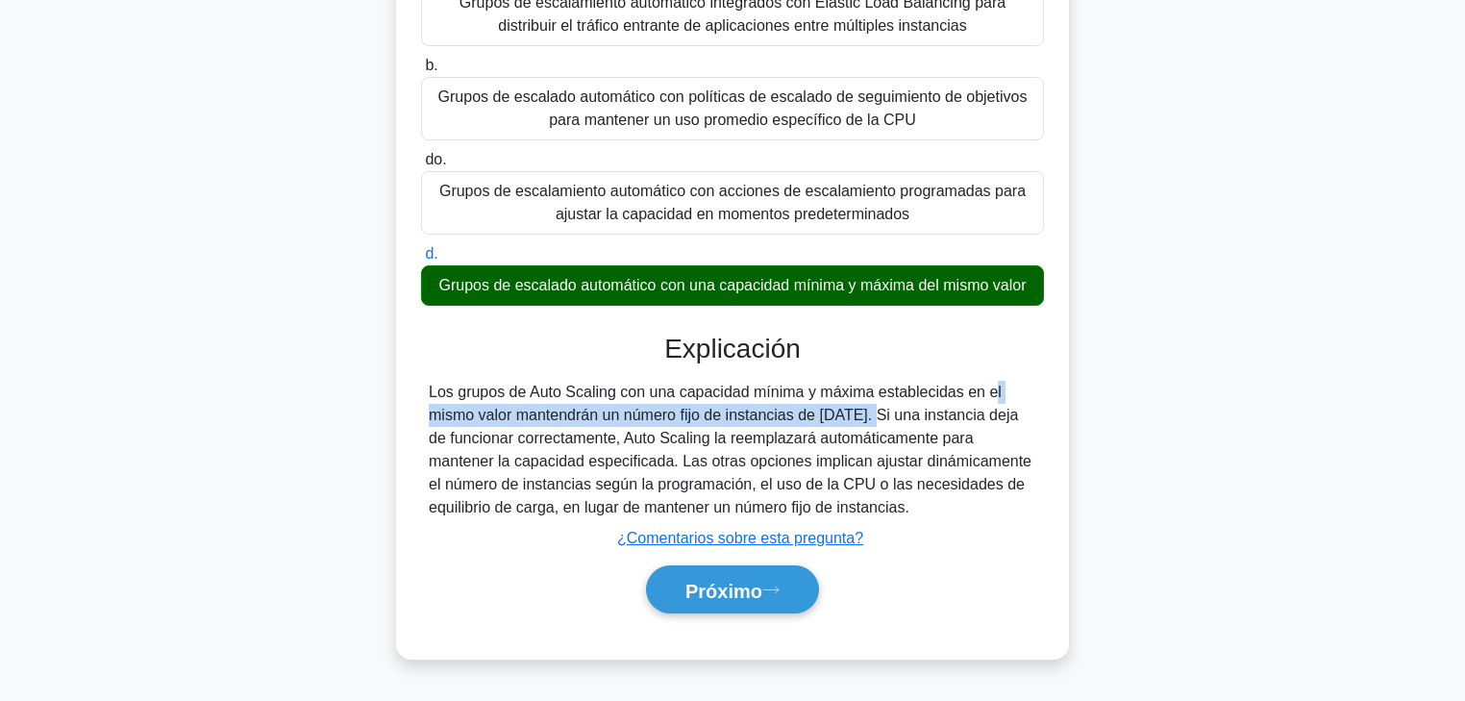
drag, startPoint x: 761, startPoint y: 406, endPoint x: 877, endPoint y: 401, distance: 115.5
click at [877, 401] on font "Los grupos de Auto Scaling con una capacidad mínima y máxima establecidas en el…" at bounding box center [730, 450] width 603 height 132
click at [910, 402] on div "Los grupos de Auto Scaling con una capacidad mínima y máxima establecidas en el…" at bounding box center [733, 450] width 608 height 138
drag, startPoint x: 438, startPoint y: 414, endPoint x: 622, endPoint y: 412, distance: 183.7
click at [622, 412] on font "Los grupos de Auto Scaling con una capacidad mínima y máxima establecidas en el…" at bounding box center [730, 450] width 603 height 132
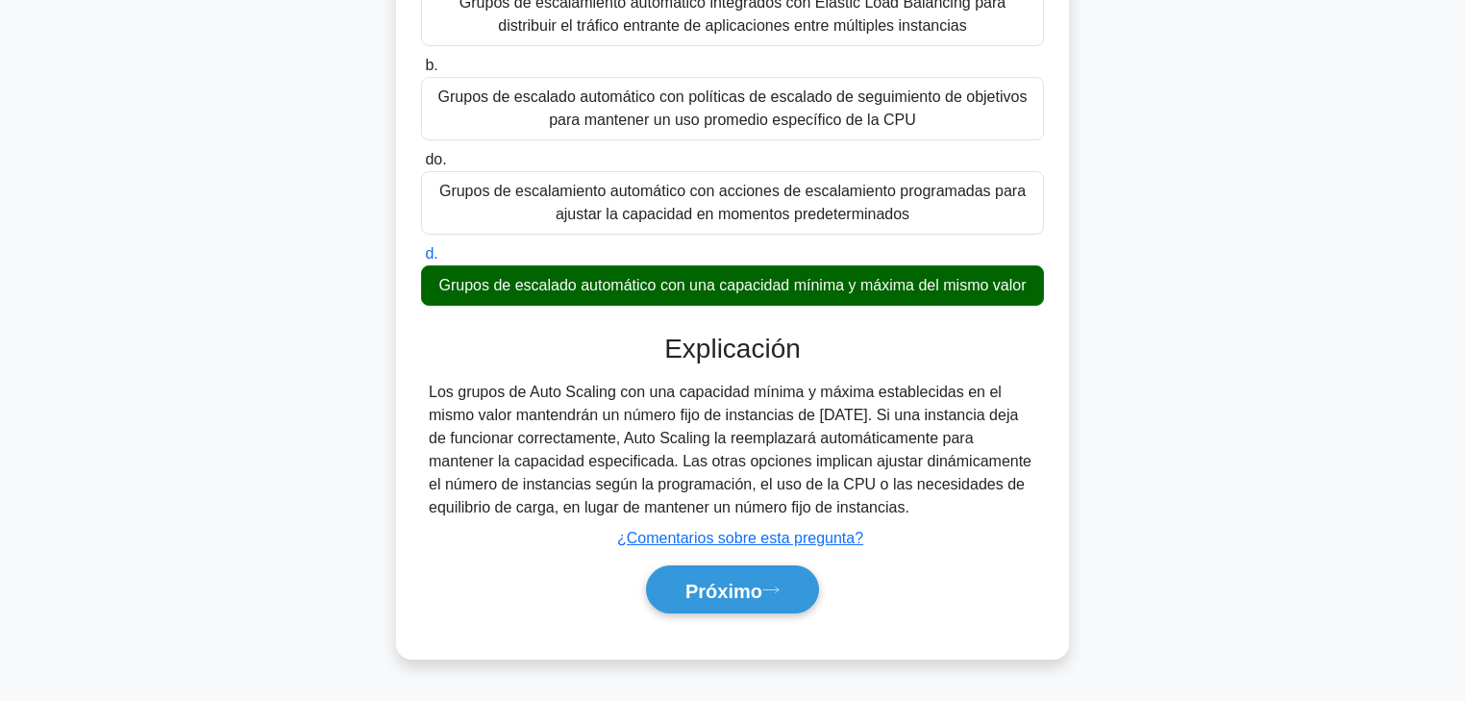
click at [625, 415] on font "Los grupos de Auto Scaling con una capacidad mínima y máxima establecidas en el…" at bounding box center [730, 450] width 603 height 132
drag, startPoint x: 713, startPoint y: 418, endPoint x: 842, endPoint y: 418, distance: 128.8
click at [842, 418] on font "Los grupos de Auto Scaling con una capacidad mínima y máxima establecidas en el…" at bounding box center [730, 450] width 603 height 132
drag, startPoint x: 861, startPoint y: 418, endPoint x: 735, endPoint y: 425, distance: 126.1
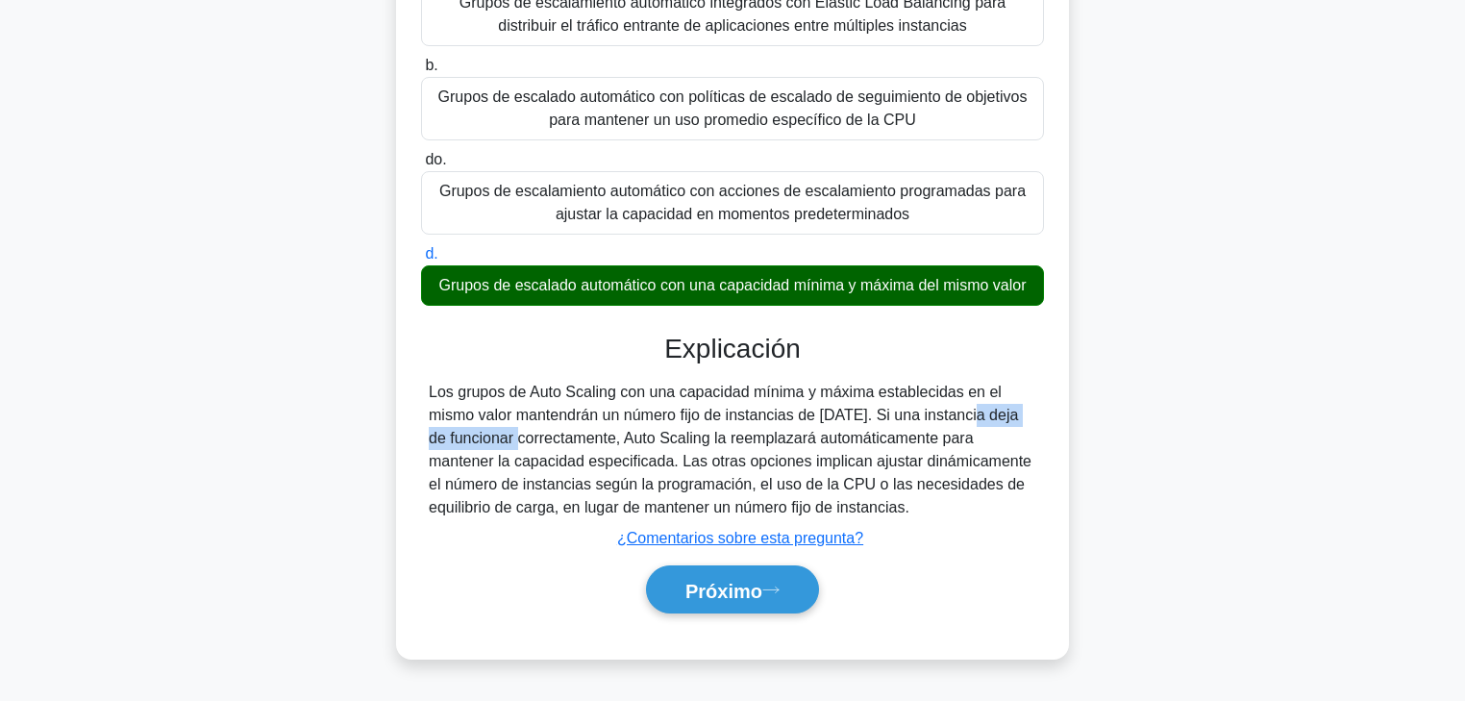
click at [987, 425] on div "Los grupos de Auto Scaling con una capacidad mínima y máxima establecidas en el…" at bounding box center [733, 450] width 608 height 138
drag, startPoint x: 523, startPoint y: 441, endPoint x: 597, endPoint y: 441, distance: 74.0
click at [580, 441] on font "Los grupos de Auto Scaling con una capacidad mínima y máxima establecidas en el…" at bounding box center [730, 450] width 603 height 132
drag, startPoint x: 684, startPoint y: 446, endPoint x: 838, endPoint y: 447, distance: 154.8
click at [818, 447] on font "Los grupos de Auto Scaling con una capacidad mínima y máxima establecidas en el…" at bounding box center [730, 450] width 603 height 132
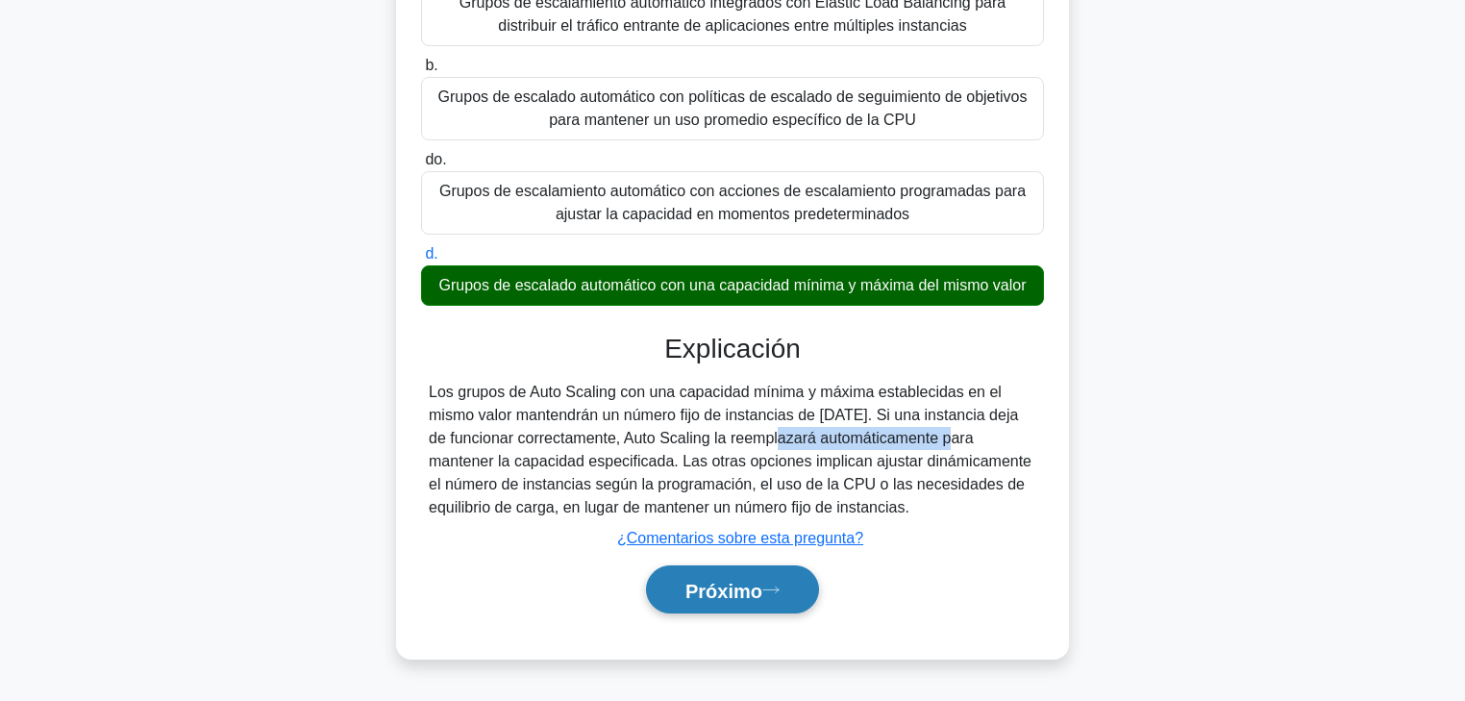
click at [703, 534] on font "Próximo" at bounding box center [724, 590] width 77 height 21
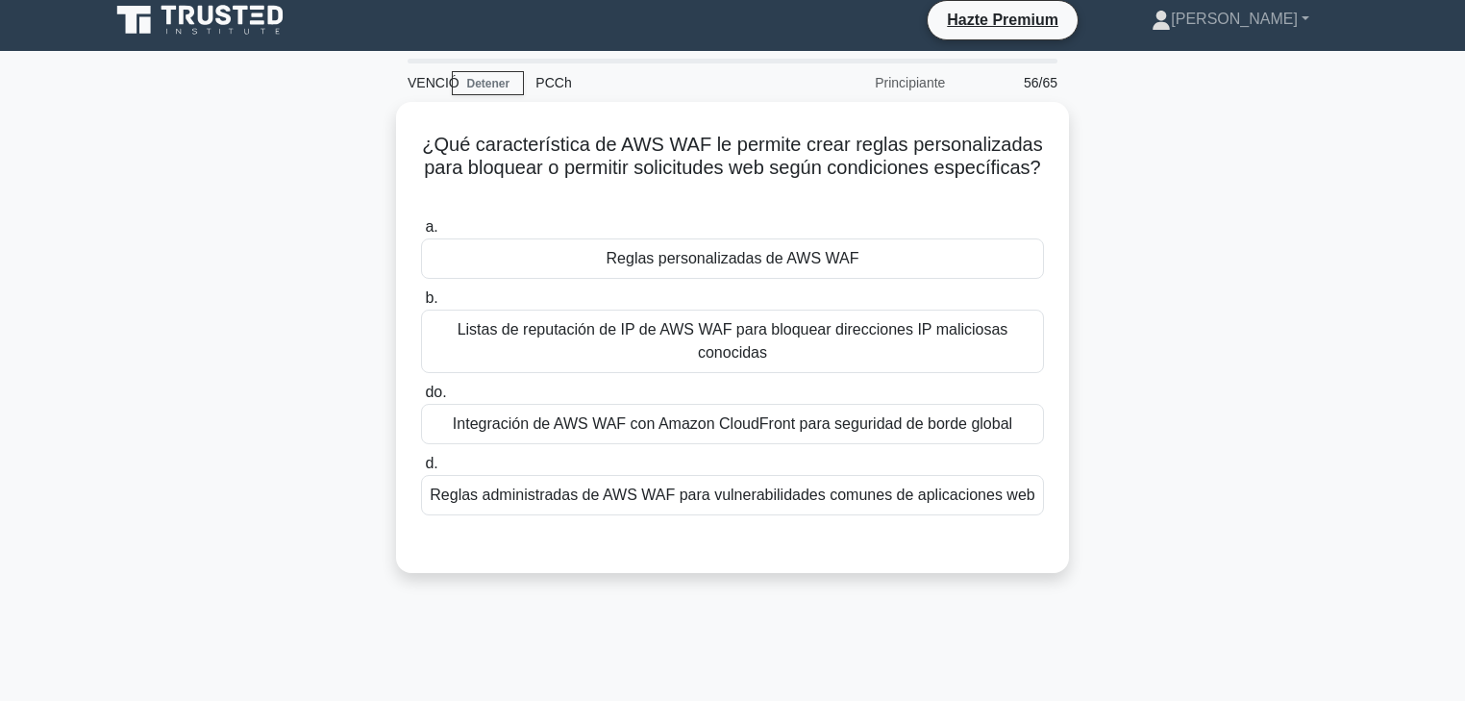
scroll to position [0, 0]
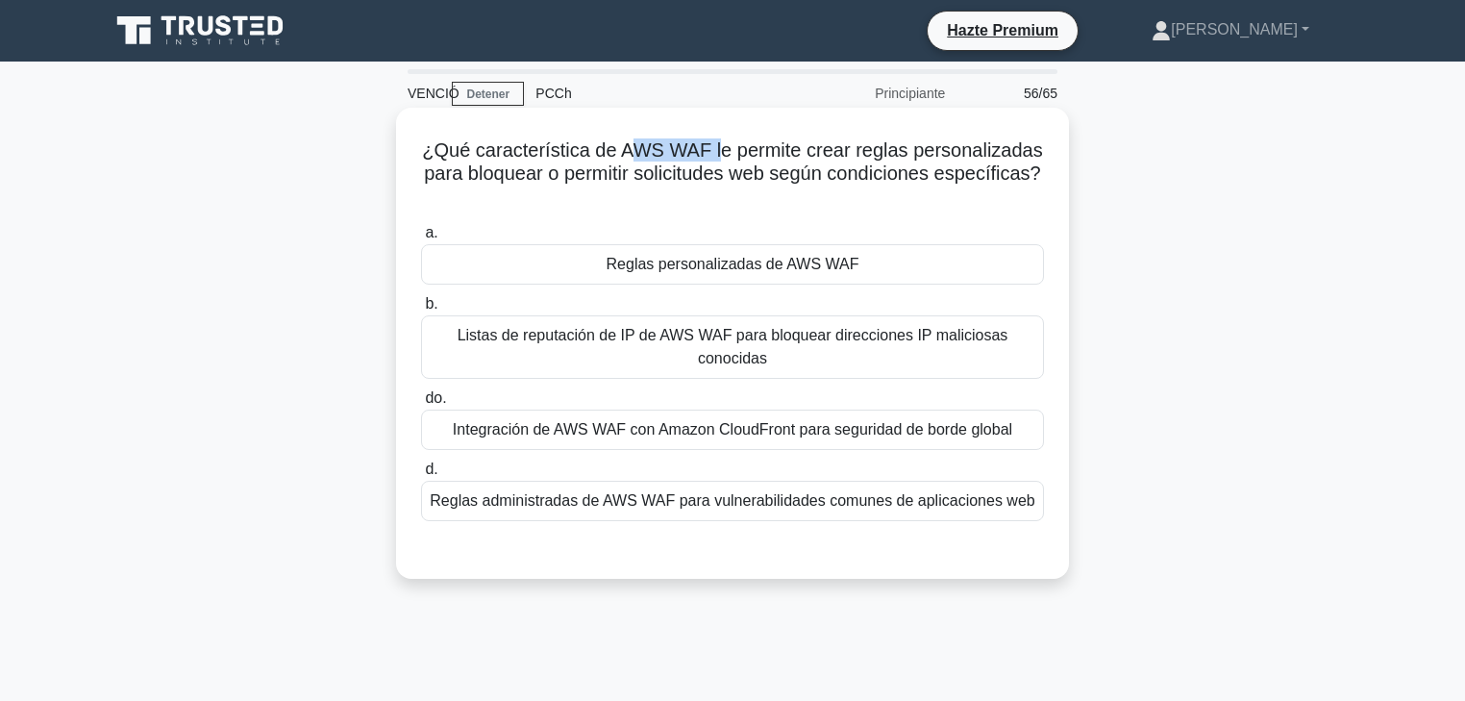
drag, startPoint x: 691, startPoint y: 147, endPoint x: 630, endPoint y: 145, distance: 61.6
click at [630, 145] on font "¿Qué característica de AWS WAF le permite crear reglas personalizadas para bloq…" at bounding box center [732, 161] width 620 height 44
drag, startPoint x: 835, startPoint y: 156, endPoint x: 787, endPoint y: 187, distance: 56.3
click at [787, 187] on h5 "¿Qué característica de AWS WAF le permite crear reglas personalizadas para bloq…" at bounding box center [732, 173] width 627 height 71
click at [690, 269] on font "Reglas personalizadas de AWS WAF" at bounding box center [733, 264] width 253 height 16
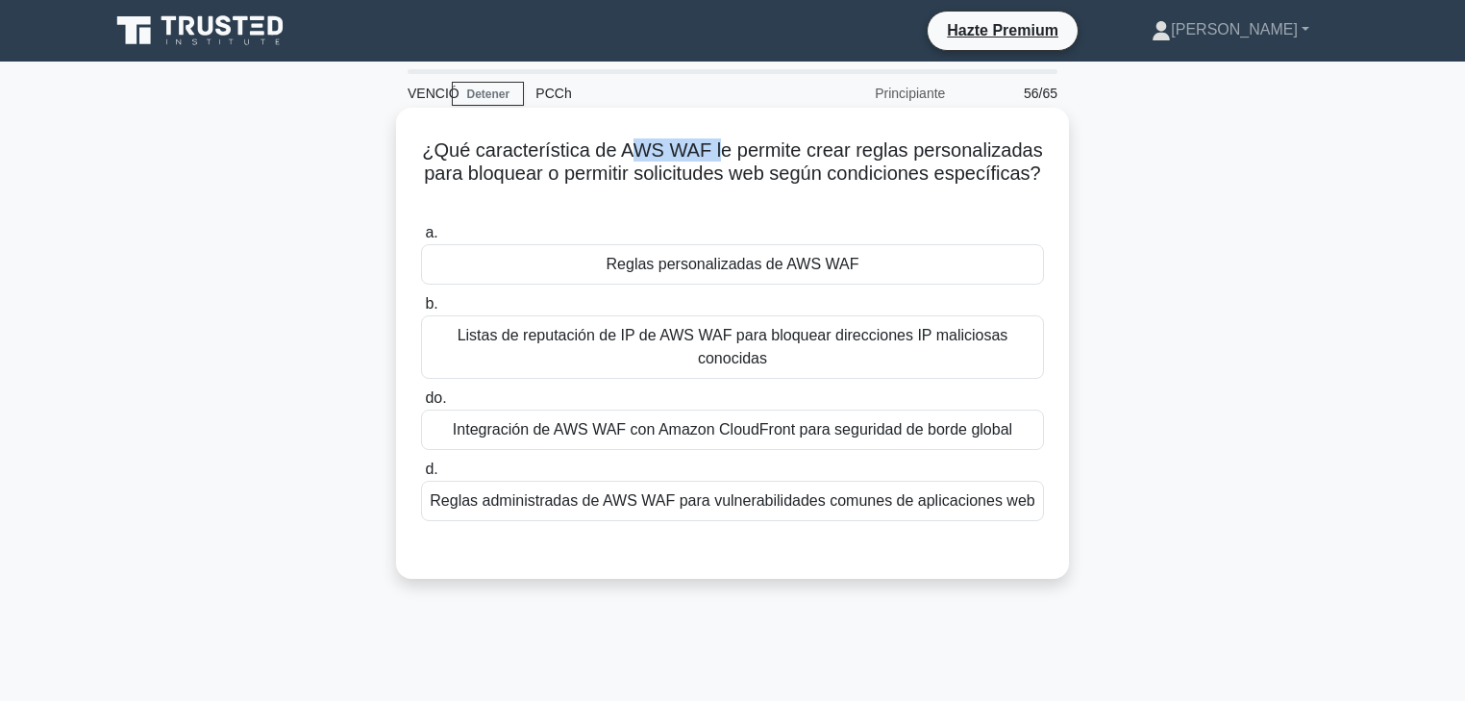
click at [421, 239] on input "a. Reglas personalizadas de AWS WAF" at bounding box center [421, 233] width 0 height 12
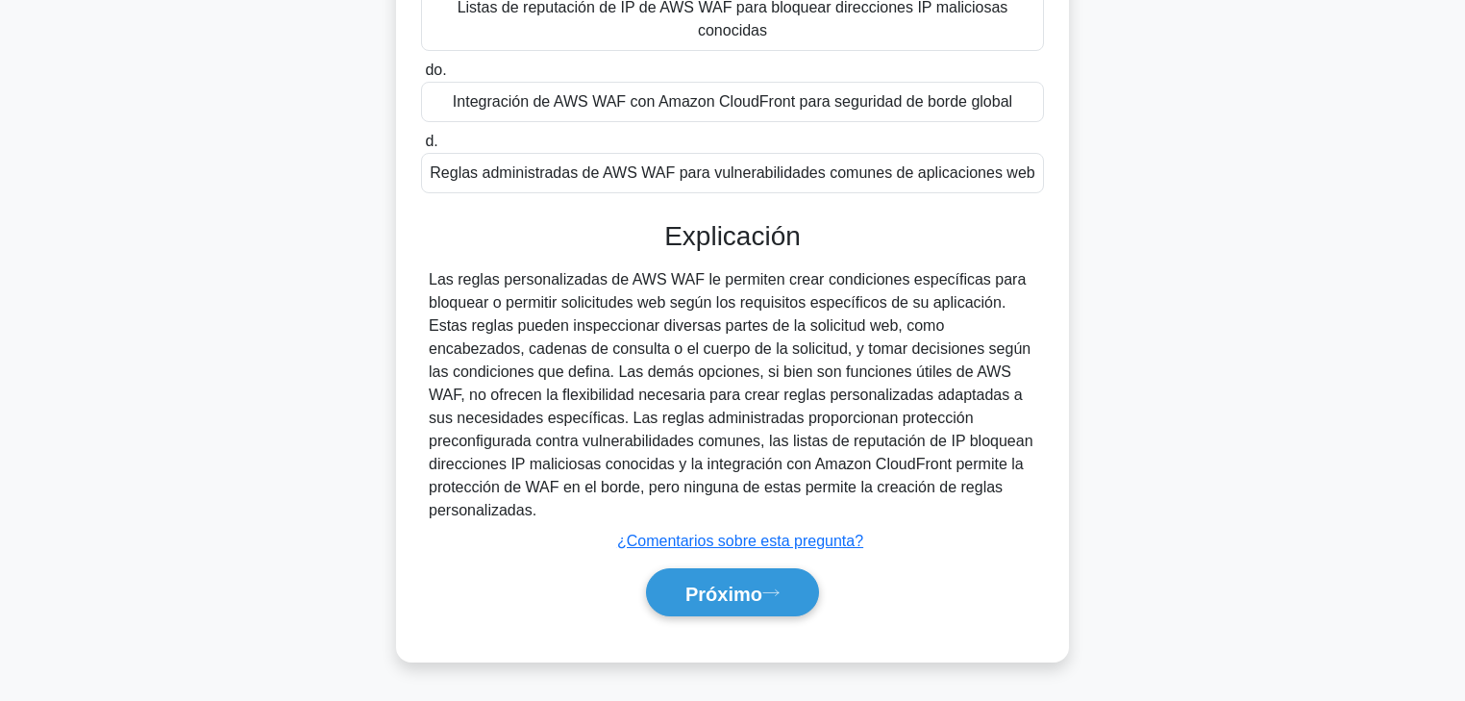
scroll to position [338, 0]
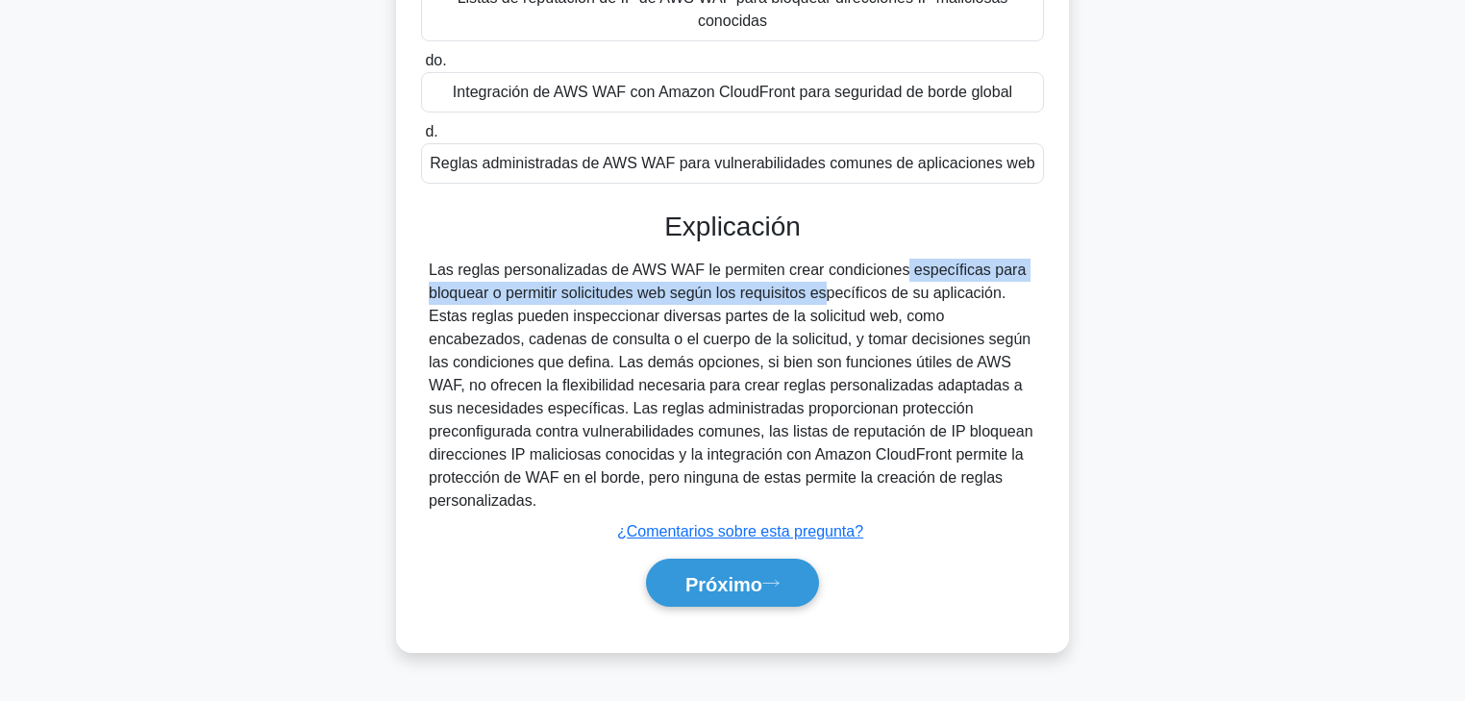
drag, startPoint x: 842, startPoint y: 270, endPoint x: 719, endPoint y: 293, distance: 125.2
click at [719, 293] on font "Las reglas personalizadas de AWS WAF le permiten crear condiciones específicas …" at bounding box center [731, 385] width 605 height 247
click at [773, 534] on button "Próximo" at bounding box center [732, 583] width 173 height 49
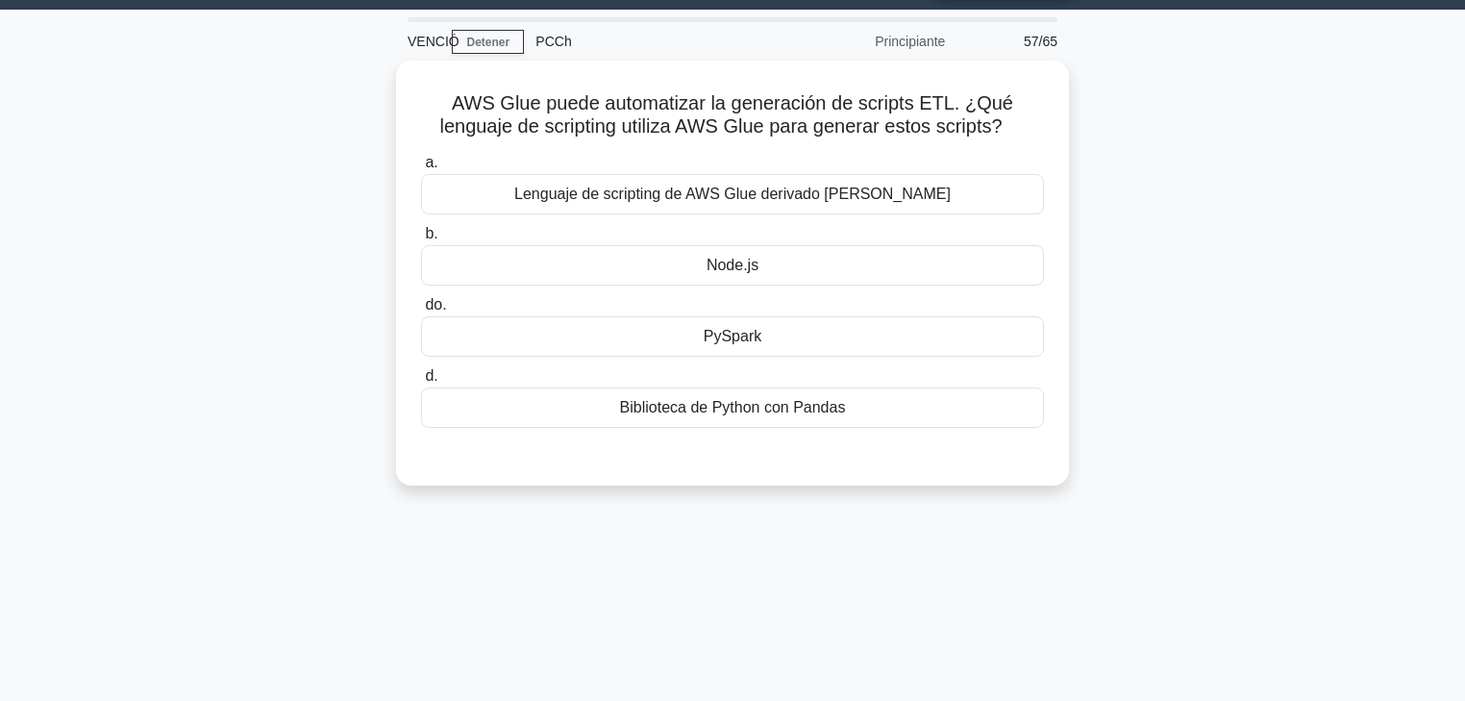
scroll to position [0, 0]
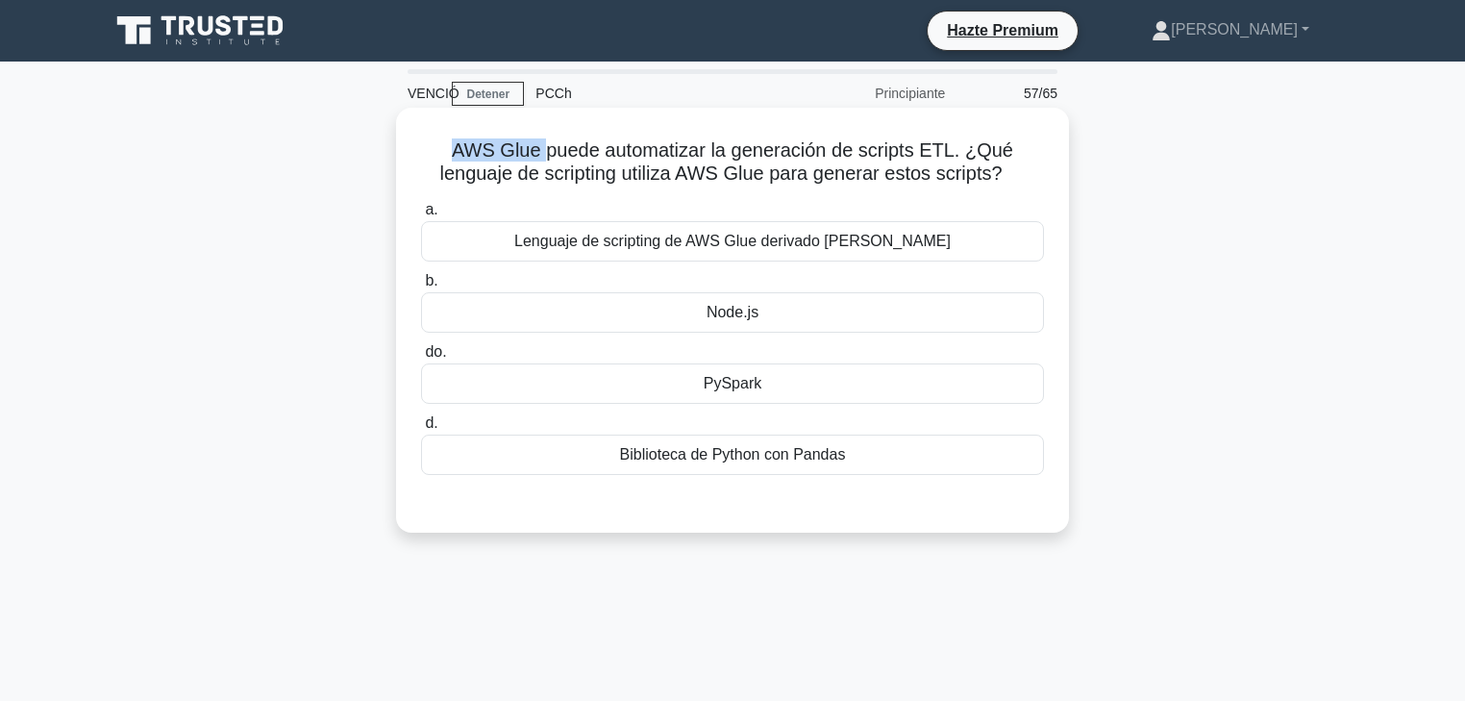
drag, startPoint x: 458, startPoint y: 148, endPoint x: 550, endPoint y: 152, distance: 92.4
click at [550, 152] on font "AWS Glue puede automatizar la generación de scripts ETL. ¿Qué lenguaje de scrip…" at bounding box center [726, 161] width 574 height 44
drag, startPoint x: 586, startPoint y: 153, endPoint x: 711, endPoint y: 153, distance: 124.0
click at [692, 153] on font "AWS Glue puede automatizar la generación de scripts ETL. ¿Qué lenguaje de scrip…" at bounding box center [726, 161] width 574 height 44
drag, startPoint x: 723, startPoint y: 148, endPoint x: 963, endPoint y: 150, distance: 240.4
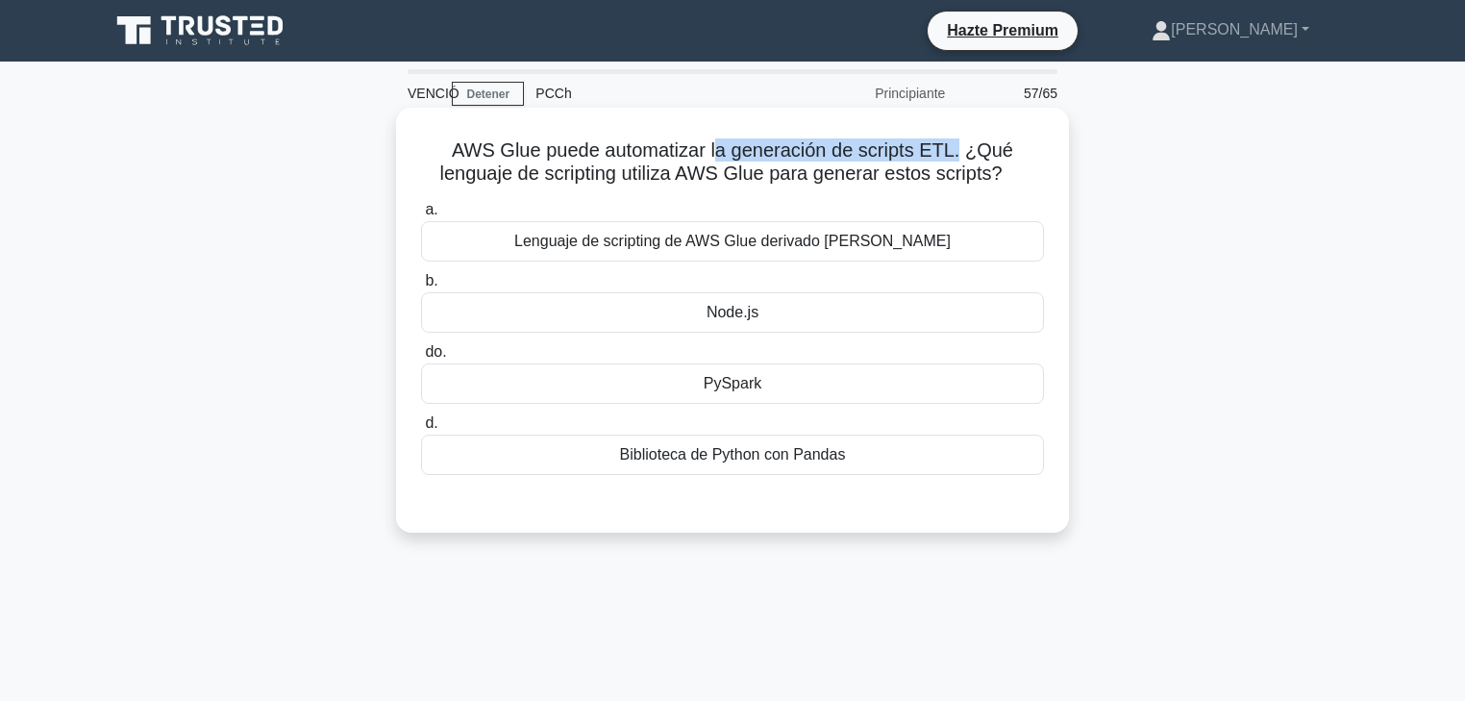
click at [963, 150] on font "AWS Glue puede automatizar la generación de scripts ETL. ¿Qué lenguaje de scrip…" at bounding box center [726, 161] width 574 height 44
drag, startPoint x: 677, startPoint y: 179, endPoint x: 861, endPoint y: 177, distance: 184.6
click at [839, 177] on font "AWS Glue puede automatizar la generación de scripts ETL. ¿Qué lenguaje de scrip…" at bounding box center [726, 161] width 574 height 44
drag, startPoint x: 923, startPoint y: 175, endPoint x: 734, endPoint y: 164, distance: 189.7
click at [738, 164] on font "AWS Glue puede automatizar la generación de scripts ETL. ¿Qué lenguaje de scrip…" at bounding box center [726, 161] width 574 height 44
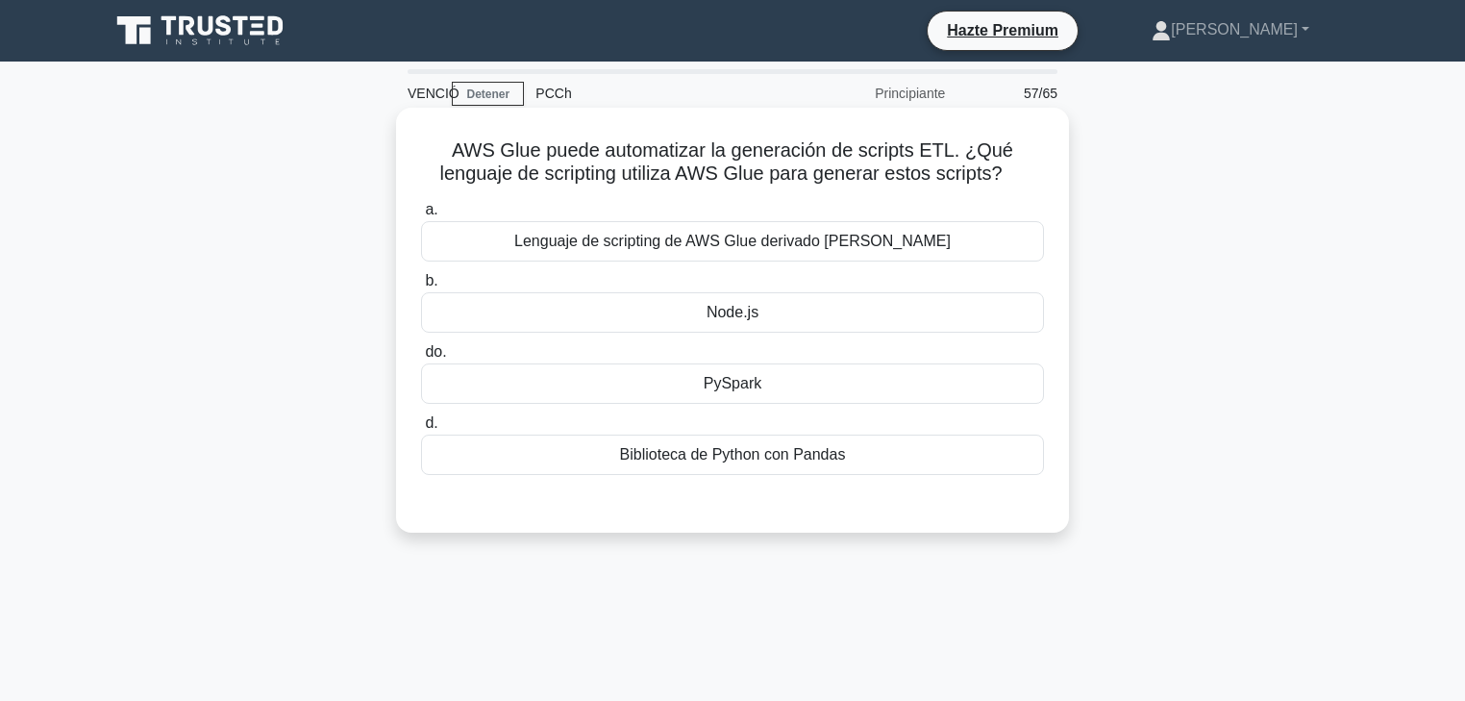
click at [835, 245] on font "Lenguaje de scripting de AWS Glue derivado de Scala" at bounding box center [732, 241] width 437 height 16
click at [421, 216] on input "a. Lenguaje de scripting de AWS Glue derivado de Scala" at bounding box center [421, 210] width 0 height 12
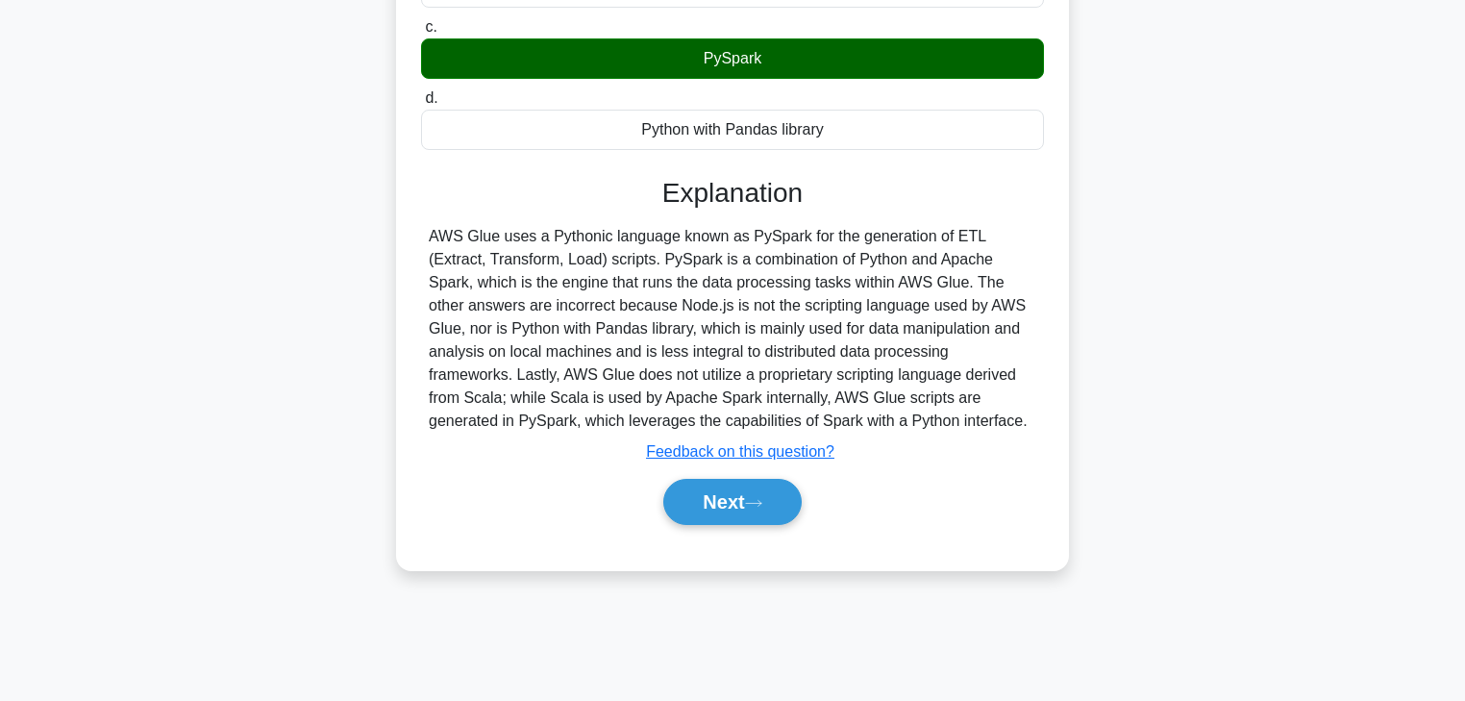
scroll to position [338, 0]
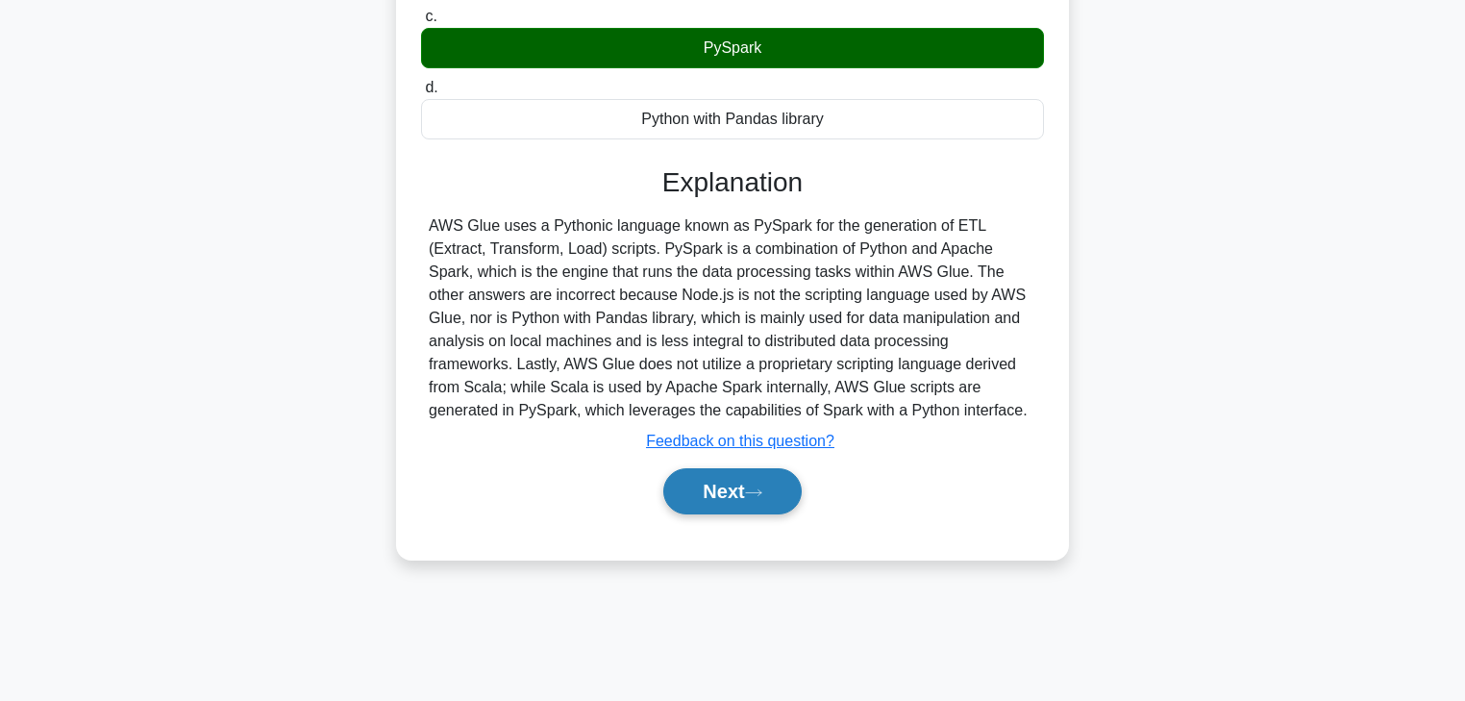
click at [758, 478] on button "Next" at bounding box center [731, 491] width 137 height 46
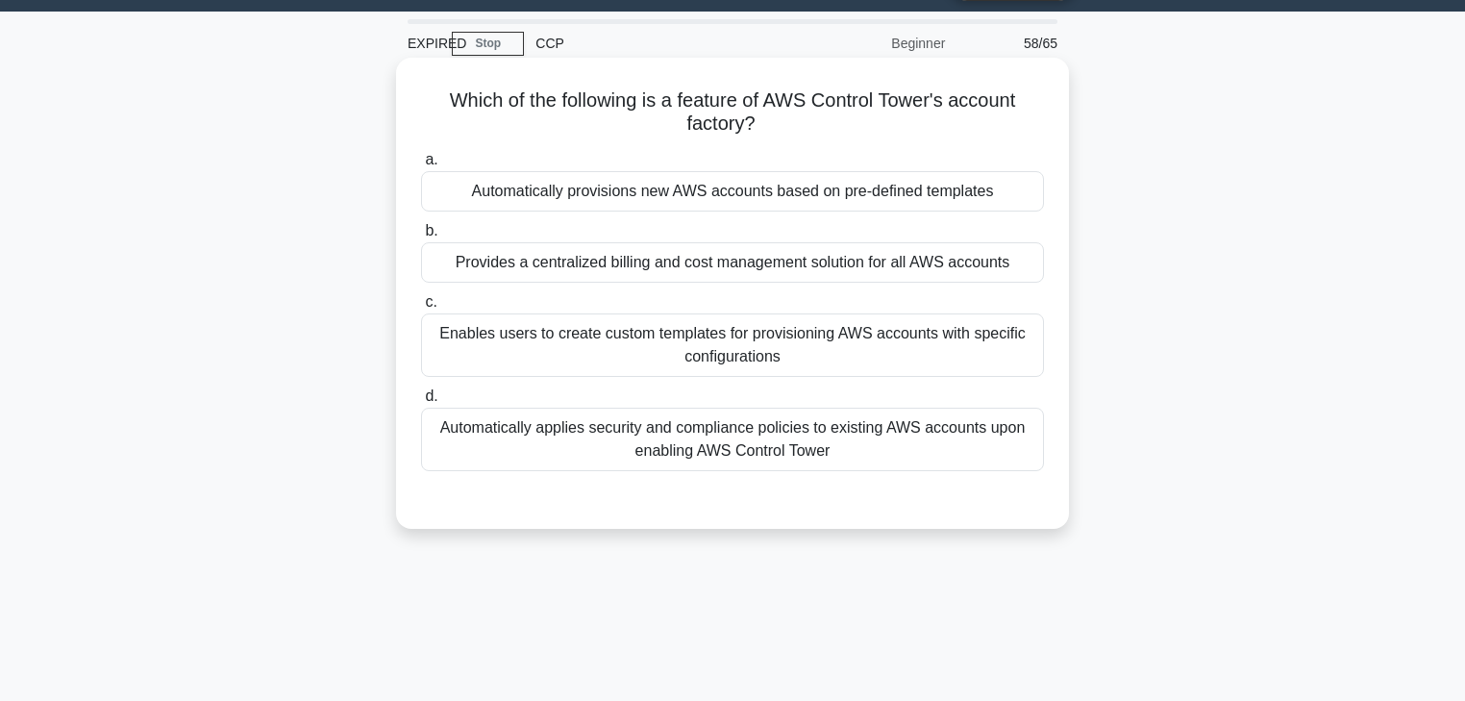
scroll to position [0, 0]
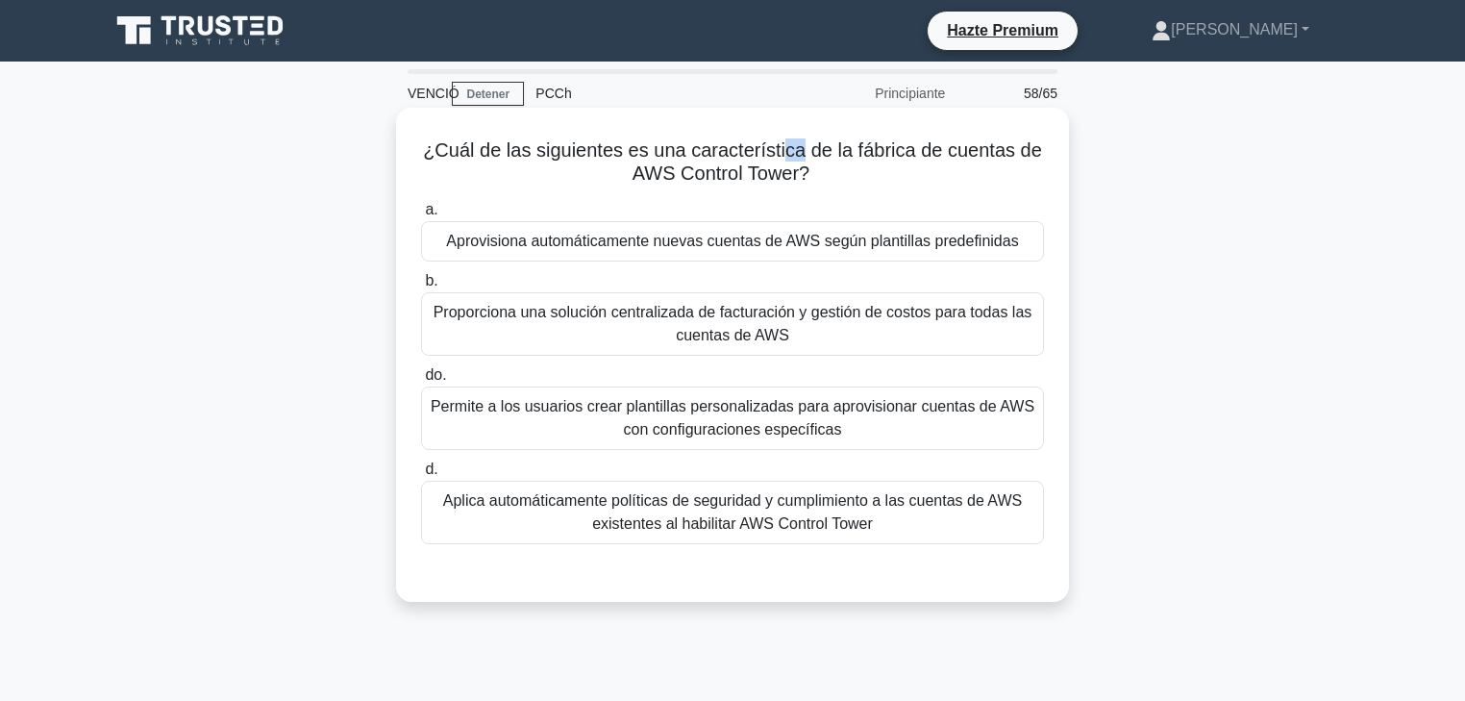
drag, startPoint x: 804, startPoint y: 152, endPoint x: 735, endPoint y: 153, distance: 69.2
click at [780, 152] on font "¿Cuál de las siguientes es una característica de la fábrica de cuentas de AWS C…" at bounding box center [732, 161] width 619 height 44
drag, startPoint x: 627, startPoint y: 144, endPoint x: 833, endPoint y: 174, distance: 207.9
click at [833, 174] on h5 "¿Cuál de las siguientes es una característica de la fábrica de cuentas de AWS C…" at bounding box center [732, 162] width 627 height 48
click at [686, 513] on font "Aplica automáticamente políticas de seguridad y cumplimiento a las cuentas de A…" at bounding box center [732, 511] width 579 height 39
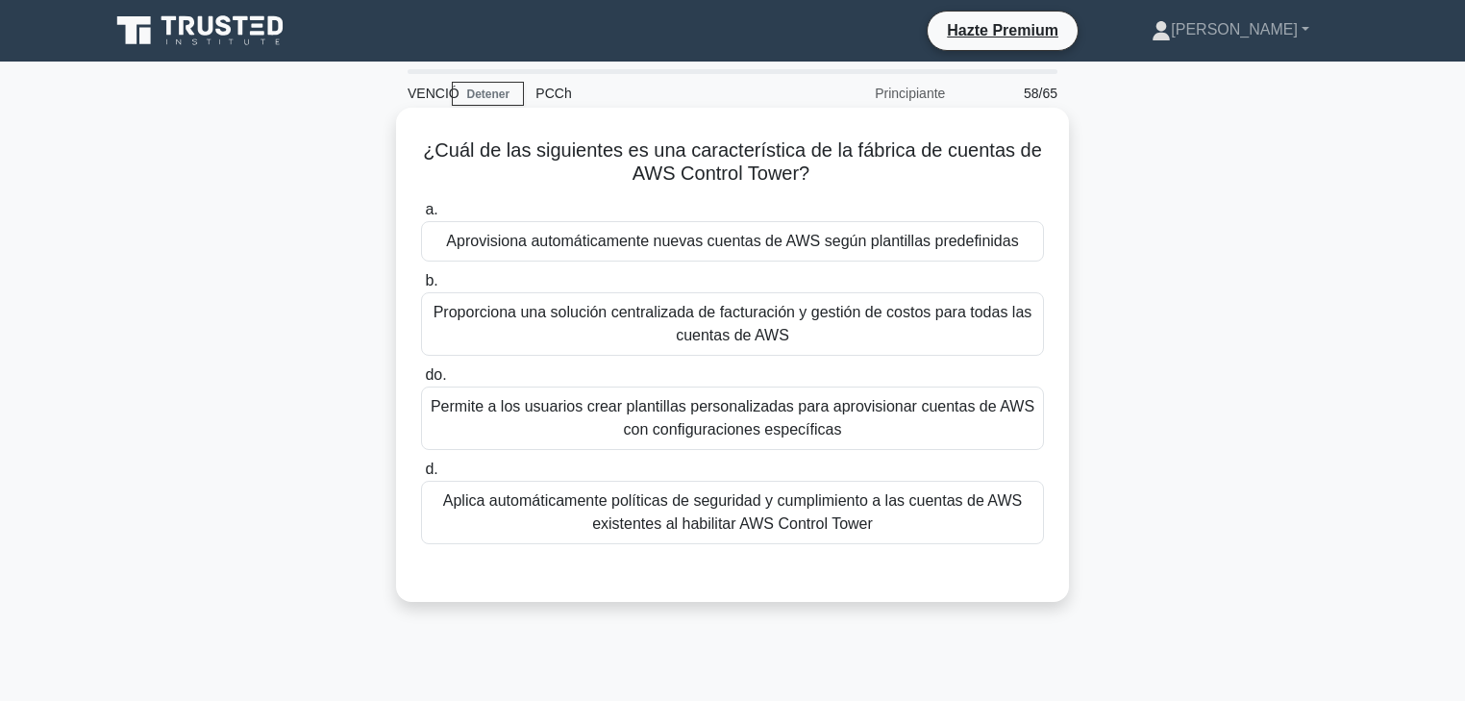
click at [421, 476] on input "d. Aplica automáticamente políticas de seguridad y cumplimiento a las cuentas d…" at bounding box center [421, 469] width 0 height 12
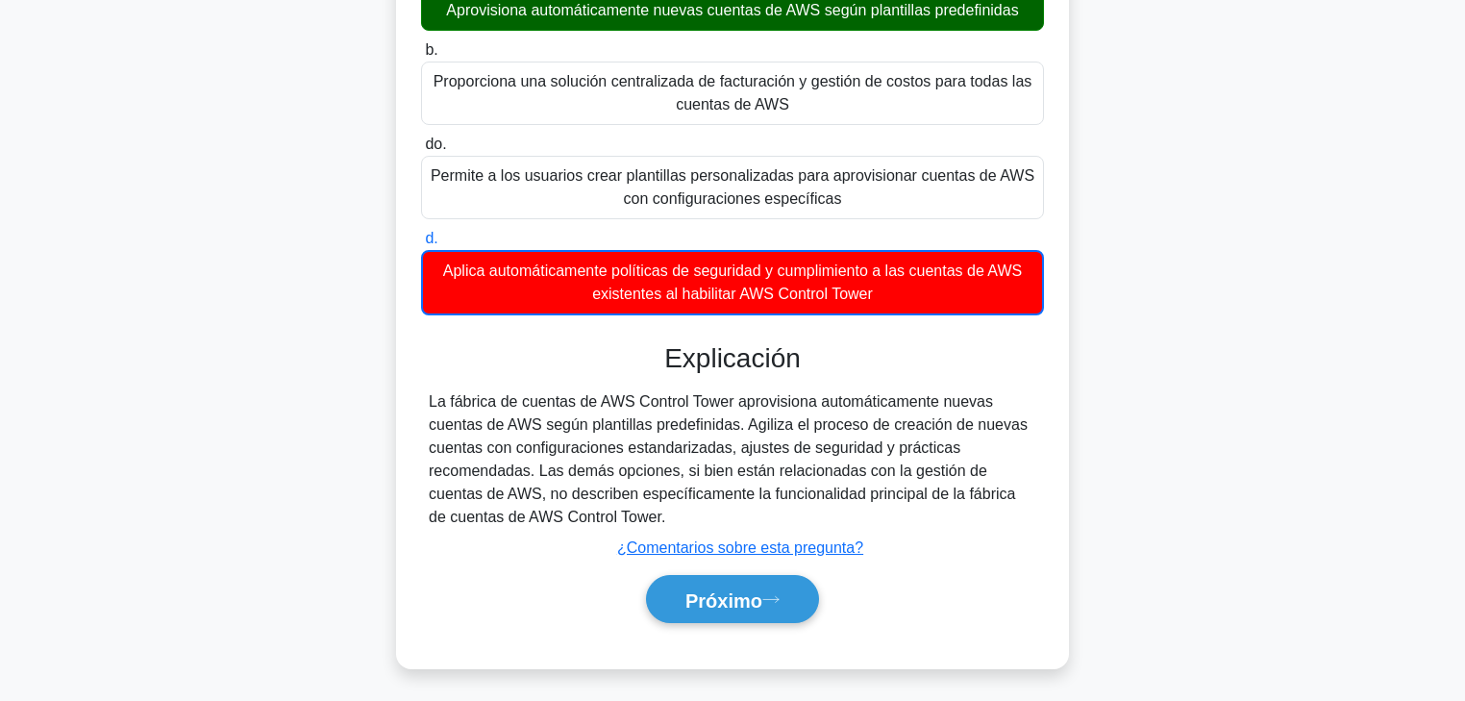
scroll to position [308, 0]
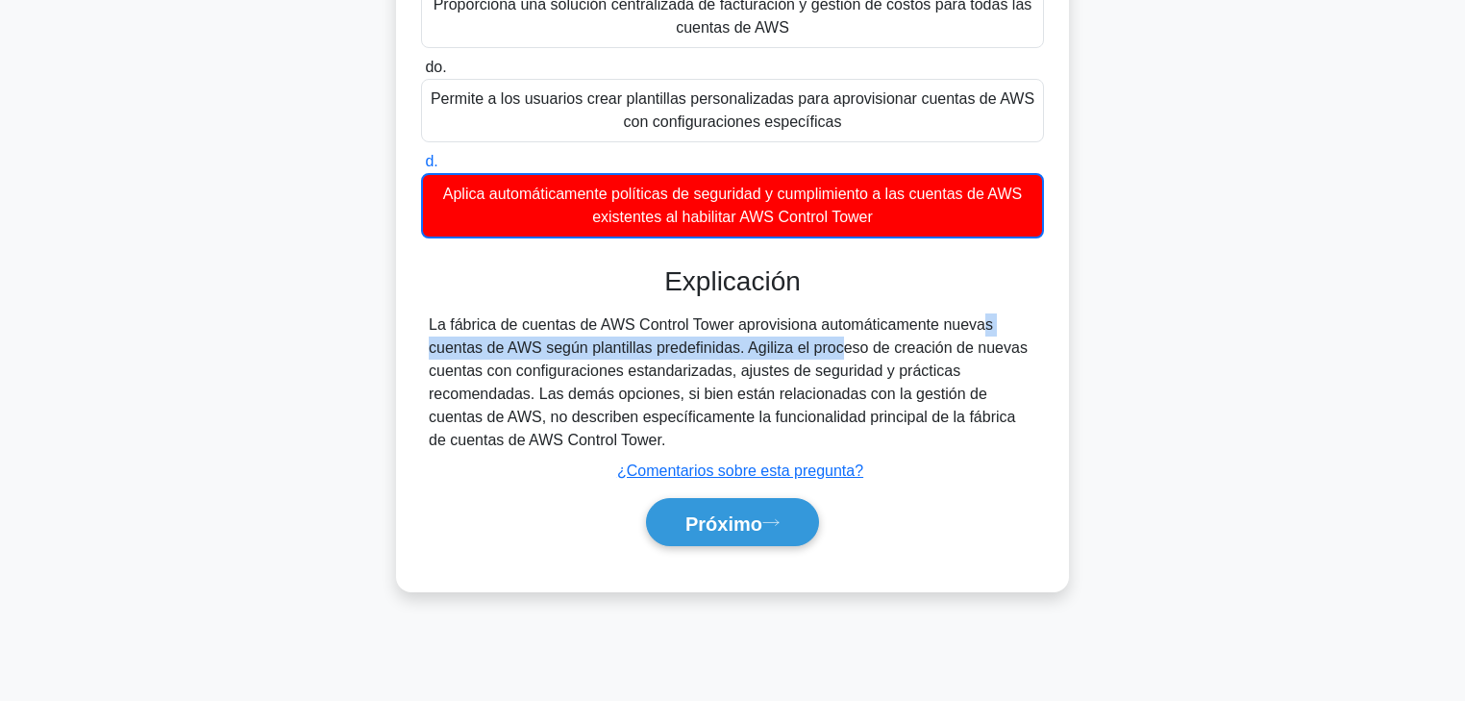
drag, startPoint x: 852, startPoint y: 326, endPoint x: 736, endPoint y: 351, distance: 119.0
click at [736, 351] on font "La fábrica de cuentas de AWS Control Tower aprovisiona automáticamente nuevas c…" at bounding box center [728, 382] width 599 height 132
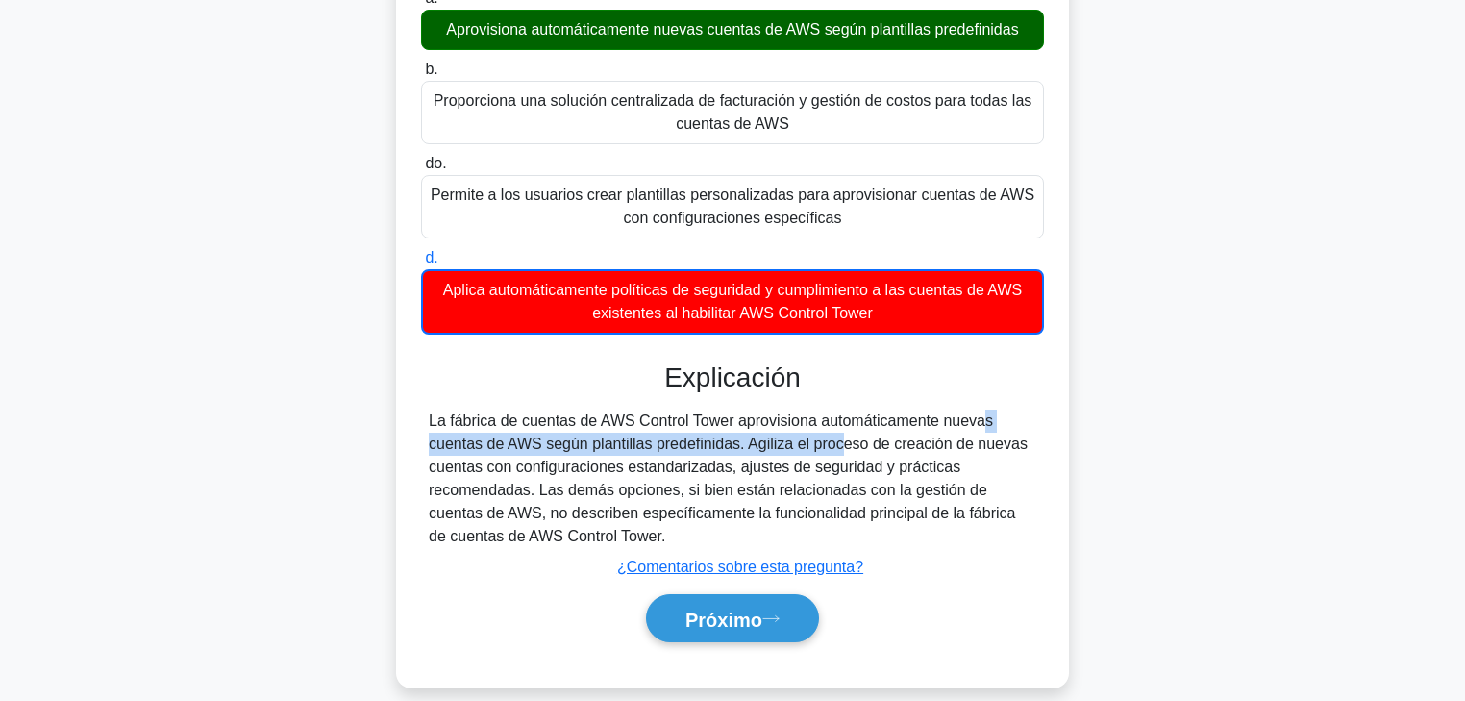
scroll to position [231, 0]
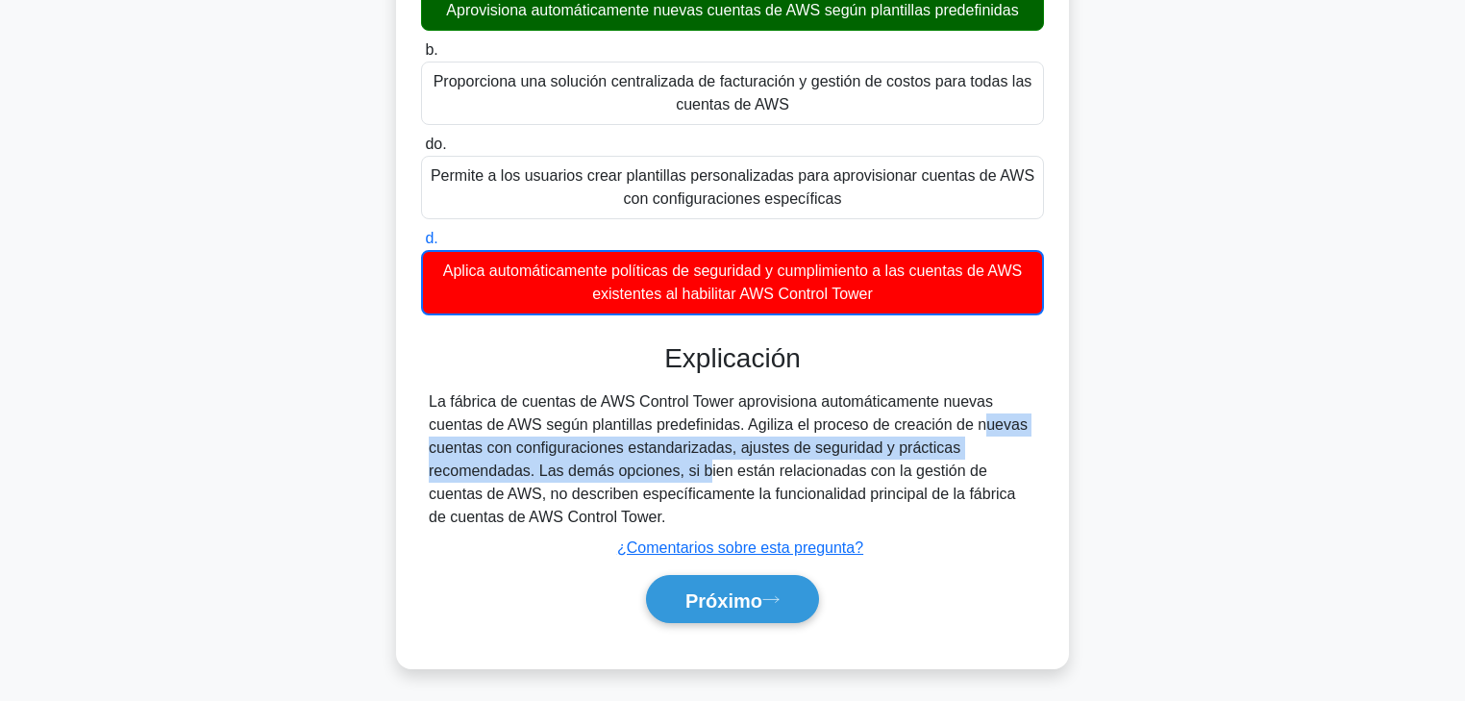
drag, startPoint x: 865, startPoint y: 429, endPoint x: 550, endPoint y: 462, distance: 317.1
click at [599, 476] on font "La fábrica de cuentas de AWS Control Tower aprovisiona automáticamente nuevas c…" at bounding box center [728, 459] width 599 height 132
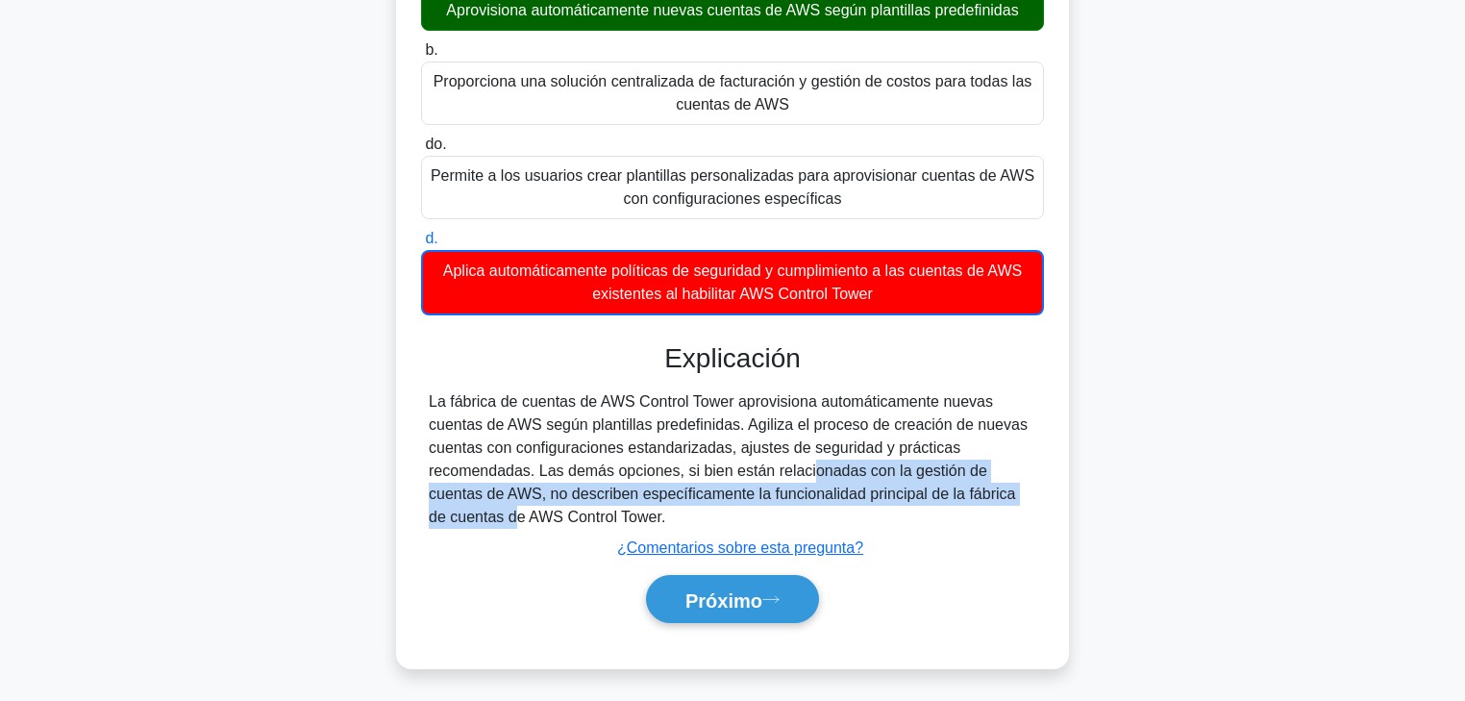
drag, startPoint x: 698, startPoint y: 471, endPoint x: 953, endPoint y: 508, distance: 257.4
click at [942, 501] on font "La fábrica de cuentas de AWS Control Tower aprovisiona automáticamente nuevas c…" at bounding box center [728, 459] width 599 height 132
click at [762, 534] on font "Próximo" at bounding box center [724, 599] width 77 height 21
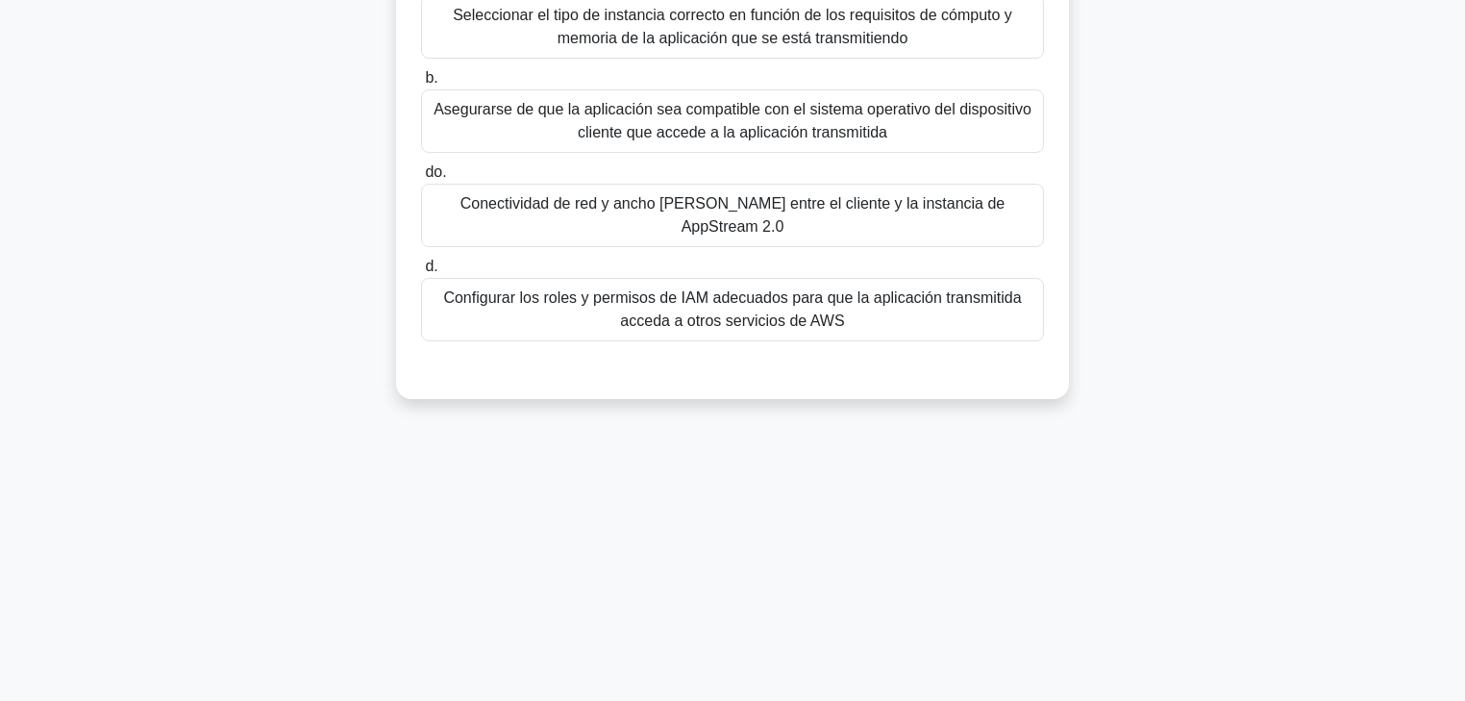
scroll to position [0, 0]
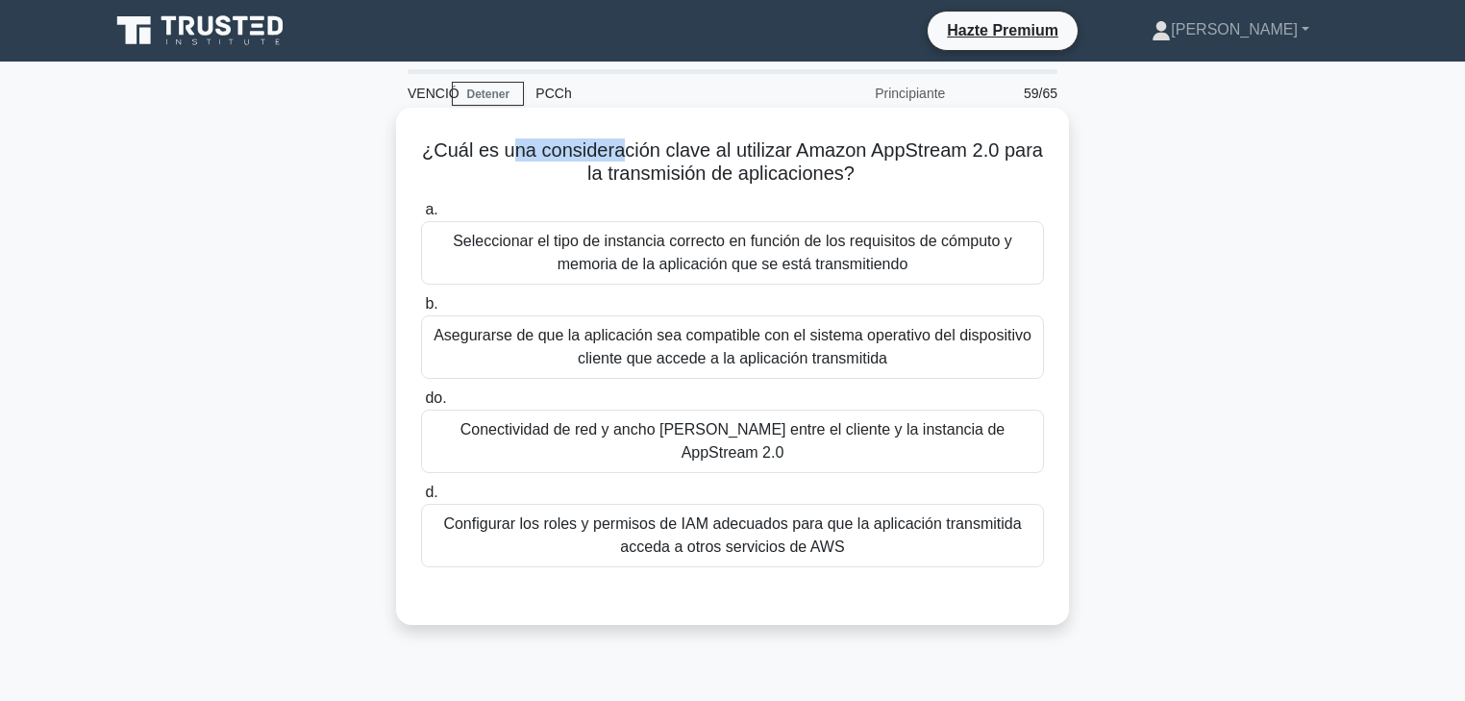
drag, startPoint x: 549, startPoint y: 154, endPoint x: 604, endPoint y: 162, distance: 55.5
click at [614, 157] on font "¿Cuál es una consideración clave al utilizar Amazon AppStream 2.0 para la trans…" at bounding box center [732, 161] width 621 height 44
drag, startPoint x: 661, startPoint y: 175, endPoint x: 855, endPoint y: 176, distance: 193.3
click at [855, 176] on font "¿Cuál es una consideración clave al utilizar Amazon AppStream 2.0 para la trans…" at bounding box center [732, 161] width 621 height 44
click at [781, 435] on font "Conectividad de red y ancho de banda entre el cliente y la instancia de AppStre…" at bounding box center [733, 440] width 545 height 39
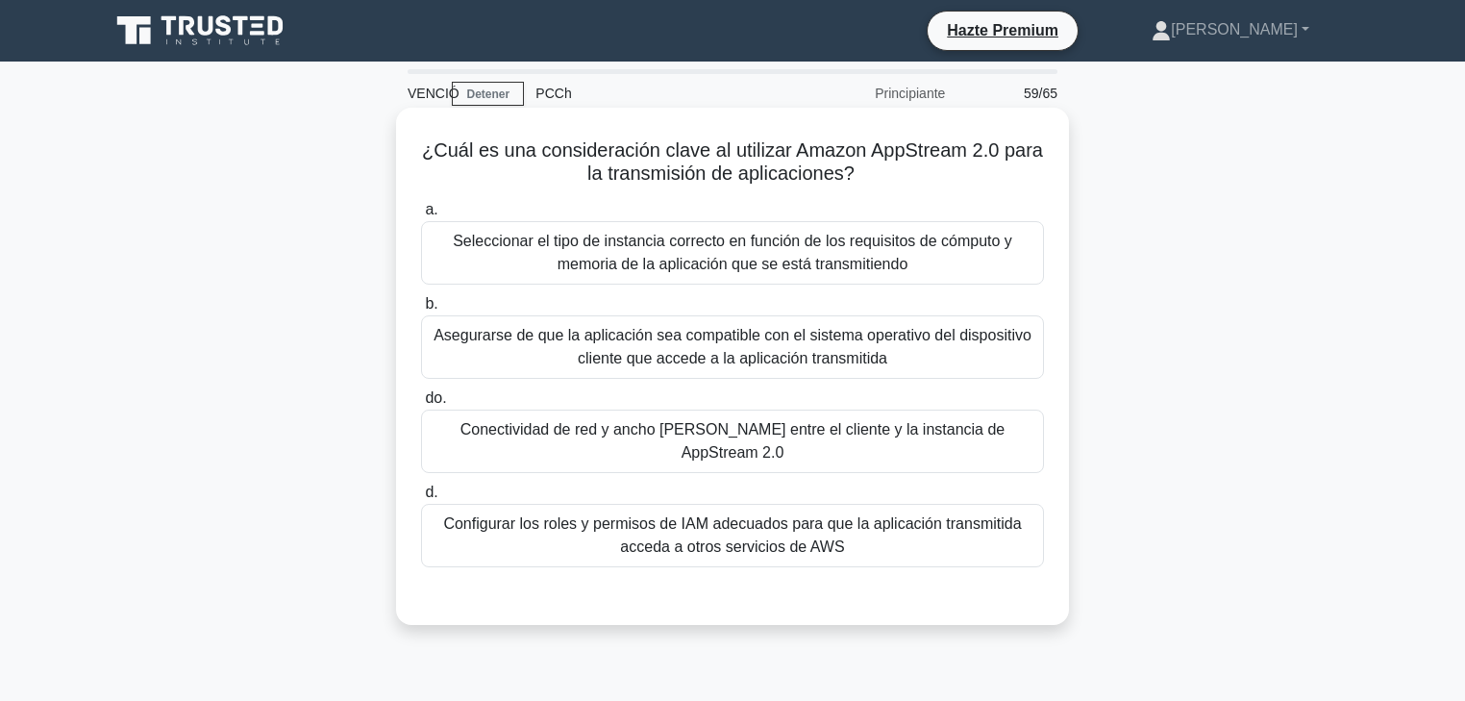
click at [421, 405] on input "do. Conectividad de red y ancho de banda entre el cliente y la instancia de App…" at bounding box center [421, 398] width 0 height 12
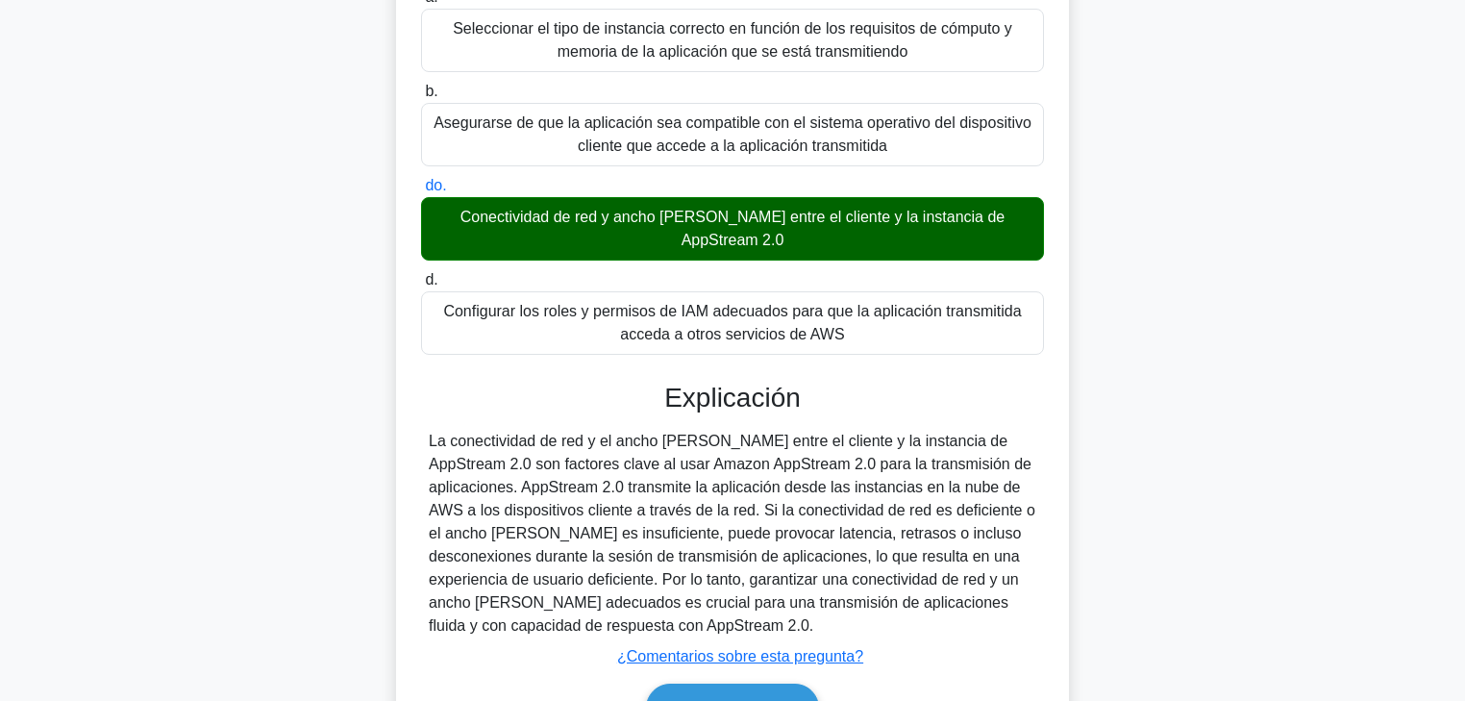
scroll to position [231, 0]
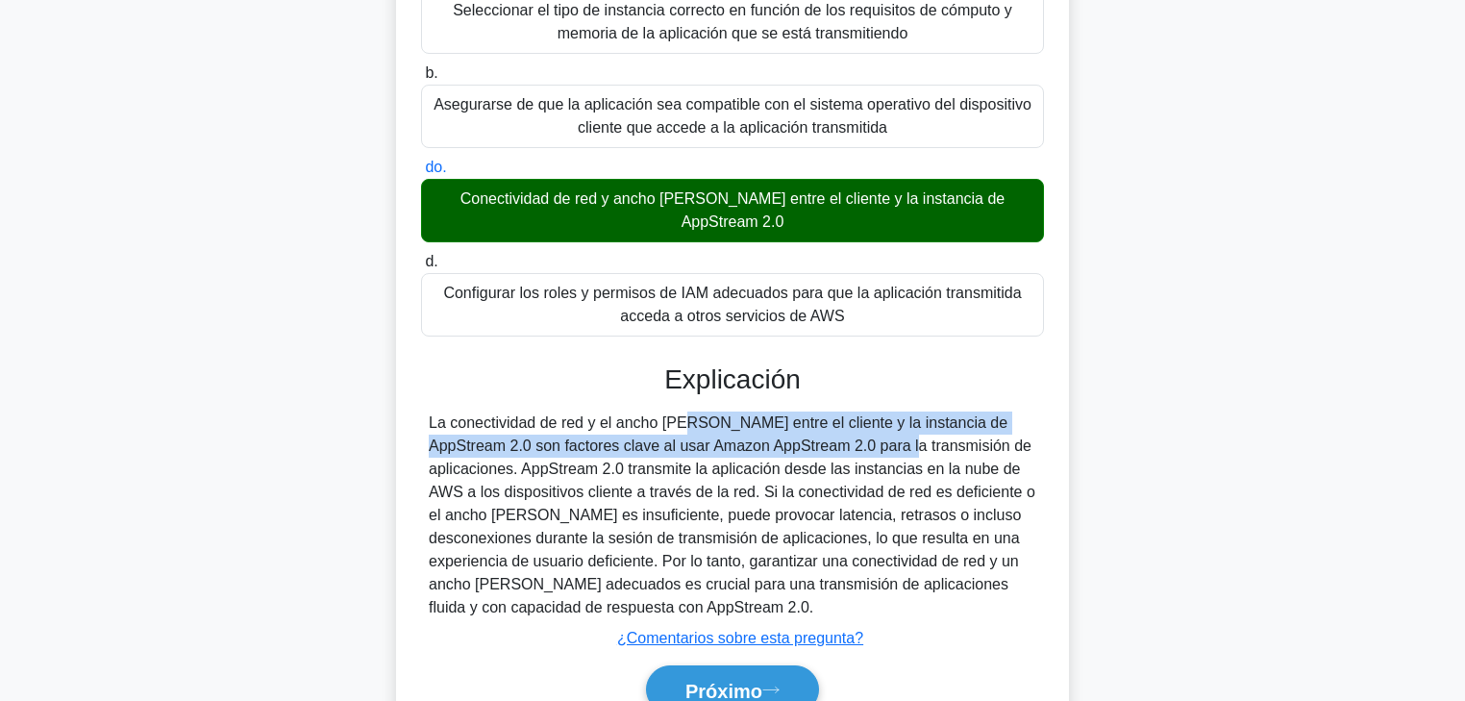
drag, startPoint x: 570, startPoint y: 400, endPoint x: 786, endPoint y: 412, distance: 216.6
click at [761, 412] on div "La conectividad de red y el ancho de banda entre el cliente y la instancia de A…" at bounding box center [733, 516] width 608 height 208
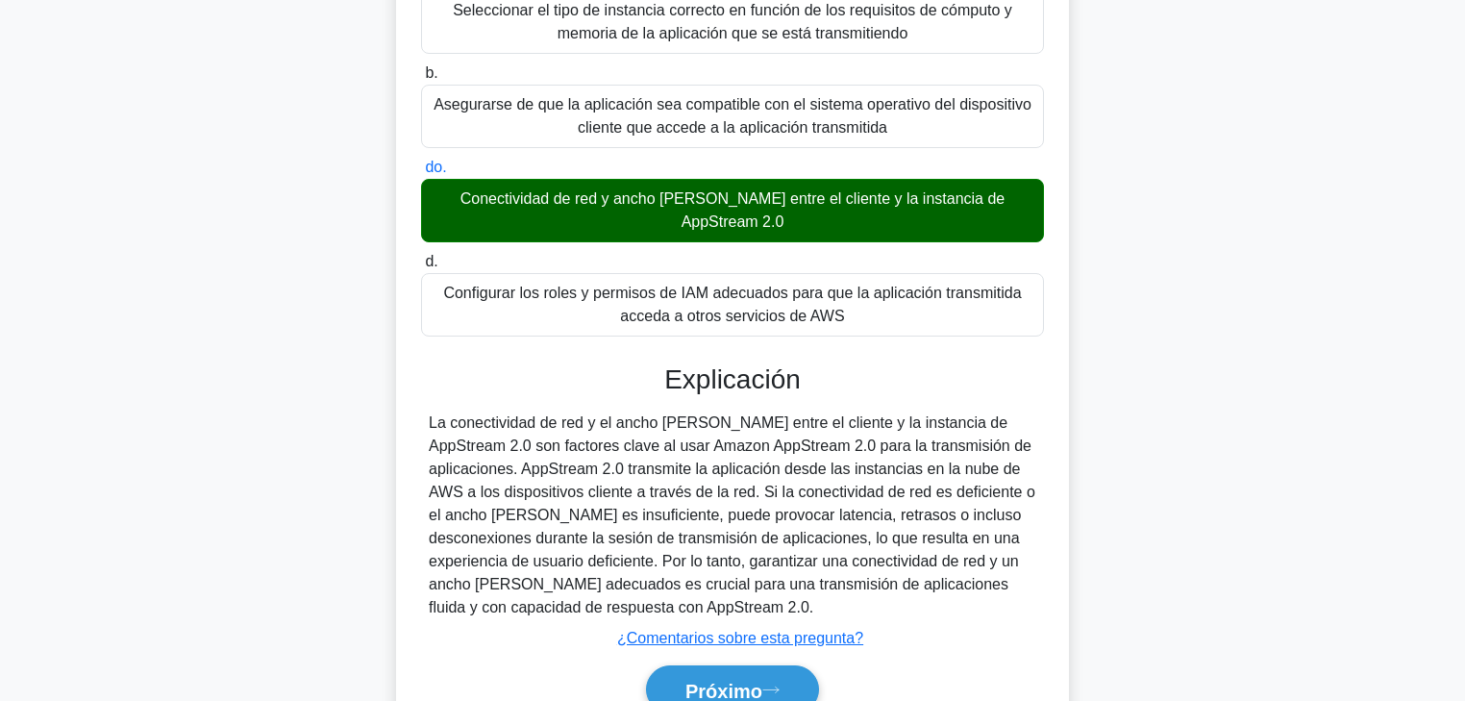
click at [793, 414] on font "La conectividad de red y el ancho de banda entre el cliente y la instancia de A…" at bounding box center [732, 514] width 607 height 201
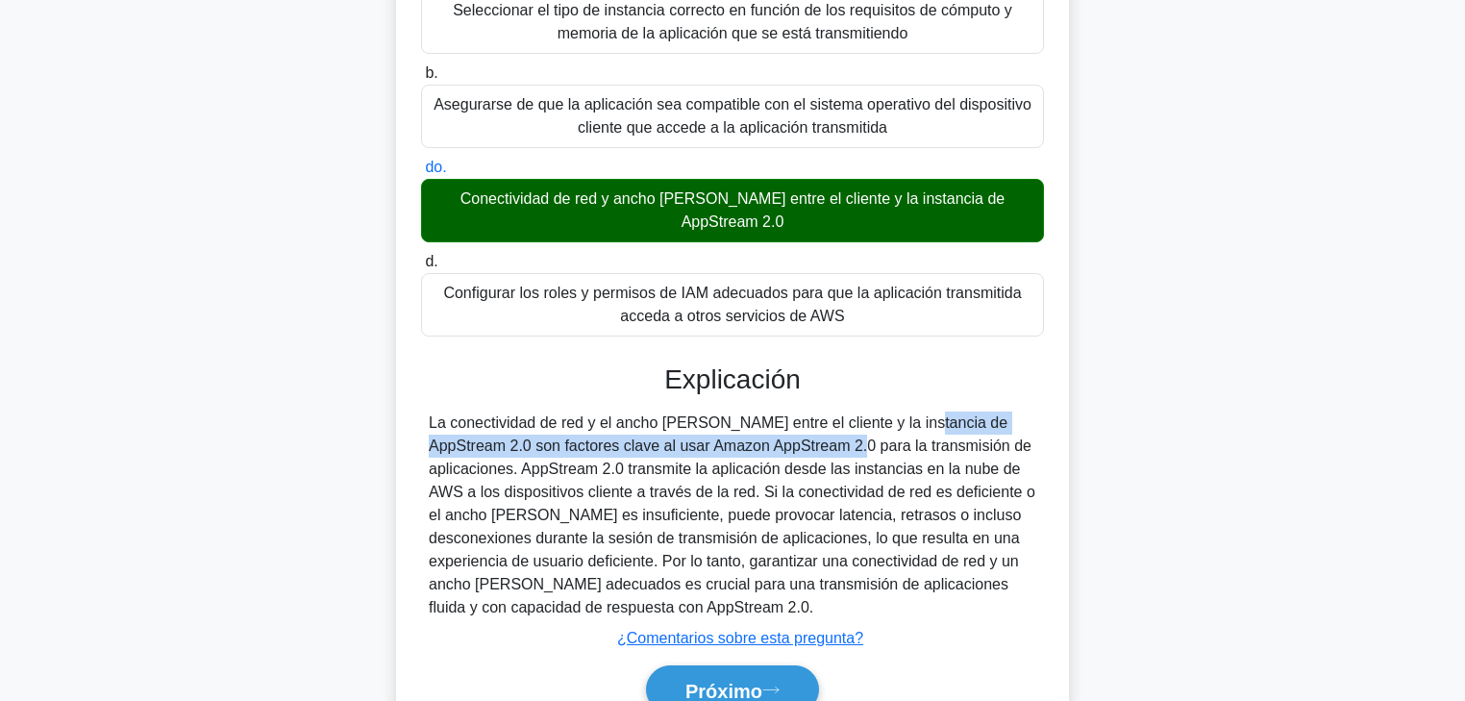
drag, startPoint x: 808, startPoint y: 404, endPoint x: 721, endPoint y: 420, distance: 88.1
click at [704, 427] on font "La conectividad de red y el ancho de banda entre el cliente y la instancia de A…" at bounding box center [732, 514] width 607 height 201
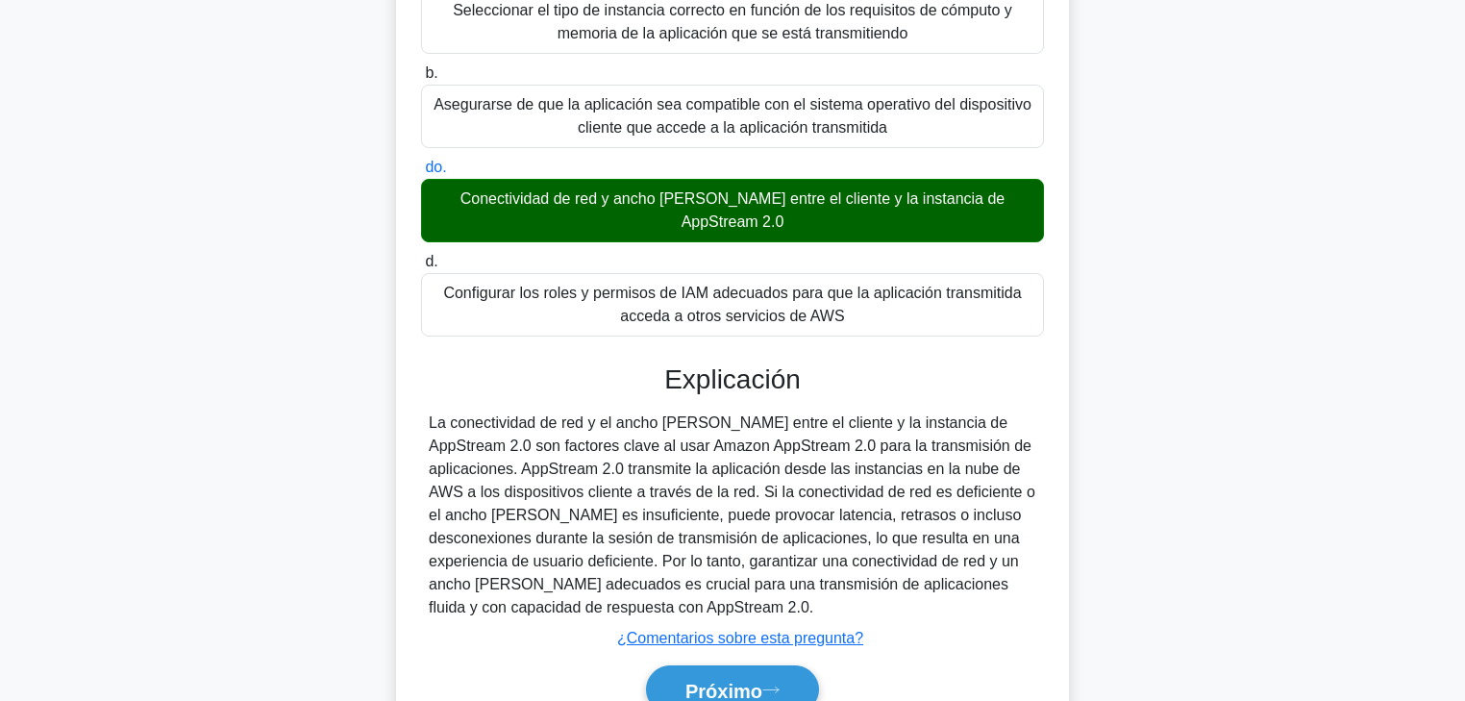
click at [723, 420] on font "La conectividad de red y el ancho de banda entre el cliente y la instancia de A…" at bounding box center [732, 514] width 607 height 201
drag, startPoint x: 819, startPoint y: 427, endPoint x: 532, endPoint y: 442, distance: 287.9
click at [532, 442] on font "La conectividad de red y el ancho de banda entre el cliente y la instancia de A…" at bounding box center [732, 514] width 607 height 201
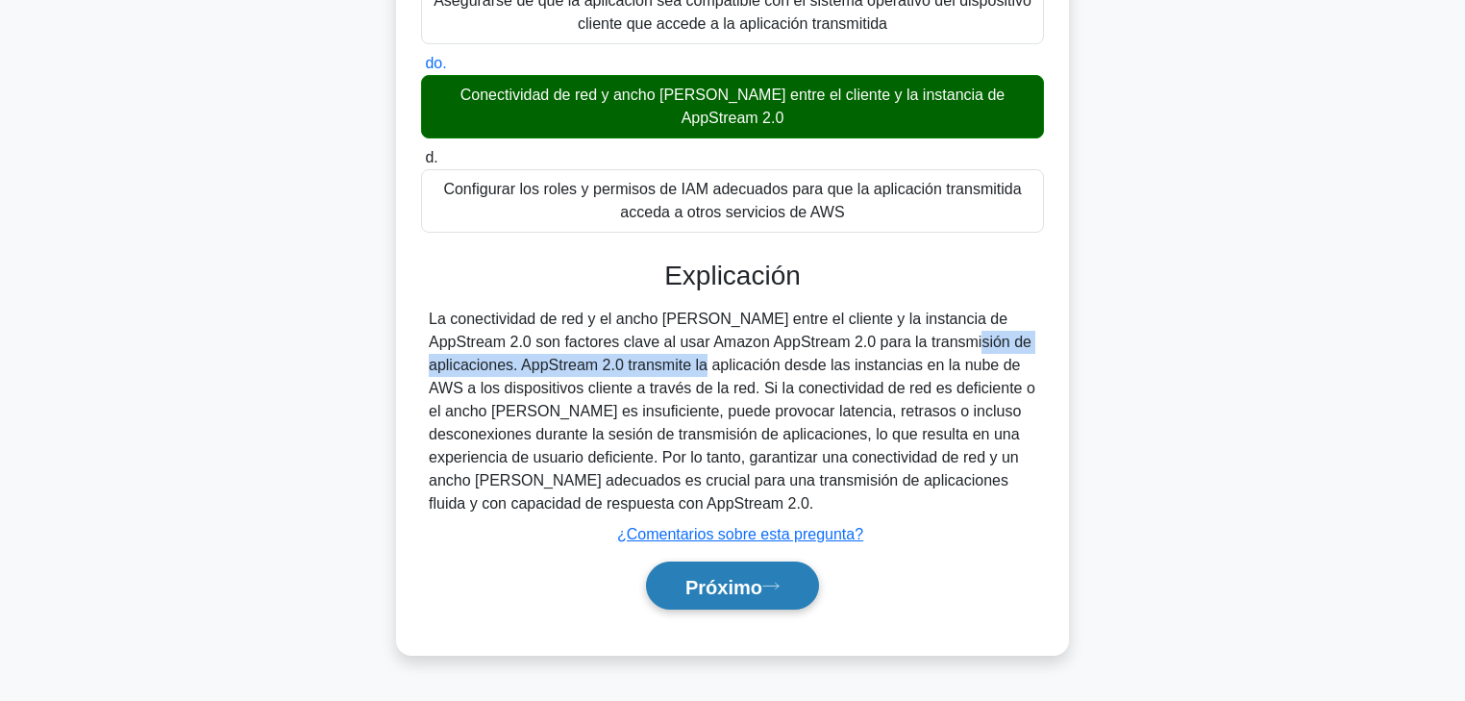
scroll to position [338, 0]
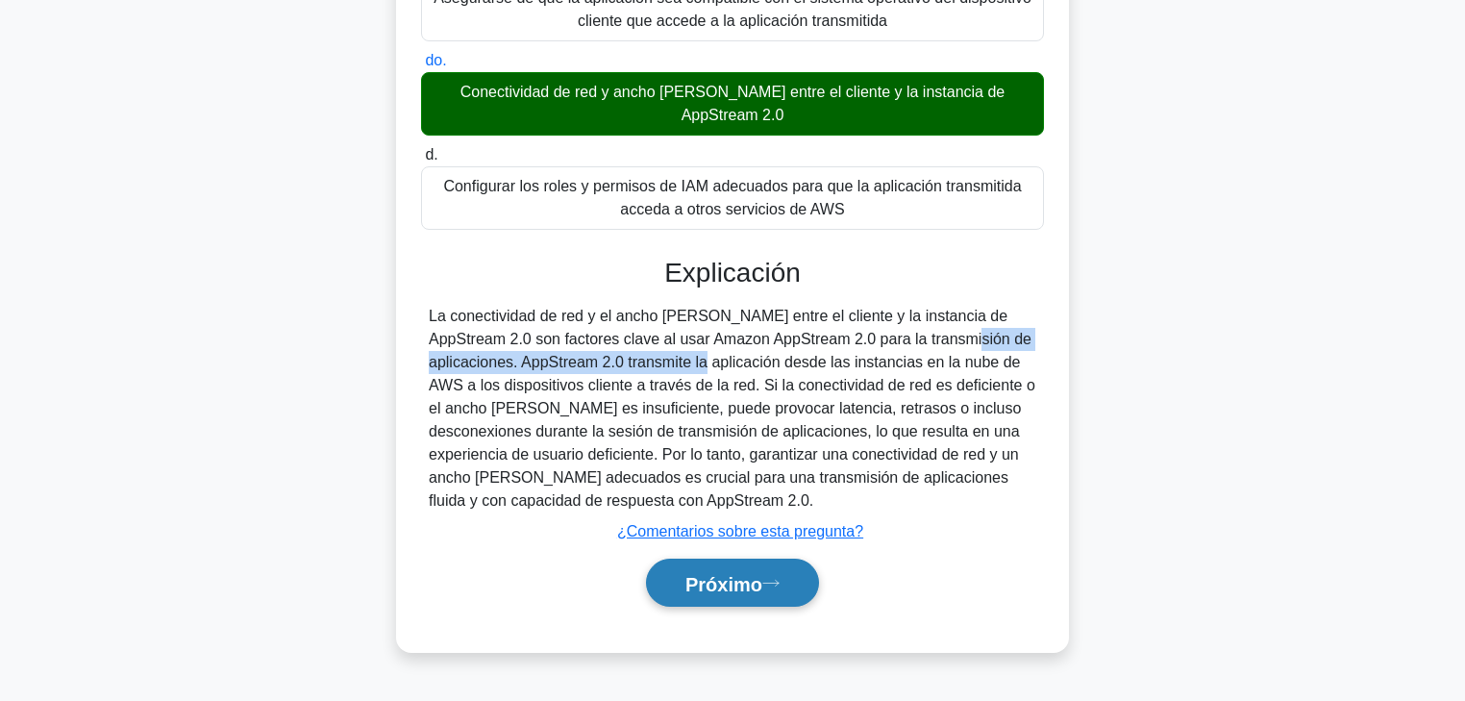
click at [706, 534] on font "Próximo" at bounding box center [724, 583] width 77 height 21
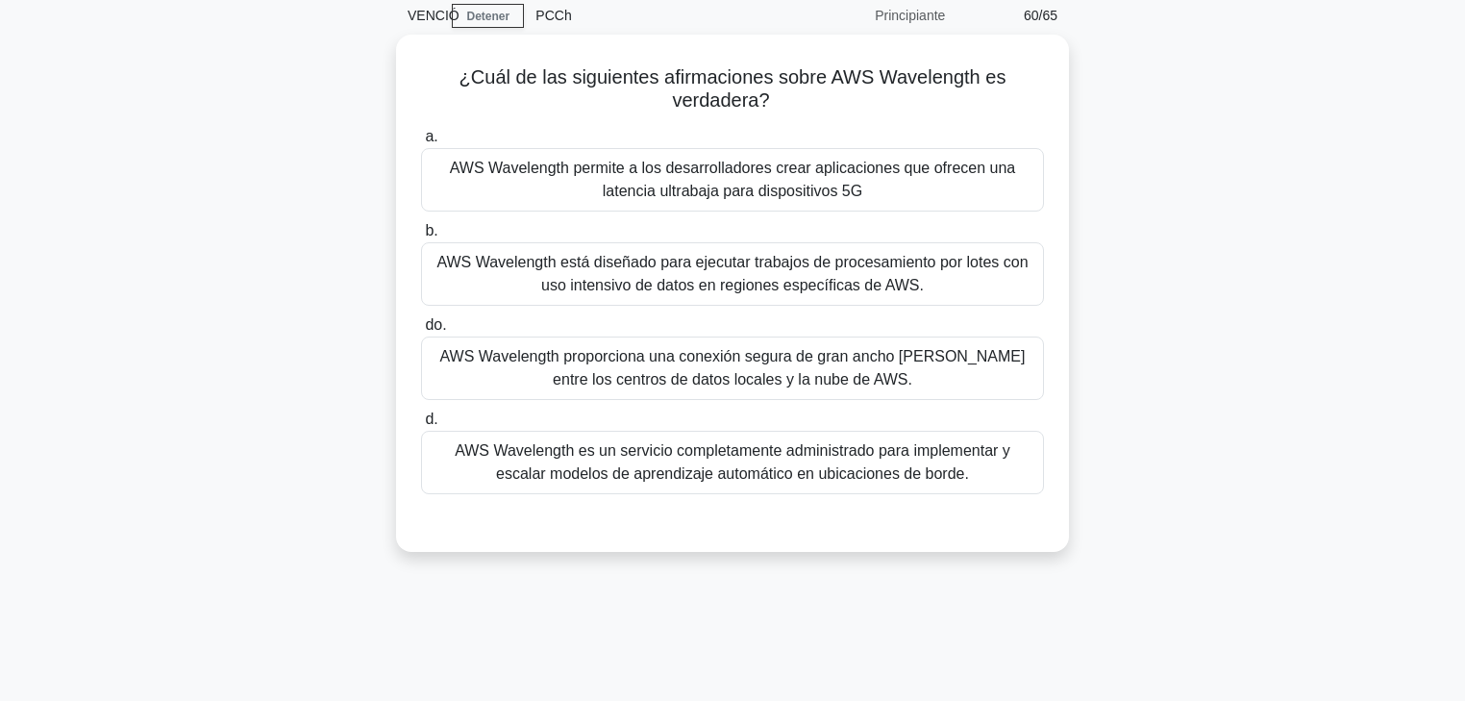
scroll to position [0, 0]
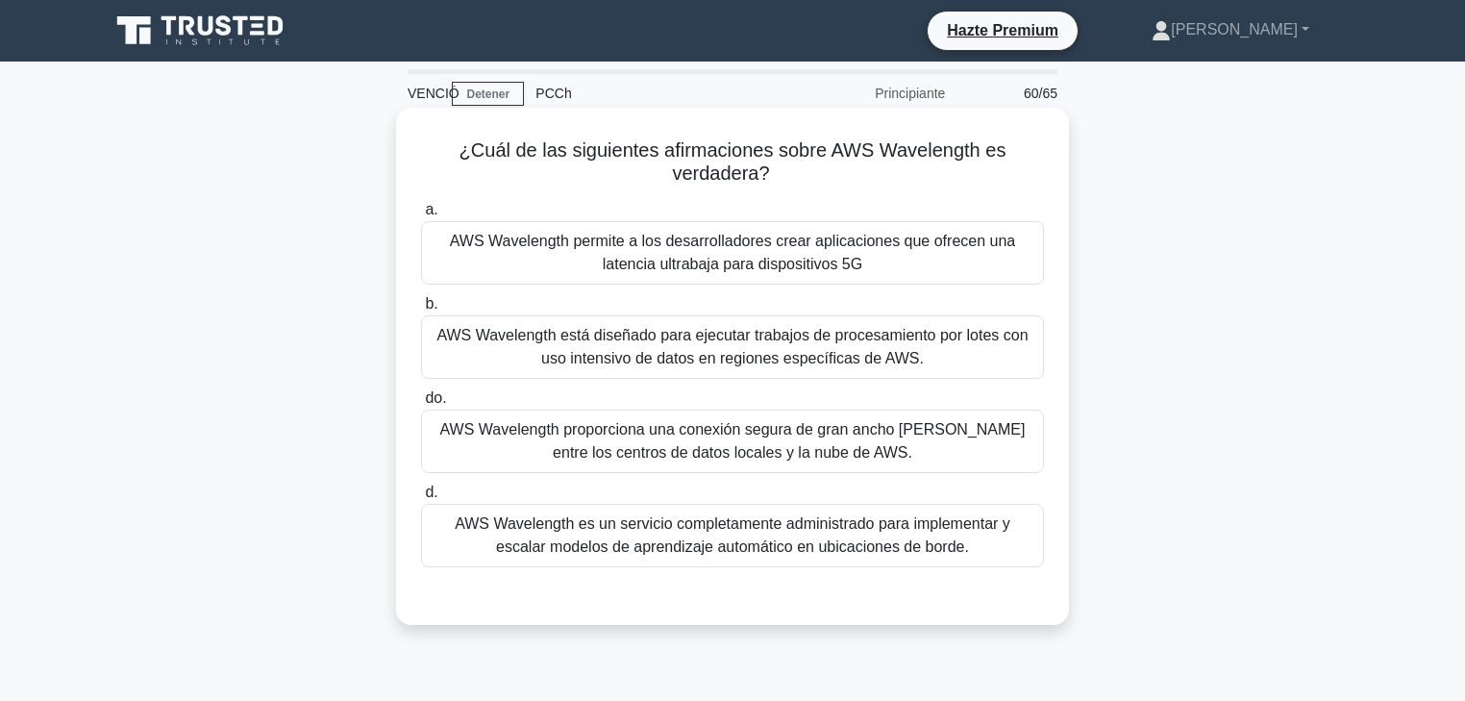
drag, startPoint x: 824, startPoint y: 162, endPoint x: 909, endPoint y: 177, distance: 86.0
click at [909, 177] on h5 "¿Cuál de las siguientes afirmaciones sobre AWS Wavelength es verdadera? .spinne…" at bounding box center [732, 162] width 627 height 48
click at [786, 265] on font "AWS Wavelength permite a los desarrolladores crear aplicaciones que ofrecen una…" at bounding box center [732, 252] width 565 height 39
click at [421, 216] on input "a. AWS Wavelength permite a los desarrolladores crear aplicaciones que ofrecen …" at bounding box center [421, 210] width 0 height 12
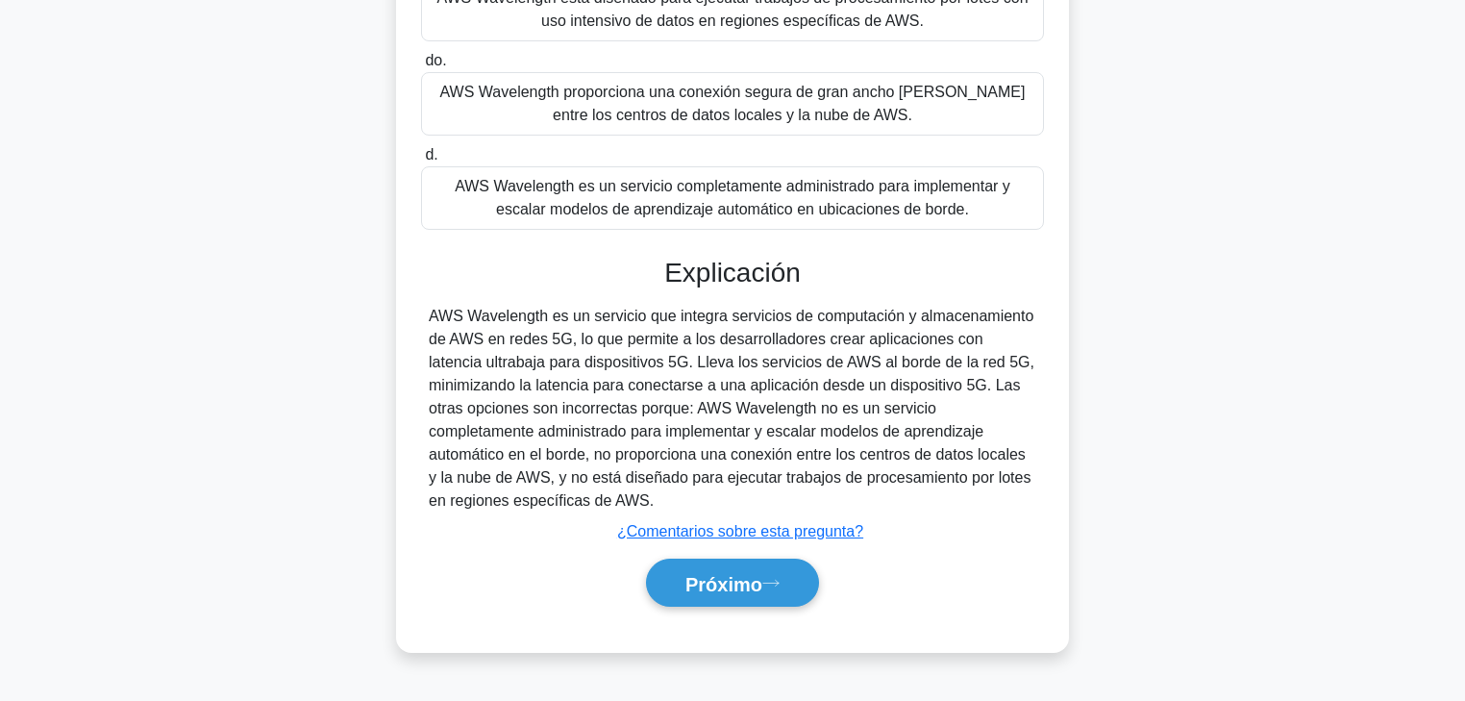
scroll to position [338, 0]
click at [800, 534] on button "Próximo" at bounding box center [732, 583] width 173 height 49
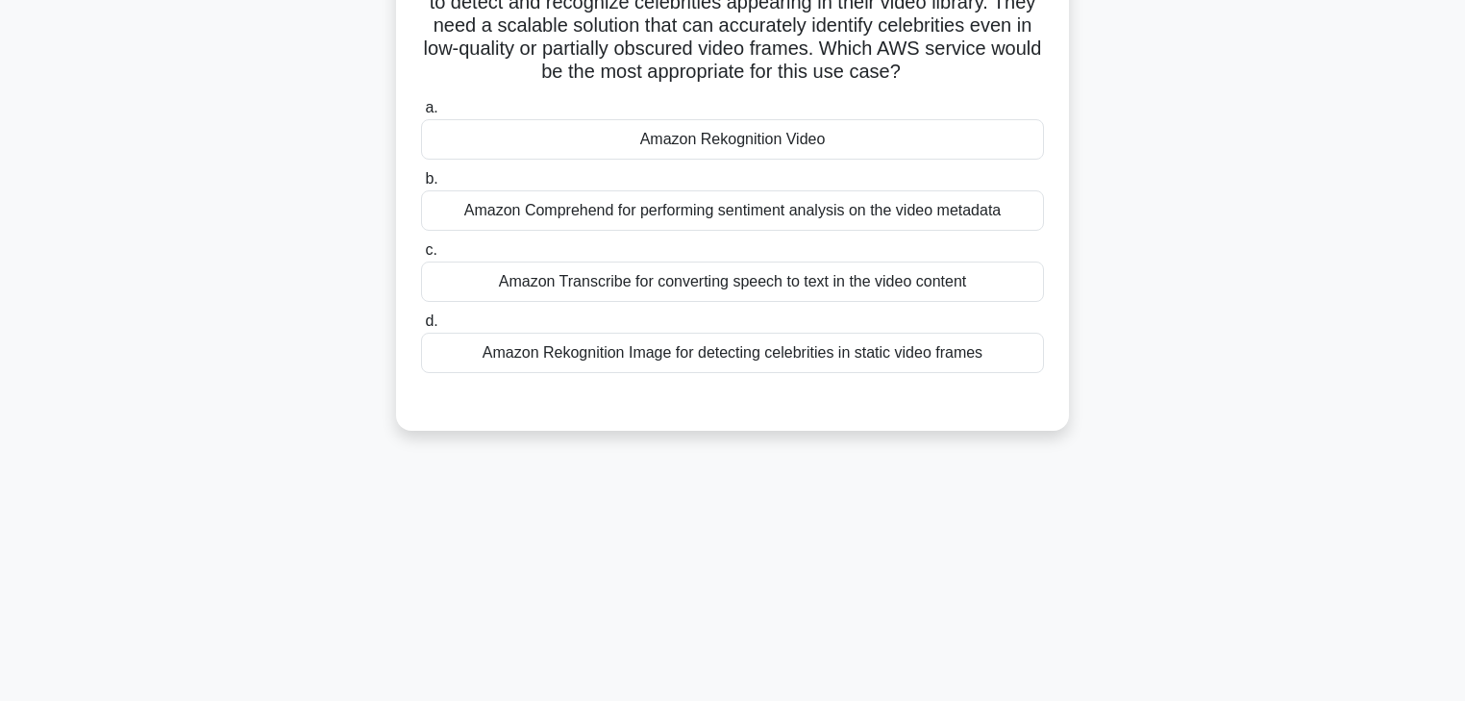
scroll to position [31, 0]
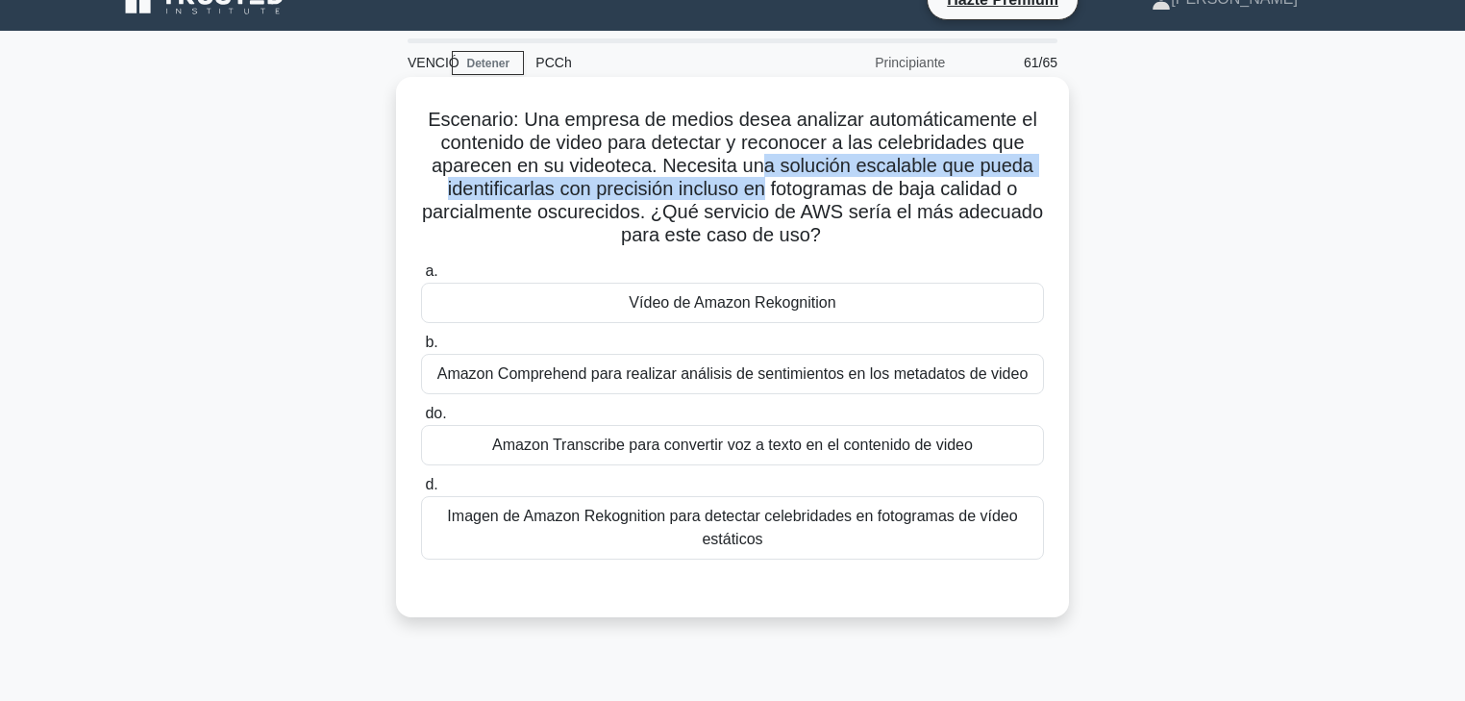
drag, startPoint x: 786, startPoint y: 166, endPoint x: 770, endPoint y: 196, distance: 33.5
click at [766, 192] on font "Escenario: Una empresa de medios desea analizar automáticamente el contenido de…" at bounding box center [732, 177] width 621 height 137
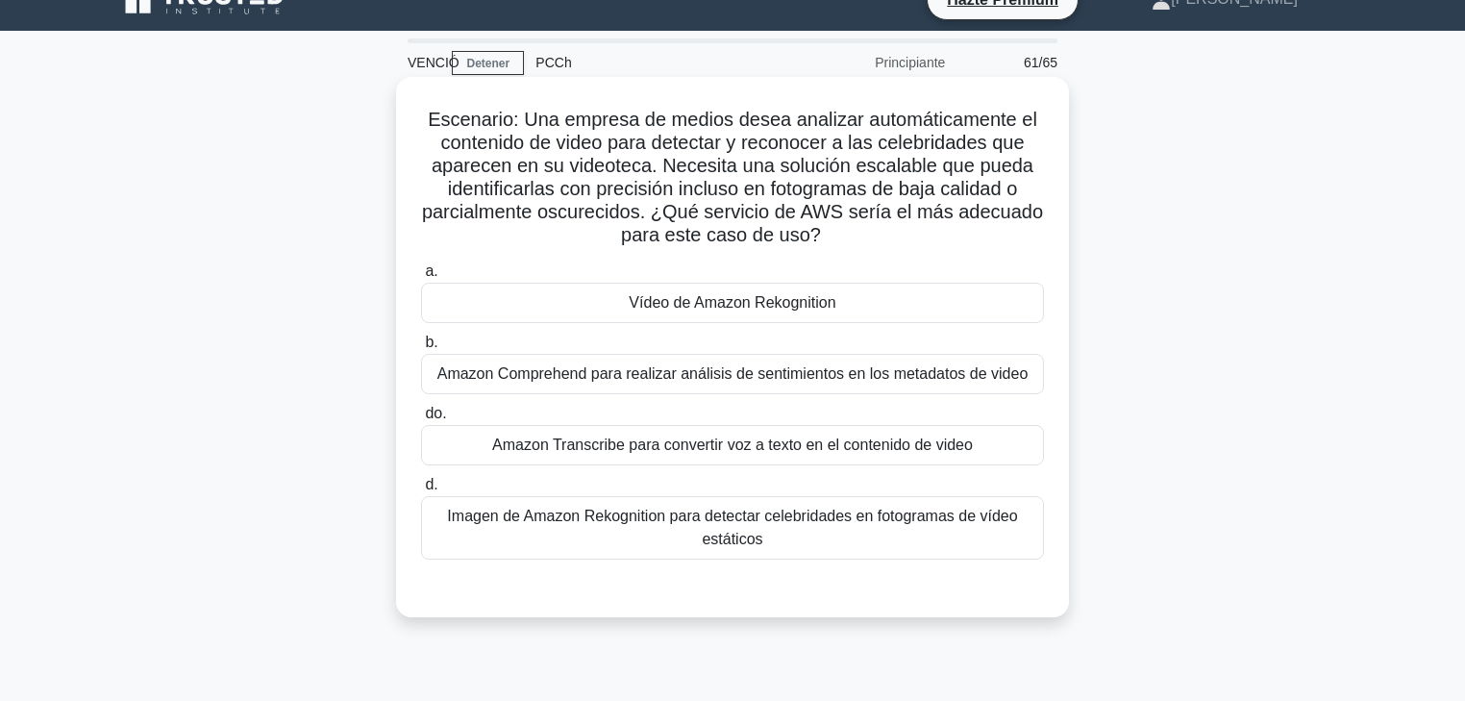
click at [792, 189] on font "Escenario: Una empresa de medios desea analizar automáticamente el contenido de…" at bounding box center [732, 177] width 621 height 137
drag, startPoint x: 819, startPoint y: 190, endPoint x: 1015, endPoint y: 192, distance: 196.1
click at [1015, 192] on font "Escenario: Una empresa de medios desea analizar automáticamente el contenido de…" at bounding box center [732, 177] width 621 height 137
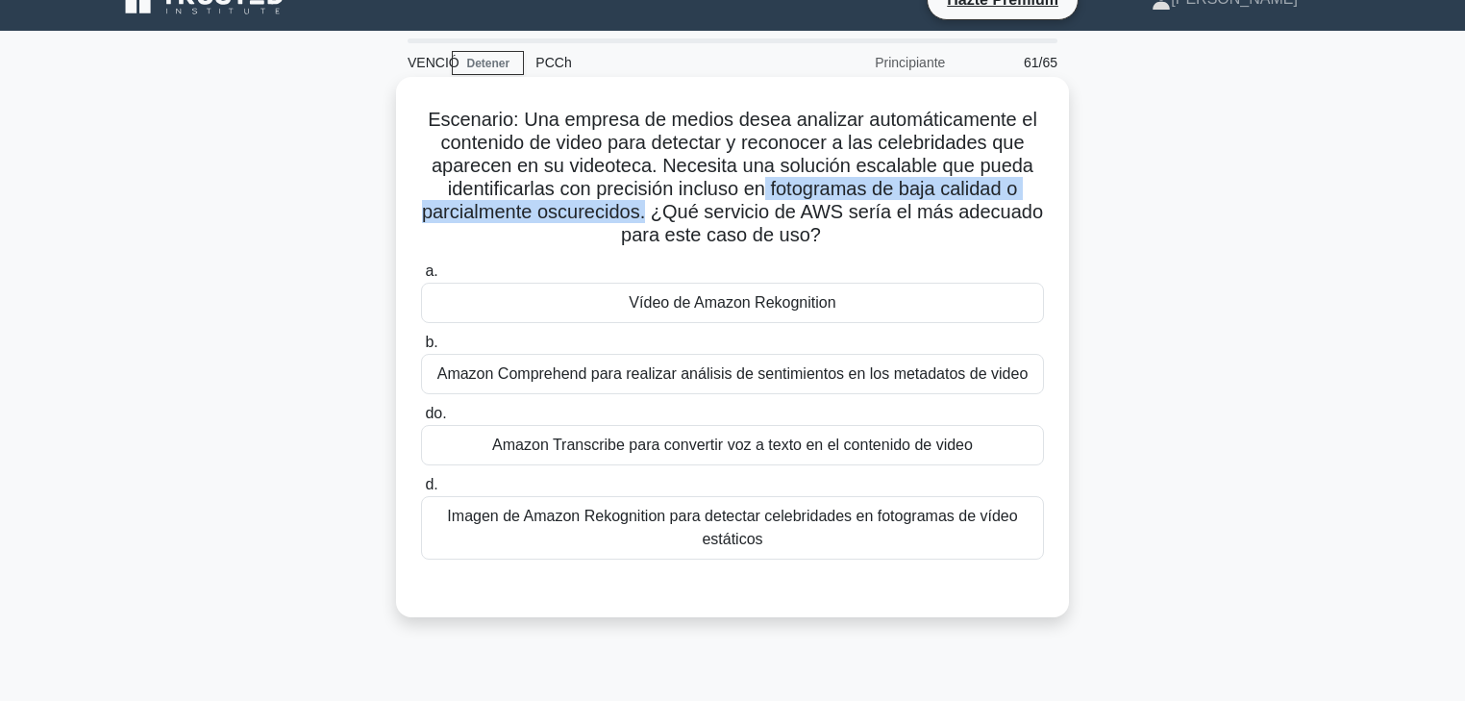
drag, startPoint x: 782, startPoint y: 187, endPoint x: 651, endPoint y: 214, distance: 133.5
click at [651, 214] on font "Escenario: Una empresa de medios desea analizar automáticamente el contenido de…" at bounding box center [732, 177] width 621 height 137
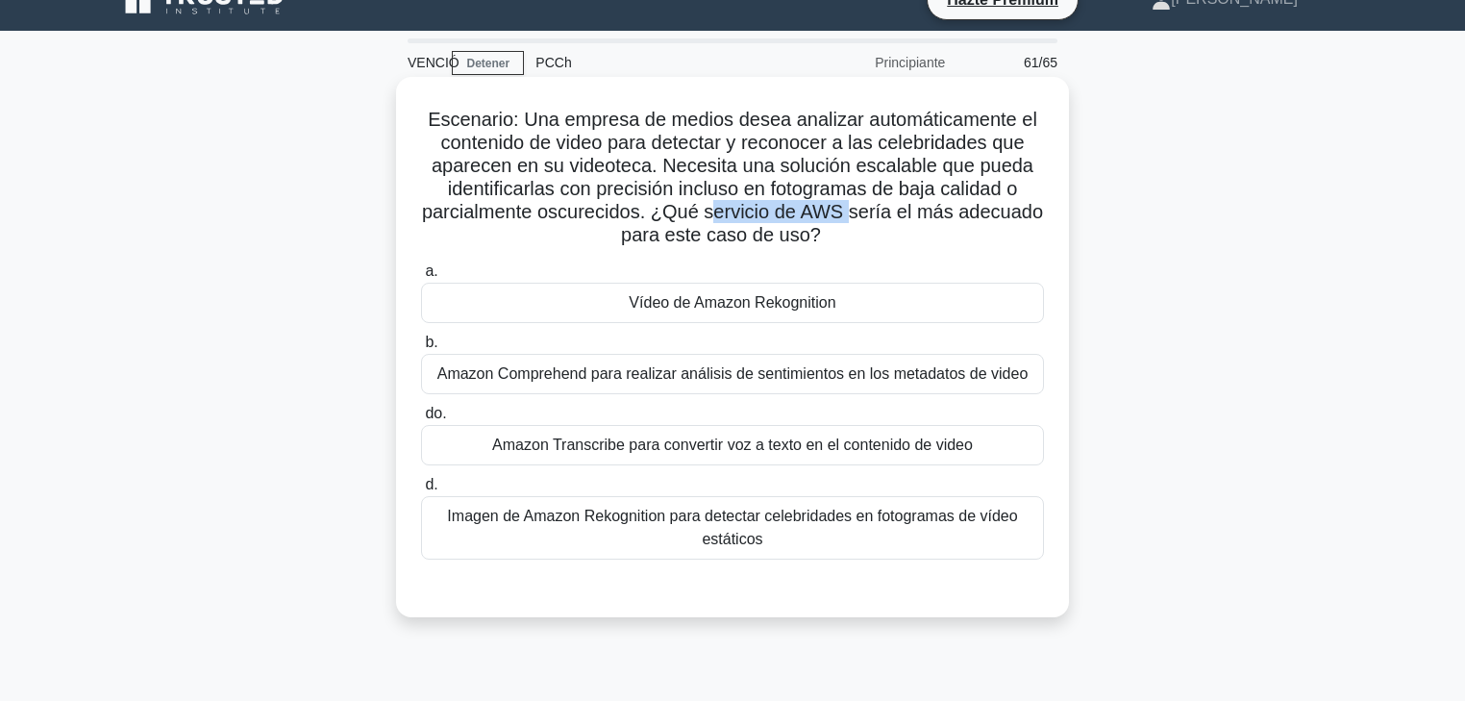
drag, startPoint x: 735, startPoint y: 212, endPoint x: 856, endPoint y: 212, distance: 121.1
click at [855, 212] on font "Escenario: Una empresa de medios desea analizar automáticamente el contenido de…" at bounding box center [732, 177] width 621 height 137
click at [873, 212] on font "Escenario: Una empresa de medios desea analizar automáticamente el contenido de…" at bounding box center [732, 177] width 621 height 137
click at [884, 212] on font "Escenario: Una empresa de medios desea analizar automáticamente el contenido de…" at bounding box center [732, 177] width 621 height 137
drag, startPoint x: 889, startPoint y: 211, endPoint x: 899, endPoint y: 210, distance: 9.7
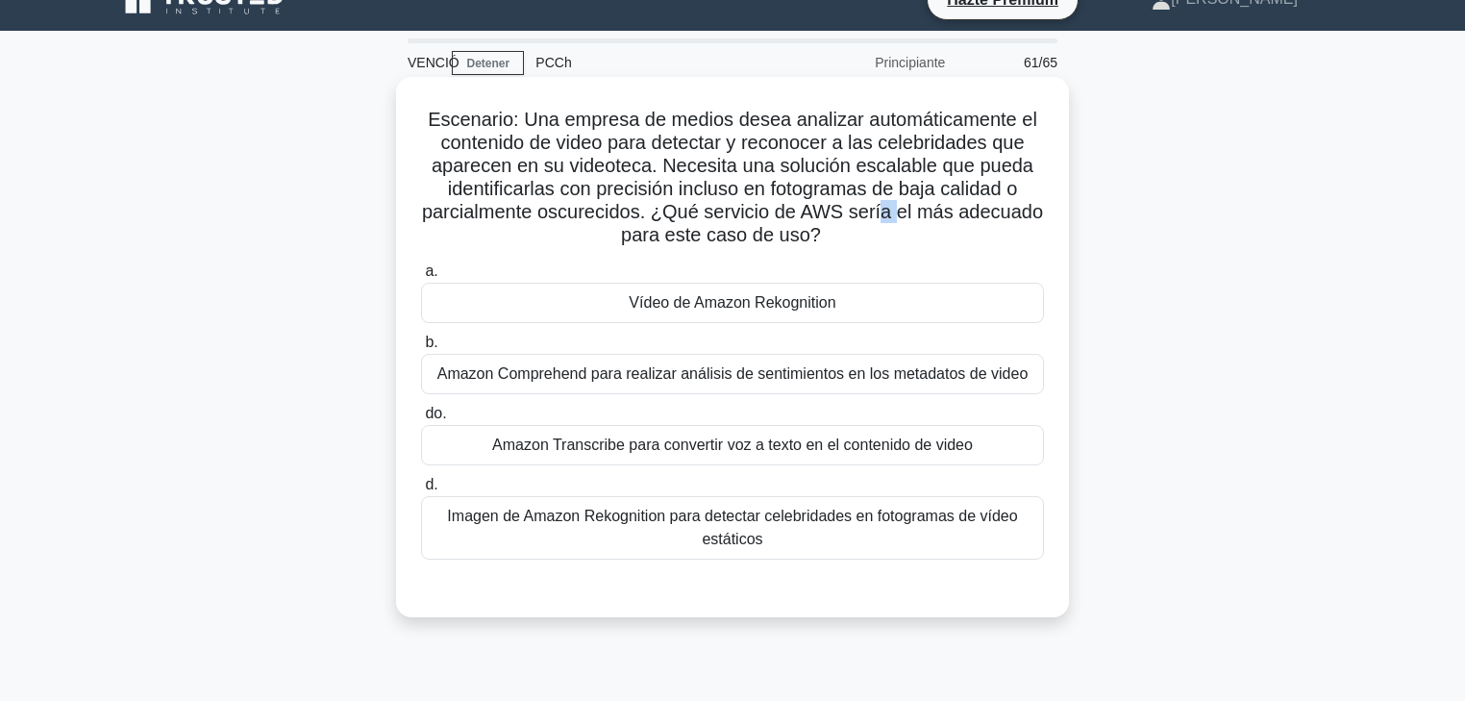
click at [898, 210] on font "Escenario: Una empresa de medios desea analizar automáticamente el contenido de…" at bounding box center [732, 177] width 621 height 137
click at [935, 215] on font "Escenario: Una empresa de medios desea analizar automáticamente el contenido de…" at bounding box center [732, 177] width 621 height 137
click at [811, 304] on font "Vídeo de Amazon Rekognition" at bounding box center [732, 302] width 207 height 16
click at [421, 278] on input "a. Vídeo de Amazon Rekognition" at bounding box center [421, 271] width 0 height 12
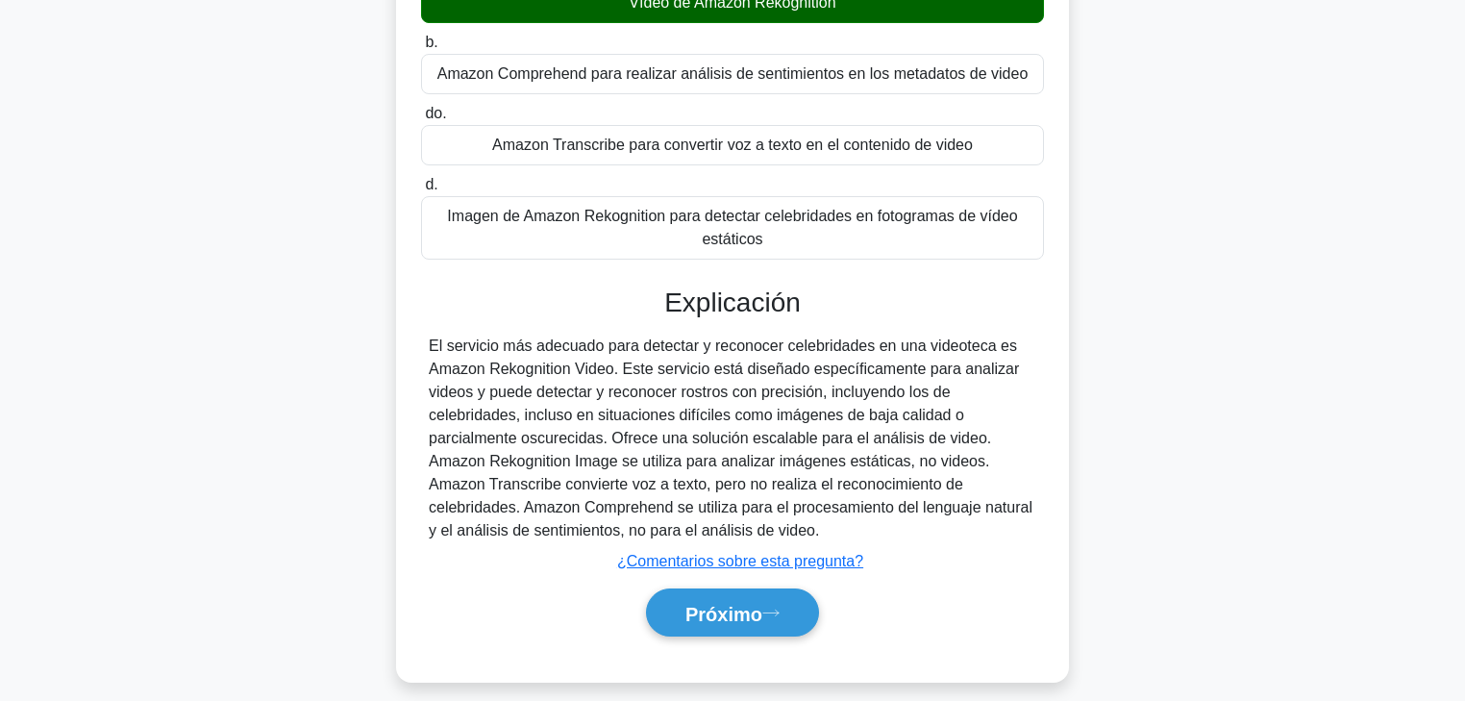
scroll to position [338, 0]
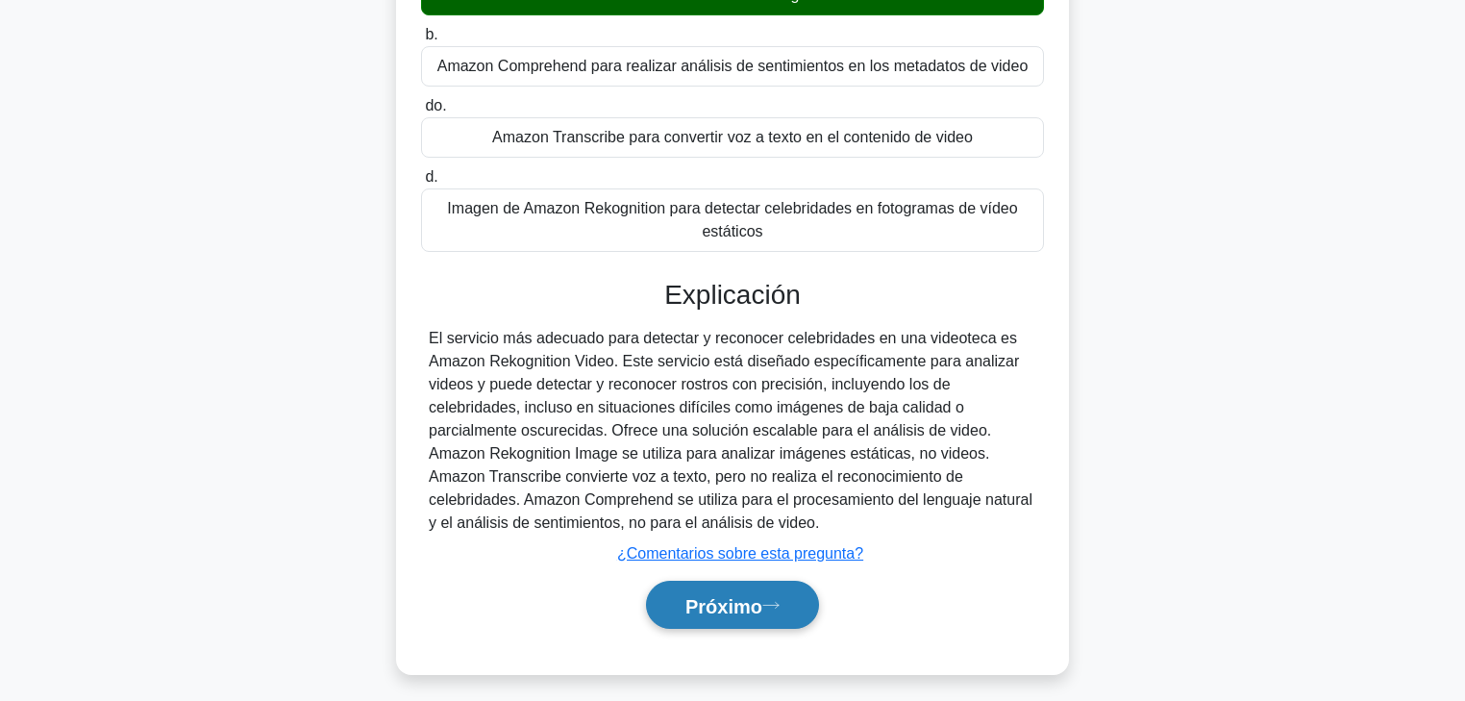
click at [742, 534] on font "Próximo" at bounding box center [724, 605] width 77 height 21
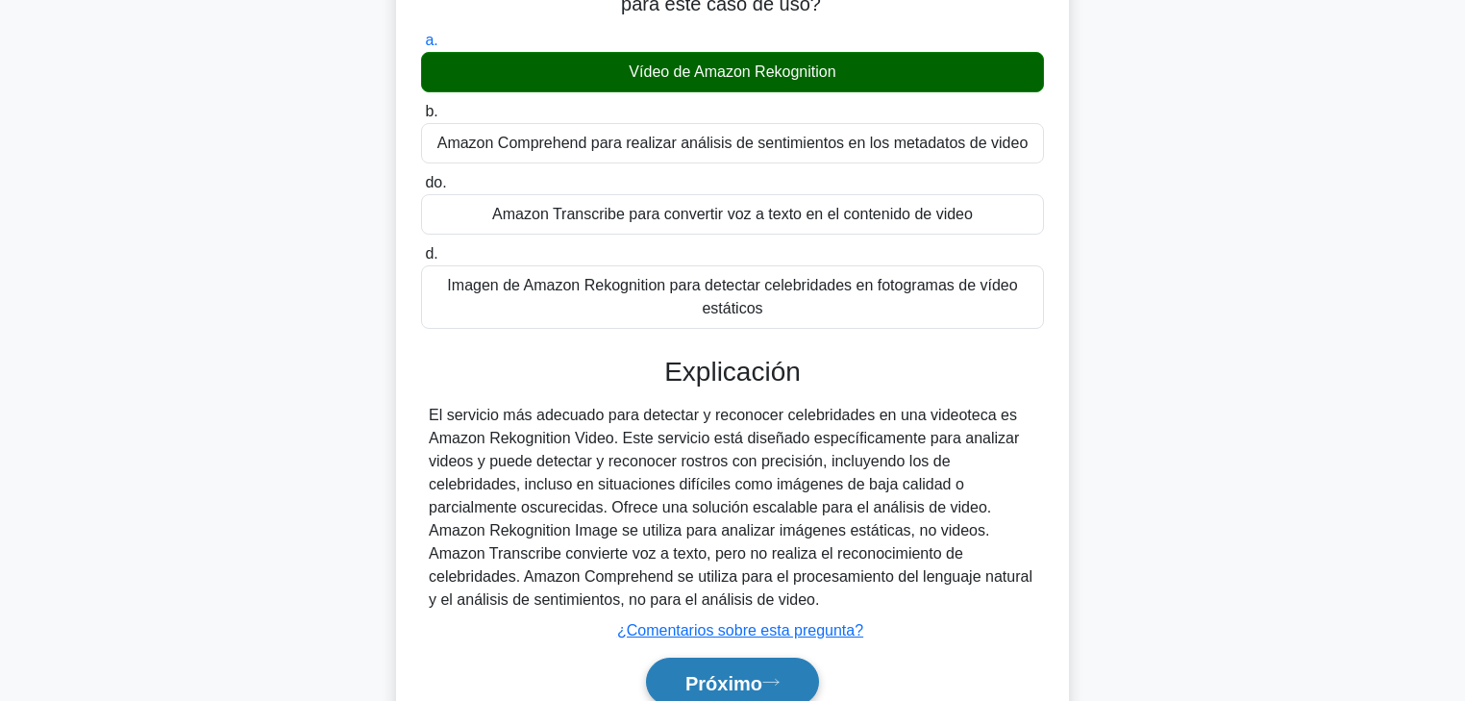
click at [751, 534] on font "Próximo" at bounding box center [724, 682] width 77 height 21
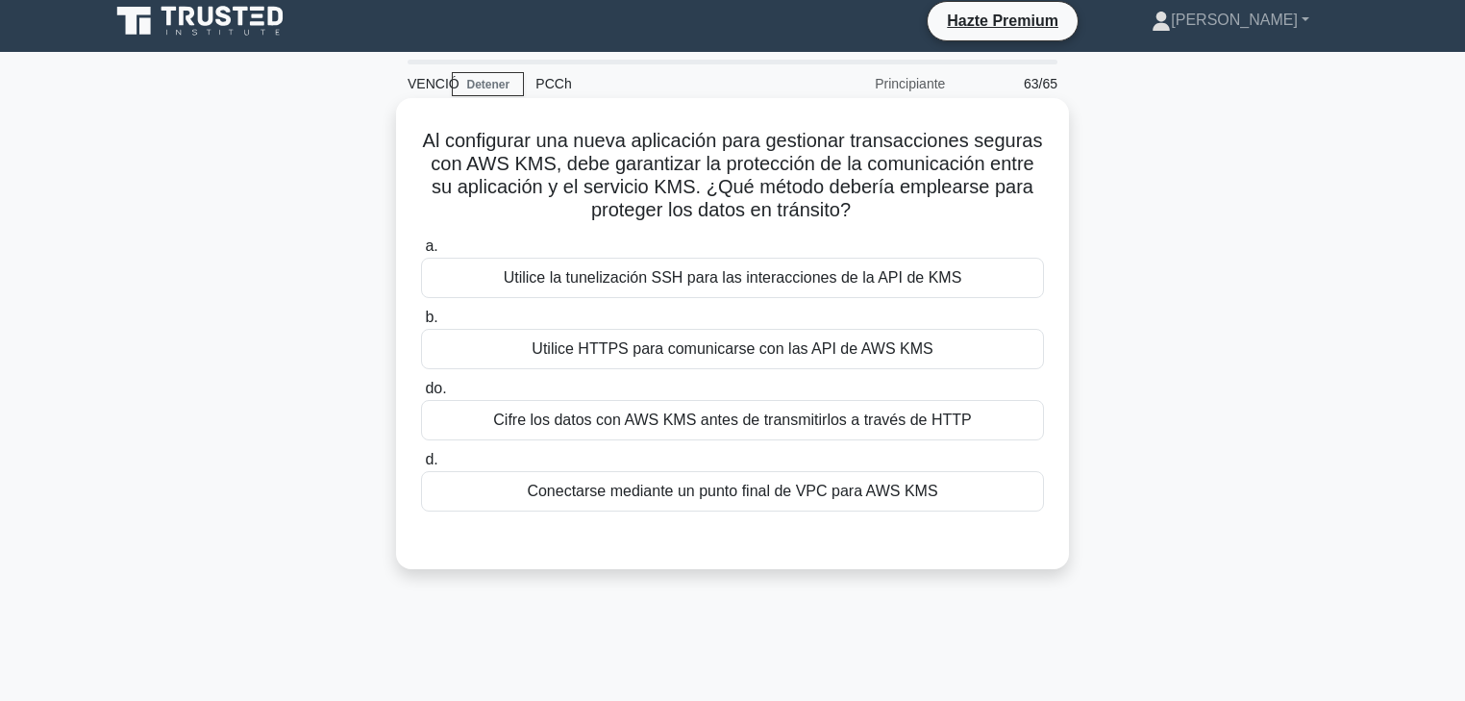
scroll to position [0, 0]
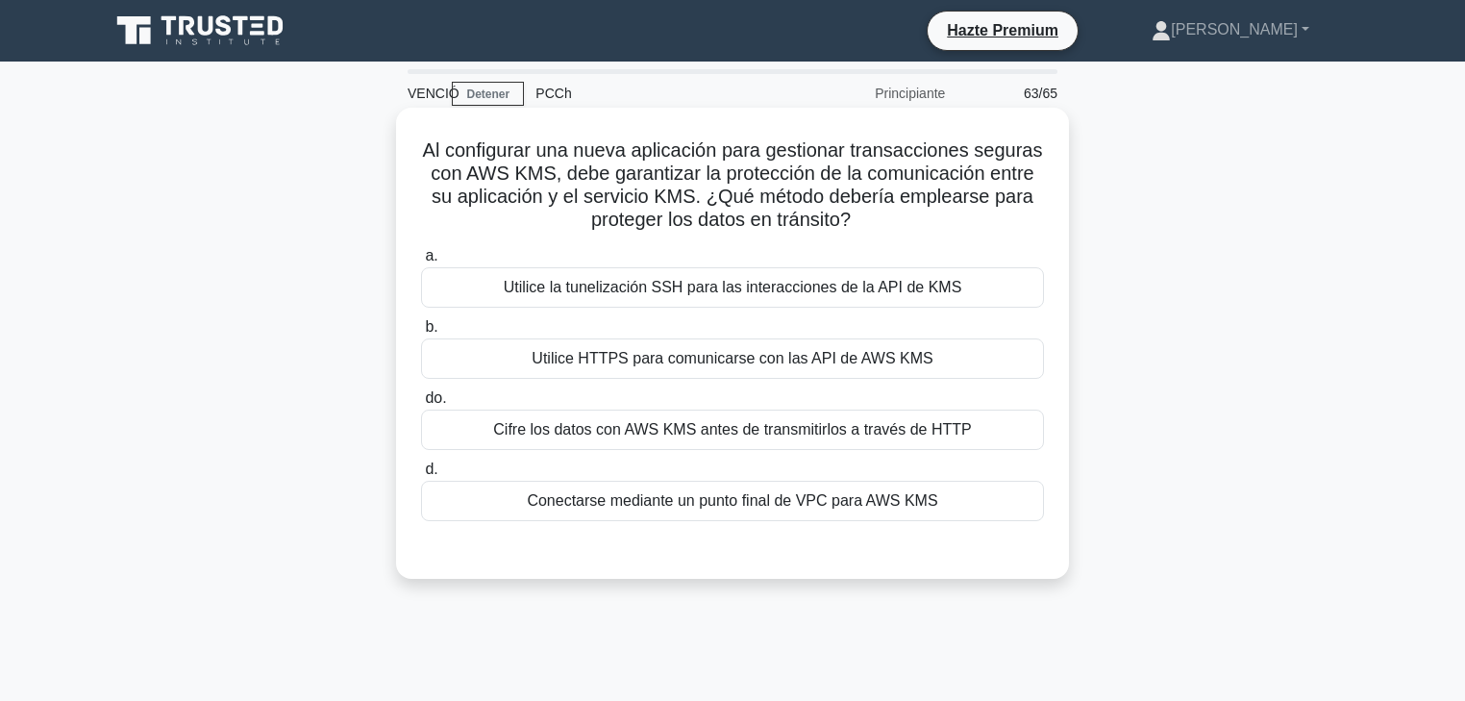
click at [801, 519] on div "Conectarse mediante un punto final de VPC para AWS KMS" at bounding box center [732, 501] width 623 height 40
click at [421, 476] on input "d. Conectarse mediante un punto final de VPC para AWS KMS" at bounding box center [421, 469] width 0 height 12
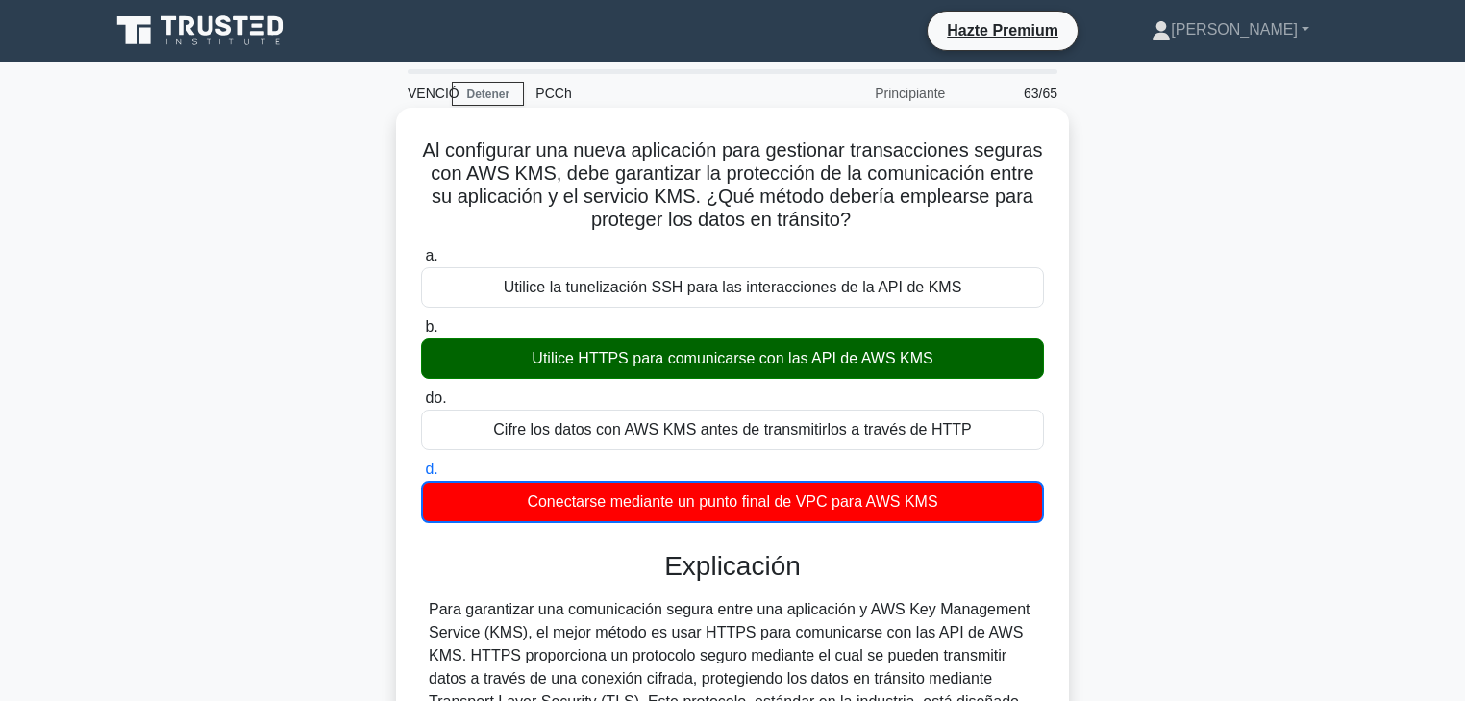
drag, startPoint x: 603, startPoint y: 354, endPoint x: 971, endPoint y: 358, distance: 368.3
click at [971, 358] on div "Utilice HTTPS para comunicarse con las API de AWS KMS" at bounding box center [732, 358] width 623 height 40
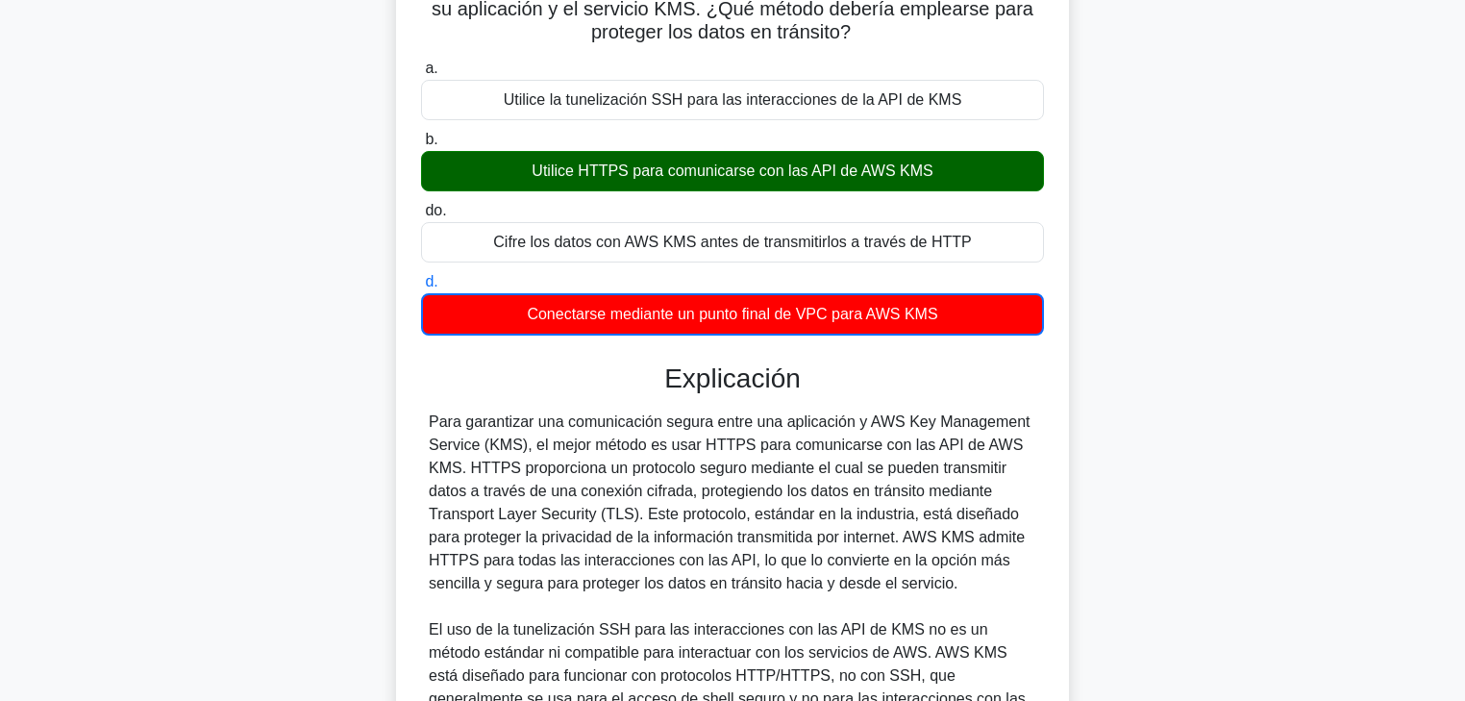
scroll to position [231, 0]
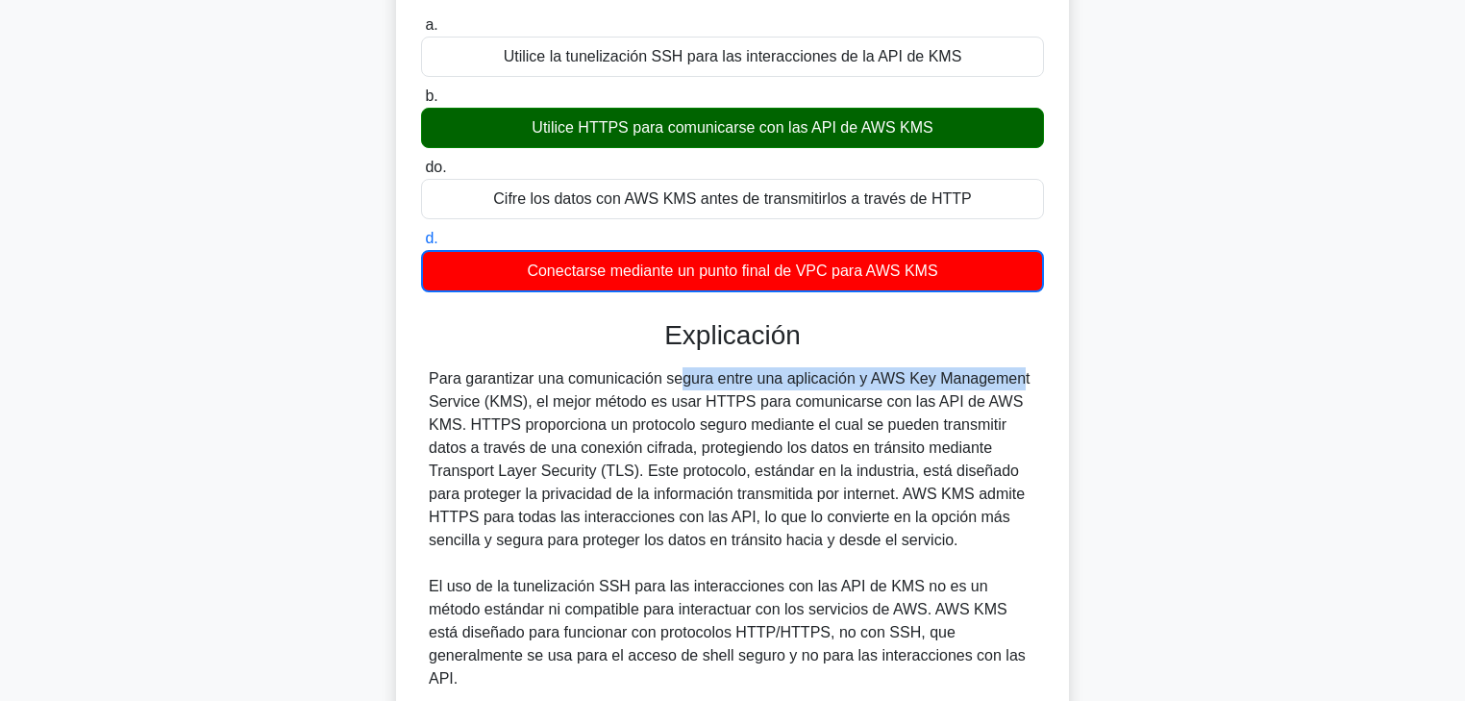
drag, startPoint x: 575, startPoint y: 384, endPoint x: 864, endPoint y: 383, distance: 289.4
click at [864, 383] on font "Para garantizar una comunicación segura entre una aplicación y AWS Key Manageme…" at bounding box center [730, 459] width 602 height 178
click at [877, 381] on font "Para garantizar una comunicación segura entre una aplicación y AWS Key Manageme…" at bounding box center [730, 459] width 602 height 178
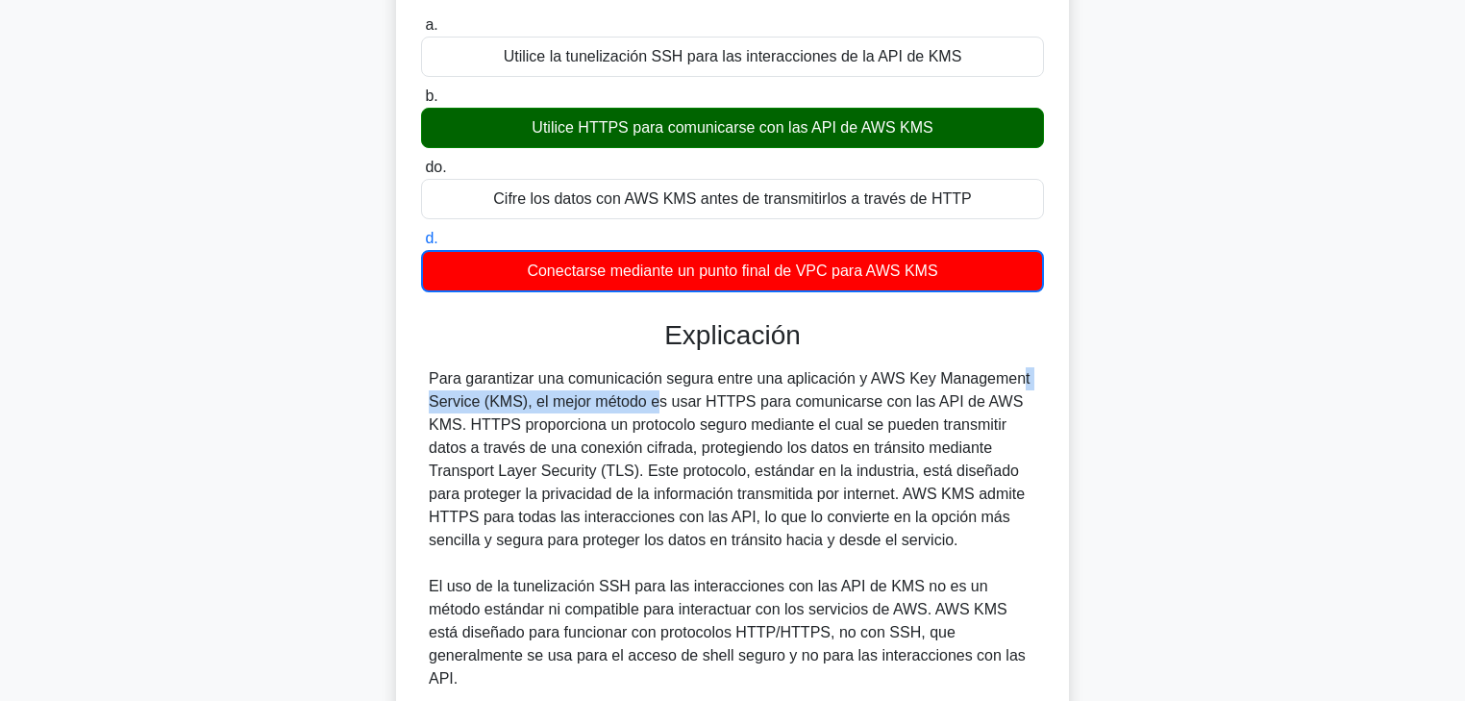
drag, startPoint x: 870, startPoint y: 380, endPoint x: 527, endPoint y: 402, distance: 344.0
click at [527, 402] on font "Para garantizar una comunicación segura entre una aplicación y AWS Key Manageme…" at bounding box center [730, 459] width 602 height 178
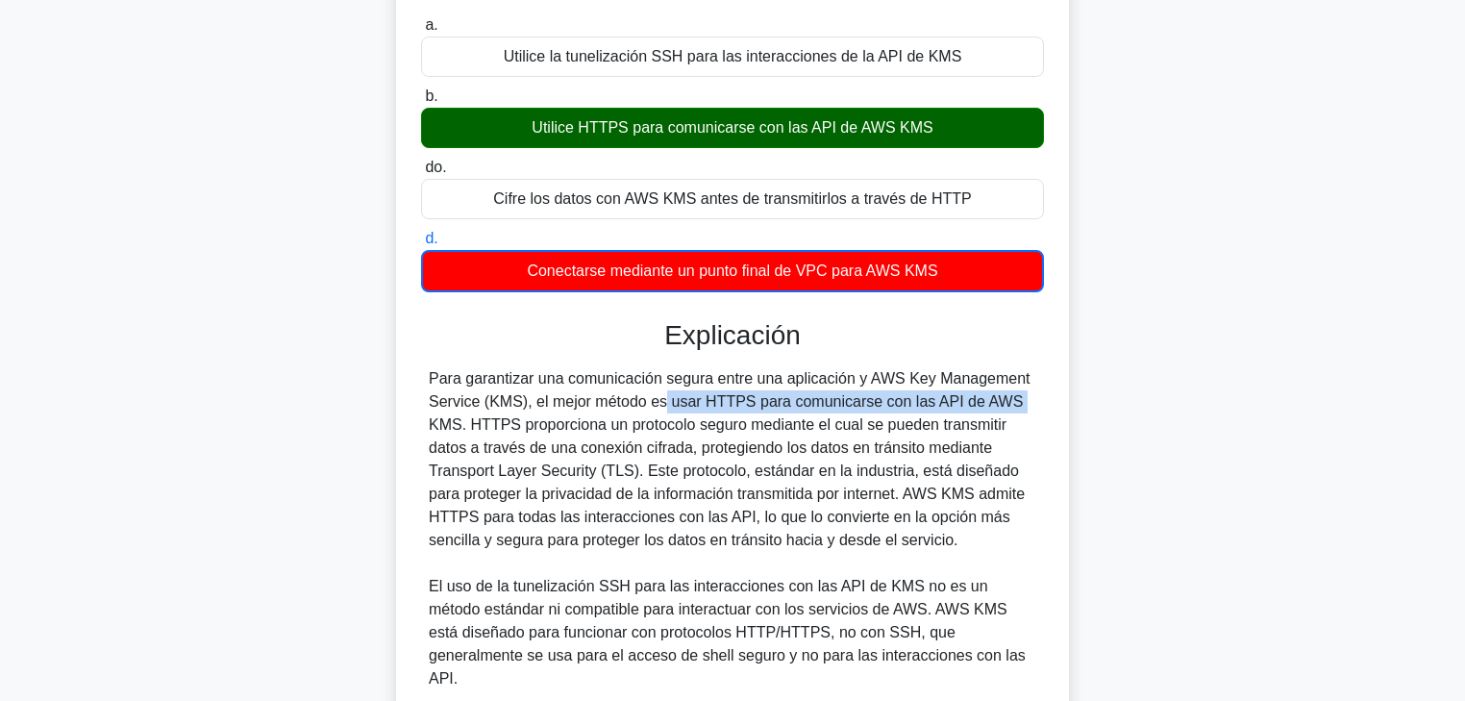
drag, startPoint x: 533, startPoint y: 402, endPoint x: 883, endPoint y: 402, distance: 350.0
click at [883, 402] on font "Para garantizar una comunicación segura entre una aplicación y AWS Key Manageme…" at bounding box center [730, 459] width 602 height 178
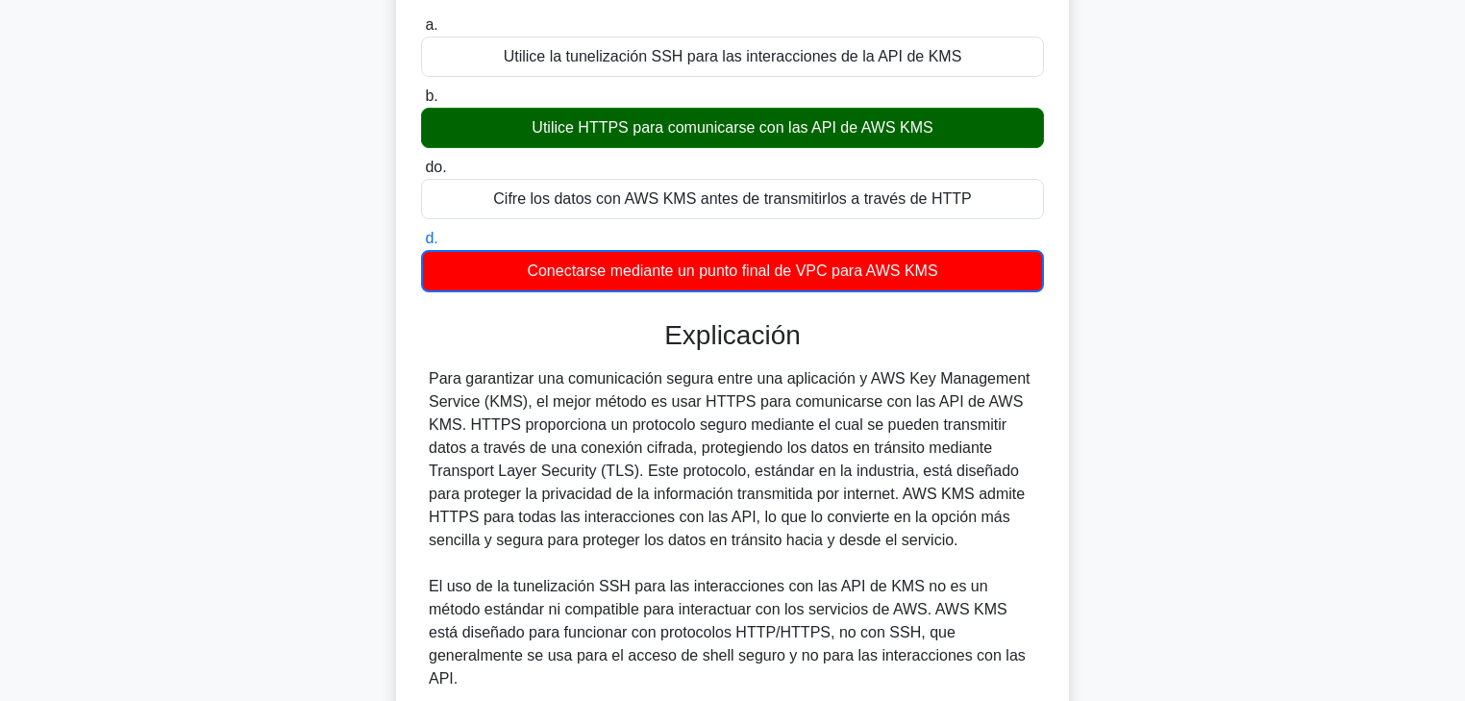
click at [905, 402] on font "Para garantizar una comunicación segura entre una aplicación y AWS Key Manageme…" at bounding box center [730, 459] width 602 height 178
drag, startPoint x: 873, startPoint y: 401, endPoint x: 467, endPoint y: 435, distance: 407.1
click at [467, 435] on div "Para garantizar una comunicación segura entre una aplicación y AWS Key Manageme…" at bounding box center [733, 678] width 608 height 623
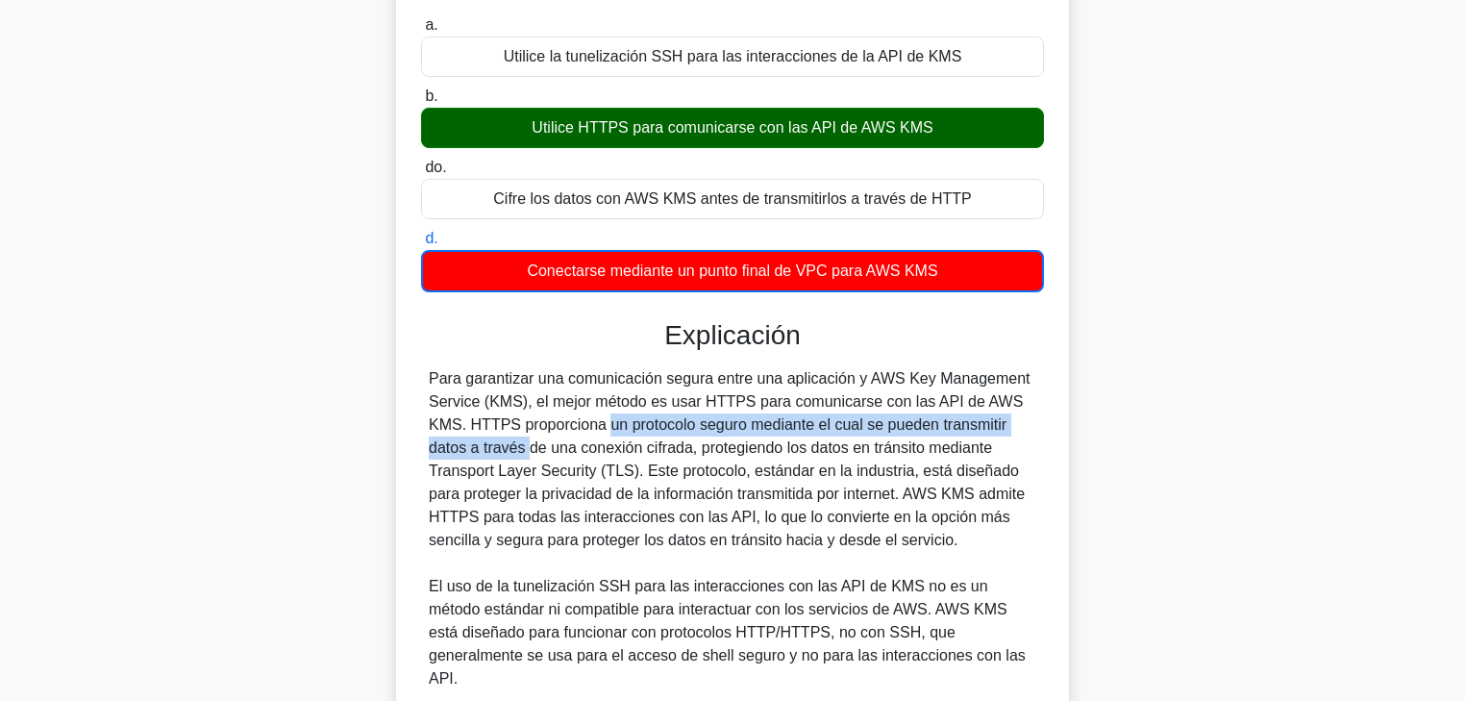
drag, startPoint x: 498, startPoint y: 429, endPoint x: 996, endPoint y: 432, distance: 498.0
click at [996, 432] on font "Para garantizar una comunicación segura entre una aplicación y AWS Key Manageme…" at bounding box center [730, 459] width 602 height 178
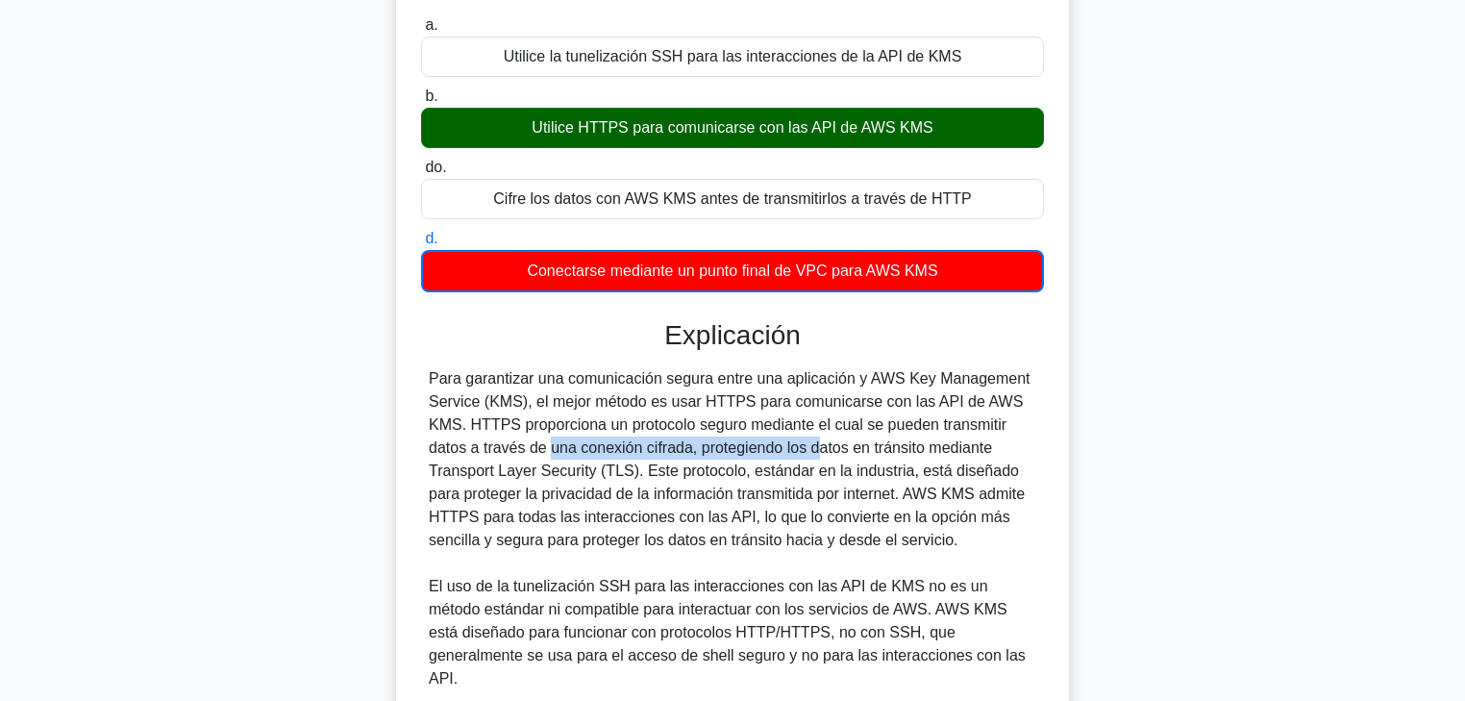
drag, startPoint x: 438, startPoint y: 448, endPoint x: 703, endPoint y: 448, distance: 264.4
click at [700, 448] on font "Para garantizar una comunicación segura entre una aplicación y AWS Key Manageme…" at bounding box center [730, 459] width 602 height 178
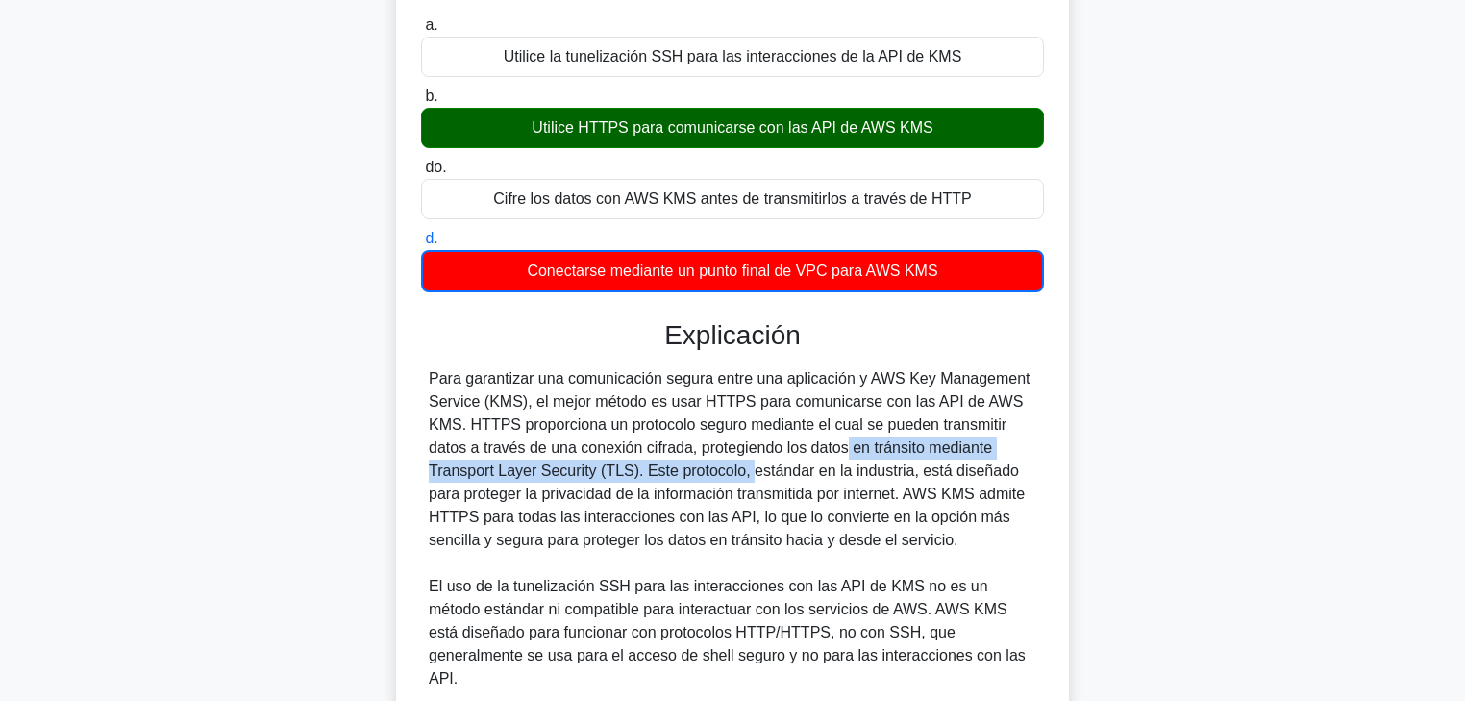
drag, startPoint x: 768, startPoint y: 450, endPoint x: 635, endPoint y: 470, distance: 135.2
click at [635, 470] on font "Para garantizar una comunicación segura entre una aplicación y AWS Key Manageme…" at bounding box center [730, 459] width 602 height 178
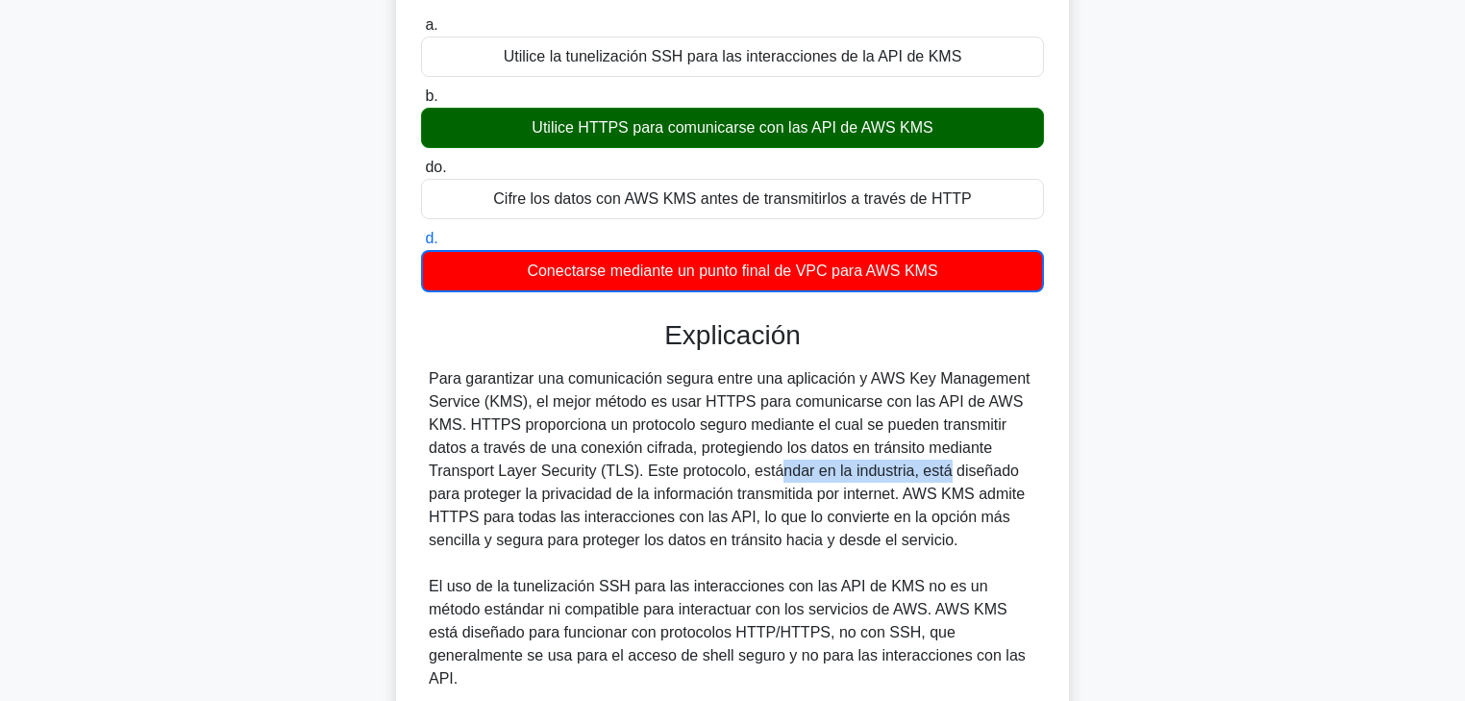
drag, startPoint x: 652, startPoint y: 470, endPoint x: 843, endPoint y: 475, distance: 191.4
click at [838, 473] on font "Para garantizar una comunicación segura entre una aplicación y AWS Key Manageme…" at bounding box center [730, 459] width 602 height 178
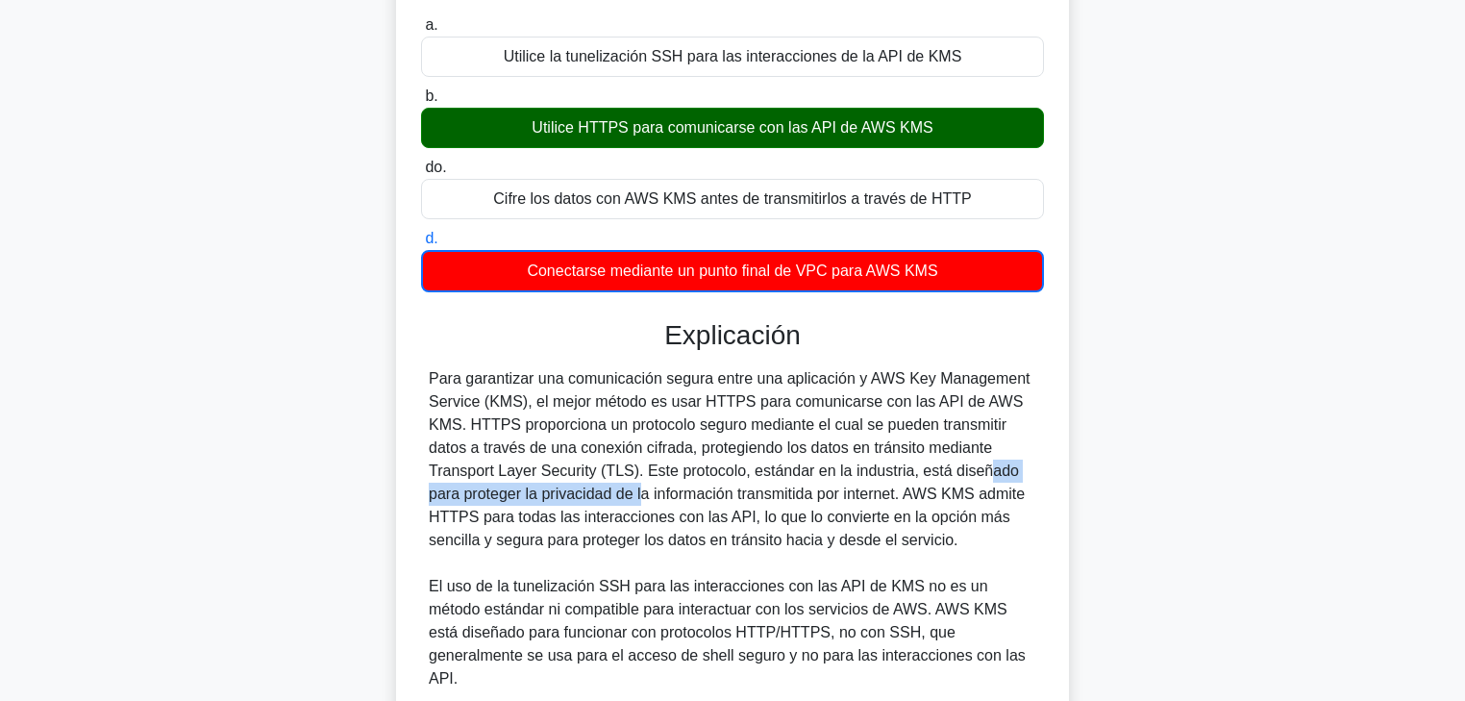
drag, startPoint x: 872, startPoint y: 472, endPoint x: 523, endPoint y: 496, distance: 349.8
click at [517, 494] on font "Para garantizar una comunicación segura entre una aplicación y AWS Key Manageme…" at bounding box center [730, 459] width 602 height 178
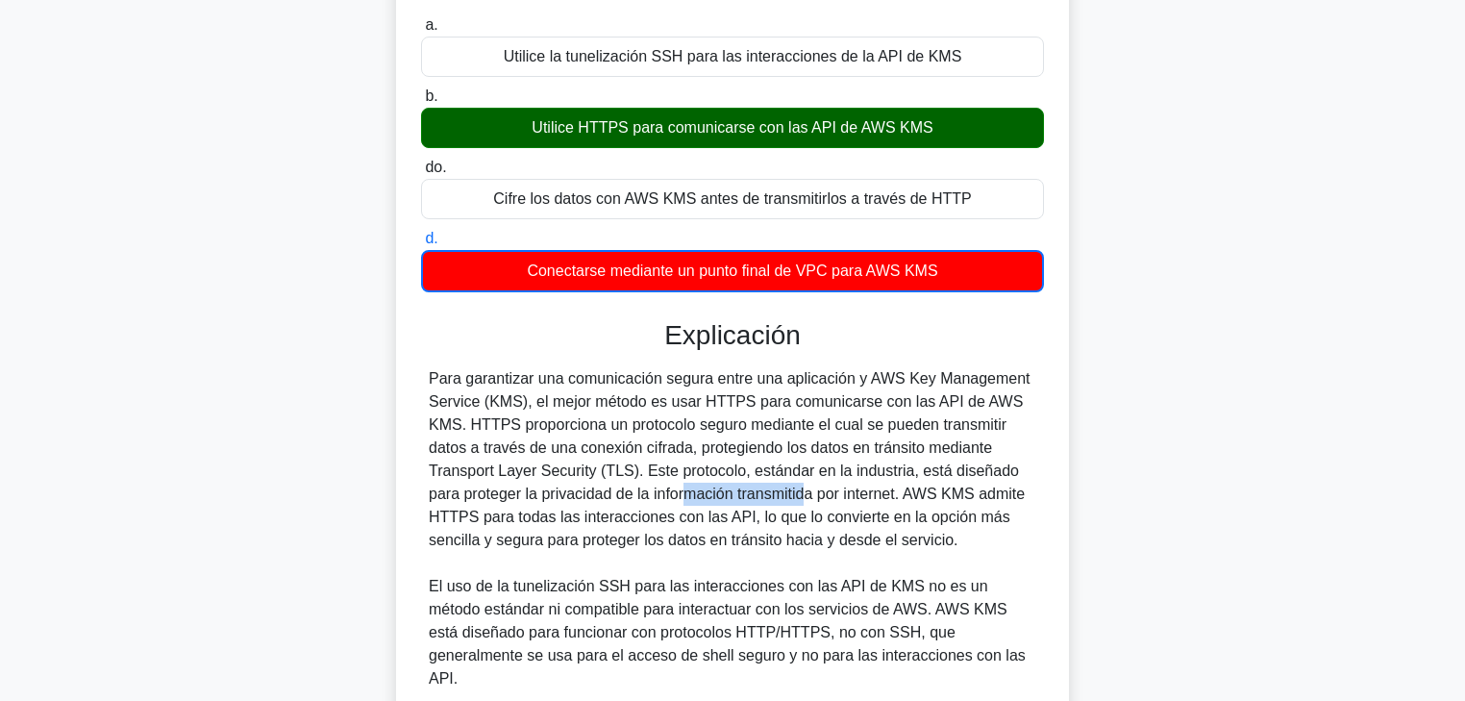
drag, startPoint x: 569, startPoint y: 496, endPoint x: 688, endPoint y: 500, distance: 119.3
click at [674, 496] on font "Para garantizar una comunicación segura entre una aplicación y AWS Key Manageme…" at bounding box center [730, 459] width 602 height 178
drag, startPoint x: 705, startPoint y: 496, endPoint x: 798, endPoint y: 496, distance: 93.3
click at [775, 496] on font "Para garantizar una comunicación segura entre una aplicación y AWS Key Manageme…" at bounding box center [730, 459] width 602 height 178
drag, startPoint x: 798, startPoint y: 496, endPoint x: 821, endPoint y: 496, distance: 23.1
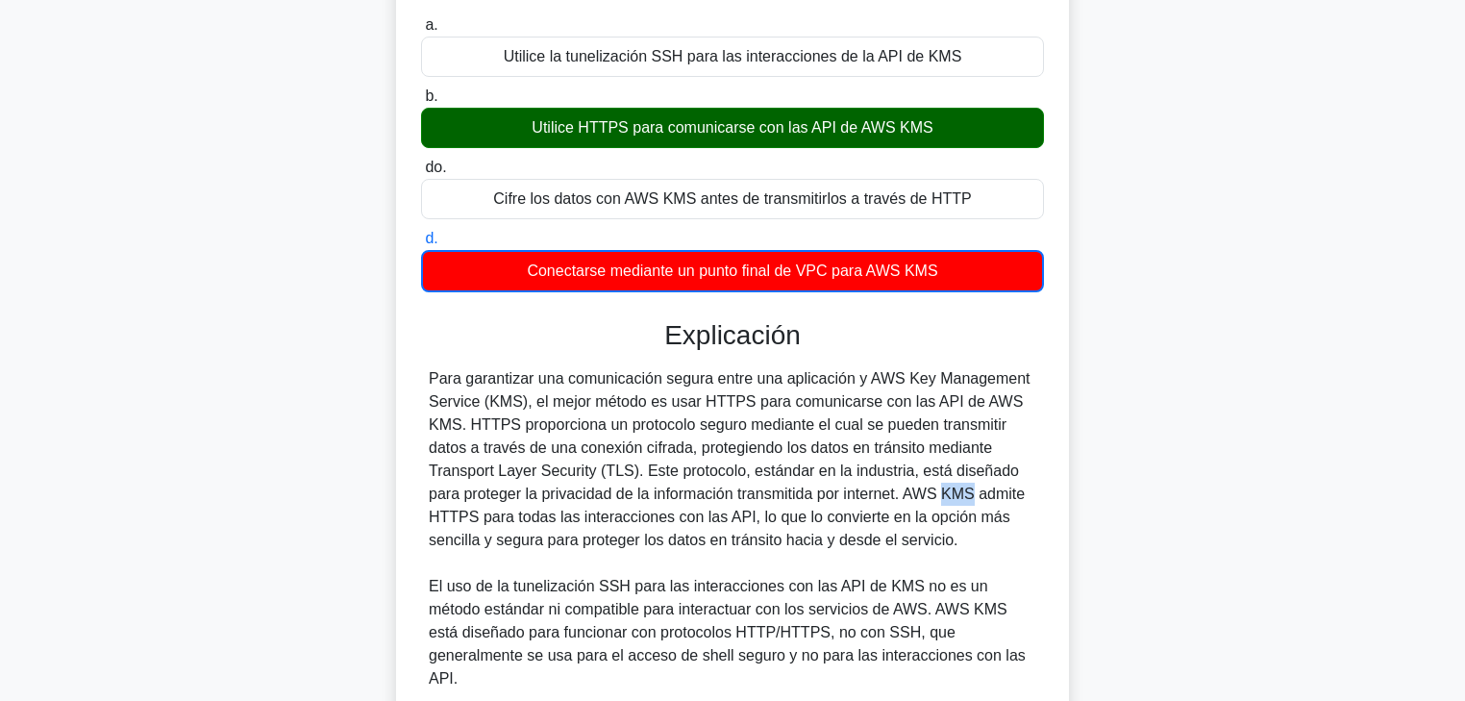
click at [821, 496] on font "Para garantizar una comunicación segura entre una aplicación y AWS Key Manageme…" at bounding box center [730, 459] width 602 height 178
drag, startPoint x: 850, startPoint y: 494, endPoint x: 945, endPoint y: 494, distance: 95.2
click at [945, 494] on font "Para garantizar una comunicación segura entre una aplicación y AWS Key Manageme…" at bounding box center [730, 459] width 602 height 178
drag, startPoint x: 492, startPoint y: 512, endPoint x: 761, endPoint y: 533, distance: 269.0
click at [729, 525] on font "Para garantizar una comunicación segura entre una aplicación y AWS Key Manageme…" at bounding box center [730, 459] width 602 height 178
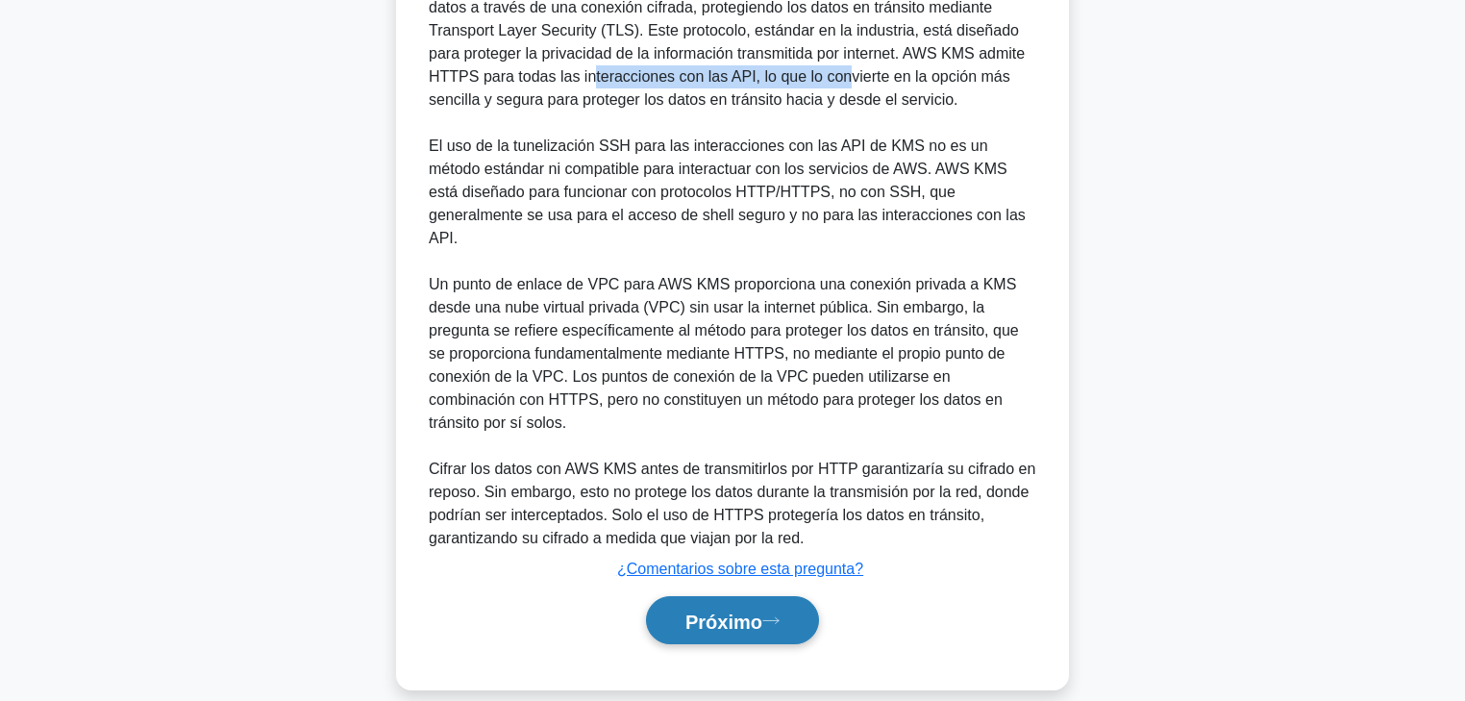
scroll to position [672, 0]
click at [772, 534] on button "Próximo" at bounding box center [732, 619] width 173 height 49
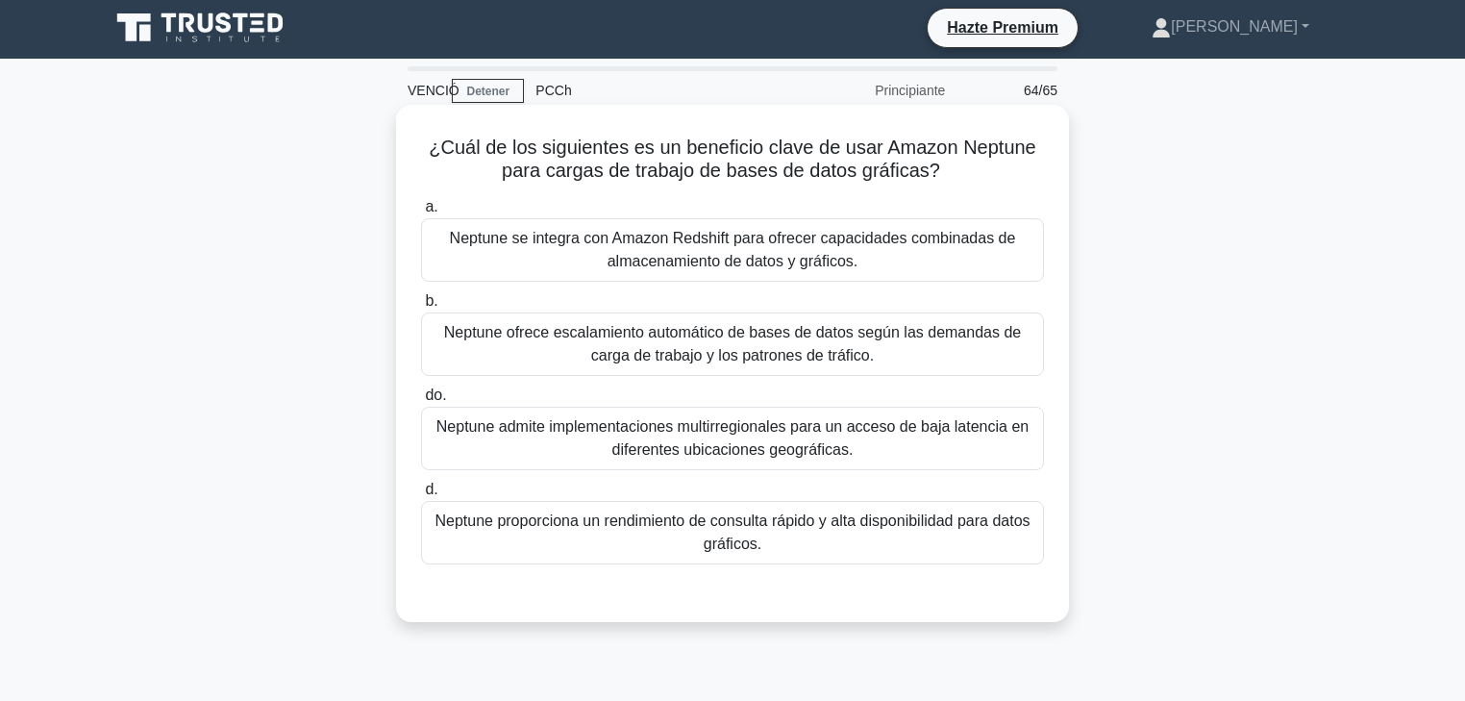
scroll to position [0, 0]
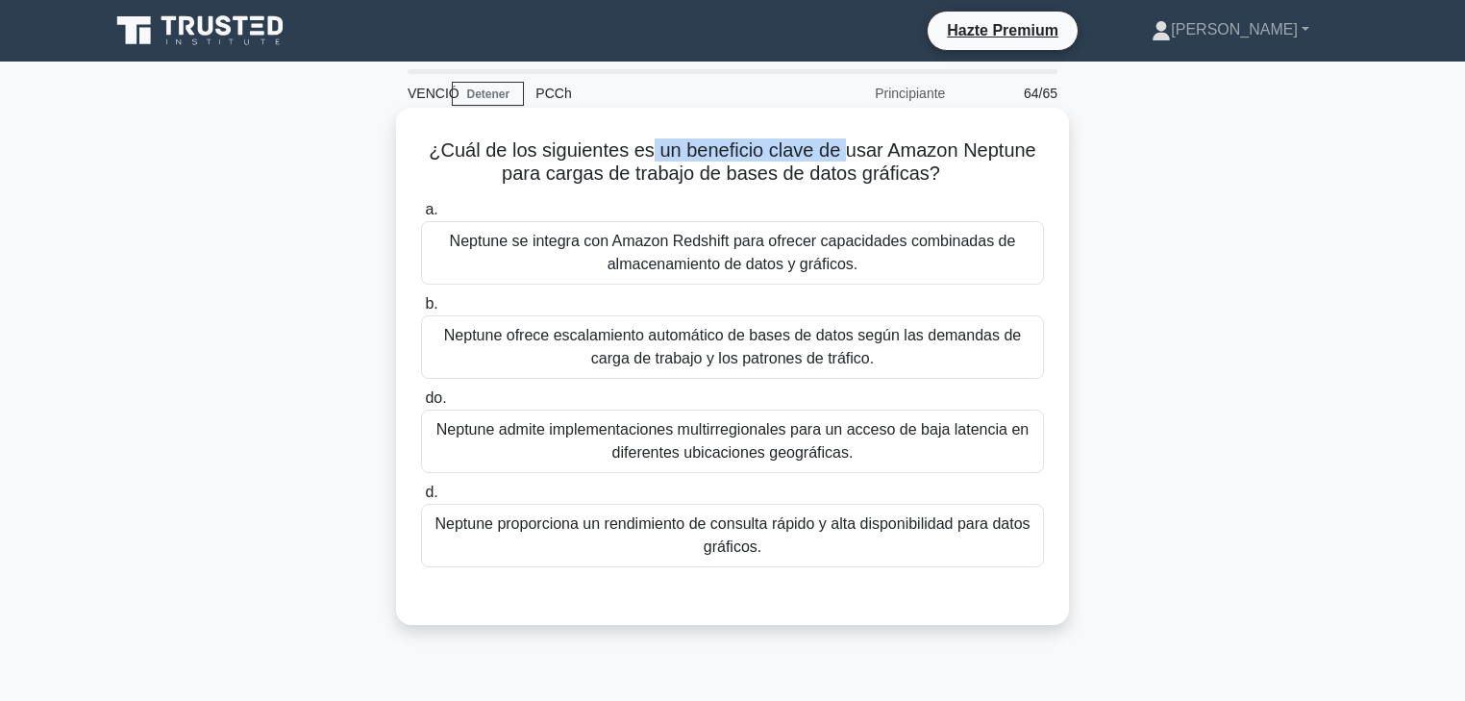
drag, startPoint x: 713, startPoint y: 153, endPoint x: 844, endPoint y: 153, distance: 130.8
click at [844, 153] on font "¿Cuál de los siguientes es un beneficio clave de usar Amazon Neptune para carga…" at bounding box center [733, 161] width 608 height 44
click at [761, 346] on font "Neptune ofrece escalamiento automático de bases de datos según las demandas de …" at bounding box center [733, 347] width 606 height 46
click at [421, 311] on input "b. Neptune ofrece escalamiento automático de bases de datos según las demandas …" at bounding box center [421, 304] width 0 height 12
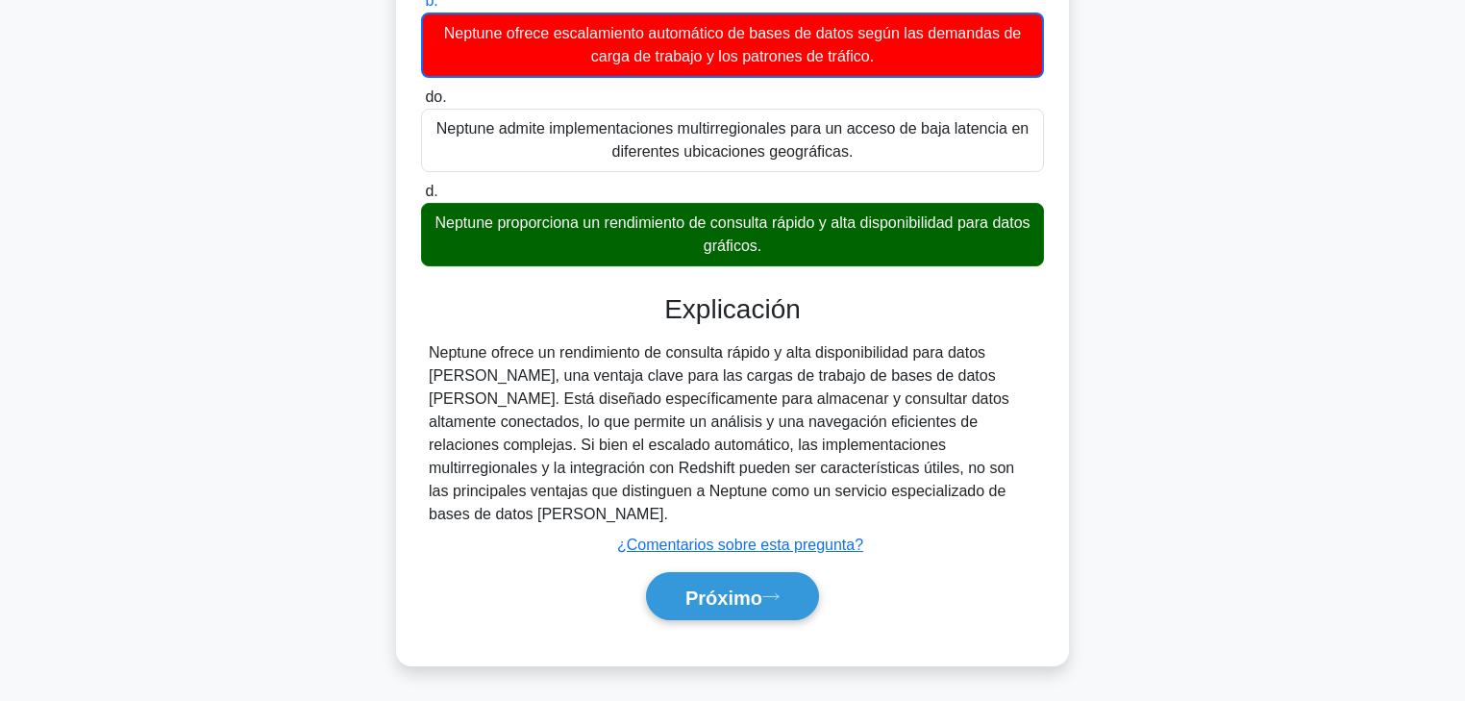
scroll to position [308, 0]
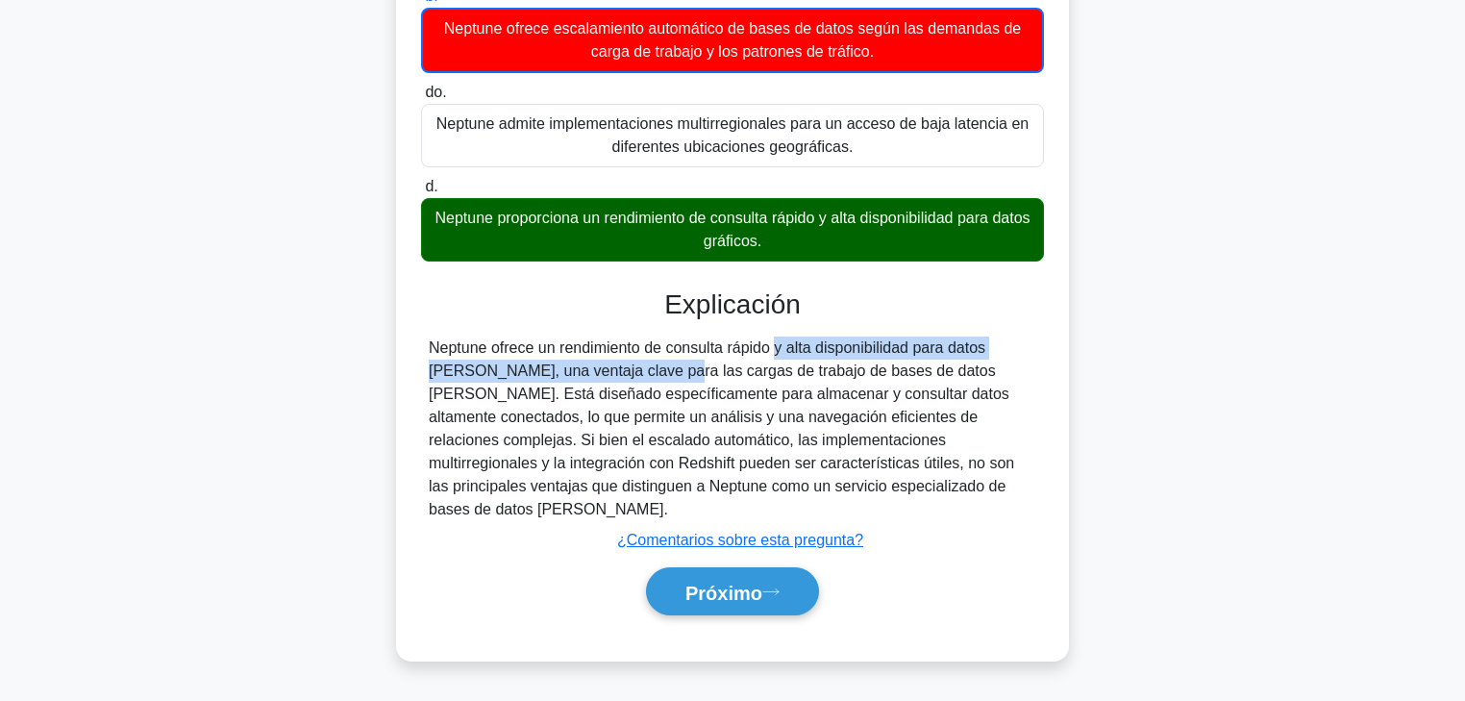
drag, startPoint x: 667, startPoint y: 353, endPoint x: 550, endPoint y: 369, distance: 118.4
click at [546, 365] on font "Neptune ofrece un rendimiento de consulta rápido y alta disponibilidad para dat…" at bounding box center [722, 428] width 586 height 178
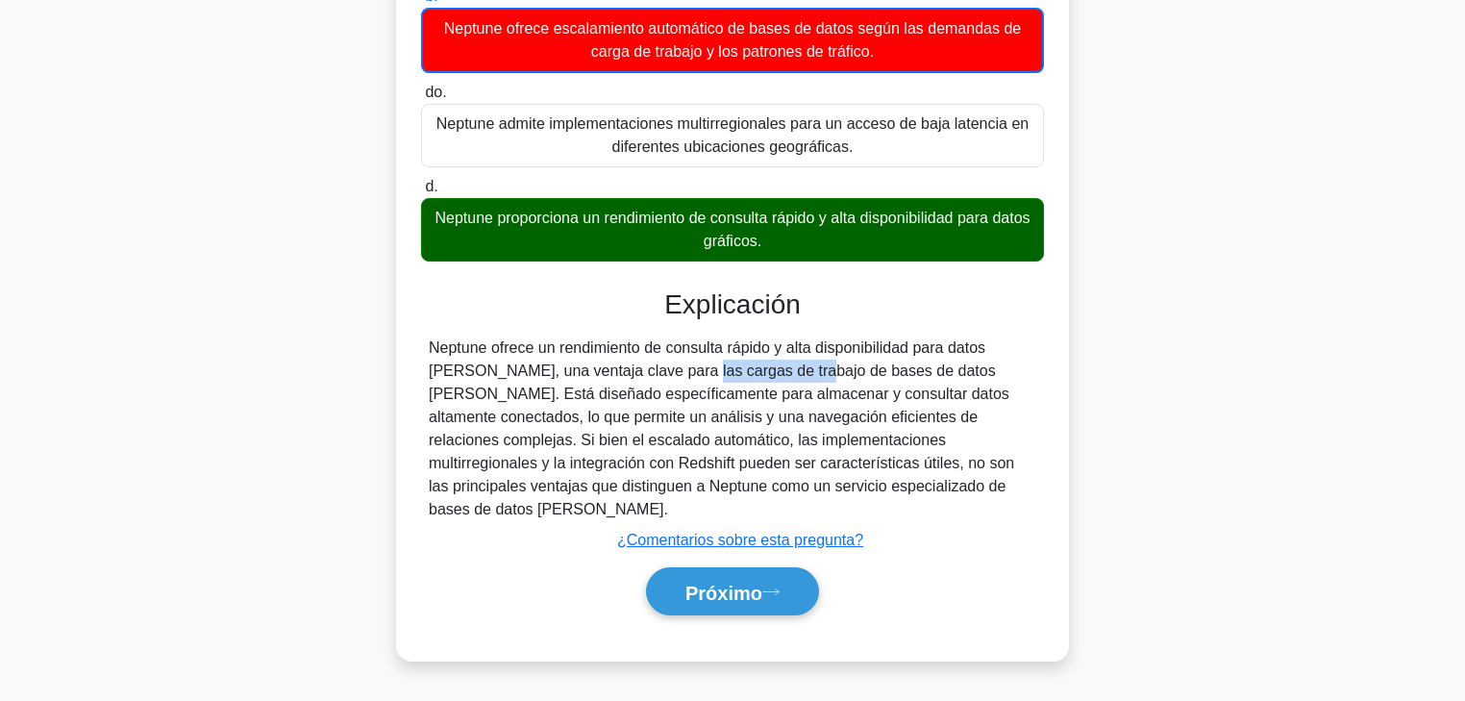
drag, startPoint x: 550, startPoint y: 369, endPoint x: 665, endPoint y: 372, distance: 115.4
click at [663, 372] on font "Neptune ofrece un rendimiento de consulta rápido y alta disponibilidad para dat…" at bounding box center [722, 428] width 586 height 178
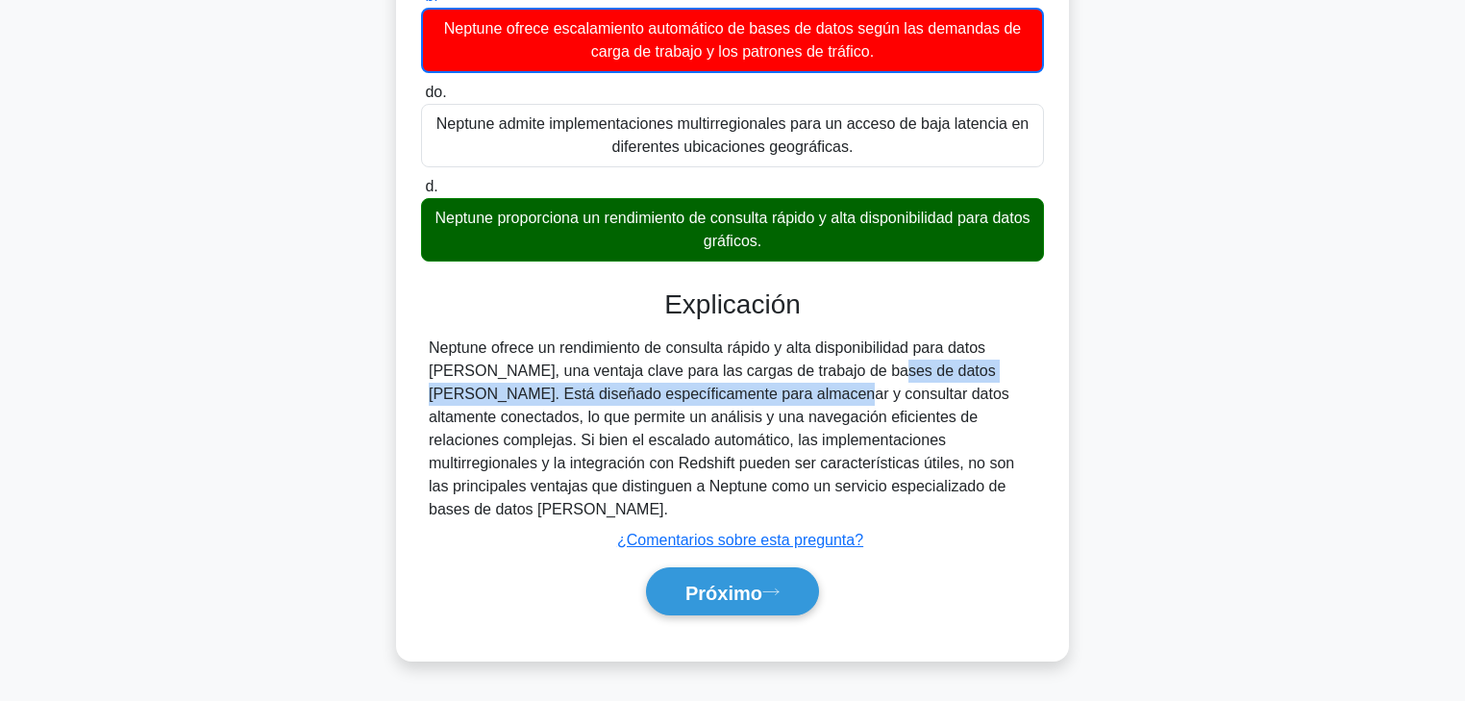
drag, startPoint x: 768, startPoint y: 374, endPoint x: 643, endPoint y: 397, distance: 127.1
click at [642, 397] on font "Neptune ofrece un rendimiento de consulta rápido y alta disponibilidad para dat…" at bounding box center [722, 428] width 586 height 178
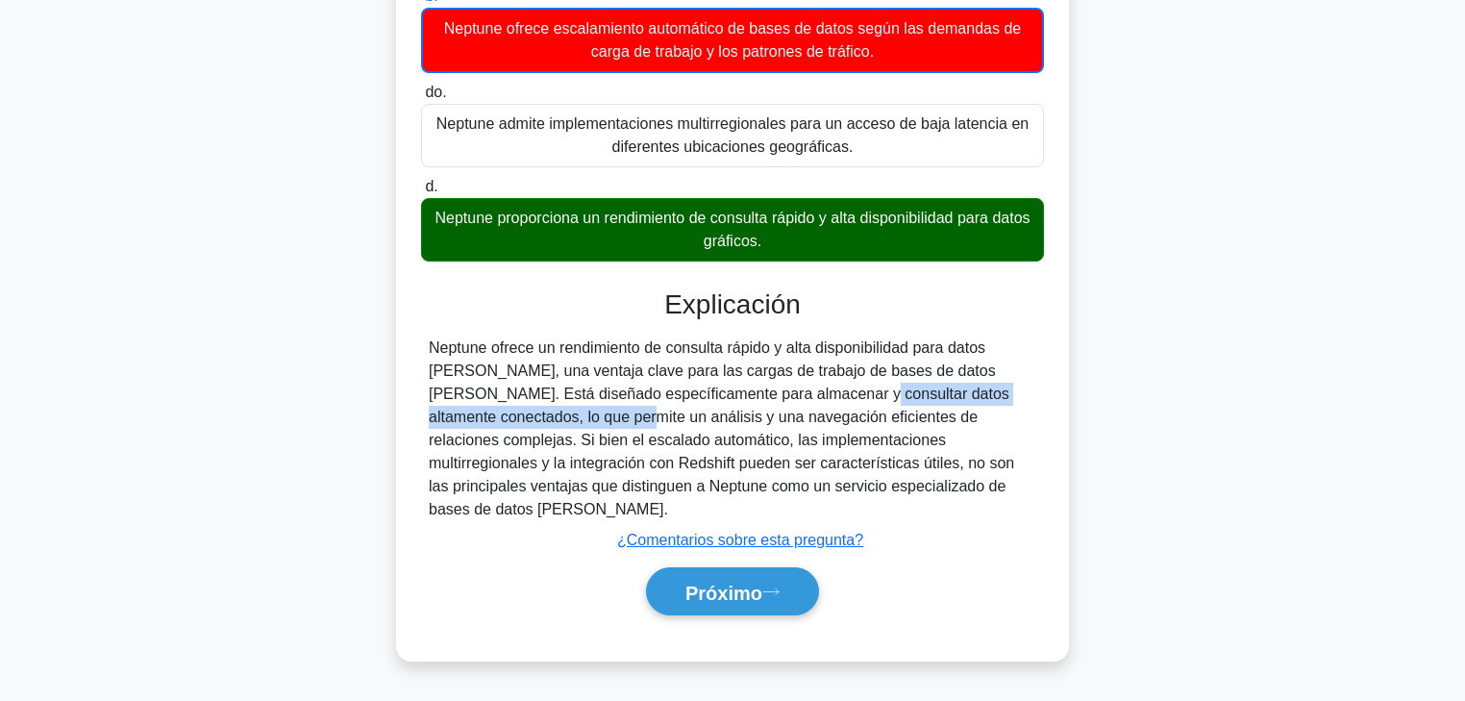
drag, startPoint x: 673, startPoint y: 397, endPoint x: 996, endPoint y: 397, distance: 323.1
click at [996, 397] on font "Neptune ofrece un rendimiento de consulta rápido y alta disponibilidad para dat…" at bounding box center [722, 428] width 586 height 178
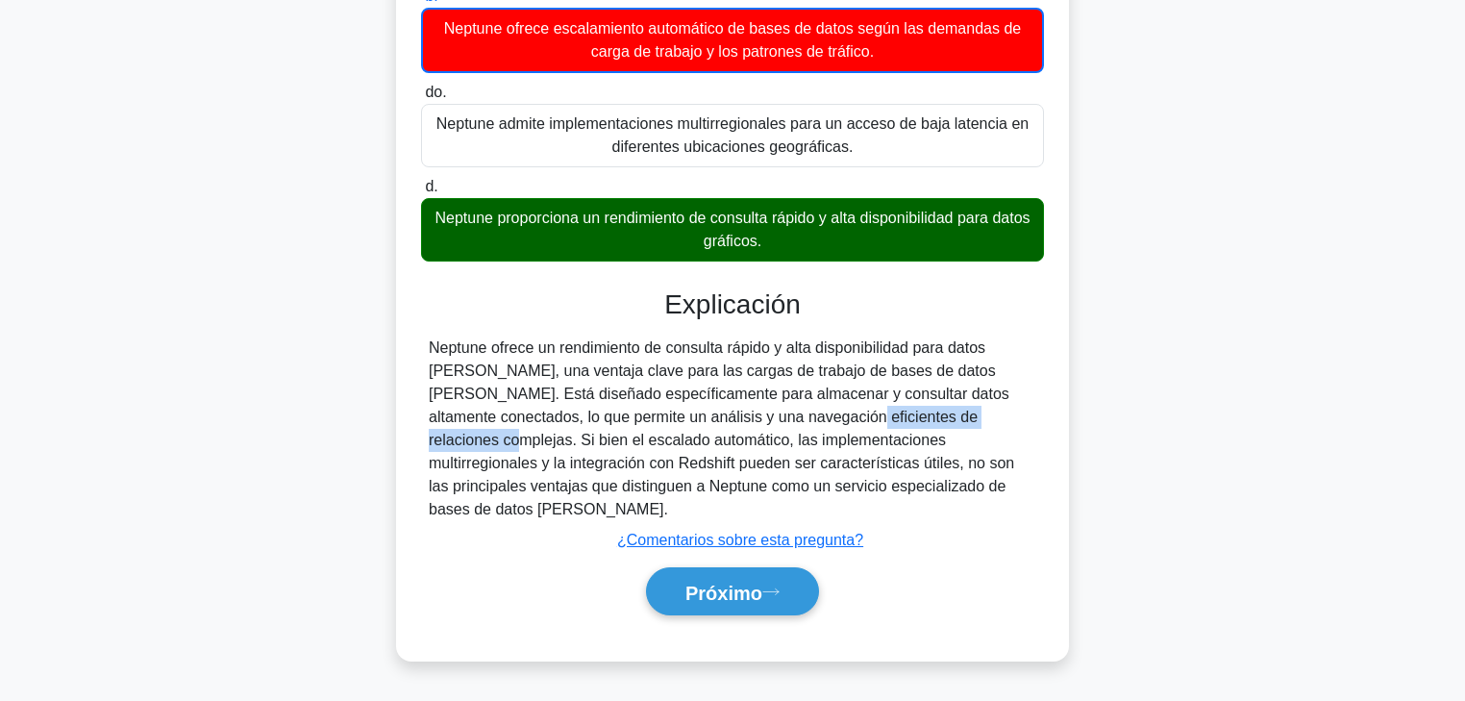
drag, startPoint x: 612, startPoint y: 416, endPoint x: 798, endPoint y: 415, distance: 185.6
click at [797, 415] on font "Neptune ofrece un rendimiento de consulta rápido y alta disponibilidad para dat…" at bounding box center [722, 428] width 586 height 178
drag, startPoint x: 646, startPoint y: 441, endPoint x: 524, endPoint y: 433, distance: 122.4
click at [526, 433] on font "Neptune ofrece un rendimiento de consulta rápido y alta disponibilidad para dat…" at bounding box center [722, 428] width 586 height 178
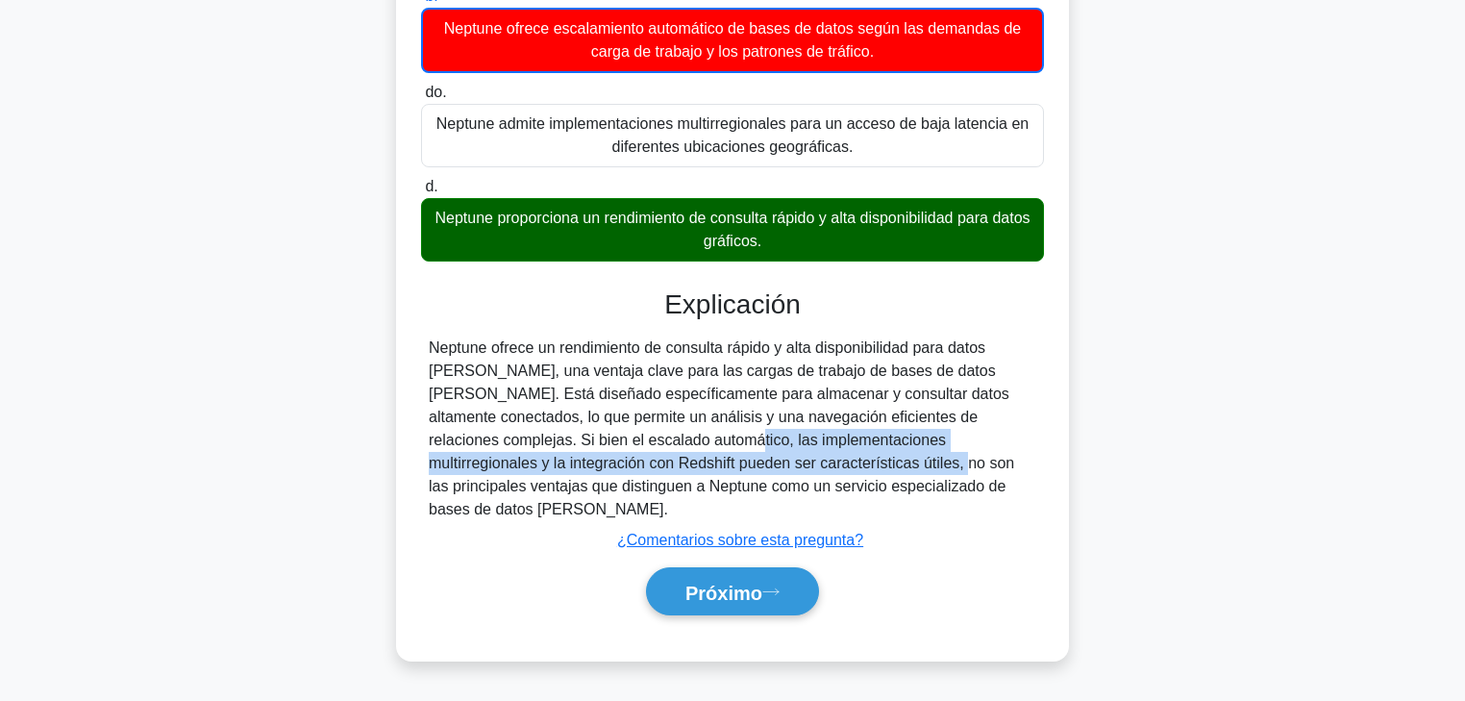
drag, startPoint x: 463, startPoint y: 447, endPoint x: 604, endPoint y: 465, distance: 141.6
click at [604, 465] on font "Neptune ofrece un rendimiento de consulta rápido y alta disponibilidad para dat…" at bounding box center [722, 428] width 586 height 178
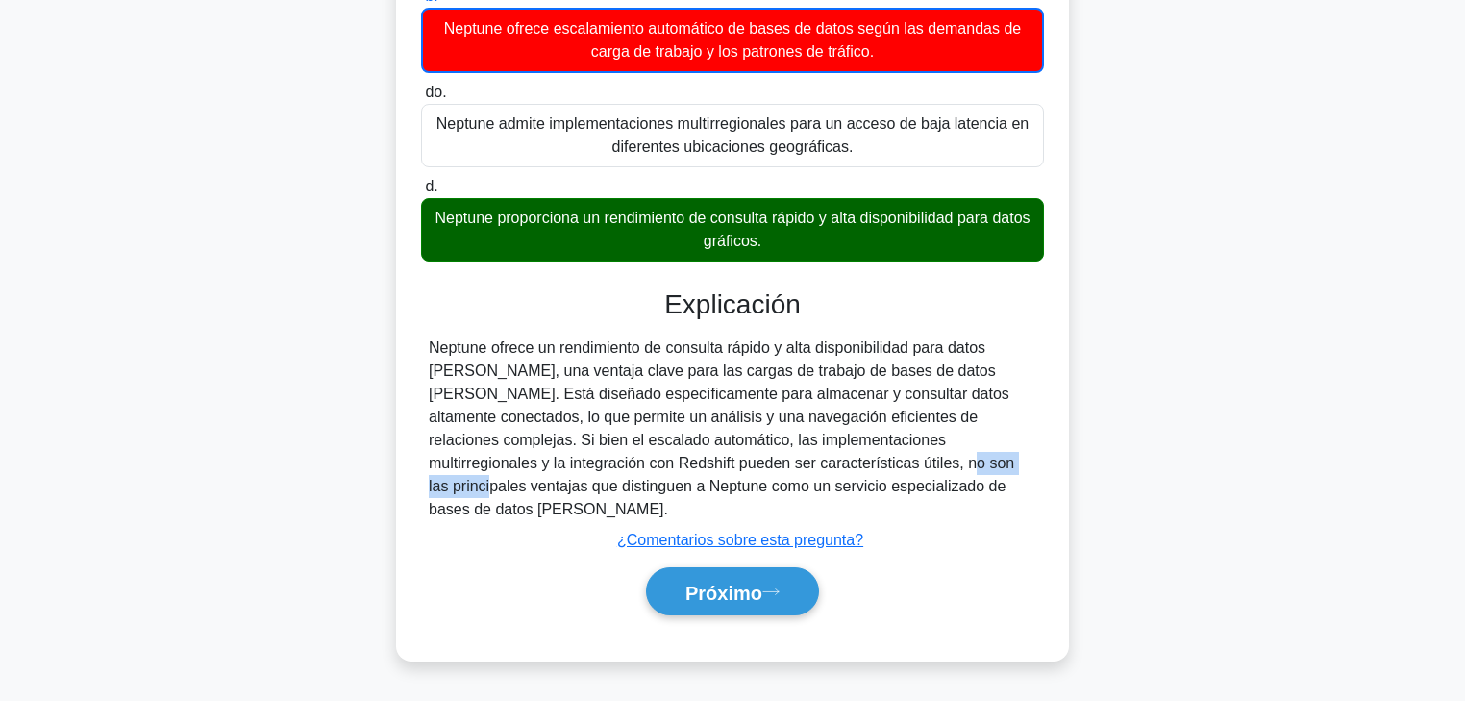
drag, startPoint x: 611, startPoint y: 463, endPoint x: 710, endPoint y: 466, distance: 99.1
click at [710, 466] on font "Neptune ofrece un rendimiento de consulta rápido y alta disponibilidad para dat…" at bounding box center [722, 428] width 586 height 178
click at [754, 534] on button "Próximo" at bounding box center [732, 591] width 173 height 49
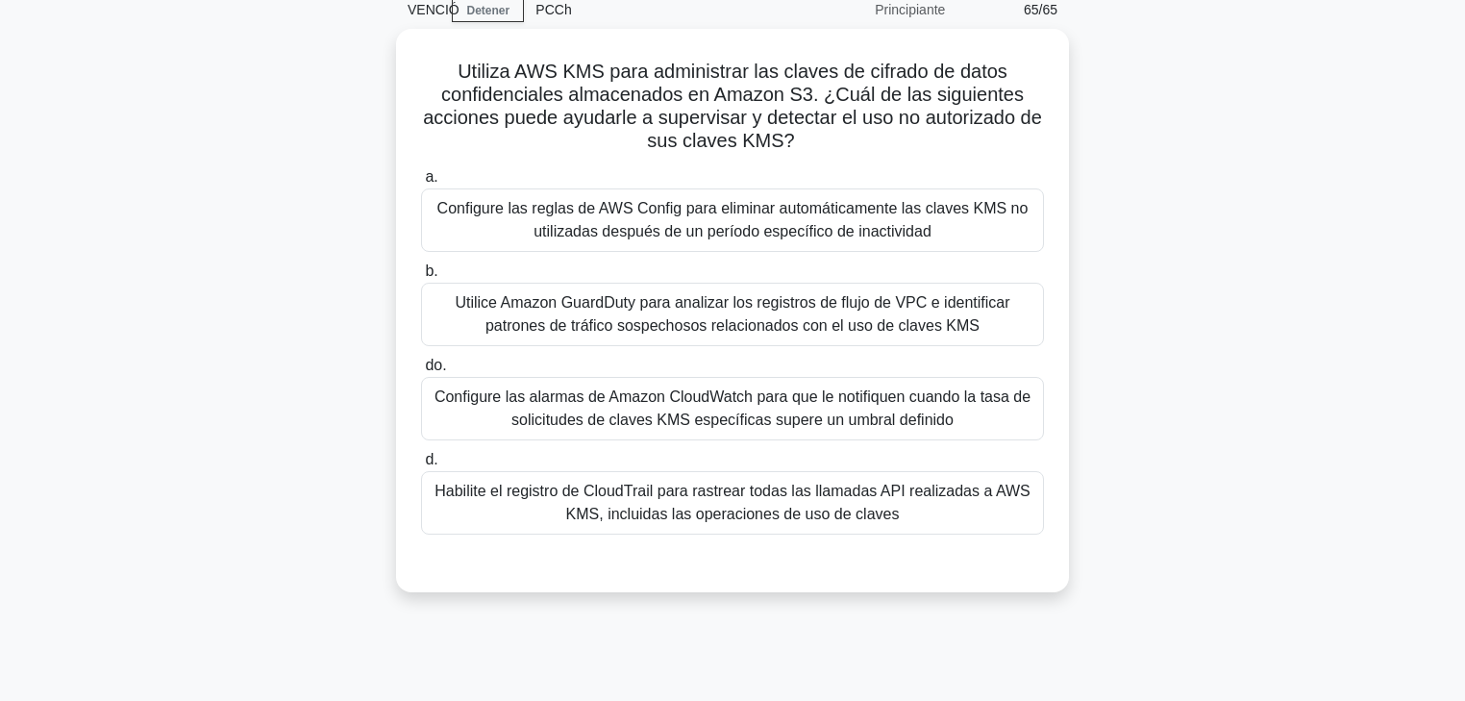
scroll to position [23, 0]
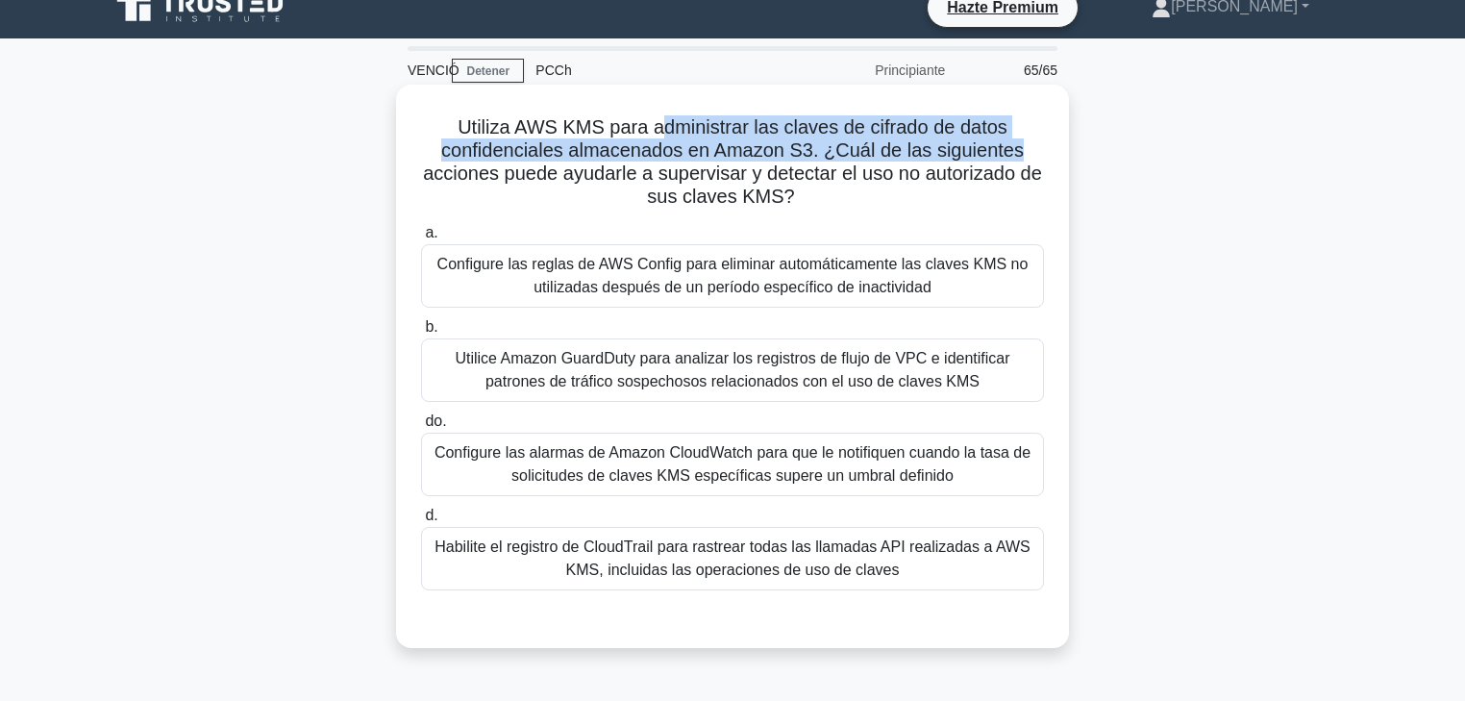
drag, startPoint x: 685, startPoint y: 129, endPoint x: 1020, endPoint y: 147, distance: 336.0
click at [1020, 147] on font "Utiliza AWS KMS para administrar las claves de cifrado de datos confidenciales …" at bounding box center [732, 161] width 619 height 90
click at [785, 134] on font "Utiliza AWS KMS para administrar las claves de cifrado de datos confidenciales …" at bounding box center [732, 161] width 619 height 90
drag, startPoint x: 752, startPoint y: 128, endPoint x: 858, endPoint y: 151, distance: 108.2
click at [842, 150] on font "Utiliza AWS KMS para administrar las claves de cifrado de datos confidenciales …" at bounding box center [732, 161] width 619 height 90
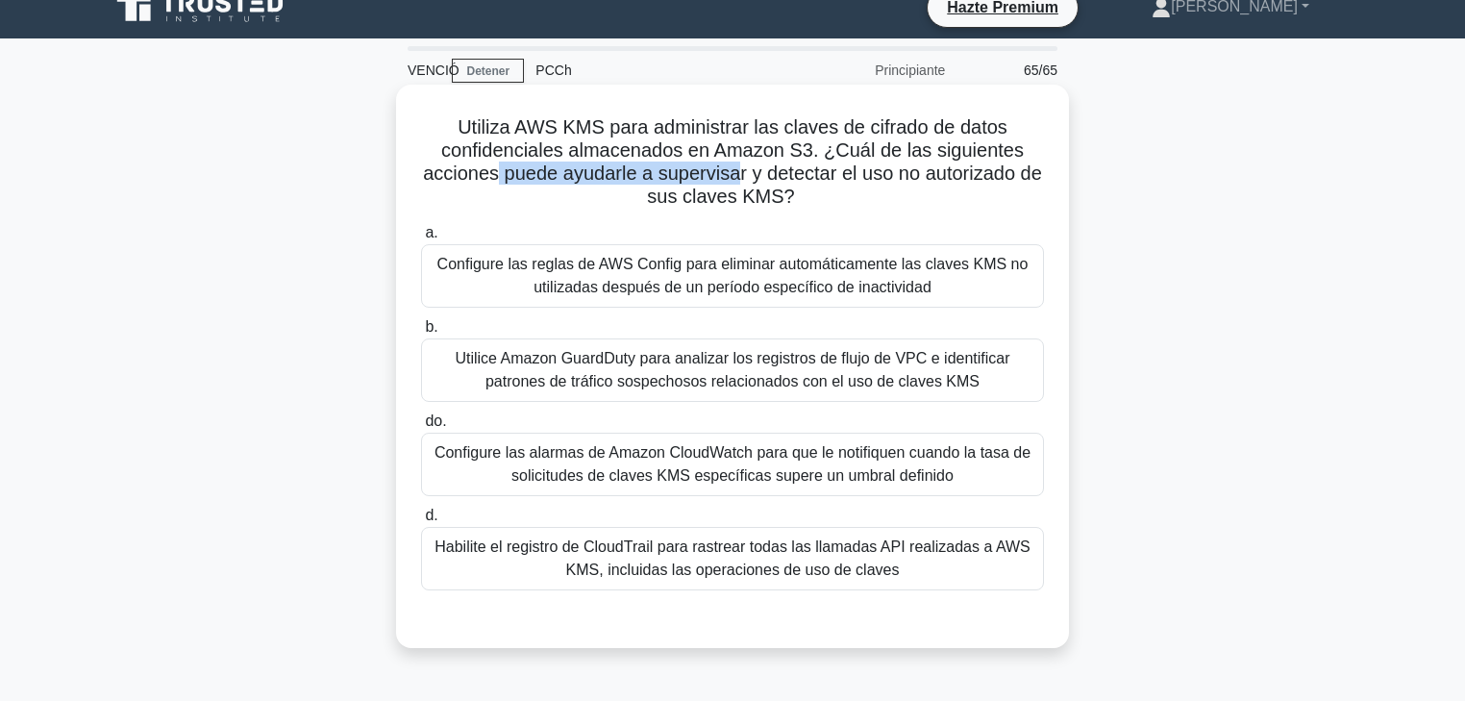
drag, startPoint x: 565, startPoint y: 177, endPoint x: 797, endPoint y: 179, distance: 231.7
click at [779, 178] on font "Utiliza AWS KMS para administrar las claves de cifrado de datos confidenciales …" at bounding box center [732, 161] width 619 height 90
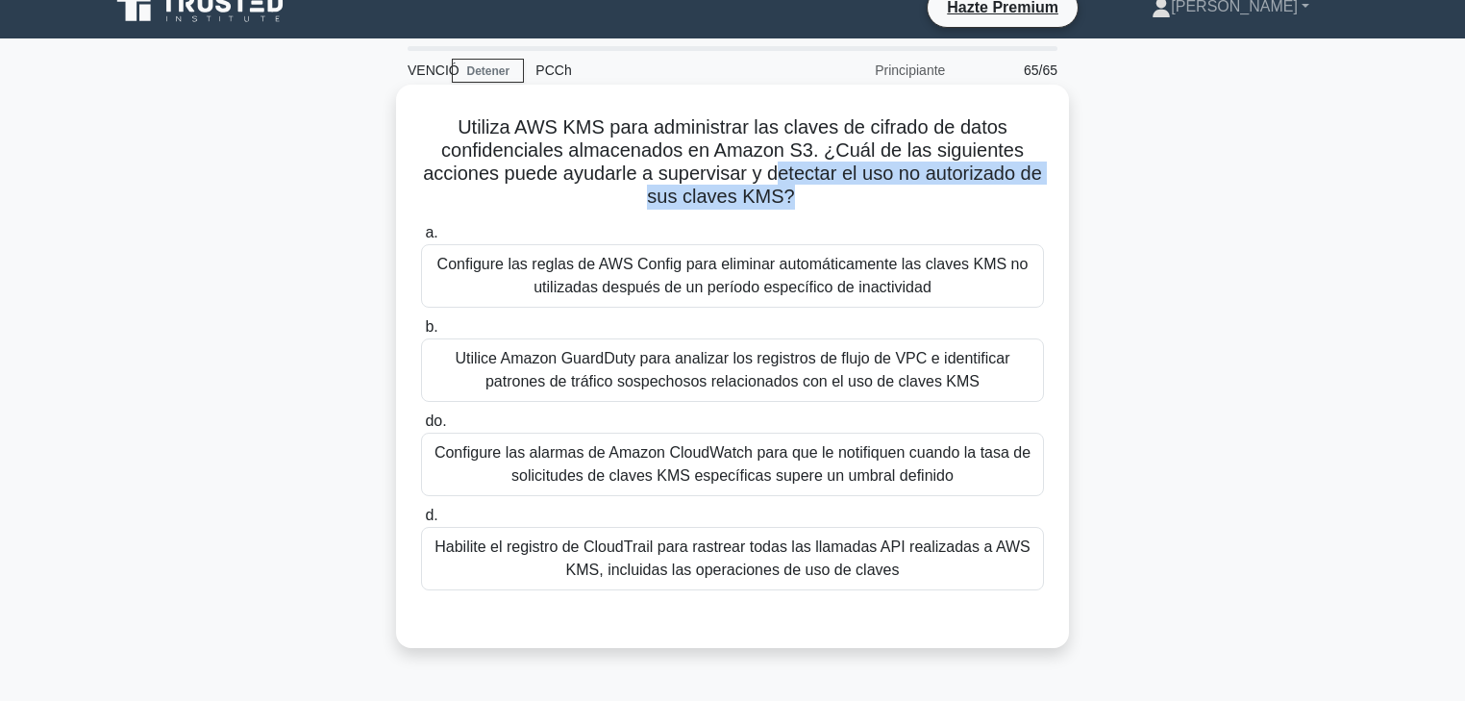
drag, startPoint x: 855, startPoint y: 178, endPoint x: 799, endPoint y: 199, distance: 59.6
click at [799, 199] on font "Utiliza AWS KMS para administrar las claves de cifrado de datos confidenciales …" at bounding box center [732, 161] width 619 height 90
drag, startPoint x: 510, startPoint y: 176, endPoint x: 911, endPoint y: 196, distance: 402.4
click at [911, 196] on h5 "Utiliza AWS KMS para administrar las claves de cifrado de datos confidenciales …" at bounding box center [732, 162] width 627 height 94
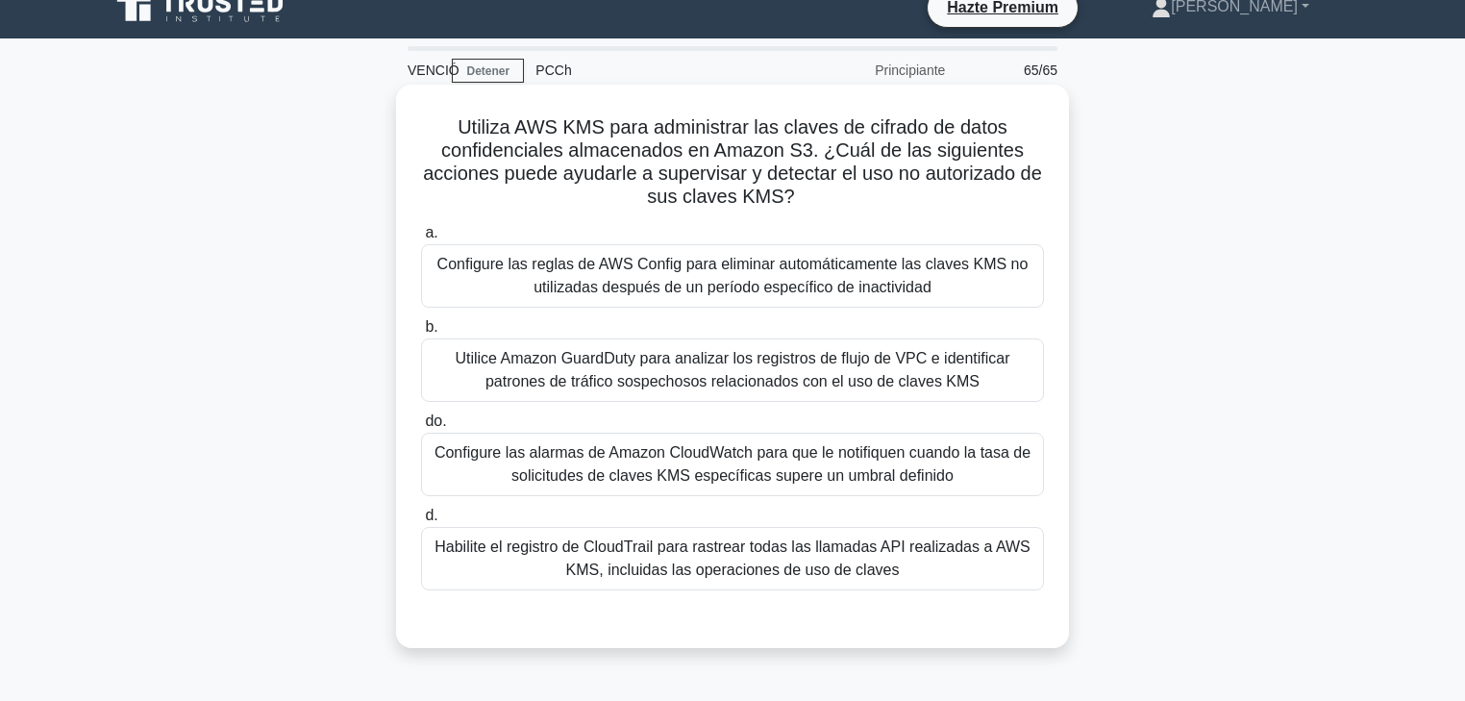
click at [660, 534] on font "Habilite el registro de CloudTrail para rastrear todas las llamadas API realiza…" at bounding box center [733, 557] width 596 height 39
click at [421, 522] on input "d. Habilite el registro de CloudTrail para rastrear todas las llamadas API real…" at bounding box center [421, 516] width 0 height 12
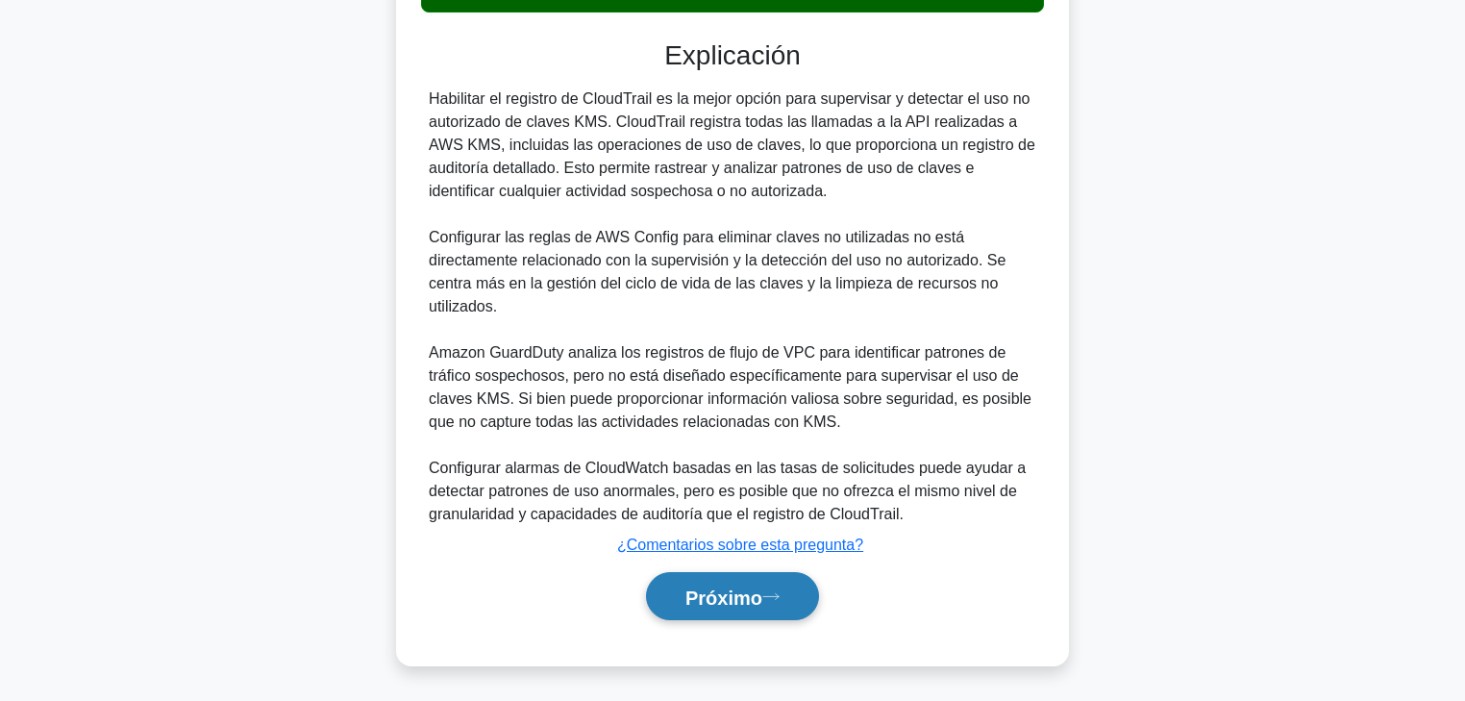
click at [742, 534] on font "Próximo" at bounding box center [724, 596] width 77 height 21
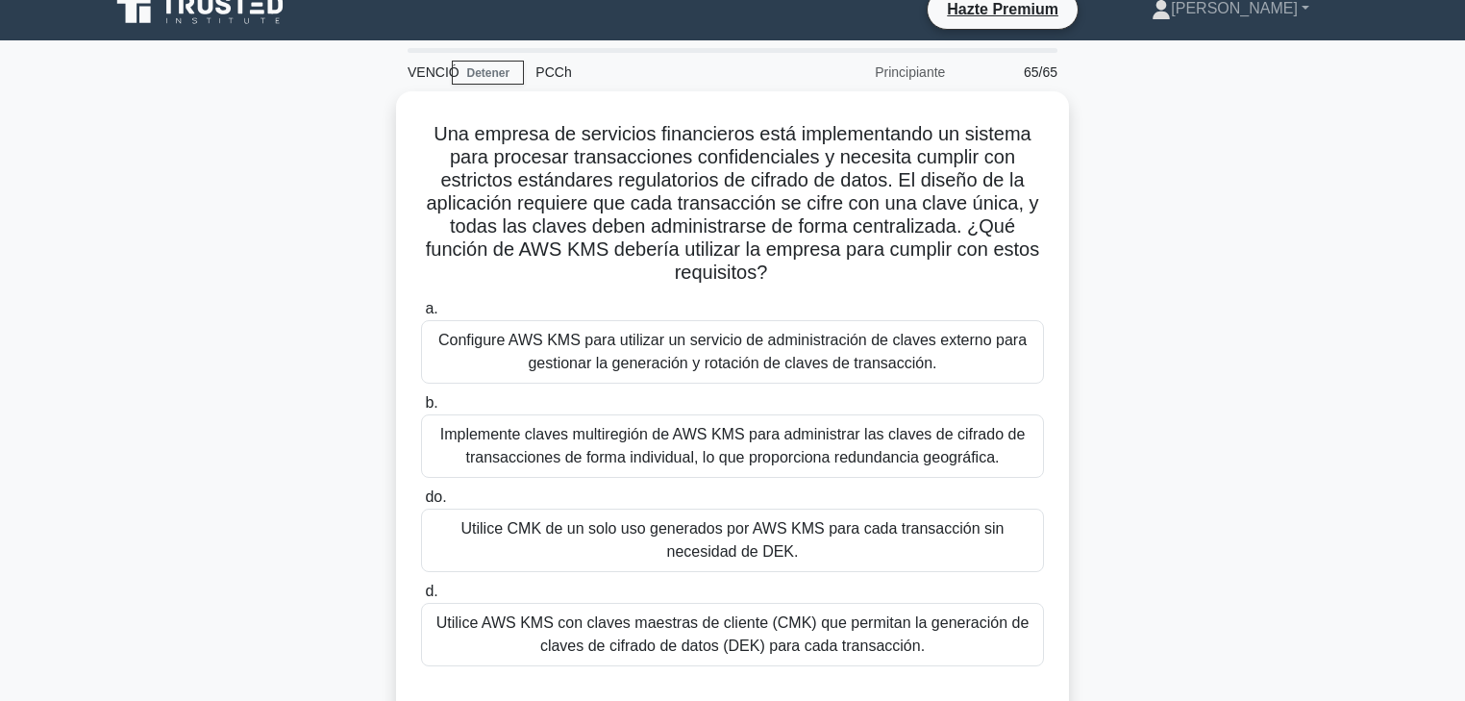
scroll to position [0, 0]
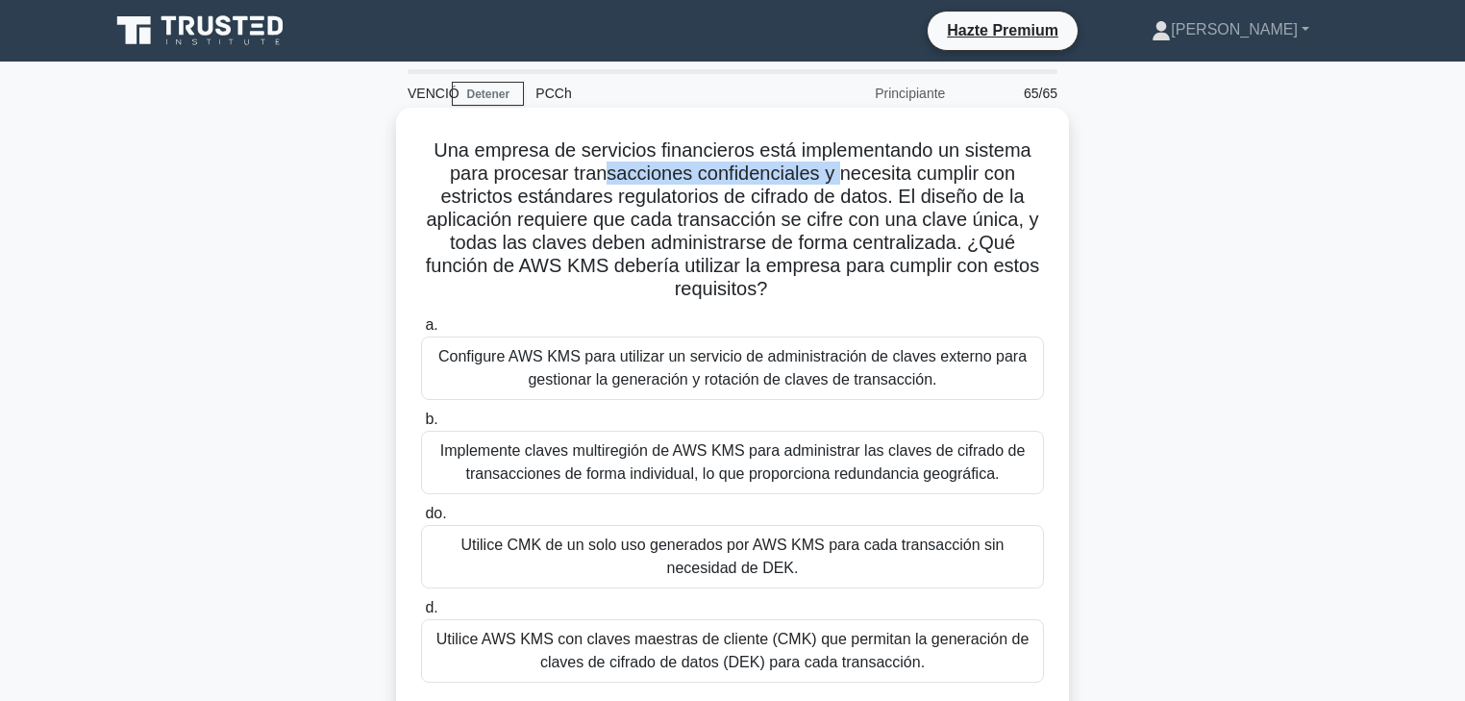
drag, startPoint x: 638, startPoint y: 185, endPoint x: 862, endPoint y: 187, distance: 224.0
click at [861, 187] on font "Una empresa de servicios financieros está implementando un sistema para procesa…" at bounding box center [732, 219] width 613 height 160
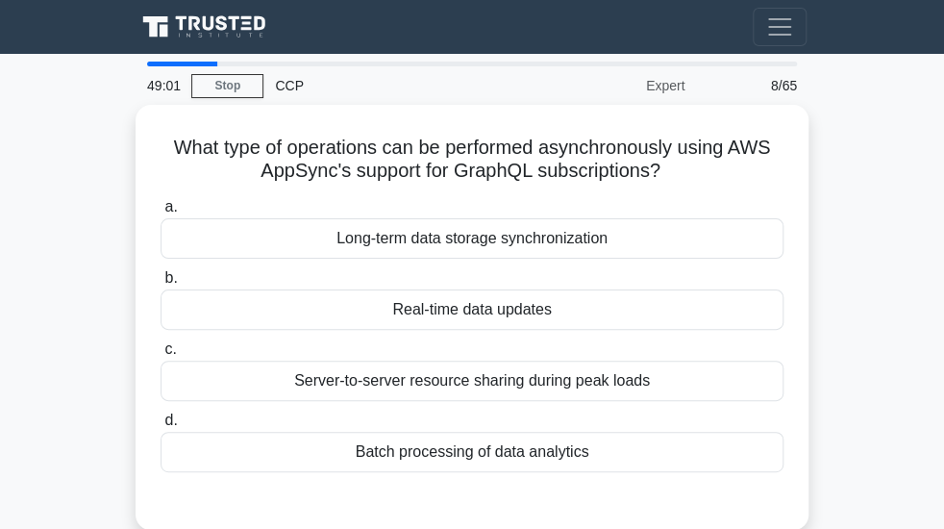
click at [0, 0] on link "Go Premium" at bounding box center [0, 0] width 0 height 0
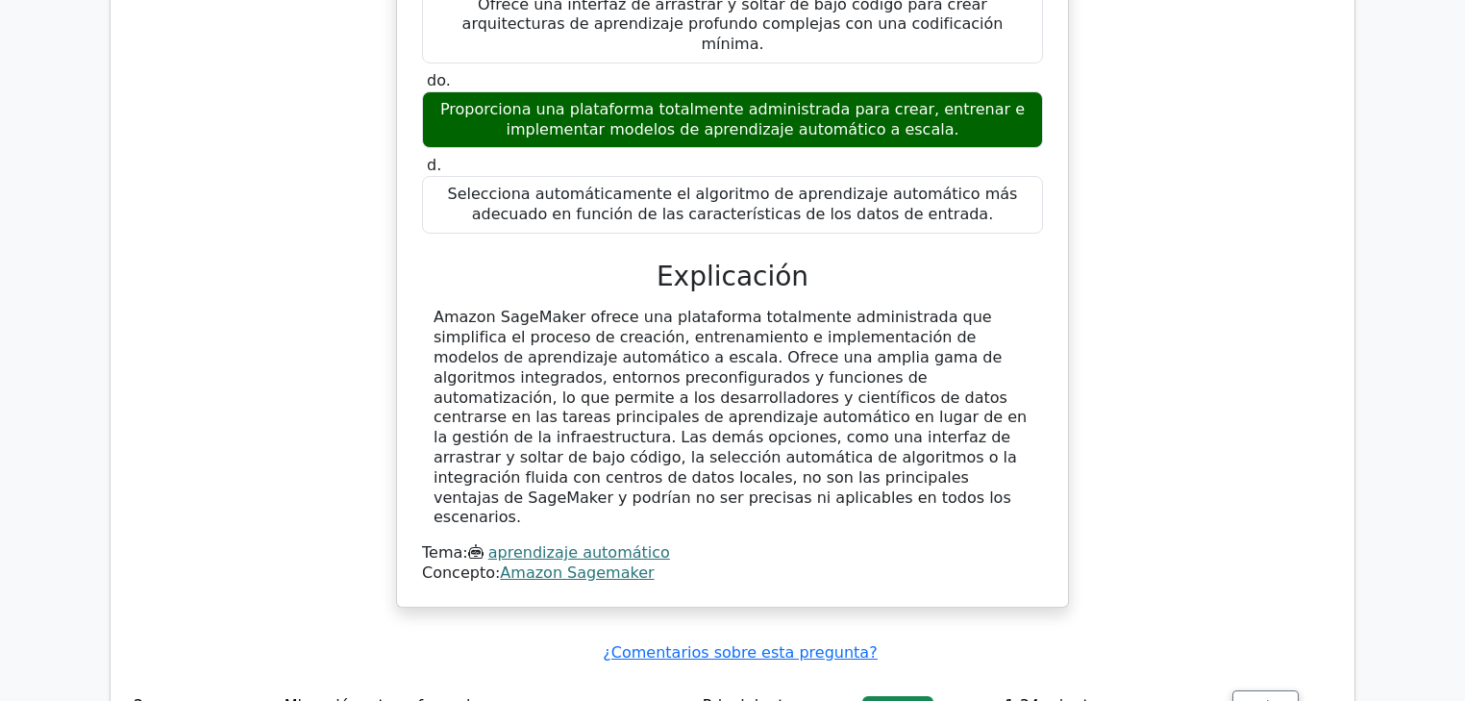
scroll to position [2384, 0]
